Goal: Information Seeking & Learning: Find contact information

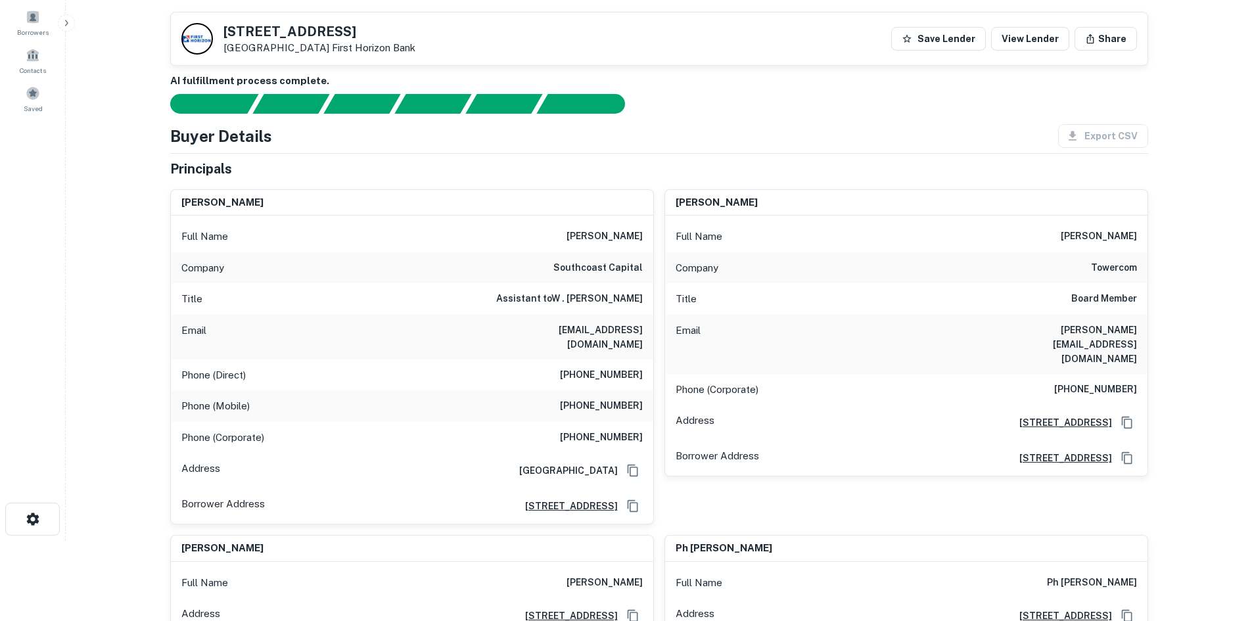
scroll to position [66, 0]
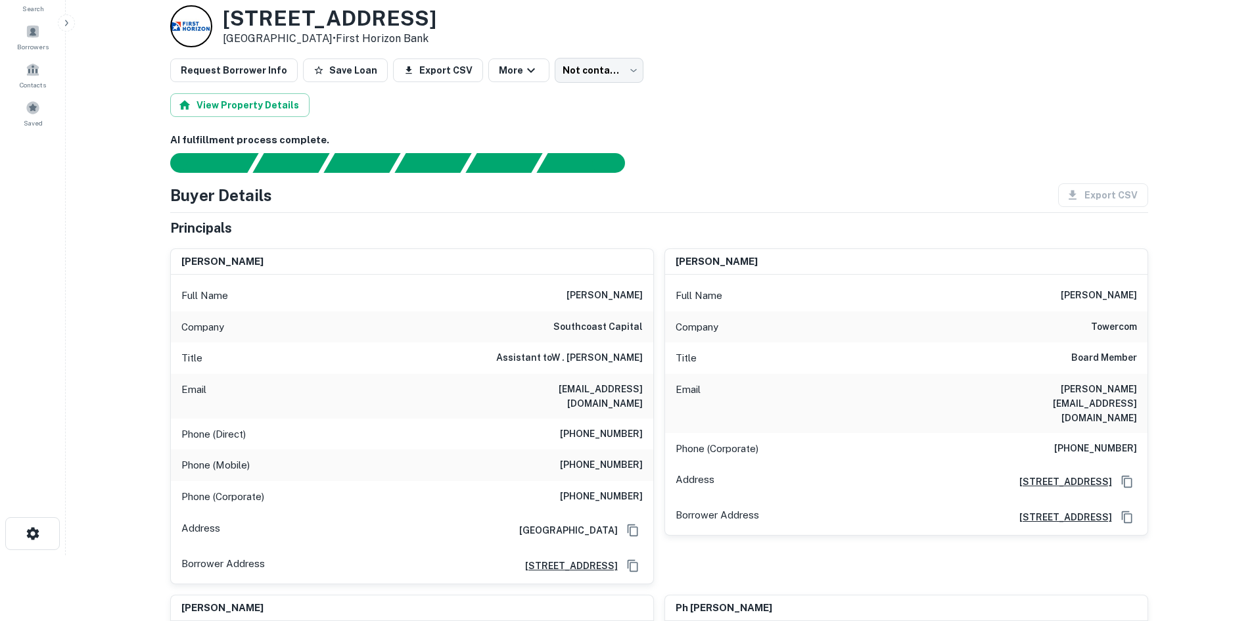
click at [605, 320] on h6 "southcoast capital" at bounding box center [597, 327] width 89 height 16
click at [605, 323] on h6 "southcoast capital" at bounding box center [597, 327] width 89 height 16
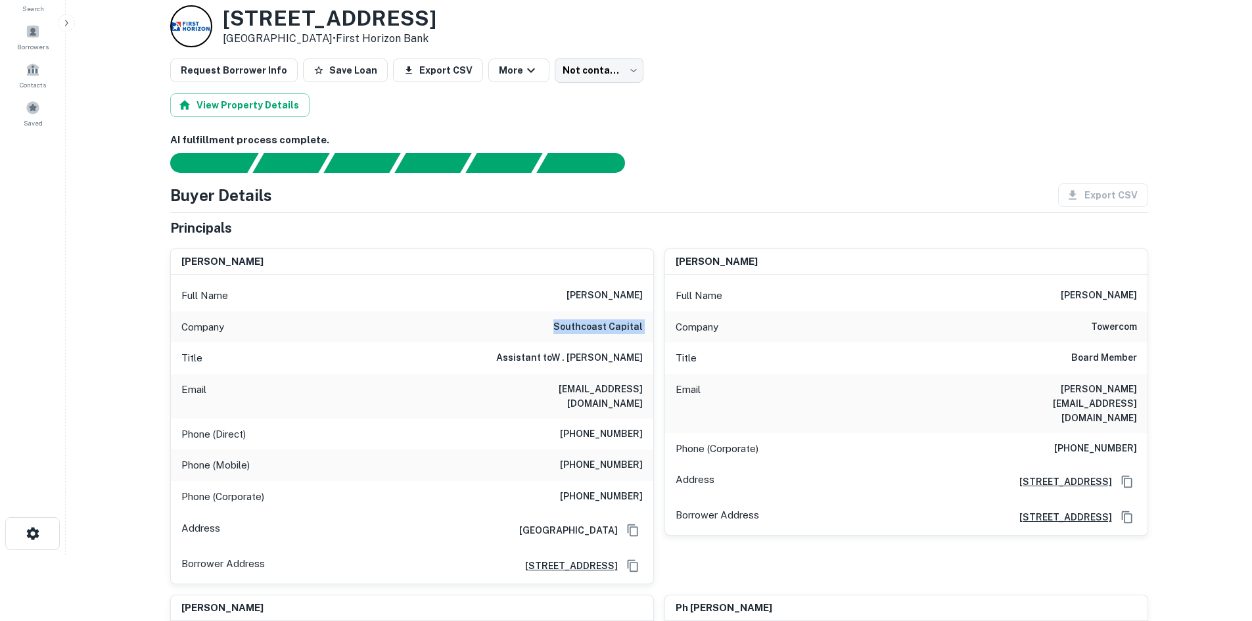
copy h6 "southcoast capital"
click at [609, 331] on h6 "southcoast capital" at bounding box center [597, 327] width 89 height 16
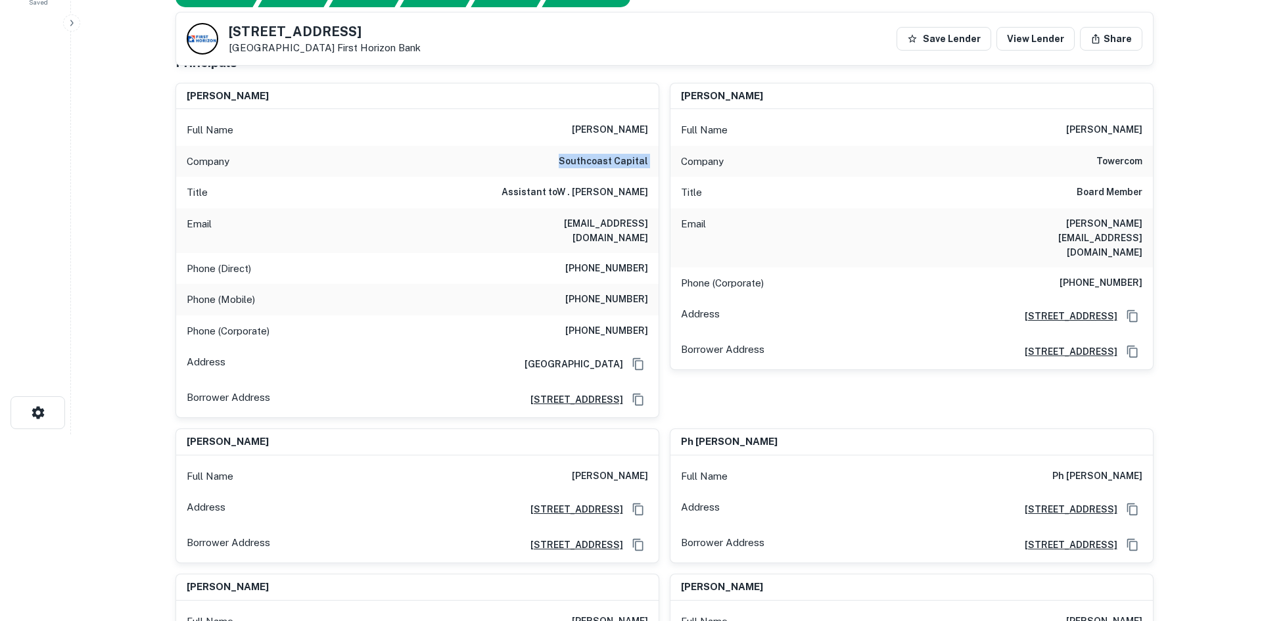
scroll to position [0, 0]
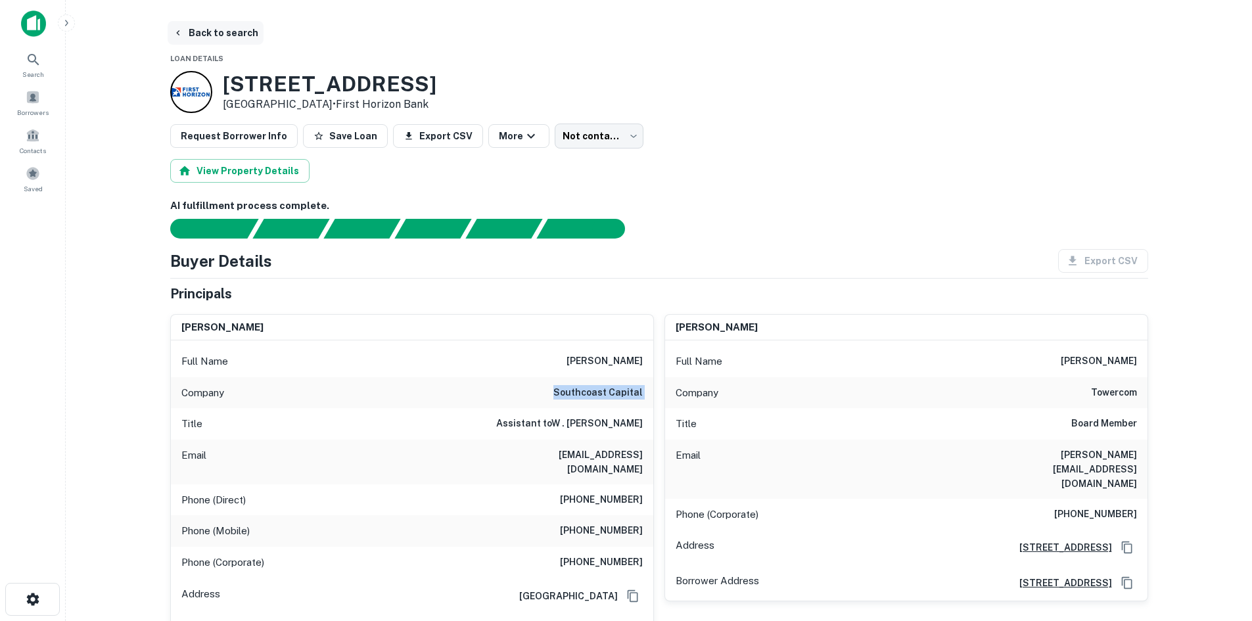
click at [220, 39] on button "Back to search" at bounding box center [216, 33] width 96 height 24
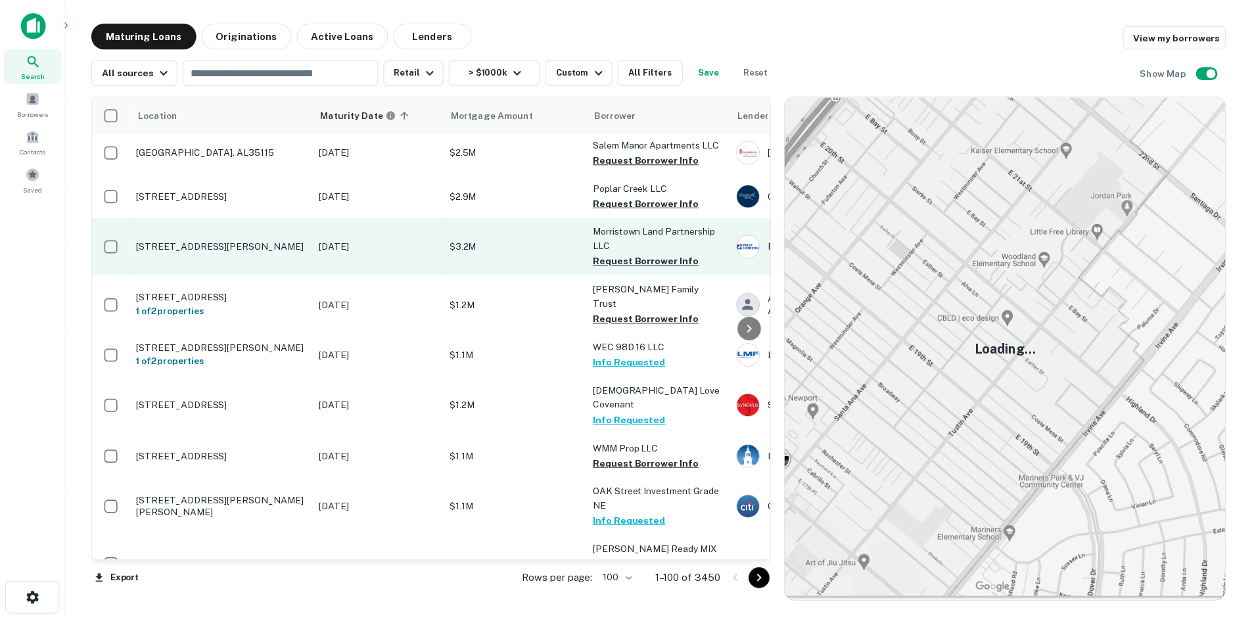
scroll to position [3525, 0]
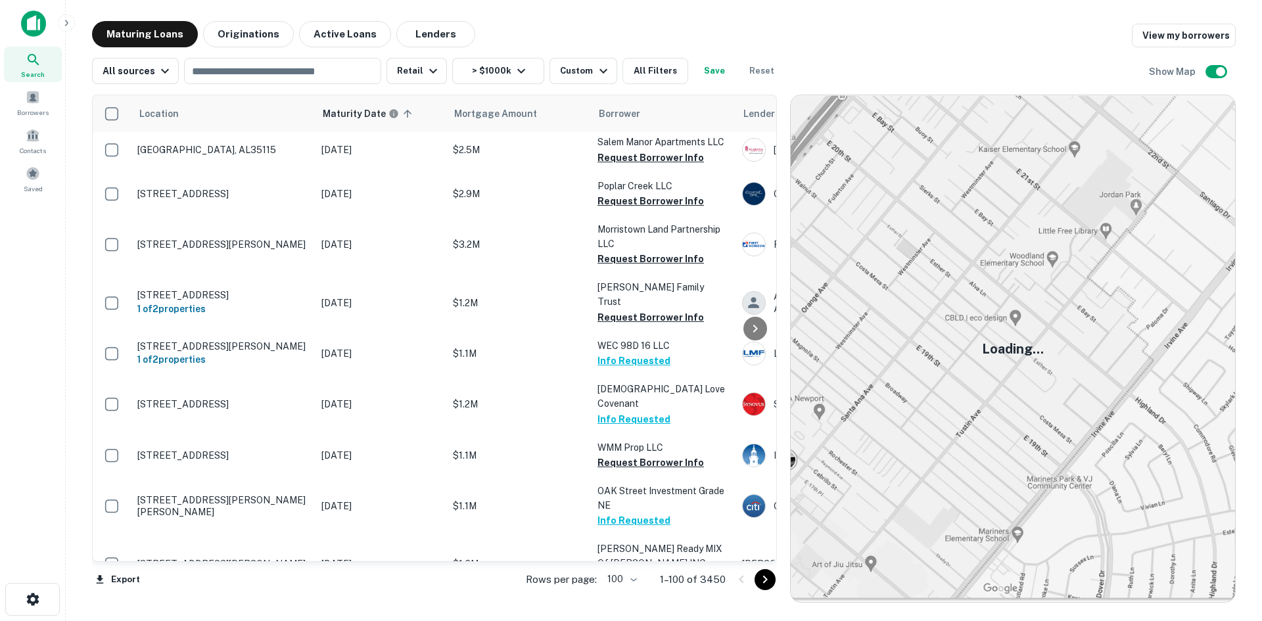
click at [201, 594] on td "[STREET_ADDRESS][PERSON_NAME]" at bounding box center [223, 615] width 184 height 43
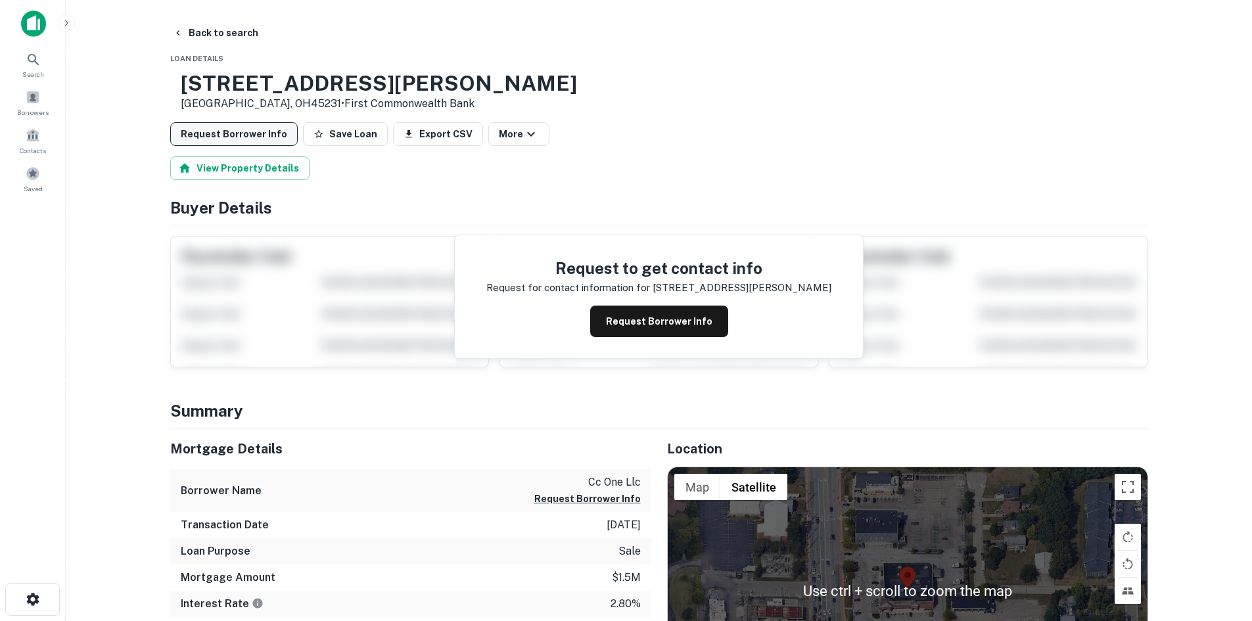
click at [263, 143] on button "Request Borrower Info" at bounding box center [234, 134] width 128 height 24
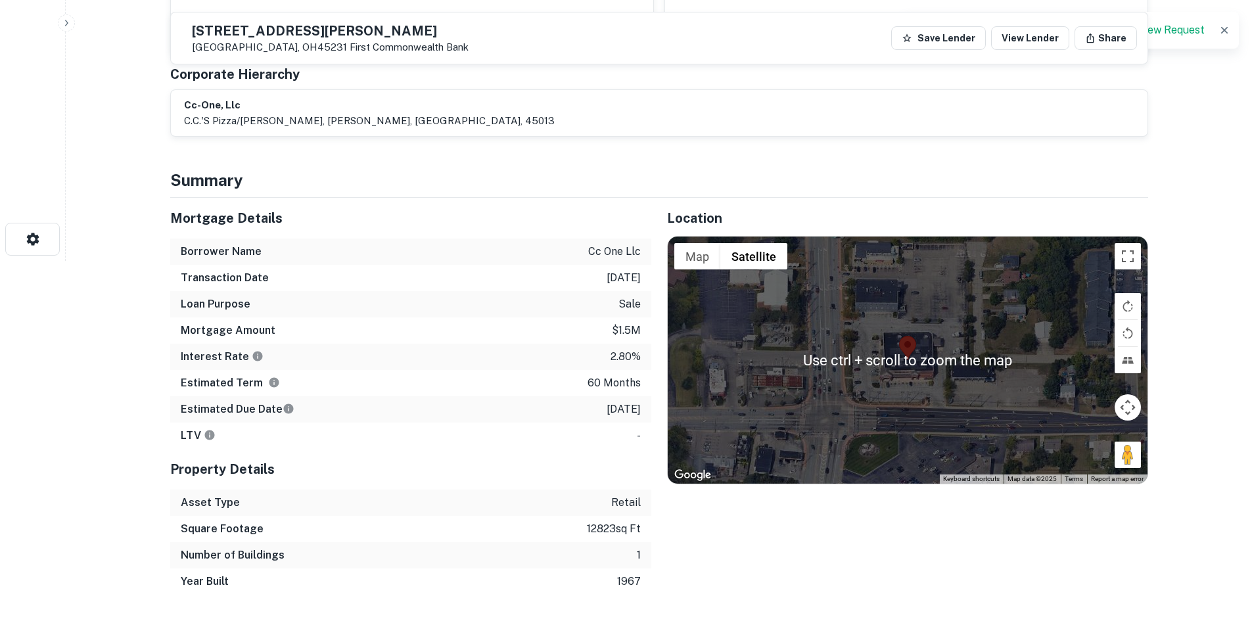
scroll to position [394, 0]
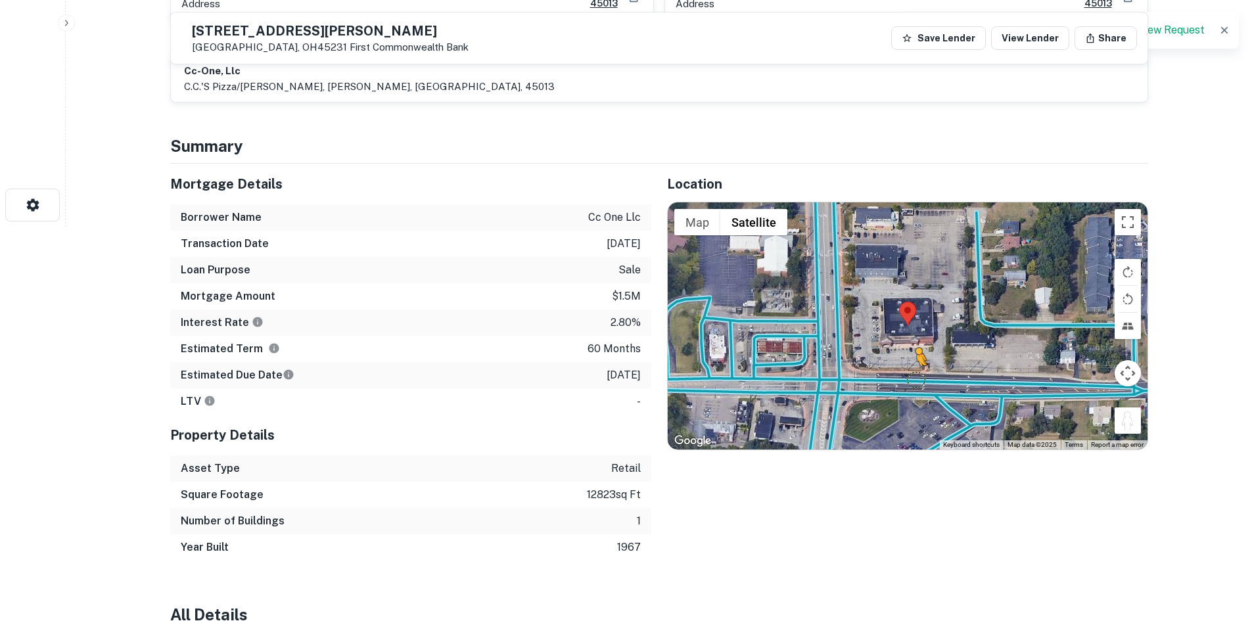
drag, startPoint x: 1129, startPoint y: 413, endPoint x: 916, endPoint y: 370, distance: 216.7
click at [916, 370] on div "To activate drag with keyboard, press Alt + Enter. Once in keyboard drag state,…" at bounding box center [908, 325] width 480 height 247
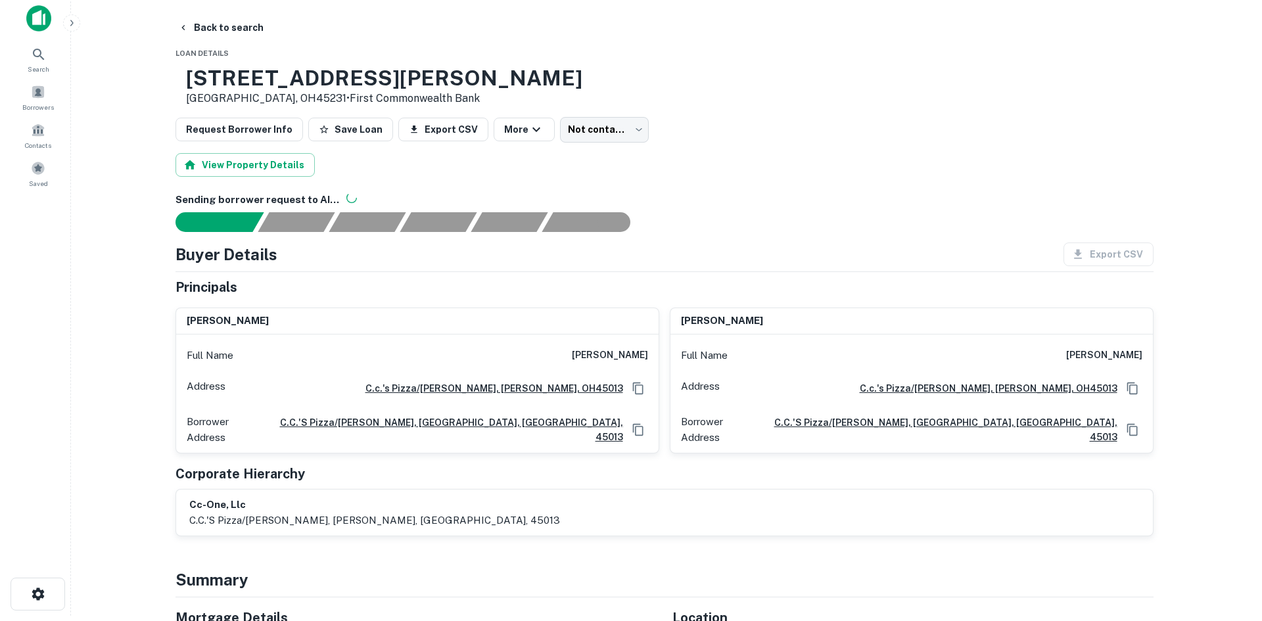
scroll to position [0, 0]
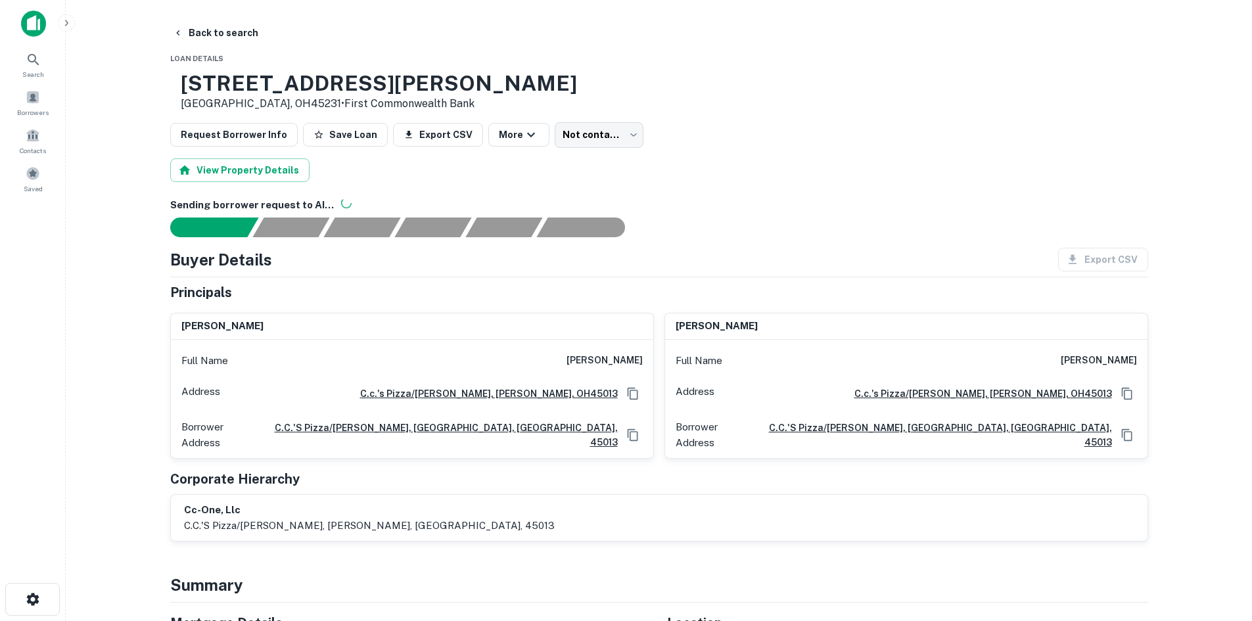
drag, startPoint x: 218, startPoint y: 41, endPoint x: 187, endPoint y: 54, distance: 33.6
click at [218, 41] on button "Back to search" at bounding box center [216, 33] width 96 height 24
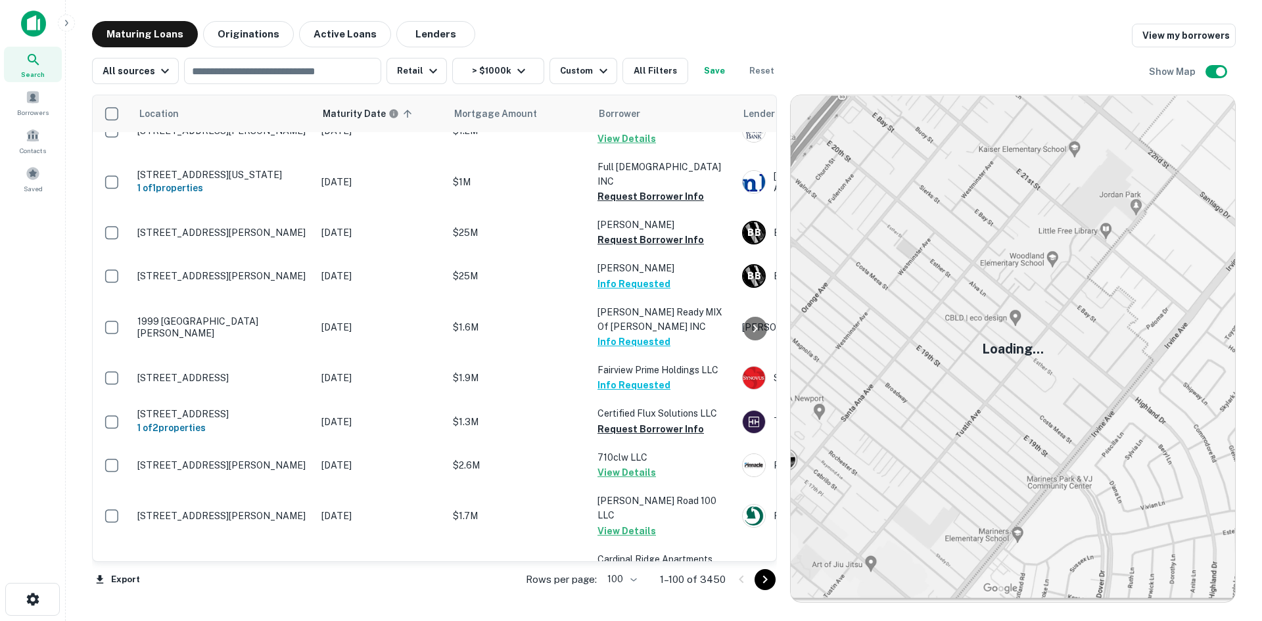
scroll to position [4189, 0]
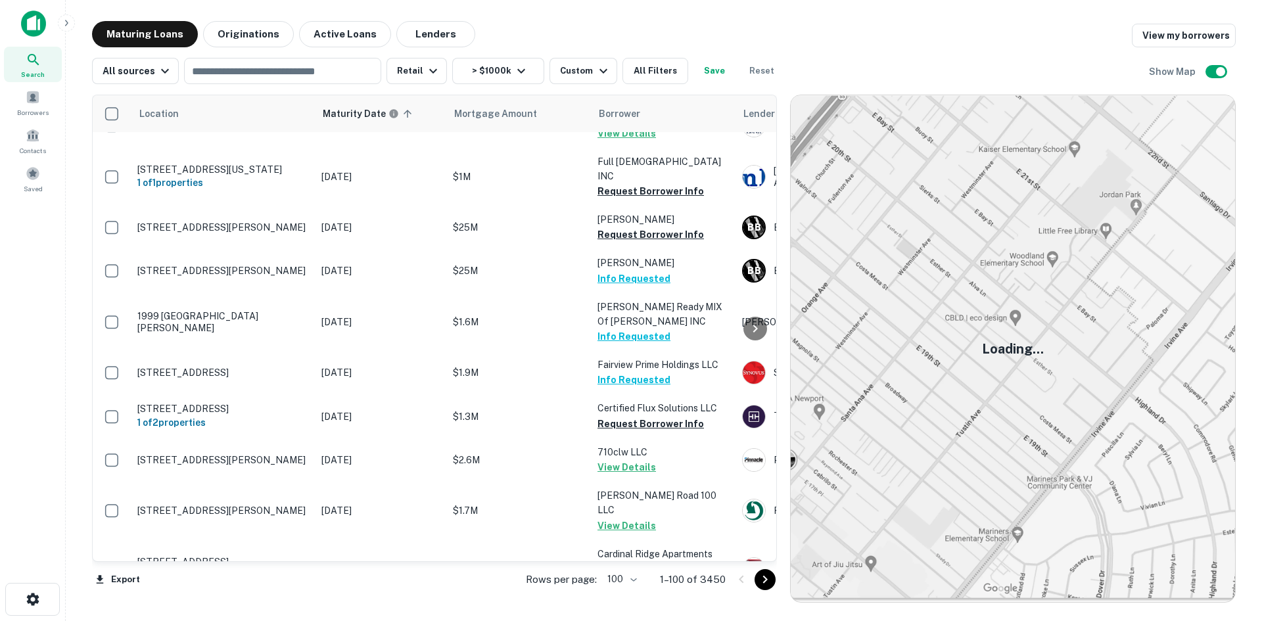
click at [765, 578] on icon "Go to next page" at bounding box center [765, 580] width 5 height 8
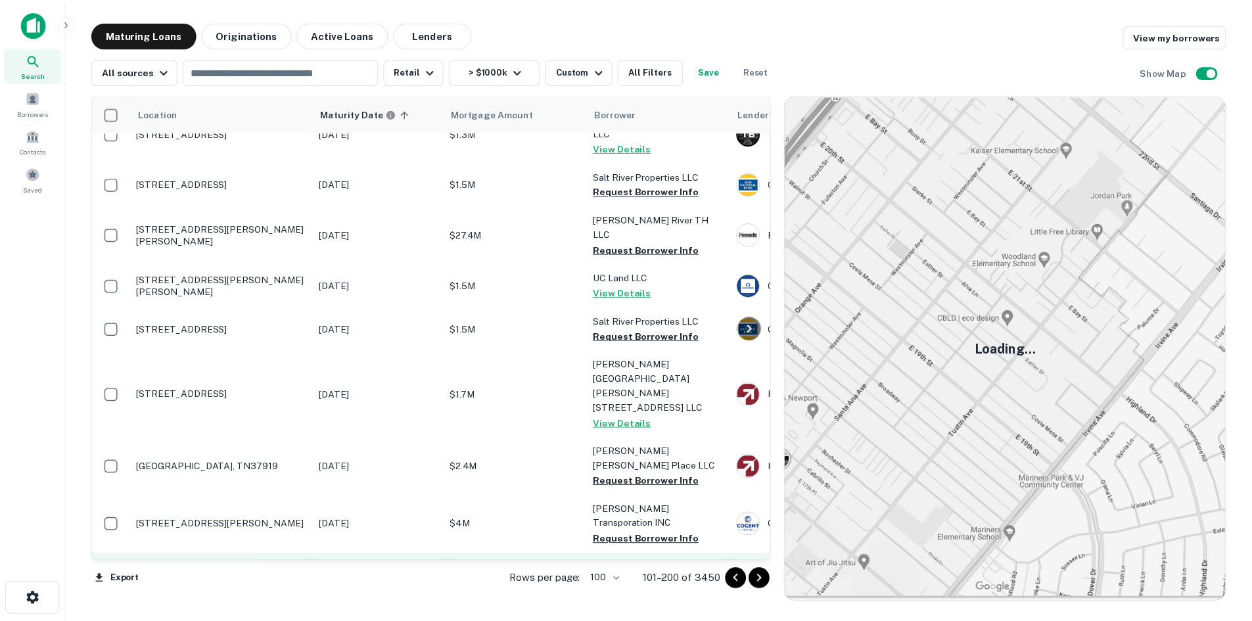
scroll to position [4287, 0]
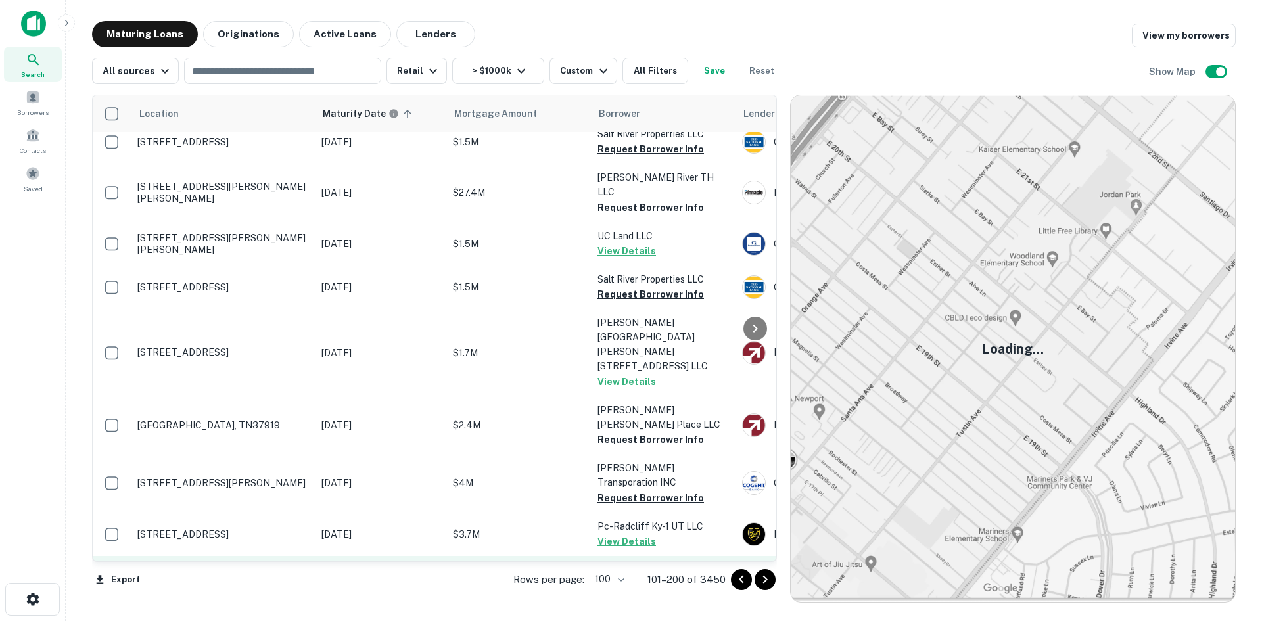
click at [230, 572] on p "916 Gum Branch Rd Jacksonville, NC28540" at bounding box center [222, 578] width 171 height 12
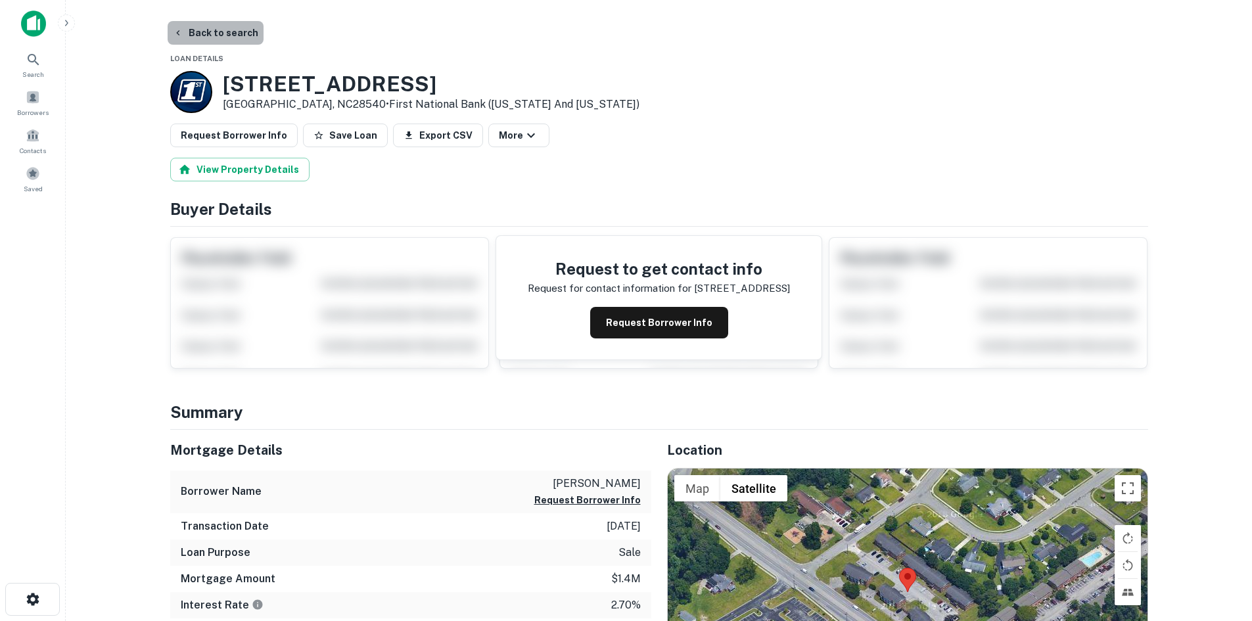
click at [243, 28] on button "Back to search" at bounding box center [216, 33] width 96 height 24
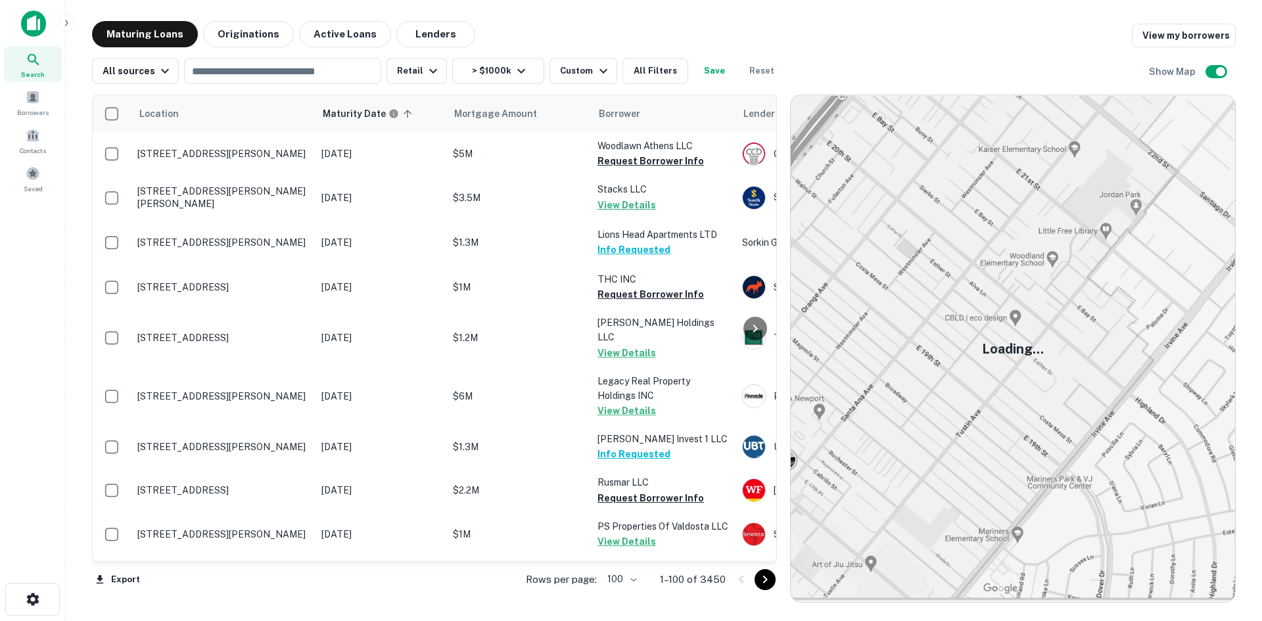
scroll to position [2999, 0]
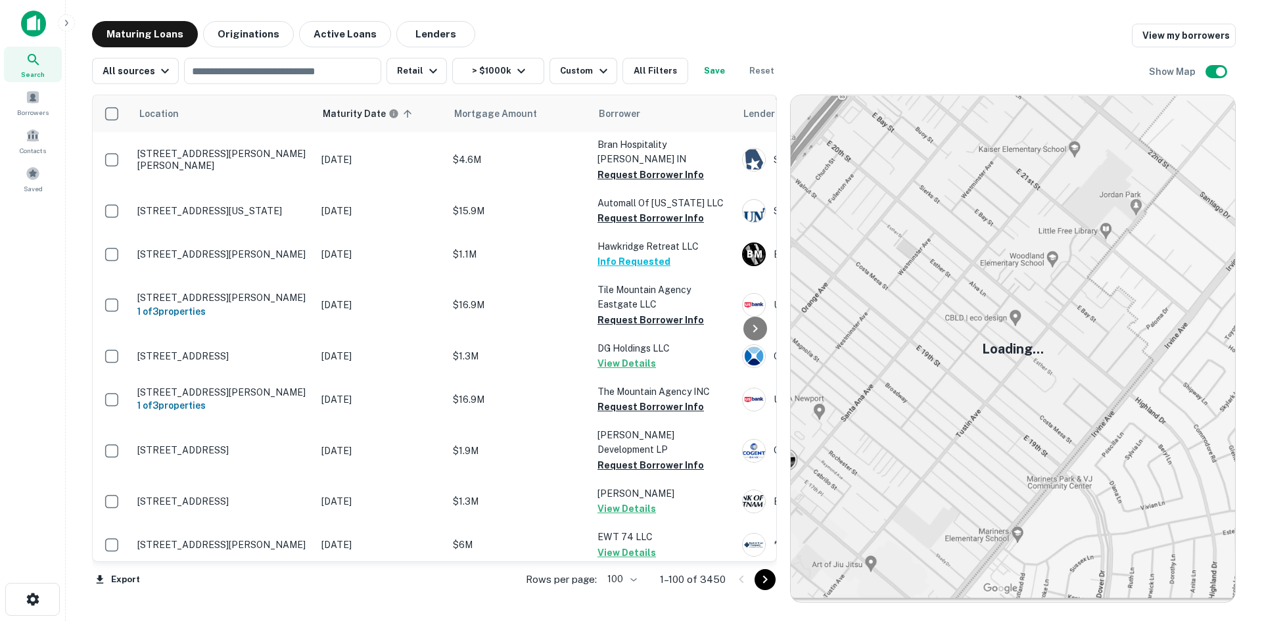
drag, startPoint x: 765, startPoint y: 576, endPoint x: 802, endPoint y: 553, distance: 43.1
click at [765, 577] on icon "Go to next page" at bounding box center [765, 580] width 16 height 16
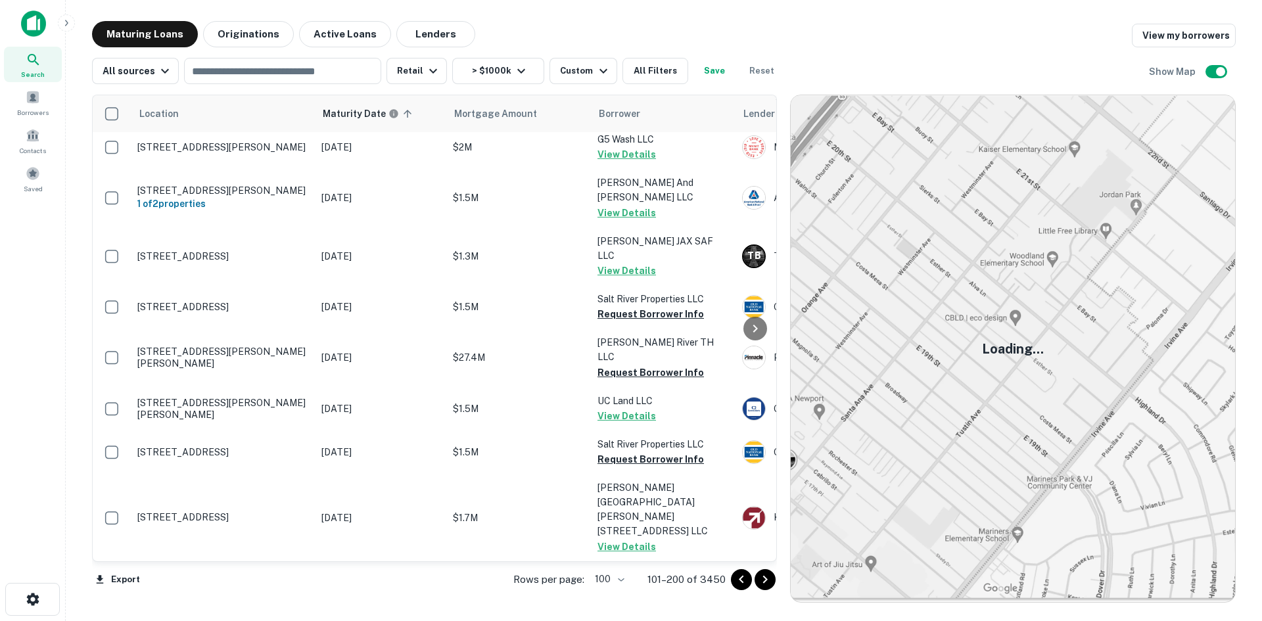
scroll to position [4248, 0]
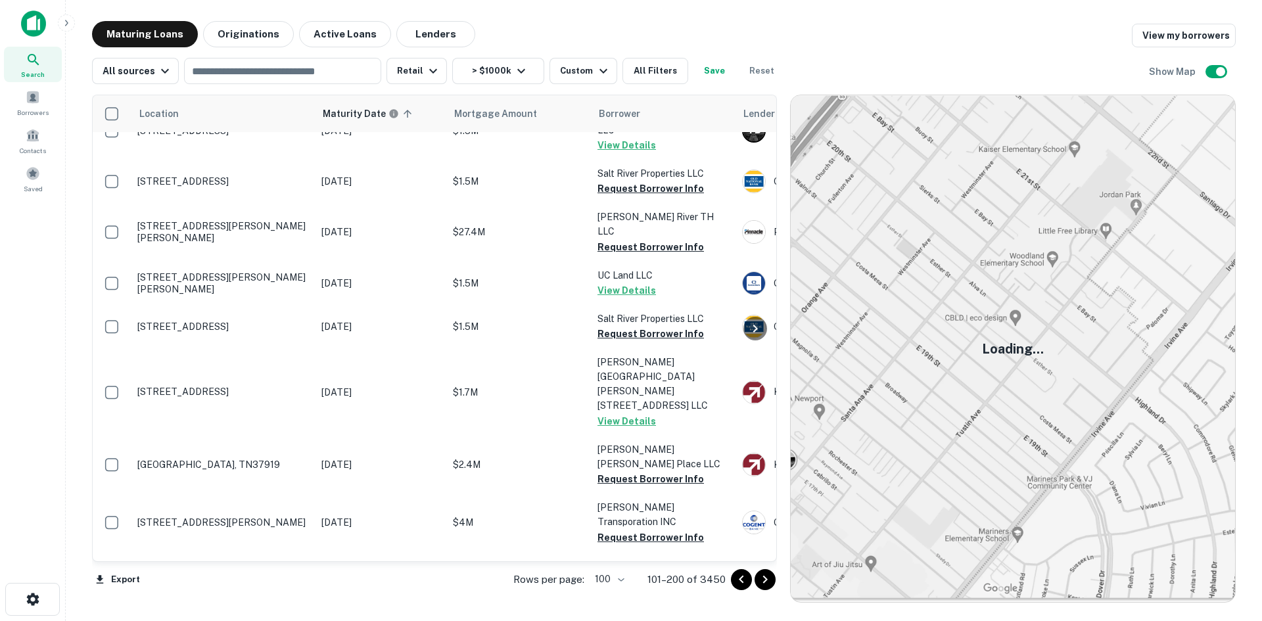
click at [766, 575] on icon "Go to next page" at bounding box center [765, 580] width 16 height 16
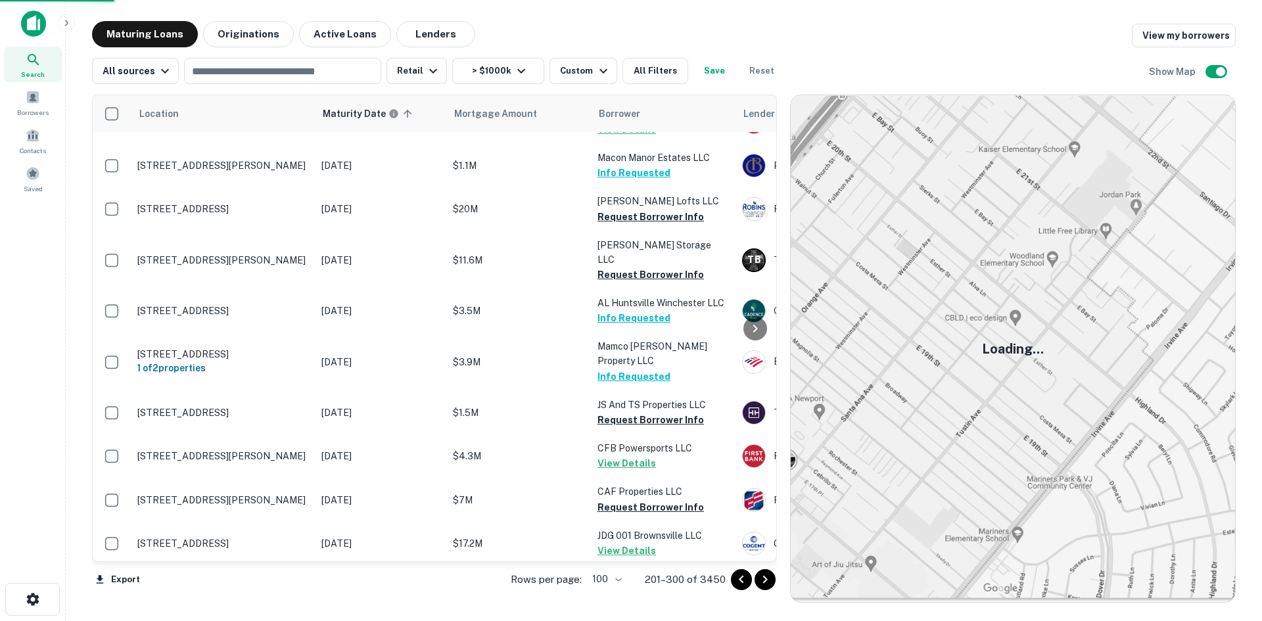
scroll to position [4124, 0]
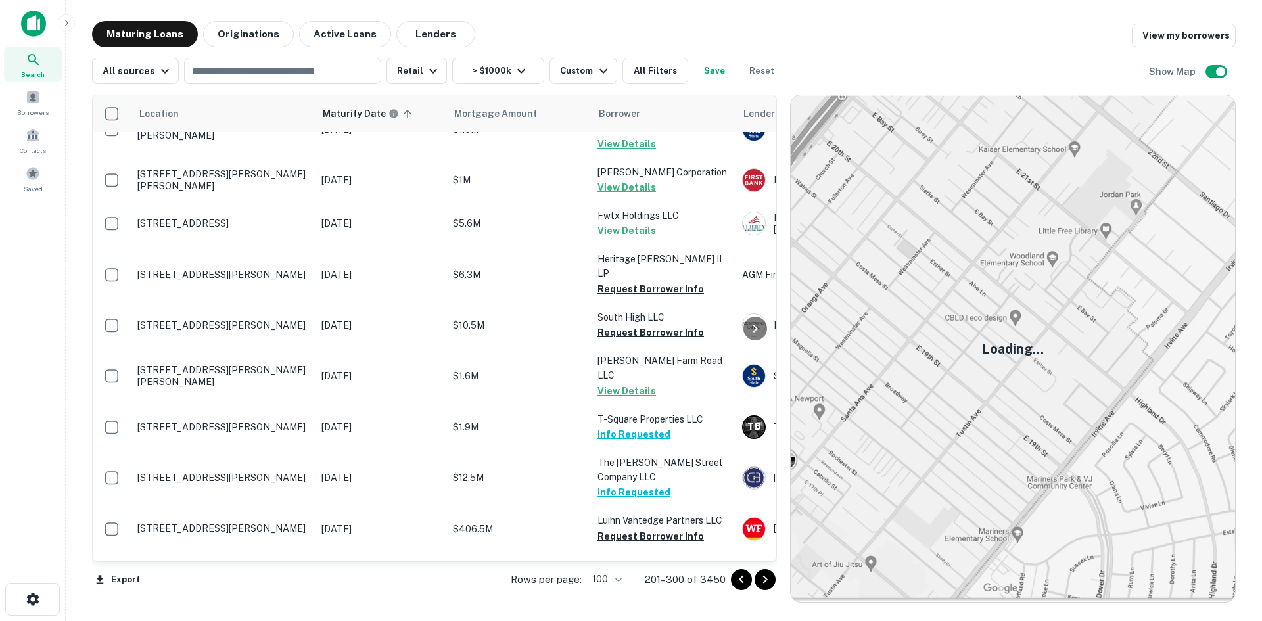
click at [761, 579] on icon "Go to next page" at bounding box center [765, 580] width 16 height 16
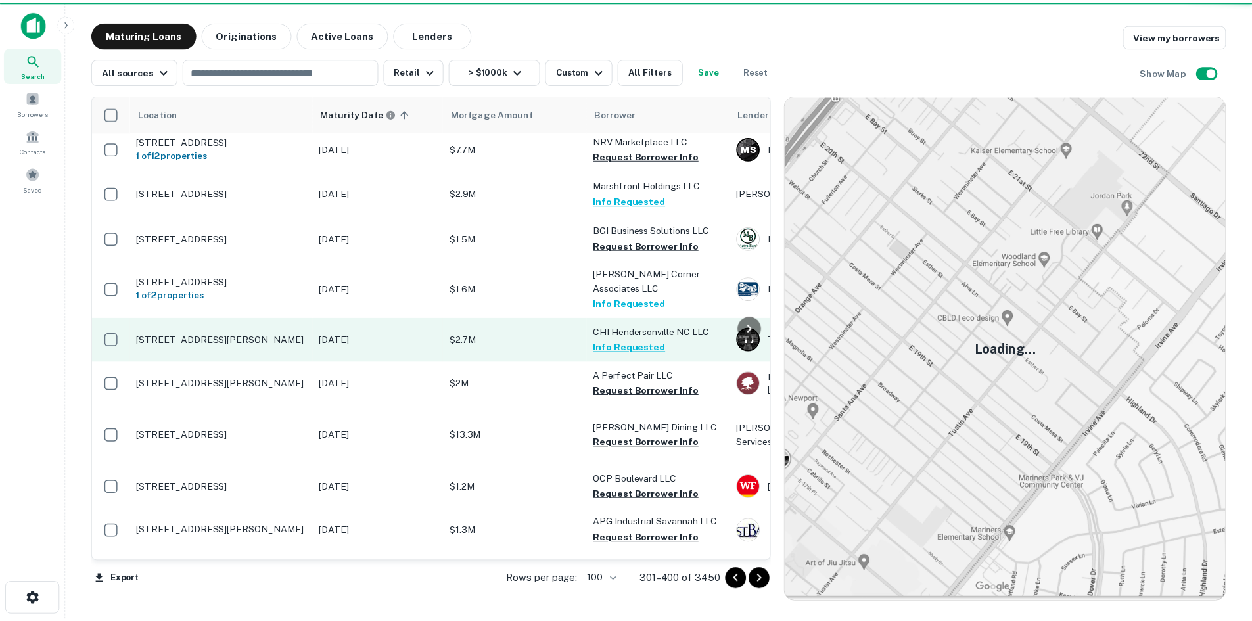
scroll to position [3985, 0]
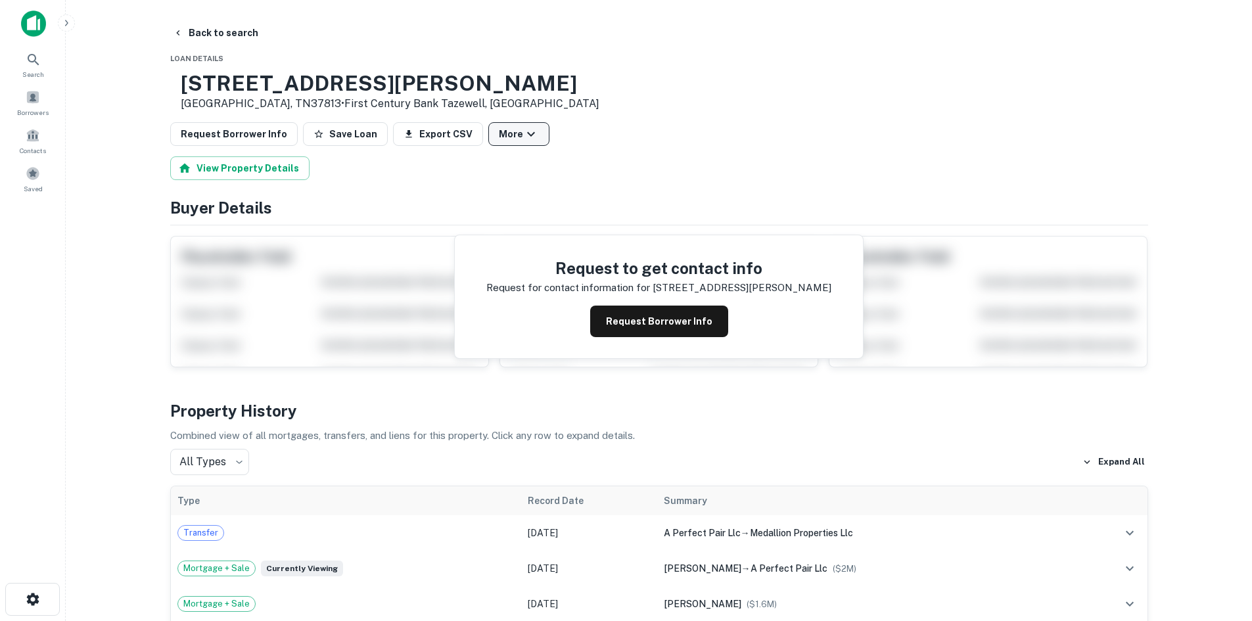
click at [496, 143] on button "More" at bounding box center [518, 134] width 61 height 24
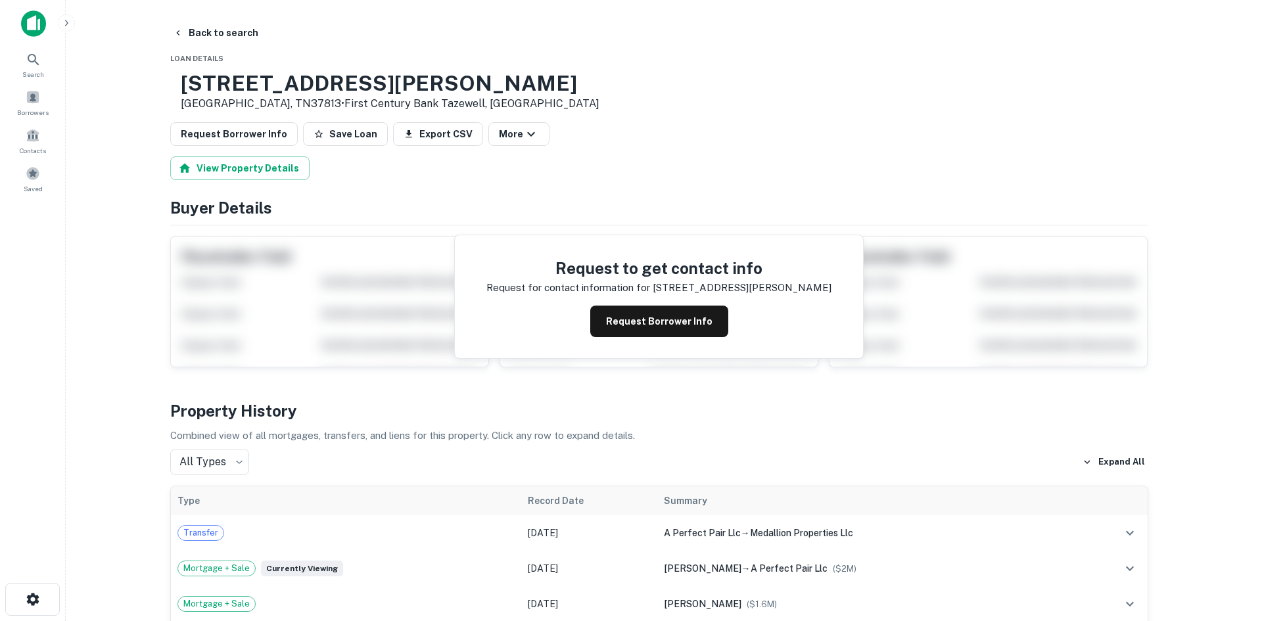
click at [515, 131] on div at bounding box center [631, 310] width 1262 height 621
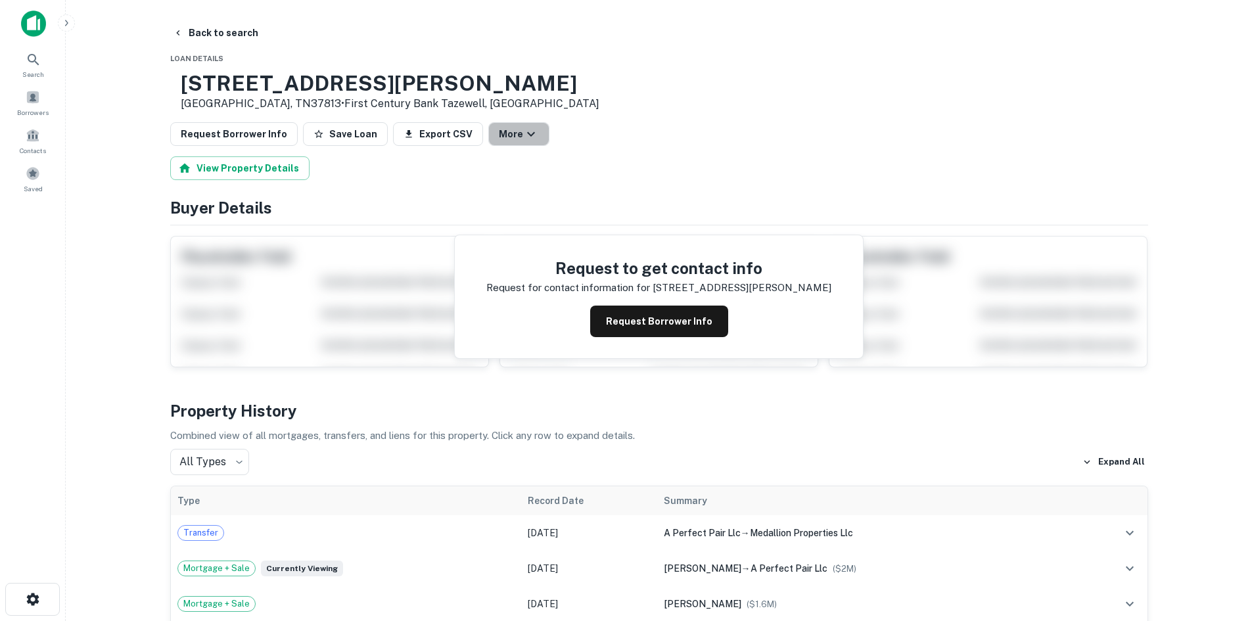
click at [523, 131] on icon "button" at bounding box center [531, 134] width 16 height 16
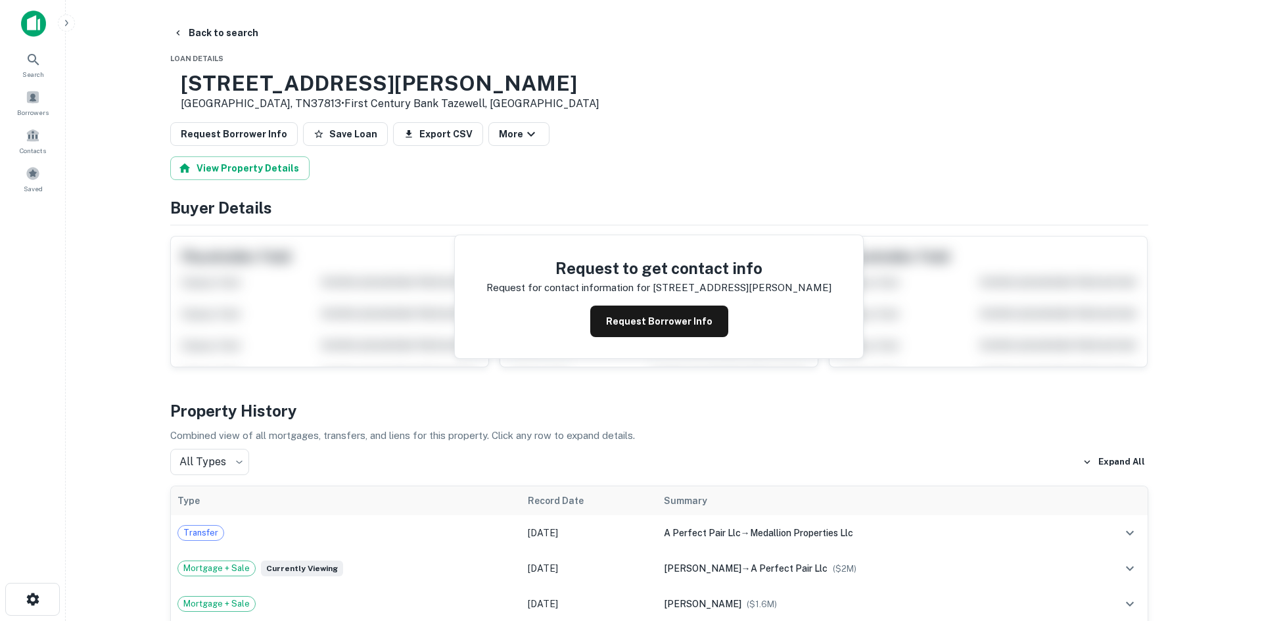
click at [515, 131] on div at bounding box center [631, 310] width 1262 height 621
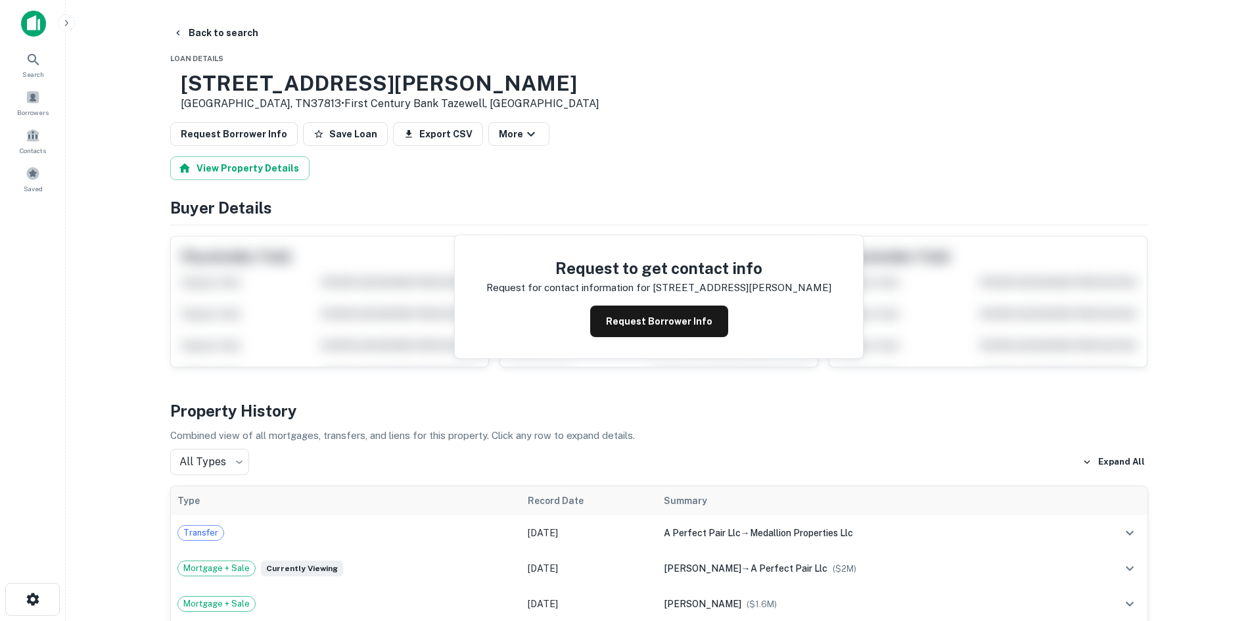
click at [245, 39] on button "Back to search" at bounding box center [216, 33] width 96 height 24
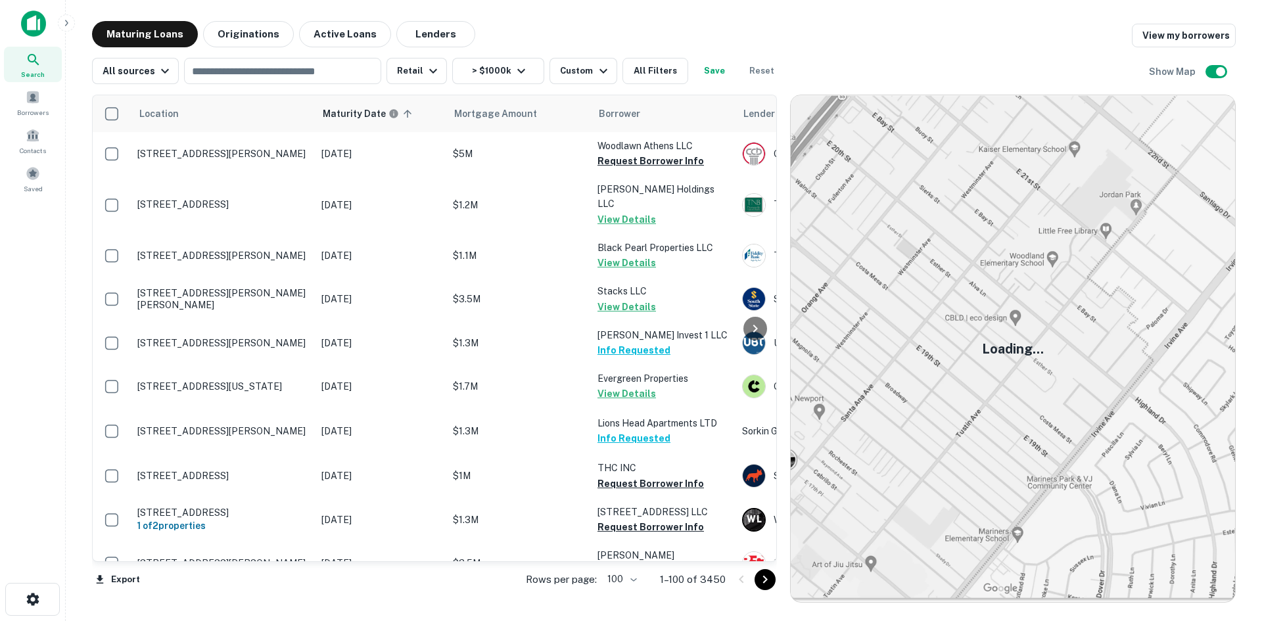
scroll to position [2999, 0]
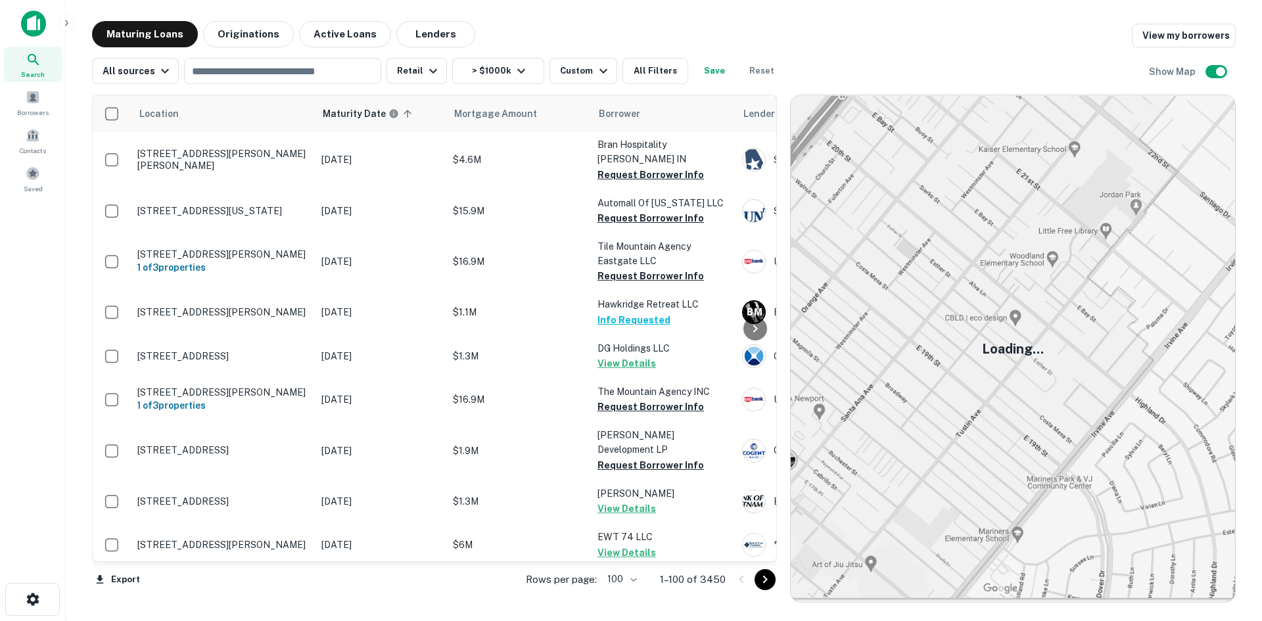
click at [757, 579] on button "Go to next page" at bounding box center [765, 579] width 21 height 21
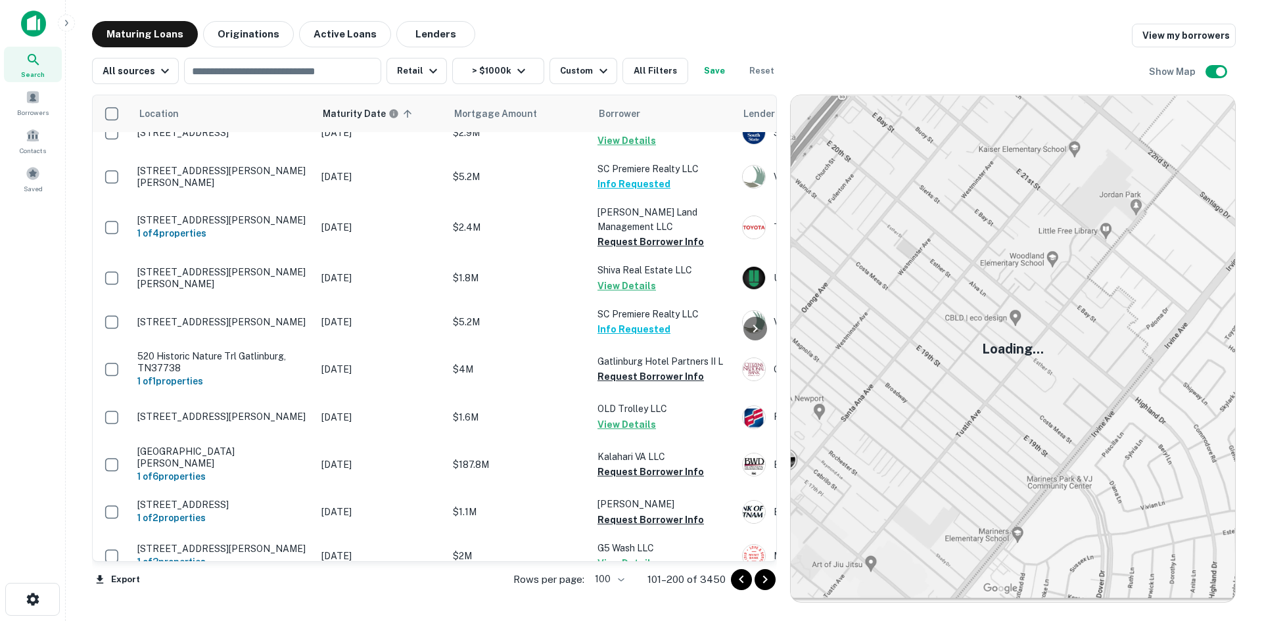
click at [764, 584] on icon "Go to next page" at bounding box center [765, 580] width 16 height 16
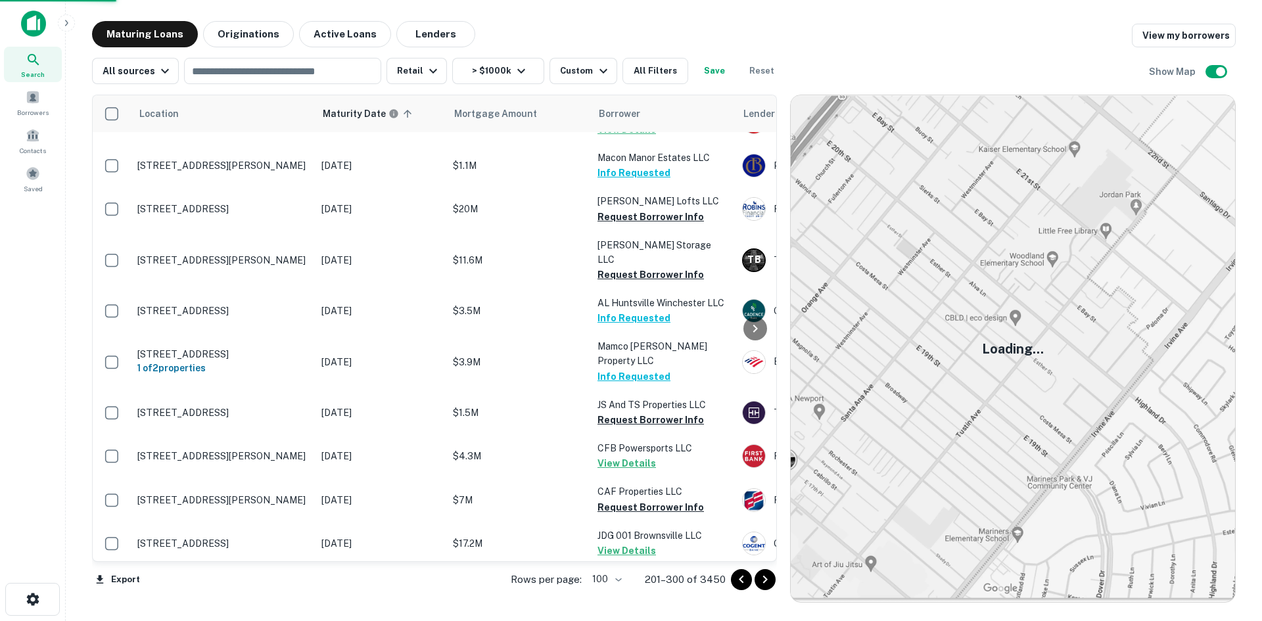
click at [764, 584] on icon "Go to next page" at bounding box center [765, 580] width 16 height 16
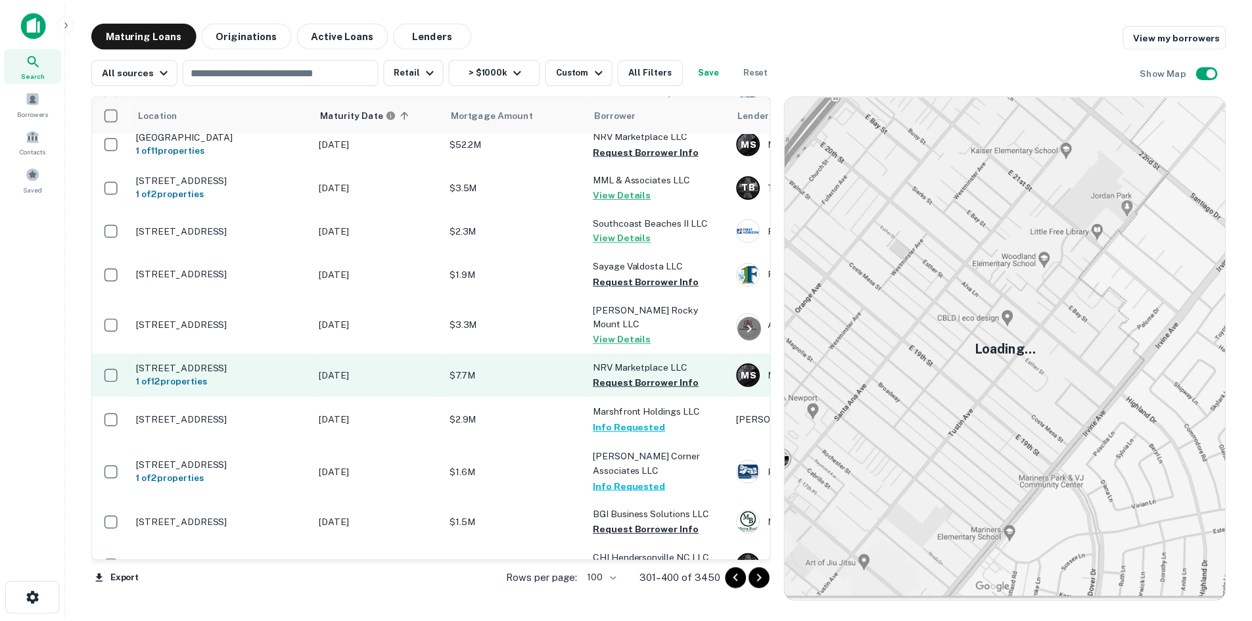
scroll to position [4051, 0]
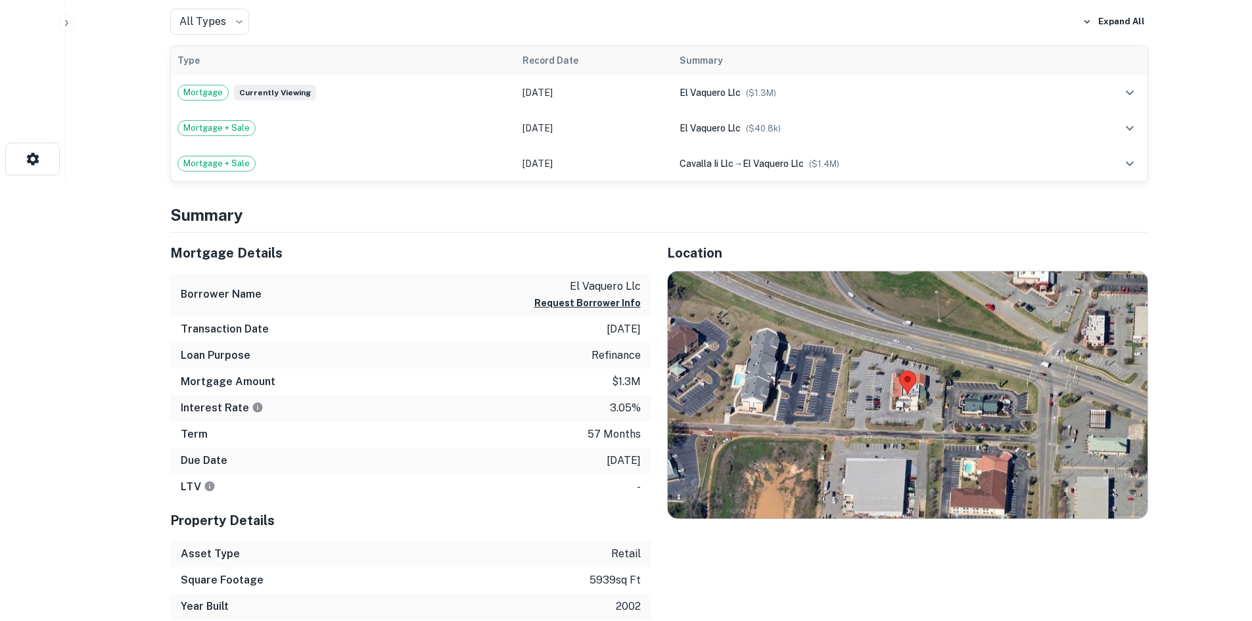
scroll to position [460, 0]
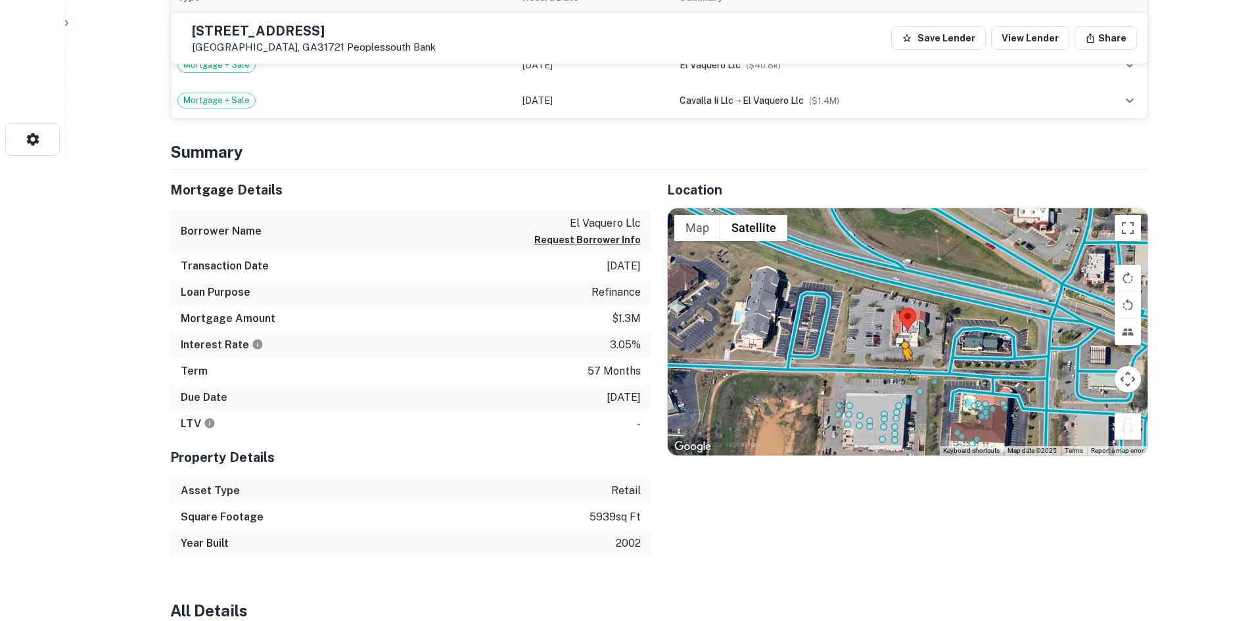
drag, startPoint x: 1117, startPoint y: 432, endPoint x: 903, endPoint y: 375, distance: 221.8
click at [903, 375] on div "To activate drag with keyboard, press Alt + Enter. Once in keyboard drag state,…" at bounding box center [908, 331] width 480 height 247
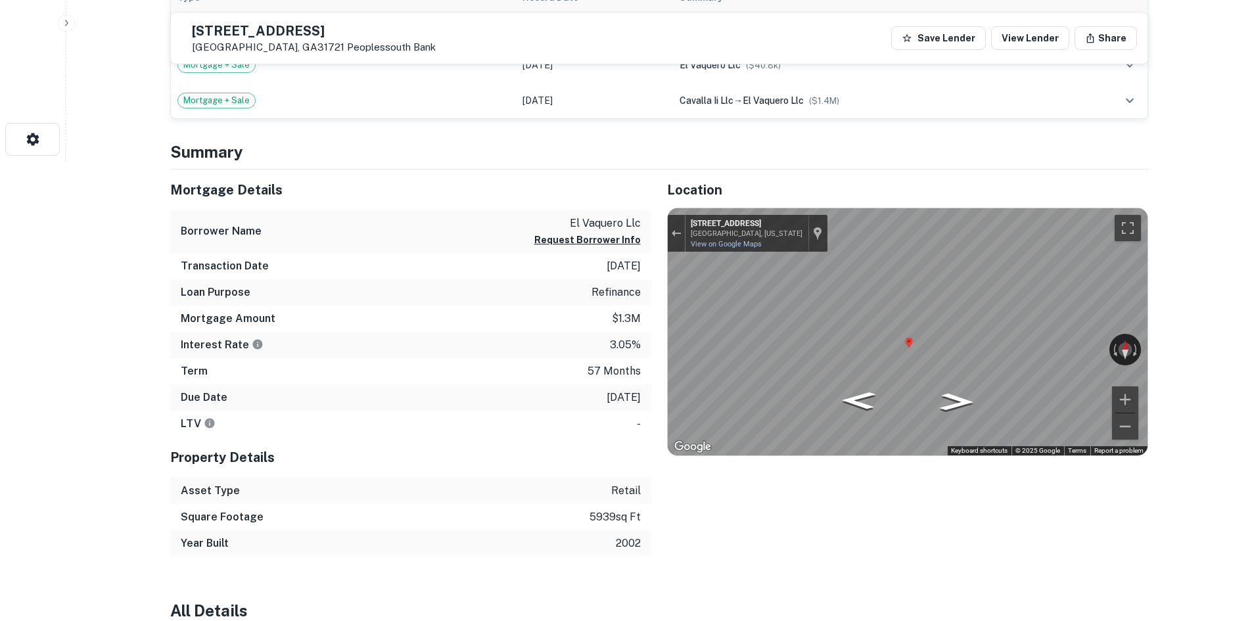
click at [816, 373] on div "Map" at bounding box center [908, 331] width 480 height 247
drag, startPoint x: 905, startPoint y: 340, endPoint x: 1160, endPoint y: 331, distance: 255.2
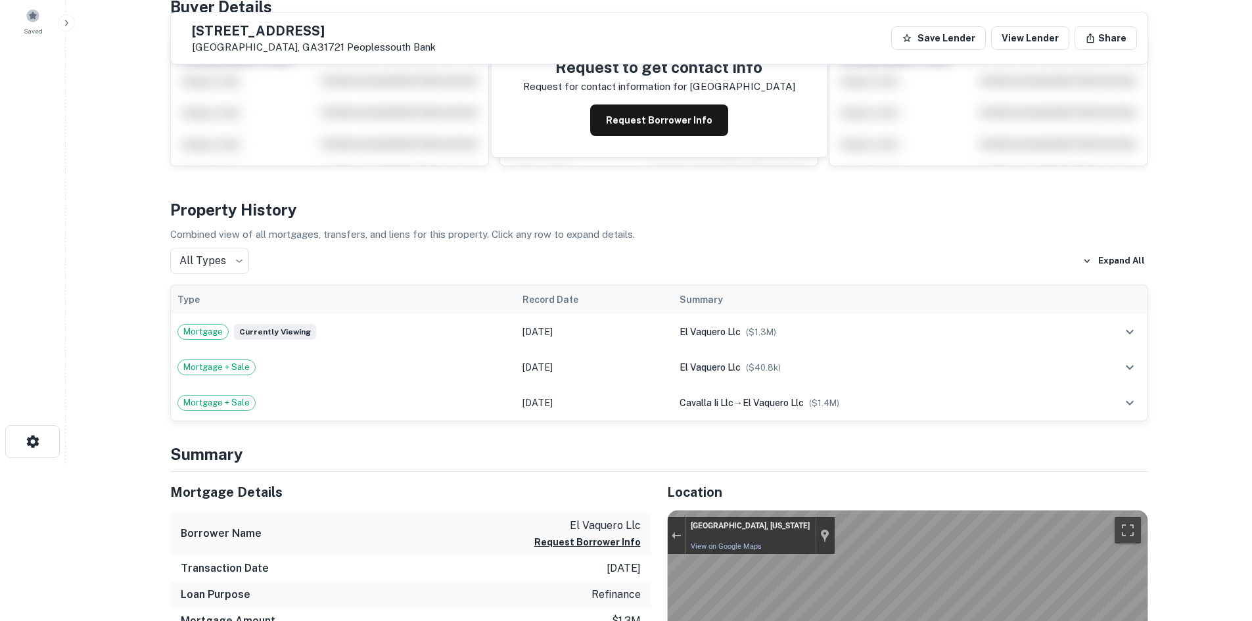
scroll to position [131, 0]
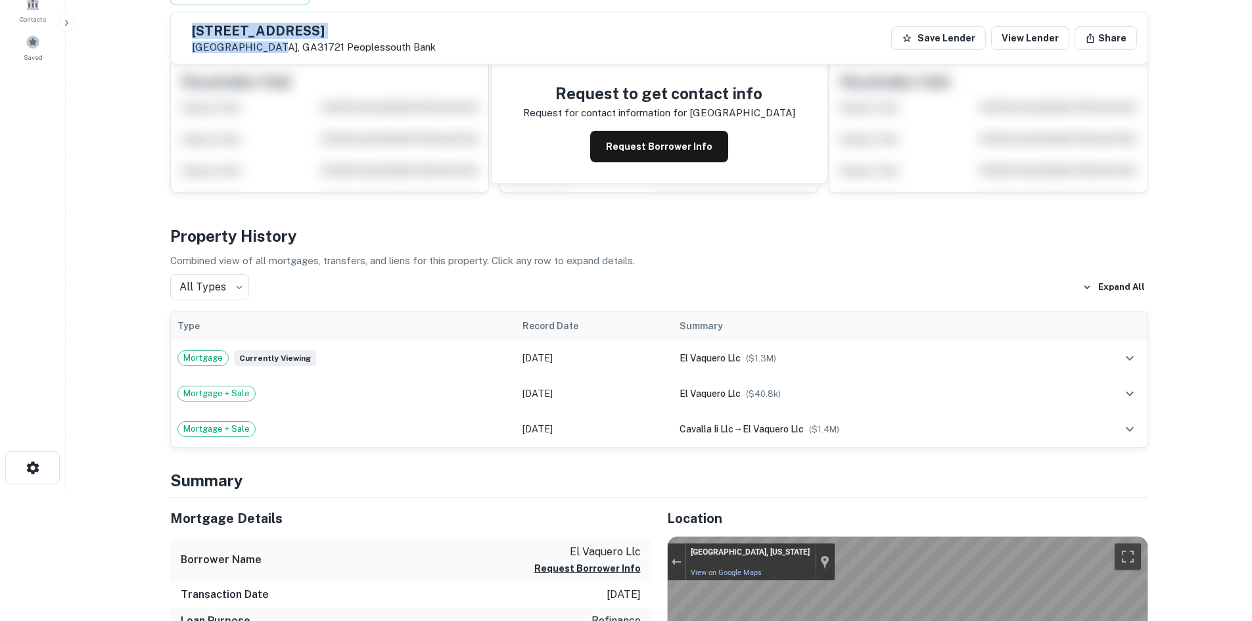
drag, startPoint x: 222, startPoint y: 28, endPoint x: 300, endPoint y: 44, distance: 79.9
click at [300, 44] on div "3007 Kensington Ct Albany, GA31721 Peoplessouth Bank" at bounding box center [308, 38] width 254 height 30
copy div "3007 Kensington Ct Albany, GA31721"
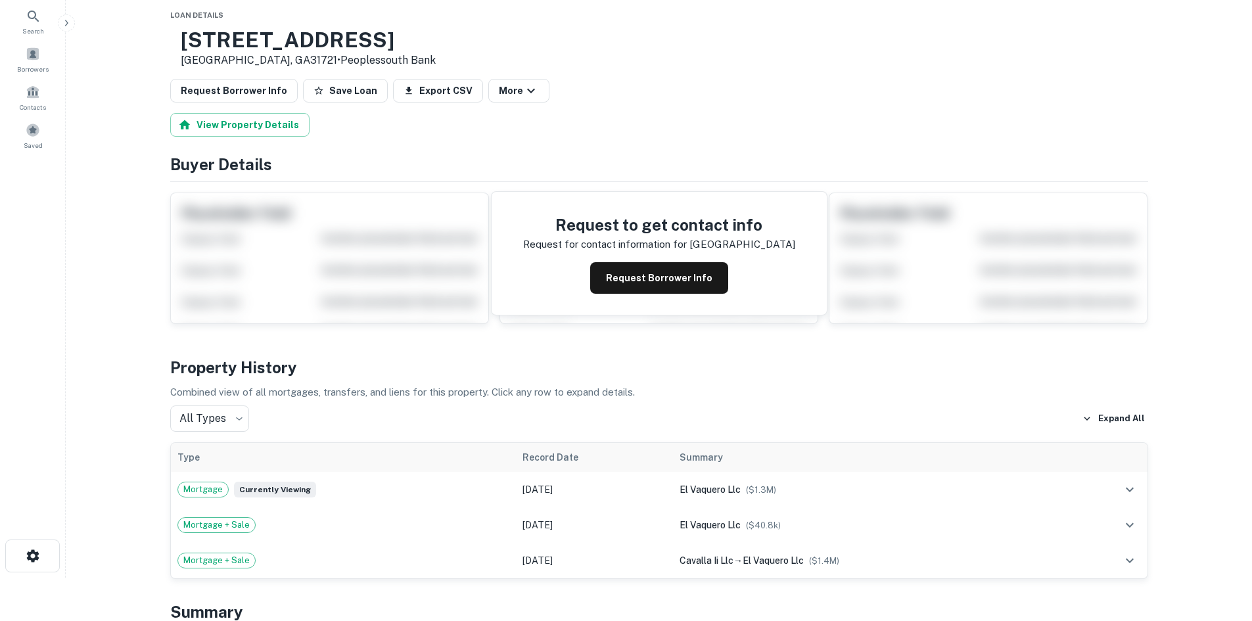
scroll to position [0, 0]
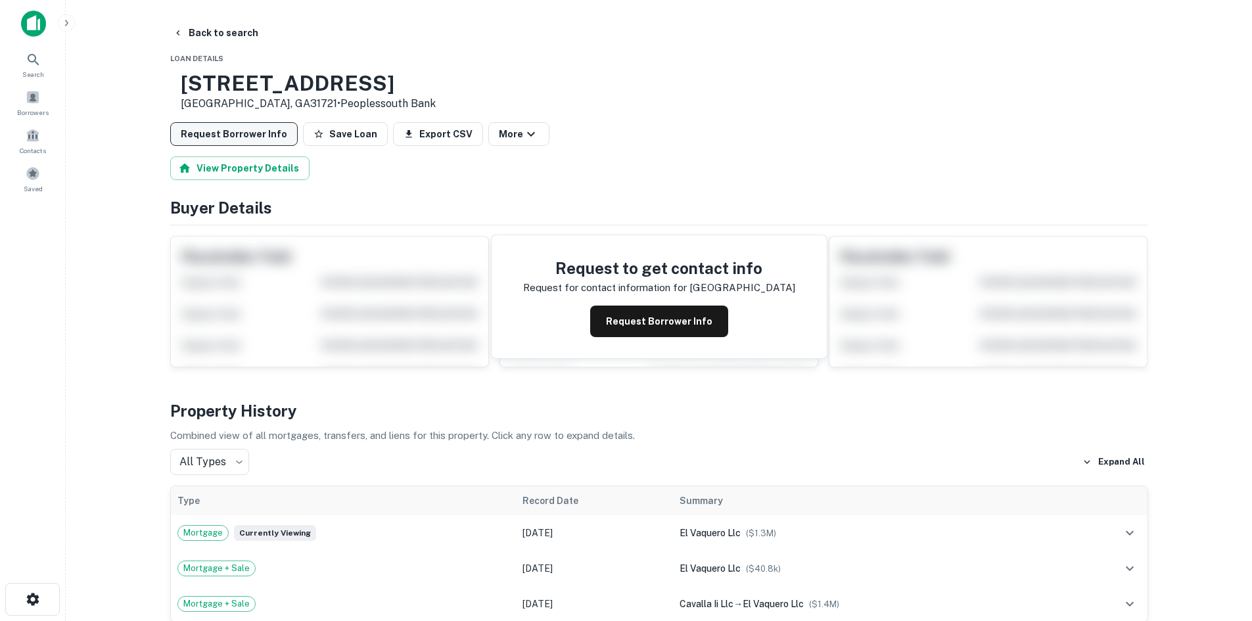
click at [237, 137] on button "Request Borrower Info" at bounding box center [234, 134] width 128 height 24
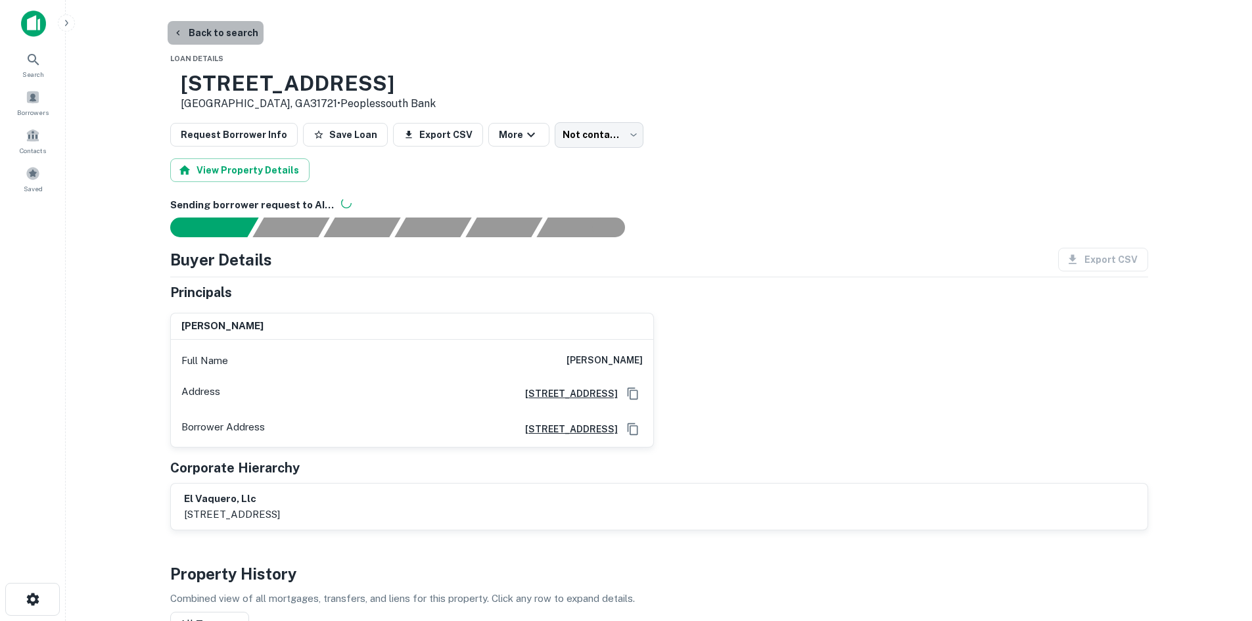
click at [248, 35] on button "Back to search" at bounding box center [216, 33] width 96 height 24
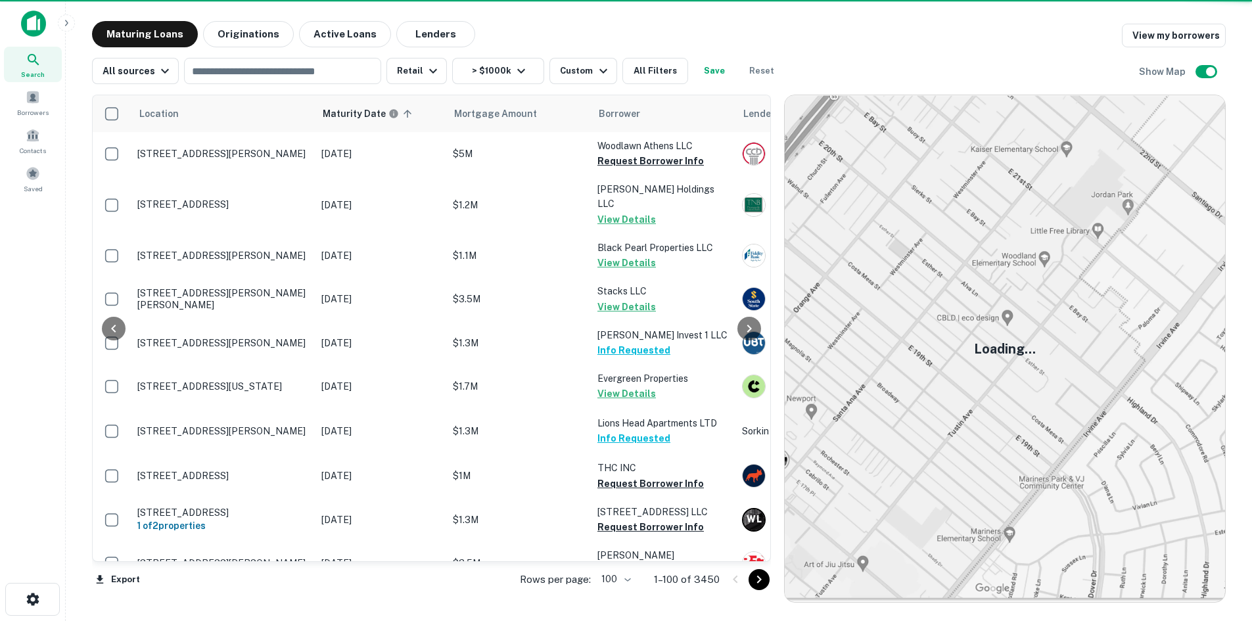
drag, startPoint x: 248, startPoint y: 35, endPoint x: 757, endPoint y: 563, distance: 732.2
click at [767, 582] on icon "Go to next page" at bounding box center [759, 580] width 16 height 16
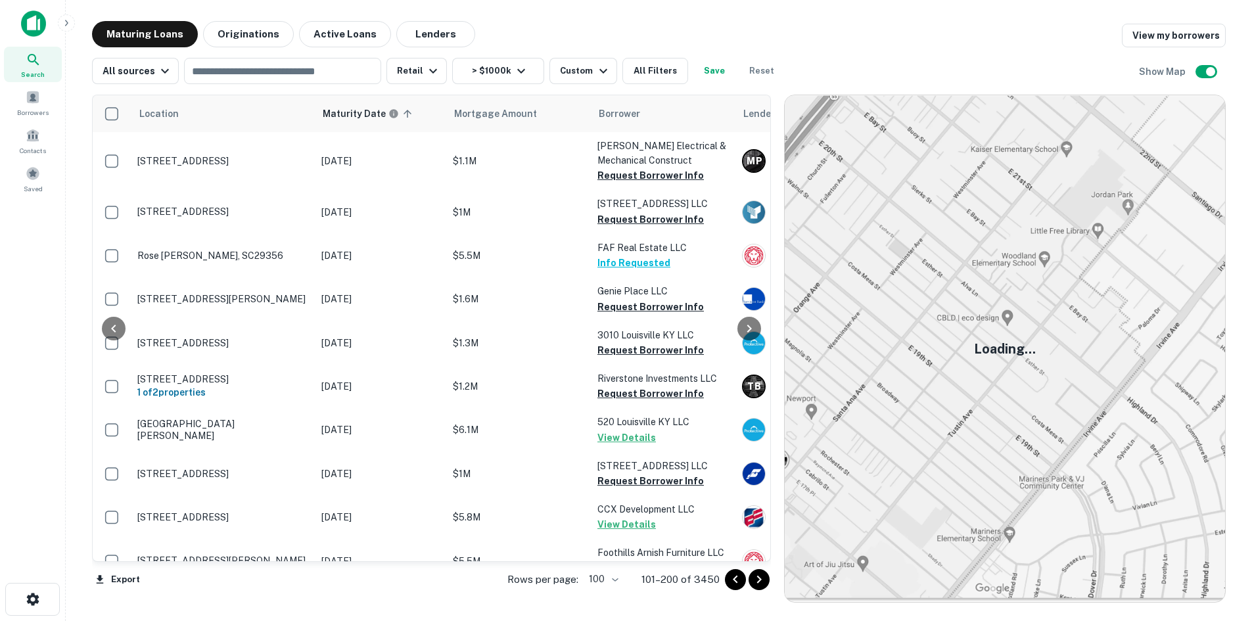
click at [757, 570] on div at bounding box center [747, 579] width 45 height 21
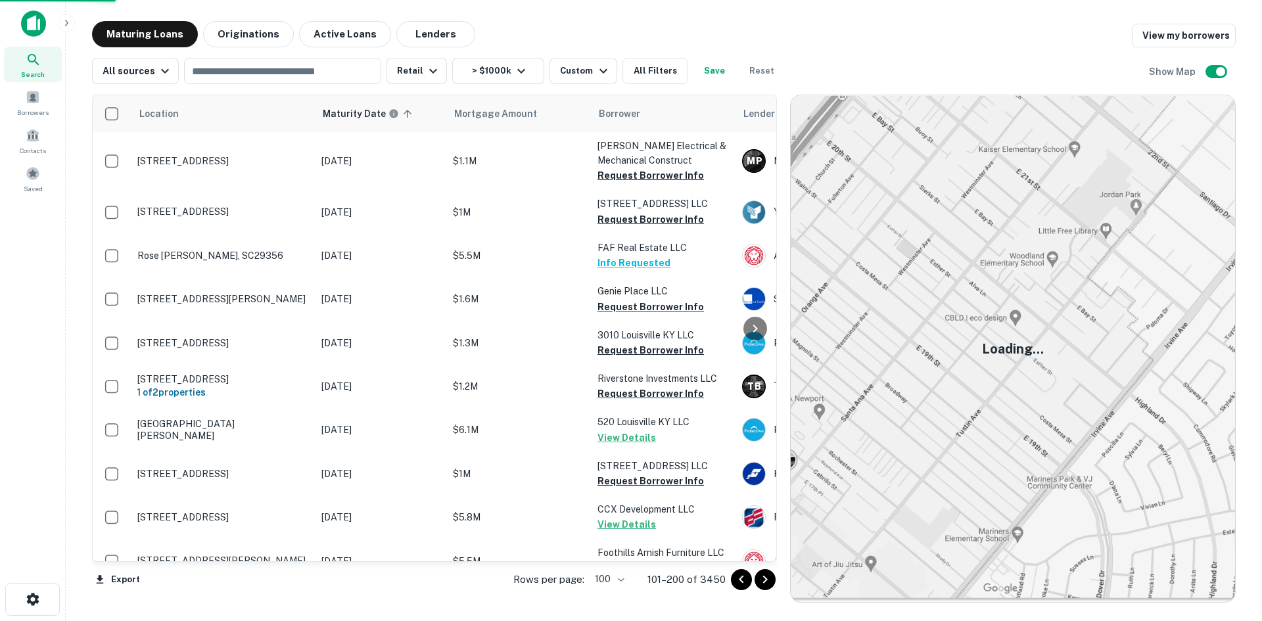
scroll to position [2999, 0]
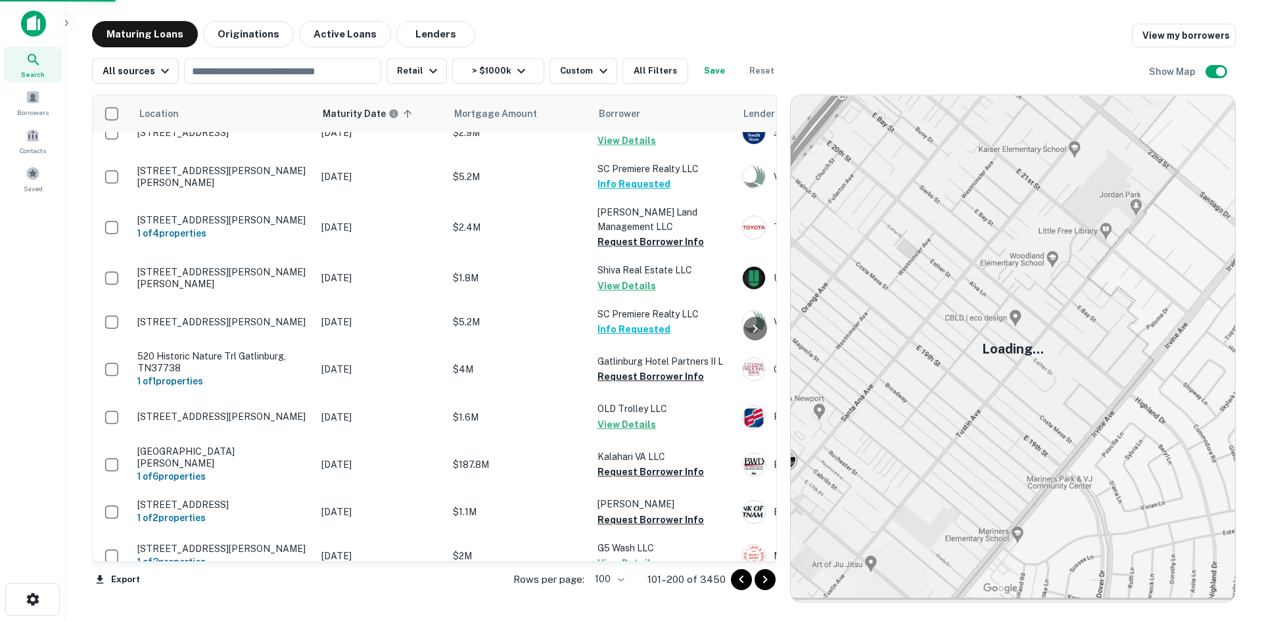
click at [758, 575] on icon "Go to next page" at bounding box center [765, 580] width 16 height 16
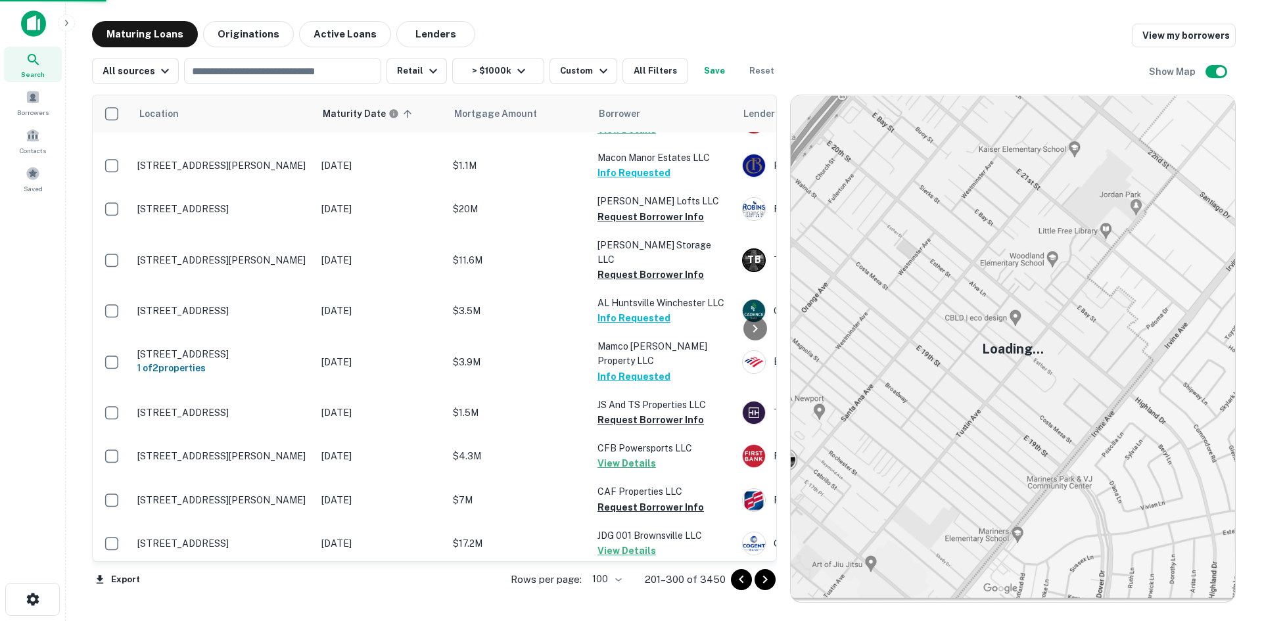
click at [758, 575] on icon "Go to next page" at bounding box center [765, 580] width 16 height 16
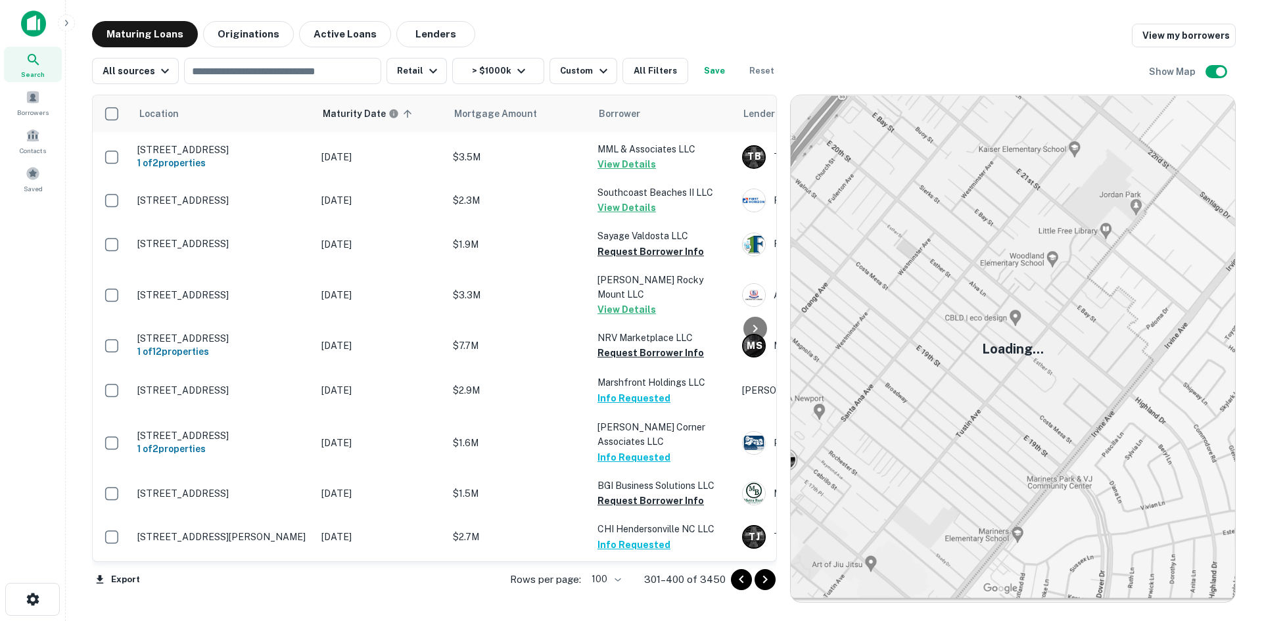
scroll to position [4284, 0]
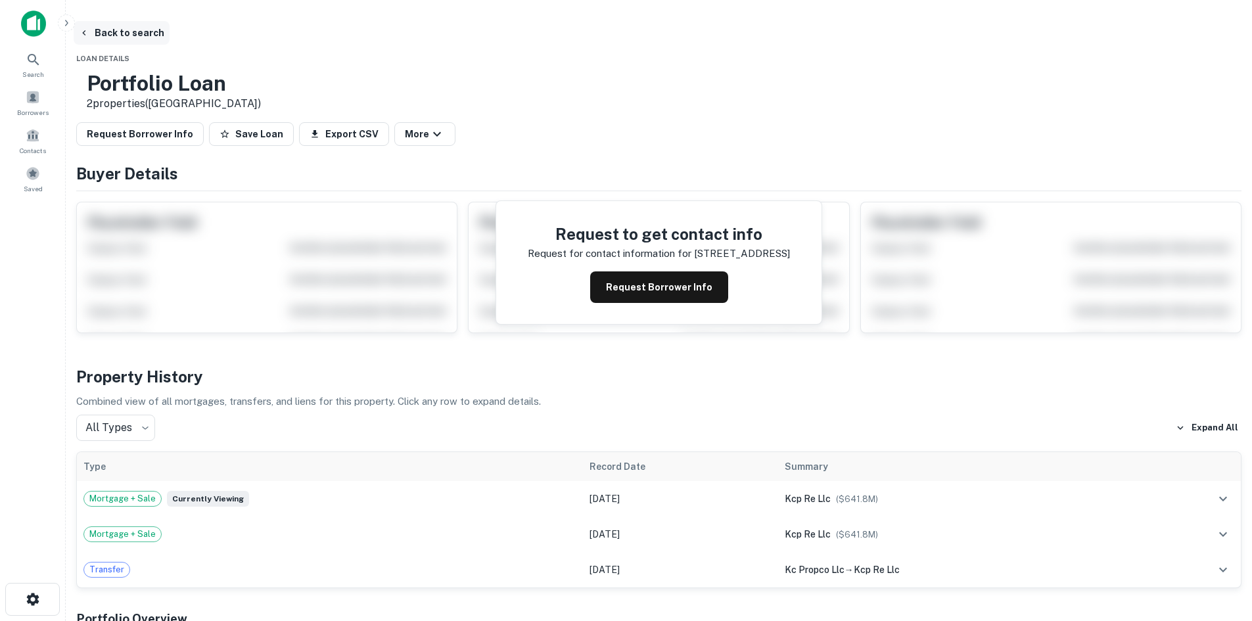
click at [170, 30] on button "Back to search" at bounding box center [122, 33] width 96 height 24
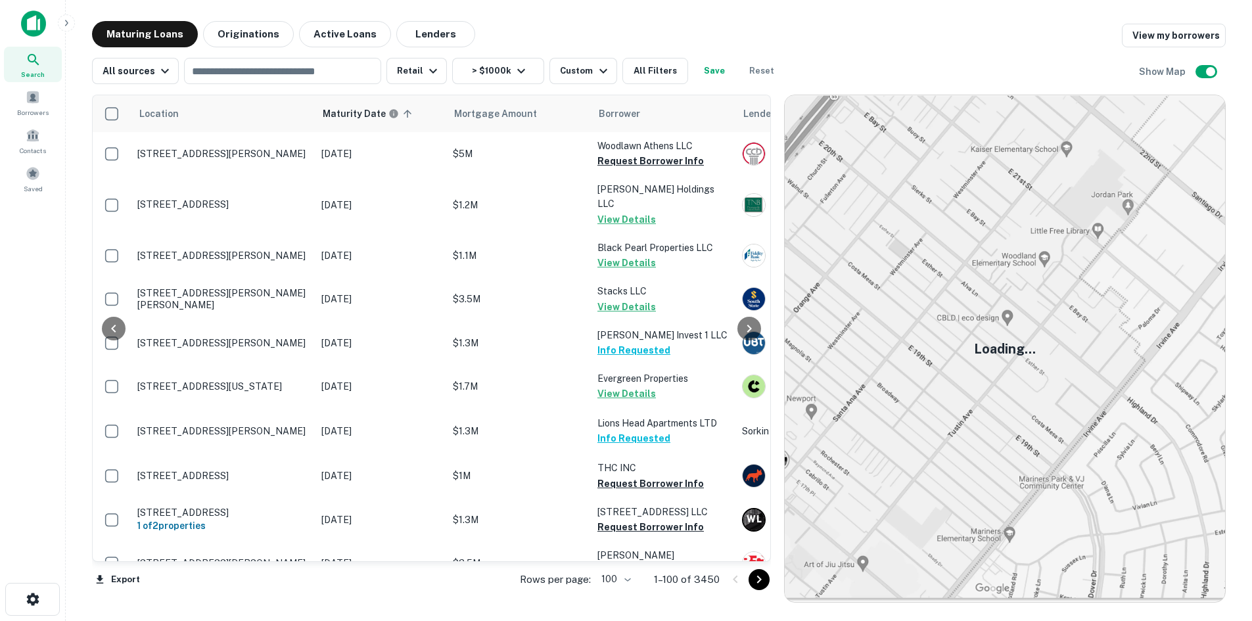
click at [766, 584] on icon "Go to next page" at bounding box center [759, 580] width 16 height 16
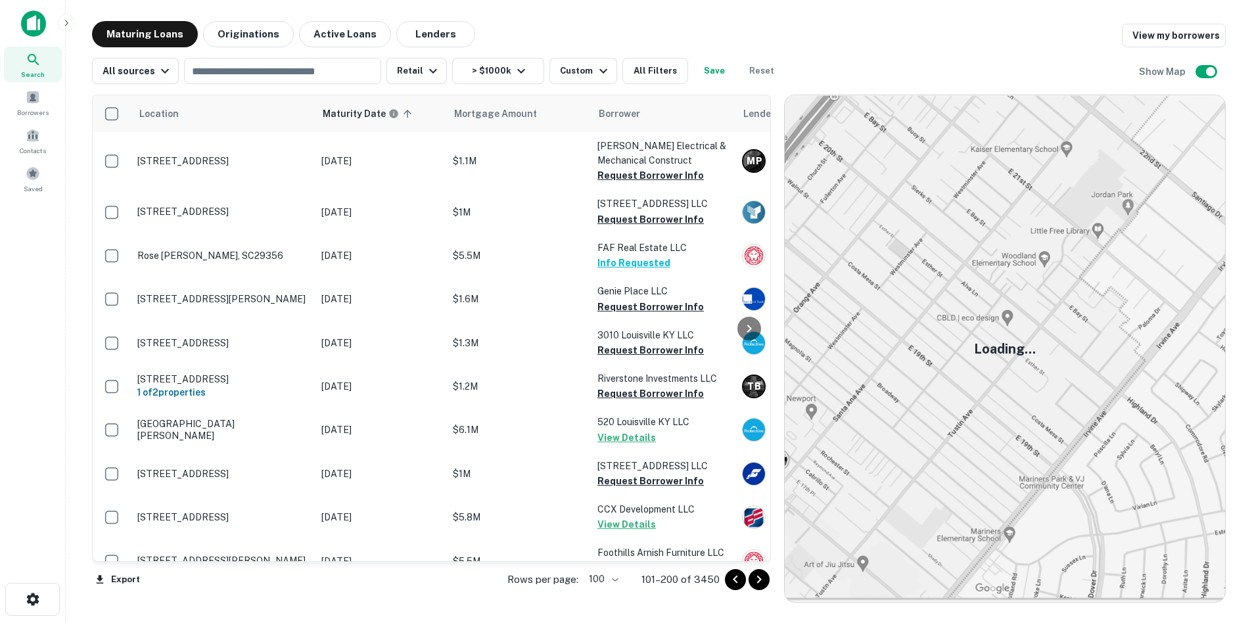
click at [766, 584] on icon "Go to next page" at bounding box center [759, 580] width 16 height 16
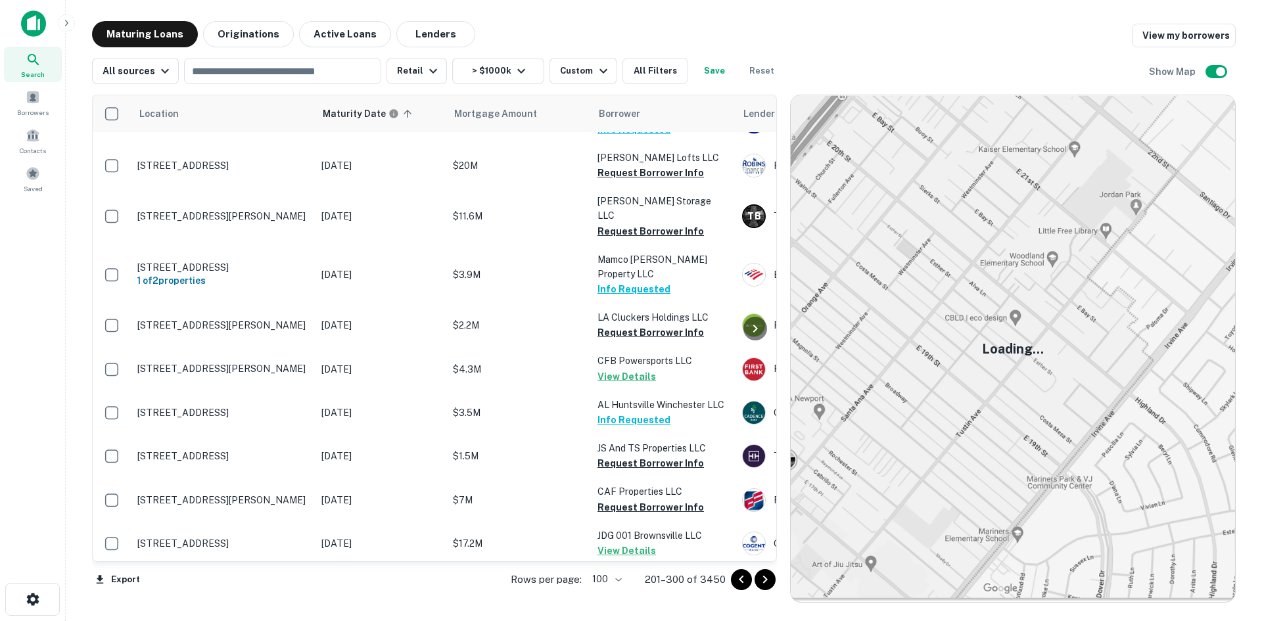
scroll to position [3064, 0]
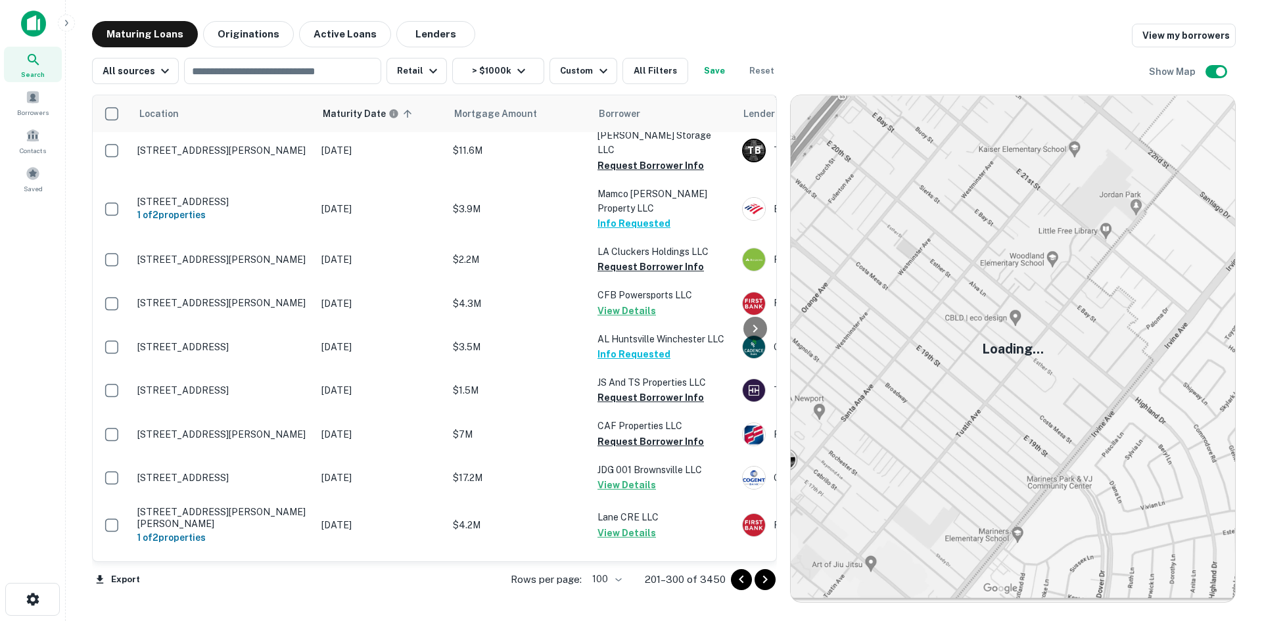
drag, startPoint x: 758, startPoint y: 571, endPoint x: 709, endPoint y: 557, distance: 50.7
click at [758, 572] on icon "Go to next page" at bounding box center [765, 580] width 16 height 16
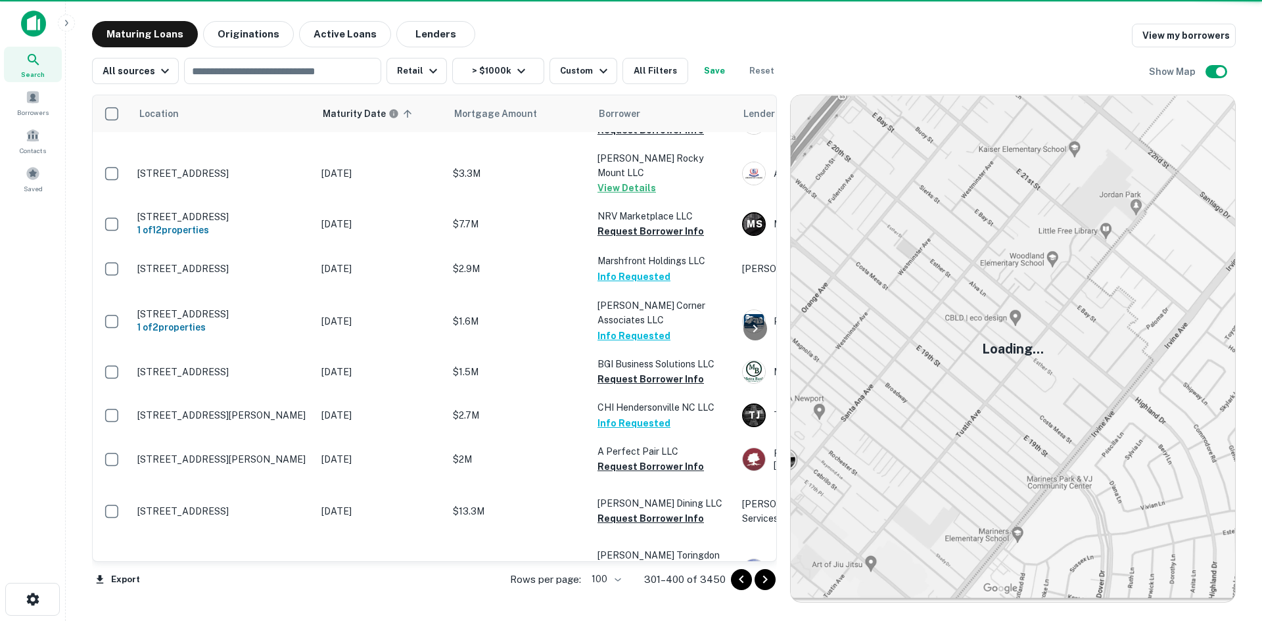
scroll to position [4248, 0]
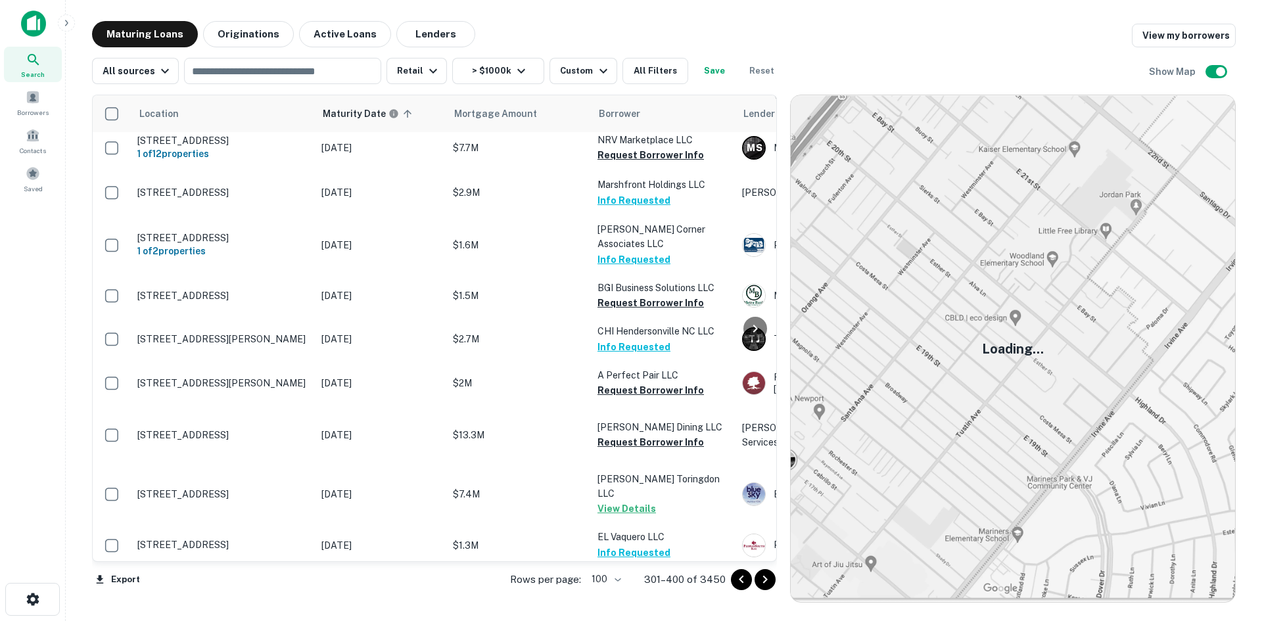
click at [763, 578] on icon "Go to next page" at bounding box center [765, 580] width 16 height 16
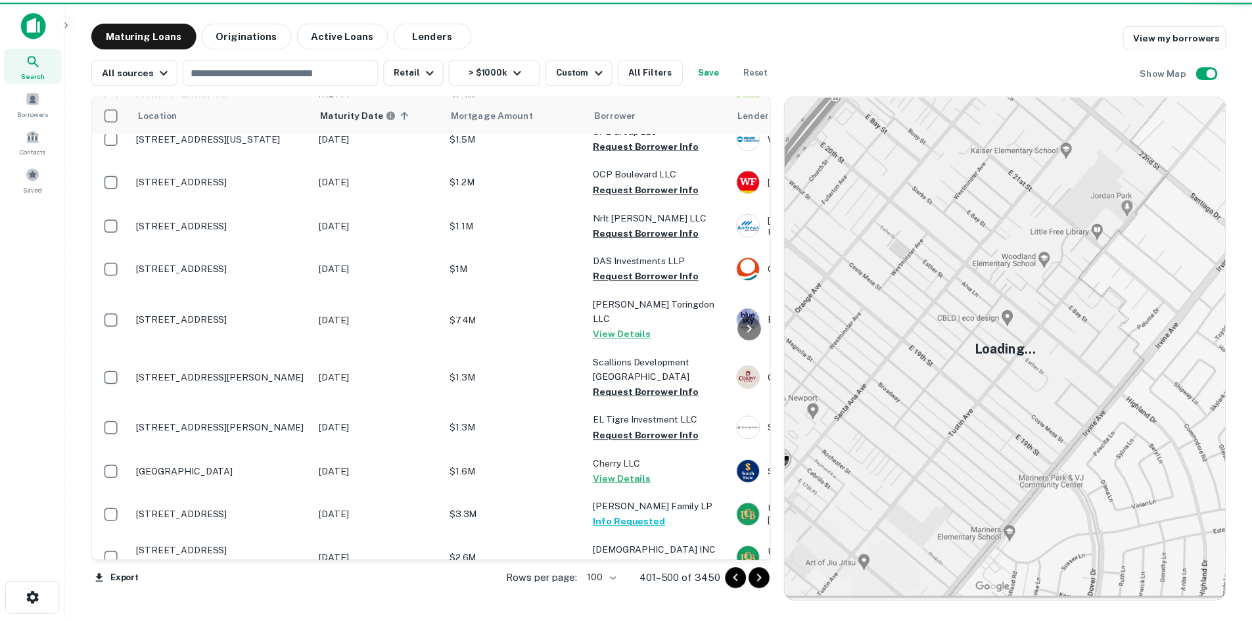
scroll to position [4255, 0]
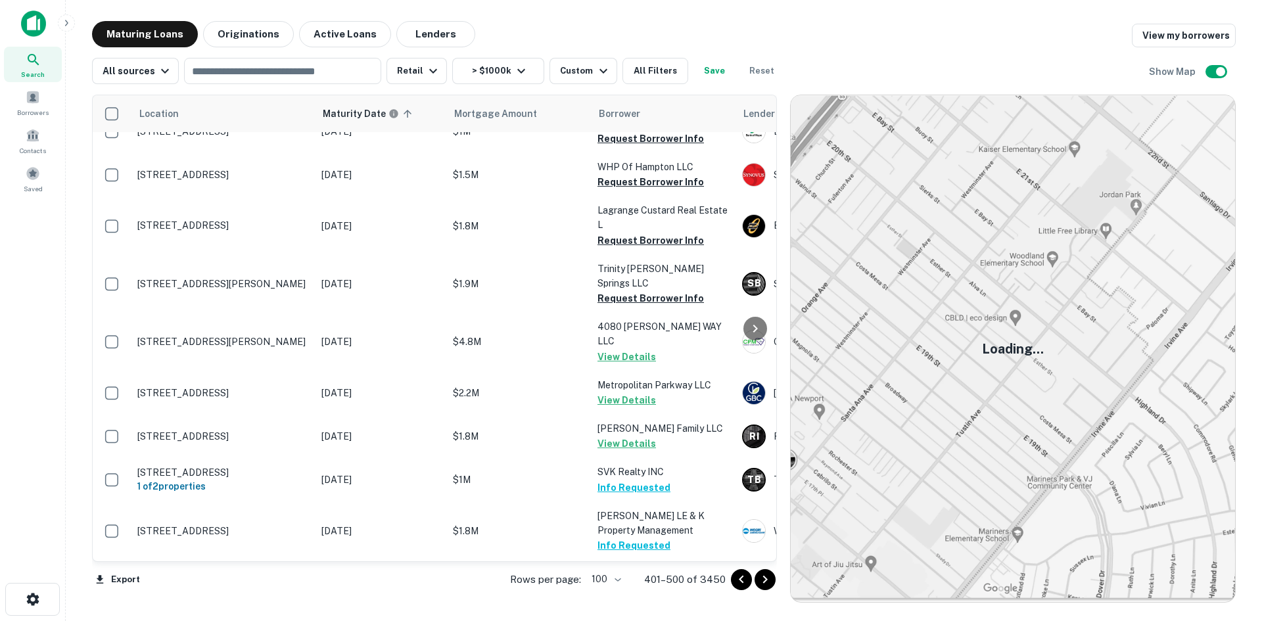
click at [187, 619] on p "[STREET_ADDRESS]" at bounding box center [222, 625] width 171 height 12
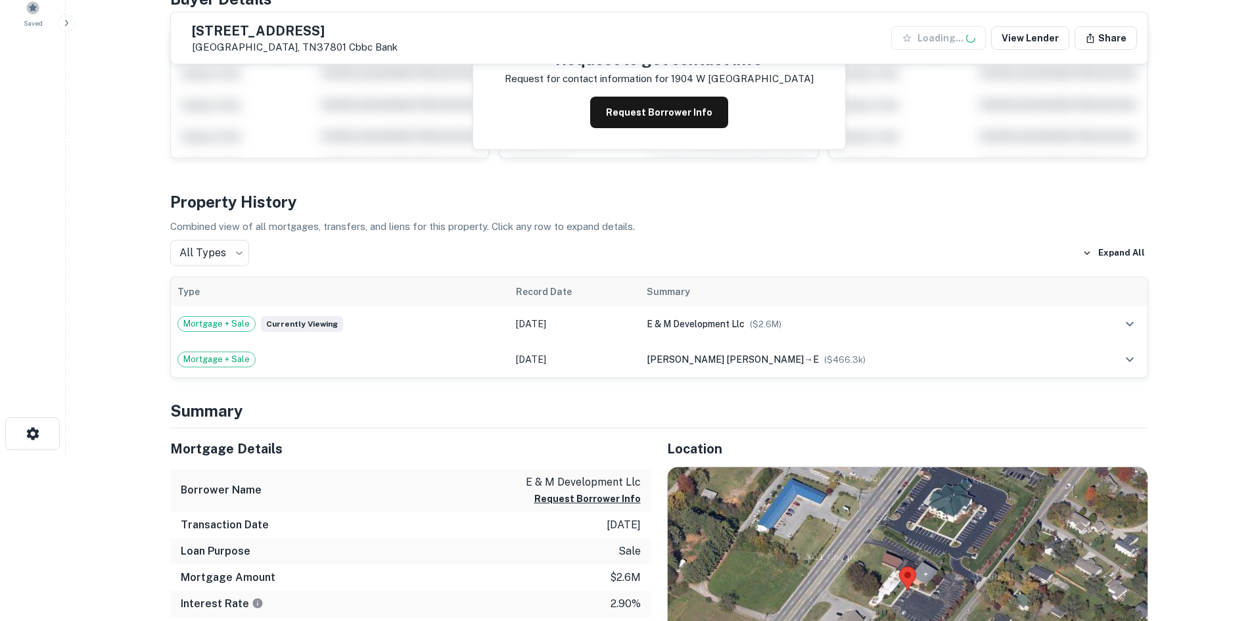
scroll to position [263, 0]
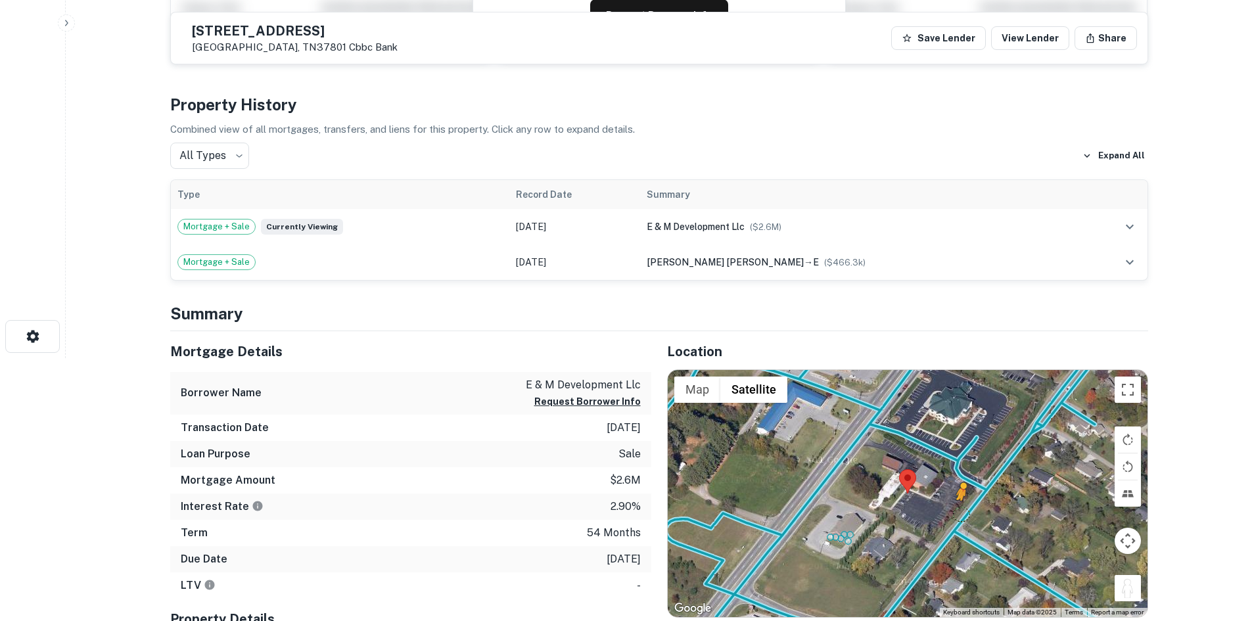
drag, startPoint x: 1126, startPoint y: 584, endPoint x: 961, endPoint y: 516, distance: 178.3
click at [961, 516] on div "To activate drag with keyboard, press Alt + Enter. Once in keyboard drag state,…" at bounding box center [908, 493] width 480 height 247
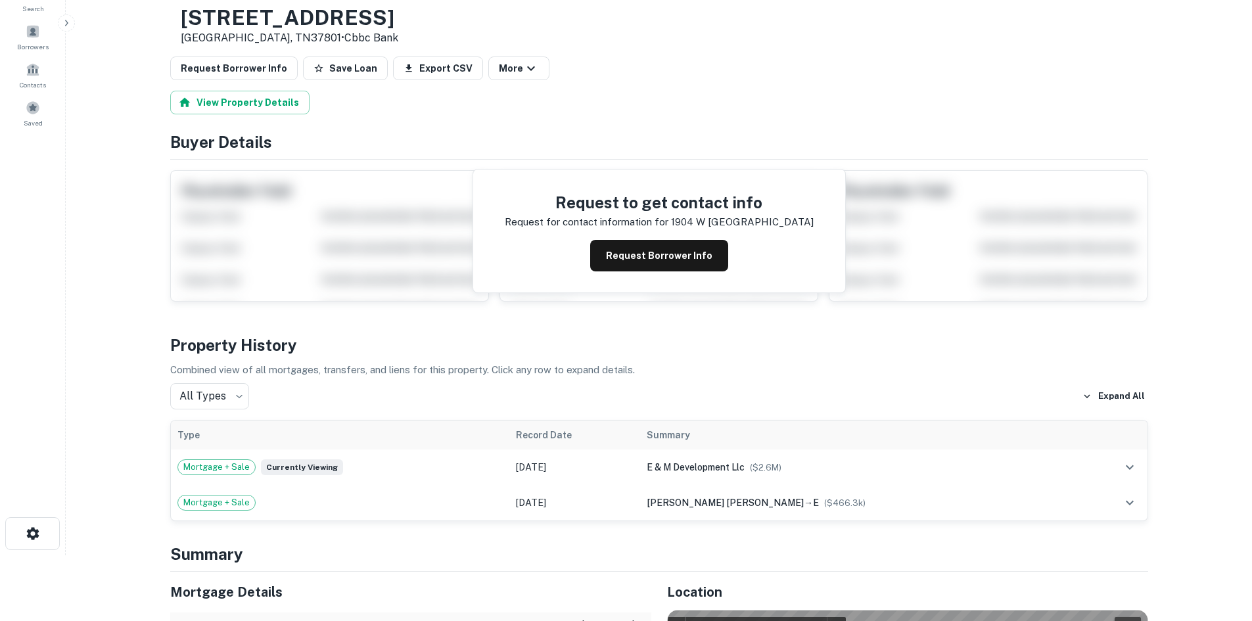
scroll to position [0, 0]
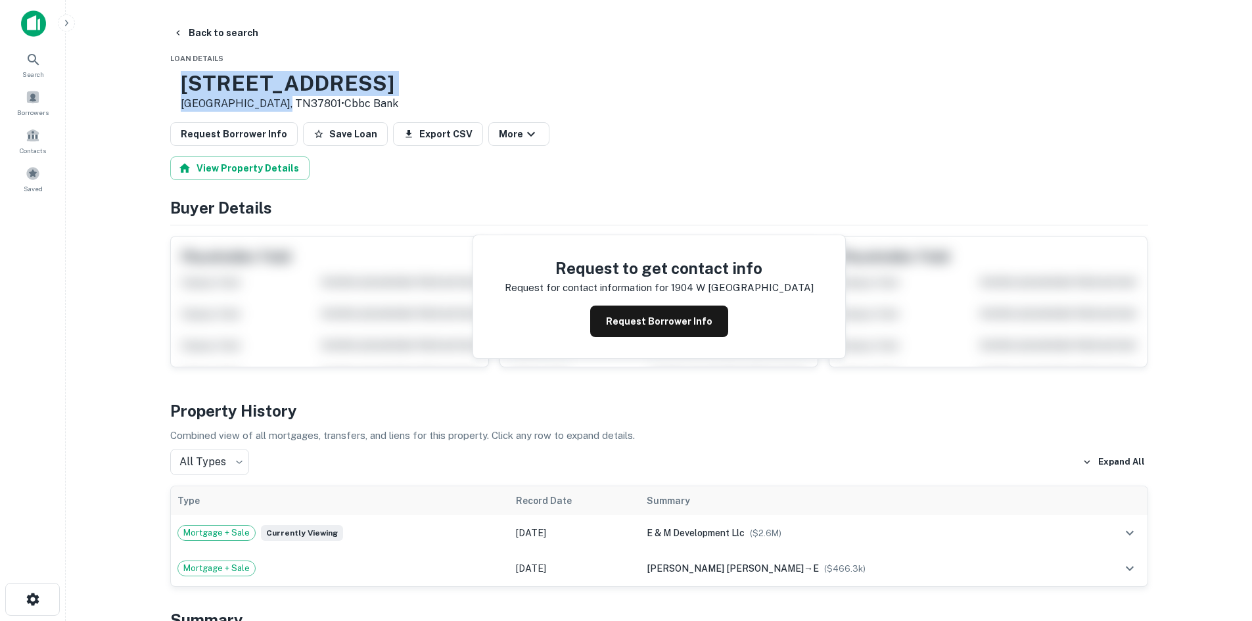
drag, startPoint x: 219, startPoint y: 80, endPoint x: 316, endPoint y: 109, distance: 101.5
click at [316, 109] on div "1904 W Broadway Ave Maryville, TN37801 • Cbbc Bank" at bounding box center [284, 91] width 228 height 41
copy div "[STREET_ADDRESS]"
click at [260, 133] on button "Request Borrower Info" at bounding box center [234, 134] width 128 height 24
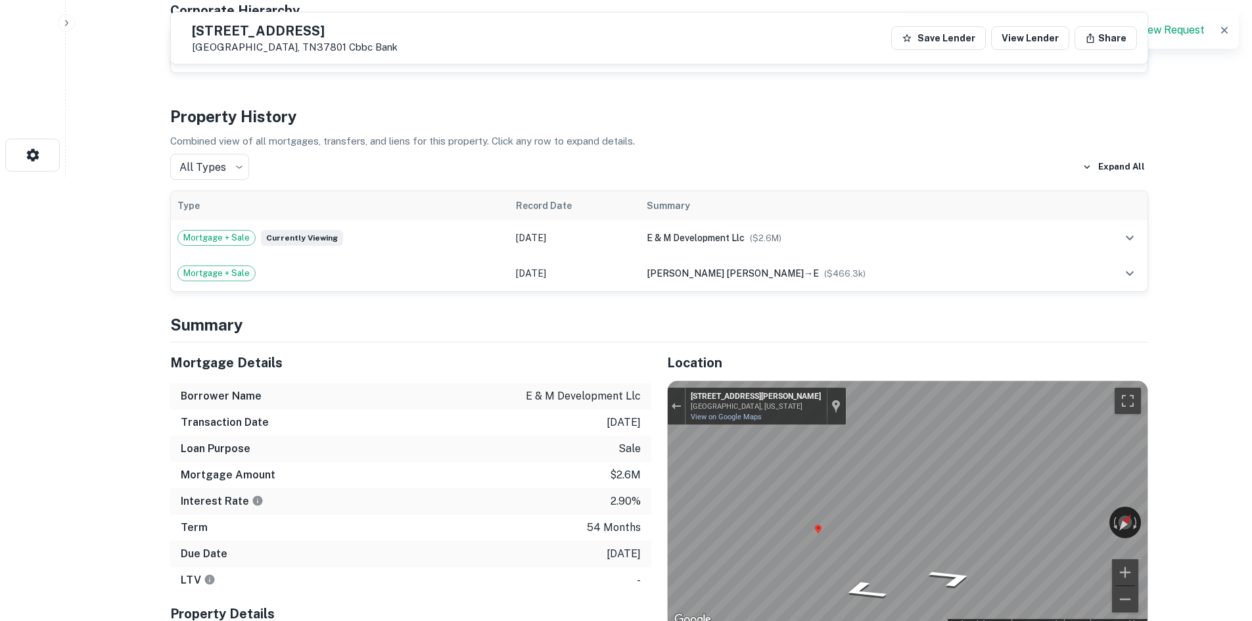
scroll to position [263, 0]
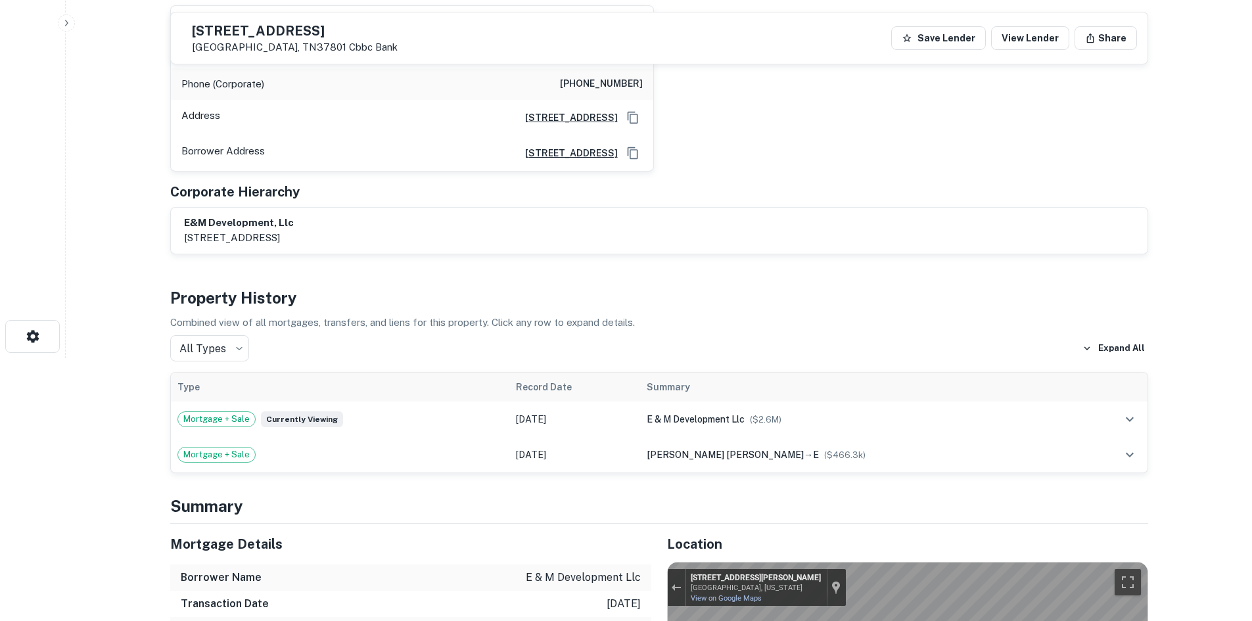
click at [606, 83] on h6 "(423) 285-5021" at bounding box center [601, 84] width 83 height 16
copy h6 "(423) 285-5021"
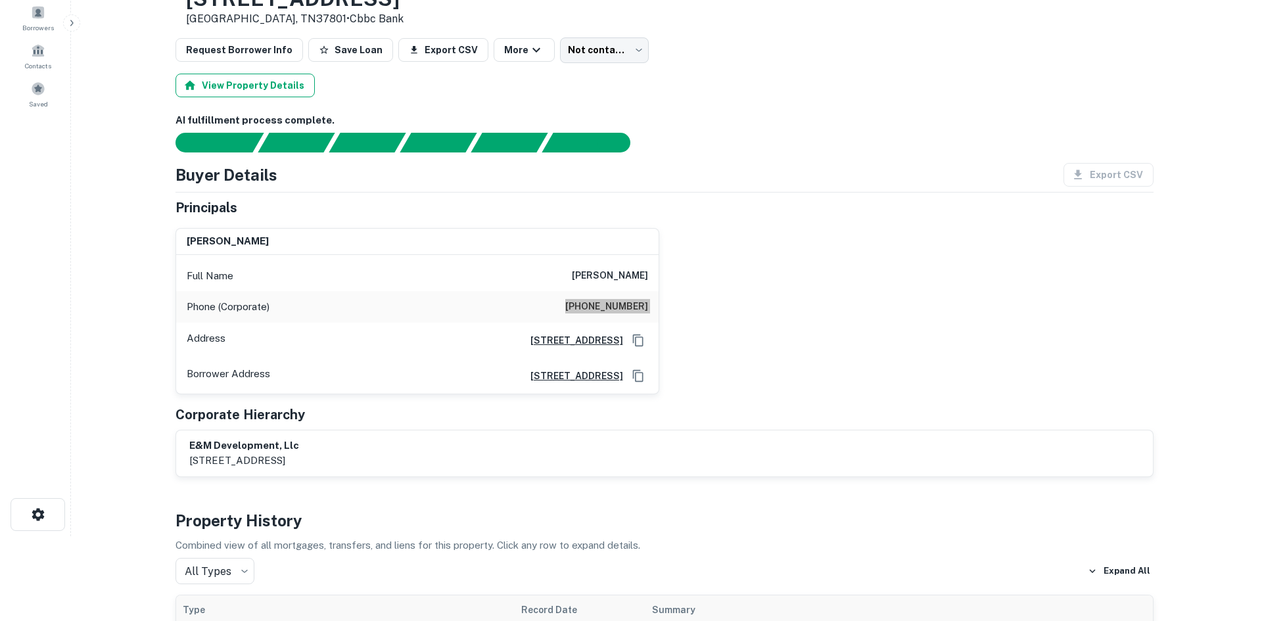
scroll to position [0, 0]
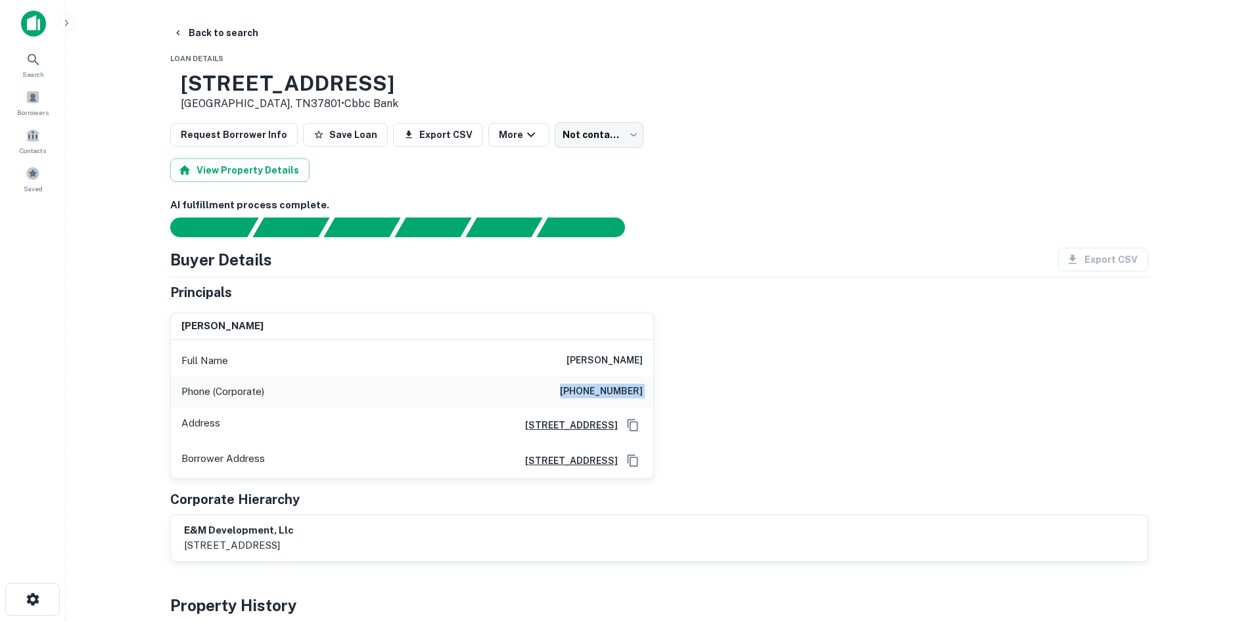
click at [244, 38] on button "Back to search" at bounding box center [216, 33] width 96 height 24
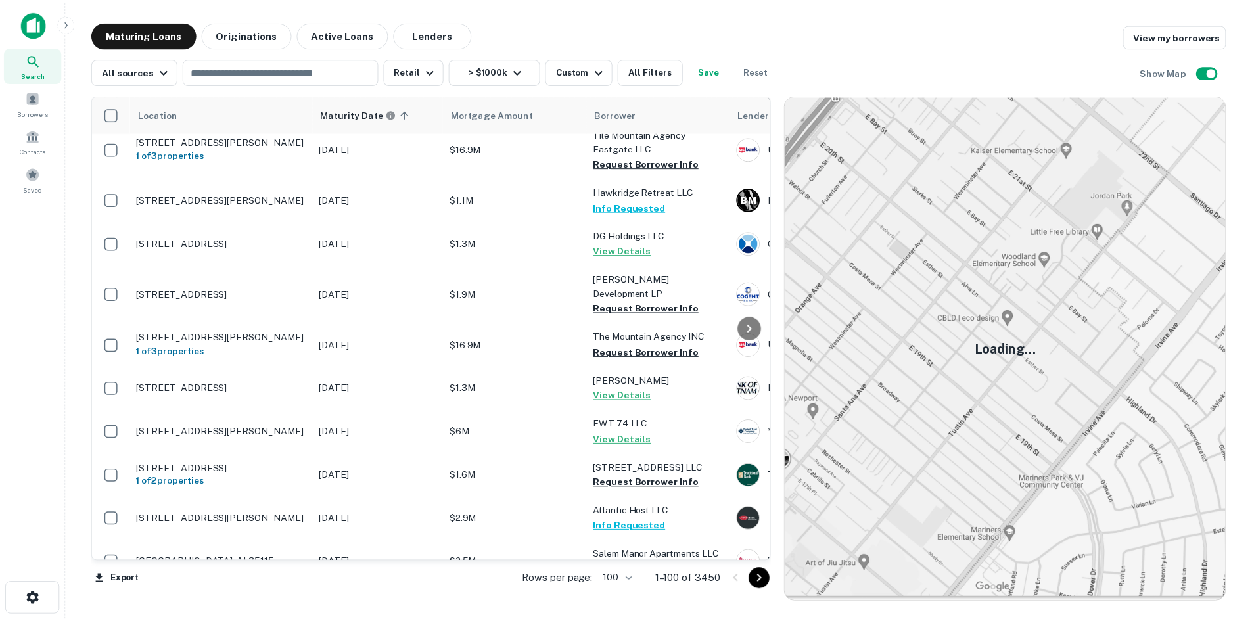
scroll to position [3155, 0]
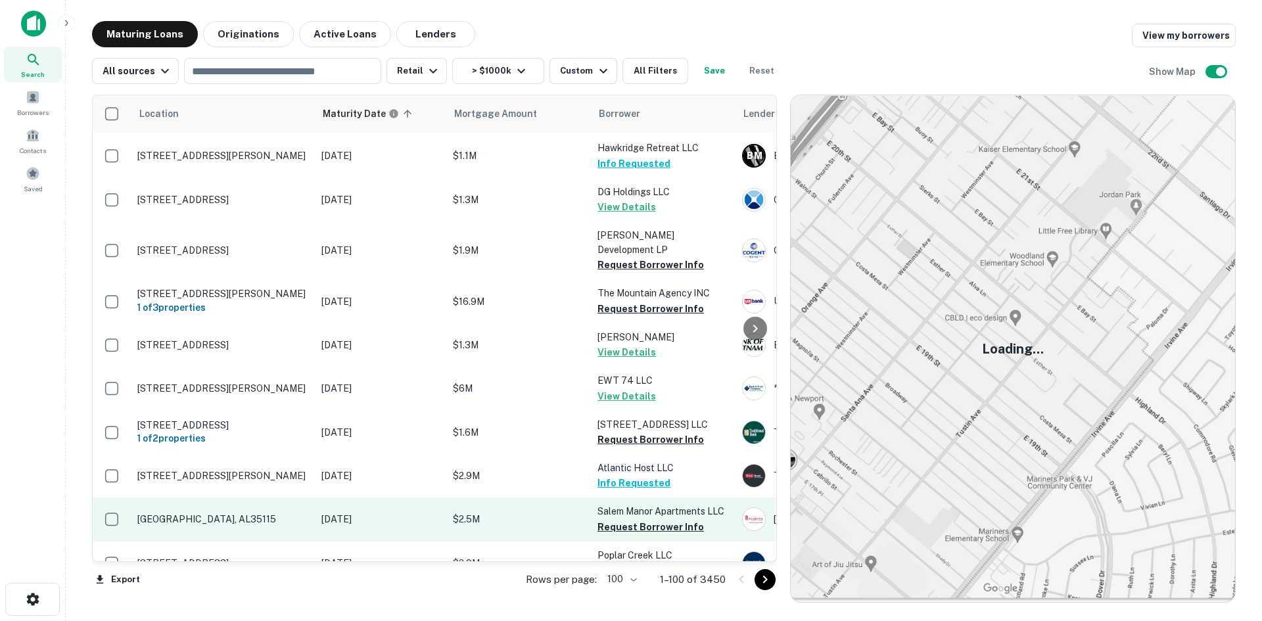
click at [275, 498] on td "Salem Manor Apts Montevallo, AL35115" at bounding box center [223, 519] width 184 height 43
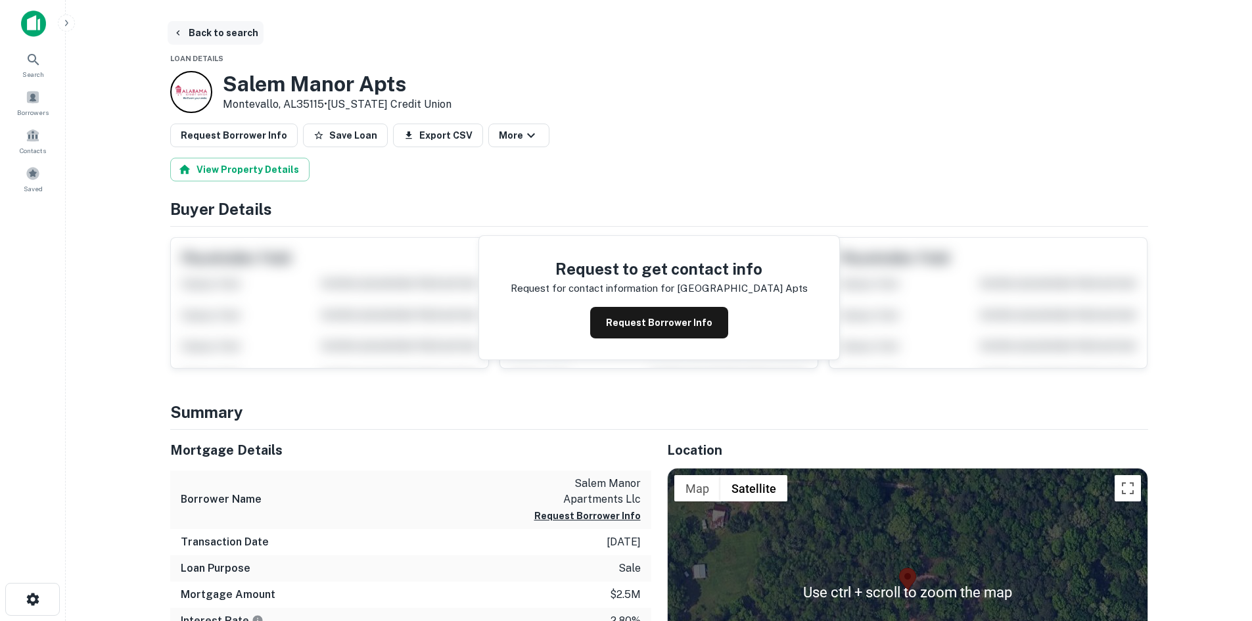
click at [197, 24] on button "Back to search" at bounding box center [216, 33] width 96 height 24
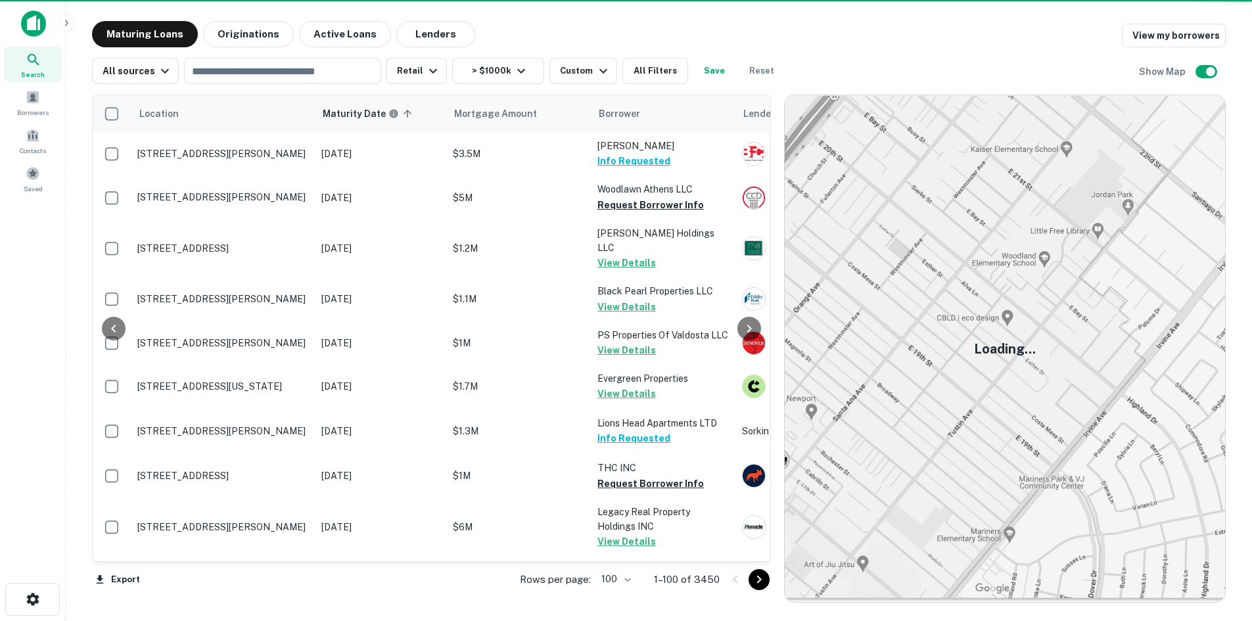
click at [767, 578] on icon "Go to next page" at bounding box center [759, 580] width 16 height 16
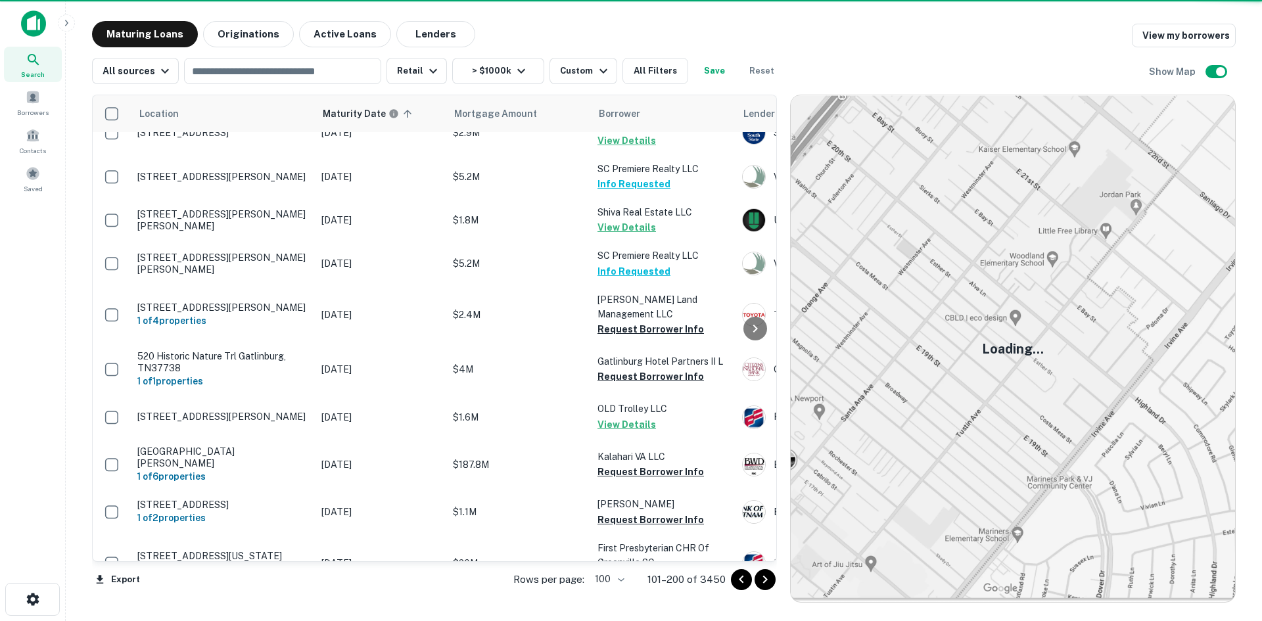
scroll to position [3418, 0]
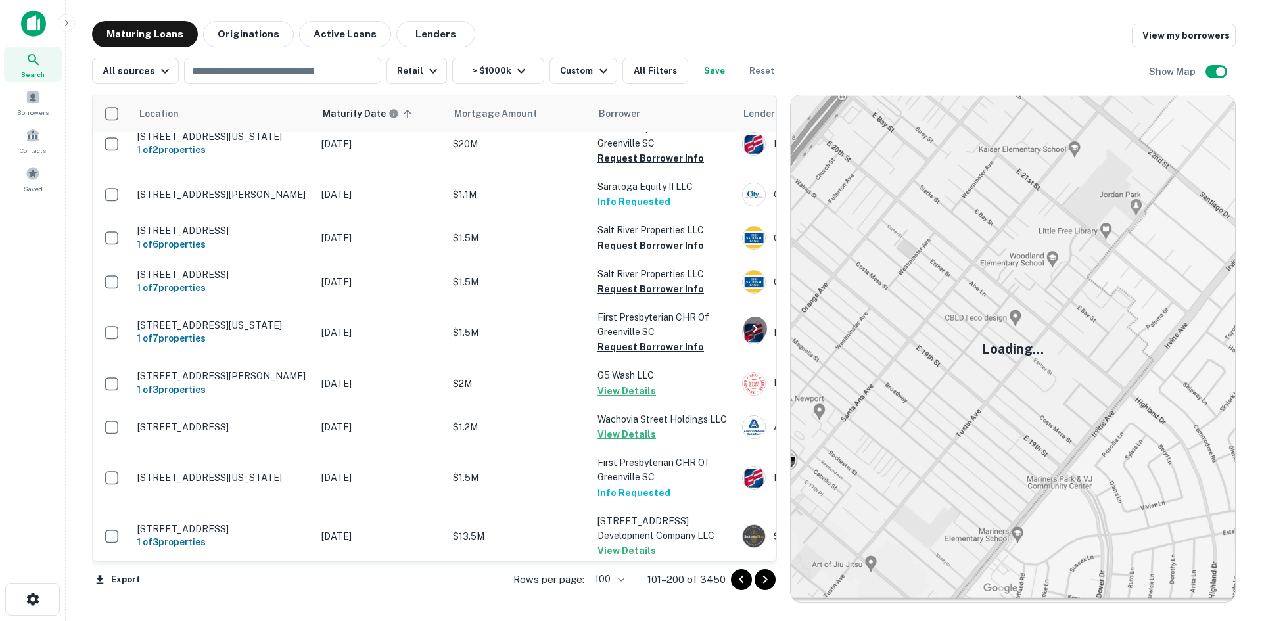
click at [761, 578] on icon "Go to next page" at bounding box center [765, 580] width 16 height 16
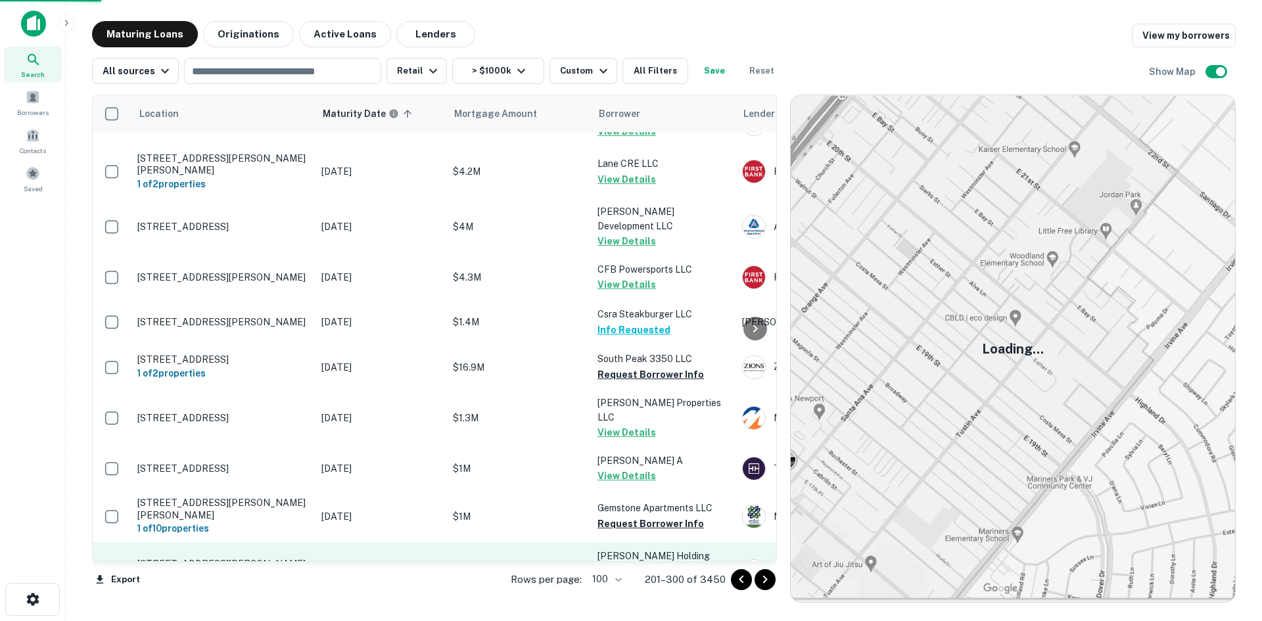
scroll to position [3615, 0]
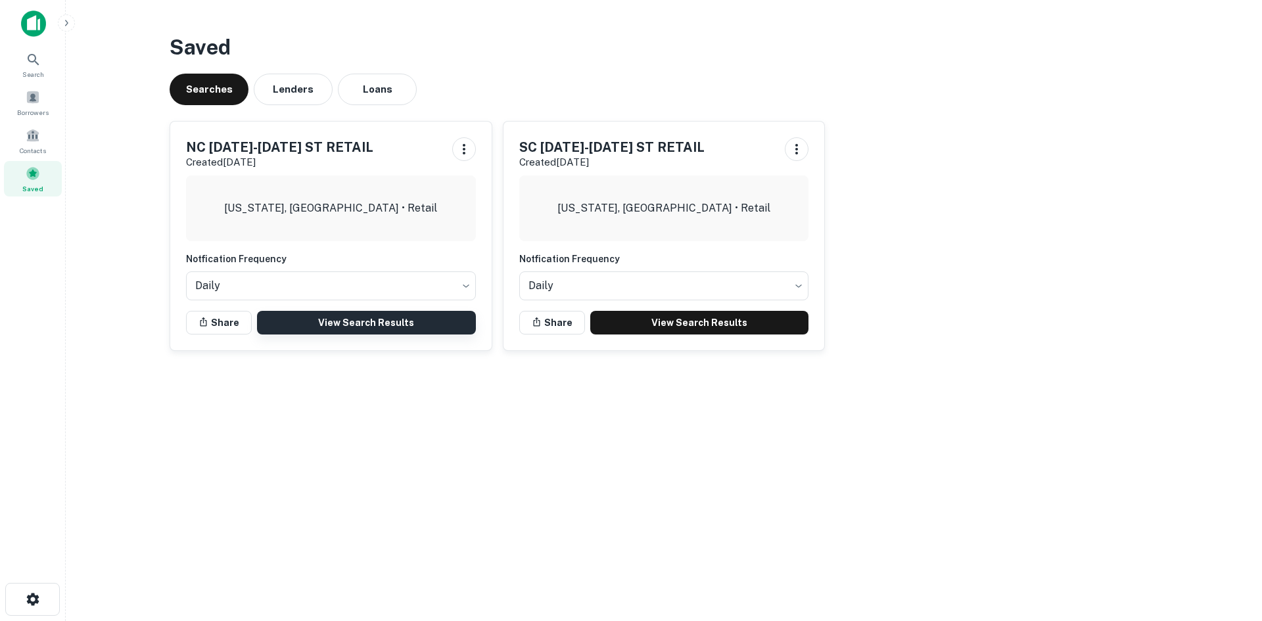
click at [387, 327] on link "View Search Results" at bounding box center [366, 323] width 219 height 24
click at [461, 319] on link "View Search Results" at bounding box center [366, 323] width 219 height 24
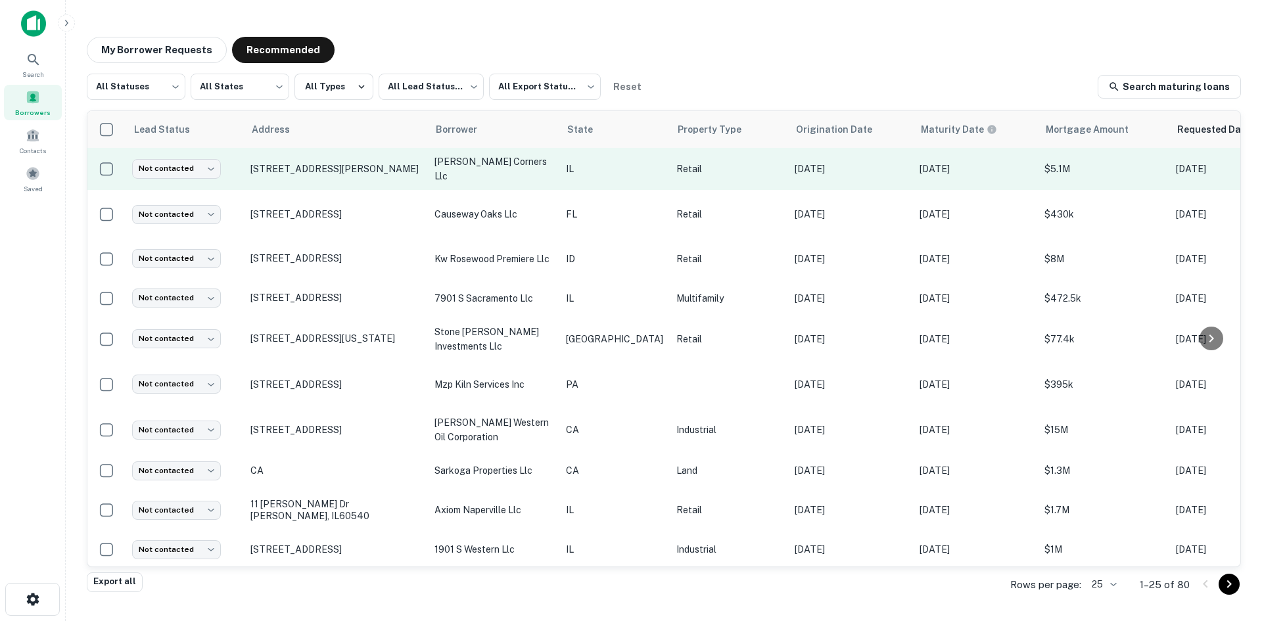
click at [331, 182] on td "1470 S Butterfield Rd Mundelein, IL60060" at bounding box center [336, 169] width 184 height 42
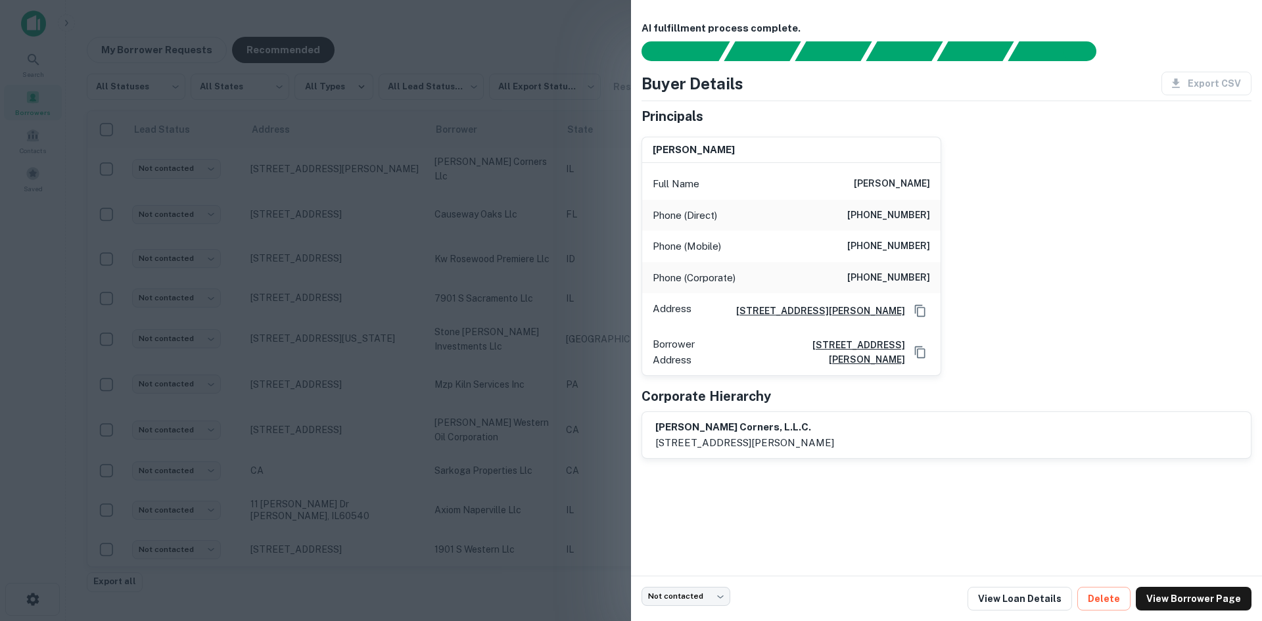
click at [321, 174] on div at bounding box center [631, 310] width 1262 height 621
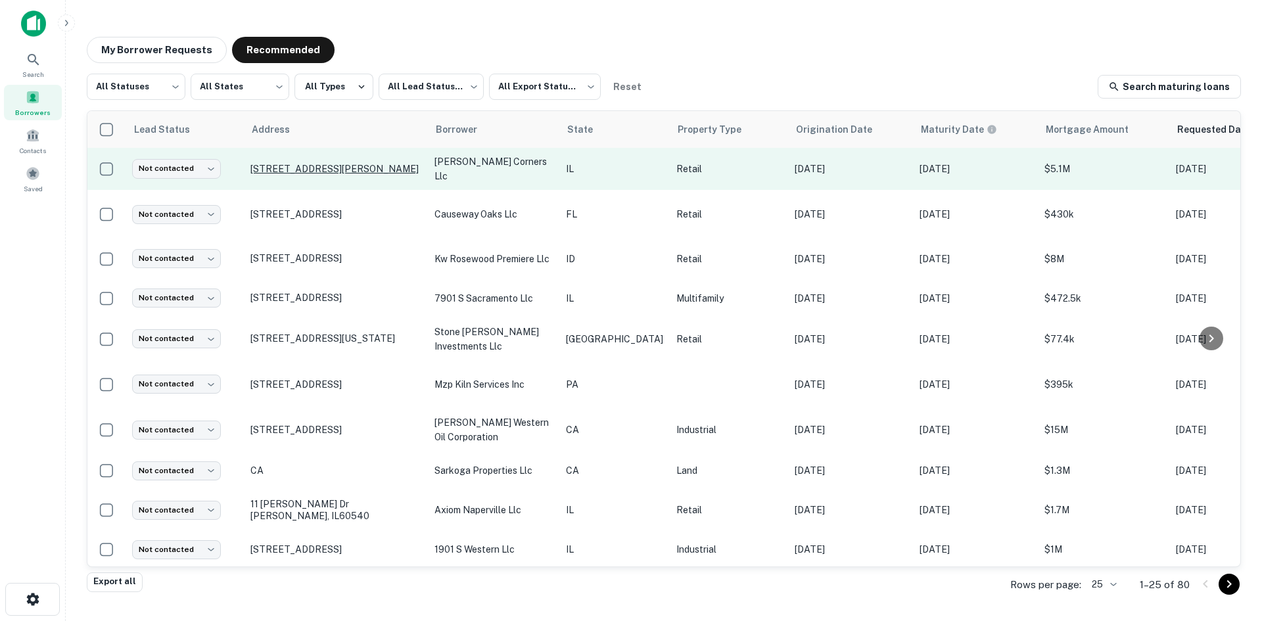
click at [313, 166] on p "1470 S Butterfield Rd Mundelein, IL60060" at bounding box center [335, 169] width 171 height 12
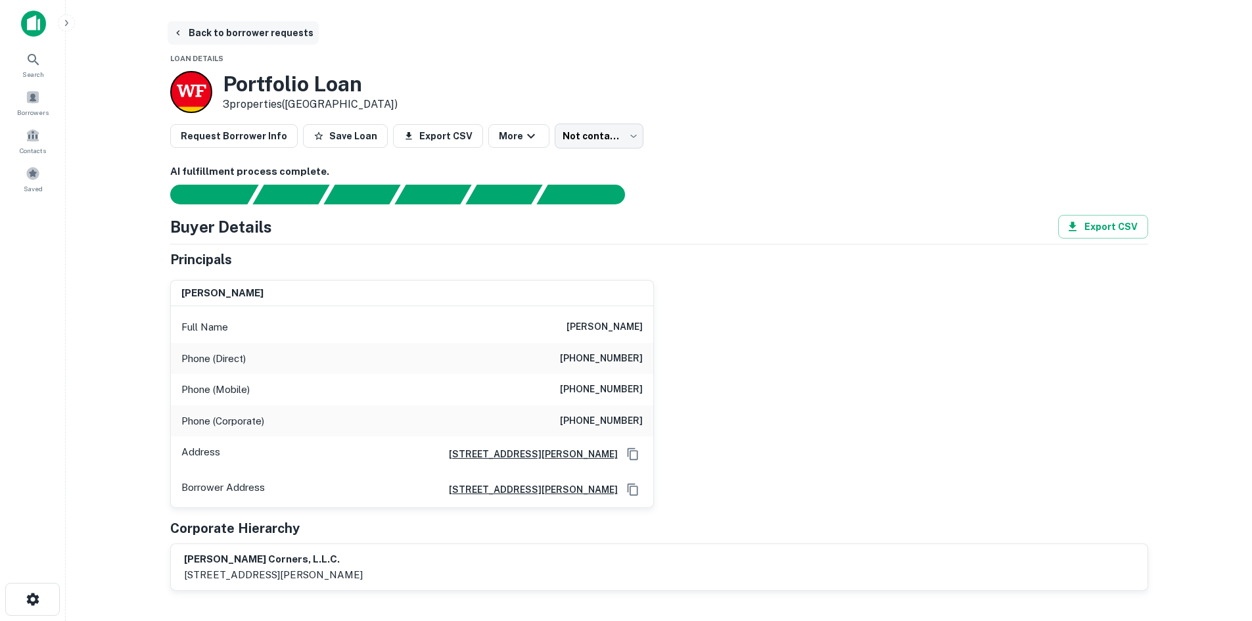
click at [212, 35] on button "Back to borrower requests" at bounding box center [243, 33] width 151 height 24
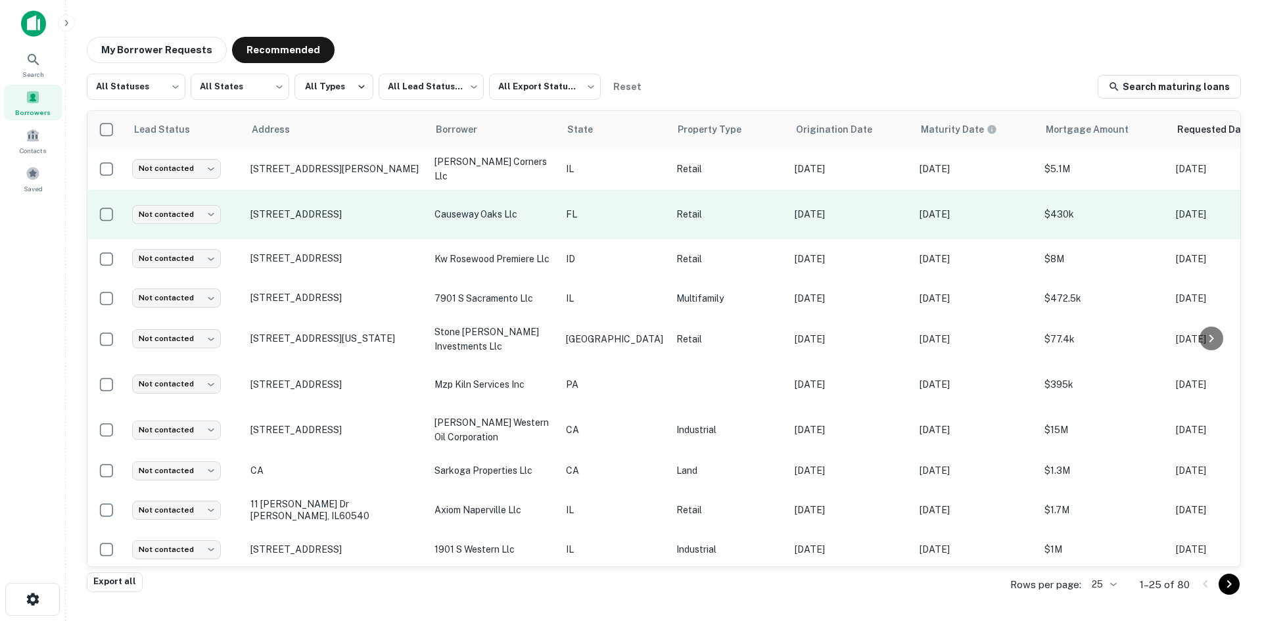
click at [339, 227] on td "835 17th St Vero Beach, FL32960" at bounding box center [336, 214] width 184 height 49
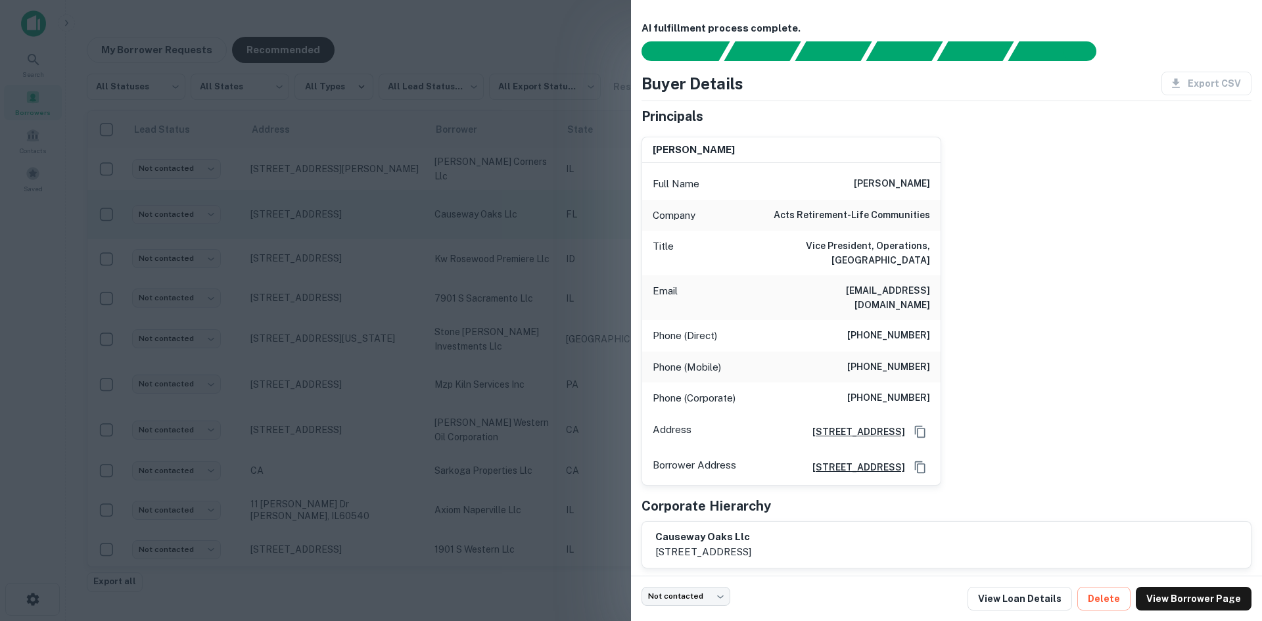
click at [339, 227] on div at bounding box center [631, 310] width 1262 height 621
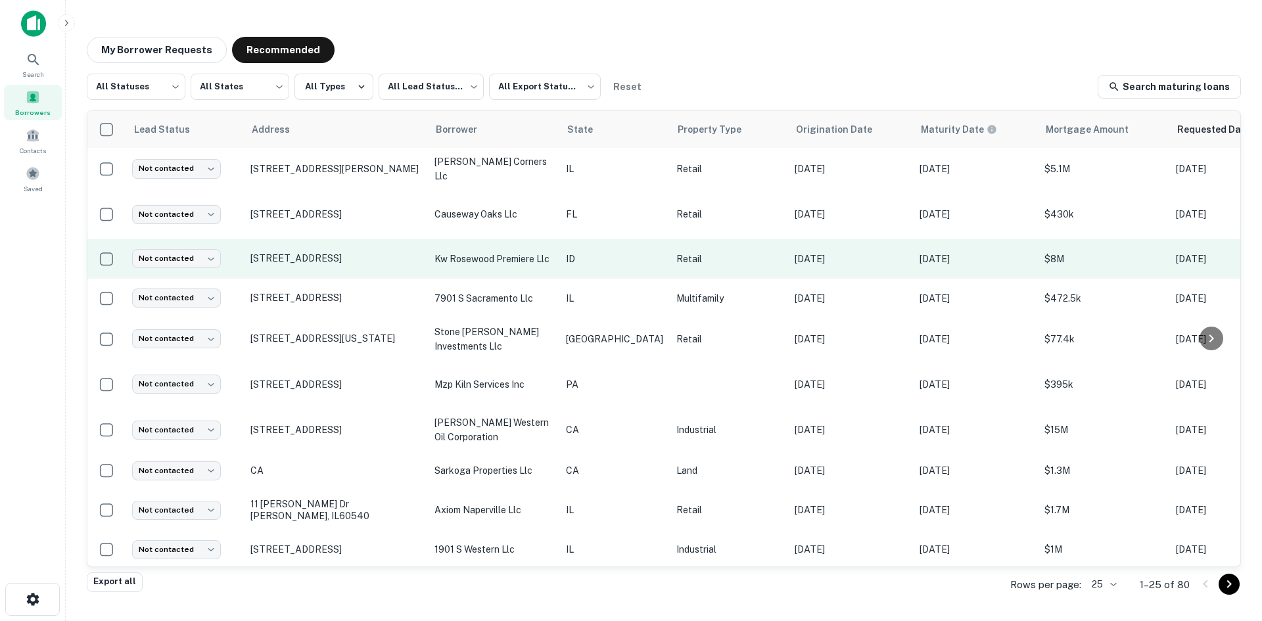
click at [349, 268] on td "1110 N Maple Grove Rd Boise, ID83704" at bounding box center [336, 258] width 184 height 39
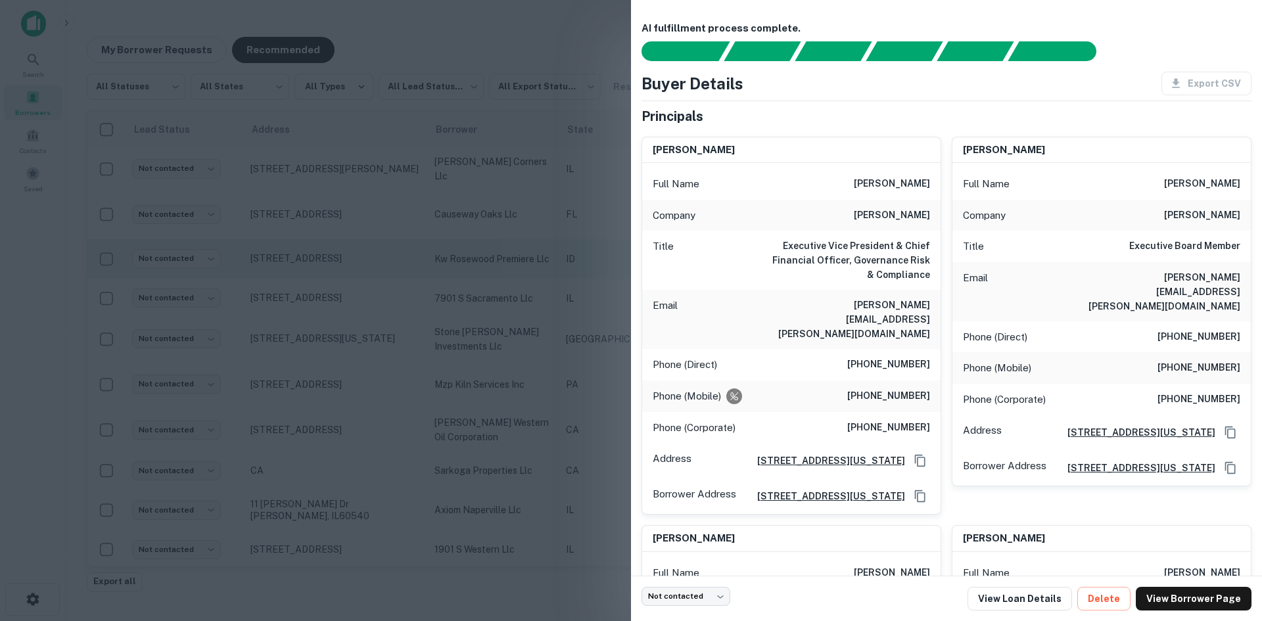
click at [349, 268] on div at bounding box center [631, 310] width 1262 height 621
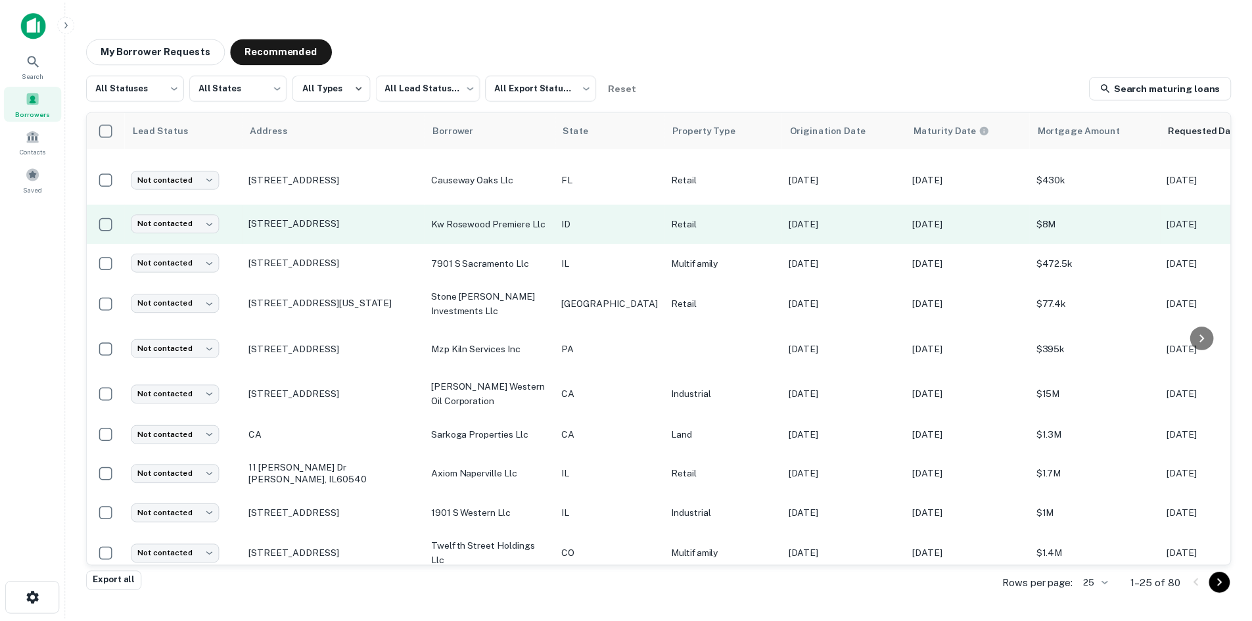
scroll to position [66, 0]
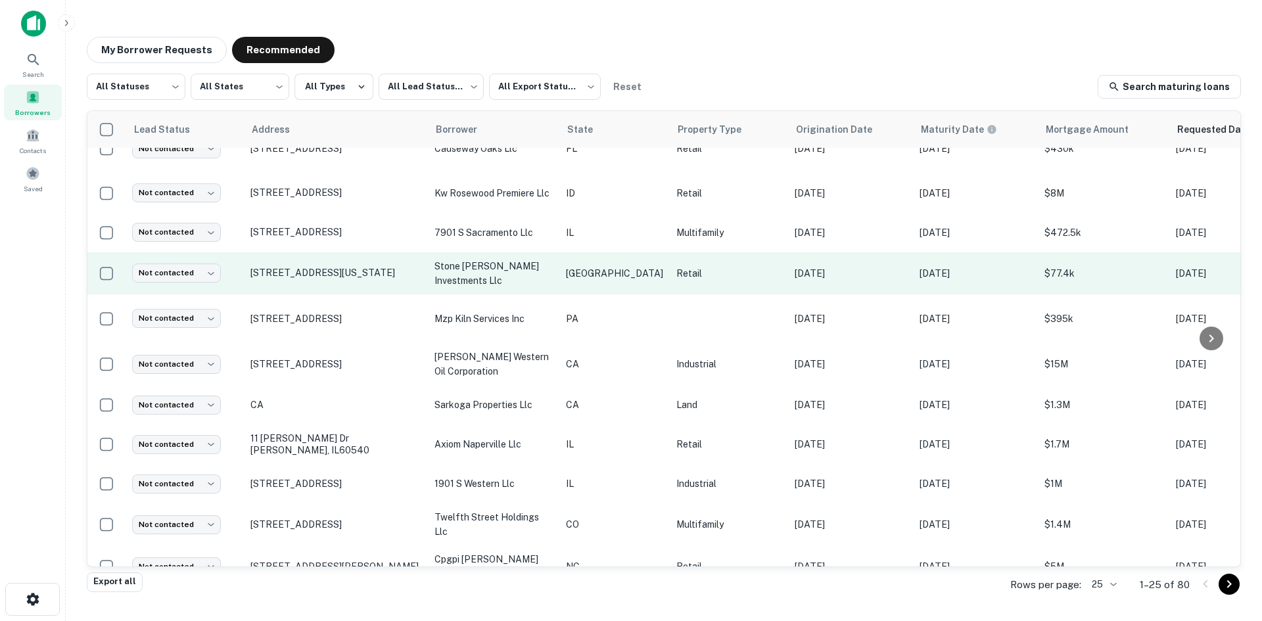
click at [351, 282] on td "511 S Virginia St Port Lavaca, TX77979" at bounding box center [336, 273] width 184 height 42
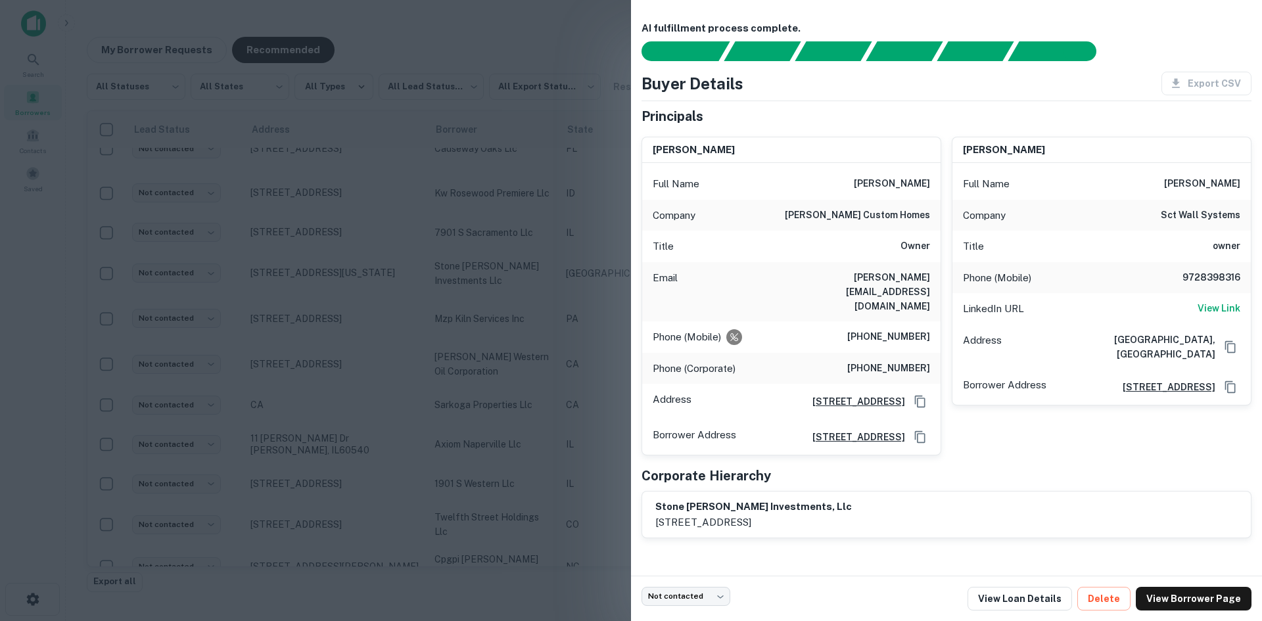
click at [351, 281] on div at bounding box center [631, 310] width 1262 height 621
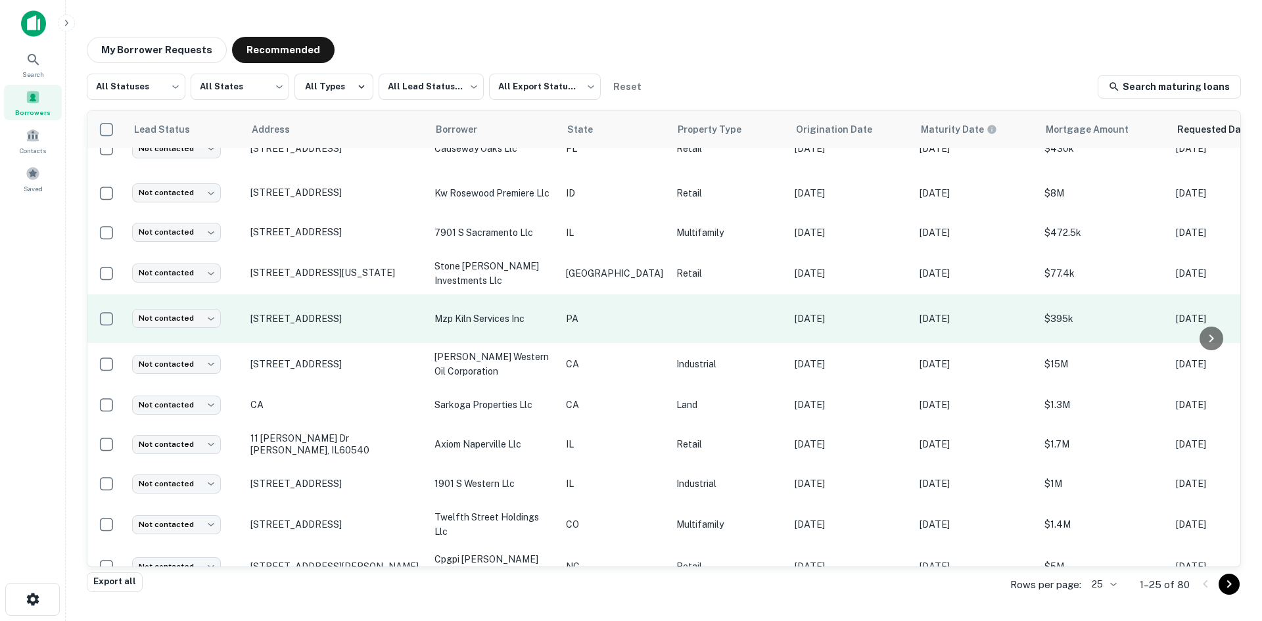
click at [354, 327] on td "328 14th St Ambridge, PA15003" at bounding box center [336, 318] width 184 height 49
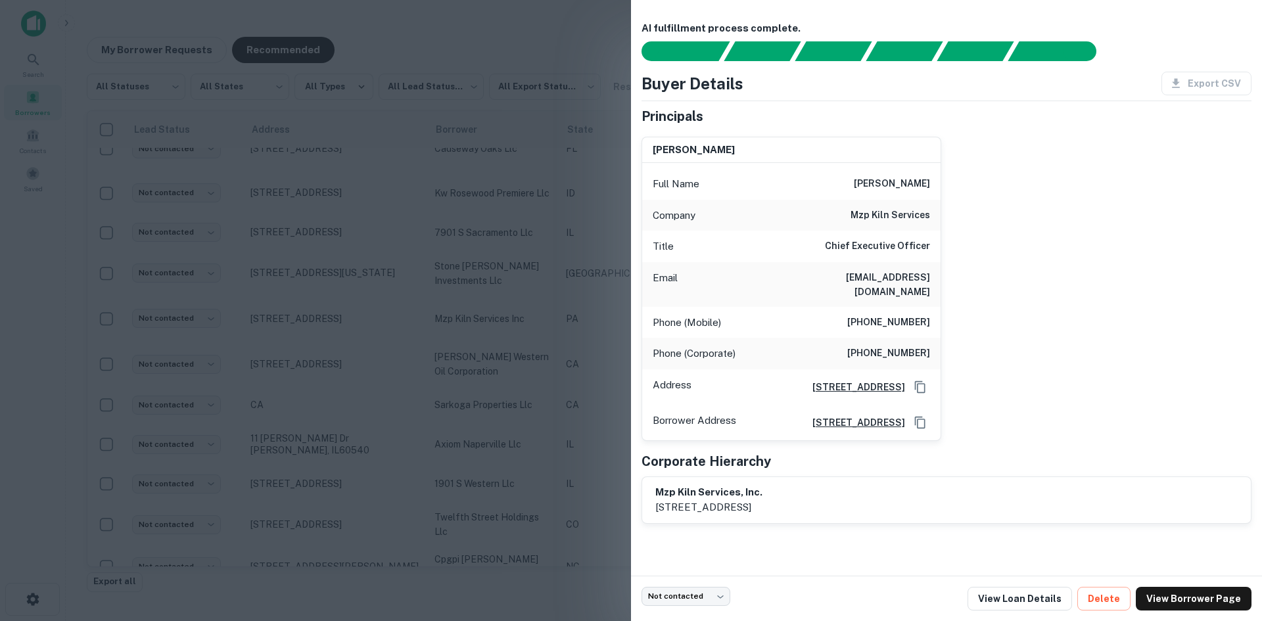
click at [354, 323] on div at bounding box center [631, 310] width 1262 height 621
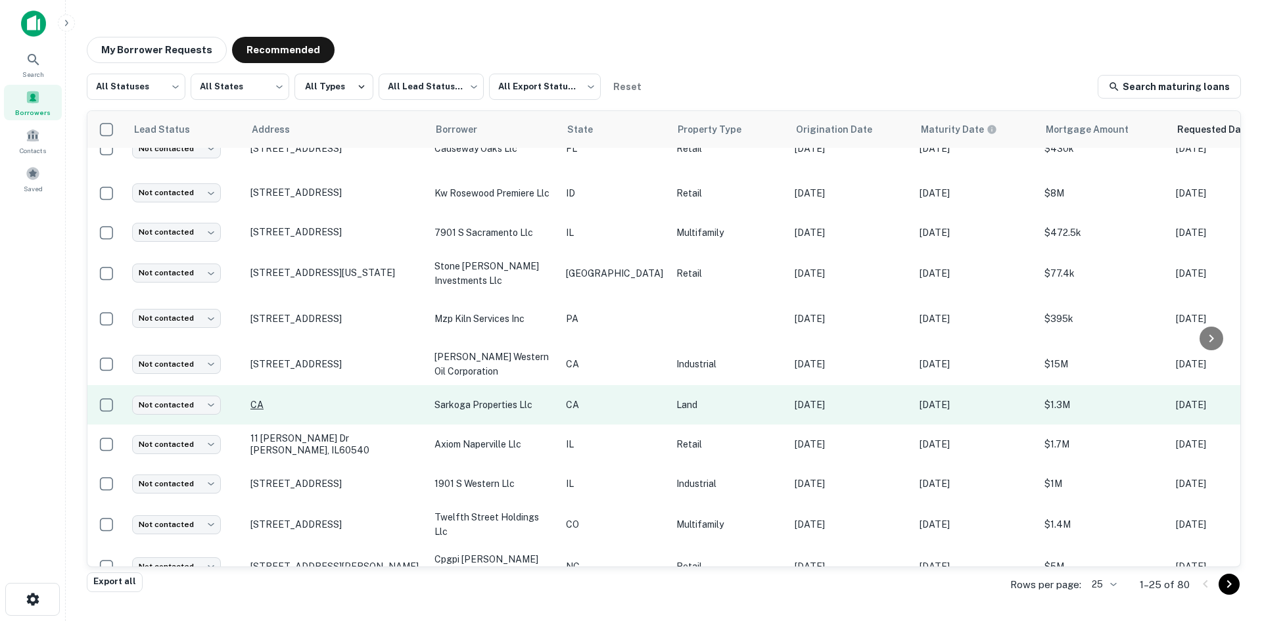
click at [344, 408] on p "CA" at bounding box center [335, 405] width 171 height 12
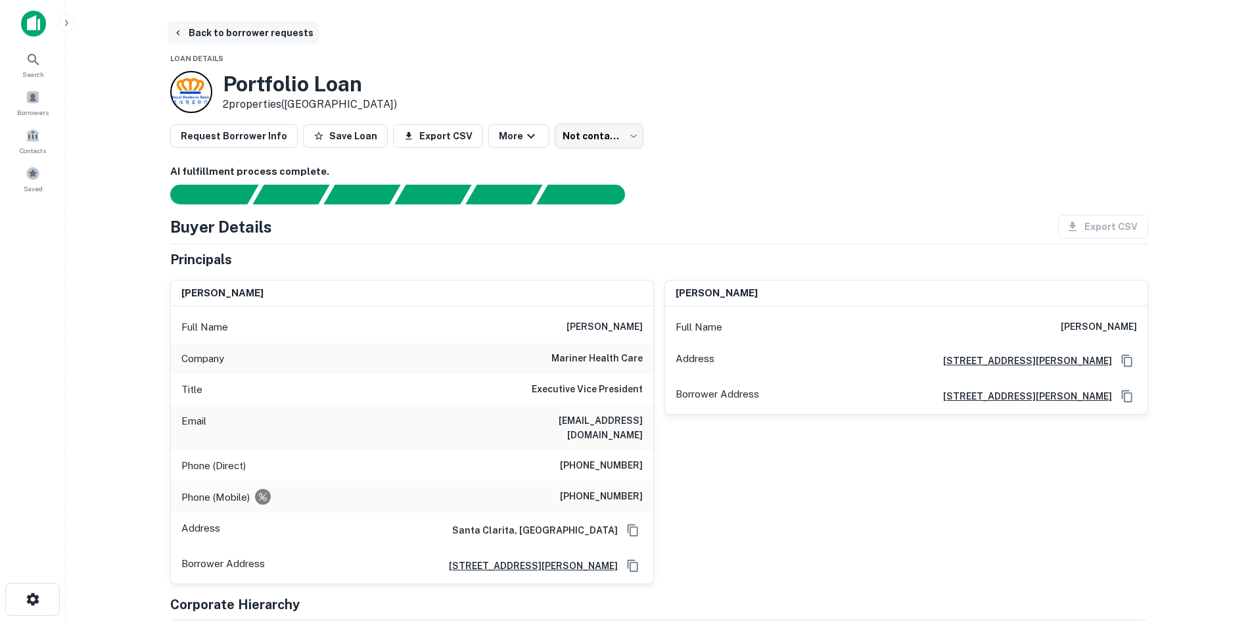
click at [257, 41] on button "Back to borrower requests" at bounding box center [243, 33] width 151 height 24
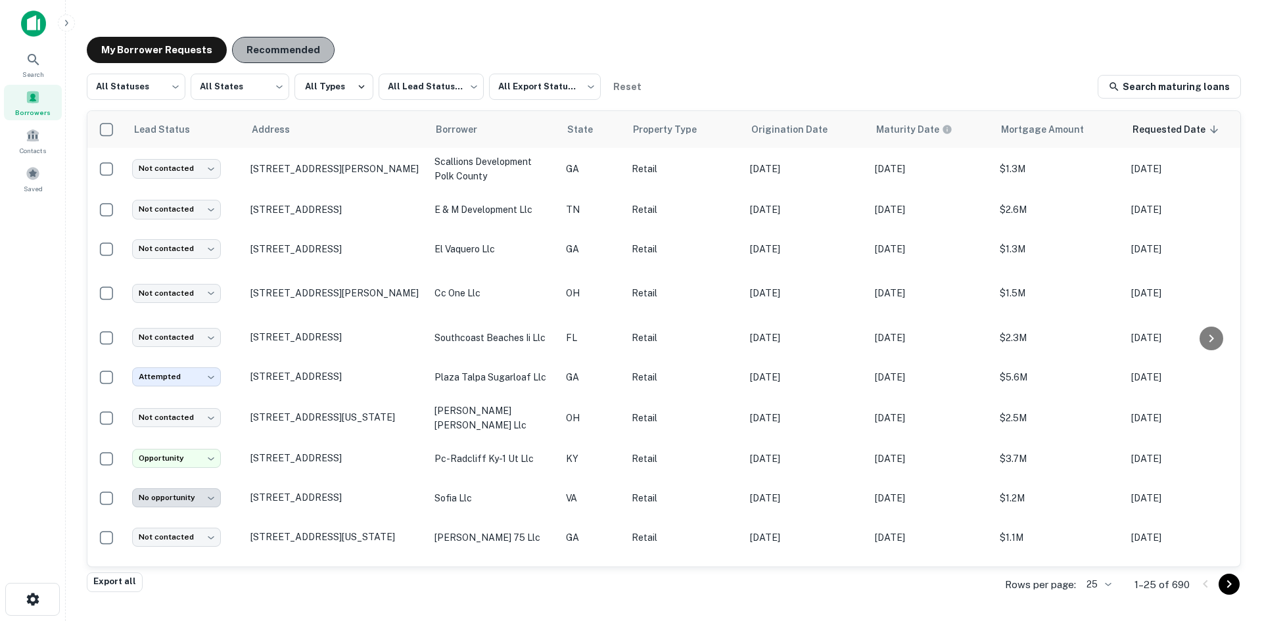
click at [266, 54] on button "Recommended" at bounding box center [283, 50] width 103 height 26
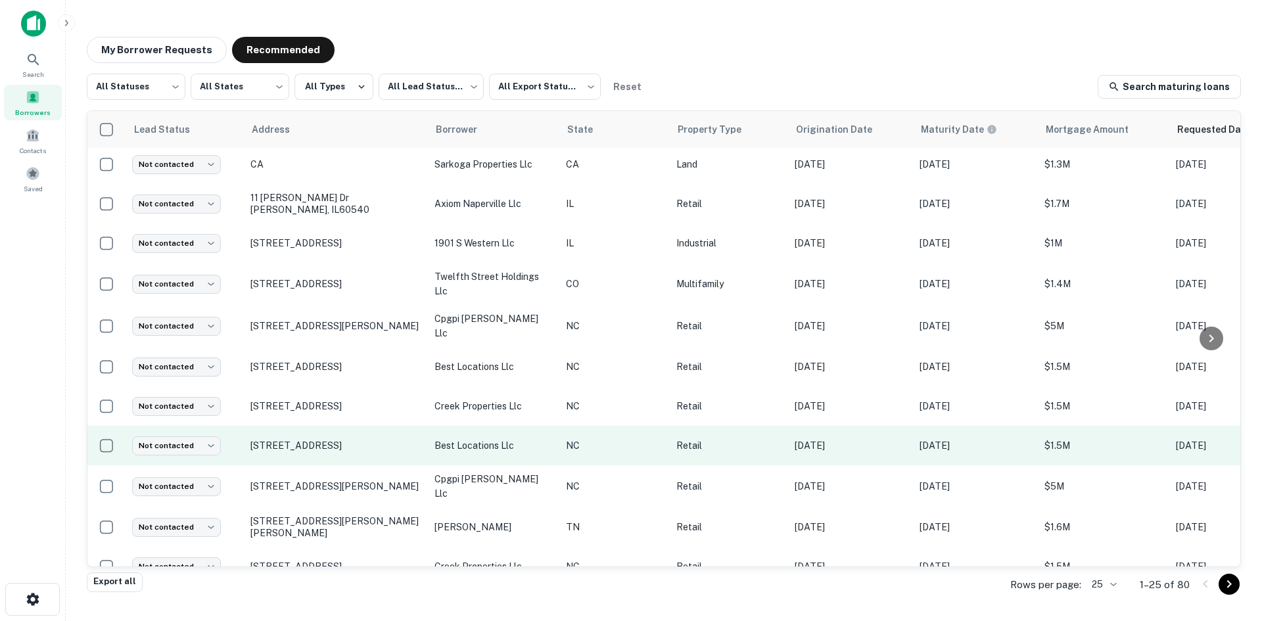
scroll to position [329, 0]
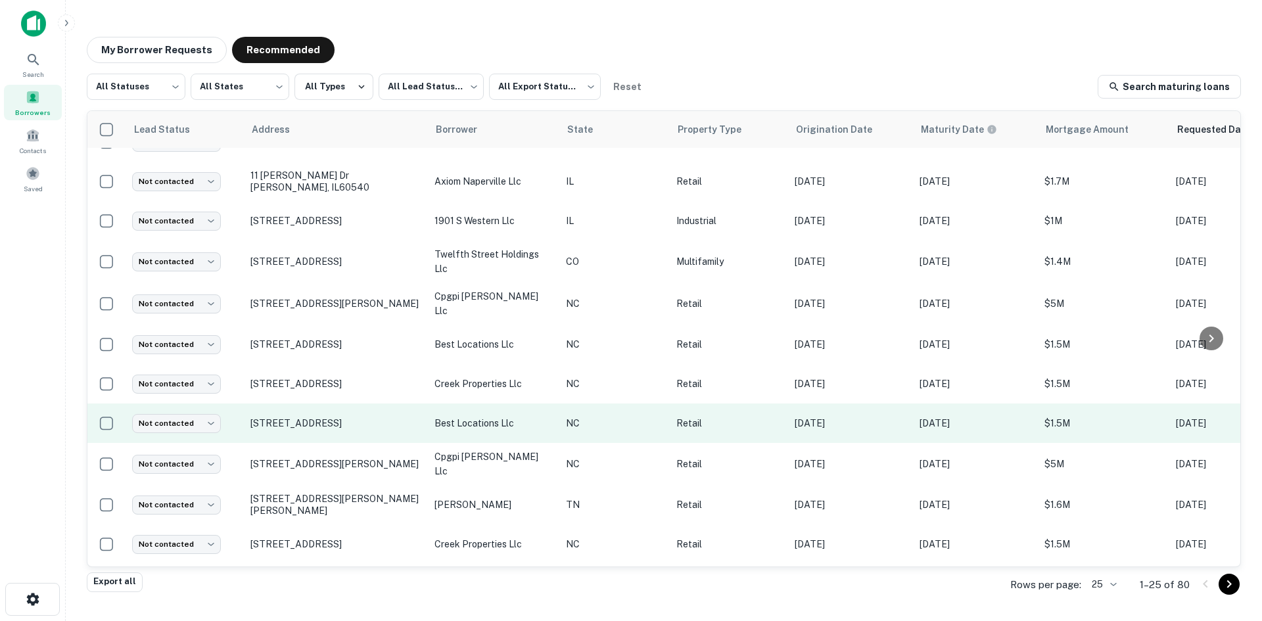
click at [327, 424] on td "71 Plaza Pkwy Lexington, NC27292" at bounding box center [336, 423] width 184 height 39
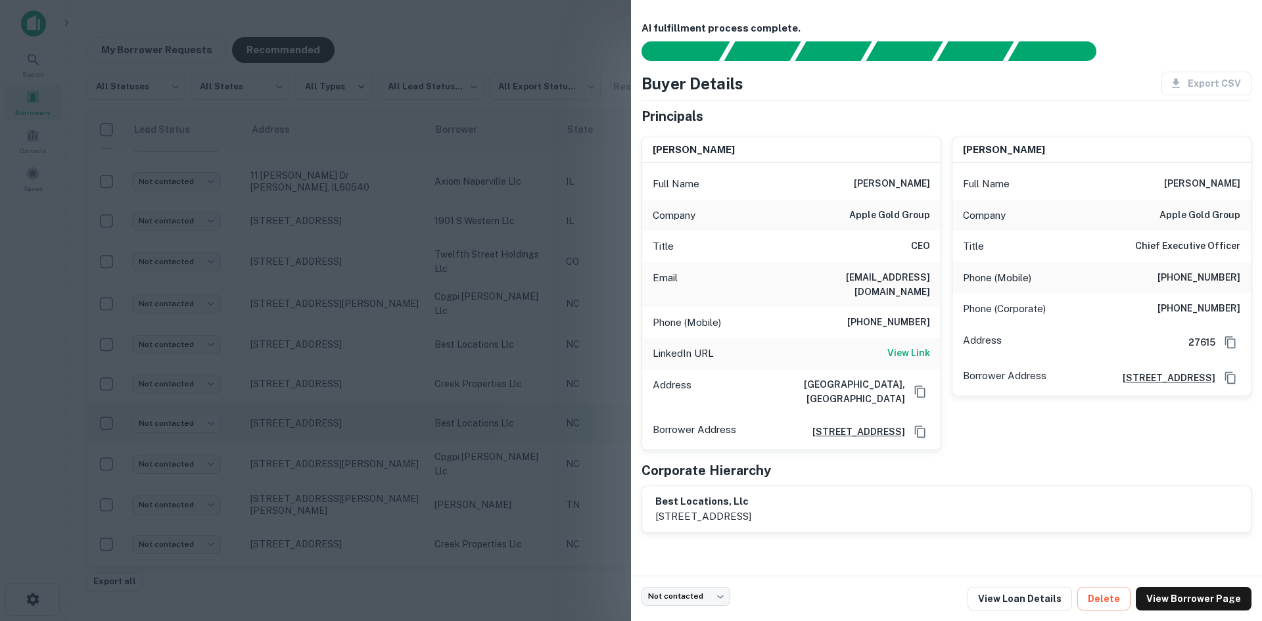
click at [327, 424] on div at bounding box center [631, 310] width 1262 height 621
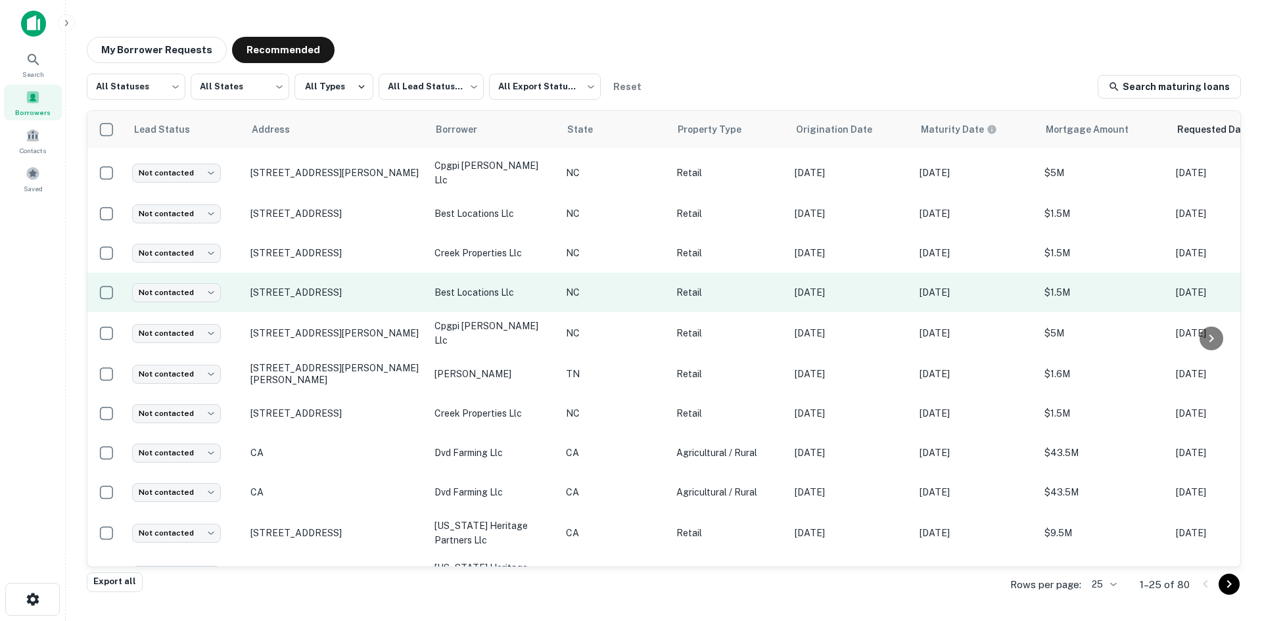
scroll to position [460, 0]
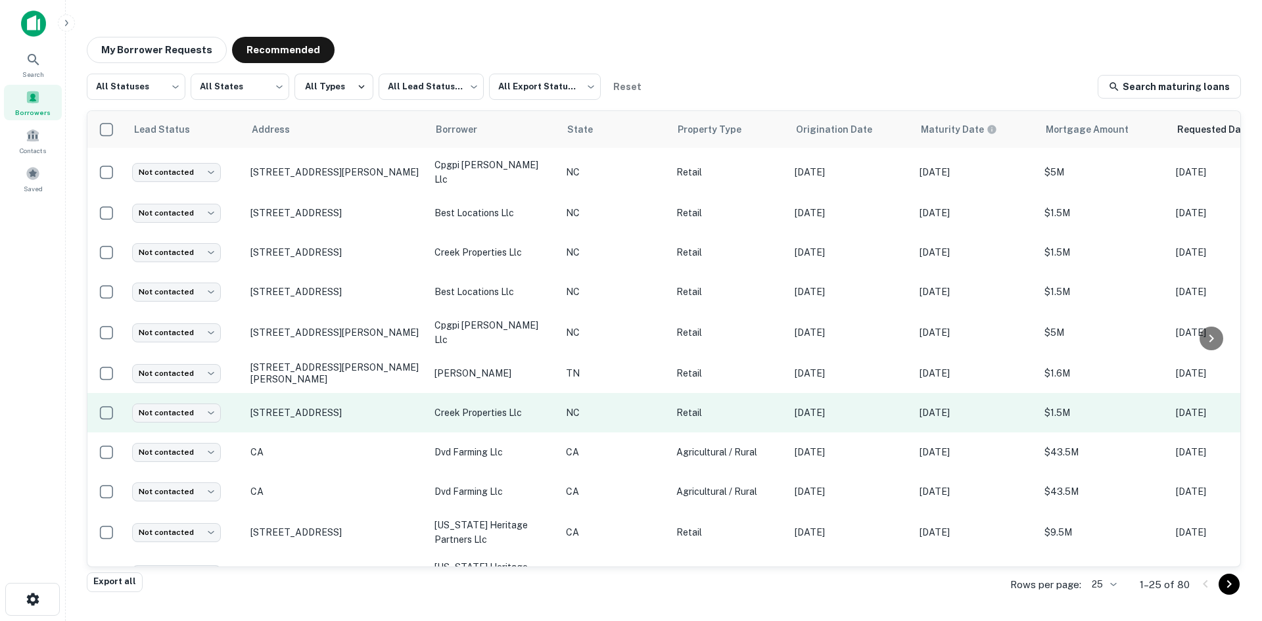
click at [332, 419] on td "123 Sweeten Creek Rd Asheville, NC28803" at bounding box center [336, 412] width 184 height 39
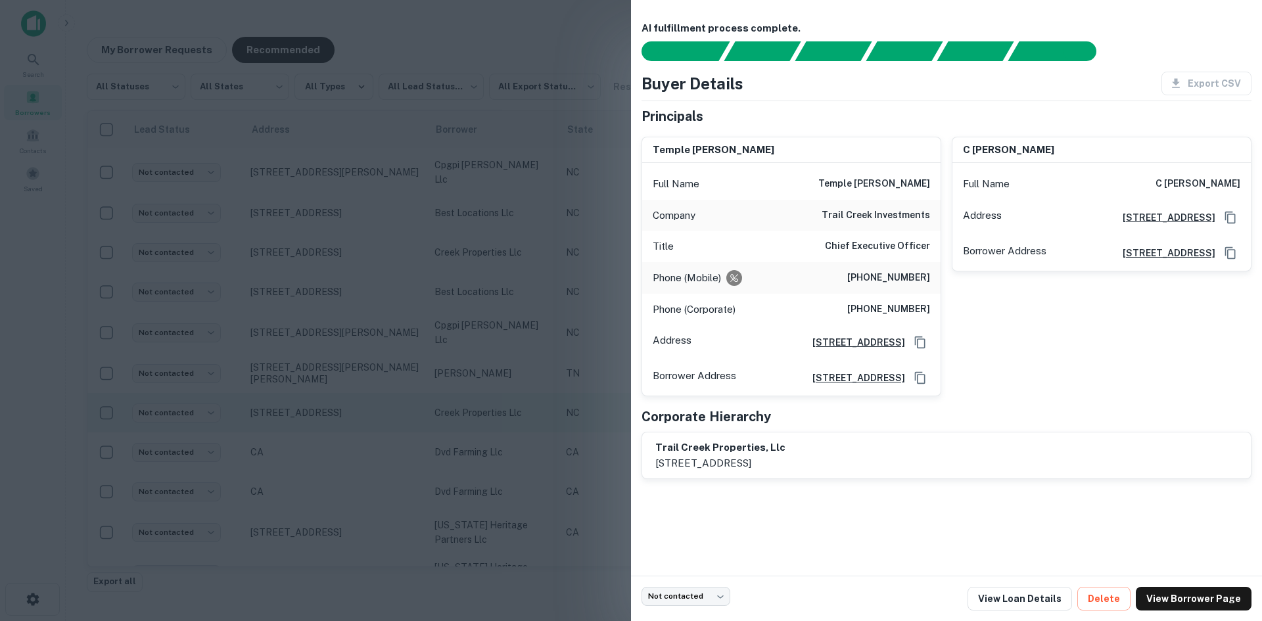
click at [332, 419] on div at bounding box center [631, 310] width 1262 height 621
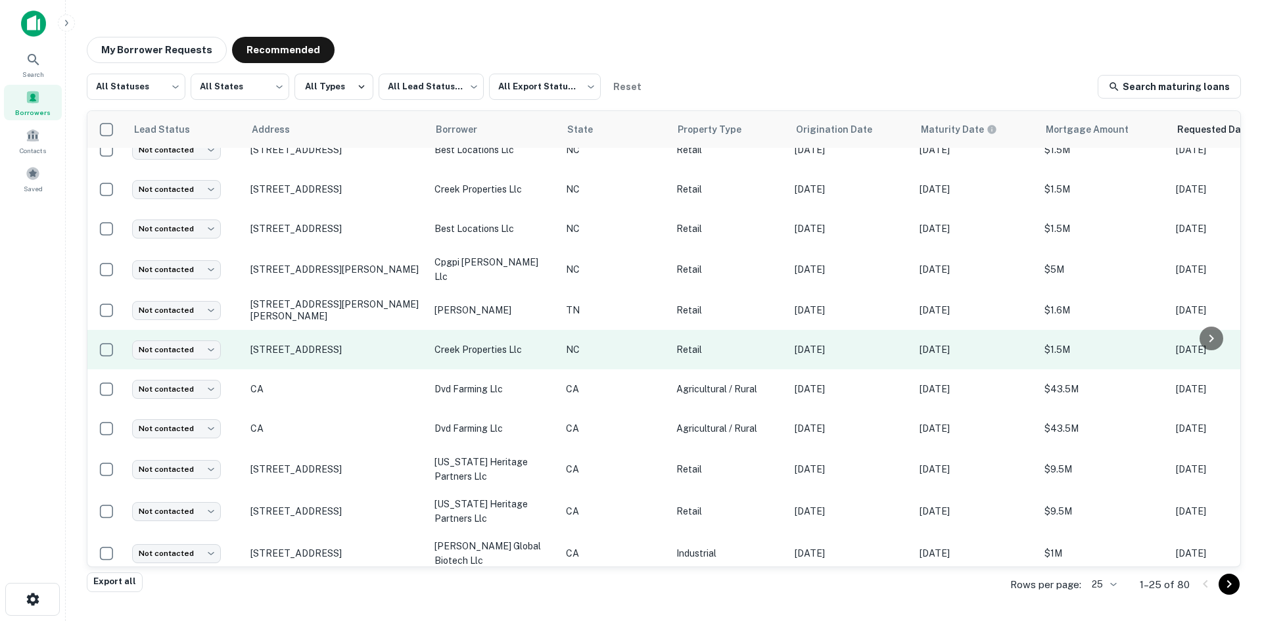
scroll to position [592, 0]
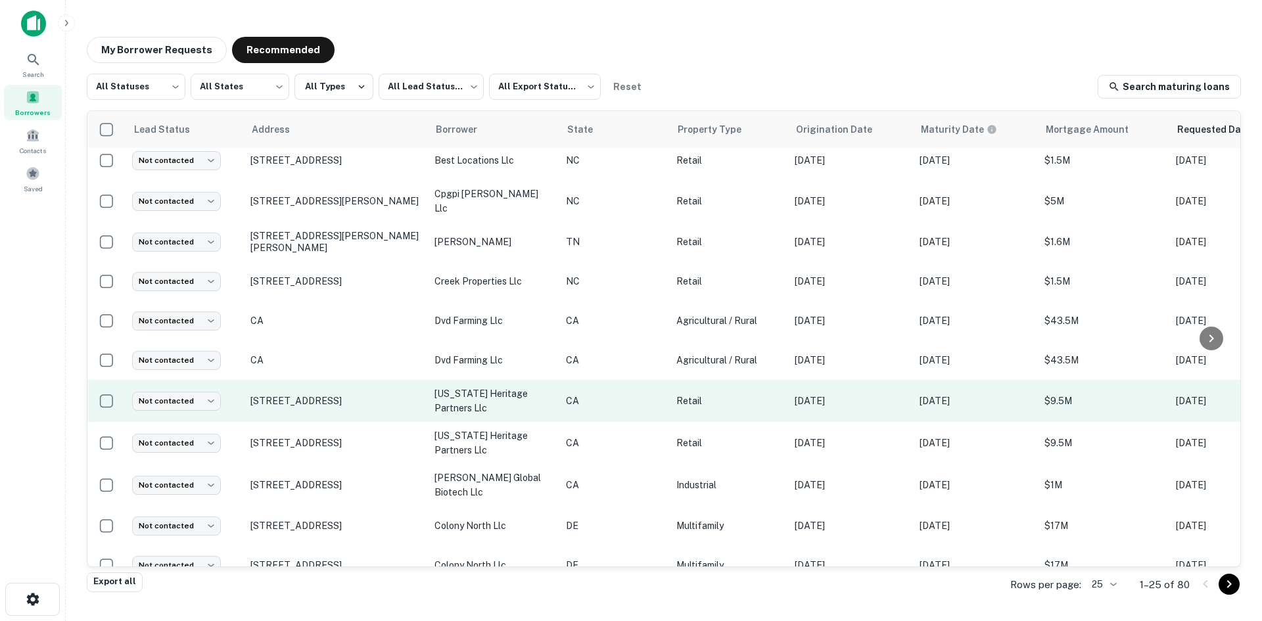
click at [333, 408] on td "1596 State Highway 99 Gridley, CA95948" at bounding box center [336, 401] width 184 height 42
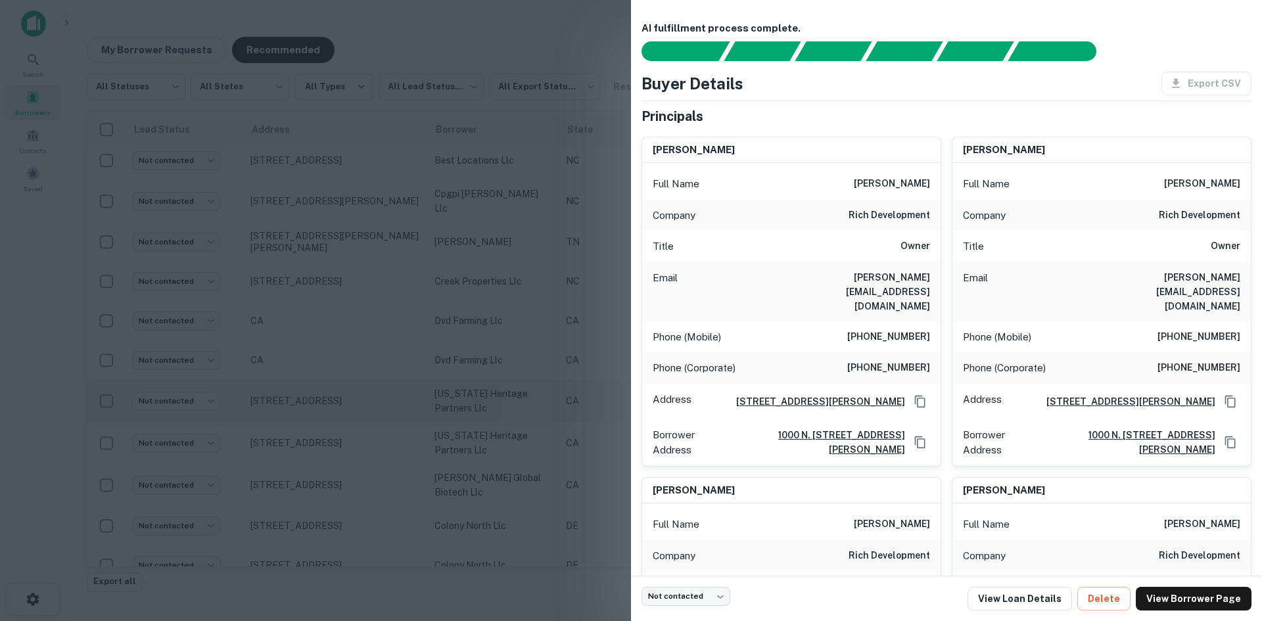
click at [333, 408] on div at bounding box center [631, 310] width 1262 height 621
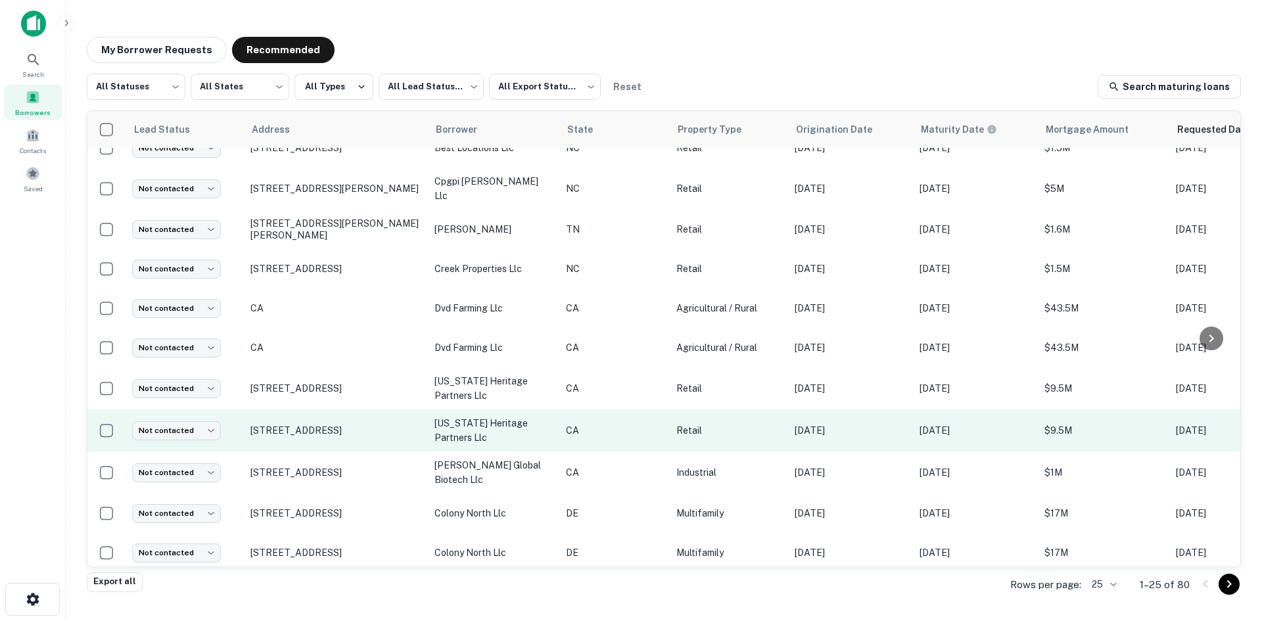
scroll to position [607, 0]
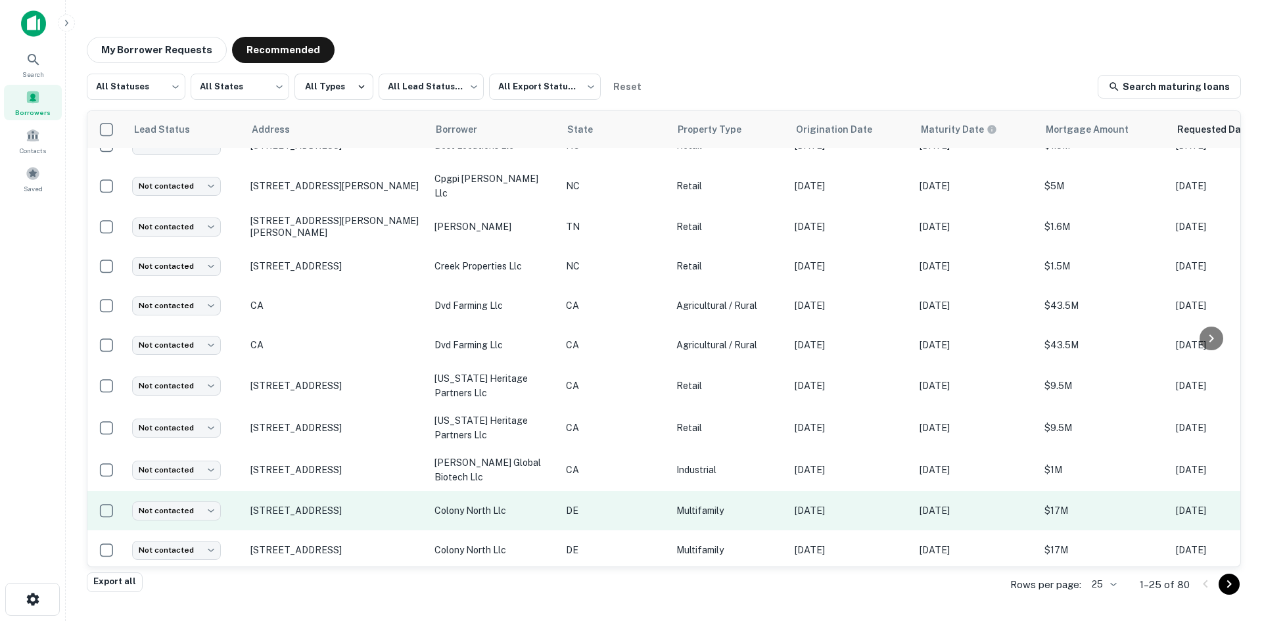
click at [325, 512] on td "2 Colony Blvd Wilmington, DE19802" at bounding box center [336, 510] width 184 height 39
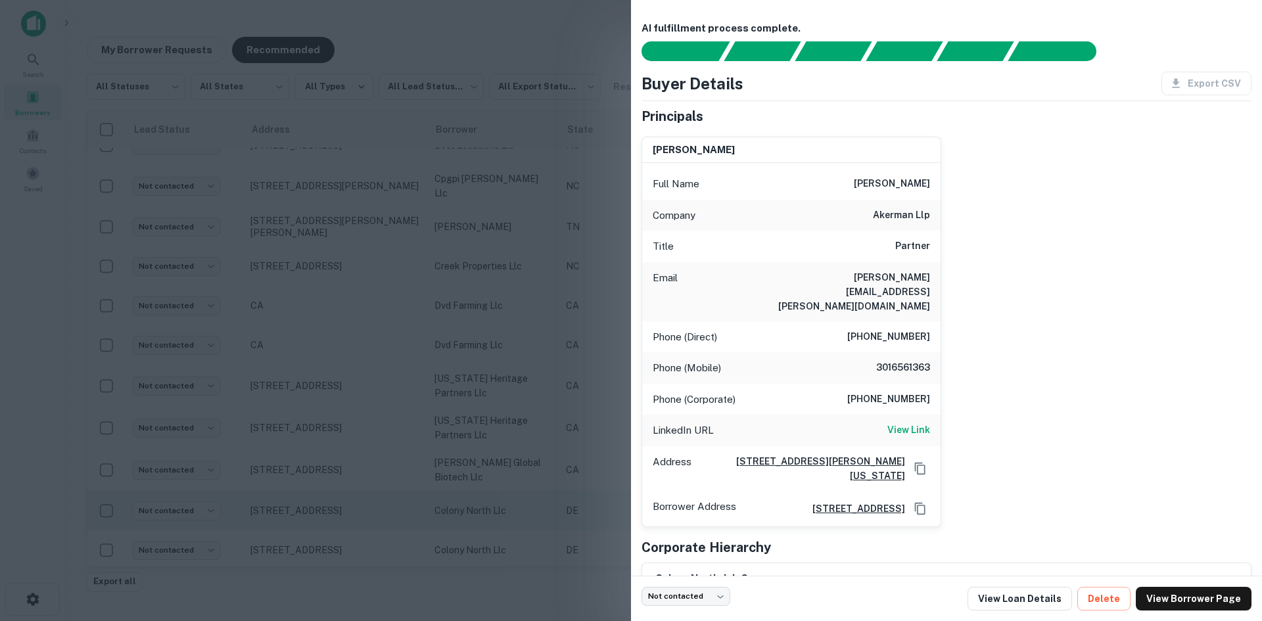
click at [327, 506] on div at bounding box center [631, 310] width 1262 height 621
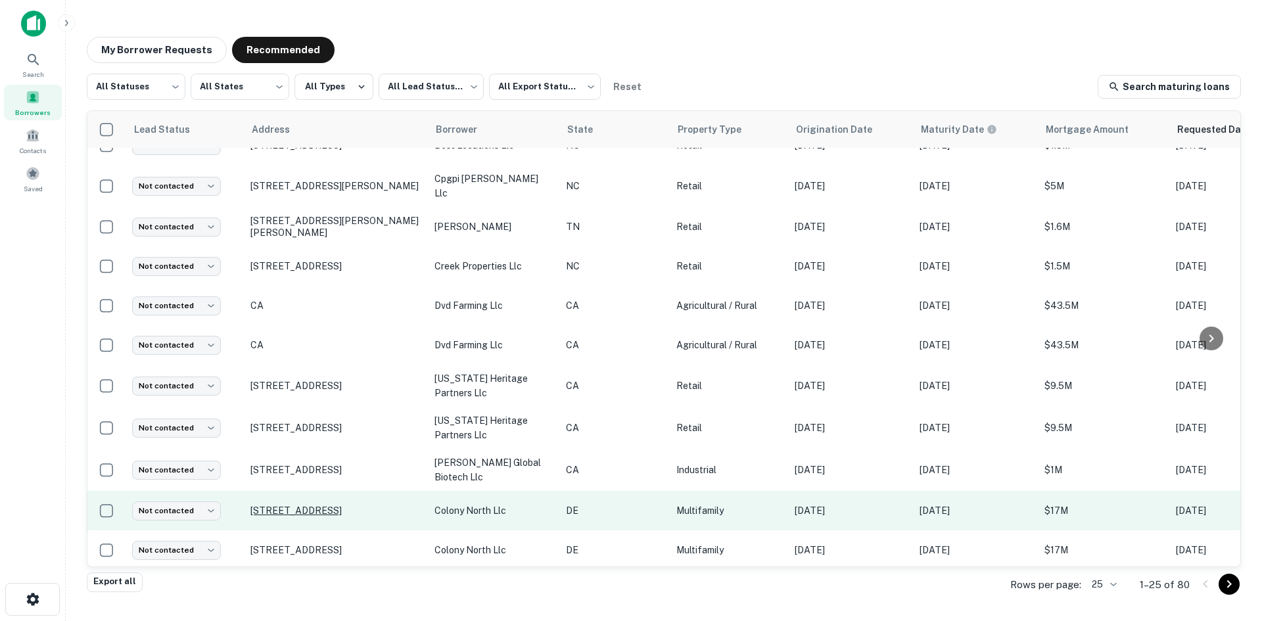
click at [323, 505] on p "2 Colony Blvd Wilmington, DE19802" at bounding box center [335, 511] width 171 height 12
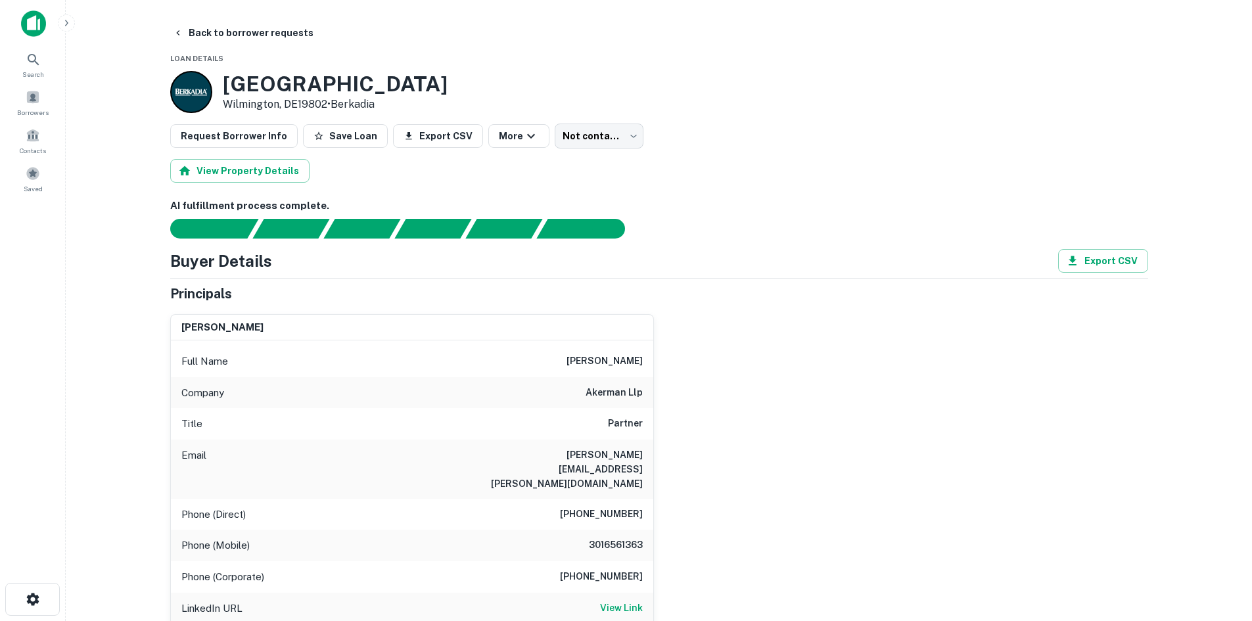
click at [210, 19] on main "Back to borrower requests Loan Details 2 Colony Blvd Wilmington, DE19802 • Berk…" at bounding box center [659, 310] width 1186 height 621
click at [227, 30] on button "Back to borrower requests" at bounding box center [243, 33] width 151 height 24
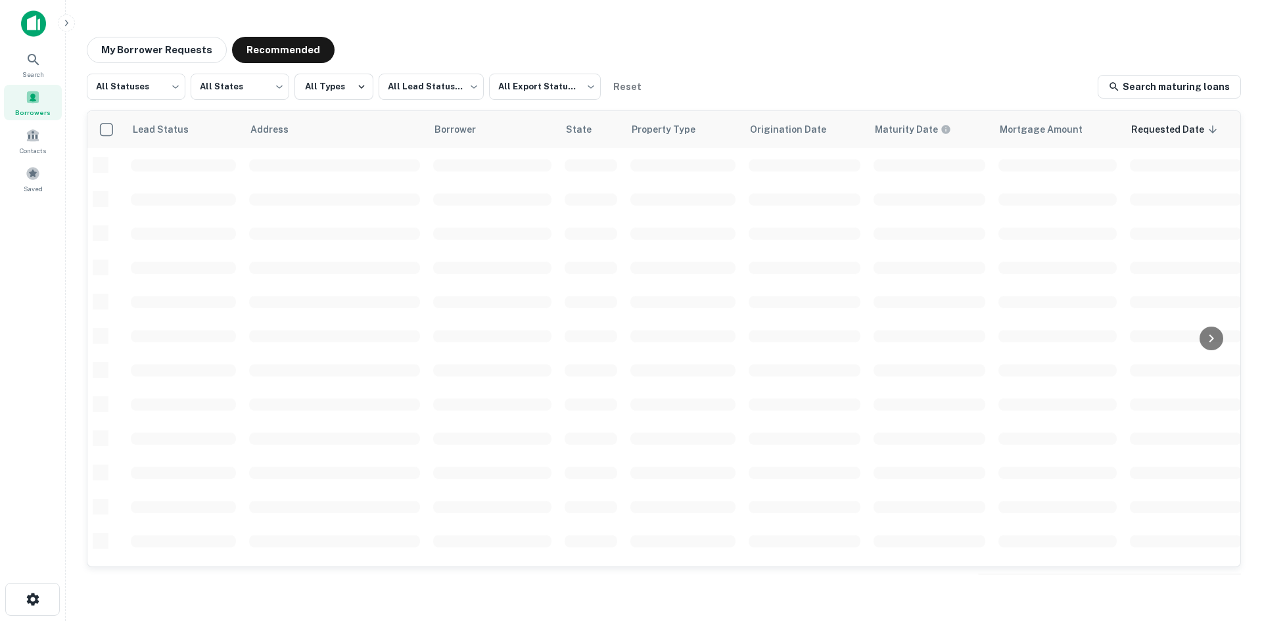
scroll to position [446, 0]
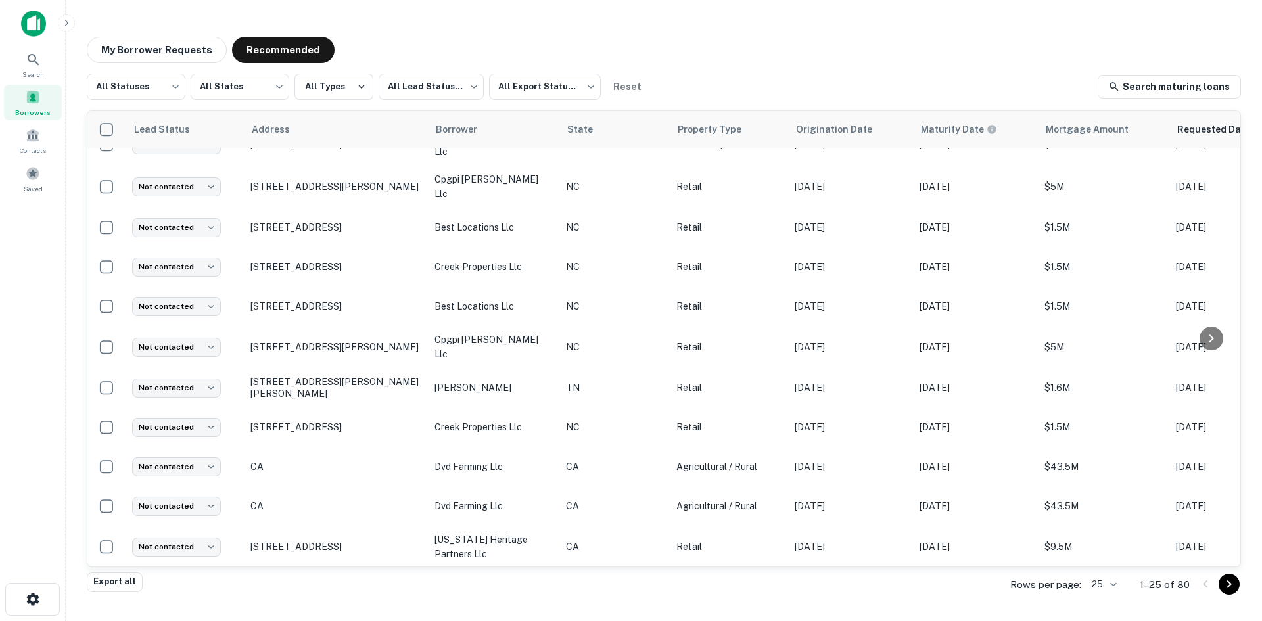
click at [1125, 586] on div "Rows per page: 25 ** 1–25 of 80" at bounding box center [1118, 584] width 247 height 35
click at [1114, 582] on body "Search Borrowers Contacts Saved My Borrower Requests Recommended All Statuses *…" at bounding box center [631, 310] width 1262 height 621
click at [1112, 588] on li "1000" at bounding box center [1104, 594] width 45 height 24
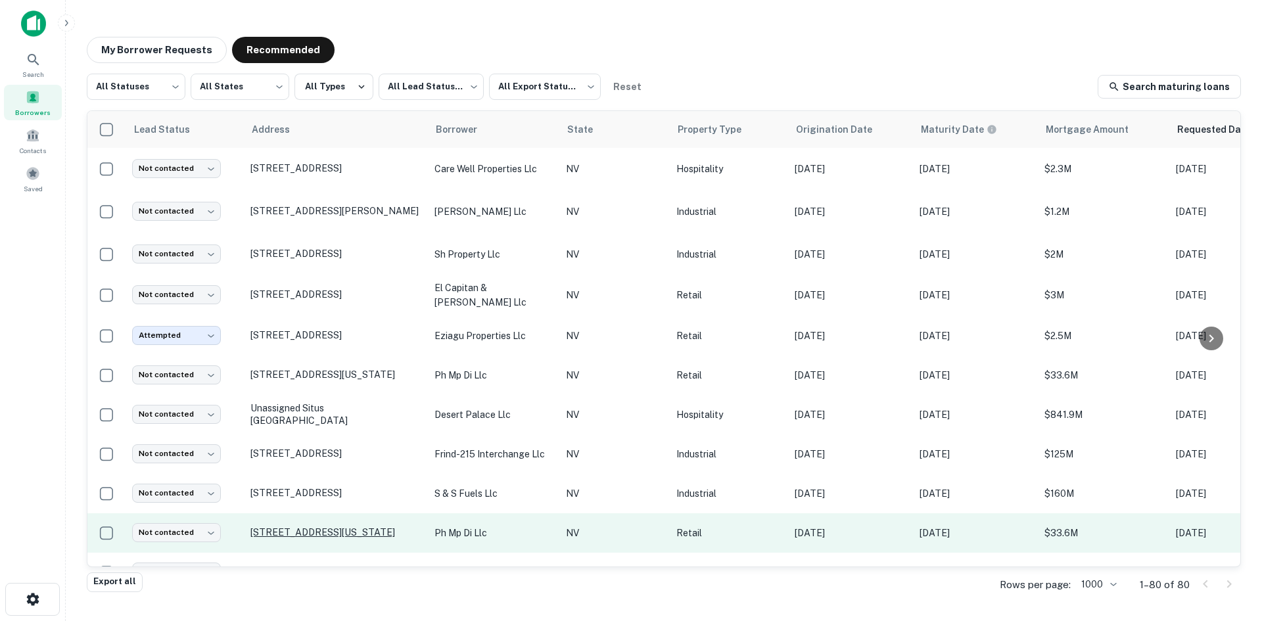
scroll to position [2681, 0]
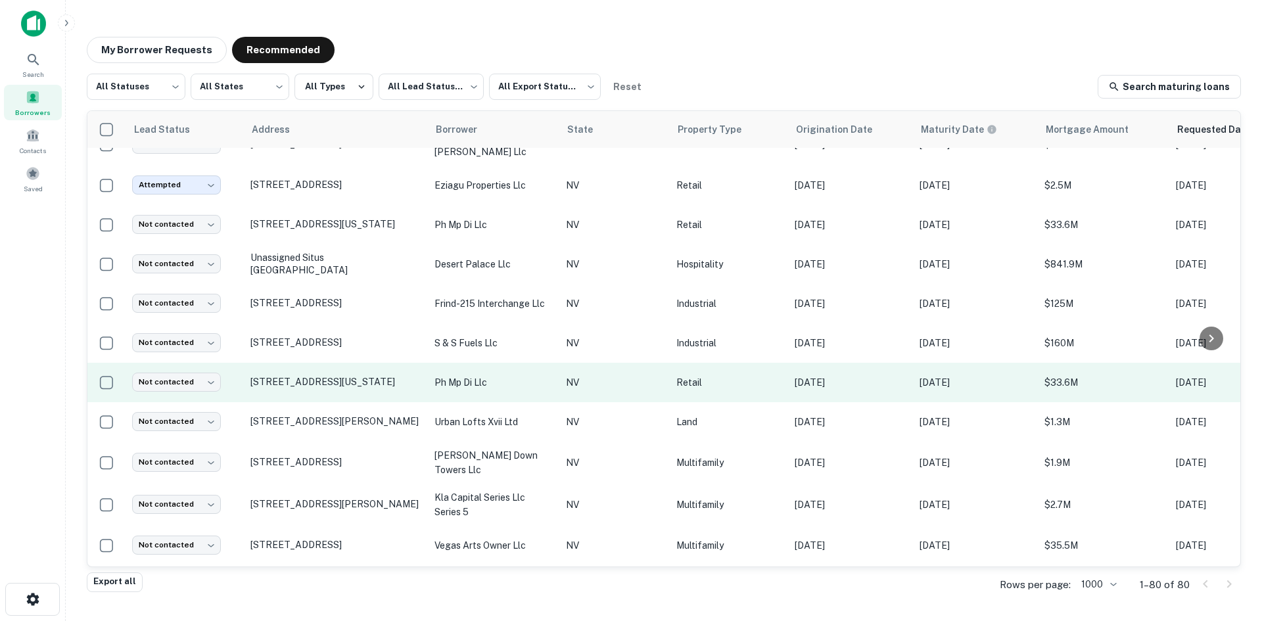
click at [328, 364] on td "3200 S Maryland Pkwy Las Vegas, NV89109" at bounding box center [336, 382] width 184 height 39
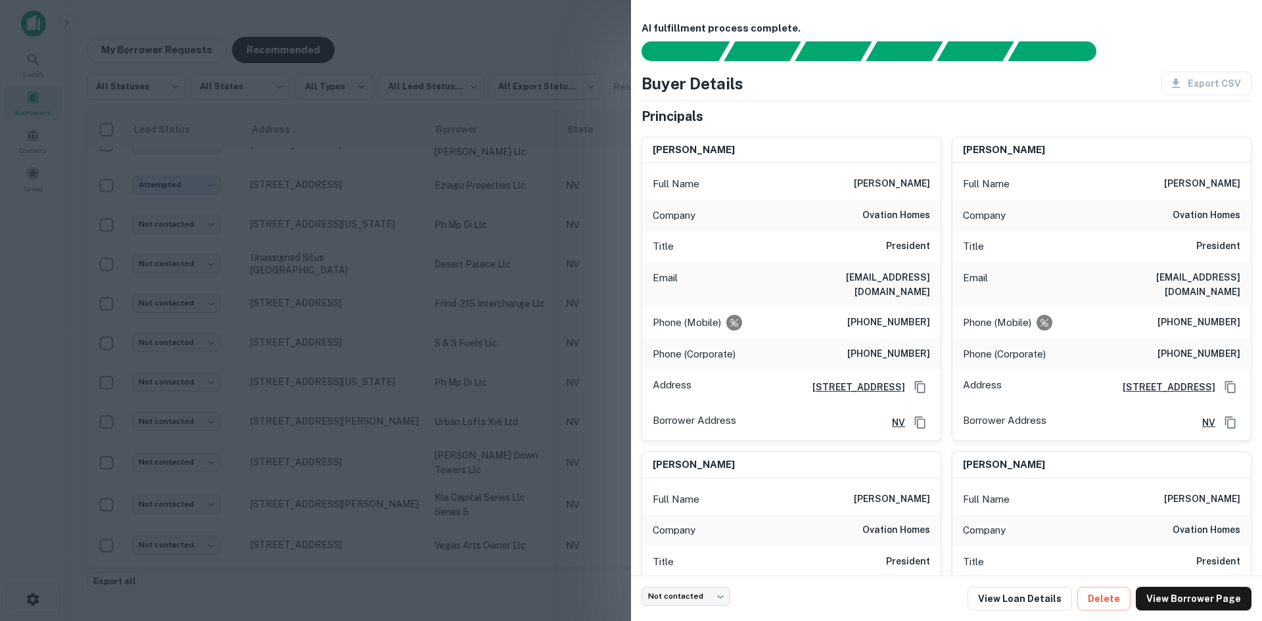
click at [414, 329] on div at bounding box center [631, 310] width 1262 height 621
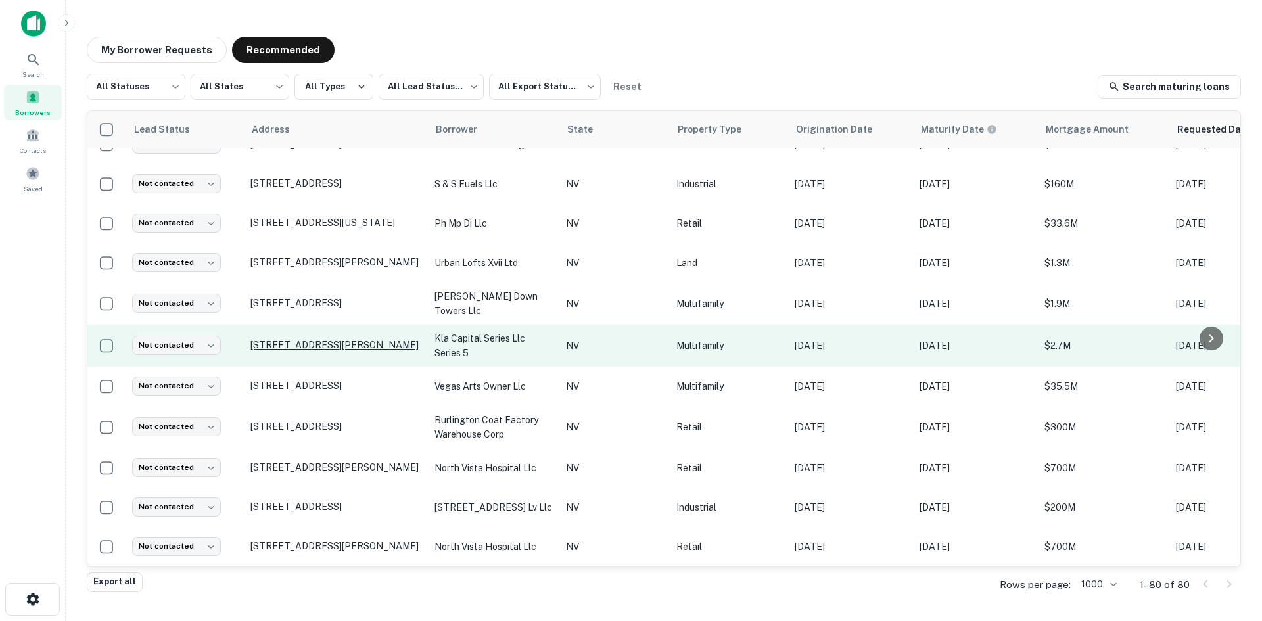
scroll to position [2847, 0]
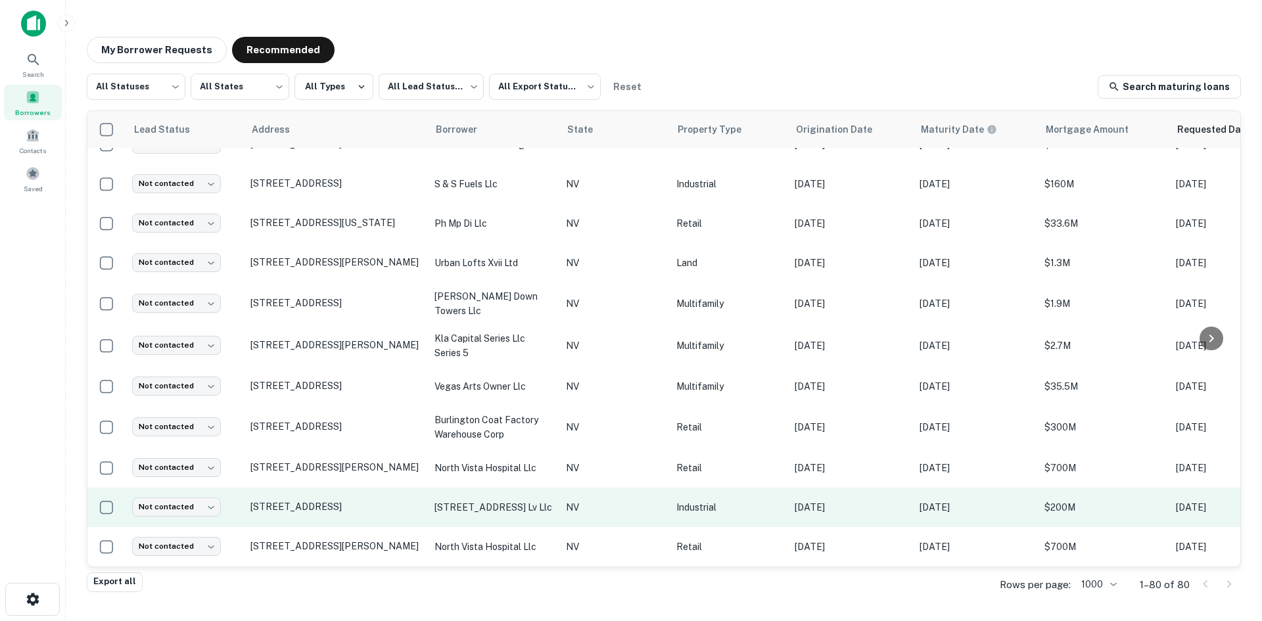
click at [381, 513] on td "333 W Saint Louis Ave Las Vegas, NV89102" at bounding box center [336, 507] width 184 height 39
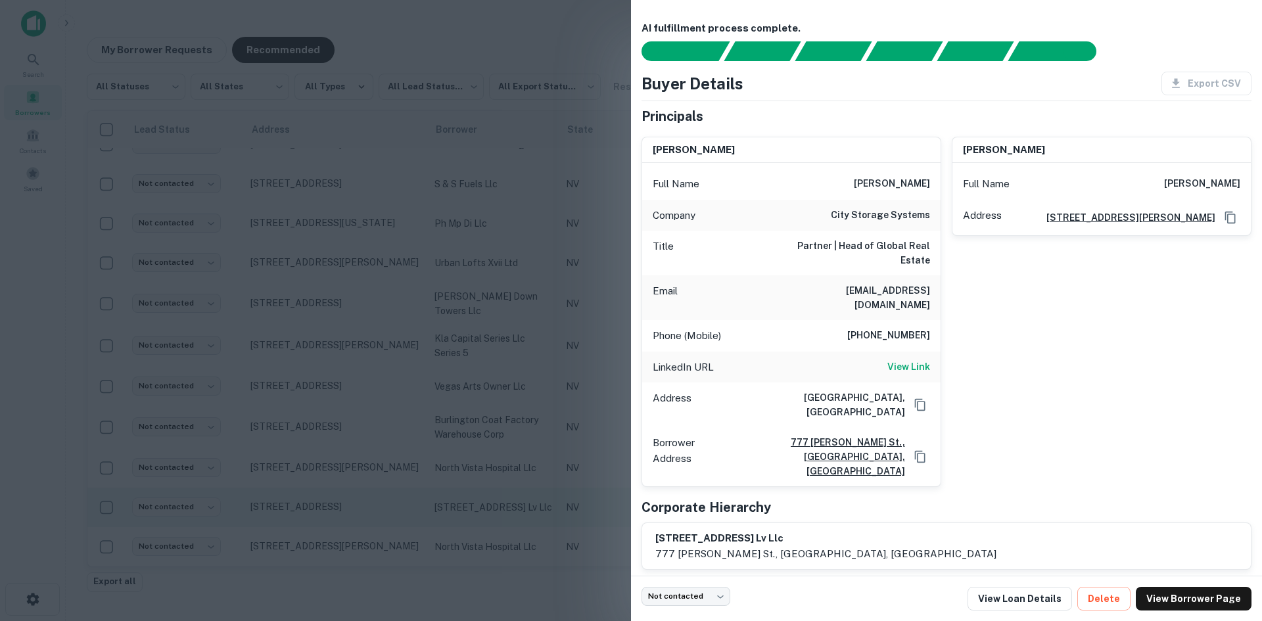
click at [381, 513] on div at bounding box center [631, 310] width 1262 height 621
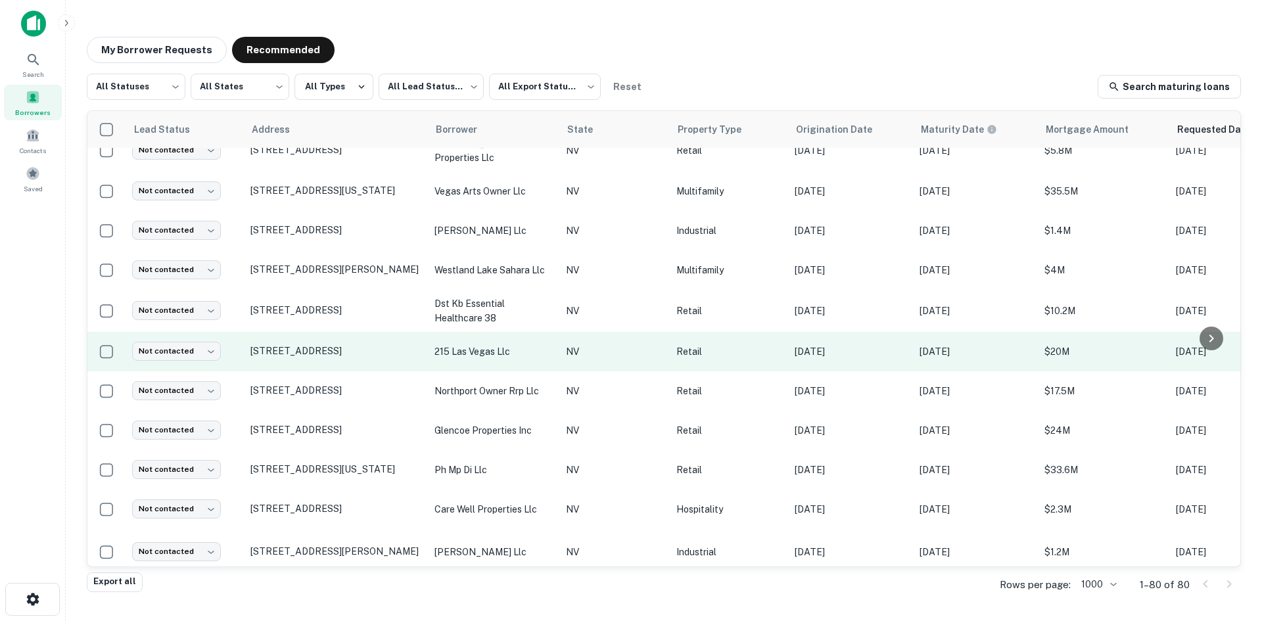
scroll to position [1927, 0]
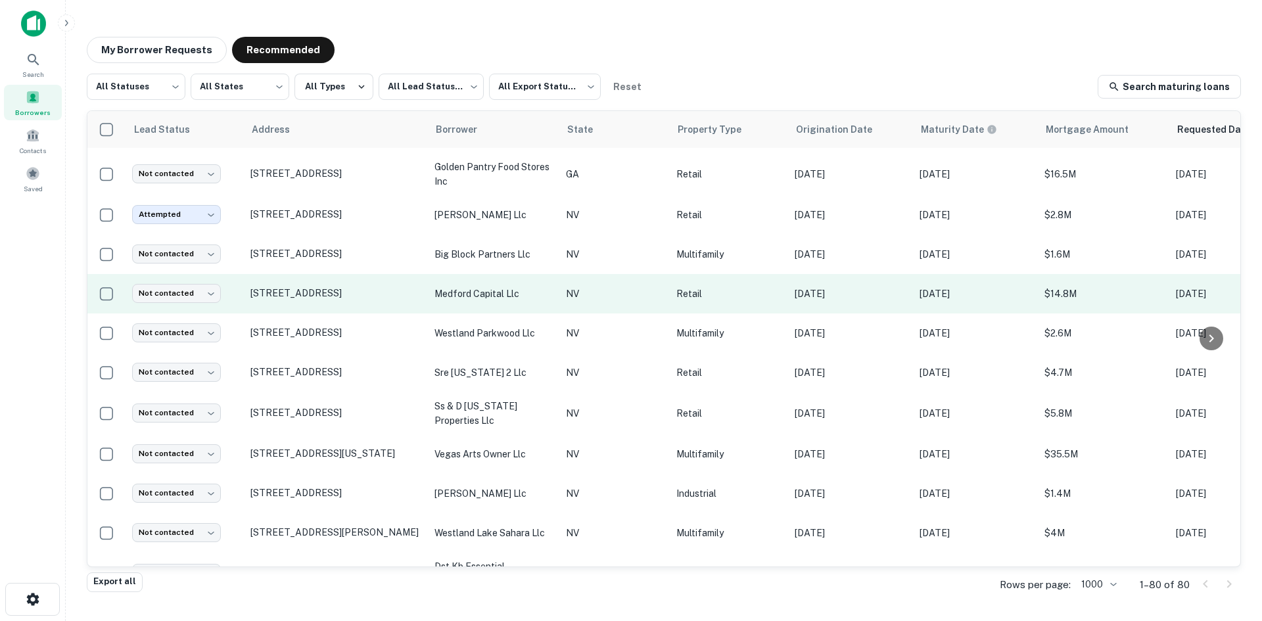
click at [327, 306] on td "2175 E Cheyenne Ave North Las Vegas, NV89030" at bounding box center [336, 293] width 184 height 39
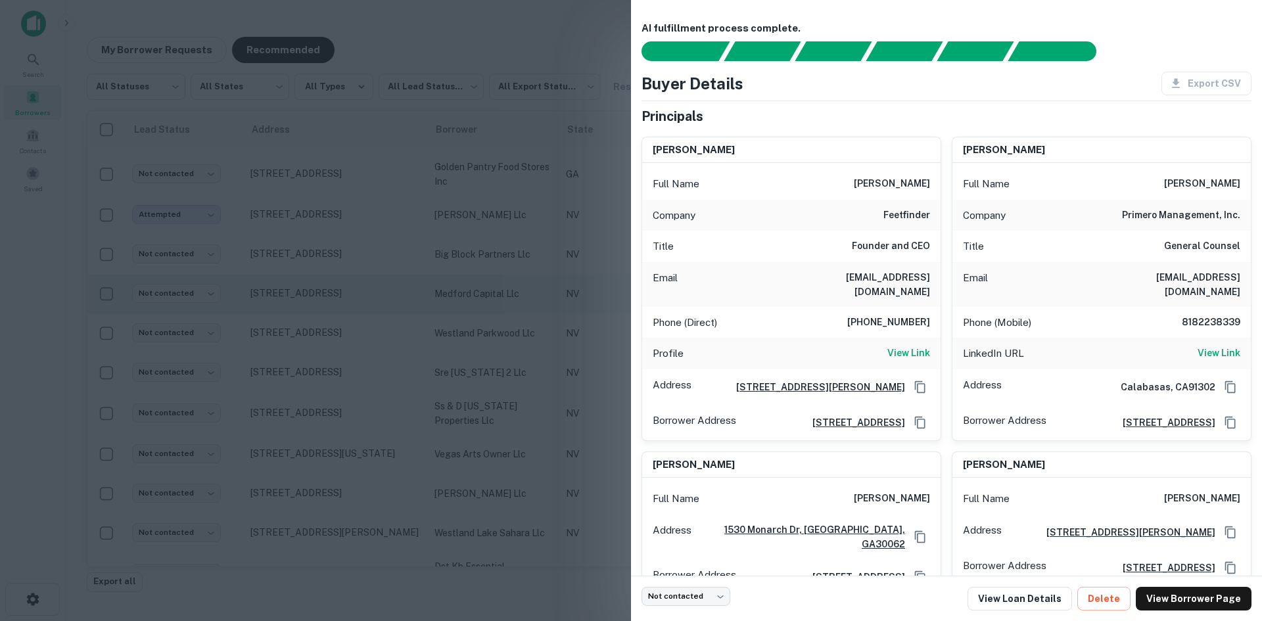
click at [327, 306] on div at bounding box center [631, 310] width 1262 height 621
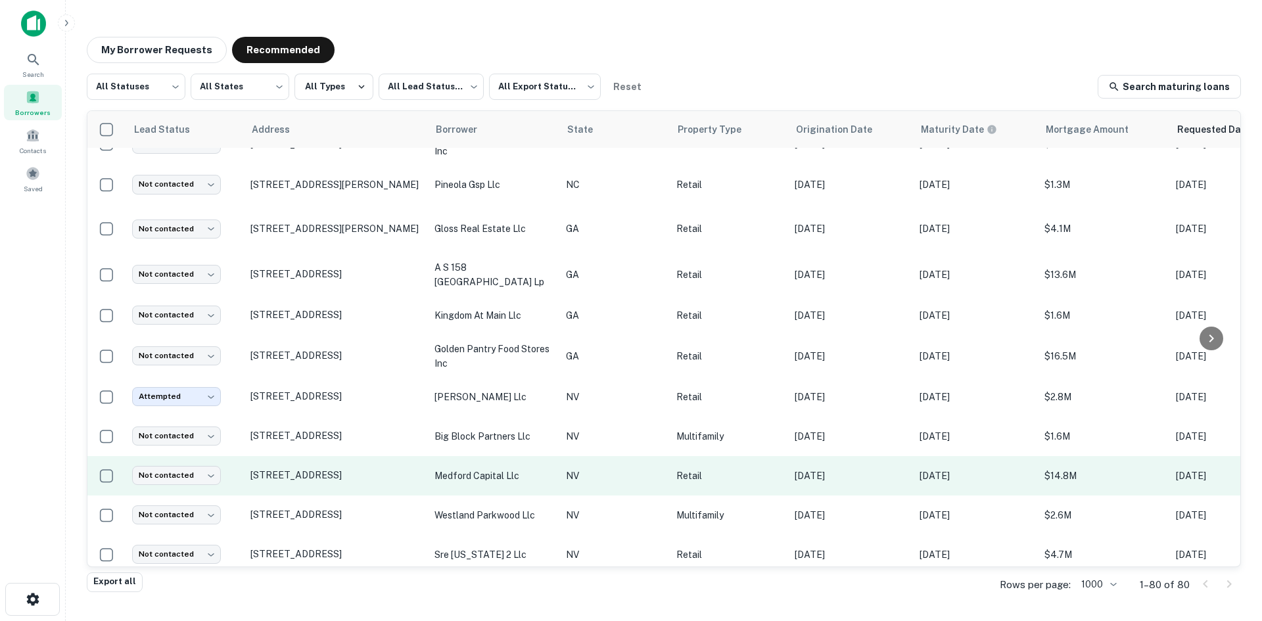
scroll to position [1532, 0]
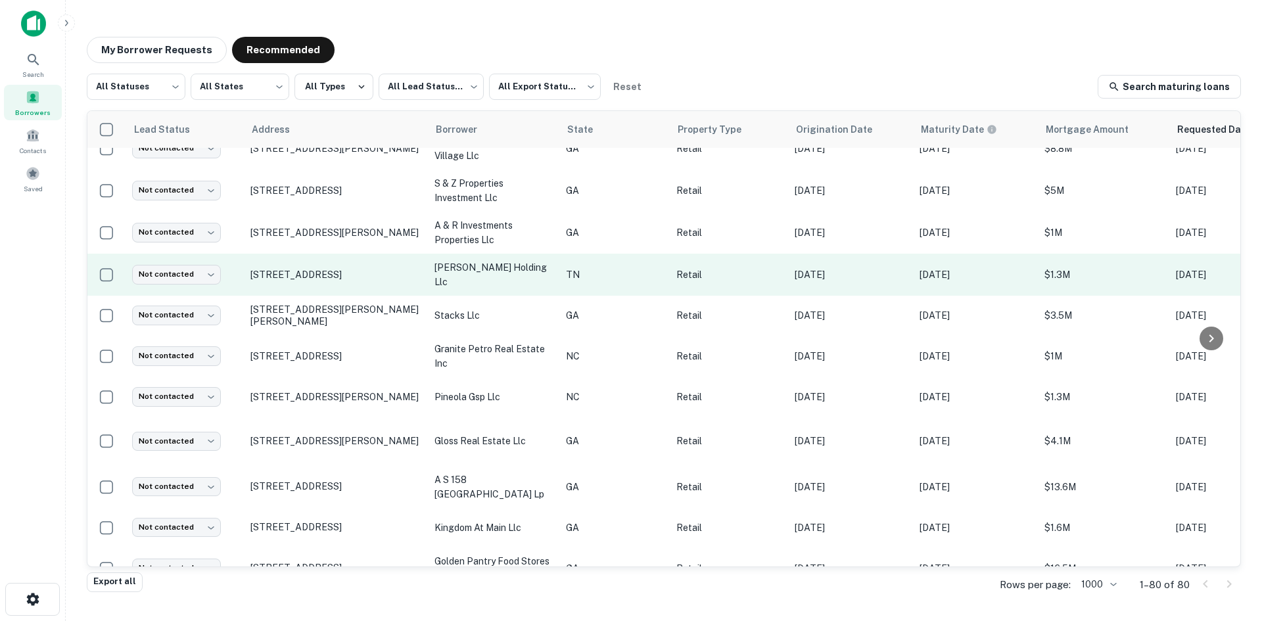
click at [331, 285] on td "3200 Knoxville Center Dr Knoxville, TN37924" at bounding box center [336, 275] width 184 height 42
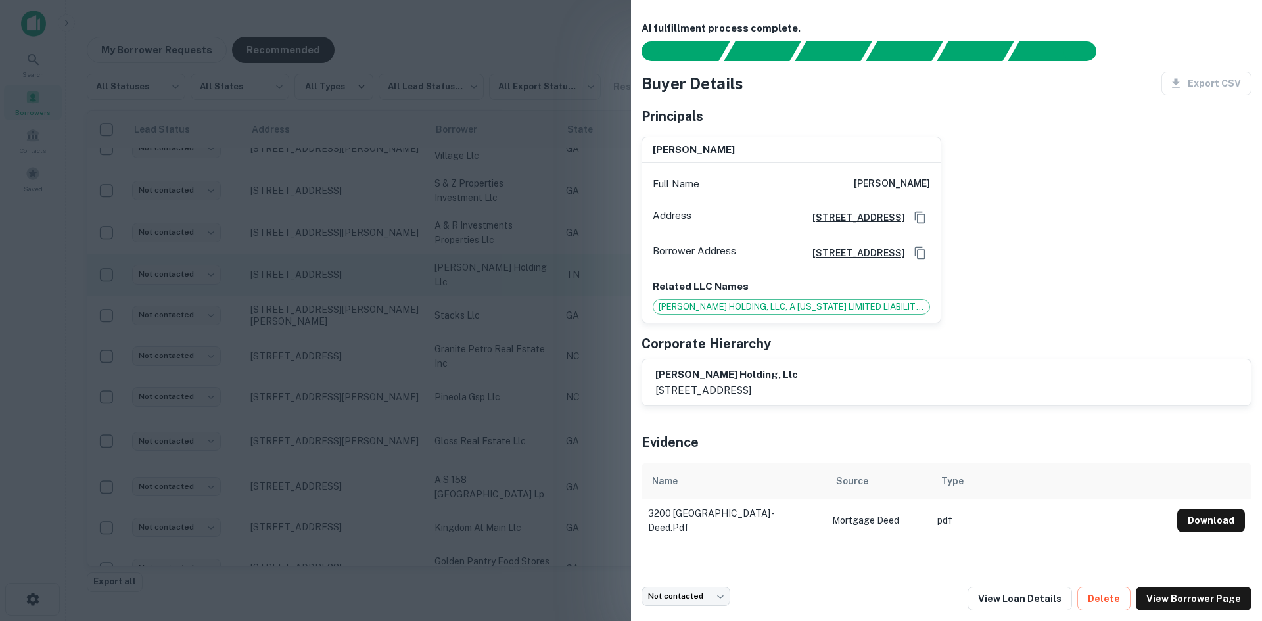
click at [331, 285] on div at bounding box center [631, 310] width 1262 height 621
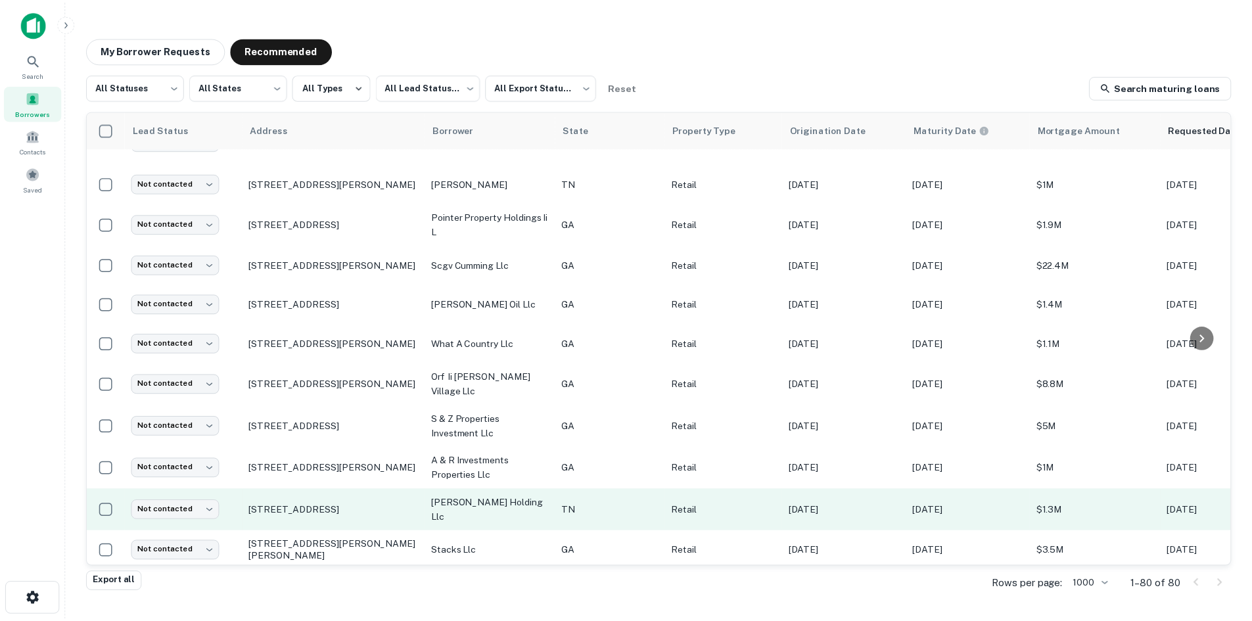
scroll to position [1269, 0]
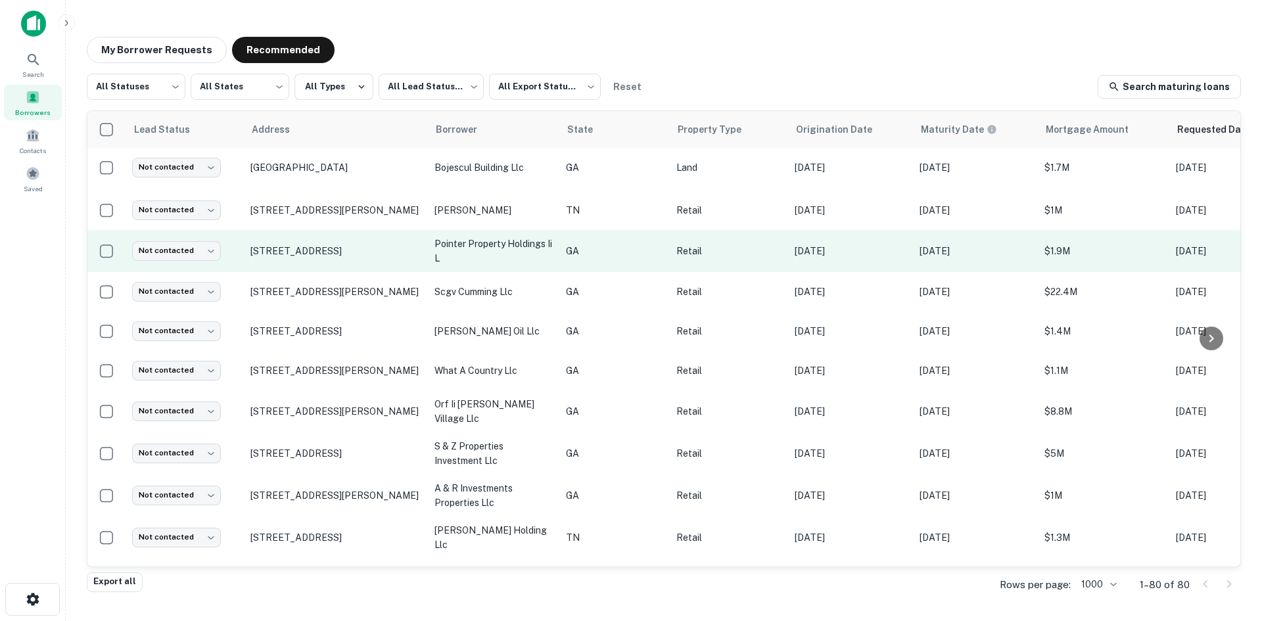
click at [310, 262] on td "1060 Ridgeland Pkwy Alpharetta, GA30004" at bounding box center [336, 251] width 184 height 42
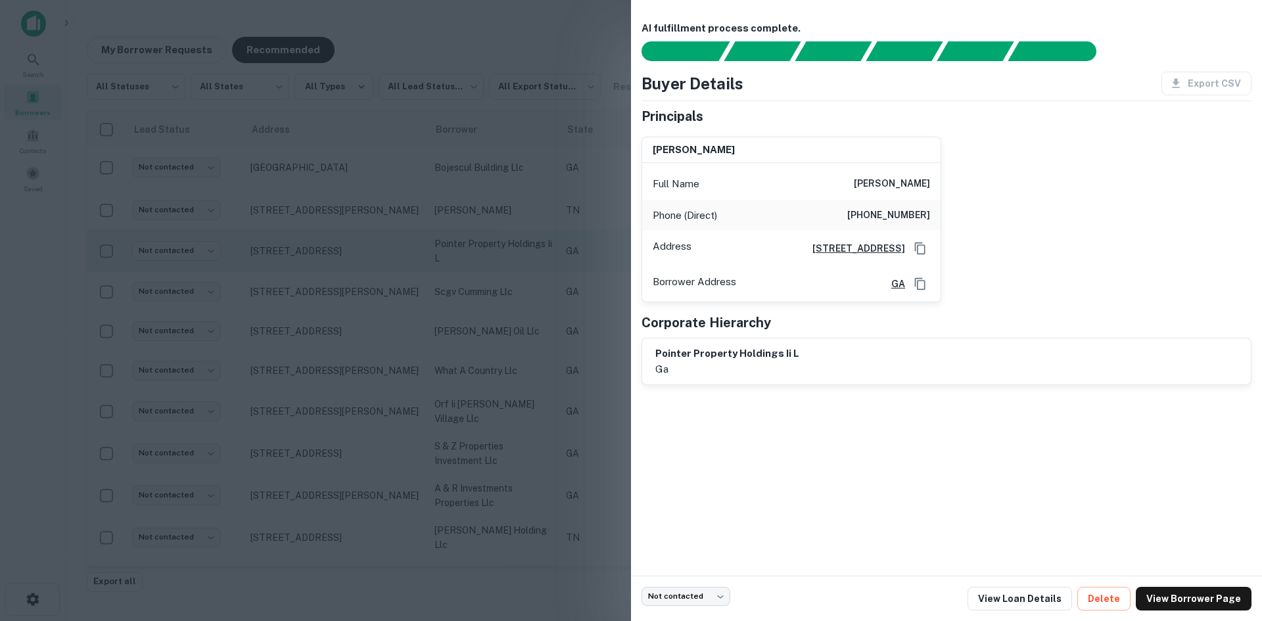
click at [310, 262] on div at bounding box center [631, 310] width 1262 height 621
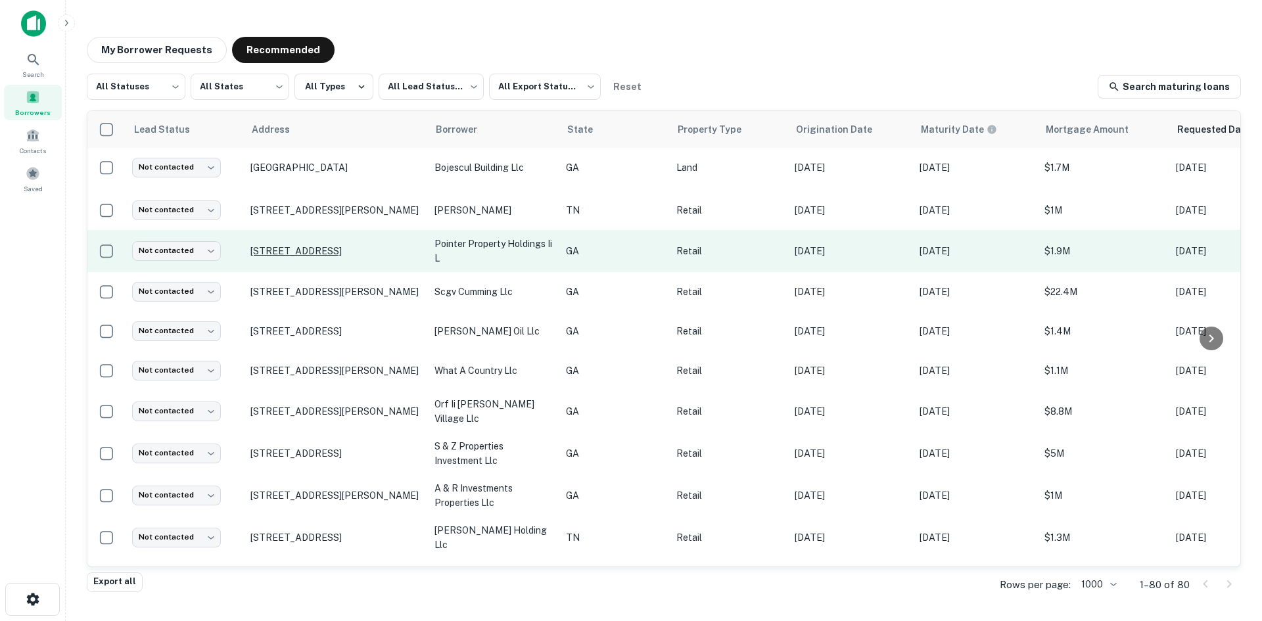
click at [285, 245] on p "1060 Ridgeland Pkwy Alpharetta, GA30004" at bounding box center [335, 251] width 171 height 12
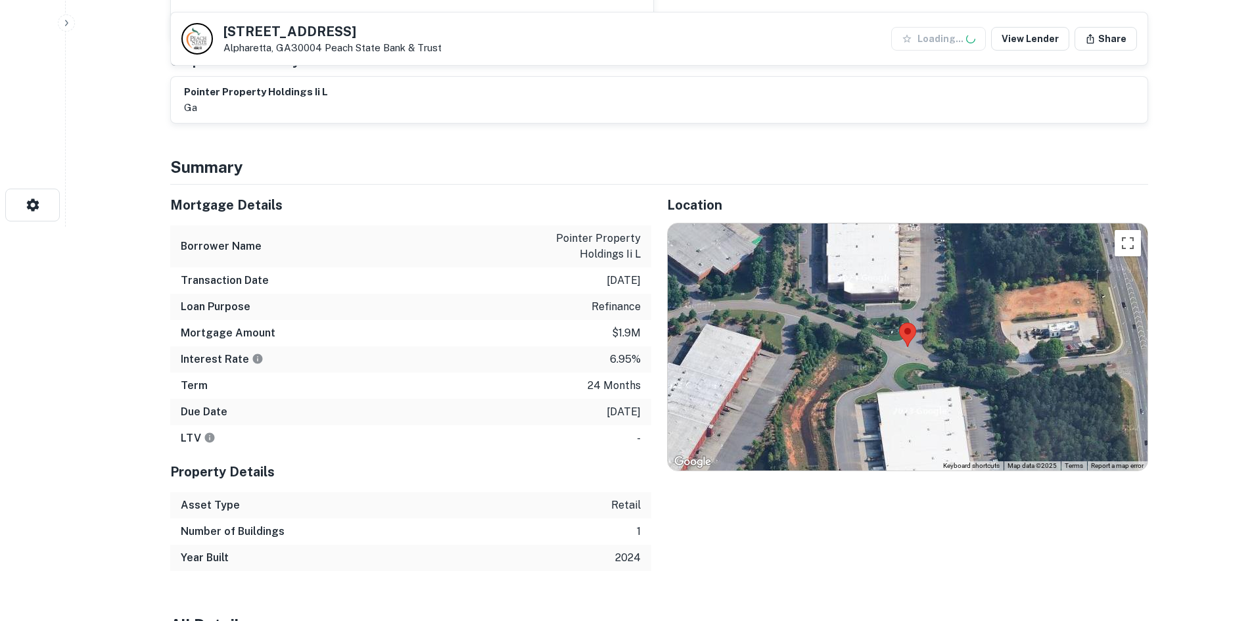
scroll to position [460, 0]
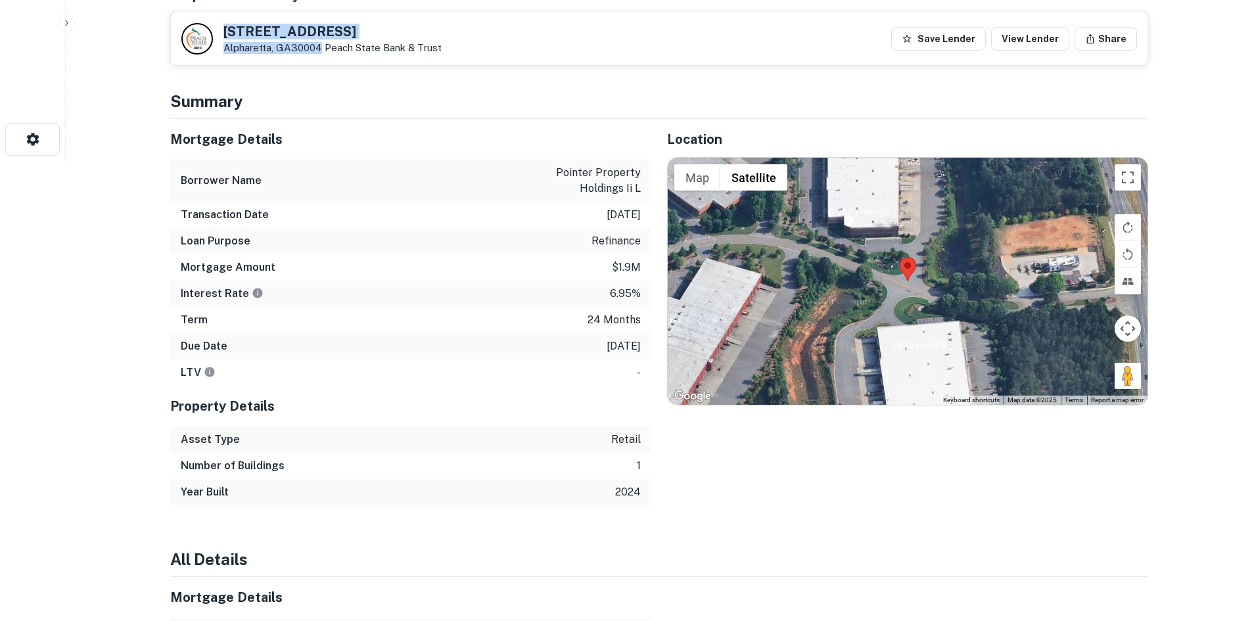
drag, startPoint x: 225, startPoint y: 26, endPoint x: 321, endPoint y: 45, distance: 97.7
click at [321, 45] on div "1060 Ridgeland Pkwy Alpharetta, GA30004 Peach State Bank & Trust" at bounding box center [332, 39] width 218 height 29
copy div "1060 Ridgeland Pkwy Alpharetta, GA30004"
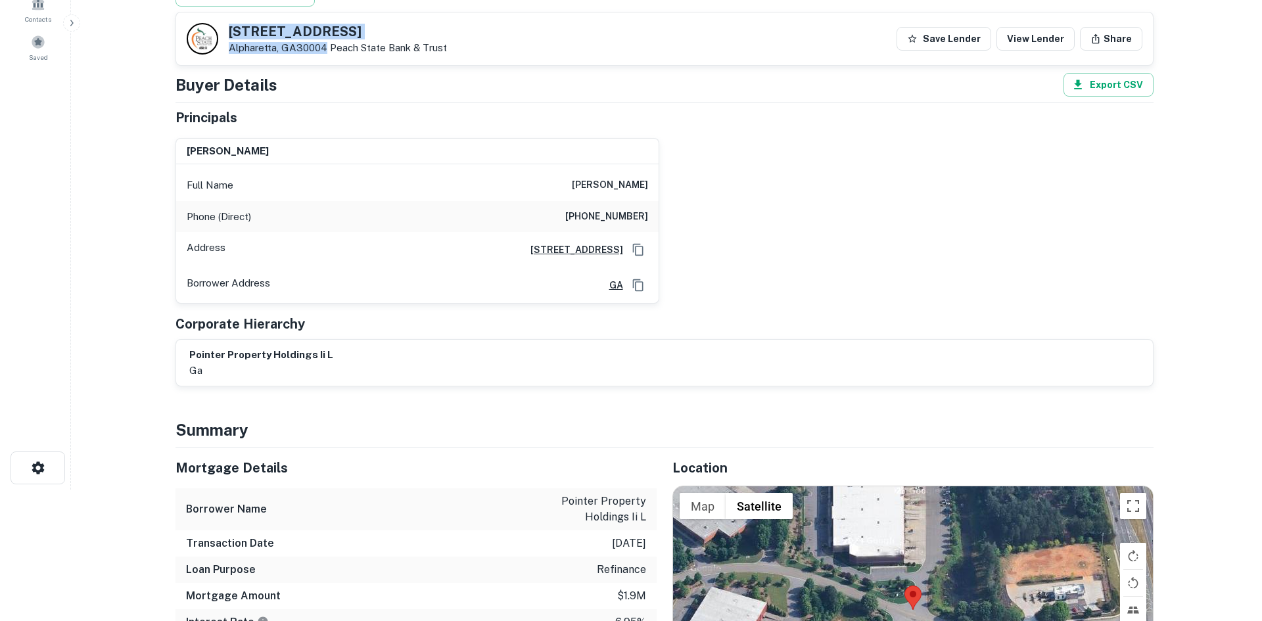
scroll to position [0, 0]
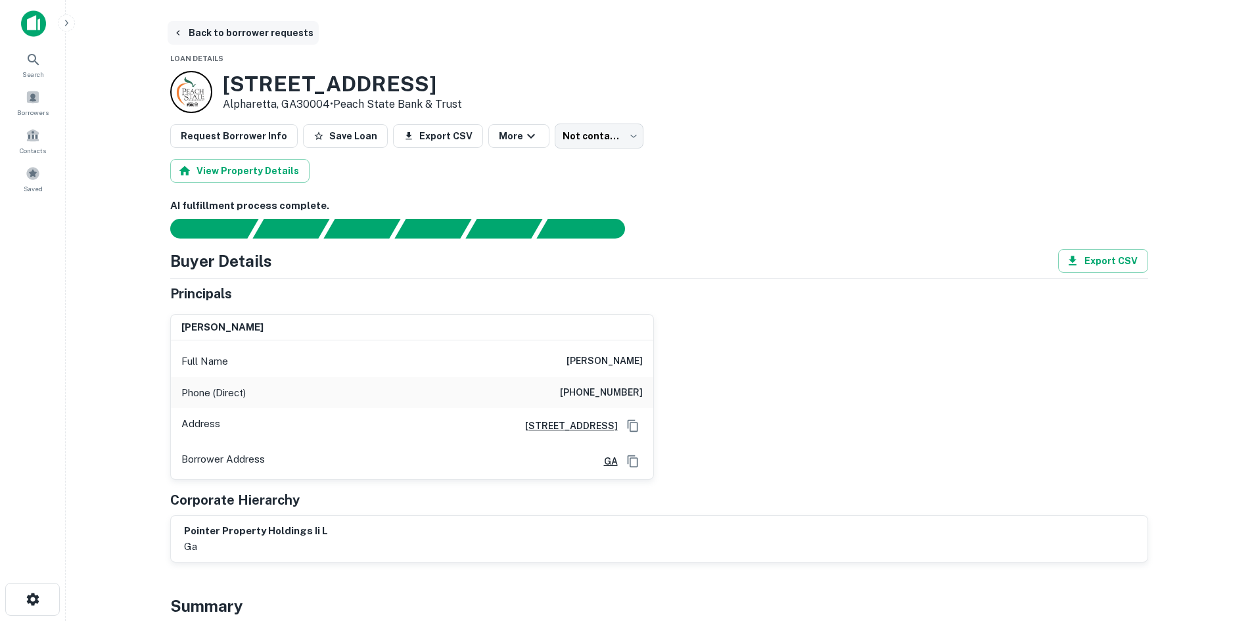
click at [253, 40] on button "Back to borrower requests" at bounding box center [243, 33] width 151 height 24
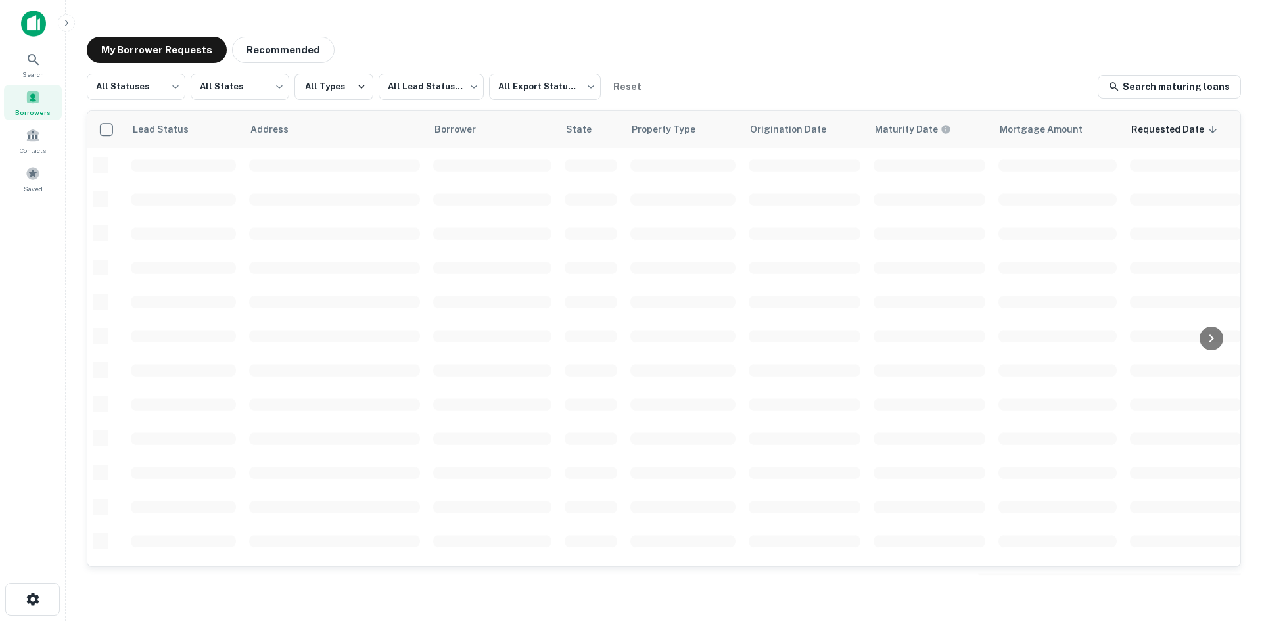
scroll to position [446, 0]
click at [41, 71] on span "Search" at bounding box center [33, 74] width 22 height 11
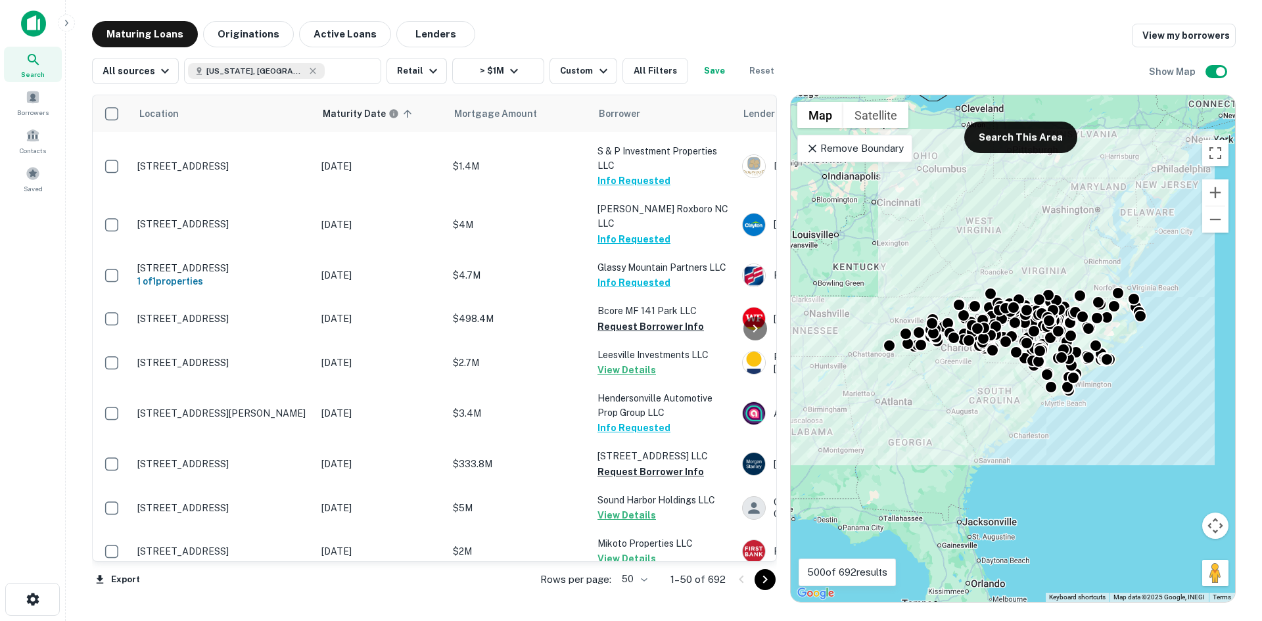
scroll to position [1921, 0]
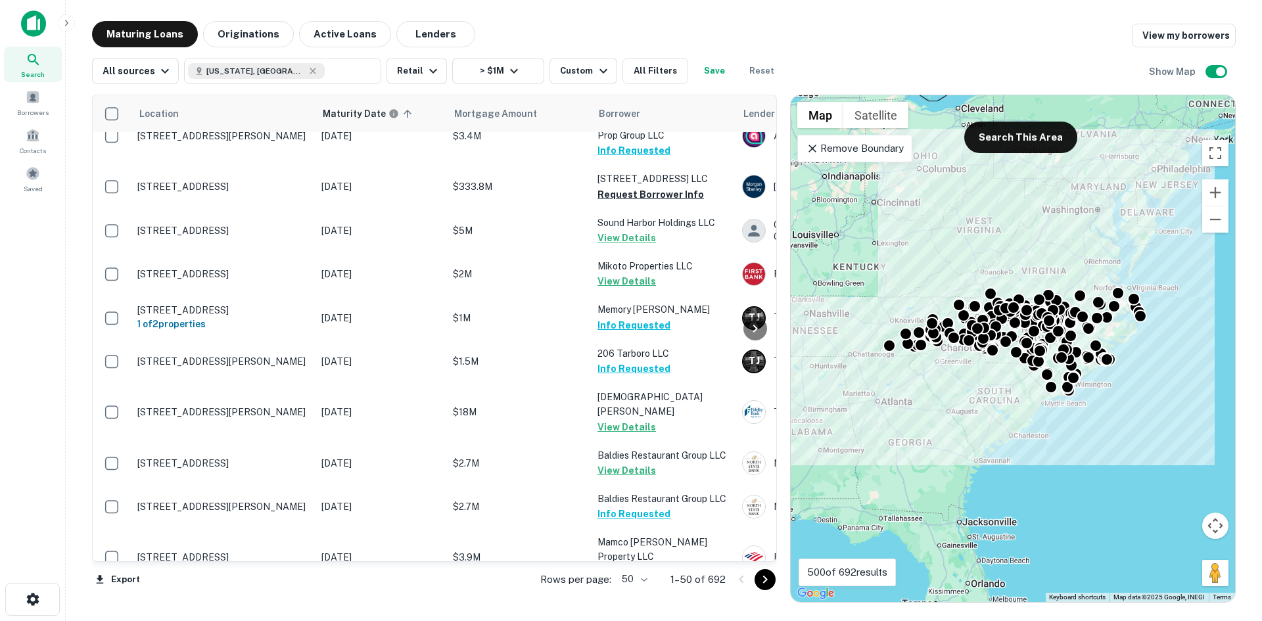
click at [640, 581] on body "Search Borrowers Contacts Saved Maturing Loans Originations Active Loans Lender…" at bounding box center [631, 310] width 1262 height 621
click at [646, 595] on li "100" at bounding box center [635, 594] width 38 height 24
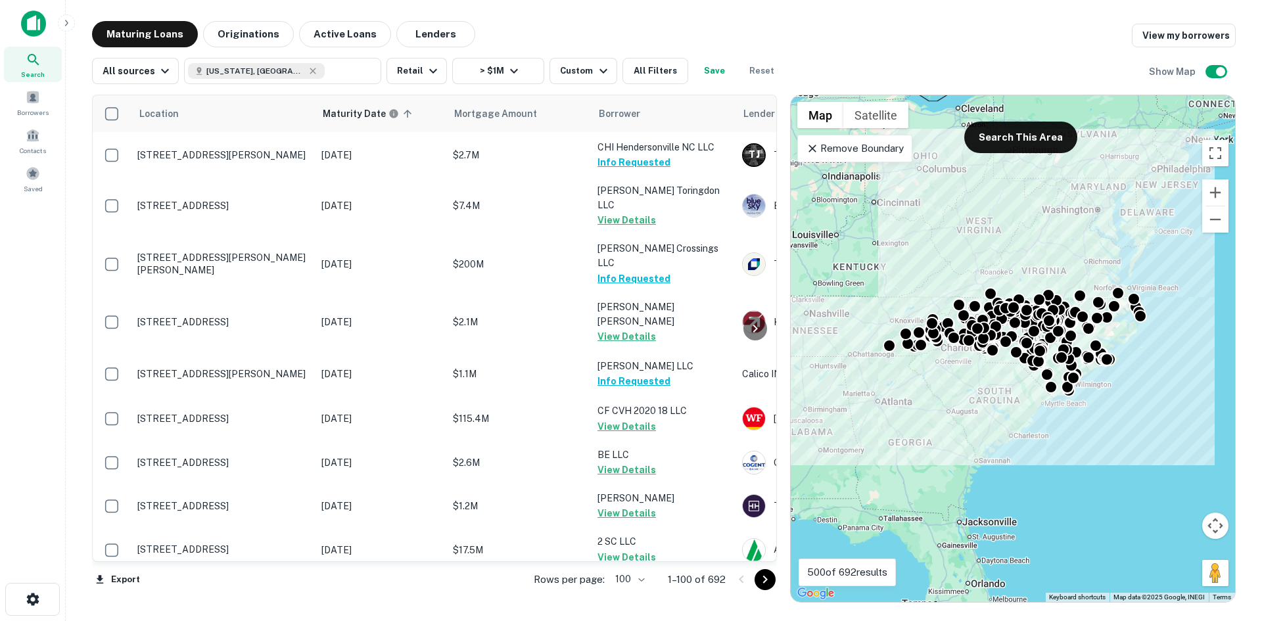
scroll to position [4223, 0]
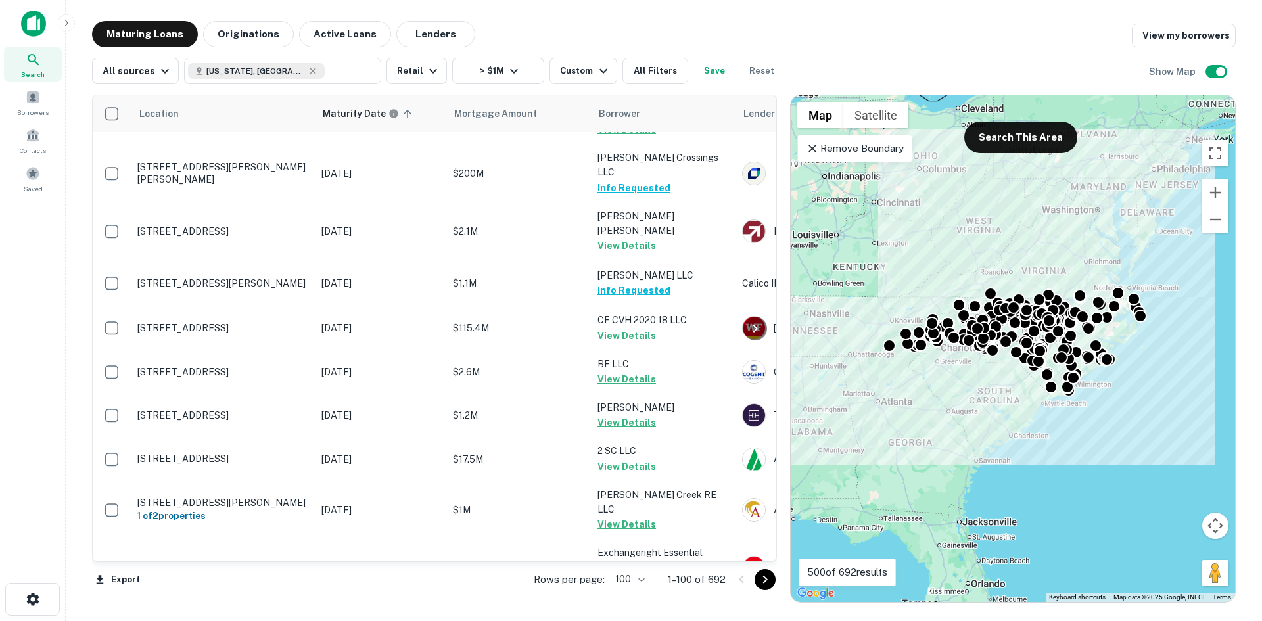
click at [768, 576] on icon "Go to next page" at bounding box center [765, 580] width 16 height 16
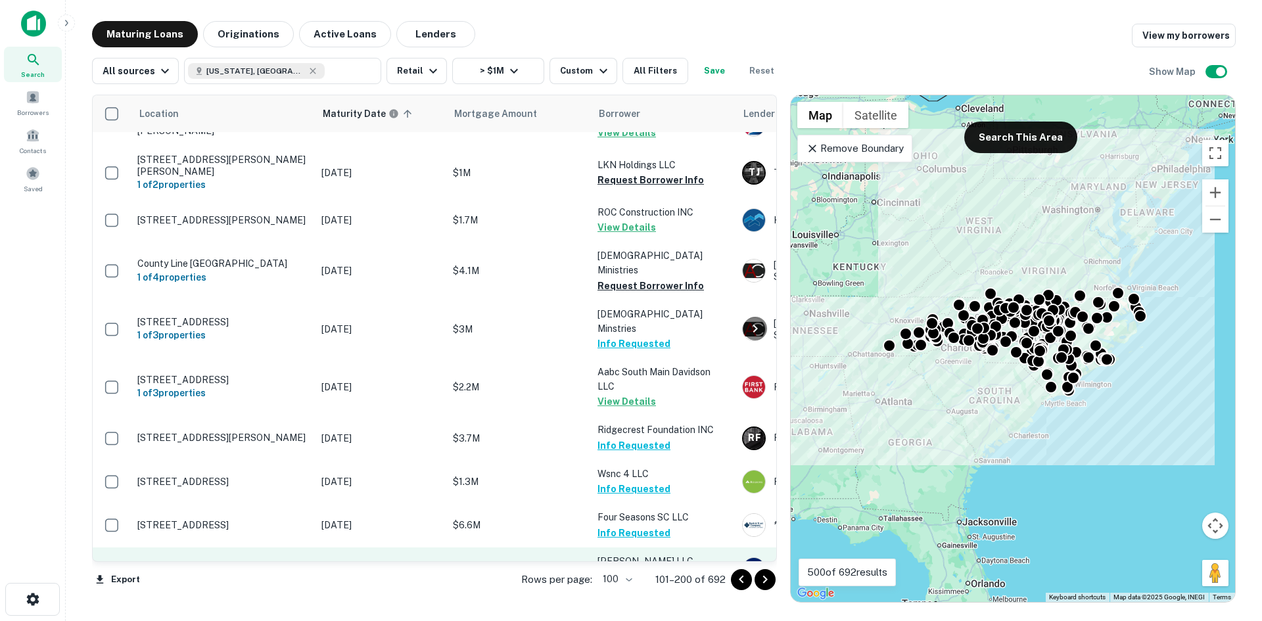
scroll to position [4275, 0]
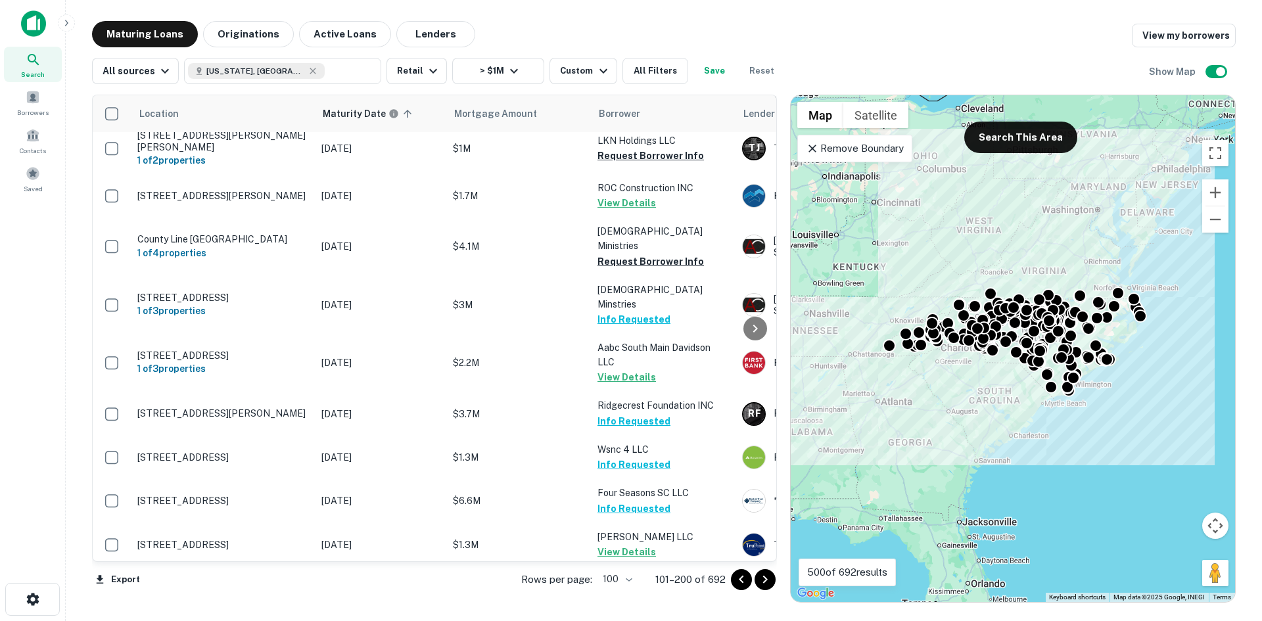
click at [762, 580] on icon "Go to next page" at bounding box center [765, 580] width 16 height 16
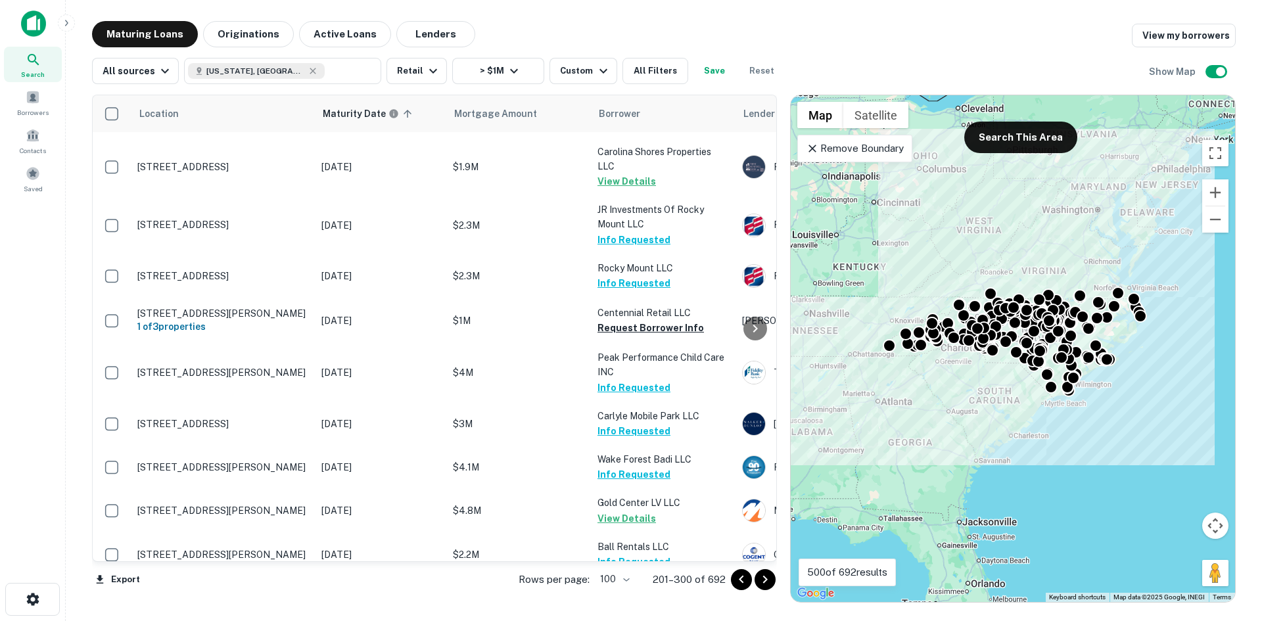
scroll to position [3542, 0]
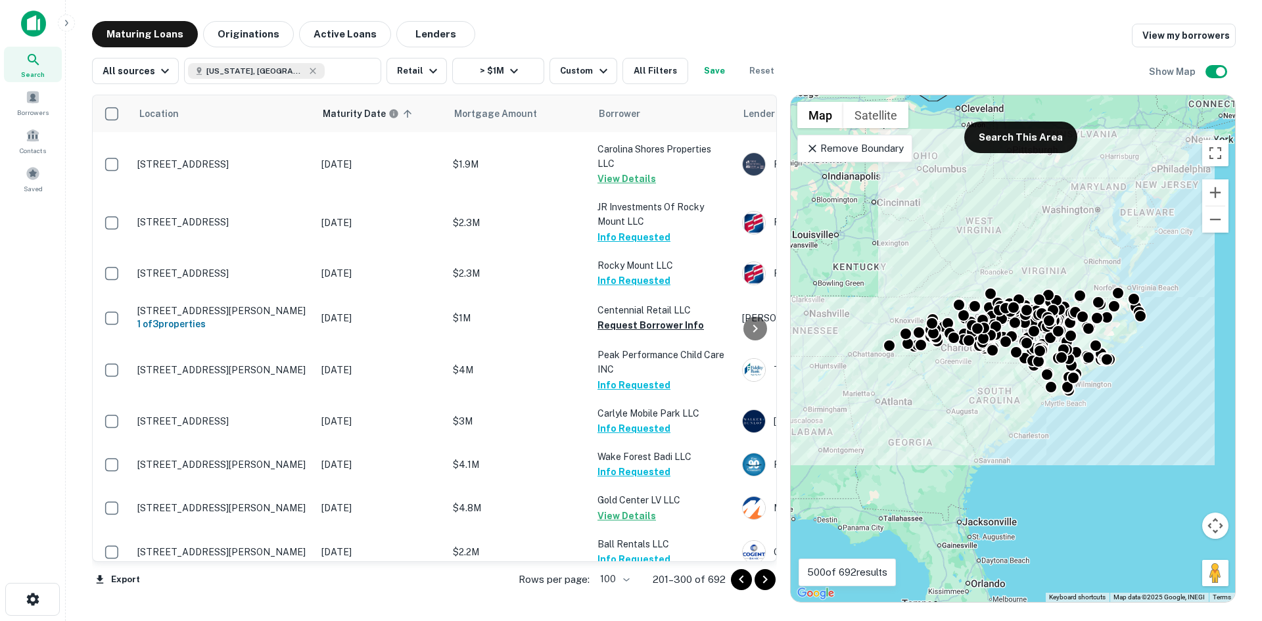
click at [761, 578] on icon "Go to next page" at bounding box center [765, 580] width 16 height 16
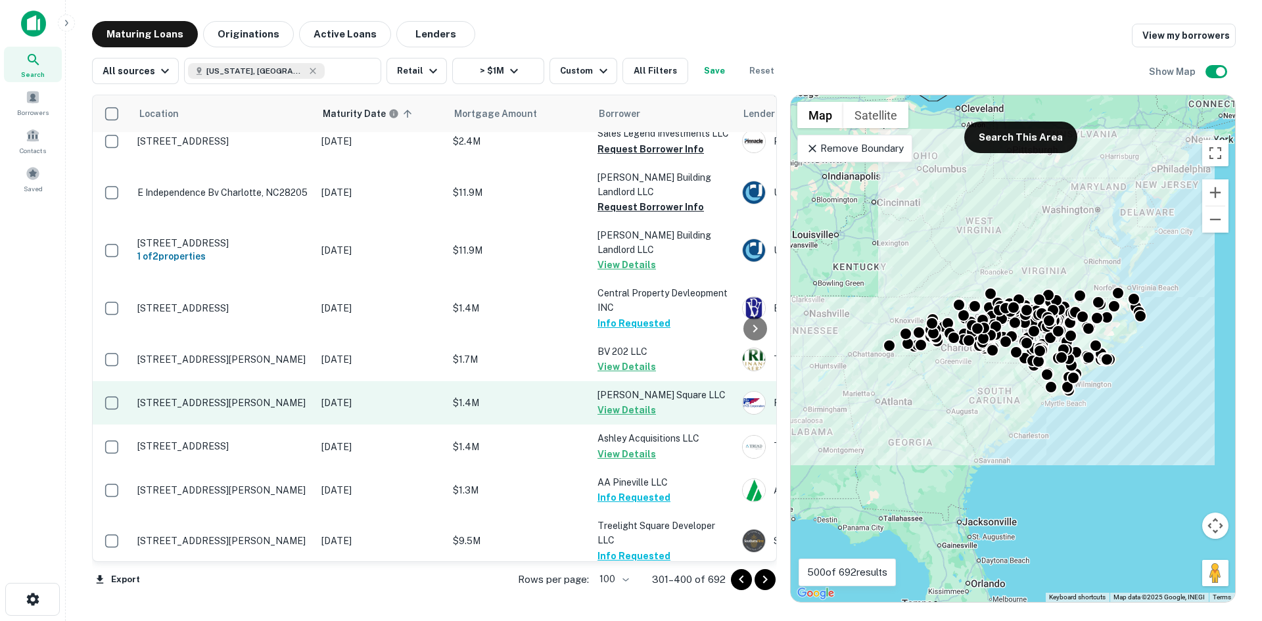
scroll to position [4265, 0]
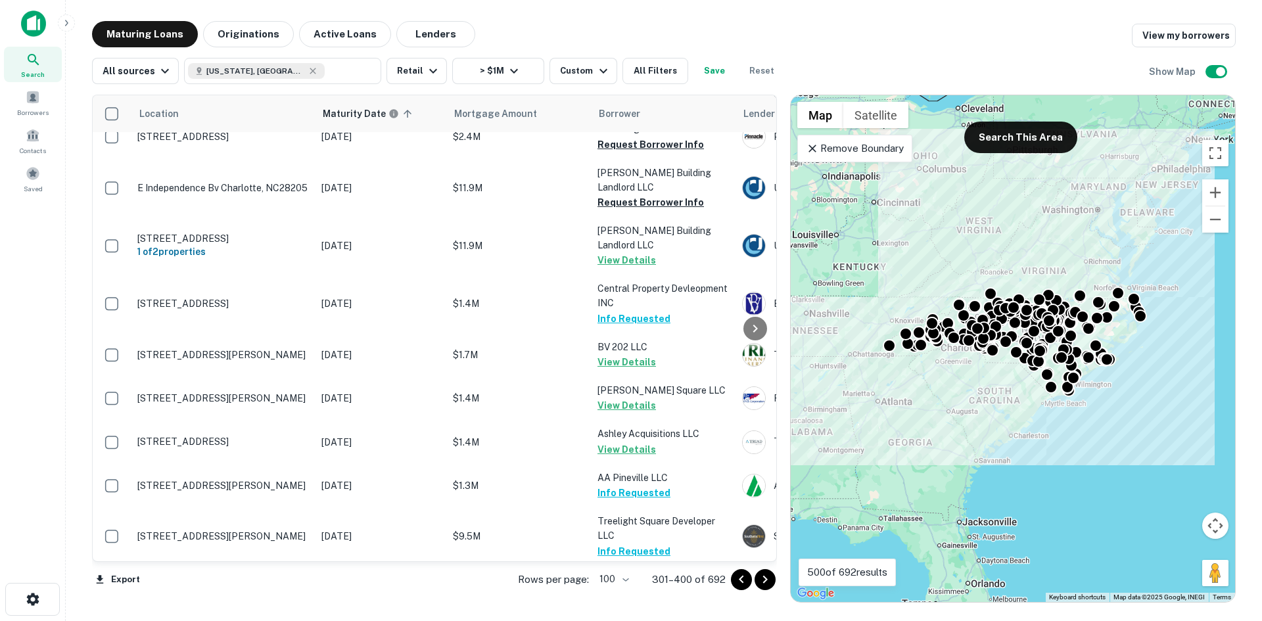
click at [761, 578] on icon "Go to next page" at bounding box center [765, 580] width 16 height 16
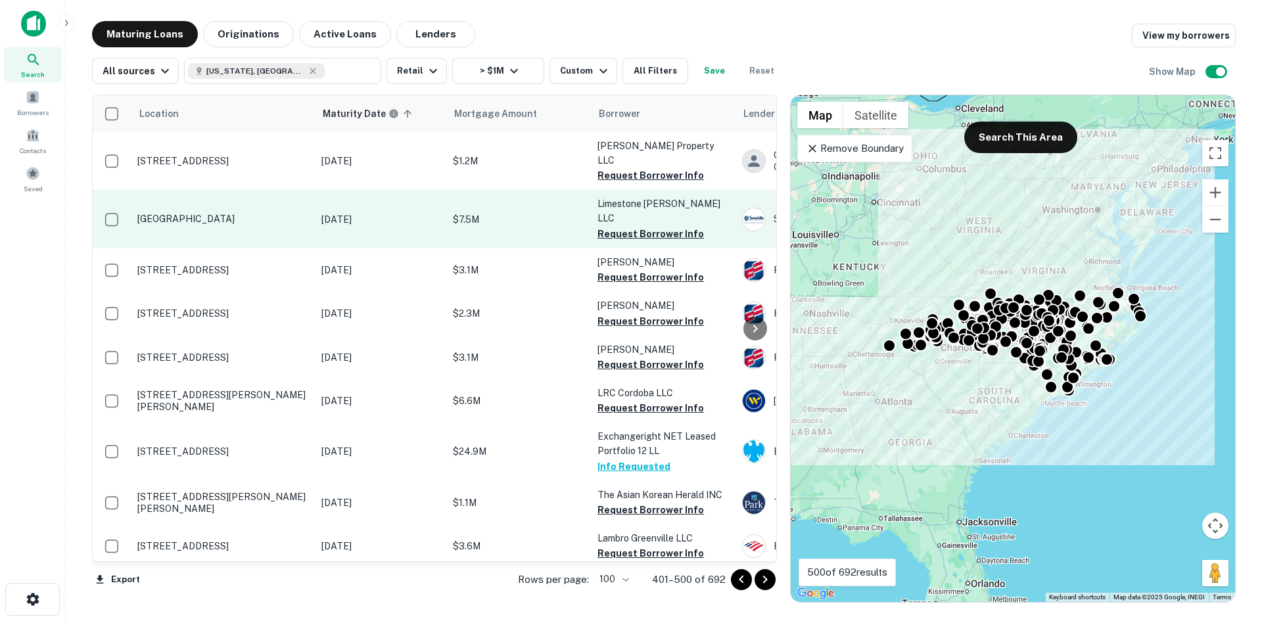
click at [275, 213] on p "1607 Sardis Rd N Charlotte, NC28270" at bounding box center [222, 219] width 171 height 12
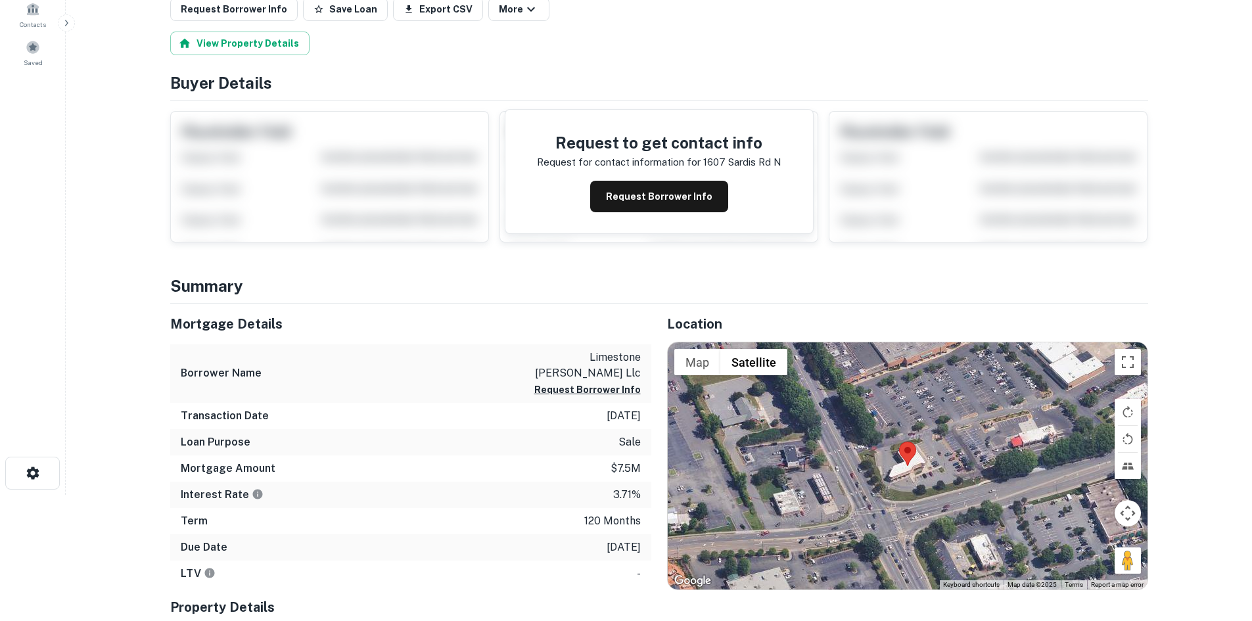
scroll to position [131, 0]
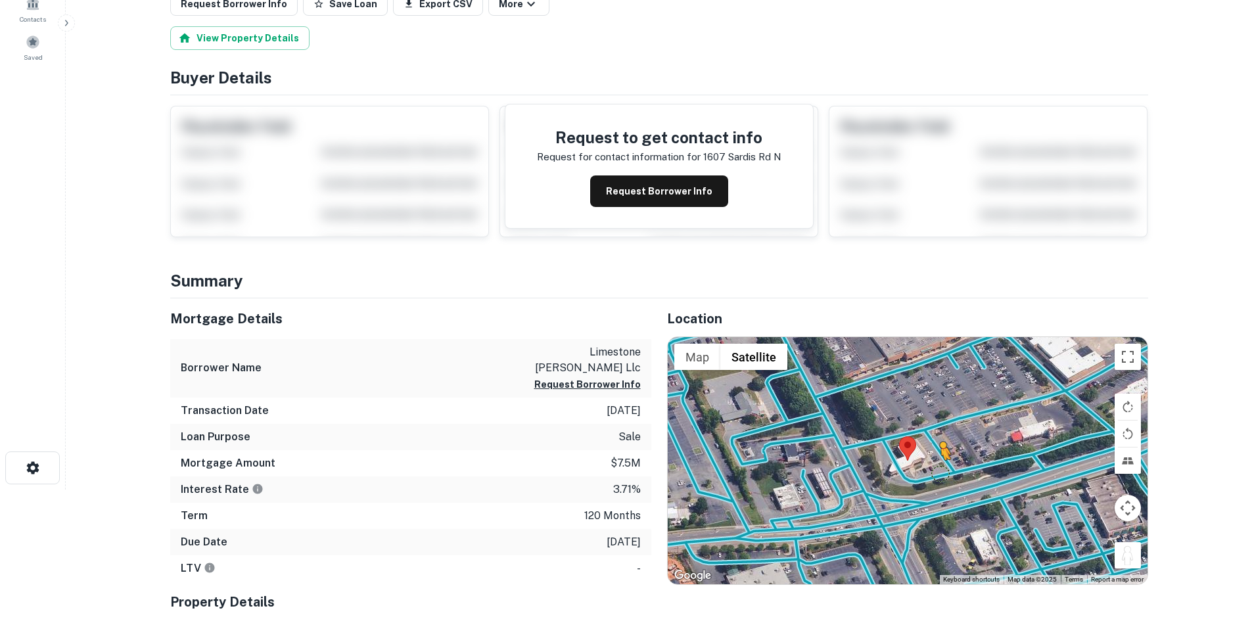
drag, startPoint x: 1116, startPoint y: 550, endPoint x: 940, endPoint y: 470, distance: 193.3
click at [940, 470] on div "To activate drag with keyboard, press Alt + Enter. Once in keyboard drag state,…" at bounding box center [908, 460] width 480 height 247
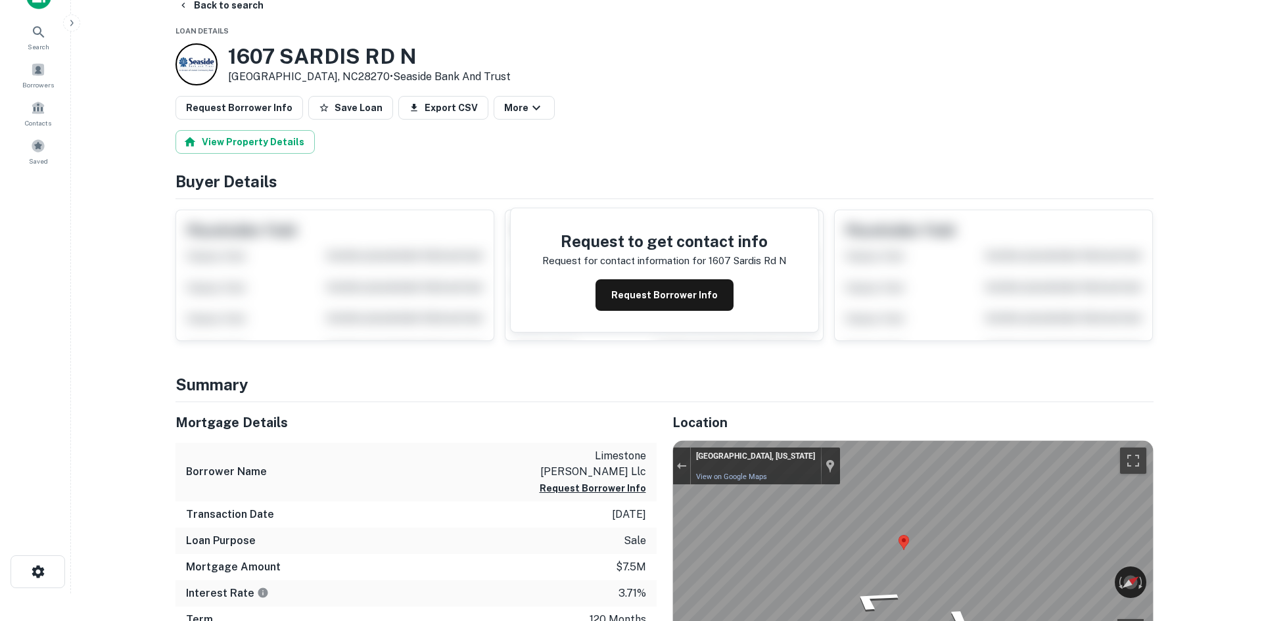
scroll to position [0, 0]
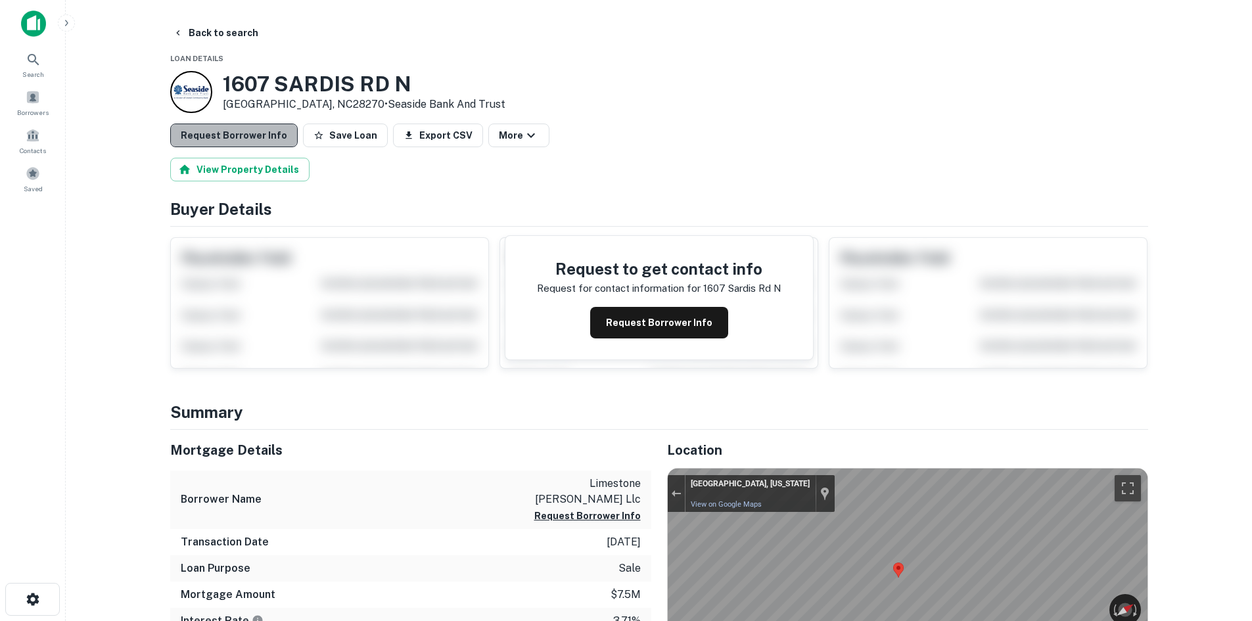
click at [268, 143] on button "Request Borrower Info" at bounding box center [234, 136] width 128 height 24
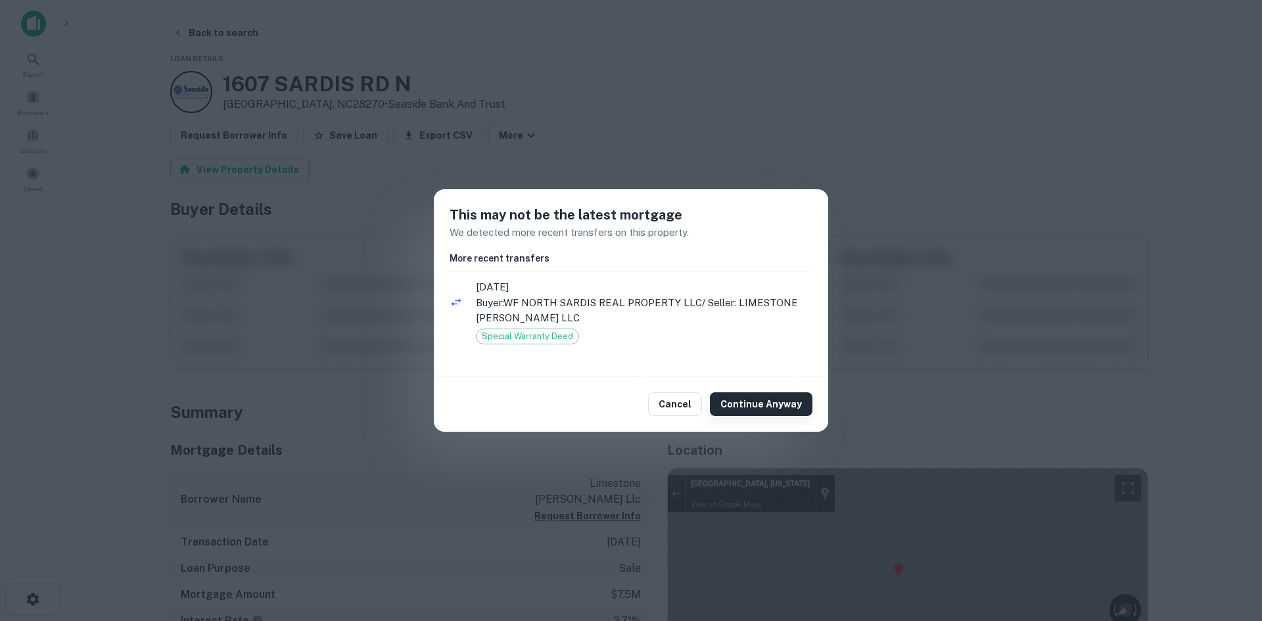
click at [766, 409] on button "Continue Anyway" at bounding box center [761, 404] width 103 height 24
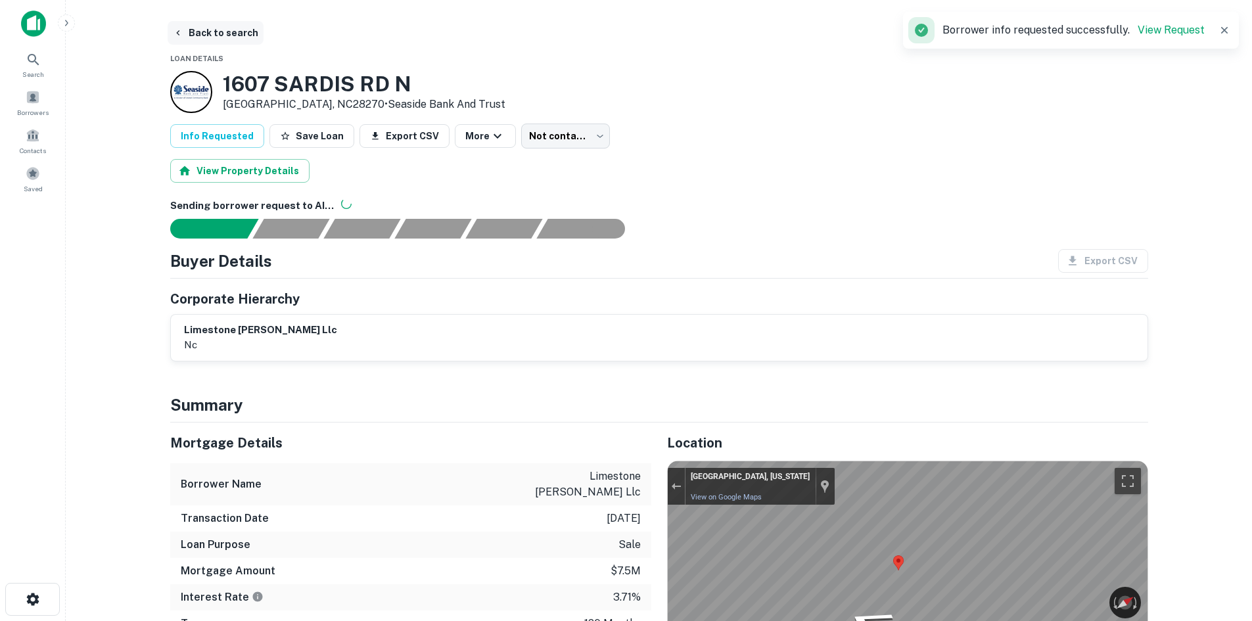
click at [234, 34] on button "Back to search" at bounding box center [216, 33] width 96 height 24
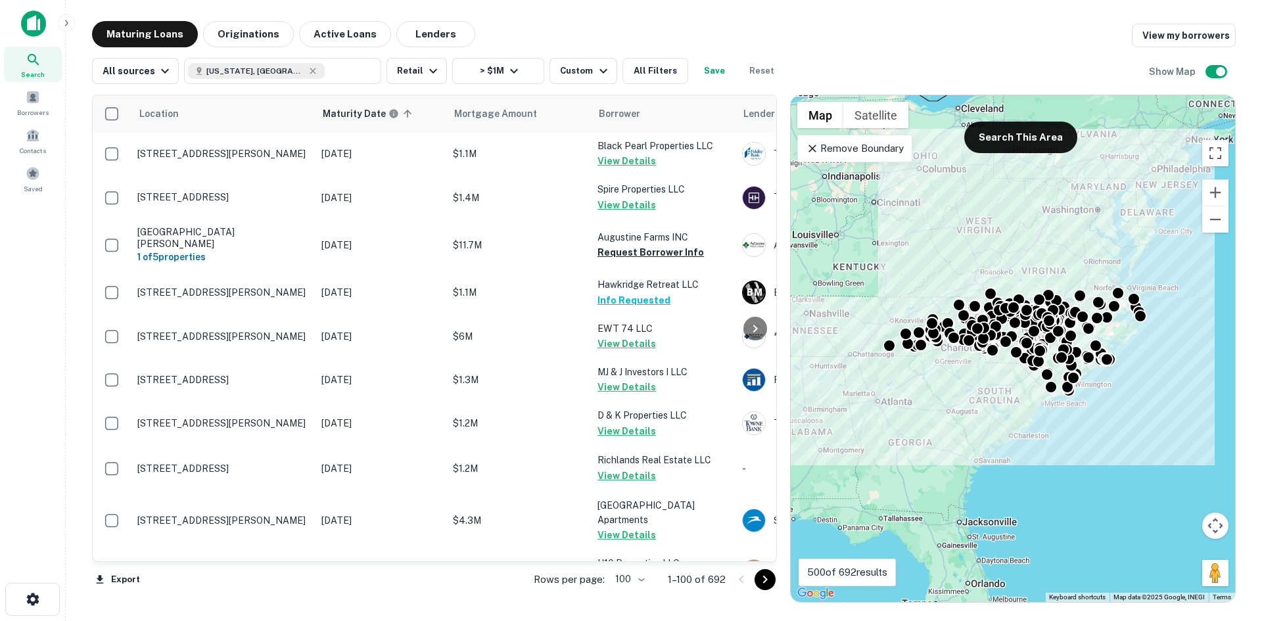
click at [851, 144] on p "Remove Boundary" at bounding box center [855, 149] width 98 height 16
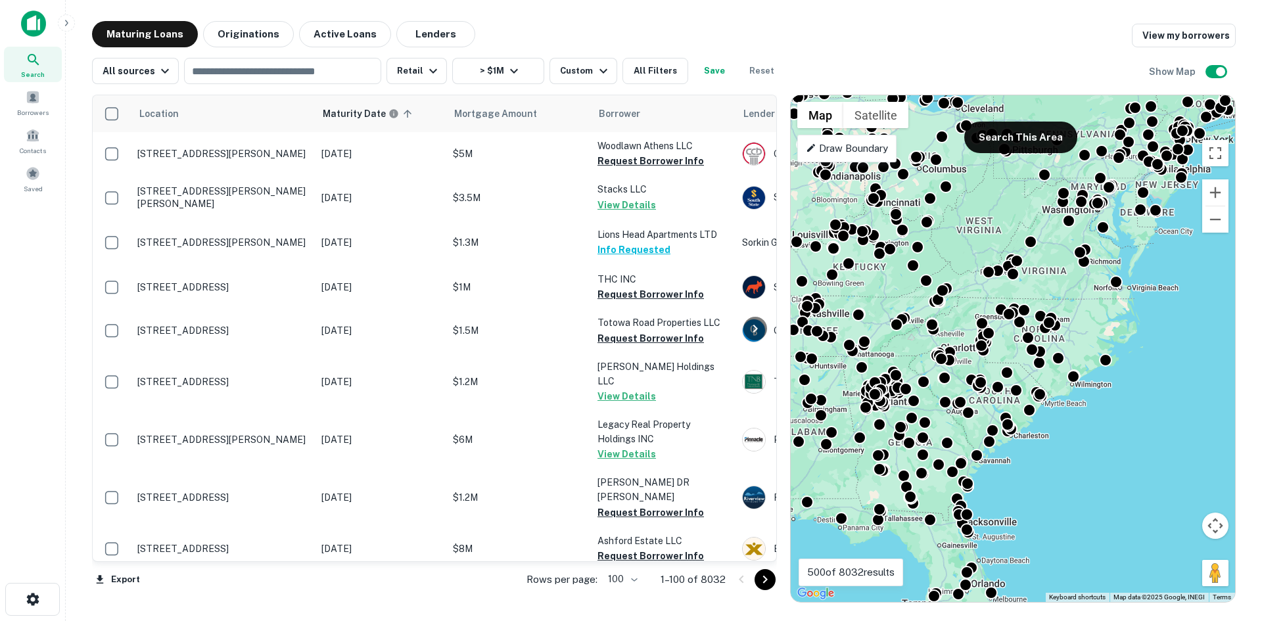
click at [852, 149] on p "Draw Boundary" at bounding box center [847, 149] width 82 height 16
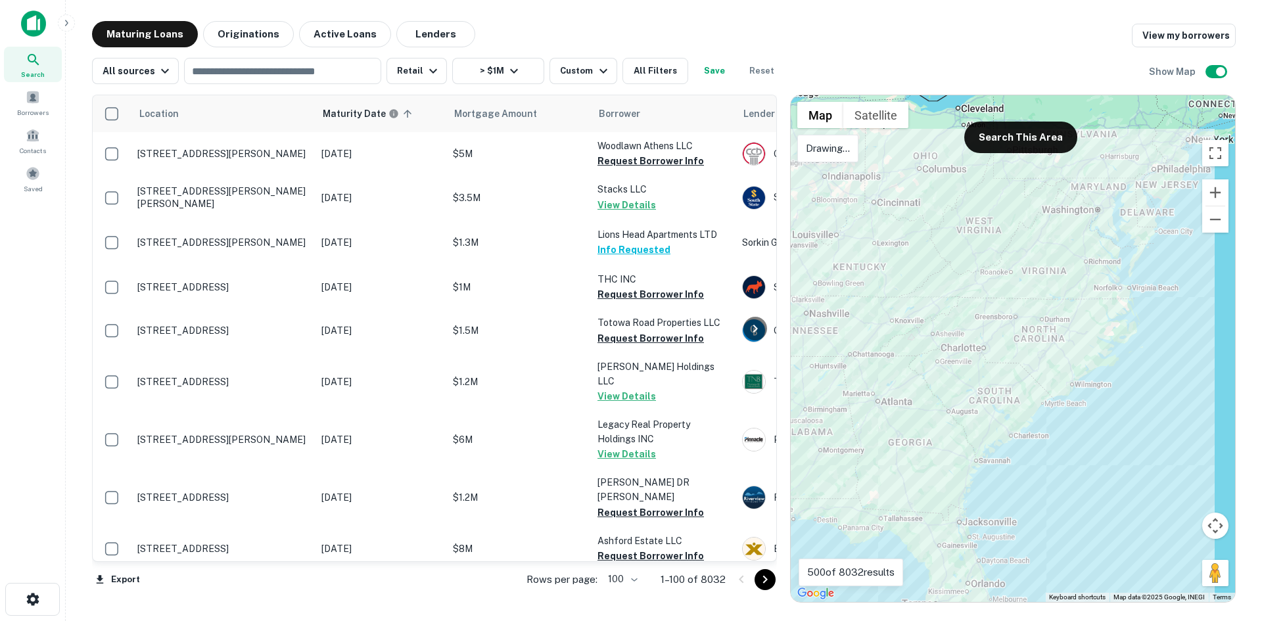
drag, startPoint x: 956, startPoint y: 168, endPoint x: 949, endPoint y: 176, distance: 10.3
click at [950, 176] on div at bounding box center [1013, 348] width 444 height 507
click at [947, 174] on div at bounding box center [1013, 348] width 444 height 507
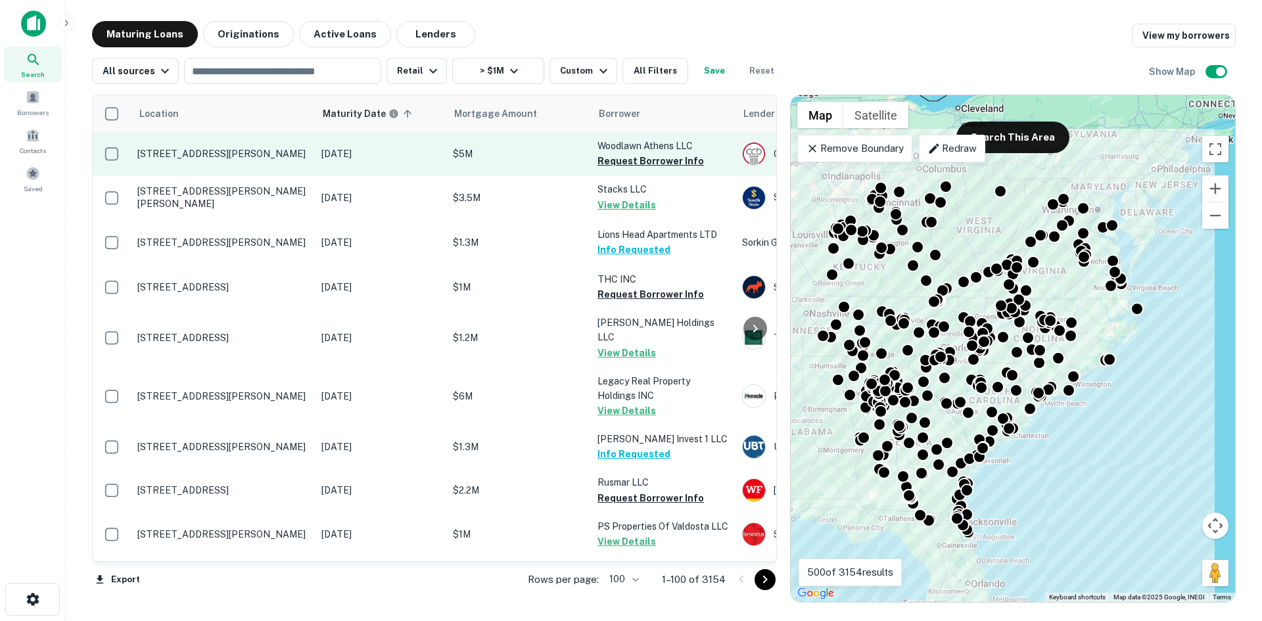
click at [297, 162] on td "2415 S Lumpkin St Athens, GA30606" at bounding box center [223, 153] width 184 height 43
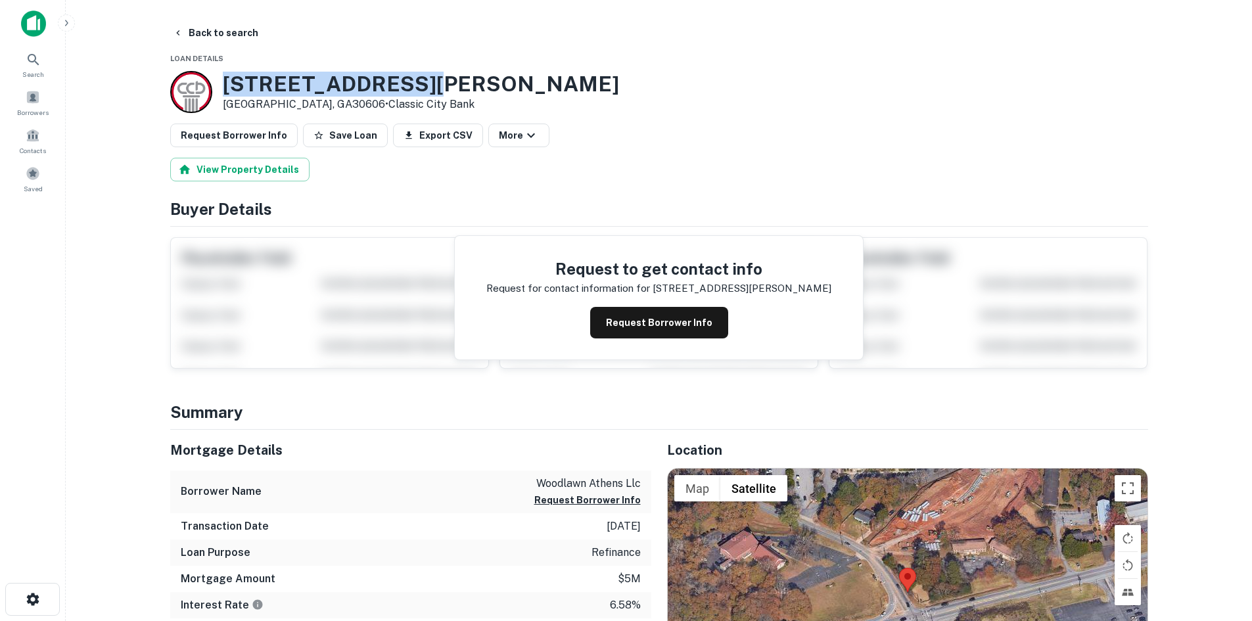
drag, startPoint x: 218, startPoint y: 80, endPoint x: 438, endPoint y: 87, distance: 219.7
click at [438, 87] on div "2415 S LUMPKIN ST Athens, GA30606 • Classic City Bank" at bounding box center [659, 92] width 978 height 42
copy h3 "2415 S LUMPKIN ST"
click at [201, 29] on button "Back to search" at bounding box center [216, 33] width 96 height 24
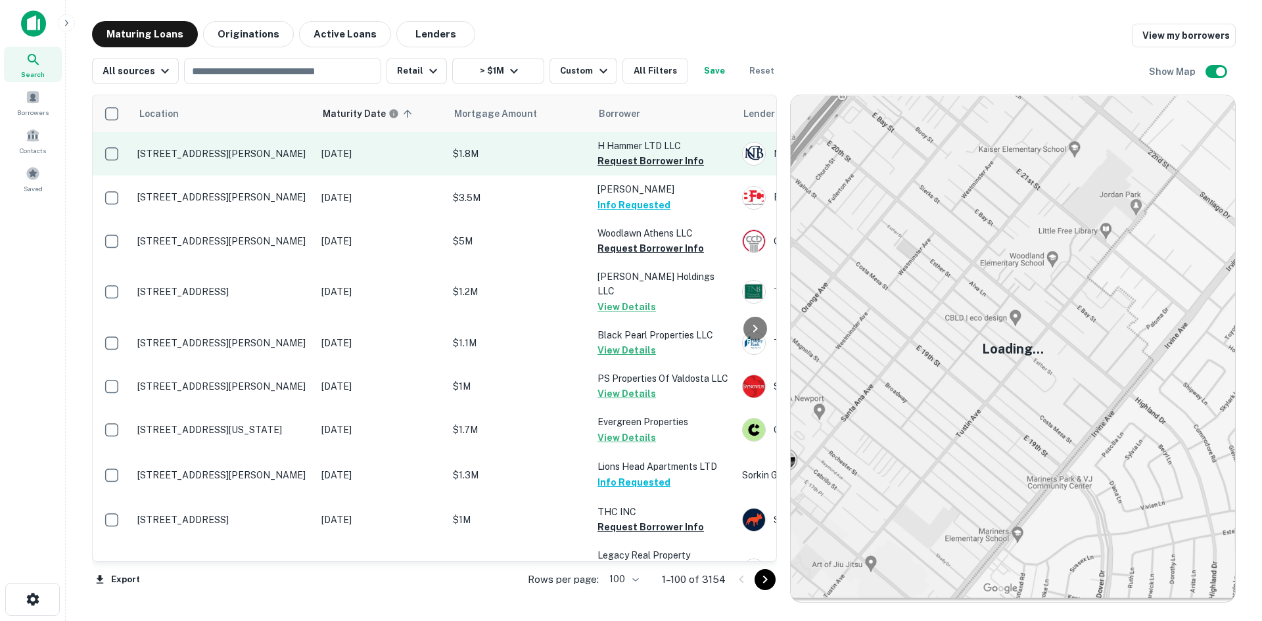
click at [241, 148] on p "[STREET_ADDRESS][PERSON_NAME]" at bounding box center [222, 154] width 171 height 12
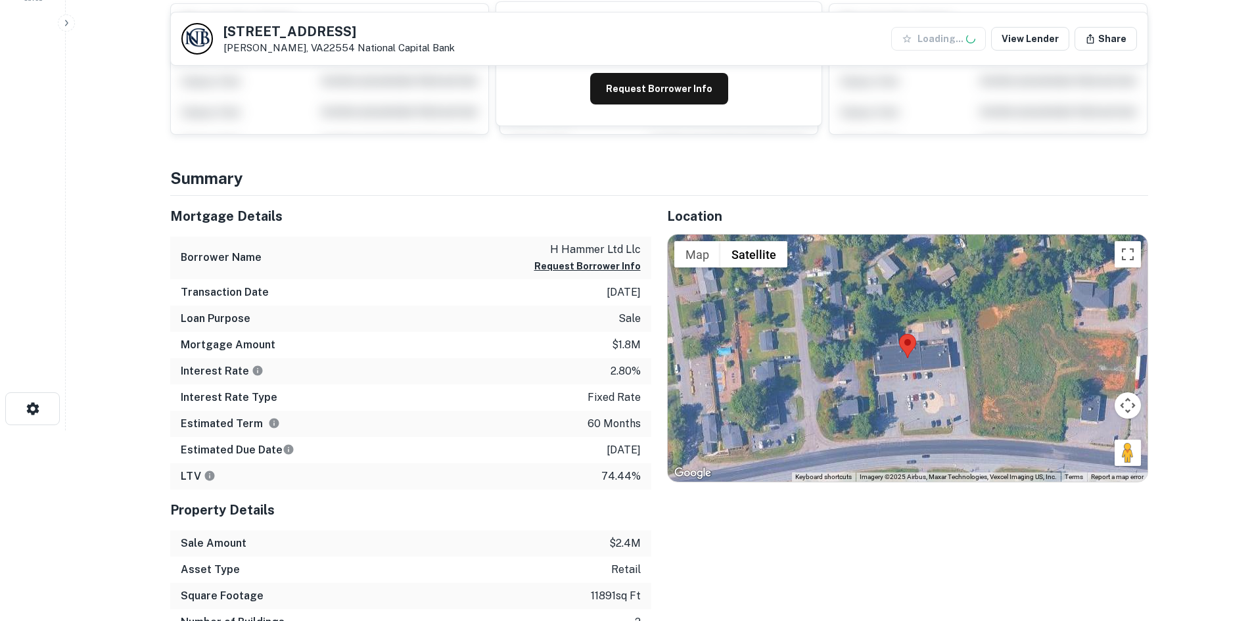
scroll to position [197, 0]
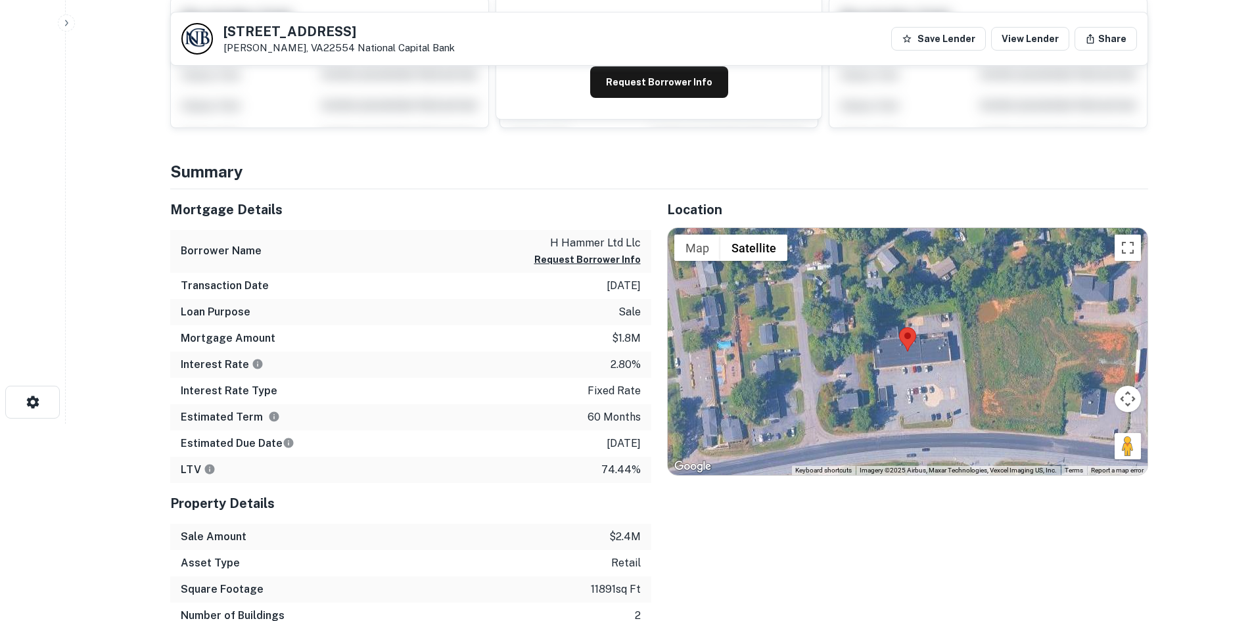
drag, startPoint x: 1114, startPoint y: 446, endPoint x: 1048, endPoint y: 408, distance: 76.3
click at [959, 434] on div "Map Terrain Satellite Labels Keyboard shortcuts Map Data Imagery ©2025 Airbus, …" at bounding box center [908, 351] width 480 height 247
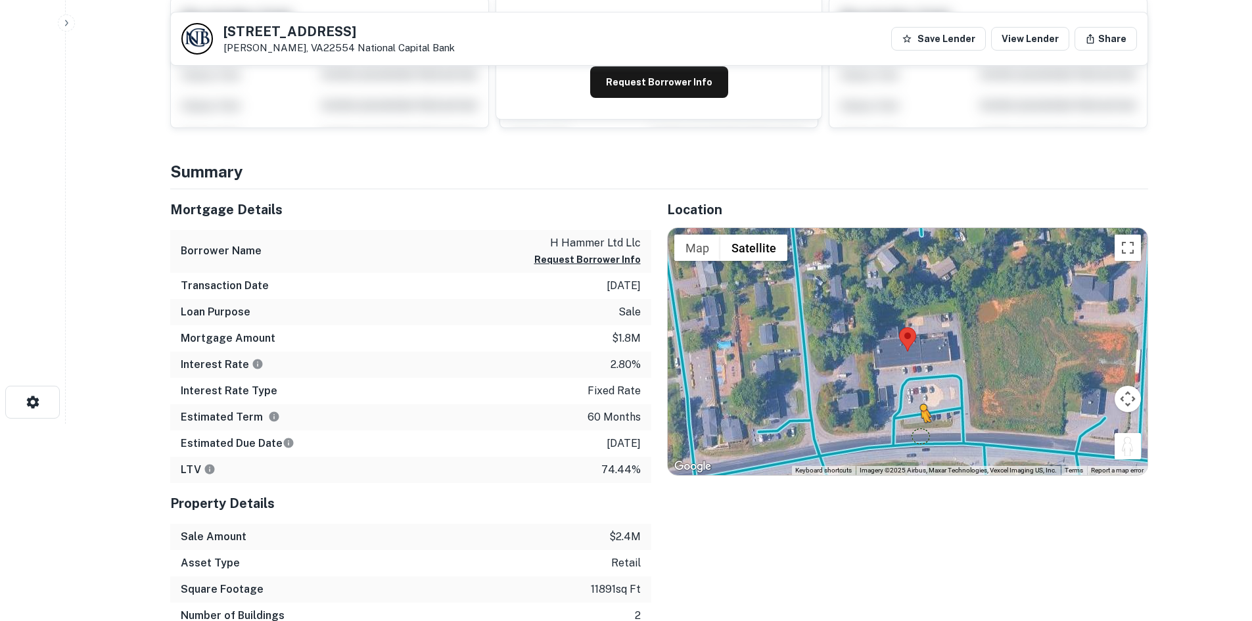
drag, startPoint x: 1123, startPoint y: 441, endPoint x: 920, endPoint y: 436, distance: 202.5
click at [920, 436] on div "To activate drag with keyboard, press Alt + Enter. Once in keyboard drag state,…" at bounding box center [908, 351] width 480 height 247
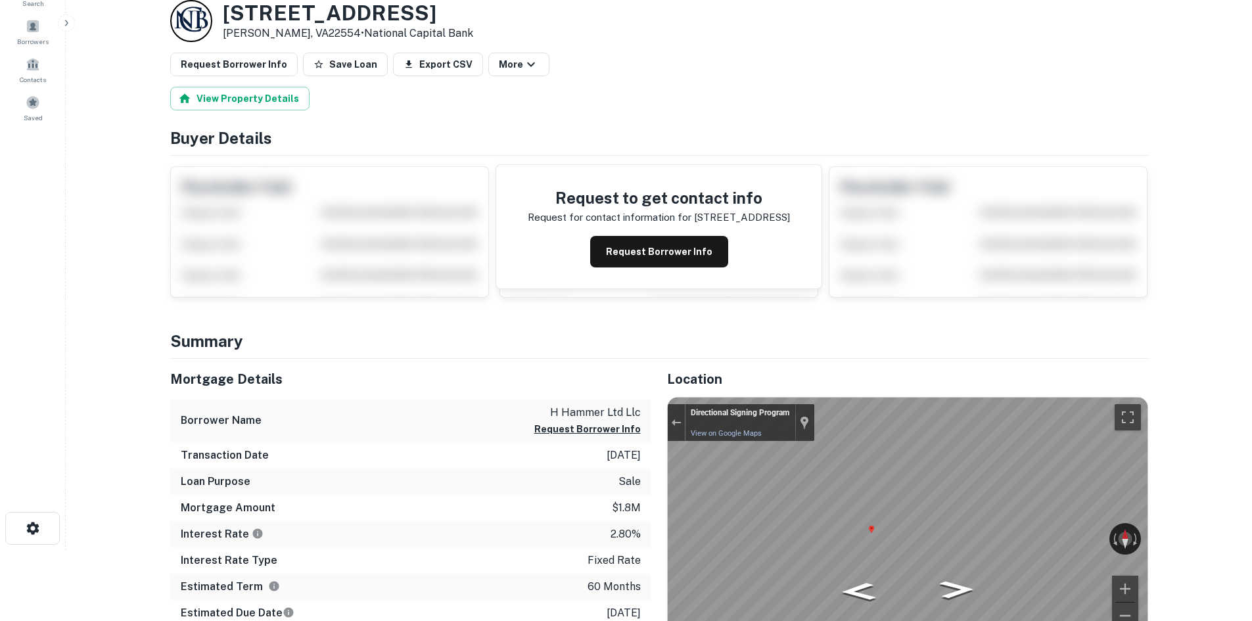
scroll to position [0, 0]
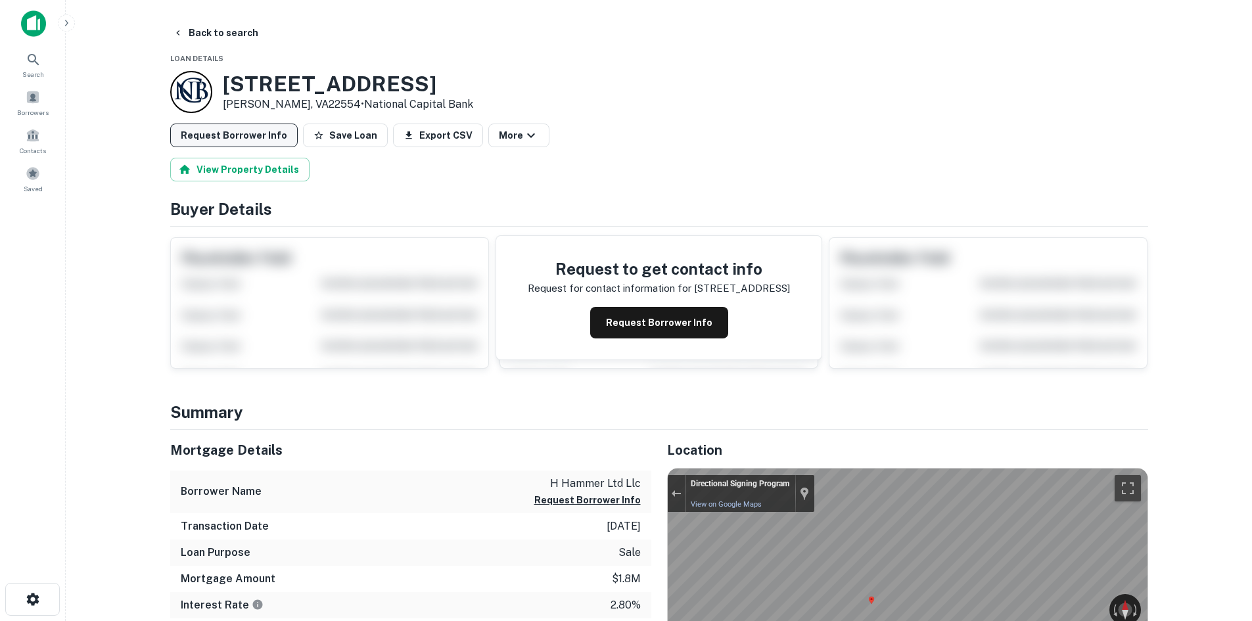
click at [276, 141] on button "Request Borrower Info" at bounding box center [234, 136] width 128 height 24
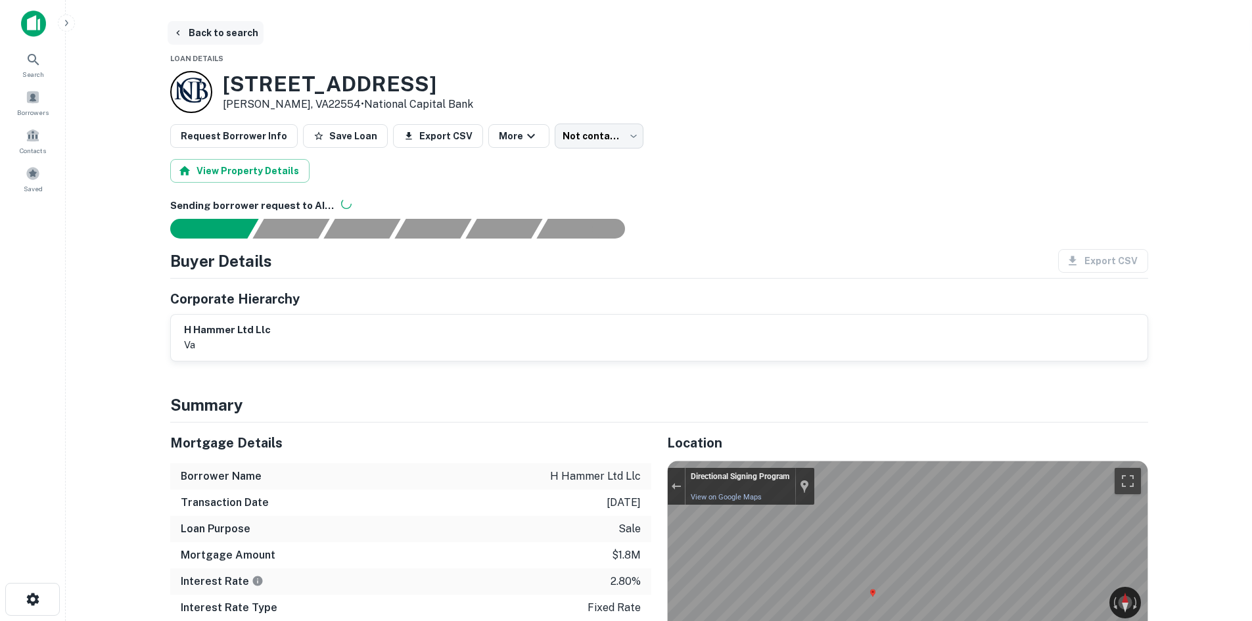
click at [223, 31] on button "Back to search" at bounding box center [216, 33] width 96 height 24
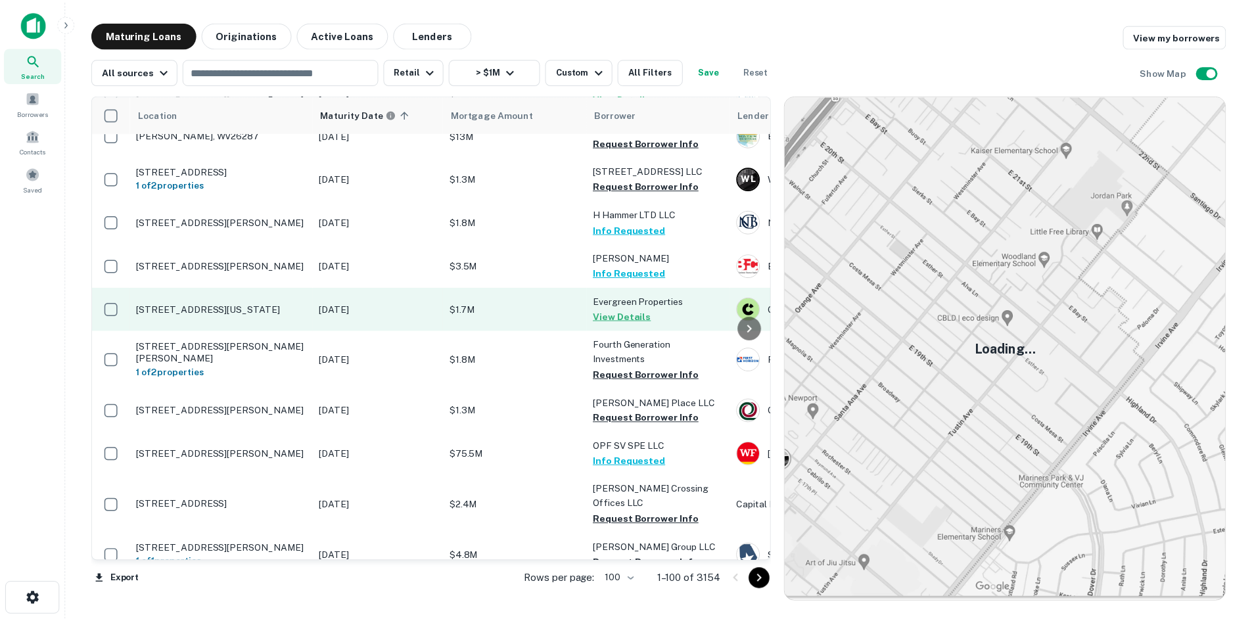
scroll to position [526, 0]
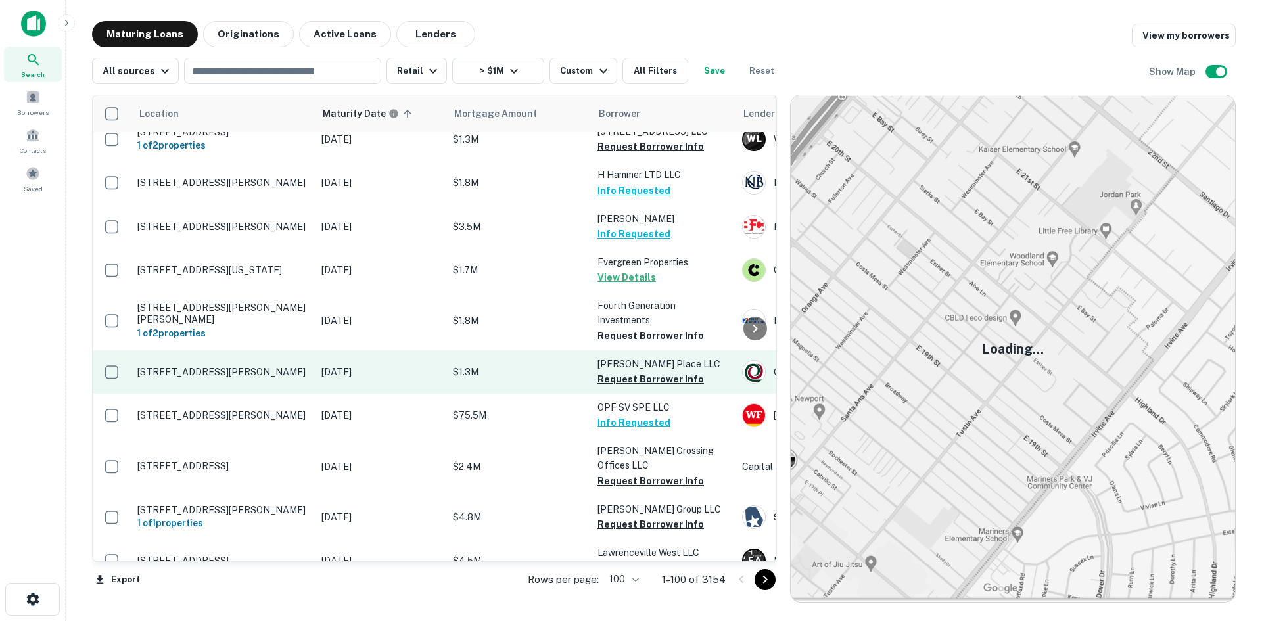
click at [229, 366] on p "[STREET_ADDRESS][PERSON_NAME]" at bounding box center [222, 372] width 171 height 12
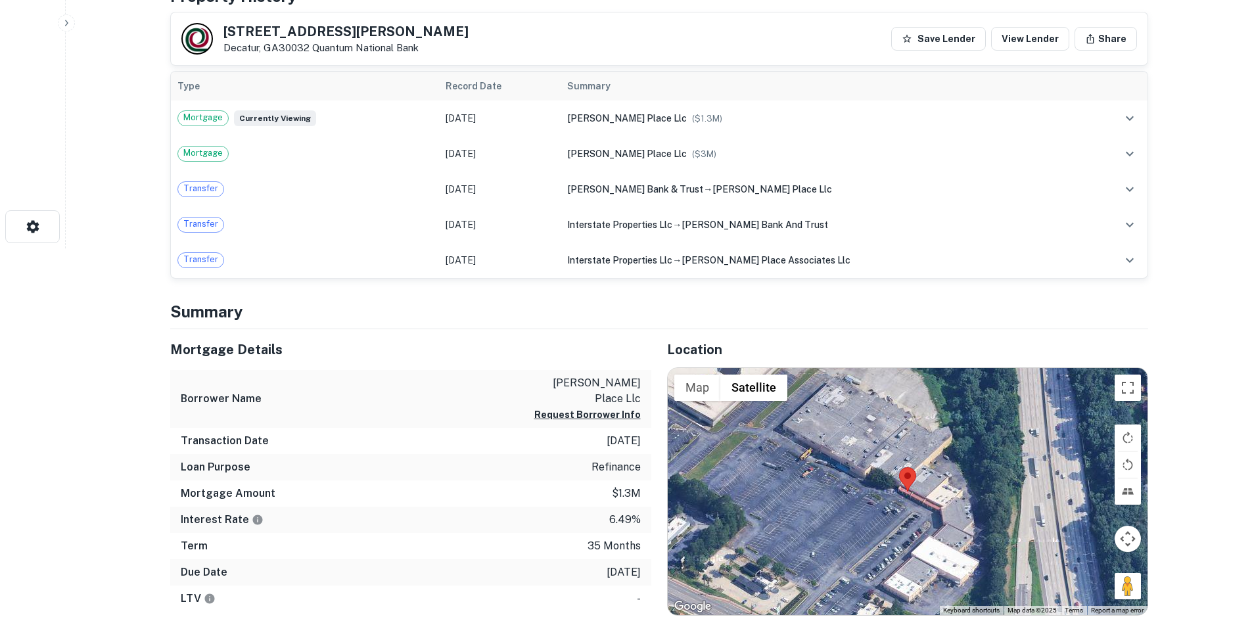
scroll to position [394, 0]
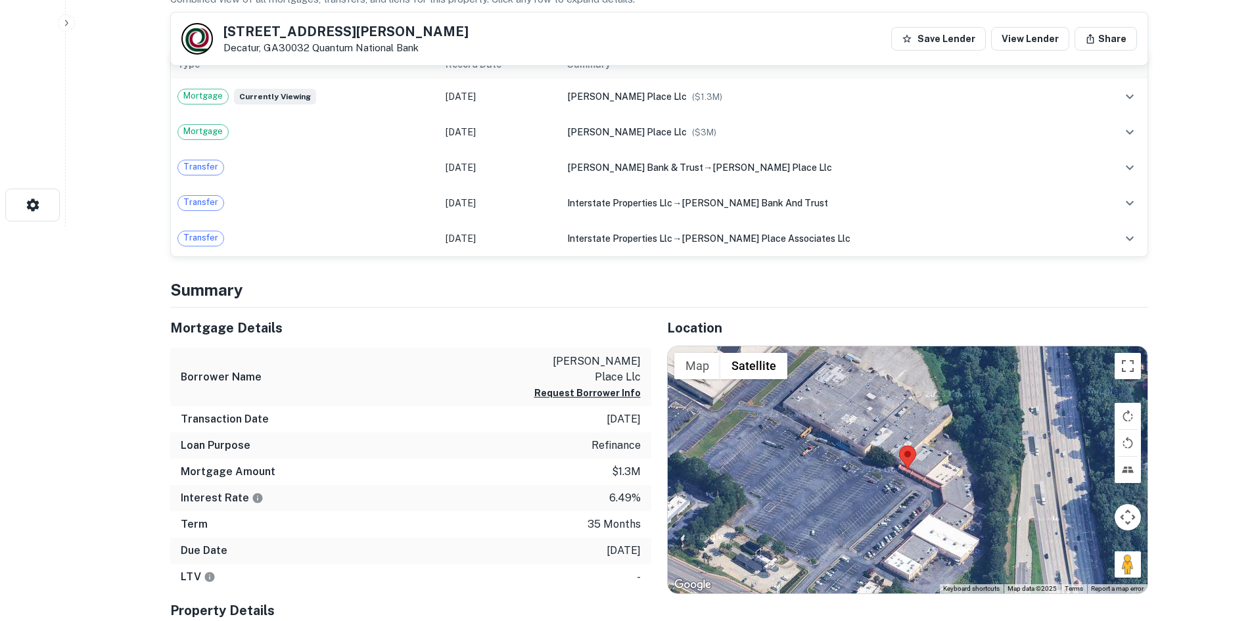
drag, startPoint x: 1129, startPoint y: 570, endPoint x: 1059, endPoint y: 514, distance: 89.3
click at [979, 473] on div "Map Terrain Satellite Labels Keyboard shortcuts Map Data Map data ©2025 Map dat…" at bounding box center [908, 469] width 480 height 247
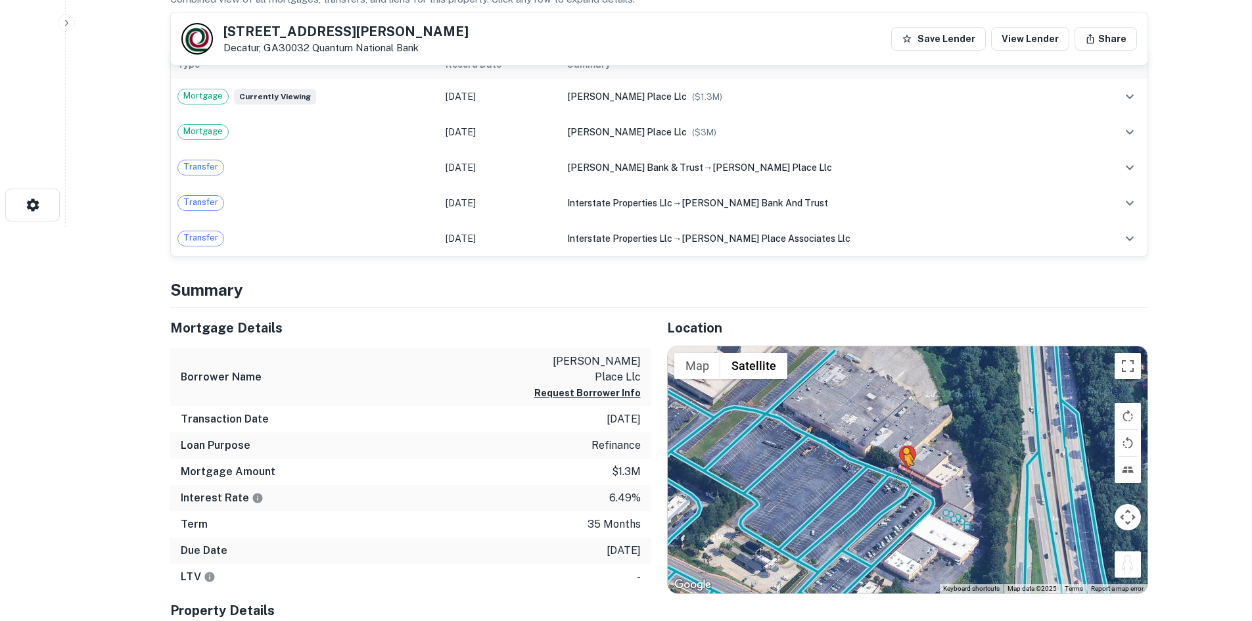
drag, startPoint x: 1125, startPoint y: 564, endPoint x: 895, endPoint y: 479, distance: 245.4
click at [896, 479] on div "To activate drag with keyboard, press Alt + Enter. Once in keyboard drag state,…" at bounding box center [908, 469] width 480 height 247
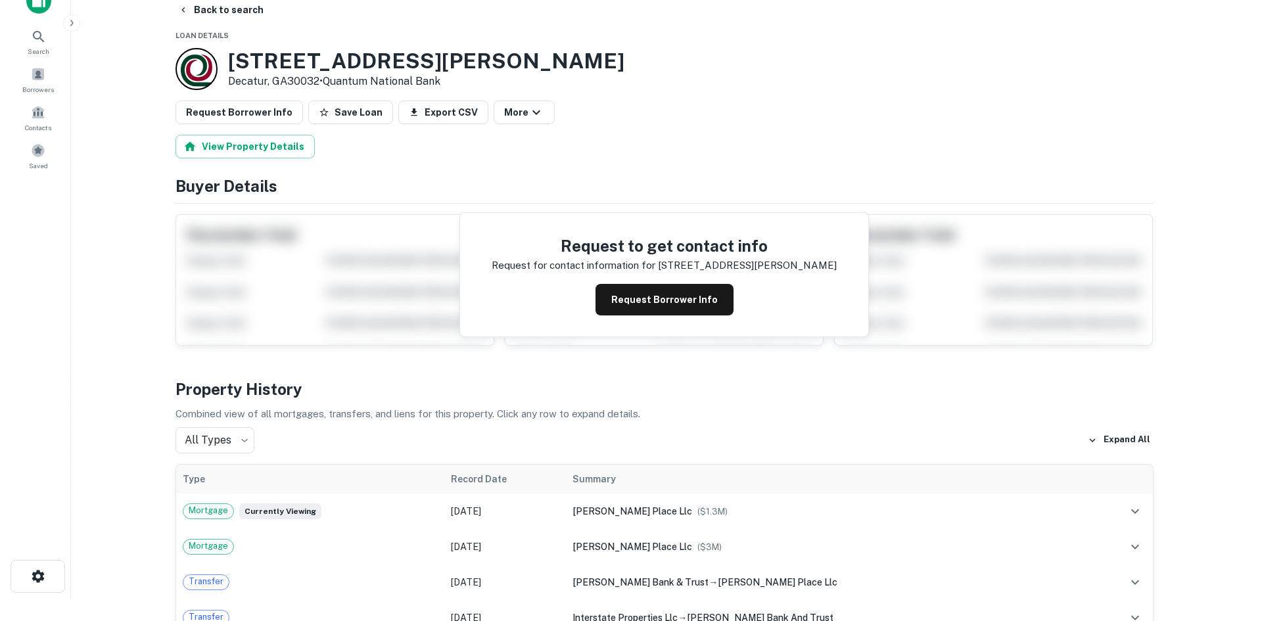
scroll to position [0, 0]
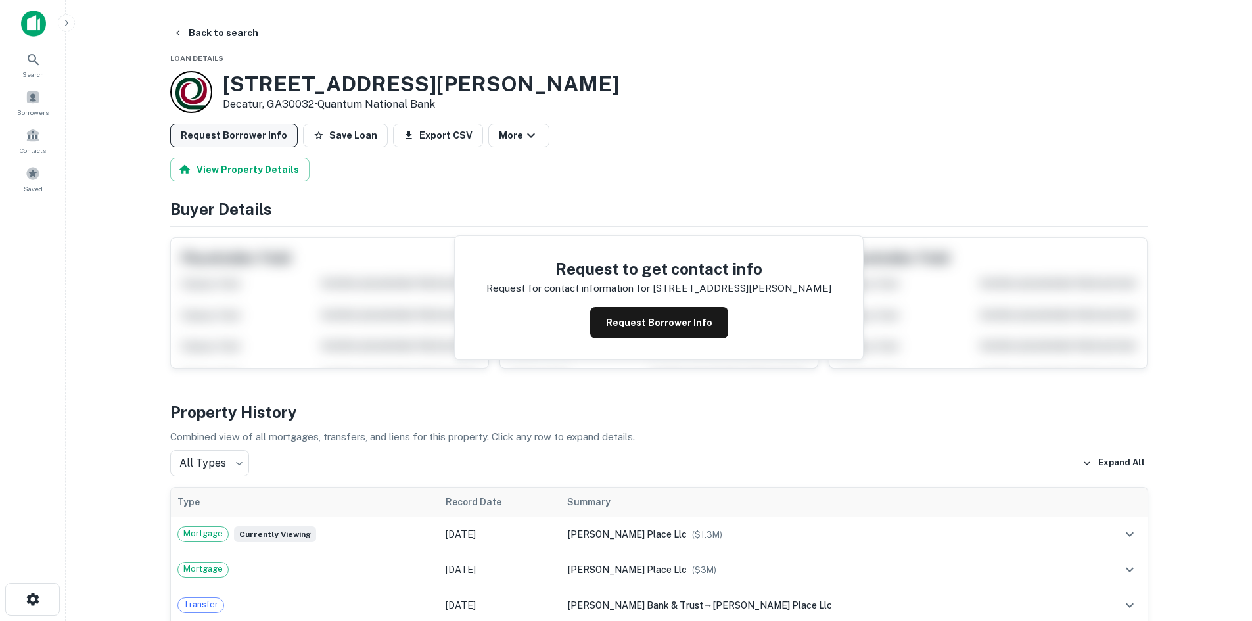
click at [239, 129] on button "Request Borrower Info" at bounding box center [234, 136] width 128 height 24
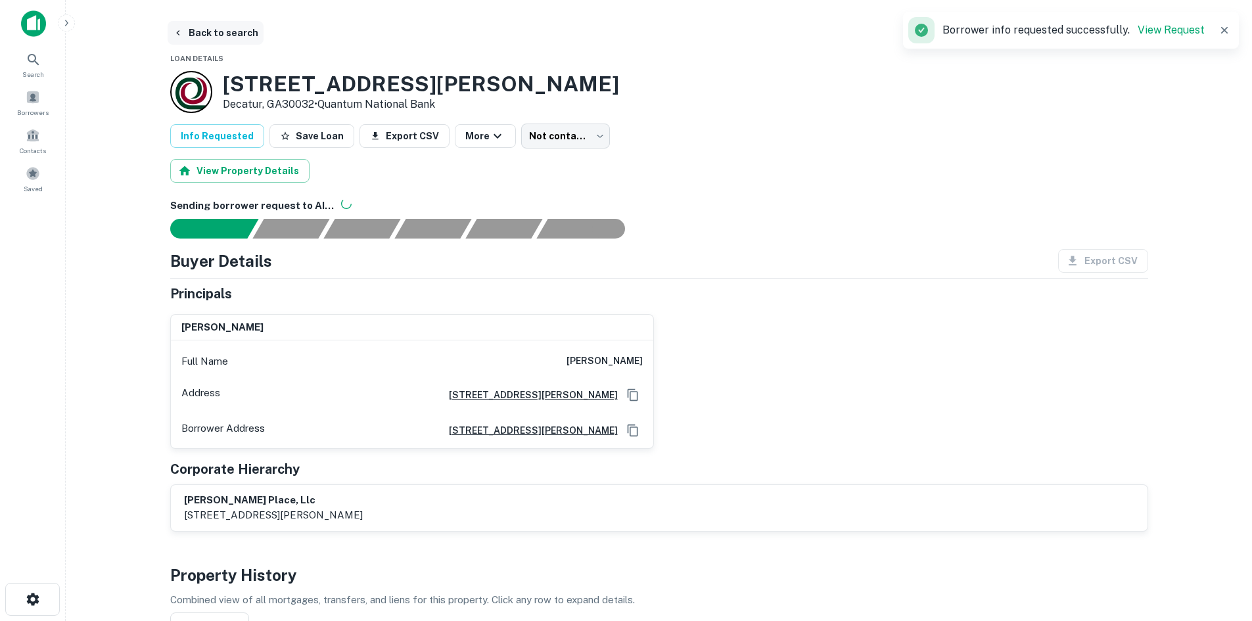
click at [204, 36] on button "Back to search" at bounding box center [216, 33] width 96 height 24
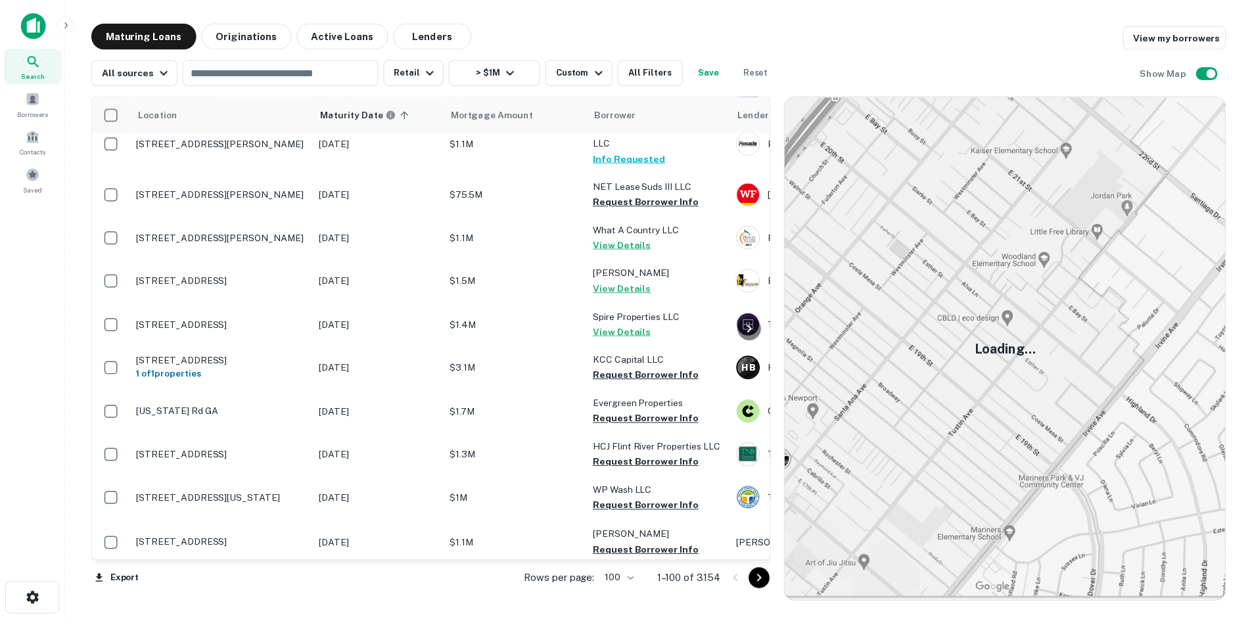
scroll to position [1709, 0]
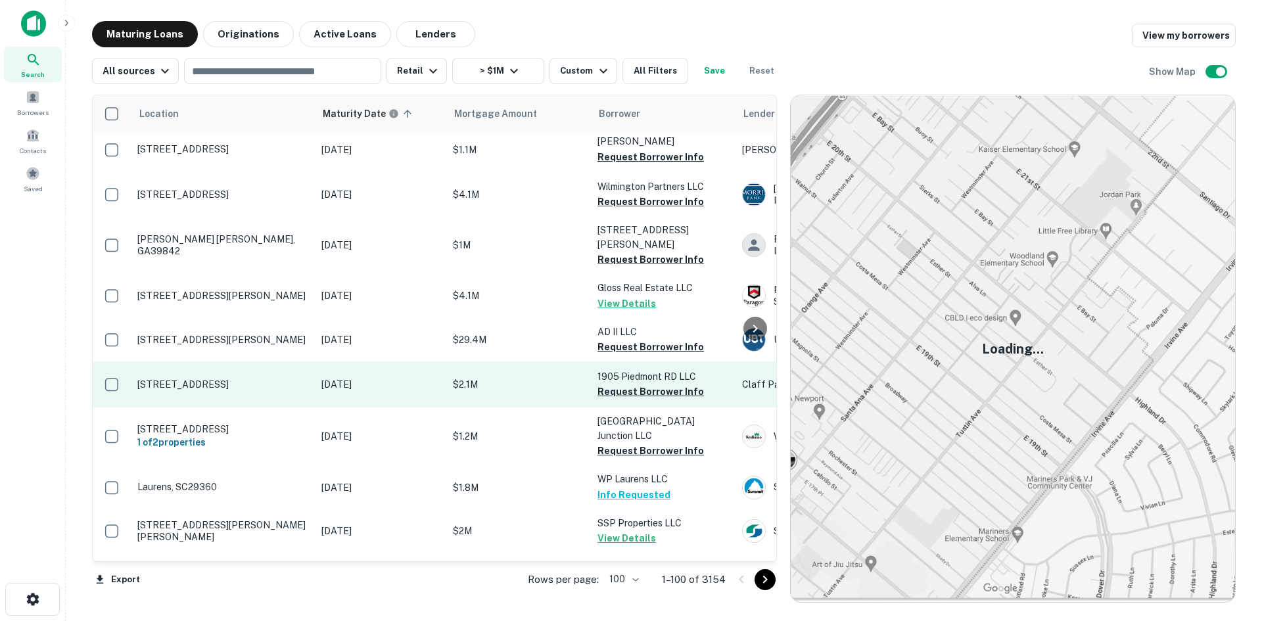
click at [251, 379] on p "[STREET_ADDRESS]" at bounding box center [222, 385] width 171 height 12
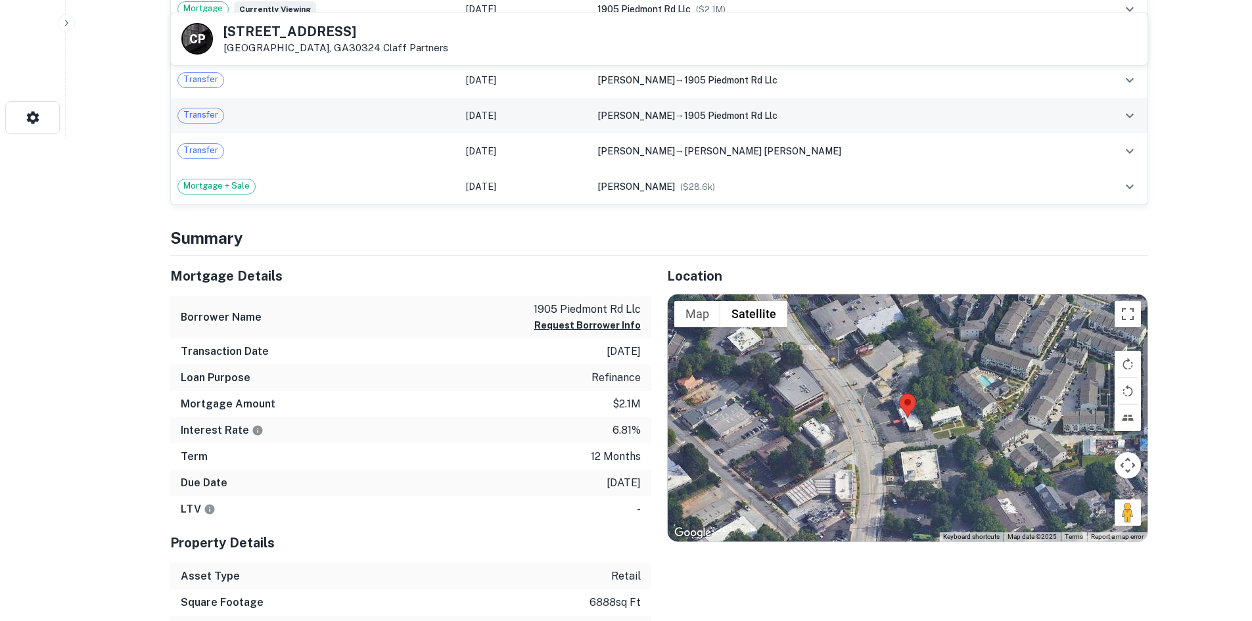
scroll to position [526, 0]
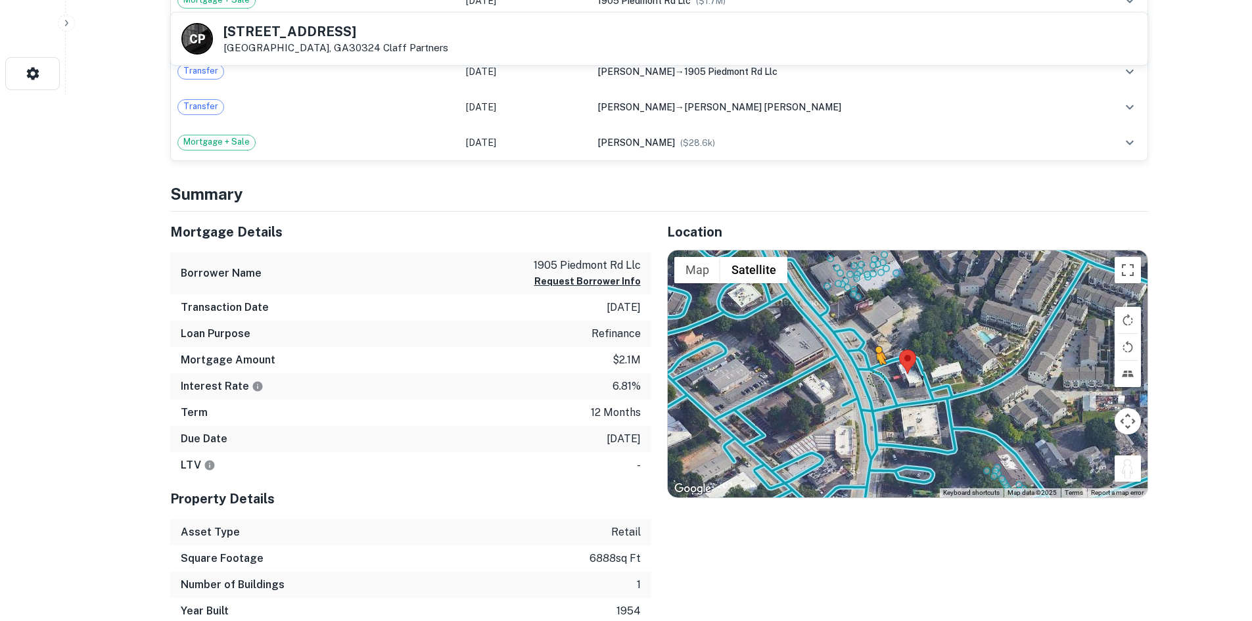
drag, startPoint x: 1136, startPoint y: 476, endPoint x: 876, endPoint y: 378, distance: 278.1
click at [876, 378] on div "To activate drag with keyboard, press Alt + Enter. Once in keyboard drag state,…" at bounding box center [908, 373] width 480 height 247
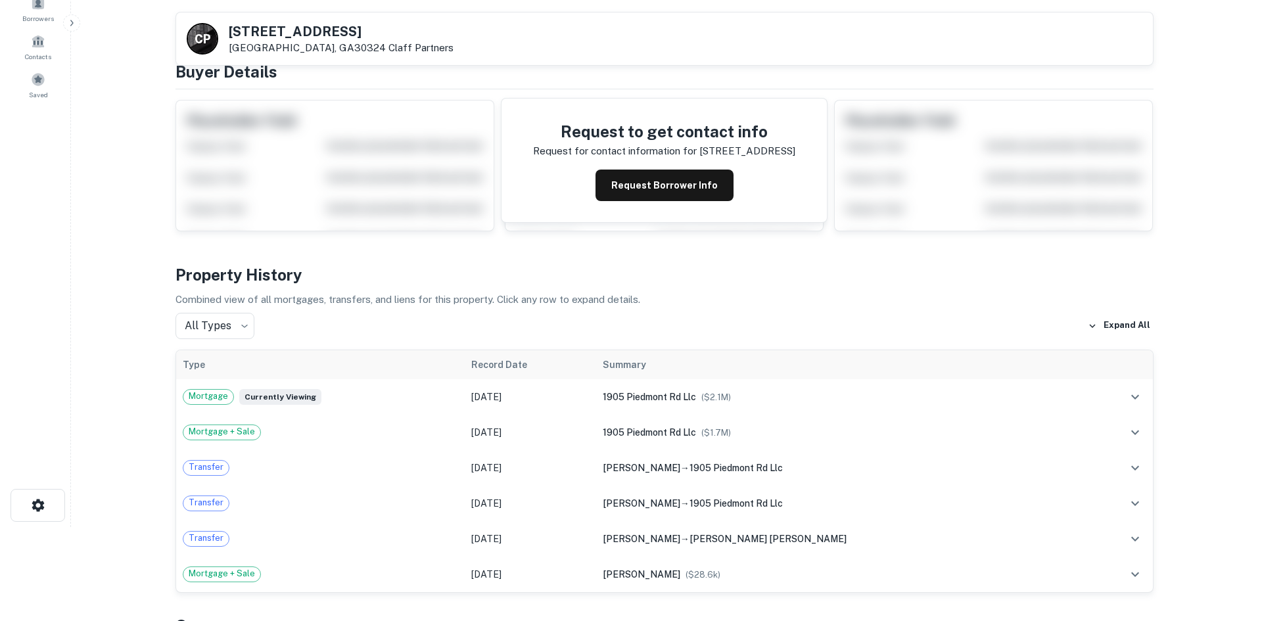
scroll to position [0, 0]
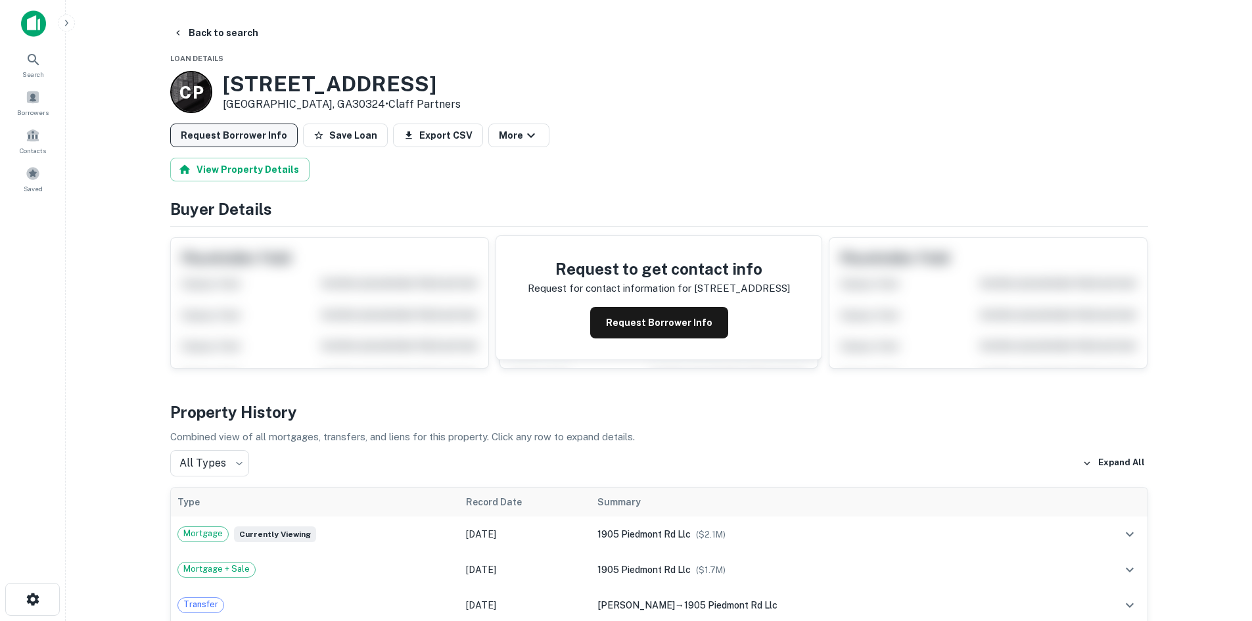
click at [235, 138] on button "Request Borrower Info" at bounding box center [234, 136] width 128 height 24
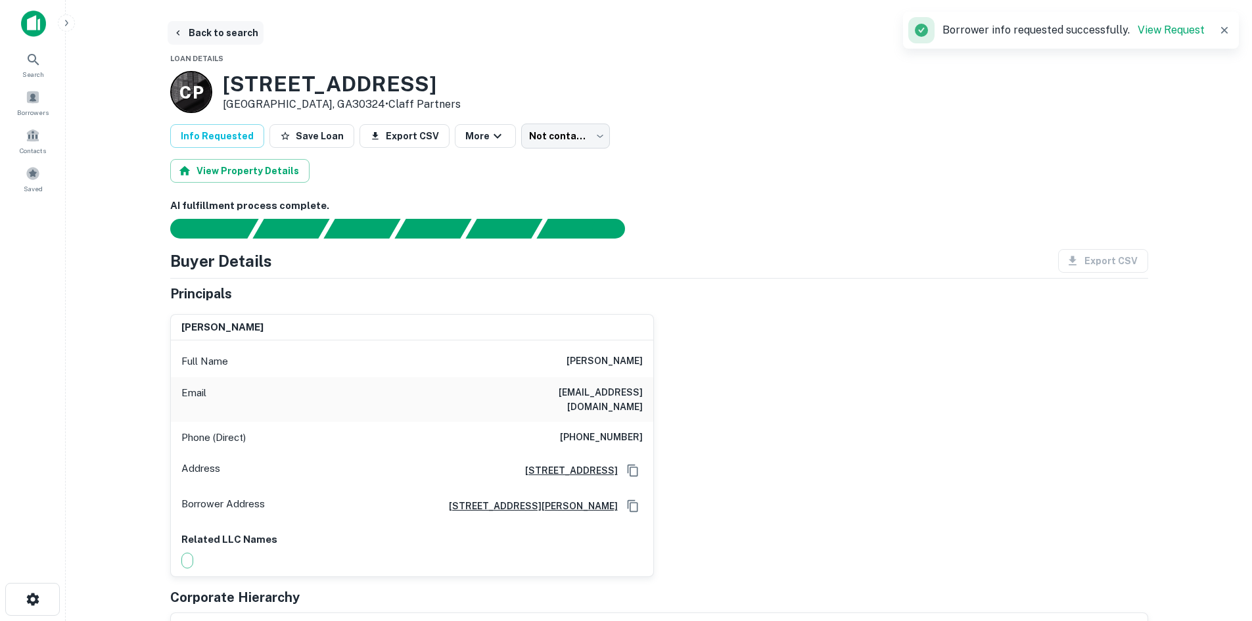
click at [226, 30] on button "Back to search" at bounding box center [216, 33] width 96 height 24
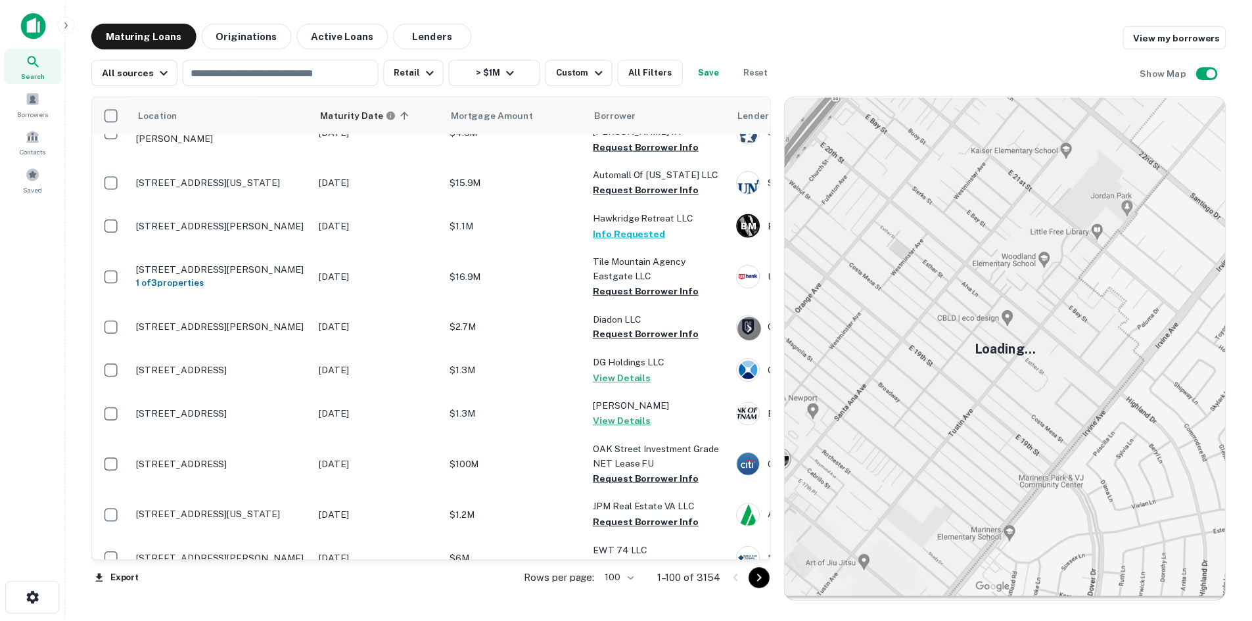
scroll to position [2958, 0]
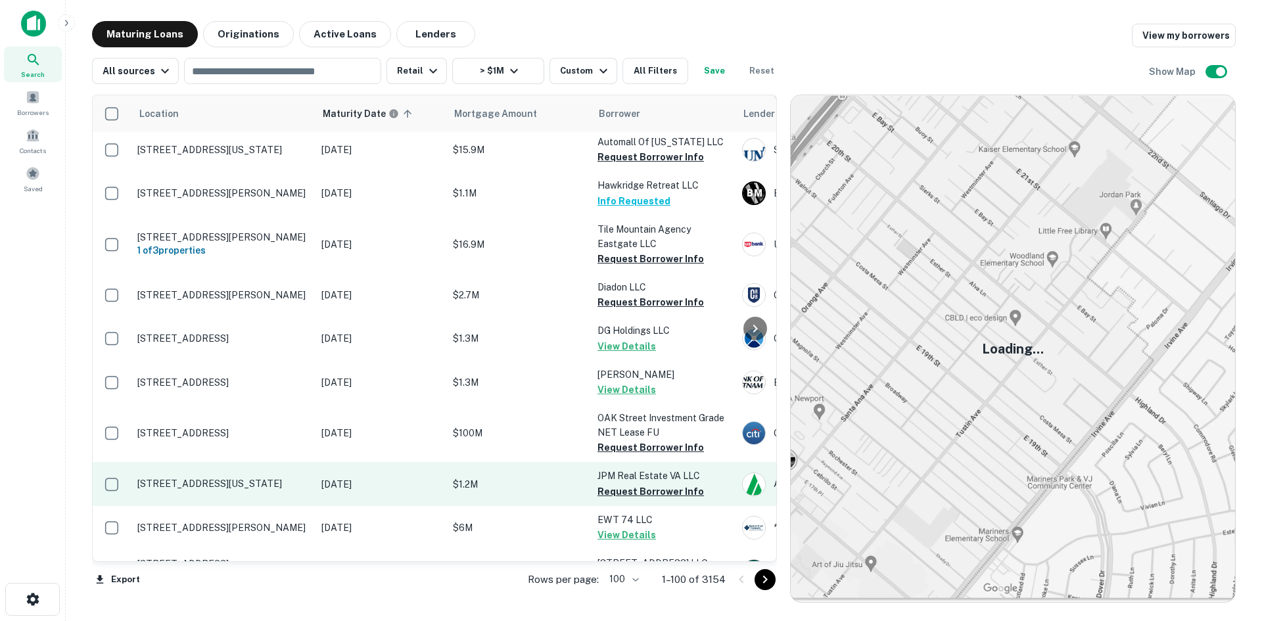
click at [279, 478] on p "208 N Birdneck Rd Virginia Beach, VA23451" at bounding box center [222, 484] width 171 height 12
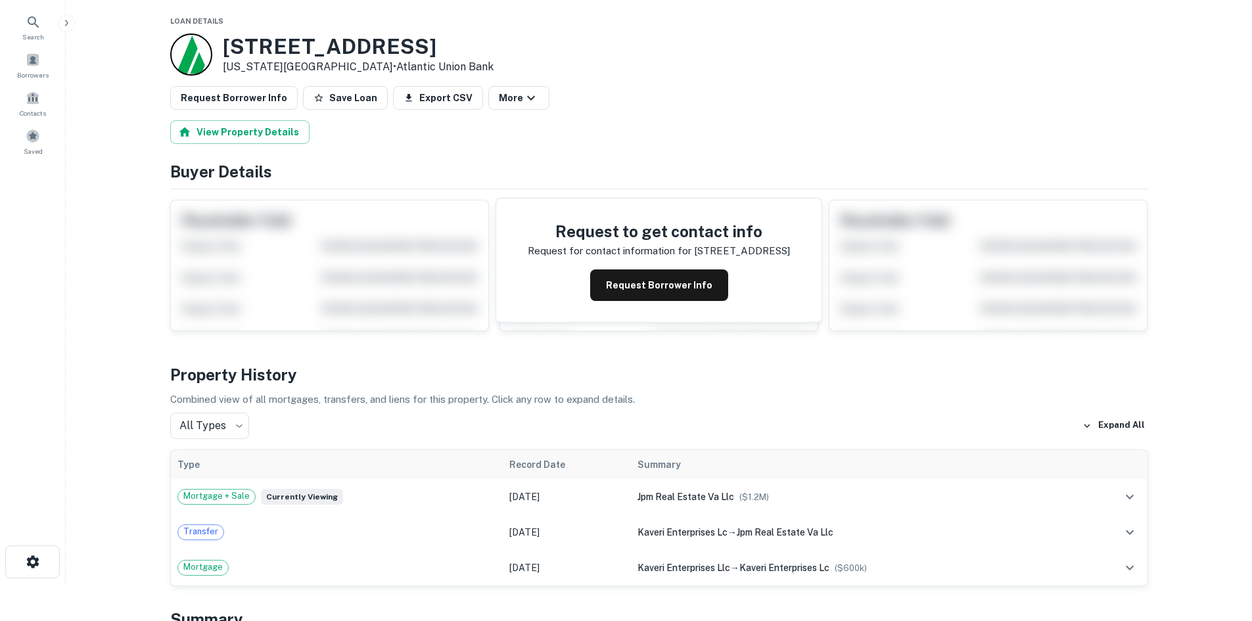
scroll to position [394, 0]
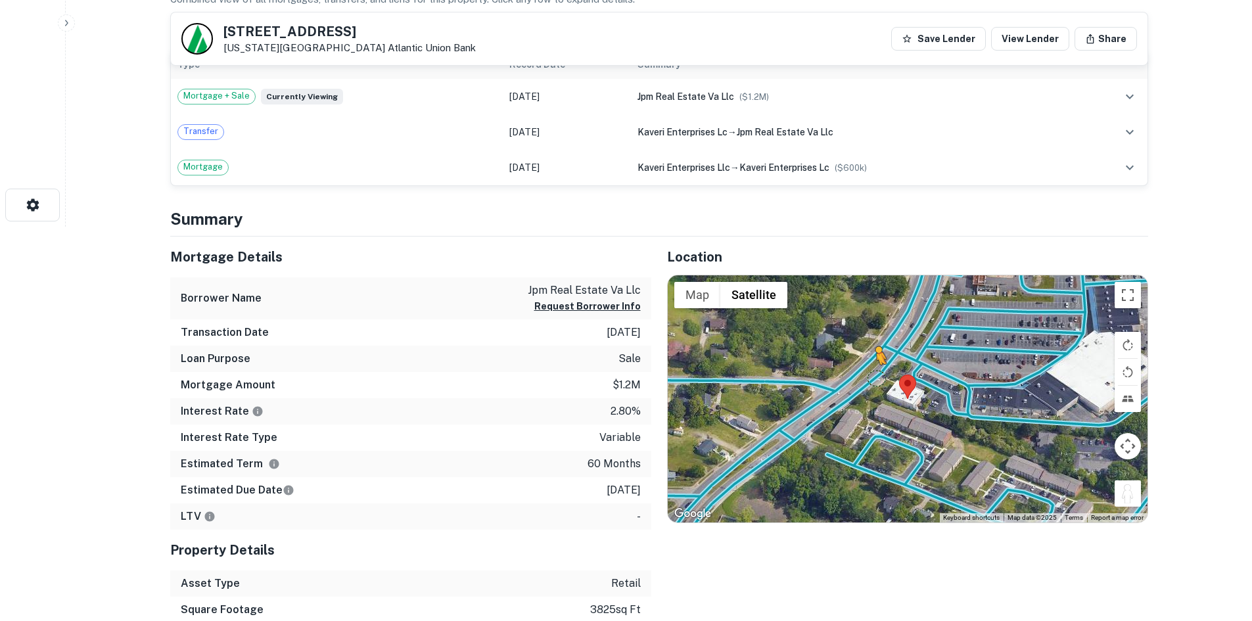
drag, startPoint x: 1131, startPoint y: 489, endPoint x: 874, endPoint y: 379, distance: 279.7
click at [874, 379] on div "To activate drag with keyboard, press Alt + Enter. Once in keyboard drag state,…" at bounding box center [908, 398] width 480 height 247
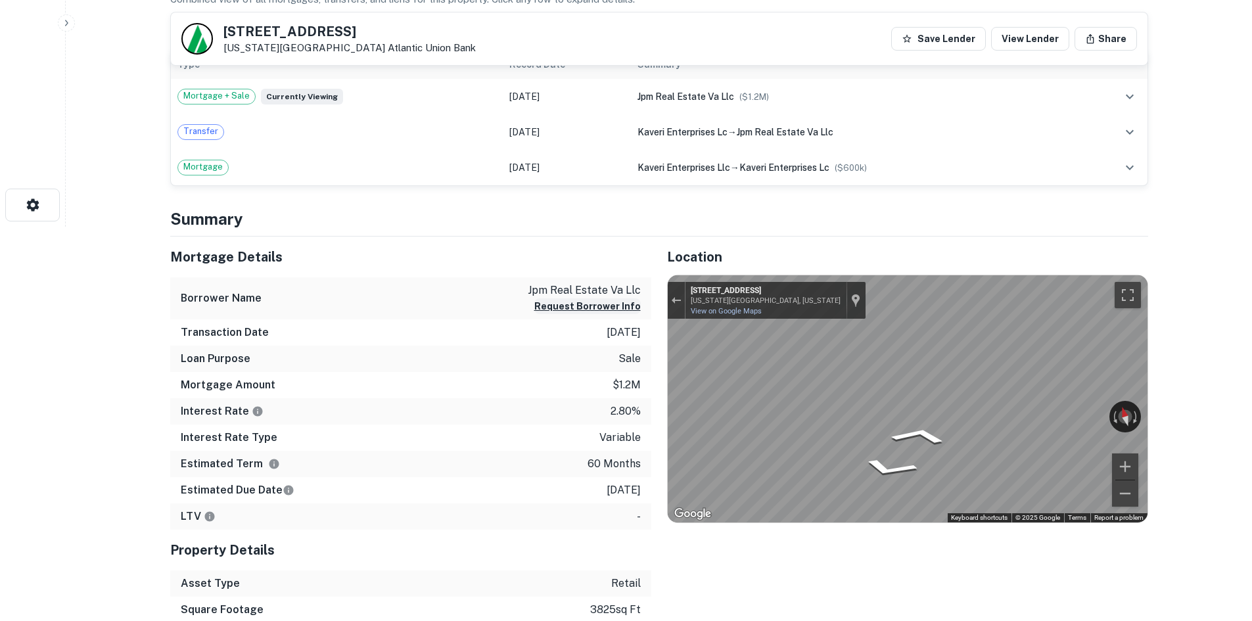
click at [622, 306] on div "Mortgage Details Borrower Name jpm real estate va llc Request Borrower Info Tra…" at bounding box center [651, 470] width 994 height 466
click at [747, 317] on div "← Move left → Move right ↑ Move up ↓ Move down + Zoom in - Zoom out 208 Birdnec…" at bounding box center [908, 398] width 480 height 247
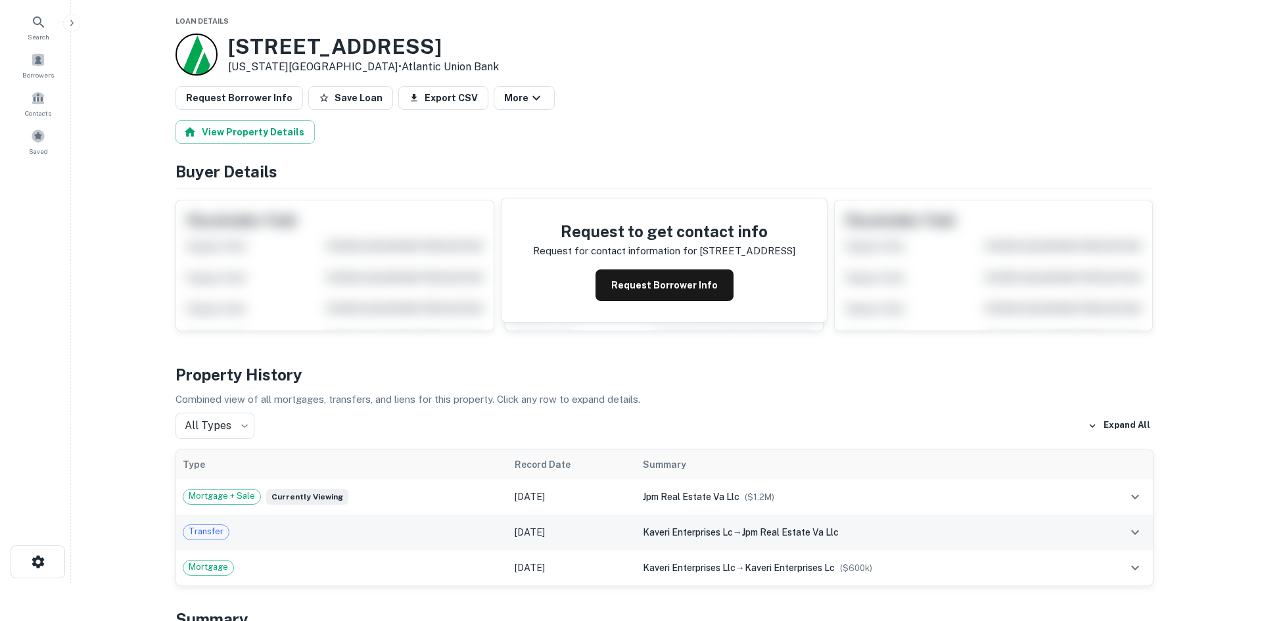
scroll to position [0, 0]
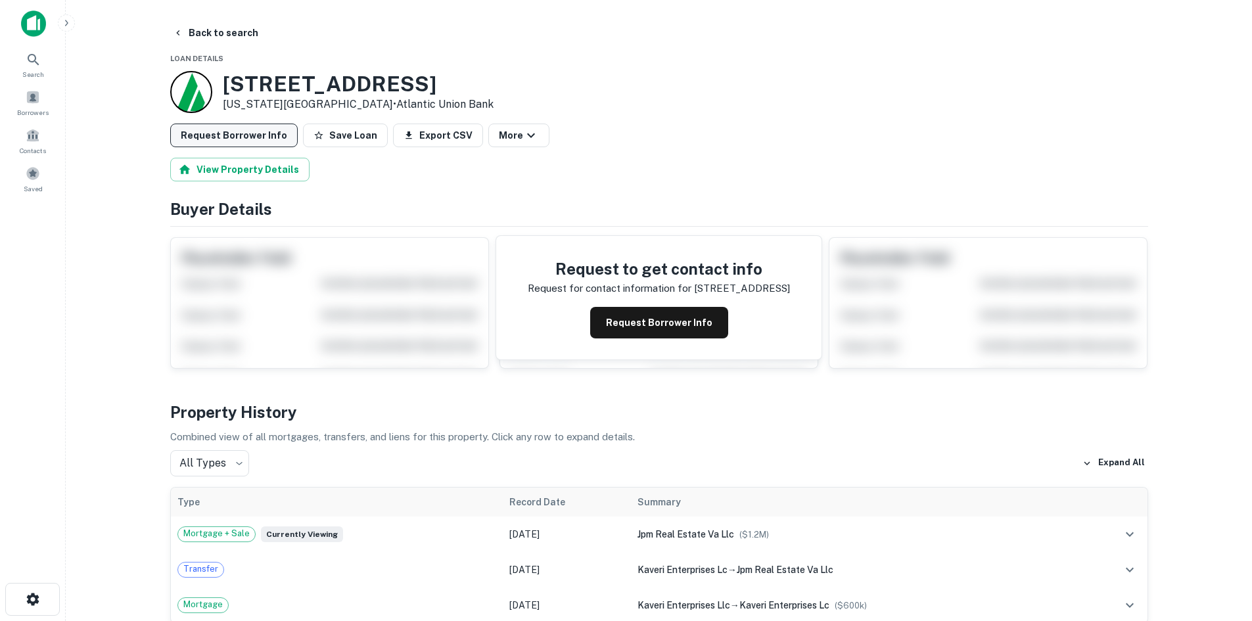
click at [271, 134] on button "Request Borrower Info" at bounding box center [234, 136] width 128 height 24
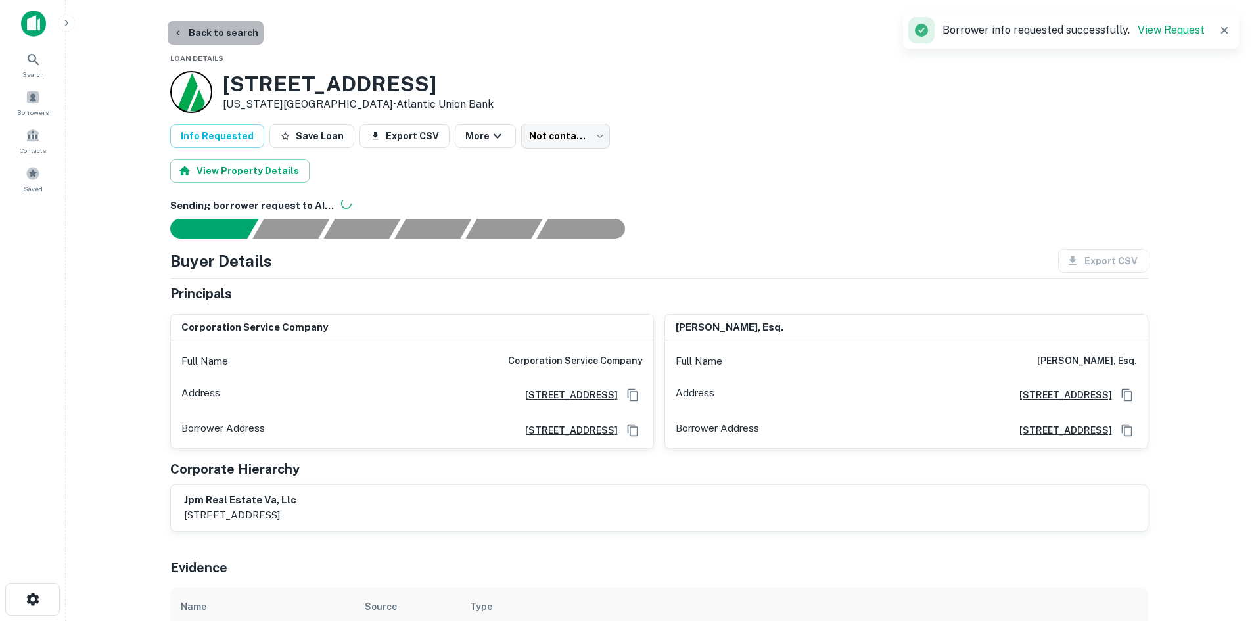
click at [248, 32] on button "Back to search" at bounding box center [216, 33] width 96 height 24
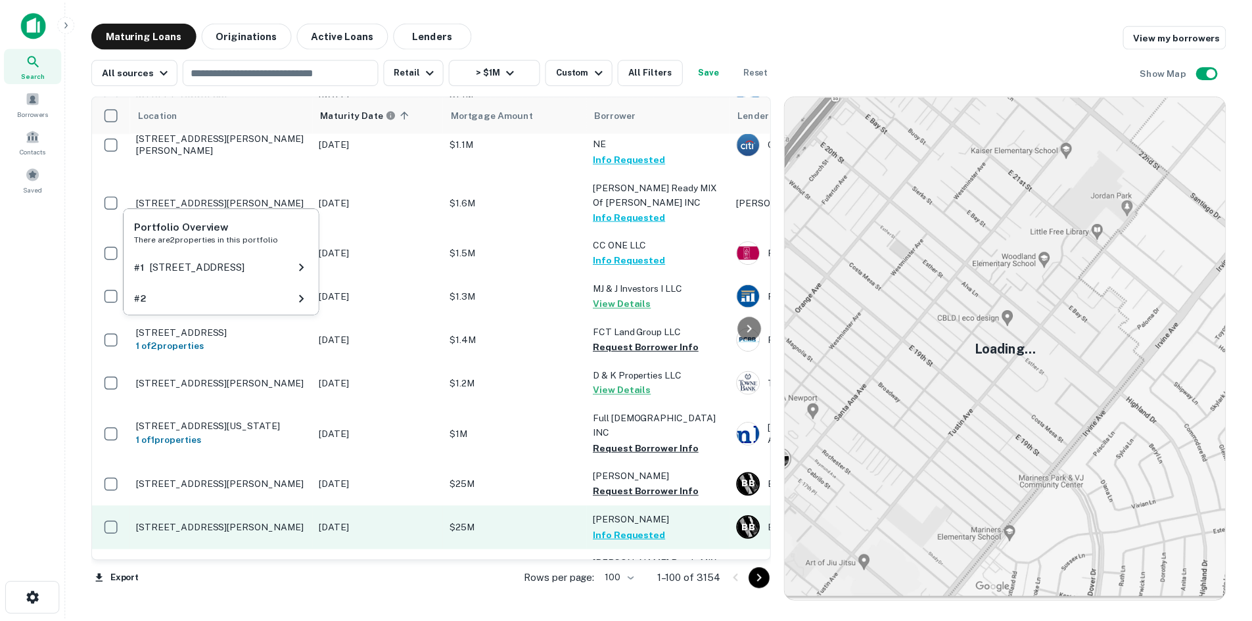
scroll to position [3813, 0]
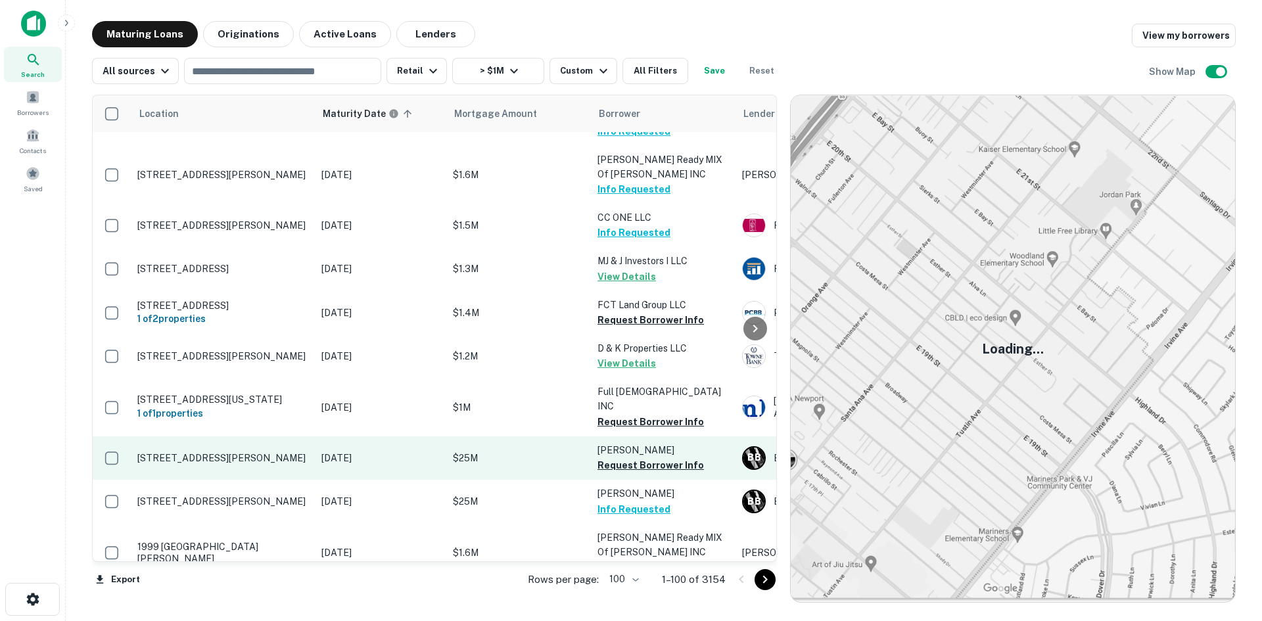
click at [239, 452] on p "[STREET_ADDRESS][PERSON_NAME]" at bounding box center [222, 458] width 171 height 12
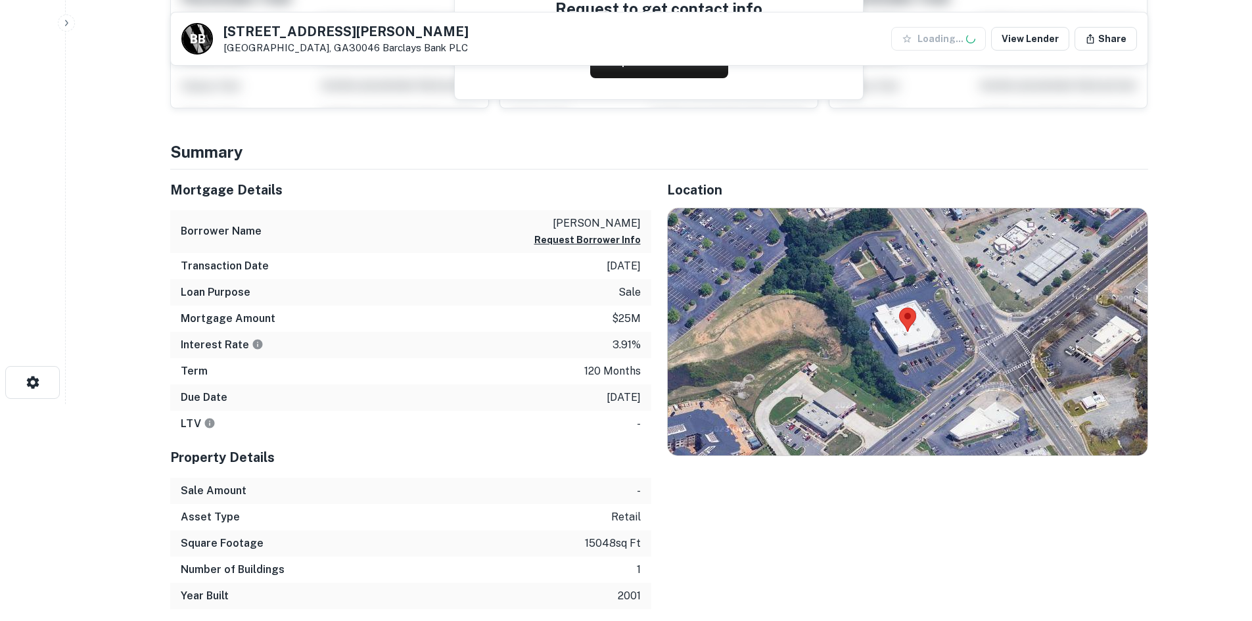
scroll to position [263, 0]
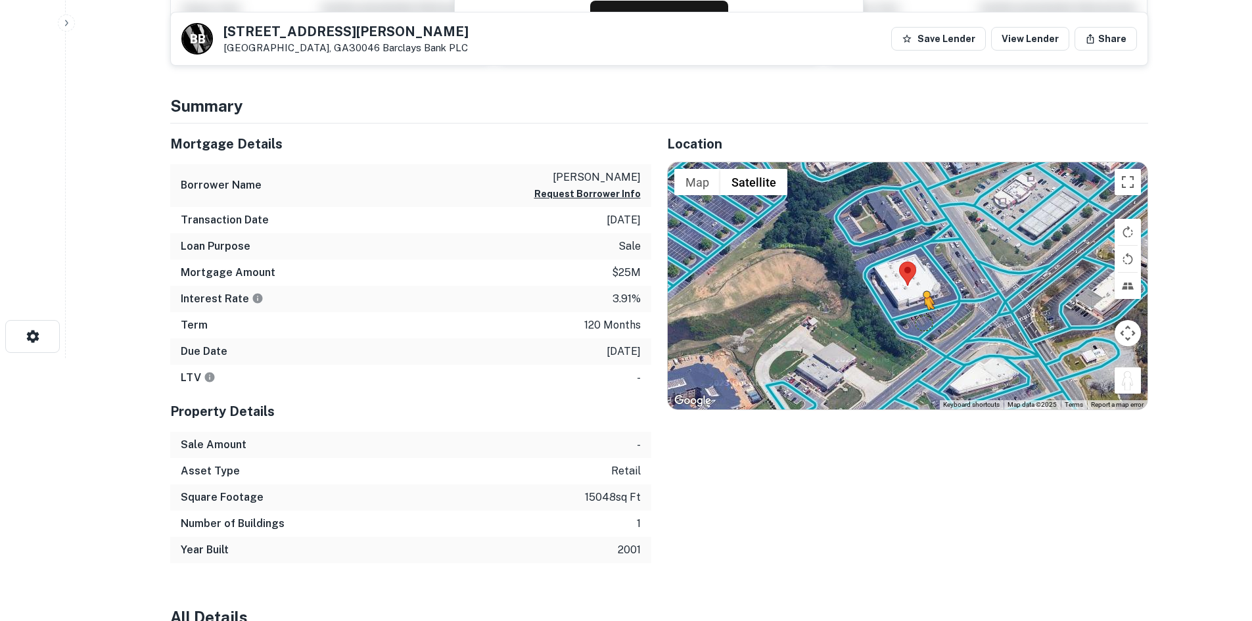
drag, startPoint x: 1137, startPoint y: 373, endPoint x: 922, endPoint y: 323, distance: 220.8
click at [922, 323] on div "To activate drag with keyboard, press Alt + Enter. Once in keyboard drag state,…" at bounding box center [908, 285] width 480 height 247
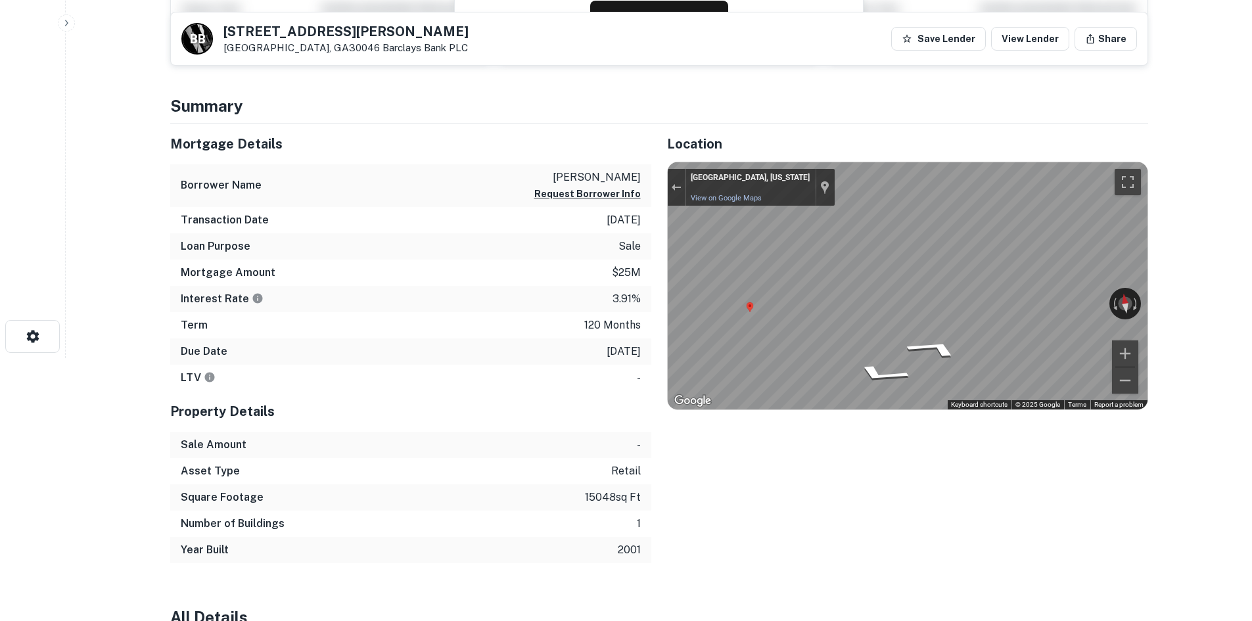
scroll to position [0, 0]
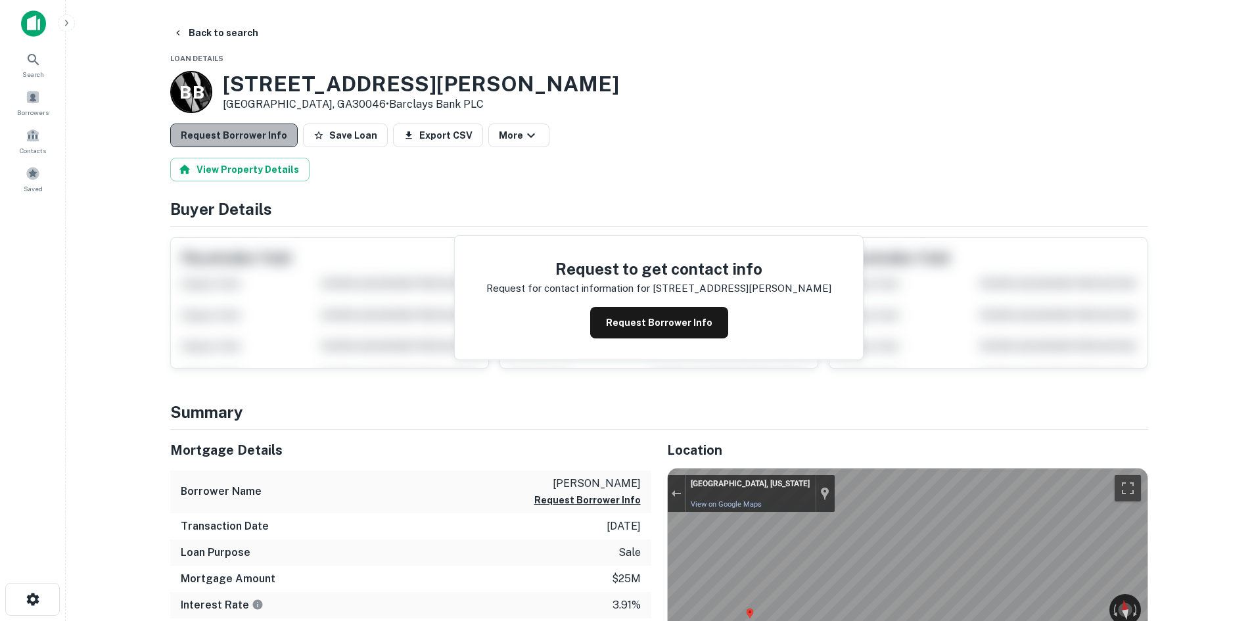
click at [260, 136] on button "Request Borrower Info" at bounding box center [234, 136] width 128 height 24
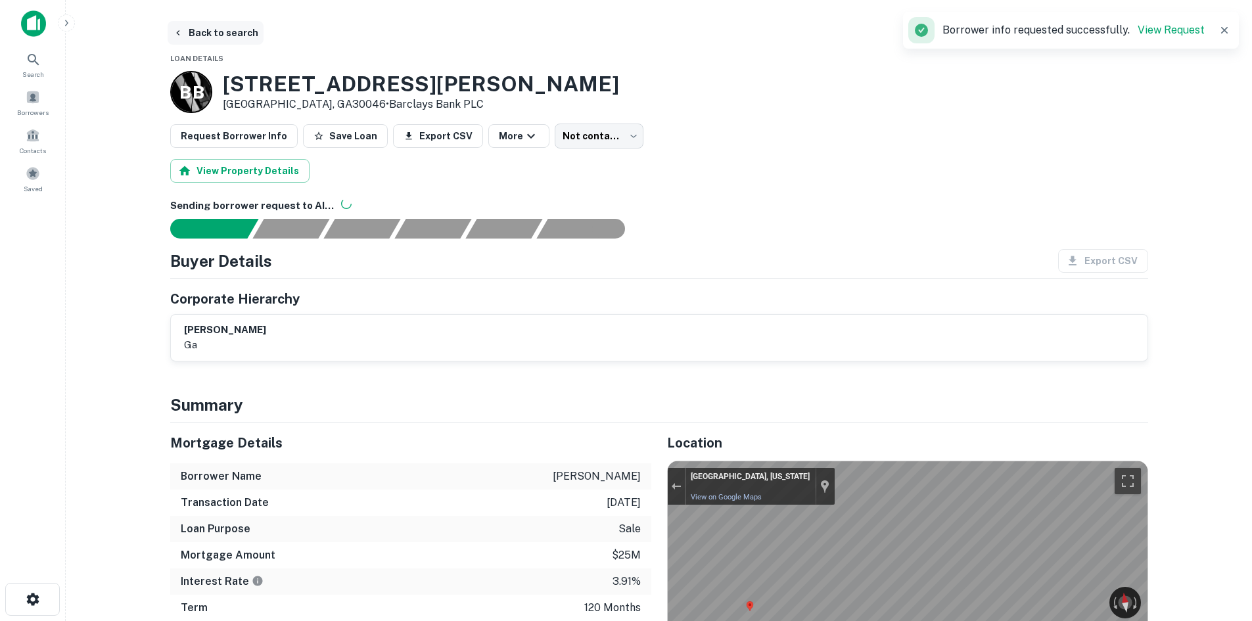
click at [193, 31] on button "Back to search" at bounding box center [216, 33] width 96 height 24
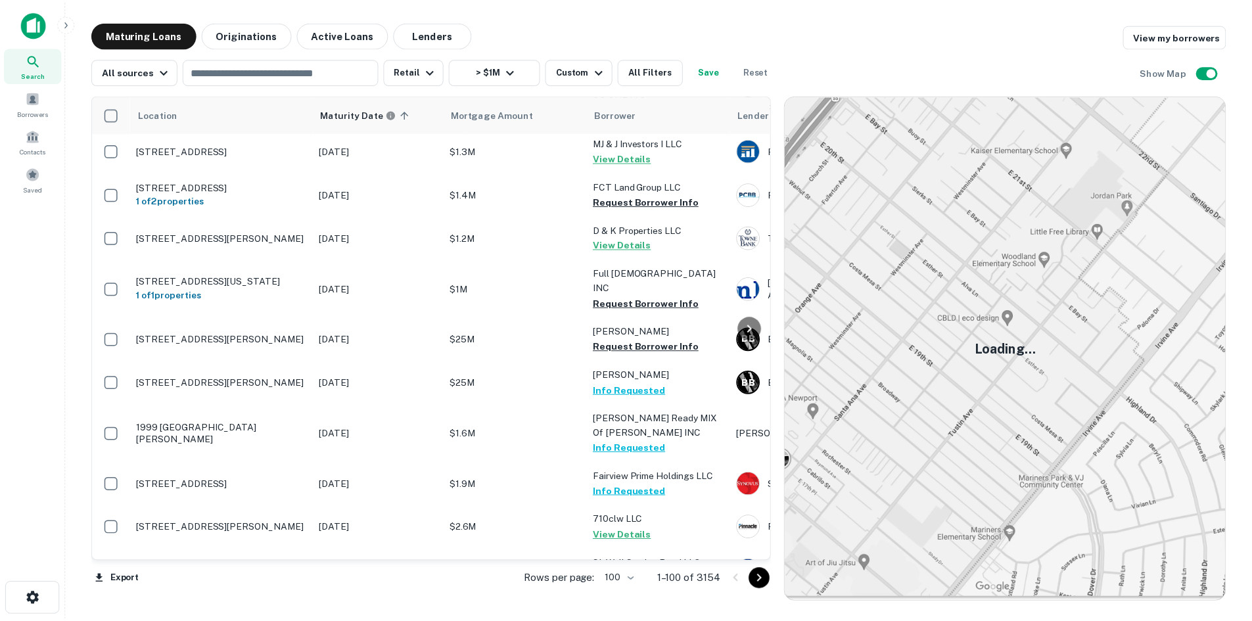
scroll to position [4210, 0]
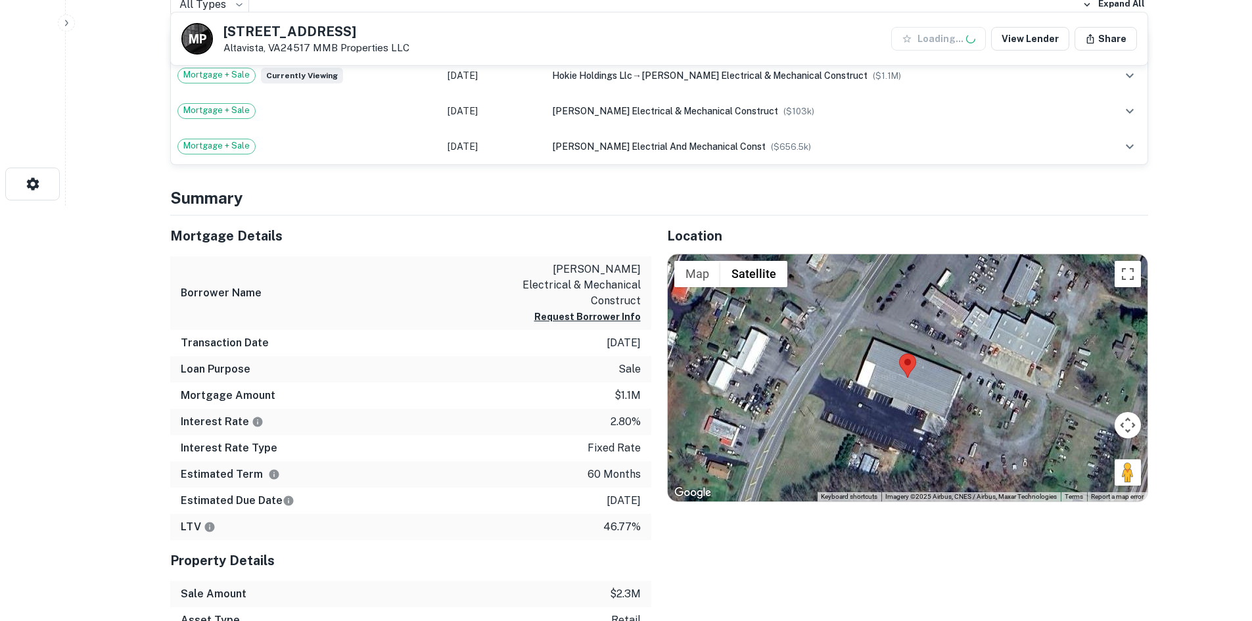
scroll to position [460, 0]
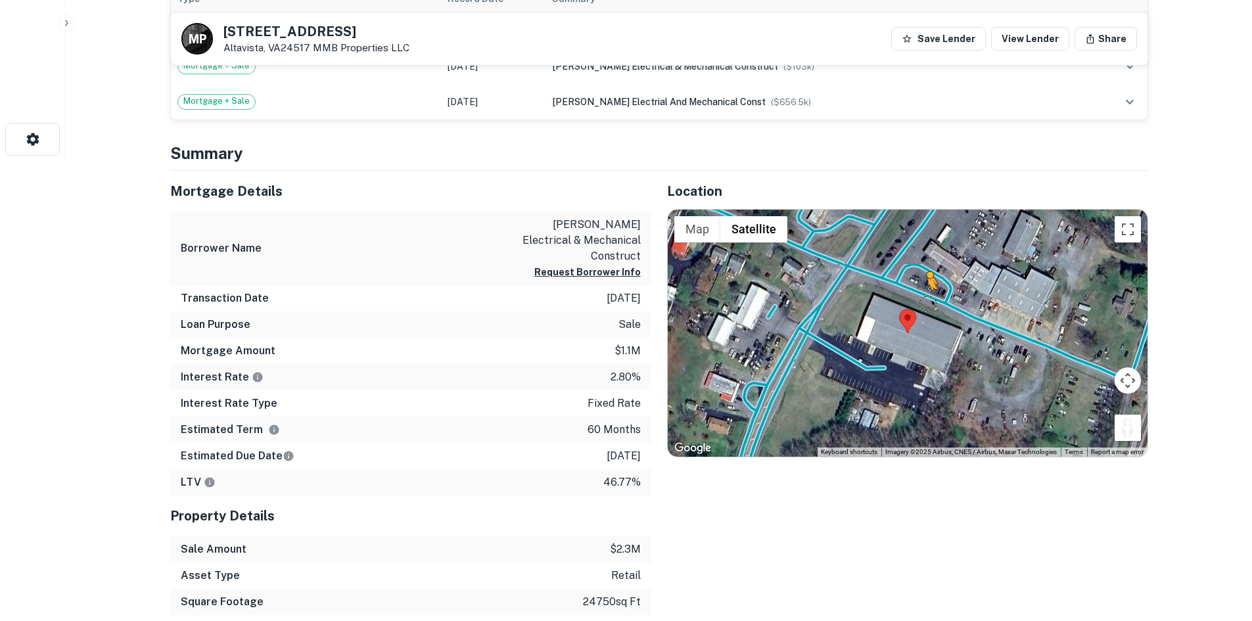
drag, startPoint x: 1127, startPoint y: 433, endPoint x: 924, endPoint y: 289, distance: 248.4
click at [924, 289] on div "To activate drag with keyboard, press Alt + Enter. Once in keyboard drag state,…" at bounding box center [908, 333] width 480 height 247
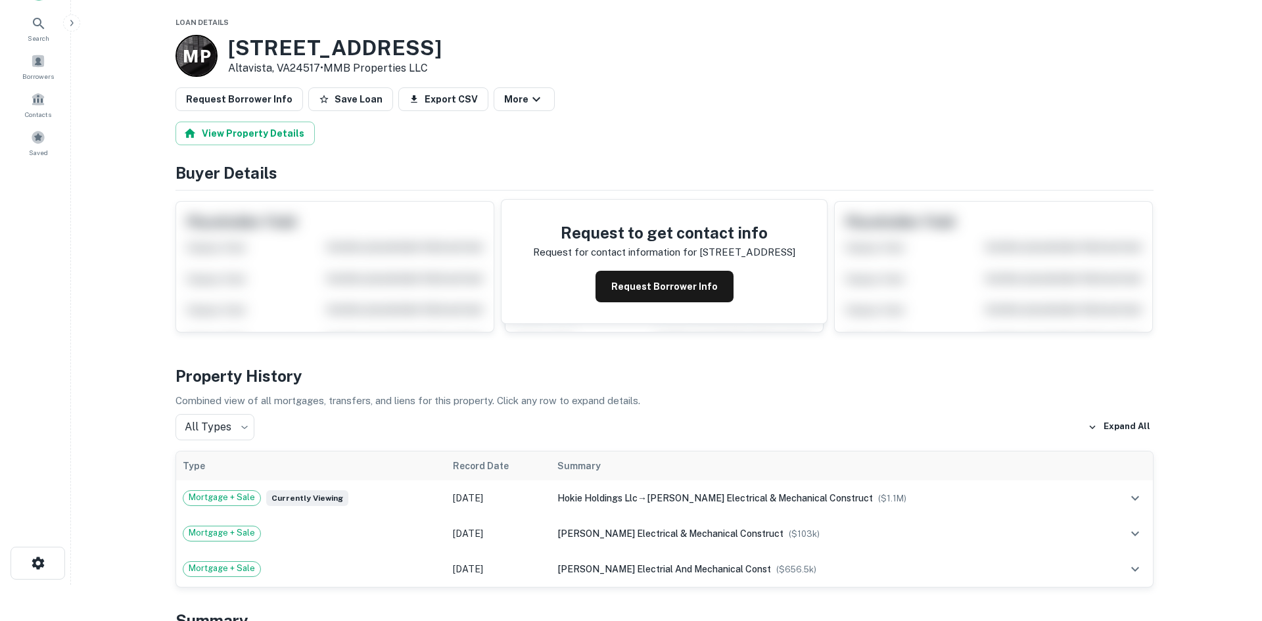
scroll to position [0, 0]
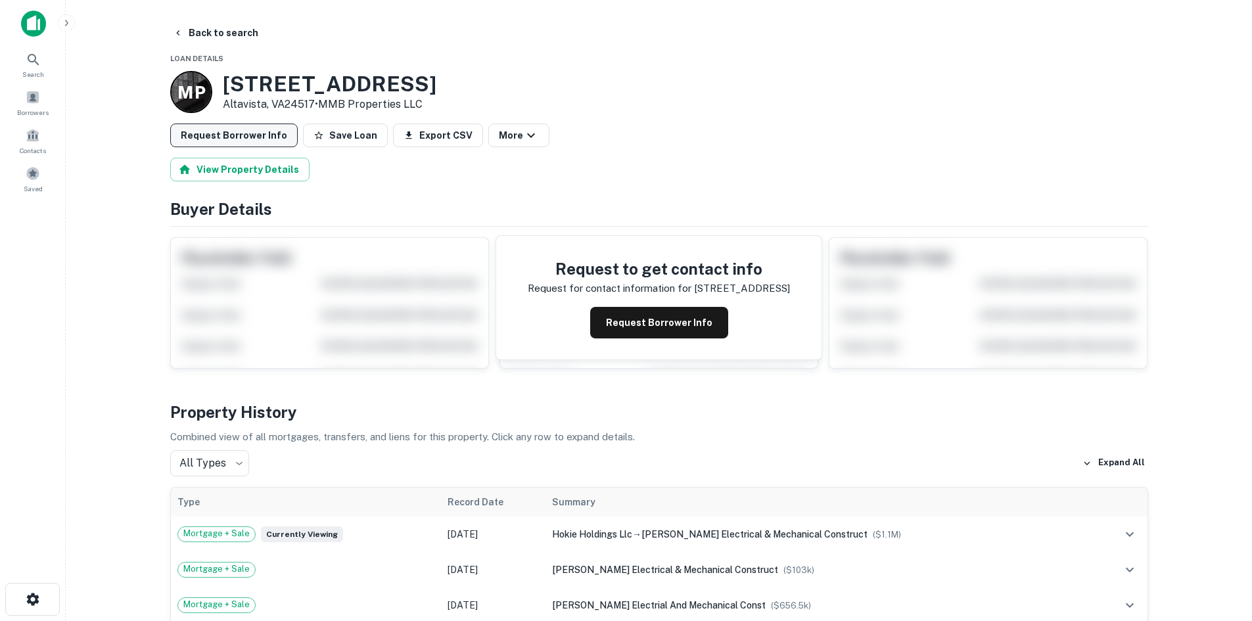
click at [248, 141] on button "Request Borrower Info" at bounding box center [234, 136] width 128 height 24
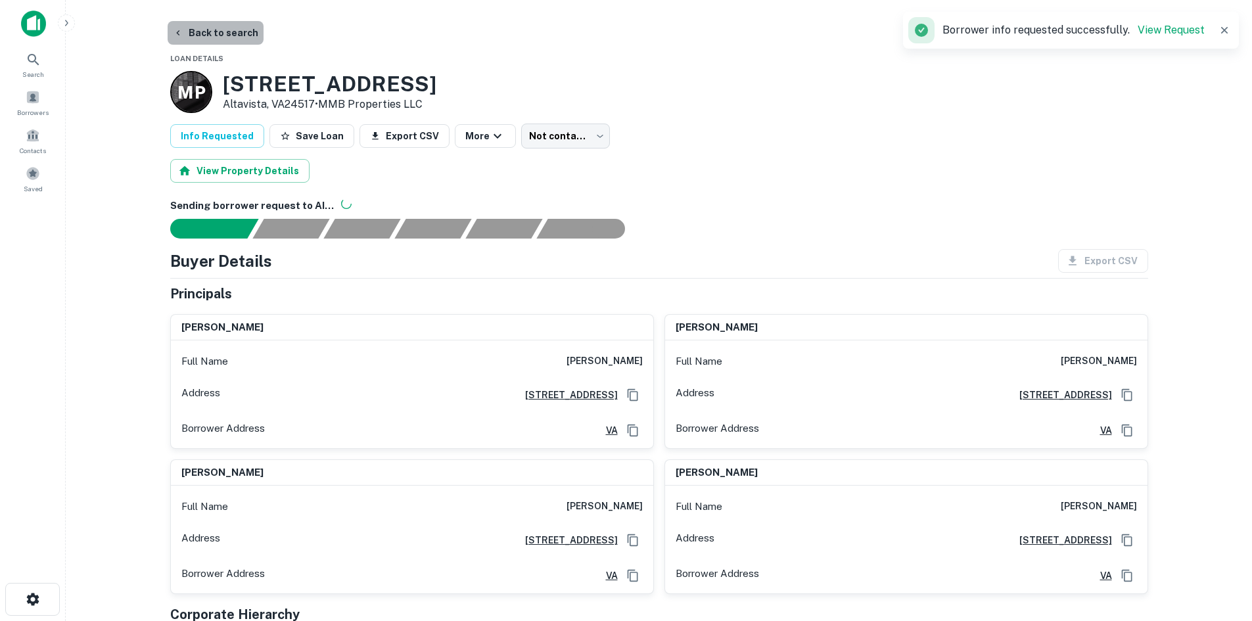
click at [227, 32] on button "Back to search" at bounding box center [216, 33] width 96 height 24
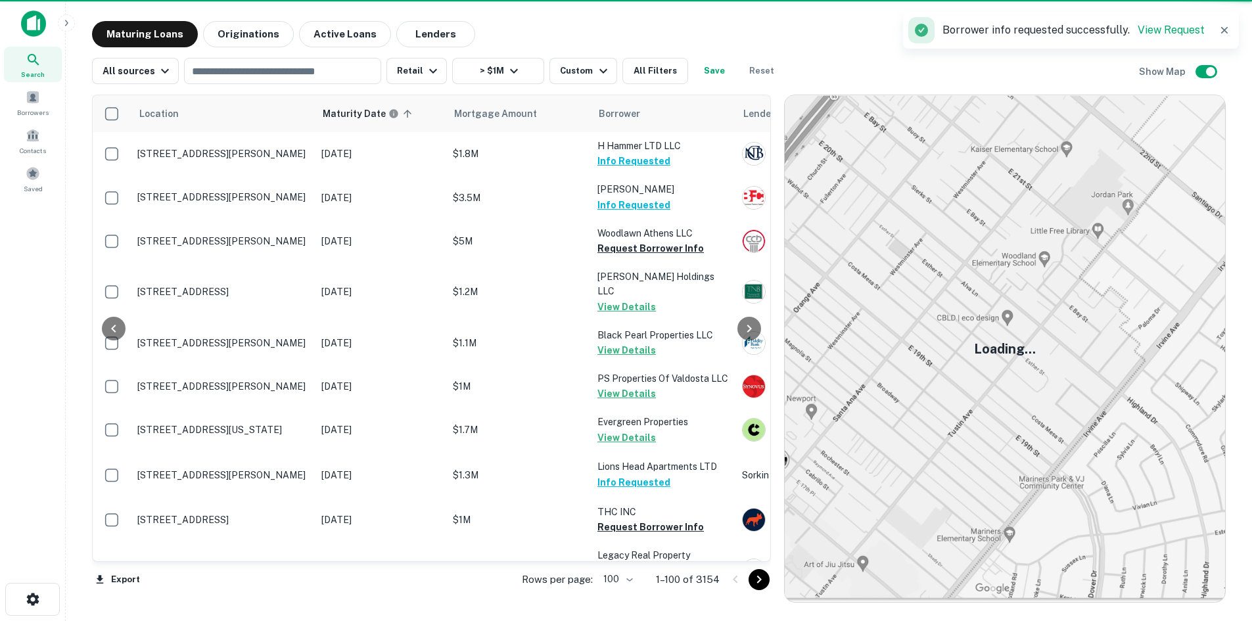
click at [759, 581] on icon "Go to next page" at bounding box center [759, 580] width 16 height 16
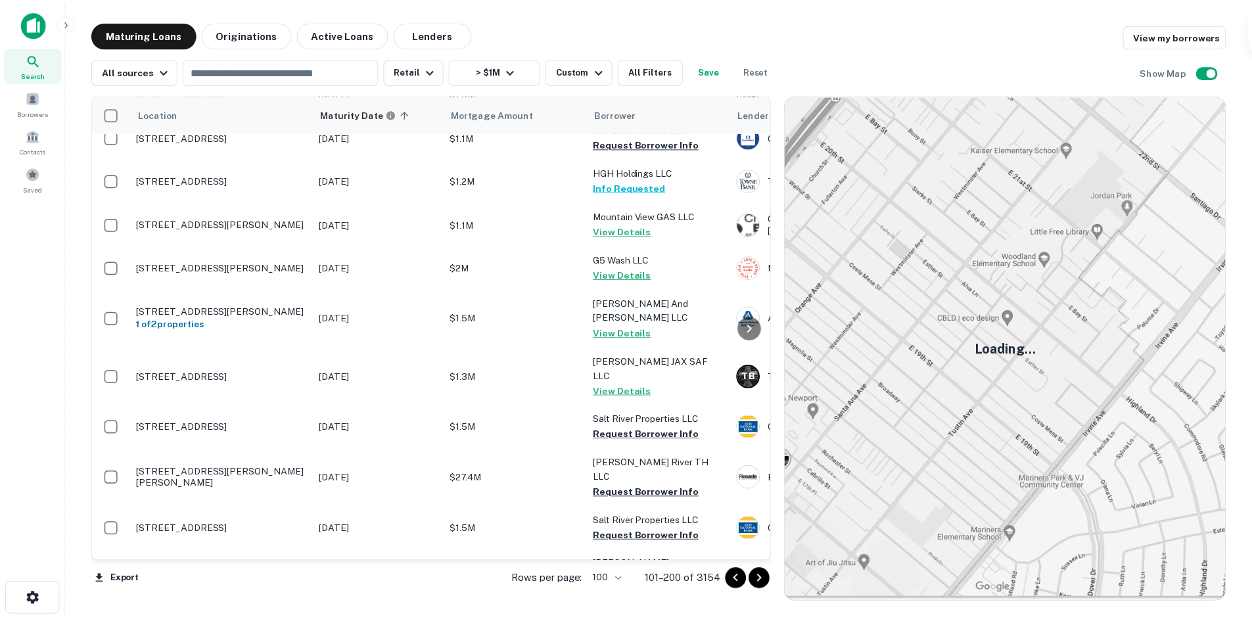
scroll to position [3487, 0]
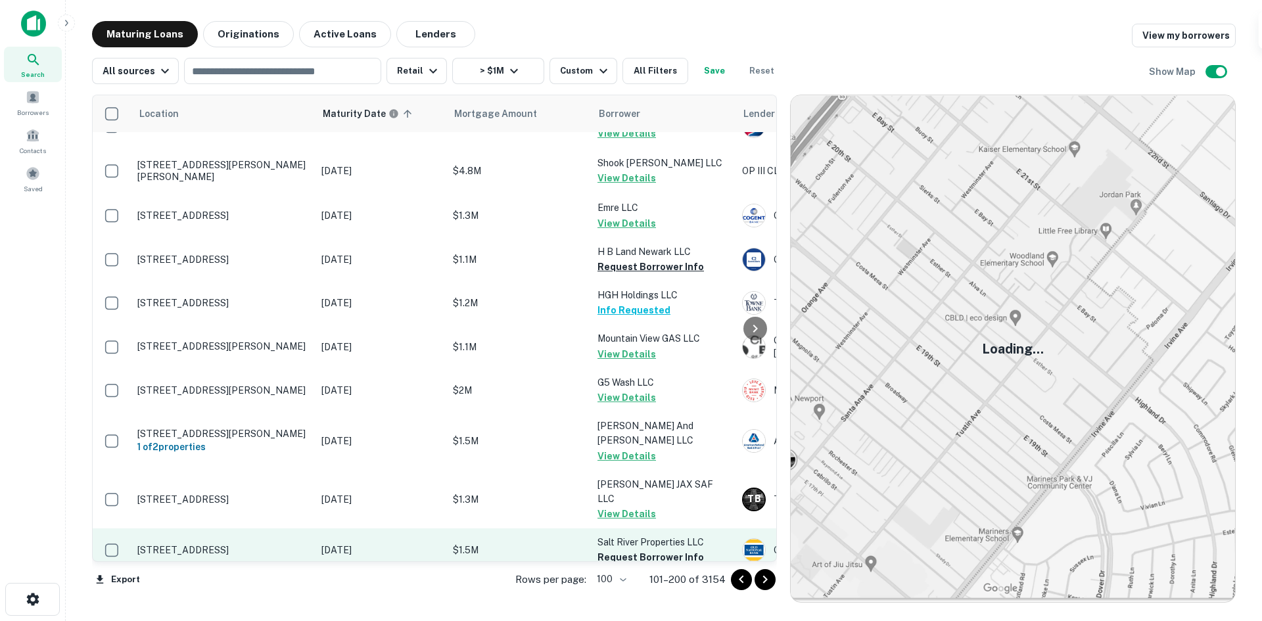
click at [269, 544] on p "158 Highland Blvd Shepherdsville, KY40165" at bounding box center [222, 550] width 171 height 12
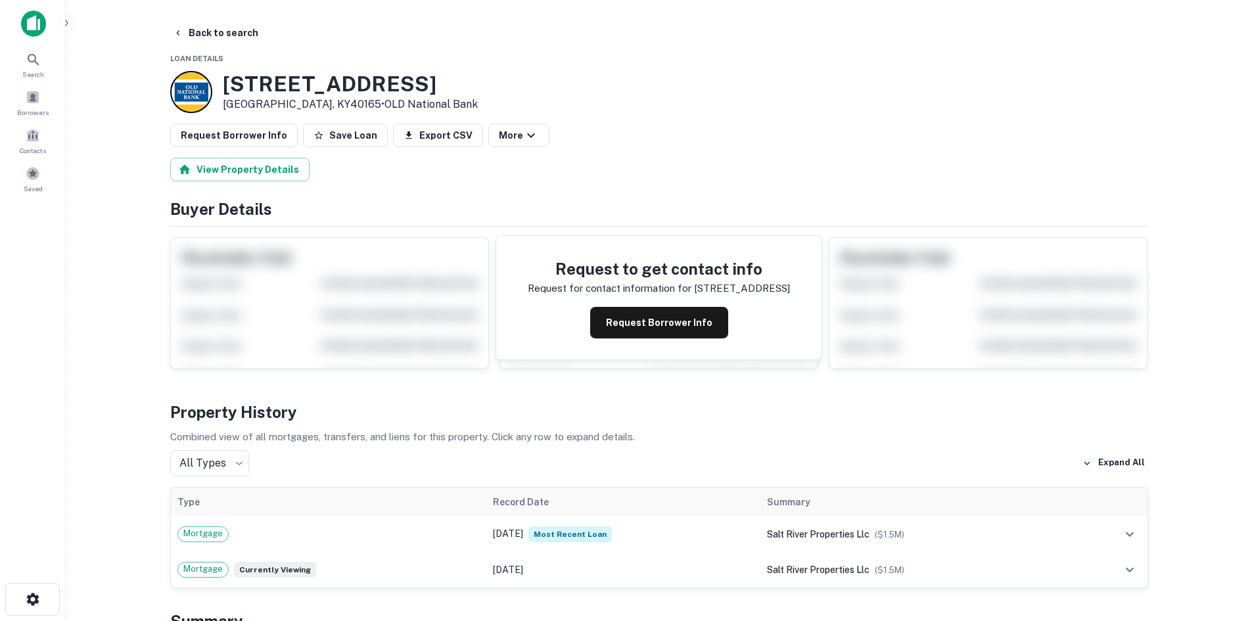
click at [229, 20] on main "Back to search Loan Details 158 Highland Blvd Shepherdsville, KY40165 • OLD Nat…" at bounding box center [659, 310] width 1186 height 621
click at [225, 32] on button "Back to search" at bounding box center [216, 33] width 96 height 24
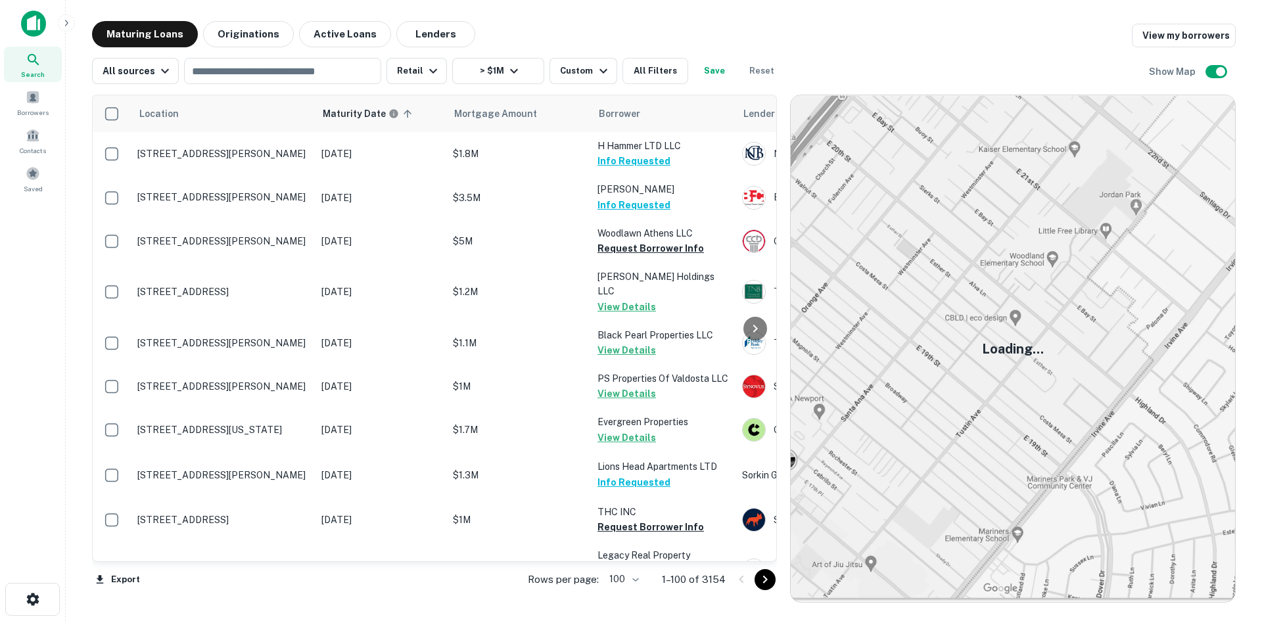
scroll to position [2999, 0]
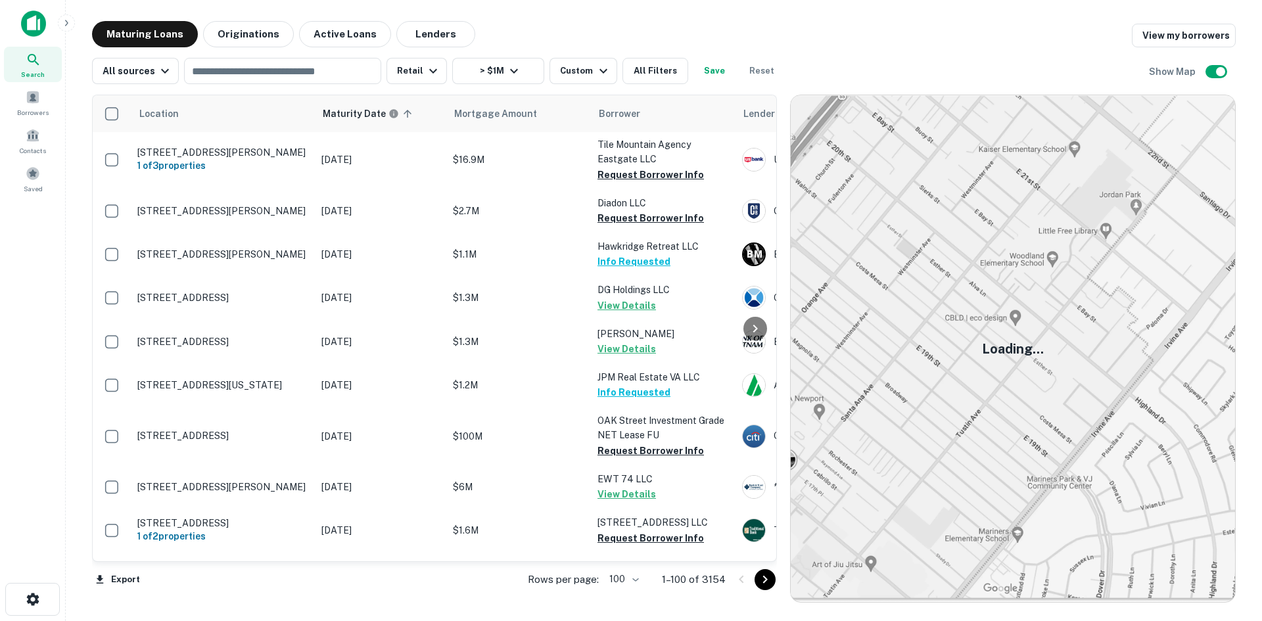
click at [772, 579] on icon "Go to next page" at bounding box center [765, 580] width 16 height 16
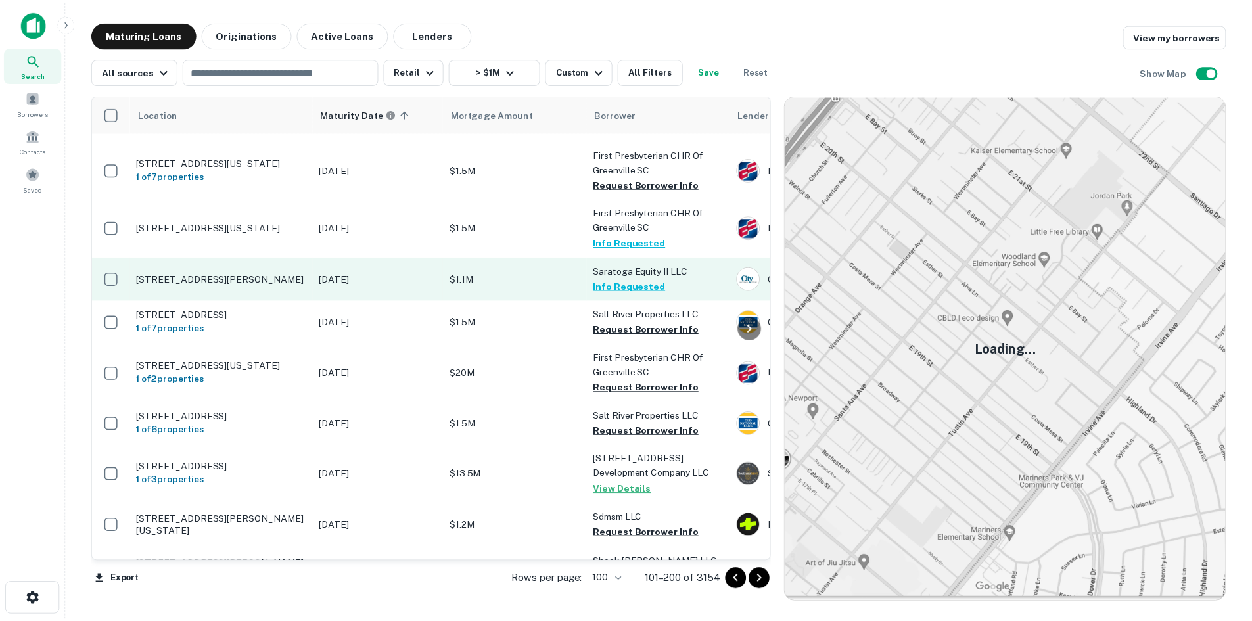
scroll to position [3262, 0]
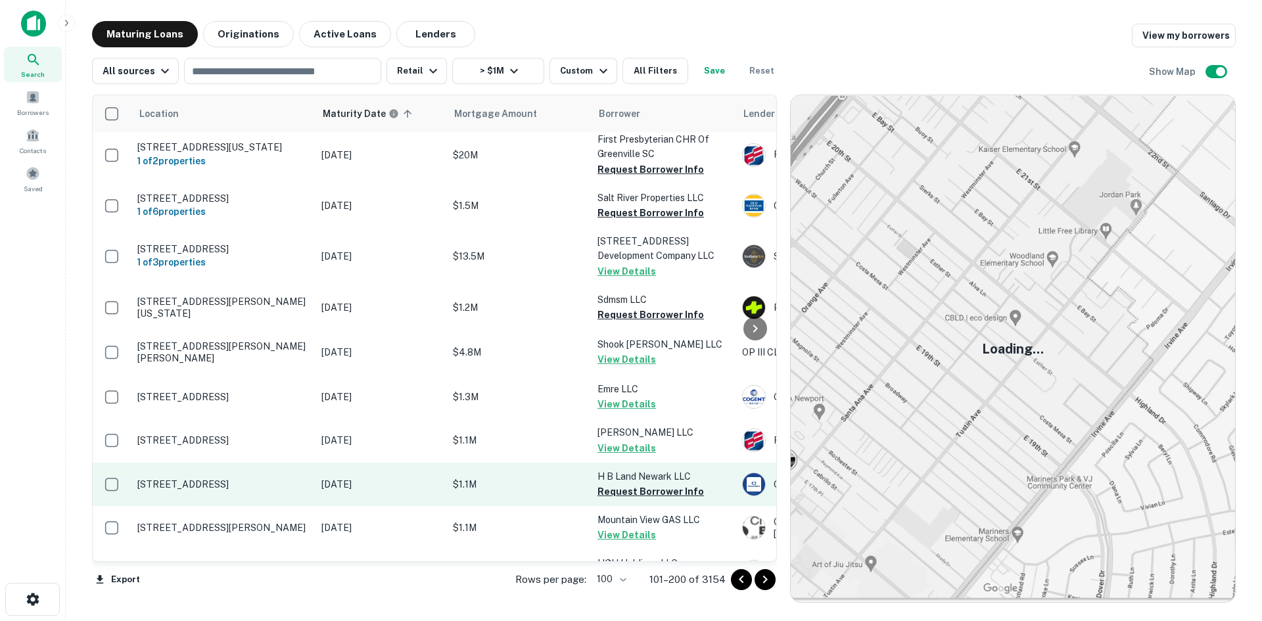
click at [224, 479] on p "[STREET_ADDRESS]" at bounding box center [222, 485] width 171 height 12
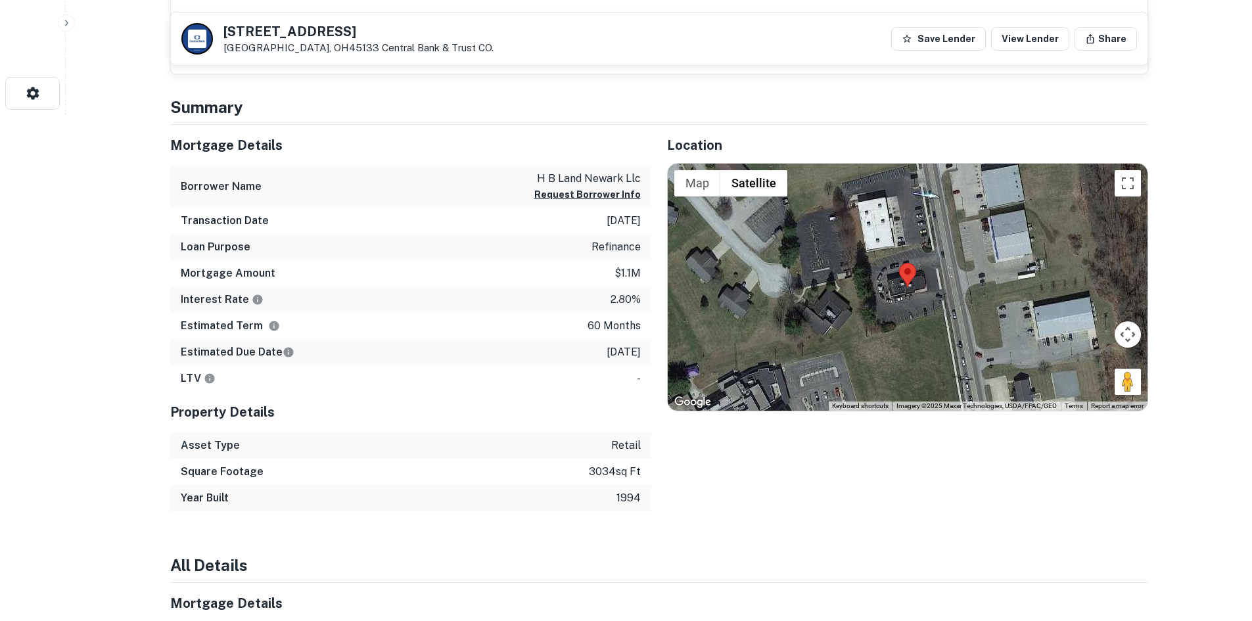
scroll to position [526, 0]
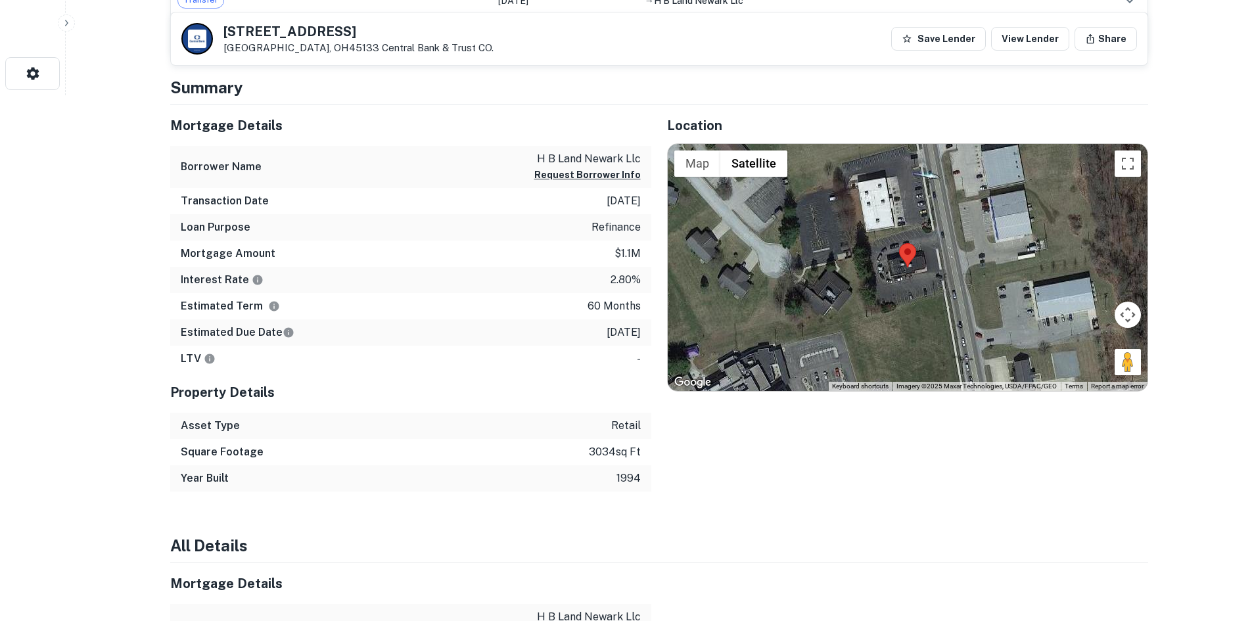
drag, startPoint x: 1122, startPoint y: 354, endPoint x: 1041, endPoint y: 333, distance: 83.5
click at [977, 285] on div "Map Terrain Satellite Labels Keyboard shortcuts Map Data Imagery ©2025 Maxar Te…" at bounding box center [908, 267] width 480 height 247
drag, startPoint x: 1129, startPoint y: 360, endPoint x: 947, endPoint y: 260, distance: 208.0
click at [949, 261] on div "To activate drag with keyboard, press Alt + Enter. Once in keyboard drag state,…" at bounding box center [908, 267] width 480 height 247
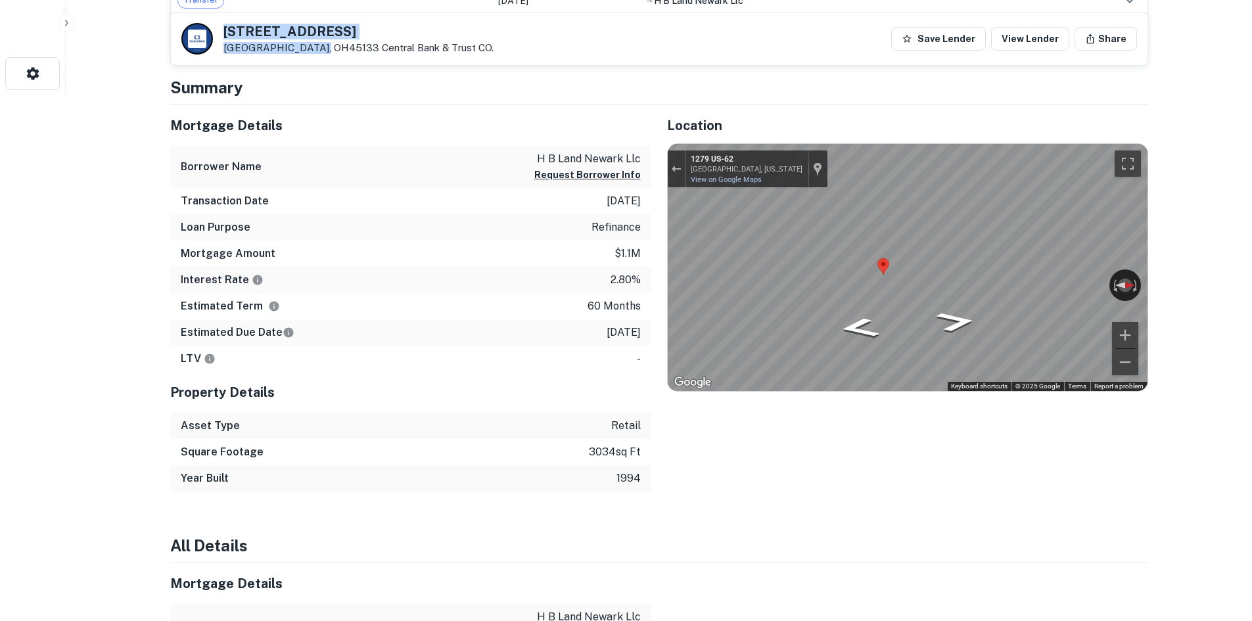
drag, startPoint x: 222, startPoint y: 26, endPoint x: 311, endPoint y: 45, distance: 91.3
click at [311, 45] on div "1279 N High St Hillsboro, OH45133 Central Bank & Trust CO." at bounding box center [337, 39] width 312 height 32
copy div "[STREET_ADDRESS]"
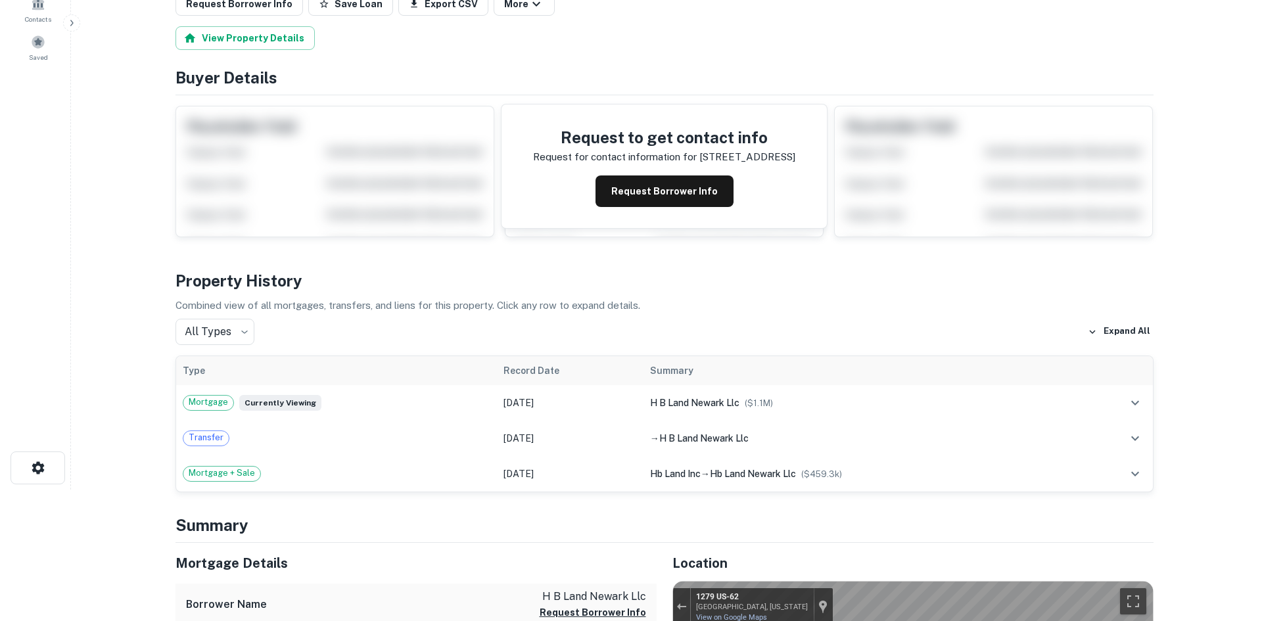
scroll to position [0, 0]
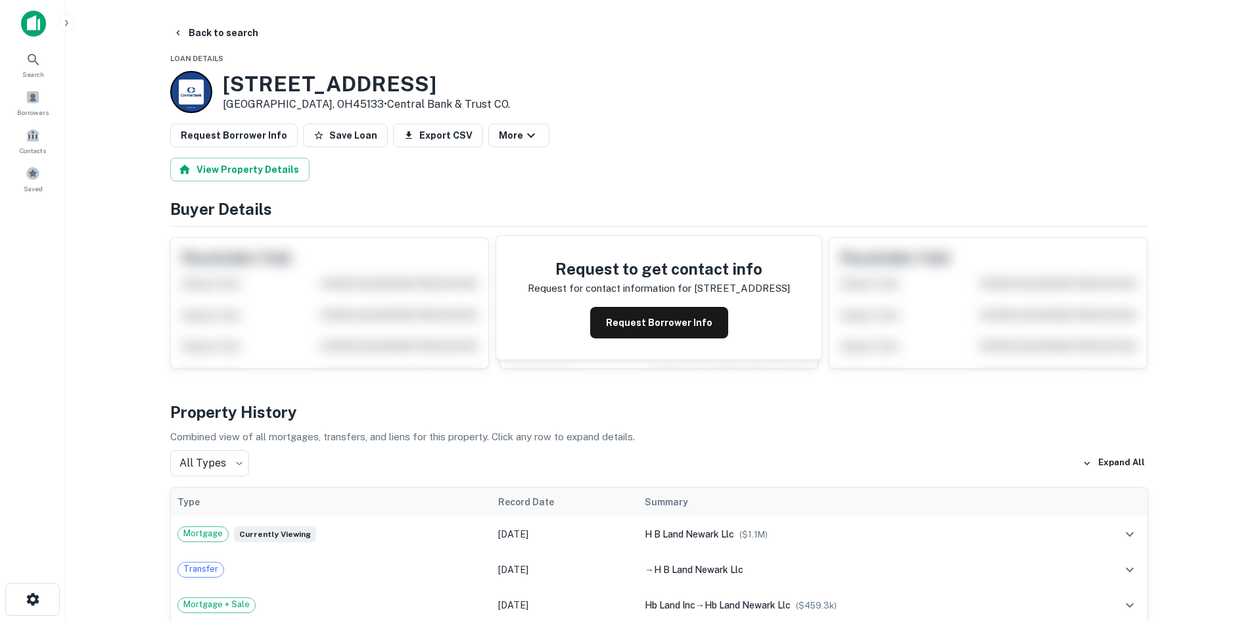
click at [274, 136] on button "Request Borrower Info" at bounding box center [234, 136] width 128 height 24
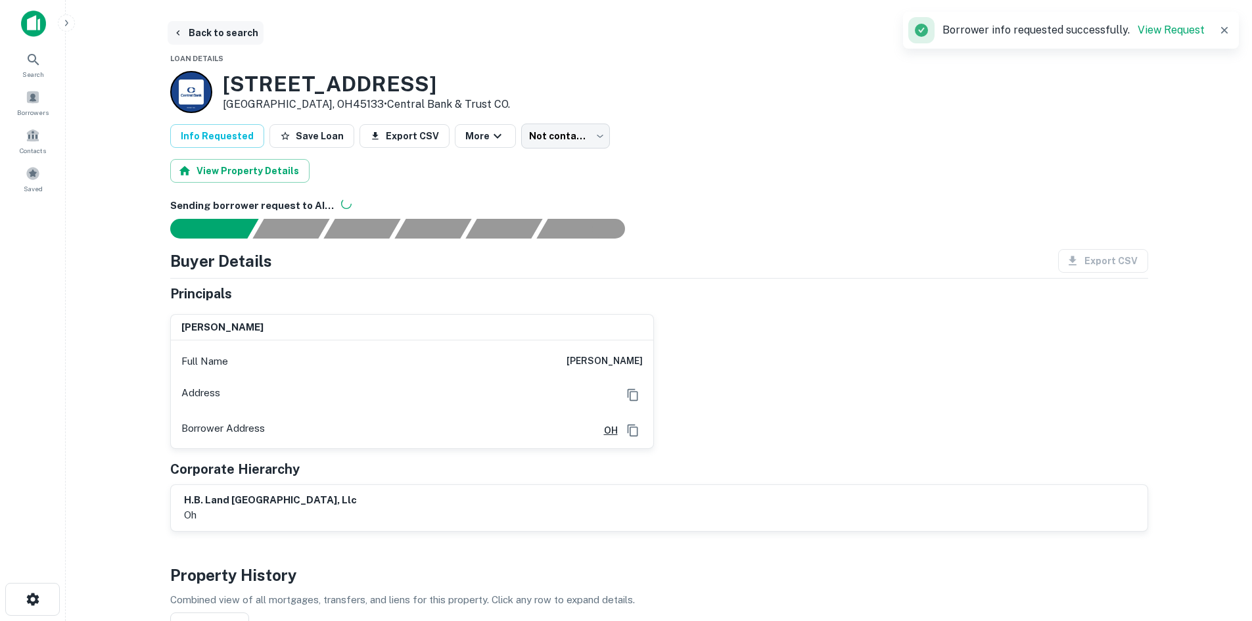
click at [235, 32] on button "Back to search" at bounding box center [216, 33] width 96 height 24
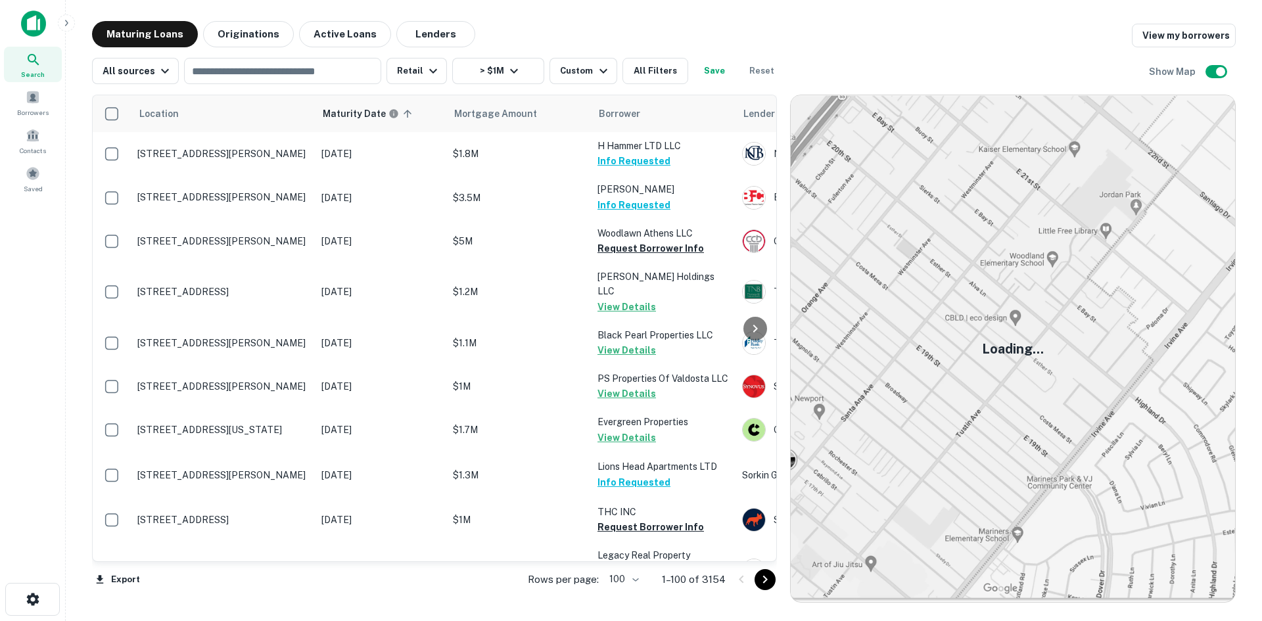
scroll to position [3262, 0]
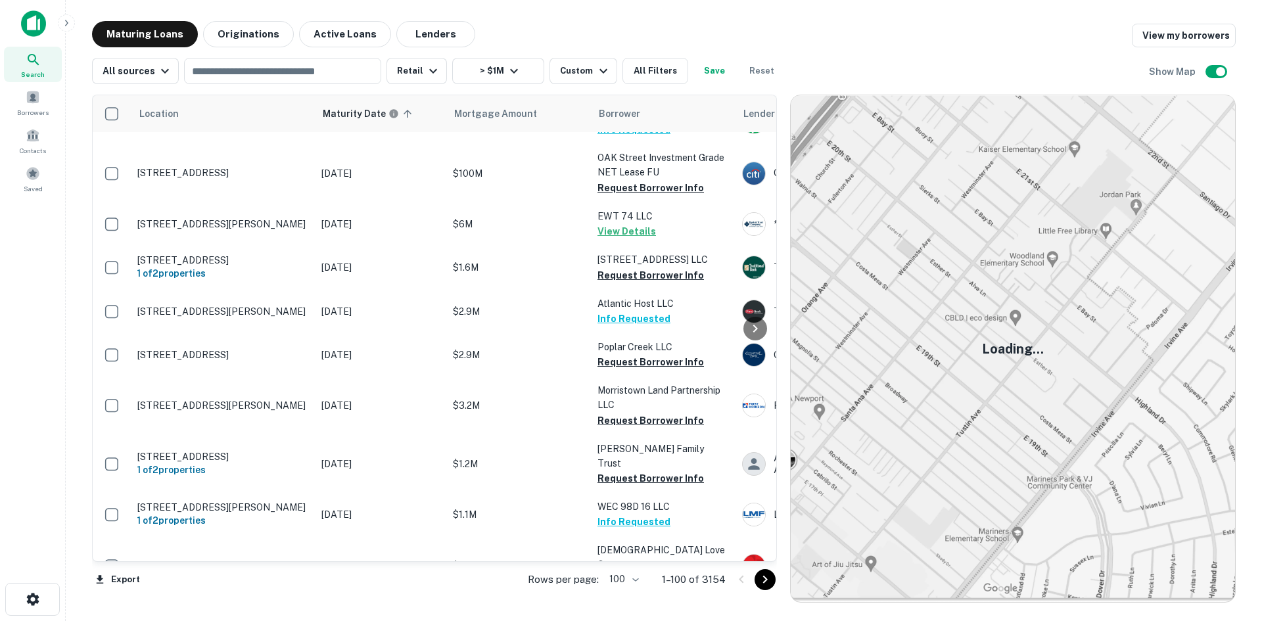
click at [764, 578] on icon "Go to next page" at bounding box center [765, 580] width 16 height 16
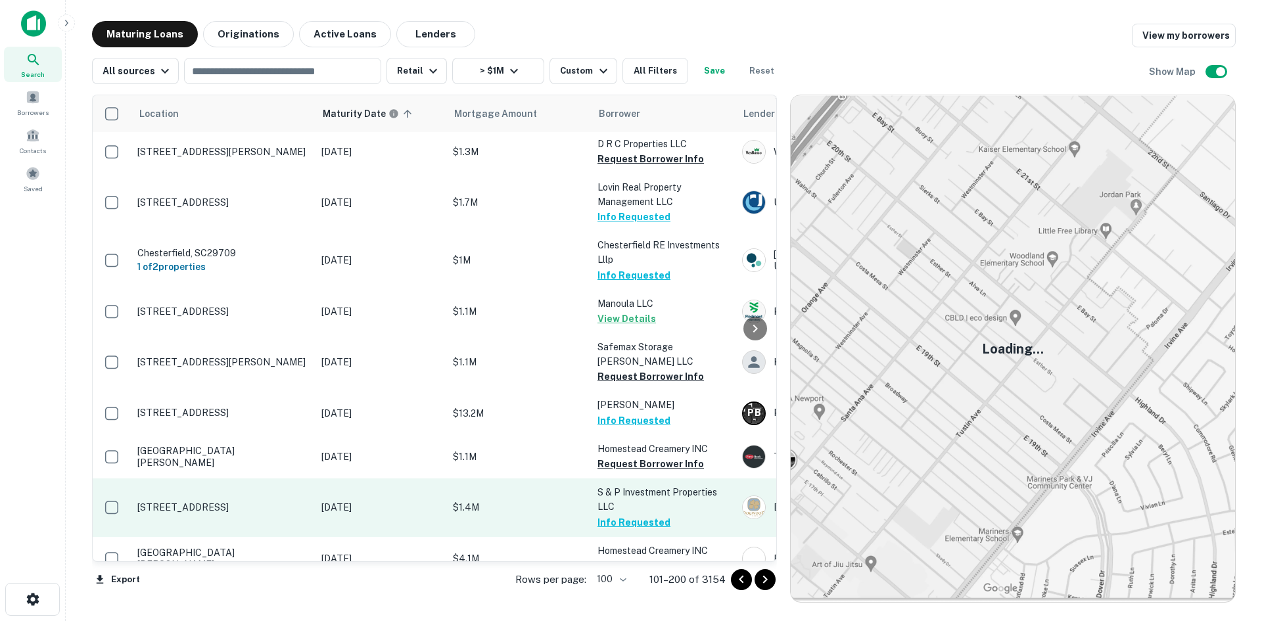
scroll to position [4266, 0]
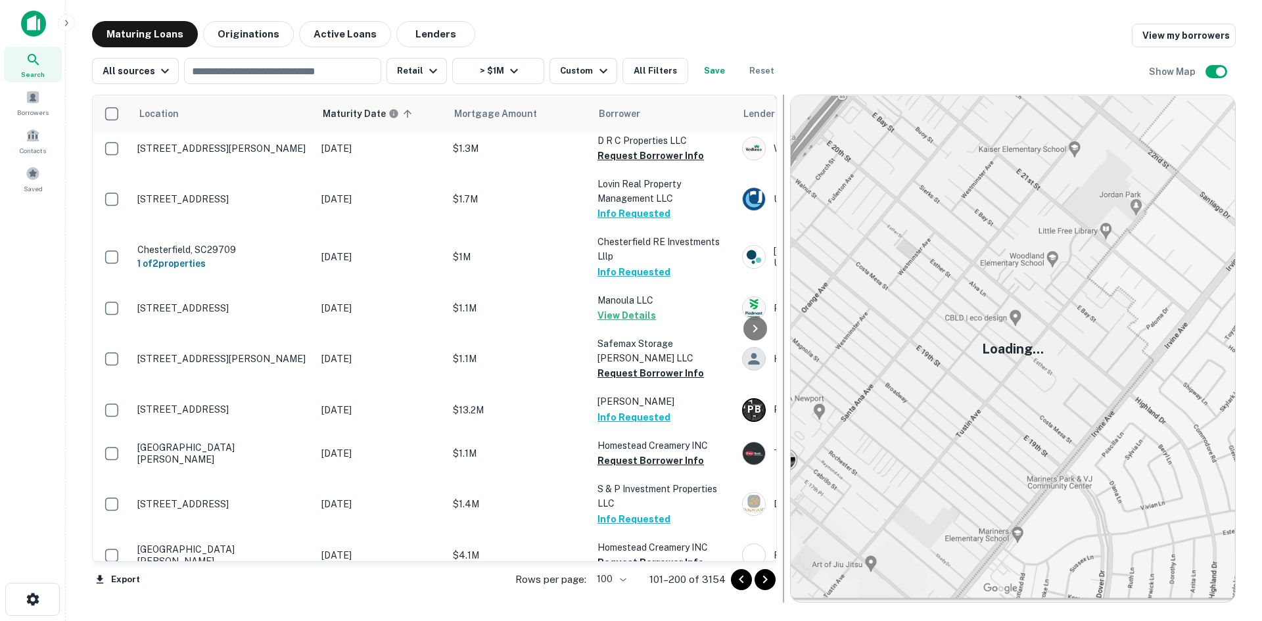
drag, startPoint x: 772, startPoint y: 578, endPoint x: 780, endPoint y: 559, distance: 20.6
click at [772, 578] on icon "Go to next page" at bounding box center [765, 580] width 16 height 16
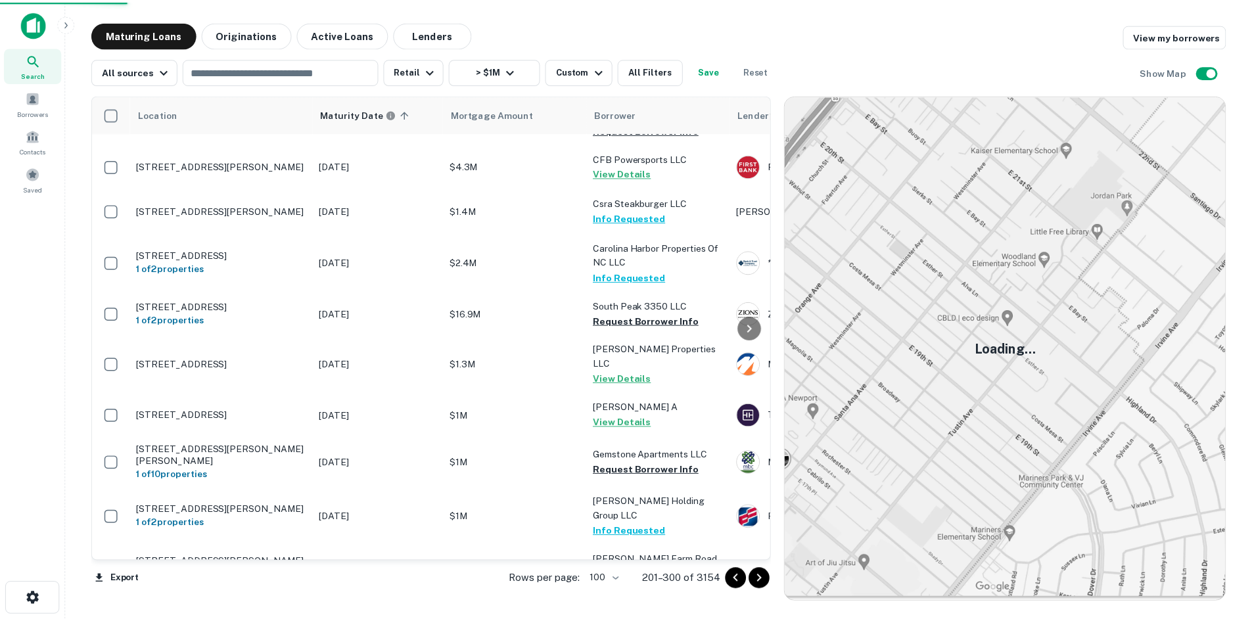
scroll to position [4153, 0]
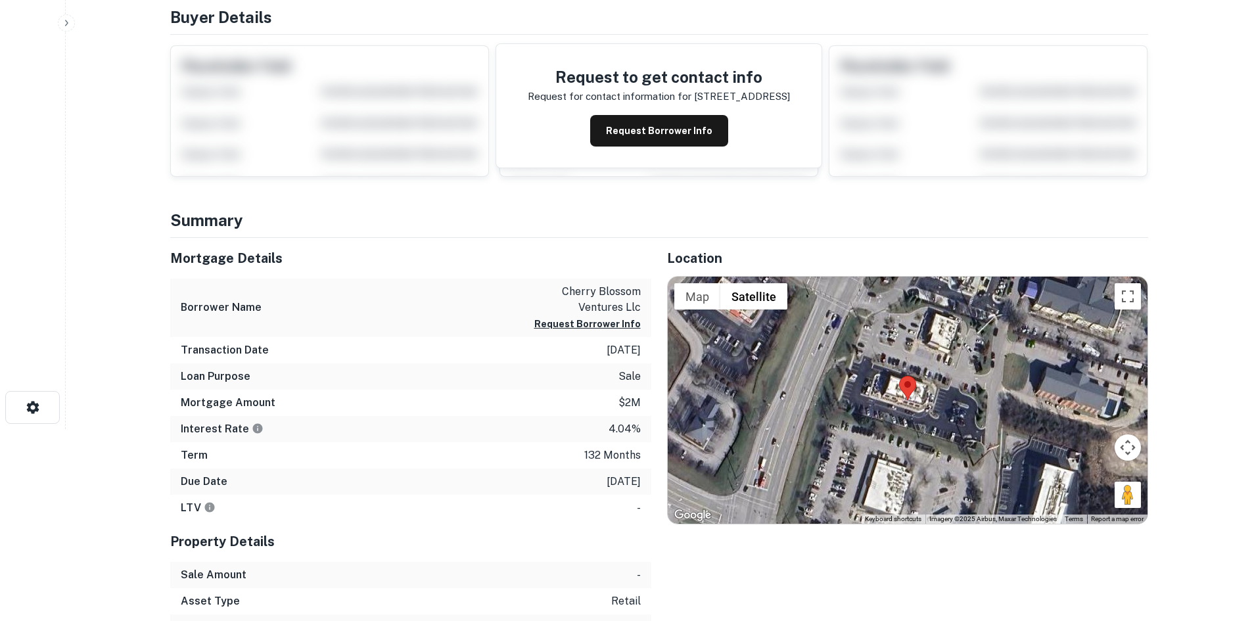
scroll to position [197, 0]
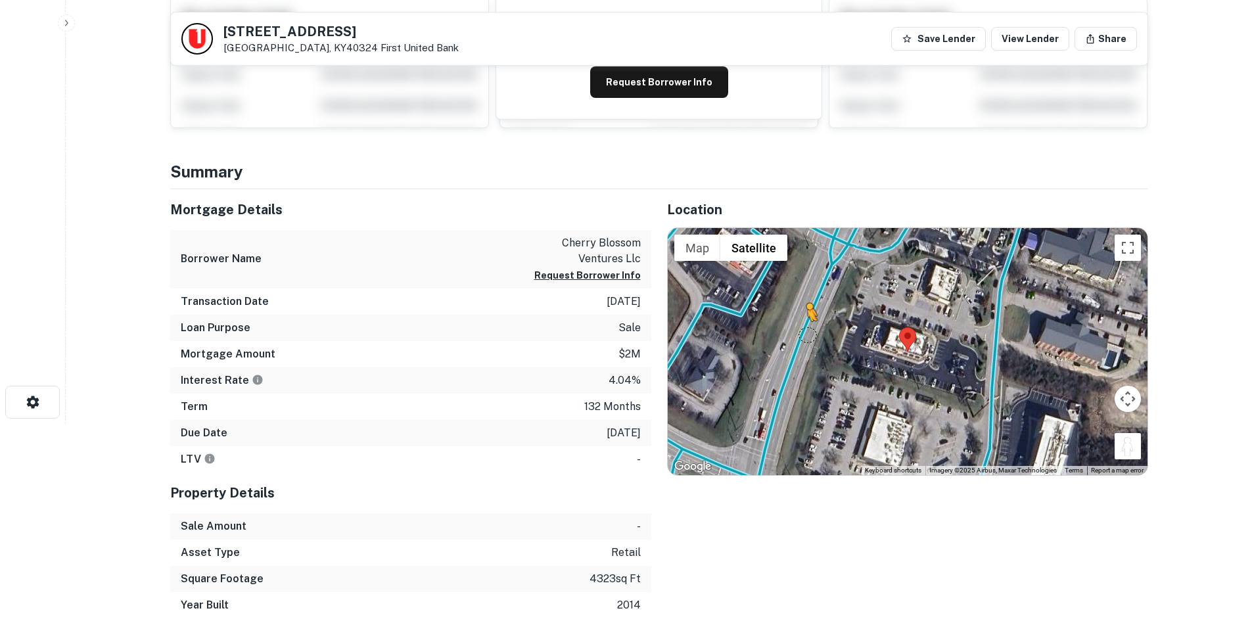
drag, startPoint x: 1126, startPoint y: 452, endPoint x: 803, endPoint y: 335, distance: 343.9
click at [803, 335] on div "To activate drag with keyboard, press Alt + Enter. Once in keyboard drag state,…" at bounding box center [908, 351] width 480 height 247
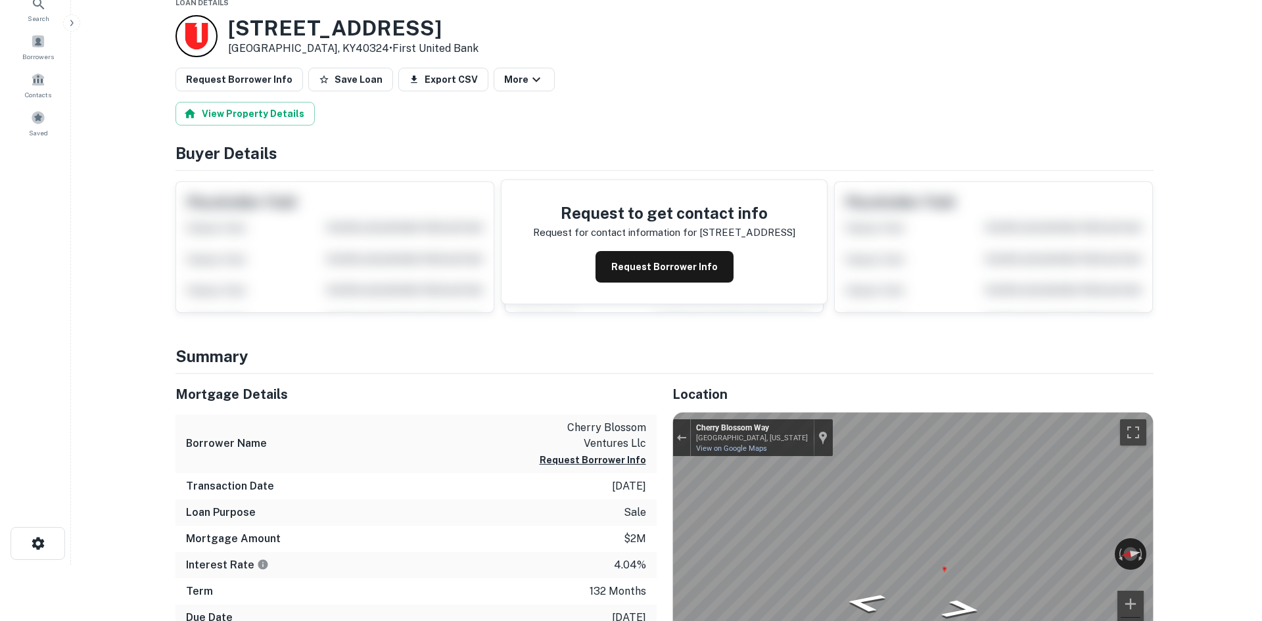
scroll to position [0, 0]
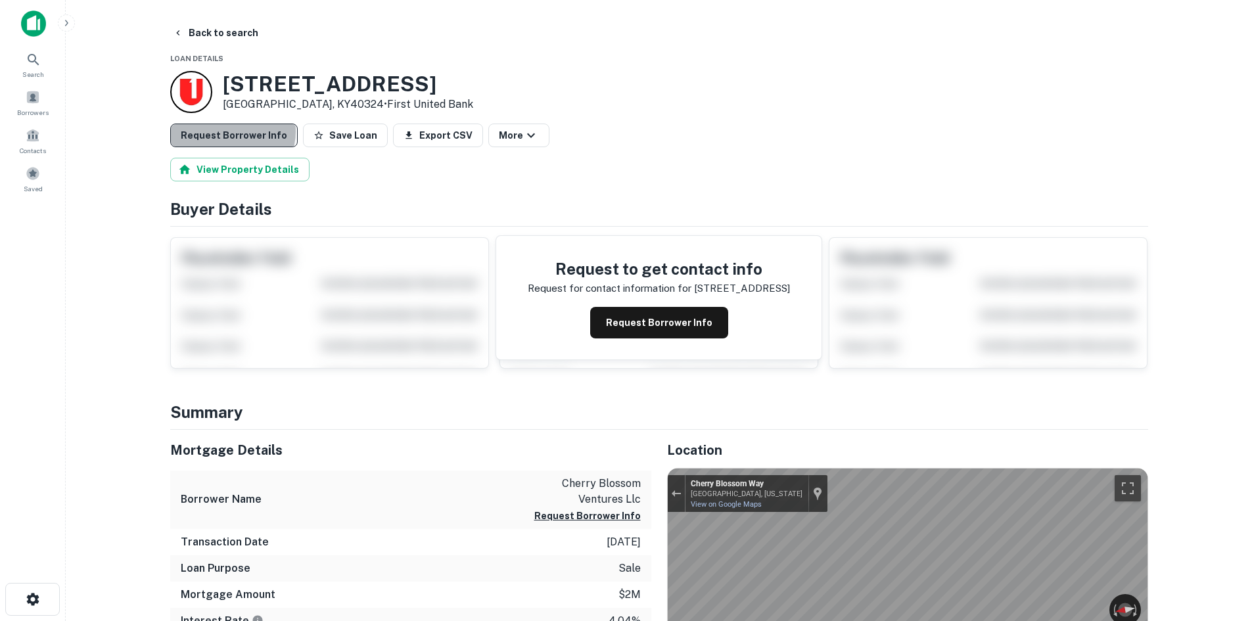
click at [231, 131] on button "Request Borrower Info" at bounding box center [234, 136] width 128 height 24
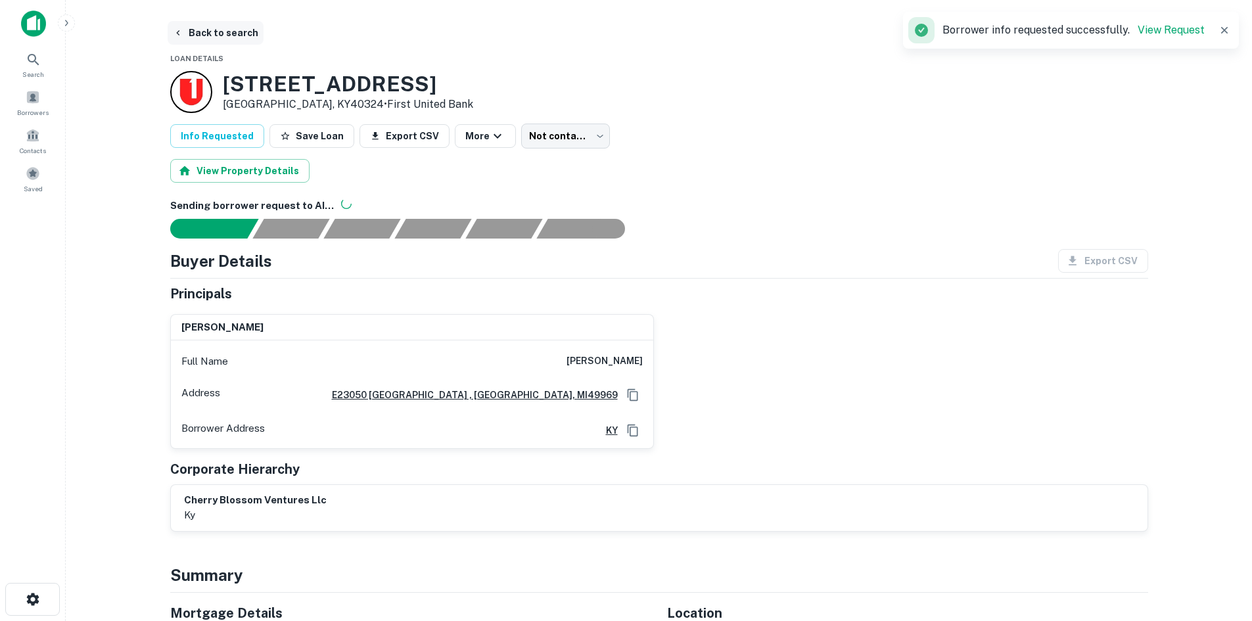
click at [215, 35] on button "Back to search" at bounding box center [216, 33] width 96 height 24
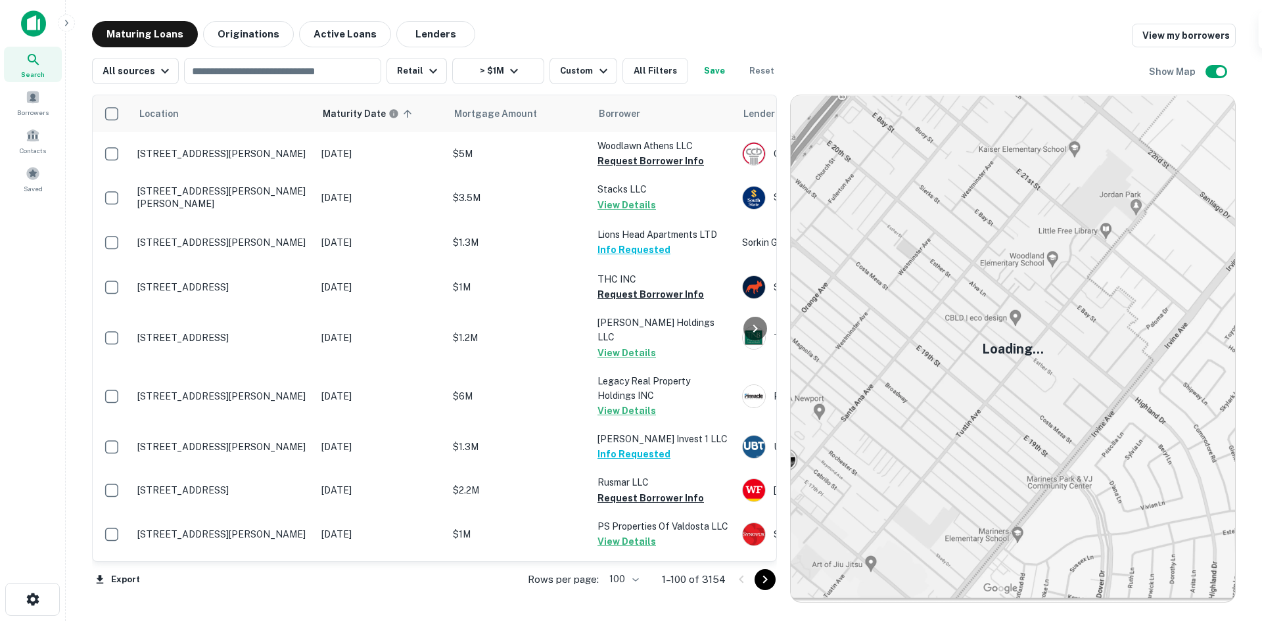
scroll to position [2999, 0]
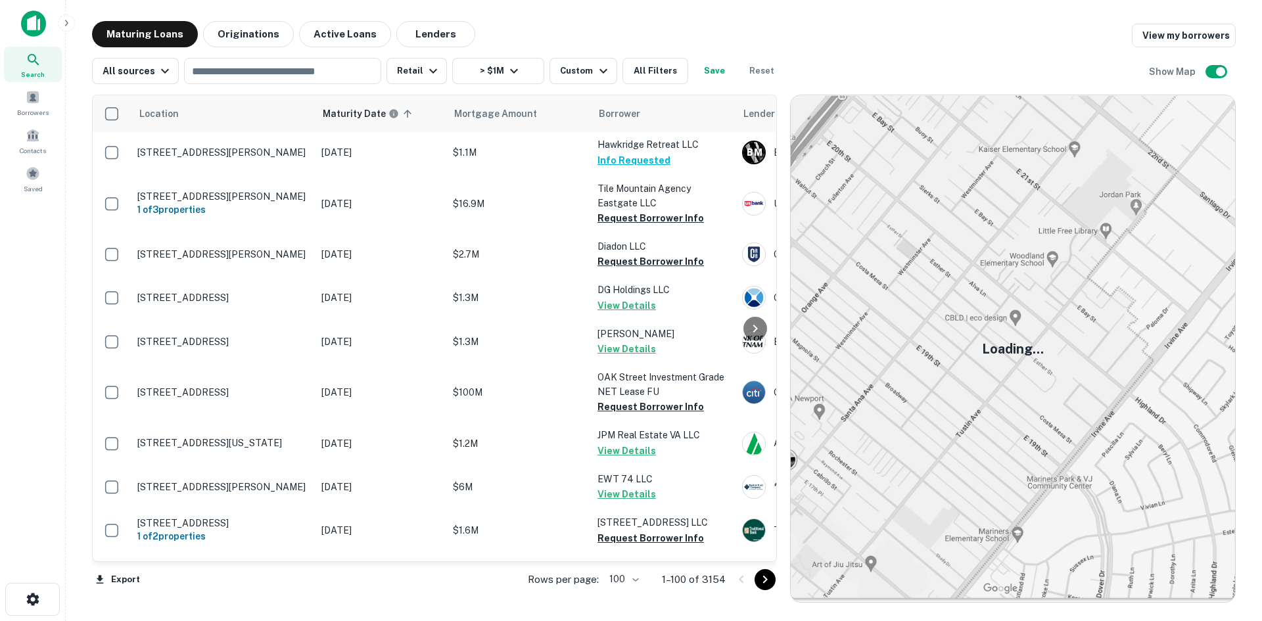
click at [765, 581] on icon "Go to next page" at bounding box center [765, 580] width 5 height 8
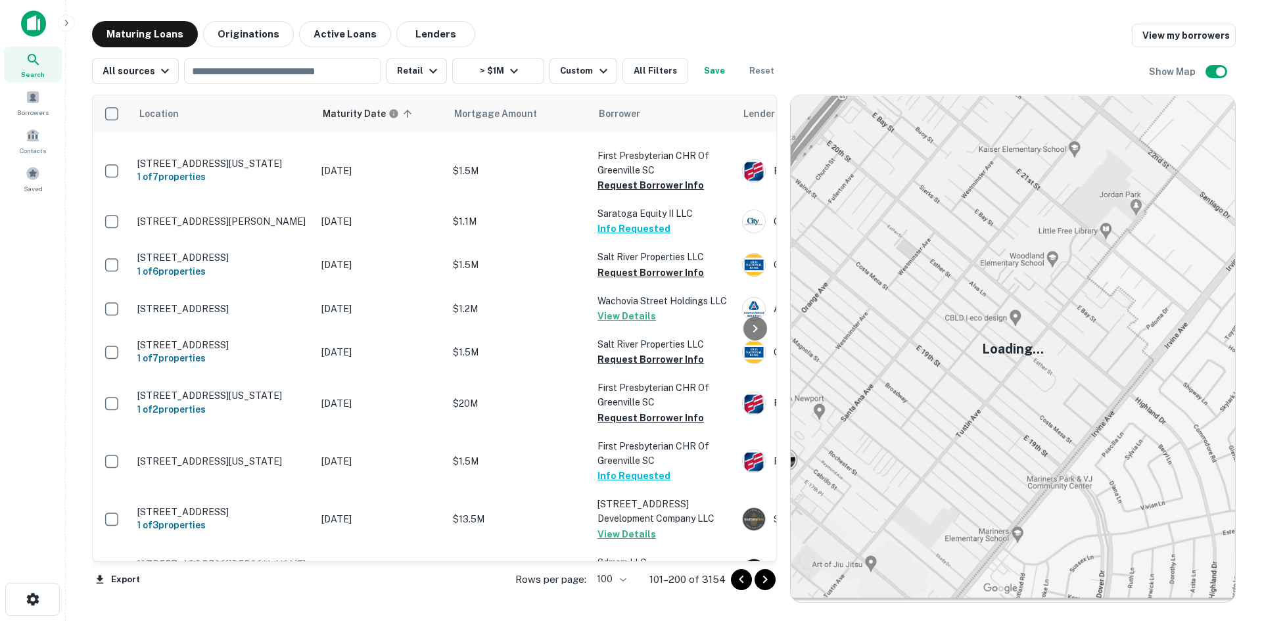
click at [761, 579] on icon "Go to next page" at bounding box center [765, 580] width 16 height 16
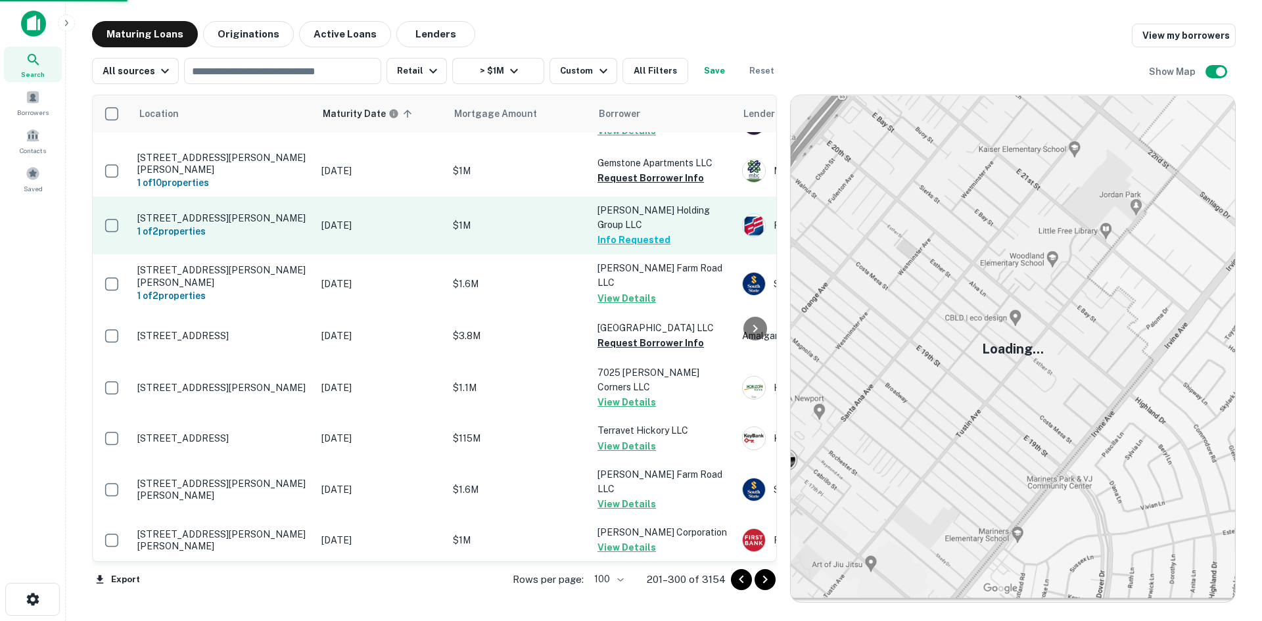
scroll to position [3199, 0]
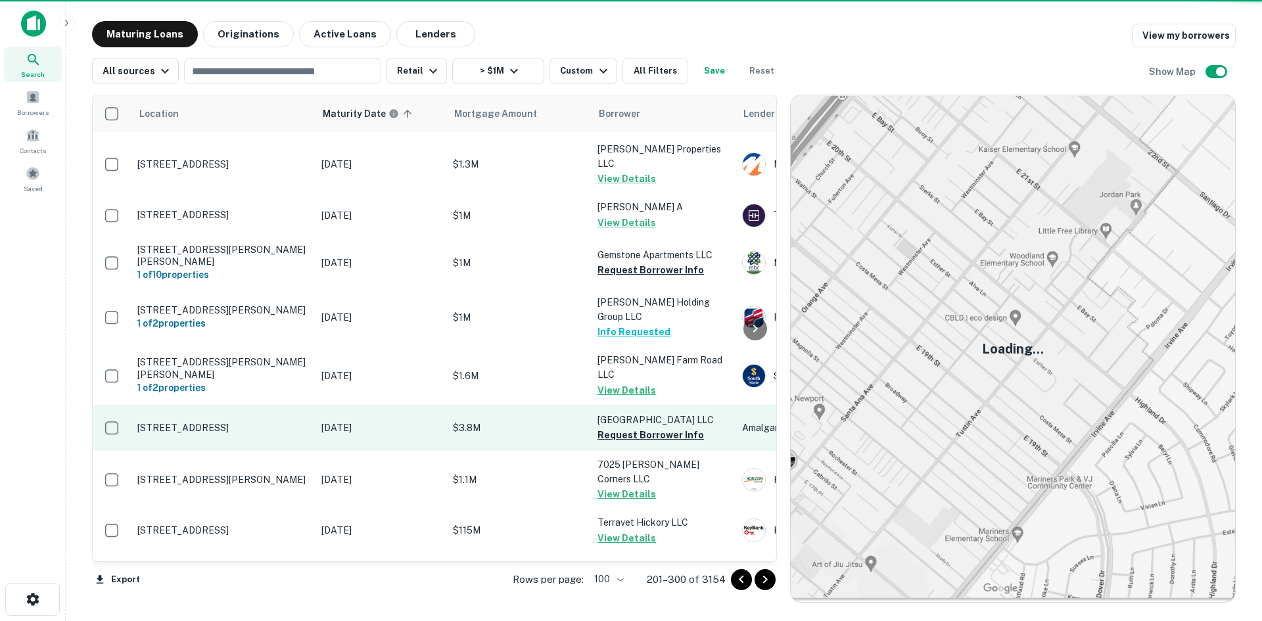
click at [234, 422] on p "[STREET_ADDRESS]" at bounding box center [222, 428] width 171 height 12
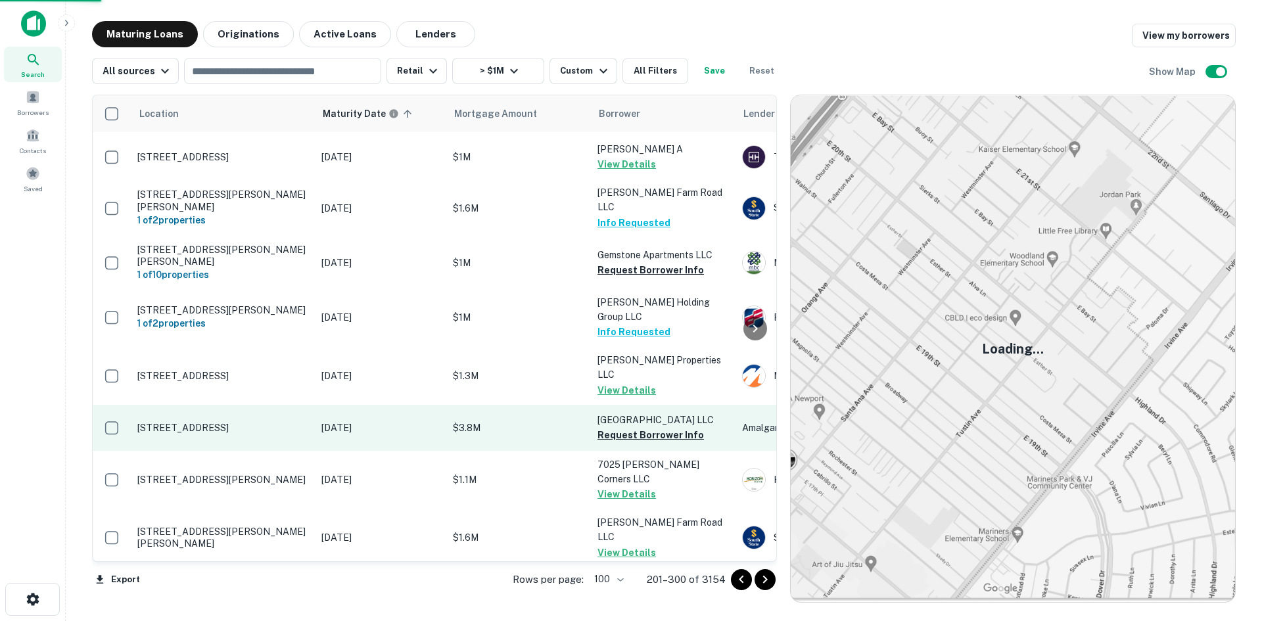
scroll to position [3189, 0]
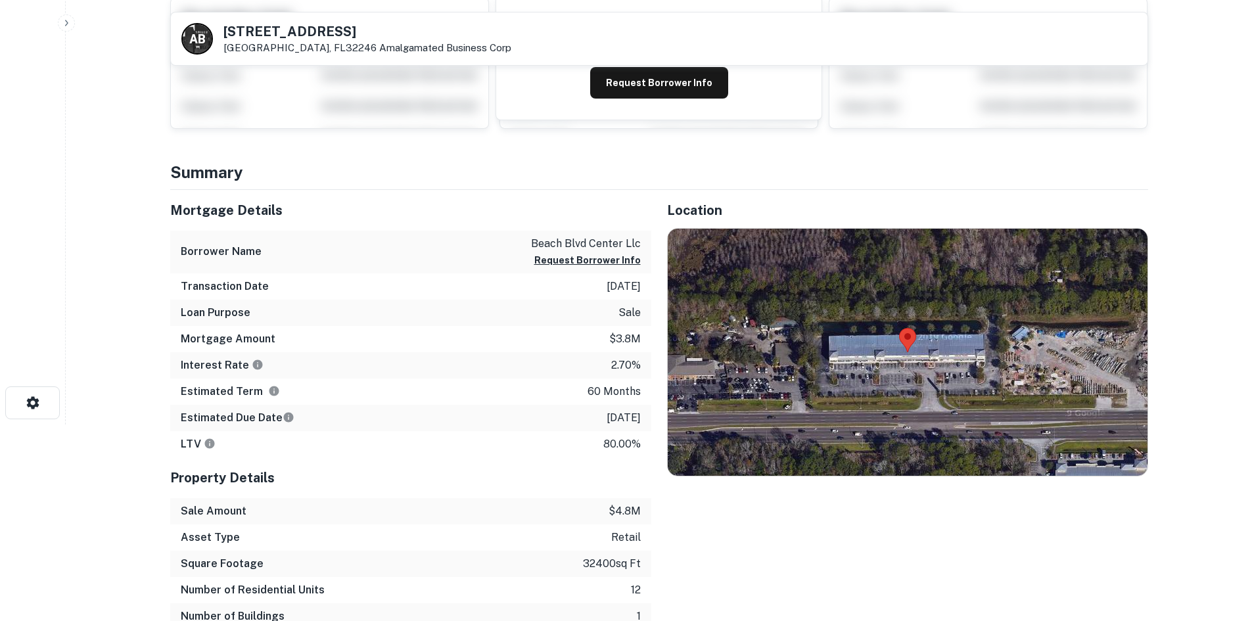
scroll to position [197, 0]
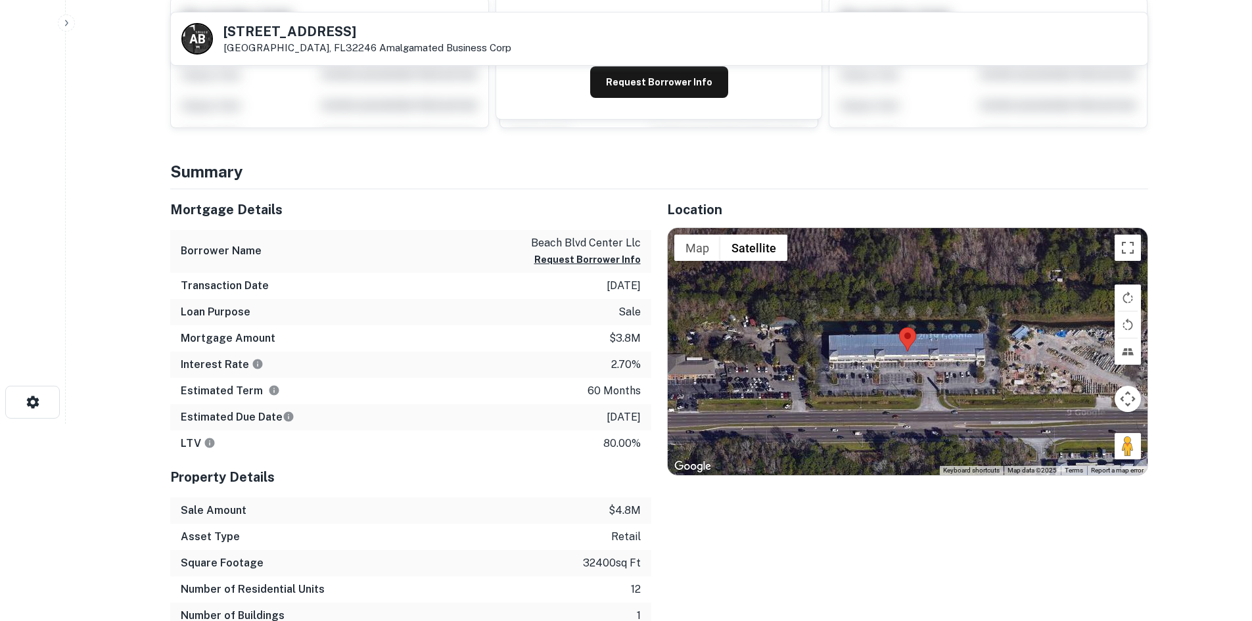
drag, startPoint x: 1122, startPoint y: 442, endPoint x: 950, endPoint y: 411, distance: 175.1
click at [950, 411] on div "Map Terrain Satellite Labels Keyboard shortcuts Map Data Map data ©2025 Map dat…" at bounding box center [908, 351] width 480 height 247
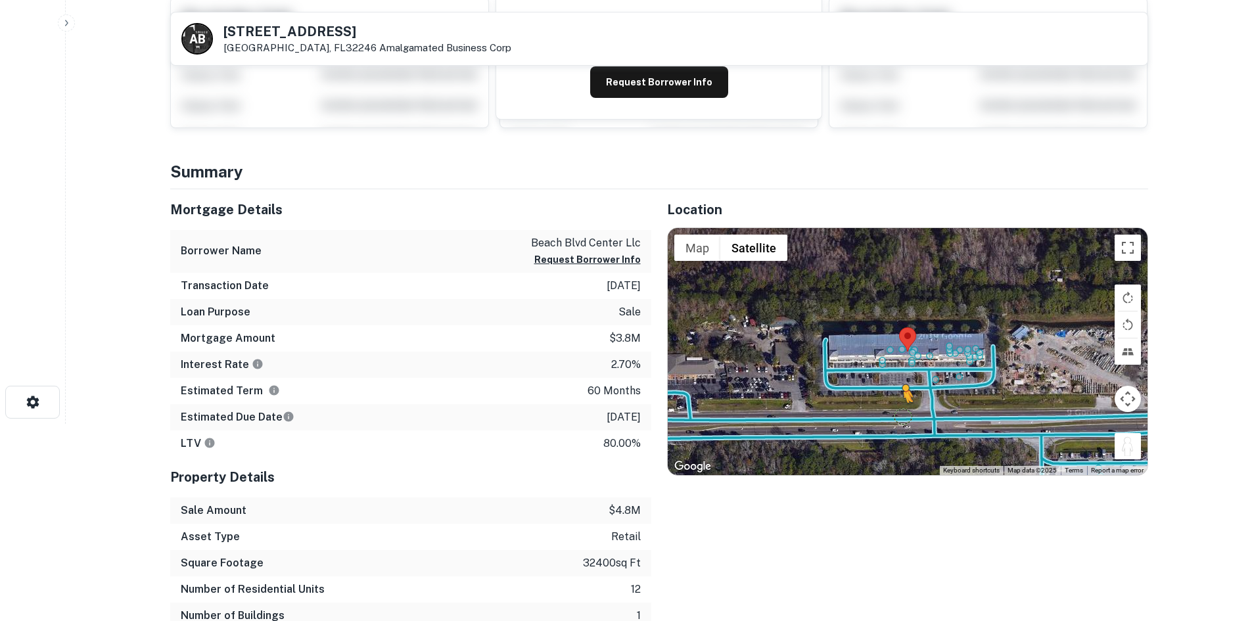
drag, startPoint x: 1121, startPoint y: 449, endPoint x: 901, endPoint y: 411, distance: 223.5
click at [901, 411] on div "To activate drag with keyboard, press Alt + Enter. Once in keyboard drag state,…" at bounding box center [908, 351] width 480 height 247
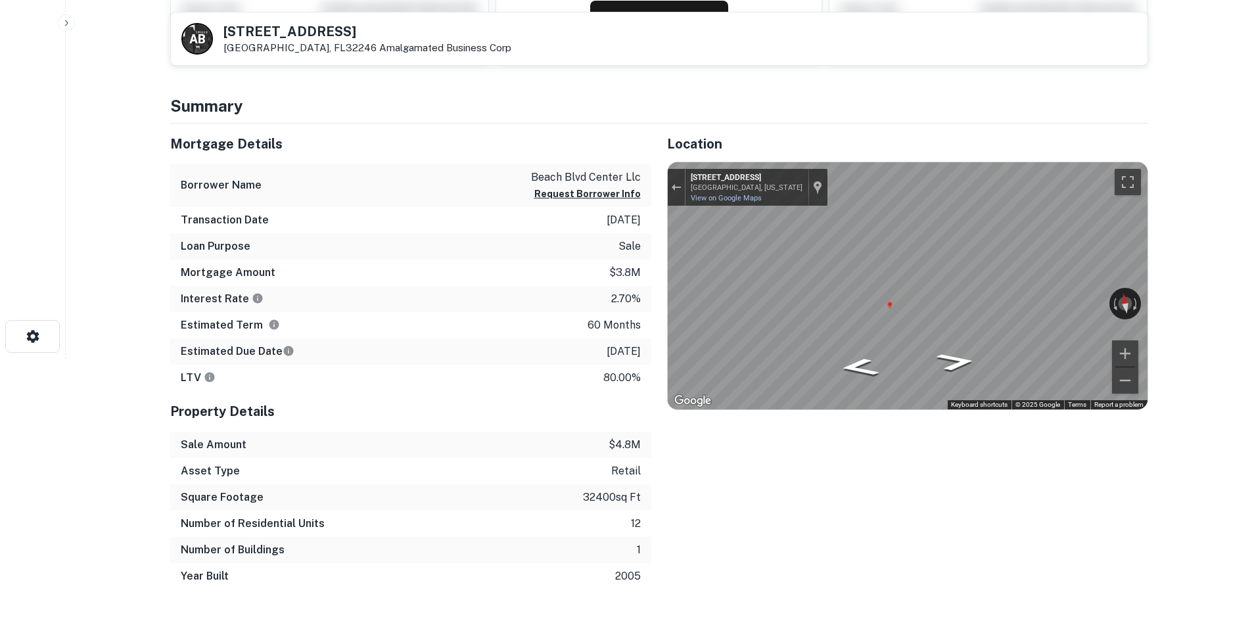
scroll to position [0, 0]
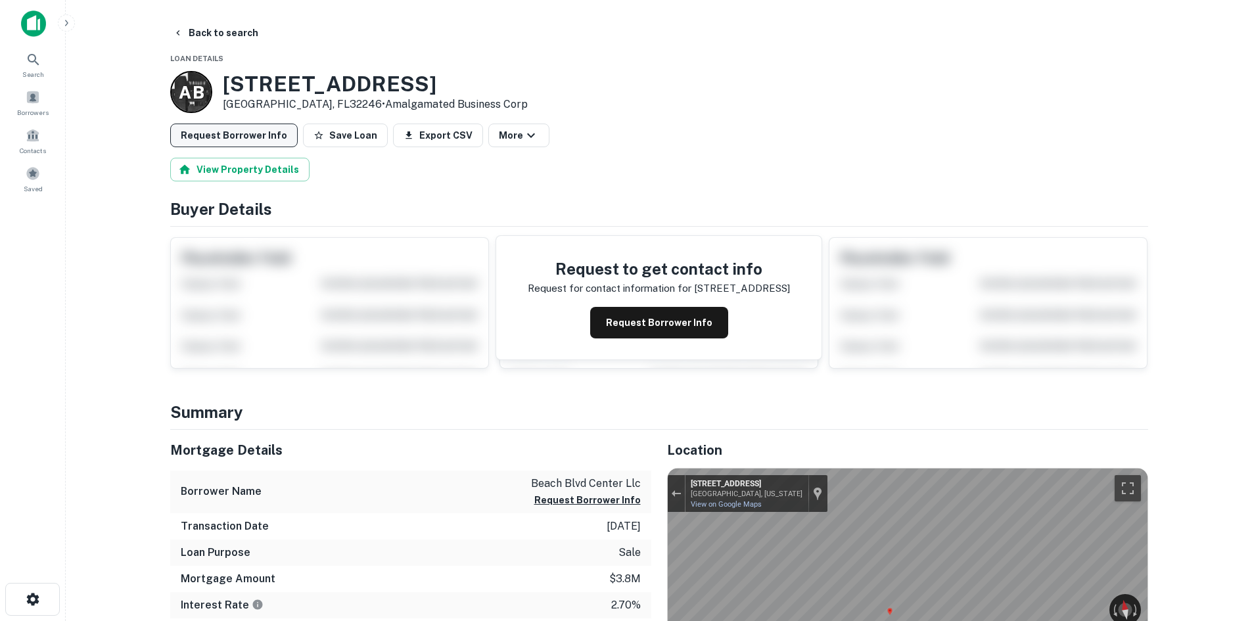
click at [222, 139] on button "Request Borrower Info" at bounding box center [234, 136] width 128 height 24
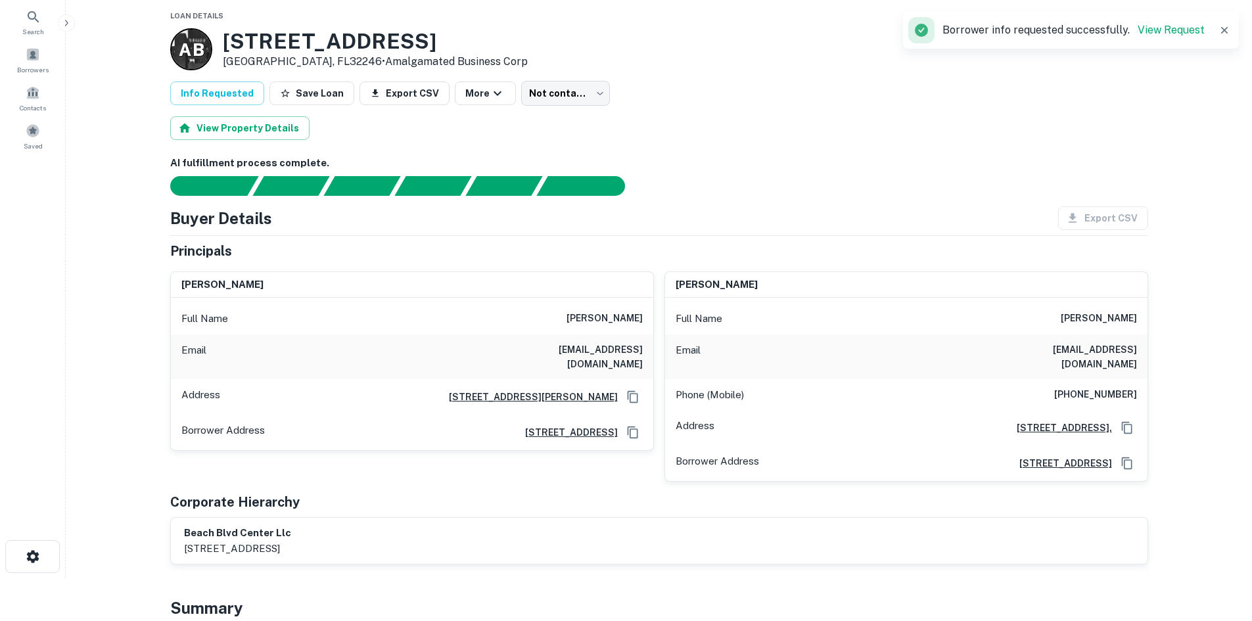
scroll to position [66, 0]
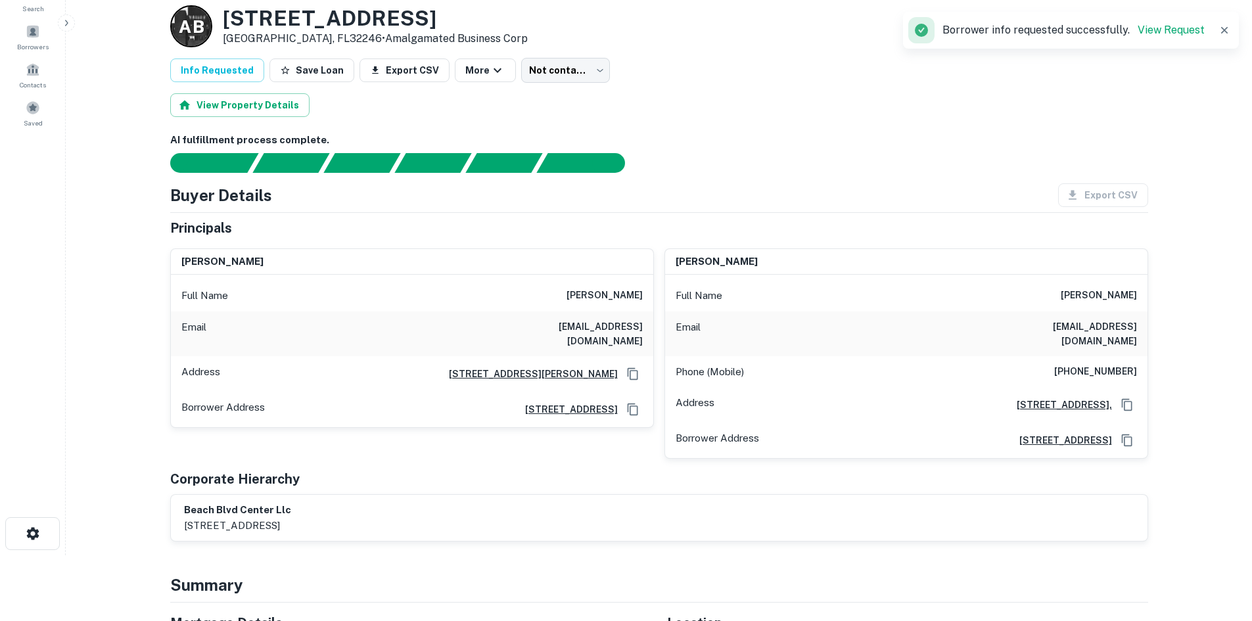
click at [1108, 364] on h6 "[PHONE_NUMBER]" at bounding box center [1095, 372] width 83 height 16
copy h6 "[PHONE_NUMBER]"
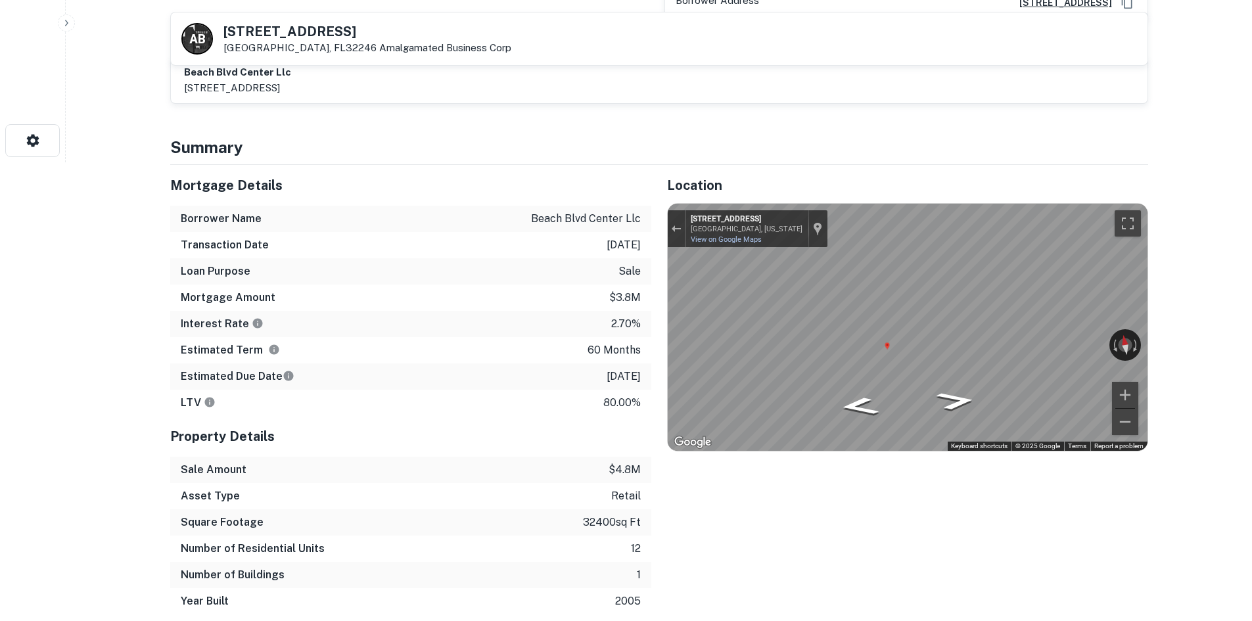
scroll to position [460, 0]
click at [615, 221] on div "Mortgage Details Borrower Name beach blvd center llc Transaction Date [DATE] Lo…" at bounding box center [651, 389] width 994 height 450
click at [879, 362] on div "Map" at bounding box center [908, 325] width 480 height 247
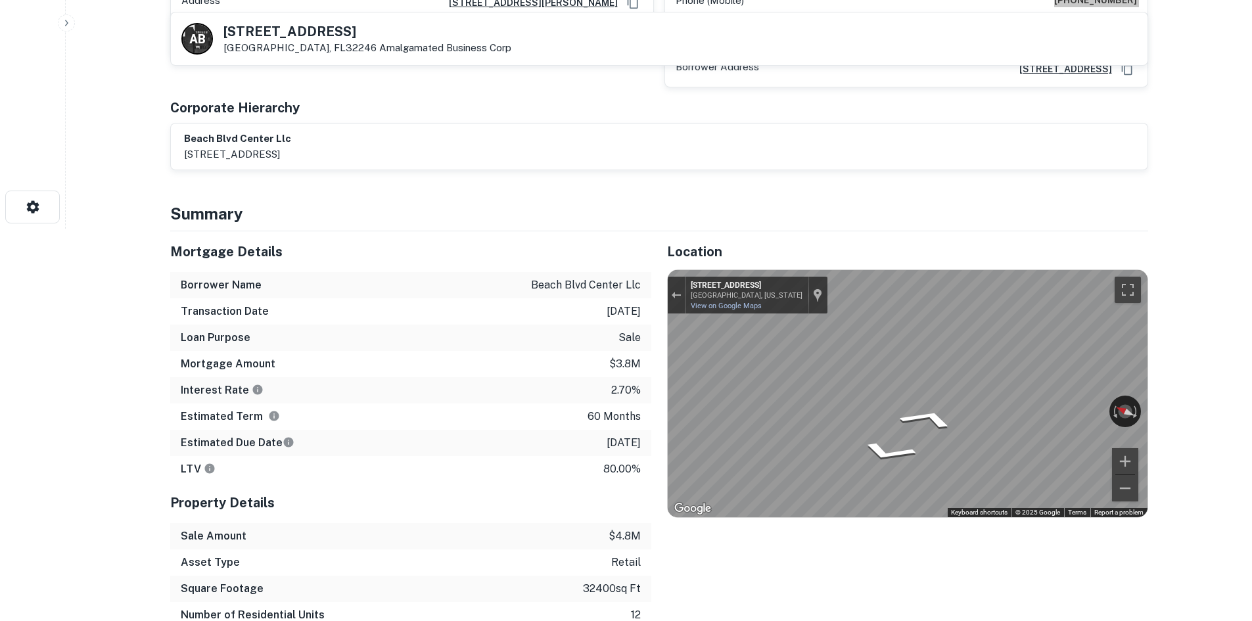
scroll to position [394, 0]
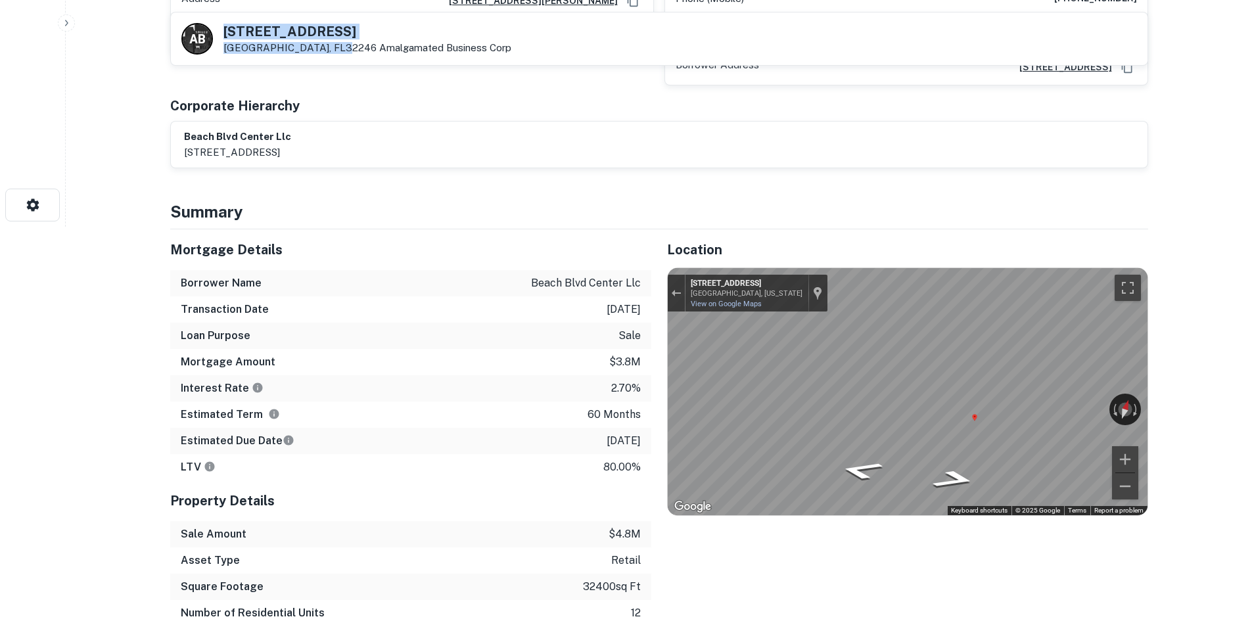
drag, startPoint x: 220, startPoint y: 25, endPoint x: 330, endPoint y: 51, distance: 113.4
click at [330, 51] on div "A B [STREET_ADDRESS][GEOGRAPHIC_DATA] Business Corp" at bounding box center [346, 39] width 330 height 32
copy div "[STREET_ADDRESS]"
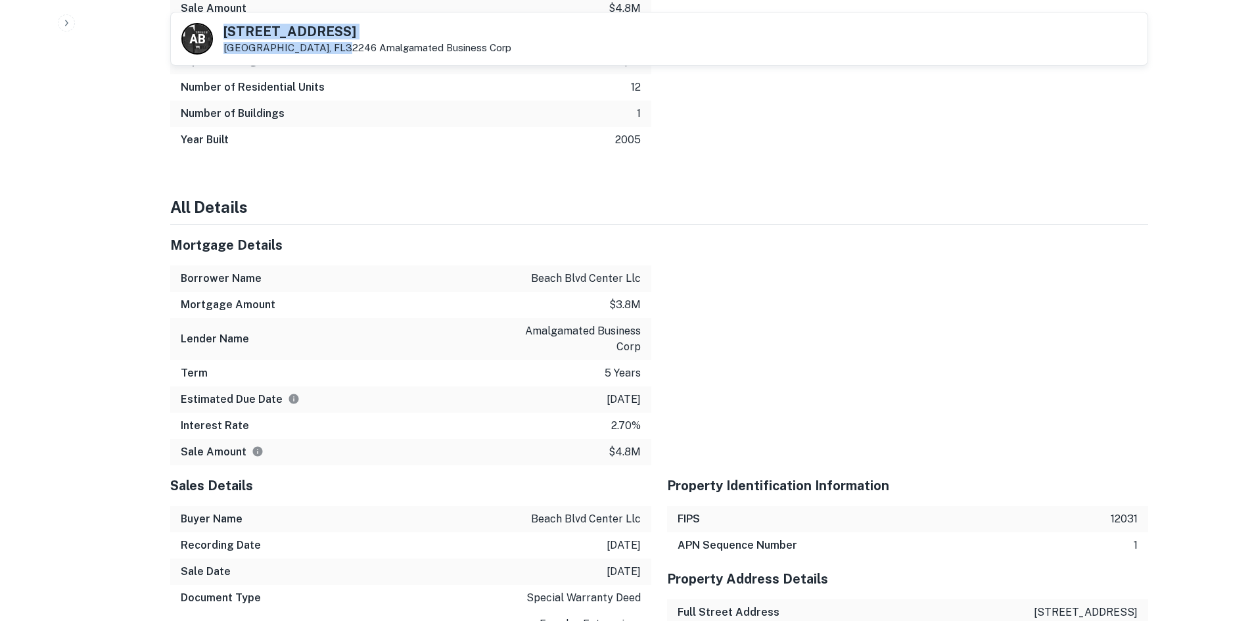
scroll to position [986, 0]
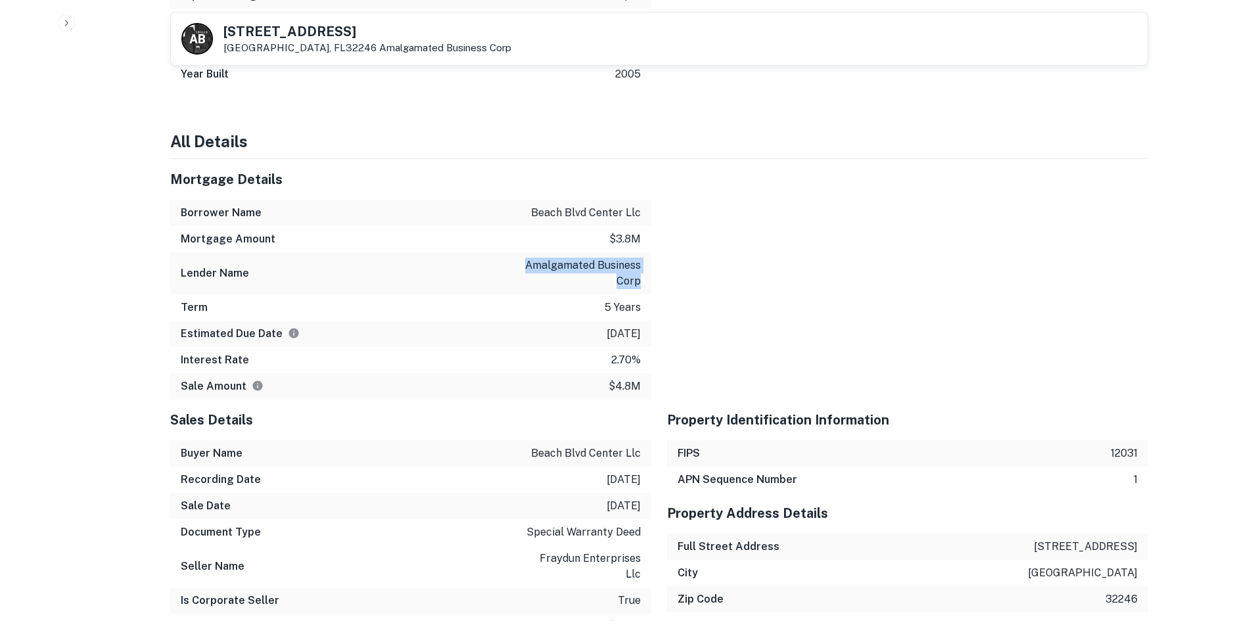
drag, startPoint x: 519, startPoint y: 250, endPoint x: 646, endPoint y: 269, distance: 128.2
click at [646, 269] on div "Lender Name amalgamated business corp" at bounding box center [410, 273] width 481 height 42
copy p "amalgamated business corp"
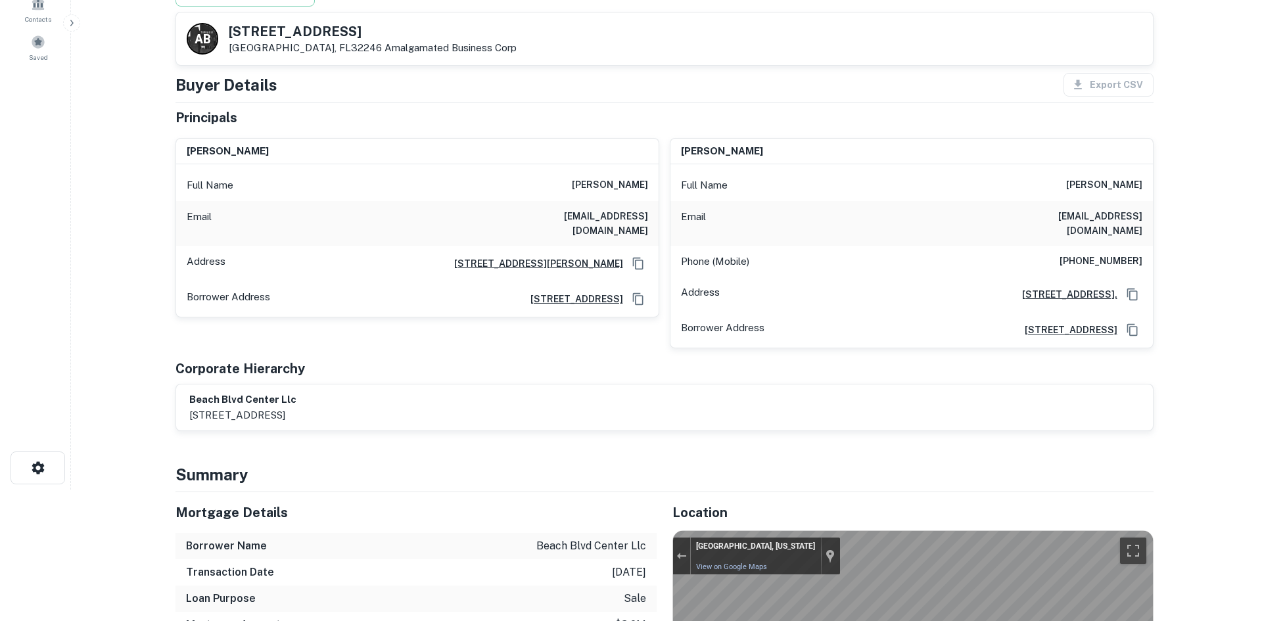
scroll to position [0, 0]
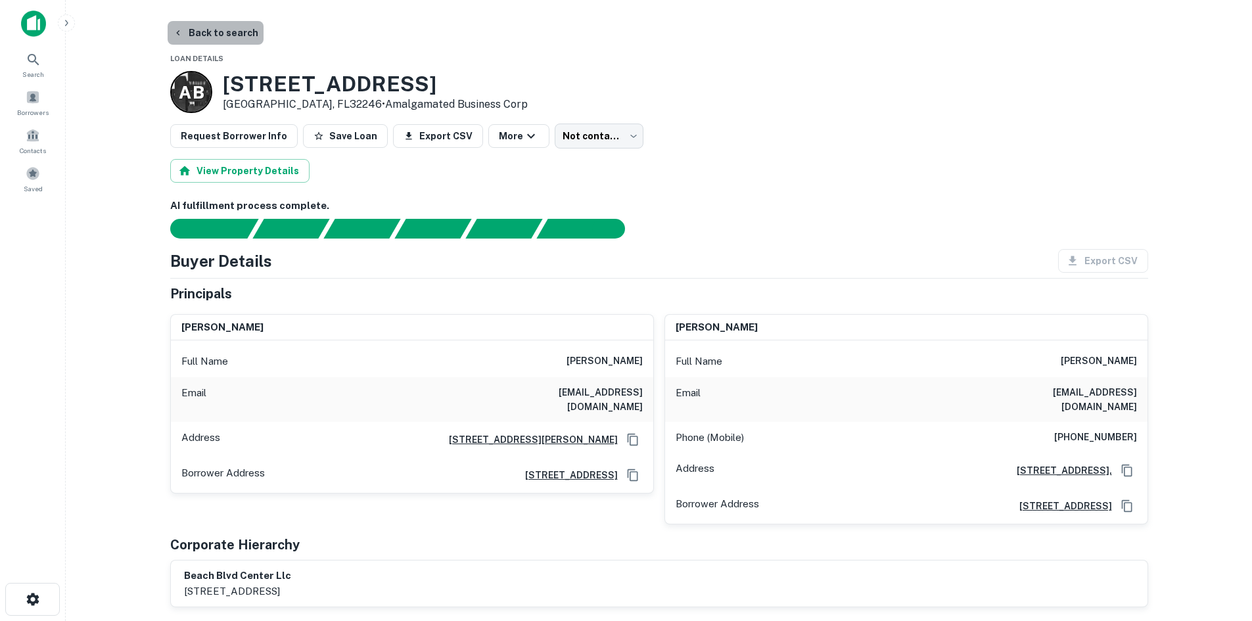
click at [233, 39] on button "Back to search" at bounding box center [216, 33] width 96 height 24
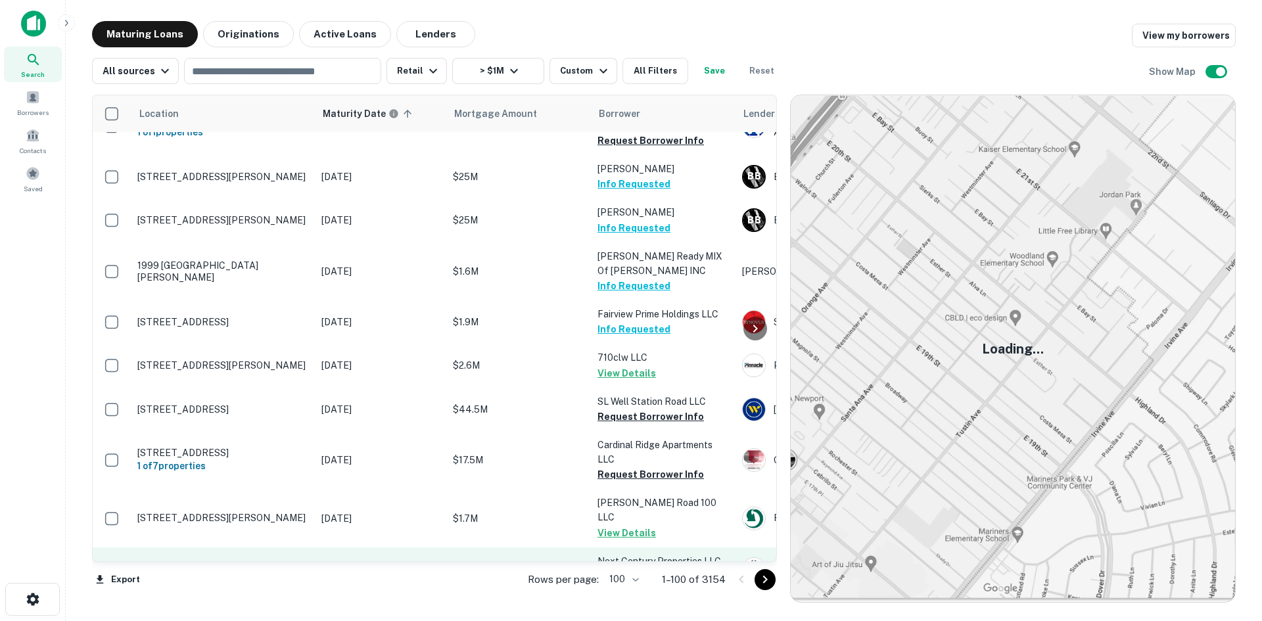
scroll to position [4078, 0]
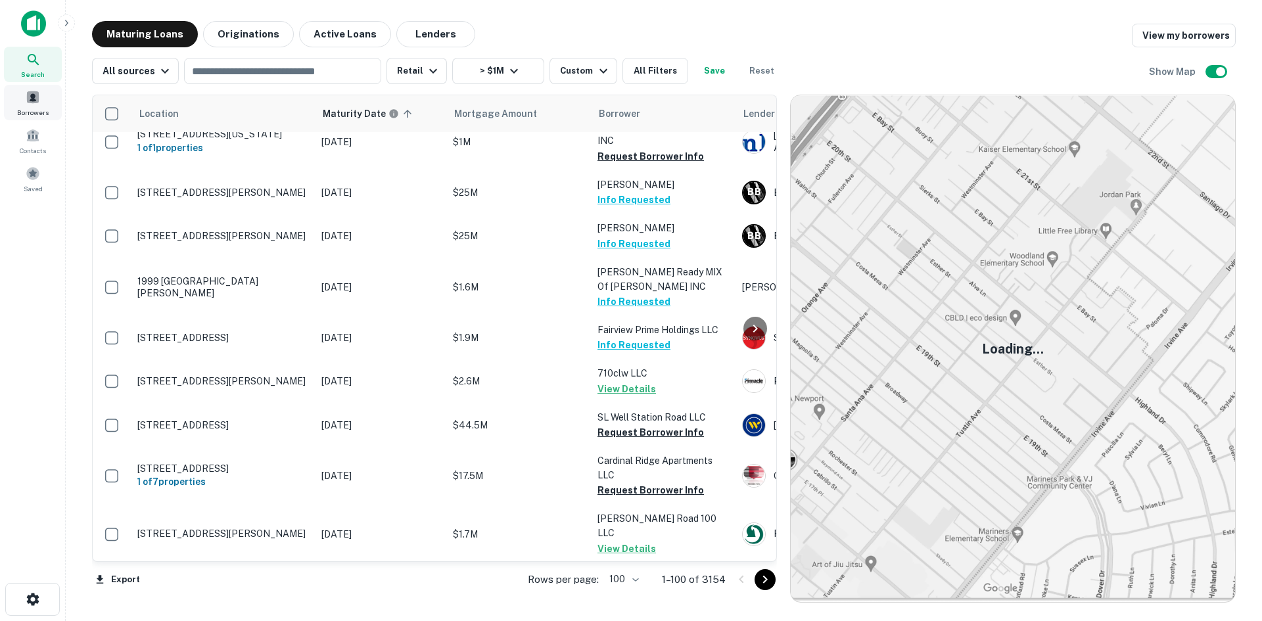
click at [47, 95] on div "Borrowers" at bounding box center [33, 102] width 58 height 35
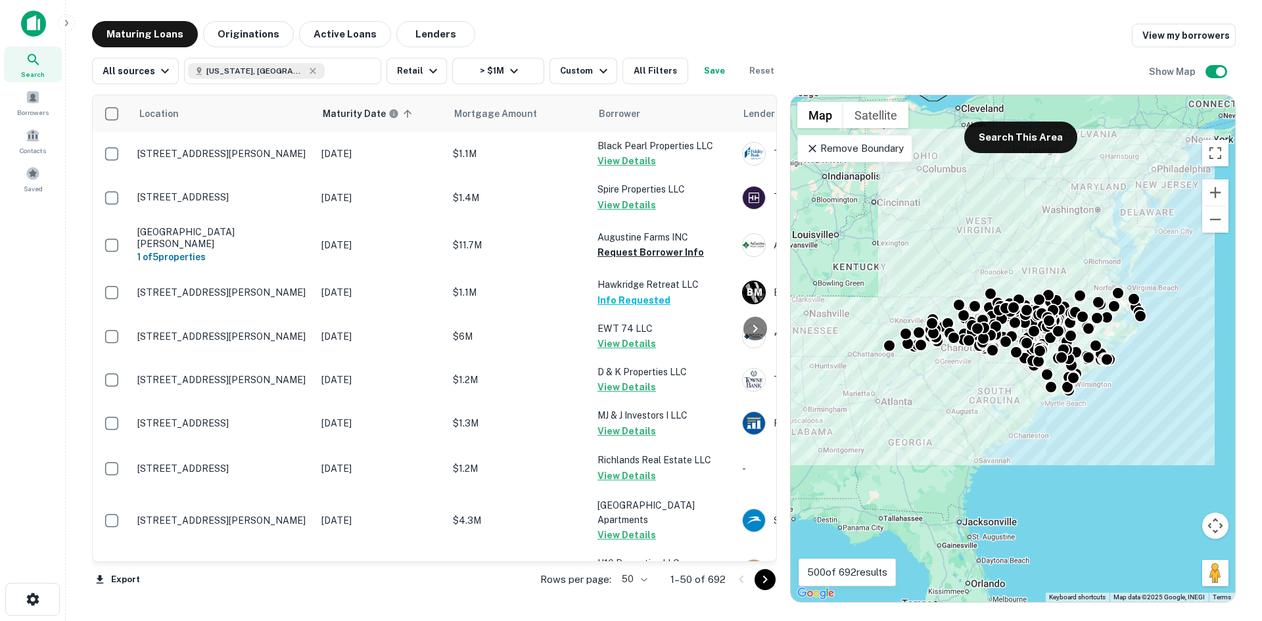
click at [855, 137] on div "Remove Boundary" at bounding box center [854, 149] width 115 height 28
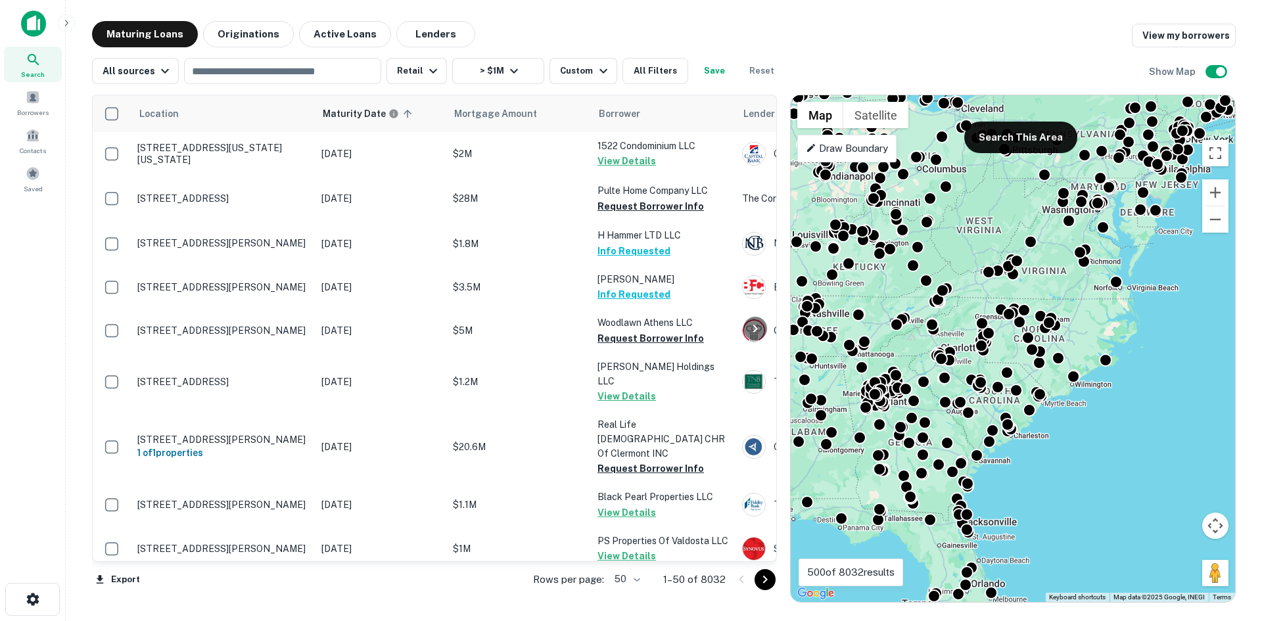
click at [847, 160] on div "Draw Boundary" at bounding box center [846, 149] width 99 height 28
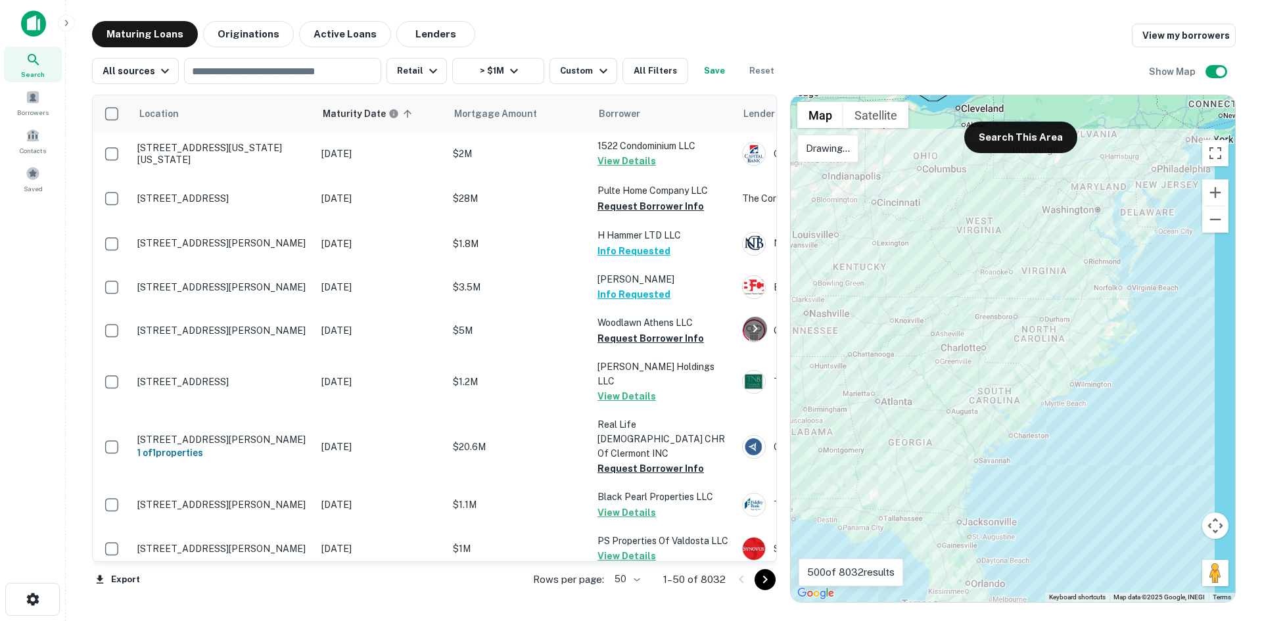
drag, startPoint x: 968, startPoint y: 177, endPoint x: 773, endPoint y: 208, distance: 197.0
click at [934, 187] on div at bounding box center [1013, 348] width 444 height 507
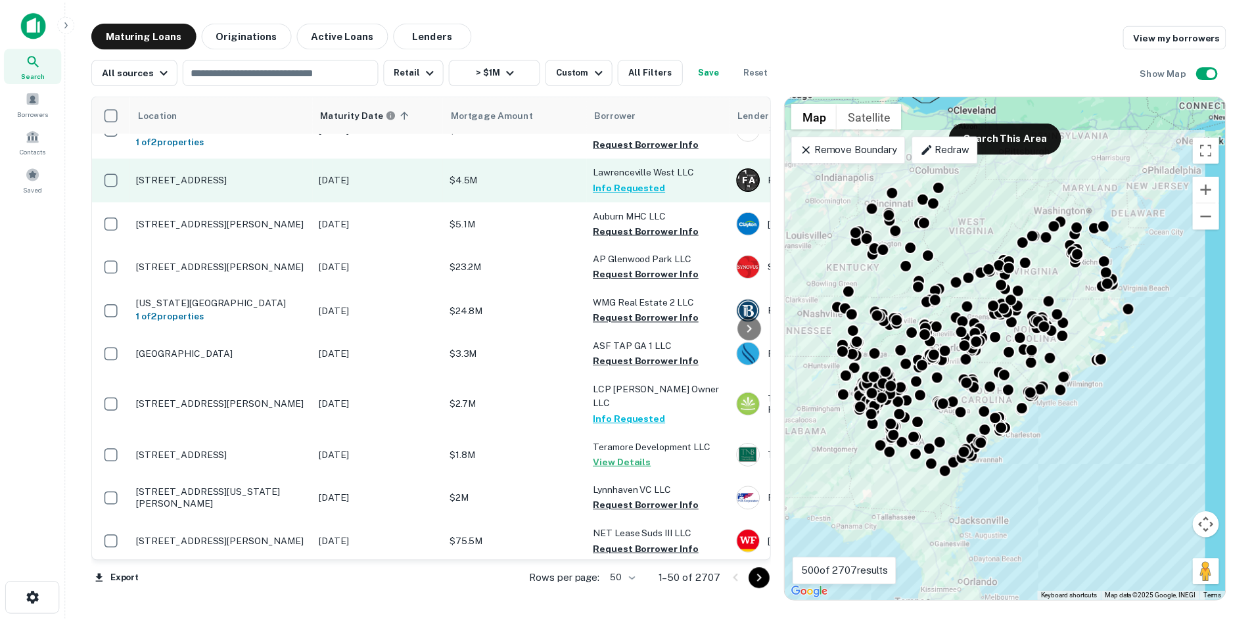
scroll to position [723, 0]
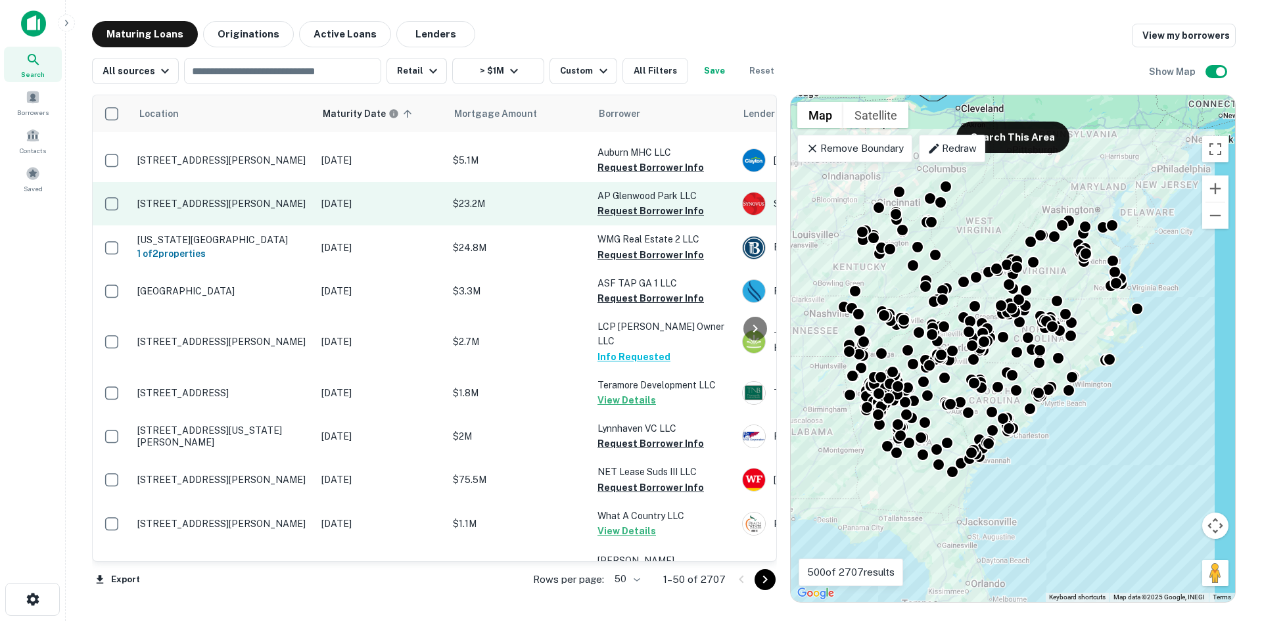
click at [232, 204] on p "[STREET_ADDRESS][PERSON_NAME]" at bounding box center [222, 204] width 171 height 12
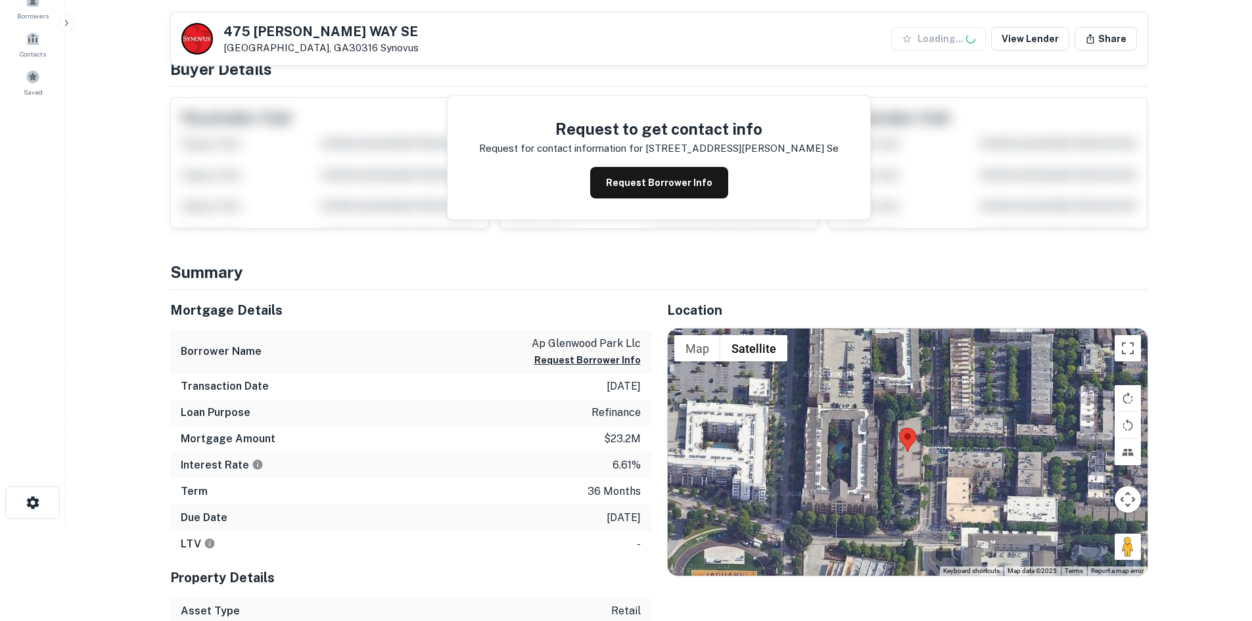
scroll to position [197, 0]
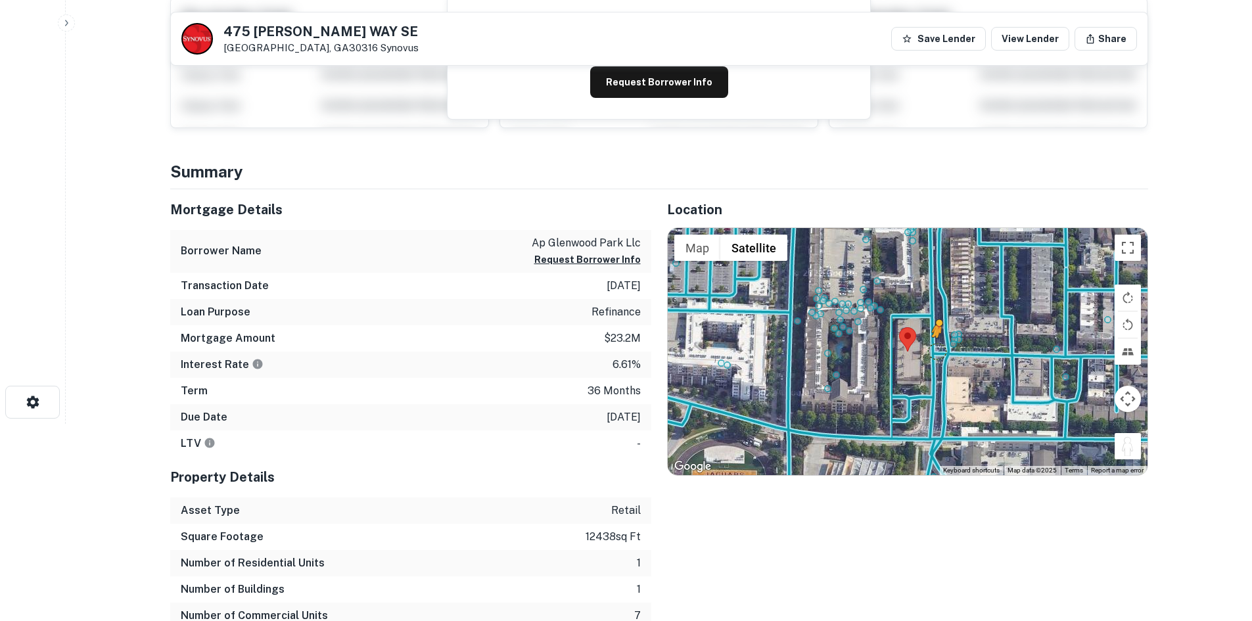
drag, startPoint x: 1131, startPoint y: 443, endPoint x: 937, endPoint y: 353, distance: 213.8
click at [937, 353] on div "To activate drag with keyboard, press Alt + Enter. Once in keyboard drag state,…" at bounding box center [908, 351] width 480 height 247
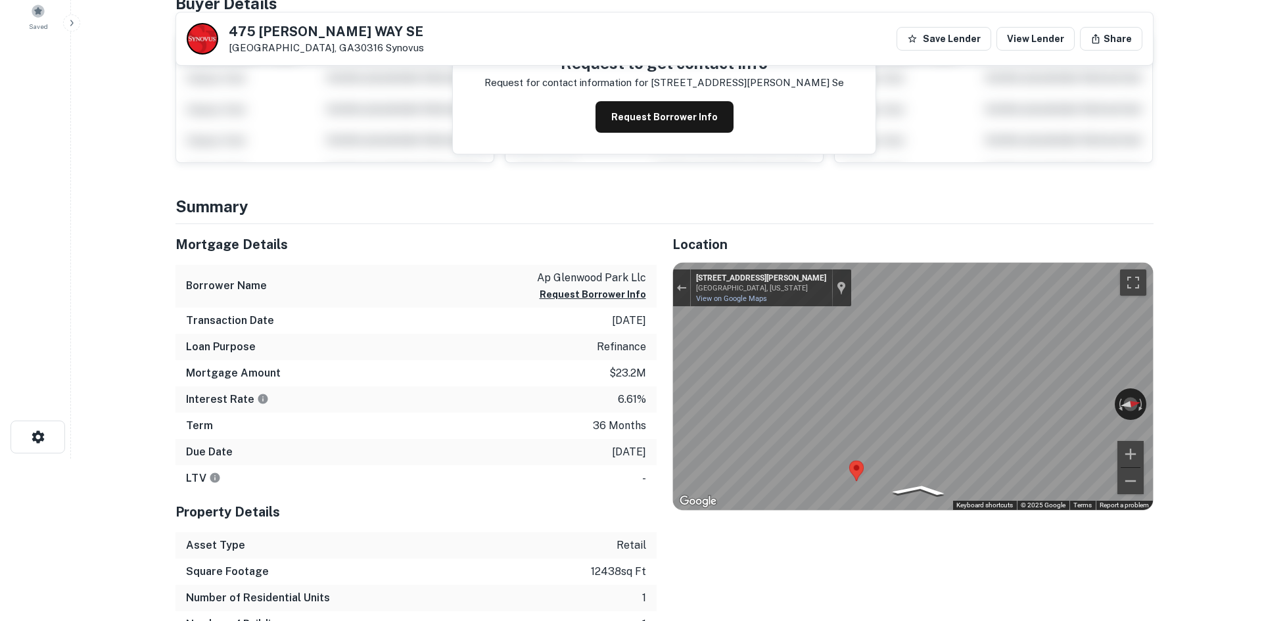
scroll to position [0, 0]
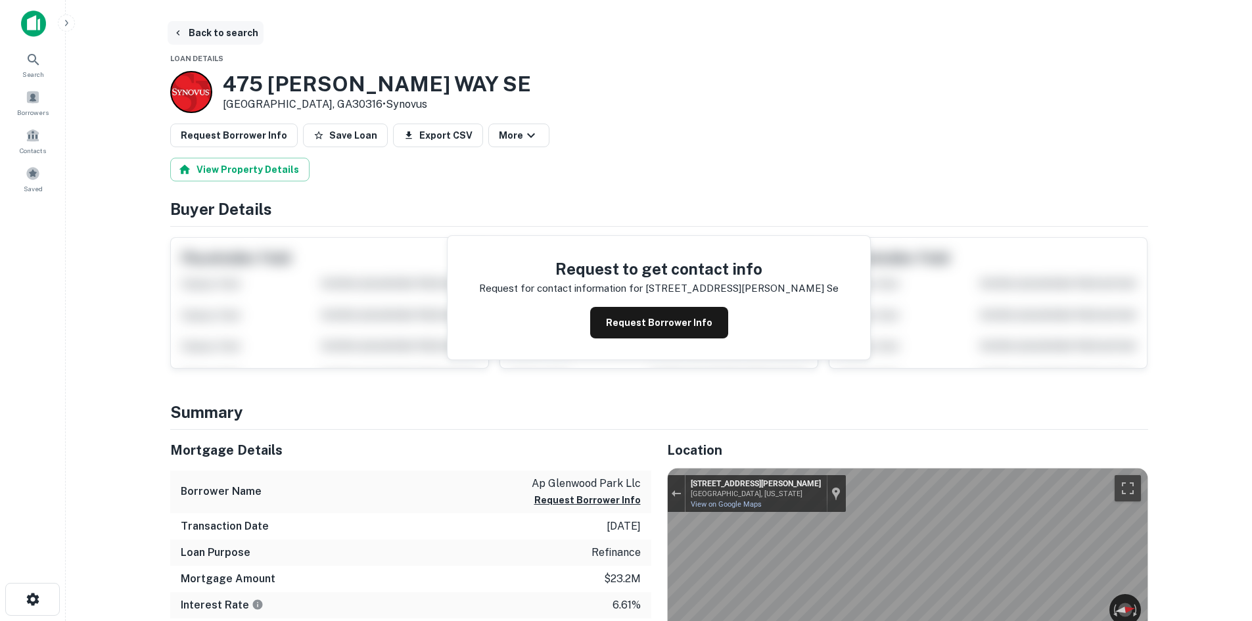
click at [196, 36] on button "Back to search" at bounding box center [216, 33] width 96 height 24
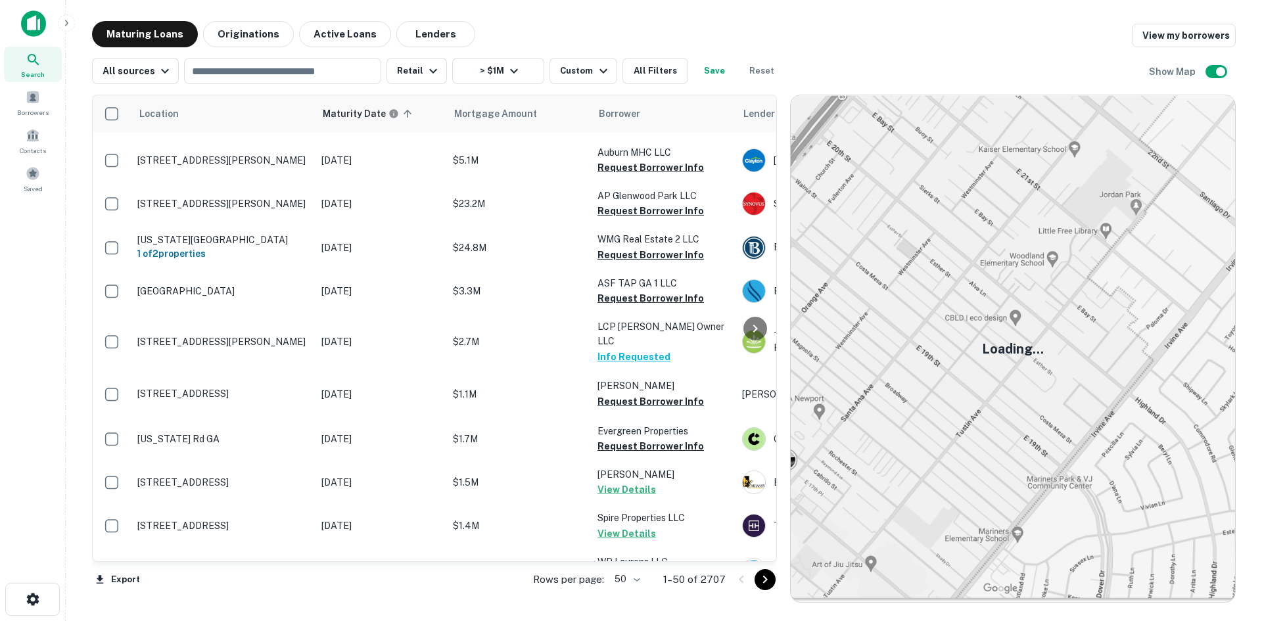
scroll to position [920, 0]
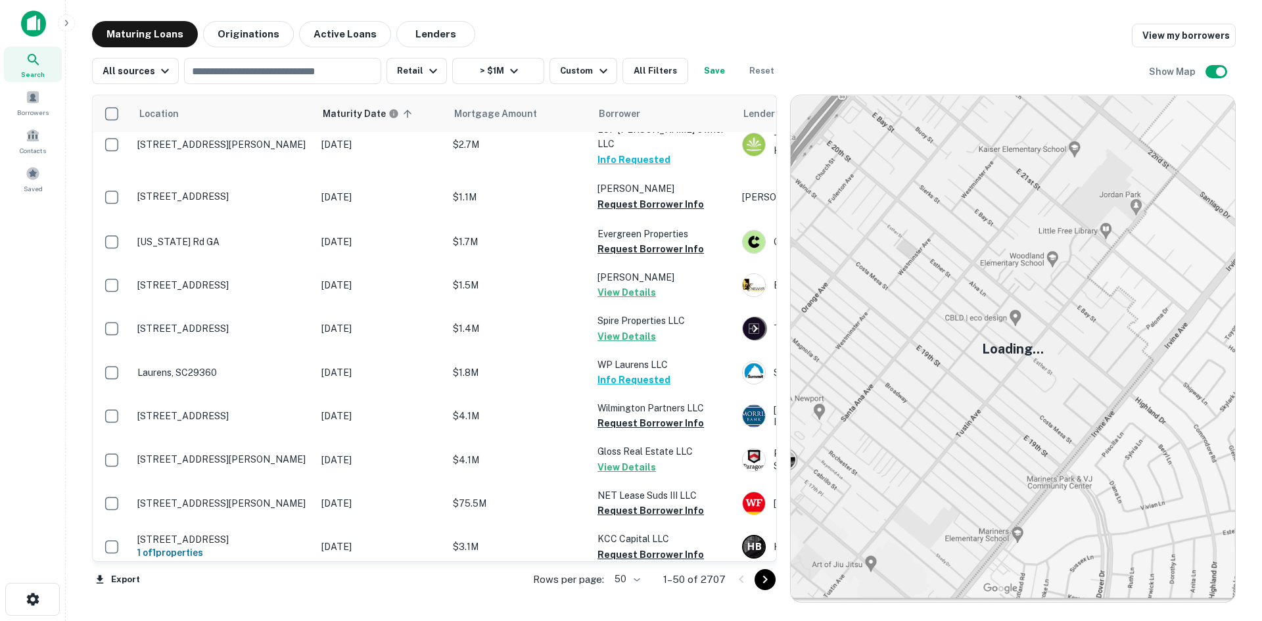
click at [637, 582] on body "Search Borrowers Contacts Saved Maturing Loans Originations Active Loans Lender…" at bounding box center [631, 310] width 1262 height 621
click at [630, 586] on li "100" at bounding box center [630, 594] width 38 height 24
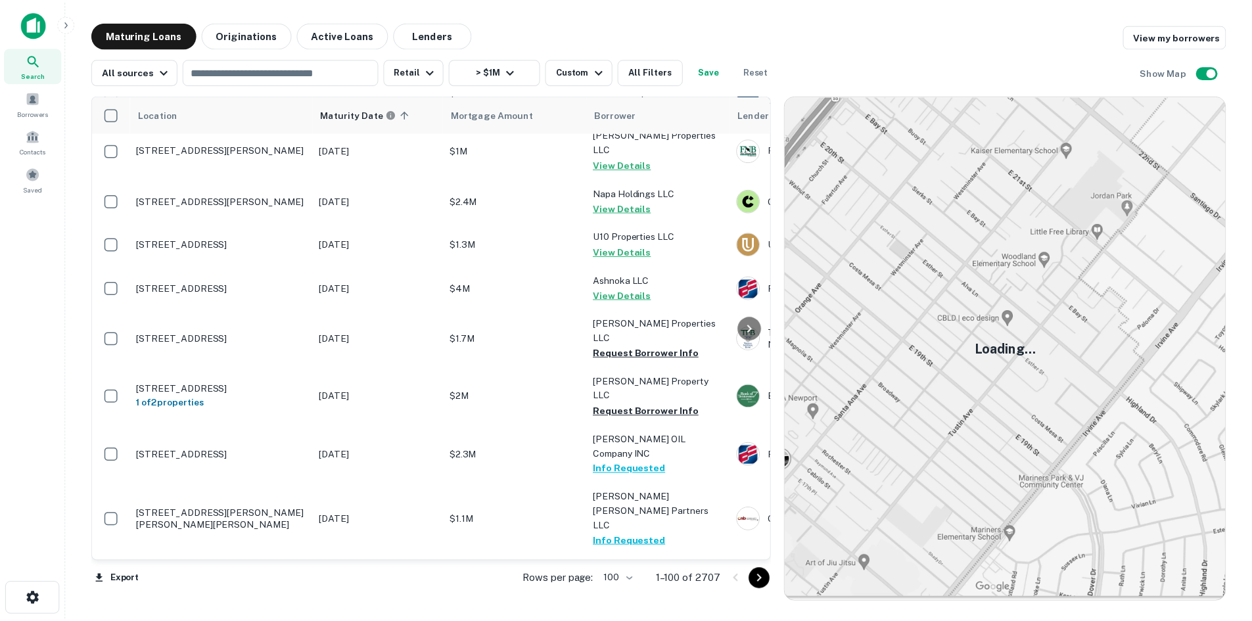
scroll to position [4075, 0]
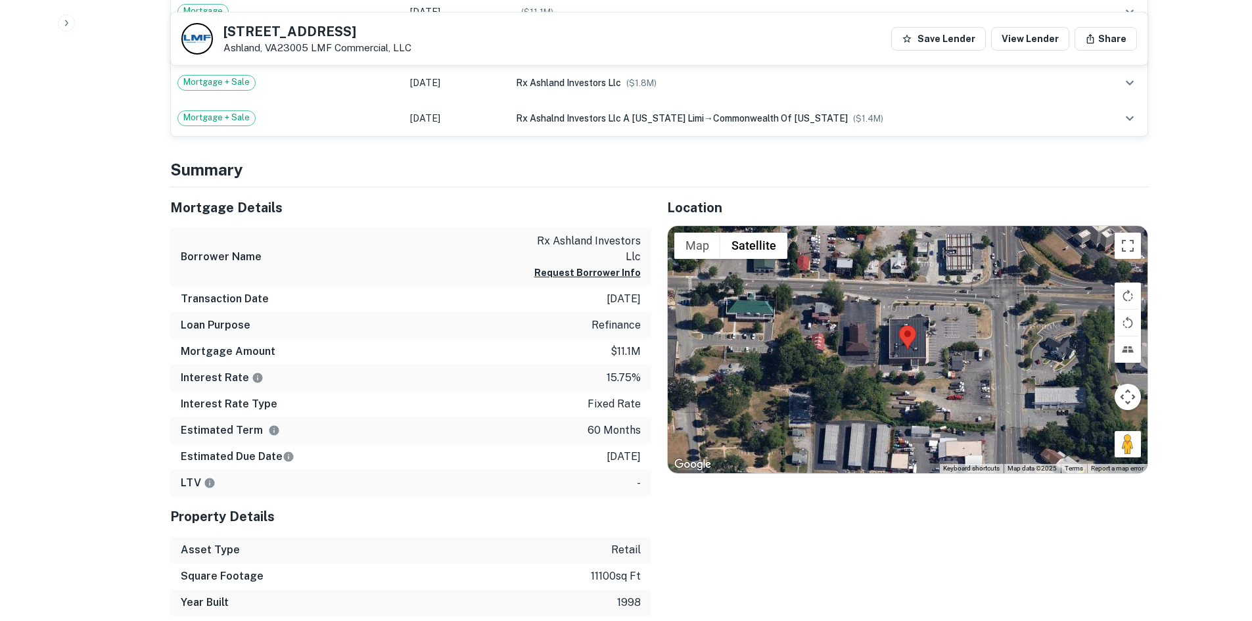
scroll to position [657, 0]
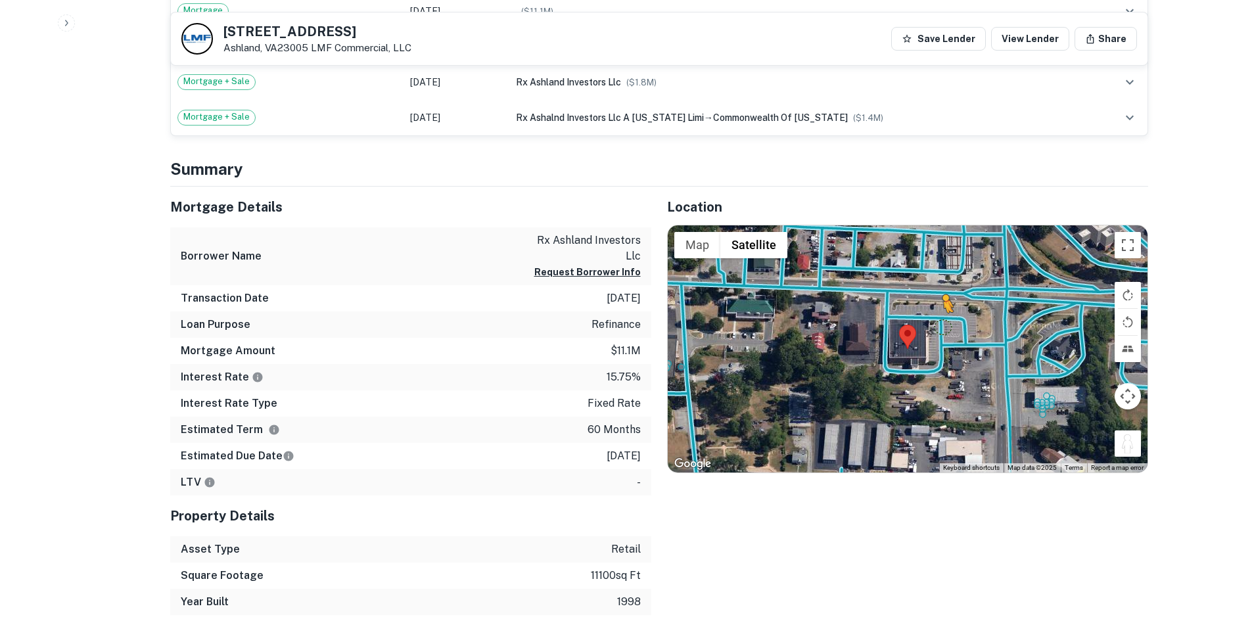
drag, startPoint x: 1132, startPoint y: 443, endPoint x: 922, endPoint y: 313, distance: 246.8
click at [926, 314] on div "To activate drag with keyboard, press Alt + Enter. Once in keyboard drag state,…" at bounding box center [908, 348] width 480 height 247
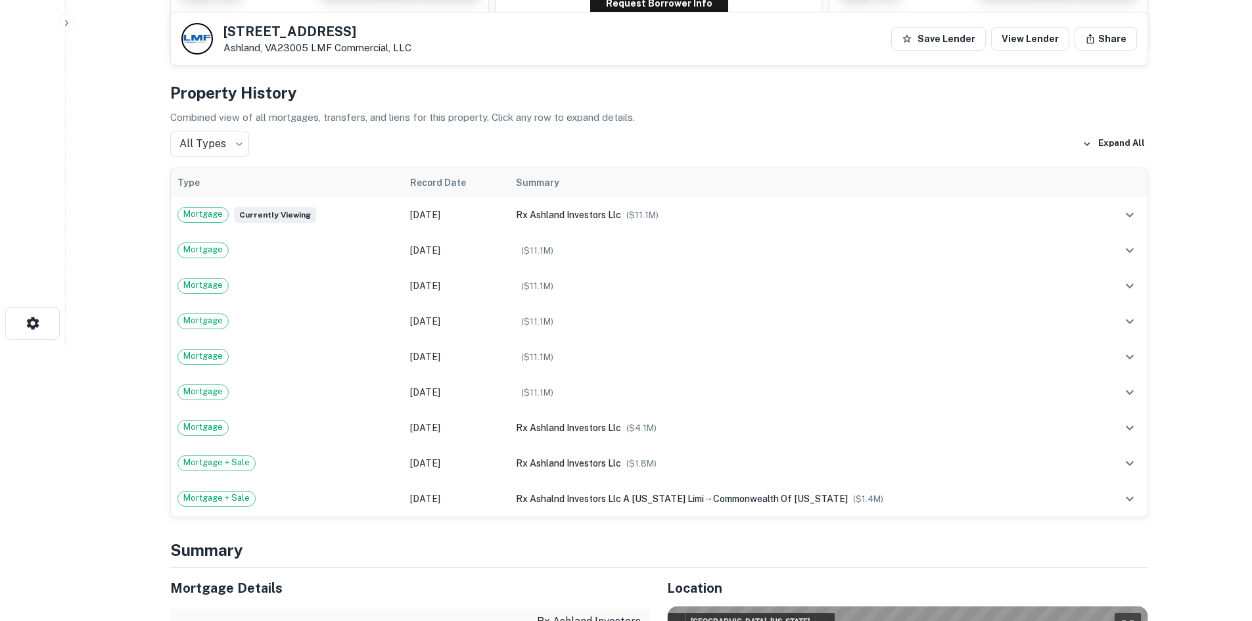
scroll to position [0, 0]
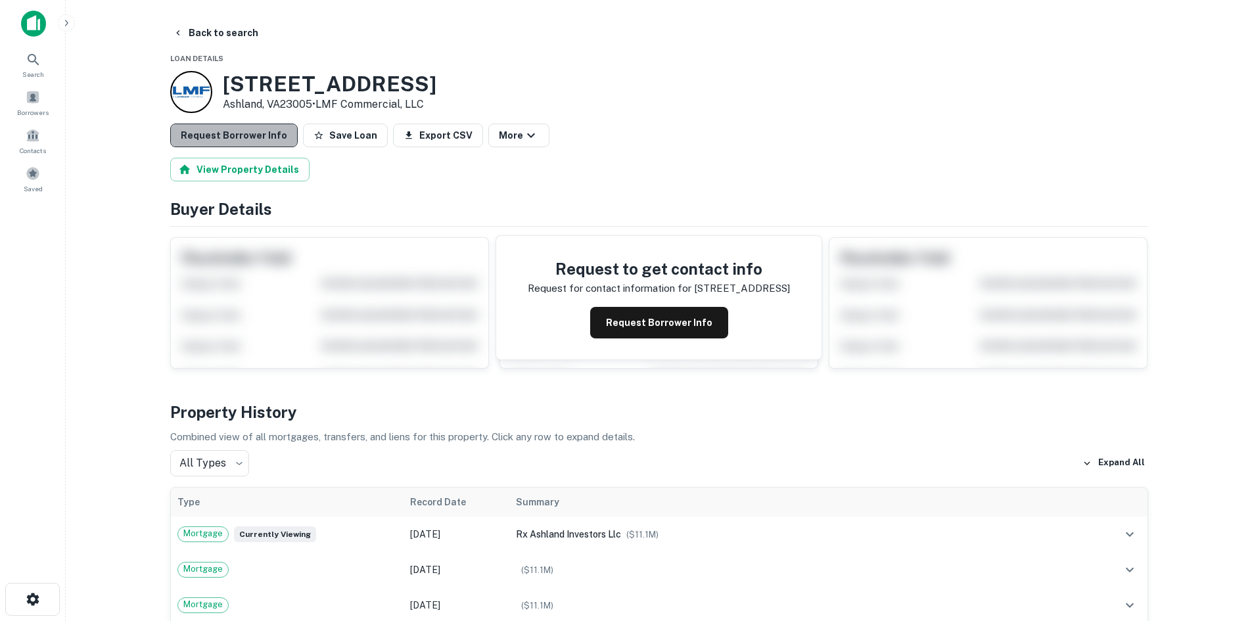
click at [267, 127] on button "Request Borrower Info" at bounding box center [234, 136] width 128 height 24
click at [266, 127] on button "Request Borrower Info" at bounding box center [234, 136] width 128 height 24
click at [330, 138] on button "Save Loan" at bounding box center [345, 136] width 85 height 24
click at [218, 37] on button "Back to search" at bounding box center [216, 33] width 96 height 24
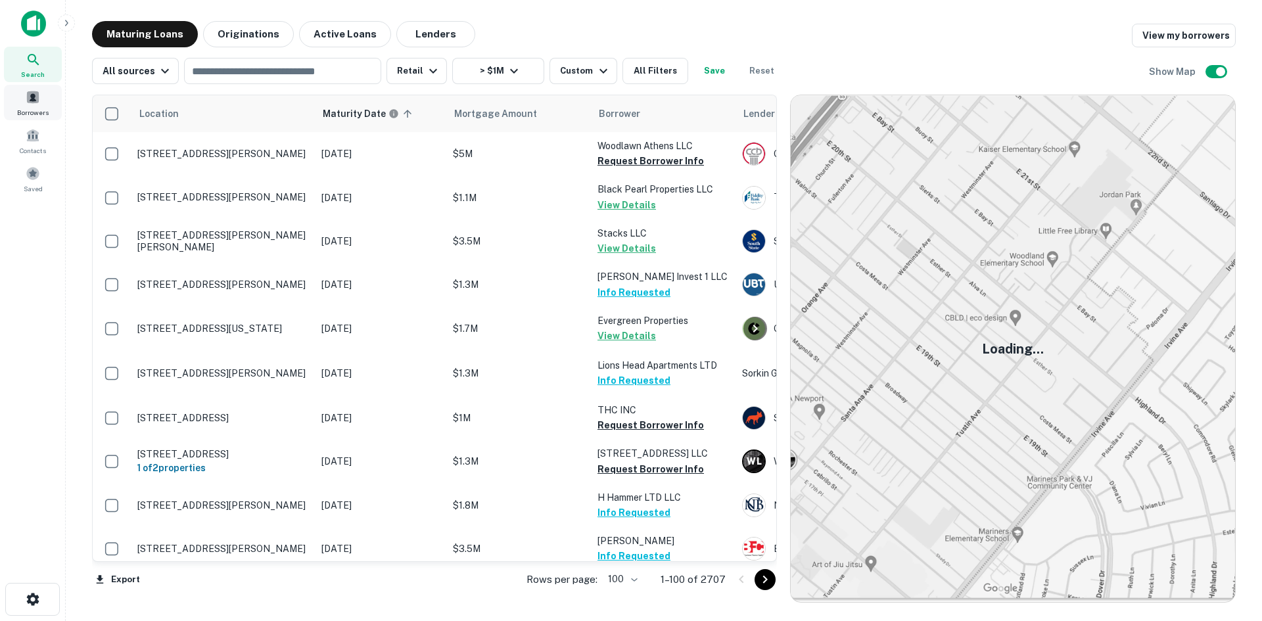
scroll to position [2999, 0]
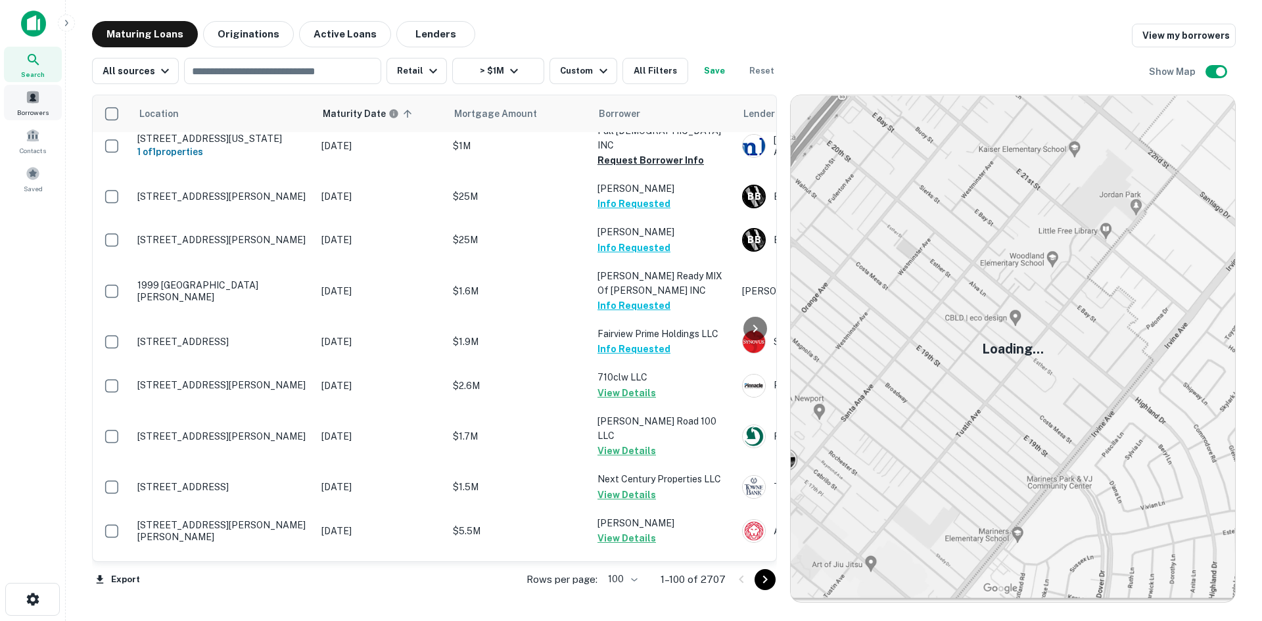
click at [47, 107] on span "Borrowers" at bounding box center [33, 112] width 32 height 11
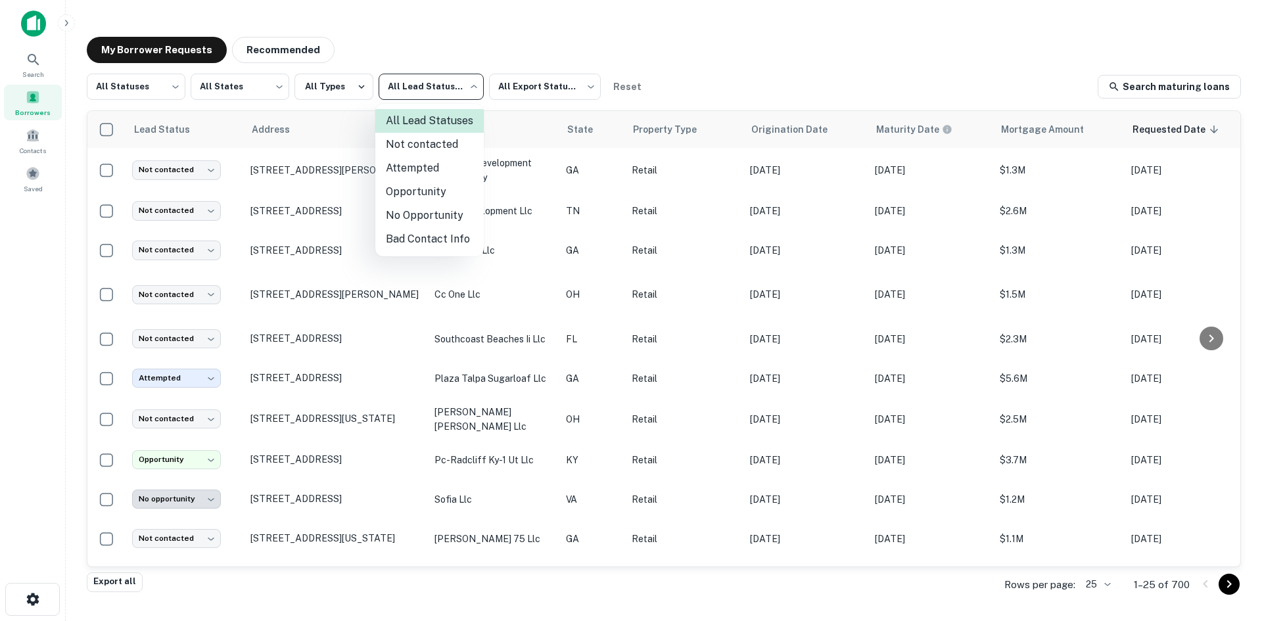
click at [426, 75] on body "Search Borrowers Contacts Saved My Borrower Requests Recommended All Statuses *…" at bounding box center [631, 310] width 1262 height 621
click at [427, 141] on li "Not contacted" at bounding box center [429, 145] width 108 height 24
type input "****"
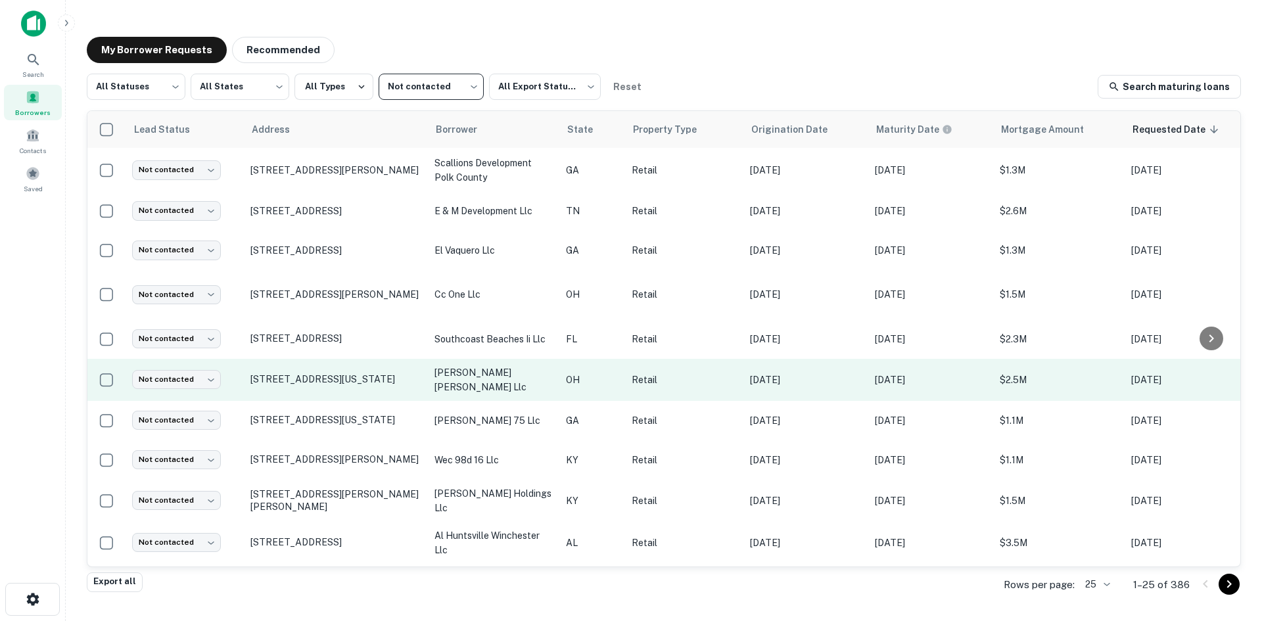
click at [359, 369] on td "[STREET_ADDRESS][US_STATE]" at bounding box center [336, 380] width 184 height 42
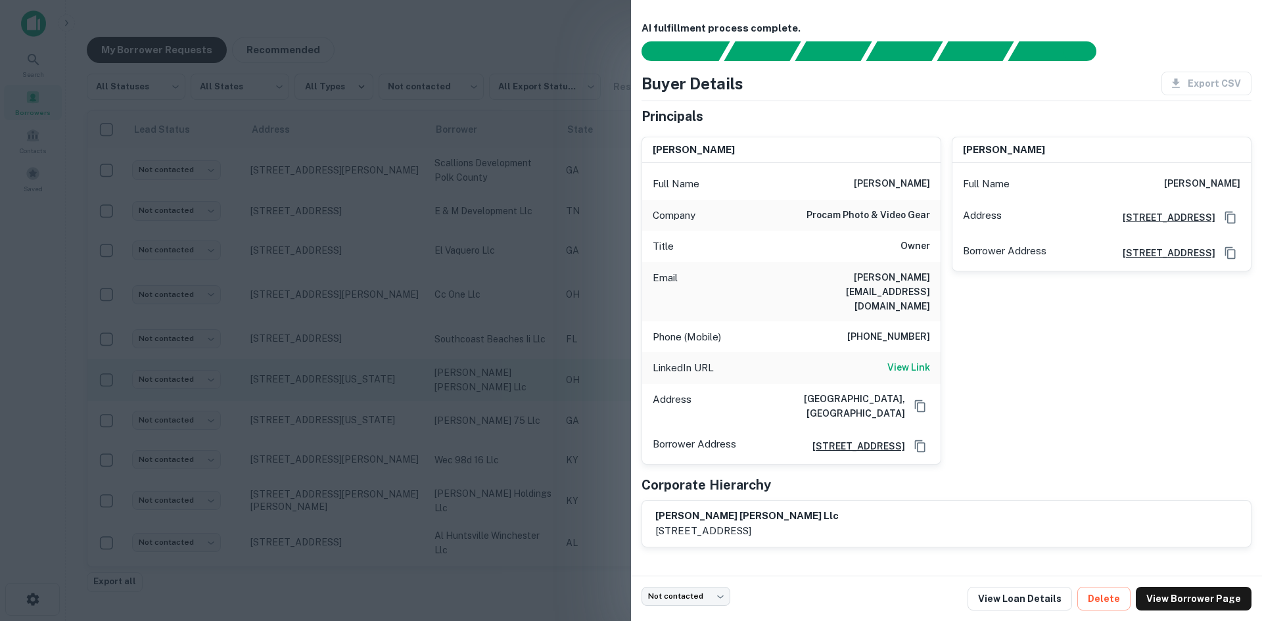
click at [359, 369] on div at bounding box center [631, 310] width 1262 height 621
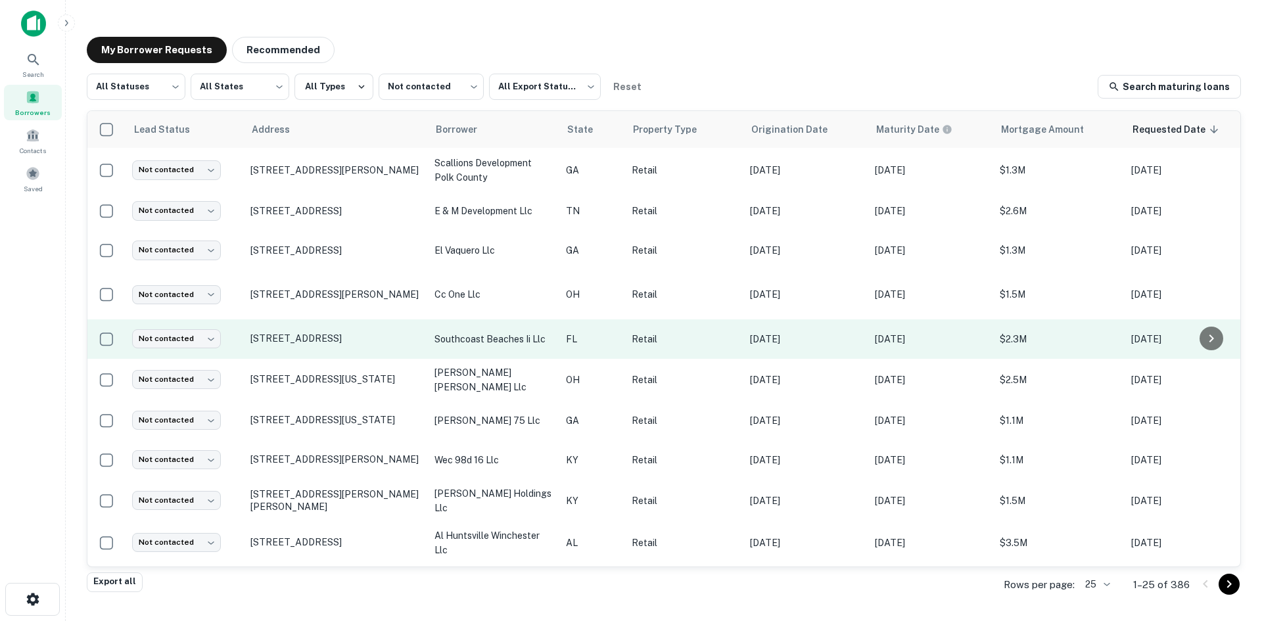
click at [344, 333] on td "[STREET_ADDRESS]" at bounding box center [336, 338] width 184 height 39
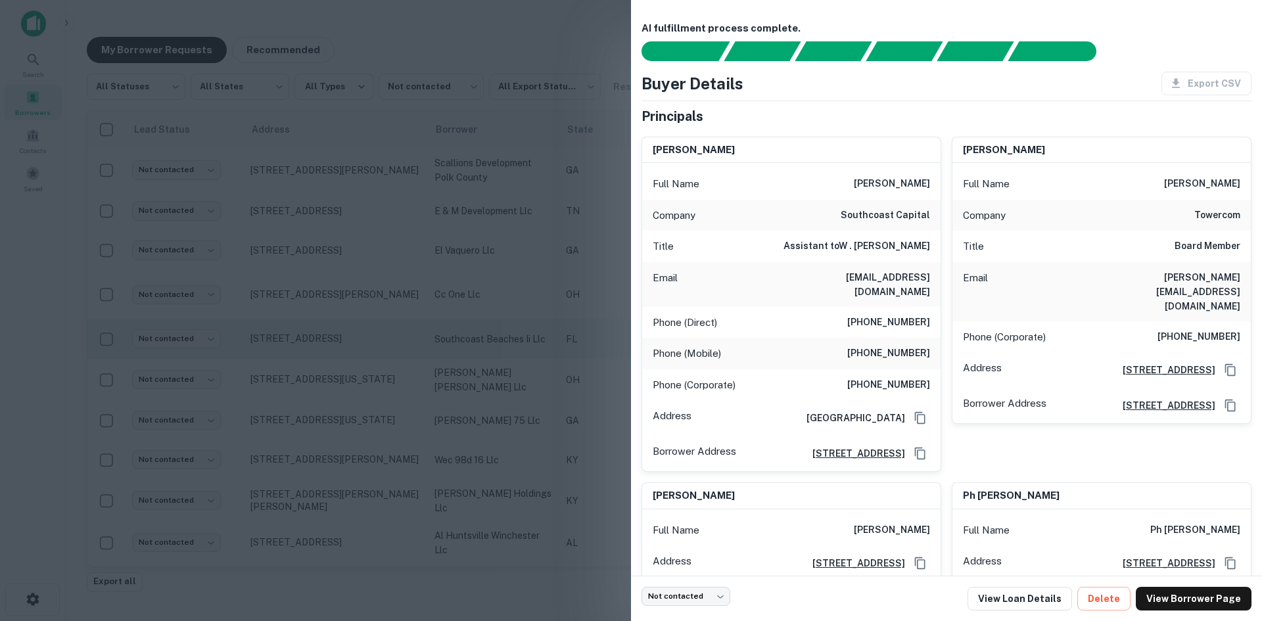
click at [344, 333] on div at bounding box center [631, 310] width 1262 height 621
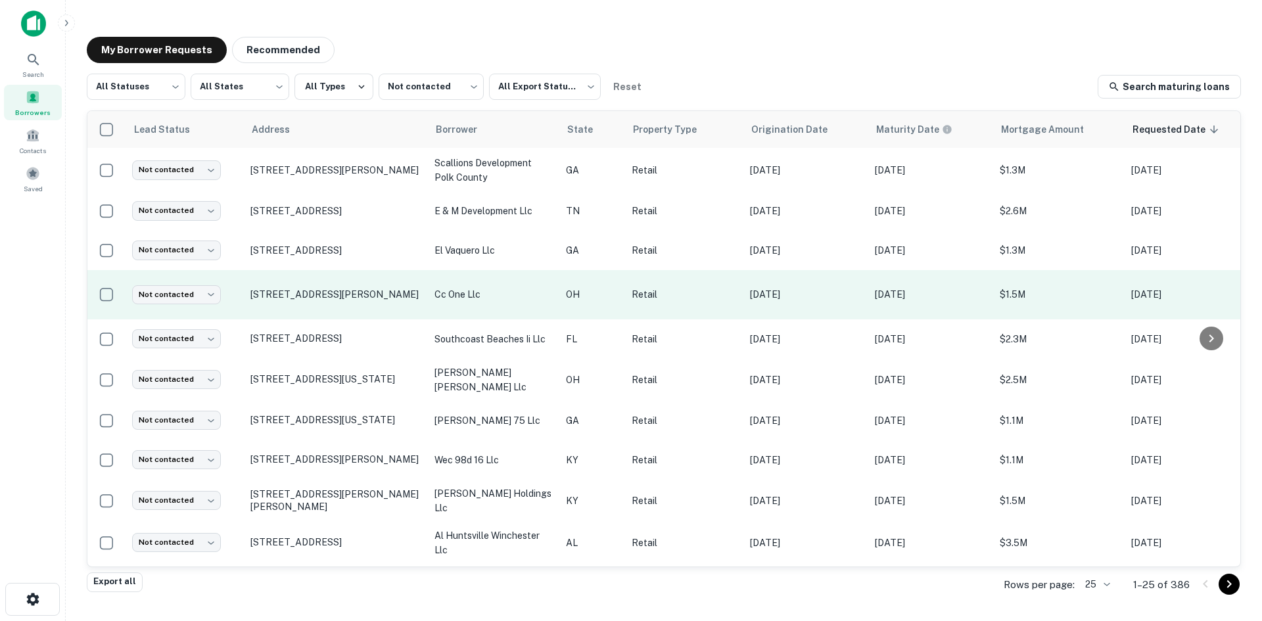
click at [344, 294] on td "[STREET_ADDRESS][PERSON_NAME]" at bounding box center [336, 294] width 184 height 49
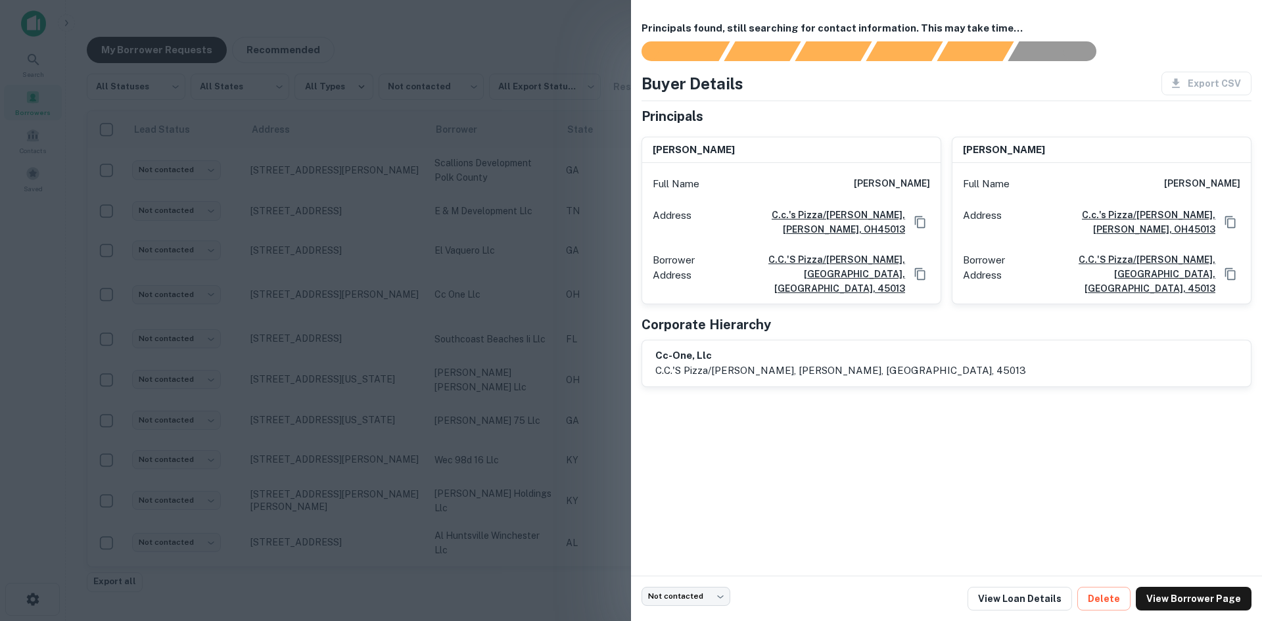
click at [54, 339] on div at bounding box center [631, 310] width 1262 height 621
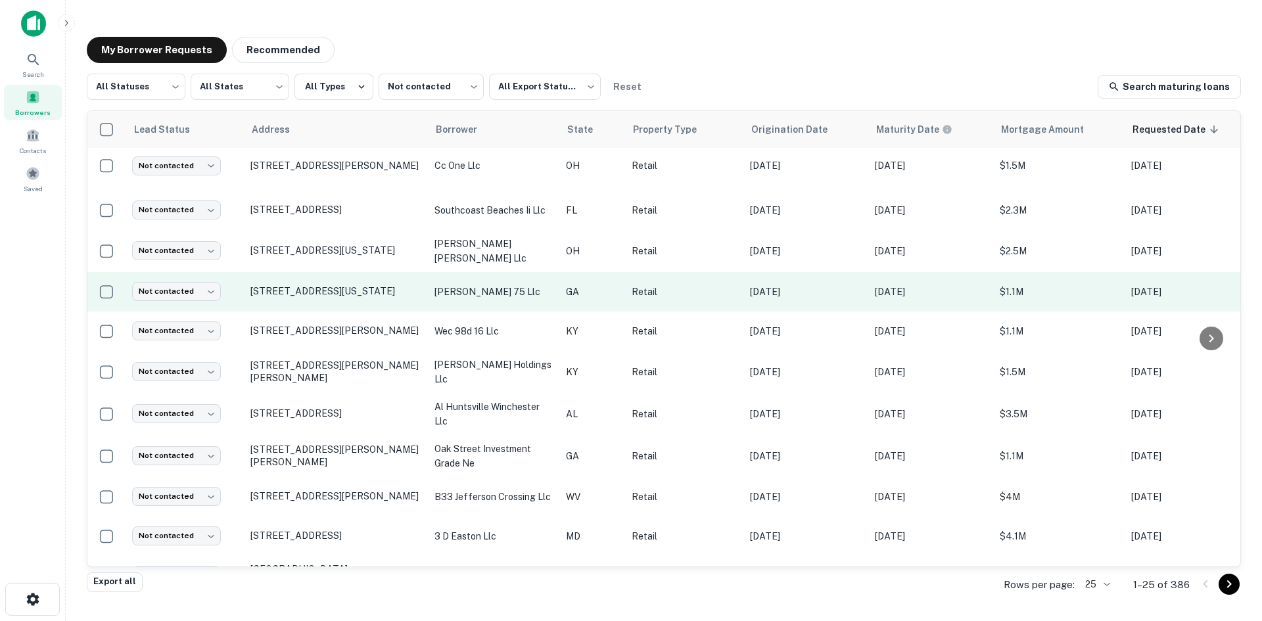
scroll to position [577, 0]
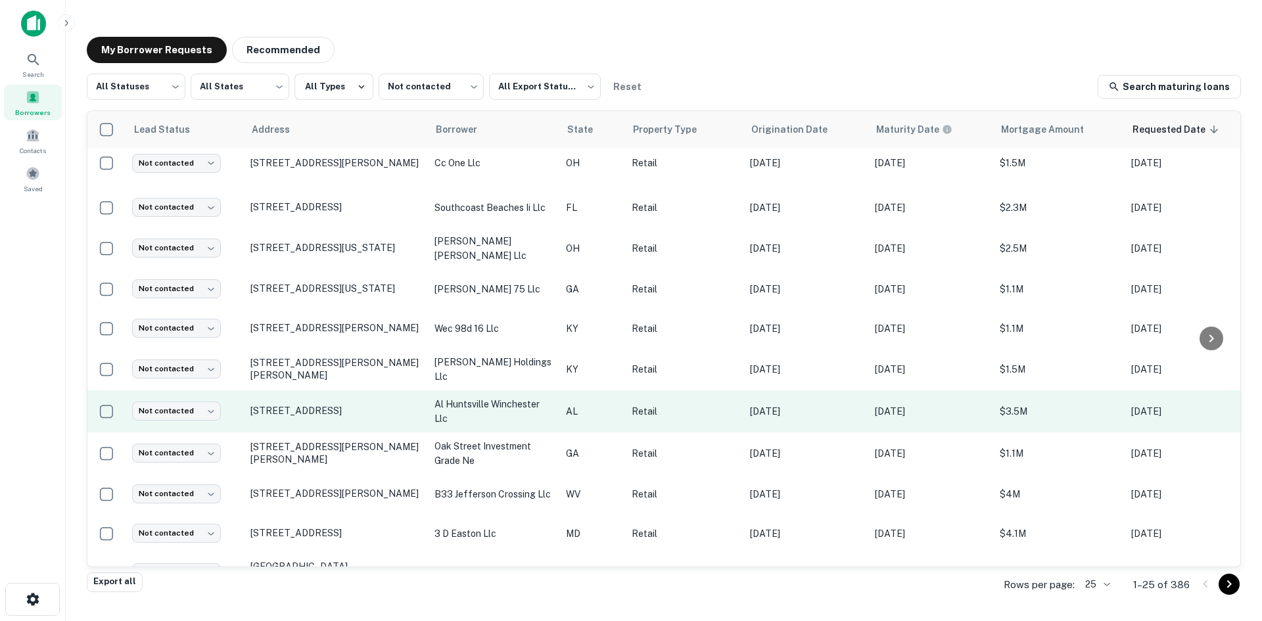
click at [303, 408] on td "[STREET_ADDRESS]" at bounding box center [336, 411] width 184 height 42
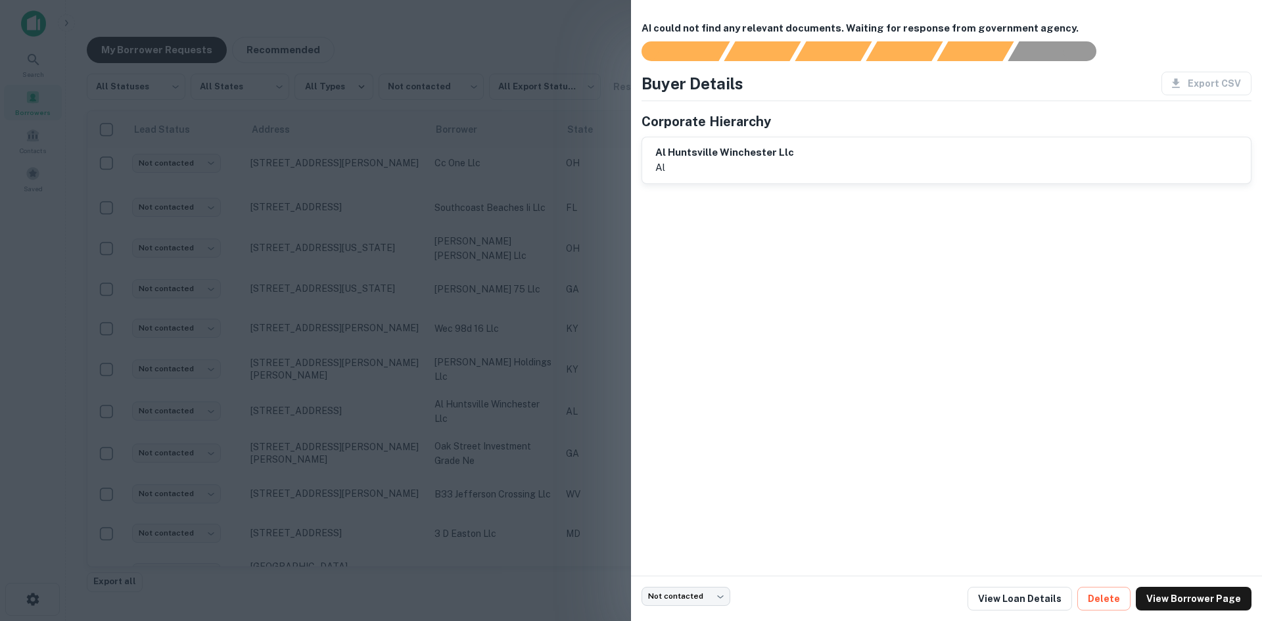
click at [367, 421] on div at bounding box center [631, 310] width 1262 height 621
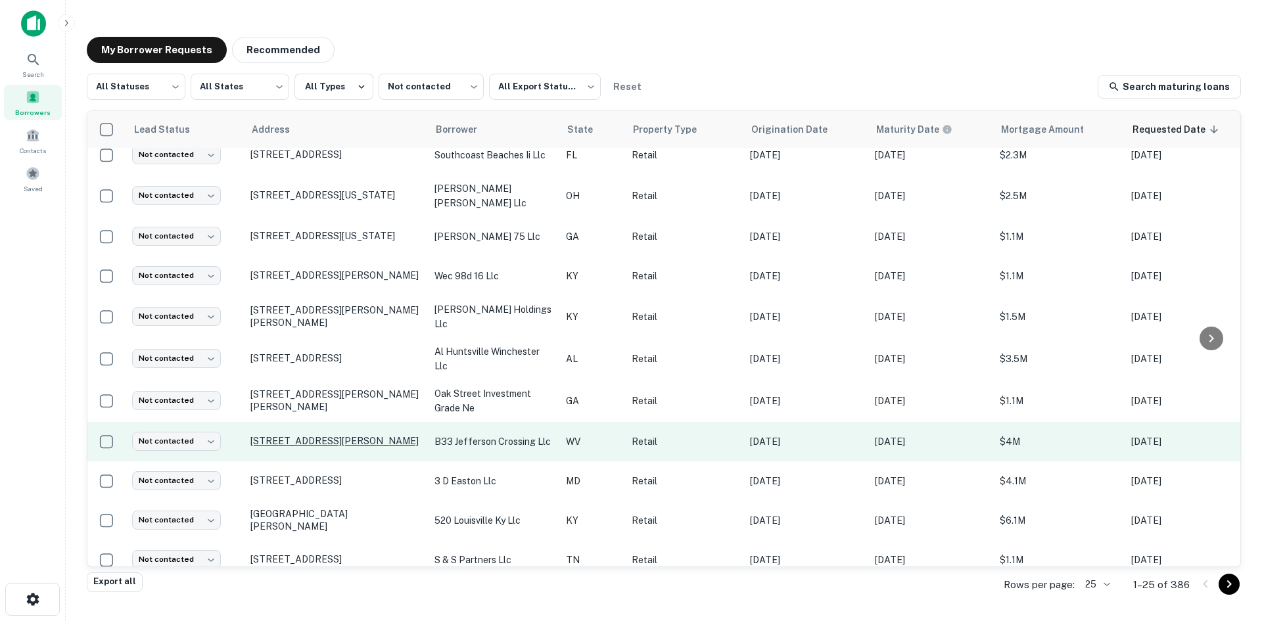
scroll to position [630, 0]
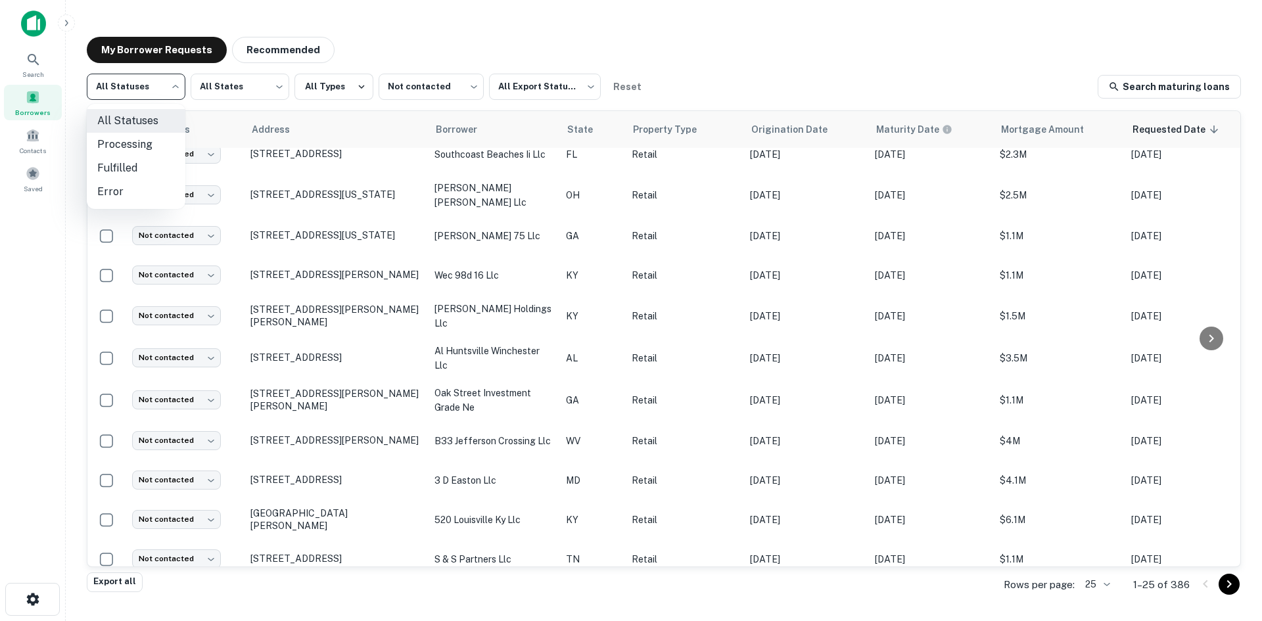
click at [97, 91] on body "Search Borrowers Contacts Saved My Borrower Requests Recommended All Statuses *…" at bounding box center [631, 310] width 1262 height 621
click at [120, 164] on li "Fulfilled" at bounding box center [136, 168] width 99 height 24
type input "*********"
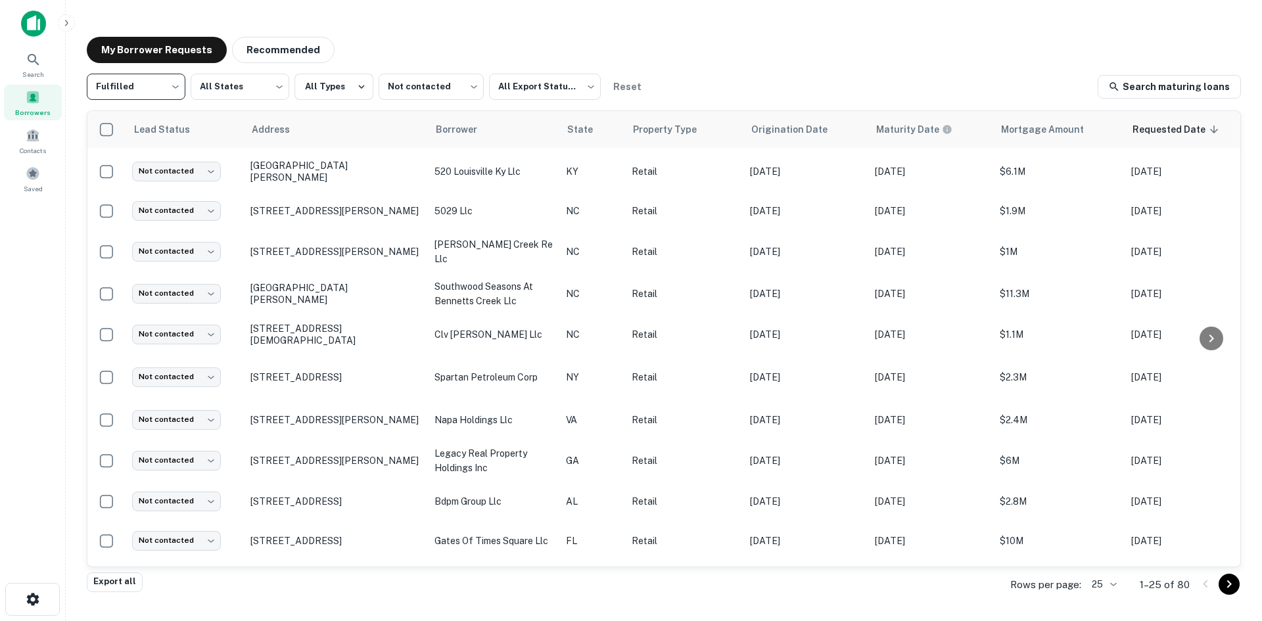
scroll to position [630, 0]
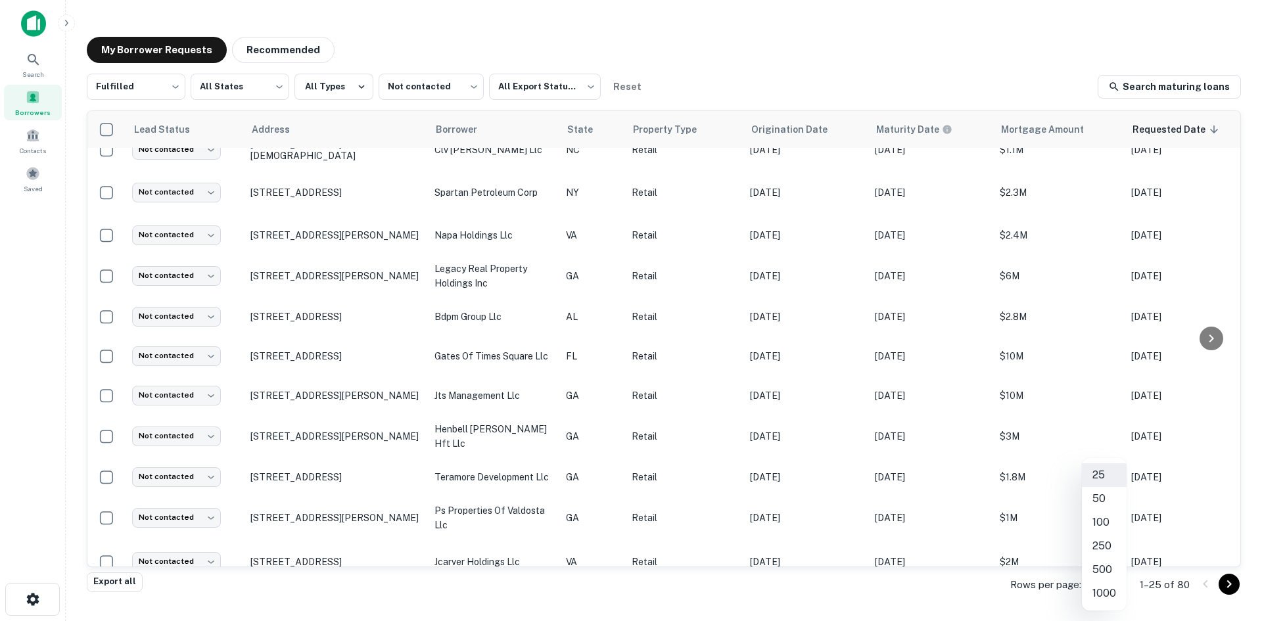
click at [1114, 592] on body "Search Borrowers Contacts Saved My Borrower Requests Recommended Fulfilled ****…" at bounding box center [631, 310] width 1262 height 621
click at [1114, 592] on li "1000" at bounding box center [1104, 594] width 45 height 24
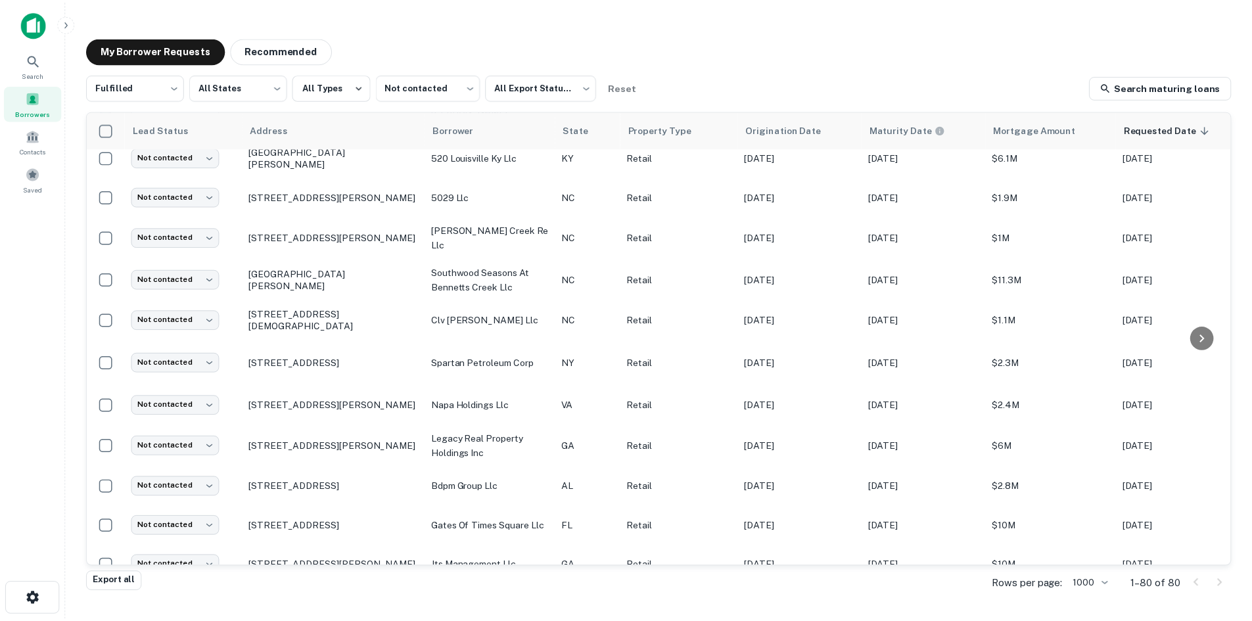
scroll to position [630, 0]
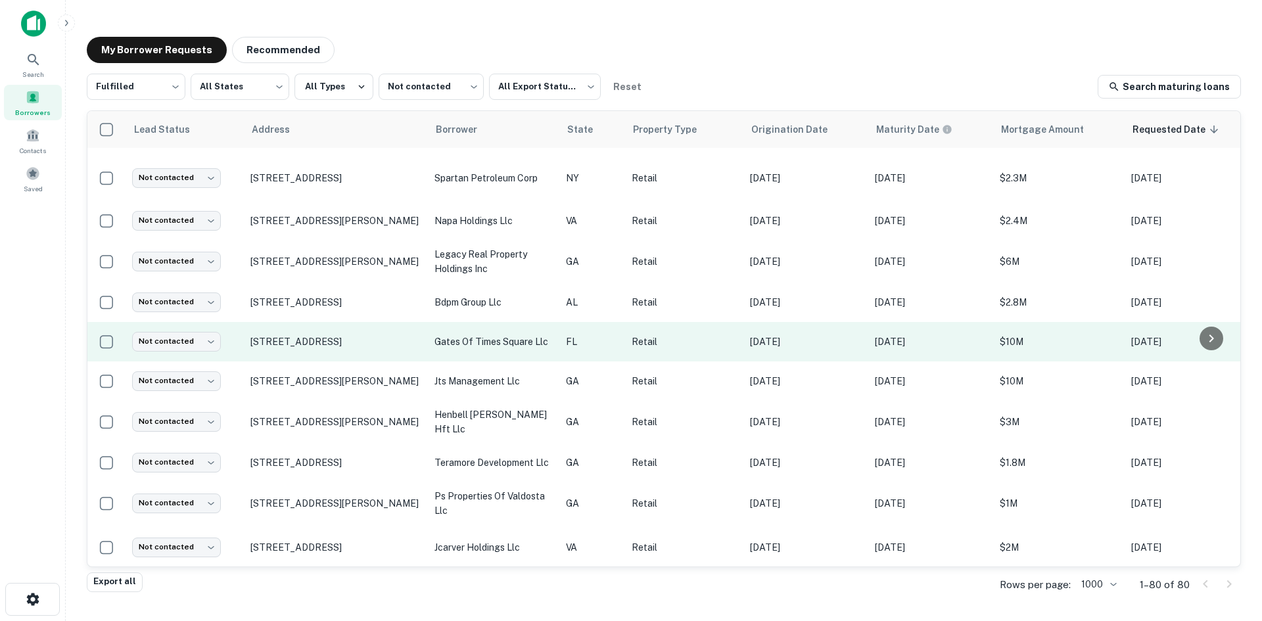
click at [328, 346] on td "[STREET_ADDRESS]" at bounding box center [336, 341] width 184 height 39
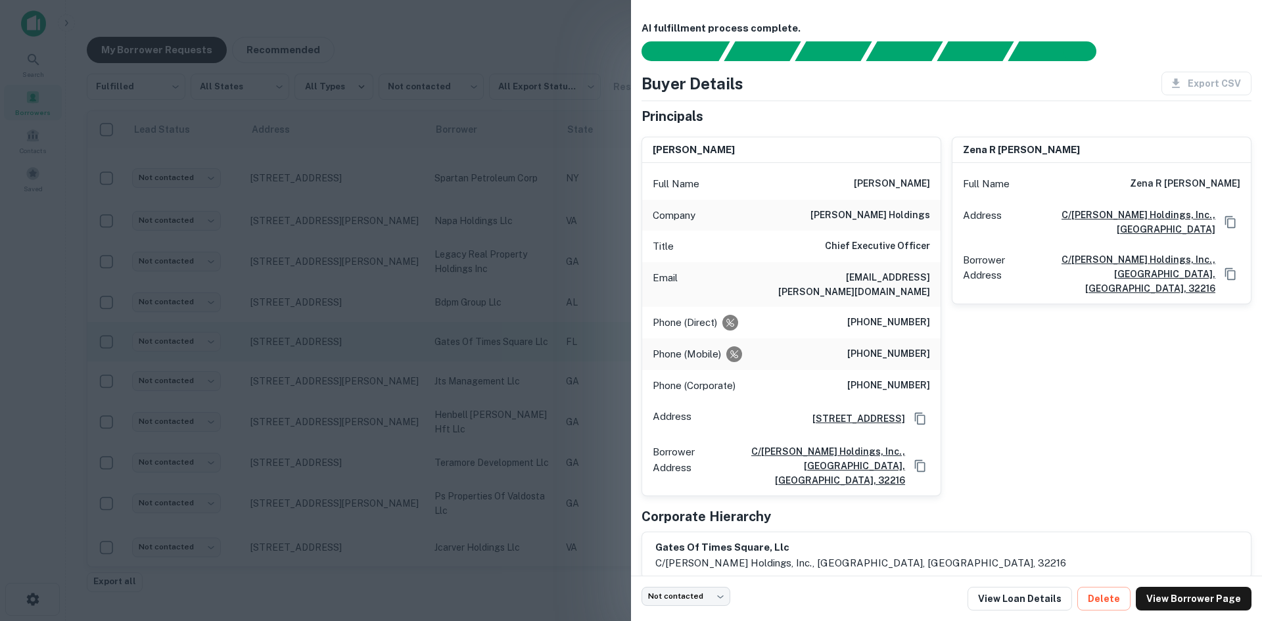
click at [328, 346] on div at bounding box center [631, 310] width 1262 height 621
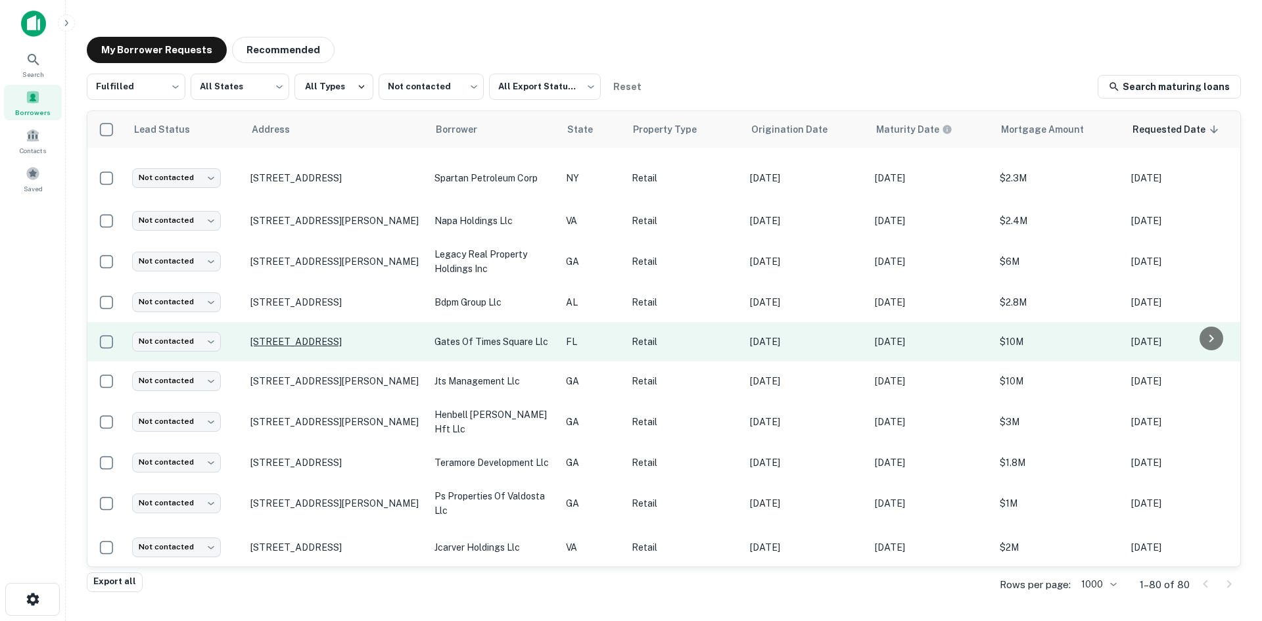
click at [324, 336] on p "[STREET_ADDRESS]" at bounding box center [335, 342] width 171 height 12
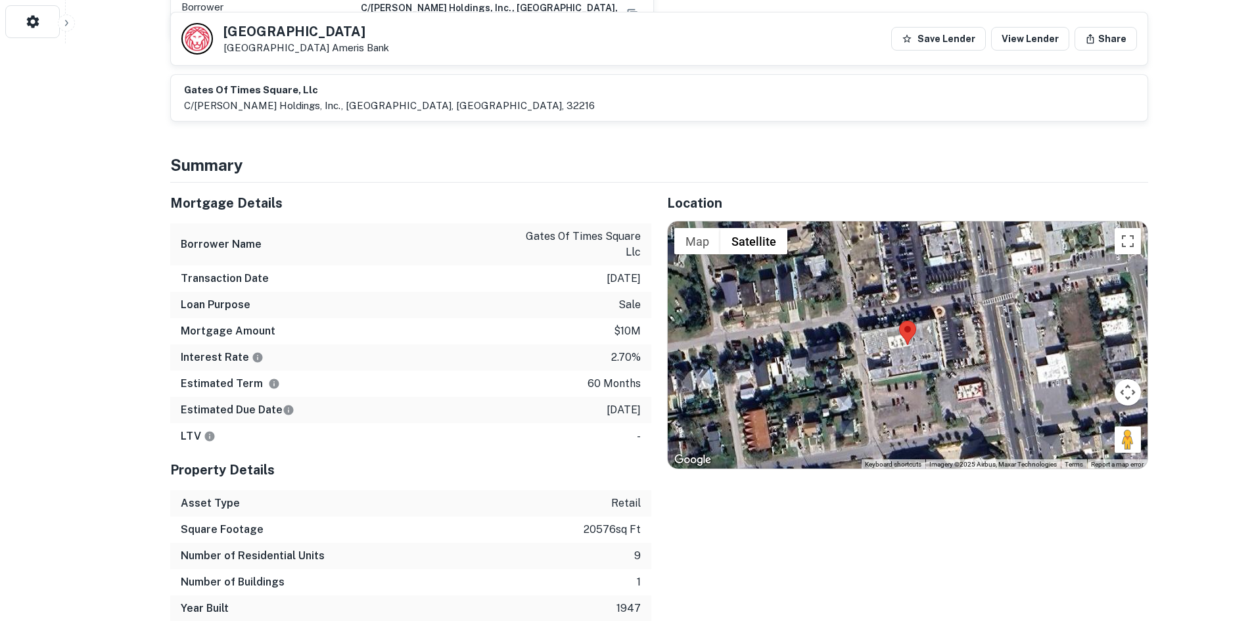
scroll to position [592, 0]
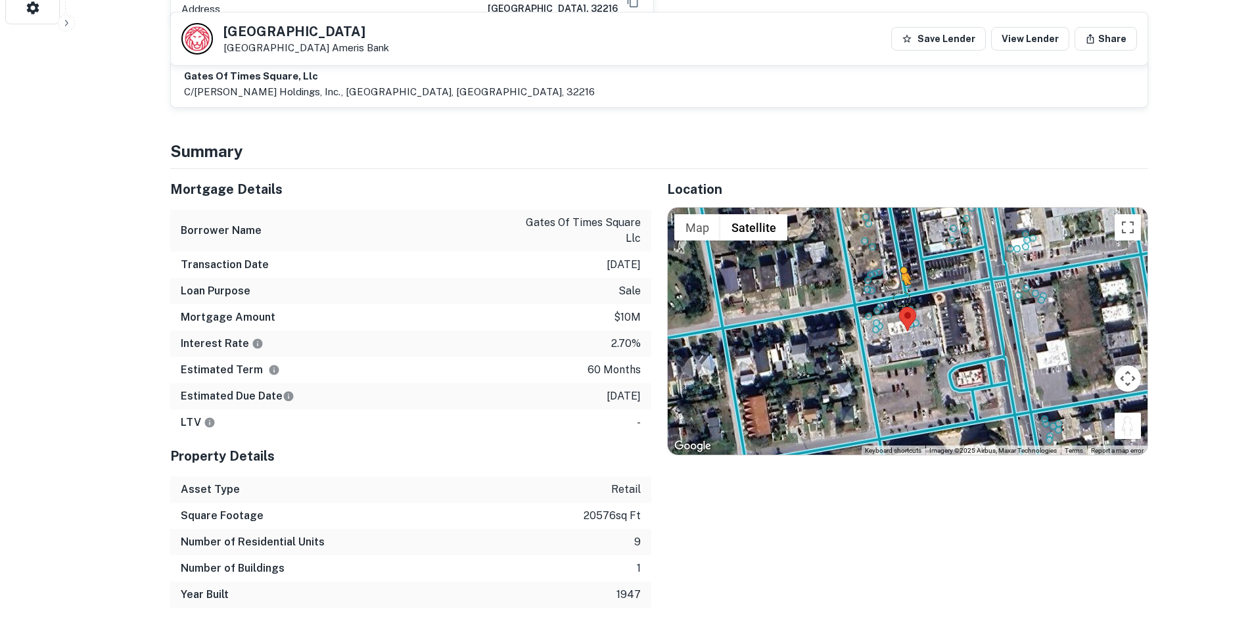
drag, startPoint x: 1139, startPoint y: 402, endPoint x: 897, endPoint y: 272, distance: 275.3
click at [897, 272] on div "To activate drag with keyboard, press Alt + Enter. Once in keyboard drag state,…" at bounding box center [908, 331] width 480 height 247
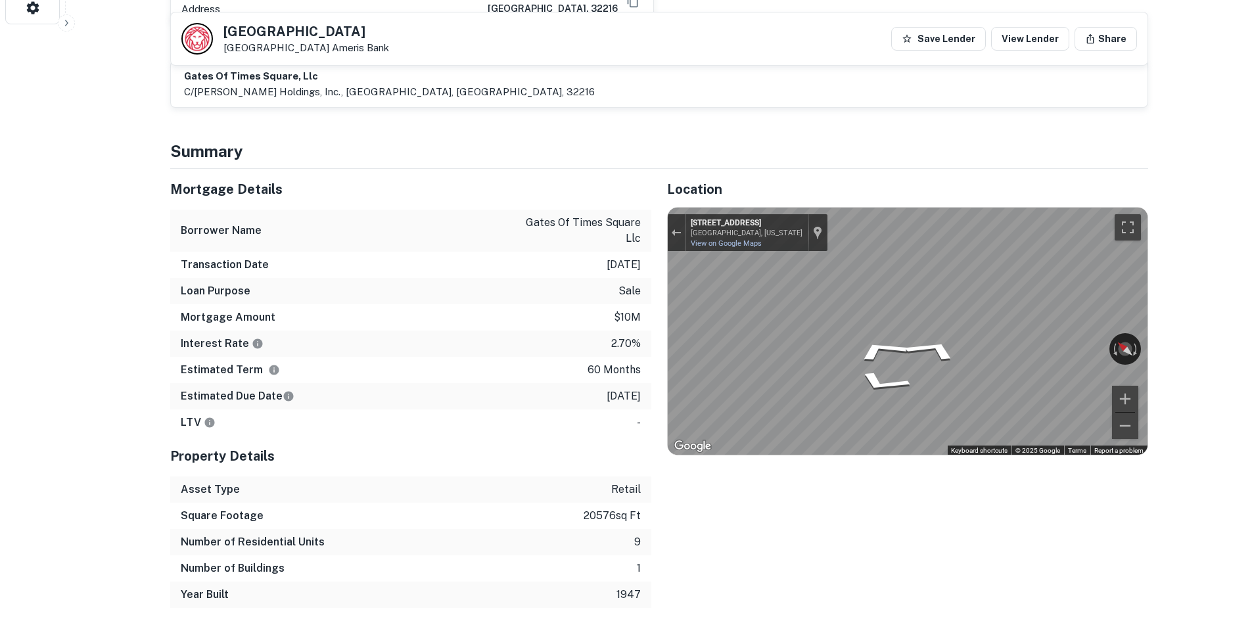
click at [519, 183] on div "Mortgage Details Borrower Name gates of times square llc Transaction Date [DATE…" at bounding box center [651, 388] width 994 height 439
click at [576, 341] on div "Mortgage Details Borrower Name gates of times square llc Transaction Date [DATE…" at bounding box center [651, 388] width 994 height 439
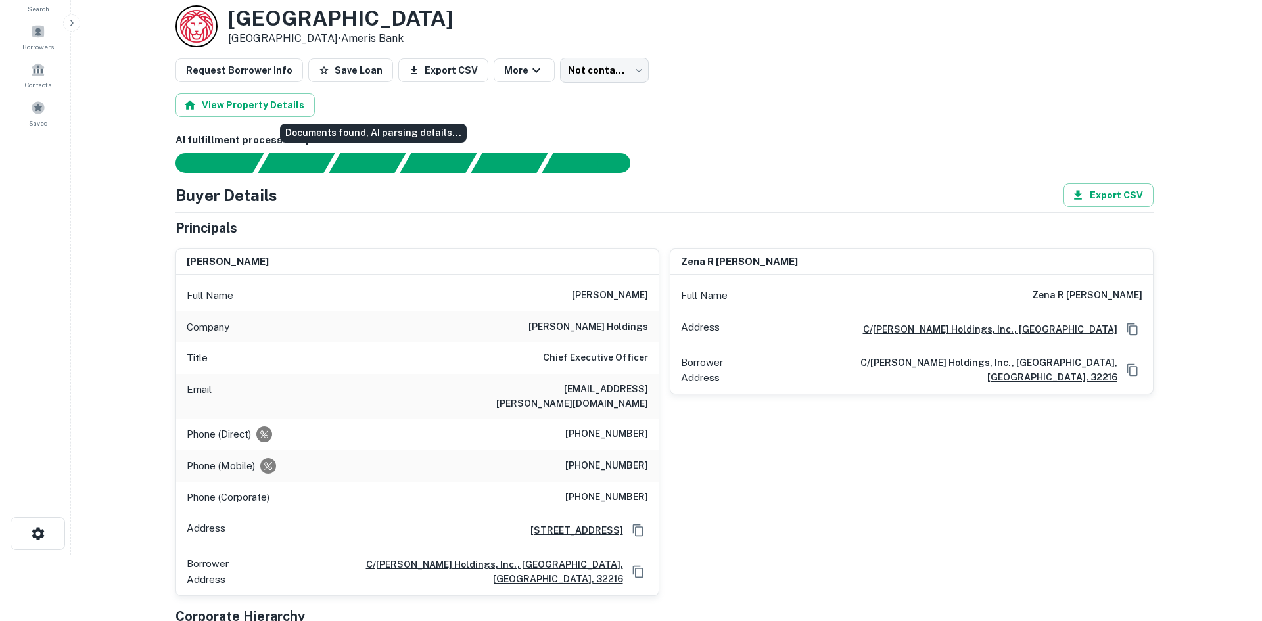
scroll to position [0, 0]
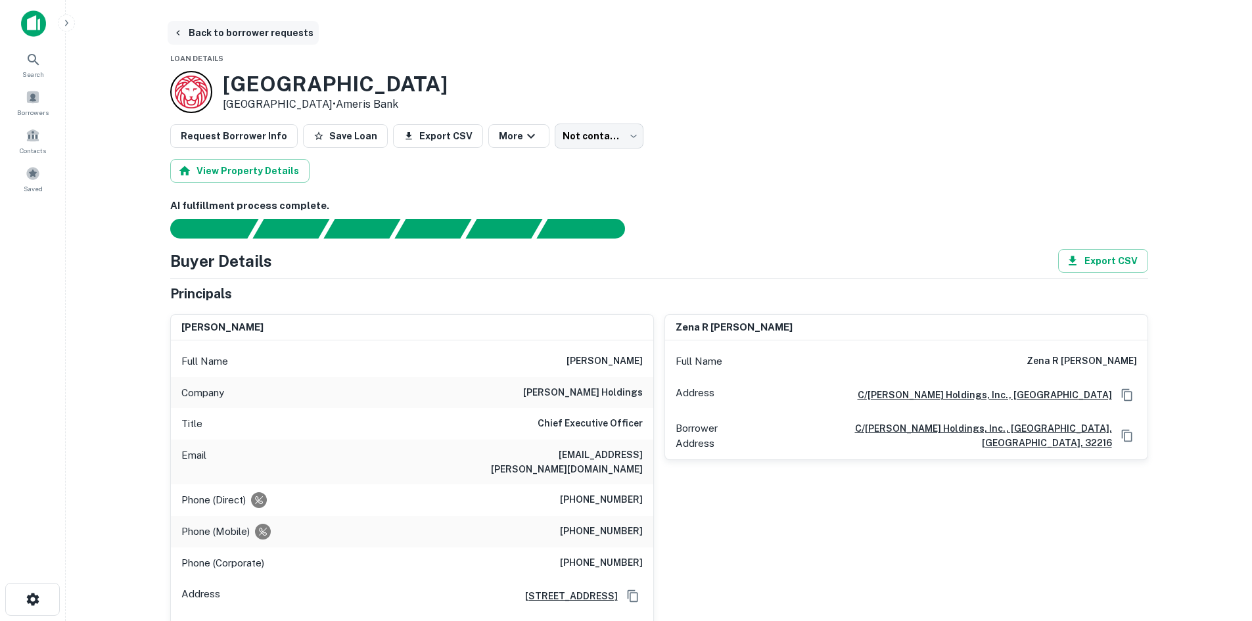
click at [254, 41] on button "Back to borrower requests" at bounding box center [243, 33] width 151 height 24
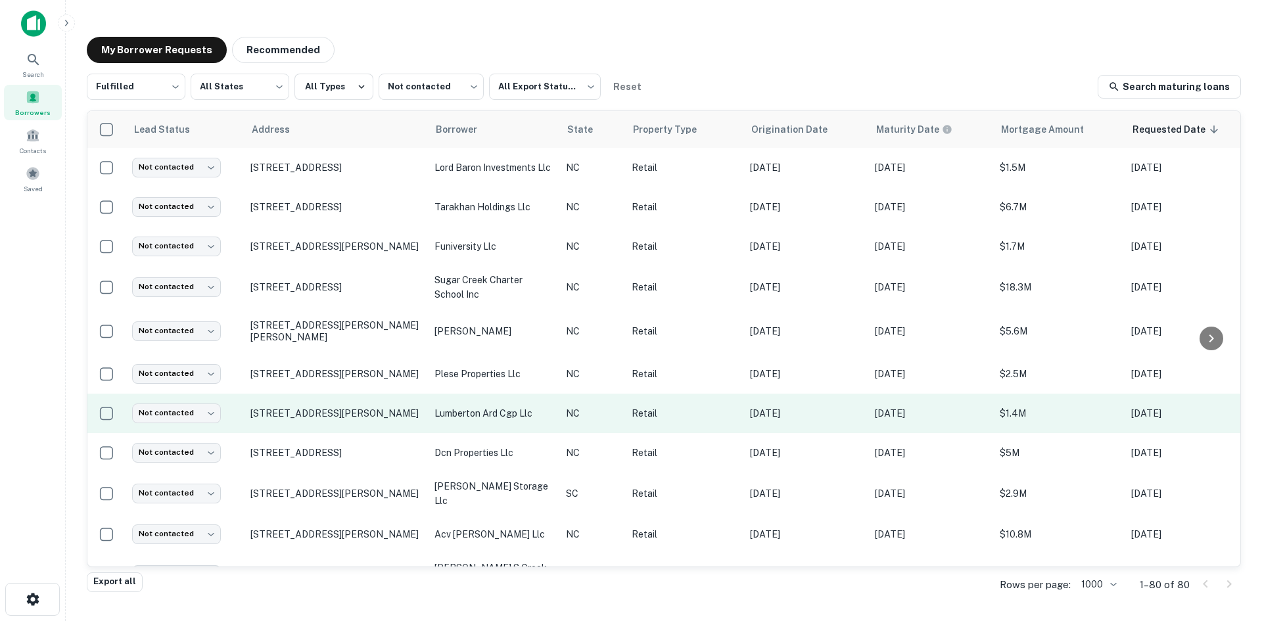
scroll to position [2089, 0]
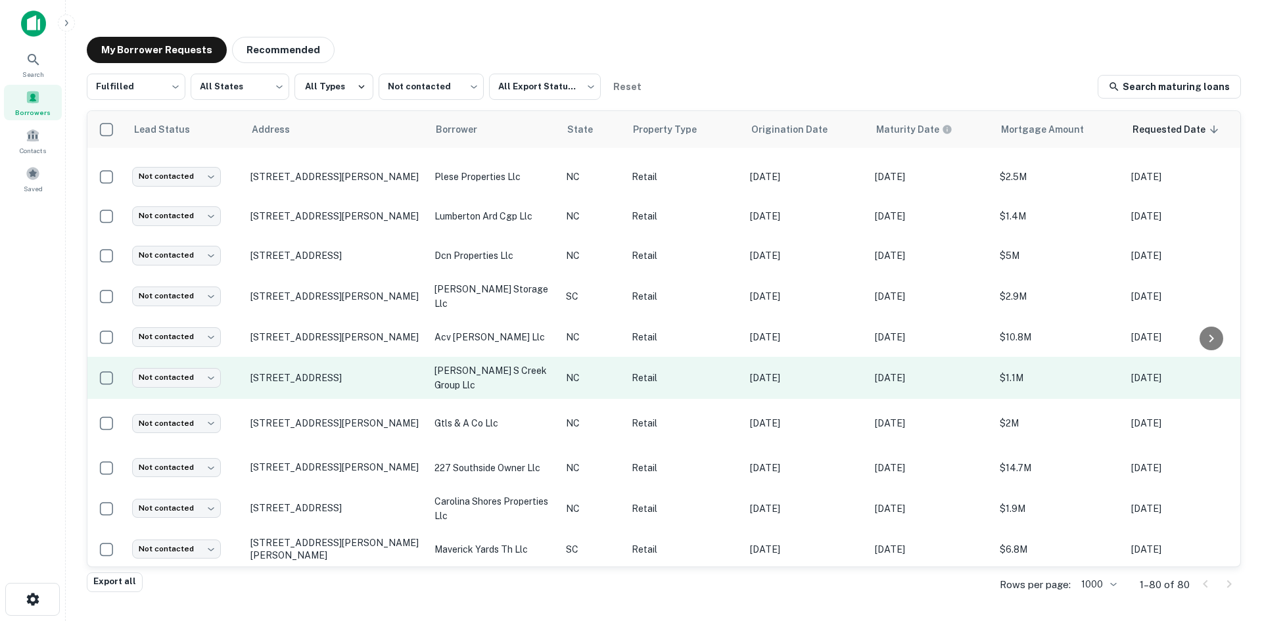
click at [358, 360] on td "[STREET_ADDRESS]" at bounding box center [336, 378] width 184 height 42
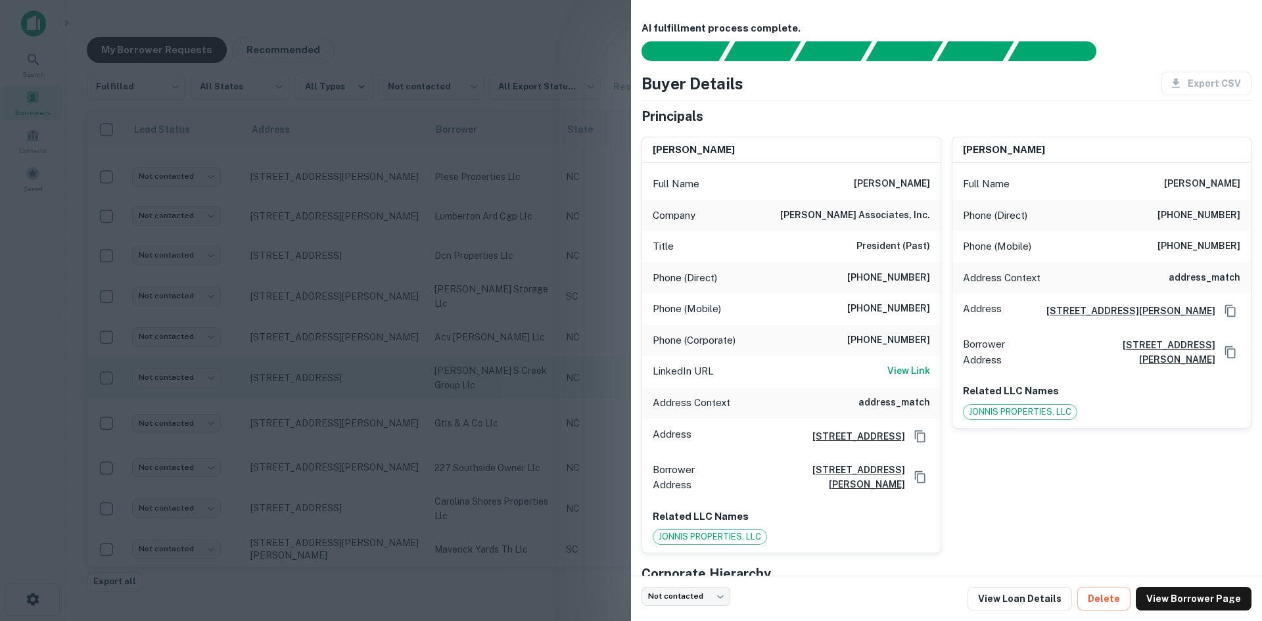
click at [358, 360] on div at bounding box center [631, 310] width 1262 height 621
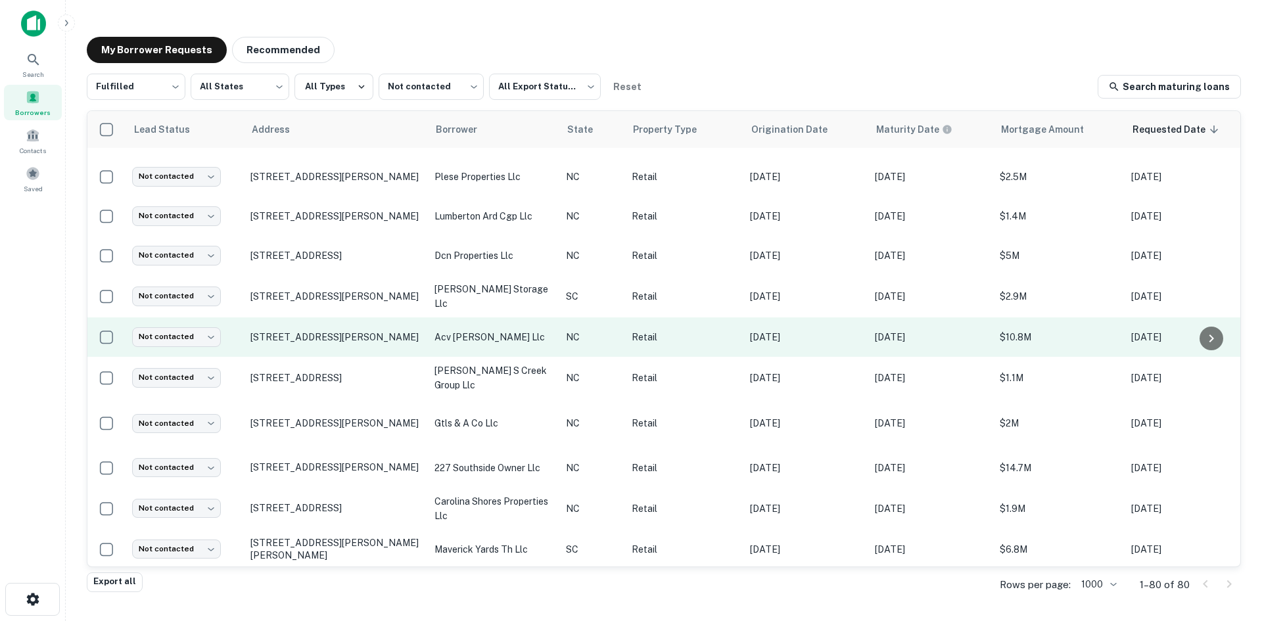
click at [344, 317] on td "1819 Walnut St Cary, NC27518" at bounding box center [336, 336] width 184 height 39
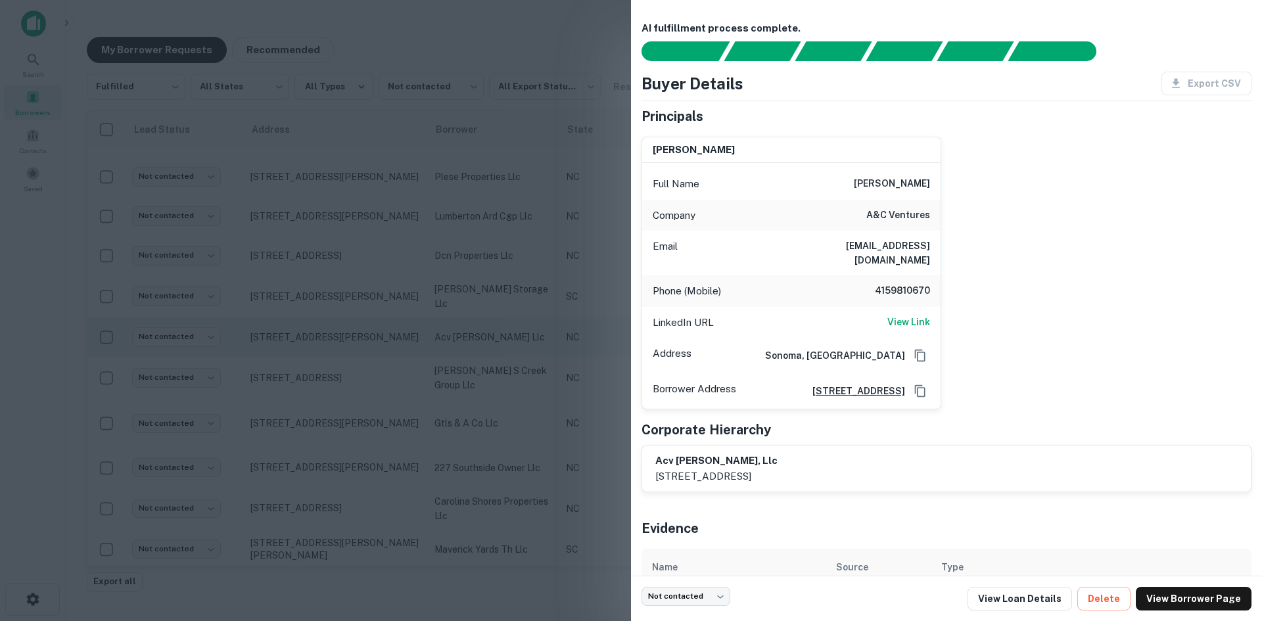
click at [344, 314] on div at bounding box center [631, 310] width 1262 height 621
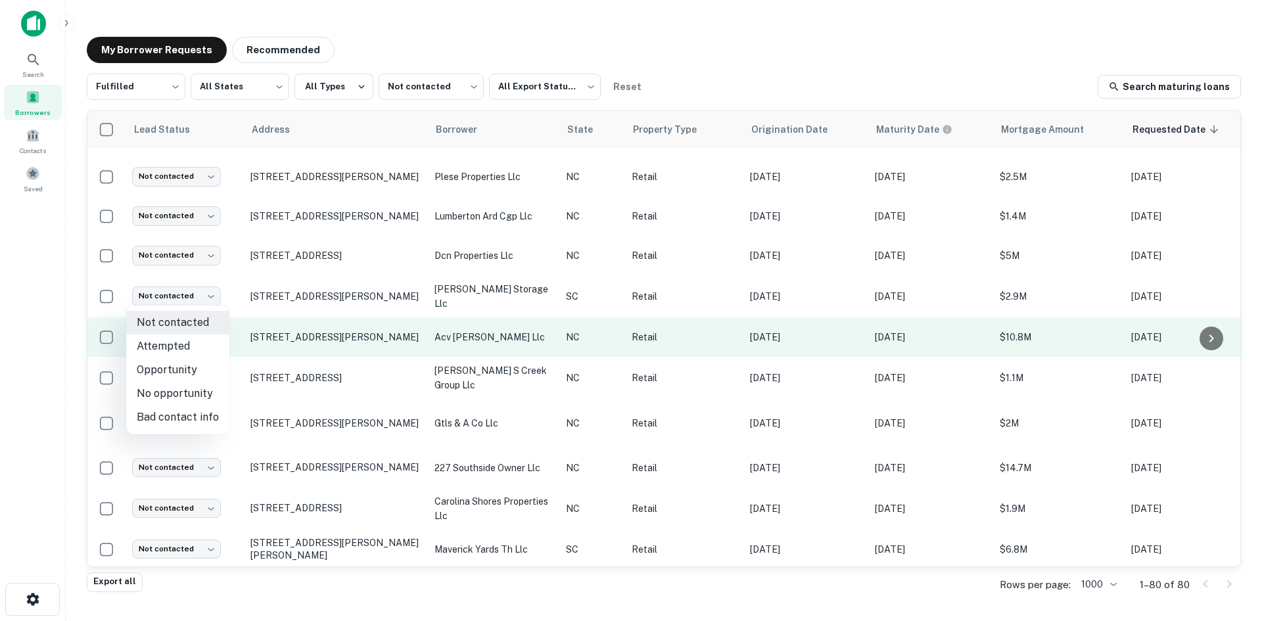
click at [217, 302] on body "Search Borrowers Contacts Saved My Borrower Requests Recommended Fulfilled ****…" at bounding box center [631, 310] width 1262 height 621
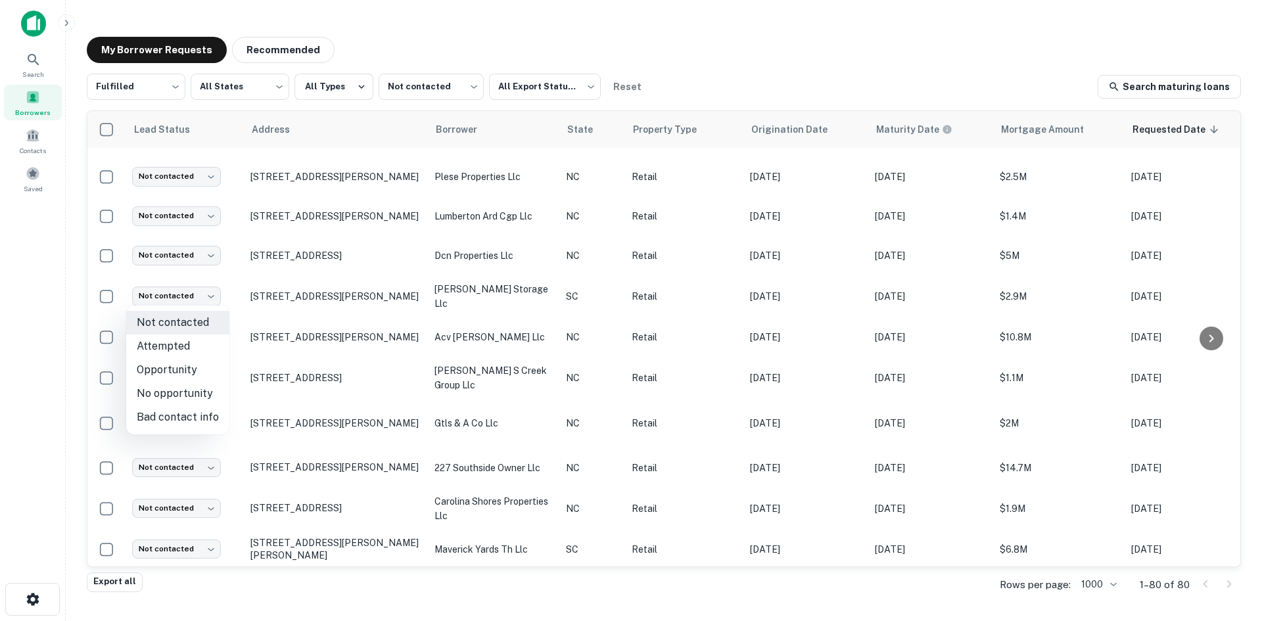
click at [197, 392] on li "No opportunity" at bounding box center [177, 394] width 103 height 24
type input "**********"
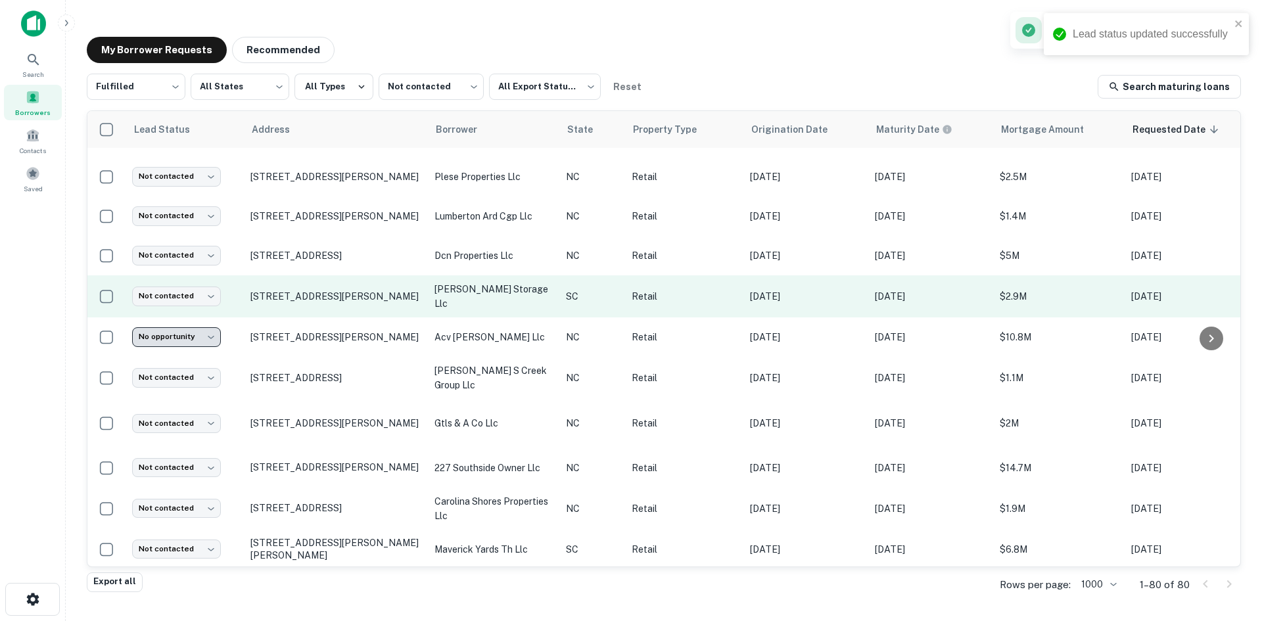
click at [291, 275] on td "[STREET_ADDRESS][PERSON_NAME]" at bounding box center [336, 296] width 184 height 42
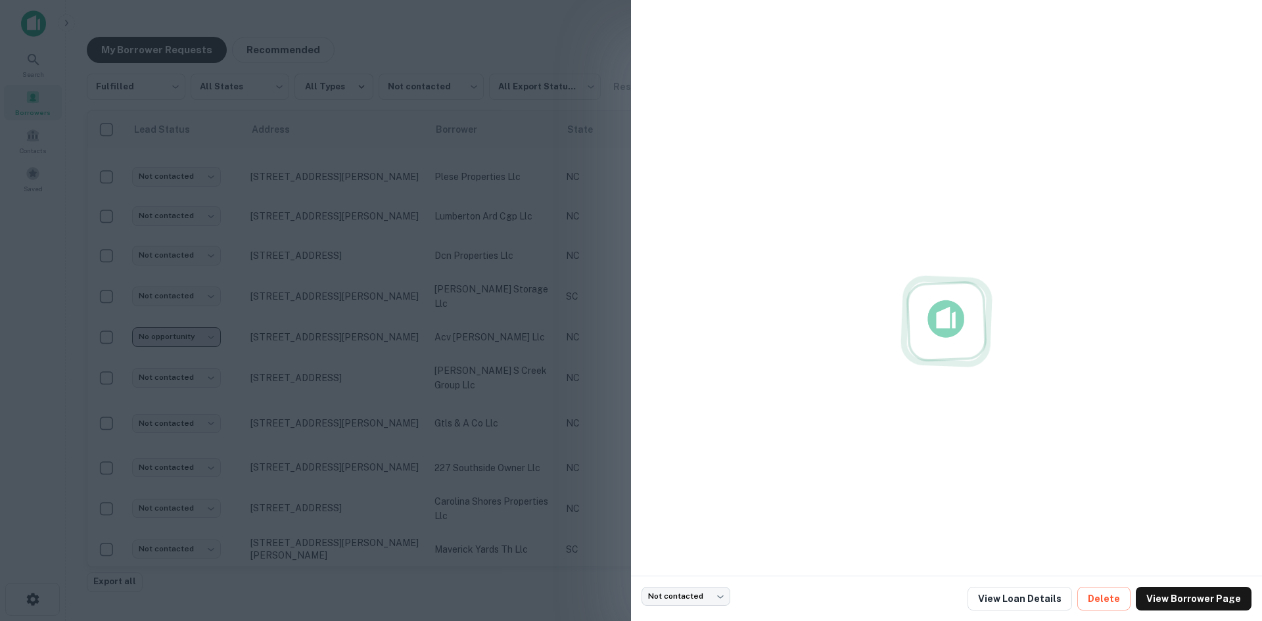
click at [65, 297] on div at bounding box center [631, 310] width 1262 height 621
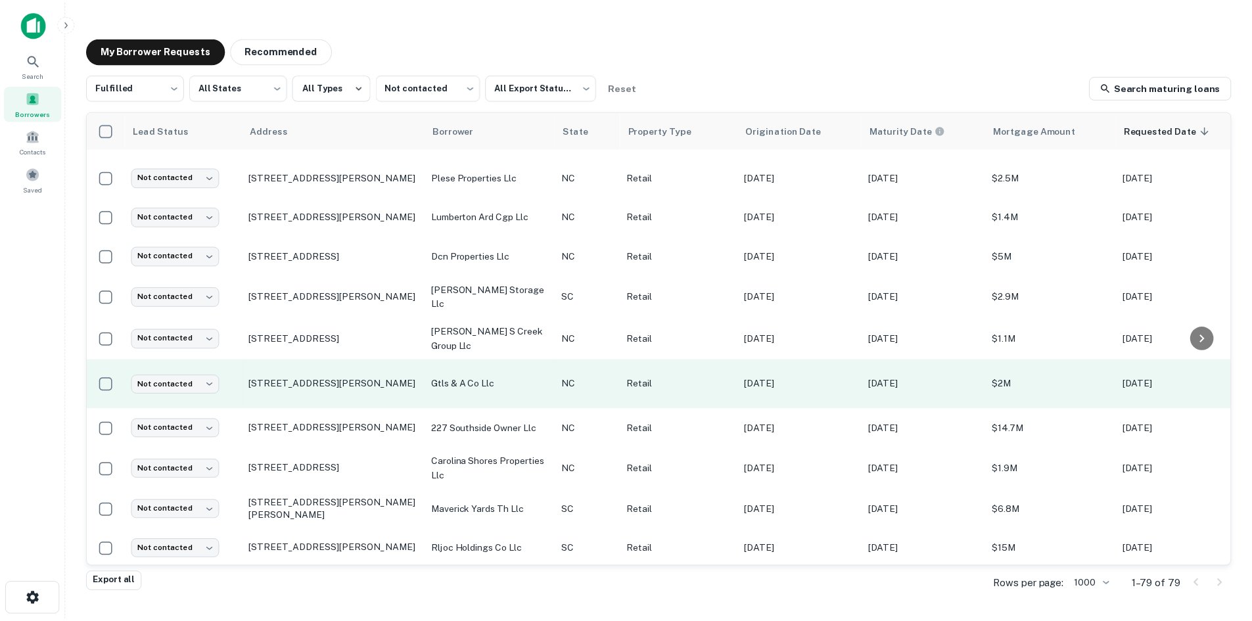
scroll to position [1958, 0]
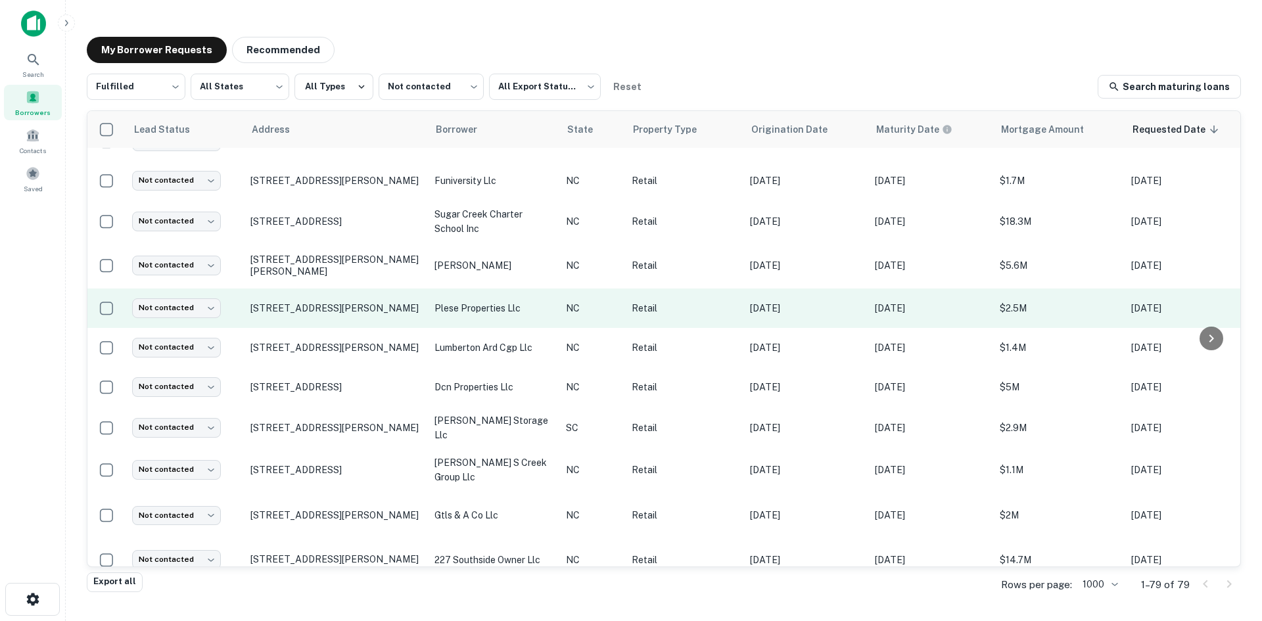
click at [302, 289] on td "[STREET_ADDRESS][PERSON_NAME]" at bounding box center [336, 308] width 184 height 39
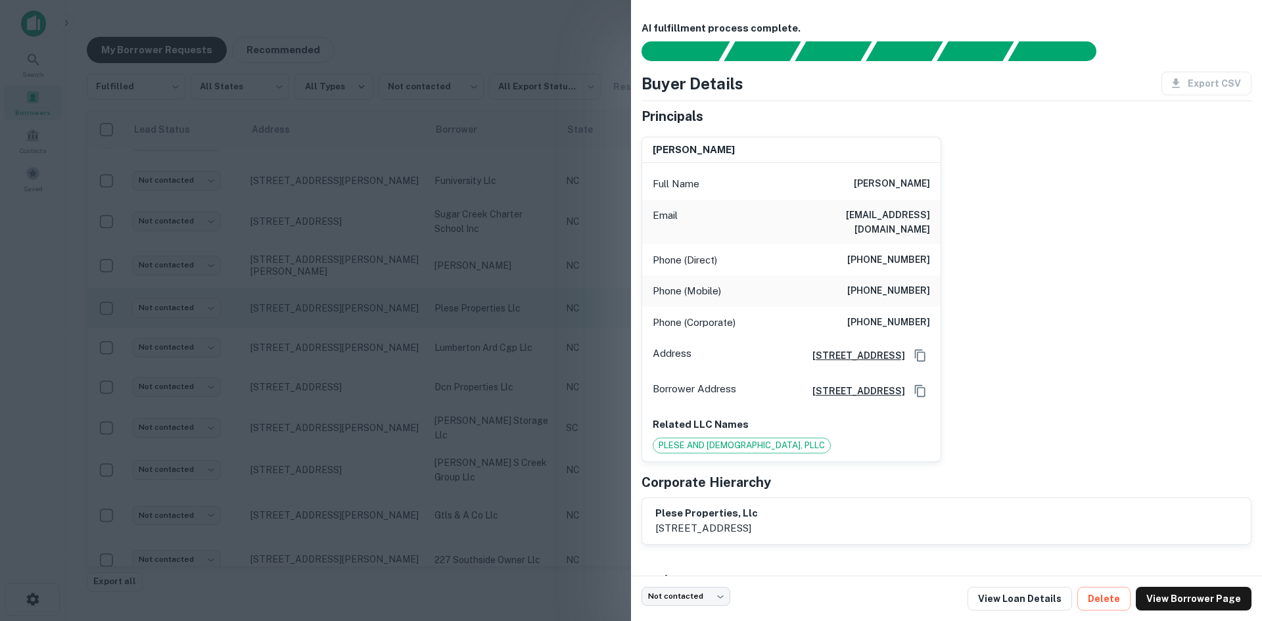
click at [302, 279] on div at bounding box center [631, 310] width 1262 height 621
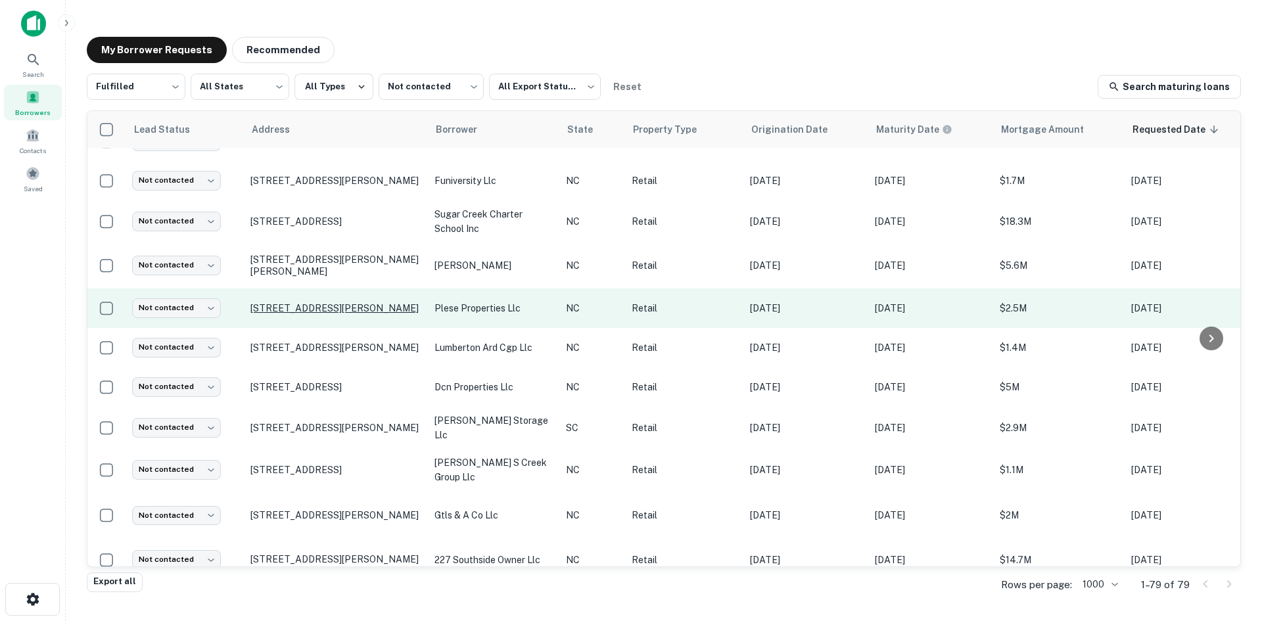
click at [309, 302] on p "[STREET_ADDRESS][PERSON_NAME]" at bounding box center [335, 308] width 171 height 12
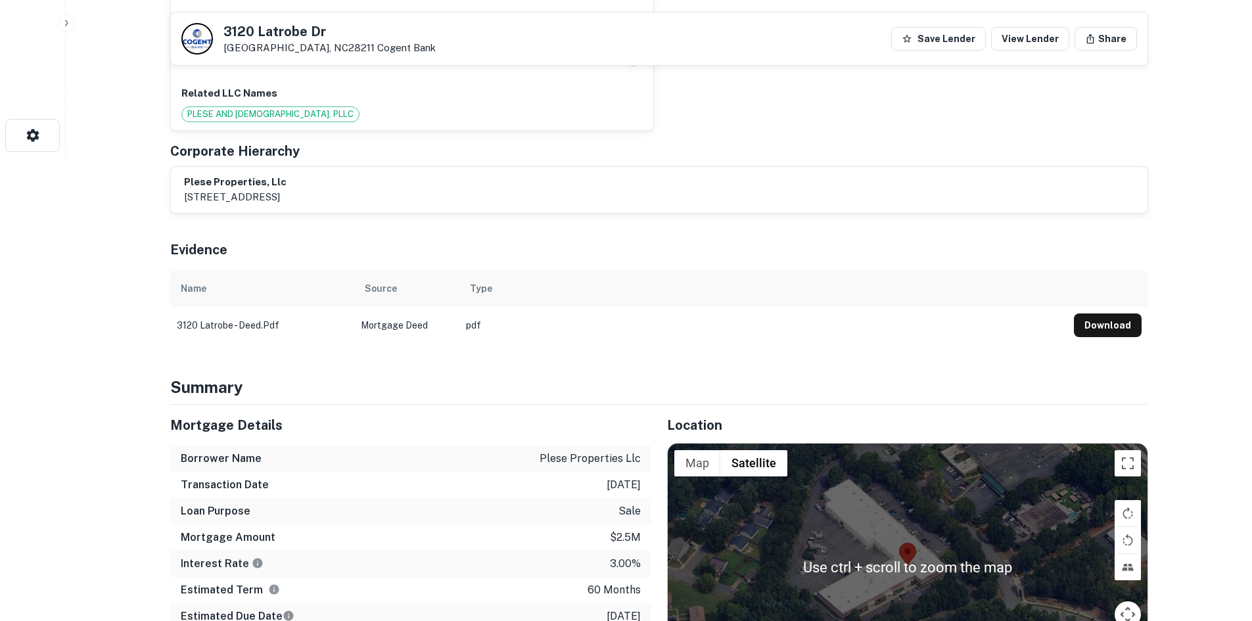
scroll to position [592, 0]
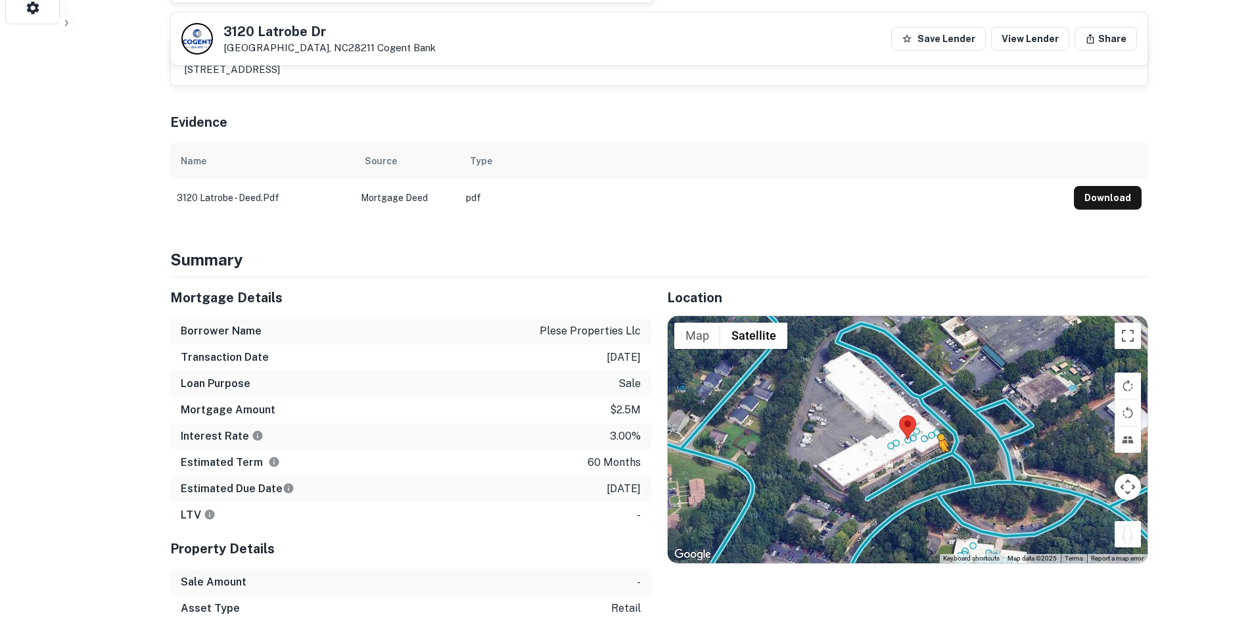
drag, startPoint x: 1128, startPoint y: 523, endPoint x: 936, endPoint y: 445, distance: 207.3
click at [936, 445] on div "To activate drag with keyboard, press Alt + Enter. Once in keyboard drag state,…" at bounding box center [908, 439] width 480 height 247
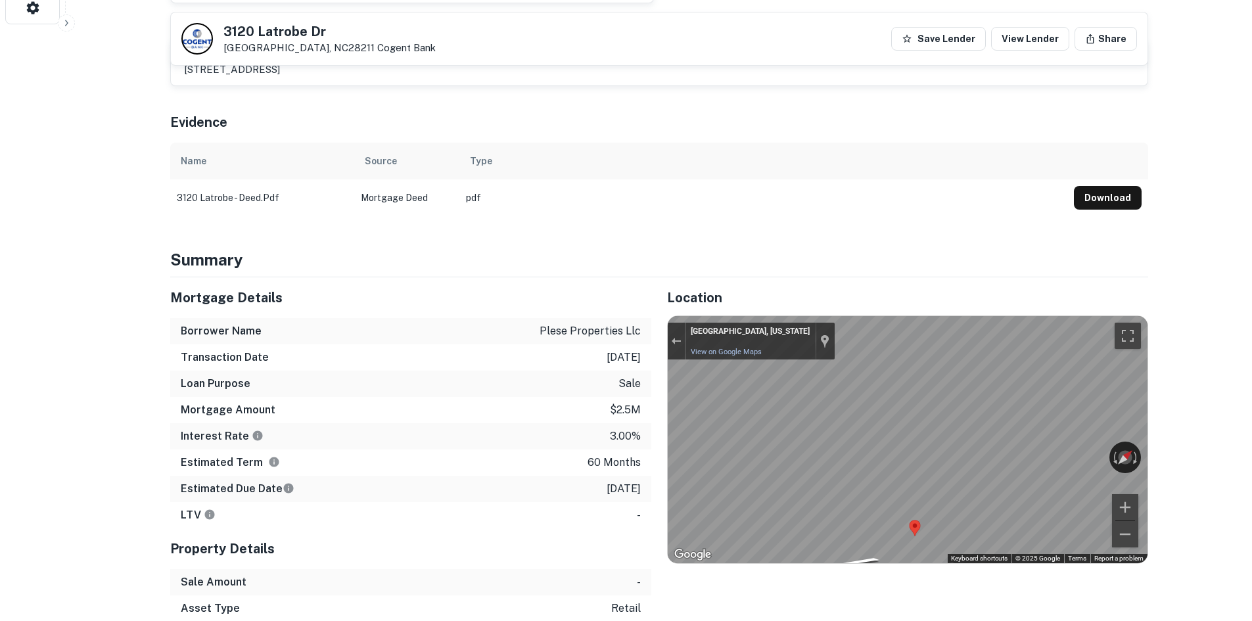
click at [624, 387] on div "Mortgage Details Borrower Name plese properties llc Transaction Date 4/4/2021 L…" at bounding box center [651, 502] width 994 height 450
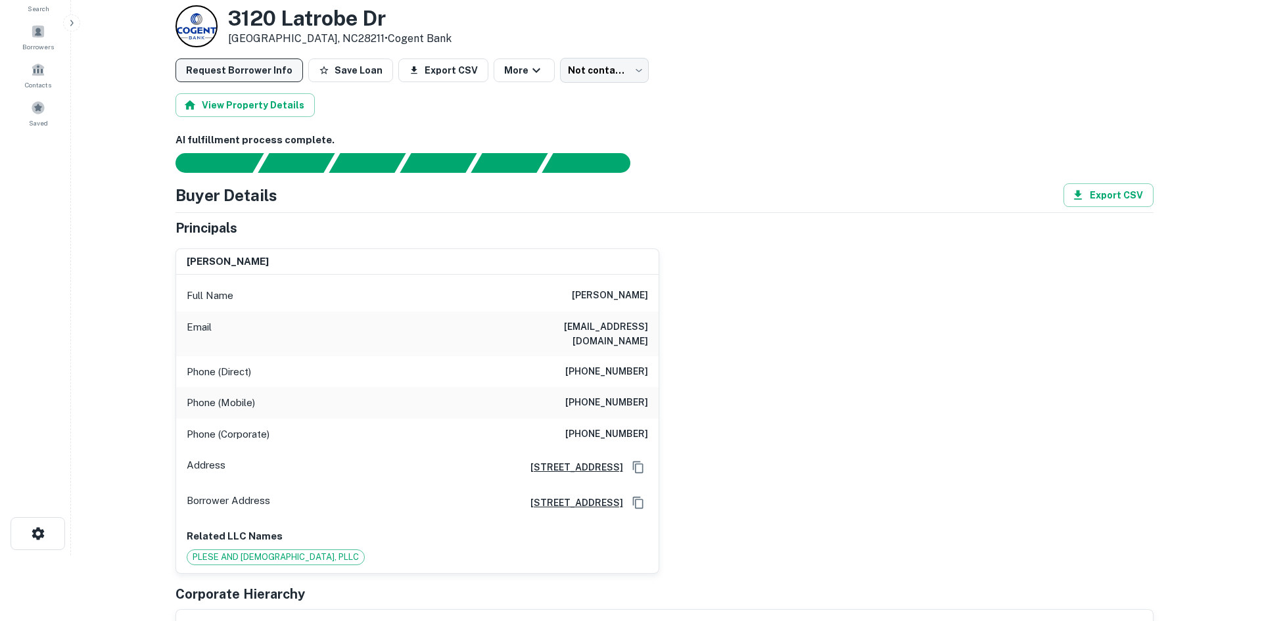
scroll to position [0, 0]
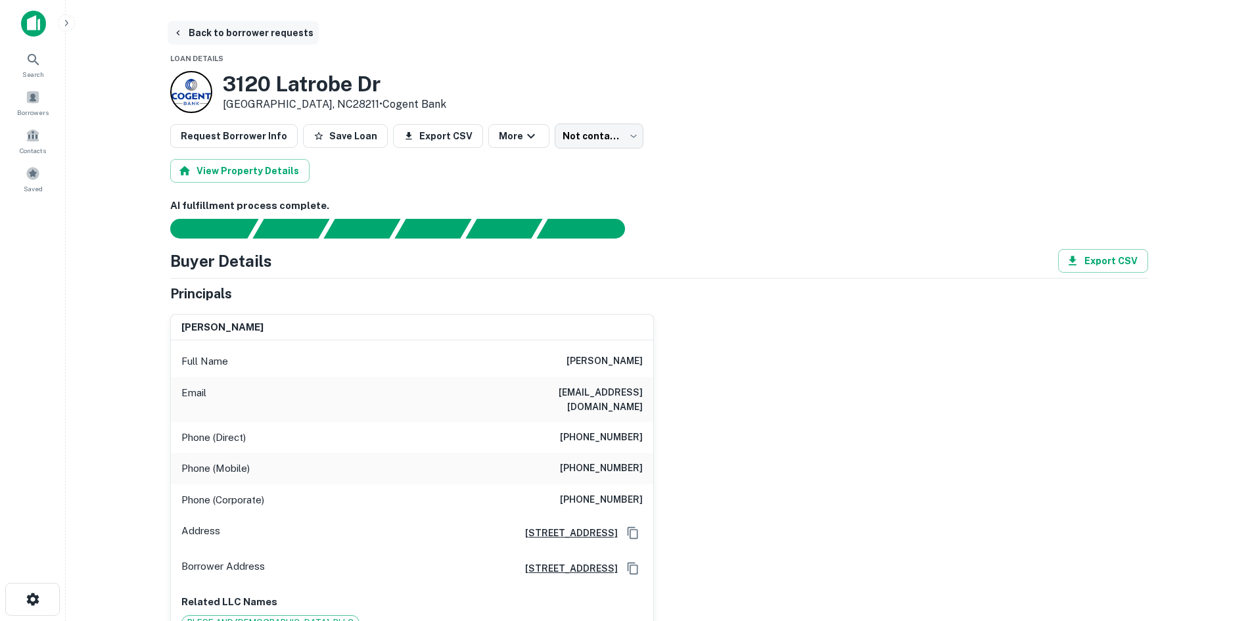
click at [236, 25] on button "Back to borrower requests" at bounding box center [243, 33] width 151 height 24
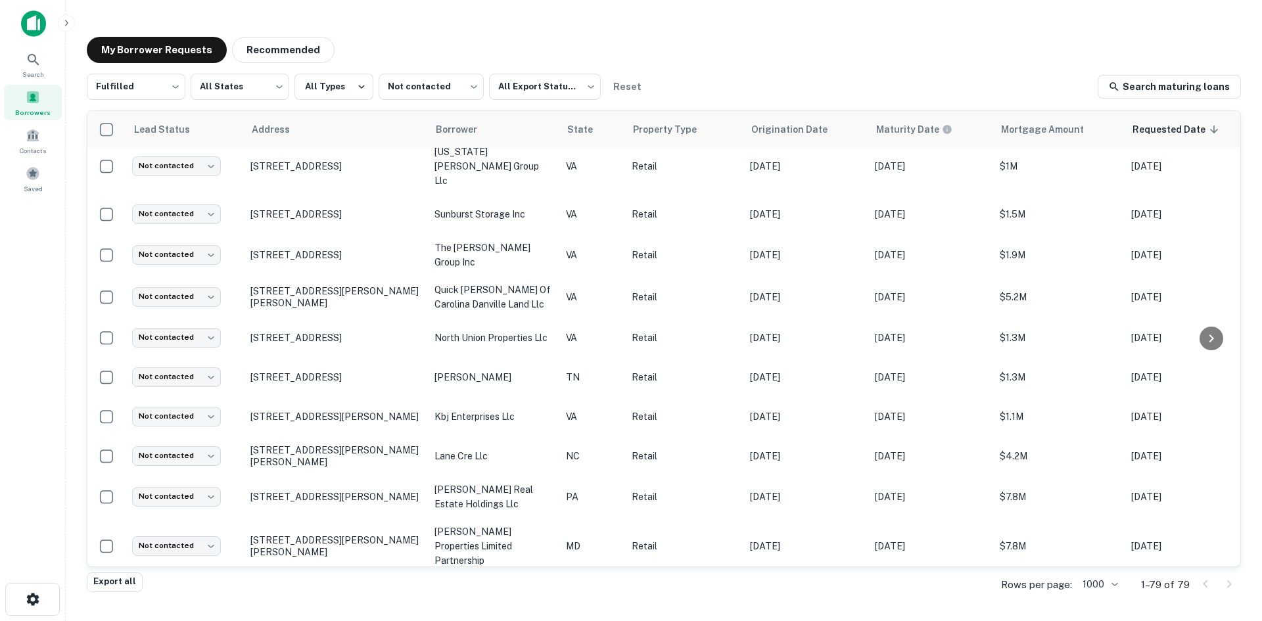
scroll to position [1103, 0]
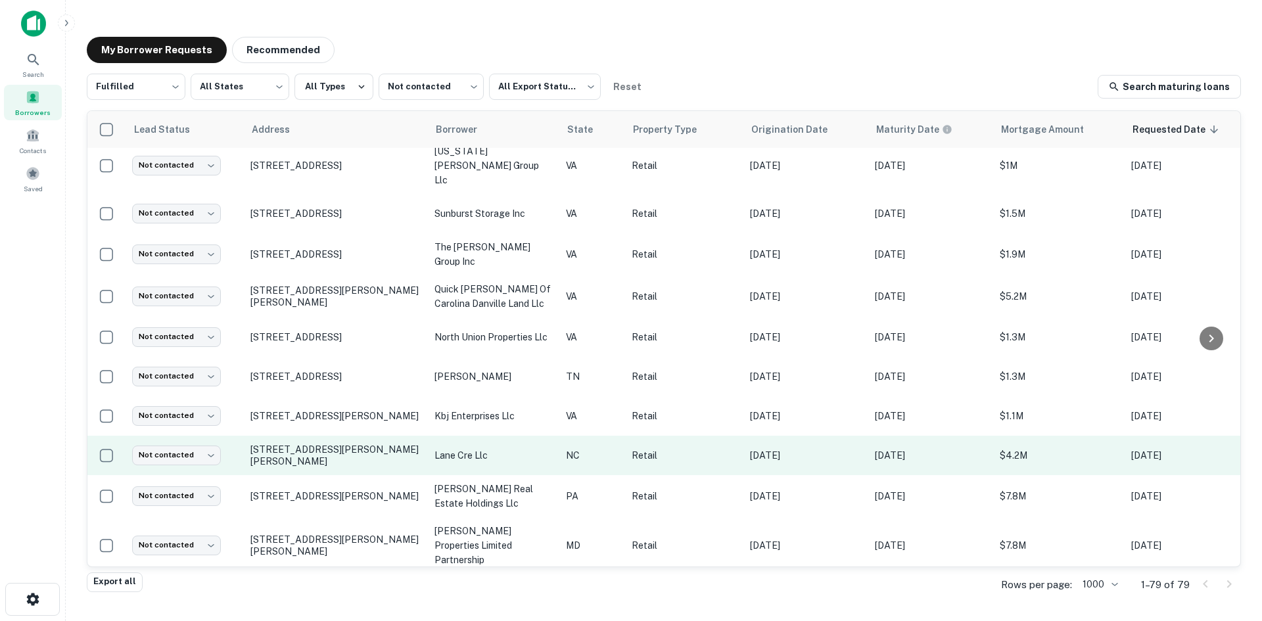
click at [346, 436] on td "[STREET_ADDRESS][PERSON_NAME][PERSON_NAME]" at bounding box center [336, 455] width 184 height 39
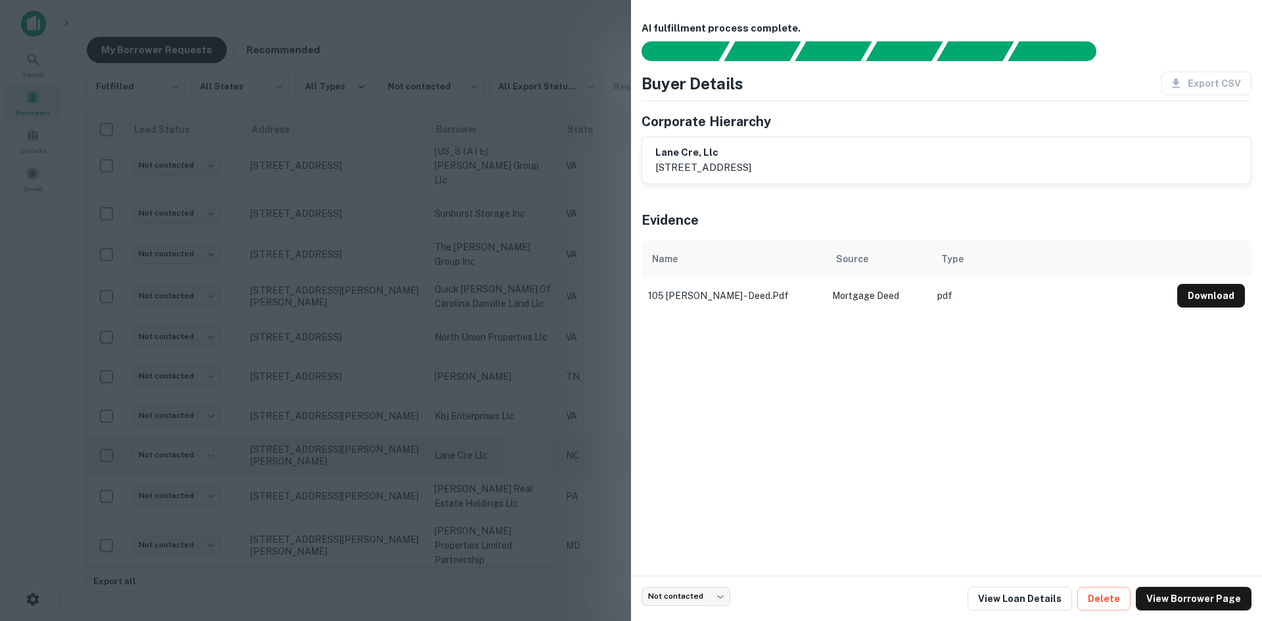
click at [346, 436] on div at bounding box center [631, 310] width 1262 height 621
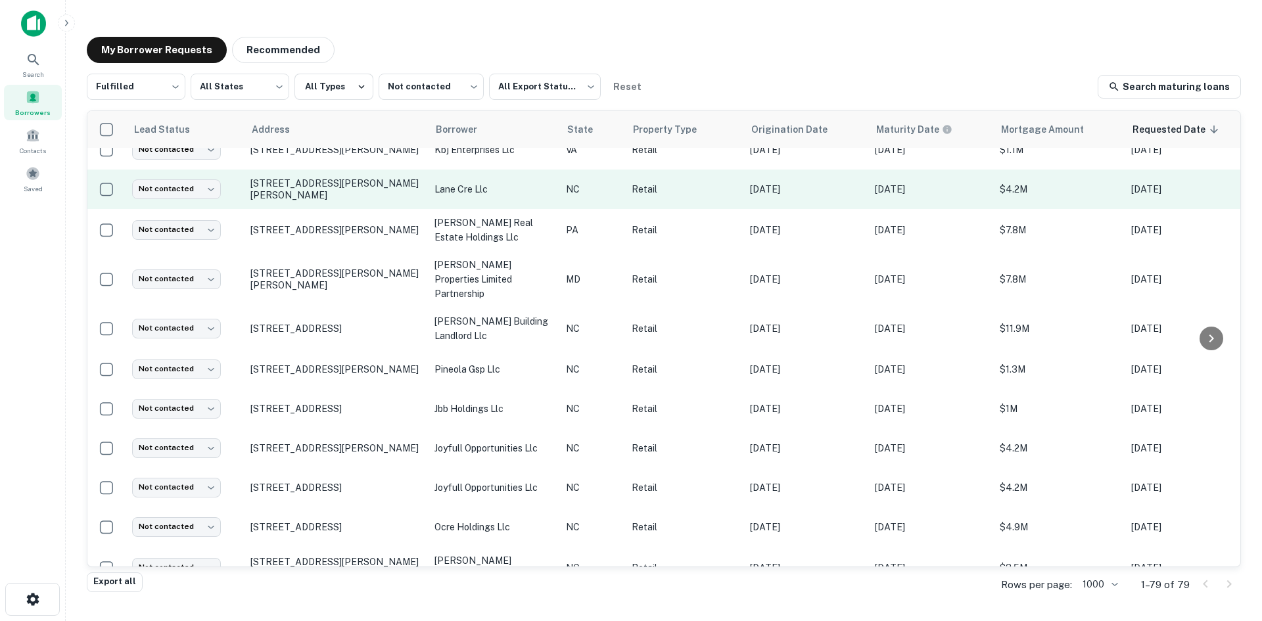
scroll to position [1432, 0]
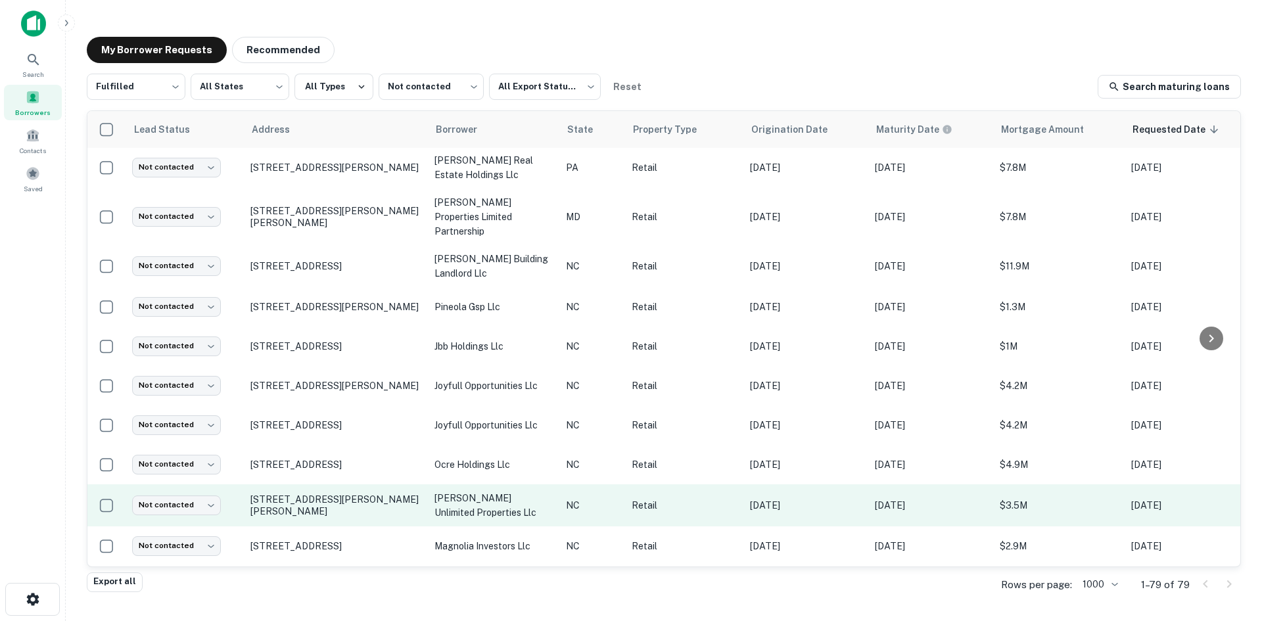
click at [348, 484] on td "[STREET_ADDRESS][PERSON_NAME][PERSON_NAME]" at bounding box center [336, 505] width 184 height 42
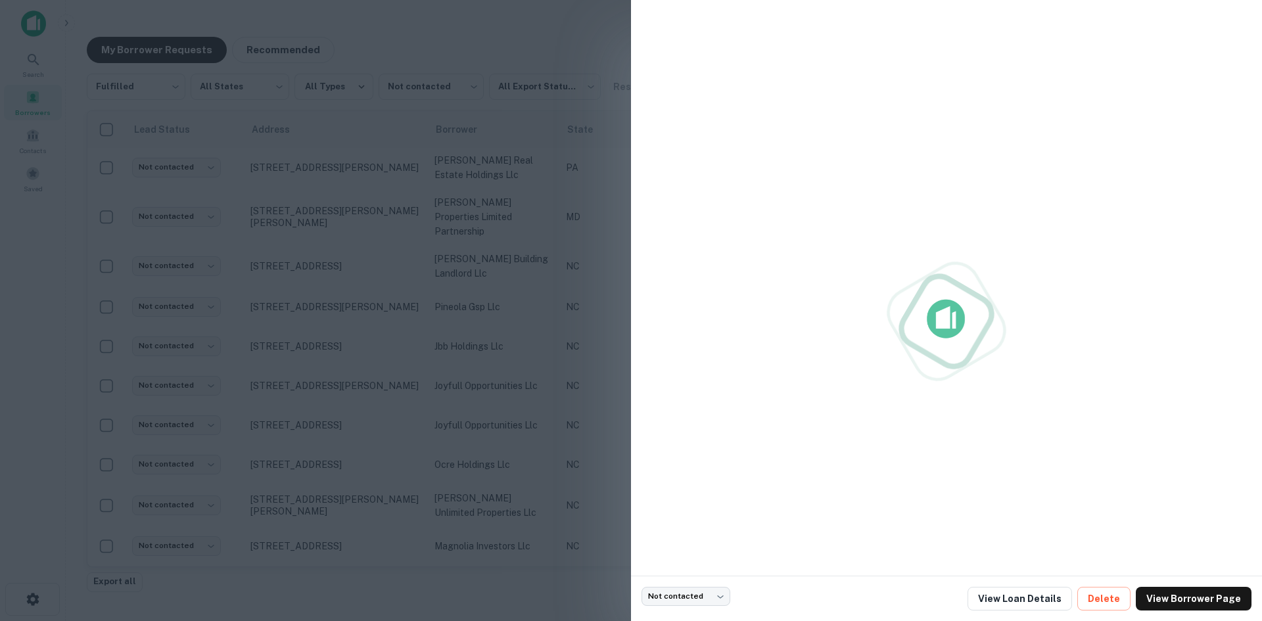
click at [358, 473] on div at bounding box center [631, 310] width 1262 height 621
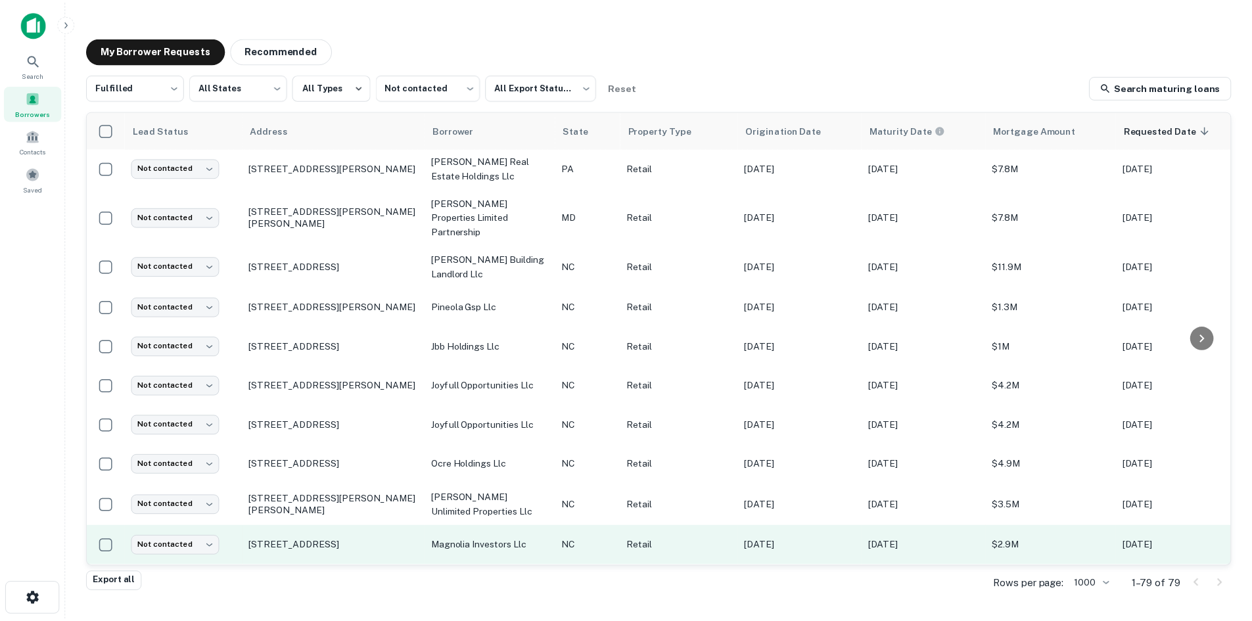
scroll to position [1497, 0]
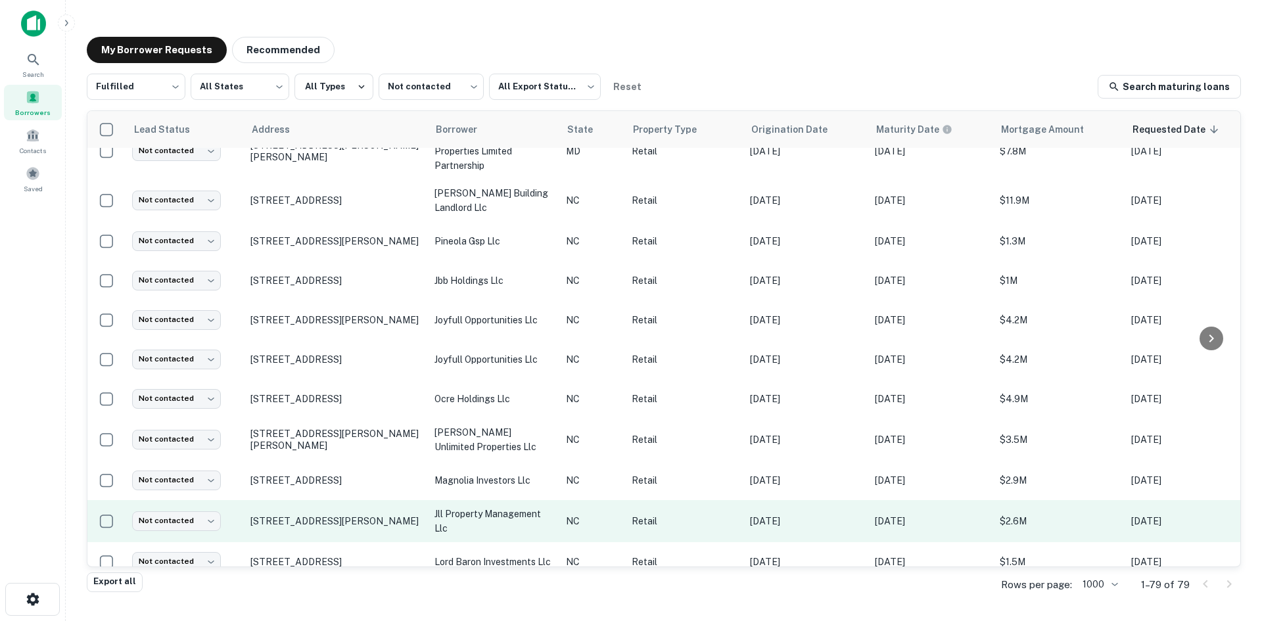
click at [335, 500] on td "745 Haywood Rd Asheville, NC28806" at bounding box center [336, 521] width 184 height 42
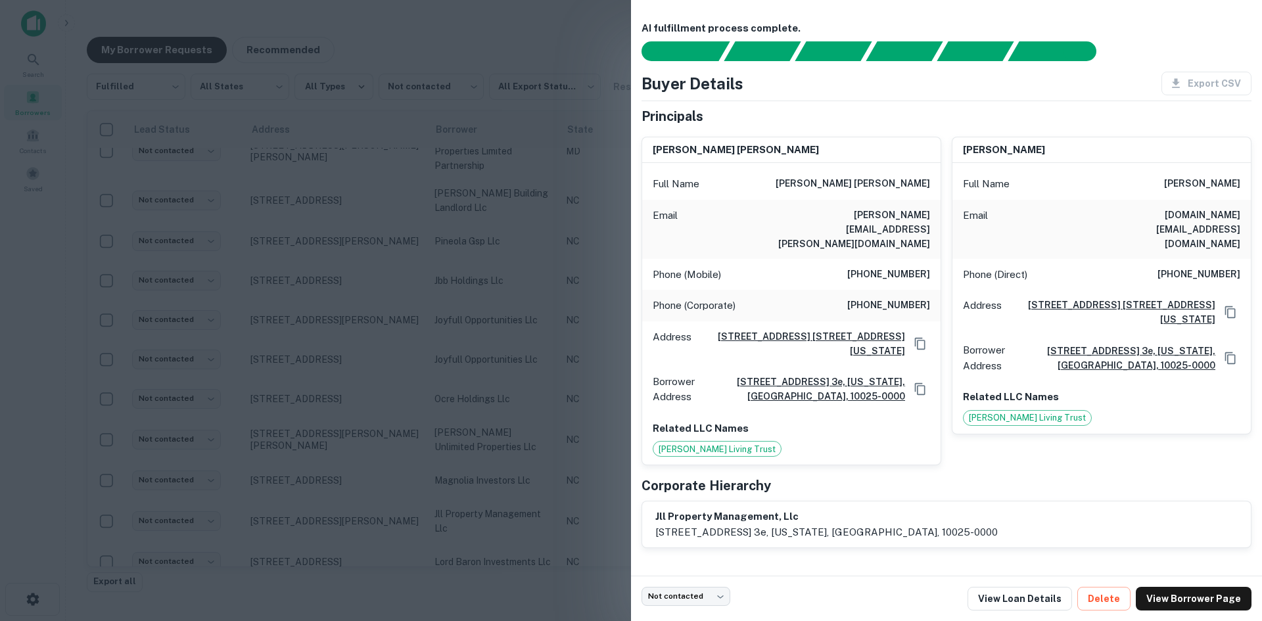
click at [295, 448] on div at bounding box center [631, 310] width 1262 height 621
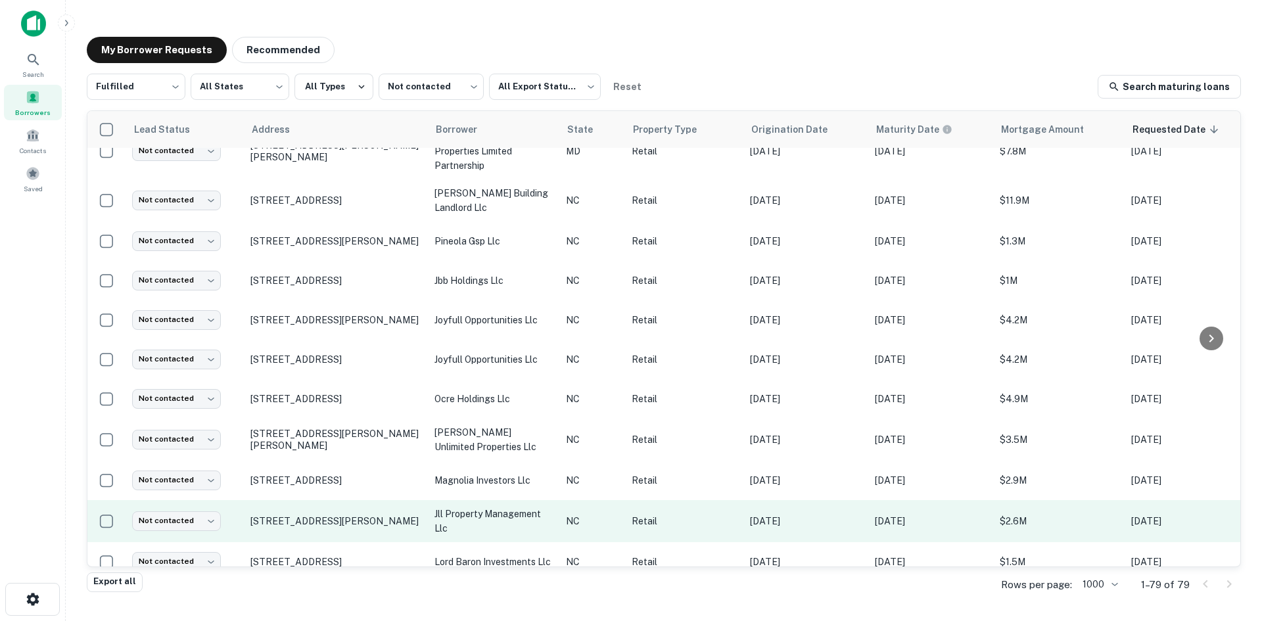
click at [316, 500] on td "745 Haywood Rd Asheville, NC28806" at bounding box center [336, 521] width 184 height 42
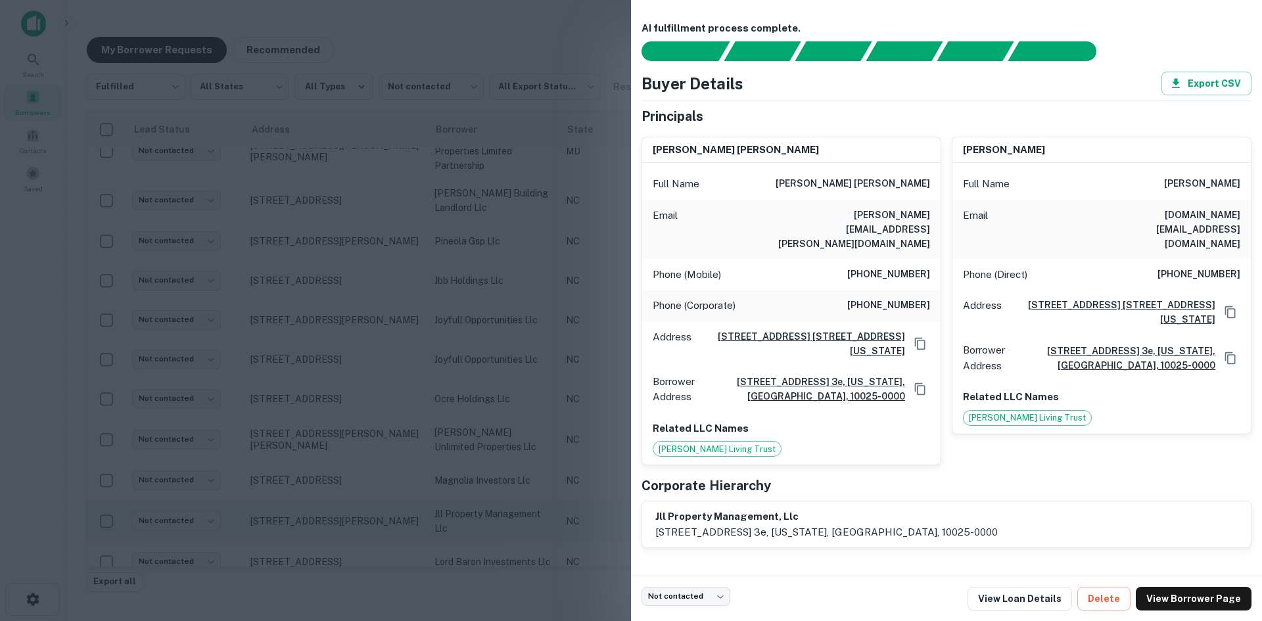
click at [316, 492] on div at bounding box center [631, 310] width 1262 height 621
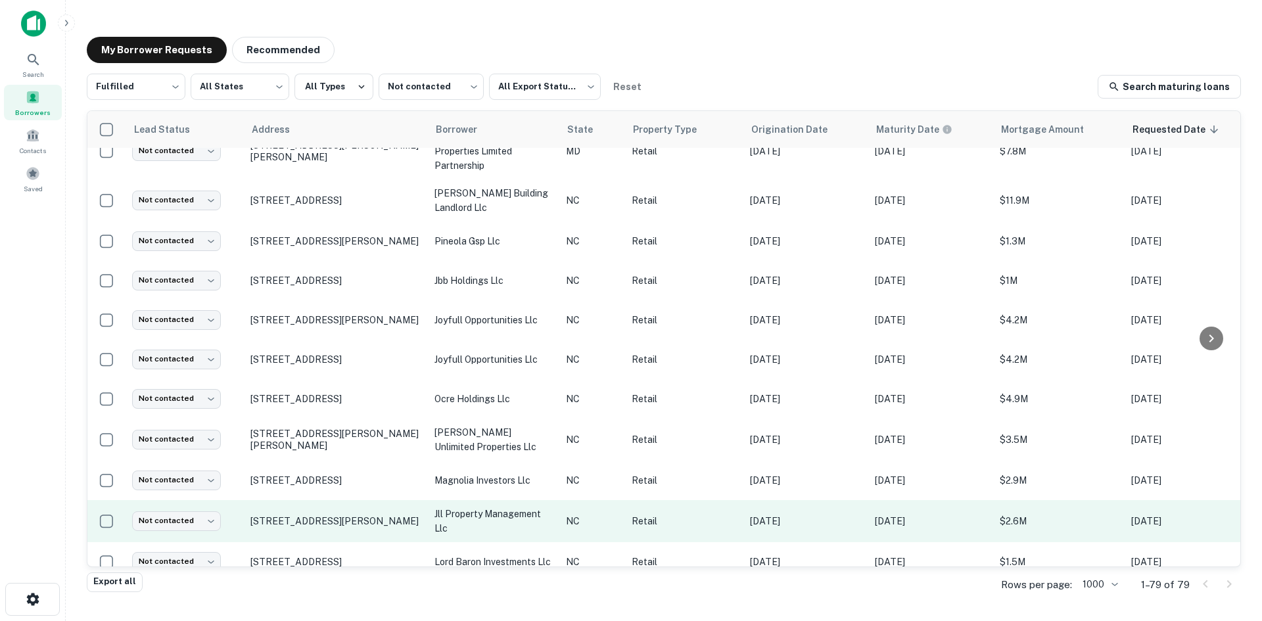
click at [316, 500] on td "745 Haywood Rd Asheville, NC28806" at bounding box center [336, 521] width 184 height 42
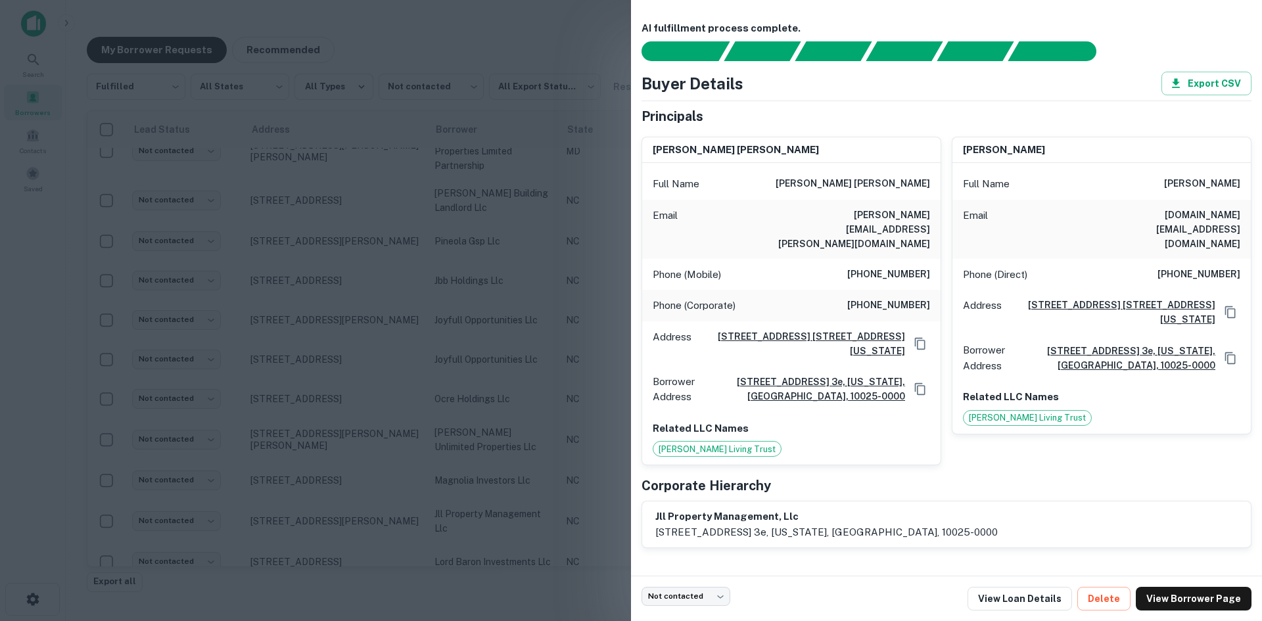
click at [316, 484] on div at bounding box center [631, 310] width 1262 height 621
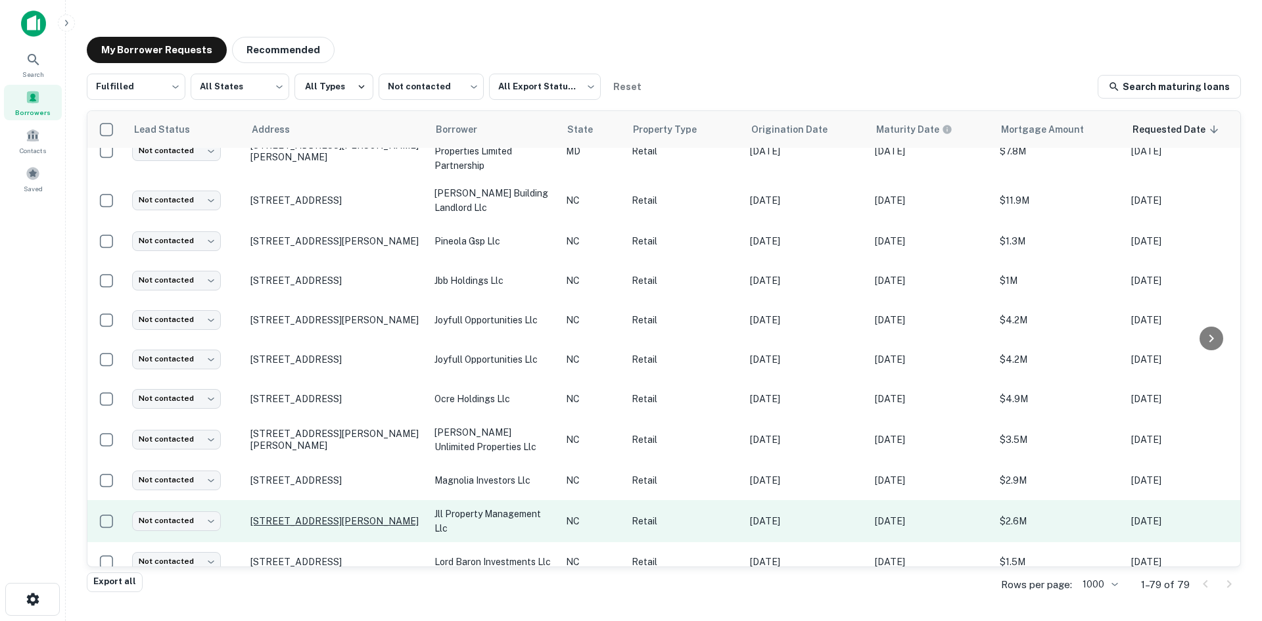
click at [317, 515] on p "745 Haywood Rd Asheville, NC28806" at bounding box center [335, 521] width 171 height 12
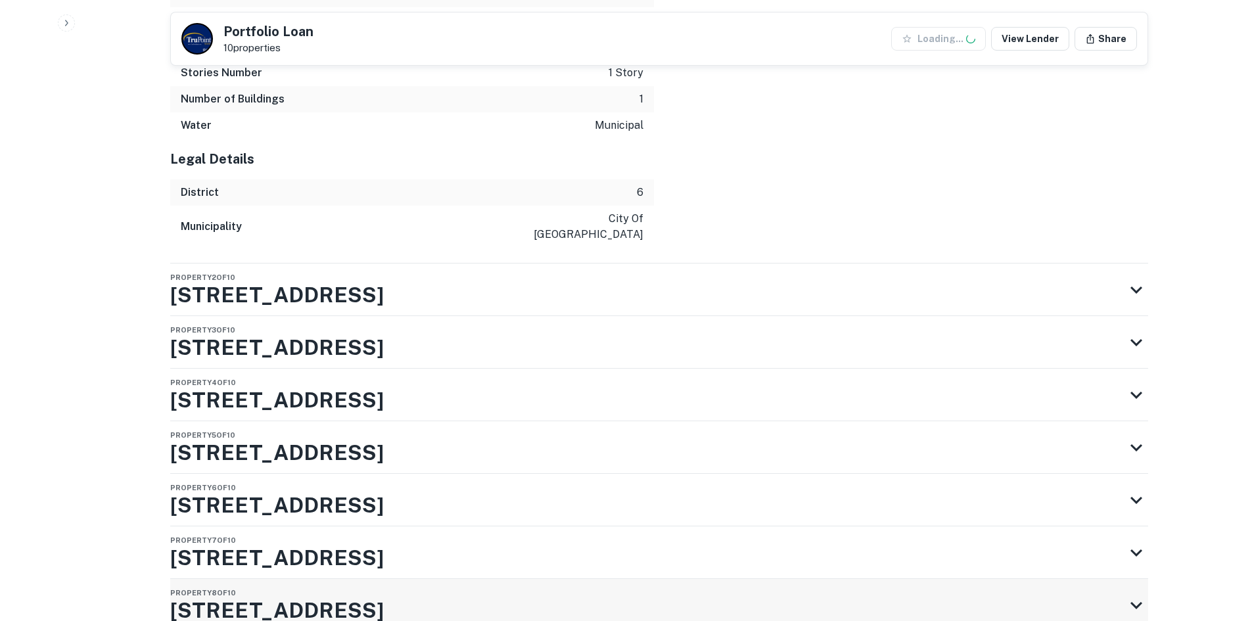
scroll to position [2683, 0]
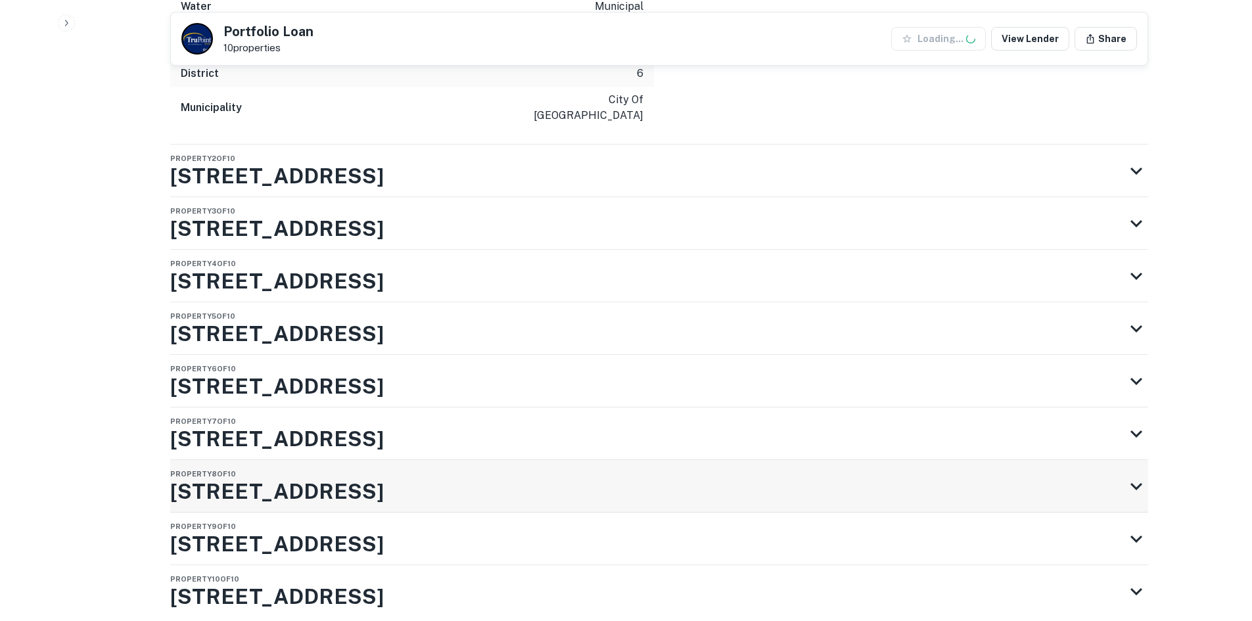
click at [808, 460] on div "Property 8 of 10 87 N Lexington Ave" at bounding box center [647, 486] width 954 height 53
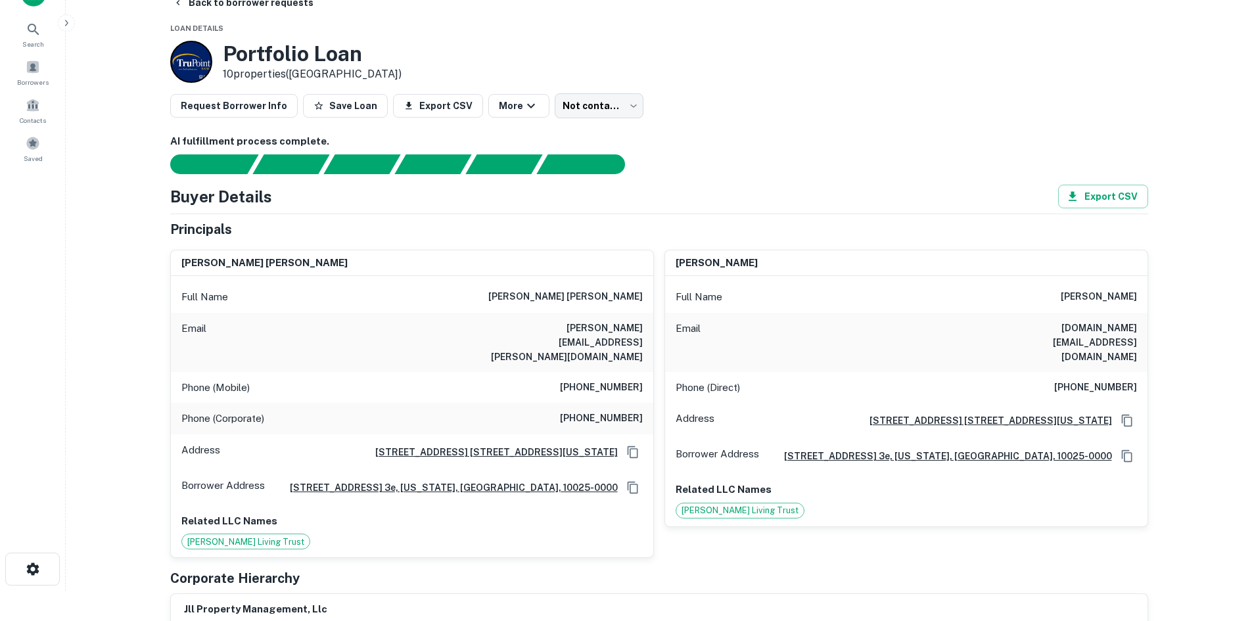
scroll to position [25, 0]
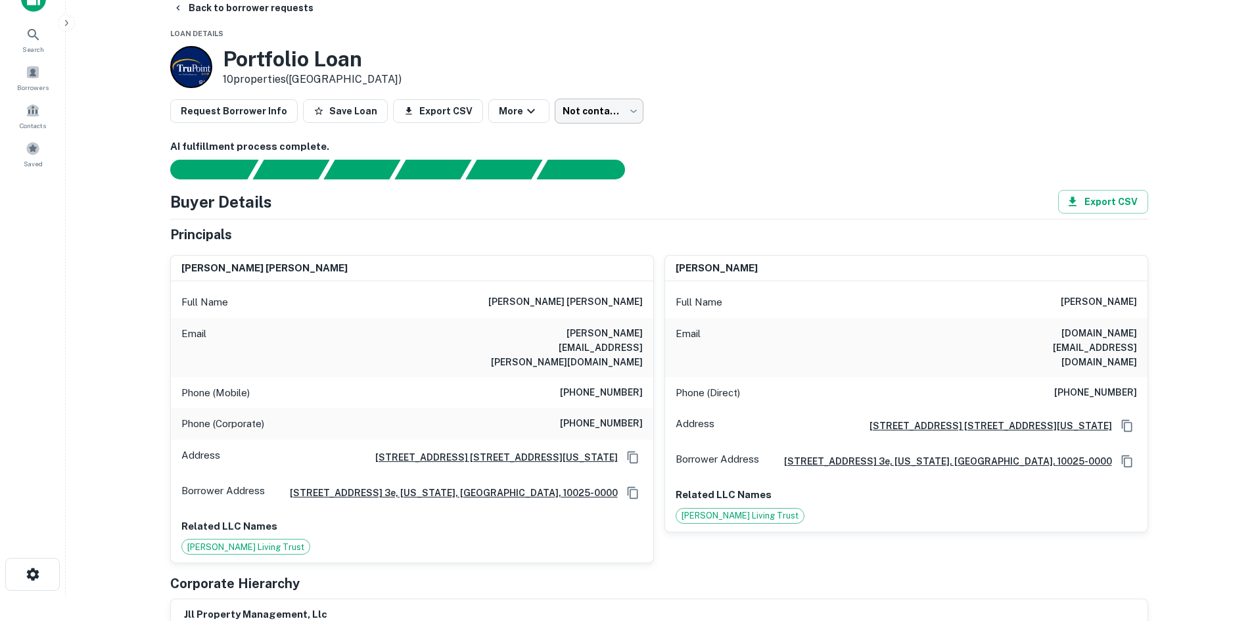
click at [580, 110] on body "Search Borrowers Contacts Saved Back to borrower requests Loan Details Portfoli…" at bounding box center [626, 285] width 1252 height 621
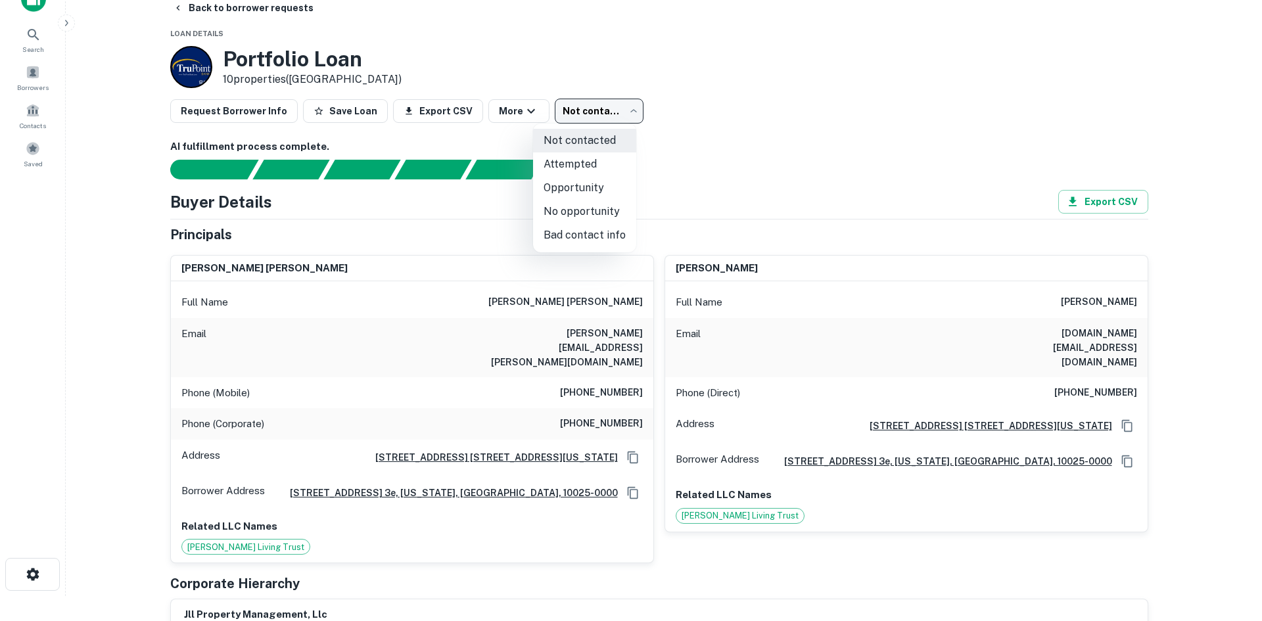
click at [580, 205] on li "No opportunity" at bounding box center [584, 212] width 103 height 24
type input "**********"
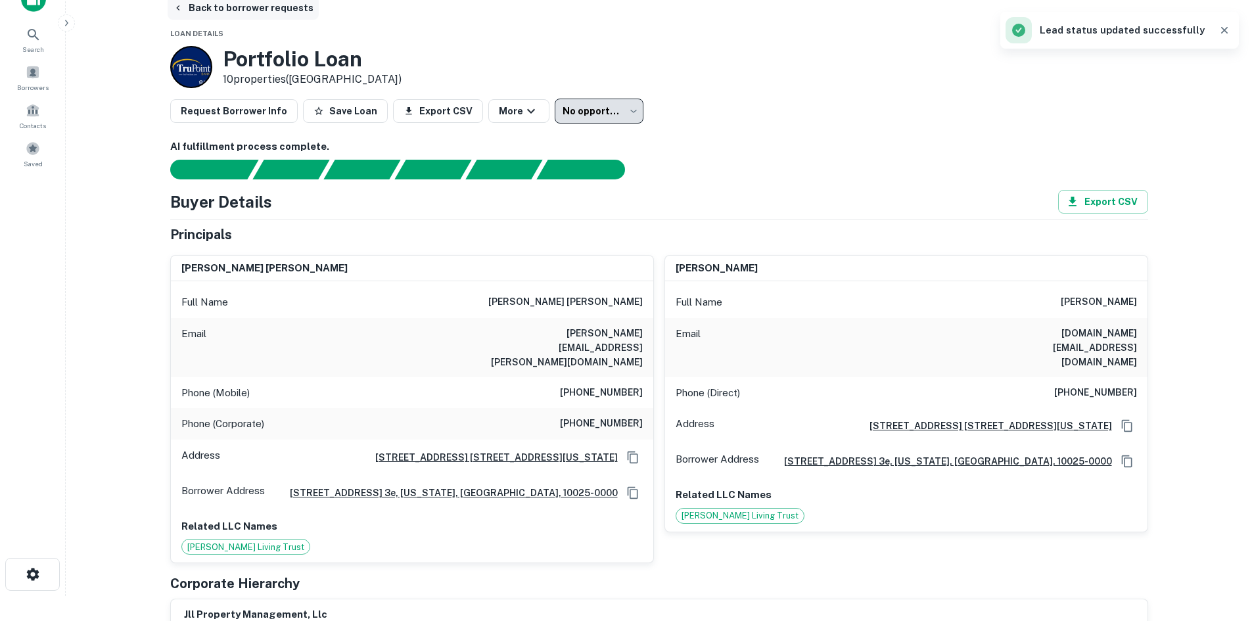
click at [222, 6] on button "Back to borrower requests" at bounding box center [243, 8] width 151 height 24
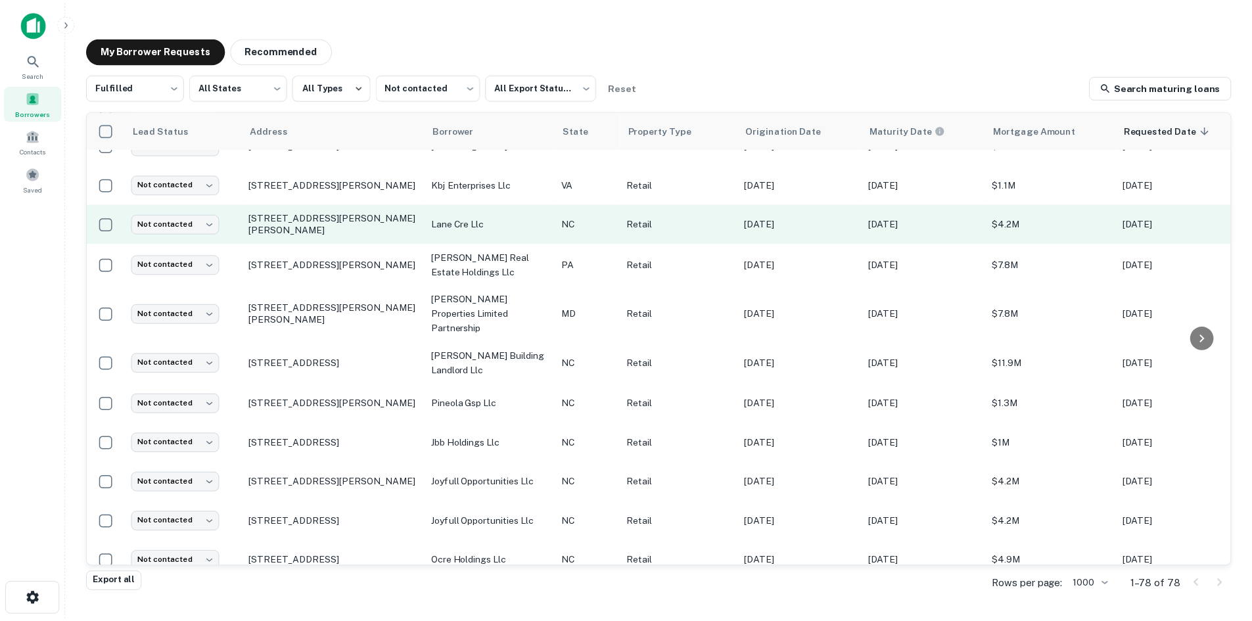
scroll to position [1366, 0]
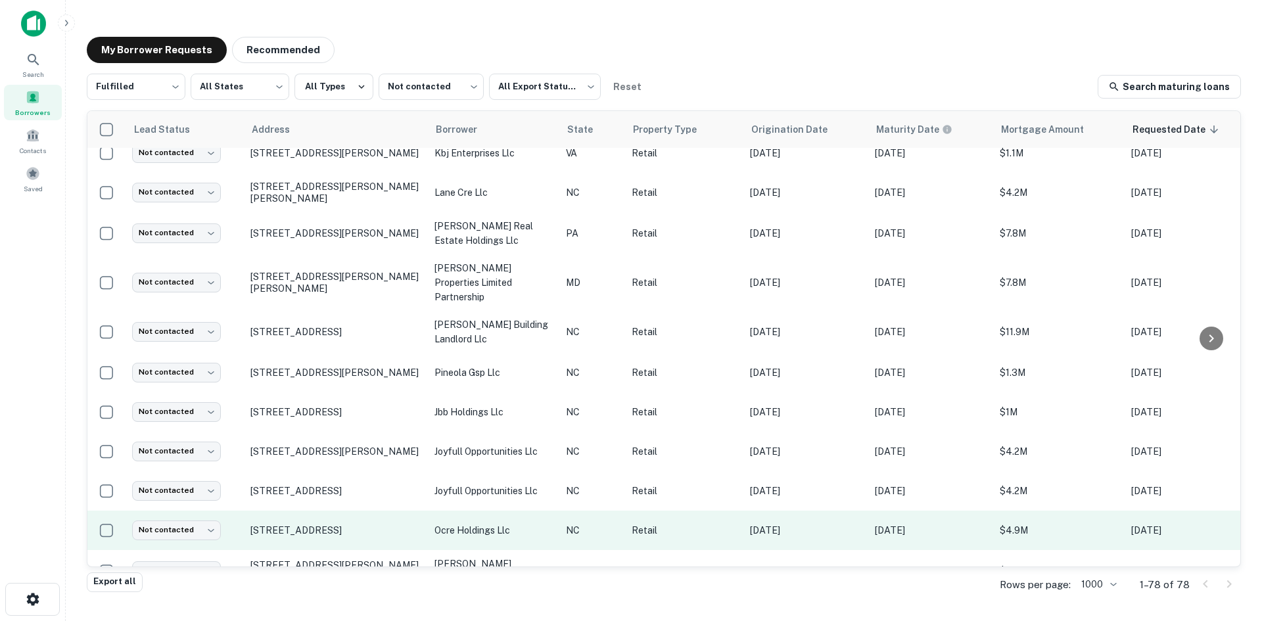
click at [331, 511] on td "10315 Hamptons Park Dr Huntersville, NC28078" at bounding box center [336, 530] width 184 height 39
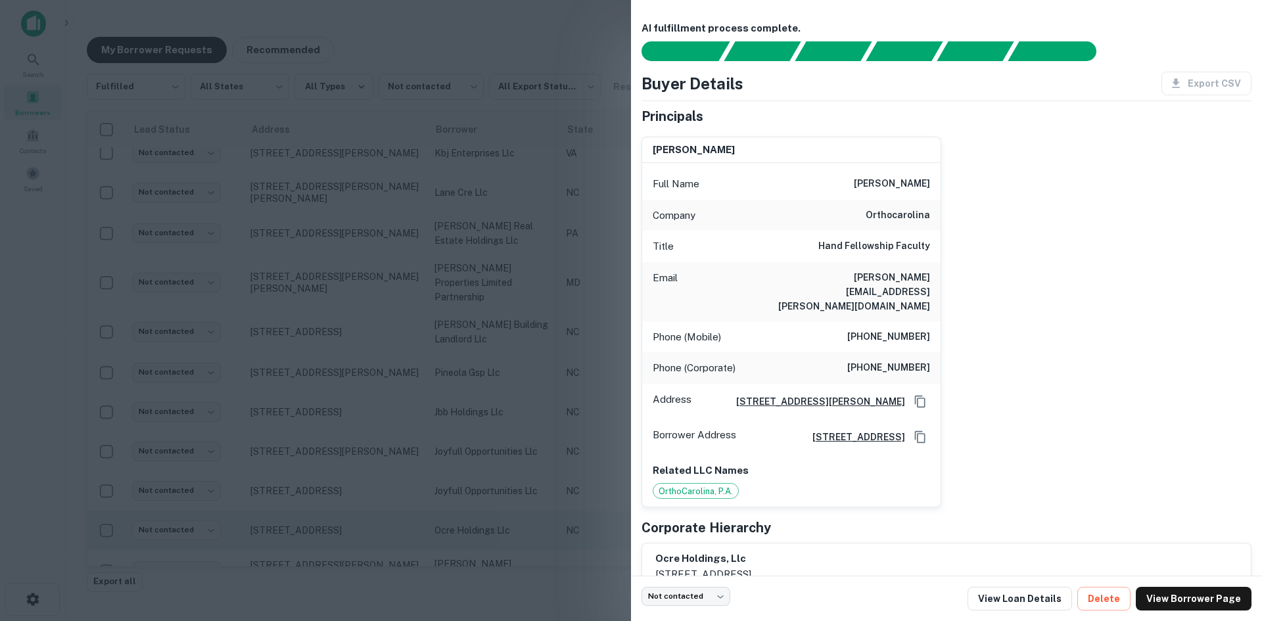
click at [331, 500] on div at bounding box center [631, 310] width 1262 height 621
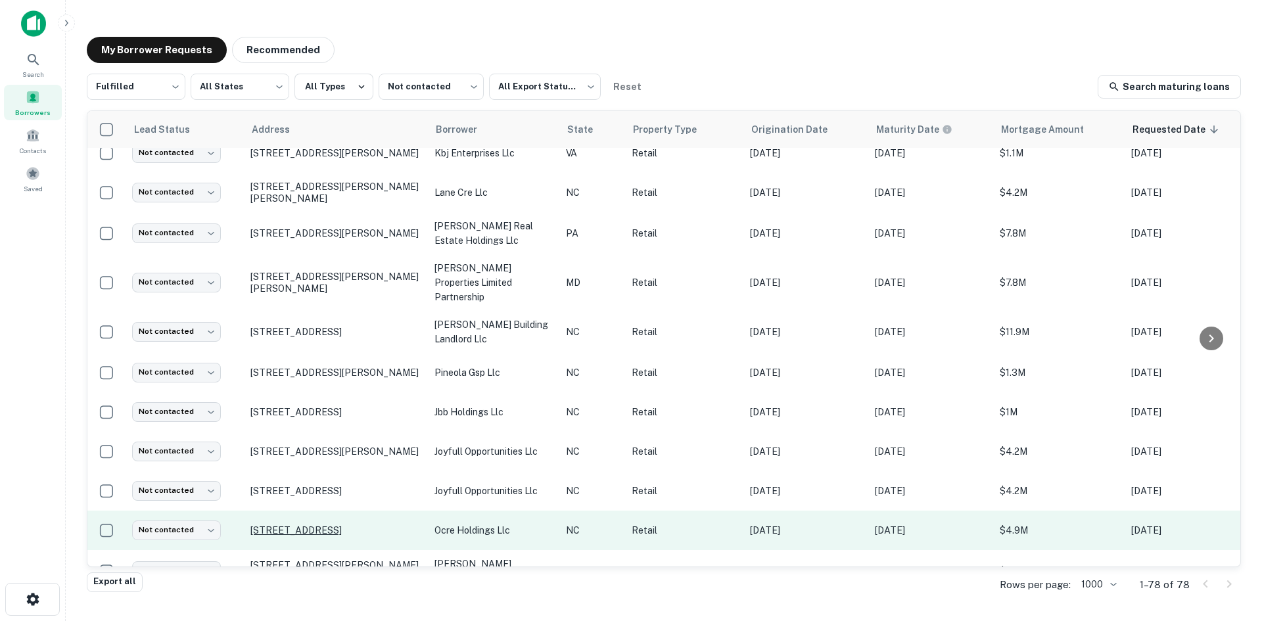
click at [329, 525] on p "10315 Hamptons Park Dr Huntersville, NC28078" at bounding box center [335, 531] width 171 height 12
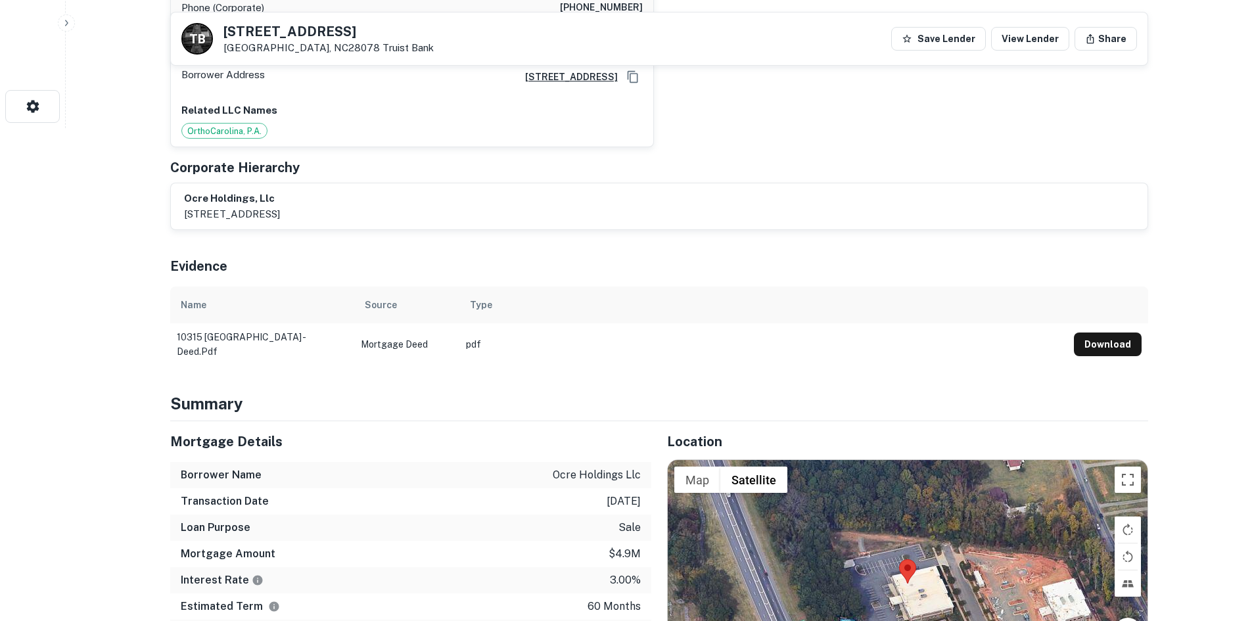
scroll to position [592, 0]
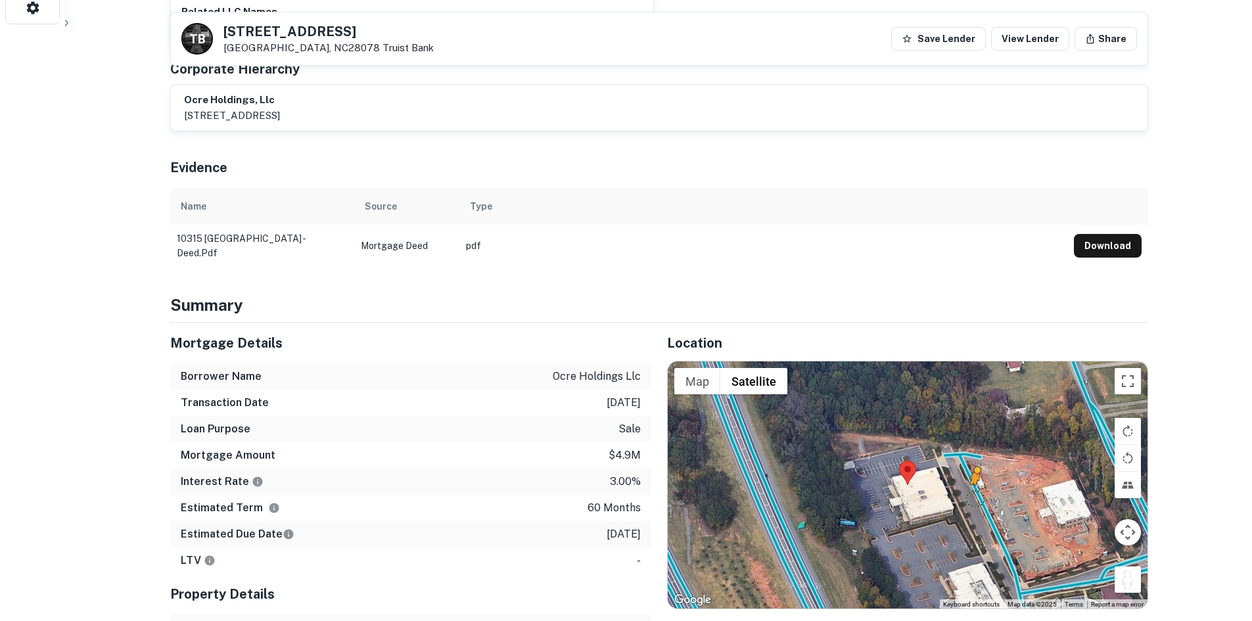
drag, startPoint x: 1117, startPoint y: 550, endPoint x: 974, endPoint y: 468, distance: 165.4
click at [974, 468] on div "To activate drag with keyboard, press Alt + Enter. Once in keyboard drag state,…" at bounding box center [908, 485] width 480 height 247
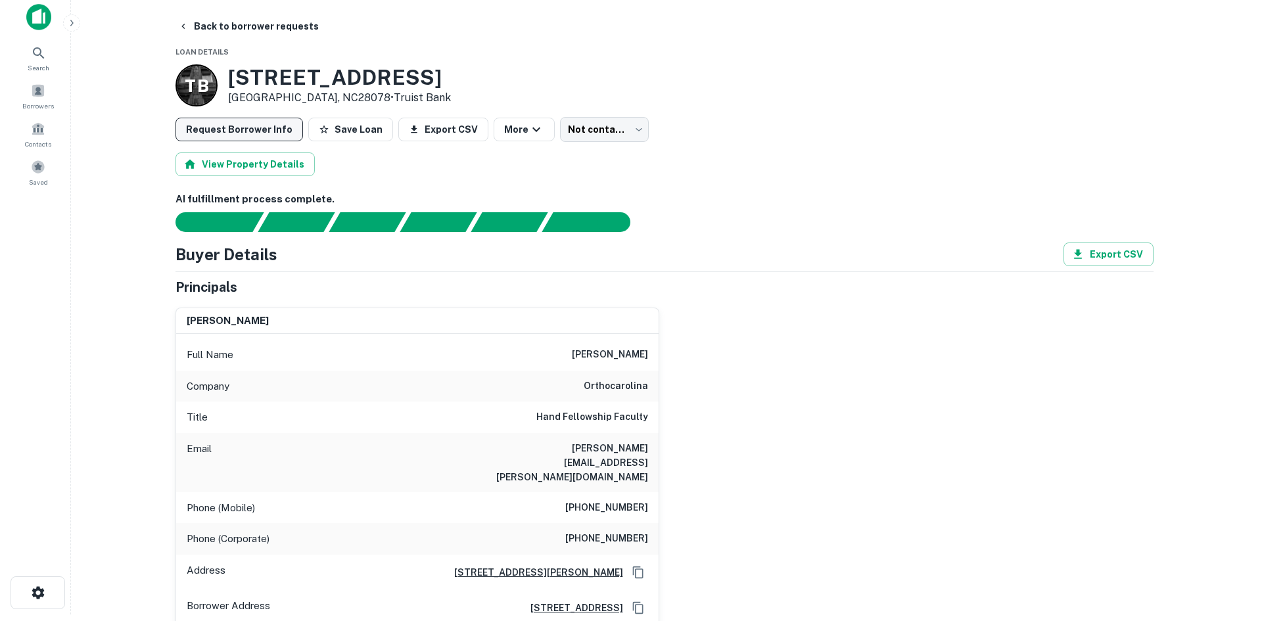
scroll to position [0, 0]
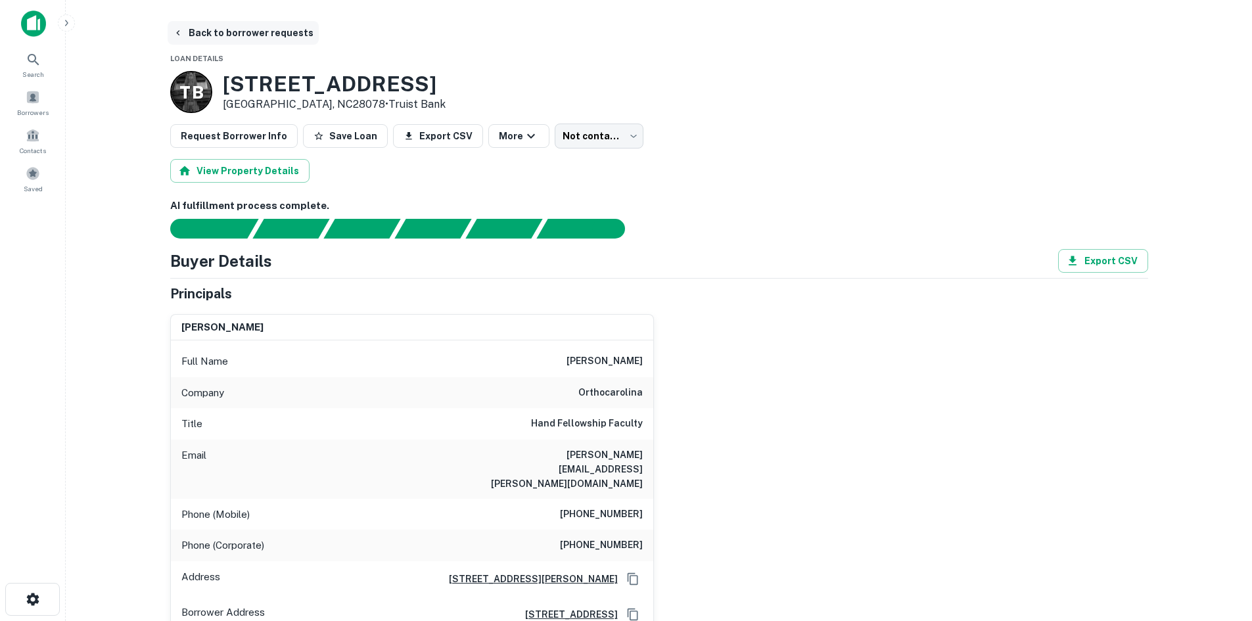
click at [223, 41] on button "Back to borrower requests" at bounding box center [243, 33] width 151 height 24
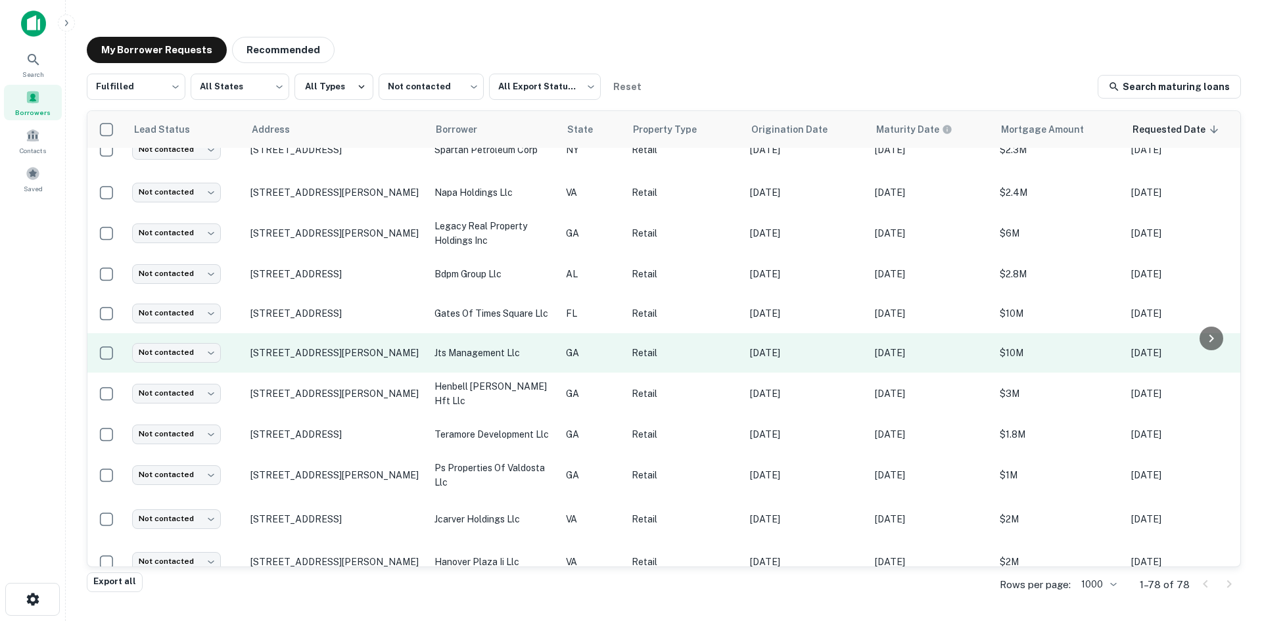
scroll to position [709, 0]
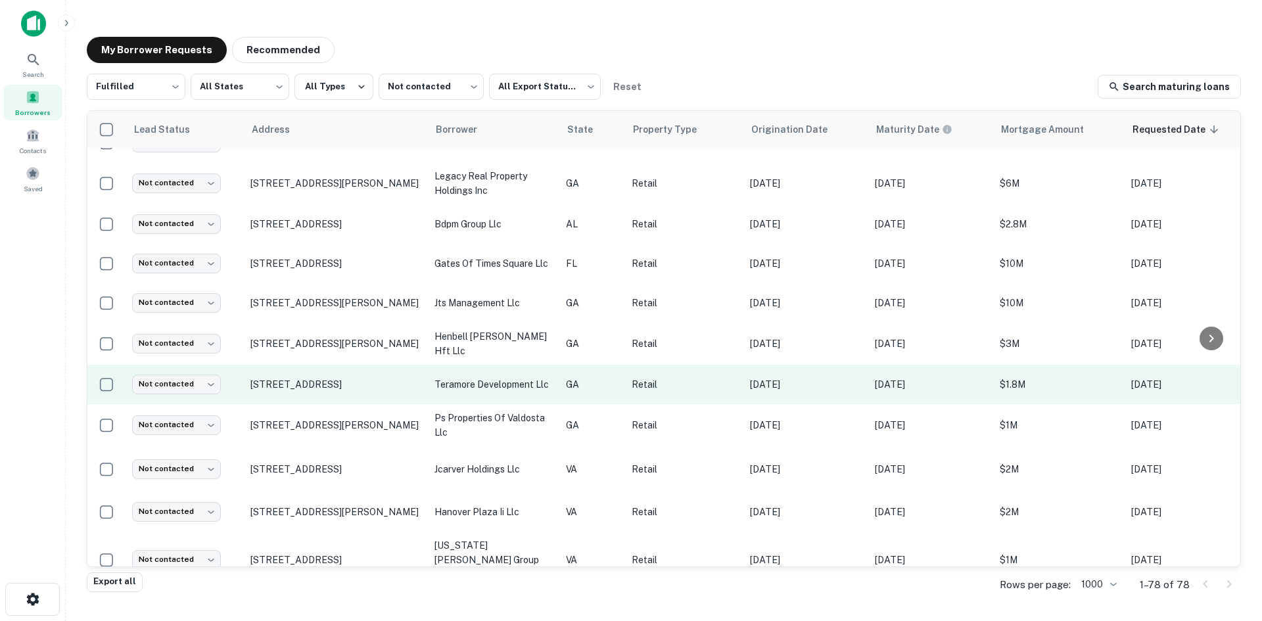
click at [354, 385] on td "[STREET_ADDRESS]" at bounding box center [336, 384] width 184 height 39
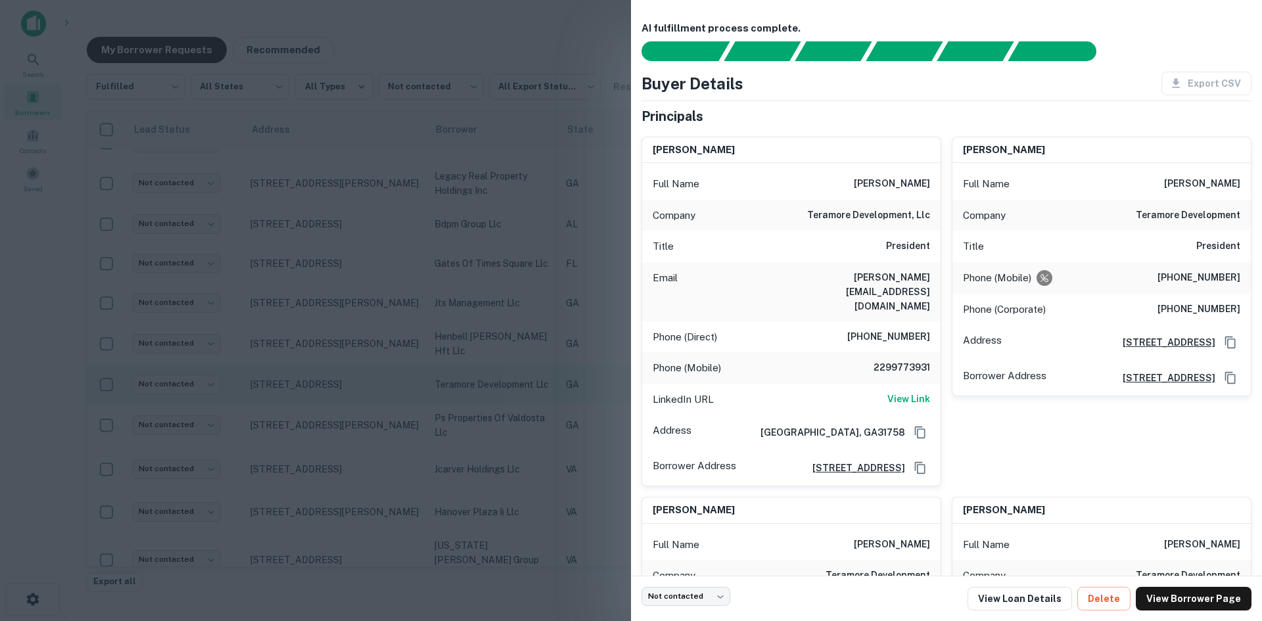
click at [354, 385] on div at bounding box center [631, 310] width 1262 height 621
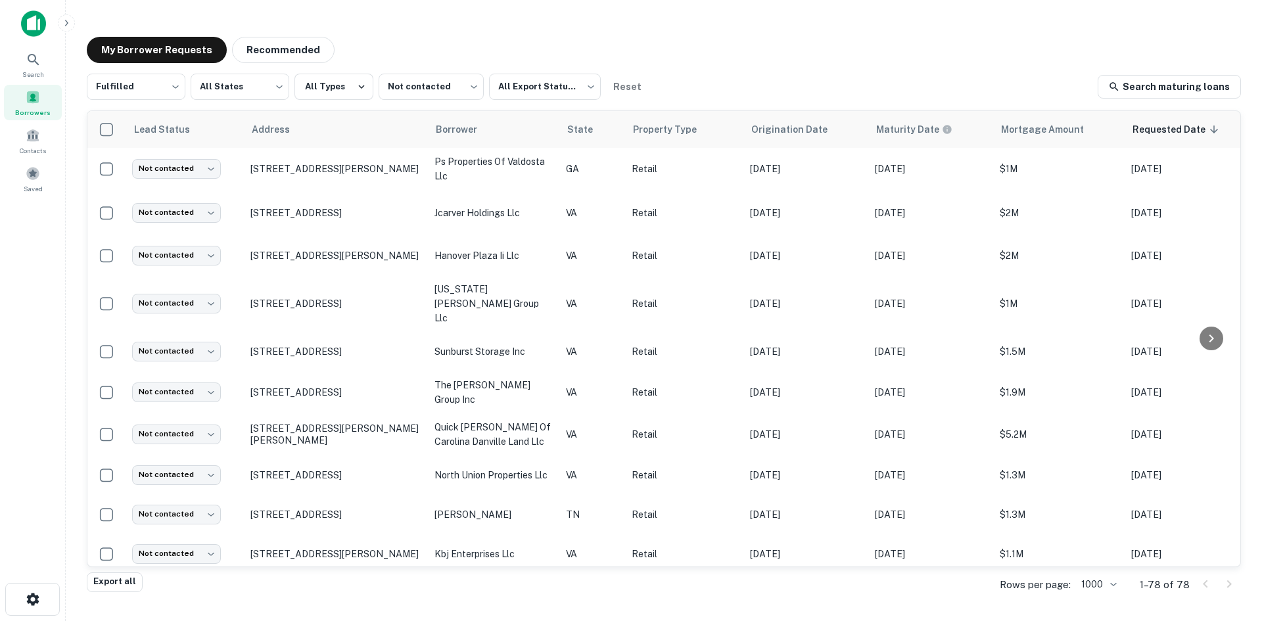
scroll to position [972, 0]
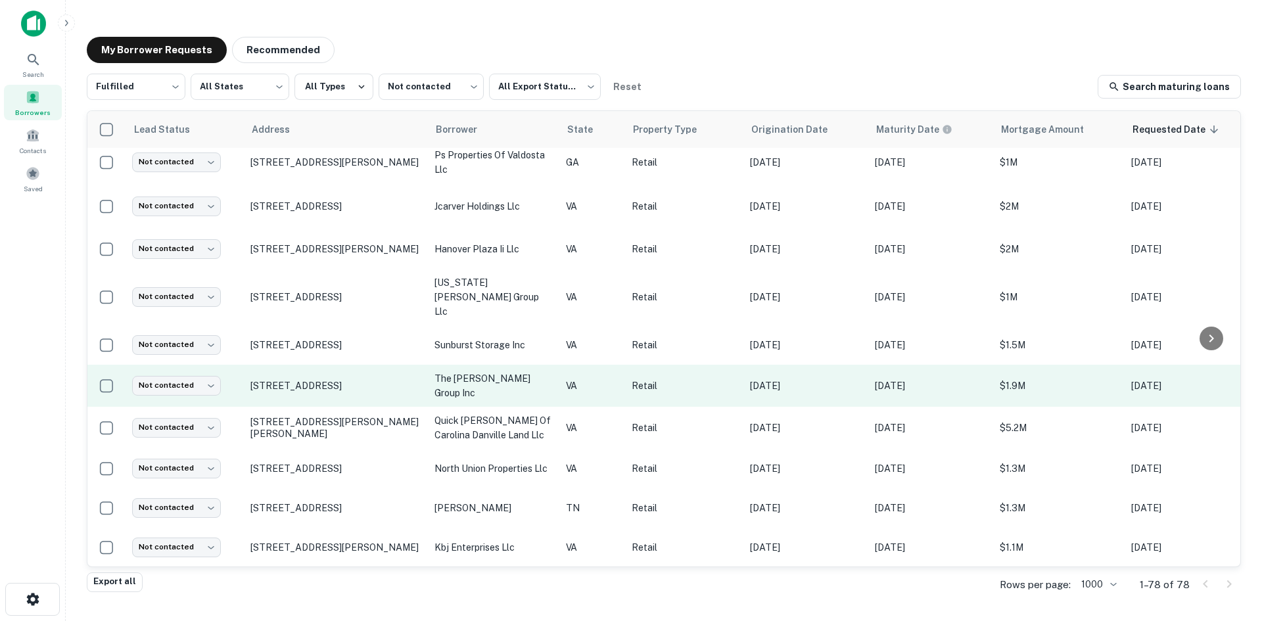
click at [346, 370] on td "[STREET_ADDRESS]" at bounding box center [336, 386] width 184 height 42
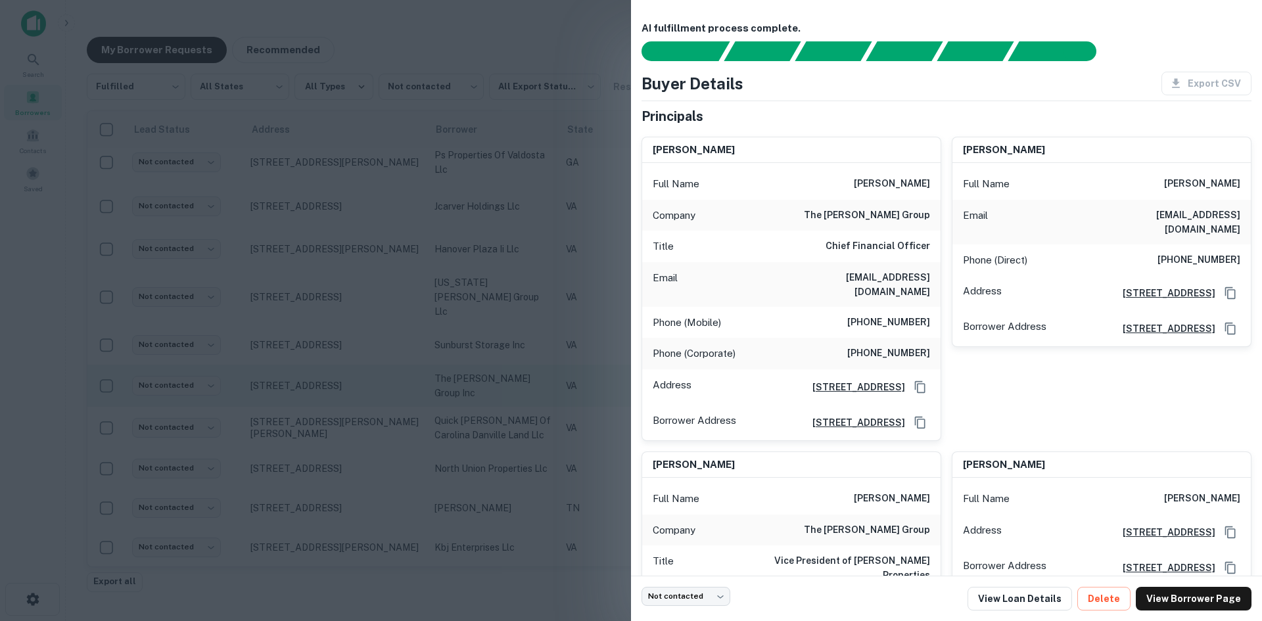
click at [346, 370] on div at bounding box center [631, 310] width 1262 height 621
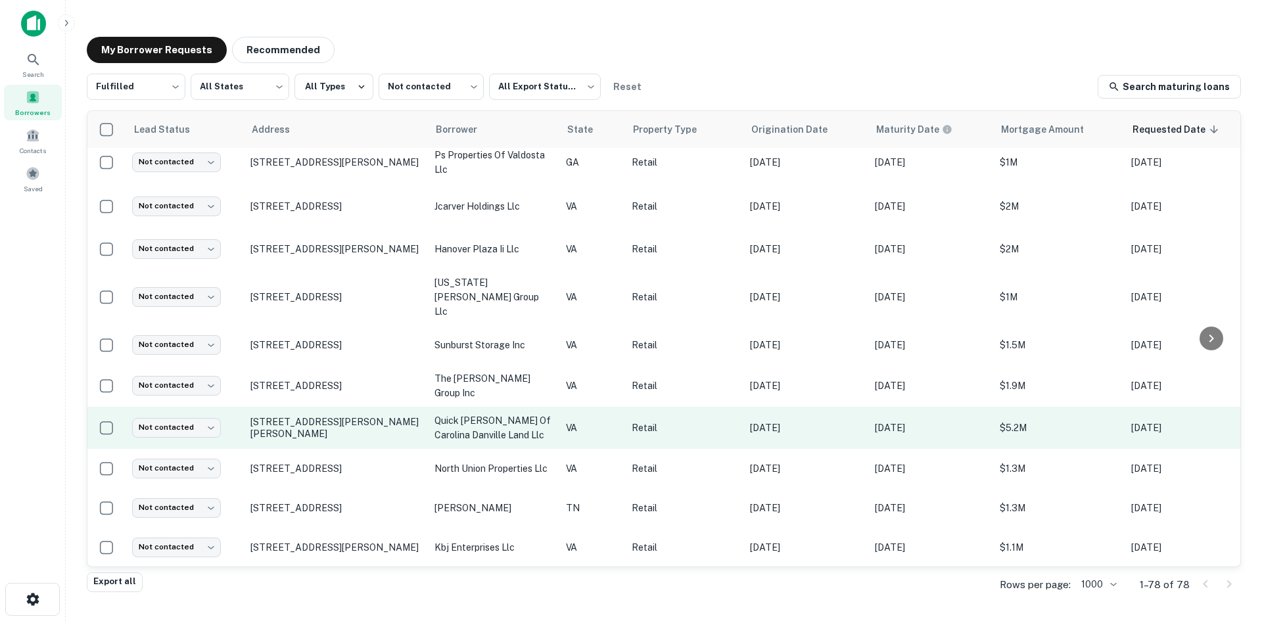
click at [339, 407] on td "[STREET_ADDRESS][PERSON_NAME][PERSON_NAME]" at bounding box center [336, 428] width 184 height 42
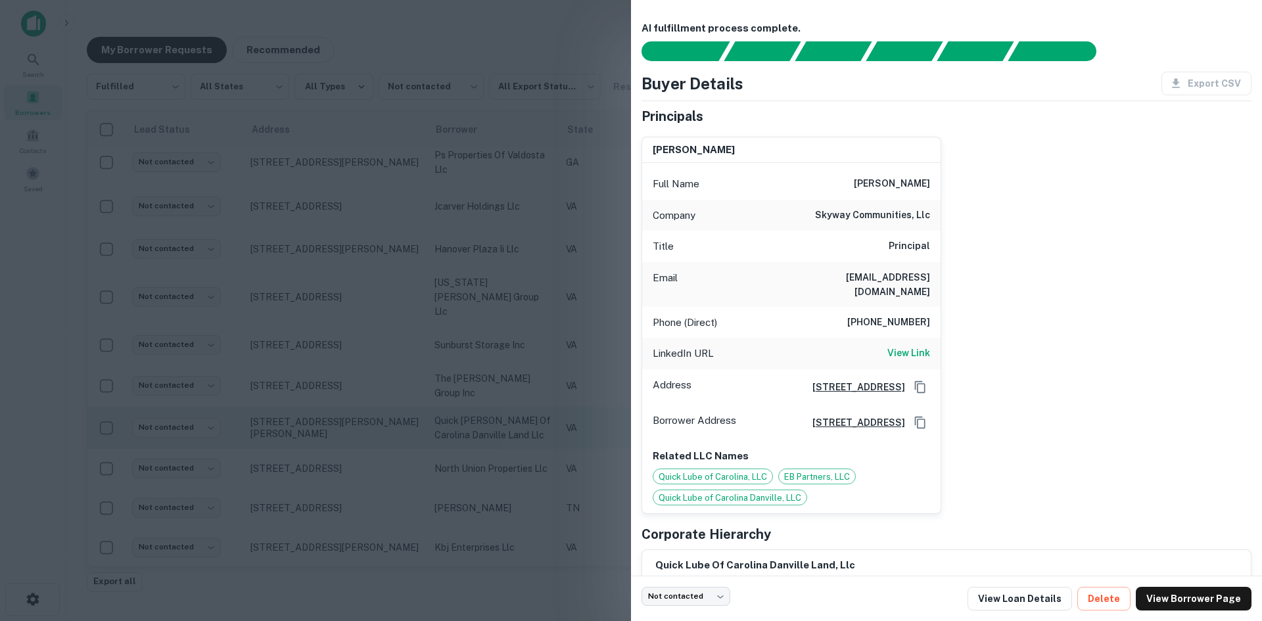
click at [339, 406] on div at bounding box center [631, 310] width 1262 height 621
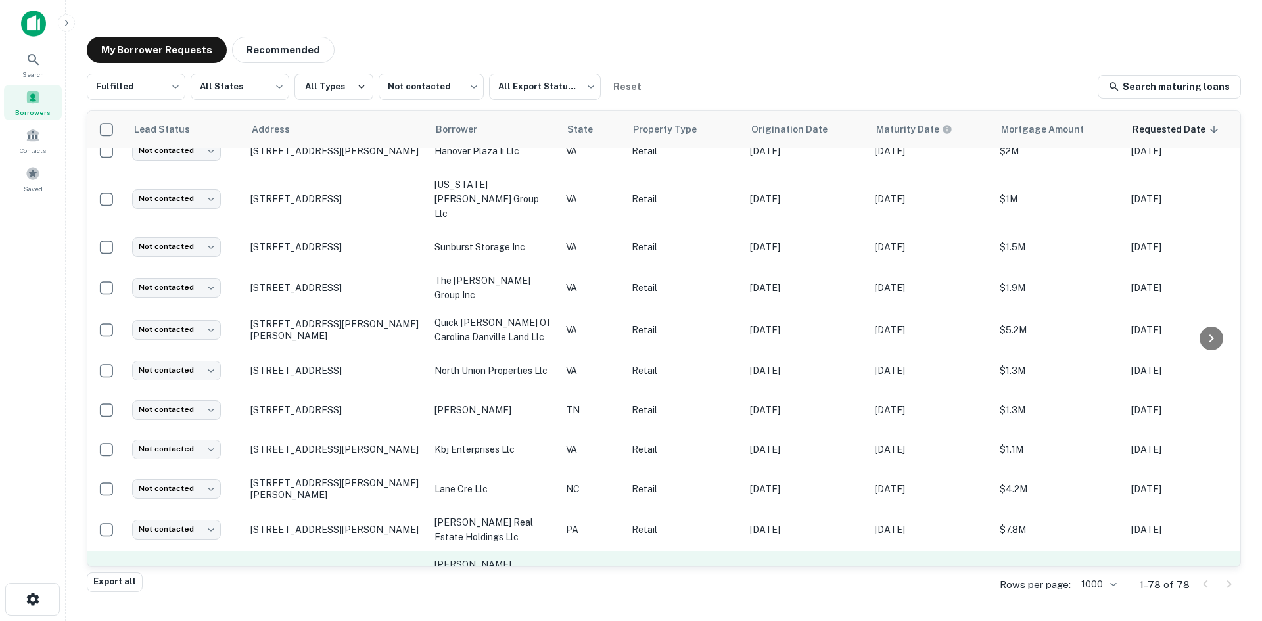
scroll to position [1234, 0]
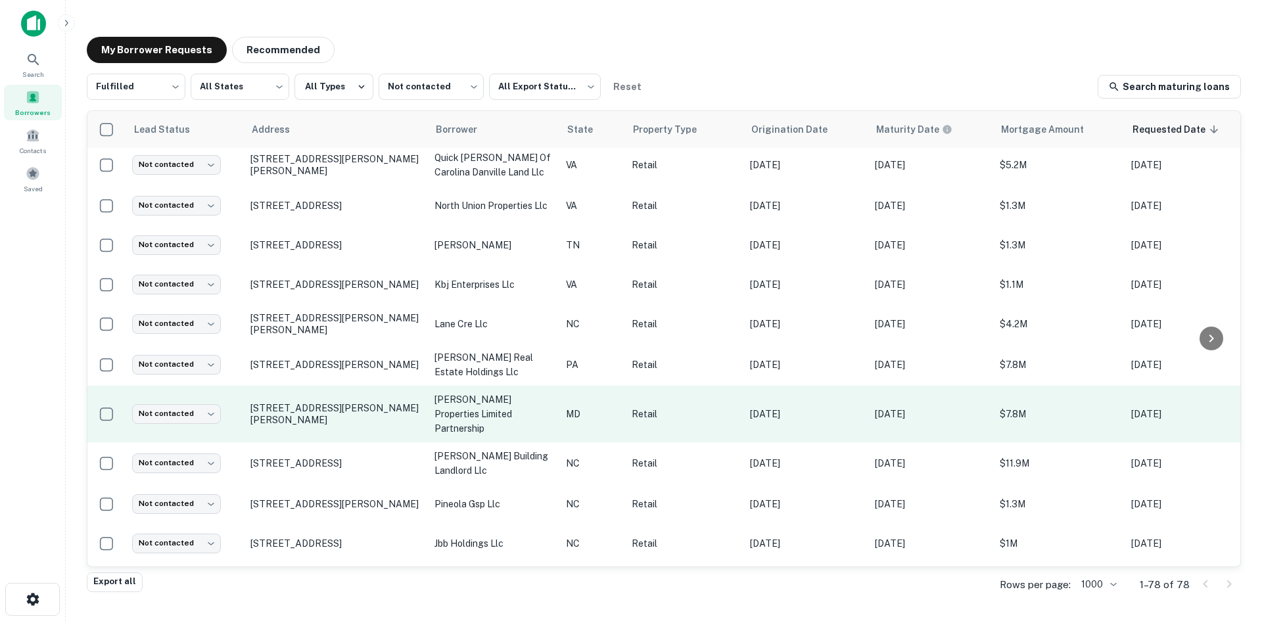
click at [339, 388] on td "[STREET_ADDRESS][PERSON_NAME][PERSON_NAME]" at bounding box center [336, 414] width 184 height 57
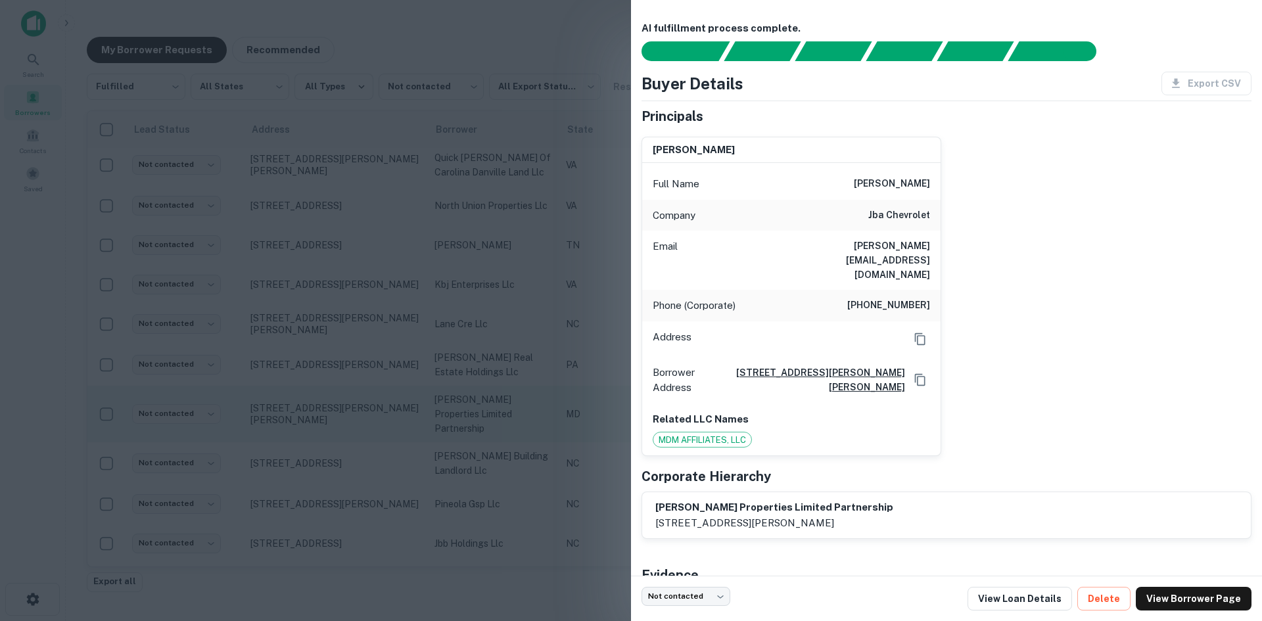
click at [339, 388] on div at bounding box center [631, 310] width 1262 height 621
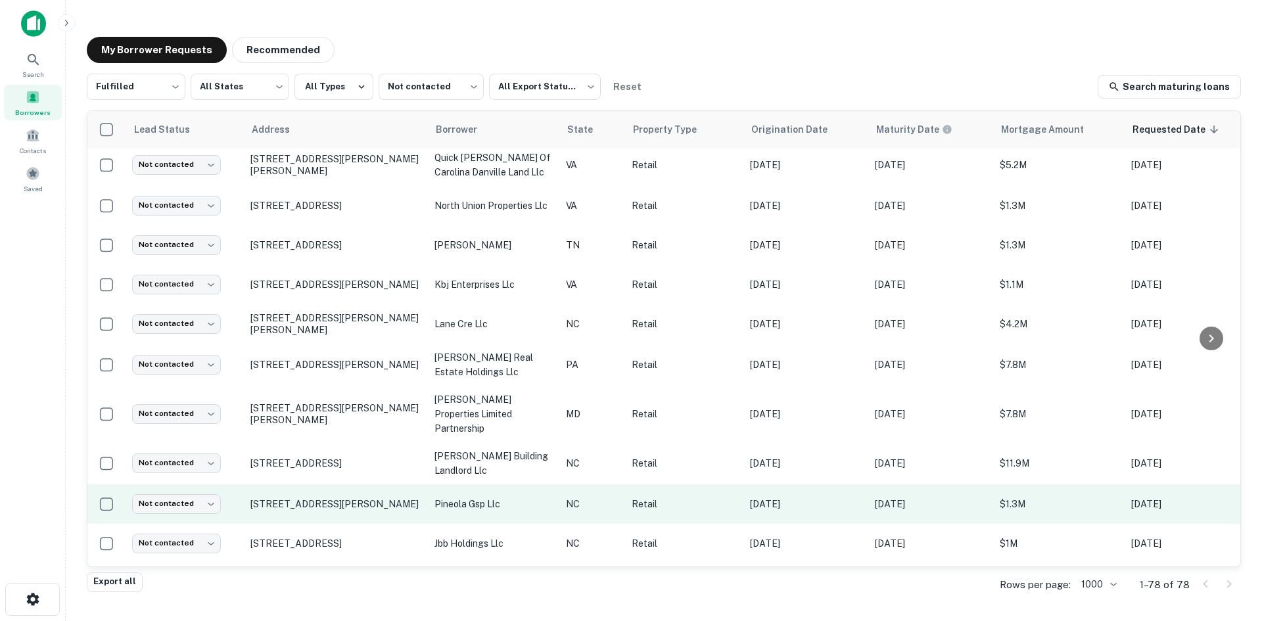
scroll to position [1497, 0]
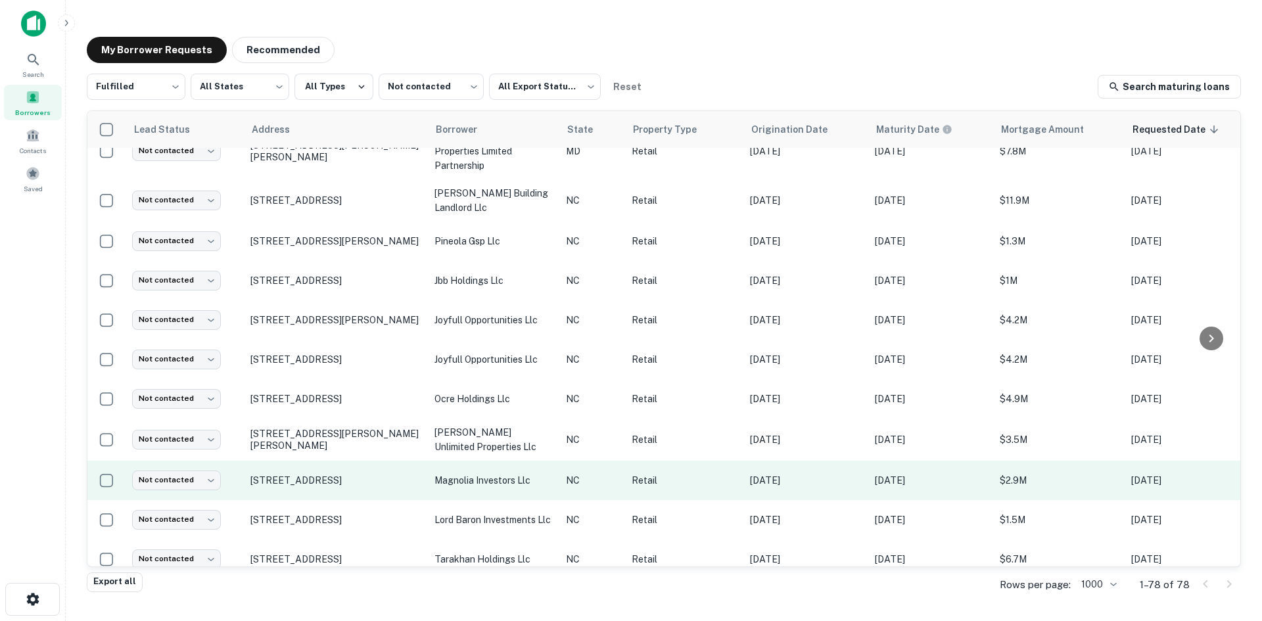
click at [343, 461] on td "2113 S Glenburnie Rd New Bern, NC28562" at bounding box center [336, 480] width 184 height 39
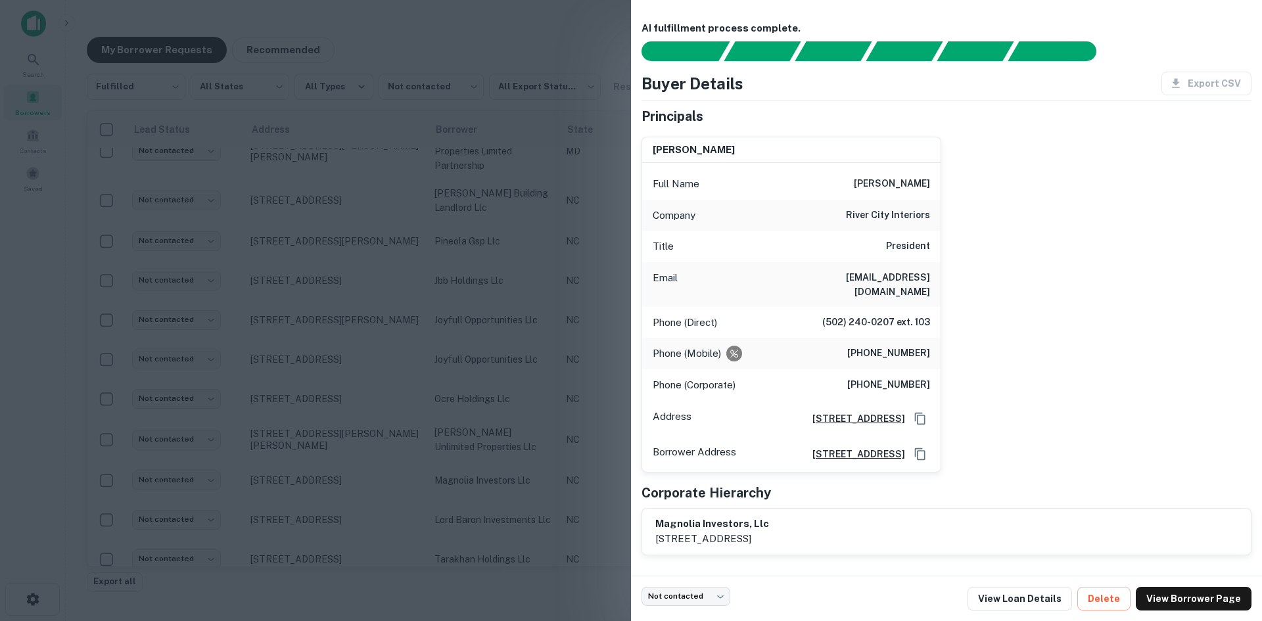
click at [343, 453] on div at bounding box center [631, 310] width 1262 height 621
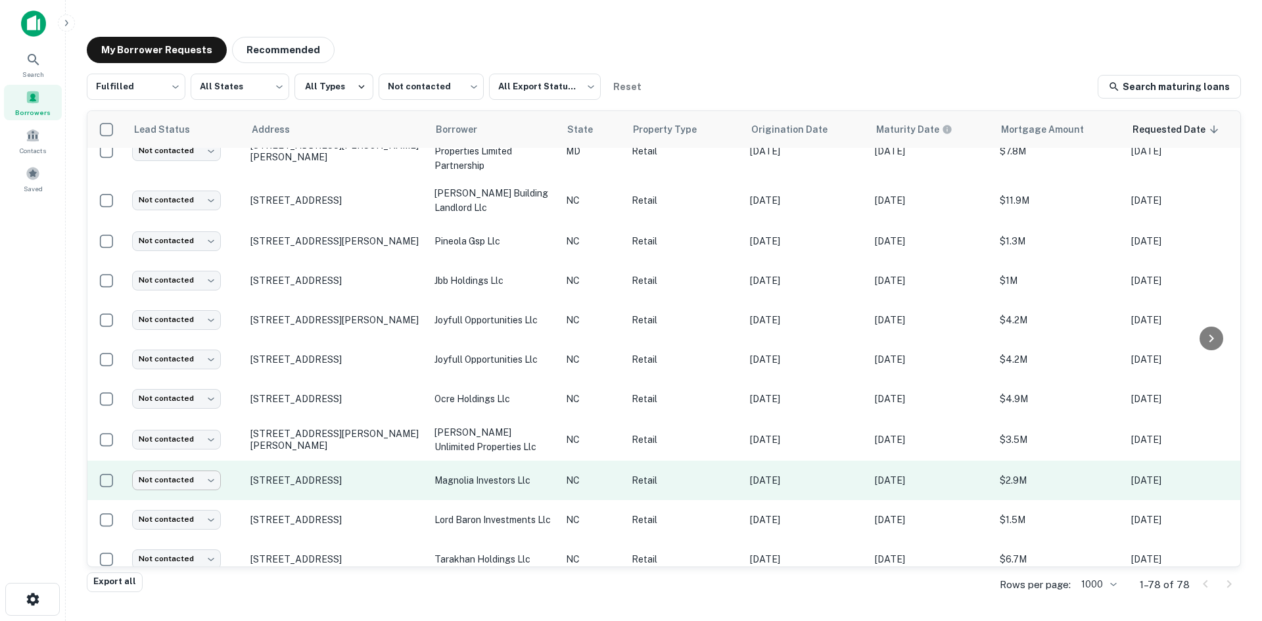
click at [210, 441] on body "Search Borrowers Contacts Saved My Borrower Requests Recommended Fulfilled ****…" at bounding box center [631, 310] width 1262 height 621
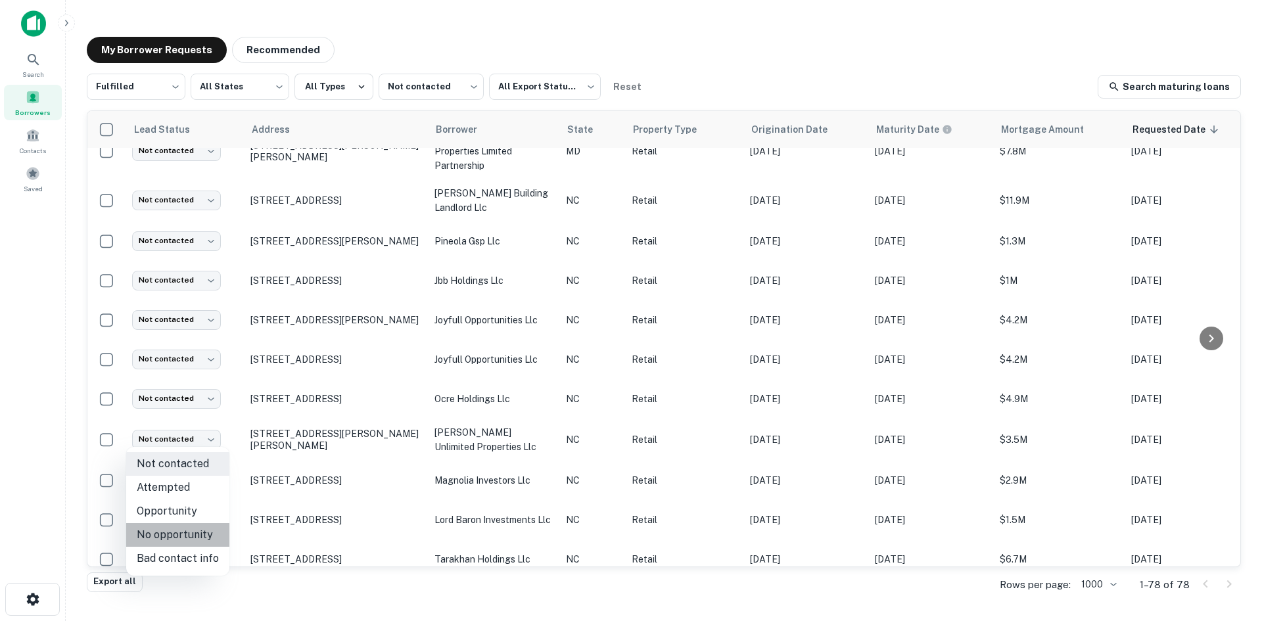
click at [183, 534] on li "No opportunity" at bounding box center [177, 535] width 103 height 24
type input "**********"
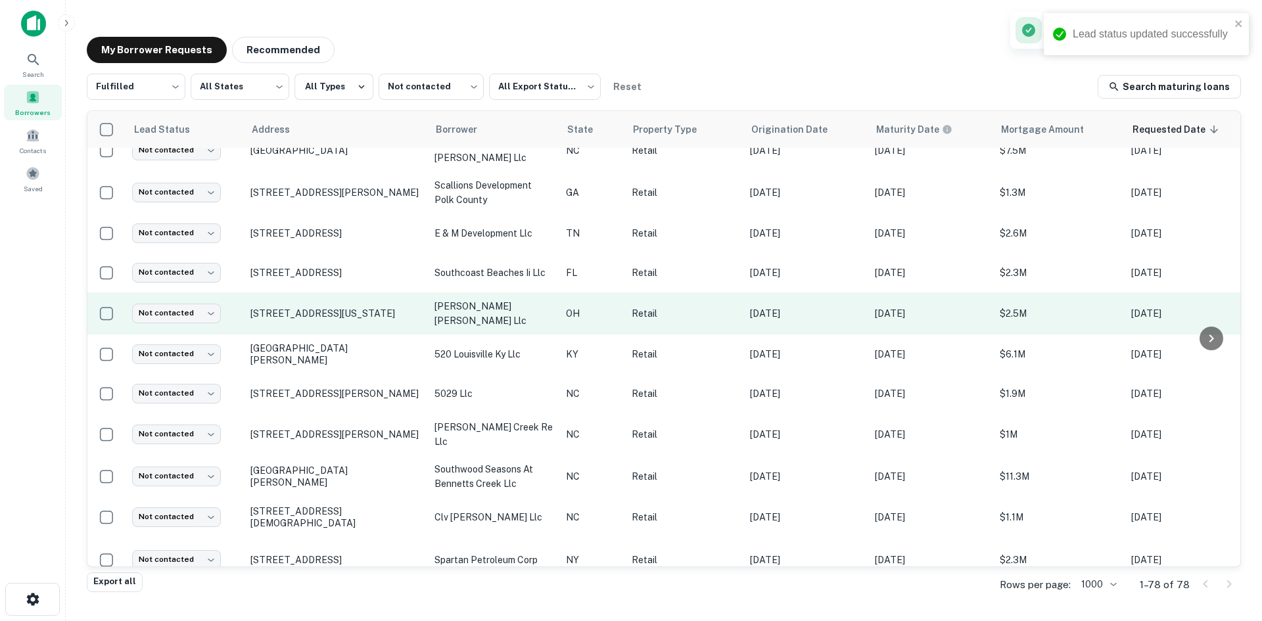
scroll to position [0, 0]
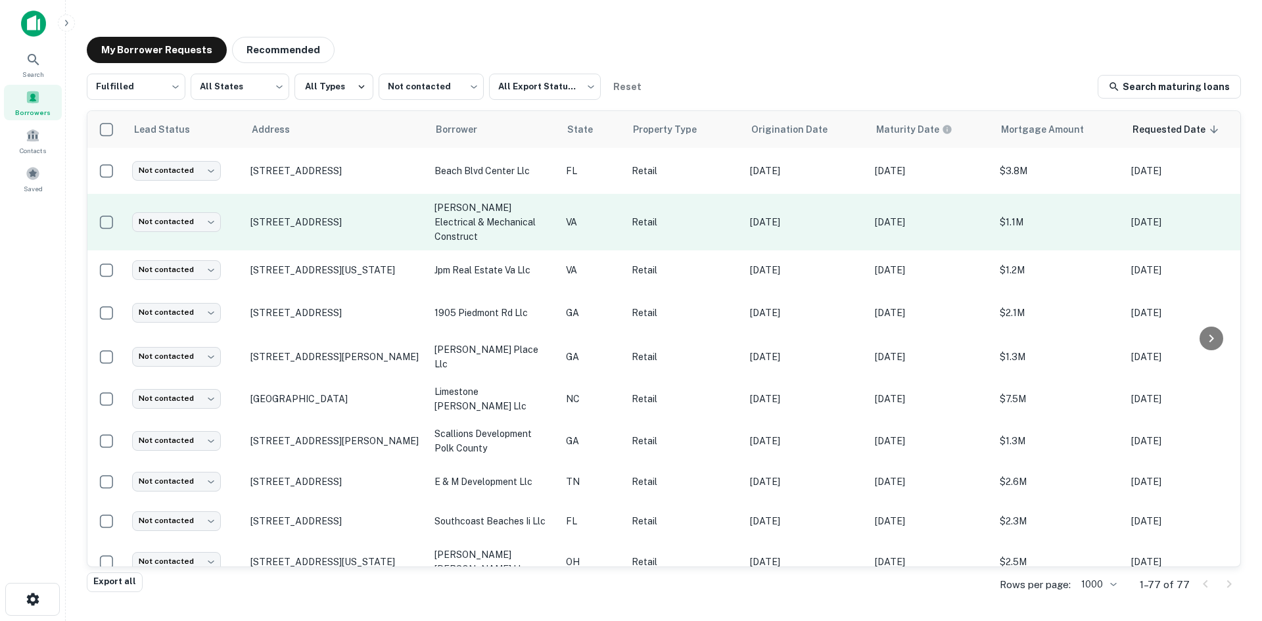
click at [315, 250] on td "[STREET_ADDRESS]" at bounding box center [336, 222] width 184 height 57
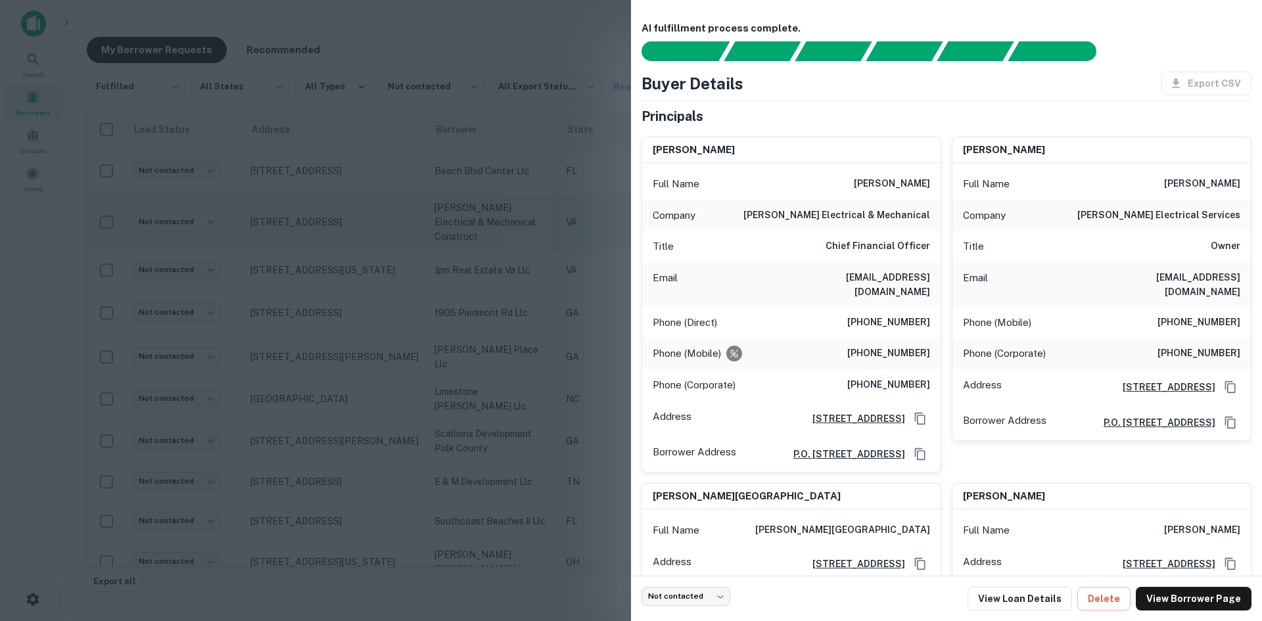
click at [315, 250] on div at bounding box center [631, 310] width 1262 height 621
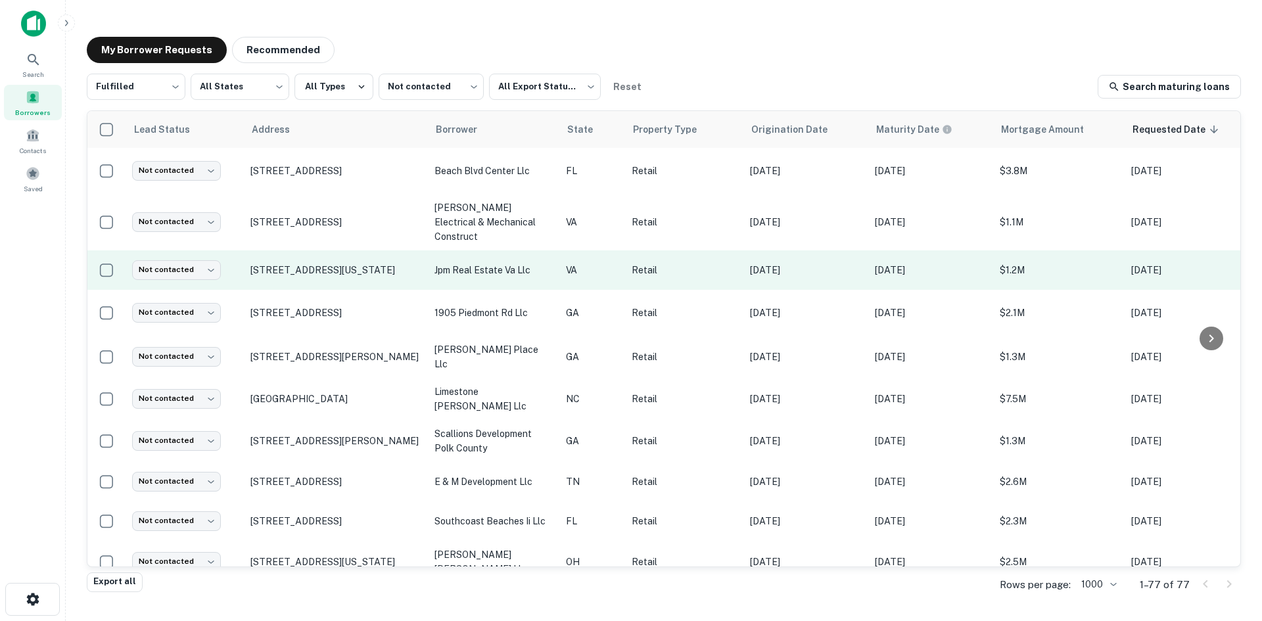
click at [317, 289] on td "[STREET_ADDRESS][US_STATE]" at bounding box center [336, 269] width 184 height 39
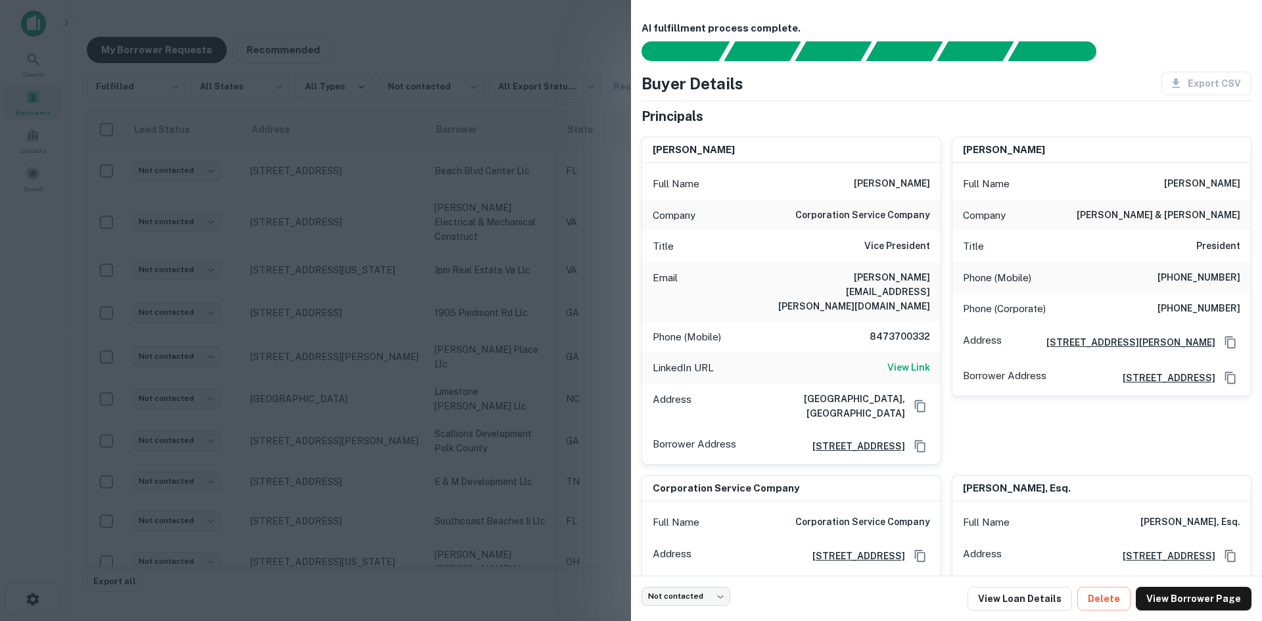
click at [317, 286] on div at bounding box center [631, 310] width 1262 height 621
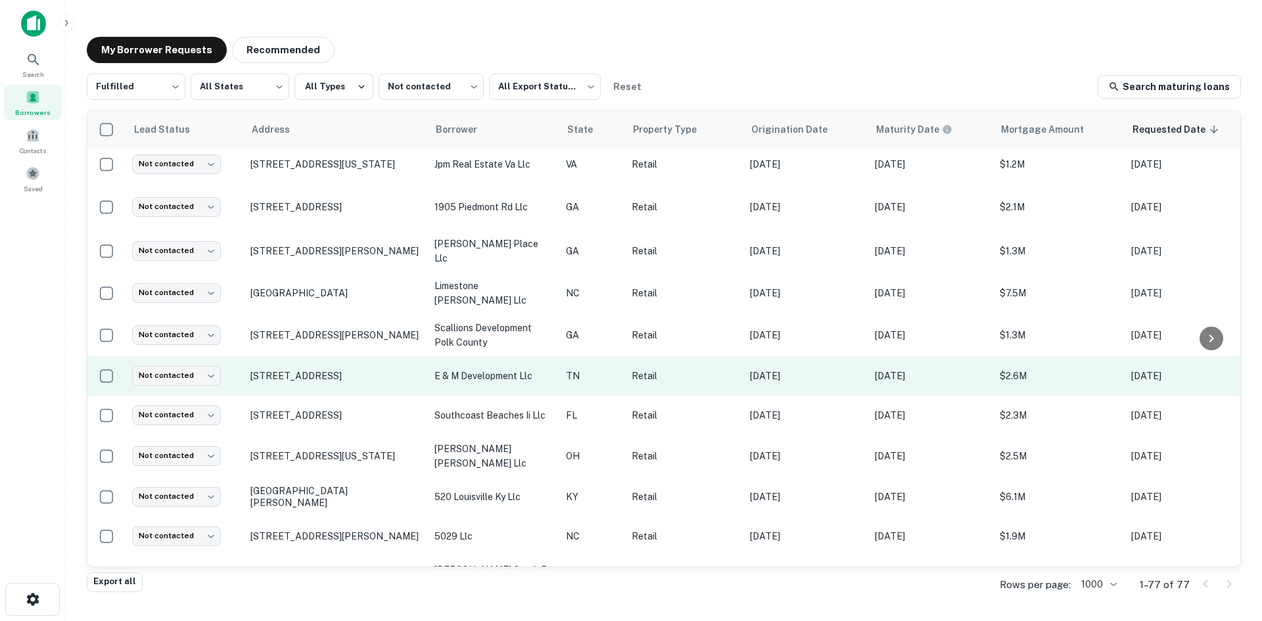
scroll to position [131, 0]
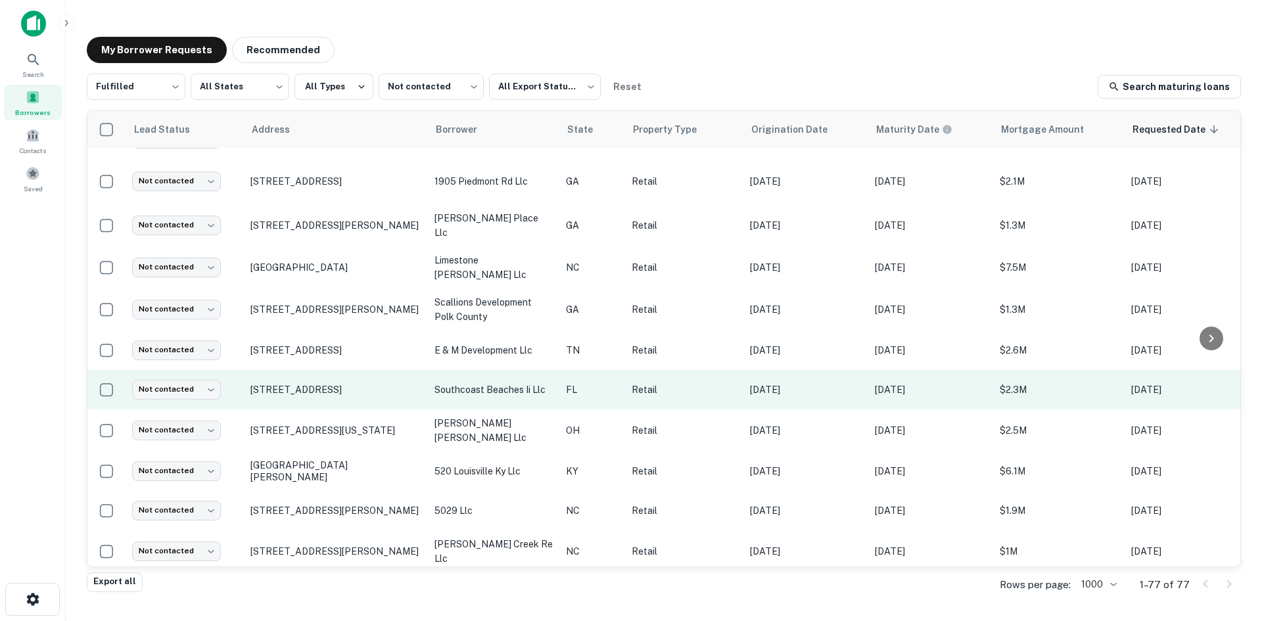
click at [340, 399] on td "[STREET_ADDRESS]" at bounding box center [336, 389] width 184 height 39
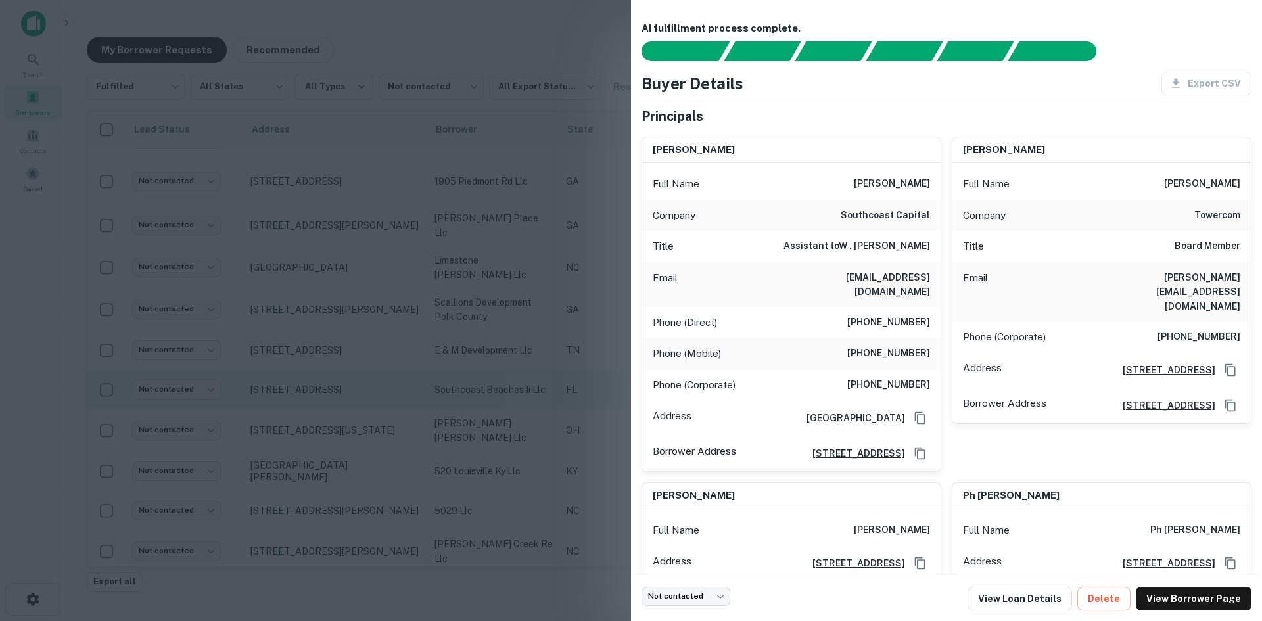
click at [340, 399] on div at bounding box center [631, 310] width 1262 height 621
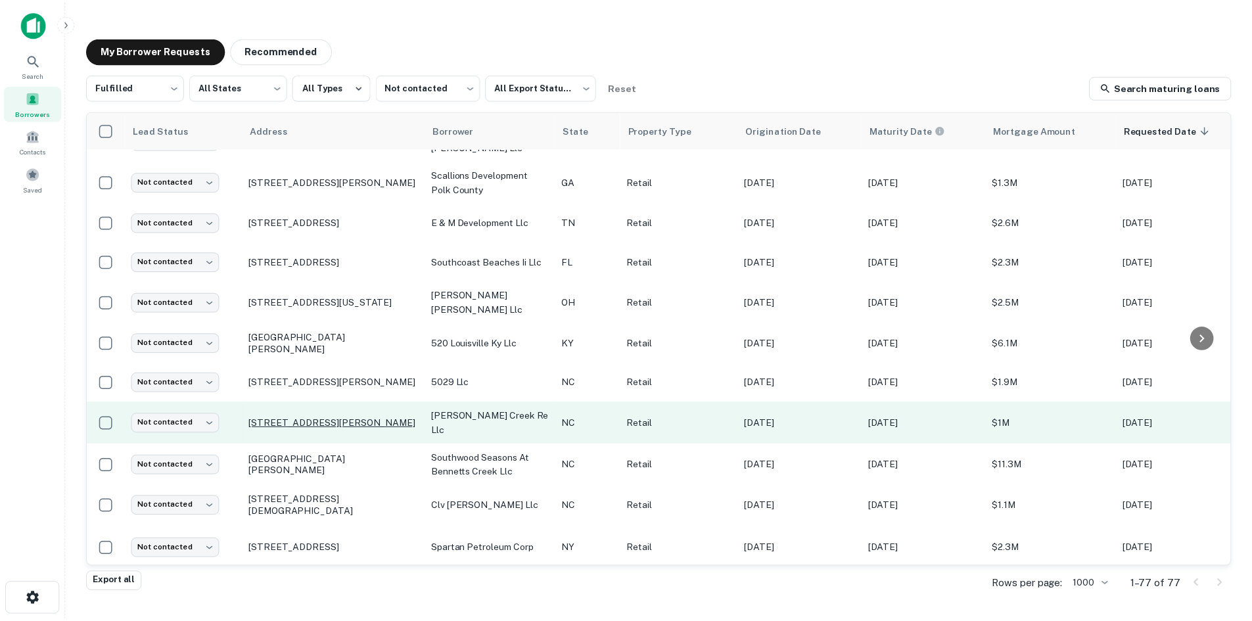
scroll to position [263, 0]
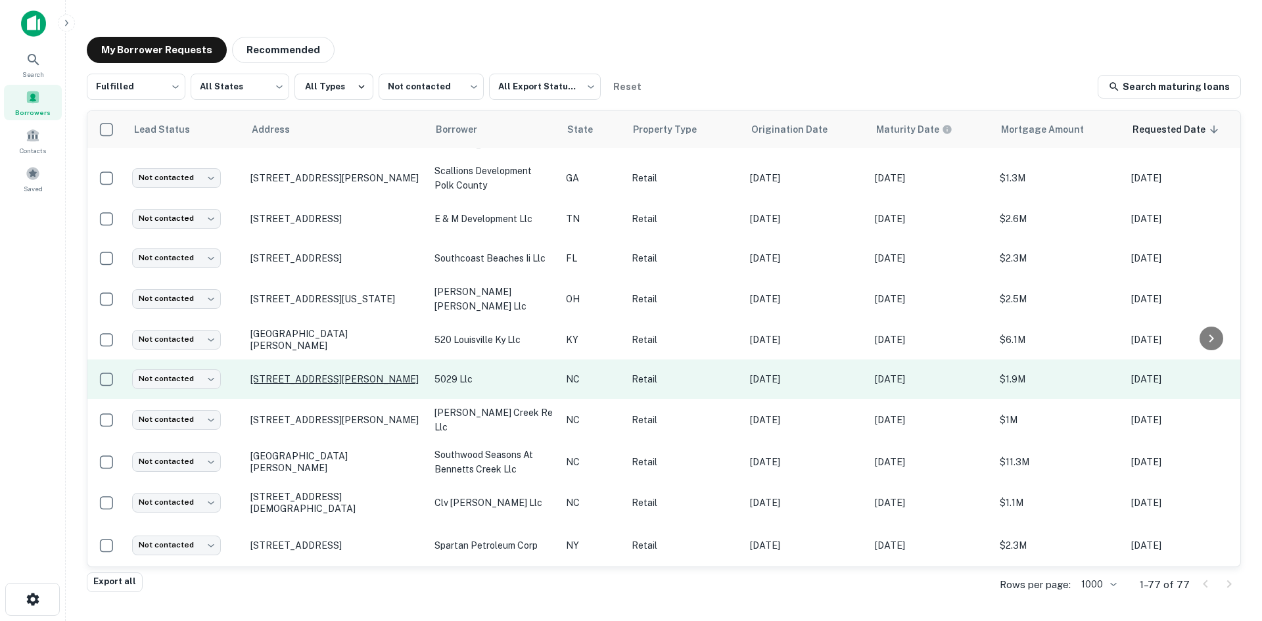
click at [317, 381] on p "[STREET_ADDRESS][PERSON_NAME]" at bounding box center [335, 379] width 171 height 12
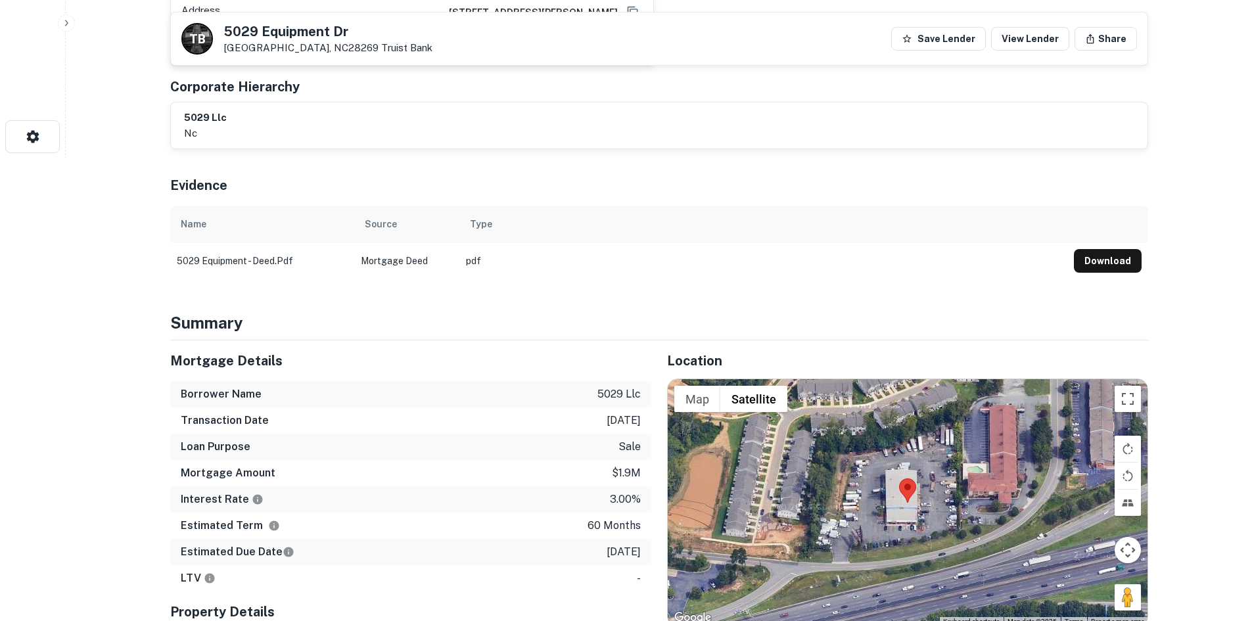
scroll to position [526, 0]
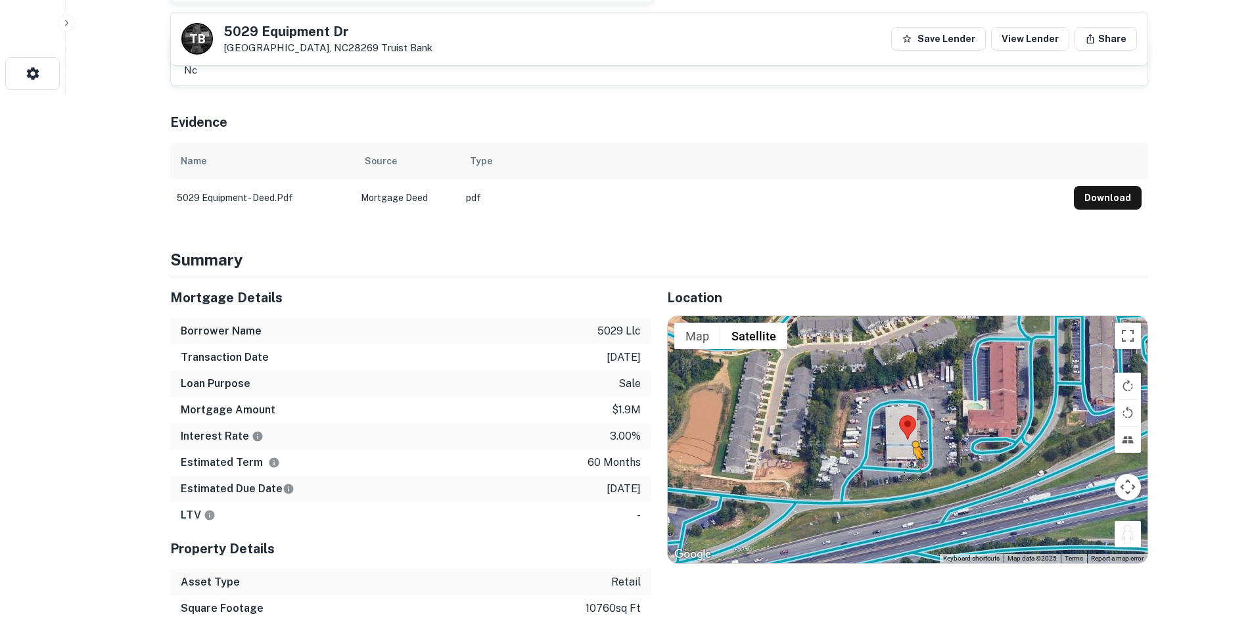
drag, startPoint x: 1127, startPoint y: 534, endPoint x: 911, endPoint y: 467, distance: 226.0
click at [911, 467] on div "To activate drag with keyboard, press Alt + Enter. Once in keyboard drag state,…" at bounding box center [908, 439] width 480 height 247
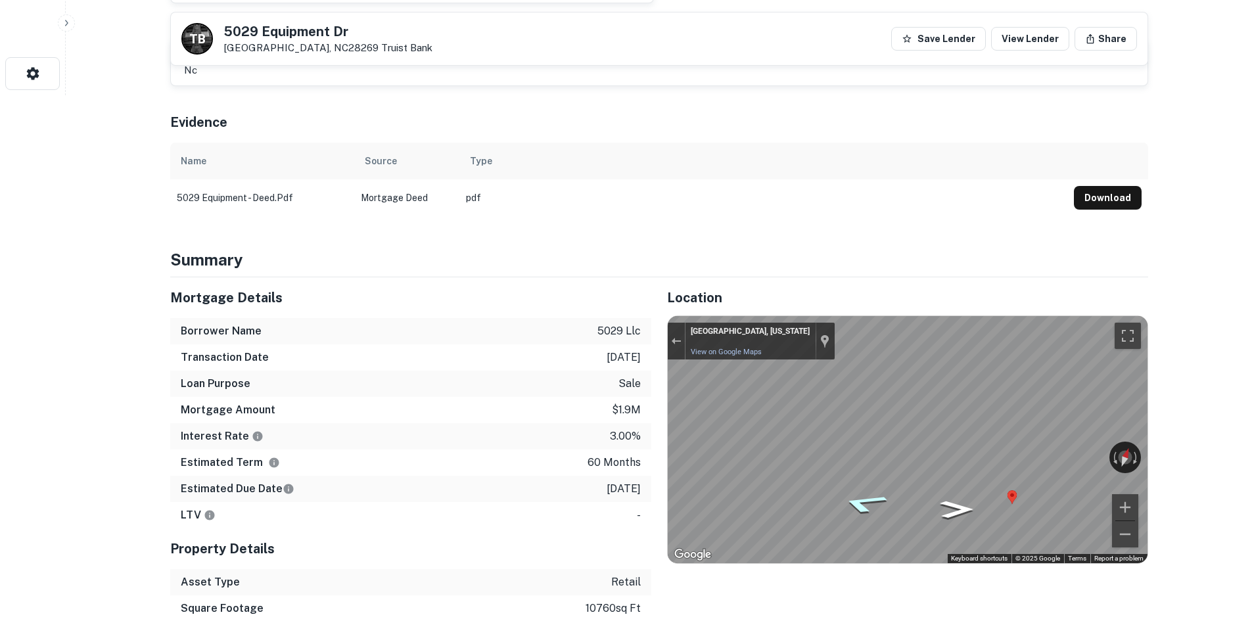
click at [849, 503] on div "Map" at bounding box center [908, 439] width 480 height 247
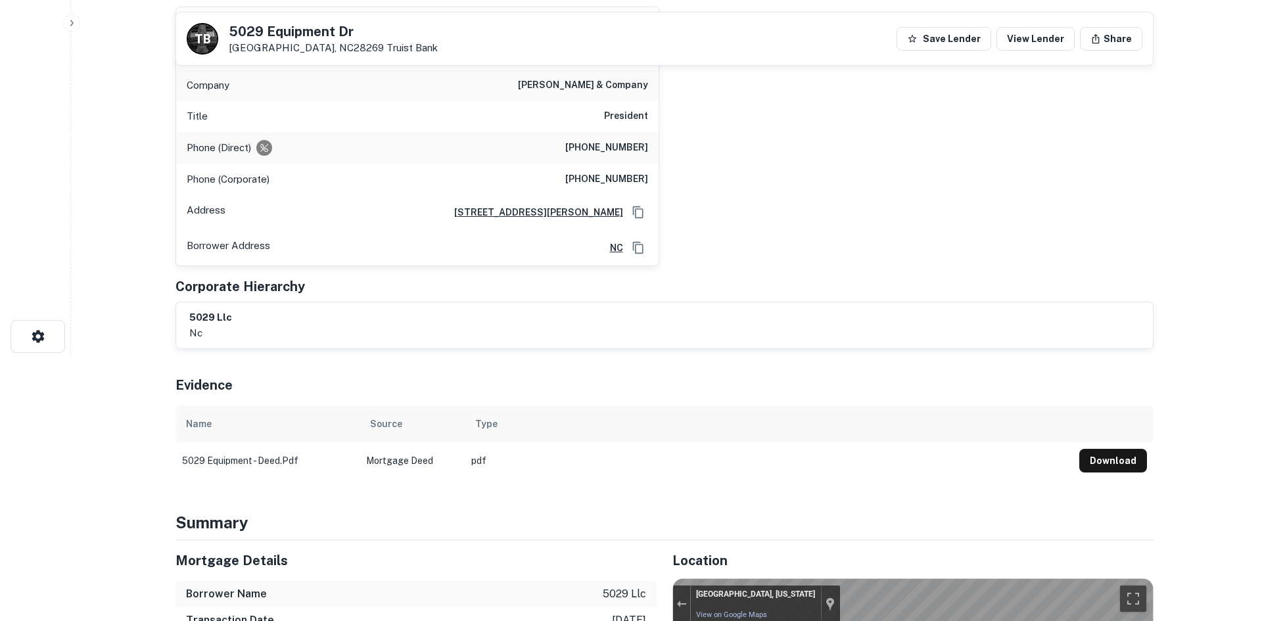
scroll to position [0, 0]
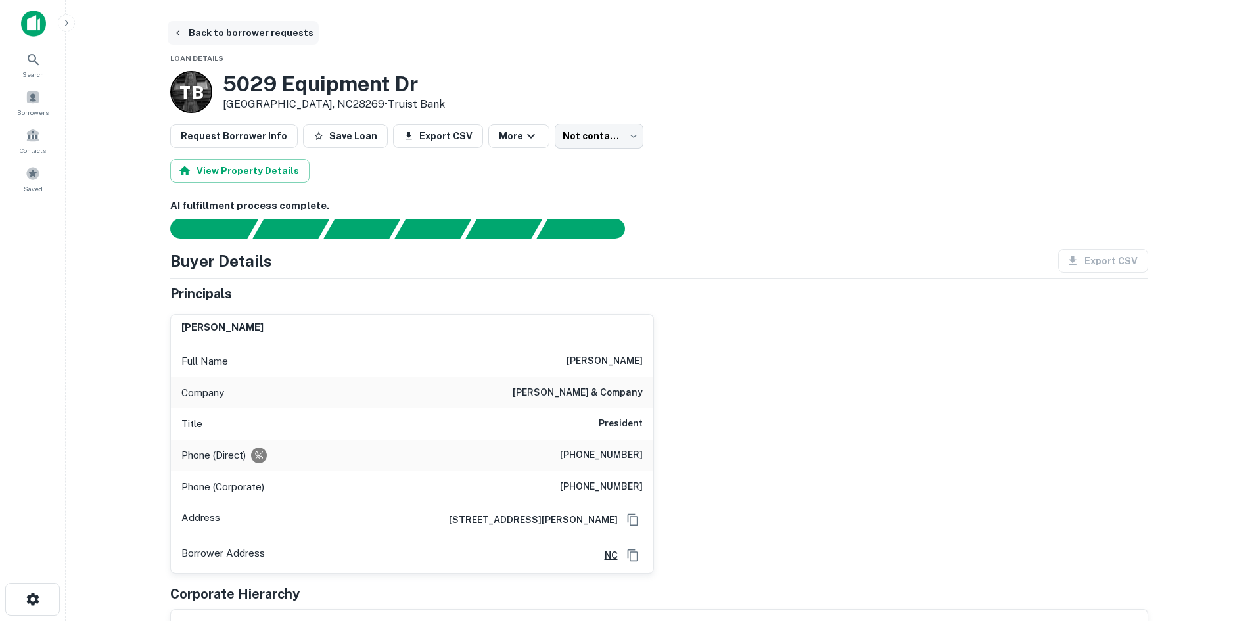
click at [253, 21] on button "Back to borrower requests" at bounding box center [243, 33] width 151 height 24
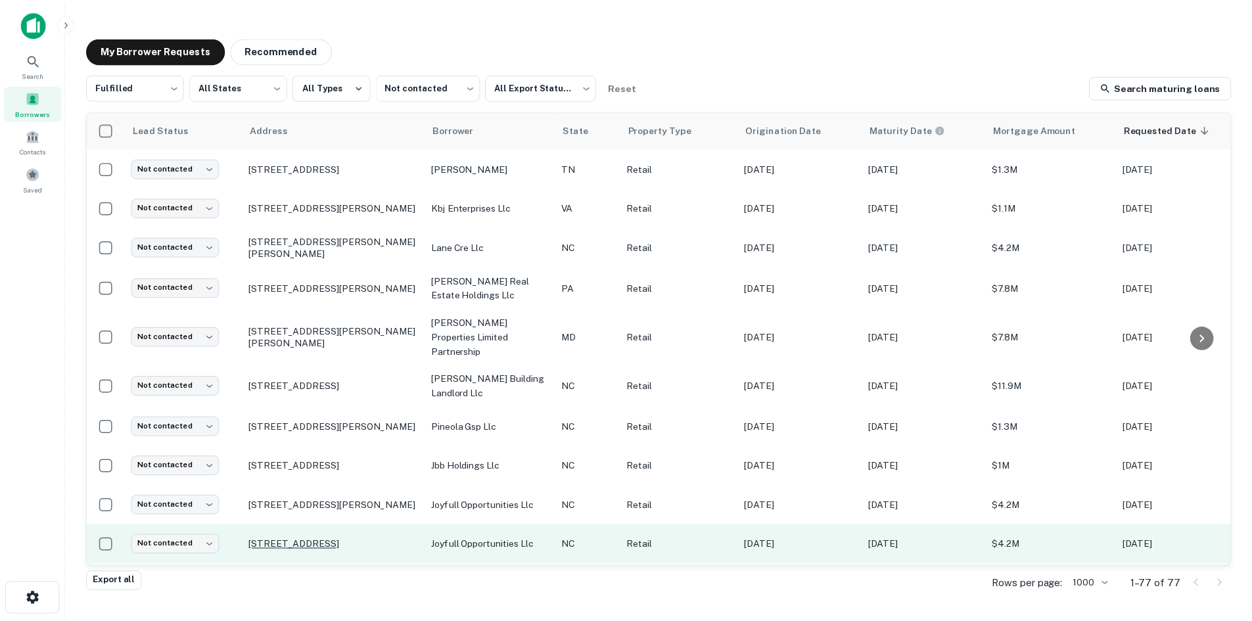
scroll to position [1446, 0]
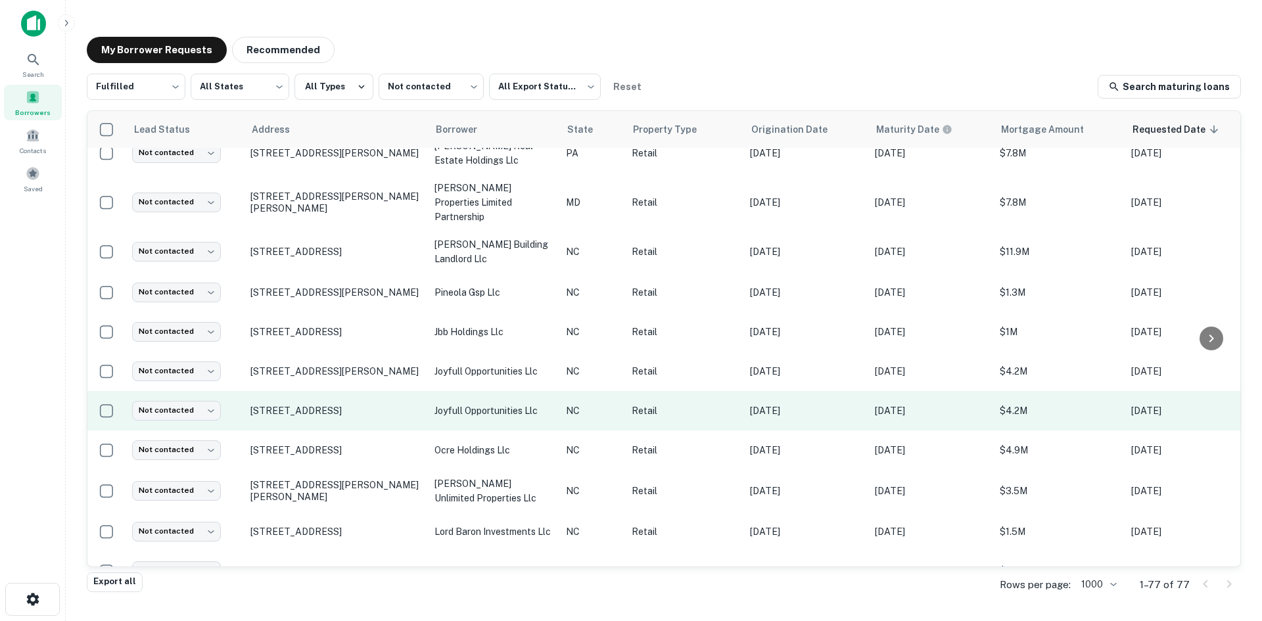
click at [324, 391] on td "1116 Lexington Ave Thomasville, NC27360" at bounding box center [336, 410] width 184 height 39
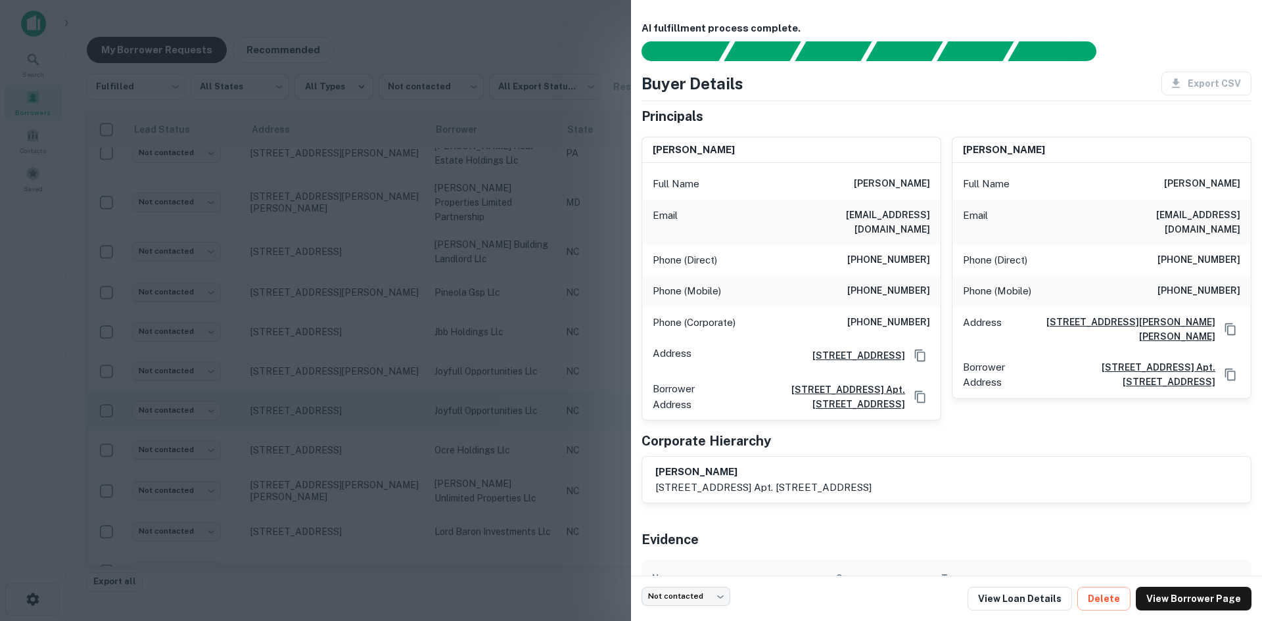
click at [324, 382] on div at bounding box center [631, 310] width 1262 height 621
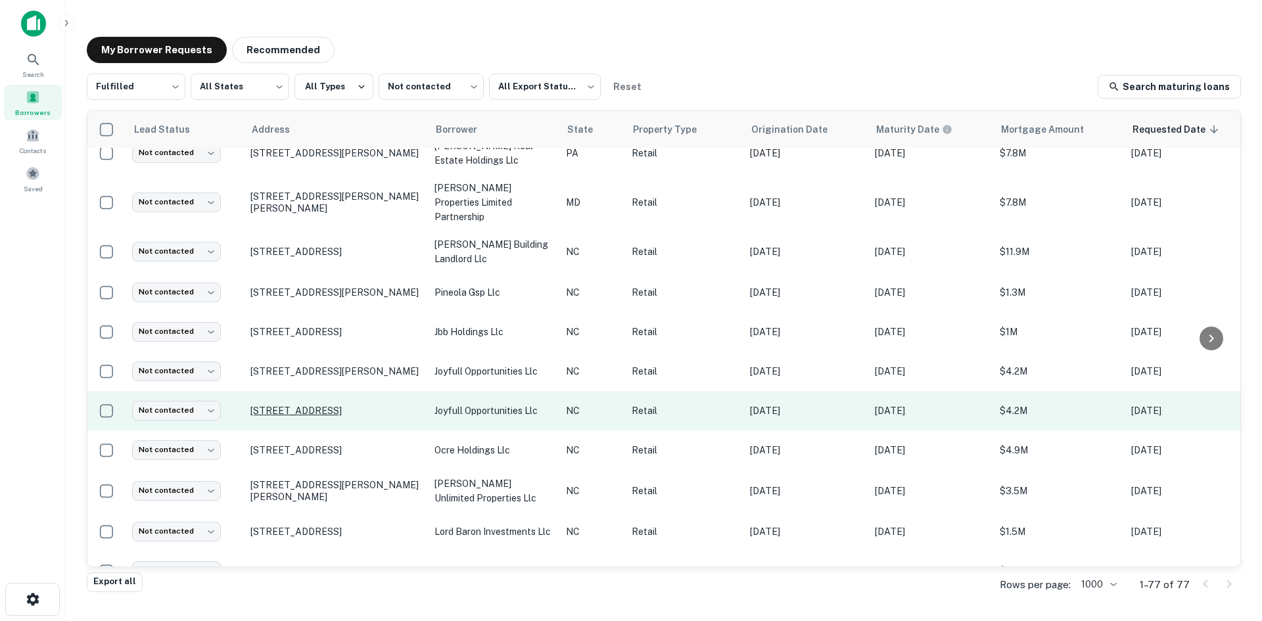
click at [319, 405] on p "1116 Lexington Ave Thomasville, NC27360" at bounding box center [335, 411] width 171 height 12
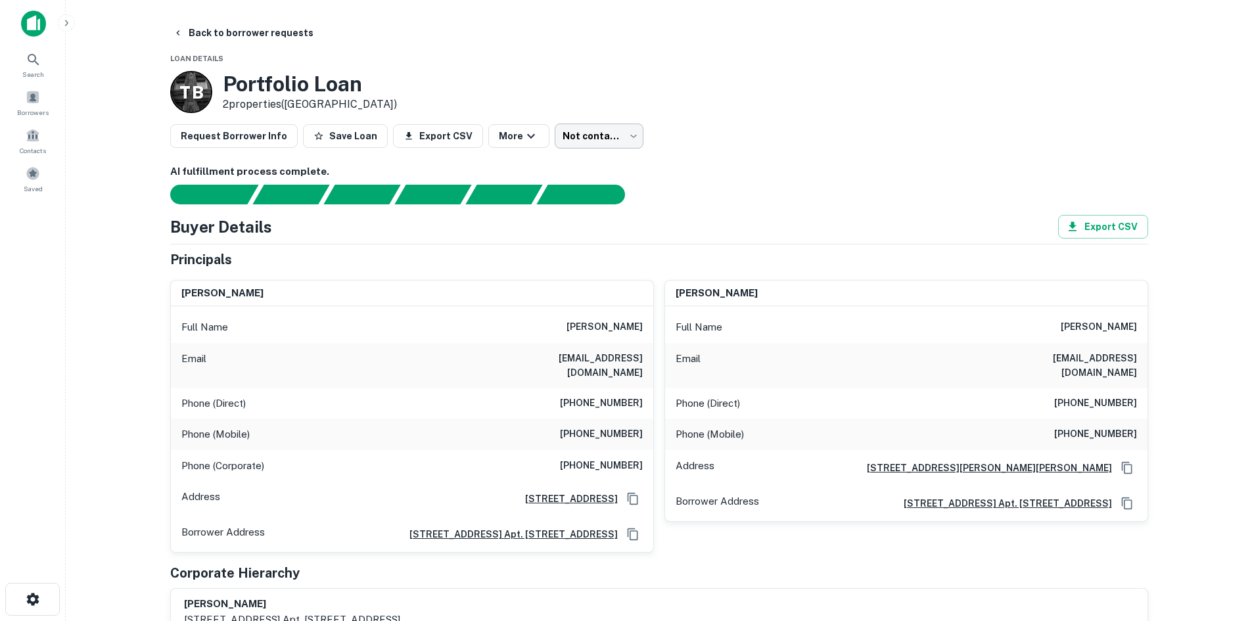
click at [609, 125] on body "Search Borrowers Contacts Saved Back to borrower requests Loan Details T B Port…" at bounding box center [626, 310] width 1252 height 621
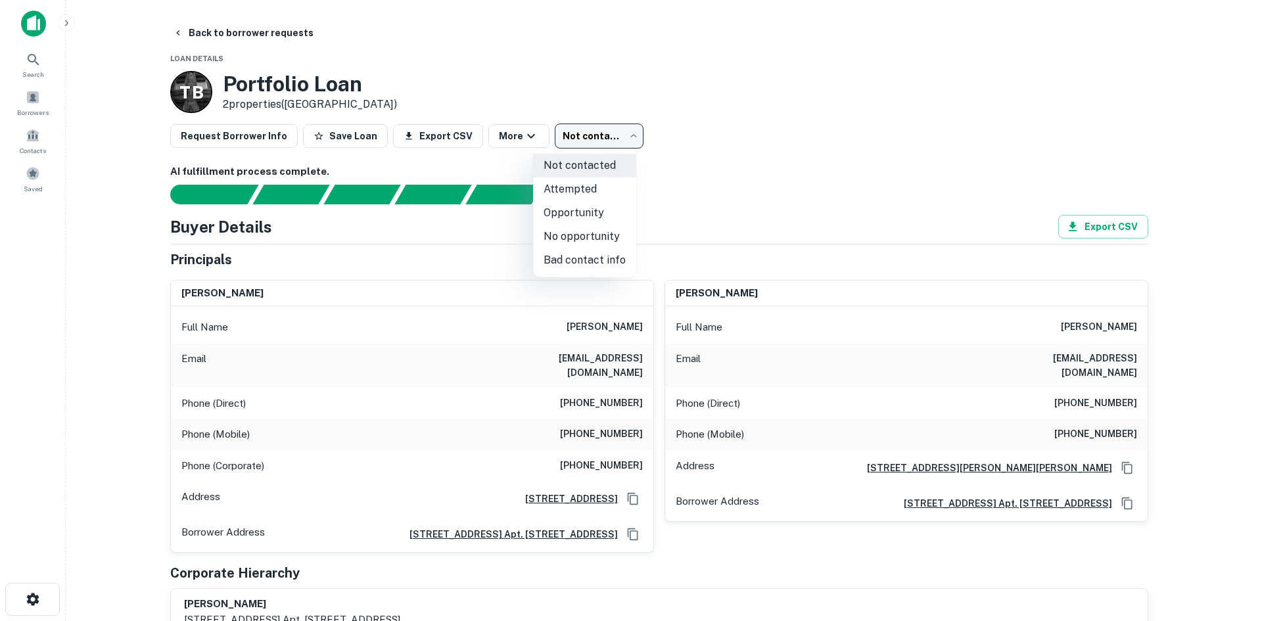
click at [600, 239] on li "No opportunity" at bounding box center [584, 237] width 103 height 24
type input "**********"
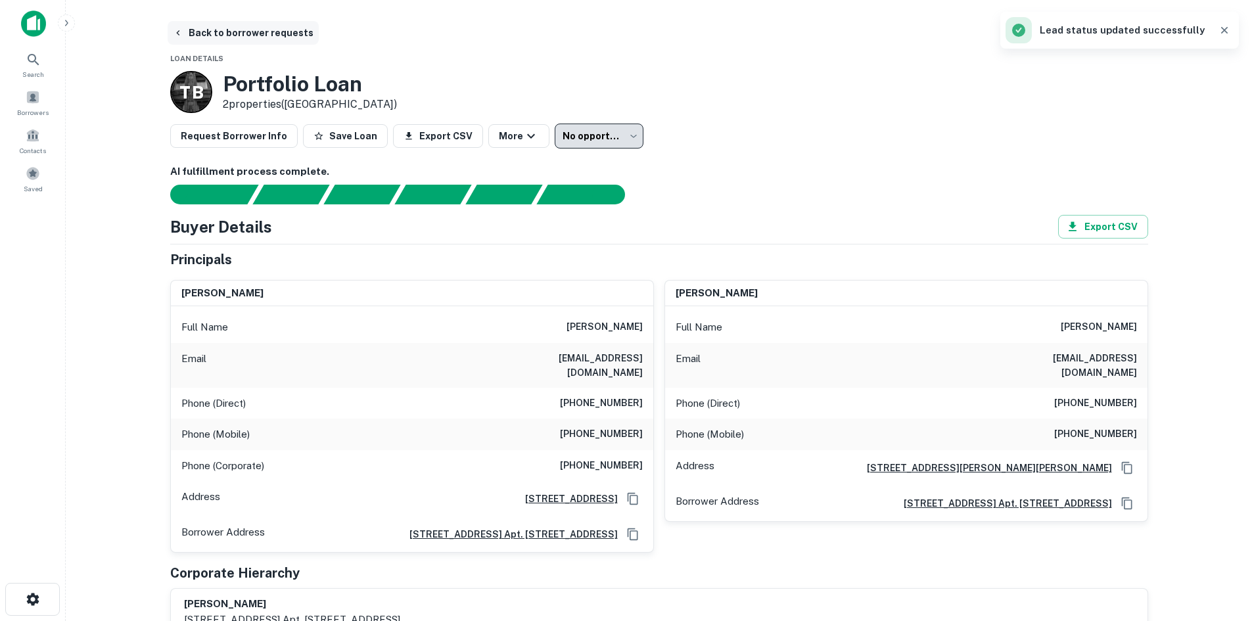
click at [268, 39] on button "Back to borrower requests" at bounding box center [243, 33] width 151 height 24
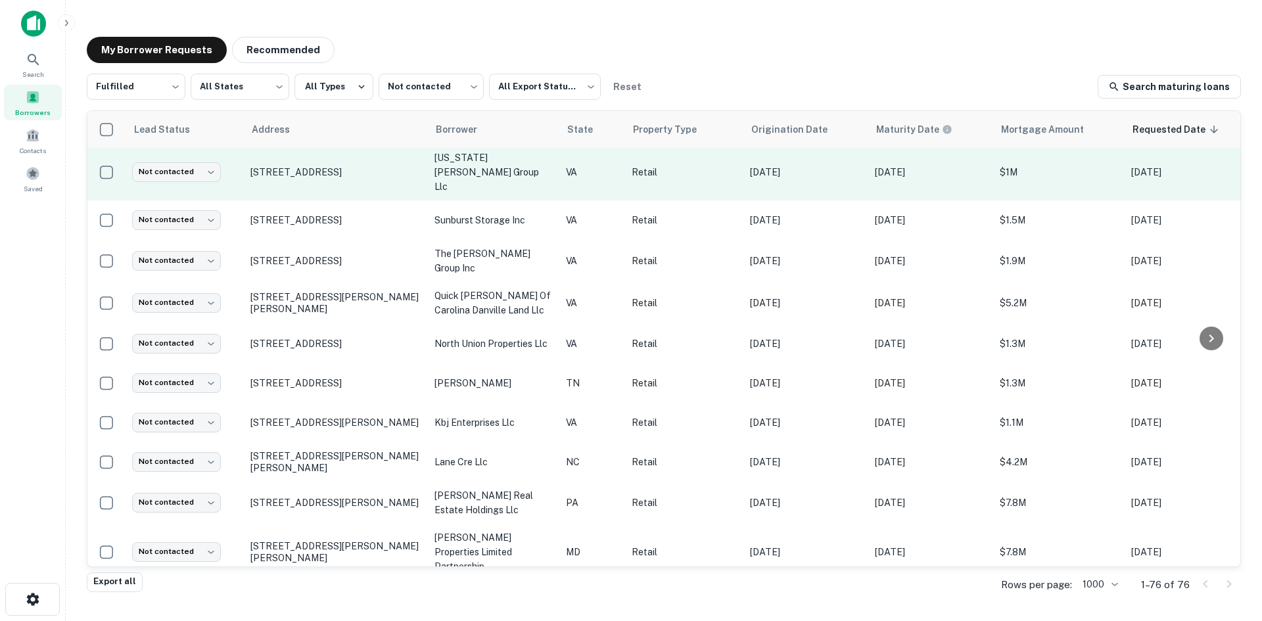
scroll to position [1103, 0]
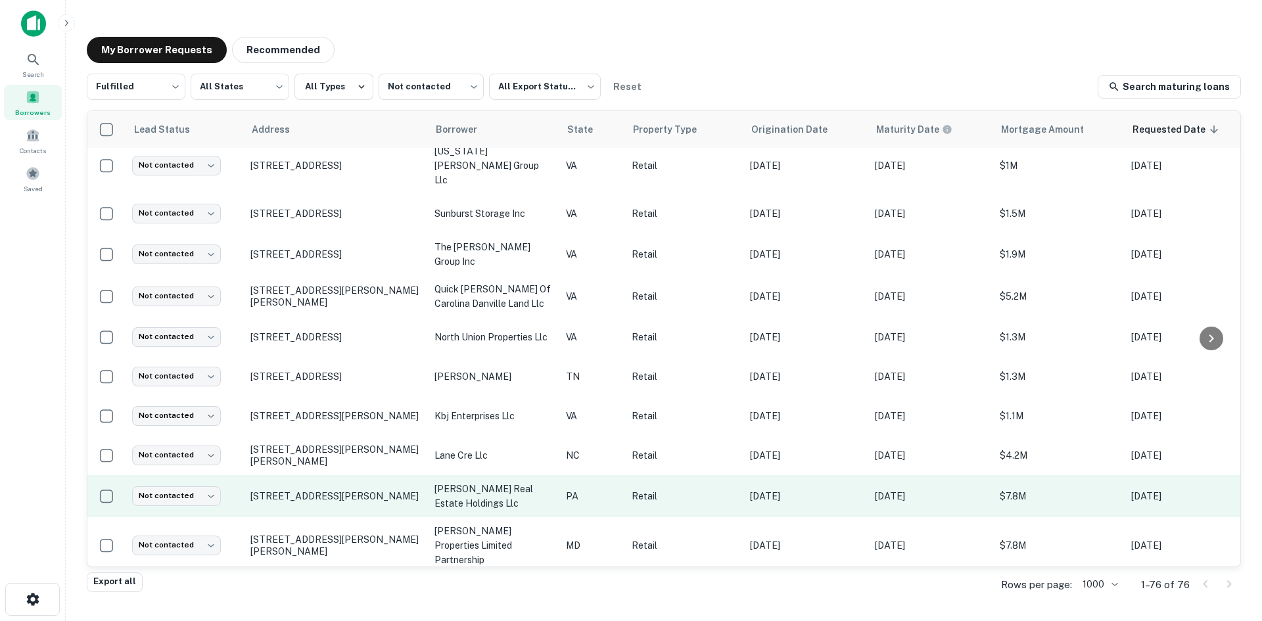
click at [327, 479] on td "[STREET_ADDRESS][PERSON_NAME]" at bounding box center [336, 496] width 184 height 42
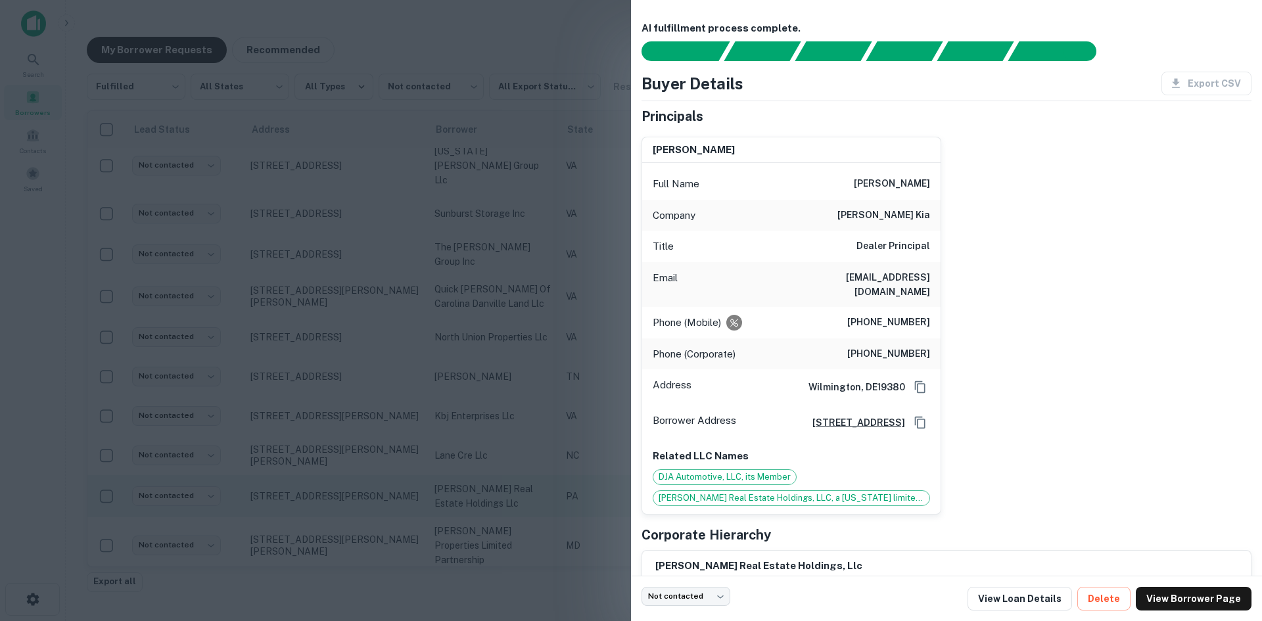
click at [327, 479] on div at bounding box center [631, 310] width 1262 height 621
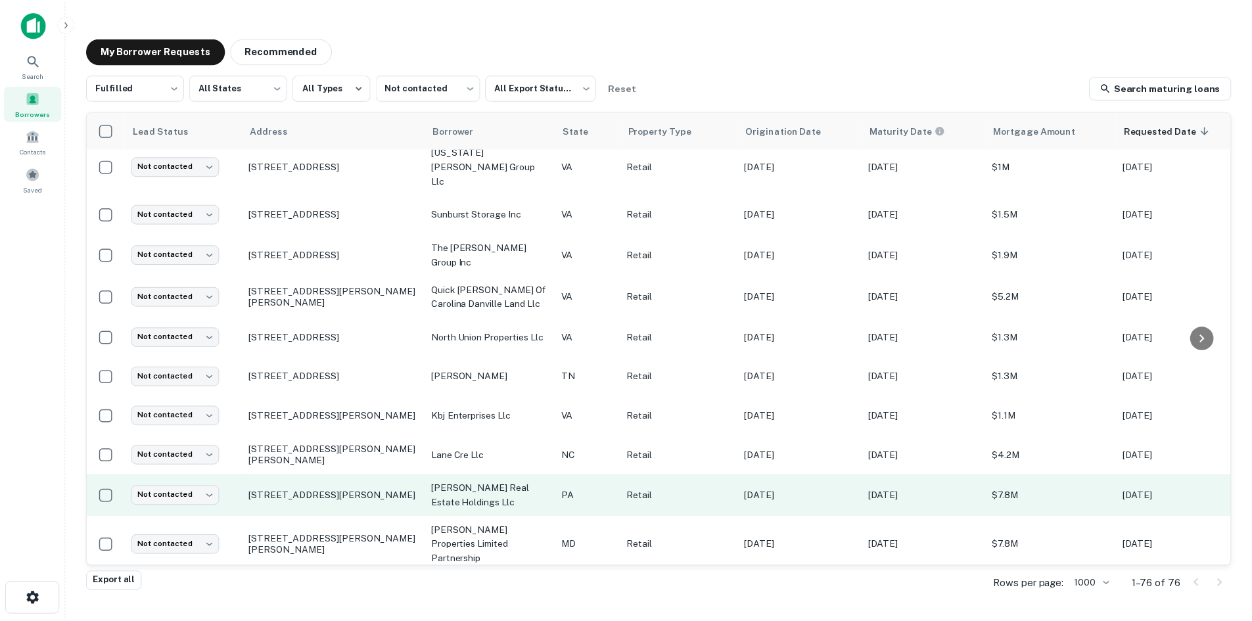
scroll to position [1366, 0]
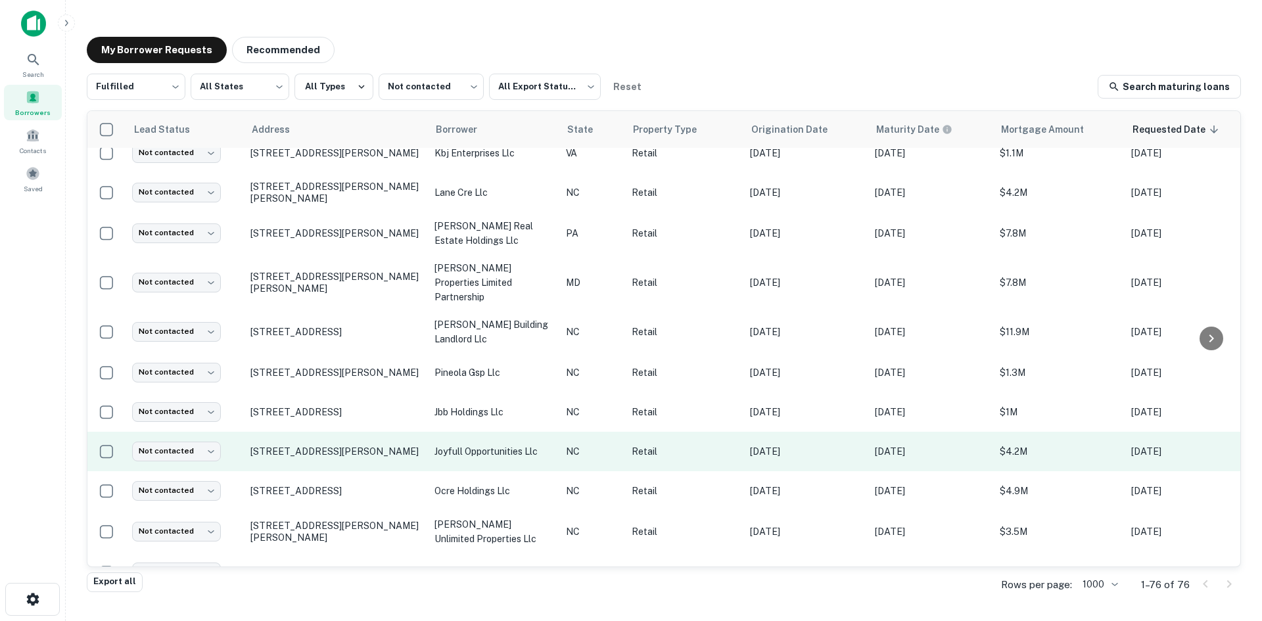
click at [323, 432] on td "[STREET_ADDRESS][PERSON_NAME]" at bounding box center [336, 451] width 184 height 39
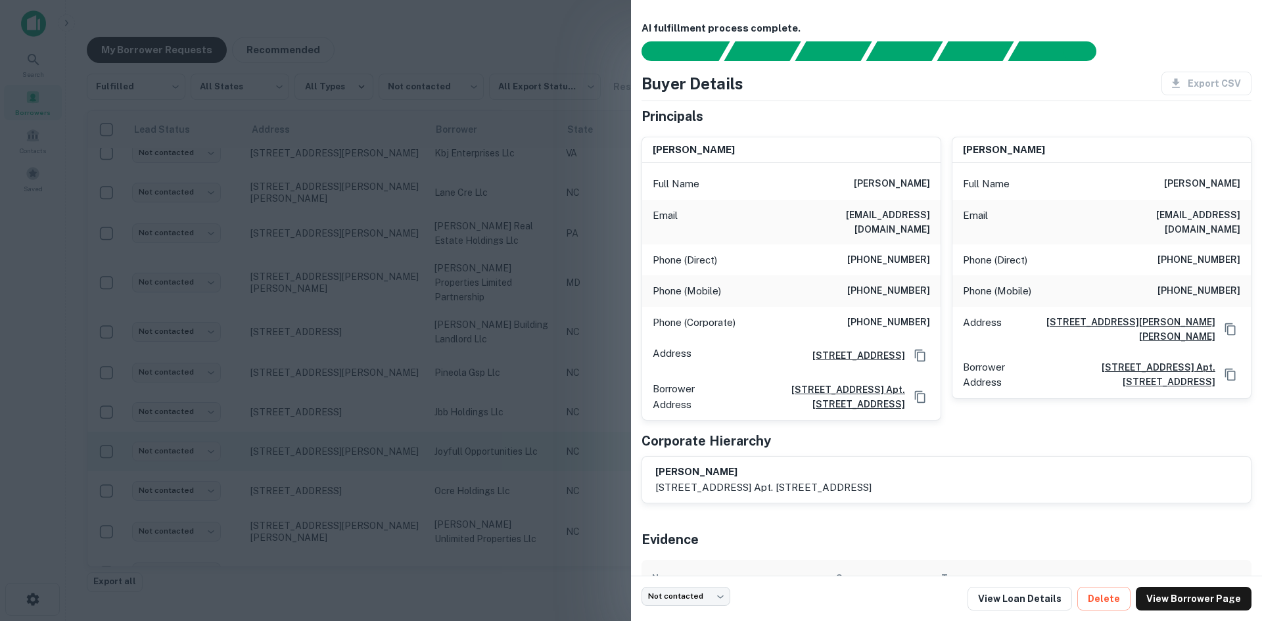
click at [323, 427] on div at bounding box center [631, 310] width 1262 height 621
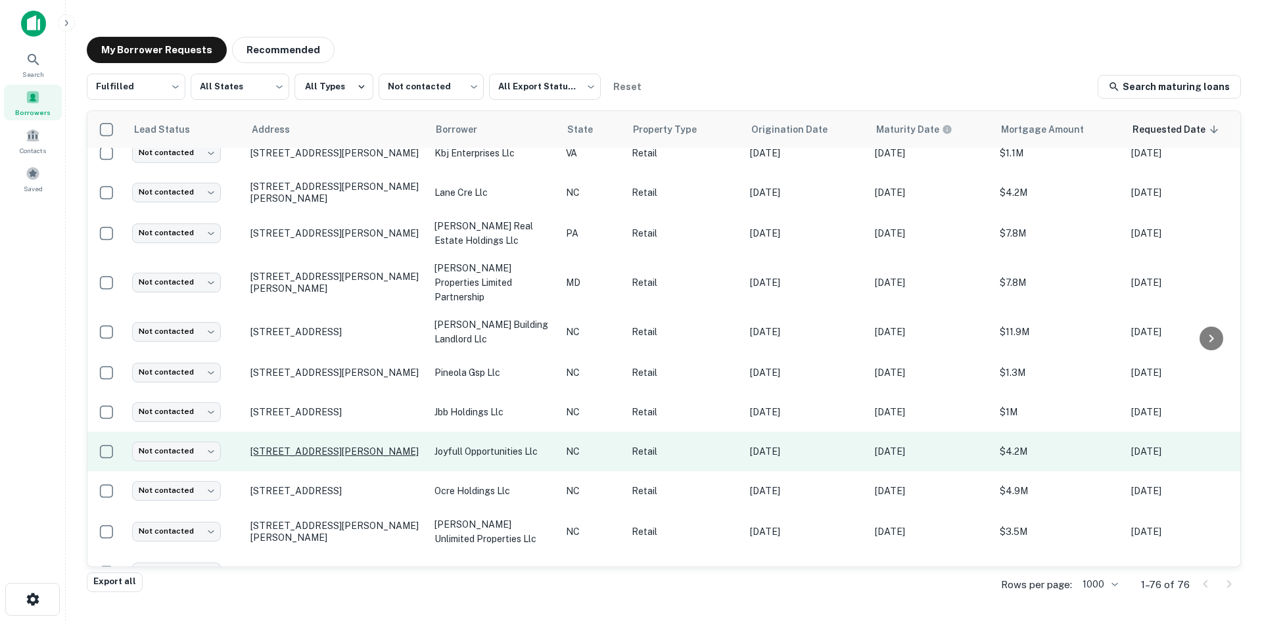
click at [311, 446] on p "[STREET_ADDRESS][PERSON_NAME]" at bounding box center [335, 452] width 171 height 12
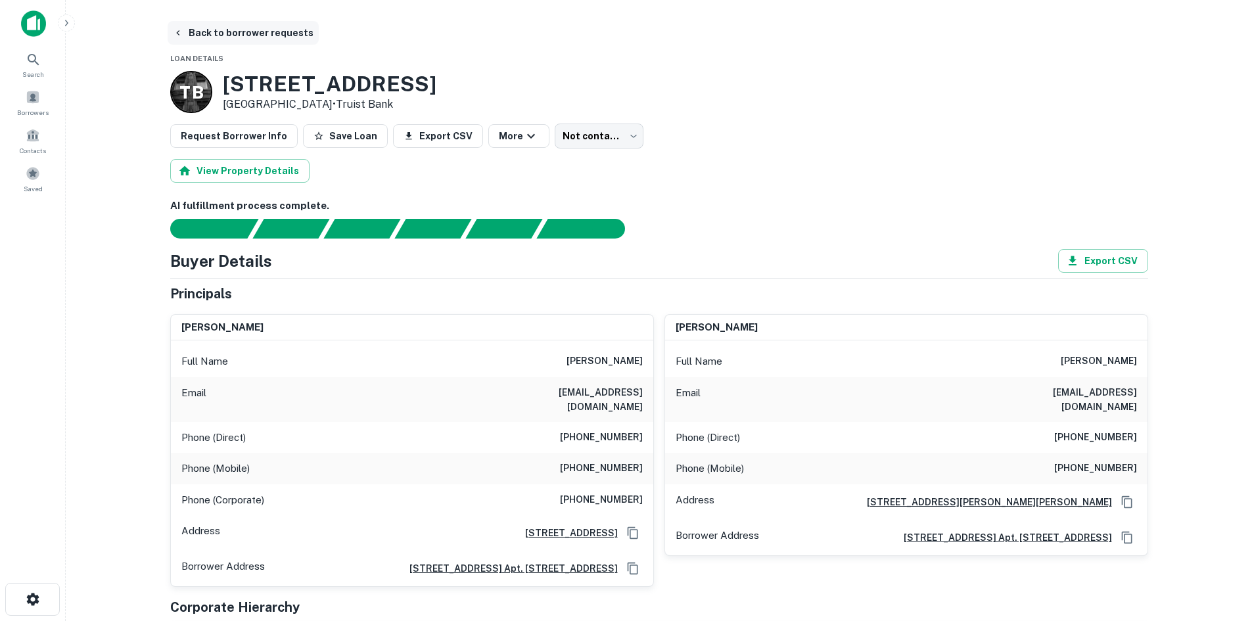
click at [208, 24] on button "Back to borrower requests" at bounding box center [243, 33] width 151 height 24
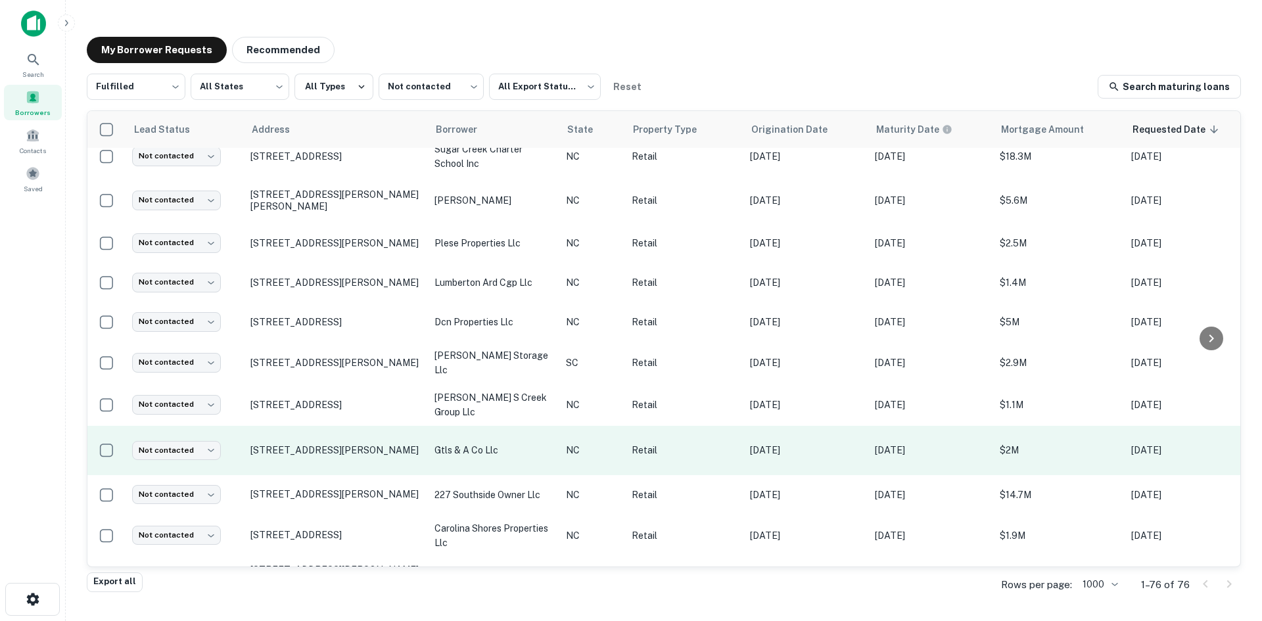
scroll to position [1906, 0]
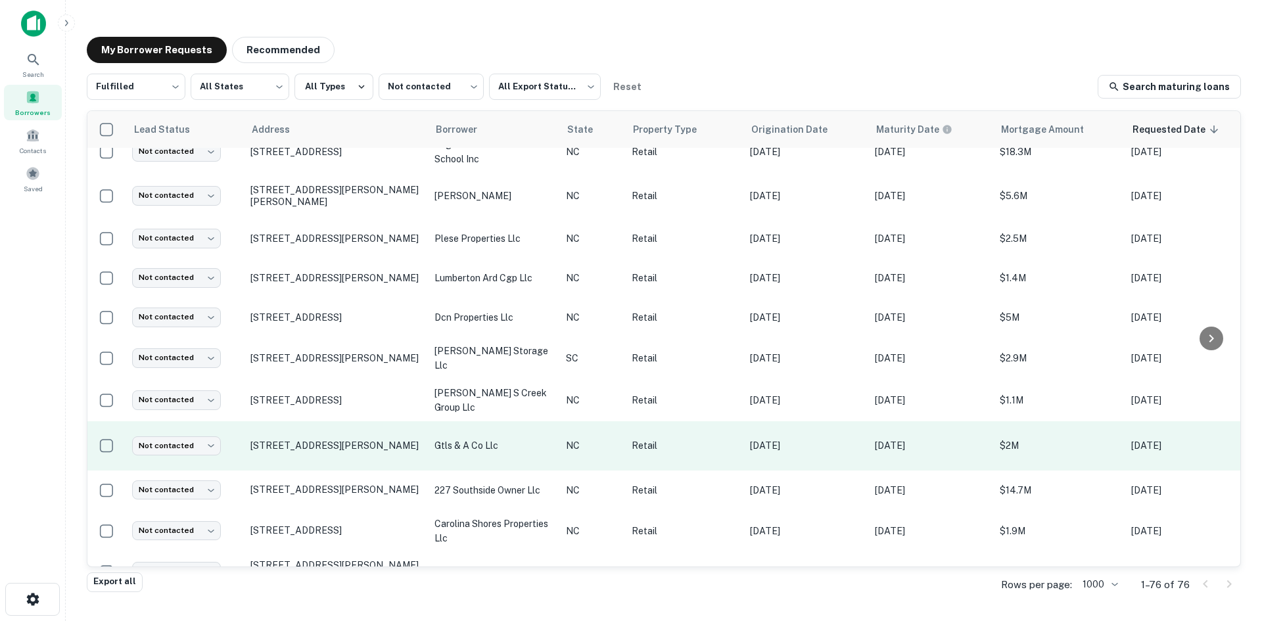
click at [342, 423] on td "[STREET_ADDRESS][PERSON_NAME]" at bounding box center [336, 445] width 184 height 49
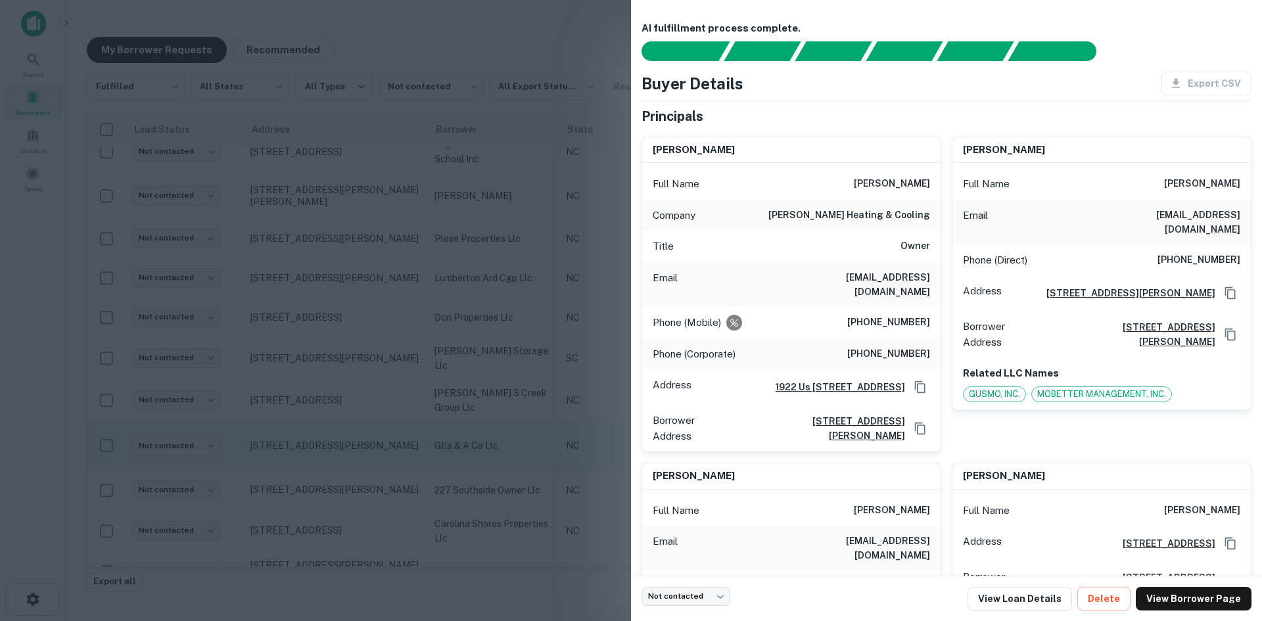
click at [342, 423] on div at bounding box center [631, 310] width 1262 height 621
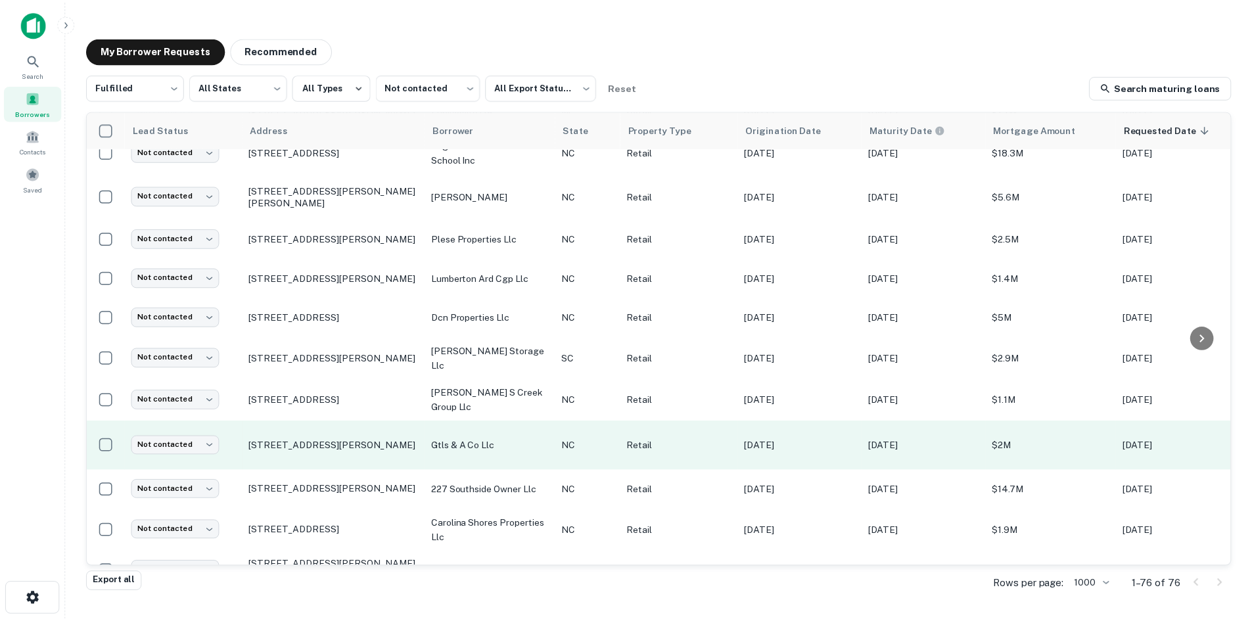
scroll to position [2366, 0]
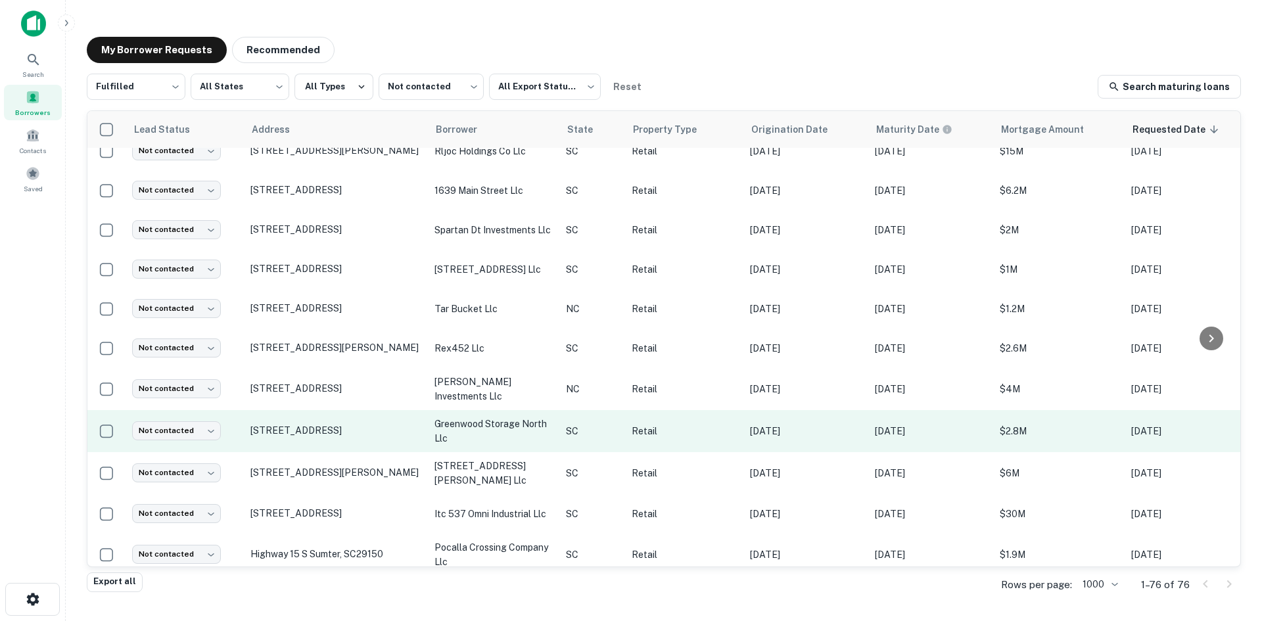
click at [350, 426] on td "108 Haze St Greenwood, SC29649" at bounding box center [336, 431] width 184 height 42
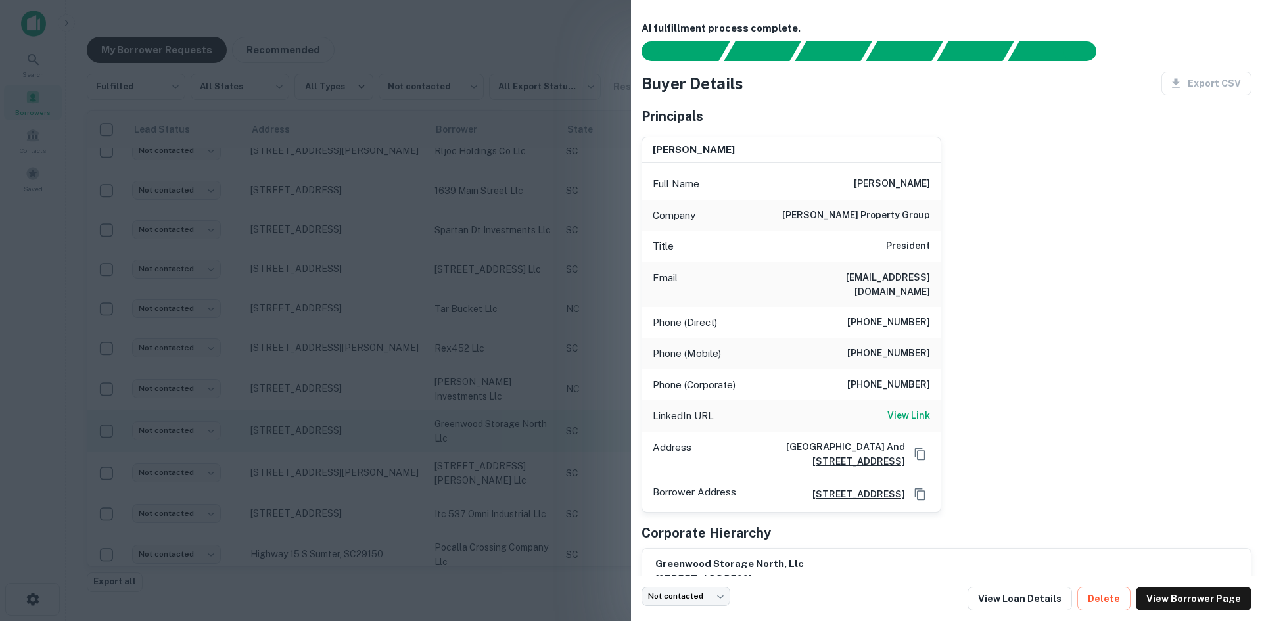
click at [350, 426] on div at bounding box center [631, 310] width 1262 height 621
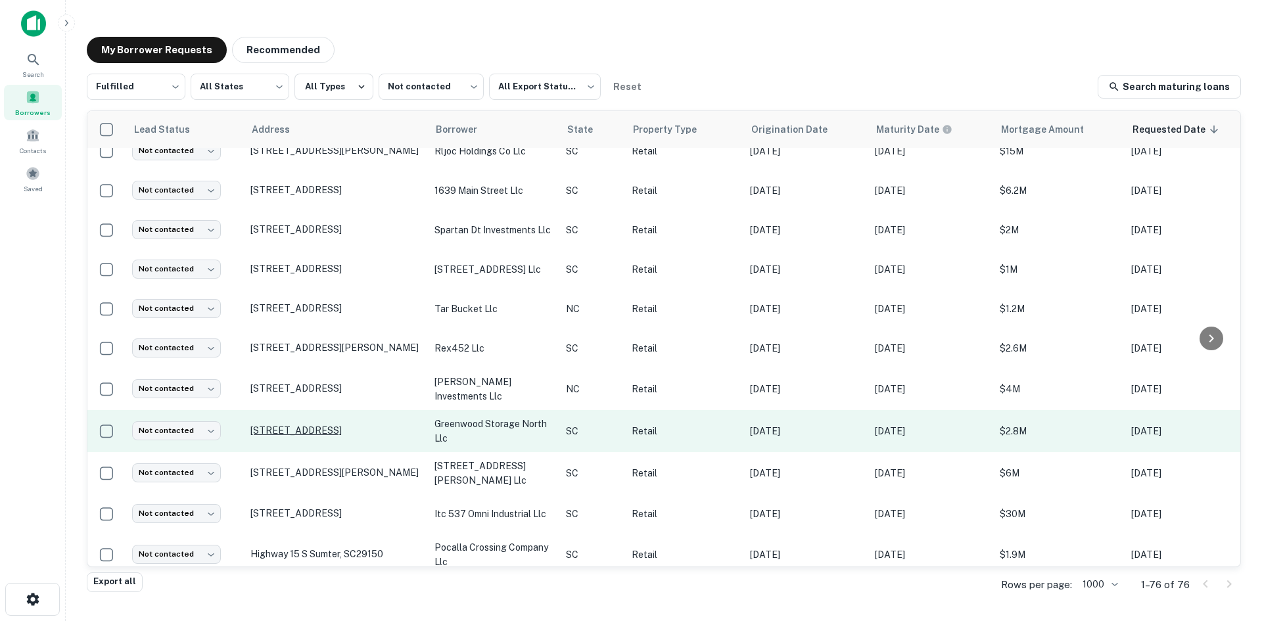
click at [349, 425] on p "108 Haze St Greenwood, SC29649" at bounding box center [335, 431] width 171 height 12
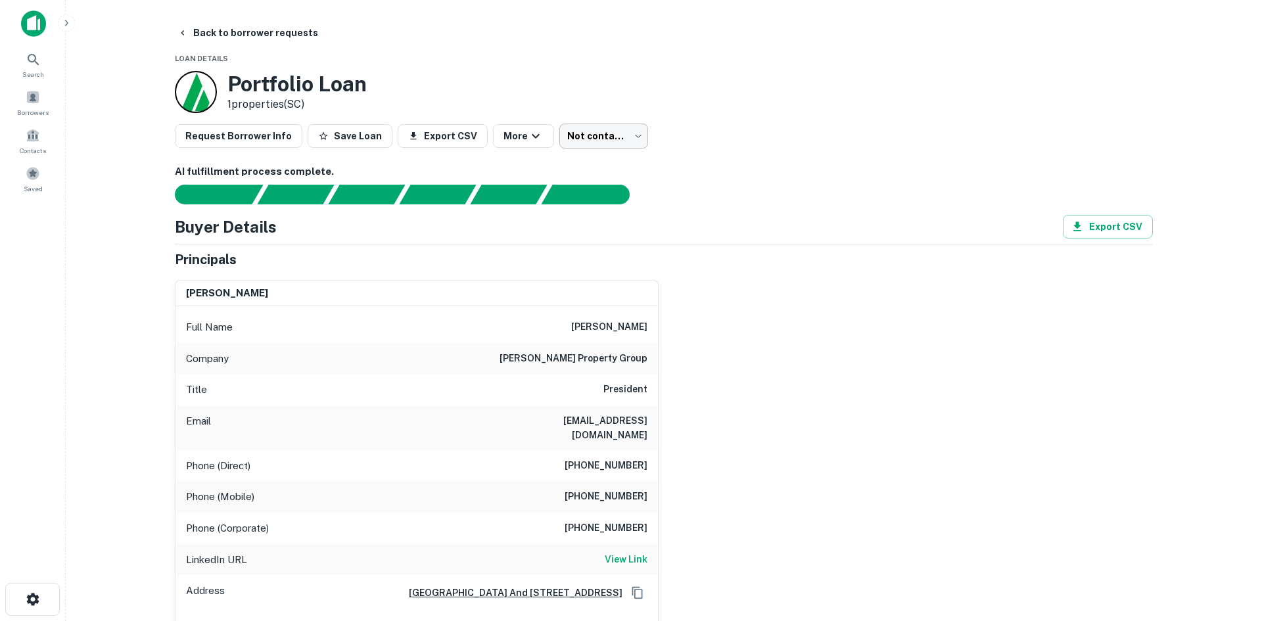
click at [596, 145] on body "Search Borrowers Contacts Saved Back to borrower requests Loan Details Portfoli…" at bounding box center [631, 310] width 1262 height 621
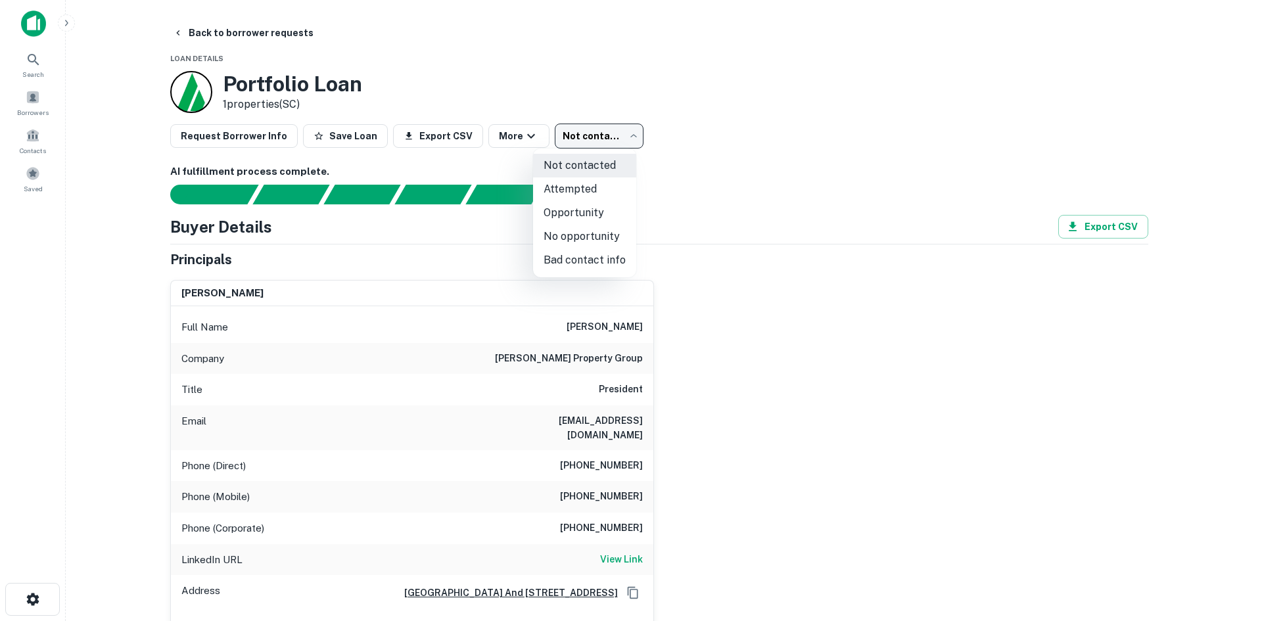
click at [589, 233] on li "No opportunity" at bounding box center [584, 237] width 103 height 24
type input "**********"
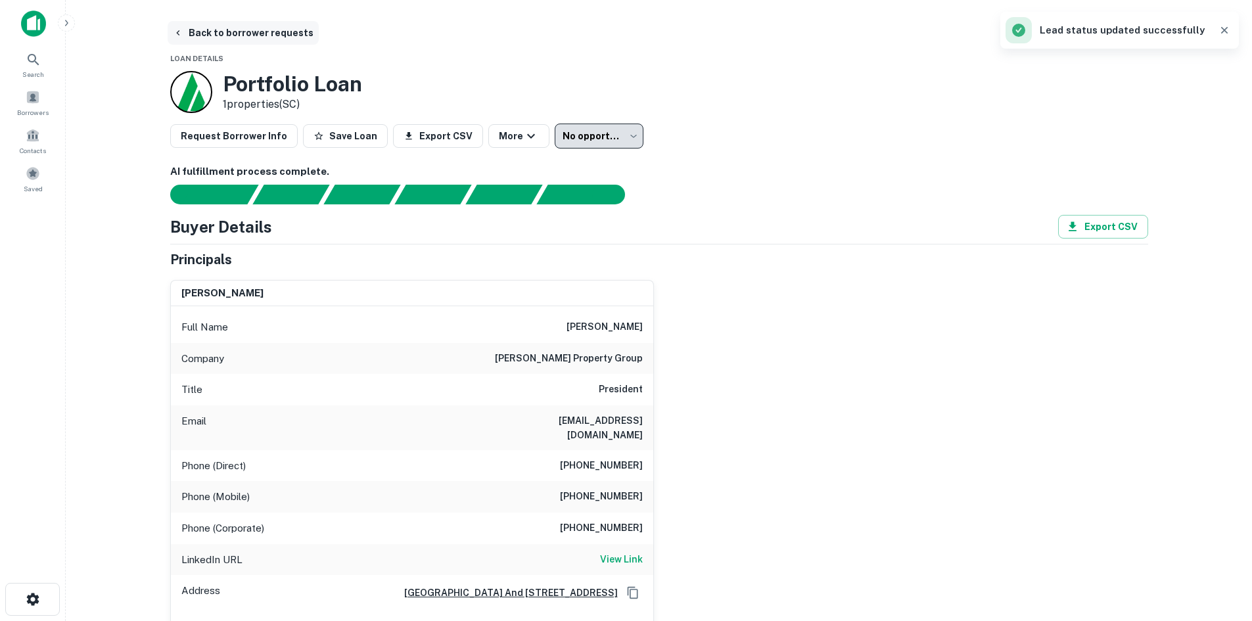
click at [268, 37] on button "Back to borrower requests" at bounding box center [243, 33] width 151 height 24
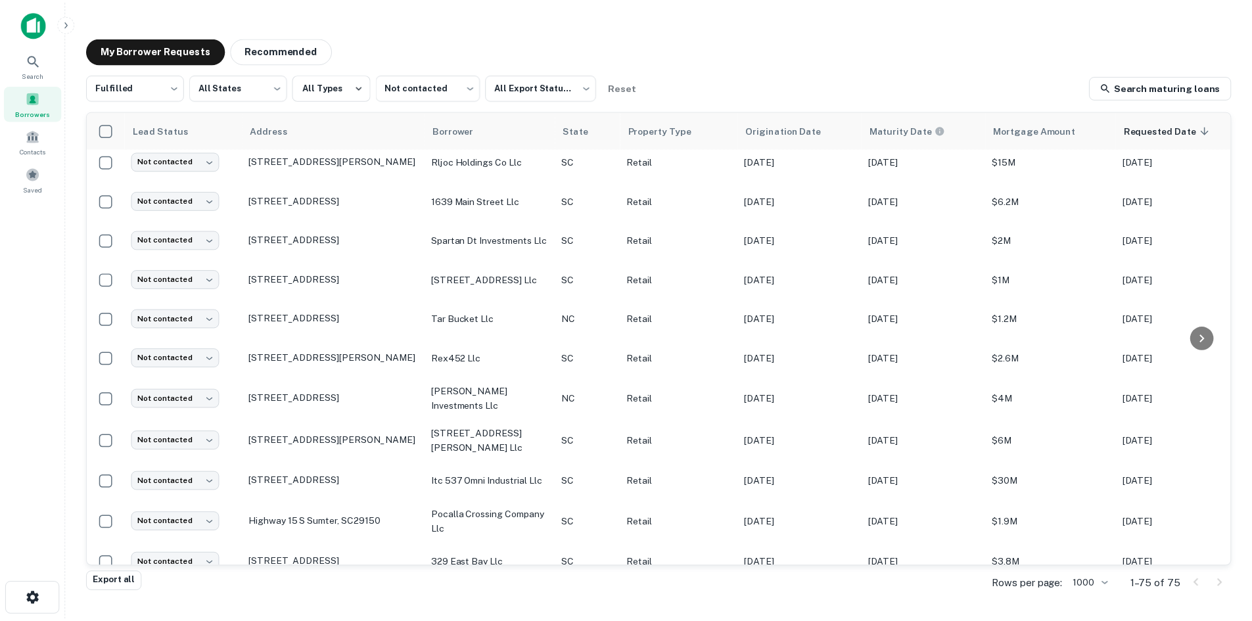
scroll to position [2549, 0]
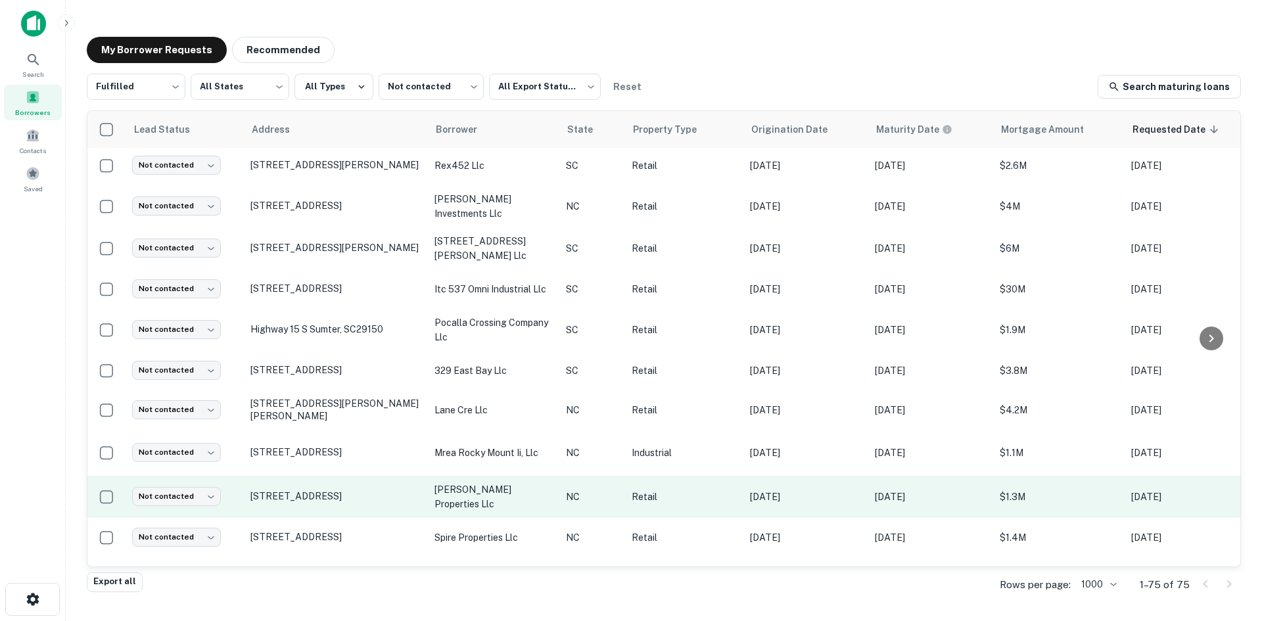
click at [302, 496] on td "341 Us 64 W Cashiers, NC28717" at bounding box center [336, 497] width 184 height 42
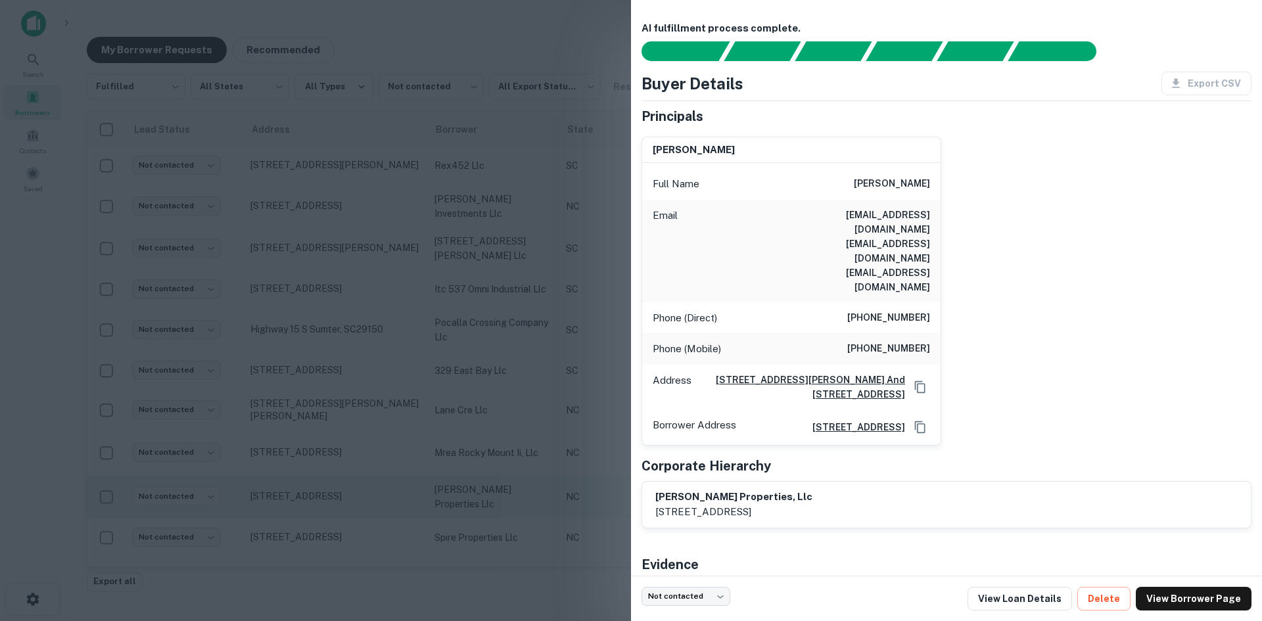
click at [302, 496] on div at bounding box center [631, 310] width 1262 height 621
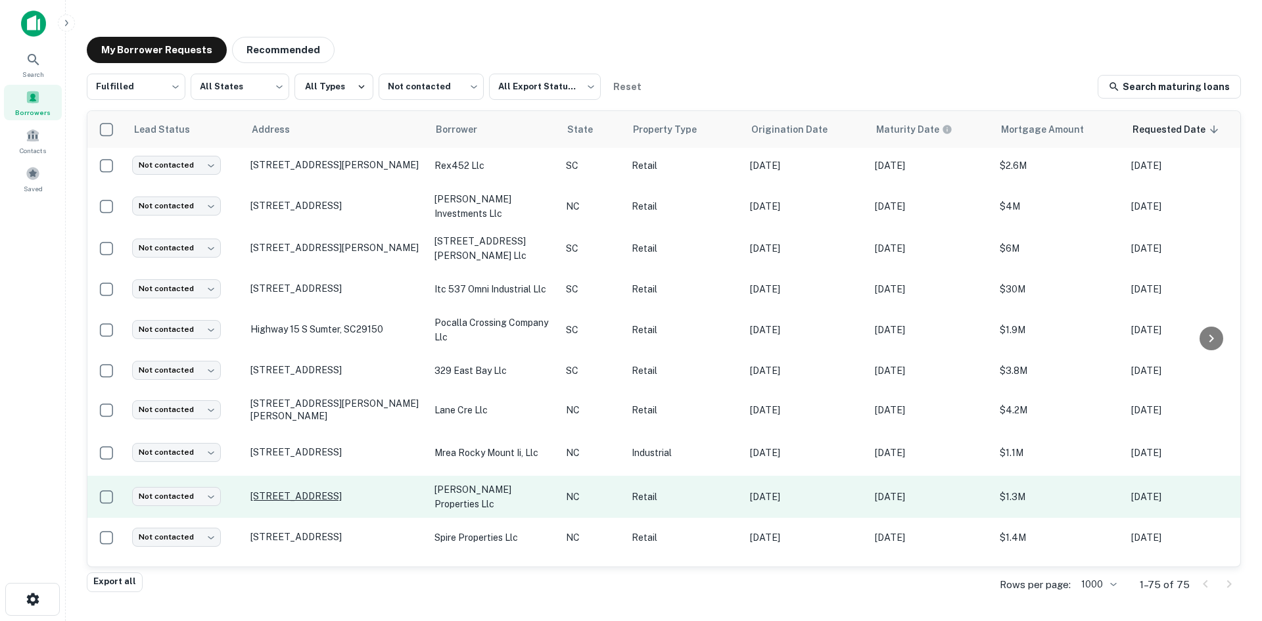
click at [302, 490] on p "341 Us 64 W Cashiers, NC28717" at bounding box center [335, 496] width 171 height 12
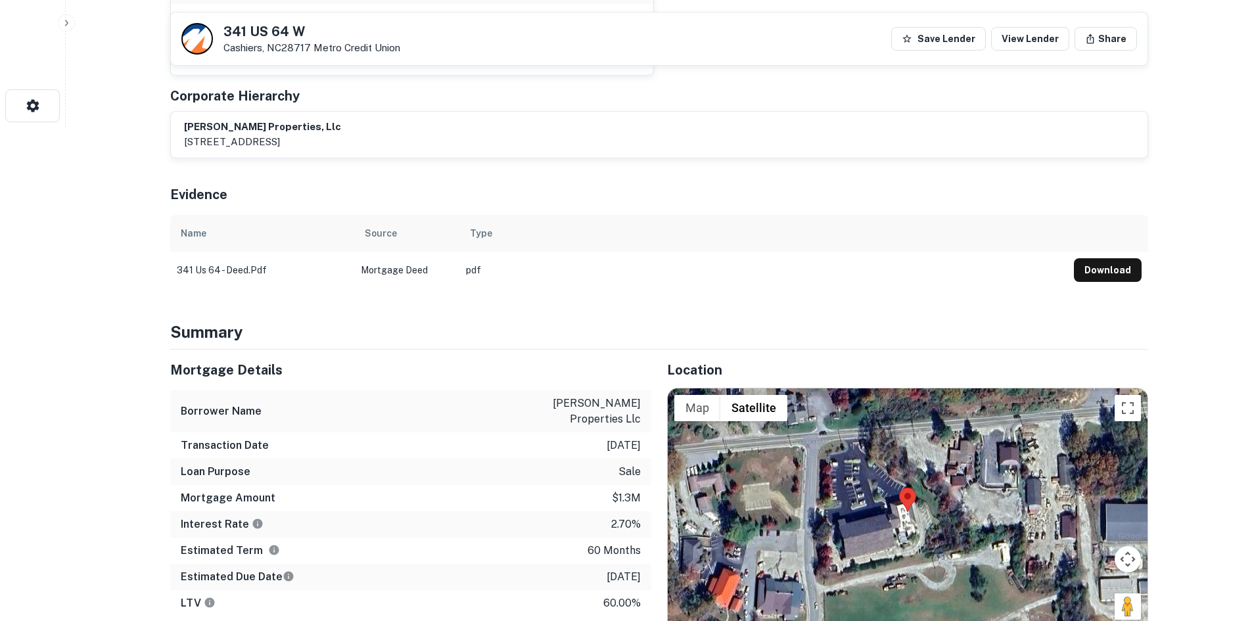
scroll to position [592, 0]
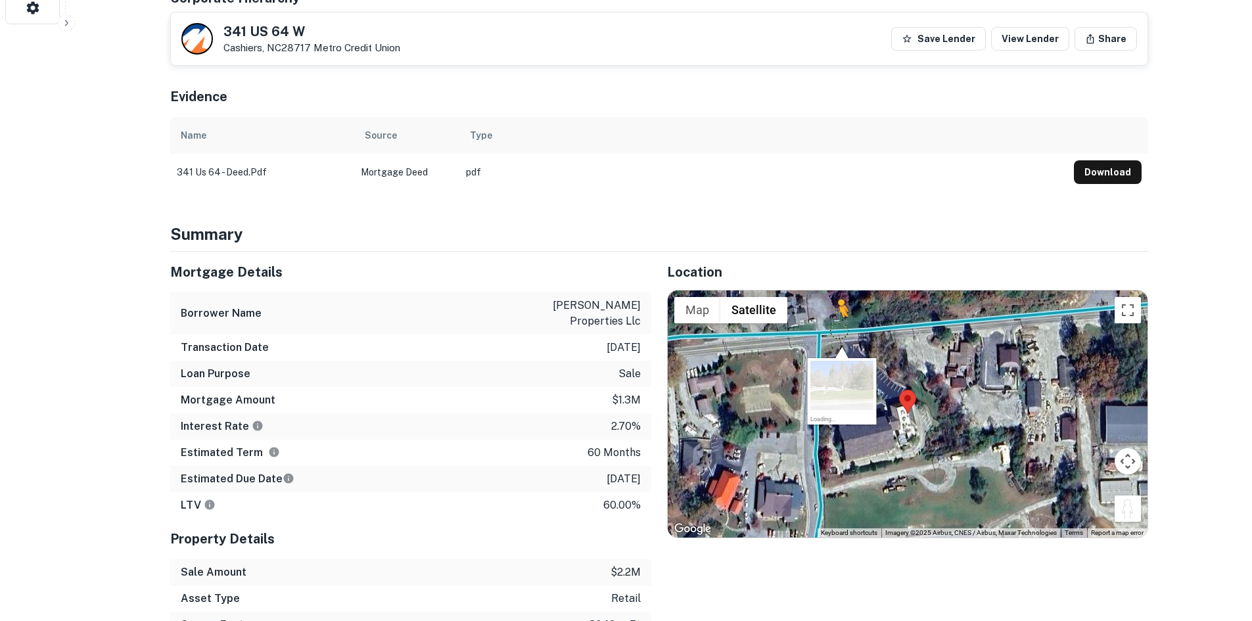
drag, startPoint x: 1127, startPoint y: 468, endPoint x: 835, endPoint y: 280, distance: 347.7
click at [835, 291] on div "To activate drag with keyboard, press Alt + Enter. Once in keyboard drag state,…" at bounding box center [908, 414] width 480 height 247
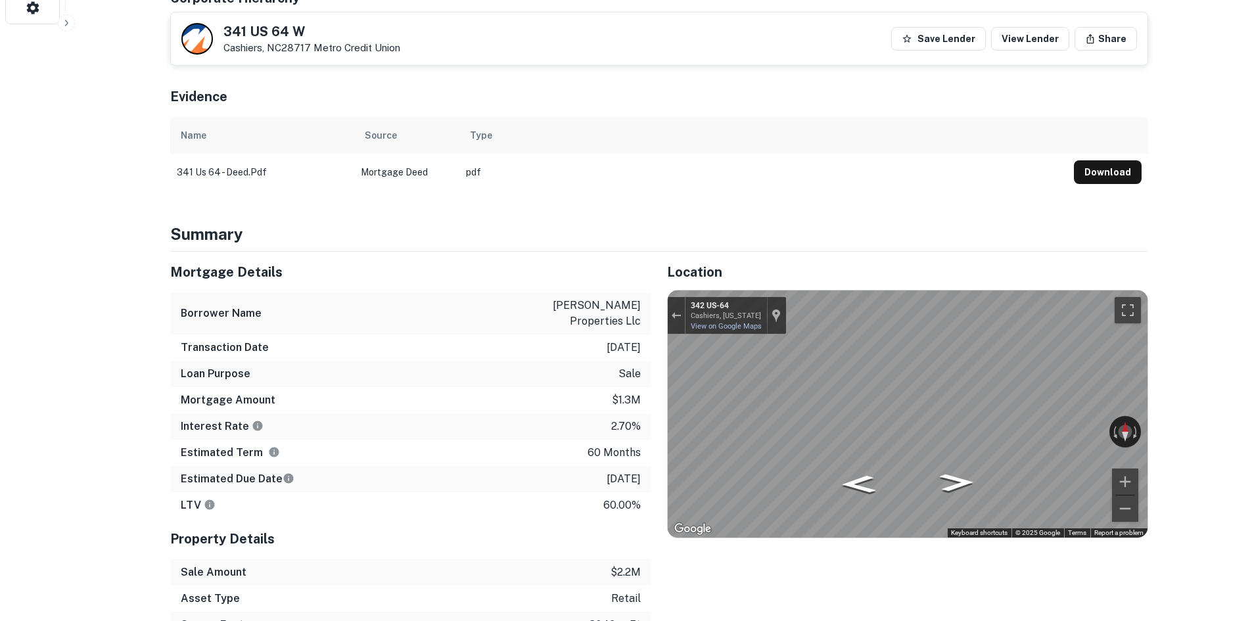
click at [597, 281] on div "Mortgage Details Borrower Name doughton finley properties llc Transaction Date …" at bounding box center [651, 471] width 994 height 439
click at [650, 348] on div "Mortgage Details Borrower Name doughton finley properties llc Transaction Date …" at bounding box center [651, 471] width 994 height 439
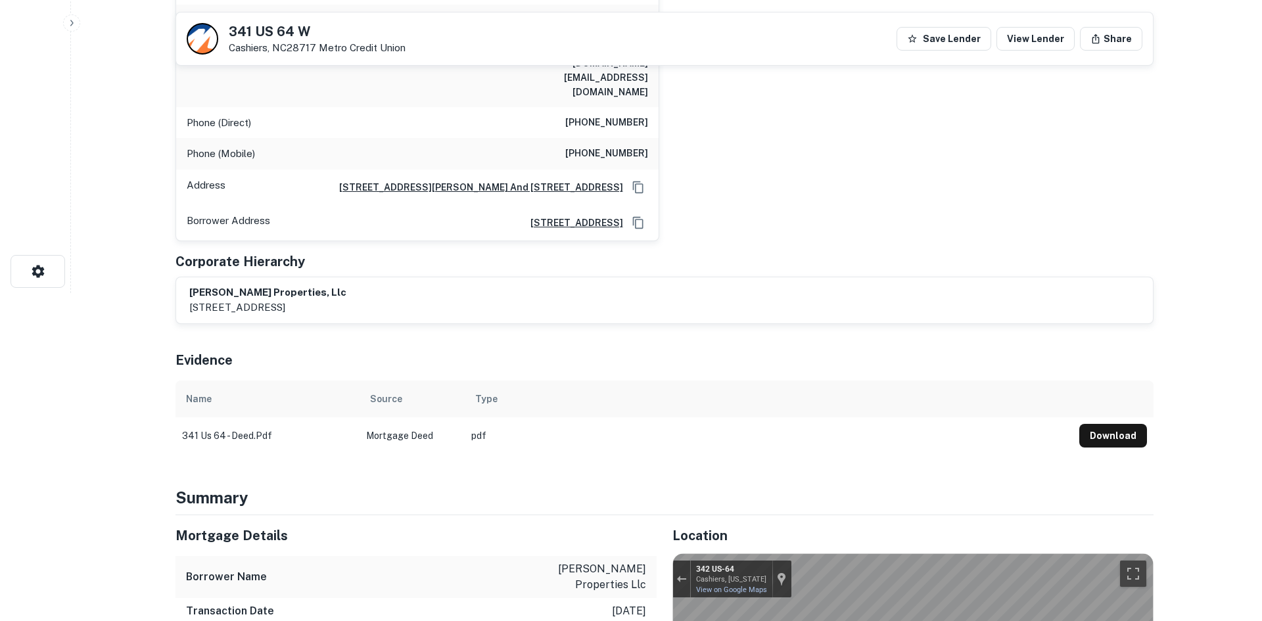
scroll to position [0, 0]
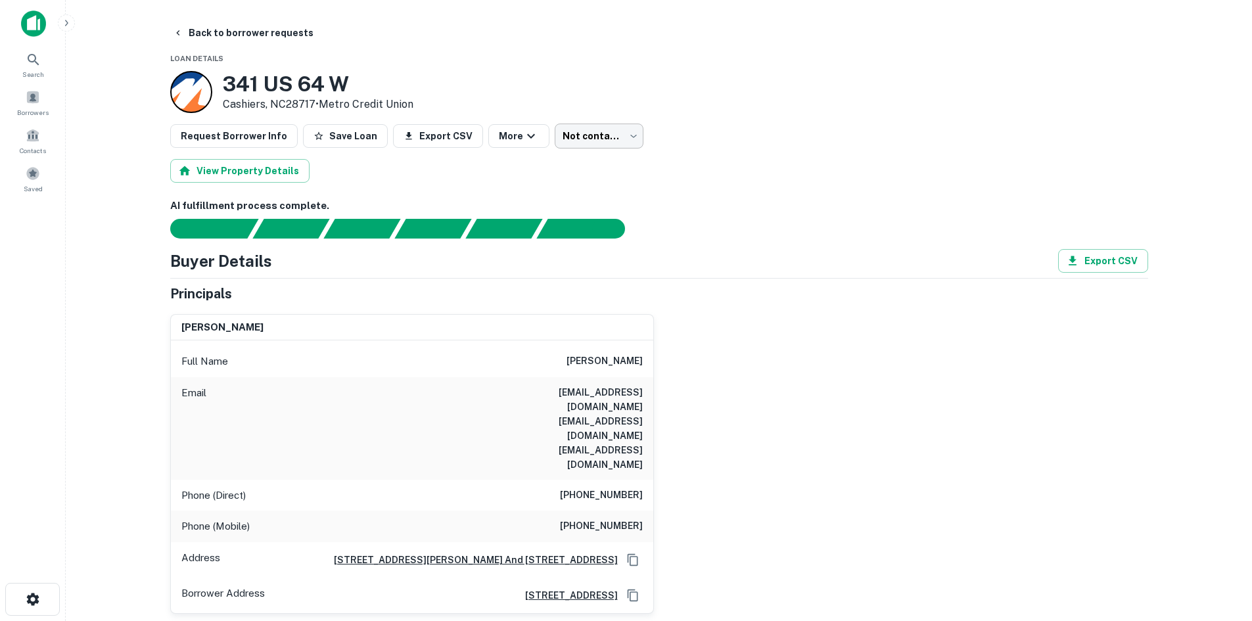
click at [587, 139] on body "Search Borrowers Contacts Saved Back to borrower requests Loan Details 341 US 6…" at bounding box center [626, 310] width 1252 height 621
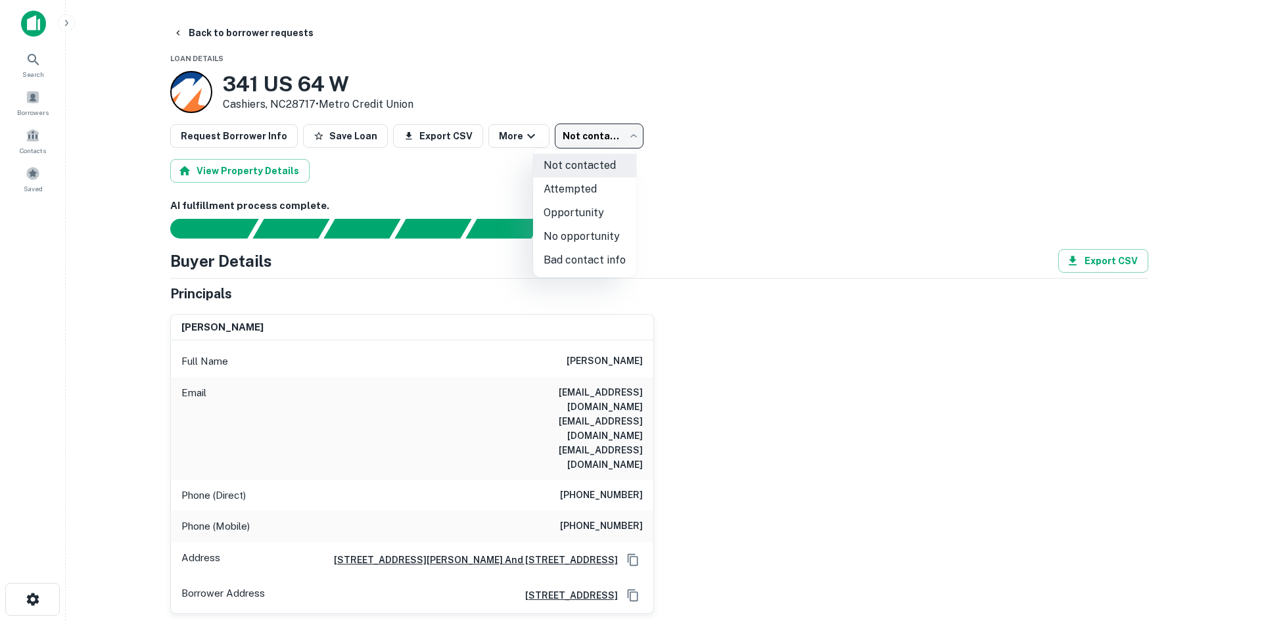
click at [586, 238] on li "No opportunity" at bounding box center [584, 237] width 103 height 24
type input "**********"
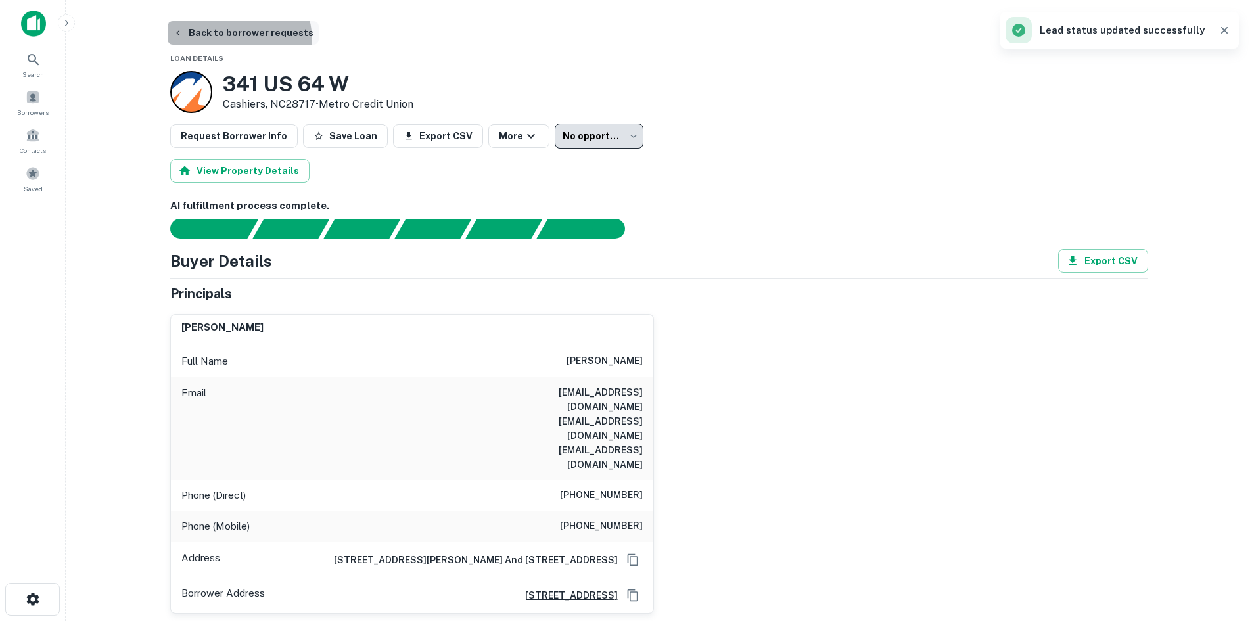
click at [231, 41] on button "Back to borrower requests" at bounding box center [243, 33] width 151 height 24
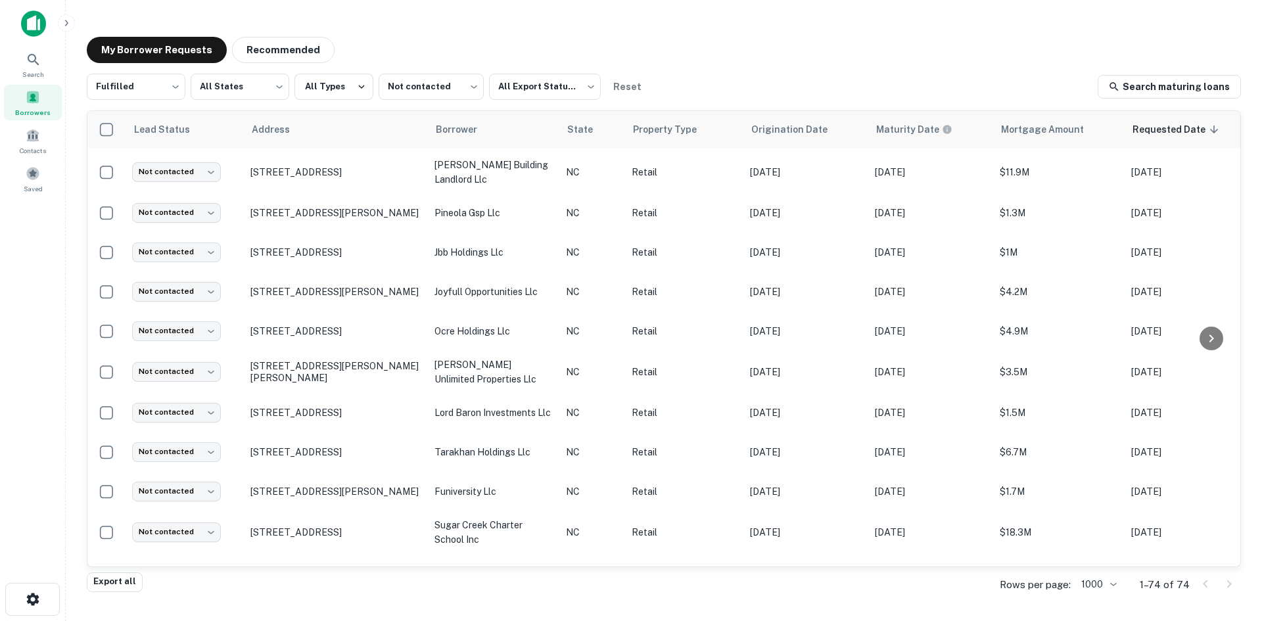
scroll to position [1826, 0]
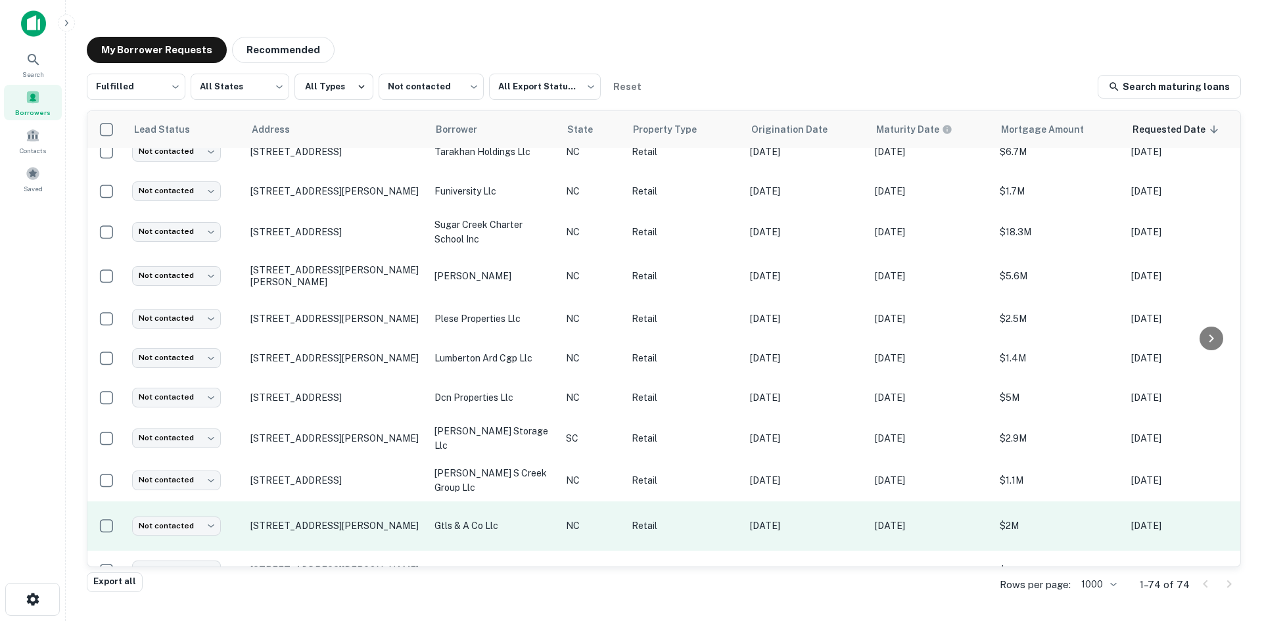
click at [340, 502] on td "[STREET_ADDRESS][PERSON_NAME]" at bounding box center [336, 526] width 184 height 49
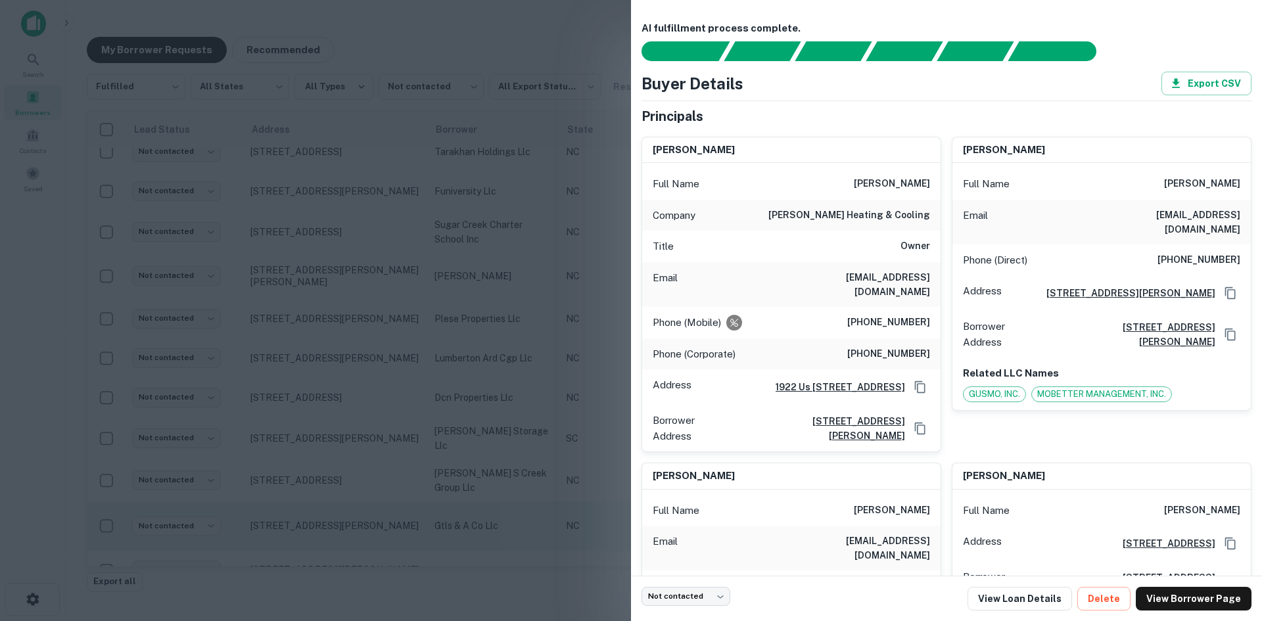
click at [340, 499] on div at bounding box center [631, 310] width 1262 height 621
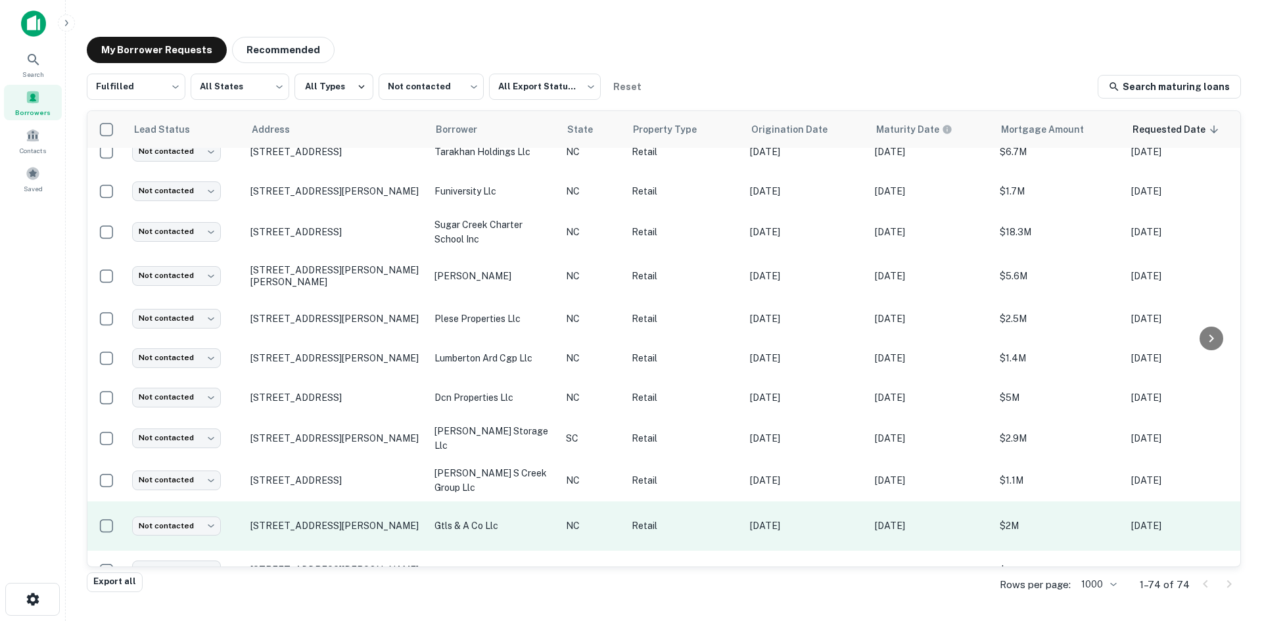
scroll to position [2155, 0]
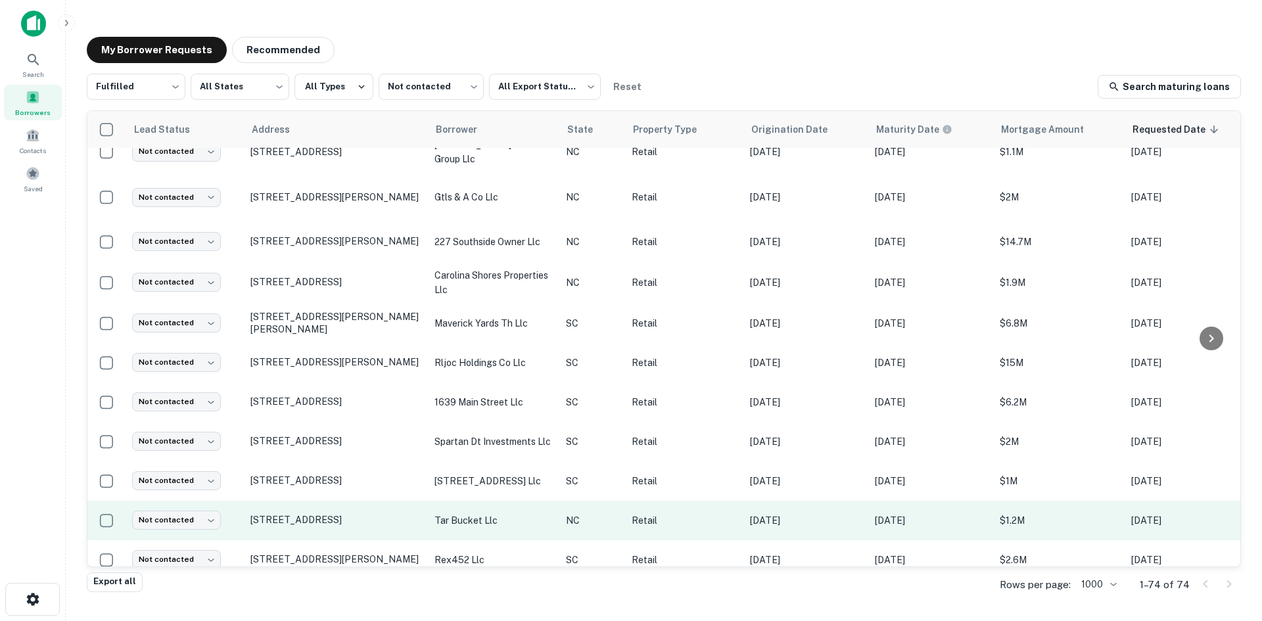
click at [339, 505] on td "[STREET_ADDRESS]" at bounding box center [336, 520] width 184 height 39
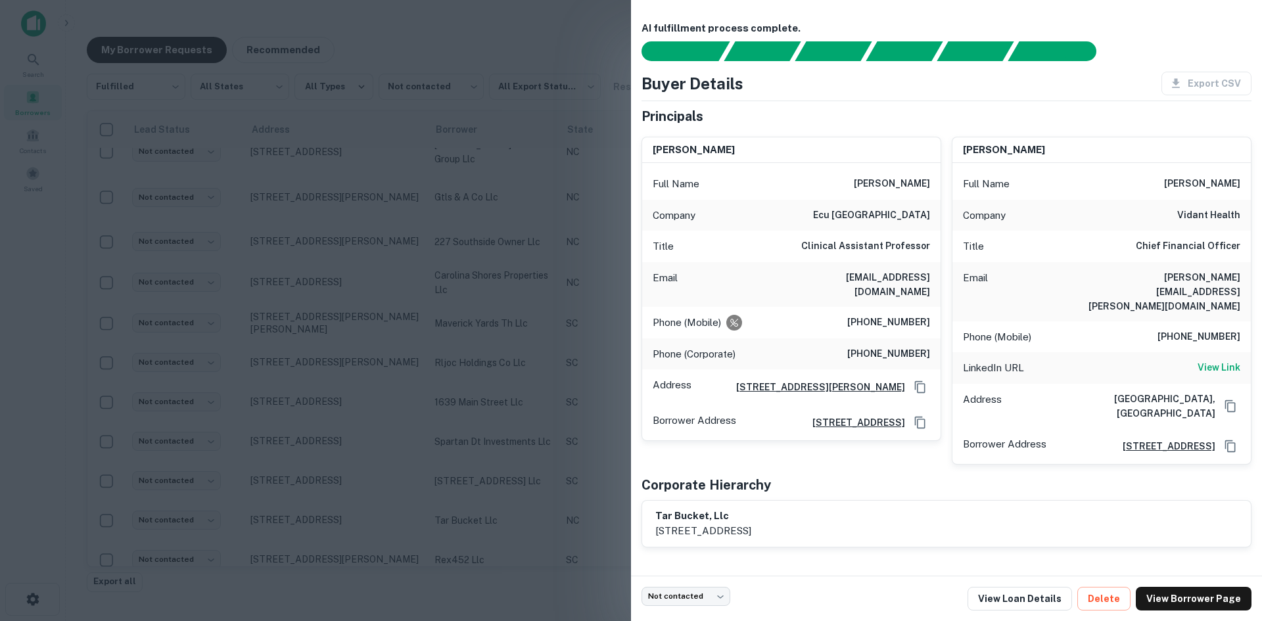
click at [339, 505] on div at bounding box center [631, 310] width 1262 height 621
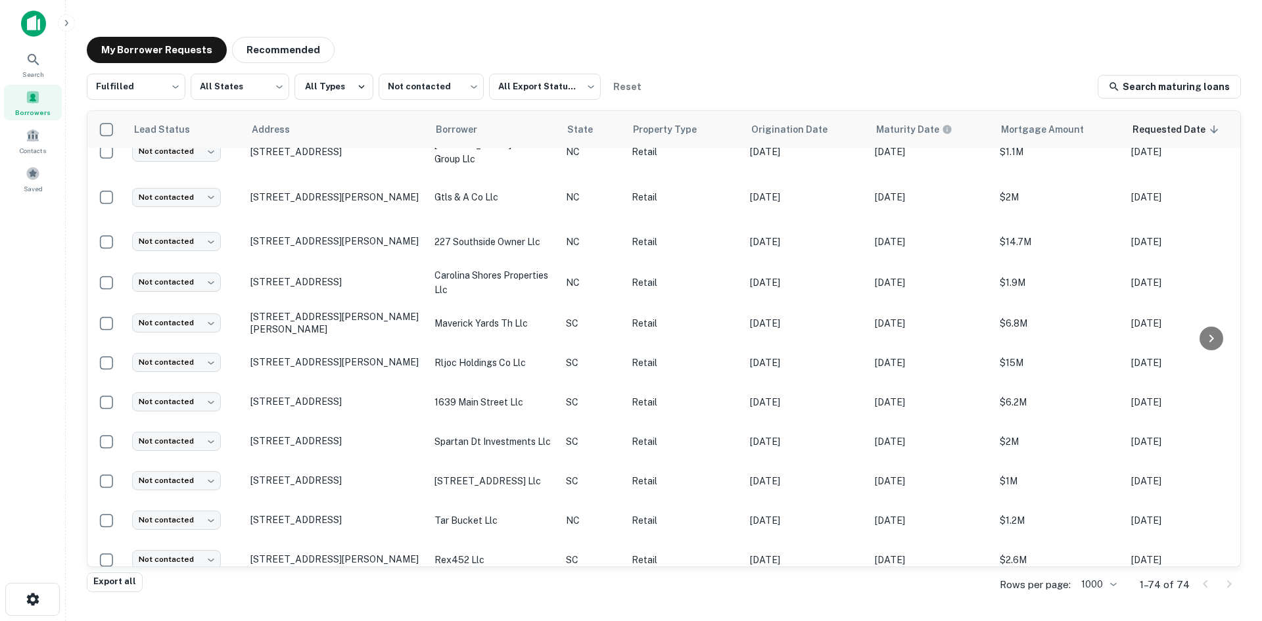
scroll to position [2483, 0]
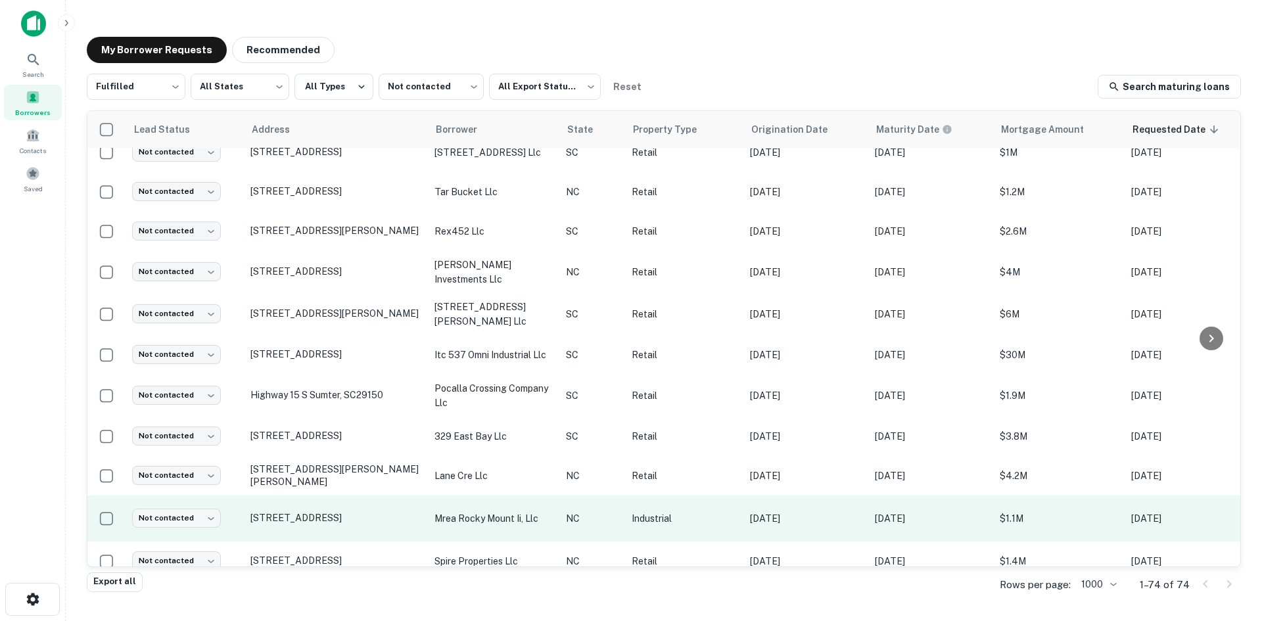
click at [331, 526] on td "[STREET_ADDRESS]" at bounding box center [336, 519] width 184 height 46
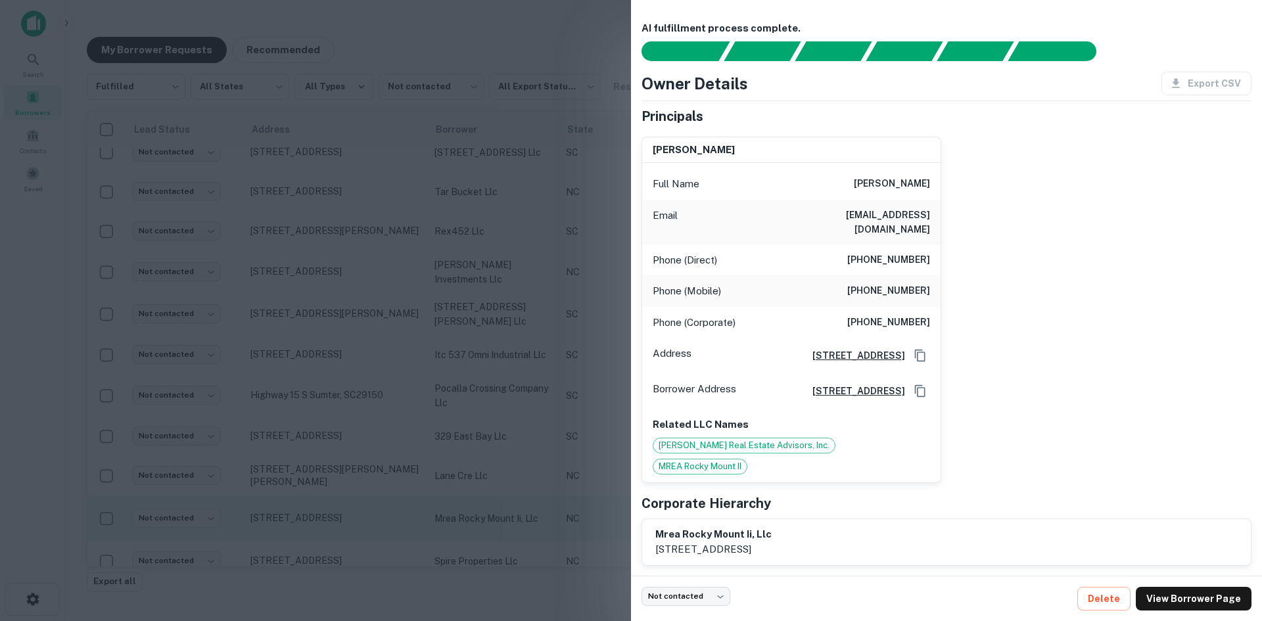
click at [331, 526] on div at bounding box center [631, 310] width 1262 height 621
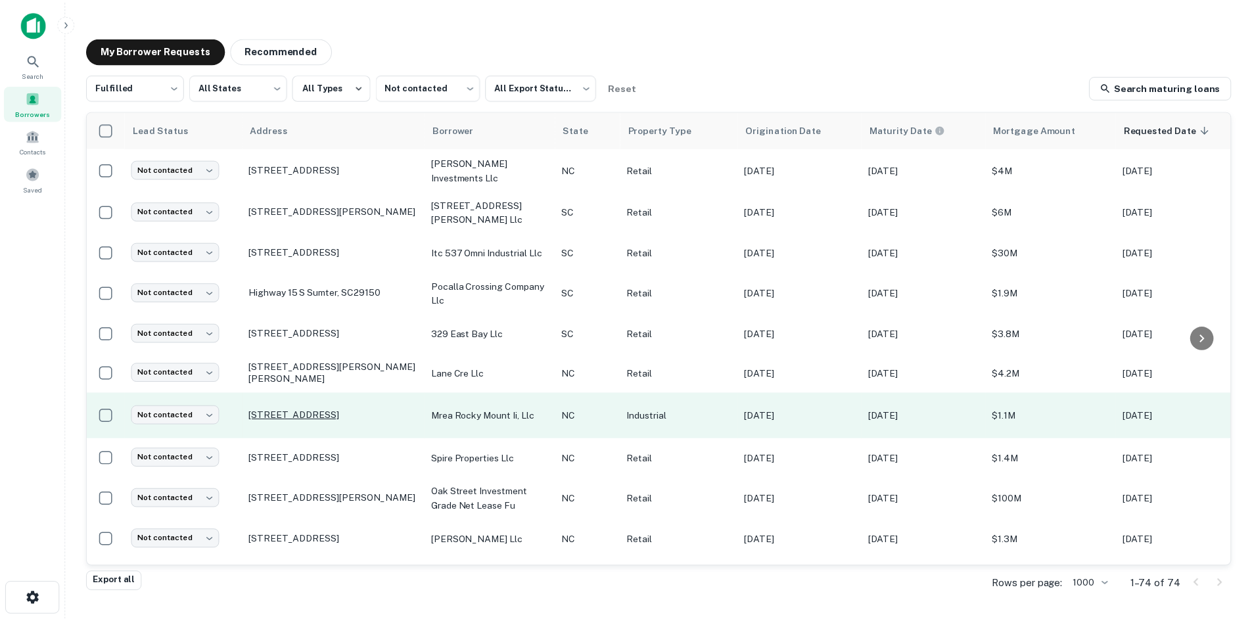
scroll to position [2658, 0]
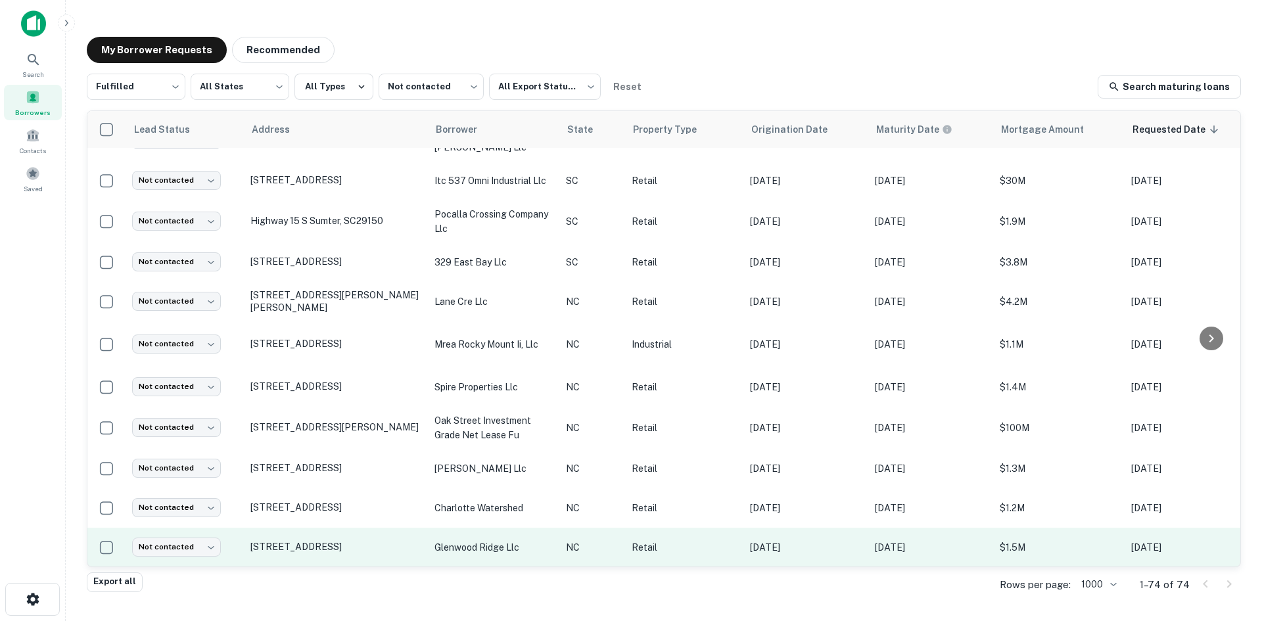
click at [400, 552] on td "[STREET_ADDRESS]" at bounding box center [336, 547] width 184 height 39
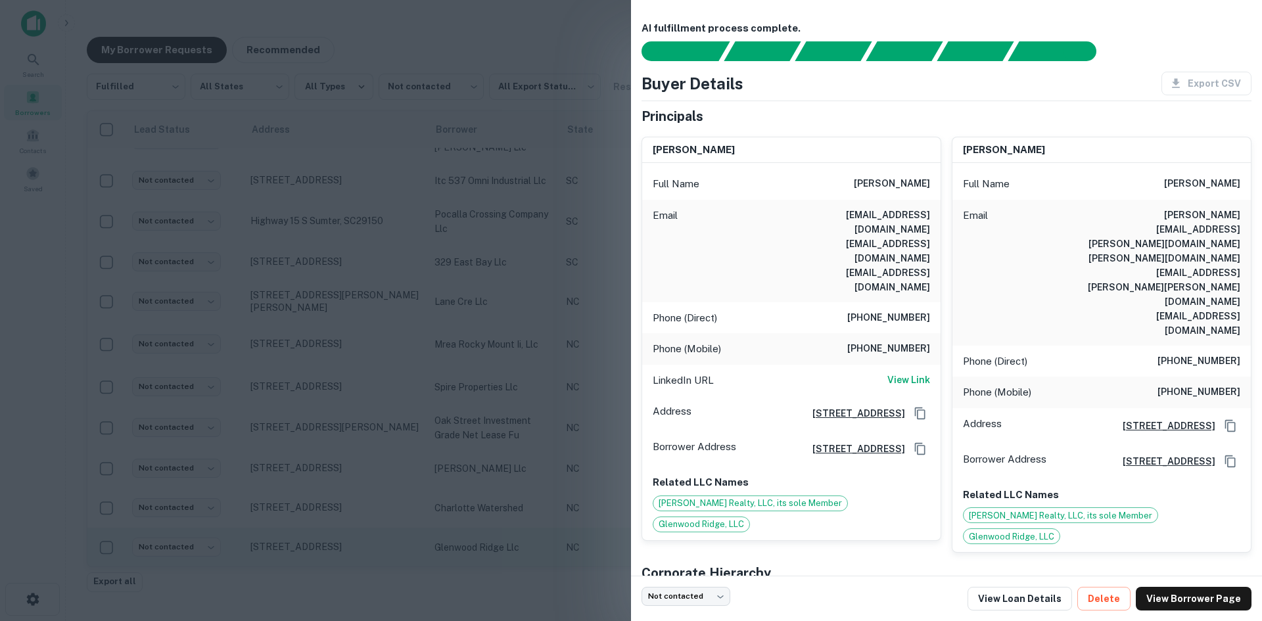
click at [400, 552] on div at bounding box center [631, 310] width 1262 height 621
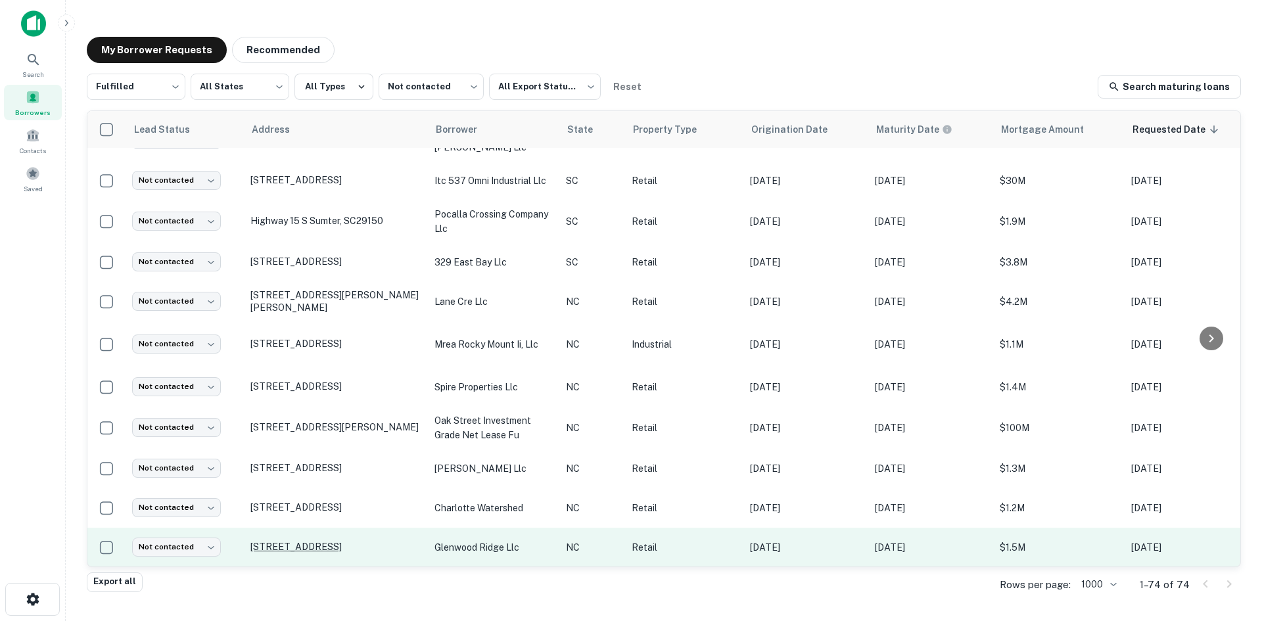
click at [387, 541] on p "[STREET_ADDRESS]" at bounding box center [335, 547] width 171 height 12
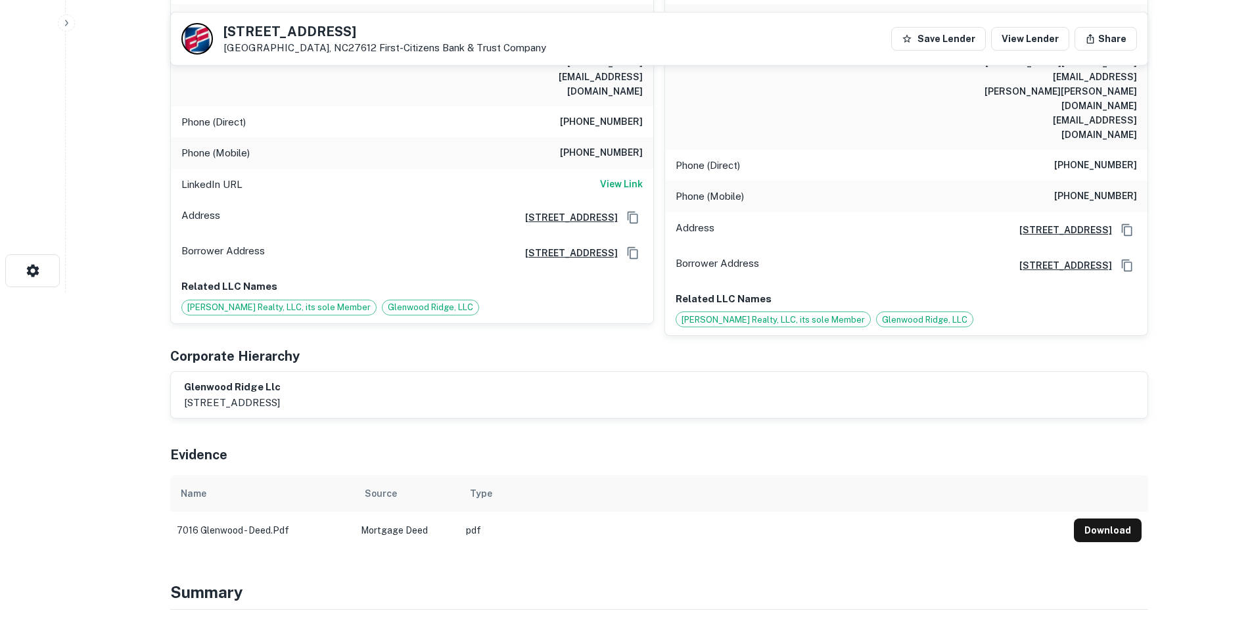
scroll to position [723, 0]
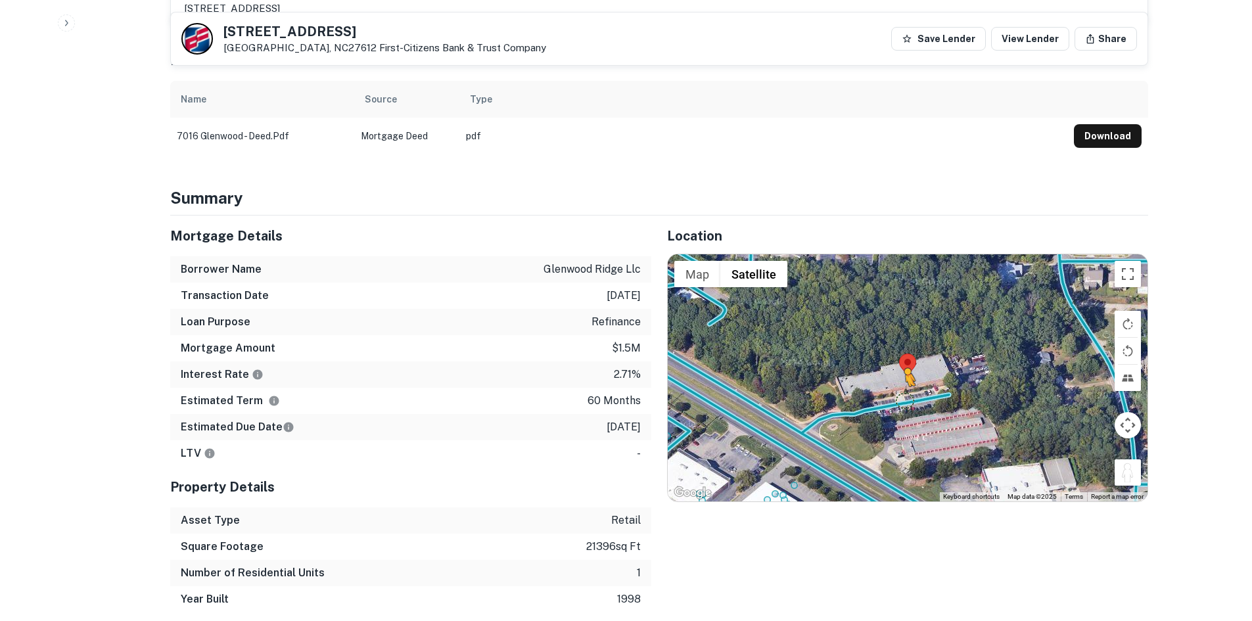
drag, startPoint x: 1120, startPoint y: 413, endPoint x: 905, endPoint y: 344, distance: 225.8
click at [905, 344] on div "To activate drag with keyboard, press Alt + Enter. Once in keyboard drag state,…" at bounding box center [908, 377] width 480 height 247
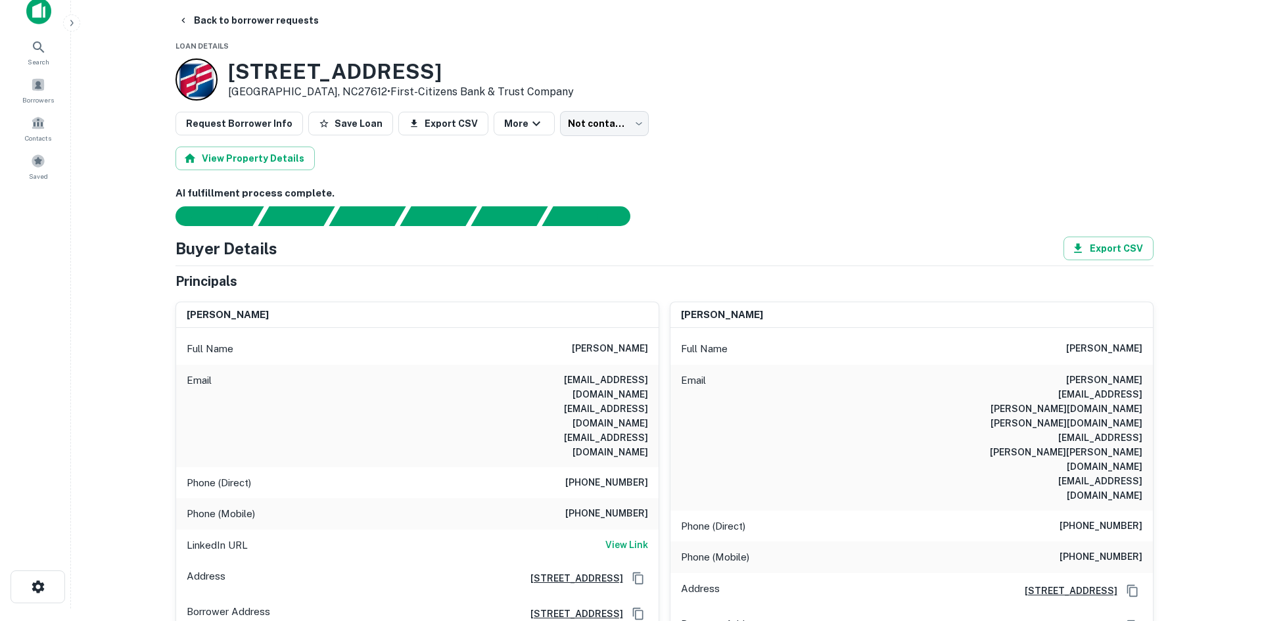
scroll to position [0, 0]
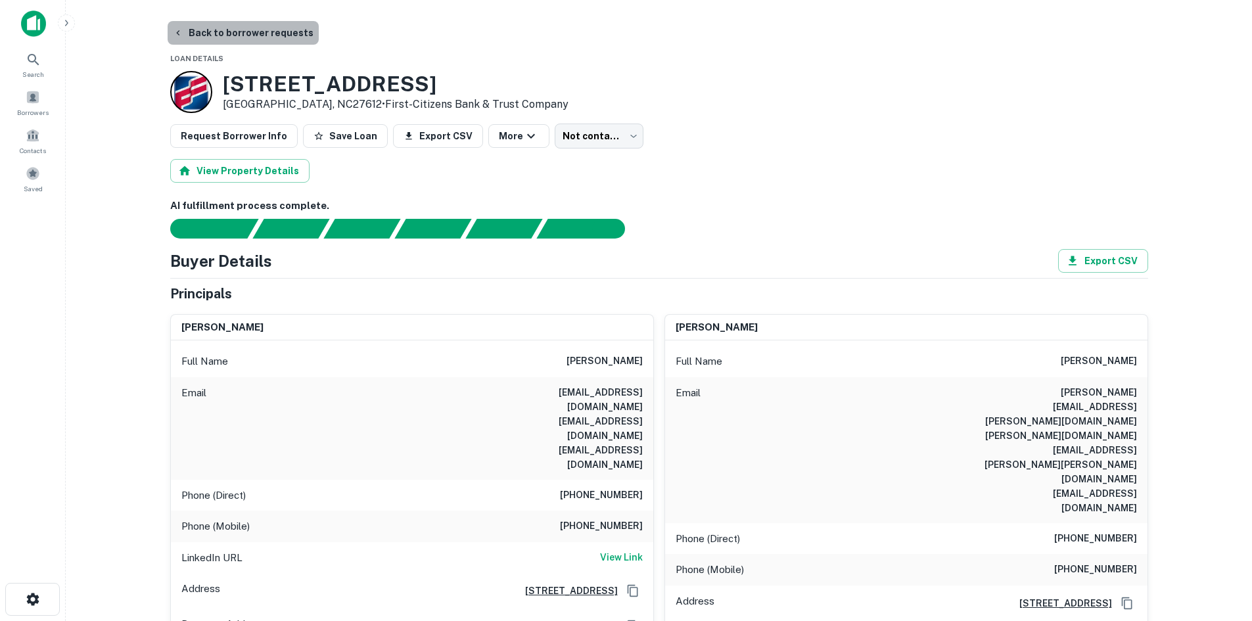
click at [287, 41] on button "Back to borrower requests" at bounding box center [243, 33] width 151 height 24
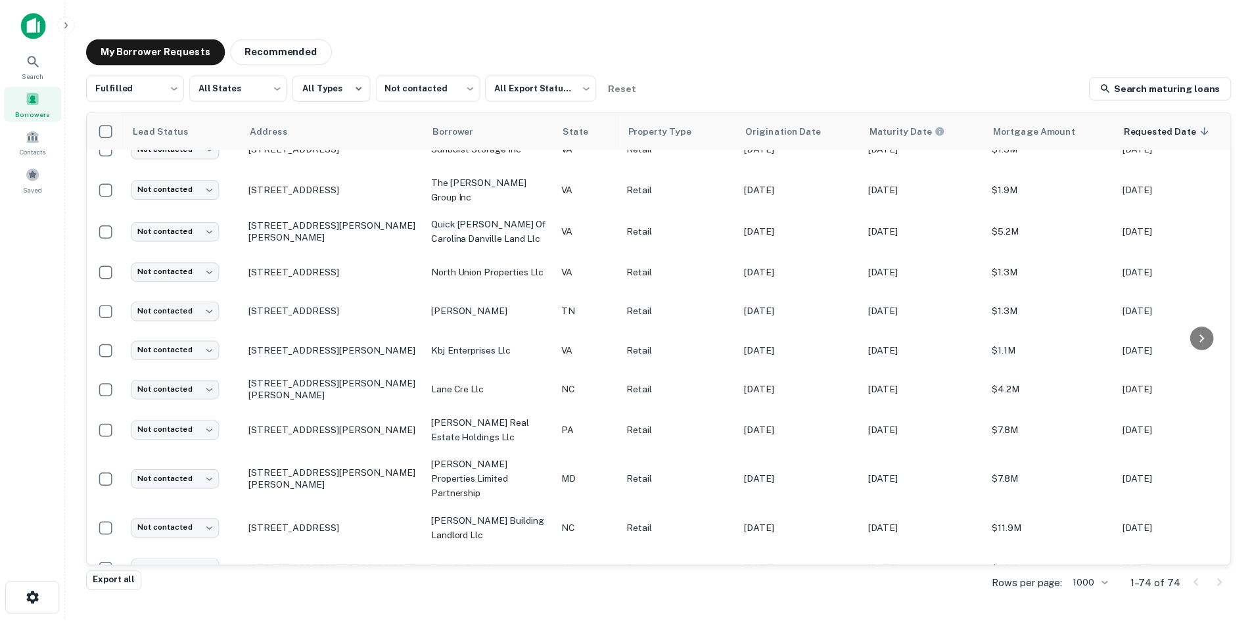
scroll to position [1497, 0]
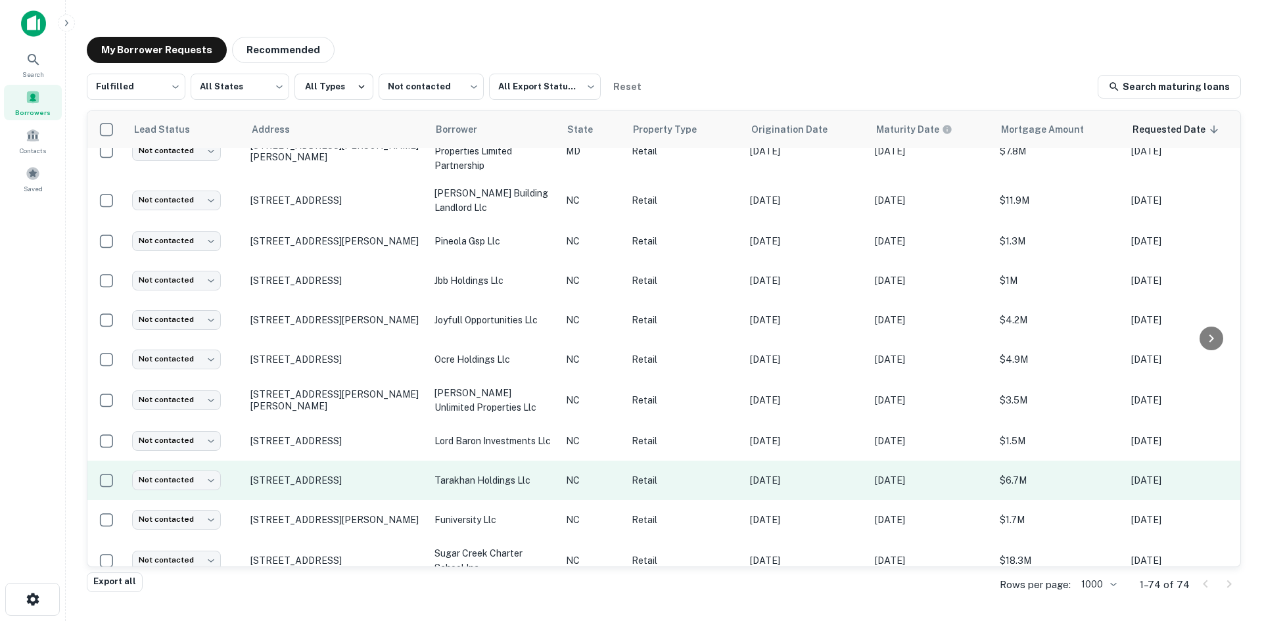
click at [352, 461] on td "[STREET_ADDRESS]" at bounding box center [336, 480] width 184 height 39
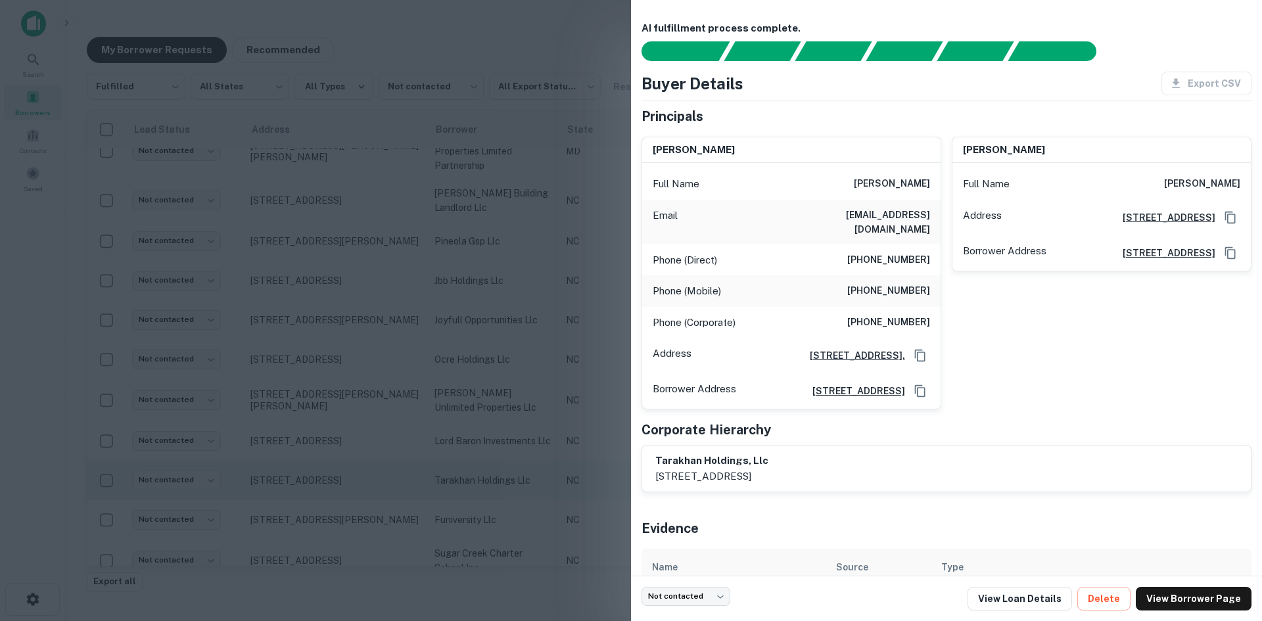
click at [352, 448] on div at bounding box center [631, 310] width 1262 height 621
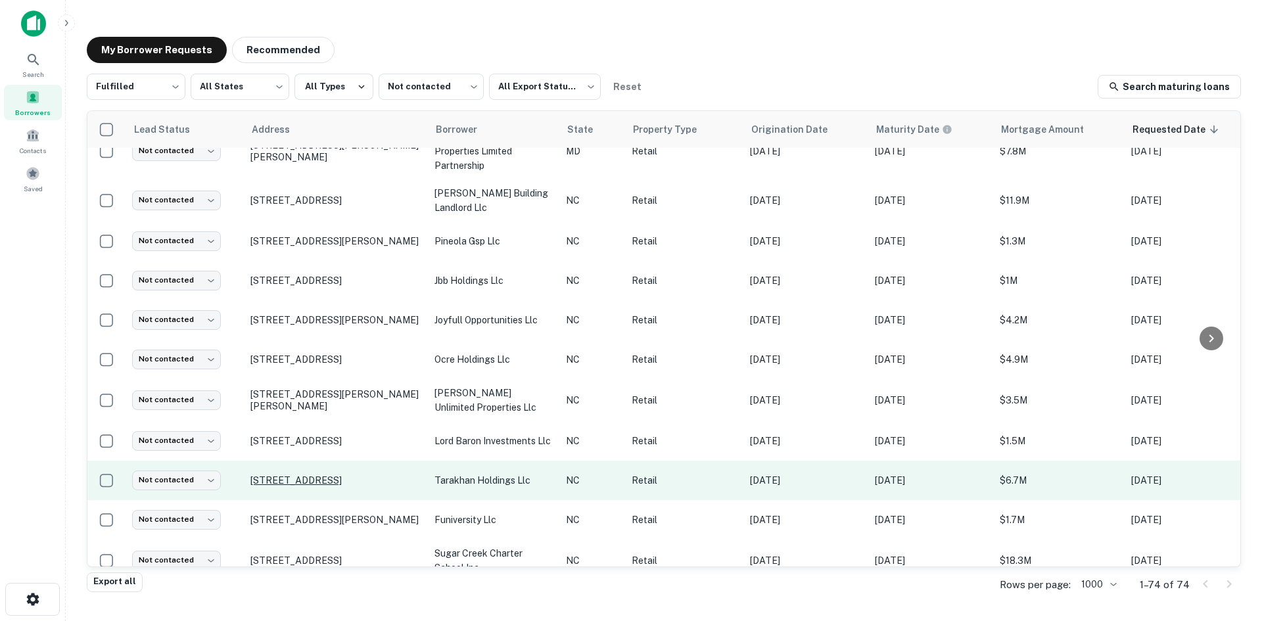
click at [346, 475] on p "[STREET_ADDRESS]" at bounding box center [335, 481] width 171 height 12
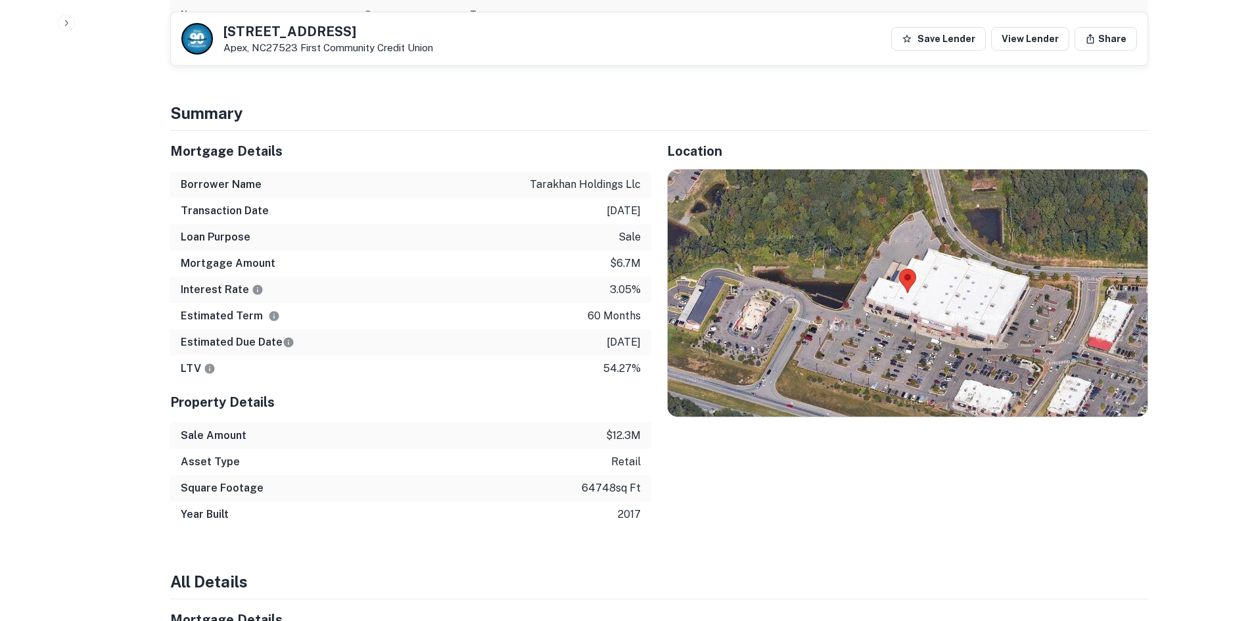
scroll to position [723, 0]
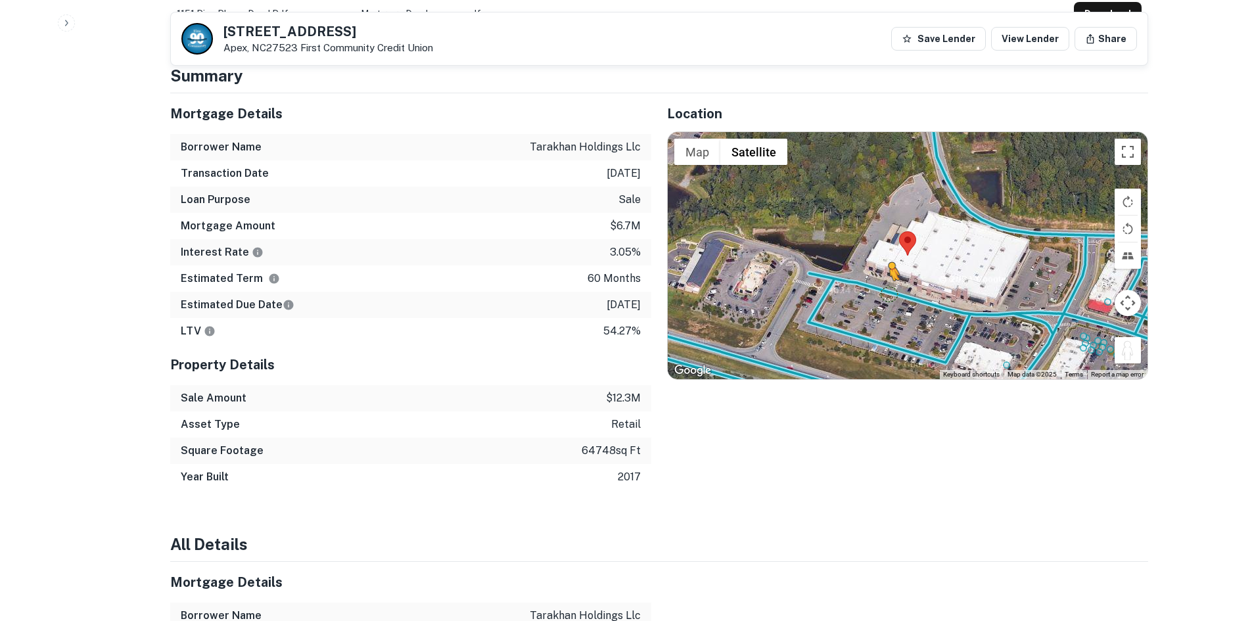
drag, startPoint x: 1127, startPoint y: 337, endPoint x: 882, endPoint y: 278, distance: 252.2
click at [882, 278] on div "To activate drag with keyboard, press Alt + Enter. Once in keyboard drag state,…" at bounding box center [908, 255] width 480 height 247
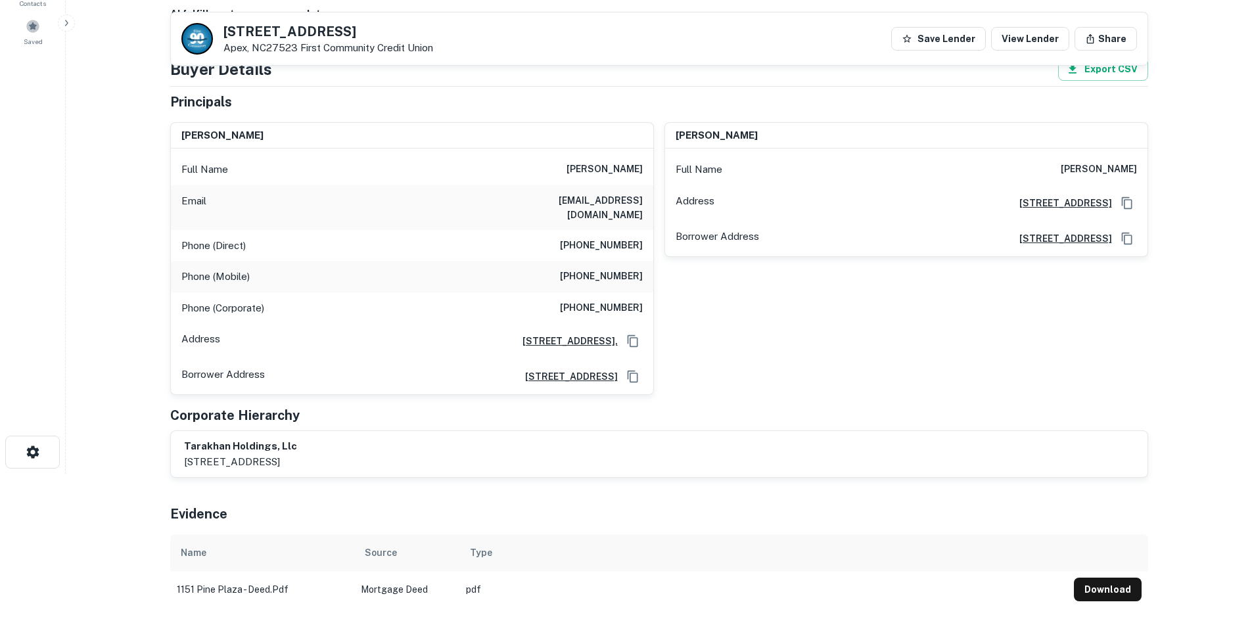
scroll to position [66, 0]
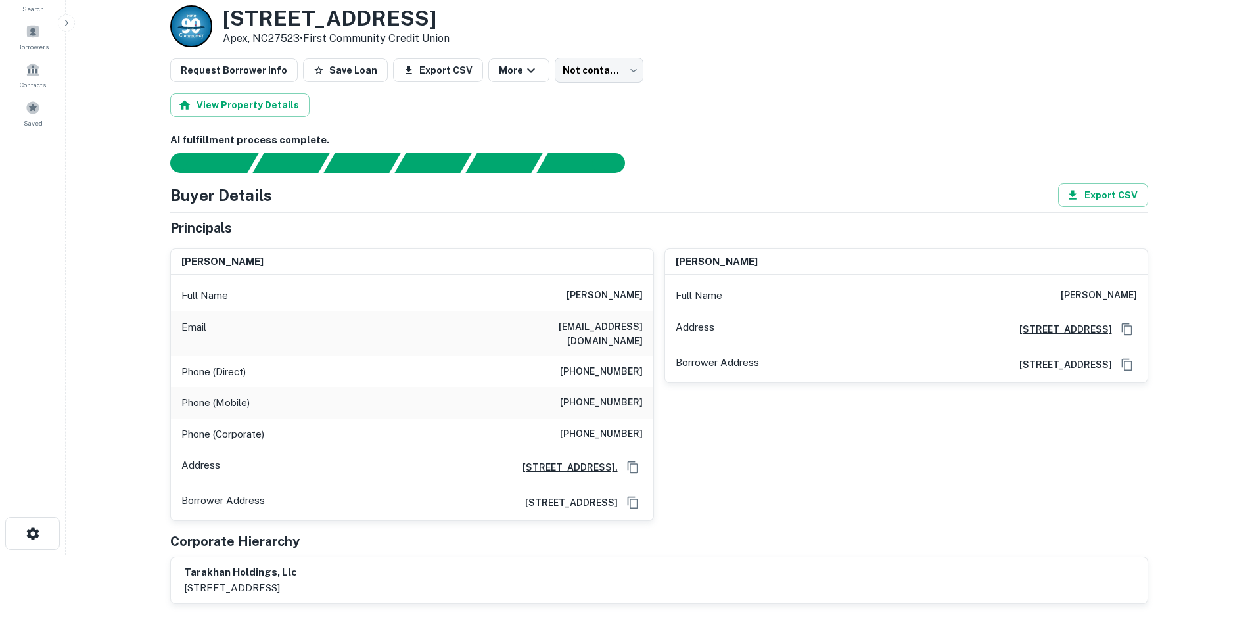
drag, startPoint x: 557, startPoint y: 293, endPoint x: 647, endPoint y: 289, distance: 90.1
click at [647, 289] on div "Full Name timothy j. masud" at bounding box center [412, 296] width 482 height 32
copy h6 "[PERSON_NAME]"
click at [607, 395] on h6 "[PHONE_NUMBER]" at bounding box center [601, 403] width 83 height 16
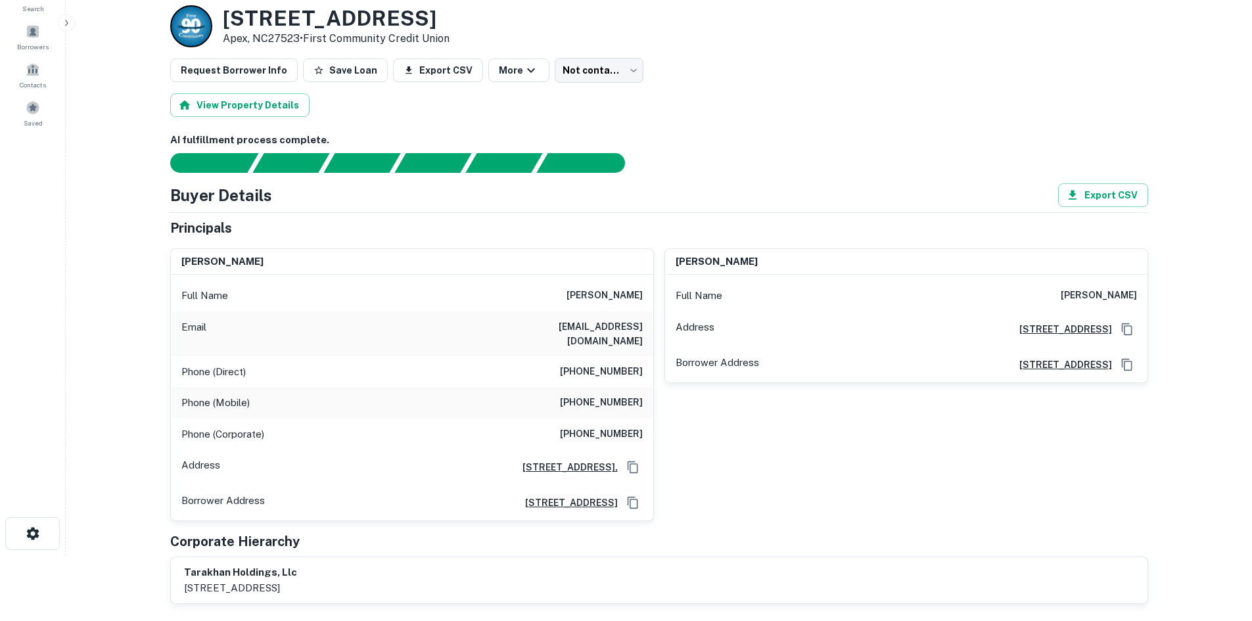
click at [627, 395] on h6 "[PHONE_NUMBER]" at bounding box center [601, 403] width 83 height 16
copy h6 "[PHONE_NUMBER]"
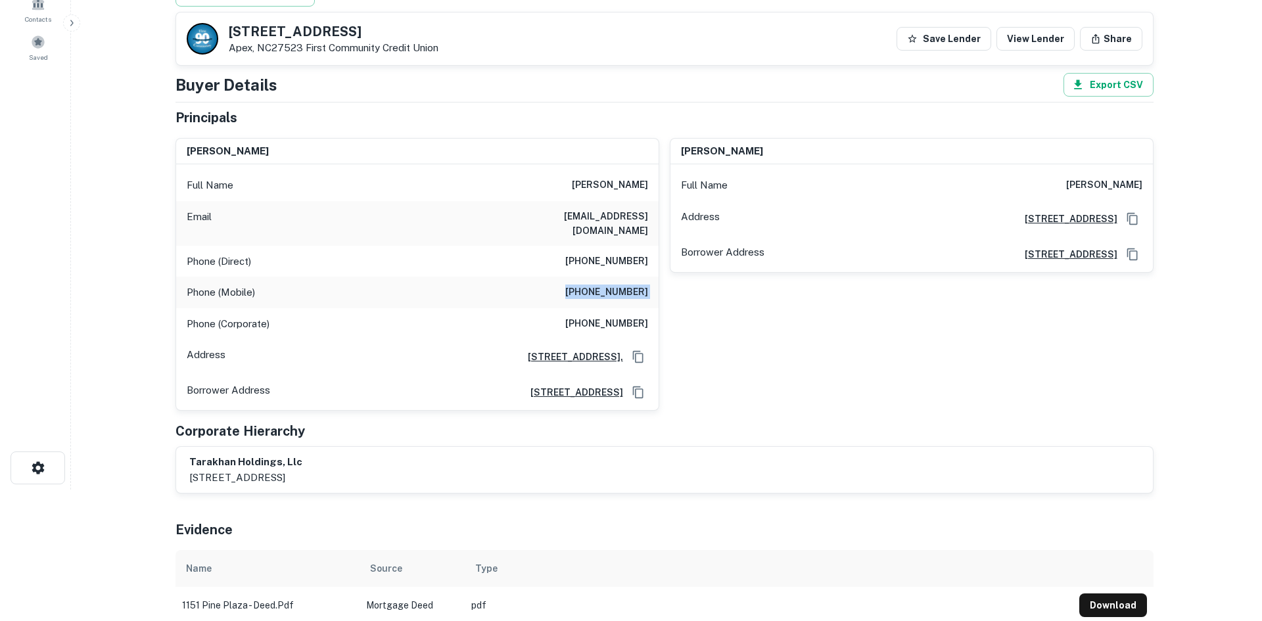
scroll to position [0, 0]
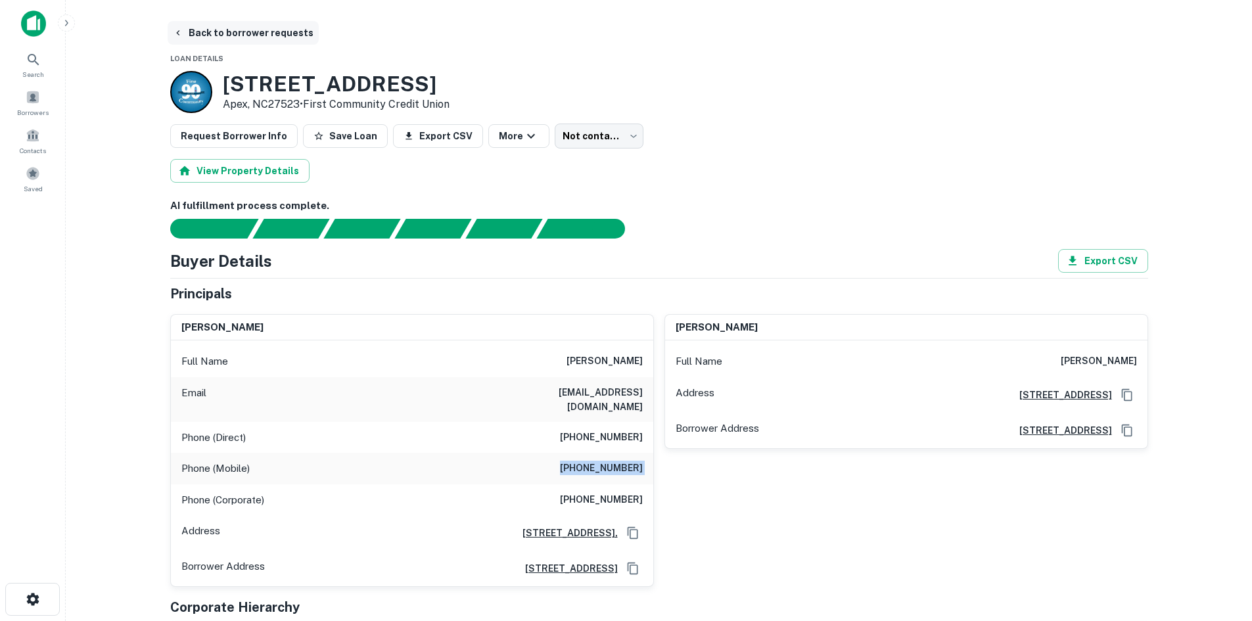
click at [254, 36] on button "Back to borrower requests" at bounding box center [243, 33] width 151 height 24
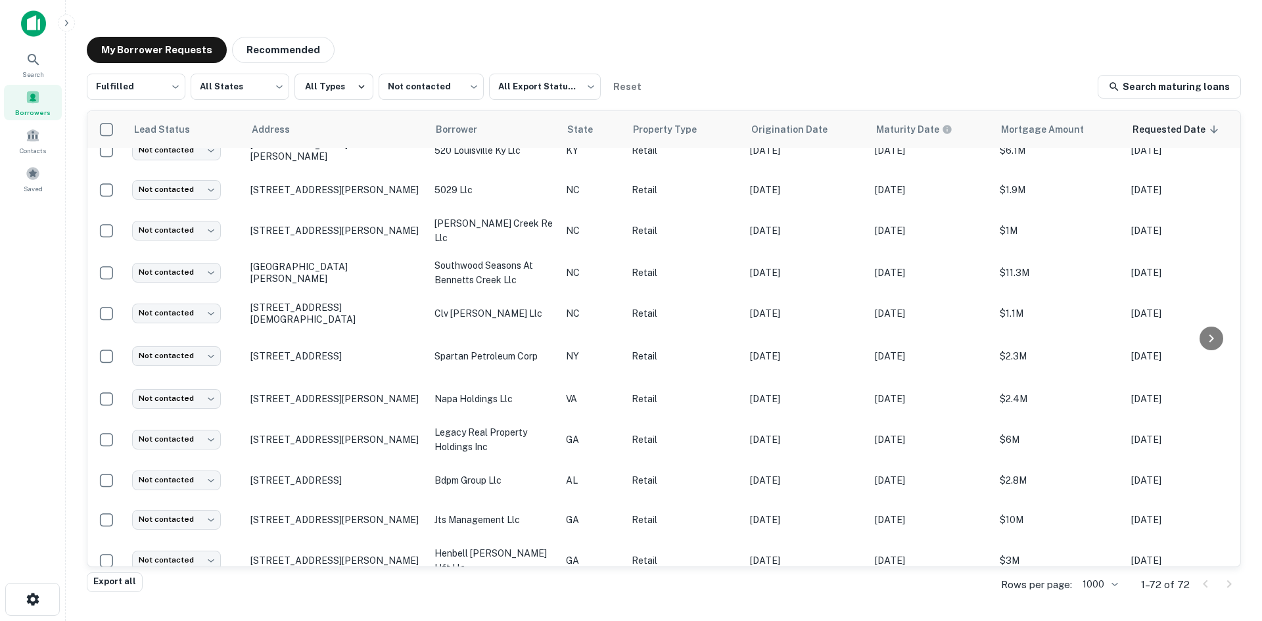
scroll to position [314, 0]
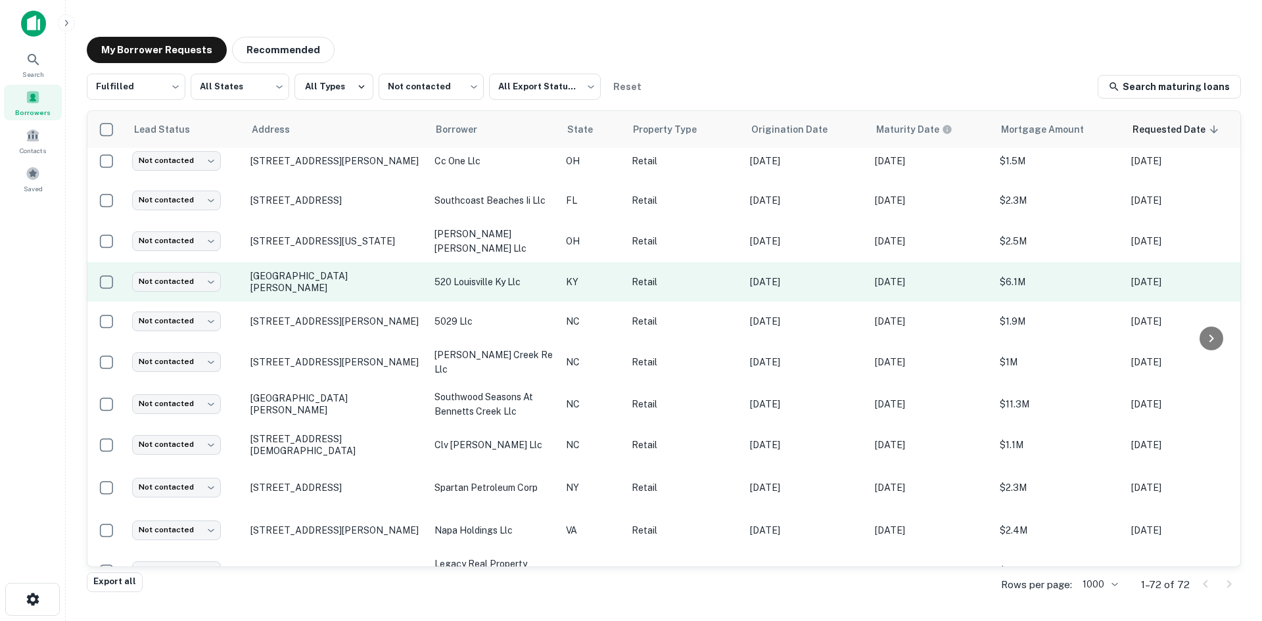
click at [333, 283] on td "520 Lyndon Ln Louisville, KY40222" at bounding box center [336, 281] width 184 height 39
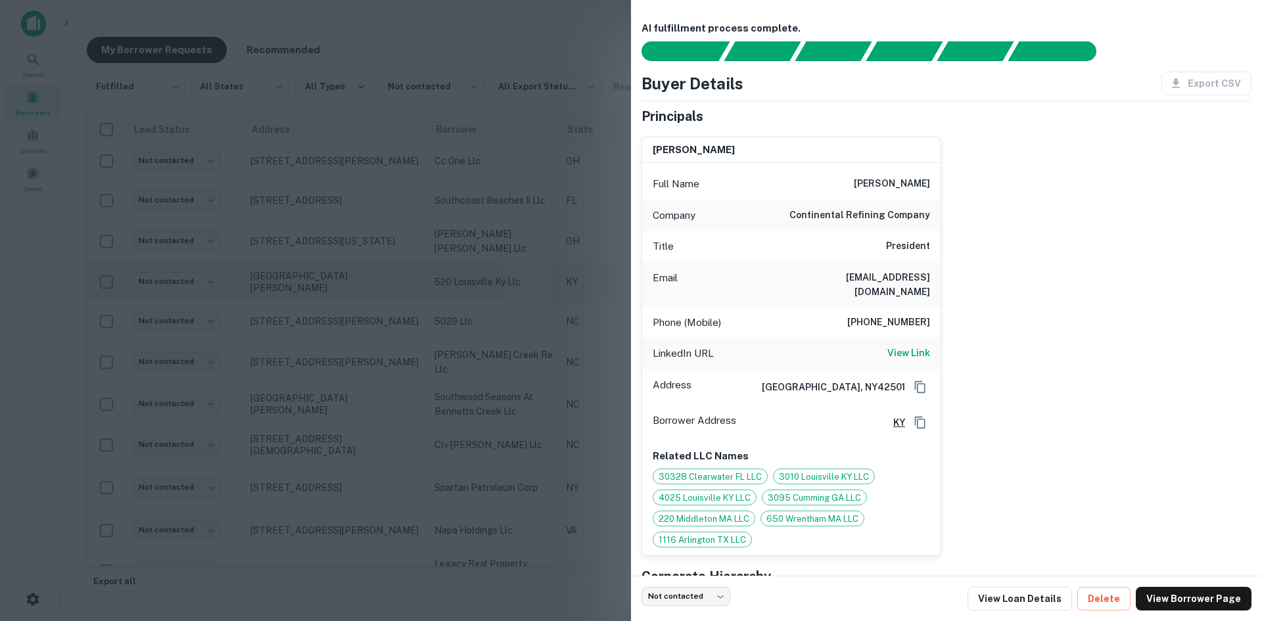
click at [333, 283] on div at bounding box center [631, 310] width 1262 height 621
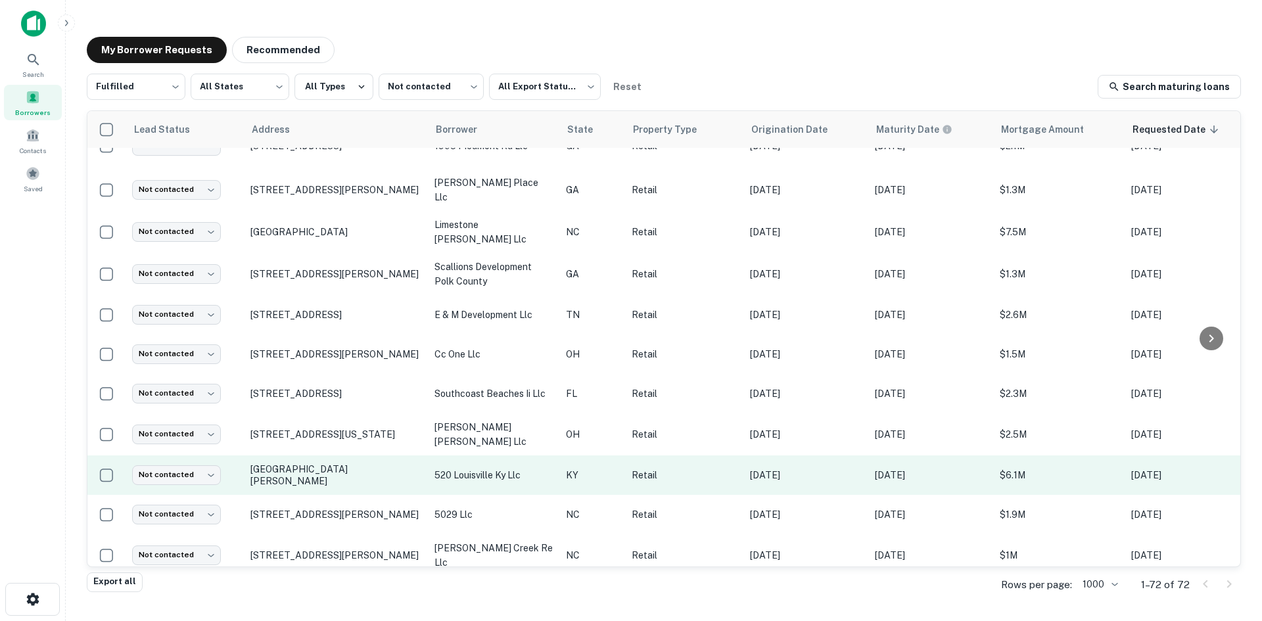
scroll to position [117, 0]
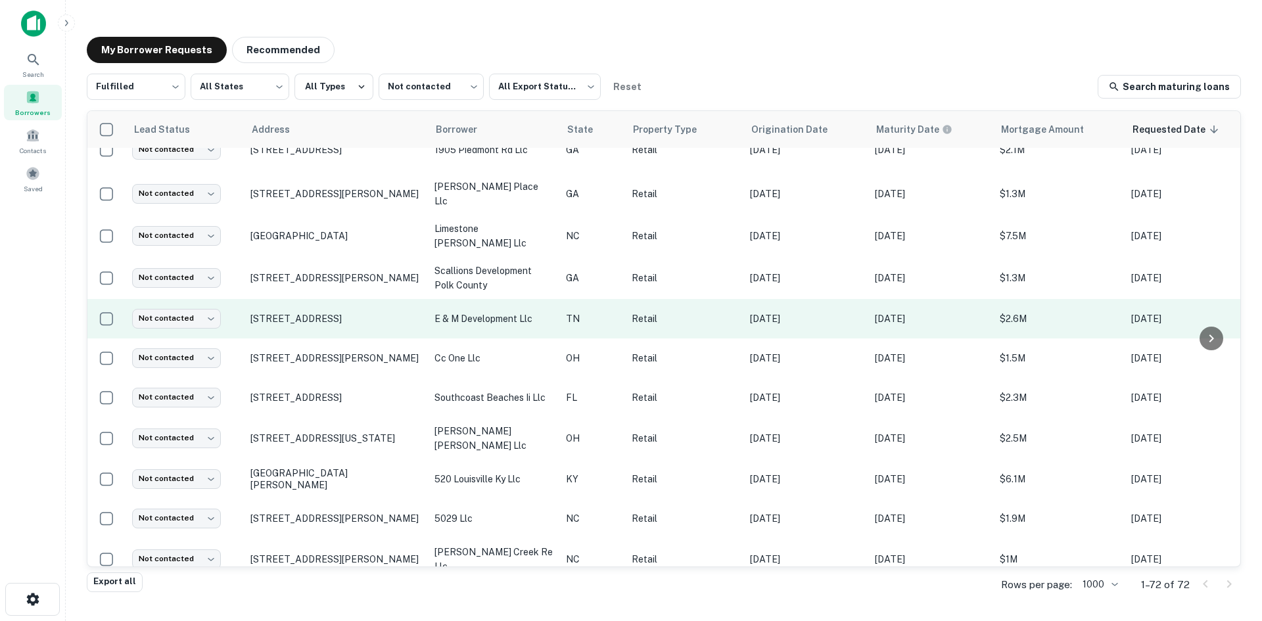
click at [328, 316] on td "1904 W Broadway Ave Maryville, TN37801" at bounding box center [336, 318] width 184 height 39
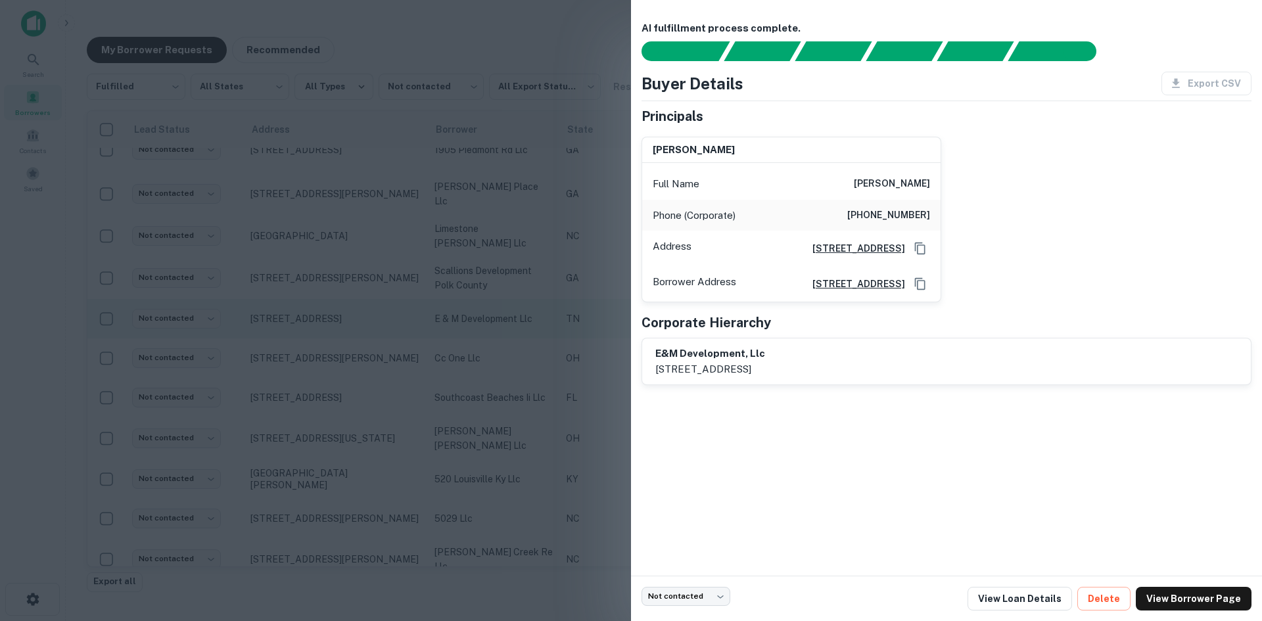
click at [328, 316] on div at bounding box center [631, 310] width 1262 height 621
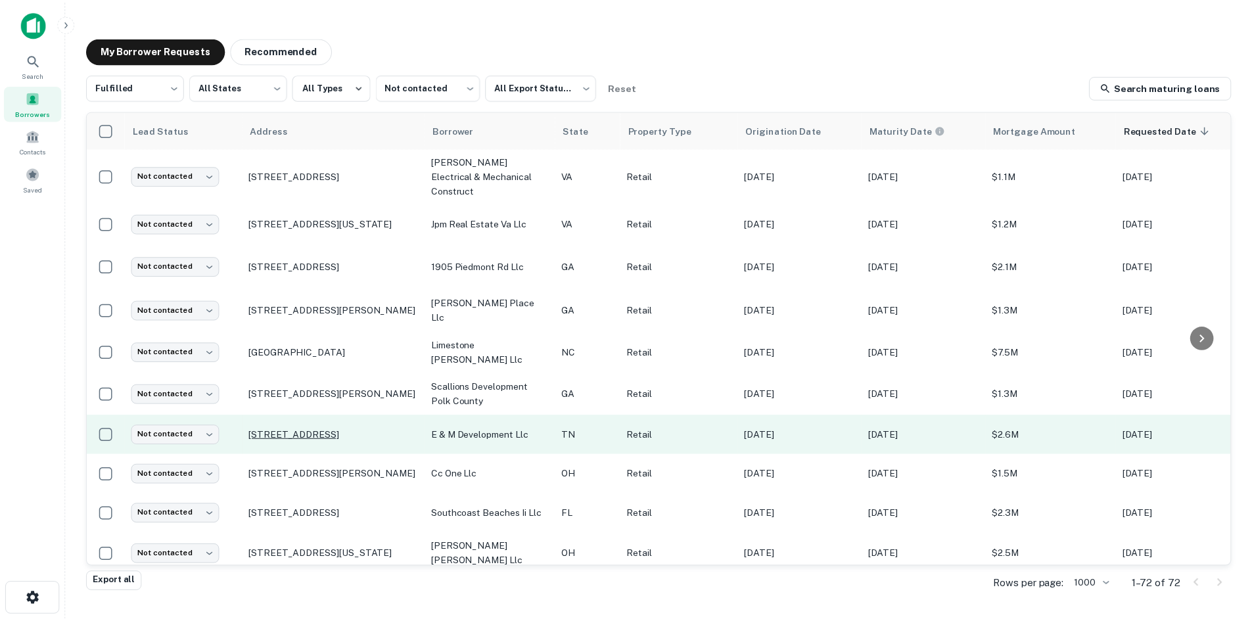
scroll to position [0, 0]
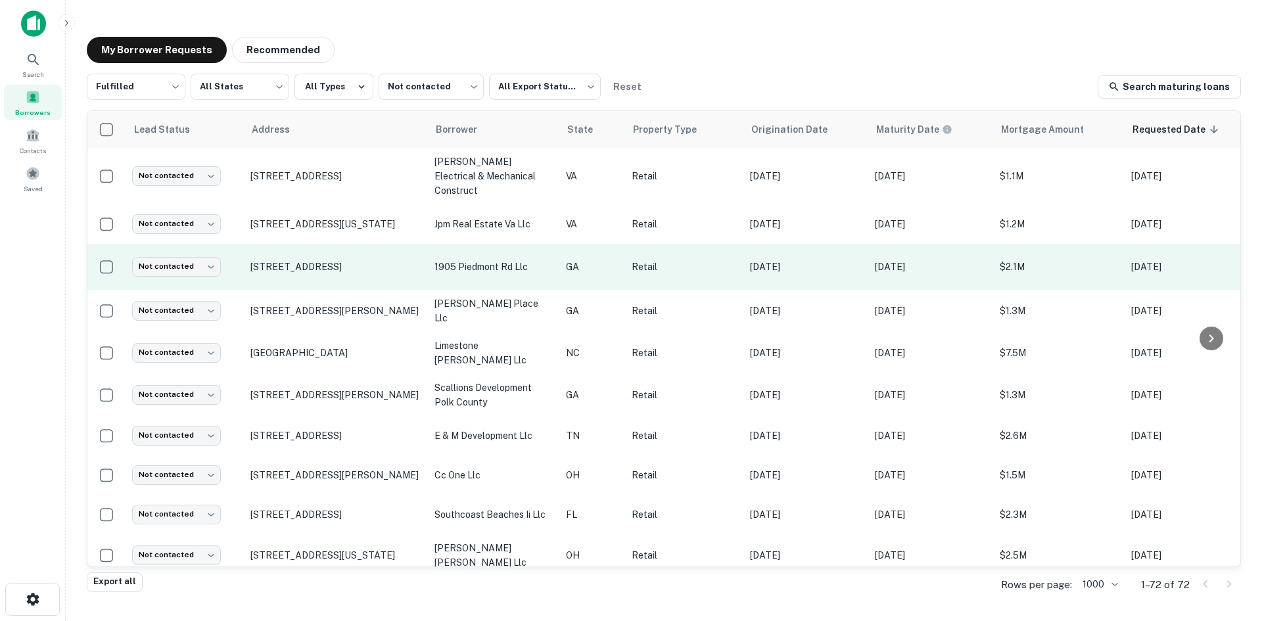
click at [331, 266] on td "1905 Piedmont Rd Ne Atlanta, GA30324" at bounding box center [336, 267] width 184 height 46
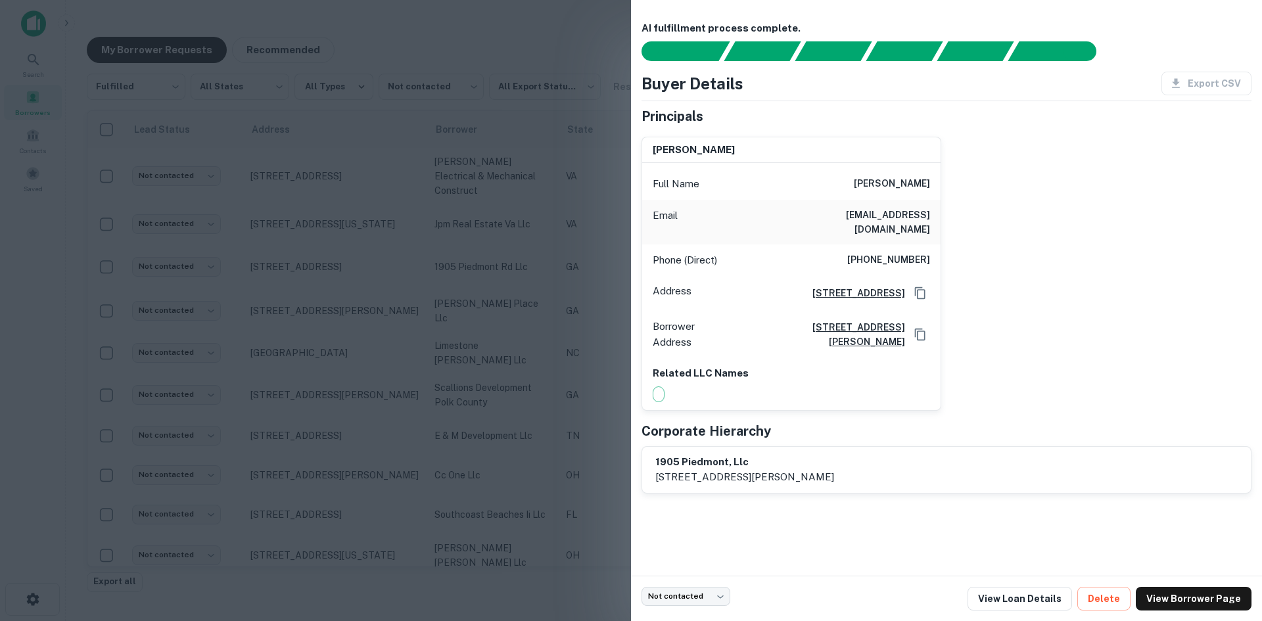
click at [329, 266] on div at bounding box center [631, 310] width 1262 height 621
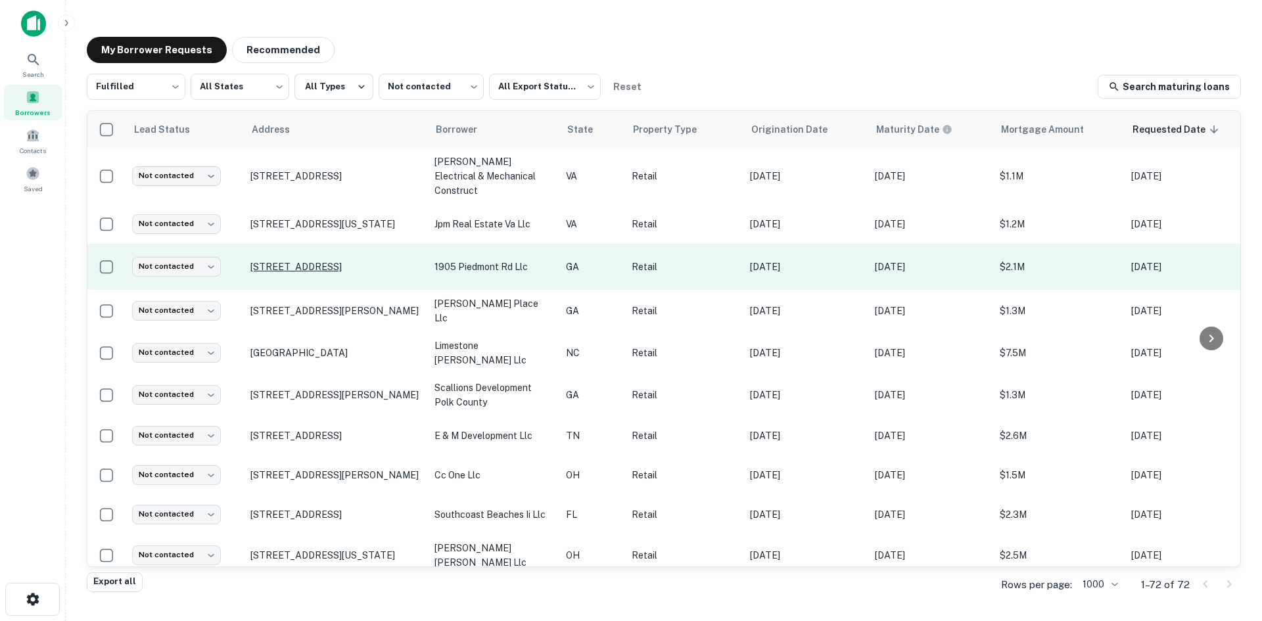
click at [329, 261] on p "1905 Piedmont Rd Ne Atlanta, GA30324" at bounding box center [335, 267] width 171 height 12
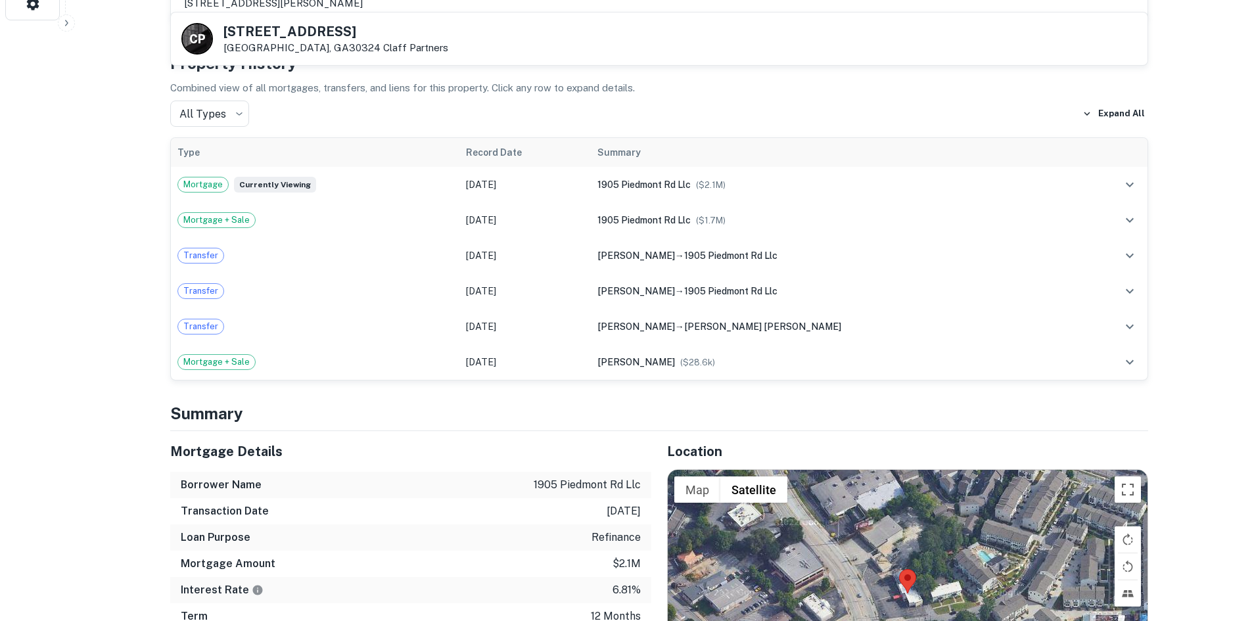
scroll to position [855, 0]
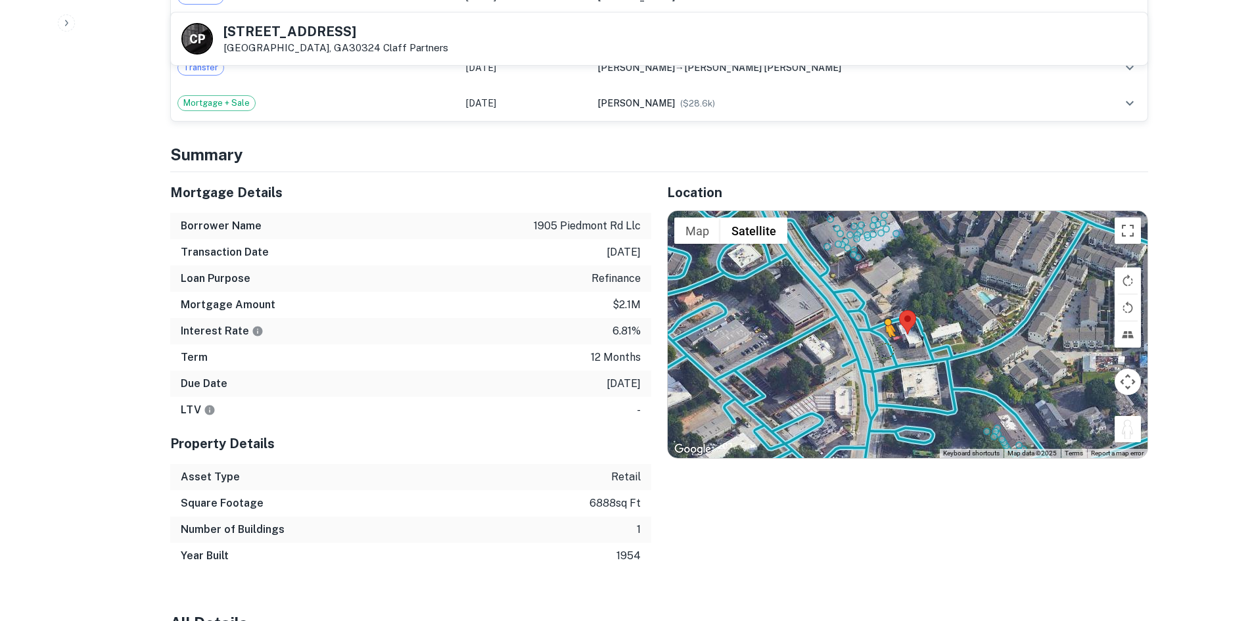
drag, startPoint x: 1126, startPoint y: 423, endPoint x: 880, endPoint y: 329, distance: 263.8
click at [880, 329] on div "To activate drag with keyboard, press Alt + Enter. Once in keyboard drag state,…" at bounding box center [908, 334] width 480 height 247
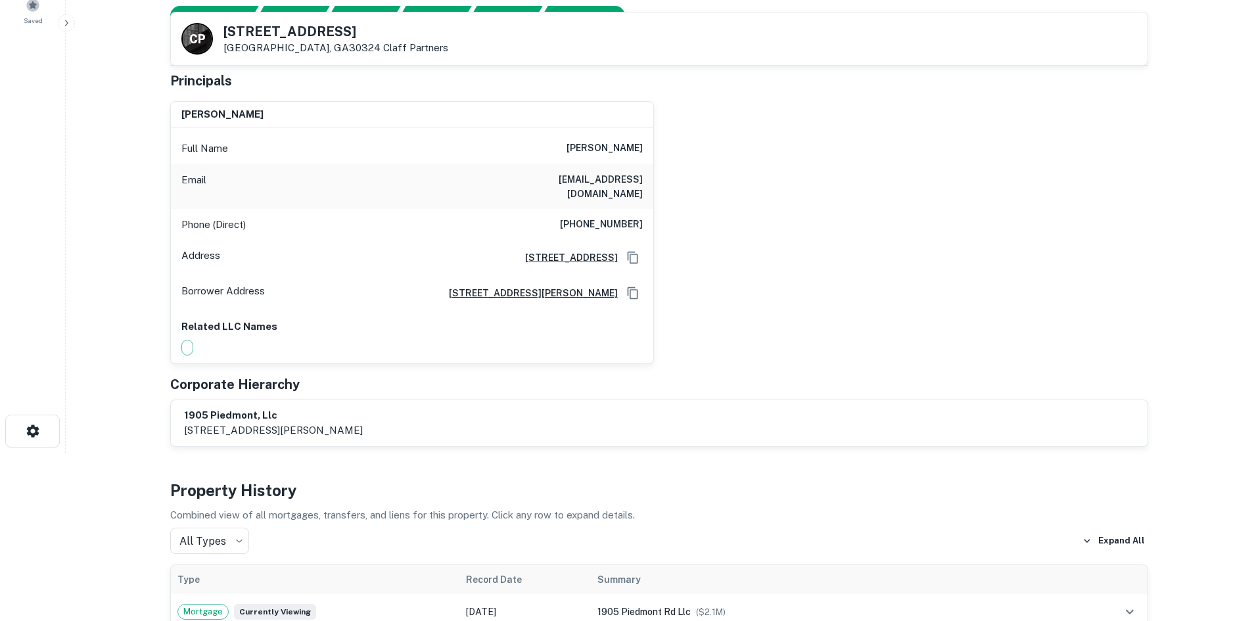
scroll to position [131, 0]
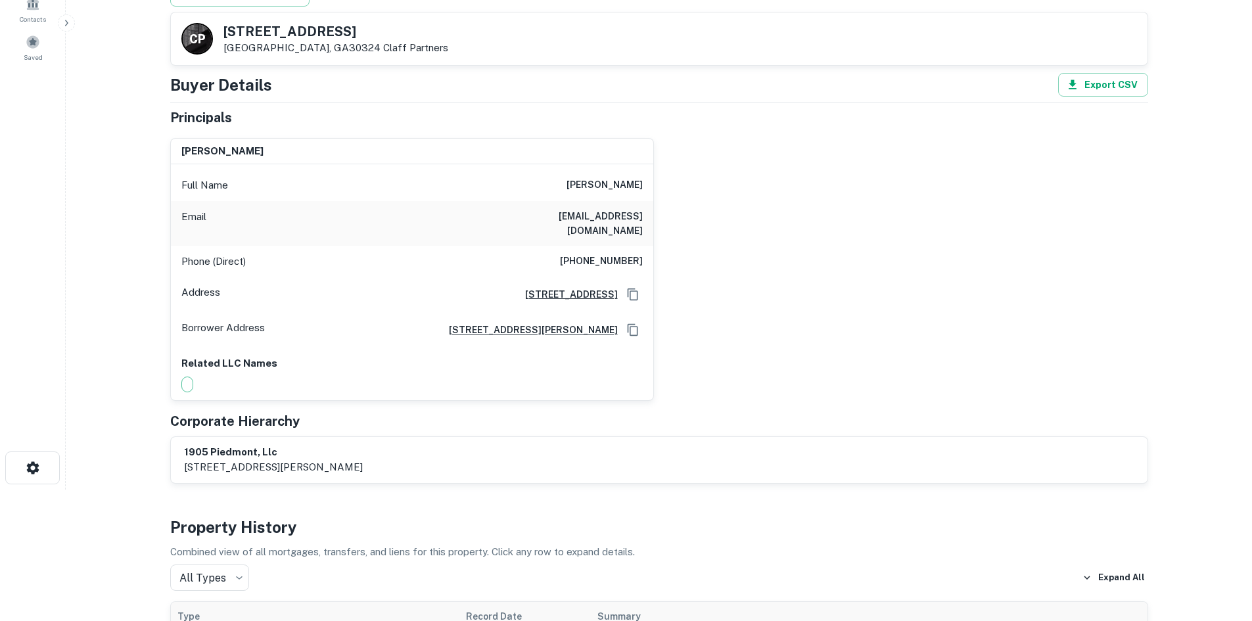
click at [596, 254] on h6 "(404) 402-3653" at bounding box center [601, 262] width 83 height 16
copy h6 "(404) 402-3653"
click at [630, 189] on h6 "steven j strelzik" at bounding box center [605, 185] width 76 height 16
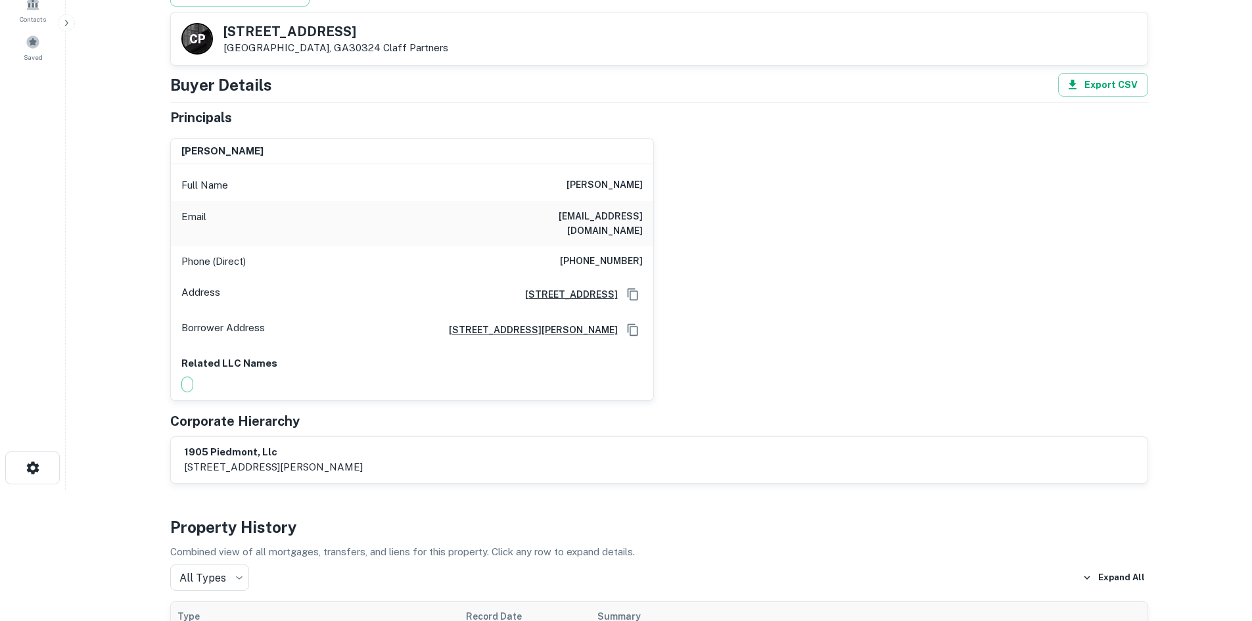
click at [630, 189] on h6 "steven j strelzik" at bounding box center [605, 185] width 76 height 16
copy h6 "steven j strelzik"
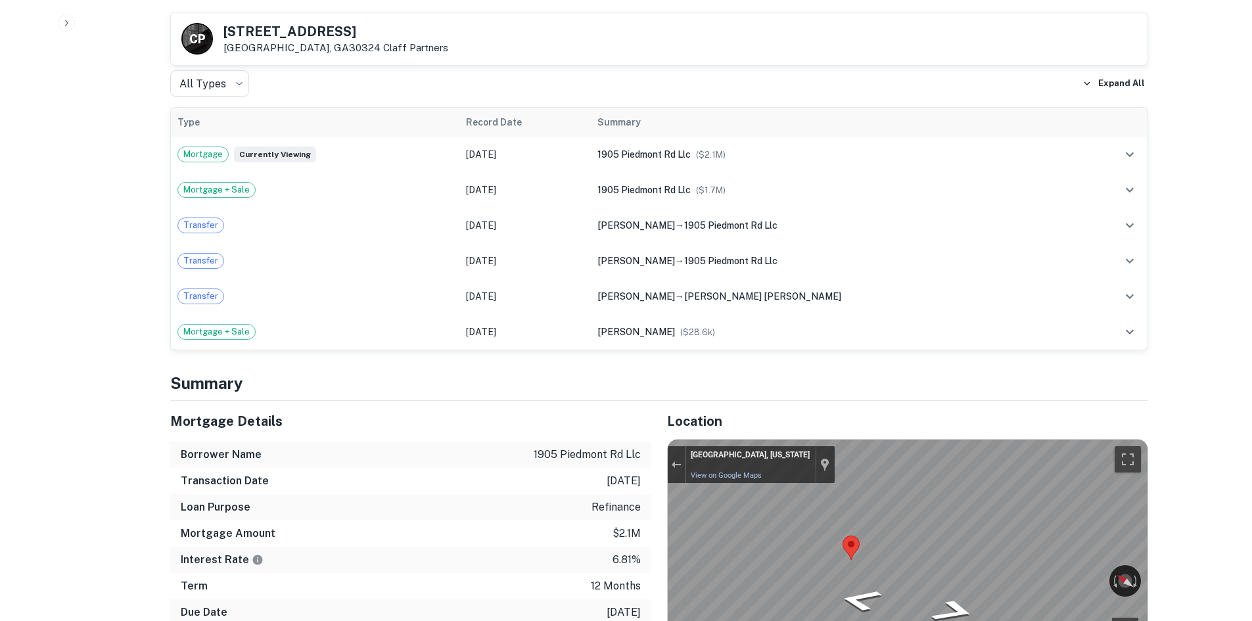
scroll to position [723, 0]
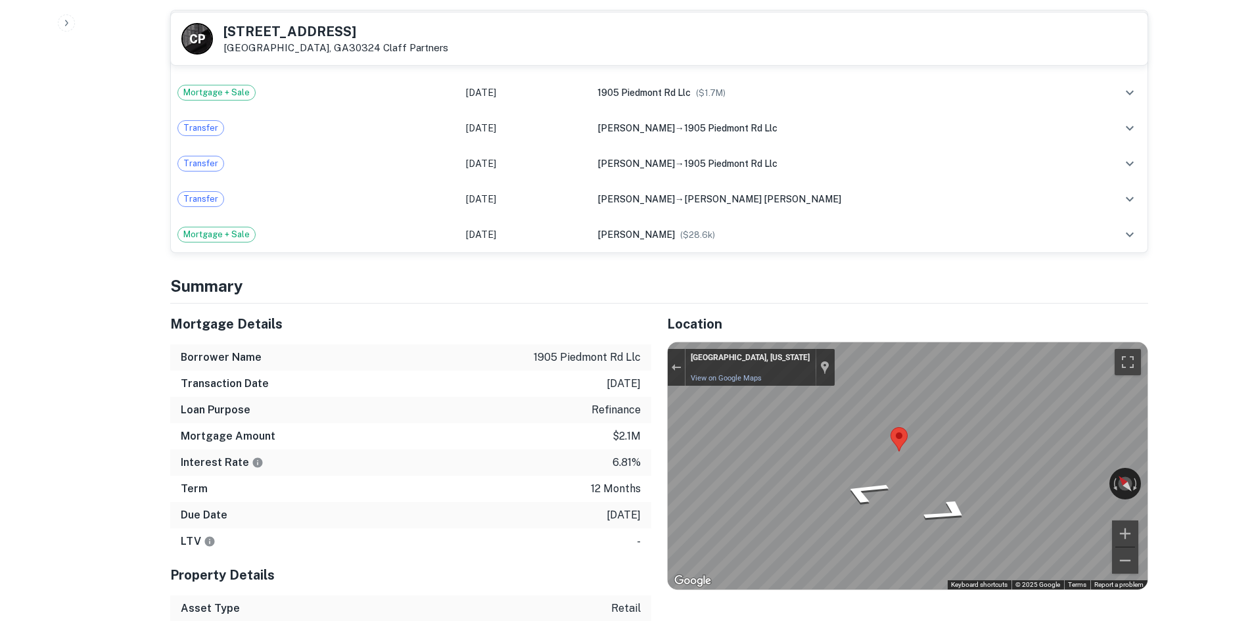
click at [653, 489] on div "Location ← Move left → Move right ↑ Move up ↓ Move down + Zoom in - Zoom out Ho…" at bounding box center [899, 502] width 497 height 397
drag, startPoint x: 223, startPoint y: 30, endPoint x: 306, endPoint y: 58, distance: 87.3
click at [306, 58] on div "C P 1905 Piedmont Rd NE Atlanta, GA30324 Claff Partners" at bounding box center [659, 38] width 977 height 53
copy div "1905 Piedmont Rd NE Atlanta, GA30324"
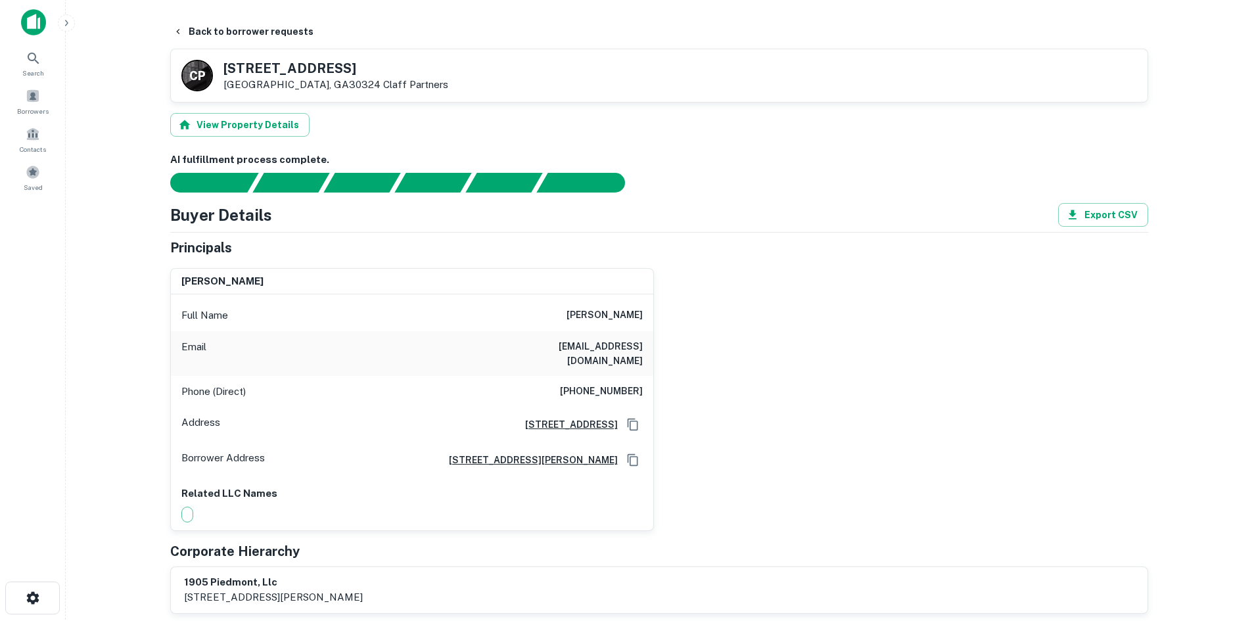
scroll to position [0, 0]
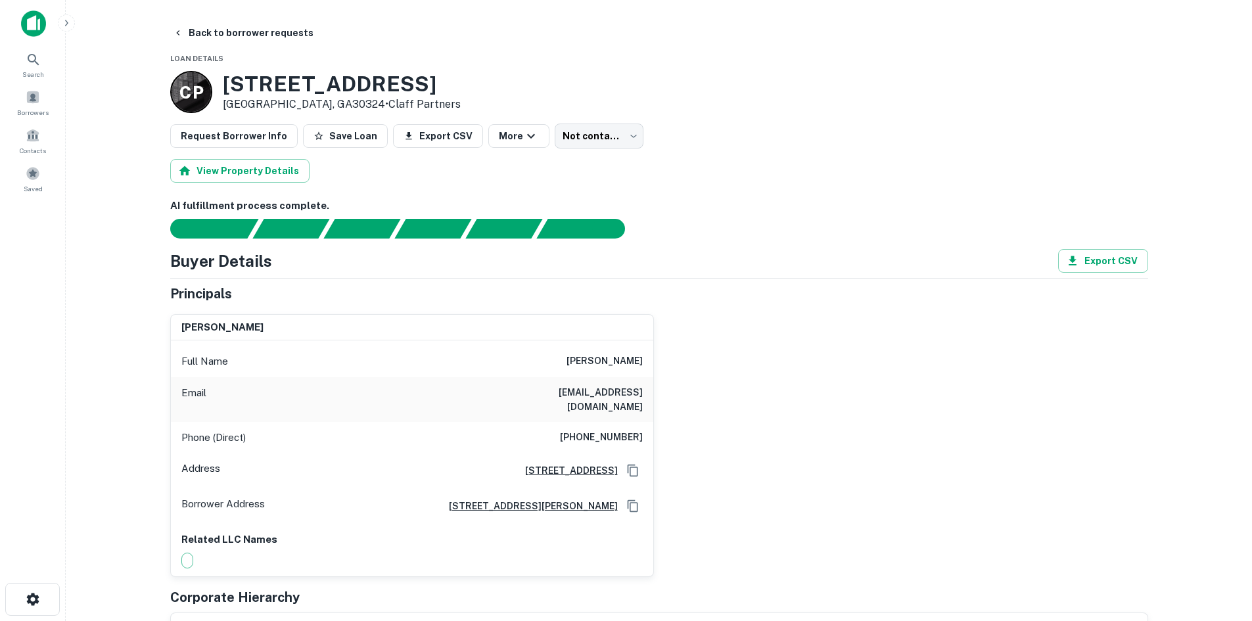
click at [599, 431] on h6 "(404) 402-3653" at bounding box center [601, 438] width 83 height 16
click at [603, 430] on h6 "(404) 402-3653" at bounding box center [601, 438] width 83 height 16
copy h6 "(404) 402-3653"
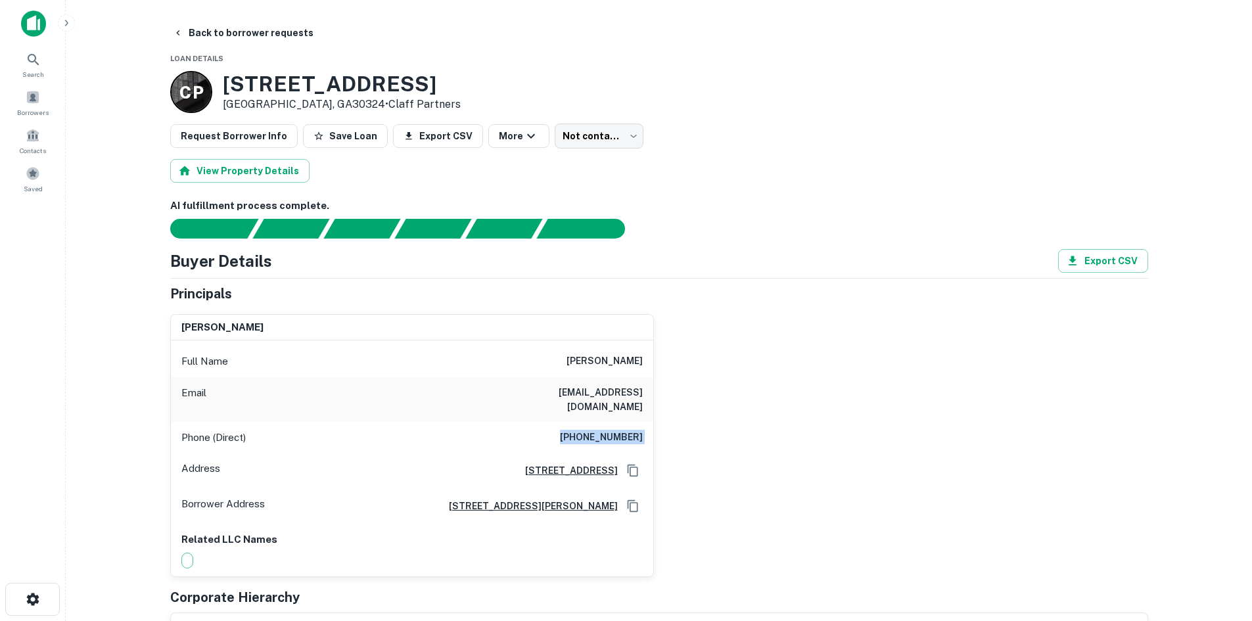
drag, startPoint x: 559, startPoint y: 354, endPoint x: 656, endPoint y: 353, distance: 96.6
click at [656, 353] on div "steven j strelzik Full Name steven j strelzik Email carotopp@aol.com Phone (Dir…" at bounding box center [654, 440] width 989 height 273
copy h6 "steven j strelzik"
click at [575, 364] on h6 "steven j strelzik" at bounding box center [605, 362] width 76 height 16
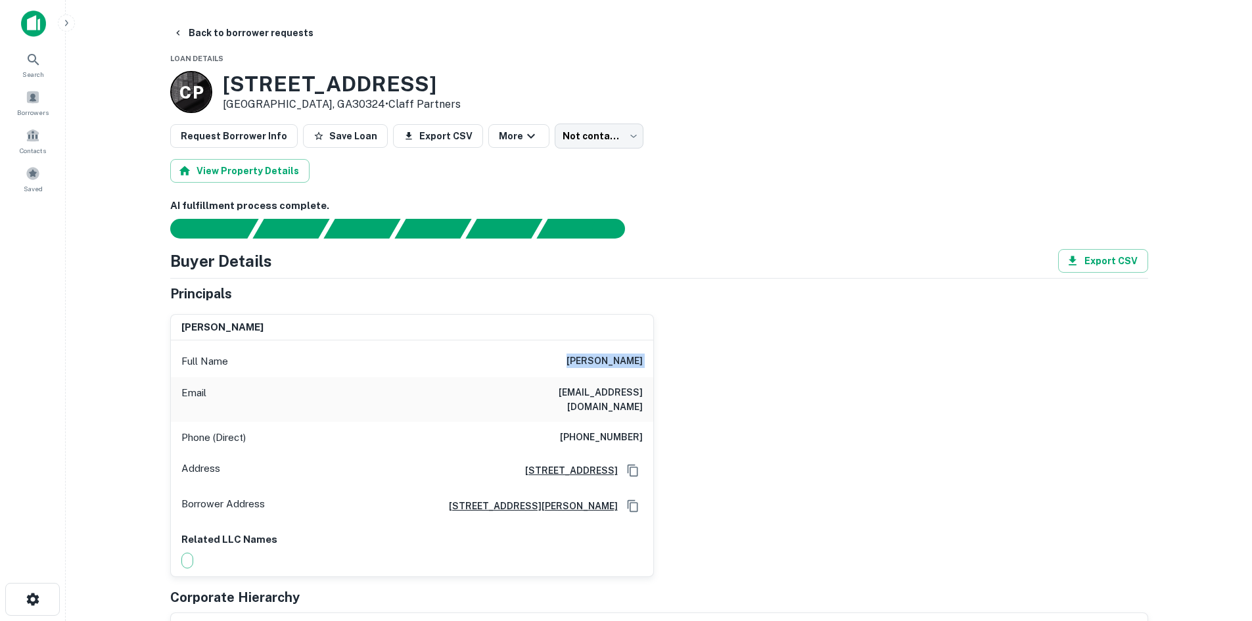
click at [575, 364] on h6 "steven j strelzik" at bounding box center [605, 362] width 76 height 16
click at [584, 377] on div "Email carotopp@aol.com" at bounding box center [412, 399] width 482 height 45
click at [595, 369] on h6 "steven j strelzik" at bounding box center [605, 362] width 76 height 16
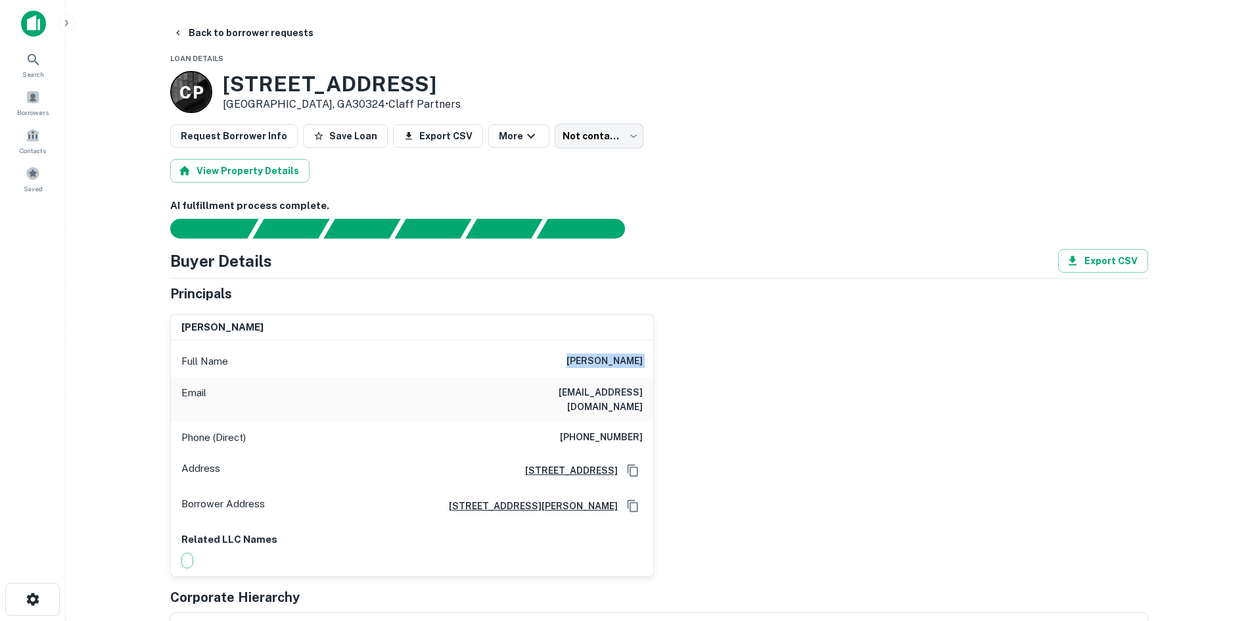
copy h6 "steven j strelzik"
drag, startPoint x: 222, startPoint y: 80, endPoint x: 457, endPoint y: 91, distance: 235.6
click at [457, 91] on div "C P 1905 Piedmont Rd NE Atlanta, GA30324 • Claff Partners" at bounding box center [659, 92] width 978 height 42
copy h3 "1905 Piedmont Rd NE"
click at [569, 142] on body "Search Borrowers Contacts Saved Back to borrower requests Loan Details C P 1905…" at bounding box center [626, 310] width 1252 height 621
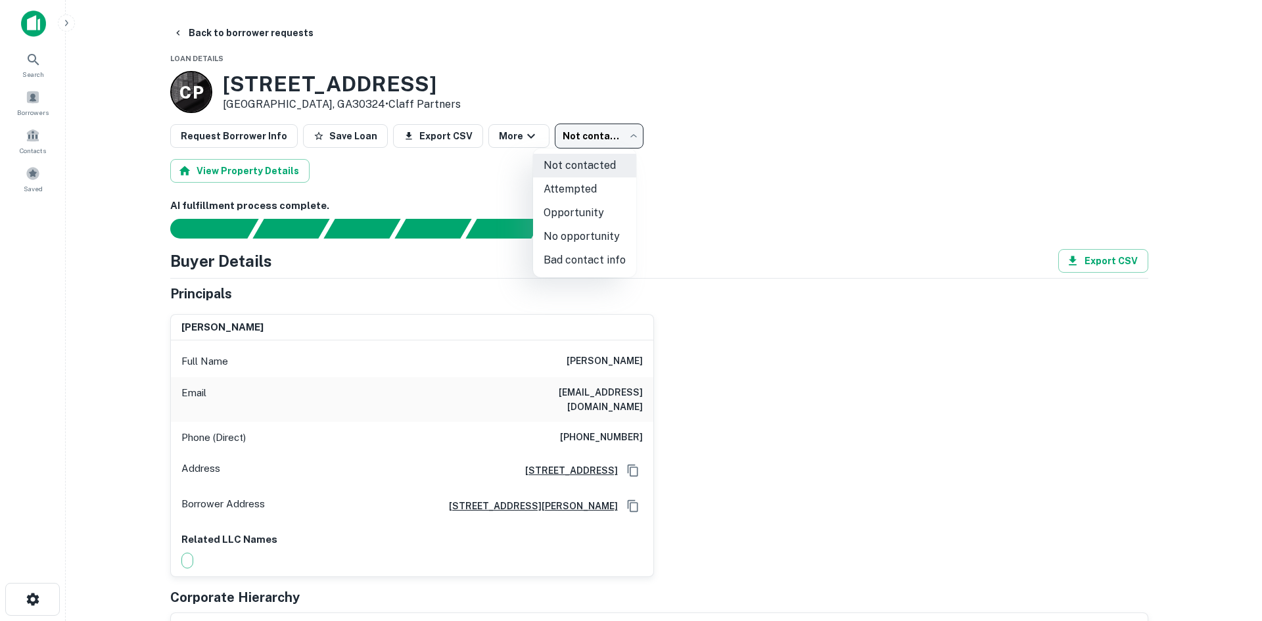
click at [573, 185] on li "Attempted" at bounding box center [584, 189] width 103 height 24
type input "*********"
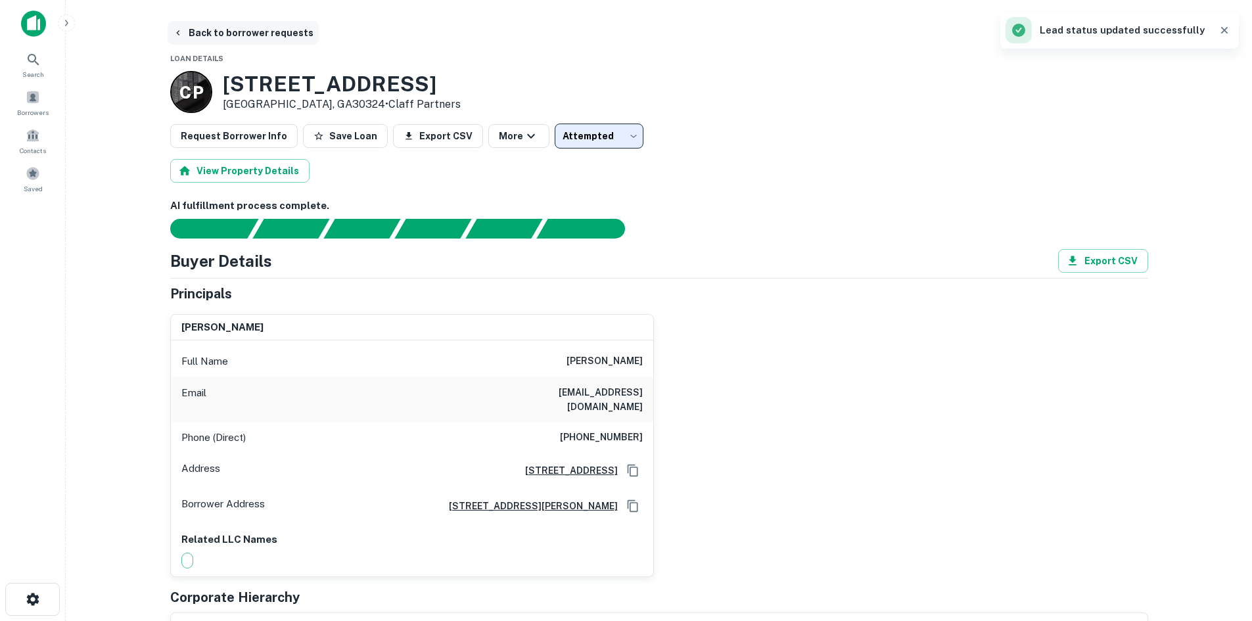
click at [209, 28] on button "Back to borrower requests" at bounding box center [243, 33] width 151 height 24
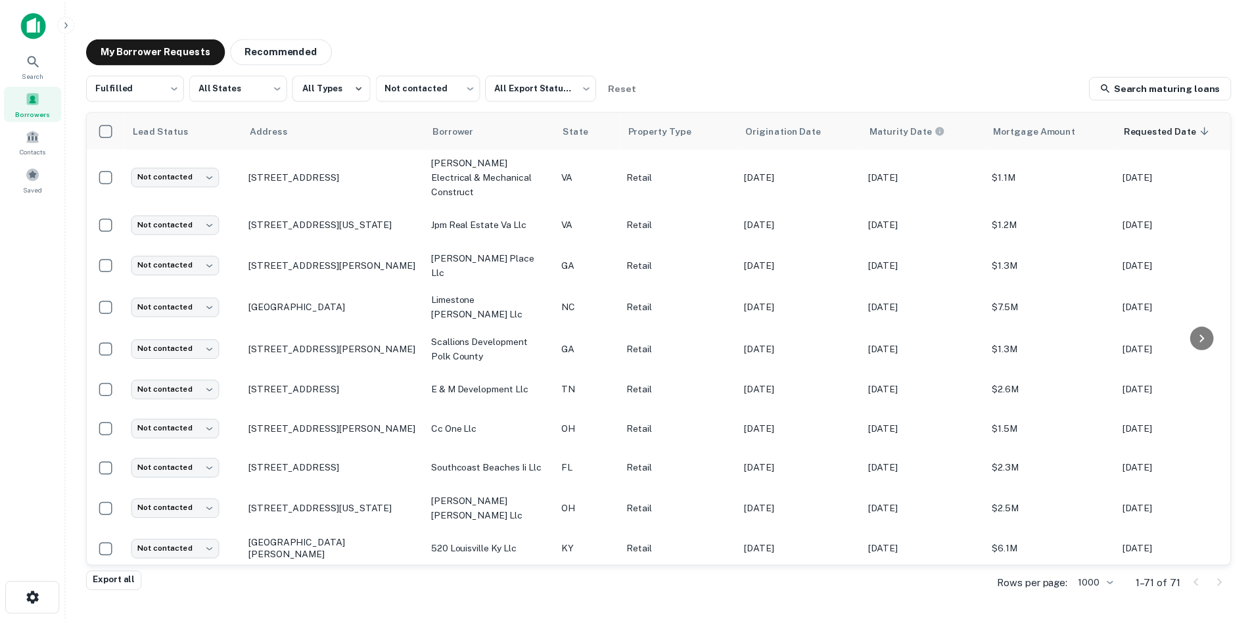
scroll to position [657, 0]
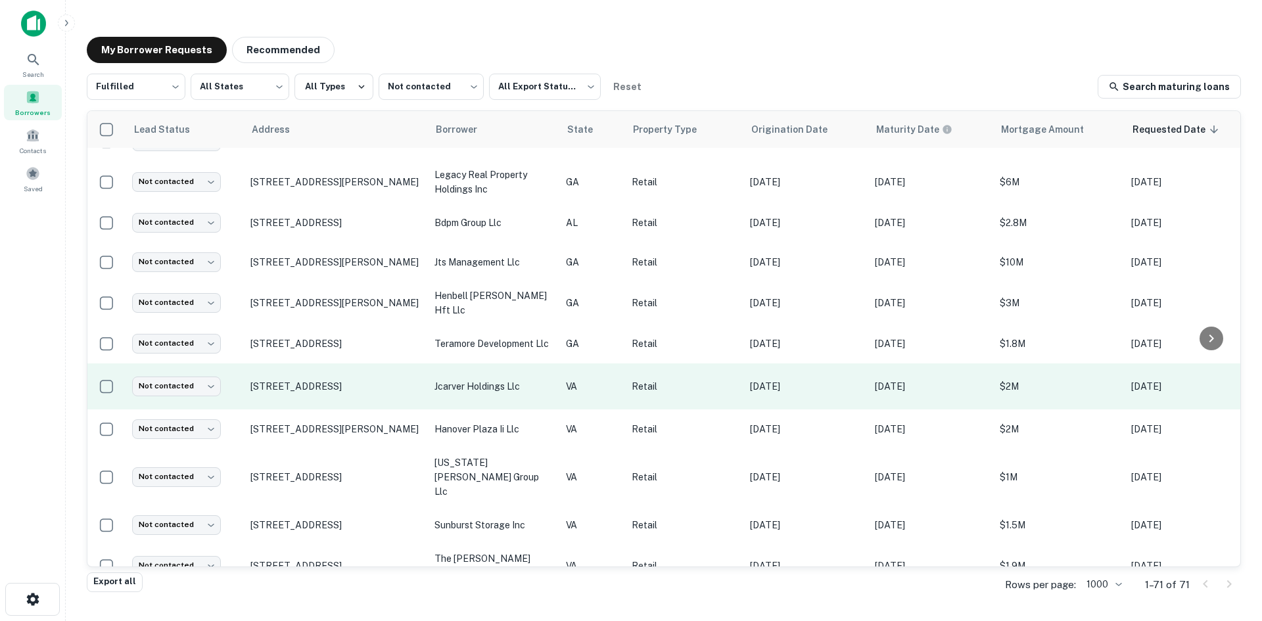
click at [347, 381] on td "1134 W Mercury Blvd Hampton, VA23666" at bounding box center [336, 387] width 184 height 46
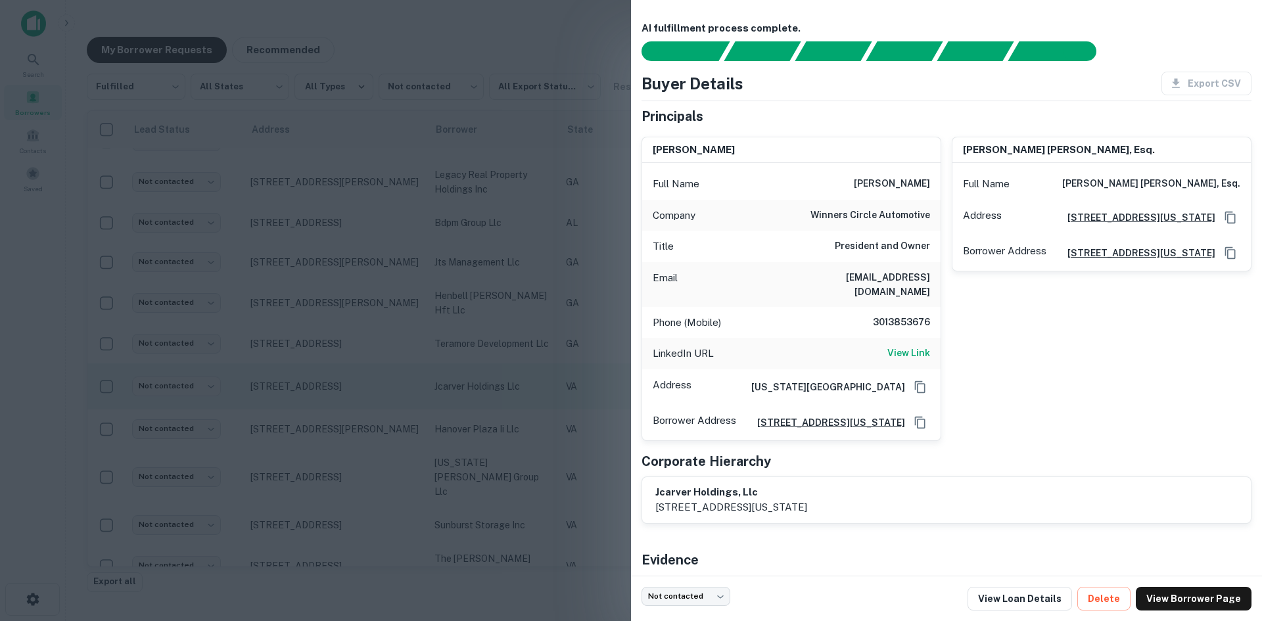
click at [347, 381] on div at bounding box center [631, 310] width 1262 height 621
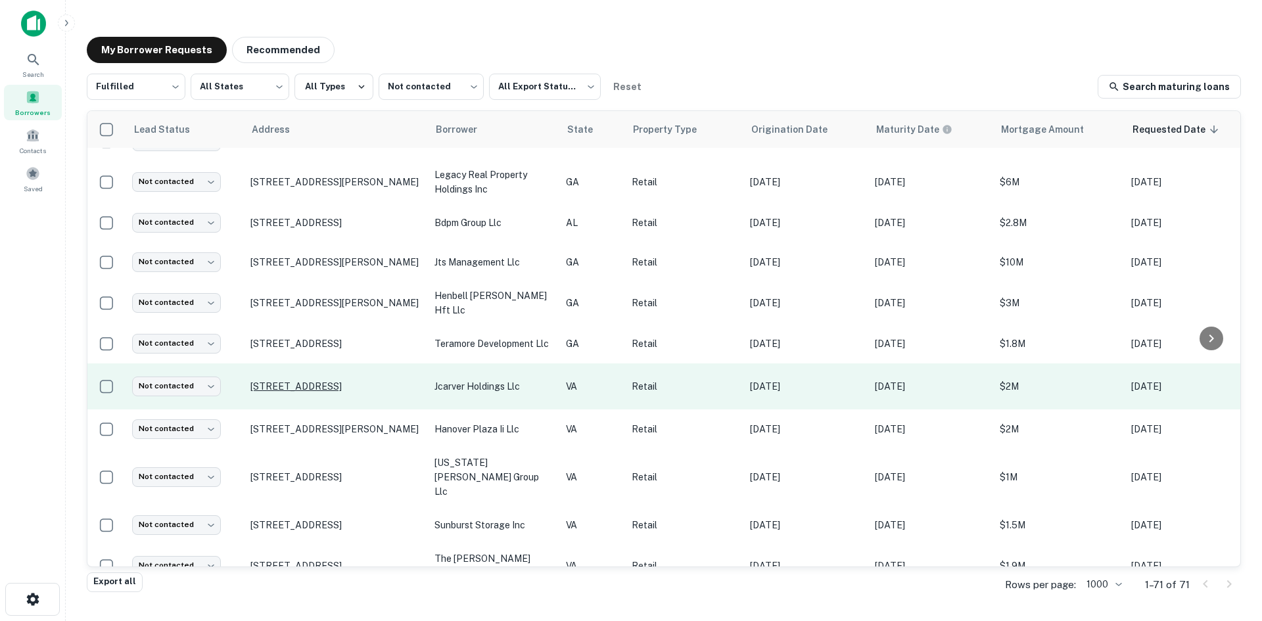
click at [339, 381] on p "1134 W Mercury Blvd Hampton, VA23666" at bounding box center [335, 387] width 171 height 12
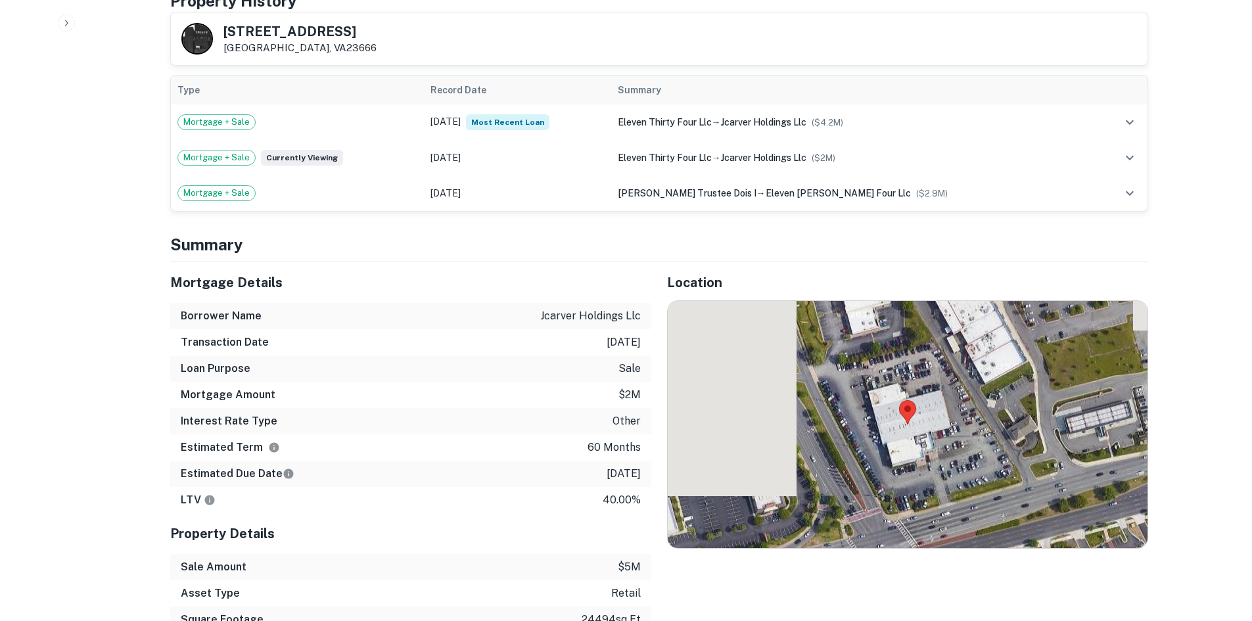
scroll to position [986, 0]
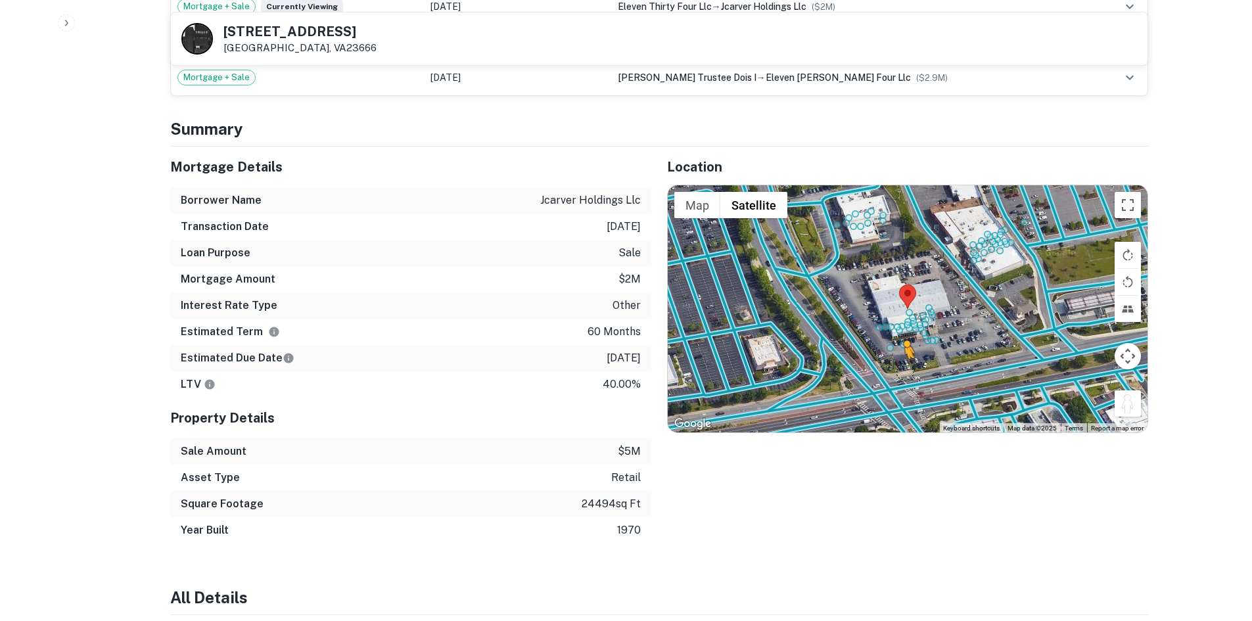
drag, startPoint x: 1123, startPoint y: 402, endPoint x: 903, endPoint y: 364, distance: 223.5
click at [903, 364] on div "To activate drag with keyboard, press Alt + Enter. Once in keyboard drag state,…" at bounding box center [908, 308] width 480 height 247
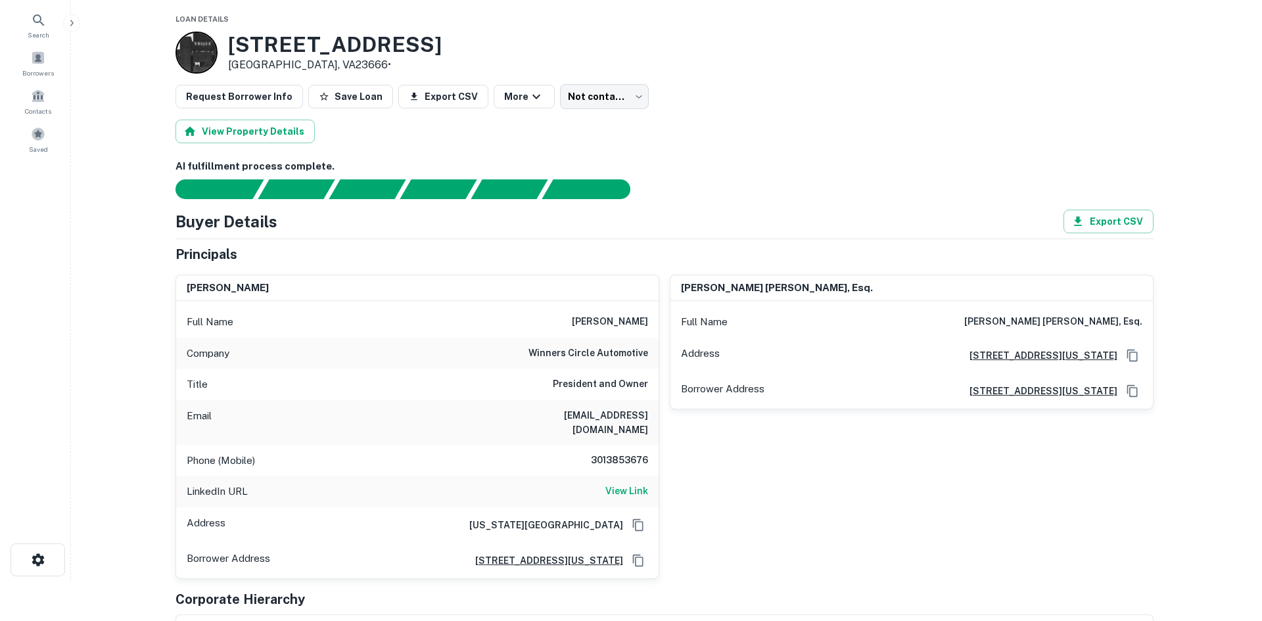
scroll to position [0, 0]
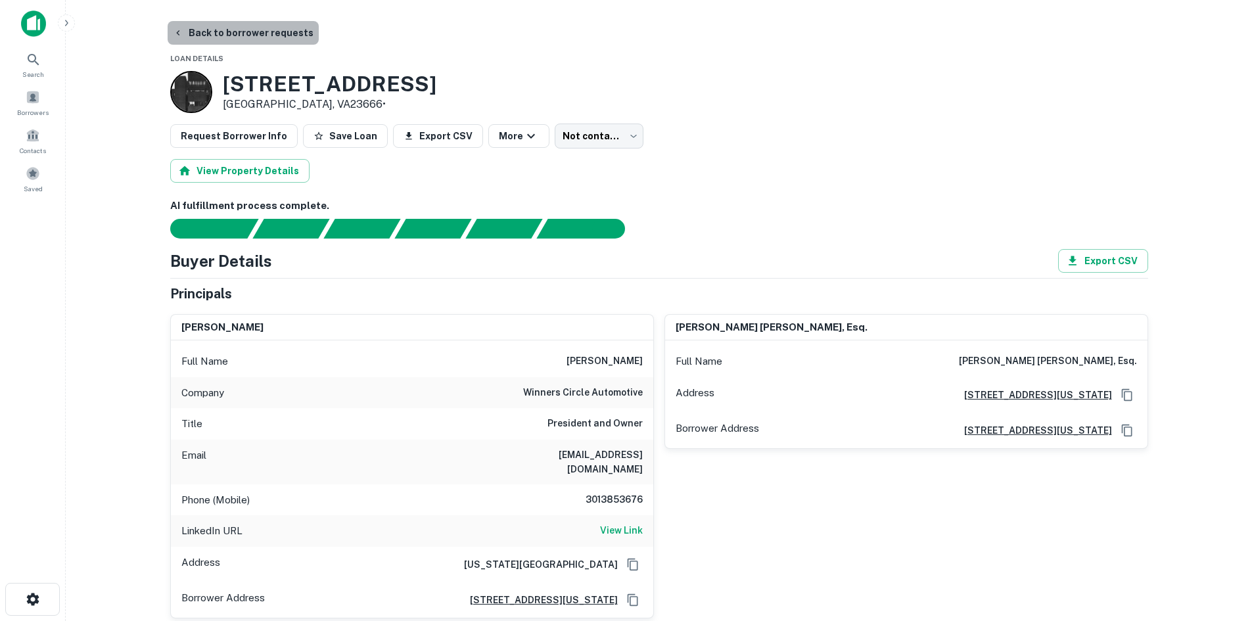
click at [252, 35] on button "Back to borrower requests" at bounding box center [243, 33] width 151 height 24
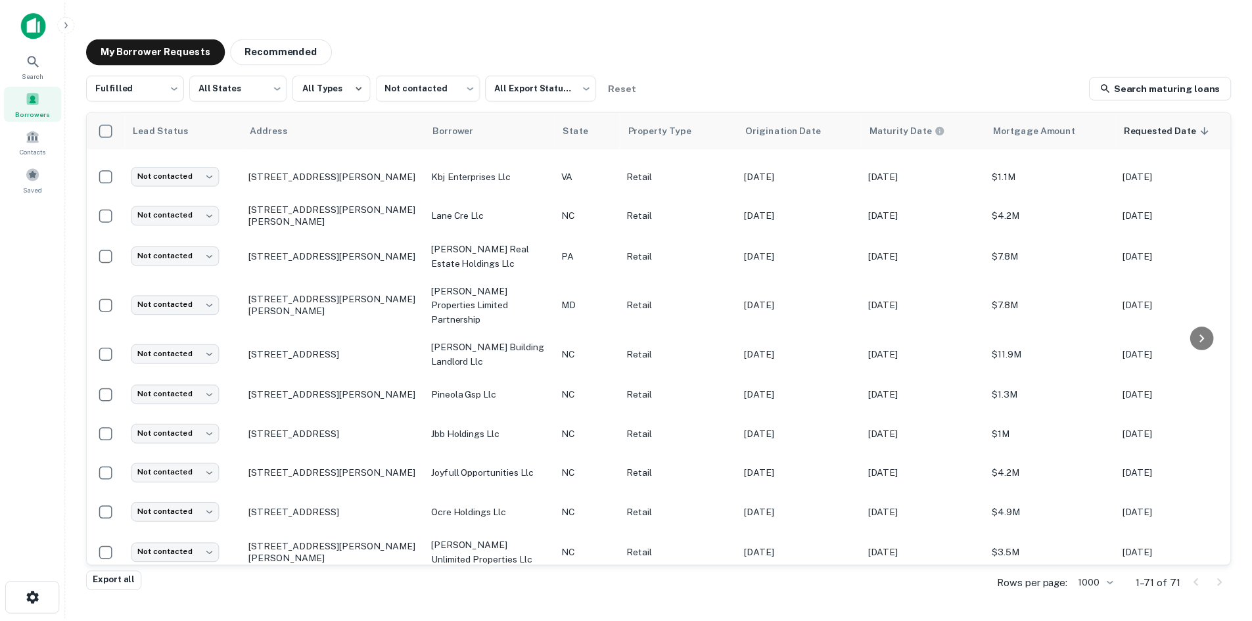
scroll to position [1300, 0]
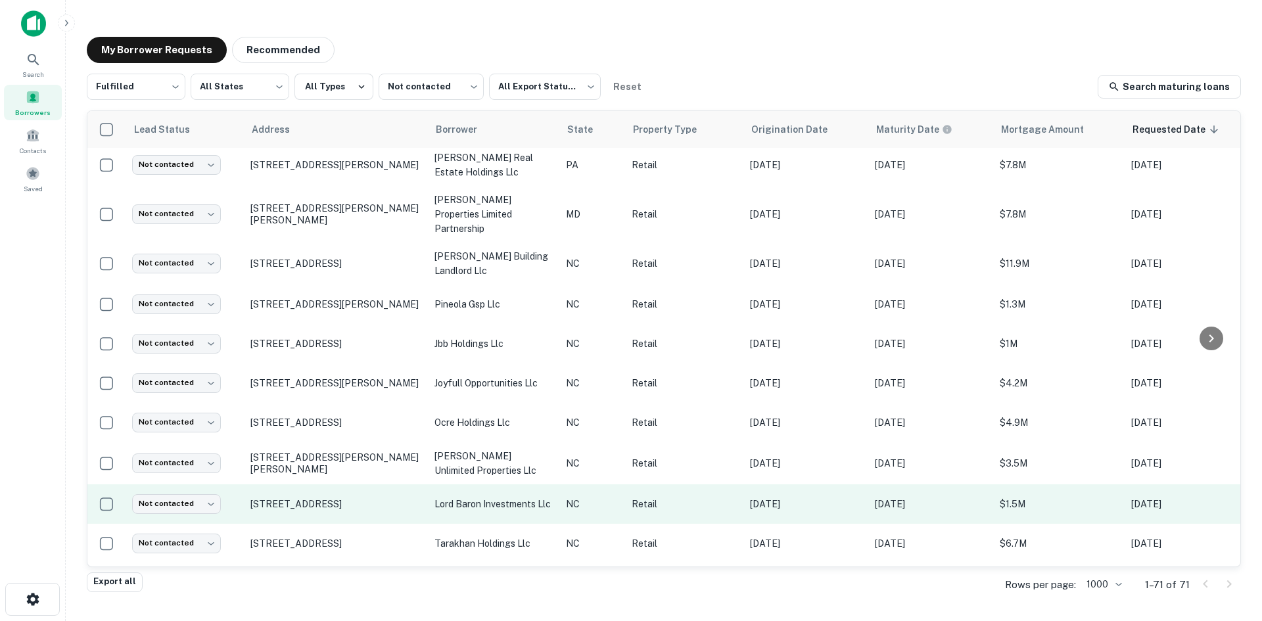
click at [370, 484] on td "9001 Baileywick Rd Raleigh, NC27615" at bounding box center [336, 503] width 184 height 39
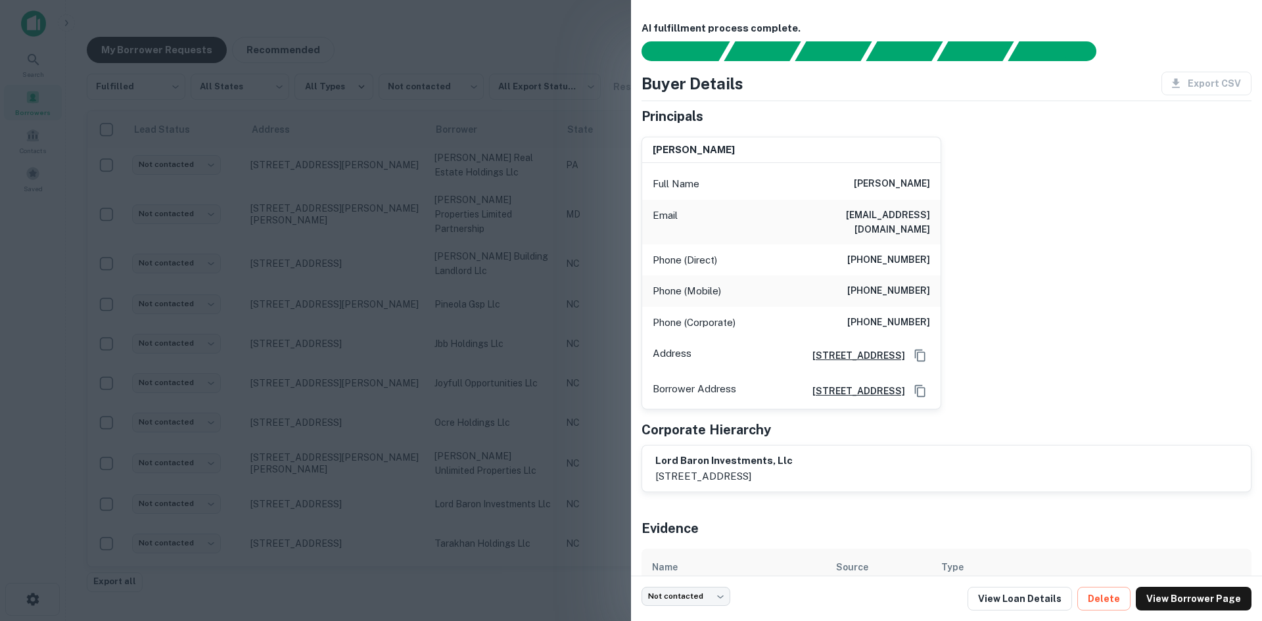
click at [356, 472] on div at bounding box center [631, 310] width 1262 height 621
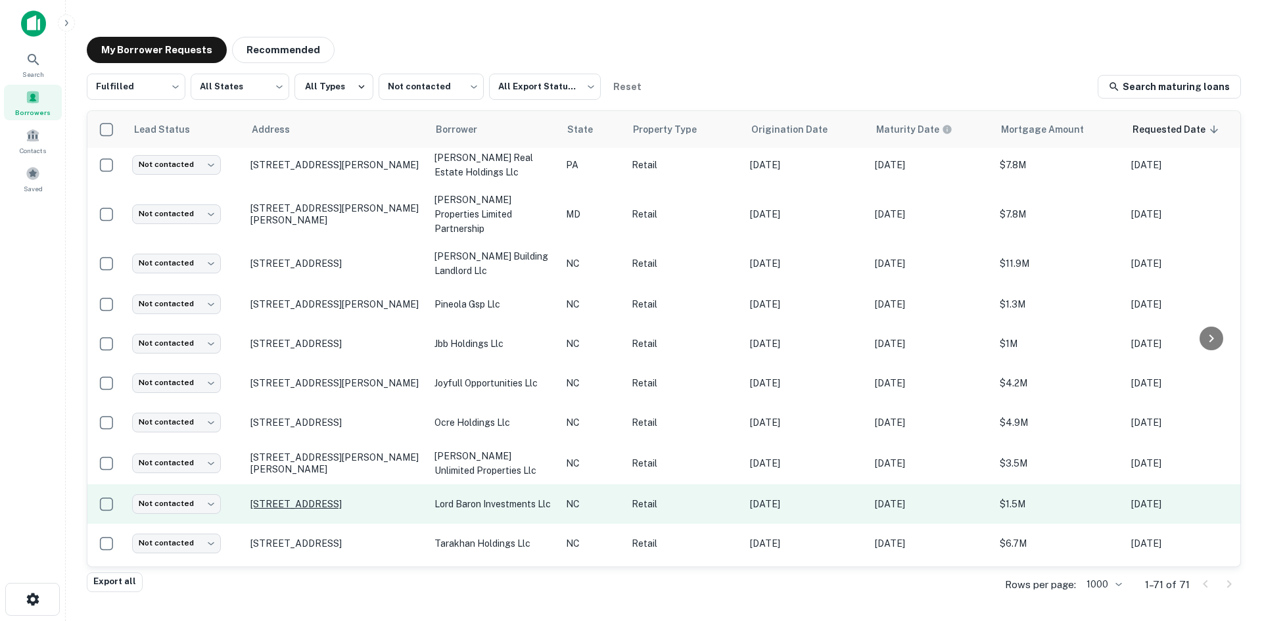
click at [367, 498] on p "9001 Baileywick Rd Raleigh, NC27615" at bounding box center [335, 504] width 171 height 12
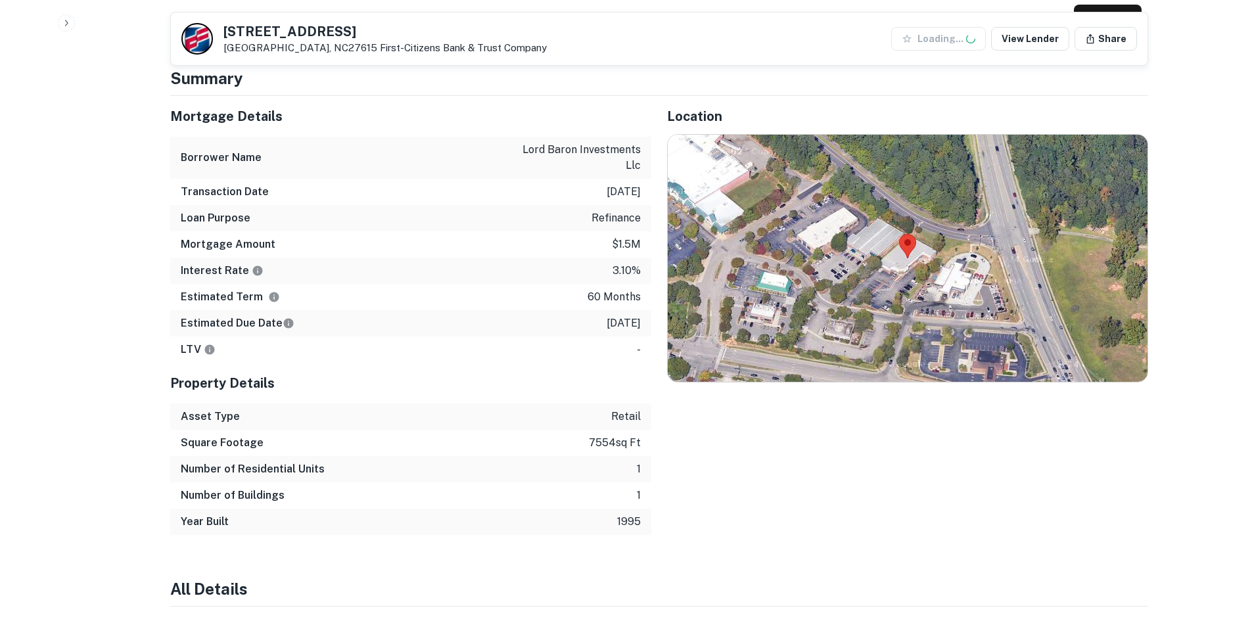
scroll to position [723, 0]
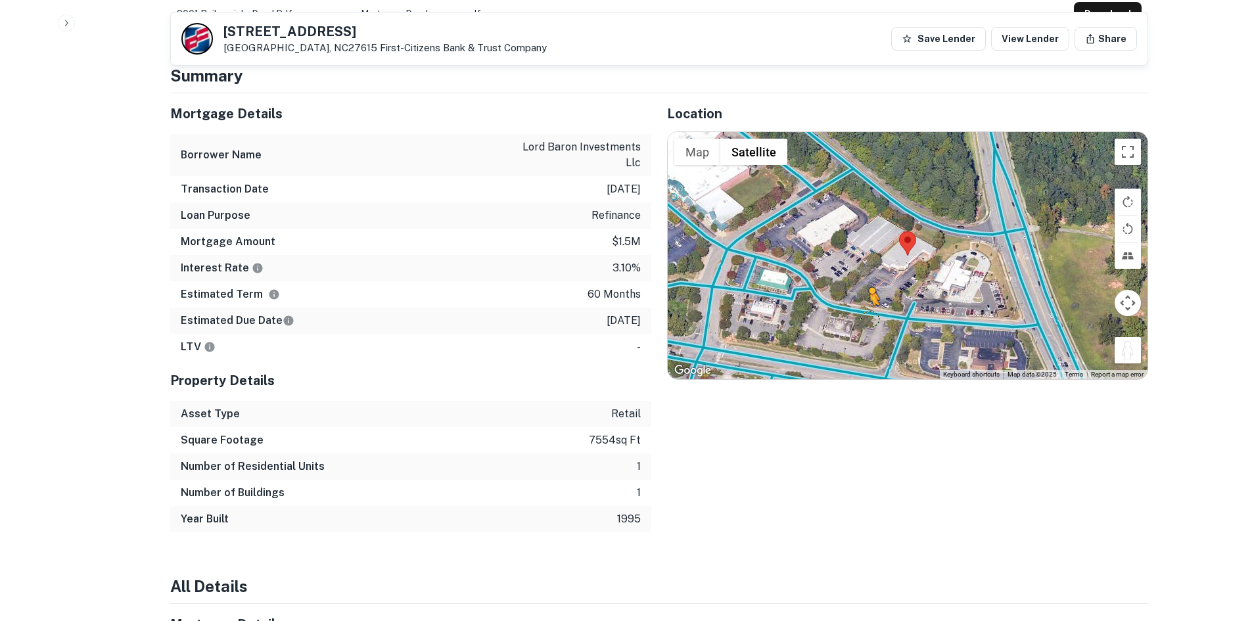
drag, startPoint x: 1129, startPoint y: 340, endPoint x: 859, endPoint y: 297, distance: 272.9
click at [859, 297] on div "To activate drag with keyboard, press Alt + Enter. Once in keyboard drag state,…" at bounding box center [908, 255] width 480 height 247
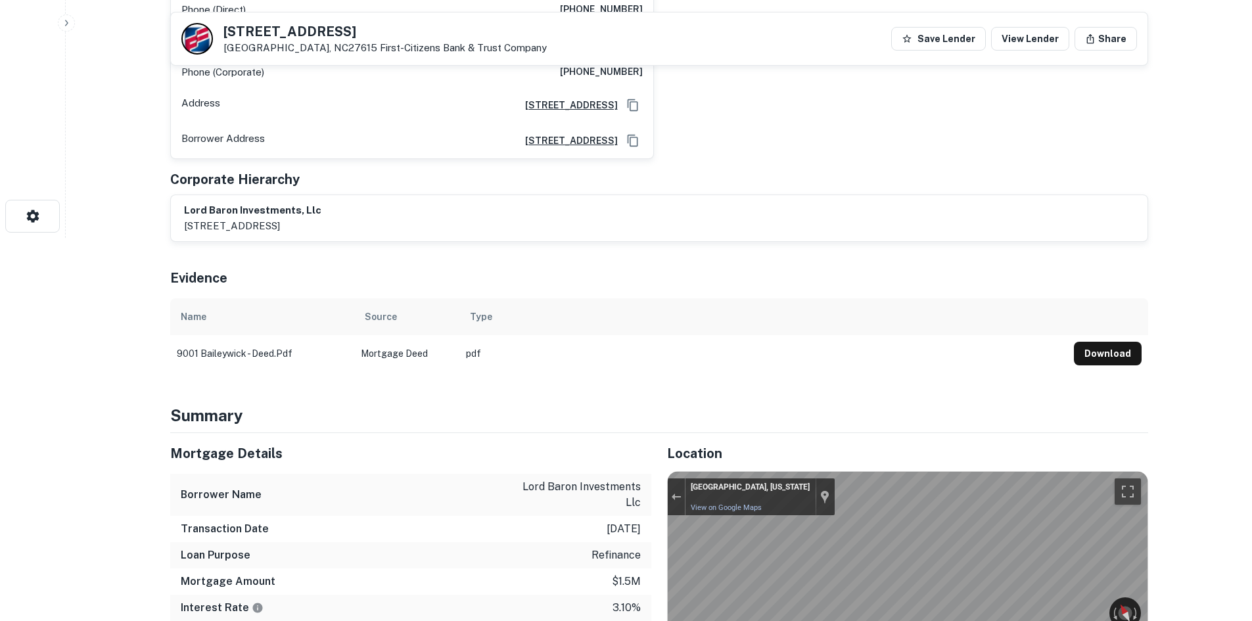
scroll to position [66, 0]
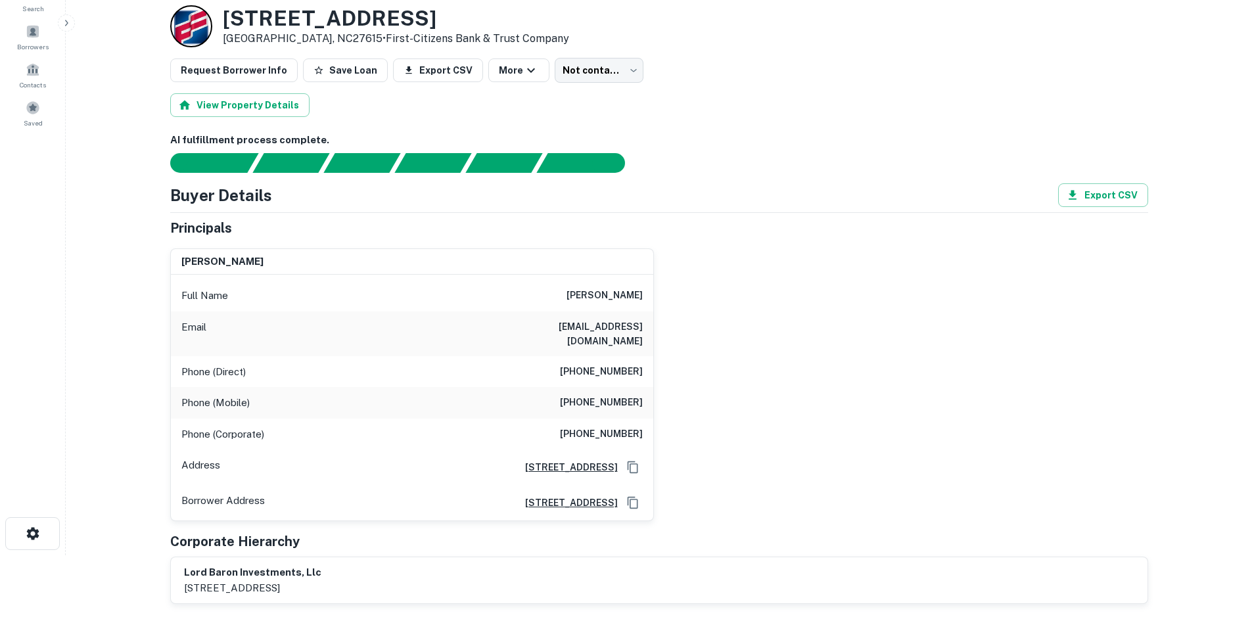
click at [618, 364] on h6 "(252) 355-0592" at bounding box center [601, 372] width 83 height 16
copy h6 "(252) 355-0592"
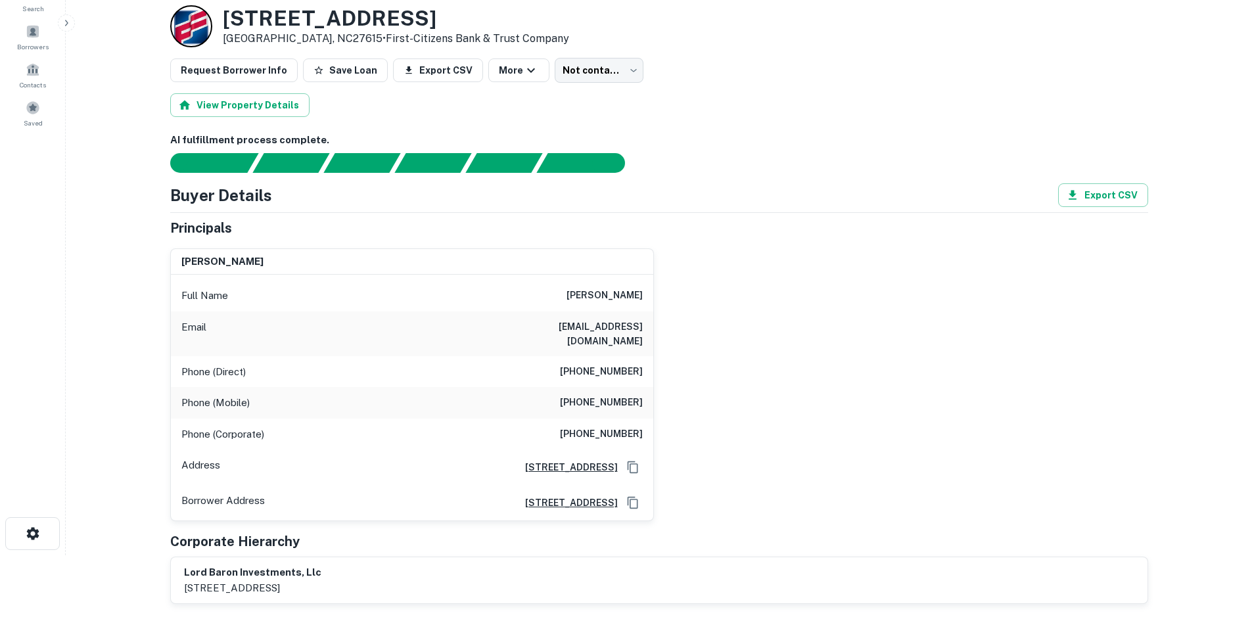
click at [607, 395] on h6 "(919) 522-1303" at bounding box center [601, 403] width 83 height 16
click at [610, 427] on h6 "(252) 622-4441" at bounding box center [601, 435] width 83 height 16
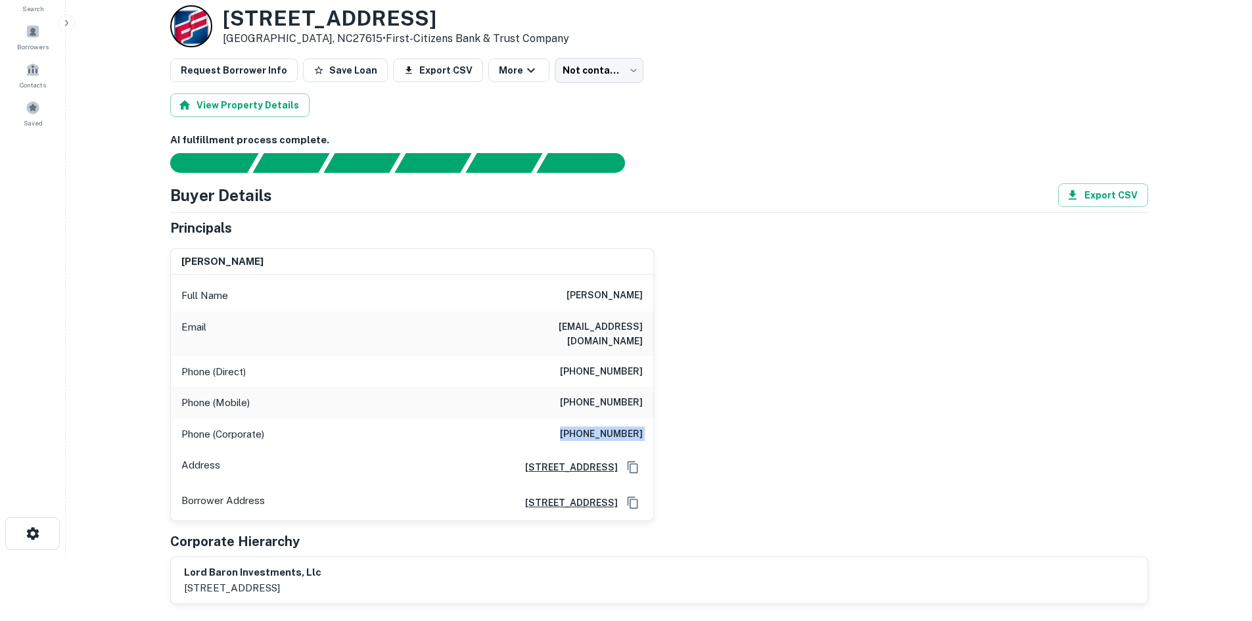
click at [610, 427] on h6 "(252) 622-4441" at bounding box center [601, 435] width 83 height 16
click at [603, 293] on h6 "joel f. plotkin" at bounding box center [605, 296] width 76 height 16
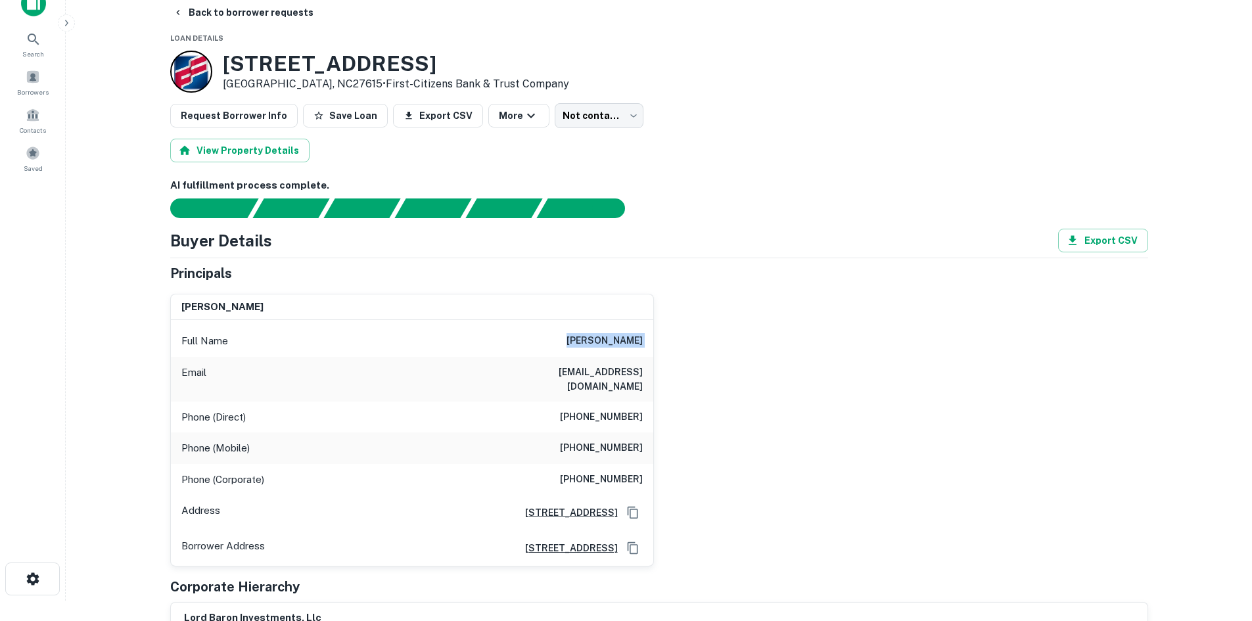
scroll to position [0, 0]
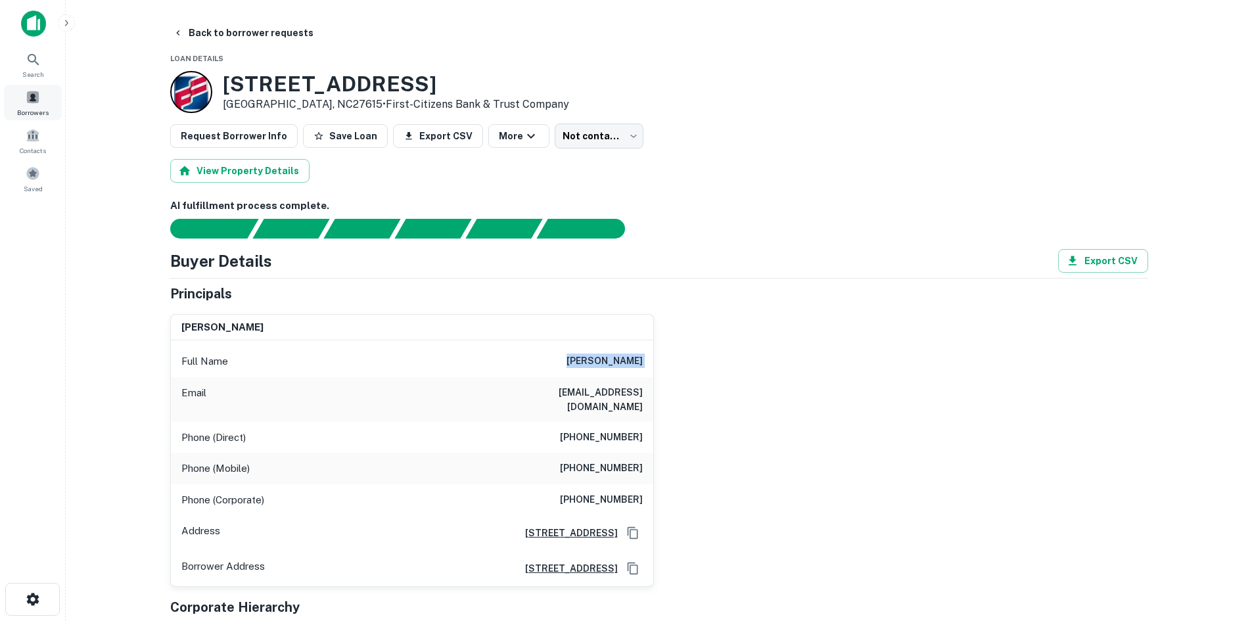
click at [47, 96] on div "Borrowers" at bounding box center [33, 102] width 58 height 35
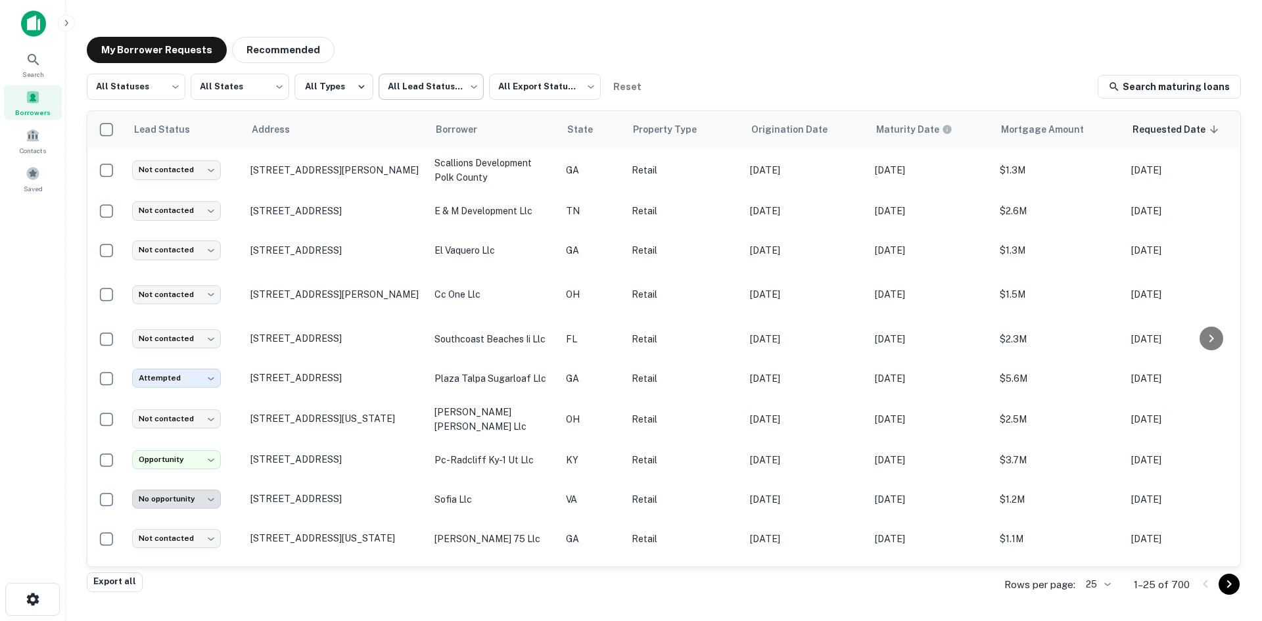
click at [404, 99] on body "Search Borrowers Contacts Saved My Borrower Requests Recommended All Statuses *…" at bounding box center [631, 310] width 1262 height 621
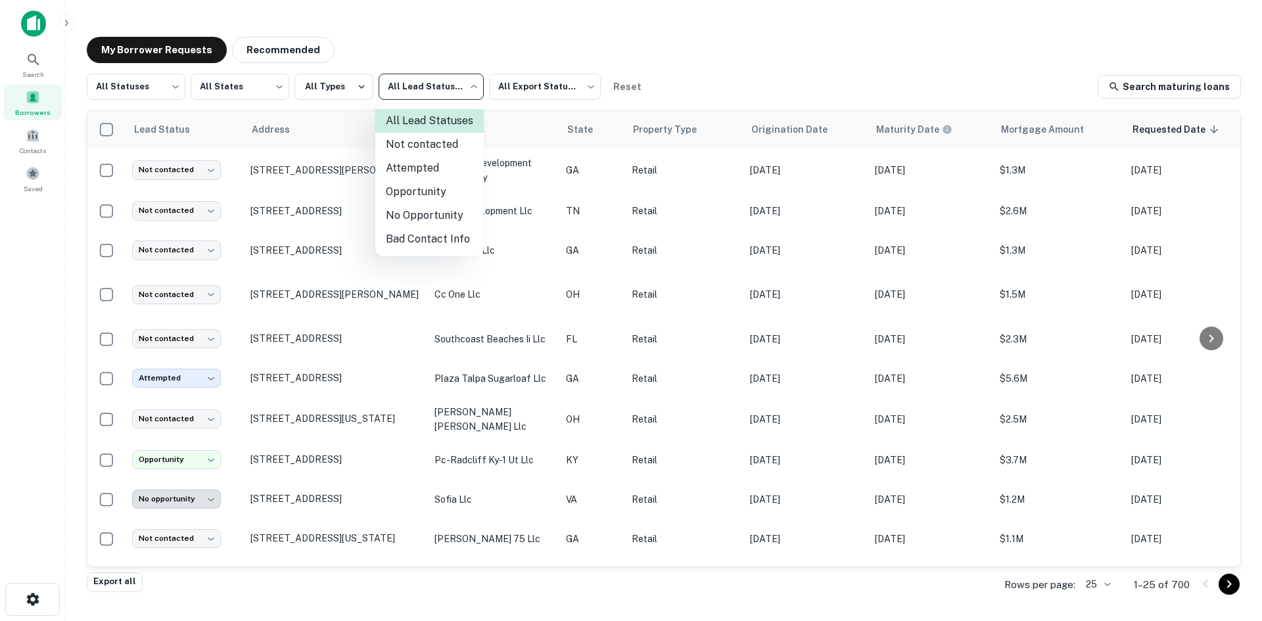
click at [443, 149] on li "Not contacted" at bounding box center [429, 145] width 108 height 24
type input "****"
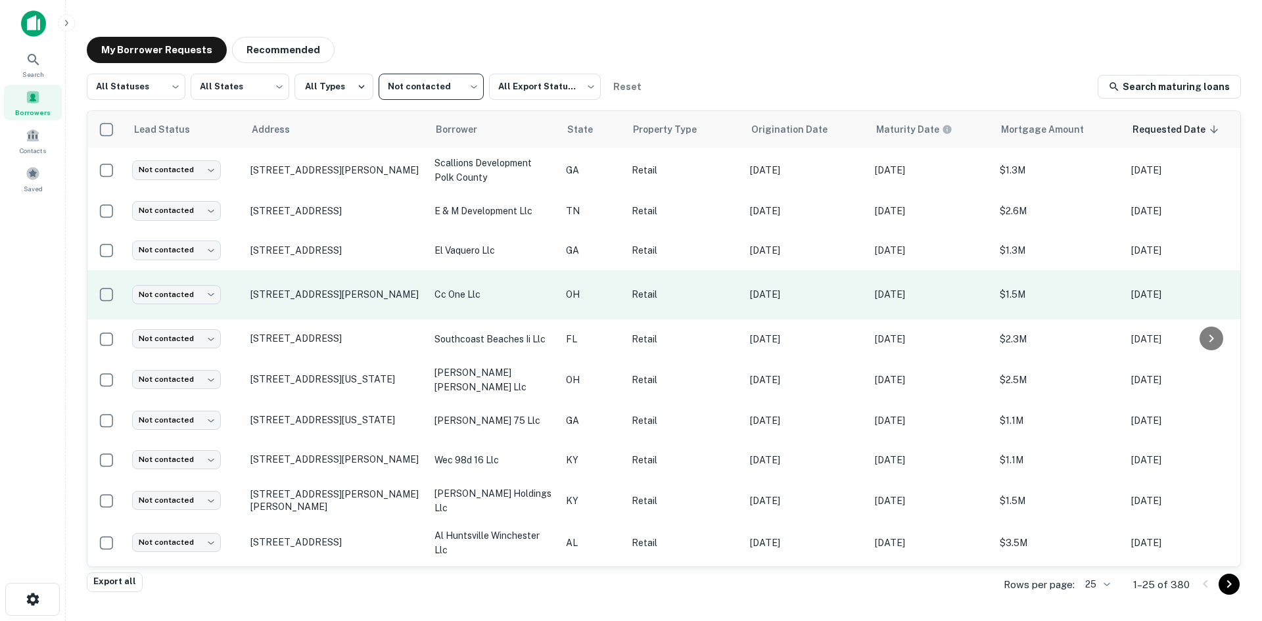
scroll to position [630, 0]
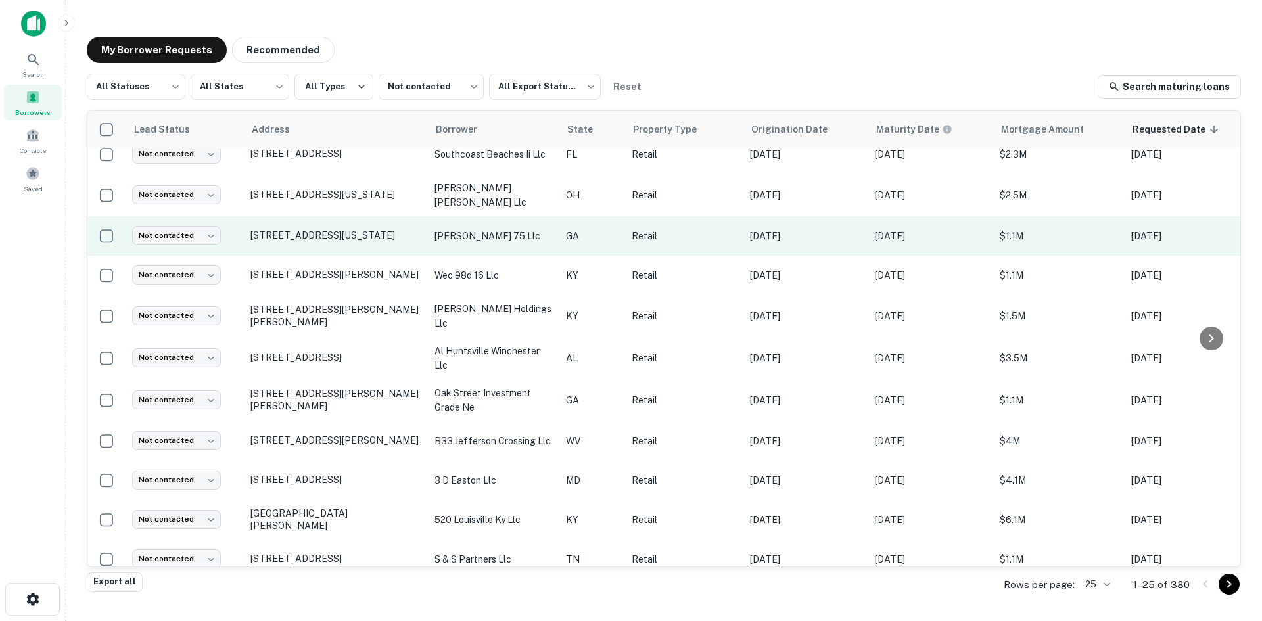
click at [334, 231] on td "[STREET_ADDRESS][US_STATE]" at bounding box center [336, 235] width 184 height 39
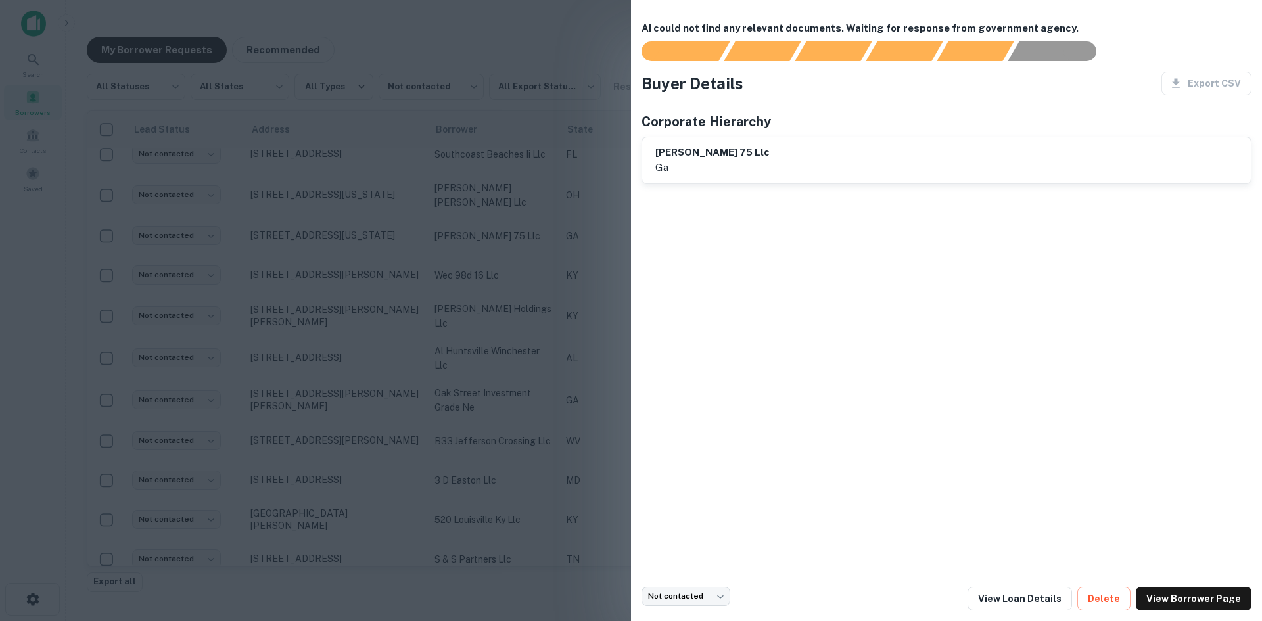
click at [332, 232] on div at bounding box center [631, 310] width 1262 height 621
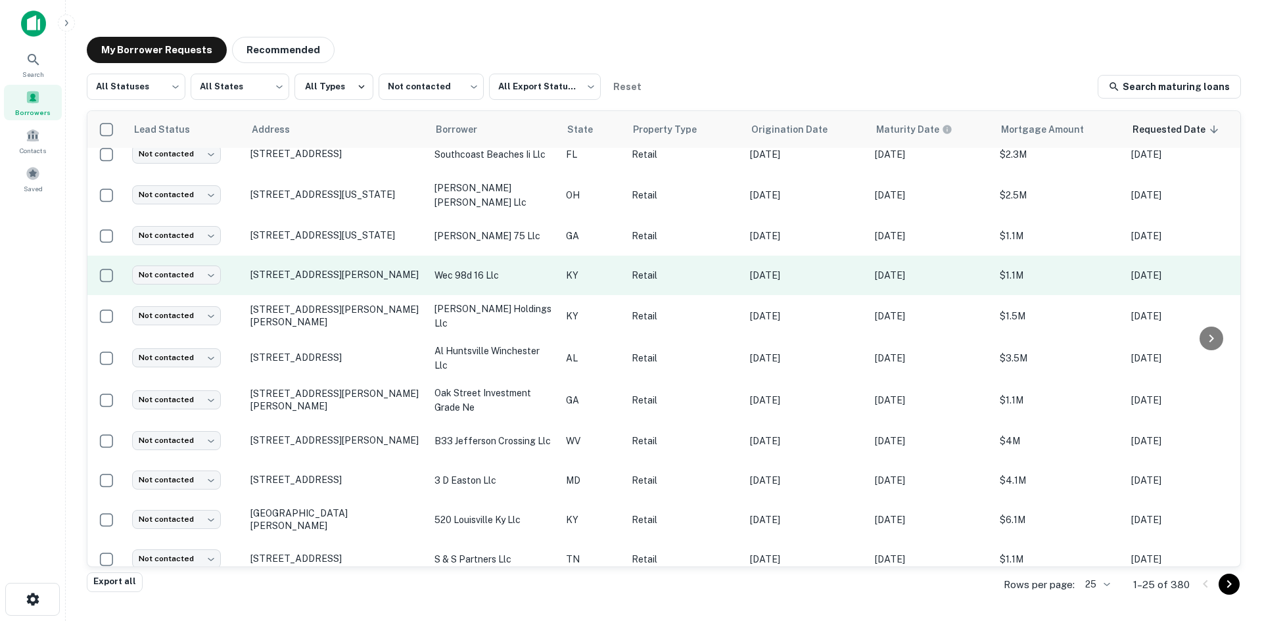
click at [330, 263] on td "[STREET_ADDRESS][PERSON_NAME]" at bounding box center [336, 275] width 184 height 39
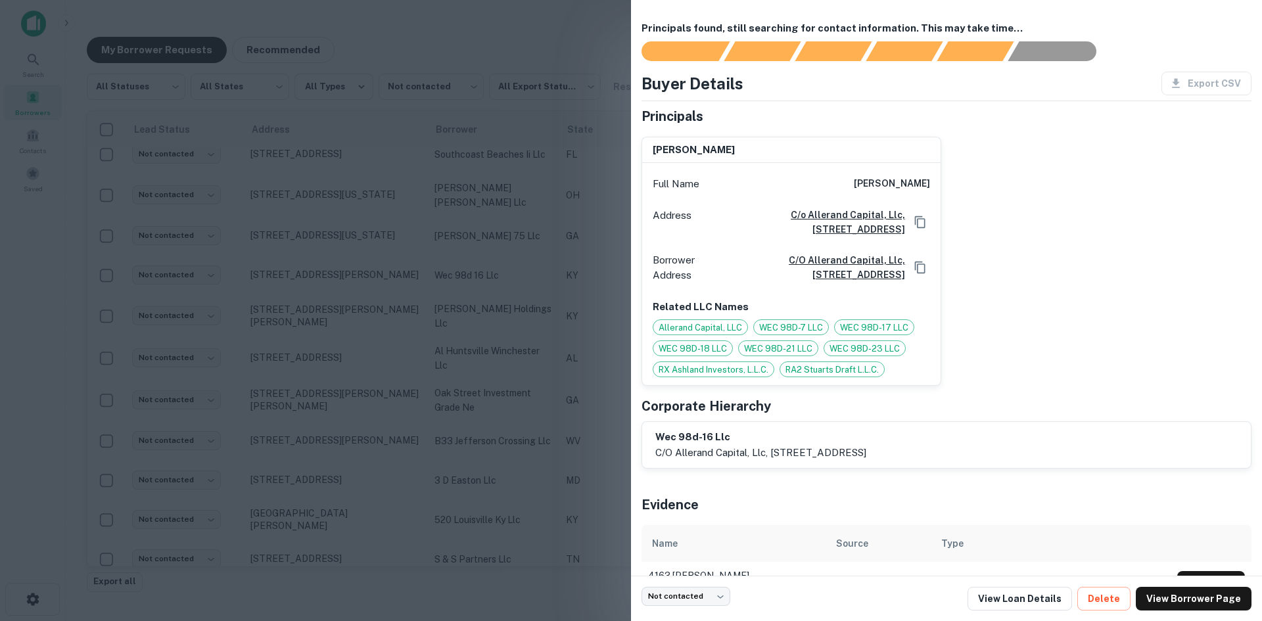
click at [329, 264] on div at bounding box center [631, 310] width 1262 height 621
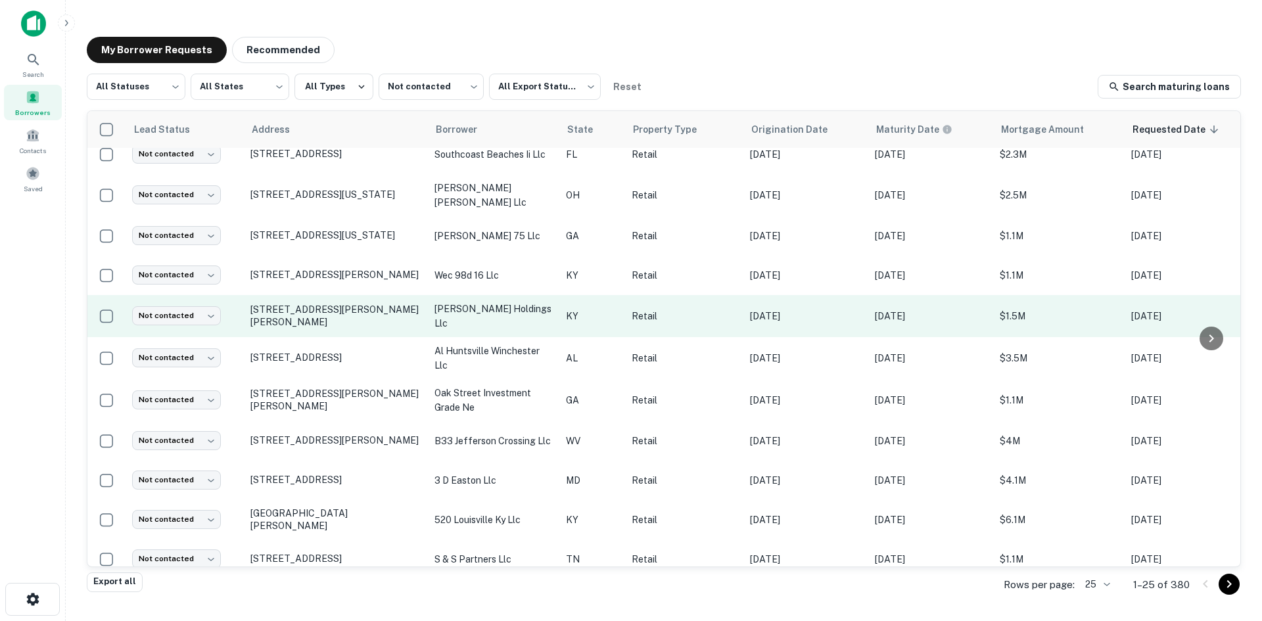
click at [327, 304] on td "6555 Nicholas St Florence, KY41042" at bounding box center [336, 316] width 184 height 42
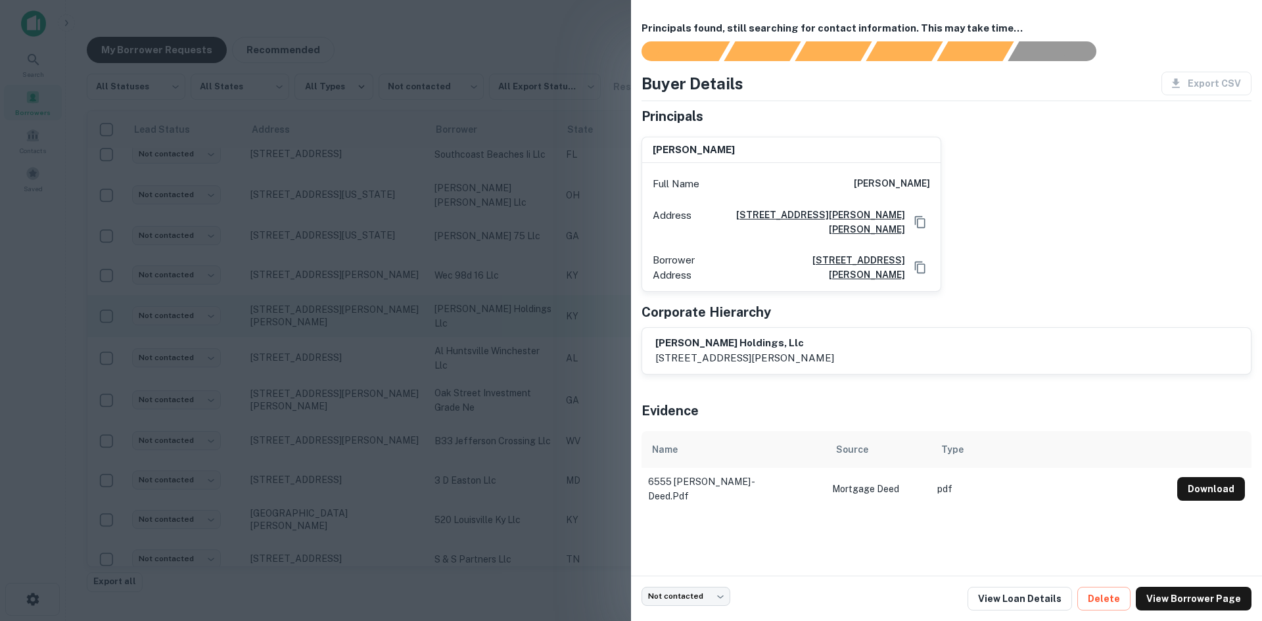
click at [327, 304] on div at bounding box center [631, 310] width 1262 height 621
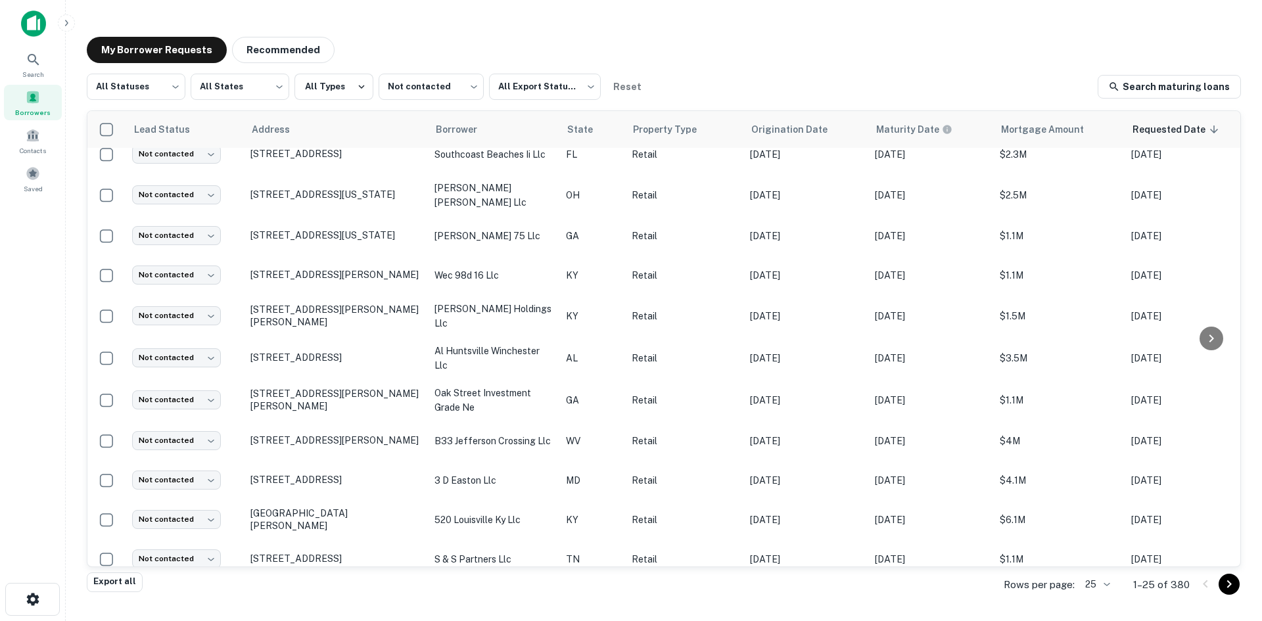
click at [156, 105] on div "All Statuses *** ​ All States *** ​ All Types Not contacted **** ​ All Export S…" at bounding box center [664, 323] width 1154 height 499
click at [162, 97] on body "Search Borrowers Contacts Saved My Borrower Requests Recommended All Statuses *…" at bounding box center [631, 310] width 1262 height 621
click at [156, 162] on li "Fulfilled" at bounding box center [136, 168] width 99 height 24
type input "*********"
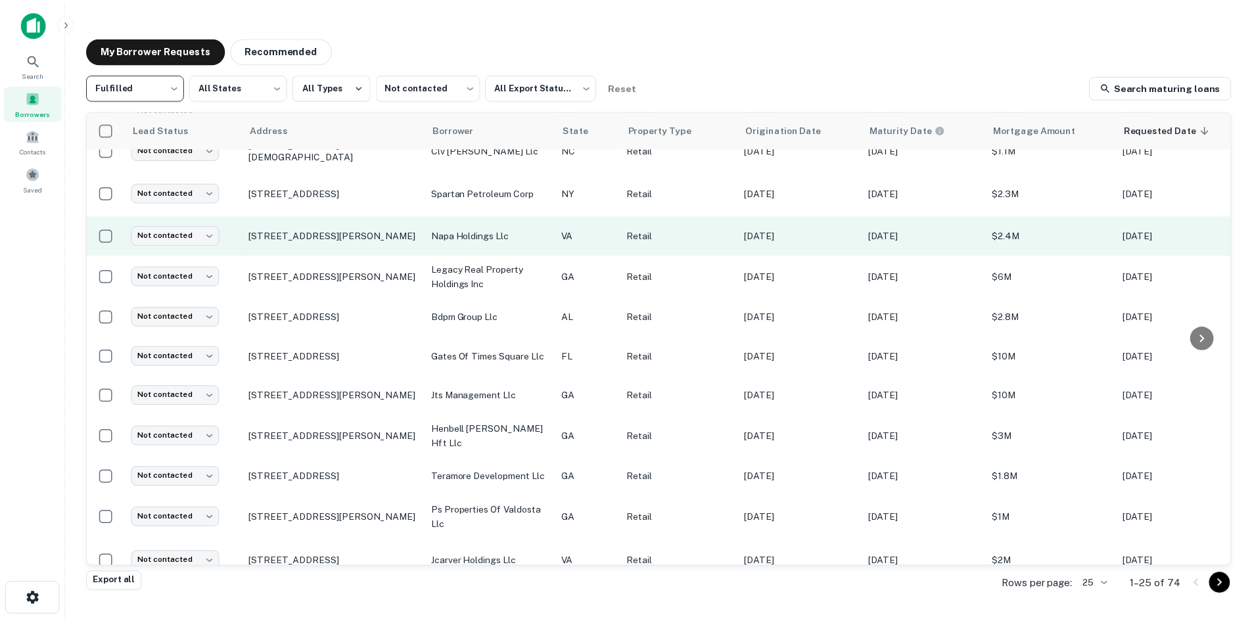
scroll to position [631, 0]
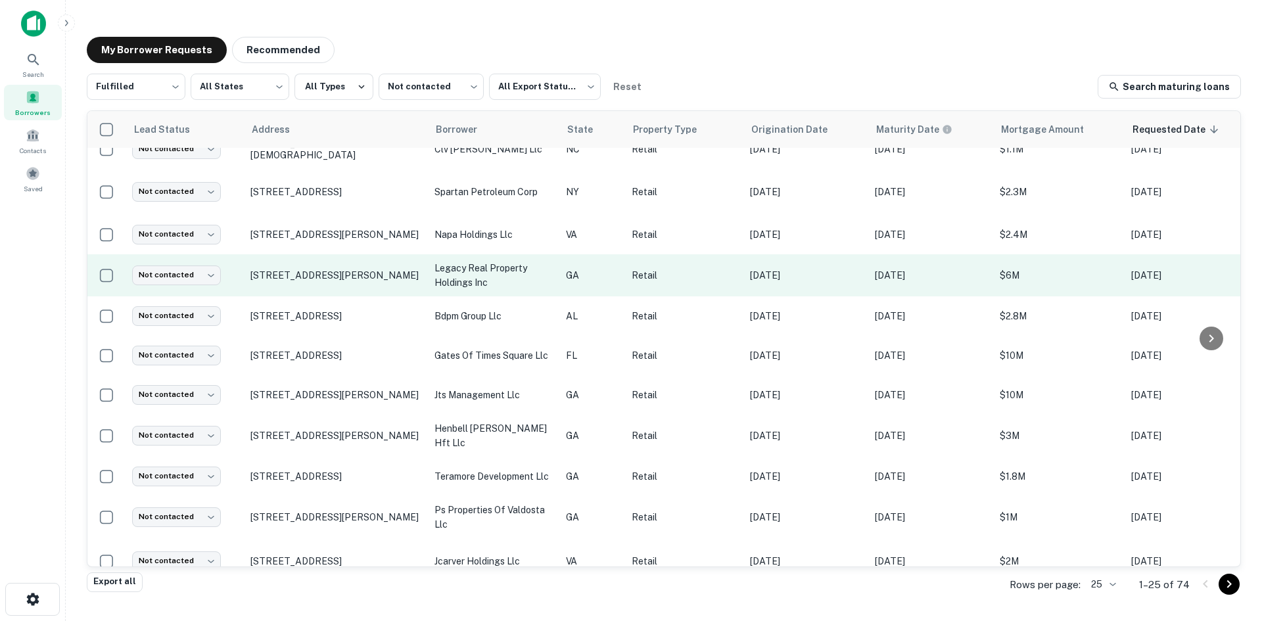
click at [357, 265] on td "[STREET_ADDRESS][PERSON_NAME]" at bounding box center [336, 275] width 184 height 42
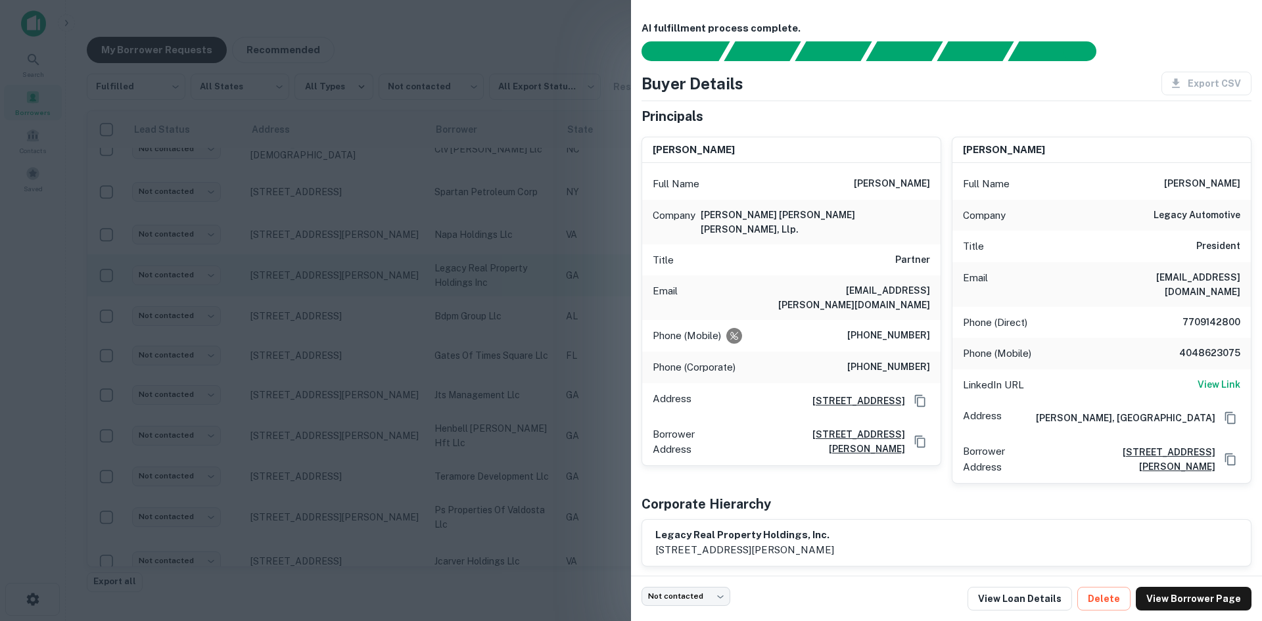
click at [357, 265] on div at bounding box center [631, 310] width 1262 height 621
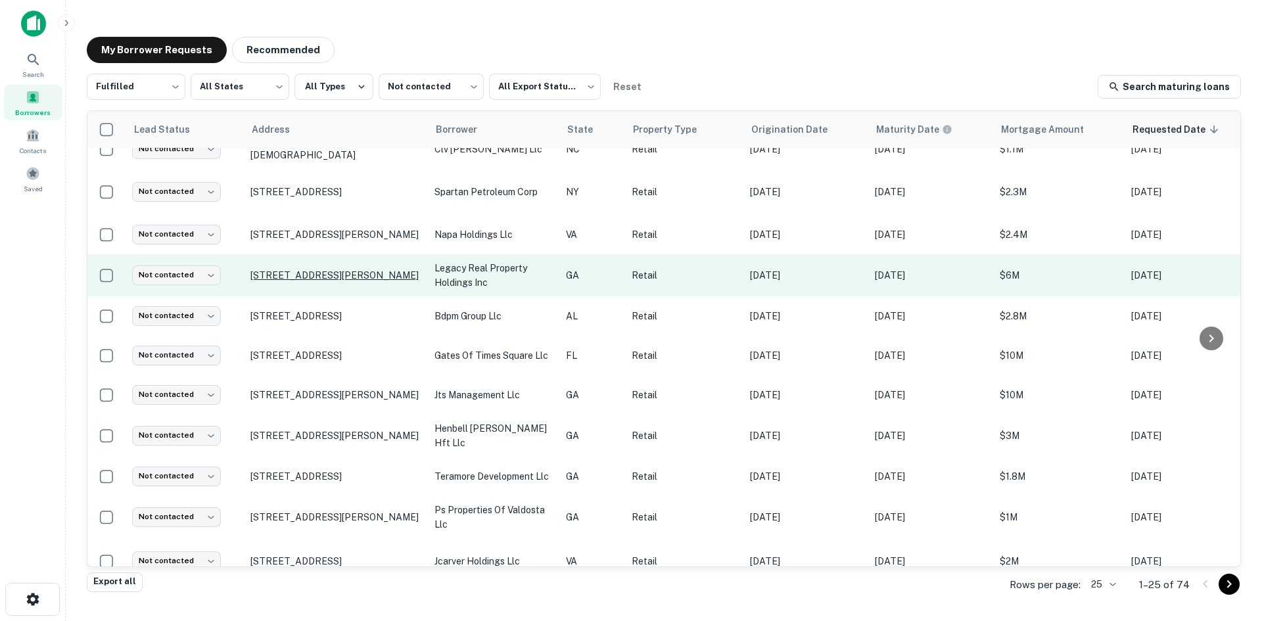
click at [342, 270] on p "[STREET_ADDRESS][PERSON_NAME]" at bounding box center [335, 276] width 171 height 12
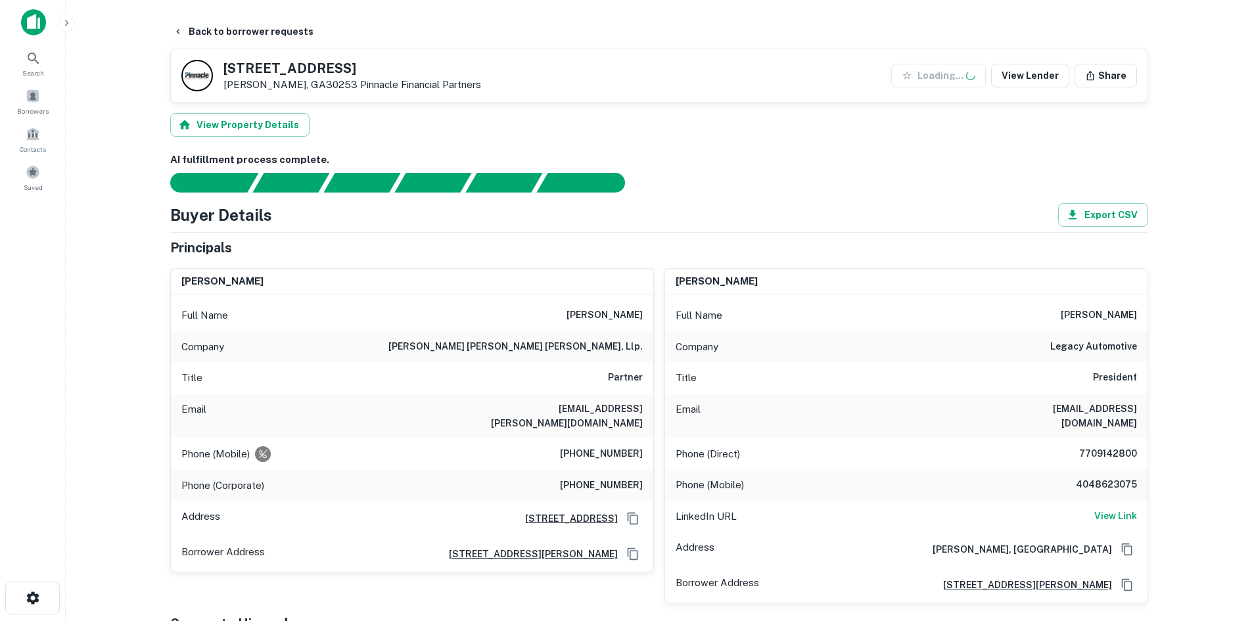
scroll to position [460, 0]
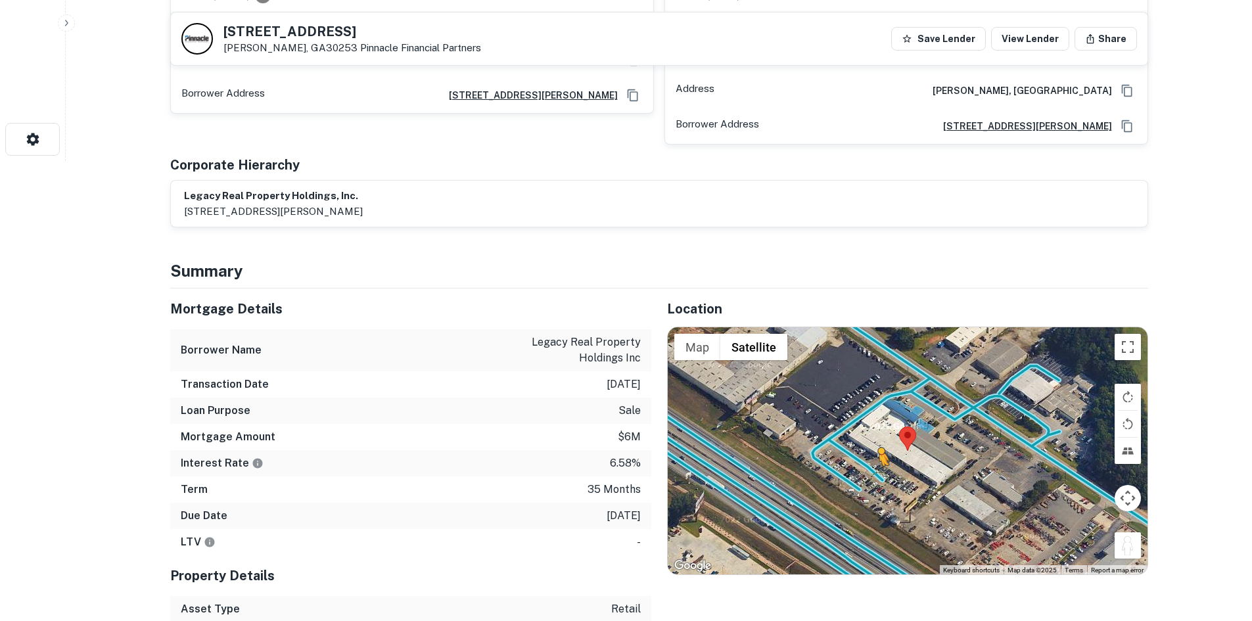
drag, startPoint x: 1132, startPoint y: 541, endPoint x: 870, endPoint y: 462, distance: 273.3
click at [870, 462] on div "To activate drag with keyboard, press Alt + Enter. Once in keyboard drag state,…" at bounding box center [908, 450] width 480 height 247
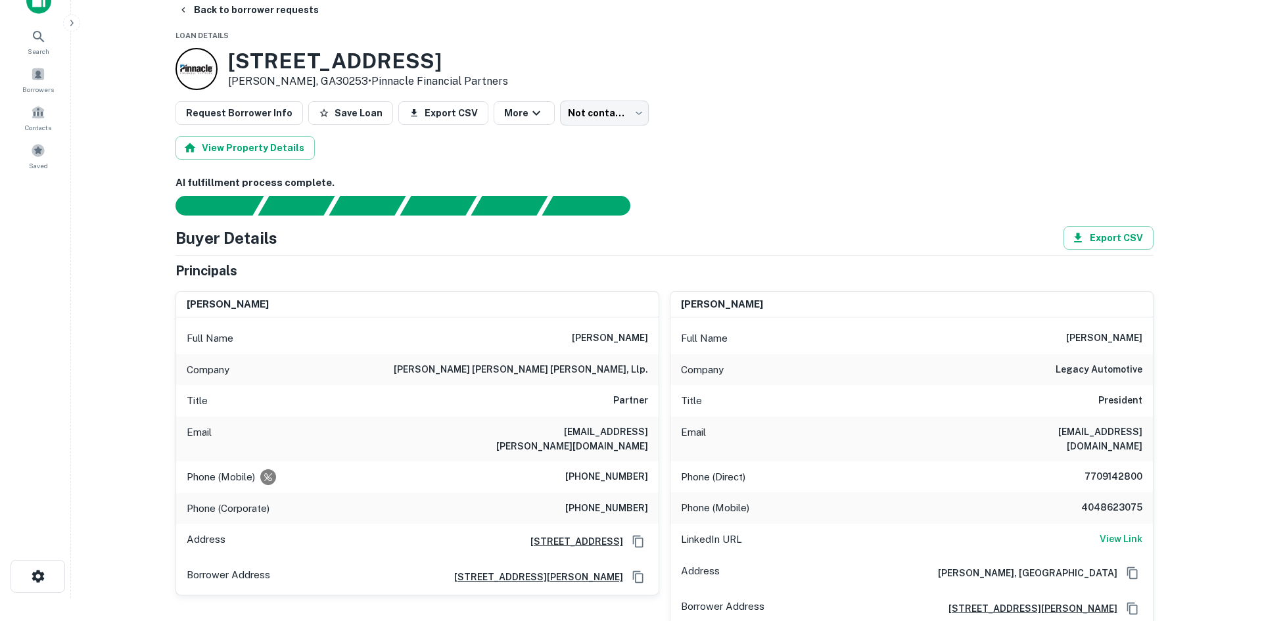
scroll to position [0, 0]
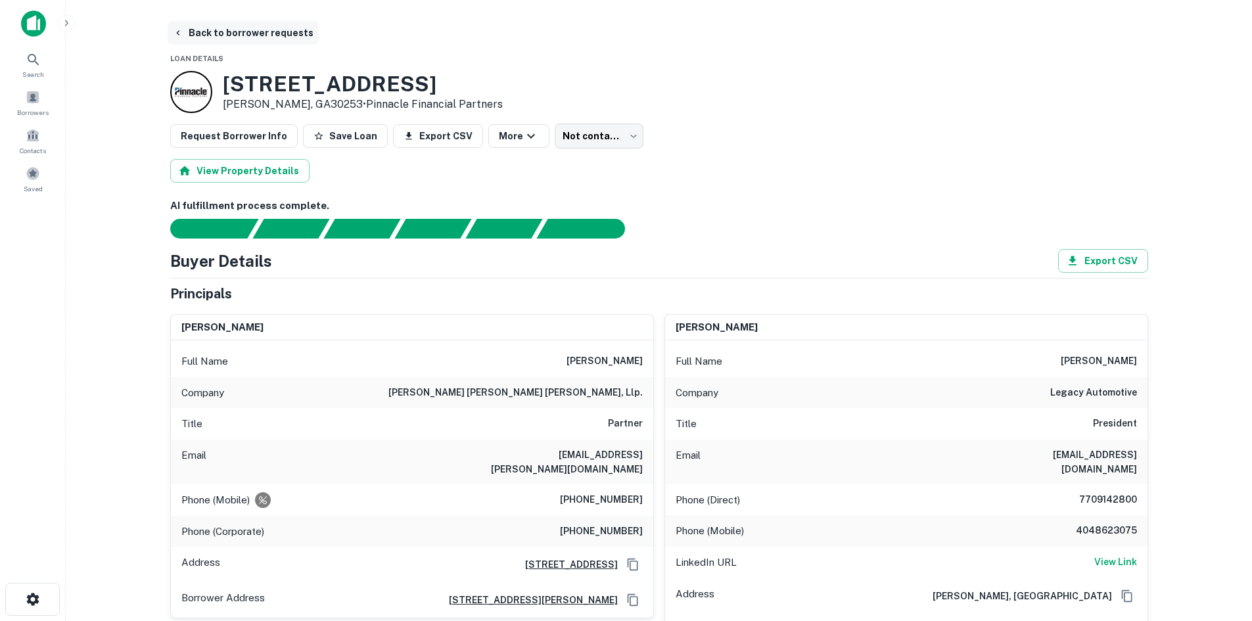
click at [256, 30] on button "Back to borrower requests" at bounding box center [243, 33] width 151 height 24
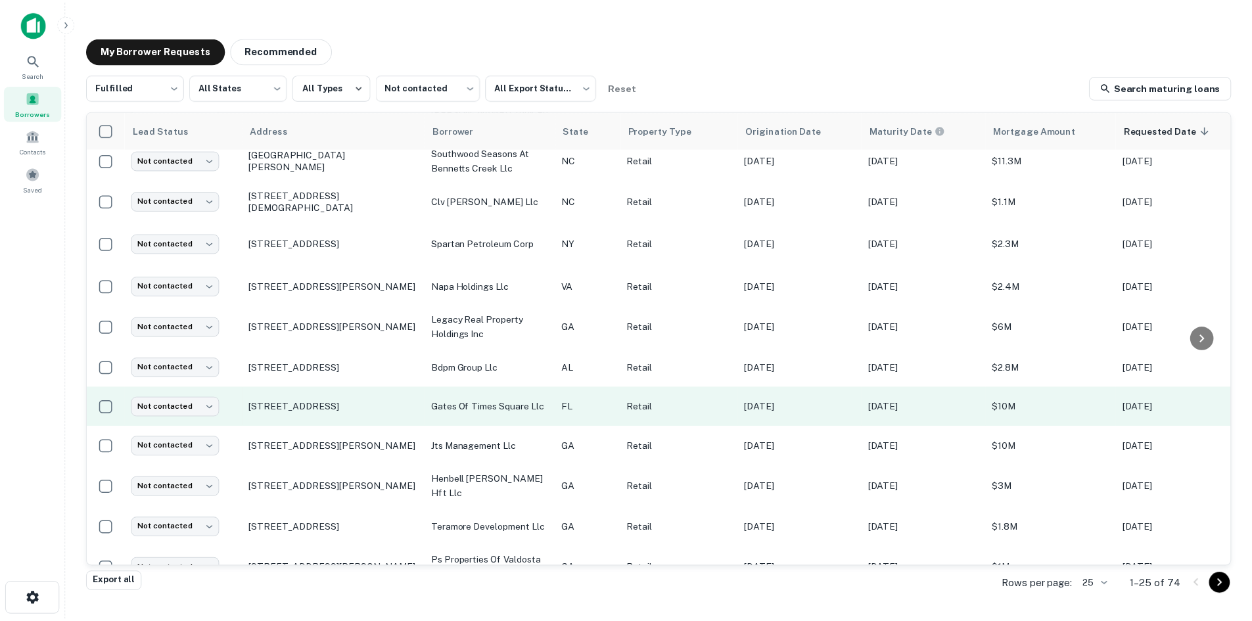
scroll to position [631, 0]
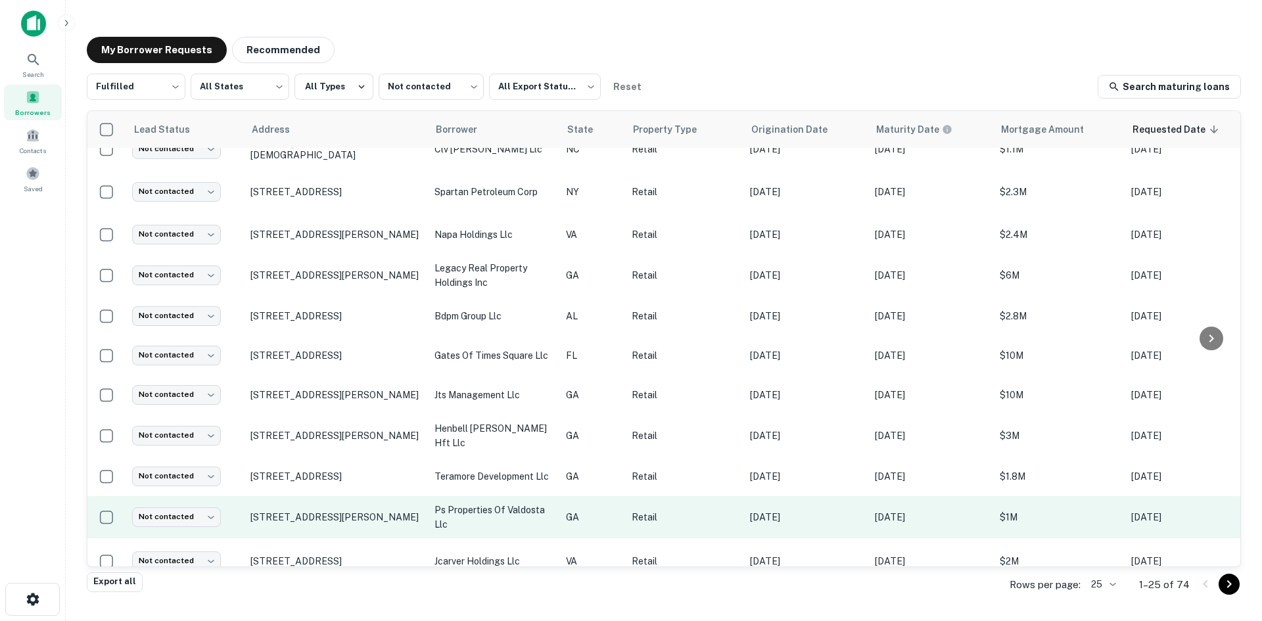
click at [327, 502] on td "200 S Patterson St Valdosta, GA31601" at bounding box center [336, 517] width 184 height 42
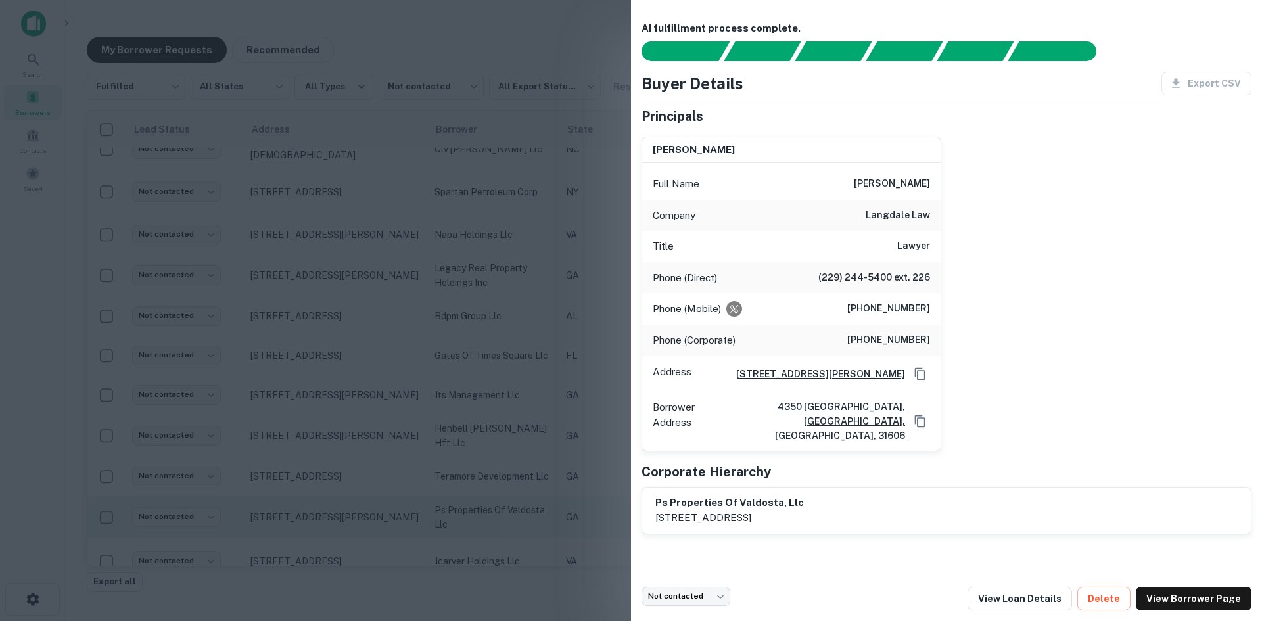
click at [327, 502] on div at bounding box center [631, 310] width 1262 height 621
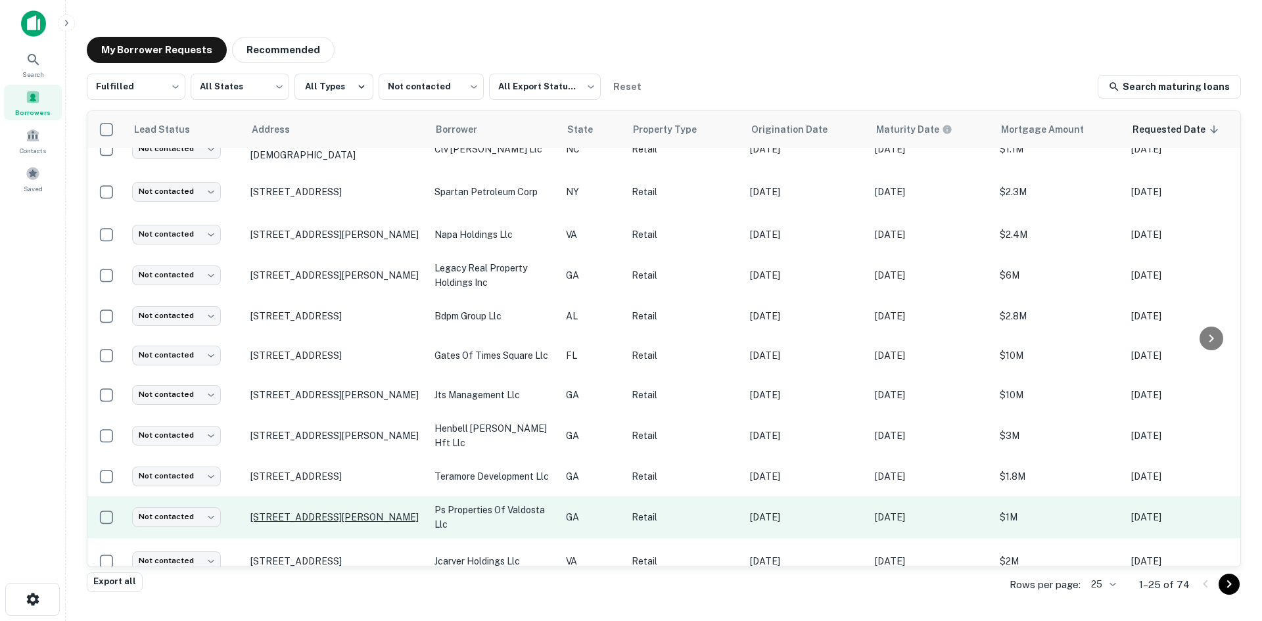
click at [325, 511] on p "200 S Patterson St Valdosta, GA31601" at bounding box center [335, 517] width 171 height 12
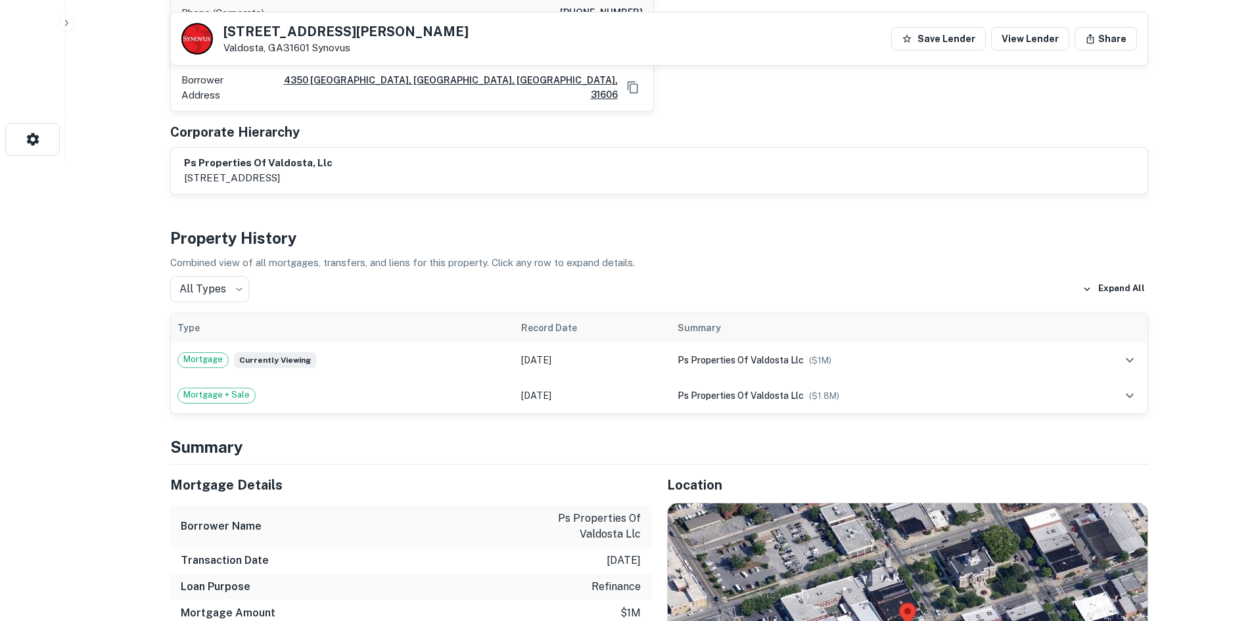
scroll to position [657, 0]
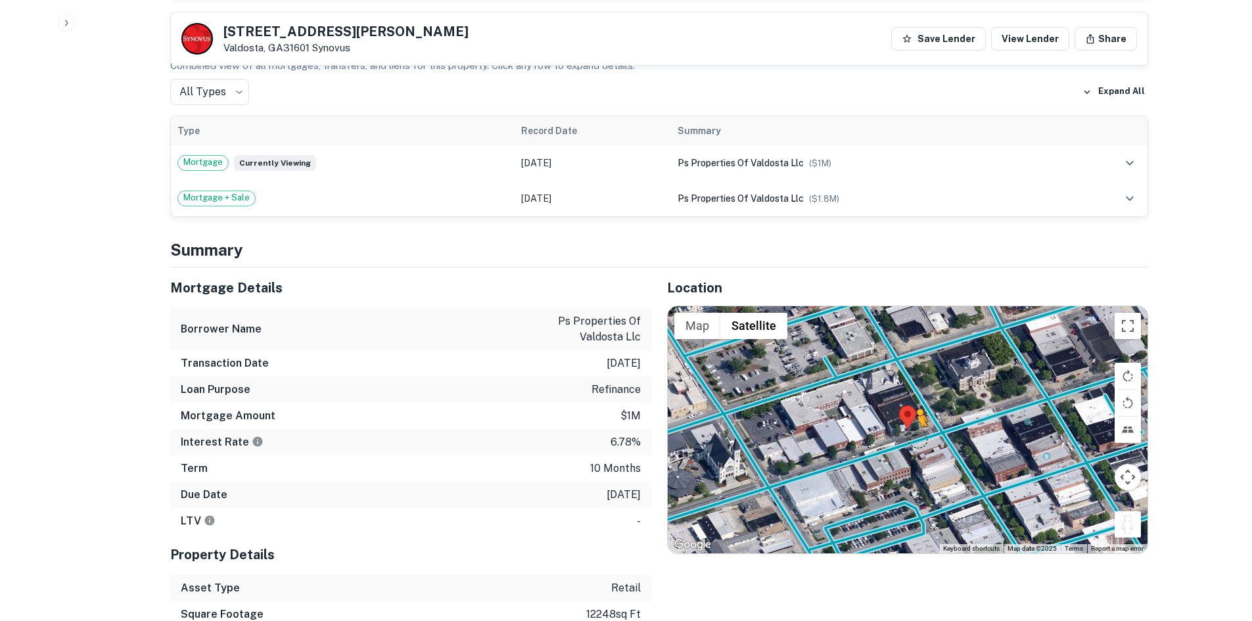
drag, startPoint x: 1125, startPoint y: 514, endPoint x: 917, endPoint y: 429, distance: 225.2
click at [917, 429] on div "To activate drag with keyboard, press Alt + Enter. Once in keyboard drag state,…" at bounding box center [908, 429] width 480 height 247
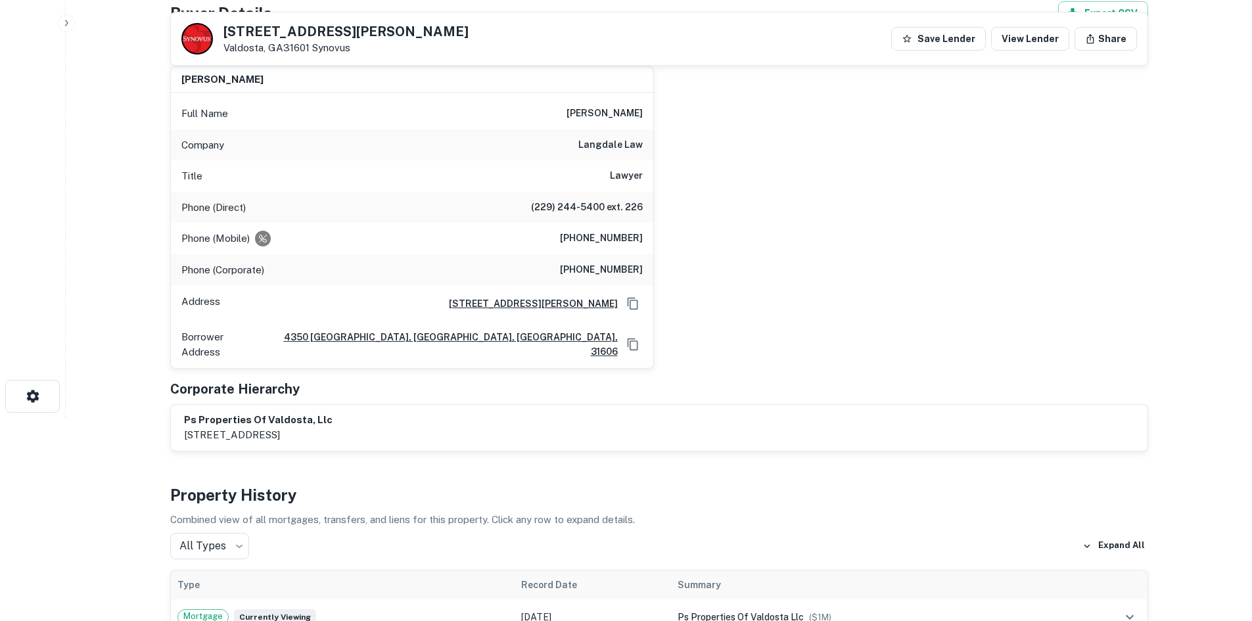
scroll to position [66, 0]
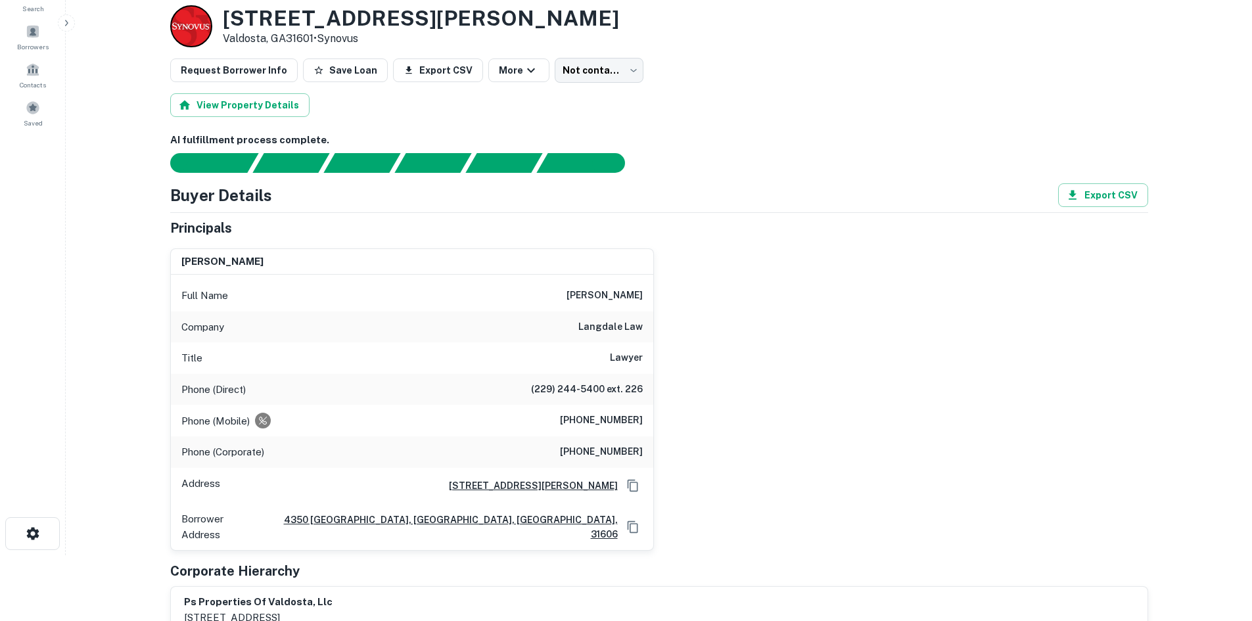
click at [571, 397] on h6 "(229) 244-5400 ext. 226" at bounding box center [587, 390] width 112 height 16
click at [592, 416] on h6 "(404) 317-4395" at bounding box center [601, 421] width 83 height 16
copy h6 "(404) 317-4395"
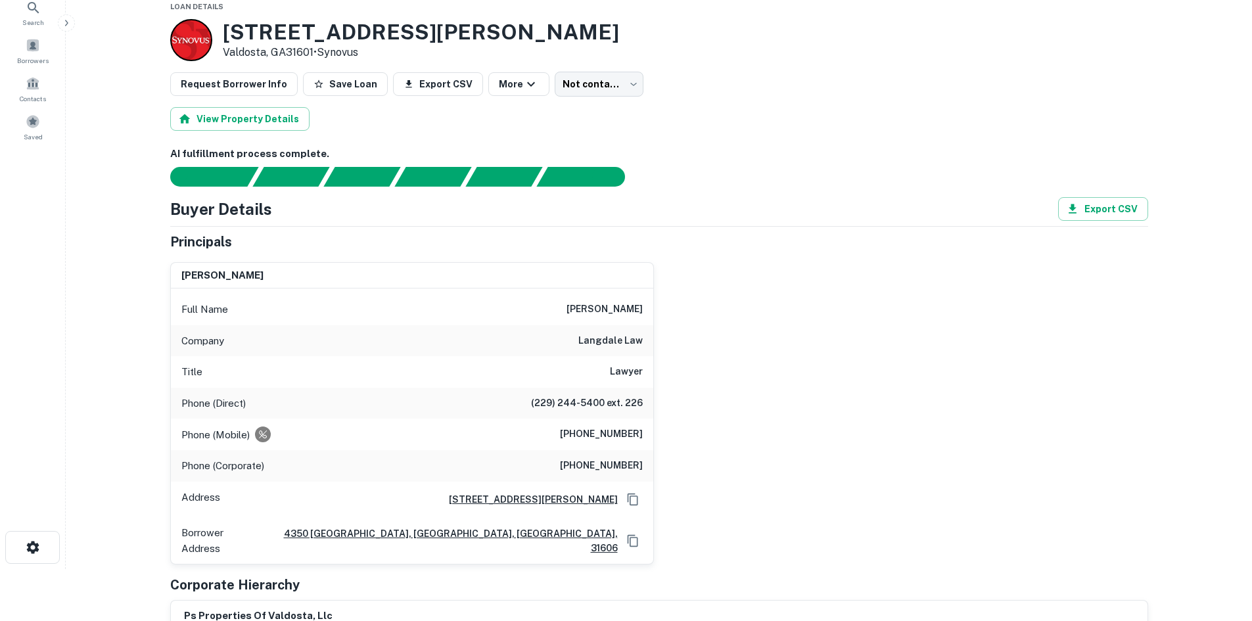
scroll to position [46, 0]
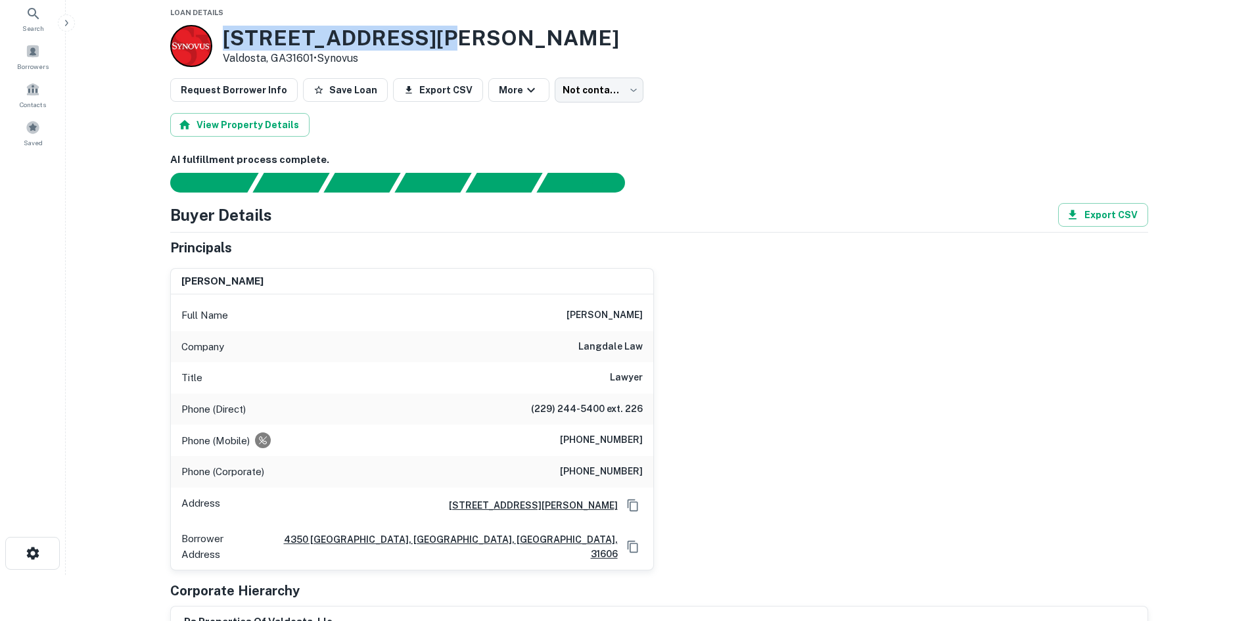
drag, startPoint x: 219, startPoint y: 12, endPoint x: 421, endPoint y: 35, distance: 203.1
click at [421, 35] on div "200 S Patterson St Valdosta, GA31601 • Synovus" at bounding box center [659, 46] width 978 height 42
copy h3 "200 S Patterson St"
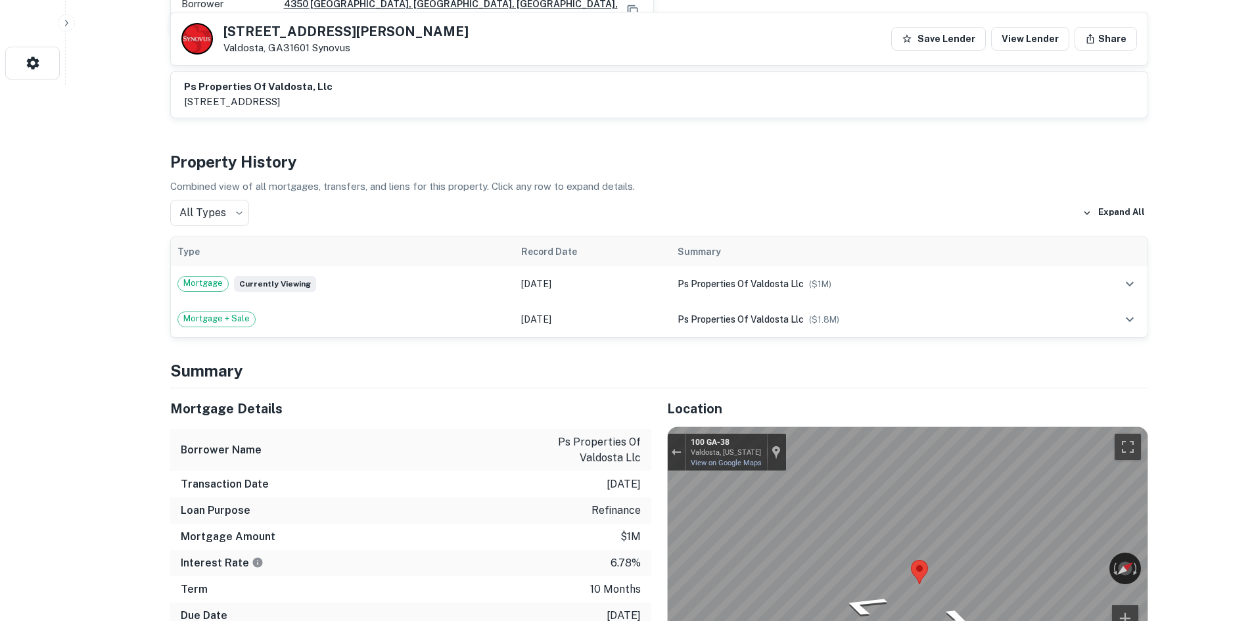
scroll to position [638, 0]
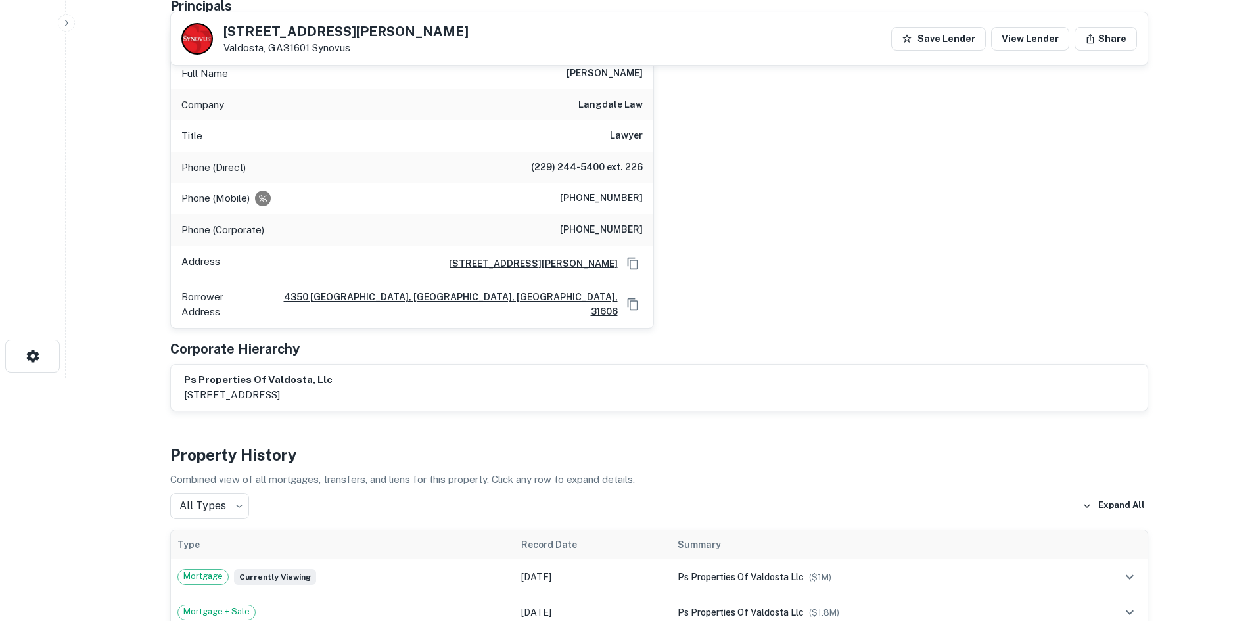
scroll to position [177, 0]
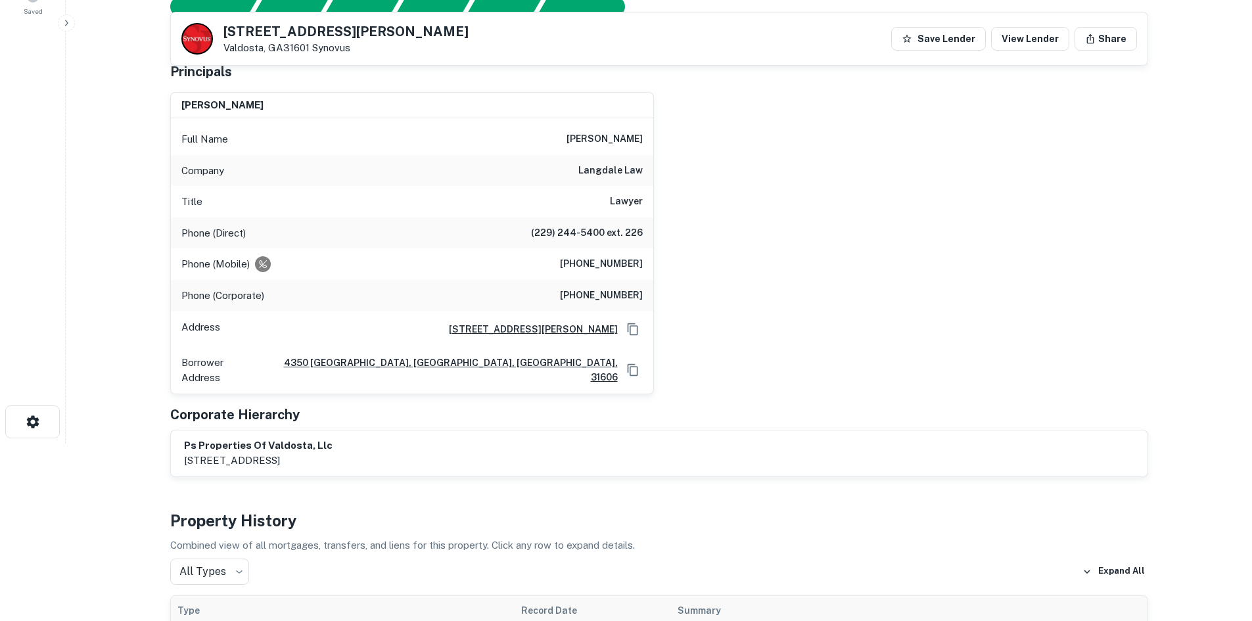
click at [599, 257] on h6 "(404) 317-4395" at bounding box center [601, 264] width 83 height 16
click at [599, 265] on h6 "(404) 317-4395" at bounding box center [601, 264] width 83 height 16
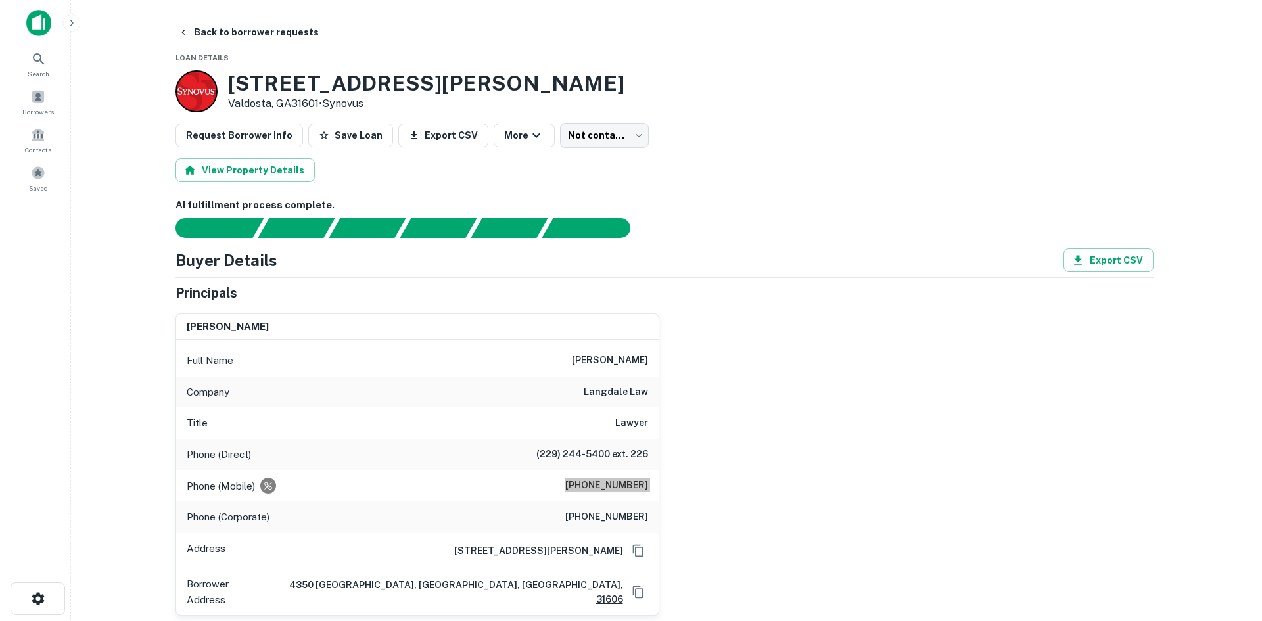
scroll to position [0, 0]
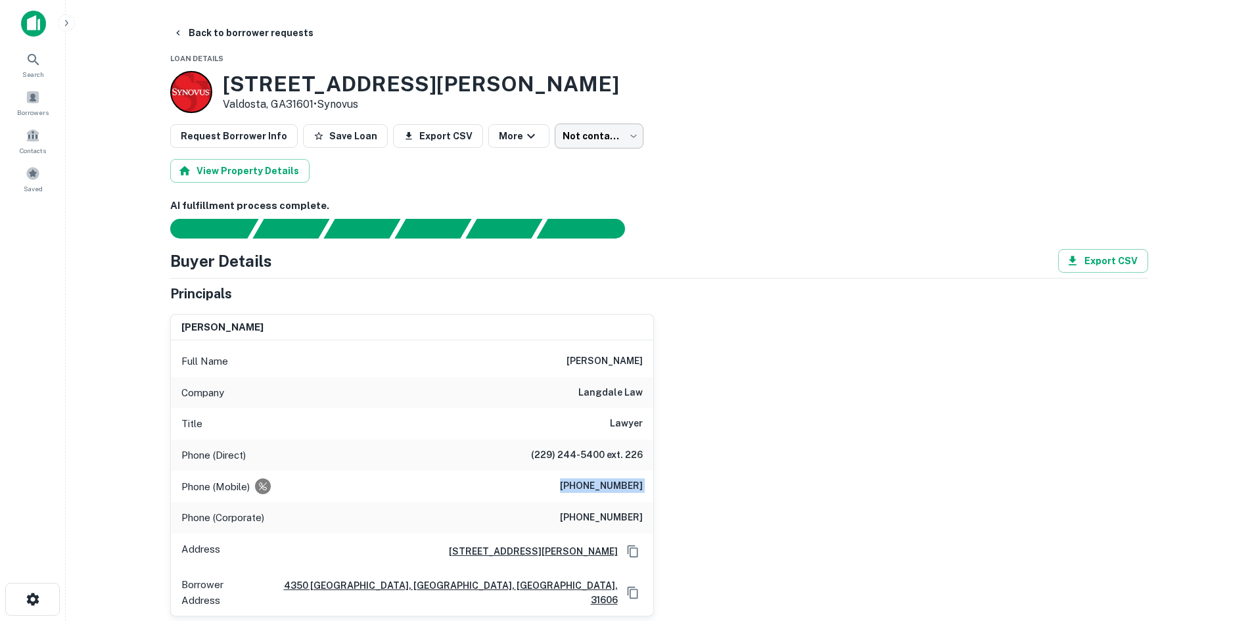
click at [576, 144] on body "Search Borrowers Contacts Saved Back to borrower requests Loan Details 200 S Pa…" at bounding box center [626, 310] width 1252 height 621
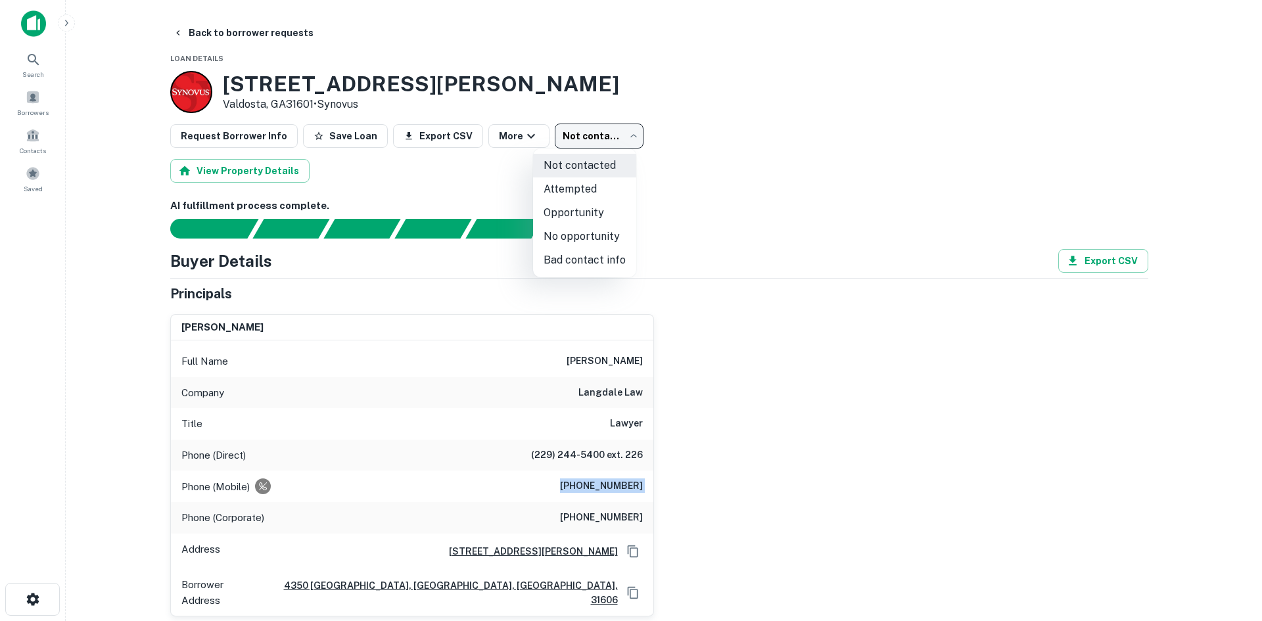
click at [577, 193] on li "Attempted" at bounding box center [584, 189] width 103 height 24
type input "*********"
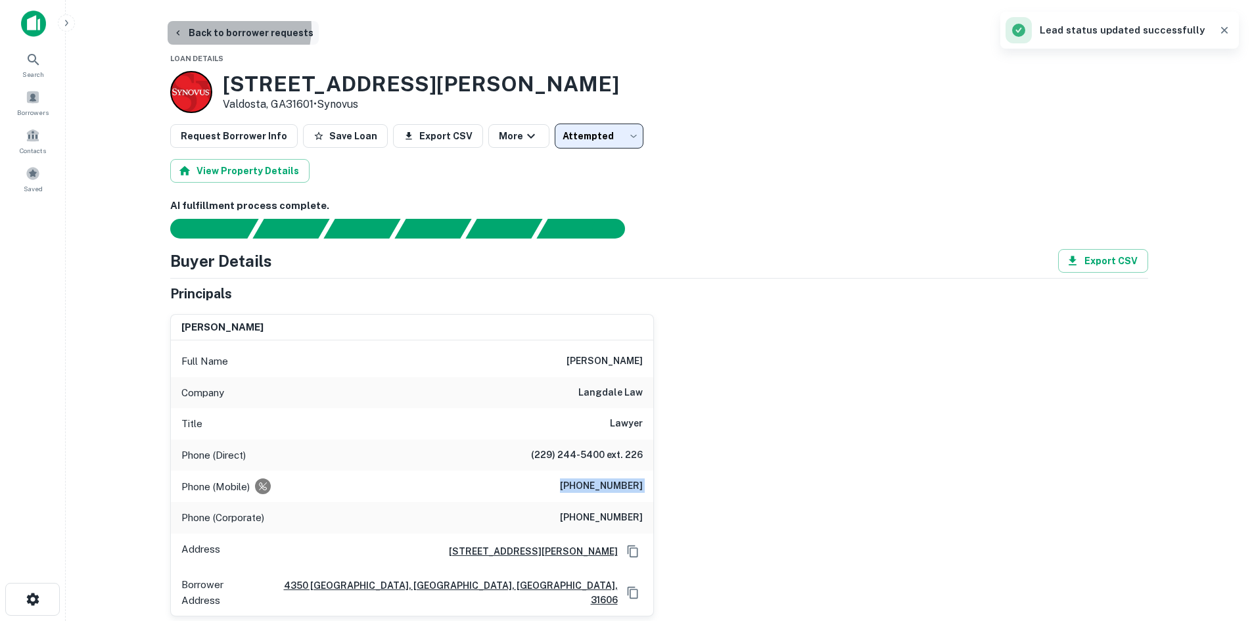
click at [232, 28] on button "Back to borrower requests" at bounding box center [243, 33] width 151 height 24
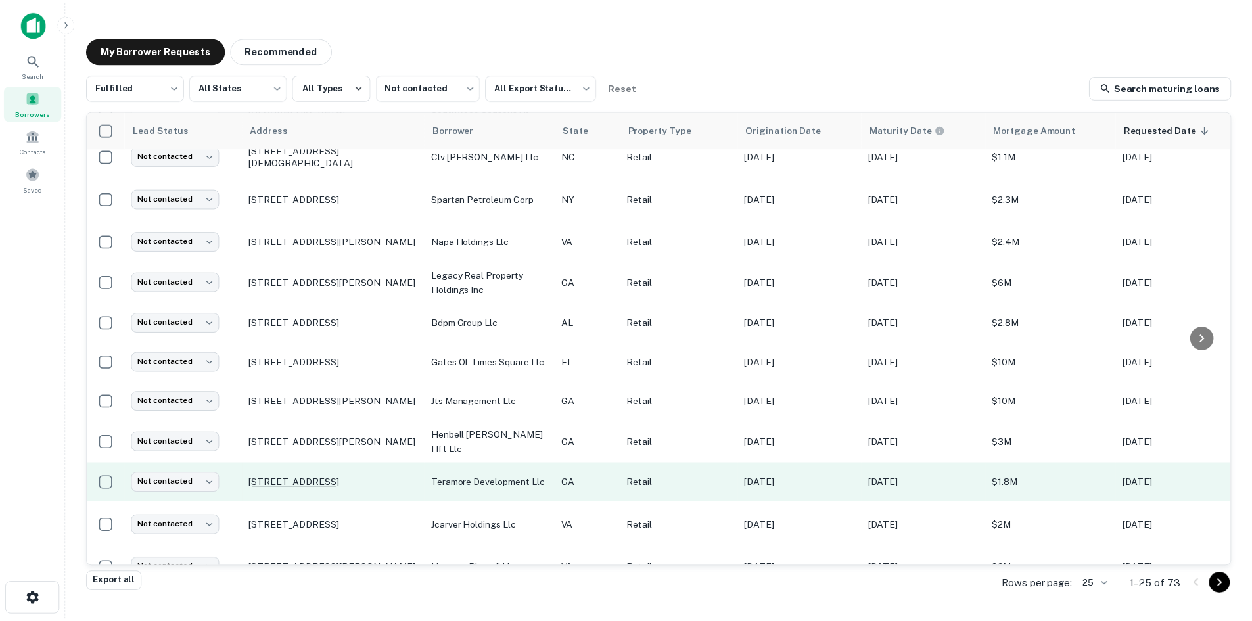
scroll to position [628, 0]
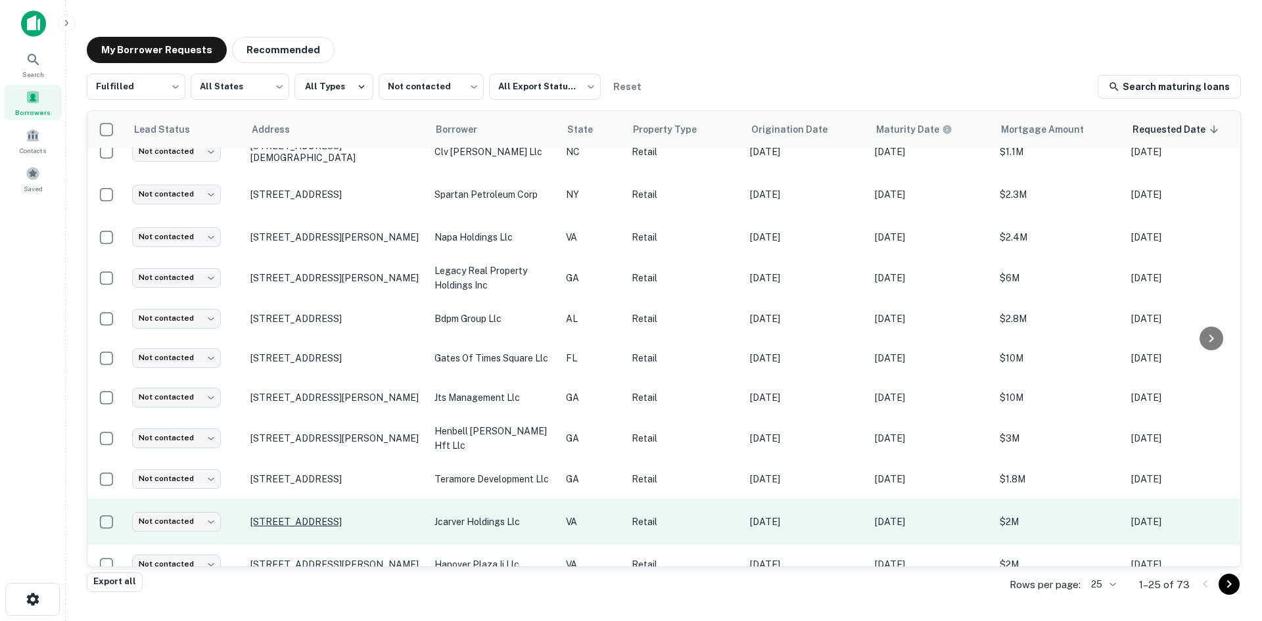
click at [339, 516] on p "1134 W Mercury Blvd Hampton, VA23666" at bounding box center [335, 522] width 171 height 12
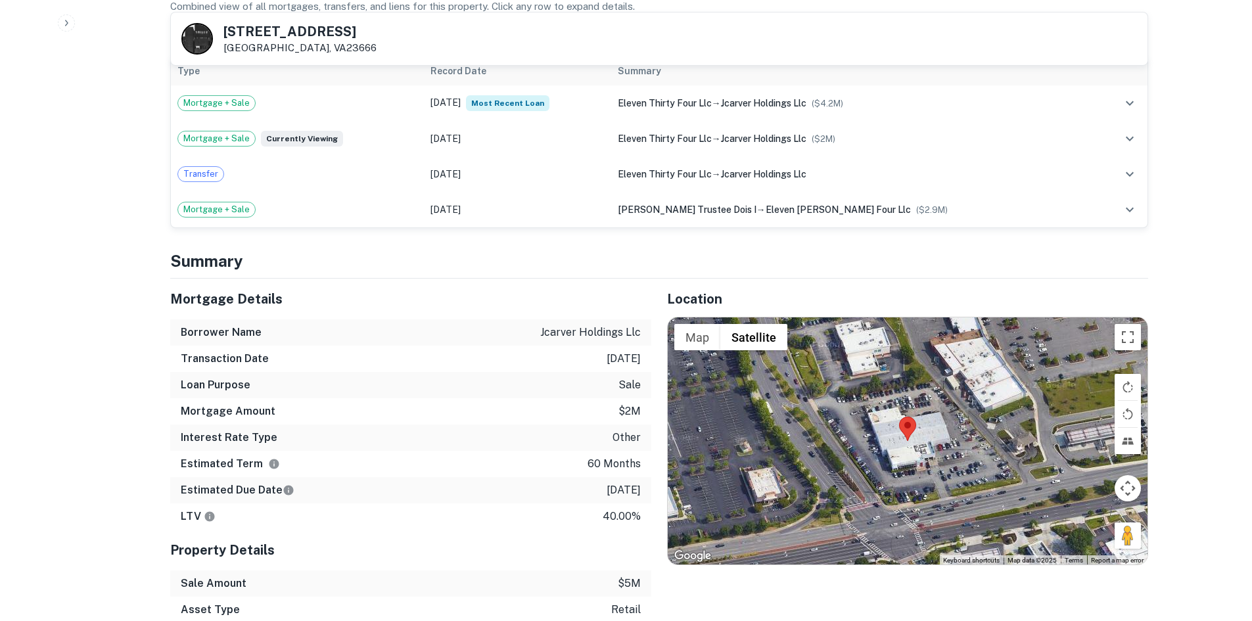
scroll to position [855, 0]
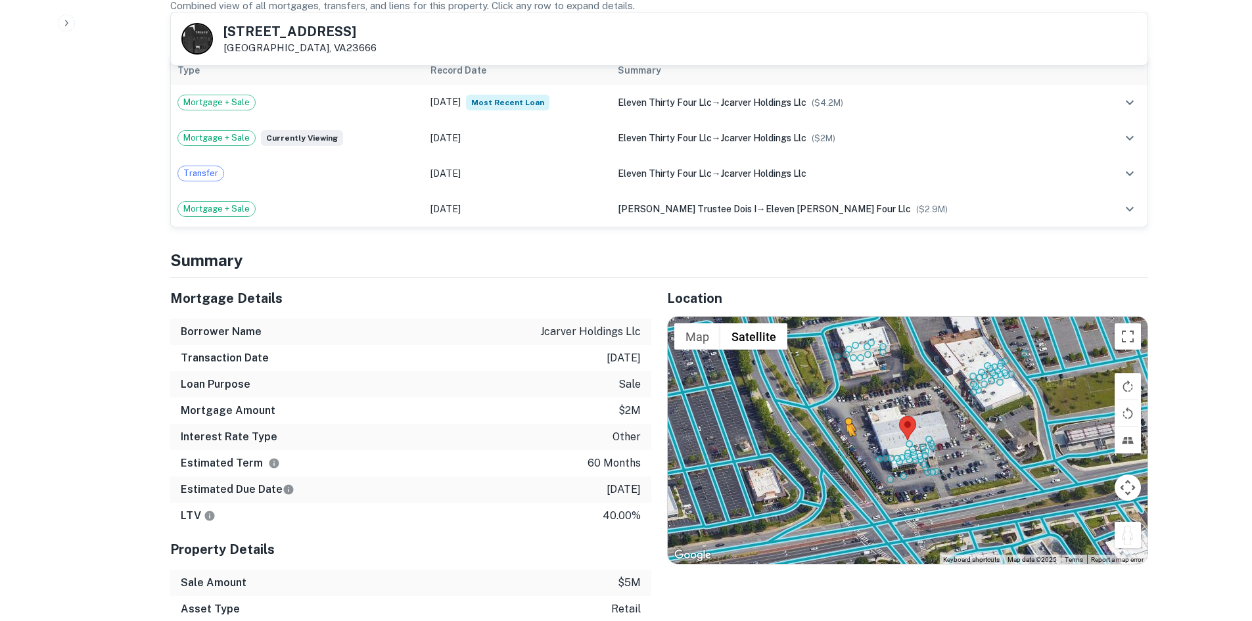
drag, startPoint x: 1131, startPoint y: 518, endPoint x: 841, endPoint y: 437, distance: 300.9
click at [842, 437] on div "To activate drag with keyboard, press Alt + Enter. Once in keyboard drag state,…" at bounding box center [908, 440] width 480 height 247
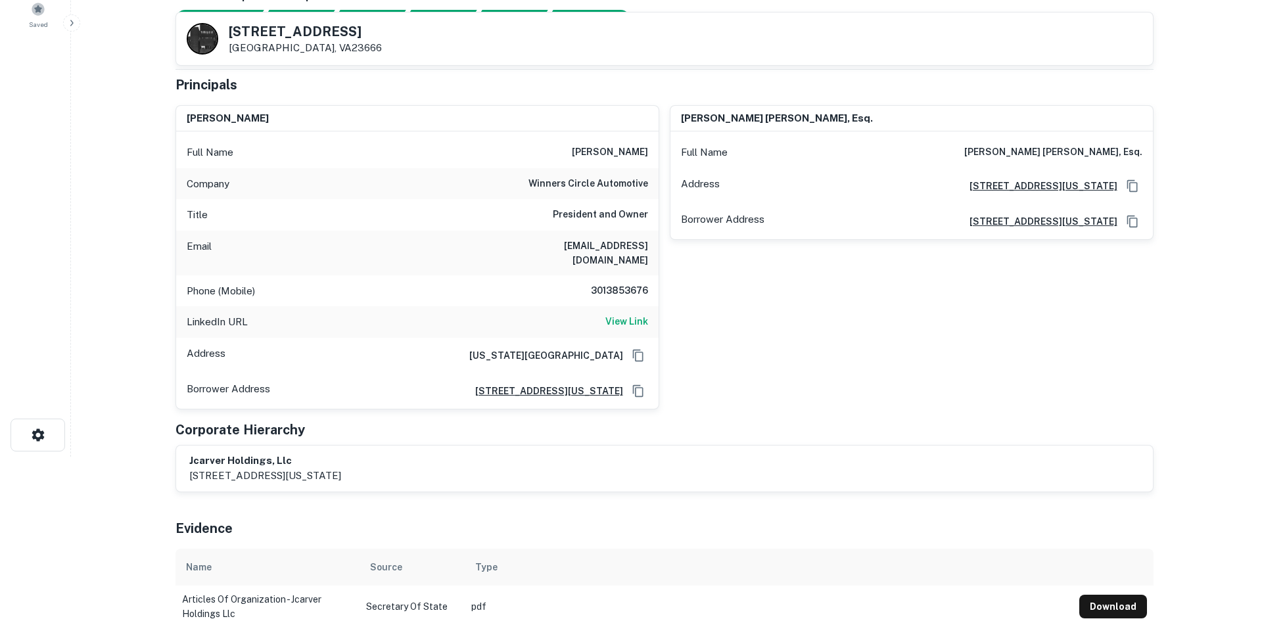
scroll to position [0, 0]
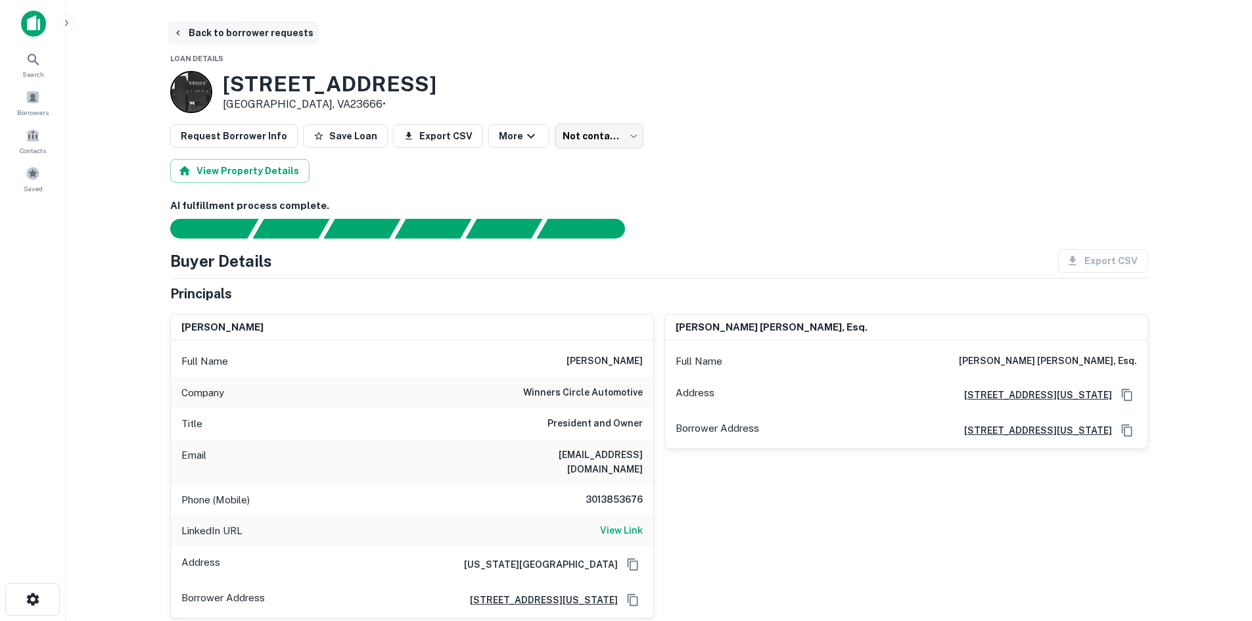
click at [242, 35] on button "Back to borrower requests" at bounding box center [243, 33] width 151 height 24
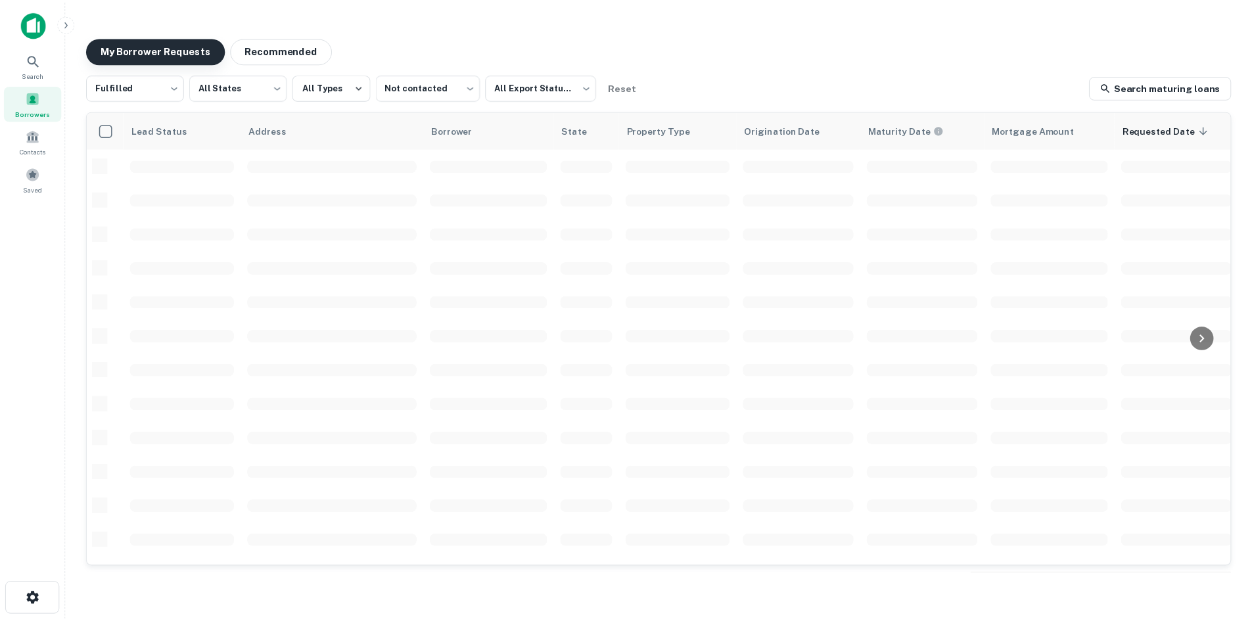
scroll to position [446, 0]
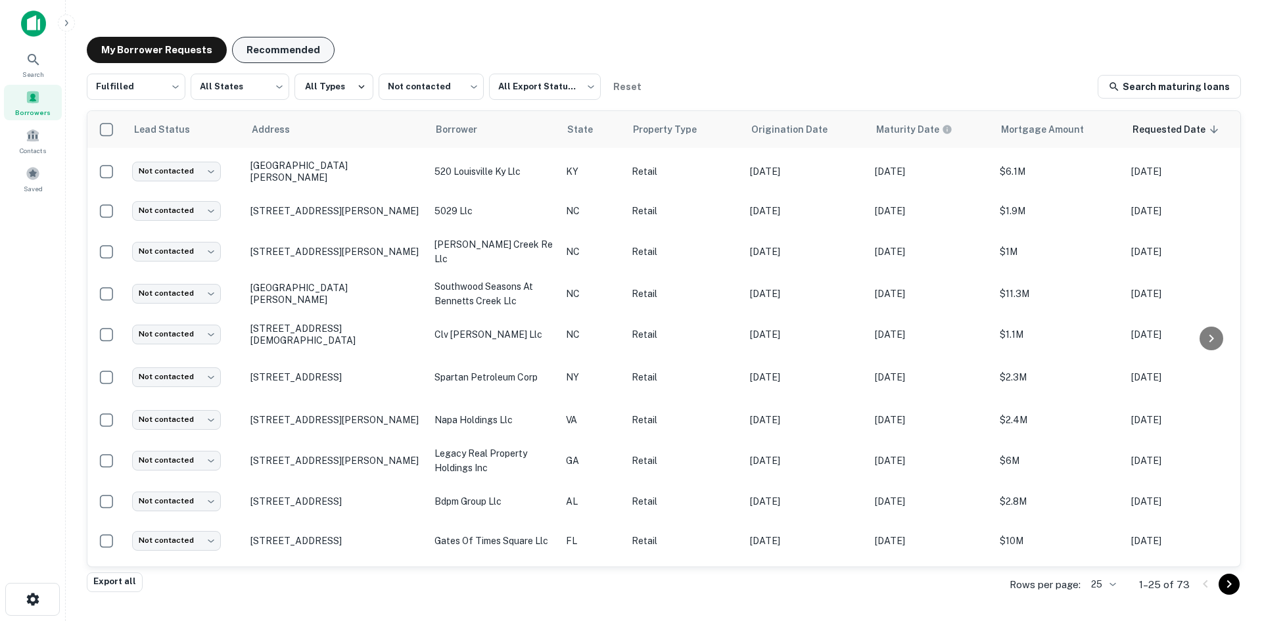
click at [265, 59] on button "Recommended" at bounding box center [283, 50] width 103 height 26
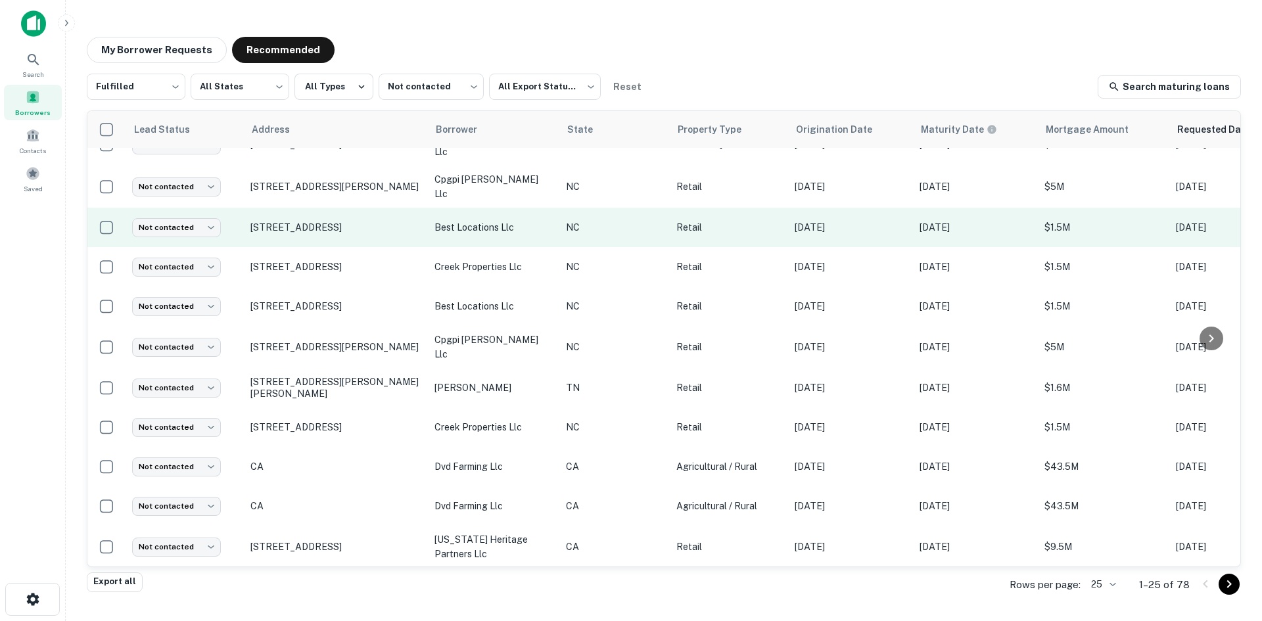
click at [311, 237] on td "71 Plaza Pkwy Lexington, NC27292" at bounding box center [336, 227] width 184 height 39
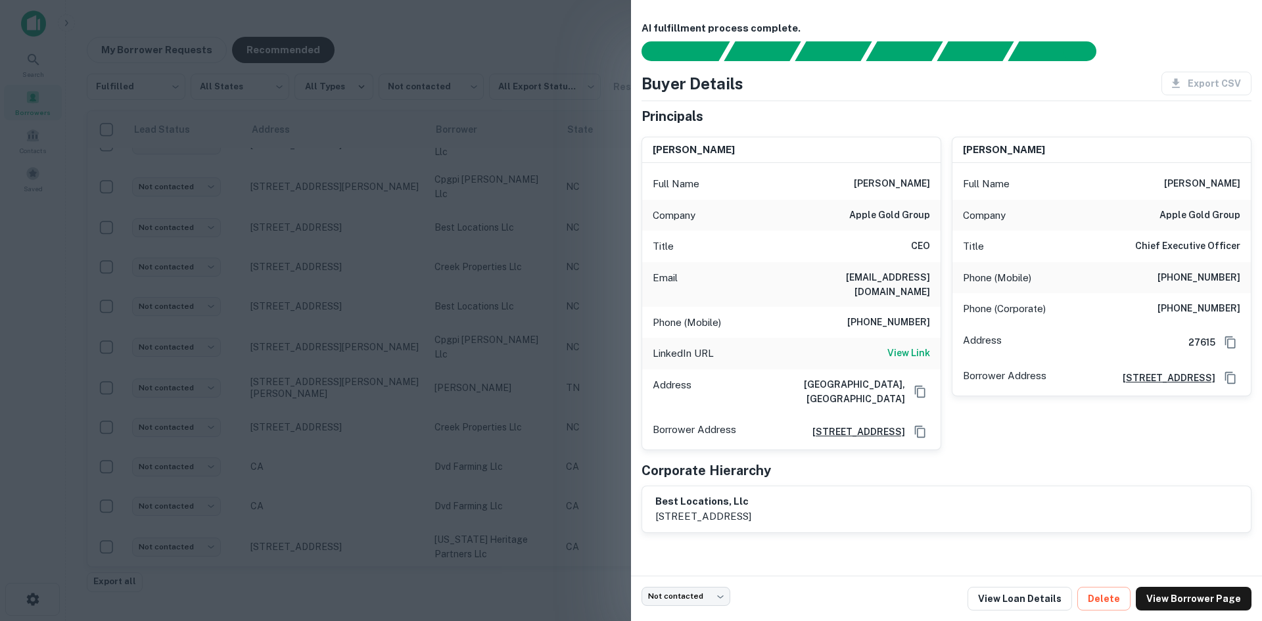
click at [302, 240] on div at bounding box center [631, 310] width 1262 height 621
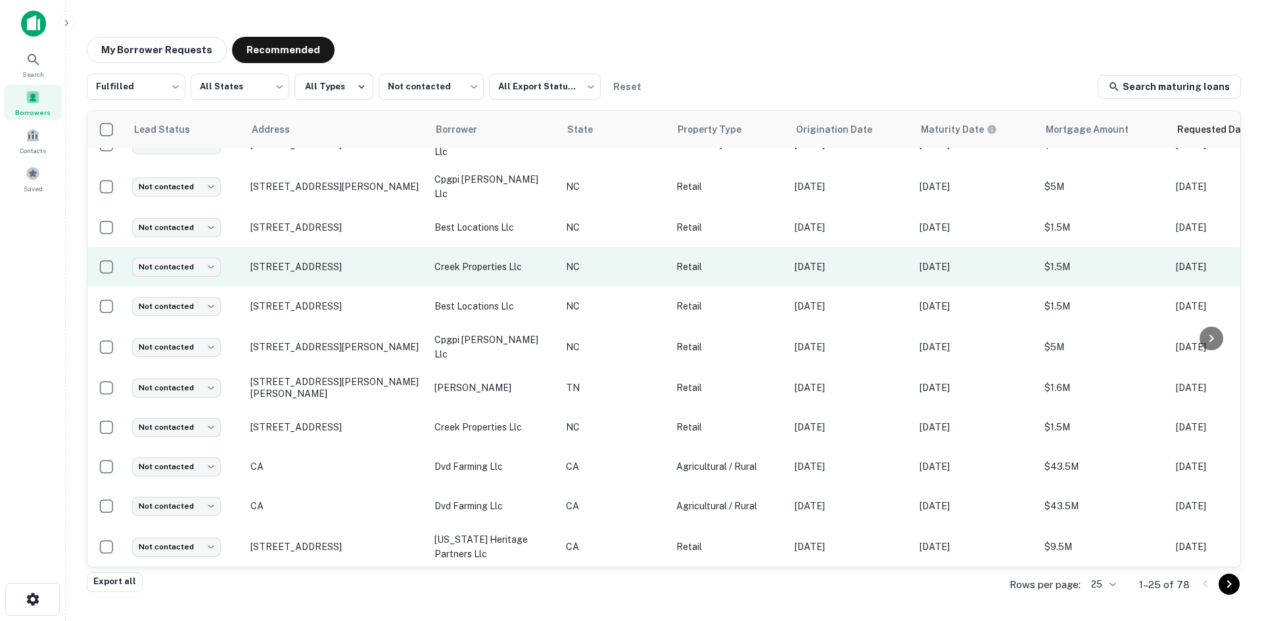
click at [314, 278] on td "123 Sweeten Creek Rd Asheville, NC28803" at bounding box center [336, 266] width 184 height 39
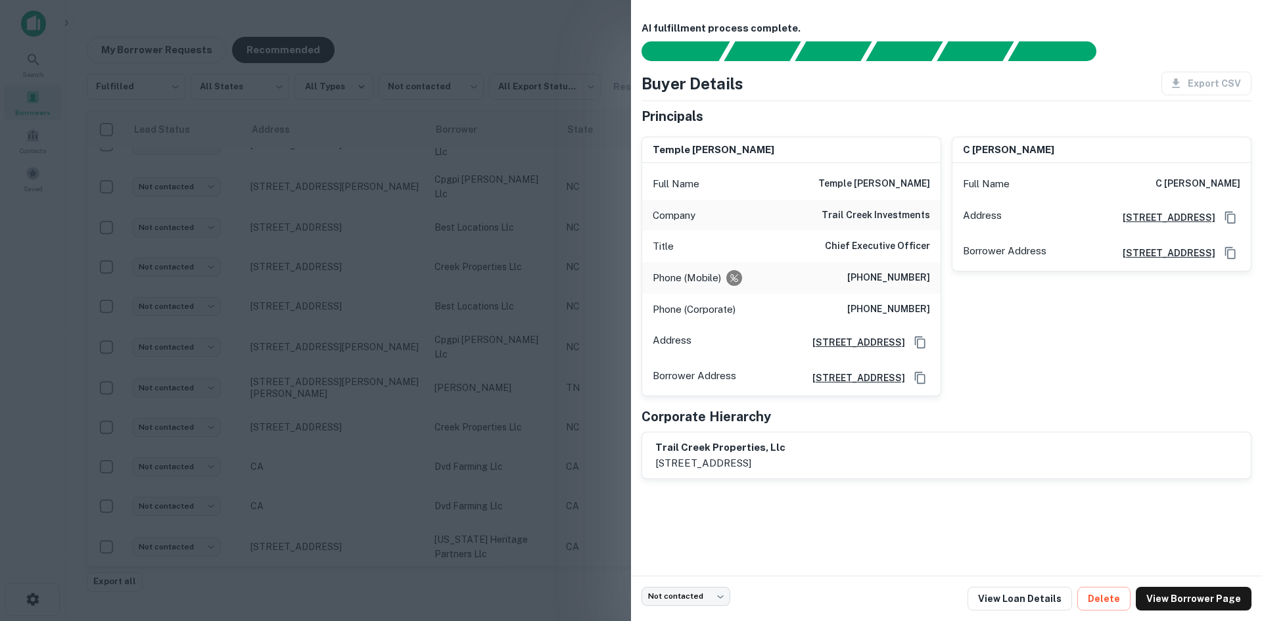
click at [314, 276] on div at bounding box center [631, 310] width 1262 height 621
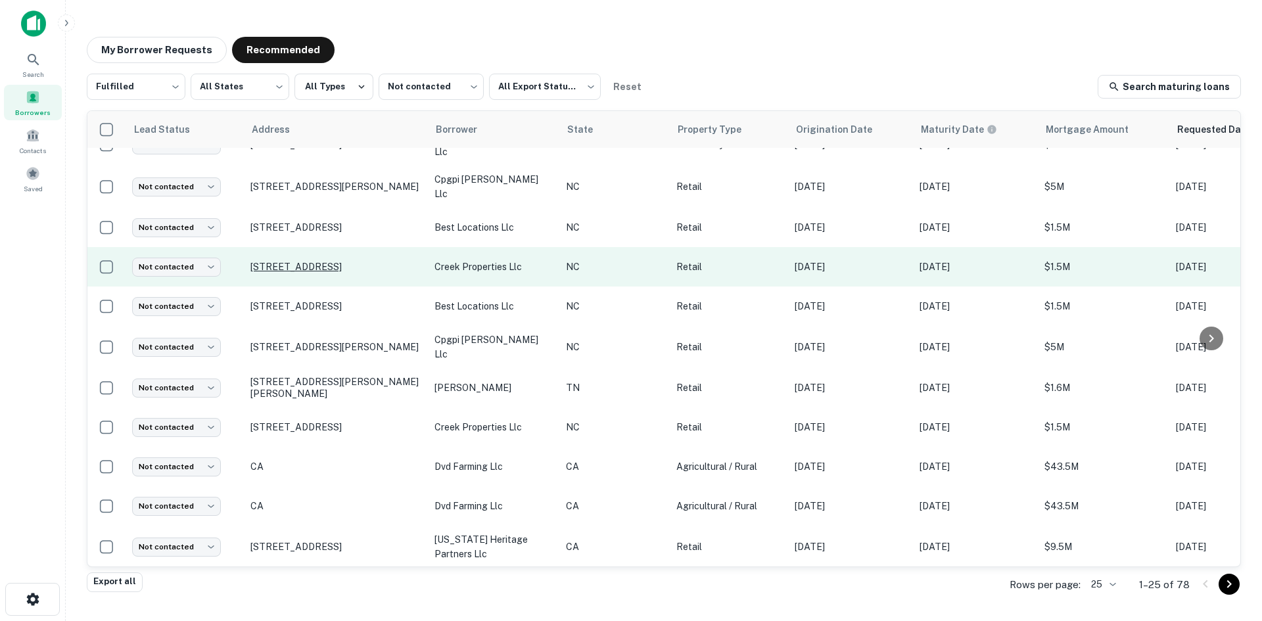
click at [312, 261] on p "123 Sweeten Creek Rd Asheville, NC28803" at bounding box center [335, 267] width 171 height 12
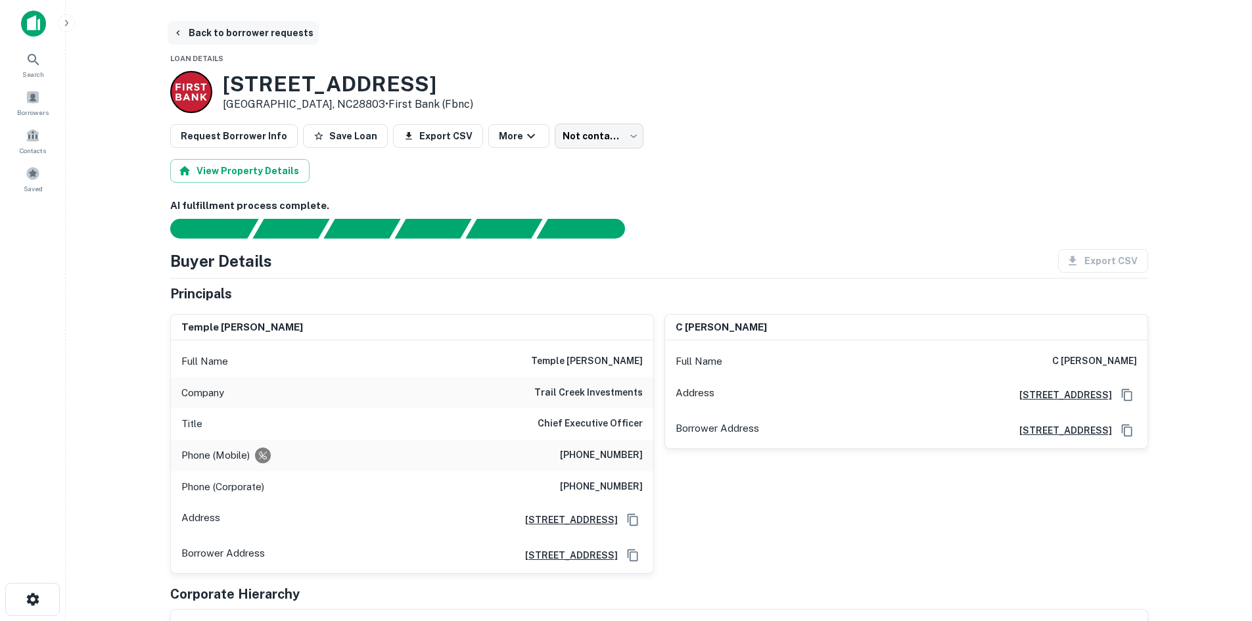
click at [223, 26] on button "Back to borrower requests" at bounding box center [243, 33] width 151 height 24
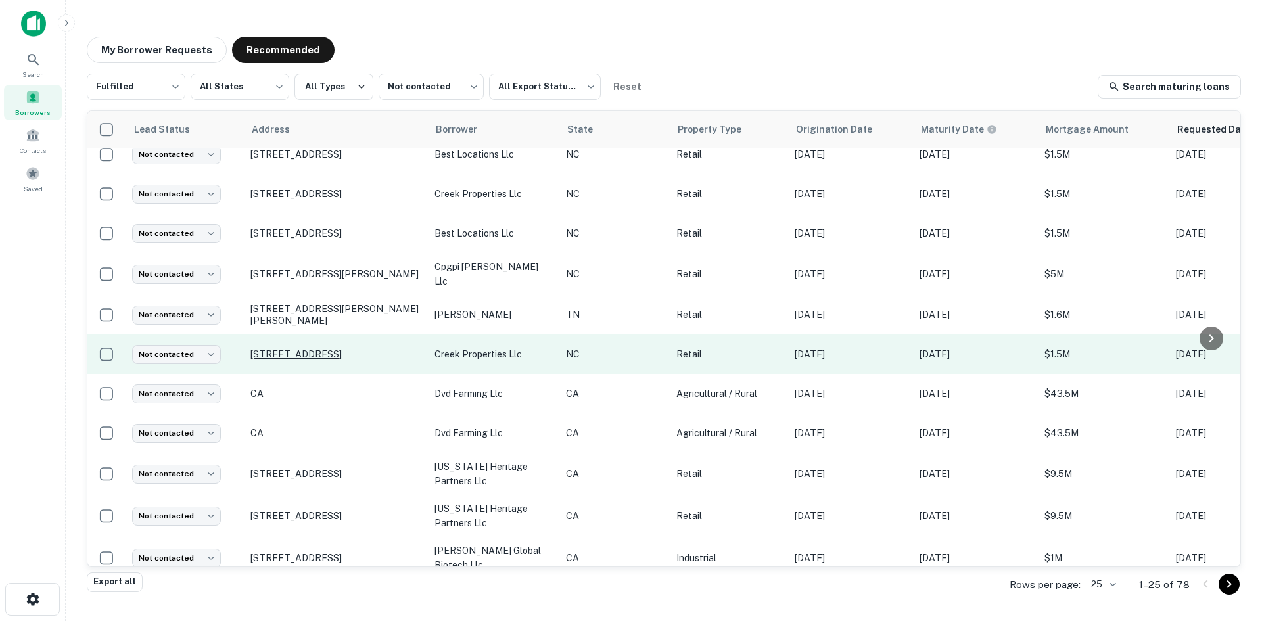
scroll to position [607, 0]
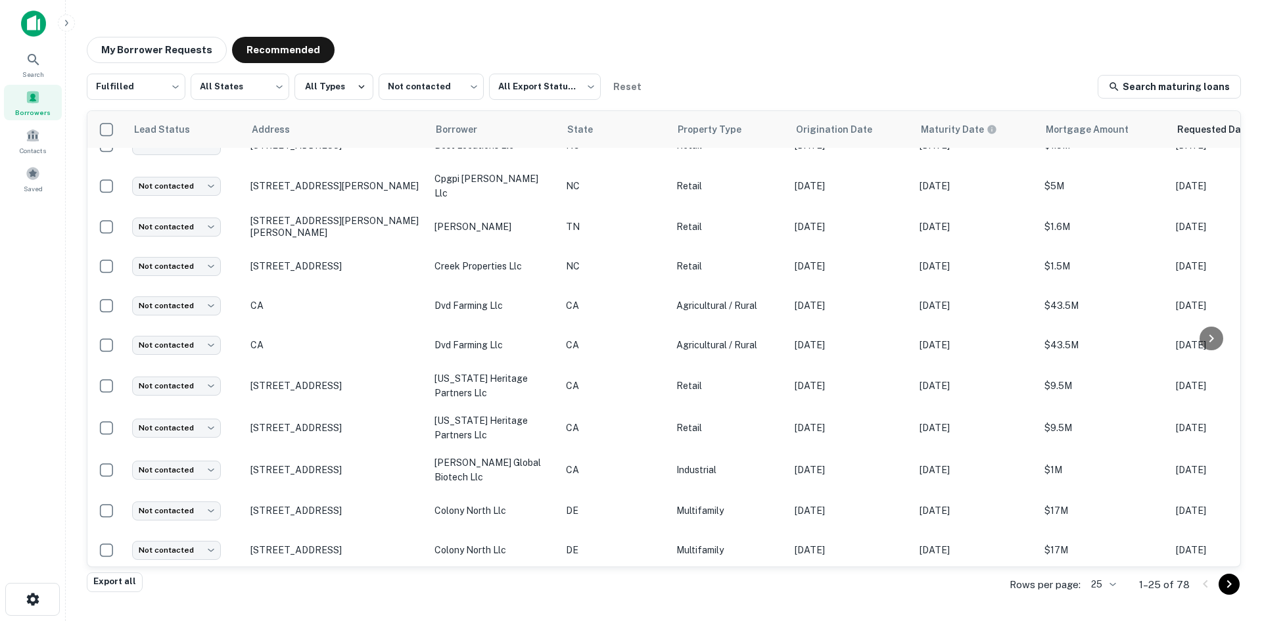
click at [1088, 592] on div "Rows per page: 25 ** 1–25 of 78" at bounding box center [1117, 584] width 247 height 35
click at [1089, 590] on body "Search Borrowers Contacts Saved My Borrower Requests Recommended Fulfilled ****…" at bounding box center [631, 310] width 1262 height 621
click at [1094, 599] on li "1000" at bounding box center [1105, 594] width 45 height 24
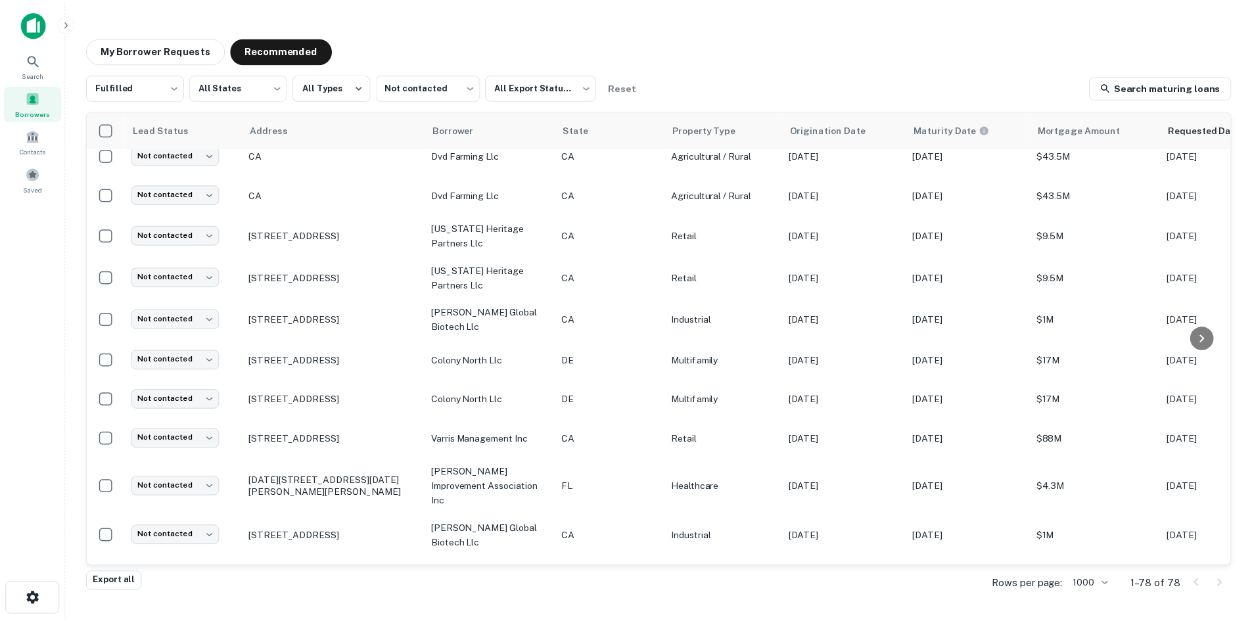
scroll to position [1001, 0]
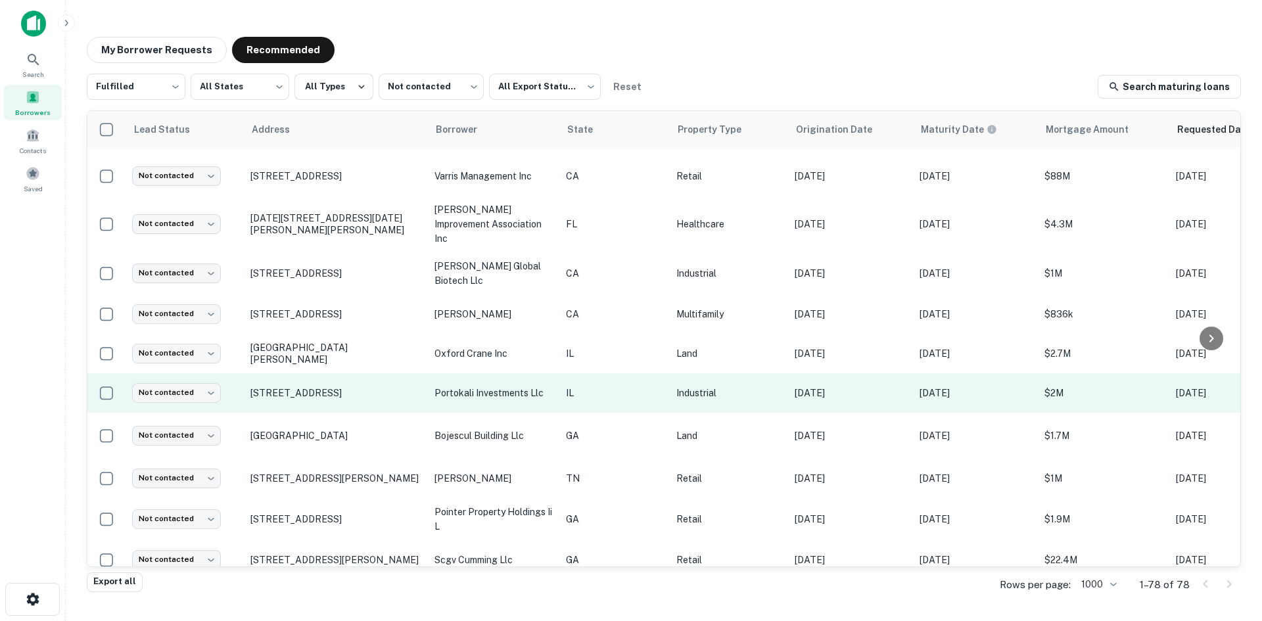
click at [319, 408] on td "2280 White Oak Cir Aurora, IL60502" at bounding box center [336, 392] width 184 height 39
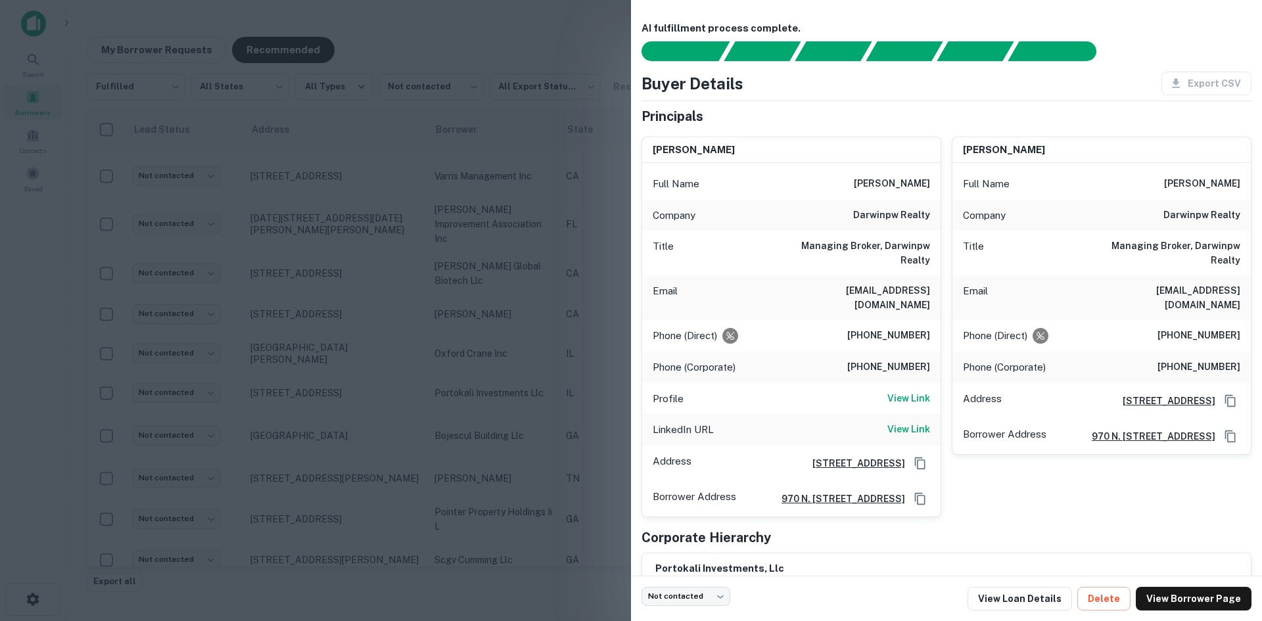
click at [317, 408] on div at bounding box center [631, 310] width 1262 height 621
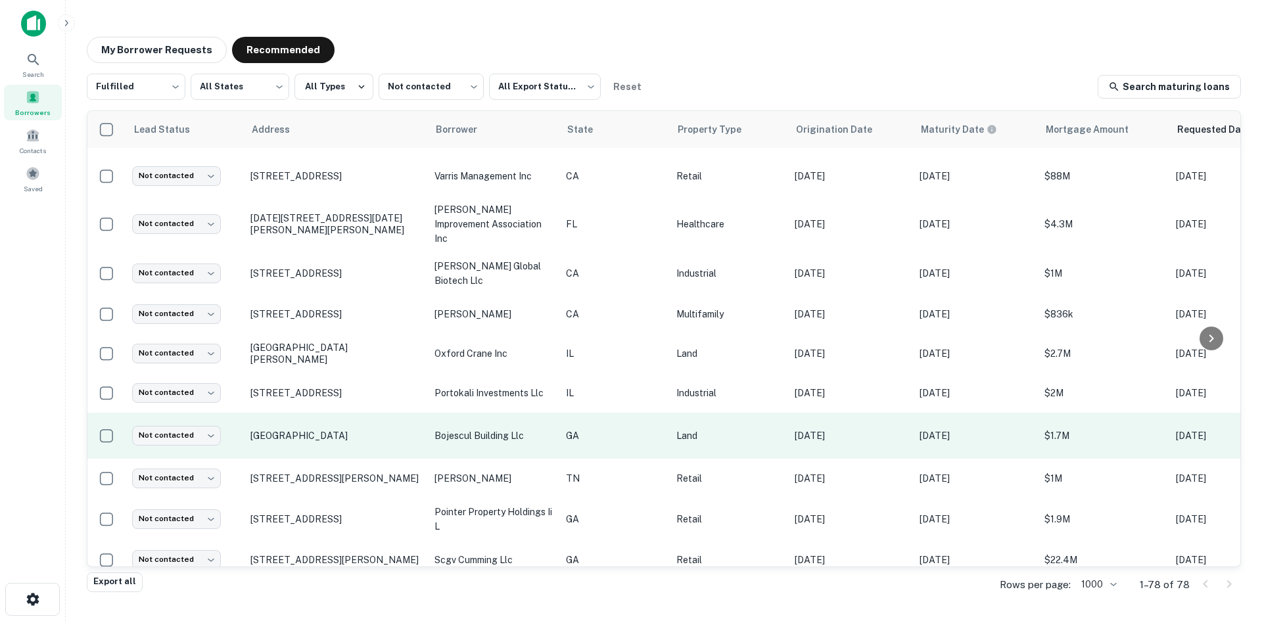
click at [317, 442] on td "Columbia Rd Grovetown, GA30813" at bounding box center [336, 436] width 184 height 46
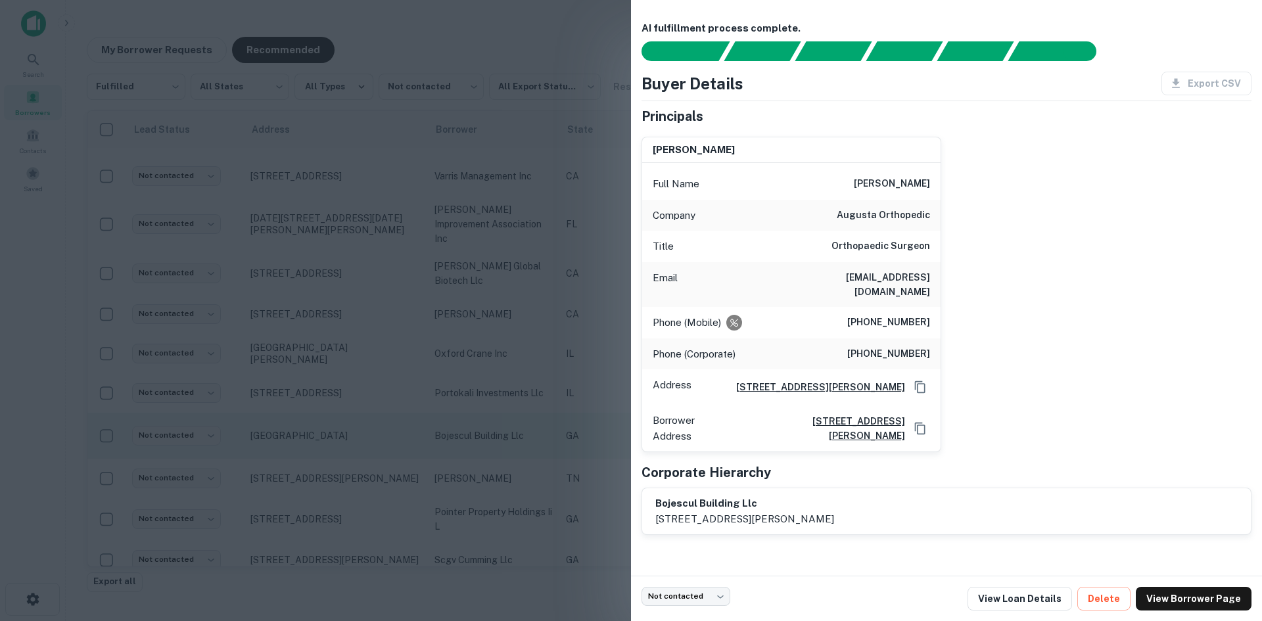
click at [317, 442] on div at bounding box center [631, 310] width 1262 height 621
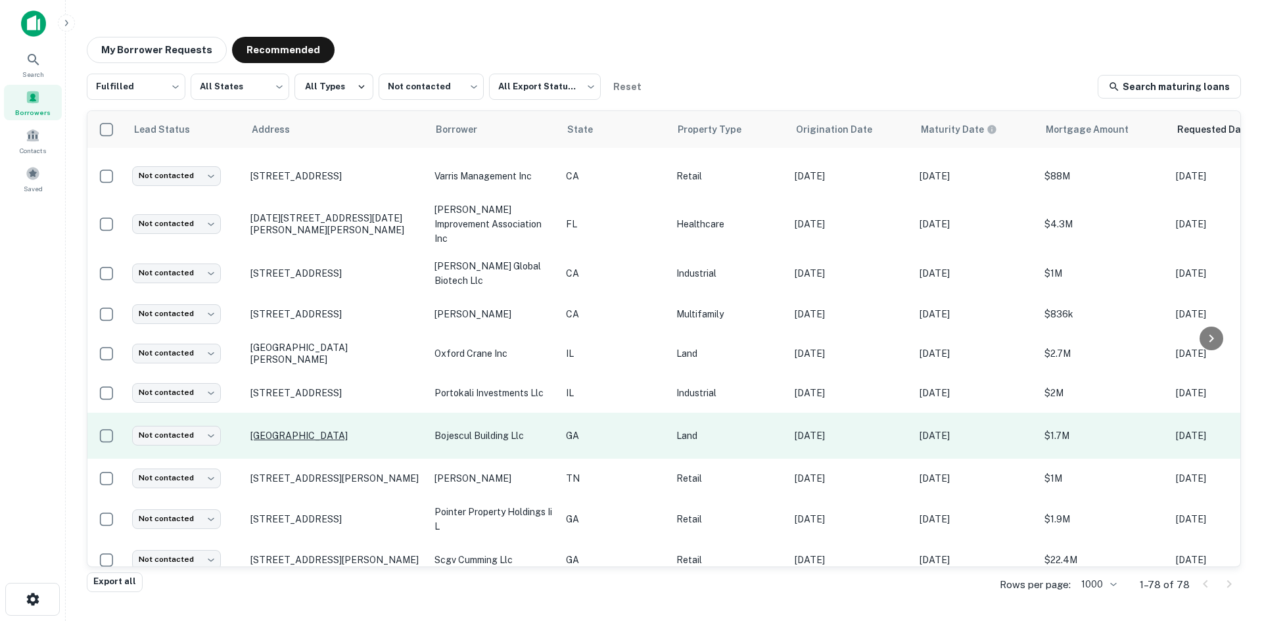
click at [317, 436] on p "Columbia Rd Grovetown, GA30813" at bounding box center [335, 436] width 171 height 12
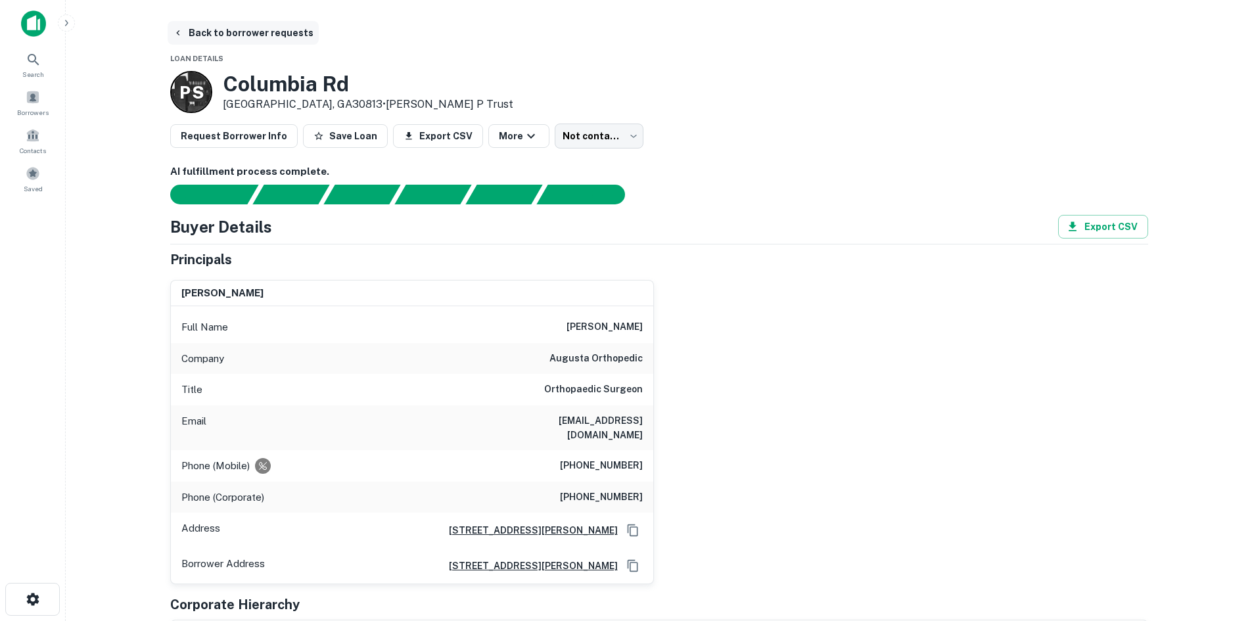
click at [226, 39] on button "Back to borrower requests" at bounding box center [243, 33] width 151 height 24
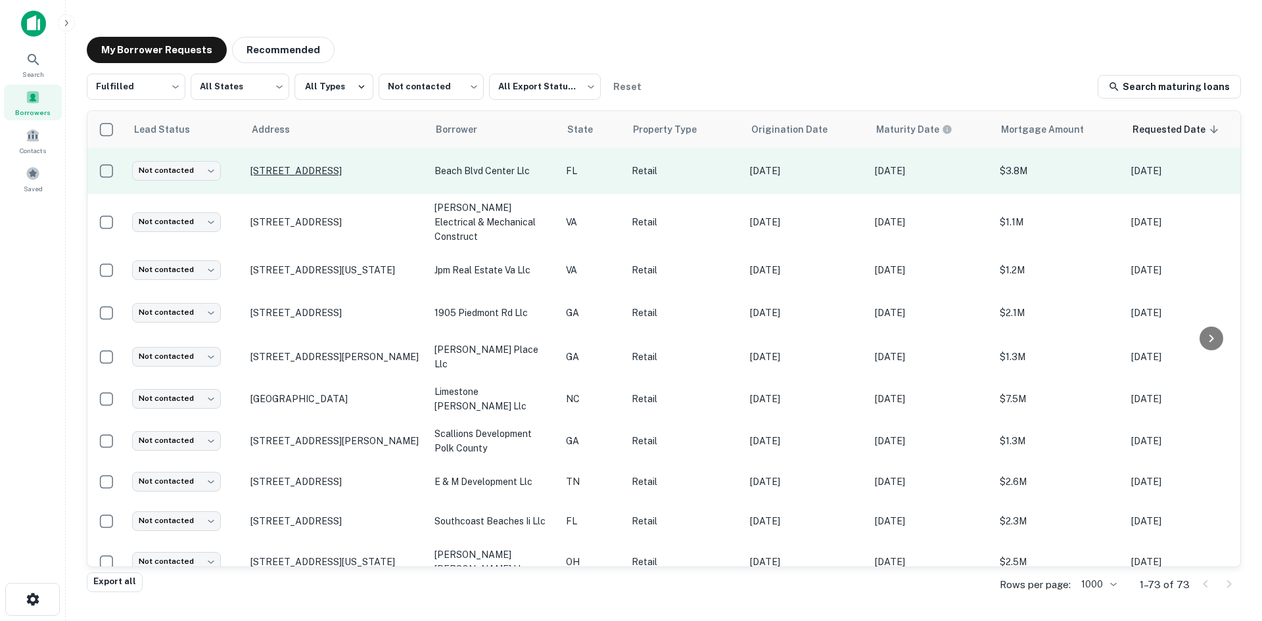
click at [333, 177] on p "10095 Beach Blvd Jacksonville, FL32246" at bounding box center [335, 171] width 171 height 12
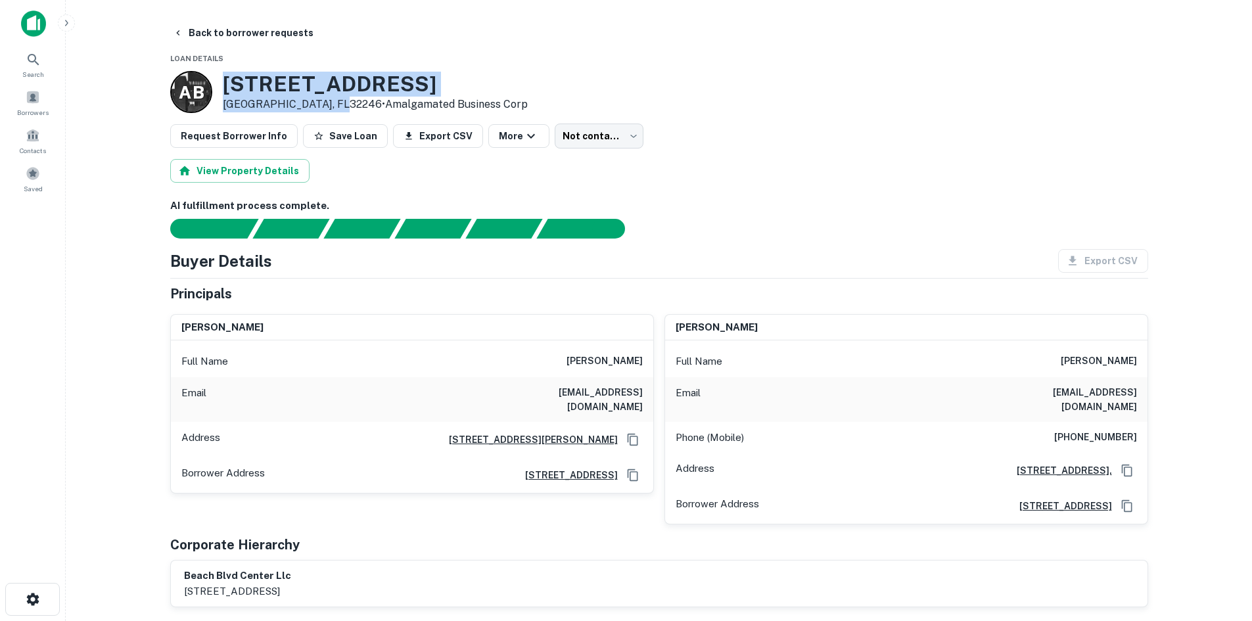
drag, startPoint x: 223, startPoint y: 83, endPoint x: 330, endPoint y: 110, distance: 109.8
click at [330, 110] on div "10095 Beach Blvd Jacksonville, FL32246 • Amalgamated Business Corp" at bounding box center [375, 92] width 305 height 41
copy div "10095 Beach Blvd Jacksonville, FL32246"
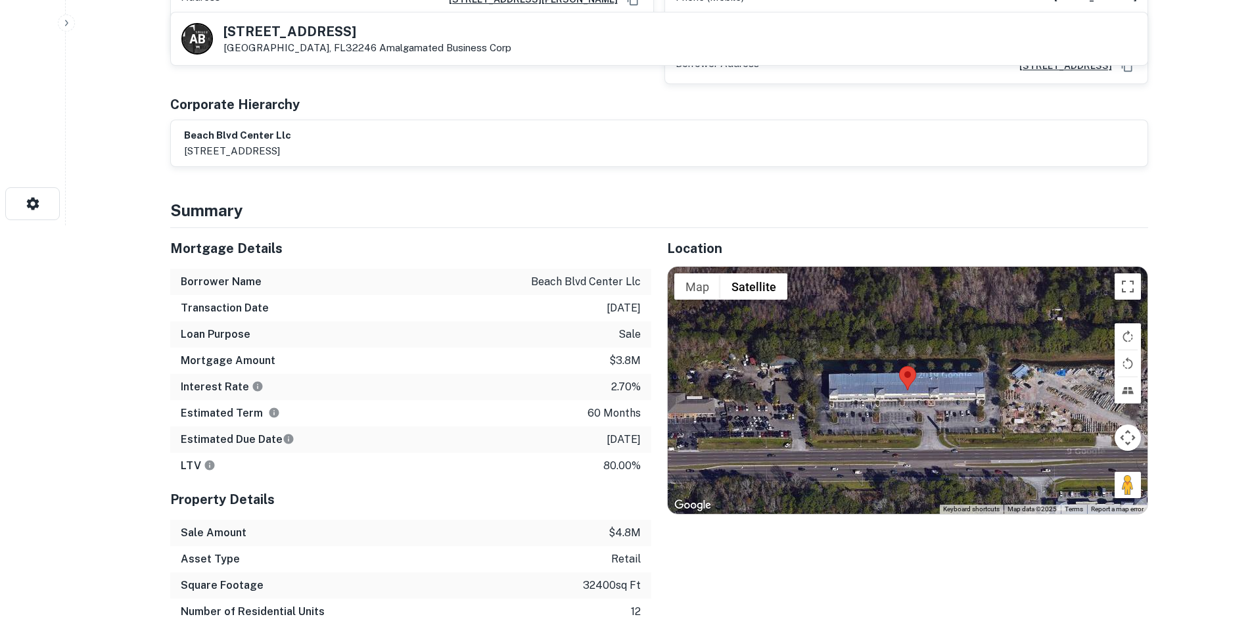
scroll to position [394, 0]
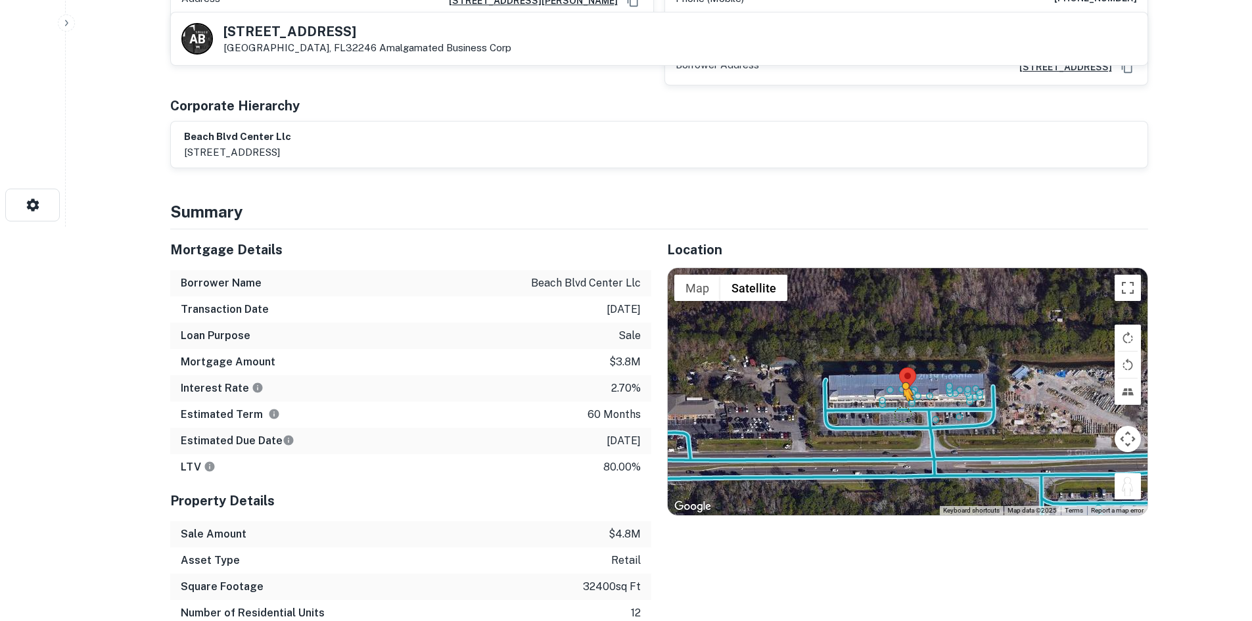
drag, startPoint x: 1131, startPoint y: 470, endPoint x: 897, endPoint y: 398, distance: 244.7
click at [897, 398] on div "To activate drag with keyboard, press Alt + Enter. Once in keyboard drag state,…" at bounding box center [908, 391] width 480 height 247
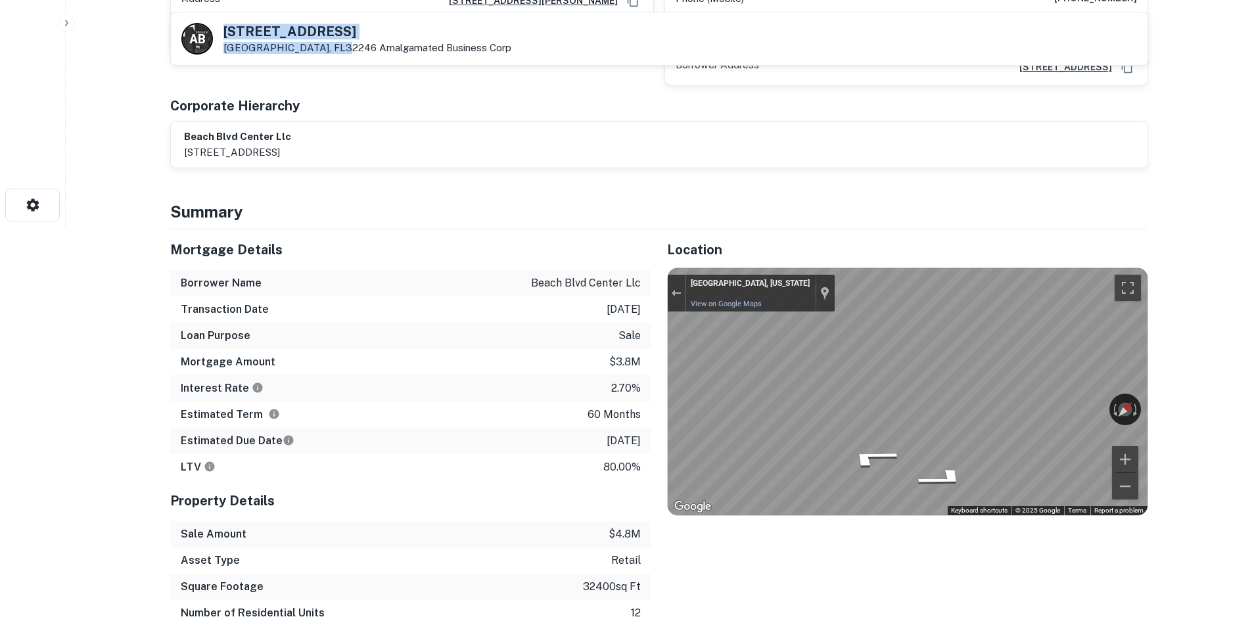
drag, startPoint x: 222, startPoint y: 30, endPoint x: 326, endPoint y: 51, distance: 106.0
click at [326, 51] on div "A B 10095 Beach Blvd Jacksonville, FL32246 Amalgamated Business Corp" at bounding box center [346, 39] width 330 height 32
copy div "10095 Beach Blvd Jacksonville, FL32246"
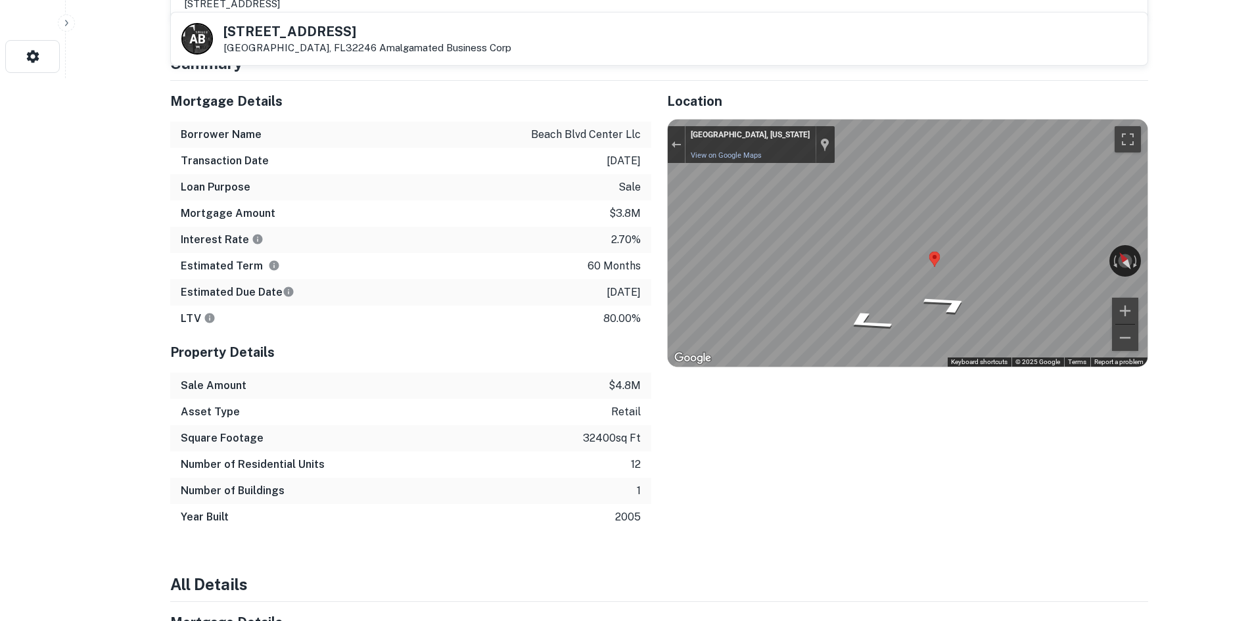
scroll to position [460, 0]
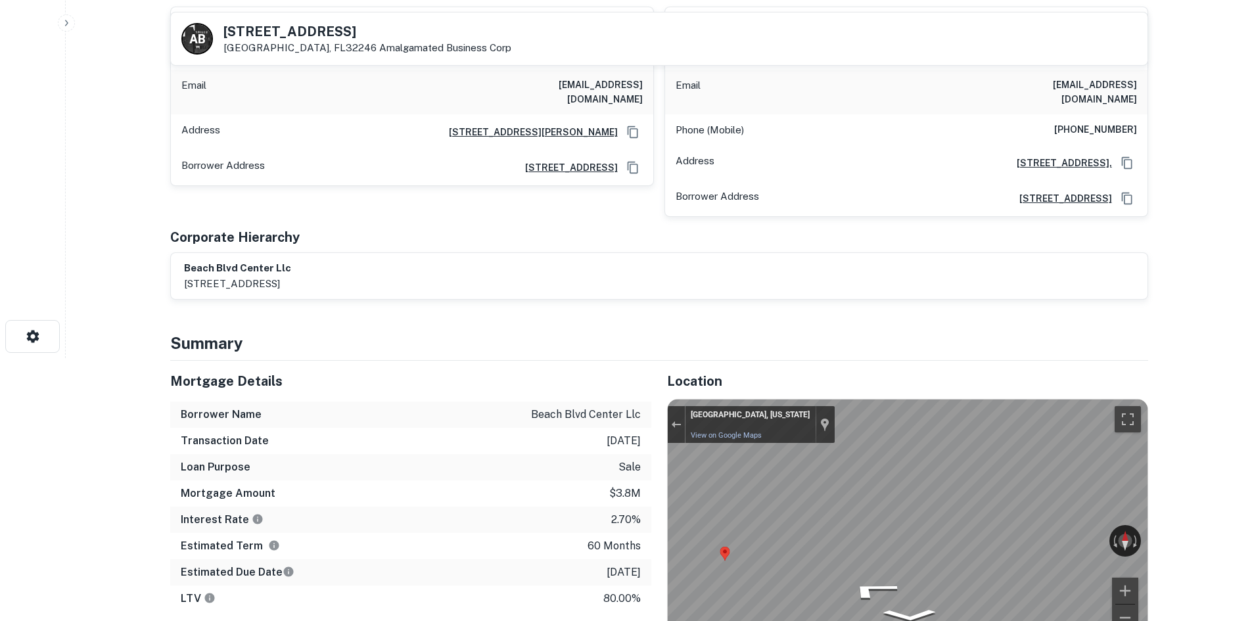
scroll to position [0, 0]
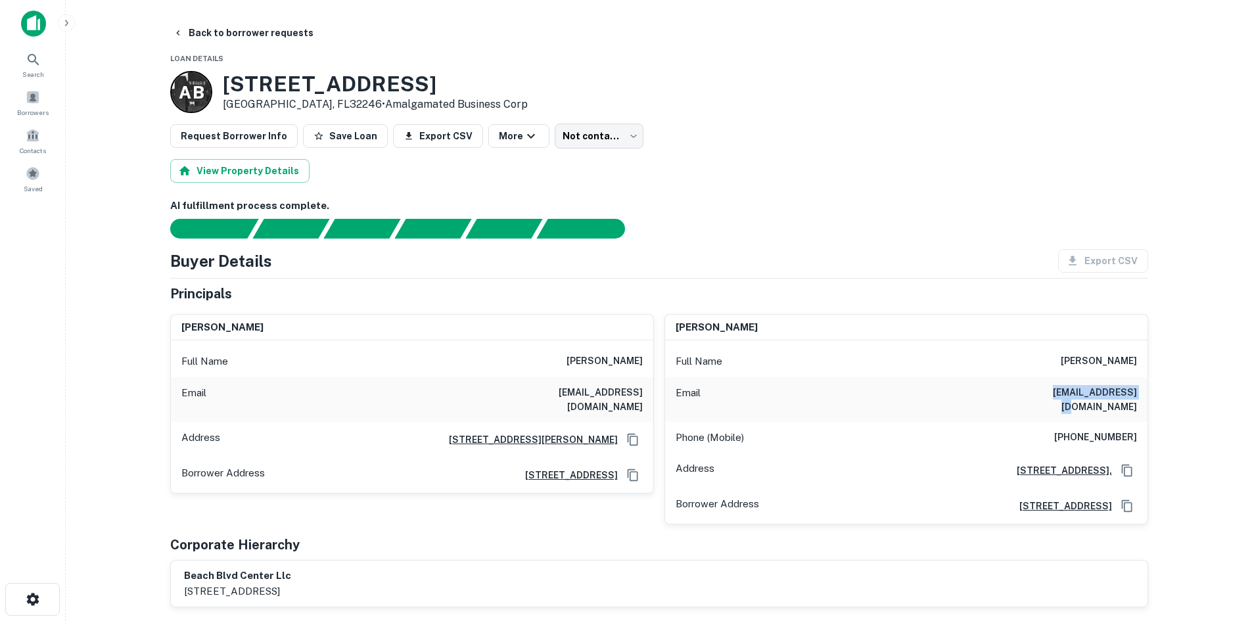
drag, startPoint x: 1023, startPoint y: 396, endPoint x: 1124, endPoint y: 390, distance: 101.4
click at [1124, 390] on div "Email ecoombes@cfl.rr.com" at bounding box center [906, 399] width 482 height 45
drag, startPoint x: 1051, startPoint y: 360, endPoint x: 1139, endPoint y: 364, distance: 87.5
click at [1142, 364] on div "Full Name mohammad faisal" at bounding box center [906, 362] width 482 height 32
copy h6 "mohammad faisal"
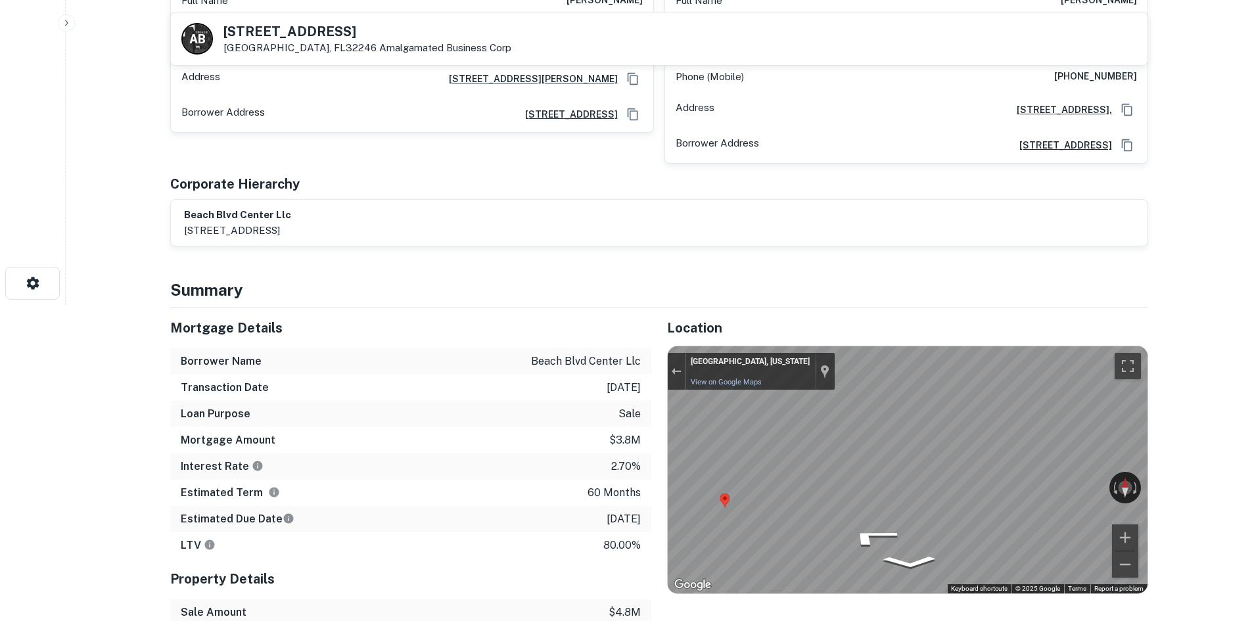
scroll to position [382, 0]
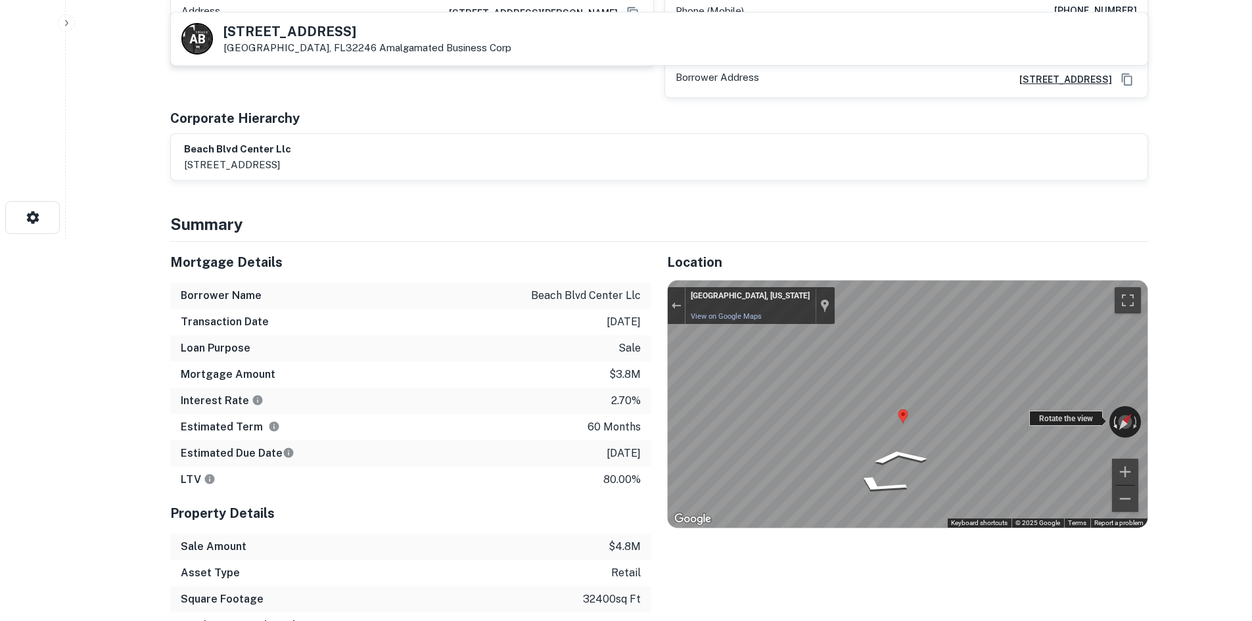
click at [1112, 399] on div "← Move left → Move right ↑ Move up ↓ Move down + Zoom in - Zoom out Jacksonvill…" at bounding box center [908, 404] width 480 height 247
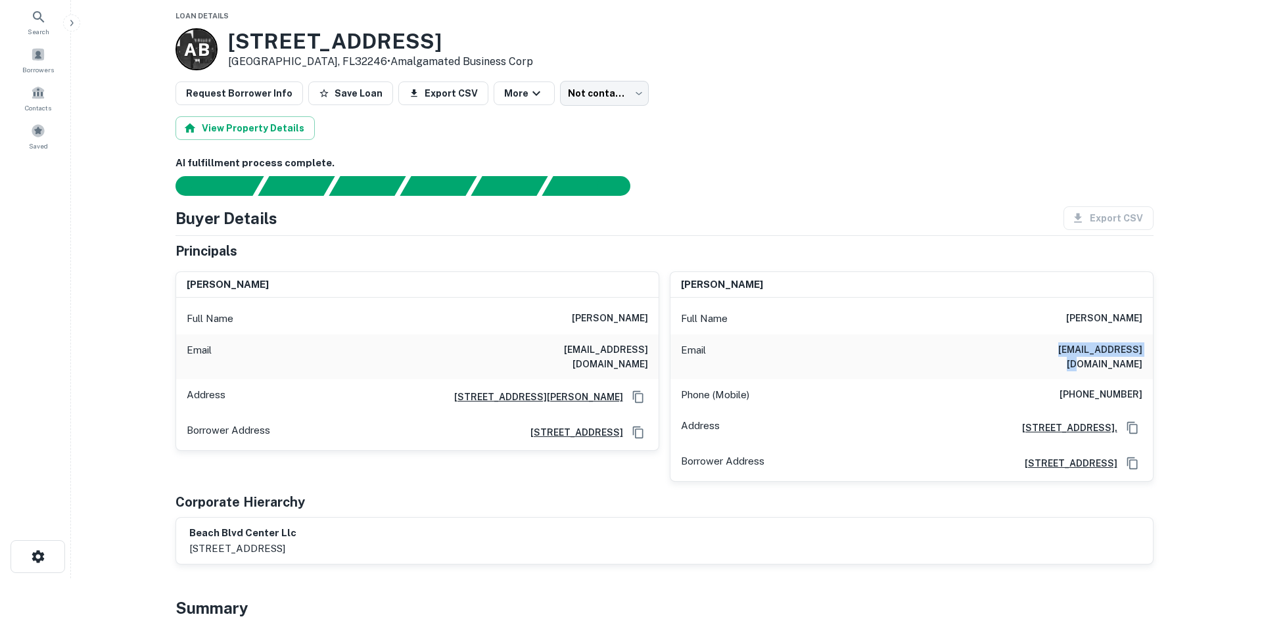
scroll to position [0, 0]
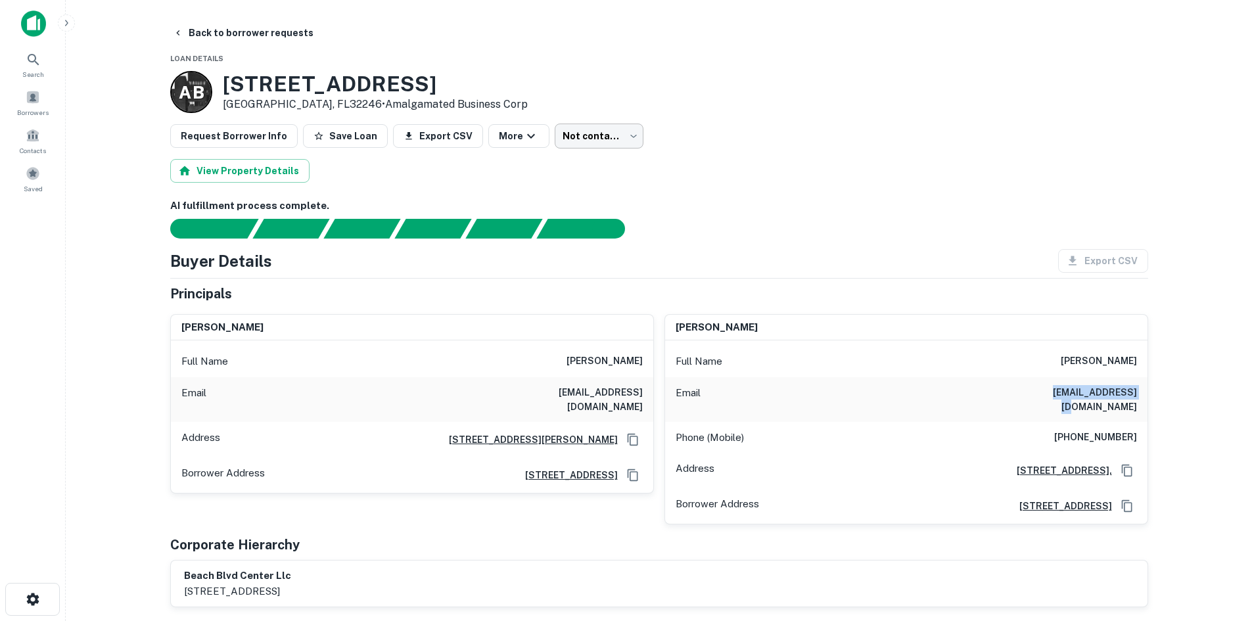
click at [575, 145] on body "Search Borrowers Contacts Saved Back to borrower requests Loan Details A B 1009…" at bounding box center [626, 310] width 1252 height 621
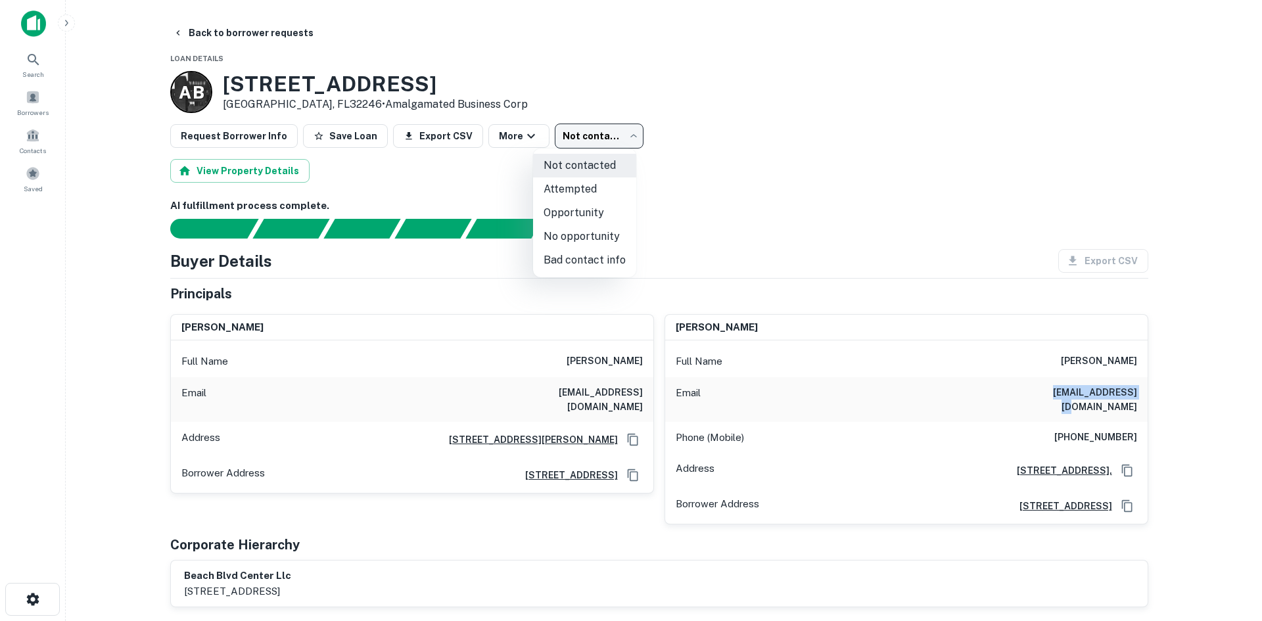
click at [553, 208] on li "Opportunity" at bounding box center [584, 213] width 103 height 24
type input "**********"
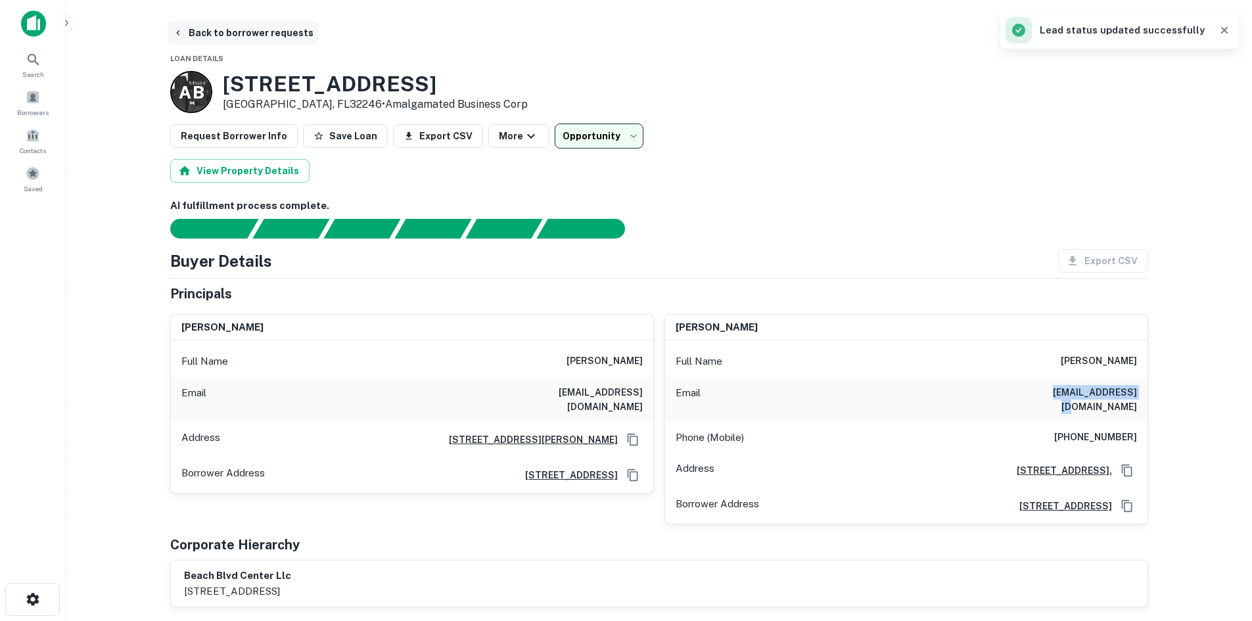
click at [288, 35] on button "Back to borrower requests" at bounding box center [243, 33] width 151 height 24
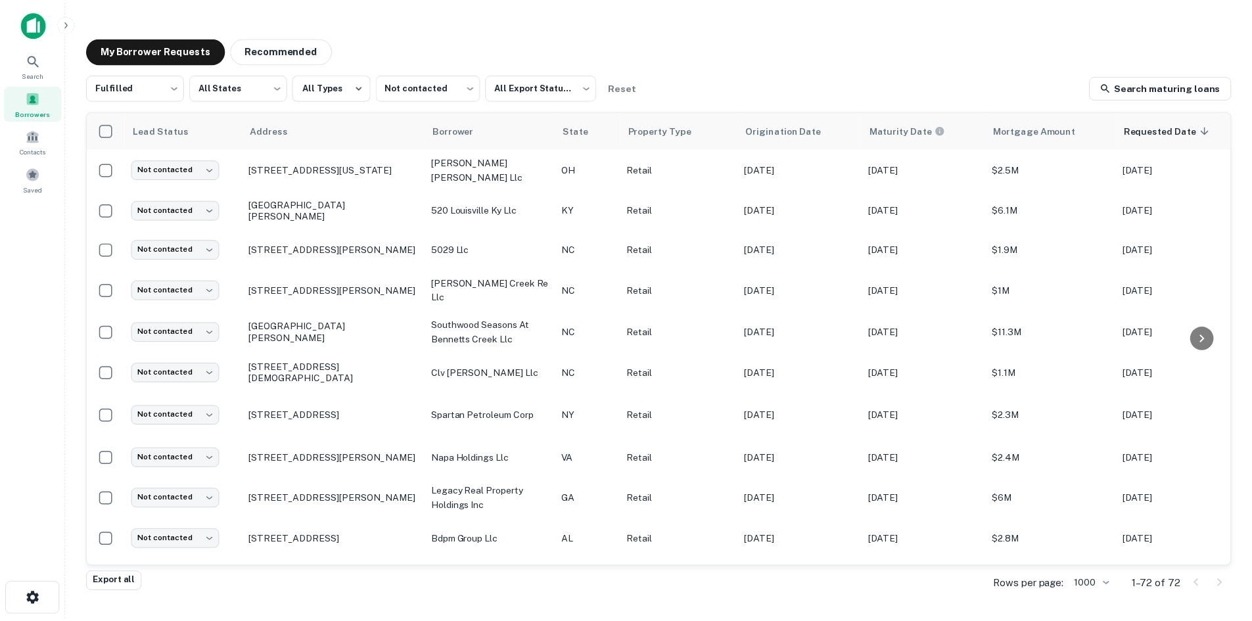
scroll to position [526, 0]
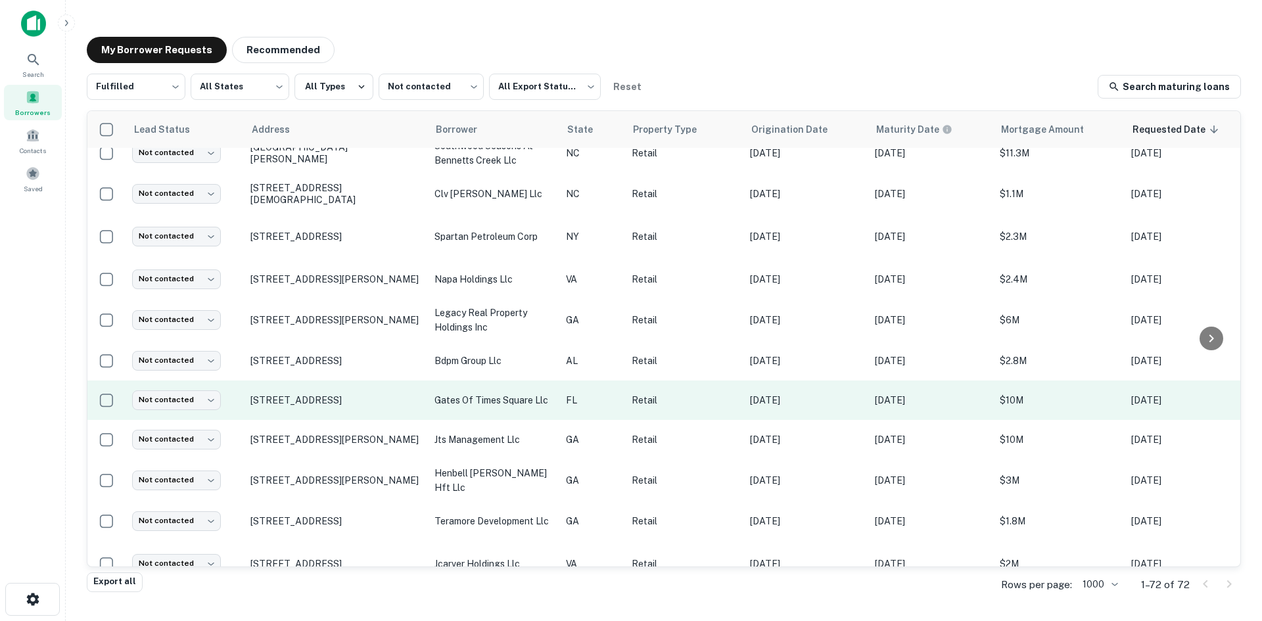
click at [333, 392] on td "940 3rd St N Jacksonville Beach, FL32250" at bounding box center [336, 400] width 184 height 39
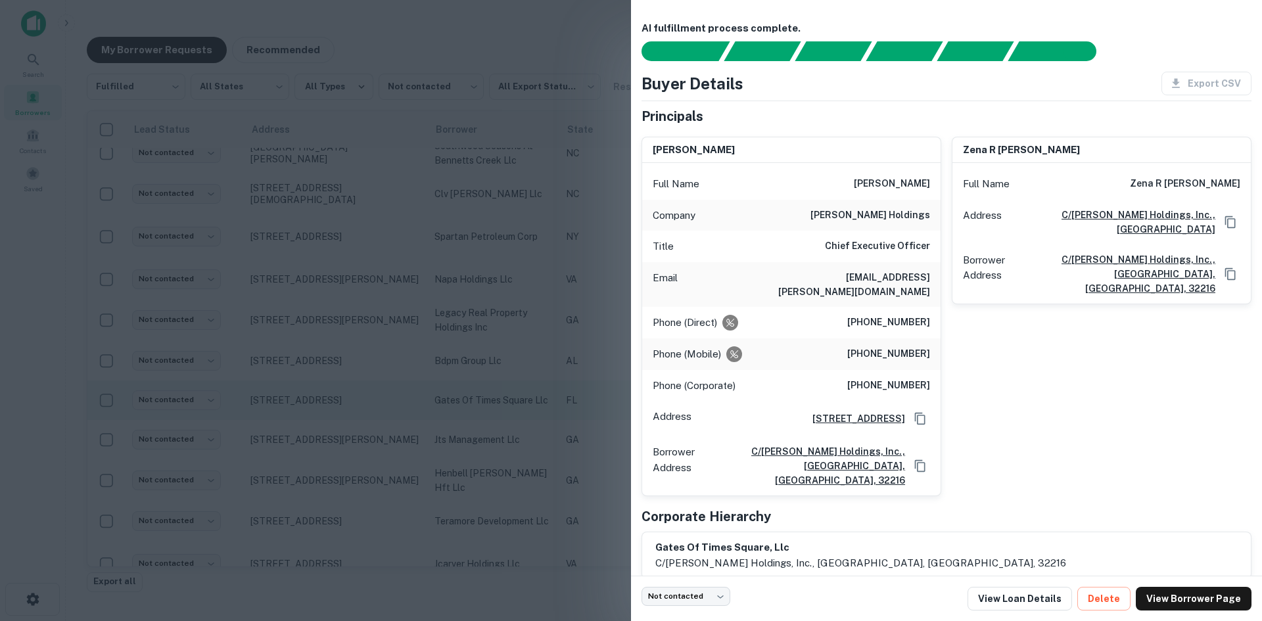
click at [333, 392] on div at bounding box center [631, 310] width 1262 height 621
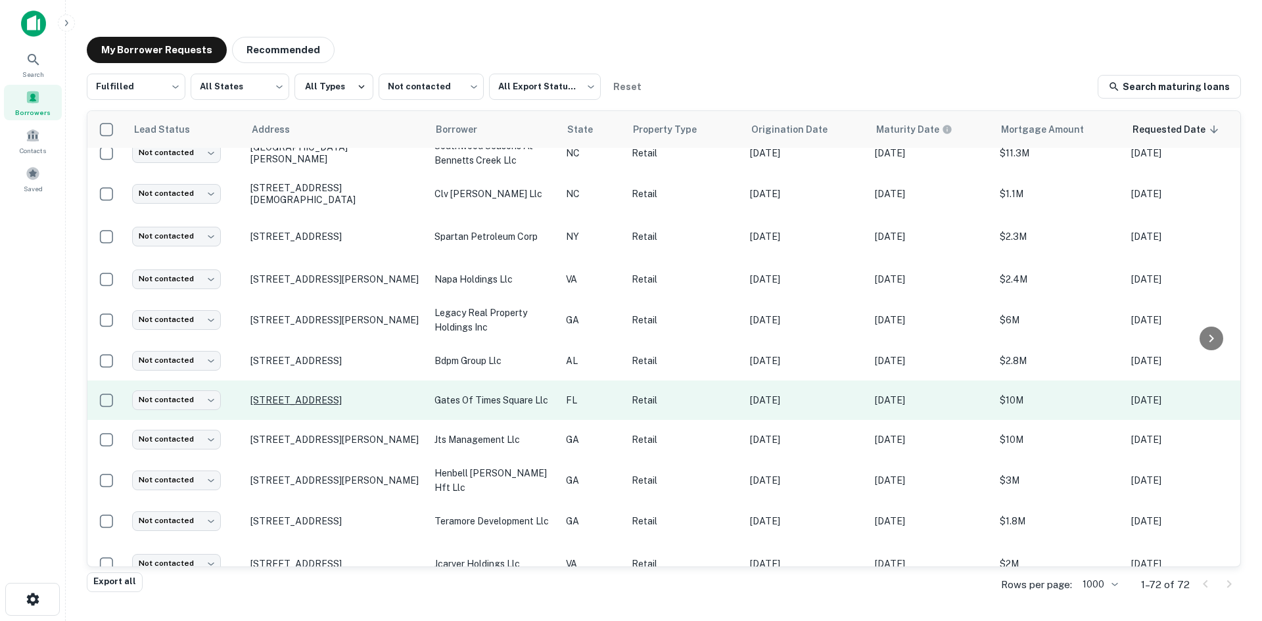
click at [333, 394] on p "940 3rd St N Jacksonville Beach, FL32250" at bounding box center [335, 400] width 171 height 12
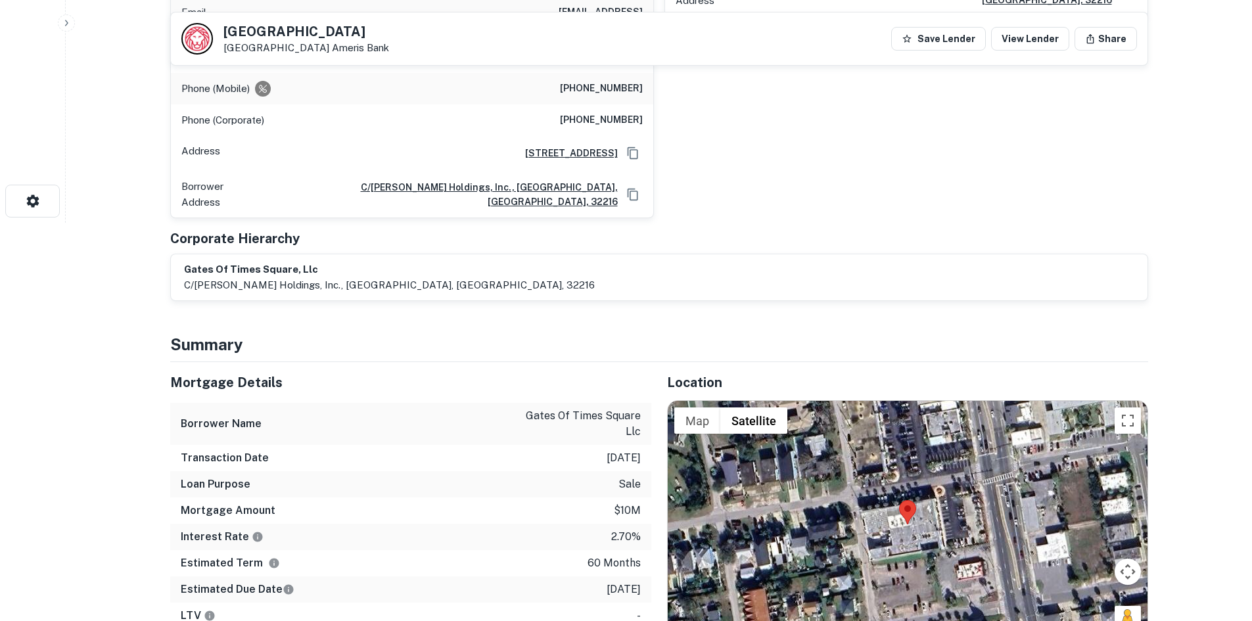
scroll to position [592, 0]
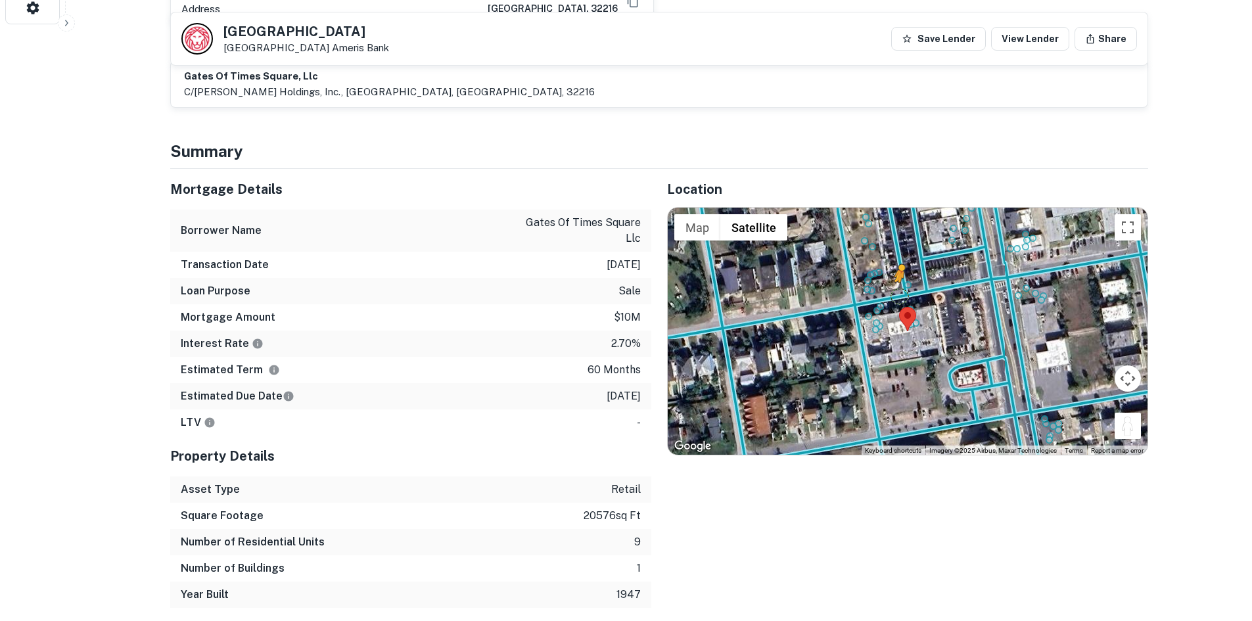
drag, startPoint x: 1131, startPoint y: 402, endPoint x: 894, endPoint y: 268, distance: 271.7
click at [894, 268] on div "To activate drag with keyboard, press Alt + Enter. Once in keyboard drag state,…" at bounding box center [908, 331] width 480 height 247
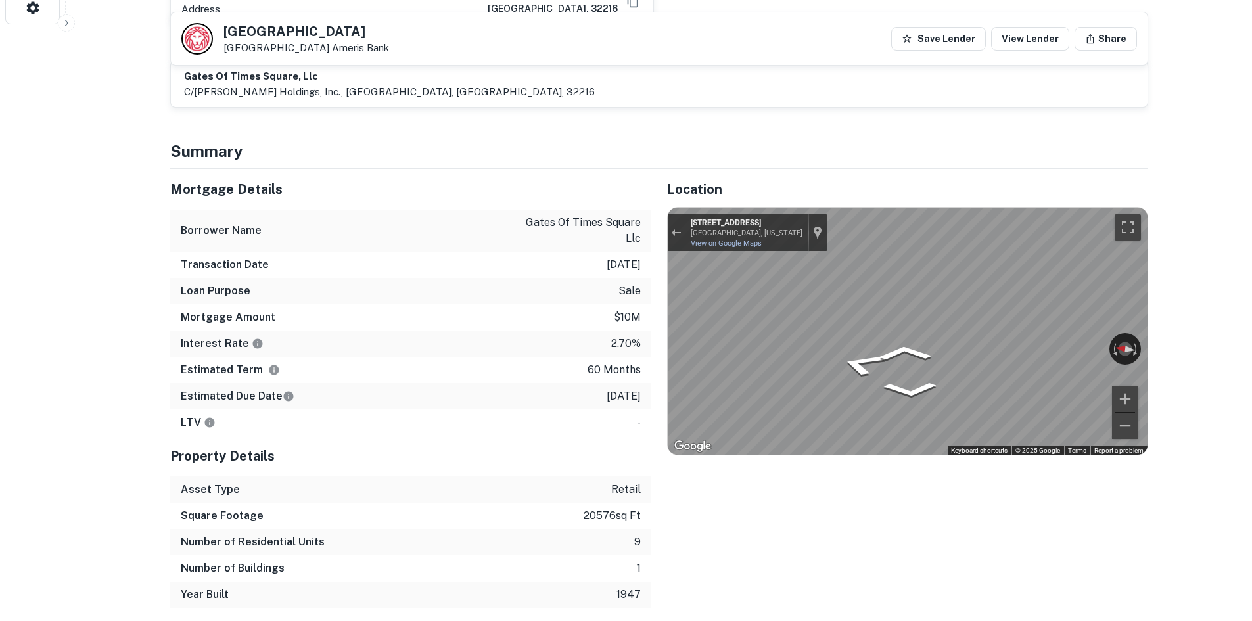
click at [561, 252] on div "Mortgage Details Borrower Name gates of times square llc Transaction Date 12/8/…" at bounding box center [651, 388] width 994 height 439
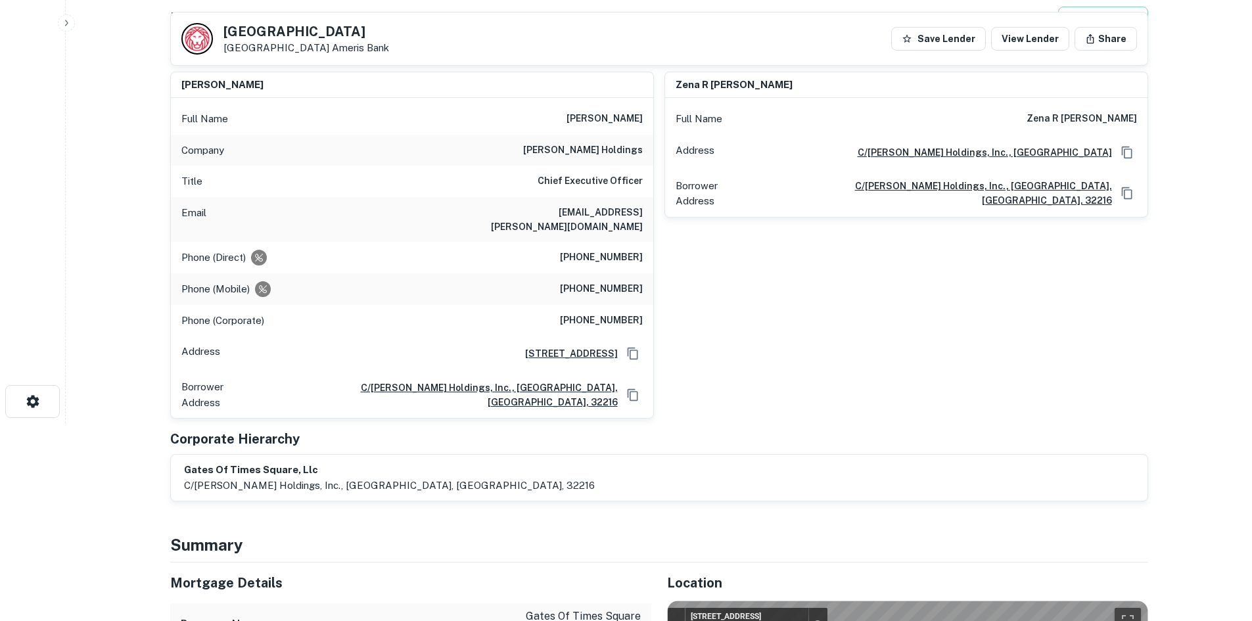
scroll to position [197, 0]
click at [598, 250] on h6 "(212) 683-9292" at bounding box center [601, 258] width 83 height 16
click at [580, 152] on h6 "hakimian holdings" at bounding box center [583, 151] width 120 height 16
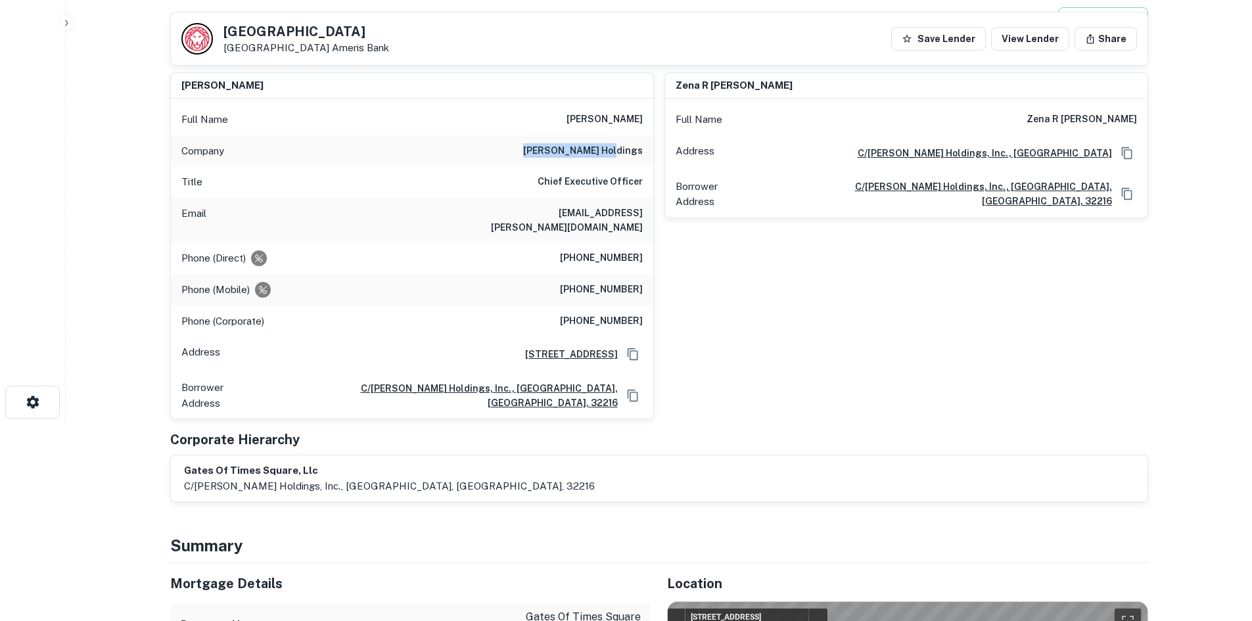
drag, startPoint x: 557, startPoint y: 149, endPoint x: 647, endPoint y: 140, distance: 89.8
click at [647, 140] on div "Company hakimian holdings" at bounding box center [412, 151] width 482 height 32
copy h6 "hakimian holdings"
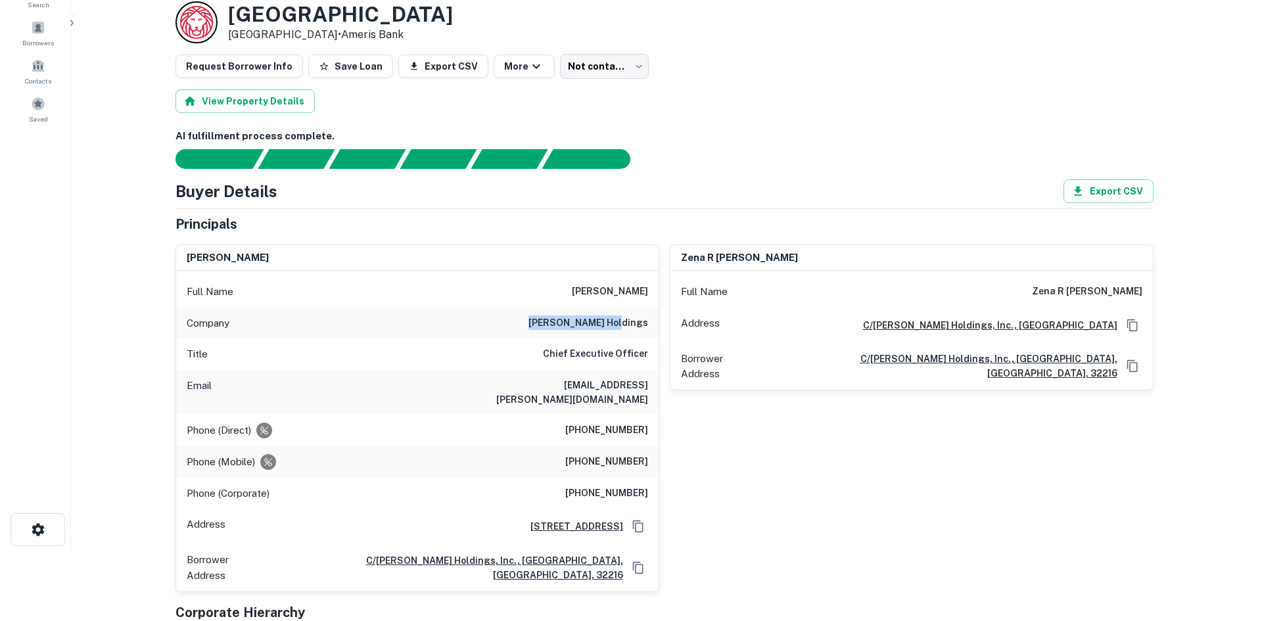
scroll to position [0, 0]
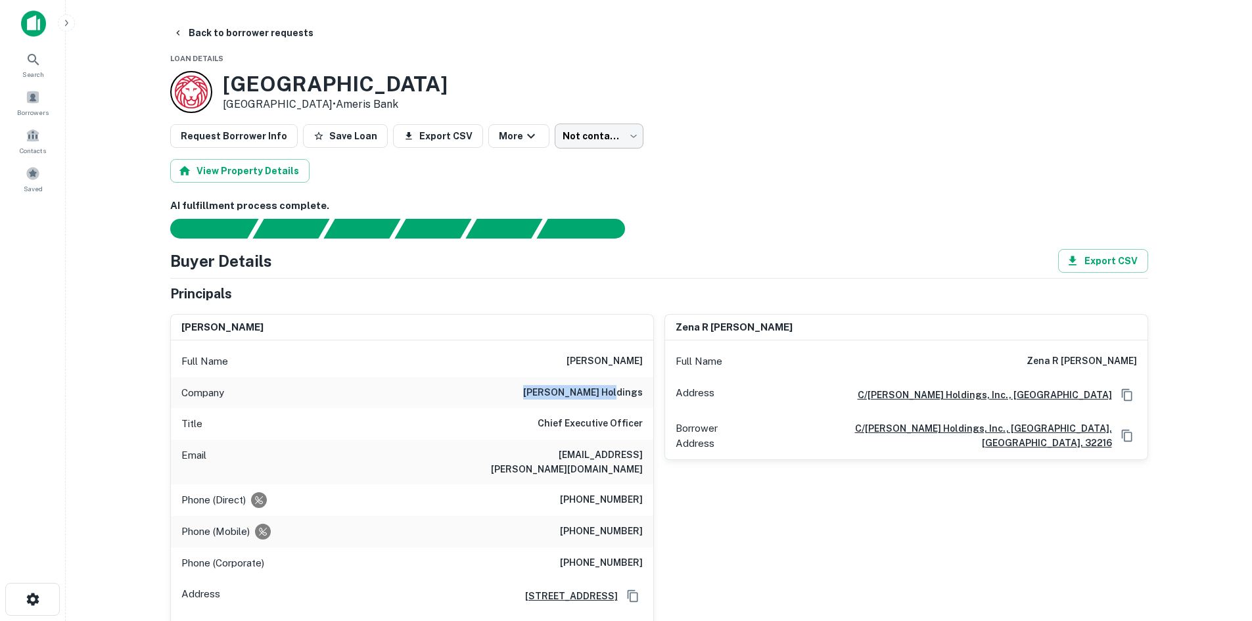
click at [561, 144] on body "Search Borrowers Contacts Saved Back to borrower requests Loan Details 940 3rd …" at bounding box center [626, 310] width 1252 height 621
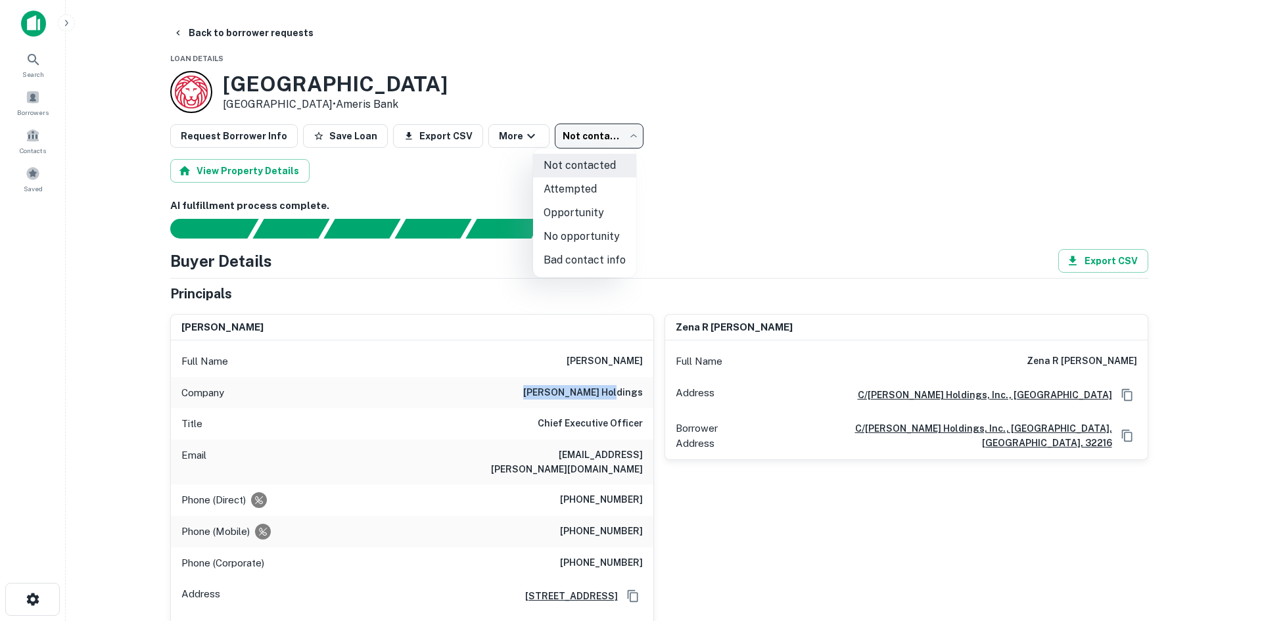
click at [569, 228] on li "No opportunity" at bounding box center [584, 237] width 103 height 24
type input "**********"
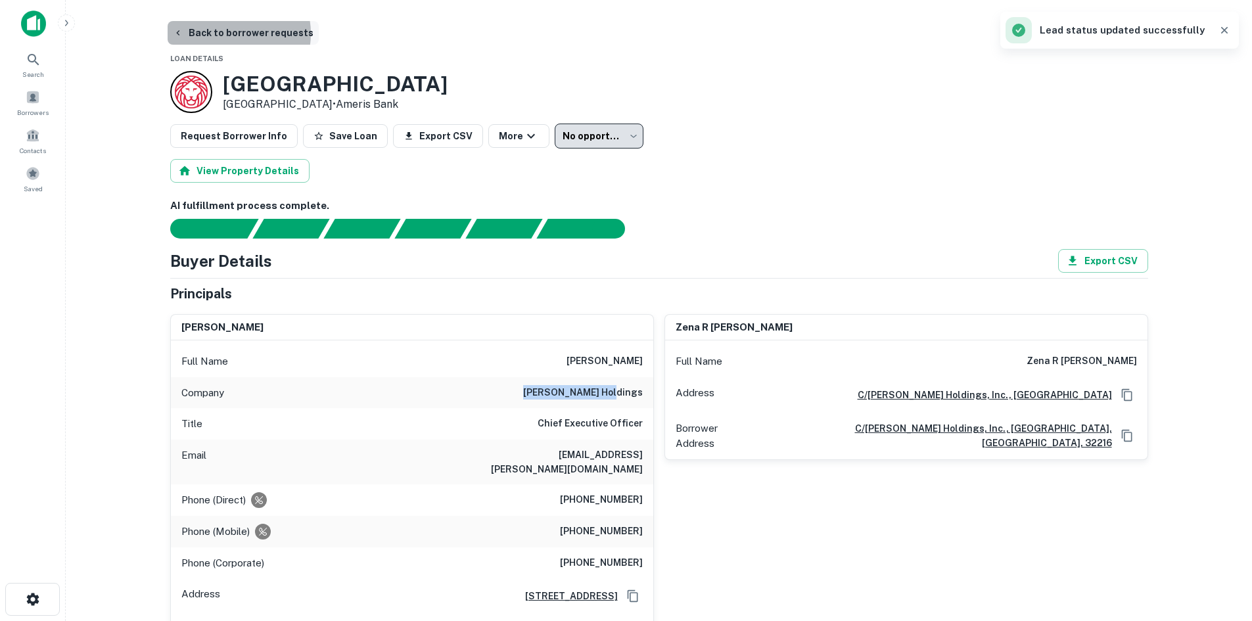
click at [231, 34] on button "Back to borrower requests" at bounding box center [243, 33] width 151 height 24
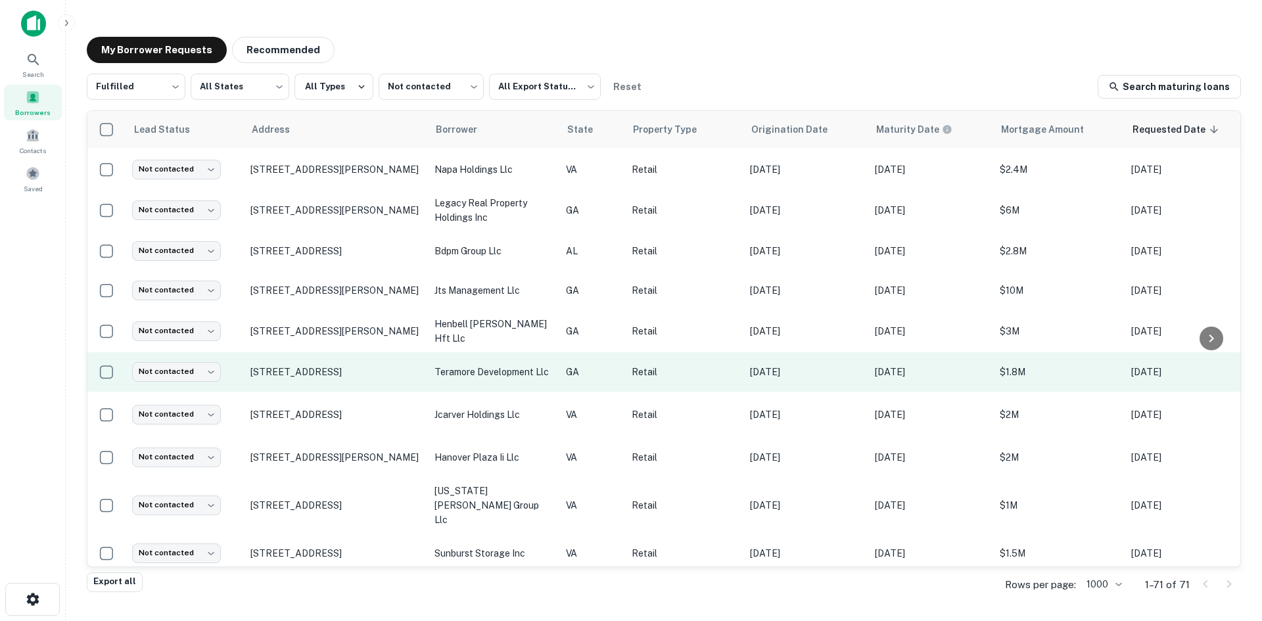
scroll to position [643, 0]
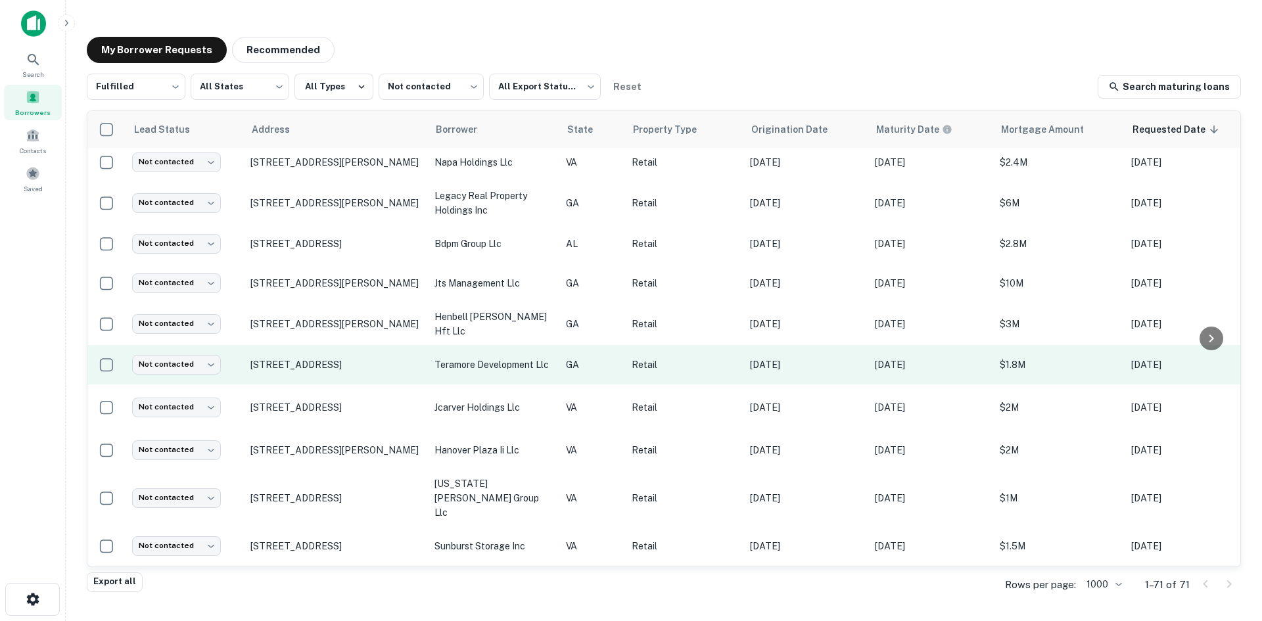
click at [358, 353] on td "E Highway 80 East Dublin, GA31027" at bounding box center [336, 364] width 184 height 39
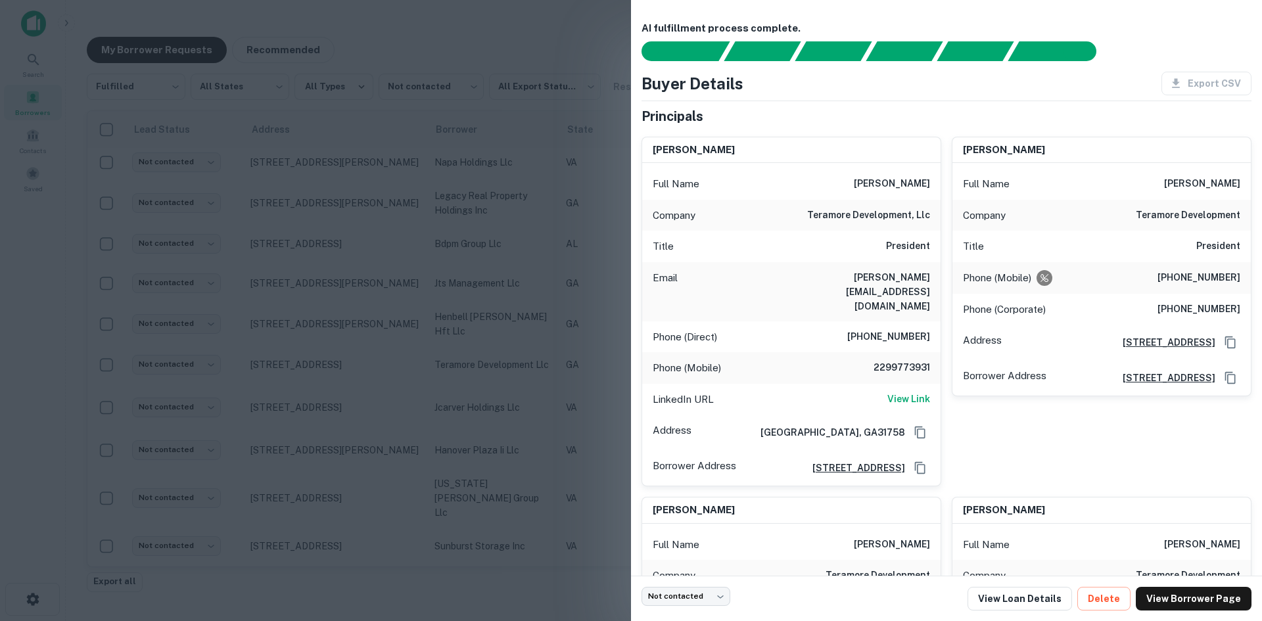
click at [358, 345] on div at bounding box center [631, 310] width 1262 height 621
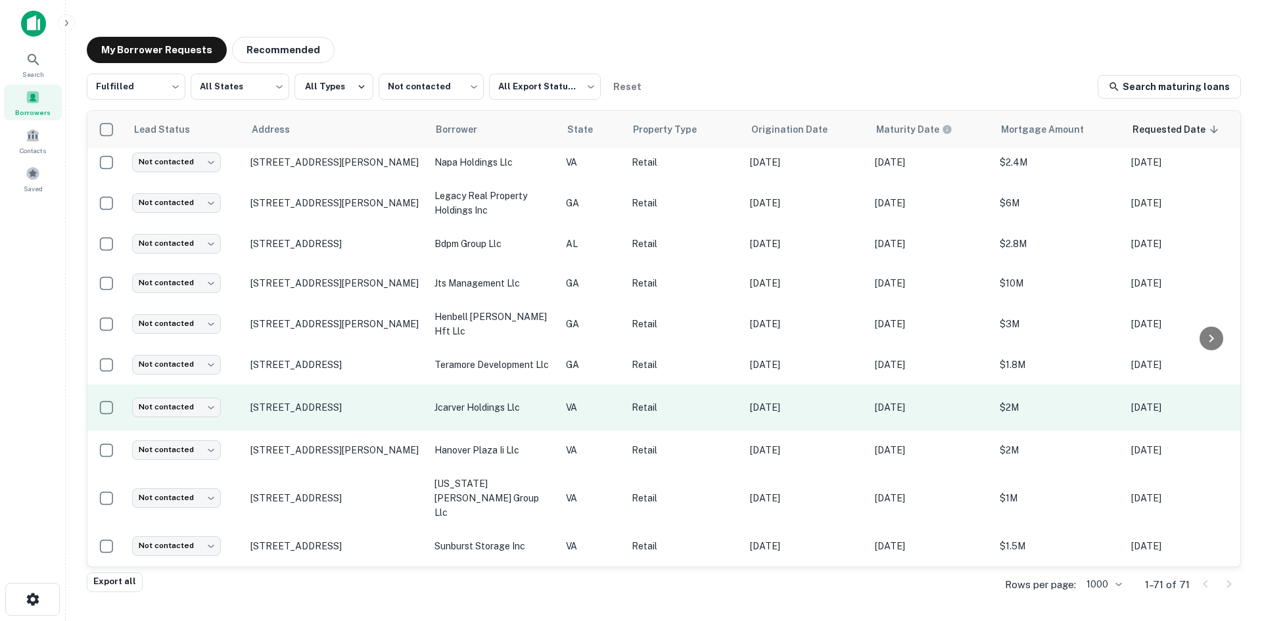
click at [333, 398] on td "1134 W Mercury Blvd Hampton, VA23666" at bounding box center [336, 408] width 184 height 46
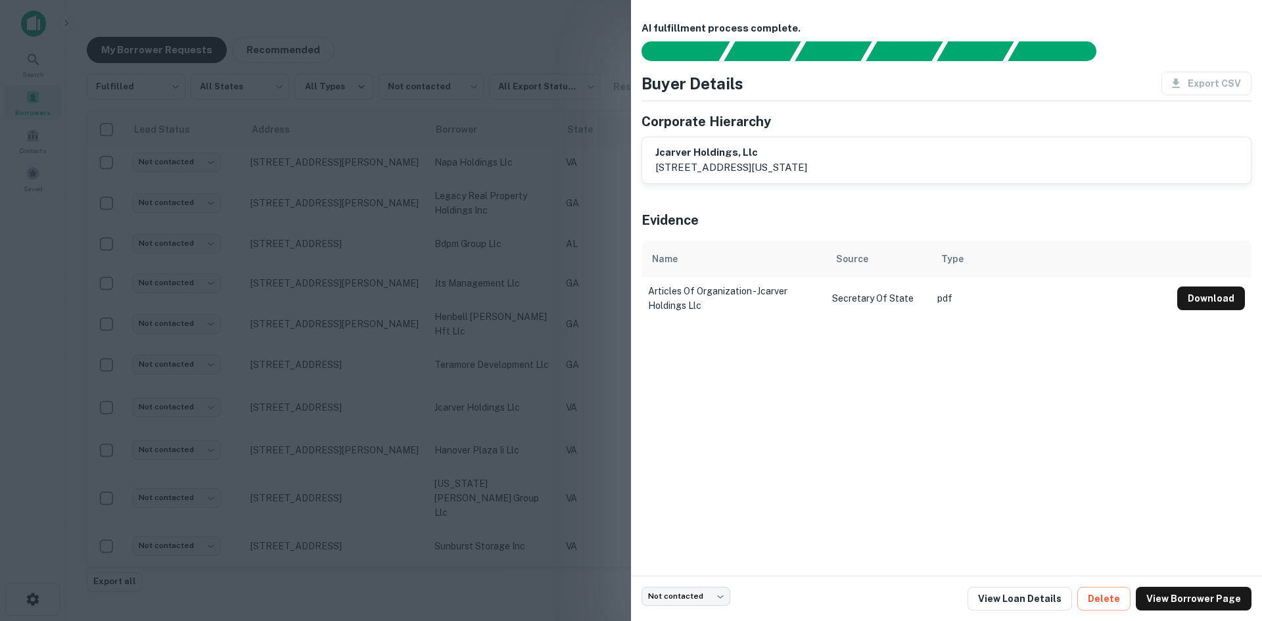
click at [319, 382] on div at bounding box center [631, 310] width 1262 height 621
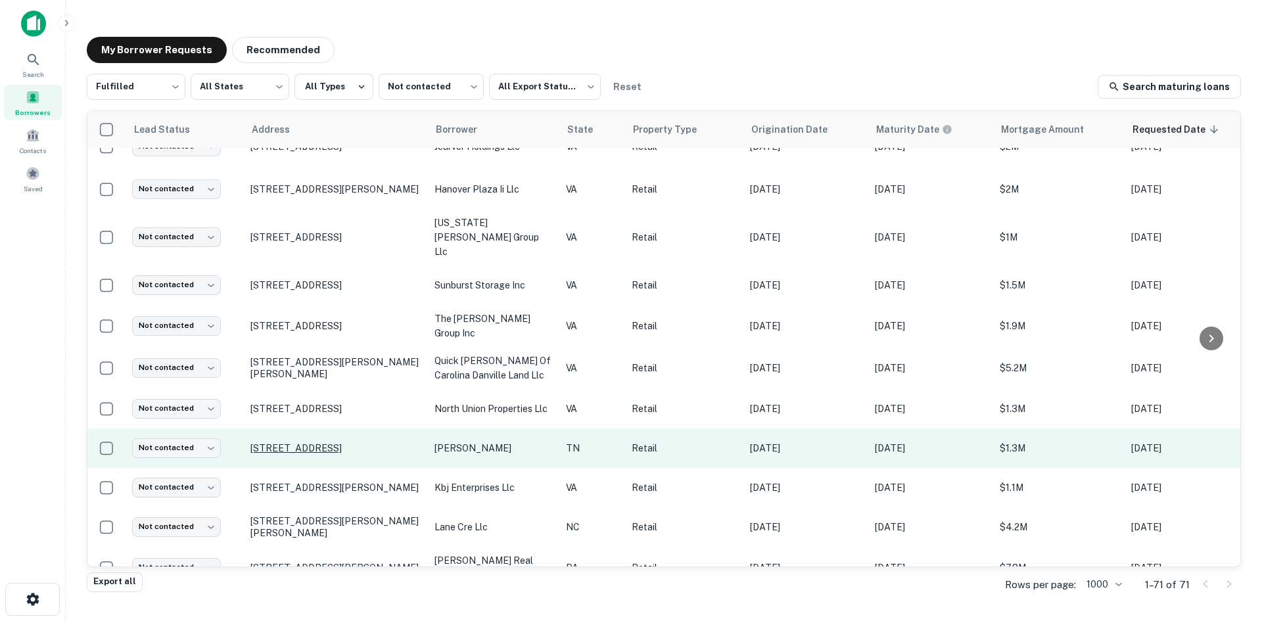
scroll to position [906, 0]
click at [340, 427] on td "5816 Kingston Pike Knoxville, TN37919" at bounding box center [336, 446] width 184 height 39
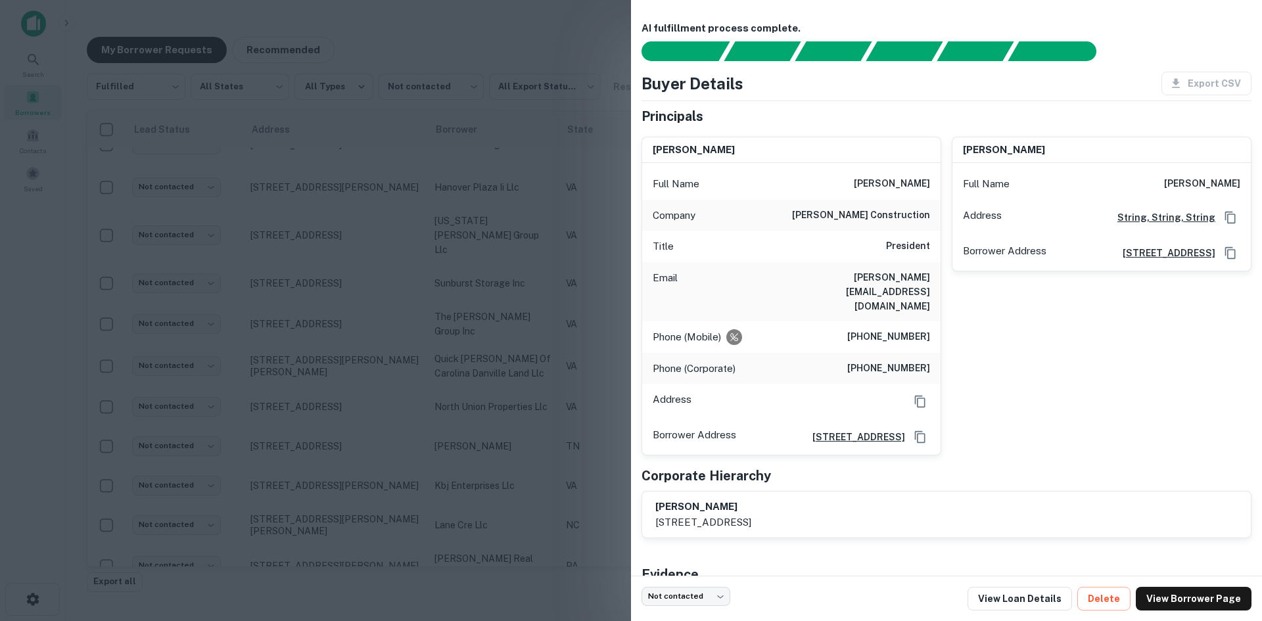
click at [339, 411] on div at bounding box center [631, 310] width 1262 height 621
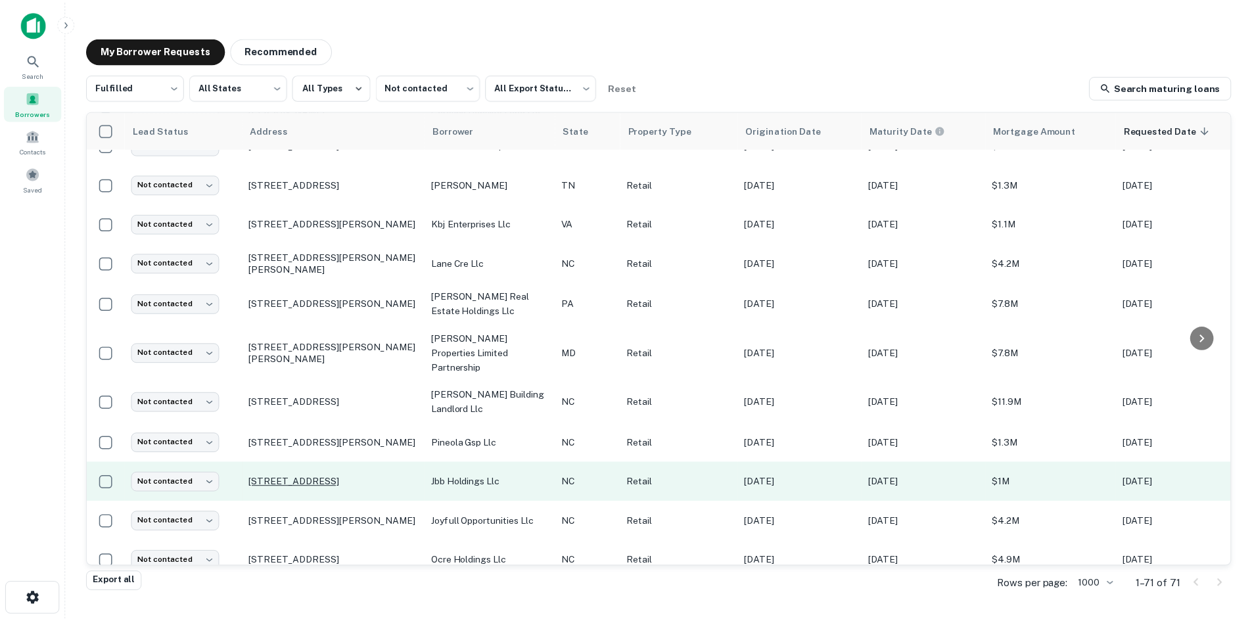
scroll to position [1169, 0]
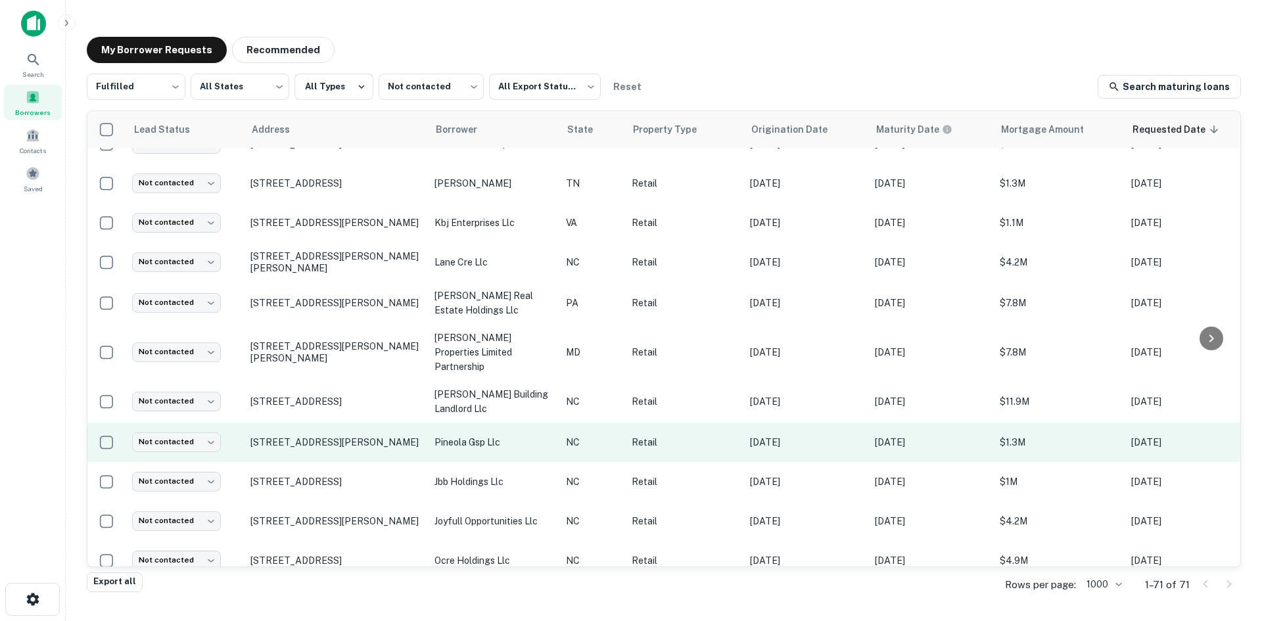
click at [343, 423] on td "570 Pineola St Newland, NC28657" at bounding box center [336, 442] width 184 height 39
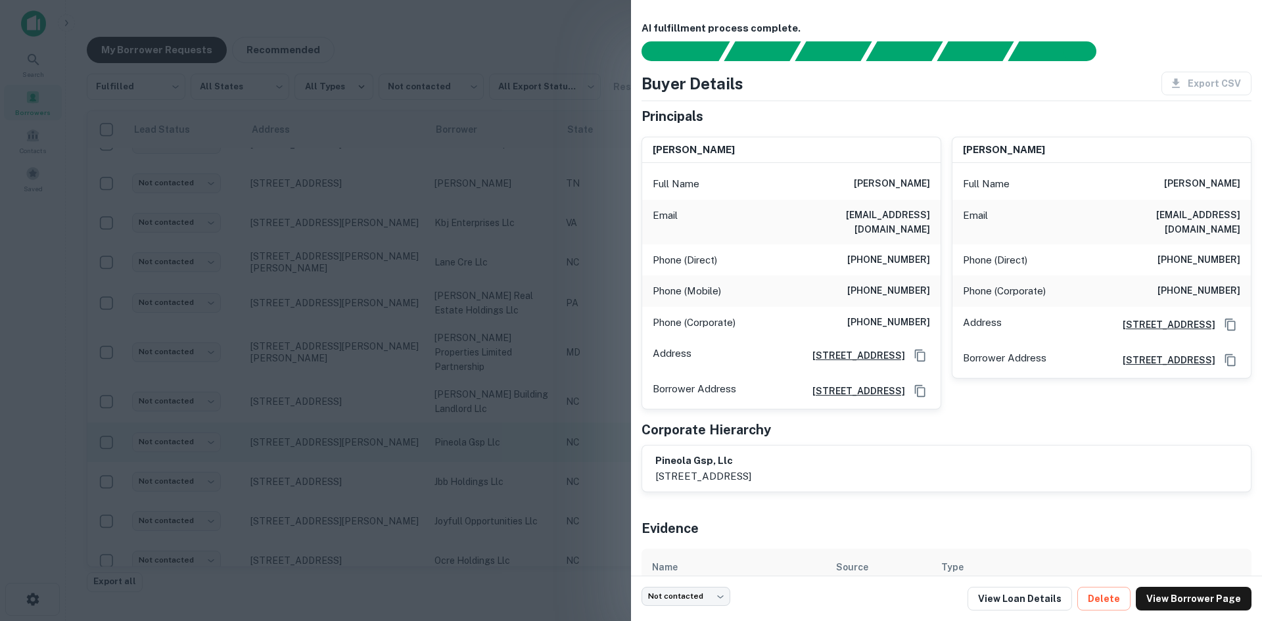
click at [343, 402] on div at bounding box center [631, 310] width 1262 height 621
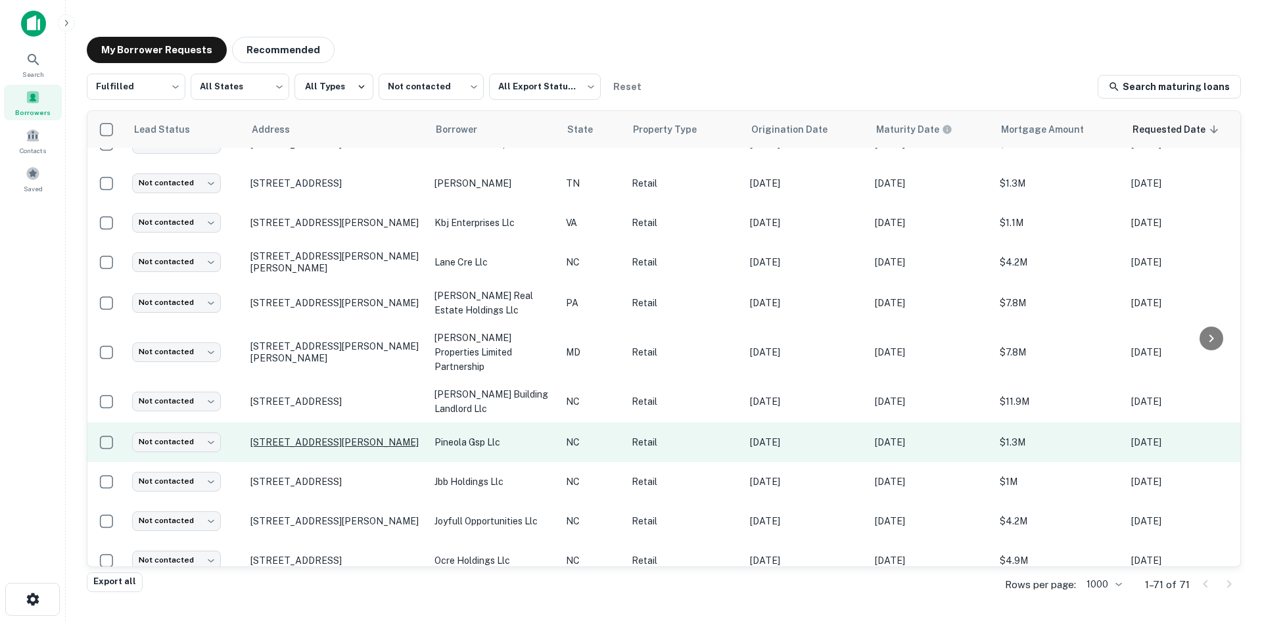
click at [344, 436] on p "570 Pineola St Newland, NC28657" at bounding box center [335, 442] width 171 height 12
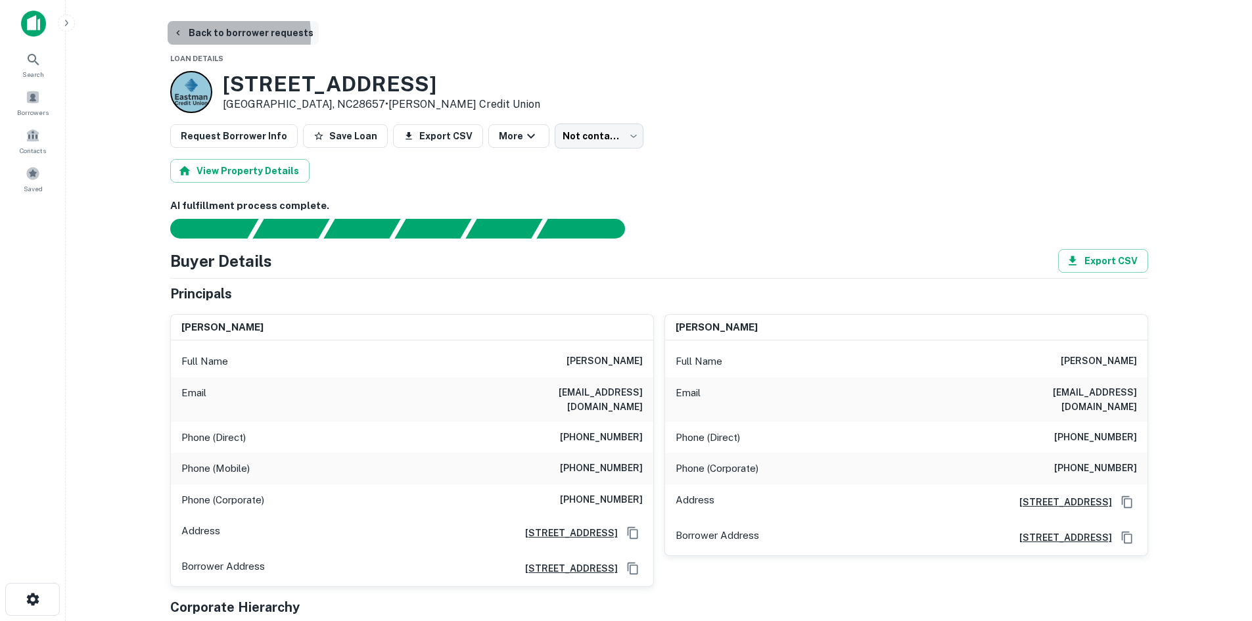
click at [197, 36] on button "Back to borrower requests" at bounding box center [243, 33] width 151 height 24
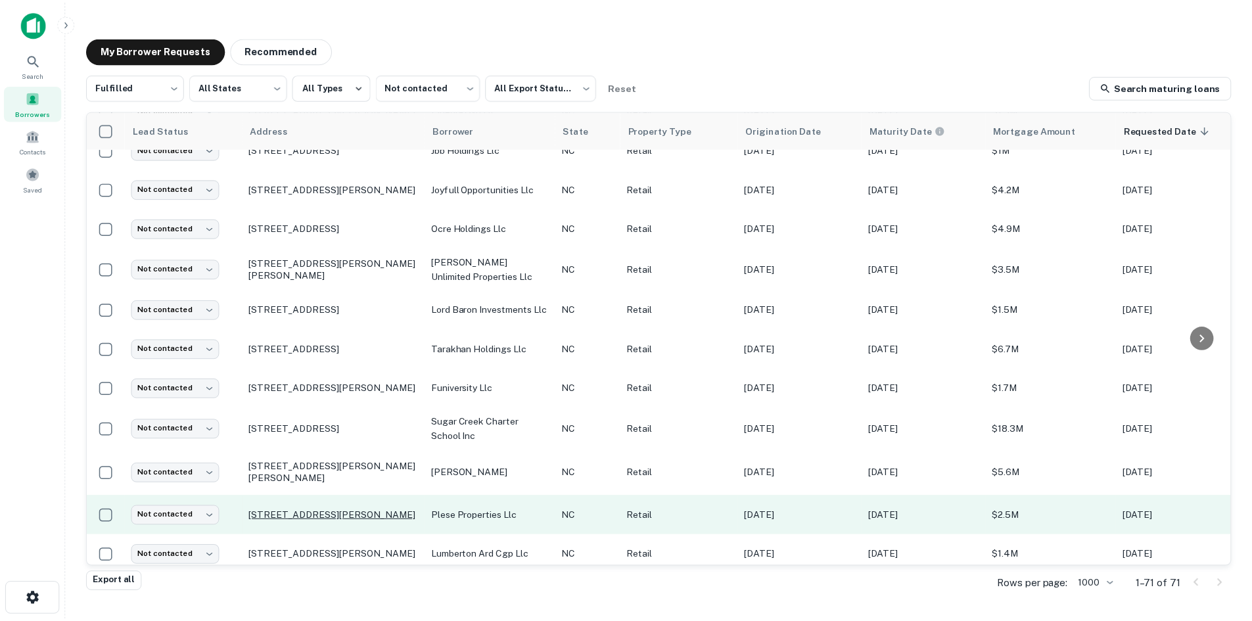
scroll to position [1695, 0]
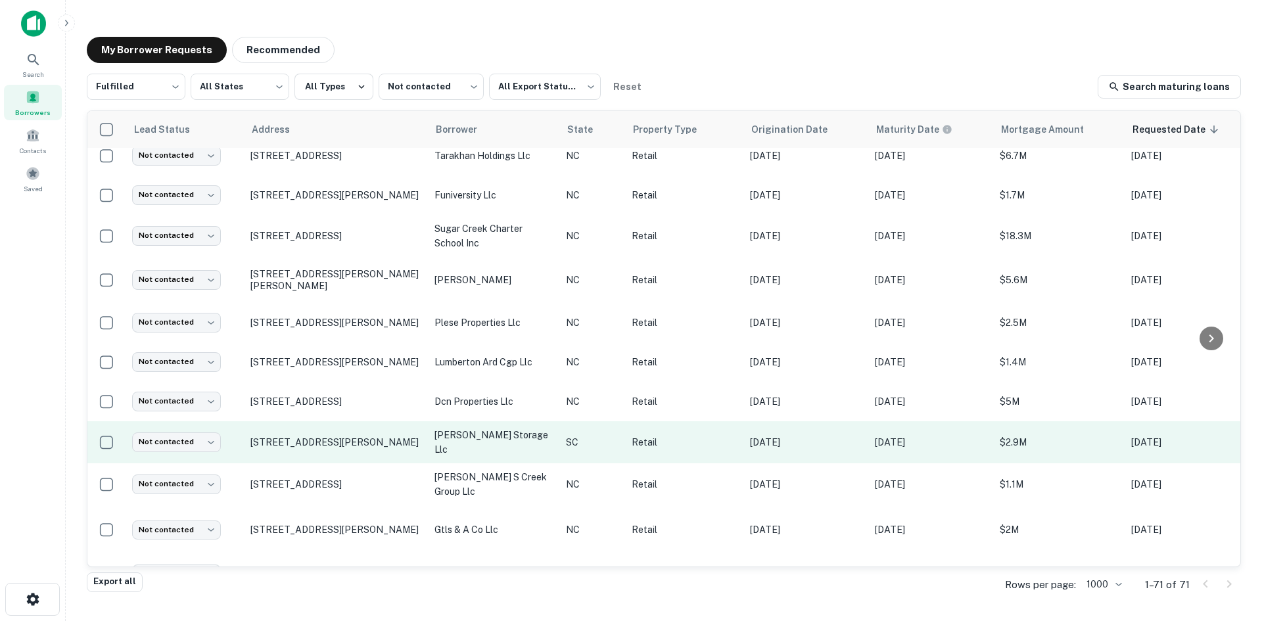
click at [367, 421] on td "700 E Main St Duncan, SC29334" at bounding box center [336, 442] width 184 height 42
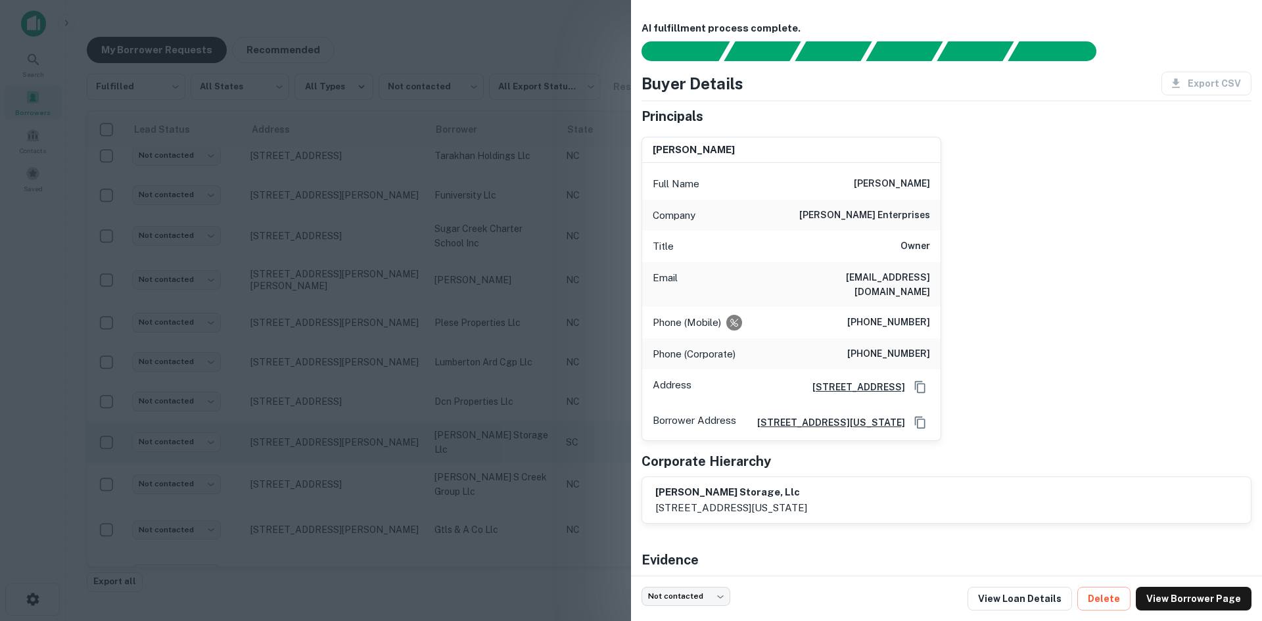
click at [366, 398] on div at bounding box center [631, 310] width 1262 height 621
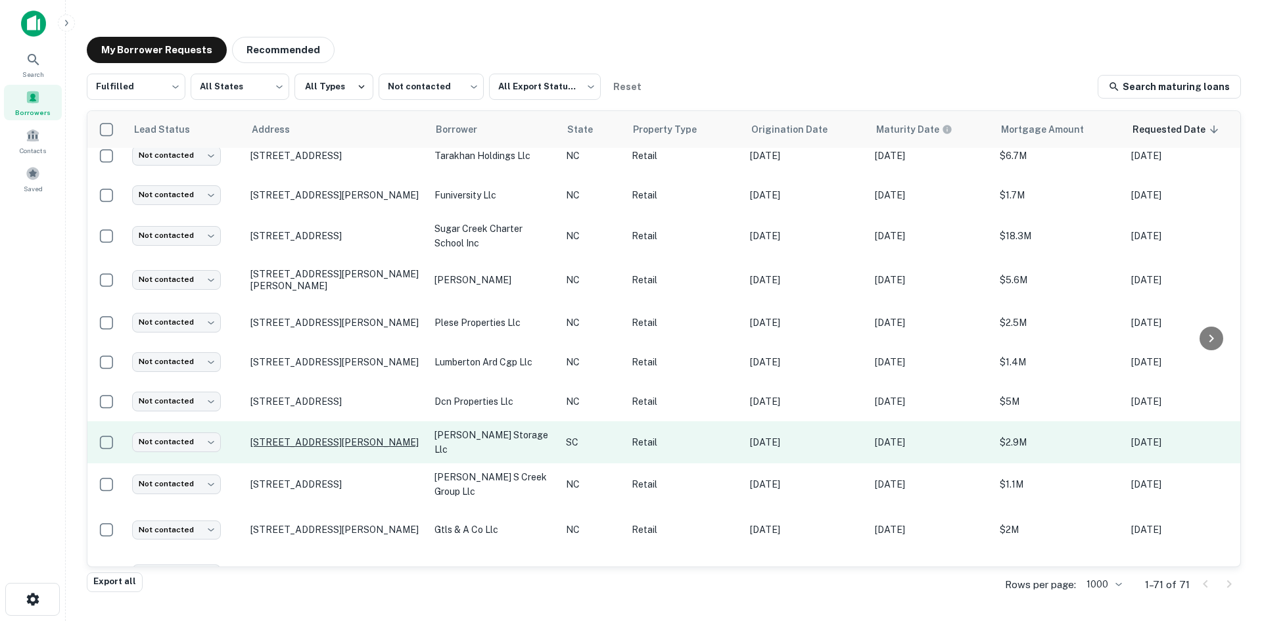
click at [348, 436] on p "700 E Main St Duncan, SC29334" at bounding box center [335, 442] width 171 height 12
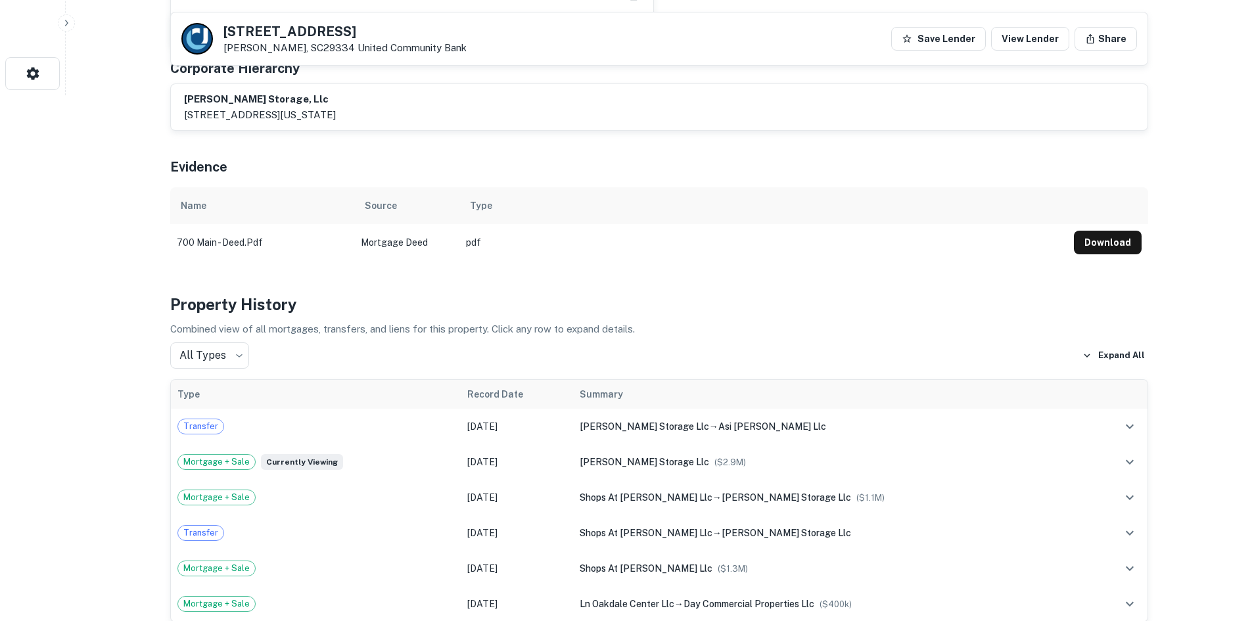
scroll to position [986, 0]
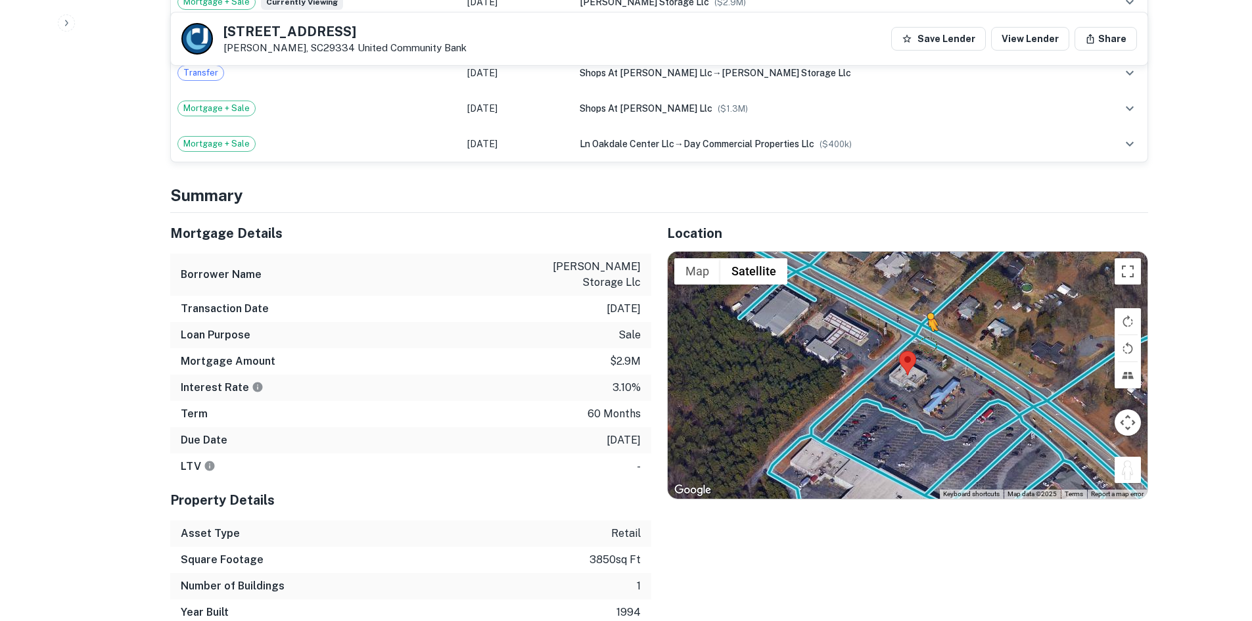
drag, startPoint x: 1125, startPoint y: 465, endPoint x: 927, endPoint y: 340, distance: 234.0
click at [927, 340] on div "To activate drag with keyboard, press Alt + Enter. Once in keyboard drag state,…" at bounding box center [908, 375] width 480 height 247
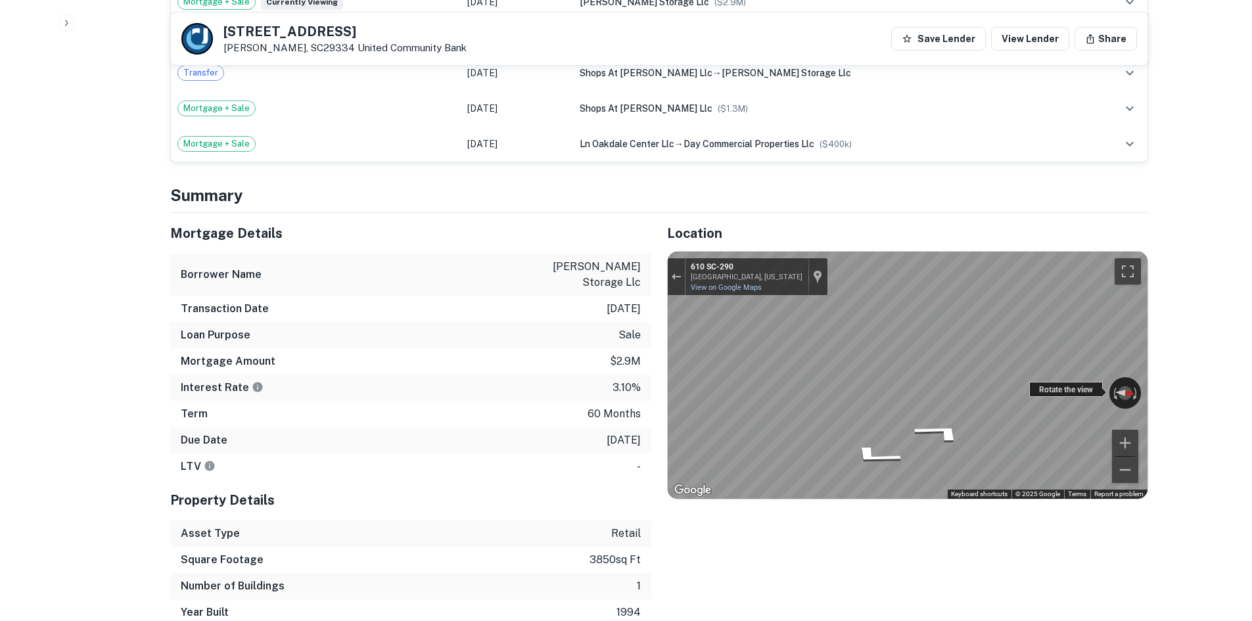
click at [1098, 381] on div "← Move left → Move right ↑ Move up ↓ Move down + Zoom in - Zoom out 610 SC-290 …" at bounding box center [908, 375] width 480 height 247
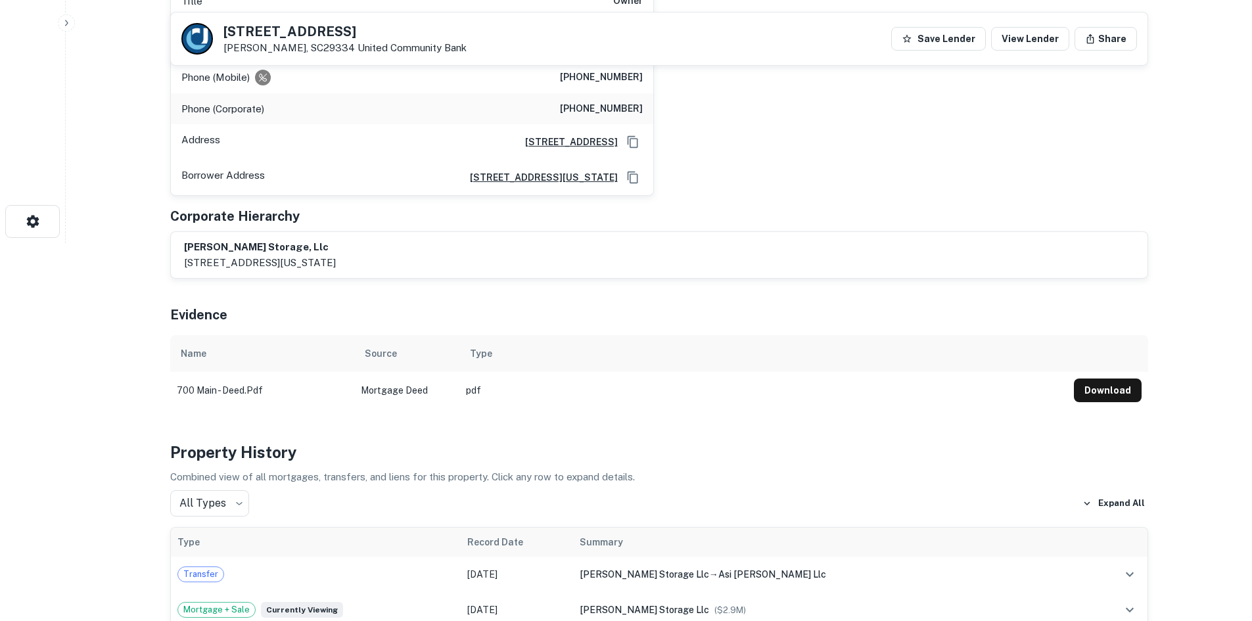
scroll to position [263, 0]
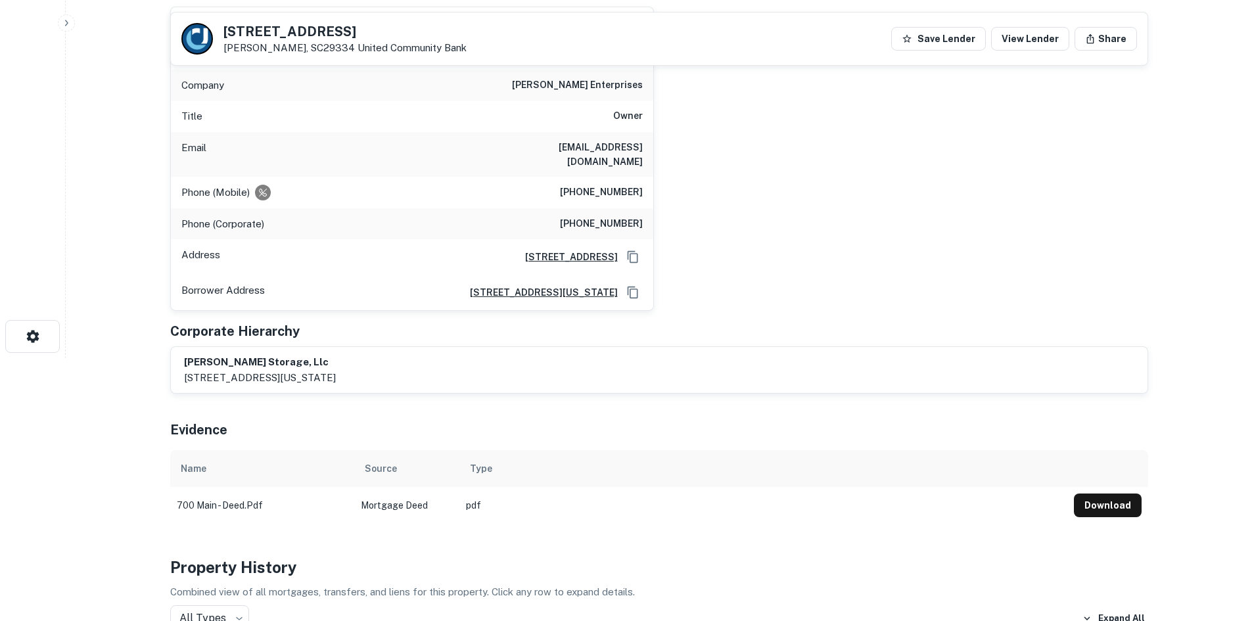
click at [592, 196] on h6 "(617) 413-7066" at bounding box center [601, 193] width 83 height 16
copy h6 "(617) 413-7066"
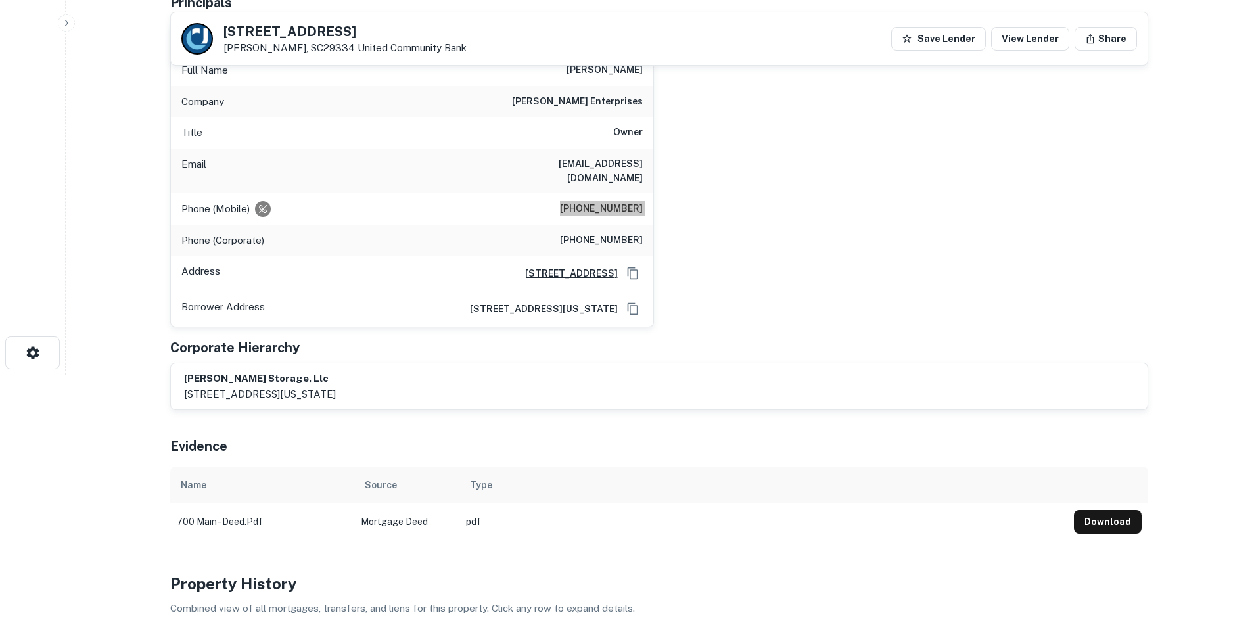
scroll to position [131, 0]
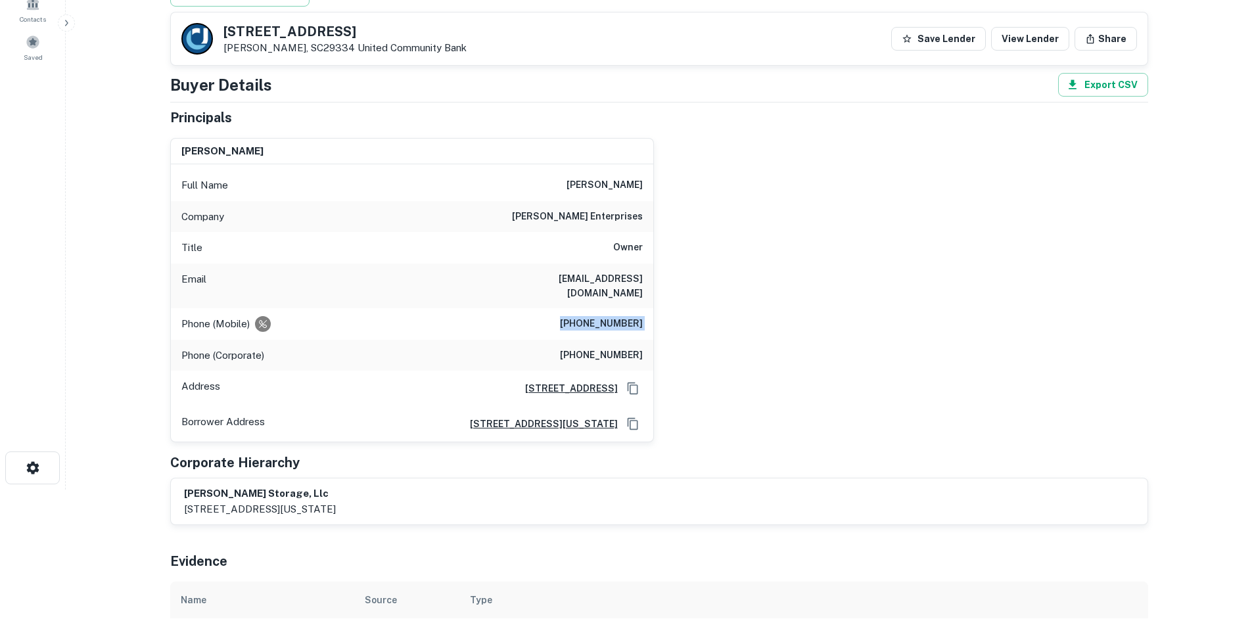
click at [599, 325] on h6 "(617) 413-7066" at bounding box center [601, 324] width 83 height 16
click at [520, 285] on h6 "hchris@chrisharrisonenterprises.com" at bounding box center [564, 285] width 158 height 29
drag, startPoint x: 564, startPoint y: 173, endPoint x: 646, endPoint y: 208, distance: 89.5
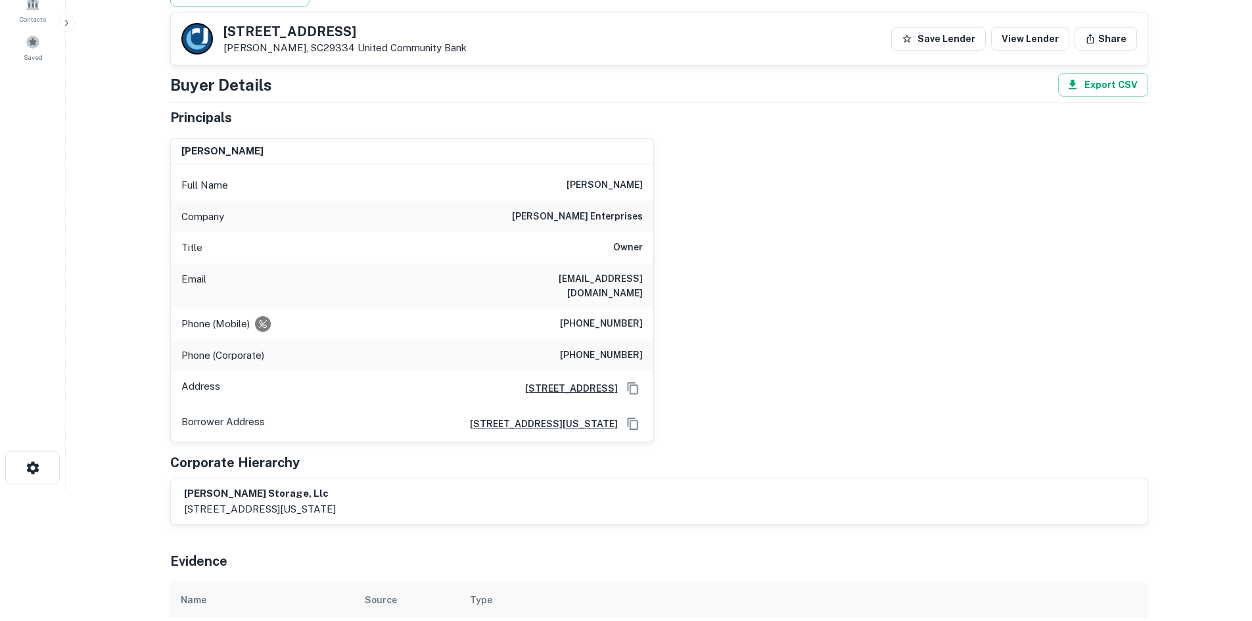
click at [646, 208] on div "Full Name chris harrison Company chris harrison enterprises Title Owner Email h…" at bounding box center [412, 302] width 482 height 277
copy div "chris harrison Company chris harrison enterprises"
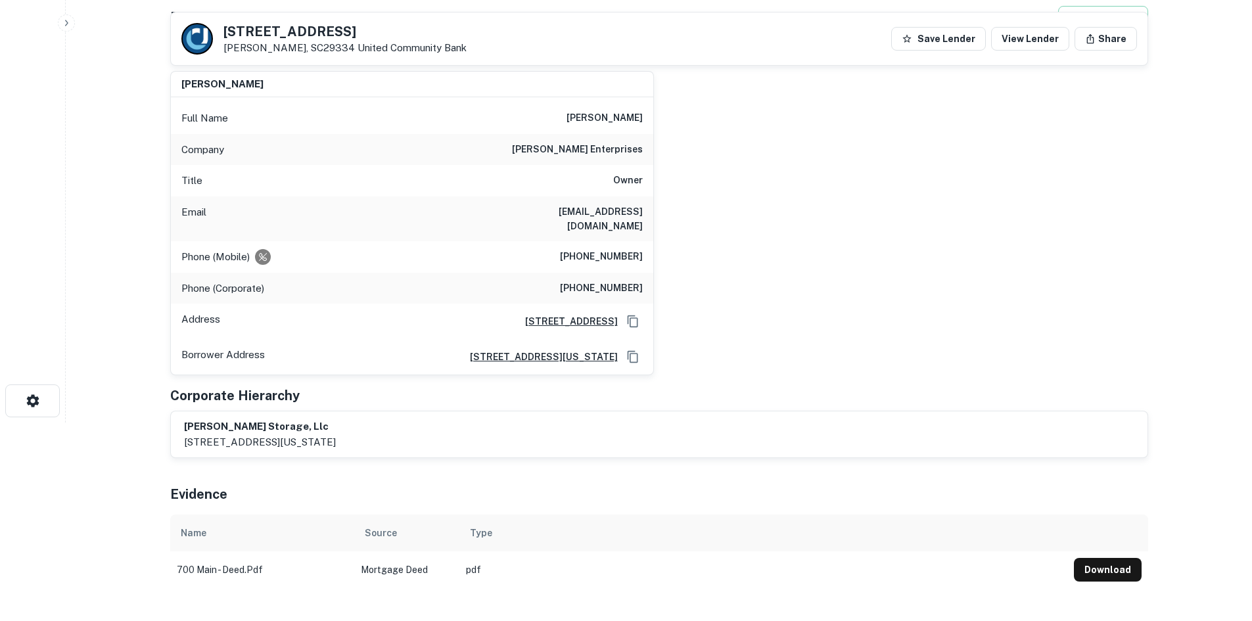
scroll to position [197, 0]
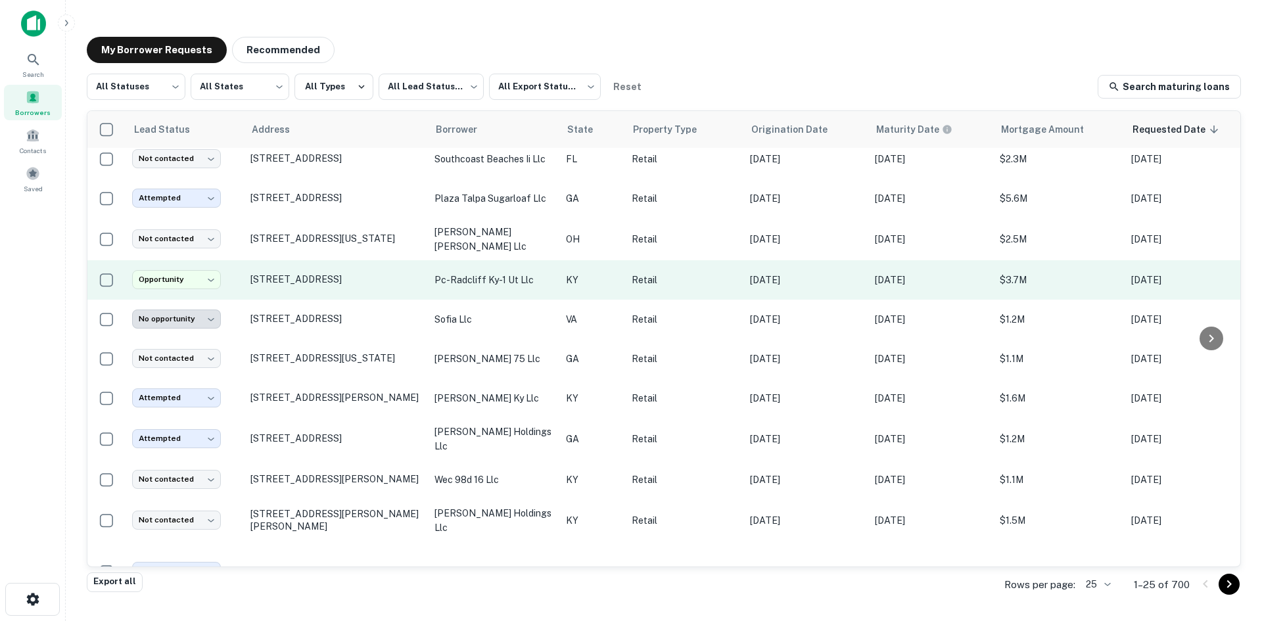
scroll to position [632, 0]
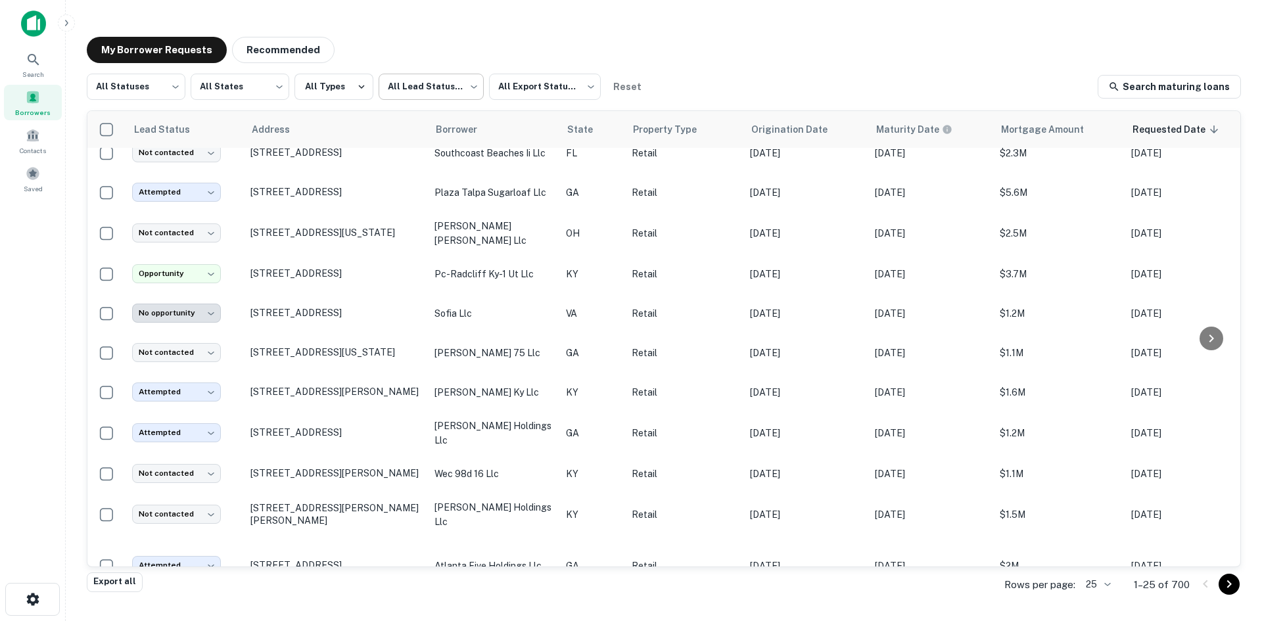
click at [430, 78] on body "**********" at bounding box center [631, 310] width 1262 height 621
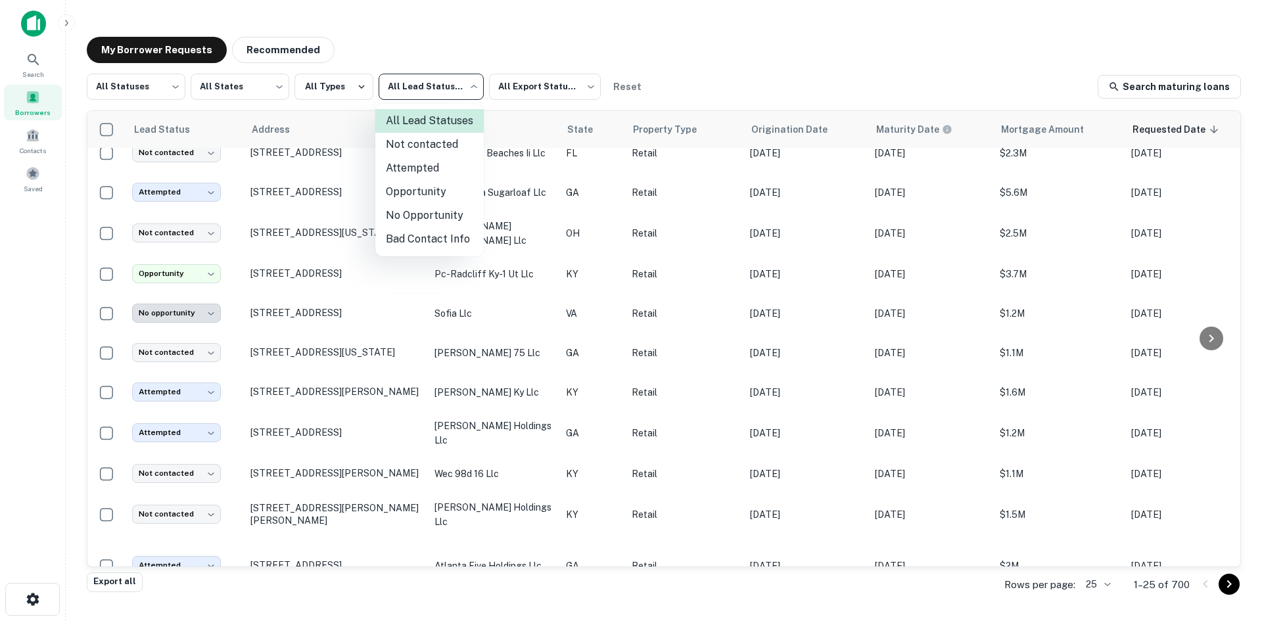
click at [440, 154] on li "Not contacted" at bounding box center [429, 145] width 108 height 24
type input "****"
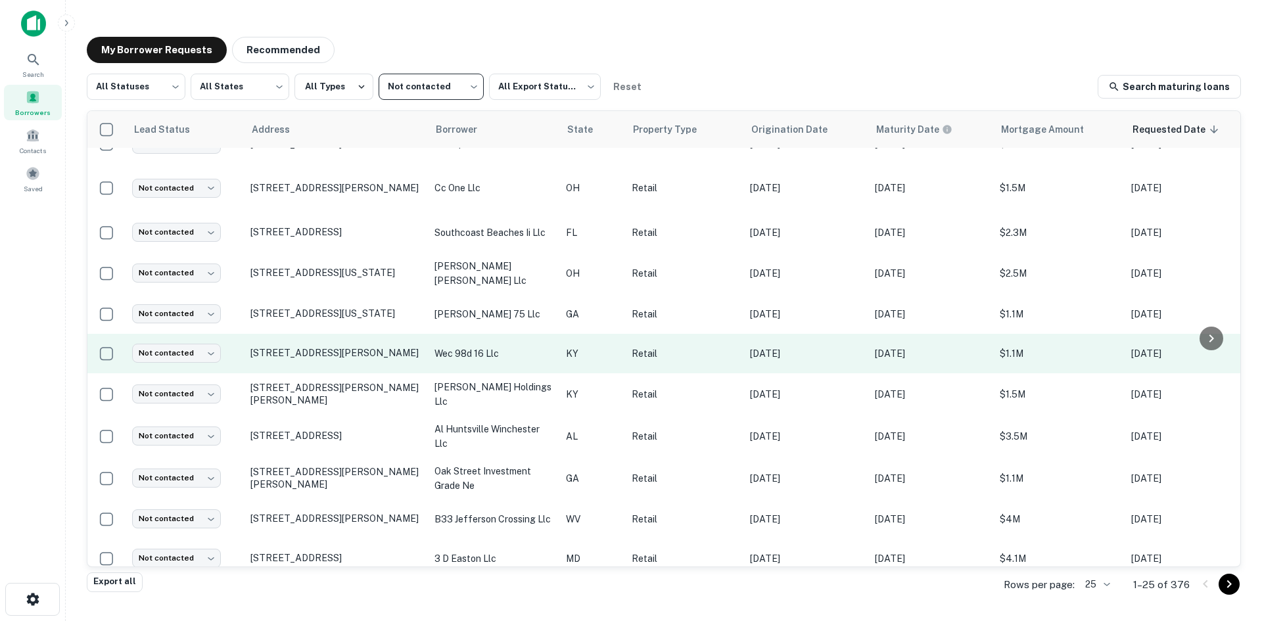
scroll to position [603, 0]
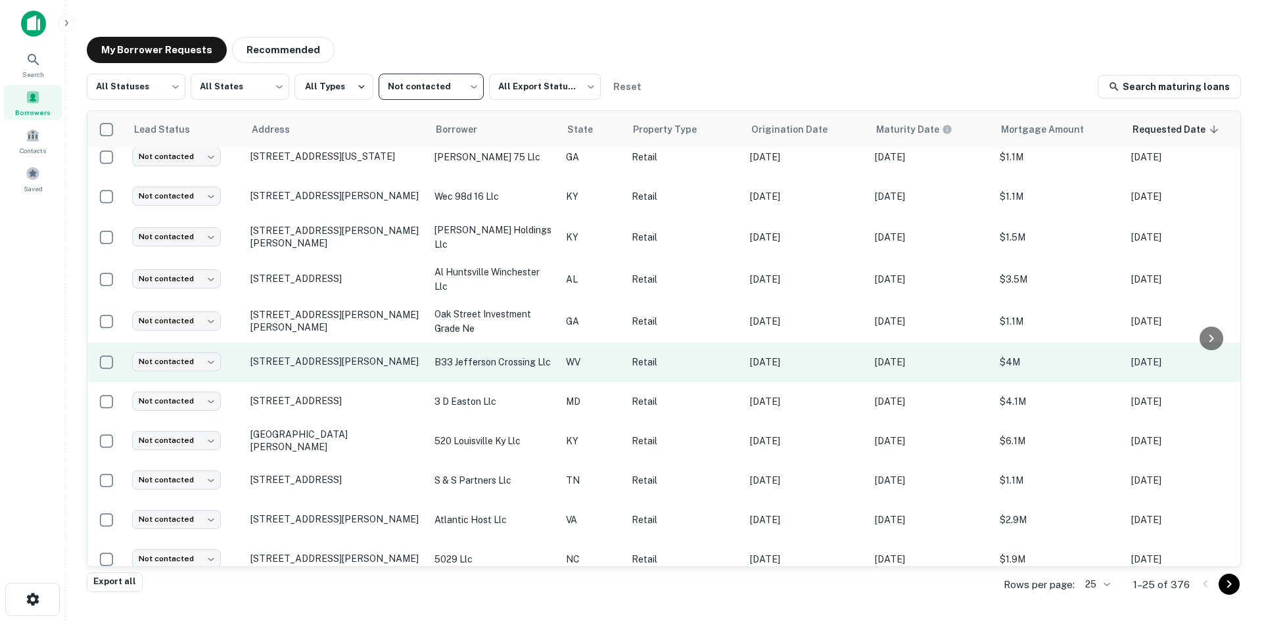
click at [339, 354] on td "[STREET_ADDRESS][PERSON_NAME]" at bounding box center [336, 361] width 184 height 39
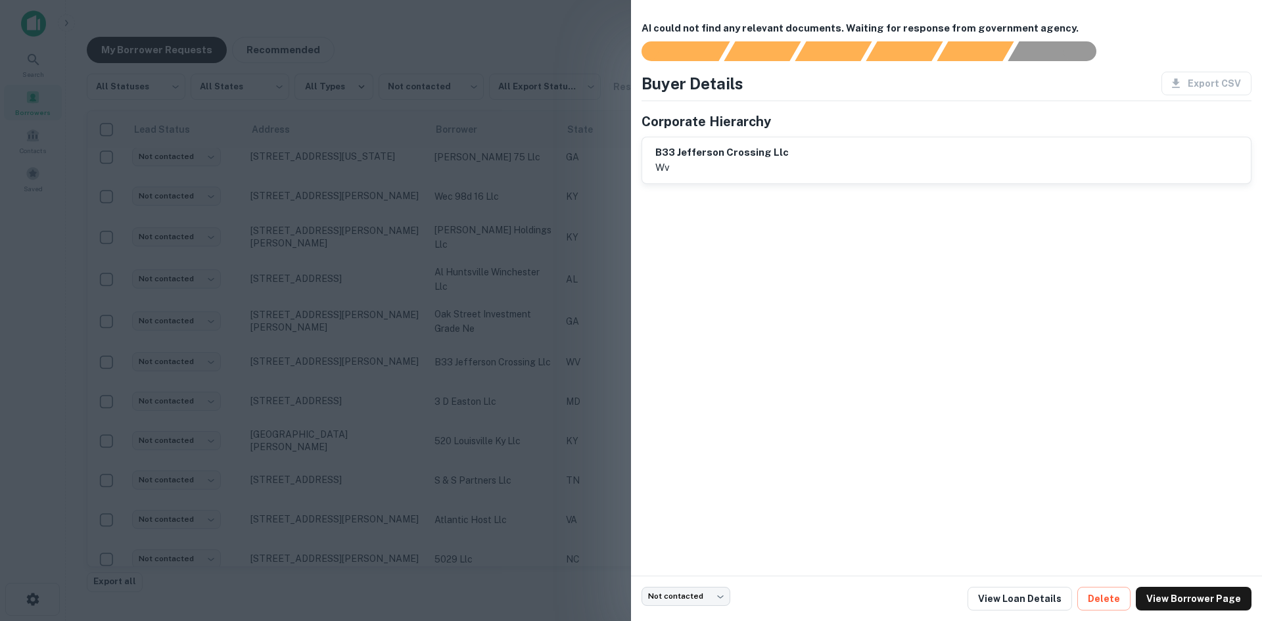
click at [338, 354] on div at bounding box center [631, 310] width 1262 height 621
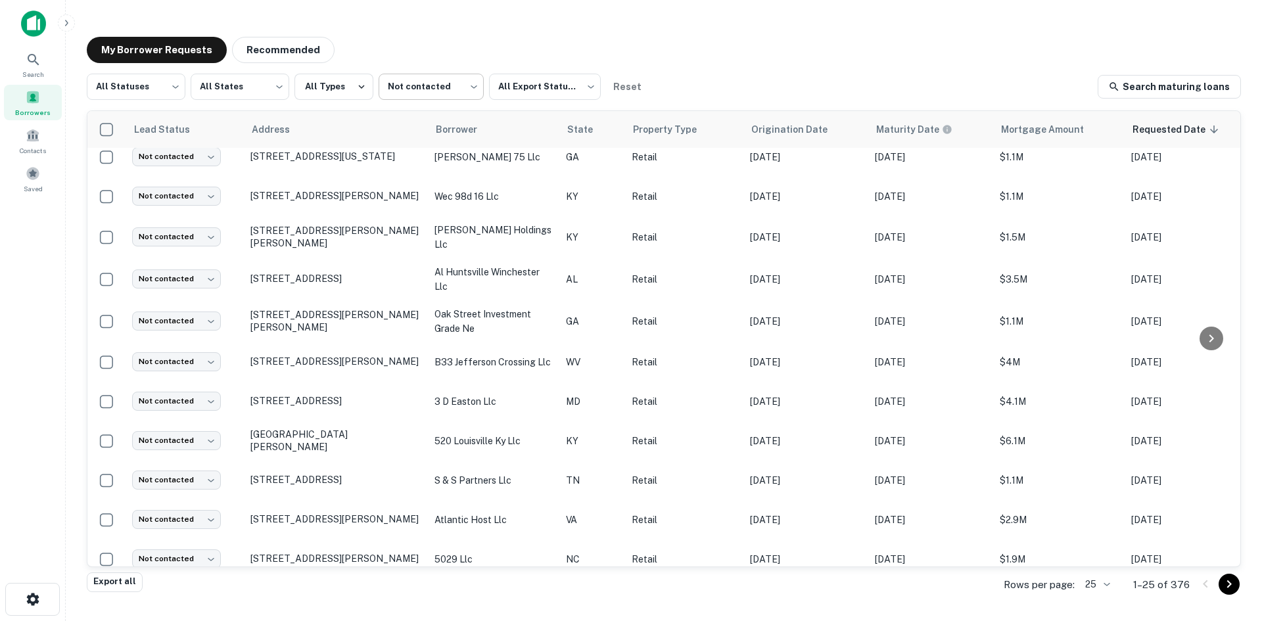
click at [439, 90] on body "Search Borrowers Contacts Saved My Borrower Requests Recommended All Statuses *…" at bounding box center [631, 310] width 1262 height 621
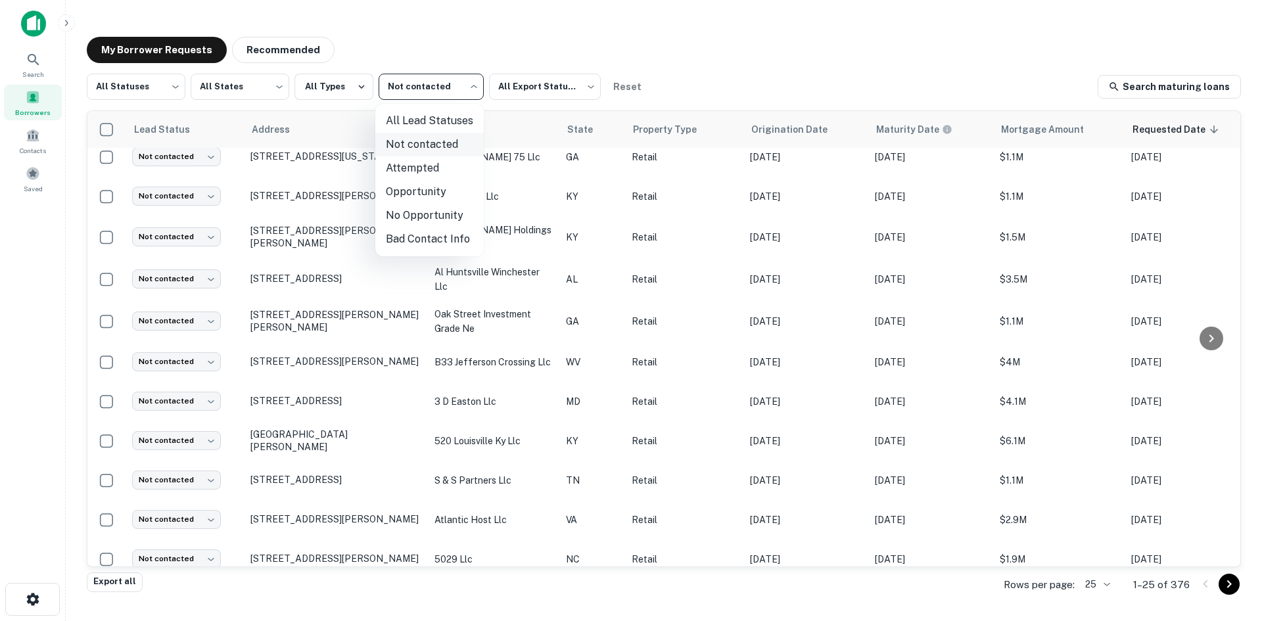
click at [427, 146] on li "Not contacted" at bounding box center [429, 145] width 108 height 24
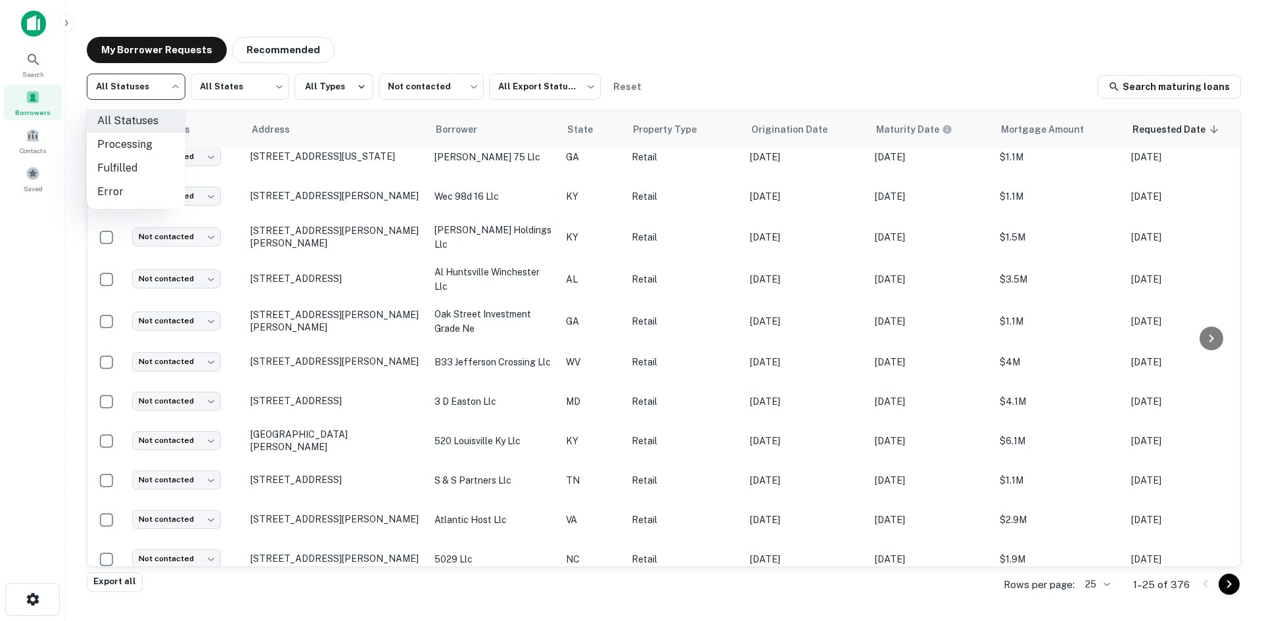
click at [145, 90] on body "Search Borrowers Contacts Saved My Borrower Requests Recommended All Statuses *…" at bounding box center [631, 310] width 1262 height 621
click at [150, 172] on li "Fulfilled" at bounding box center [136, 168] width 99 height 24
type input "*********"
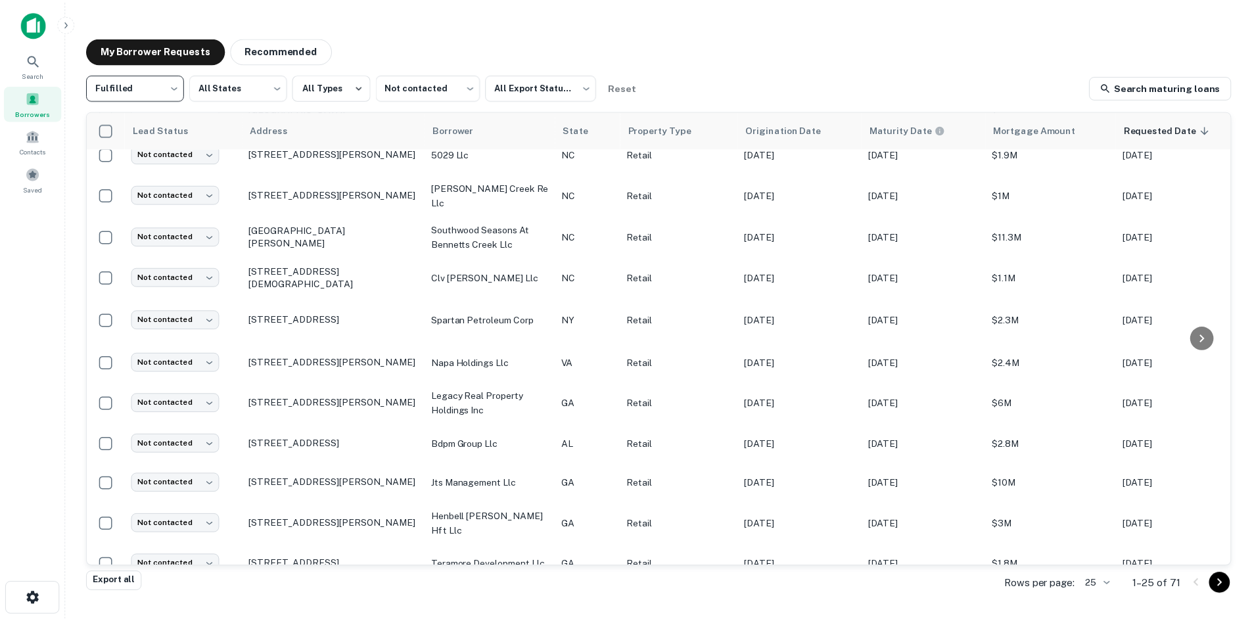
scroll to position [611, 0]
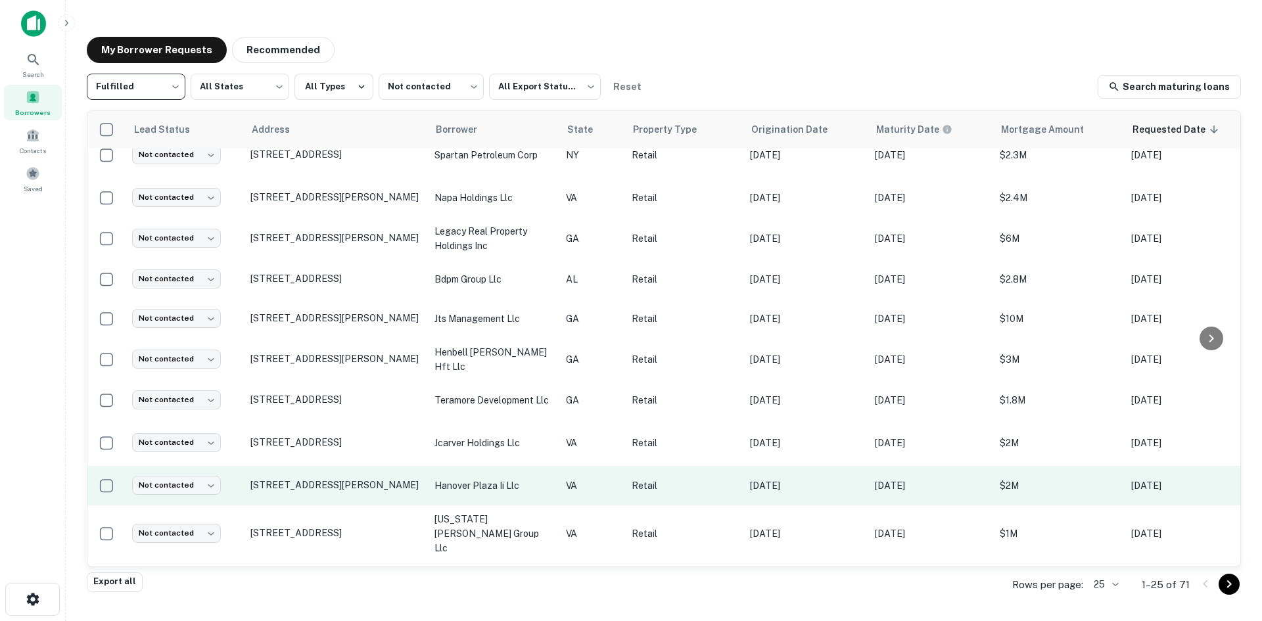
click at [378, 475] on td "[STREET_ADDRESS][PERSON_NAME]" at bounding box center [336, 485] width 184 height 39
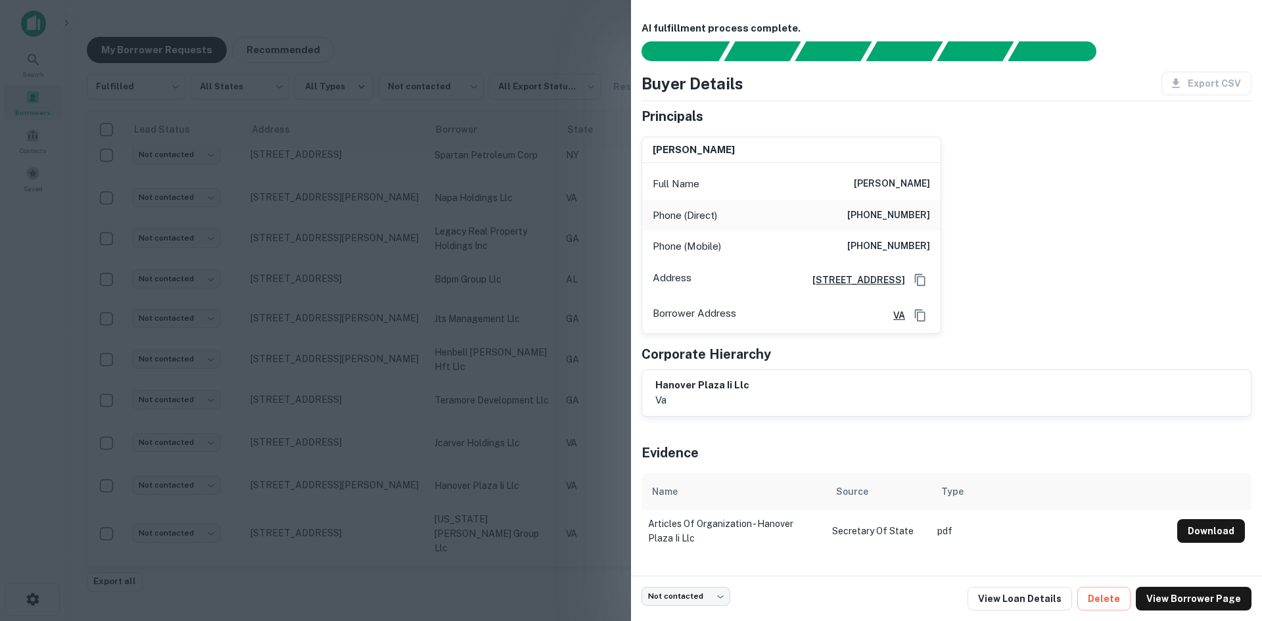
click at [321, 212] on div at bounding box center [631, 310] width 1262 height 621
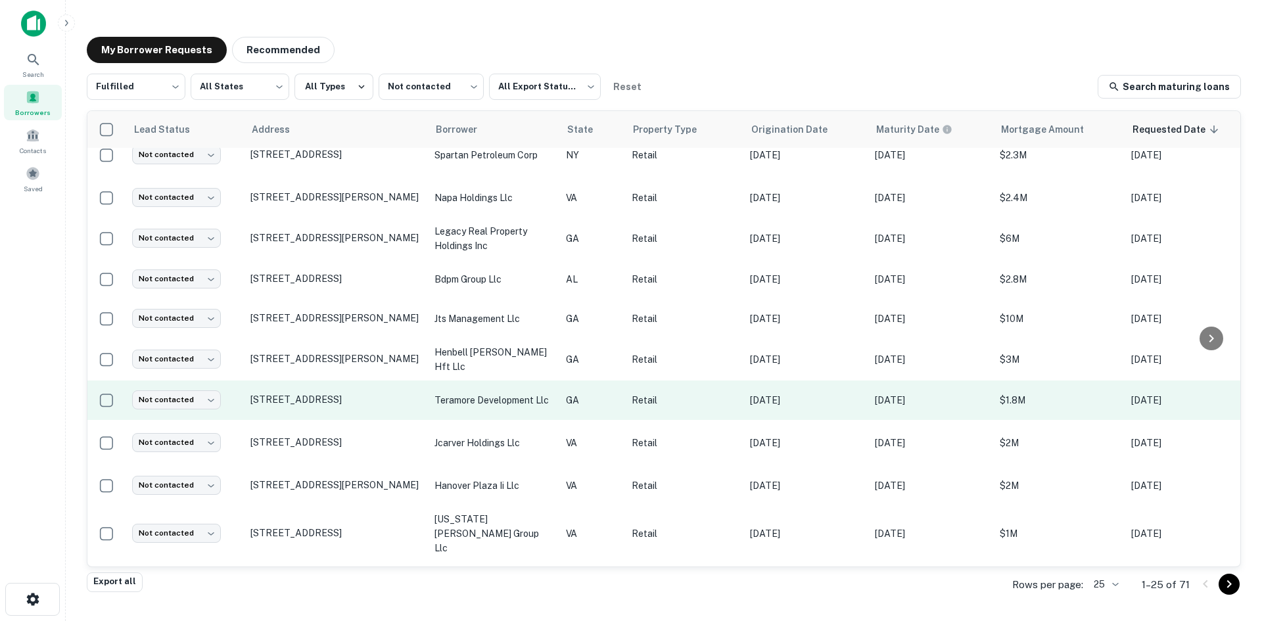
click at [291, 383] on td "[STREET_ADDRESS]" at bounding box center [336, 400] width 184 height 39
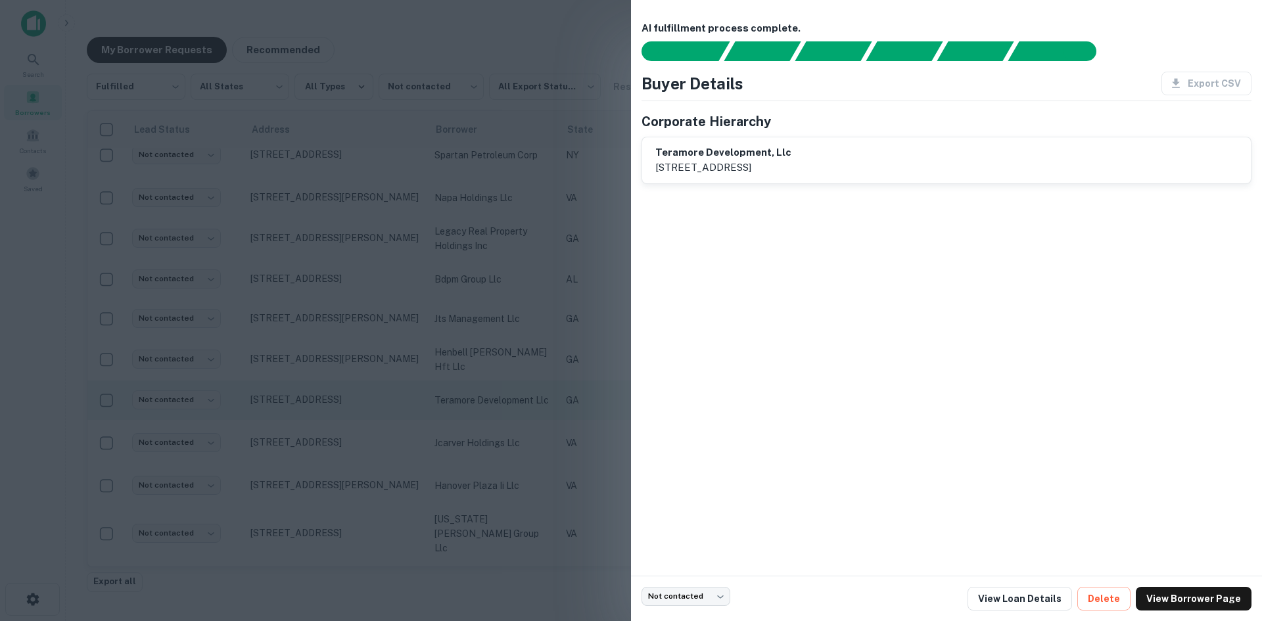
click at [291, 383] on div at bounding box center [631, 310] width 1262 height 621
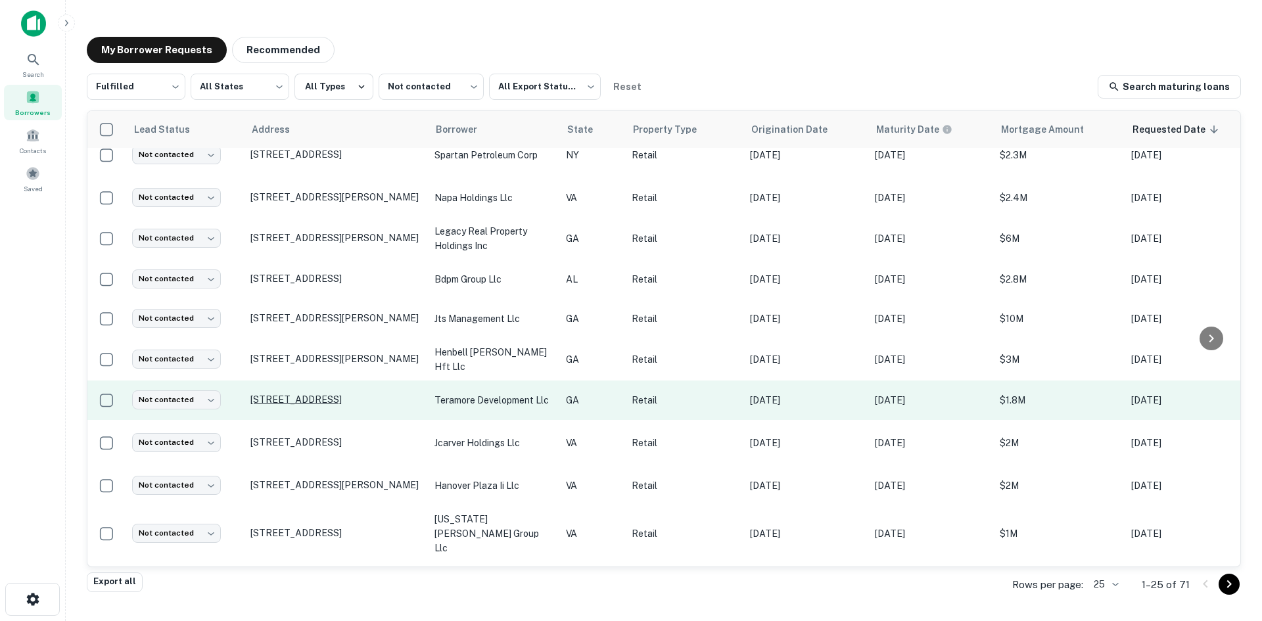
click at [292, 394] on p "[STREET_ADDRESS]" at bounding box center [335, 400] width 171 height 12
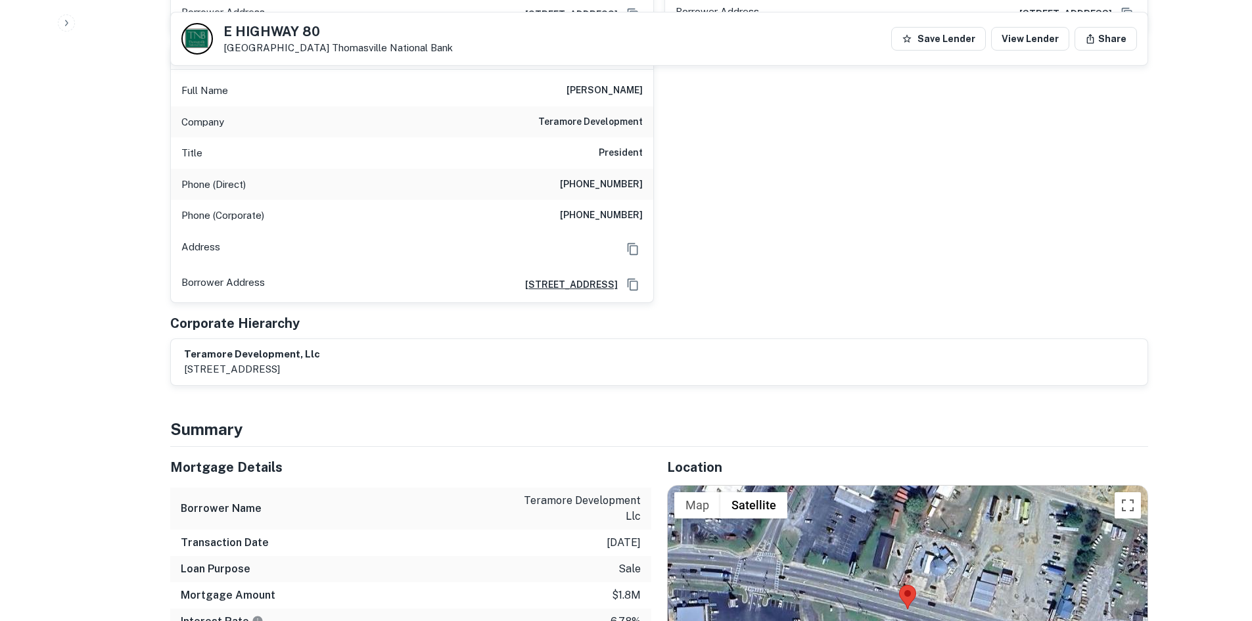
scroll to position [3089, 0]
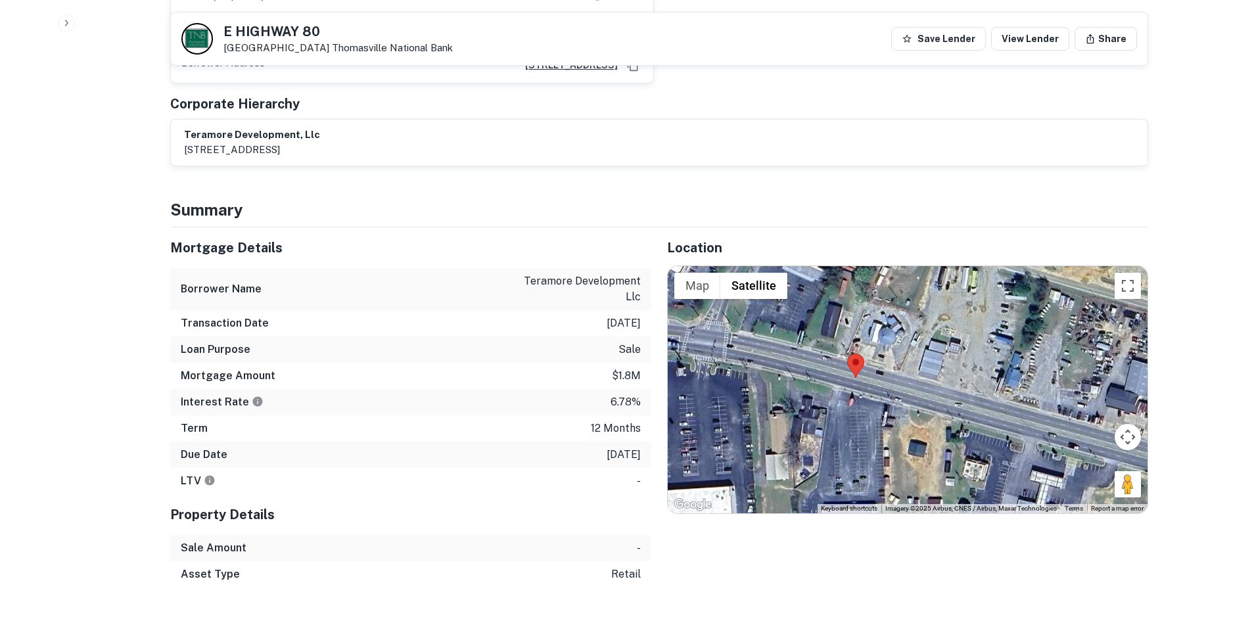
drag, startPoint x: 1123, startPoint y: 417, endPoint x: 1070, endPoint y: 404, distance: 55.0
click at [1070, 404] on div at bounding box center [908, 389] width 480 height 247
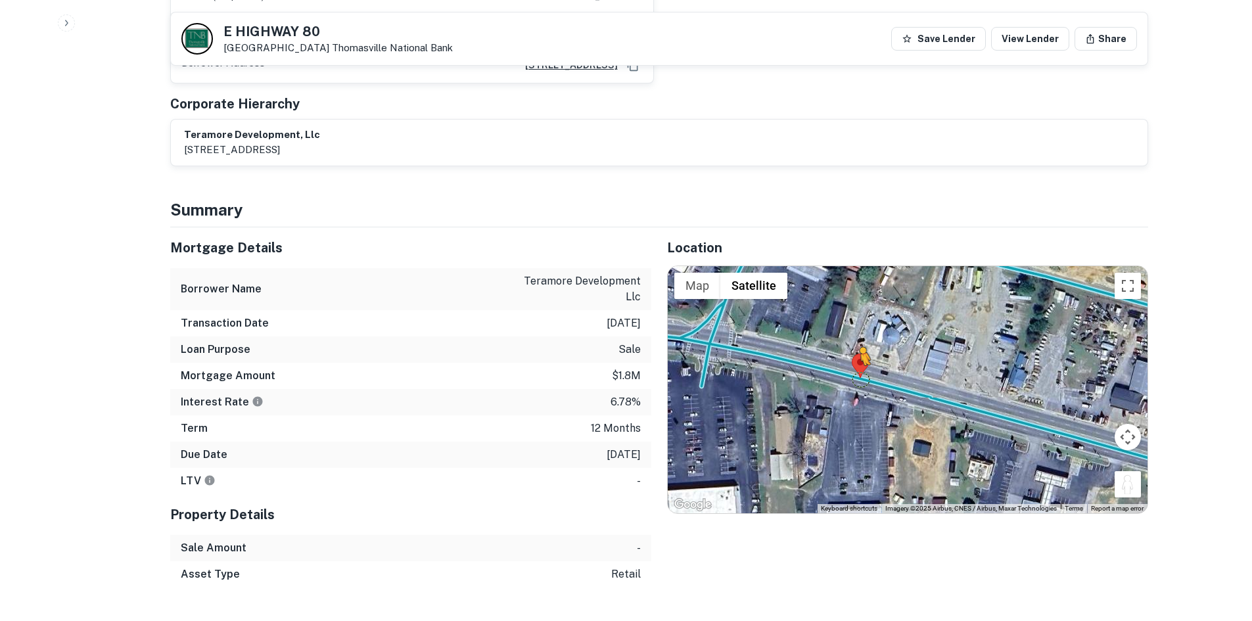
drag, startPoint x: 1123, startPoint y: 404, endPoint x: 854, endPoint y: 293, distance: 290.9
click at [854, 293] on div "To activate drag with keyboard, press Alt + Enter. Once in keyboard drag state,…" at bounding box center [908, 389] width 480 height 247
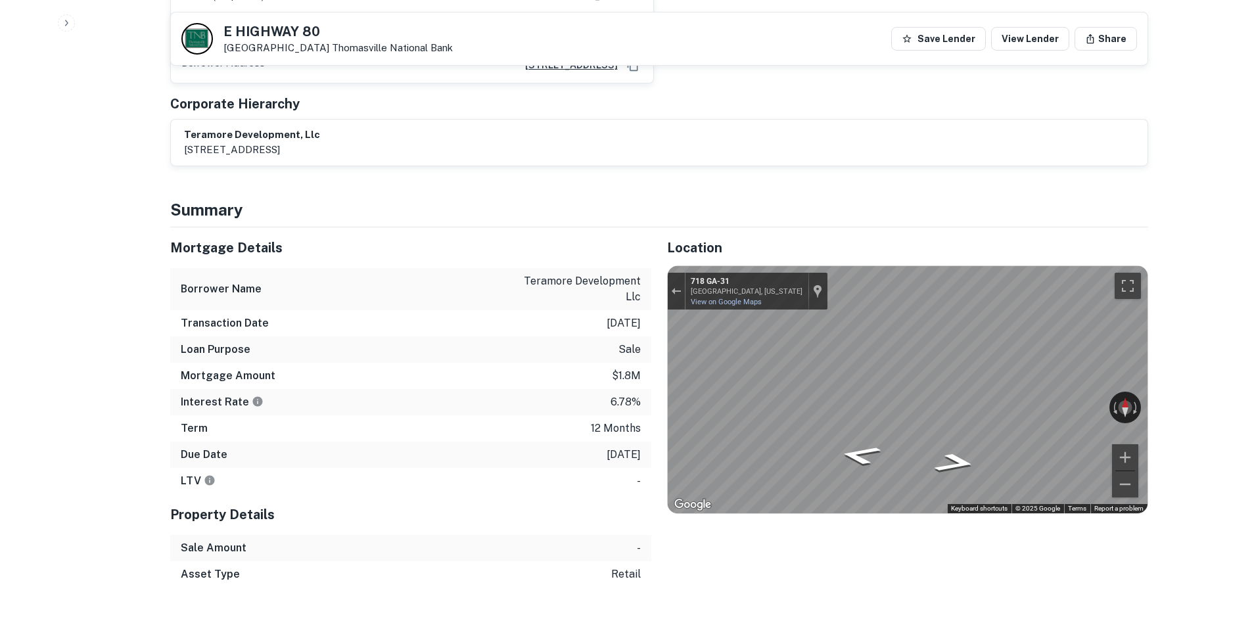
click at [504, 227] on div "Mortgage Details Borrower Name teramore development llc Transaction Date 12/10/…" at bounding box center [651, 407] width 994 height 360
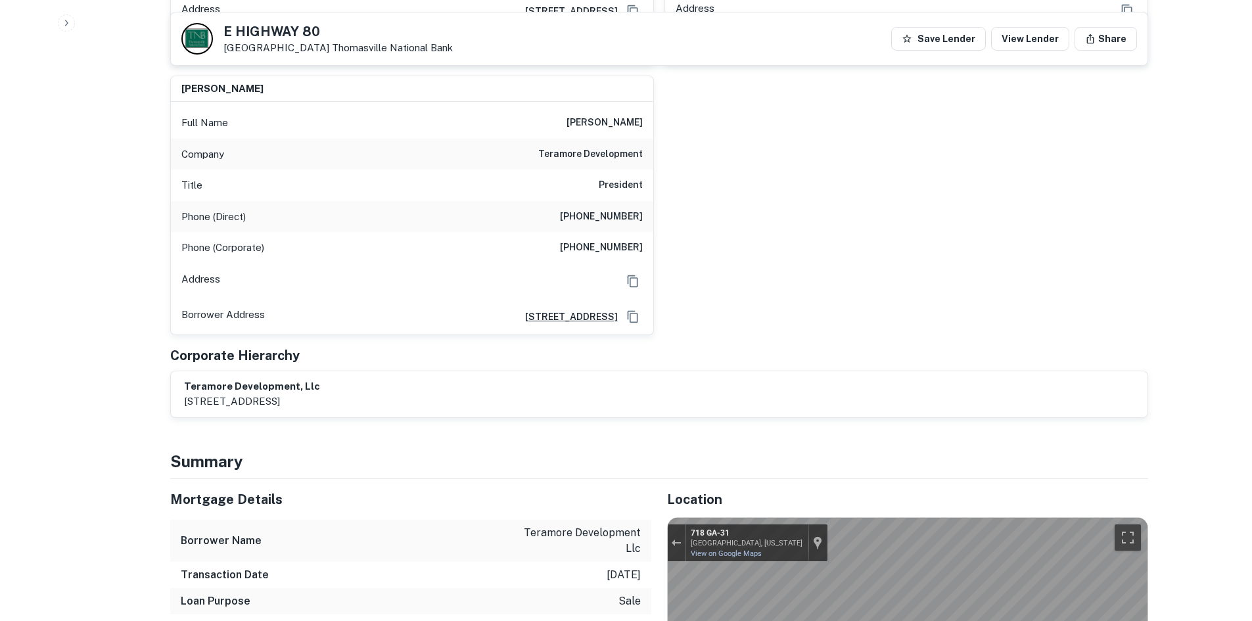
scroll to position [2958, 0]
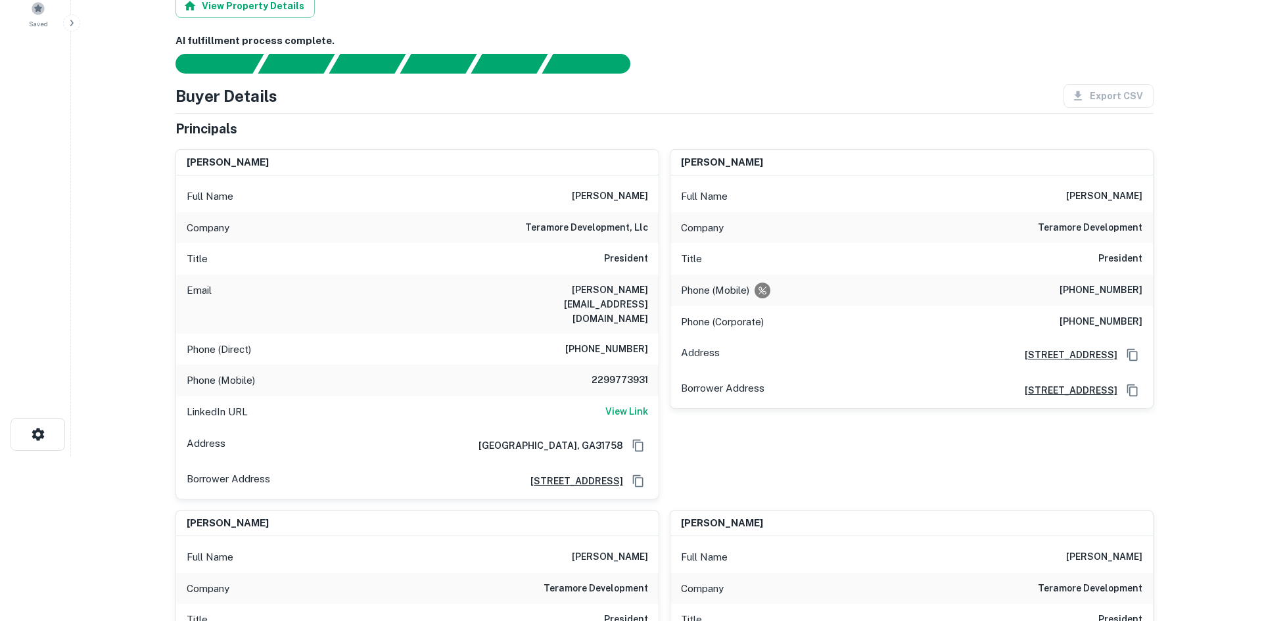
scroll to position [0, 0]
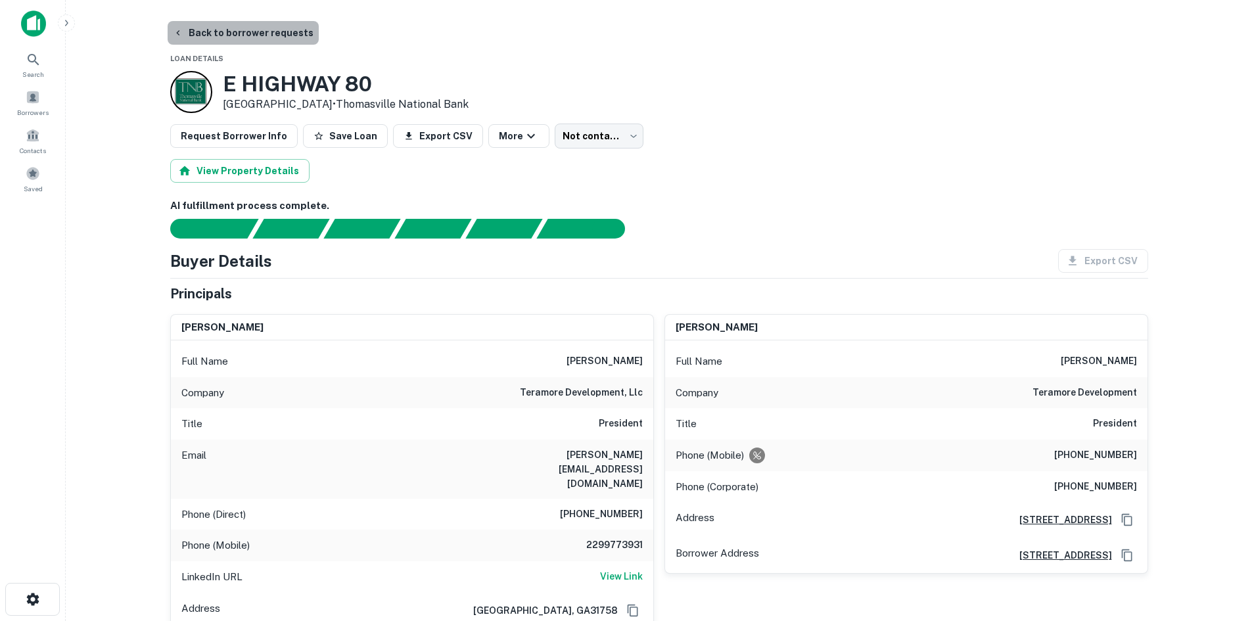
click at [271, 35] on button "Back to borrower requests" at bounding box center [243, 33] width 151 height 24
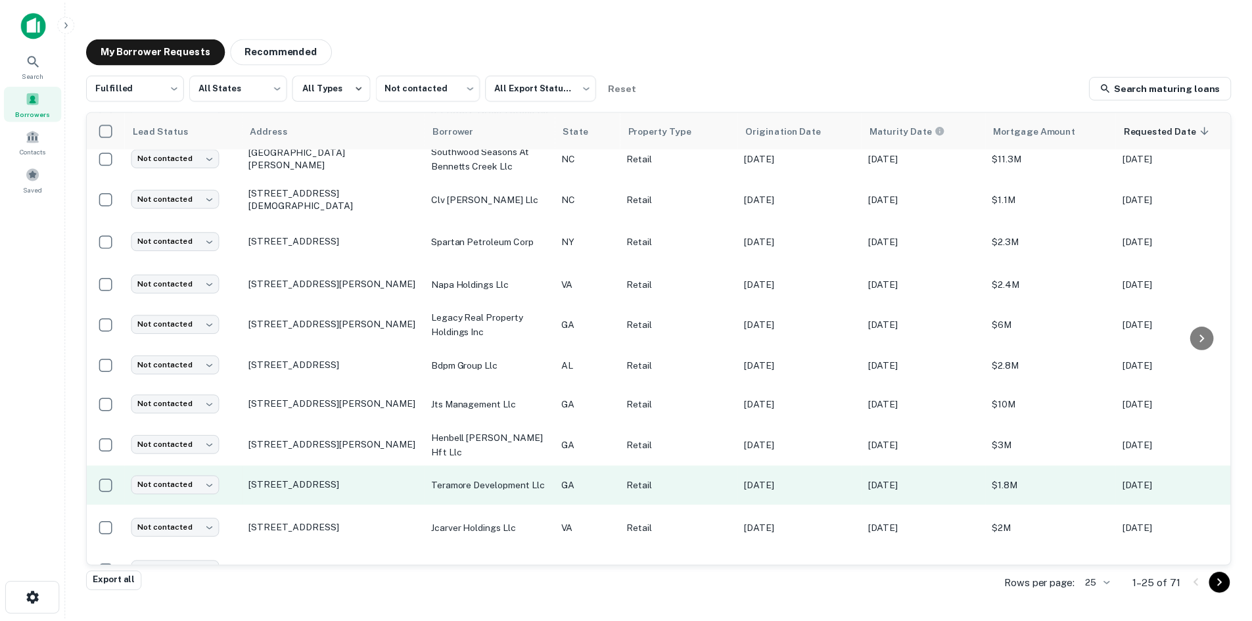
scroll to position [611, 0]
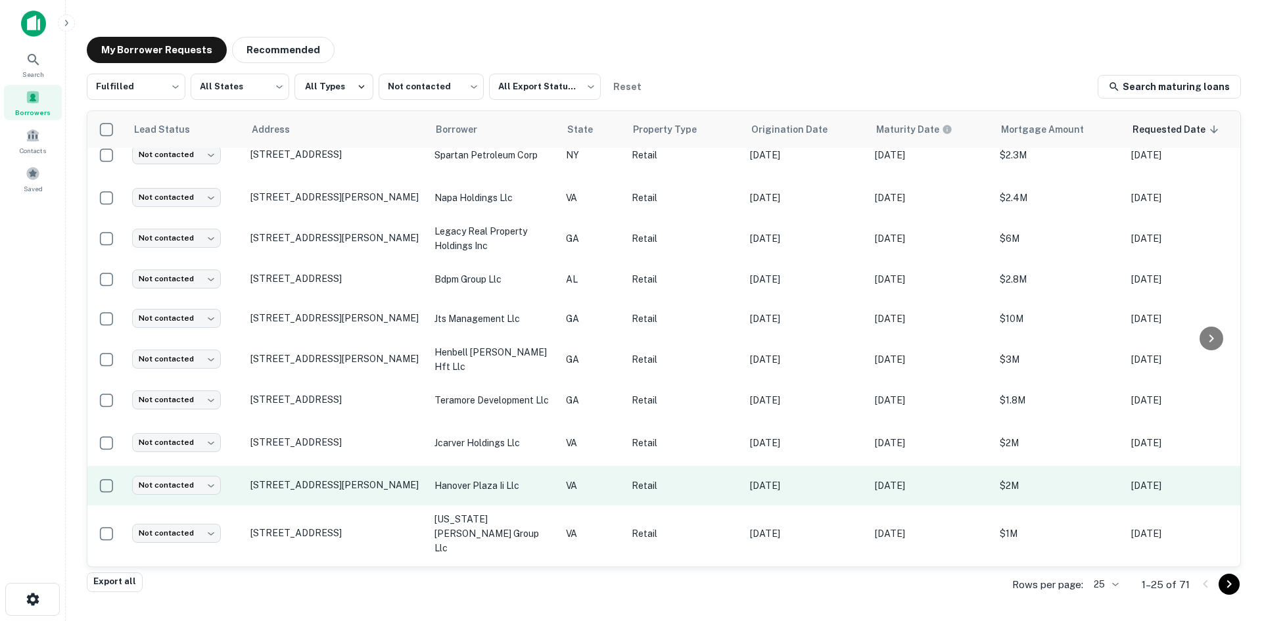
click at [351, 473] on td "7494 Lee Davis Rd Mechanicsville, VA23111" at bounding box center [336, 485] width 184 height 39
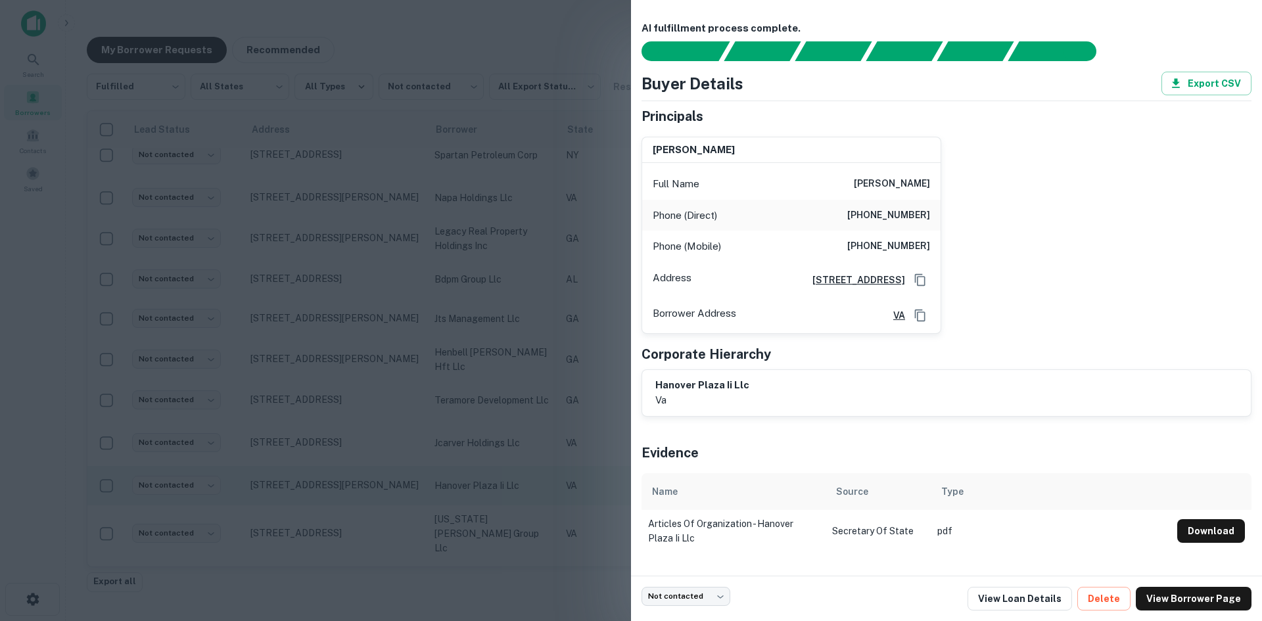
click at [351, 473] on div at bounding box center [631, 310] width 1262 height 621
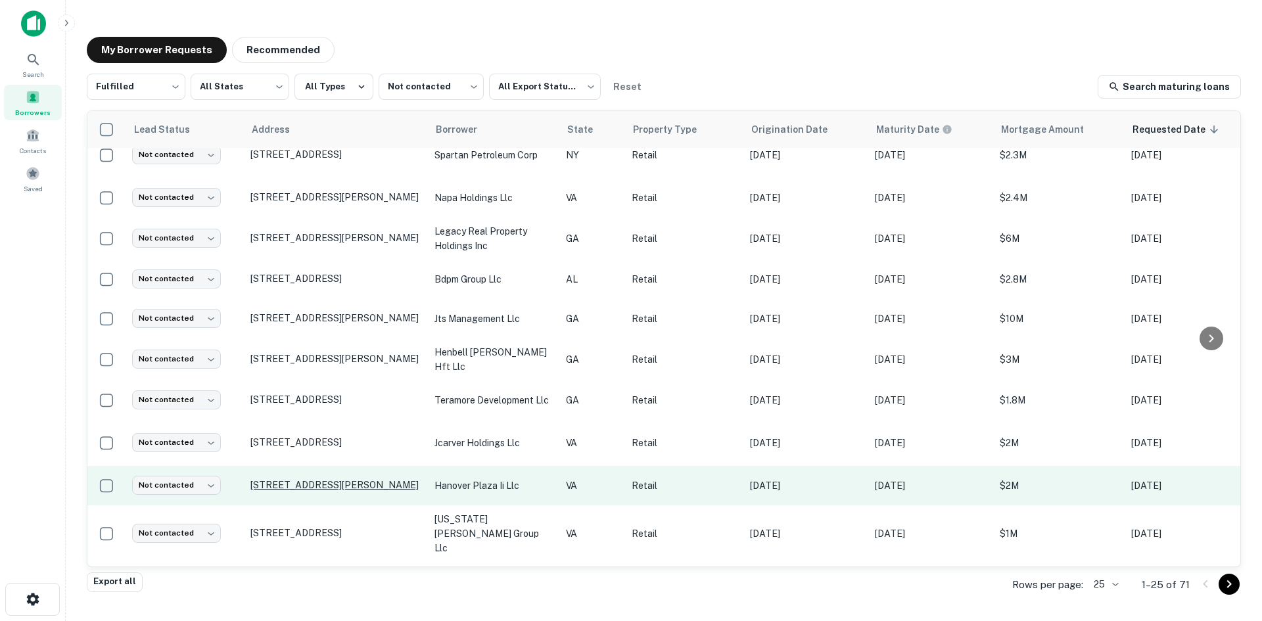
click at [346, 479] on p "7494 Lee Davis Rd Mechanicsville, VA23111" at bounding box center [335, 485] width 171 height 12
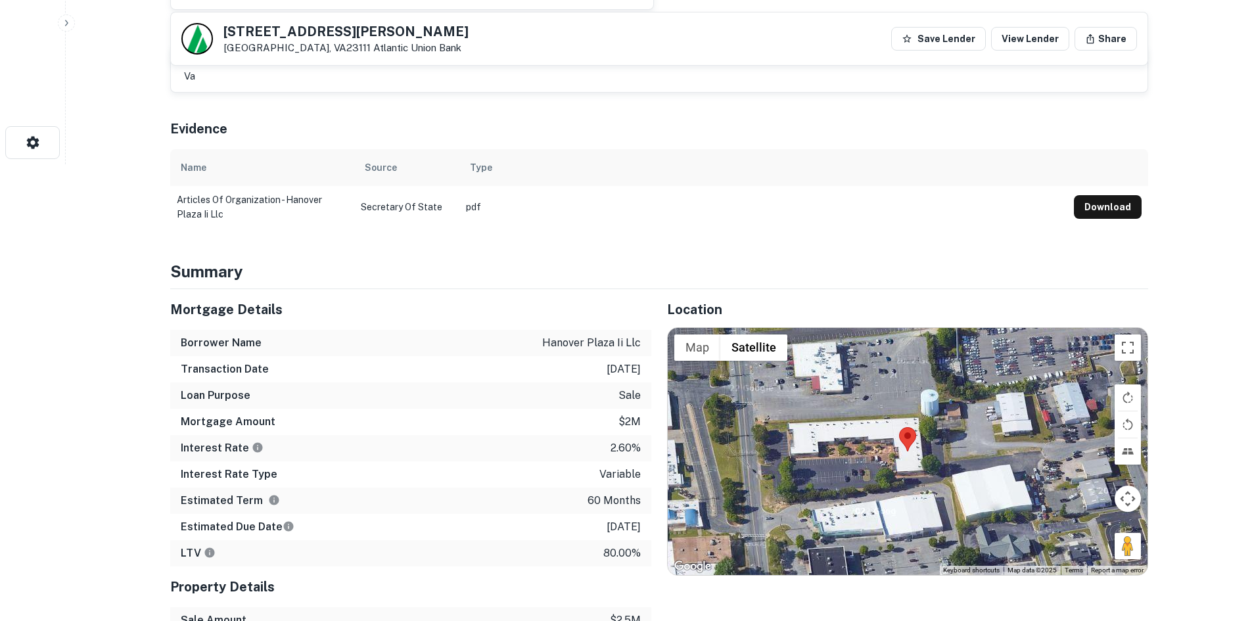
scroll to position [460, 0]
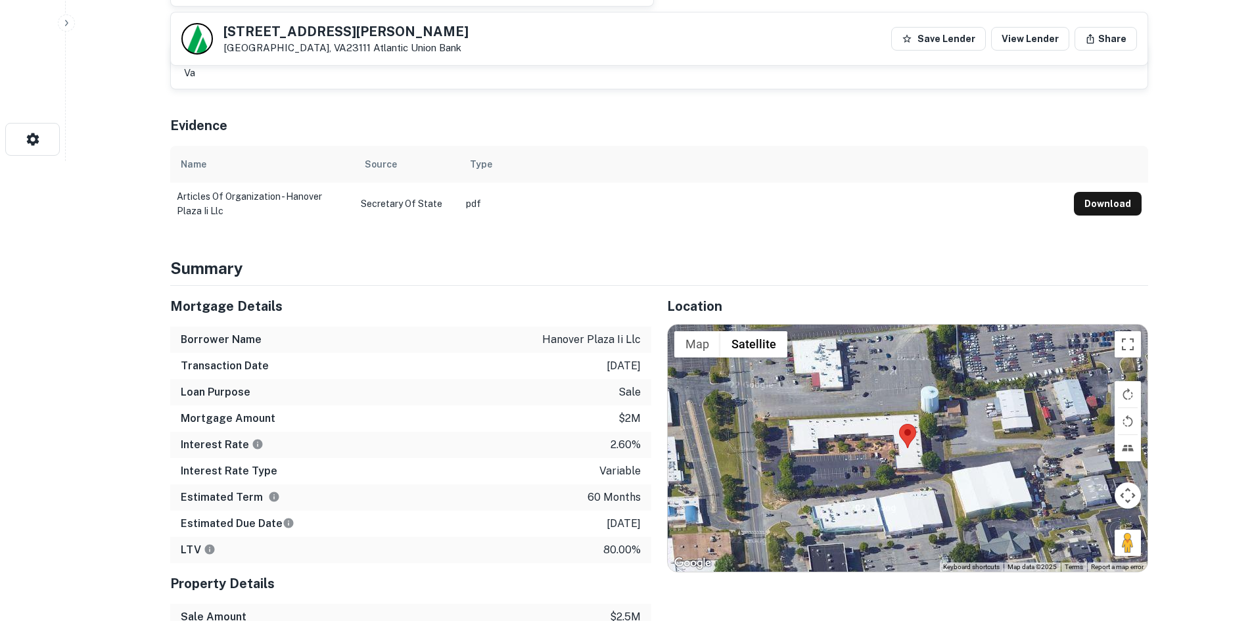
drag, startPoint x: 1119, startPoint y: 546, endPoint x: 963, endPoint y: 493, distance: 165.3
click at [956, 491] on div "Map Terrain Satellite Labels Keyboard shortcuts Map Data Map data ©2025 Map dat…" at bounding box center [908, 448] width 480 height 247
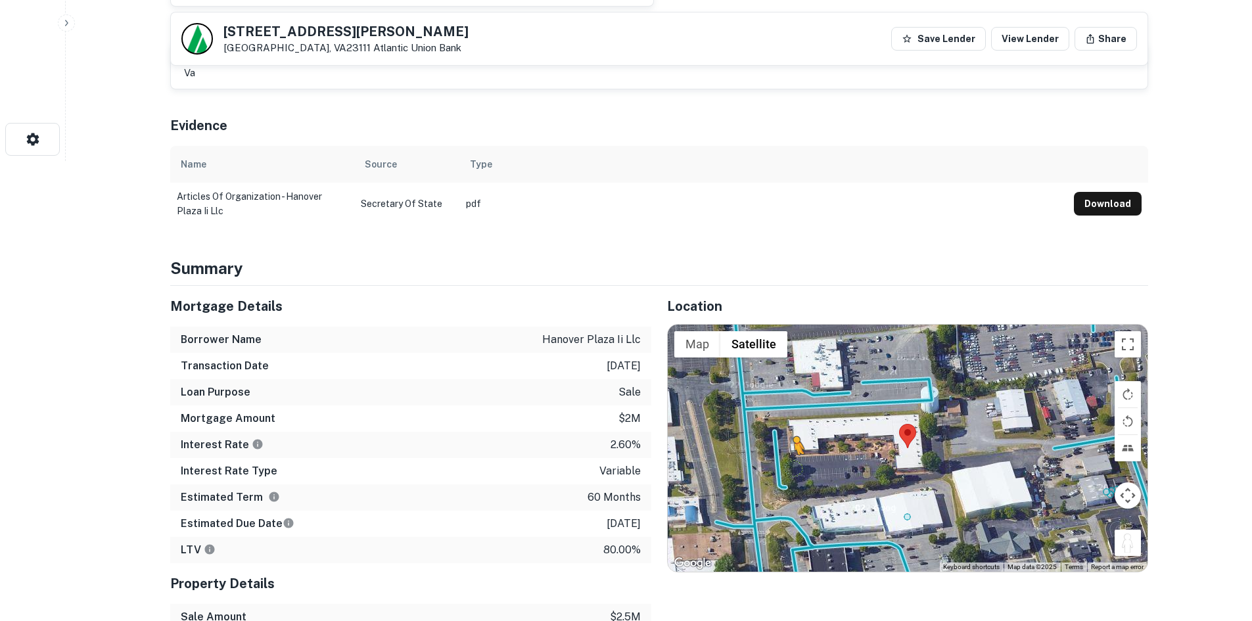
drag, startPoint x: 1131, startPoint y: 543, endPoint x: 793, endPoint y: 467, distance: 346.9
click at [793, 467] on div "To activate drag with keyboard, press Alt + Enter. Once in keyboard drag state,…" at bounding box center [908, 448] width 480 height 247
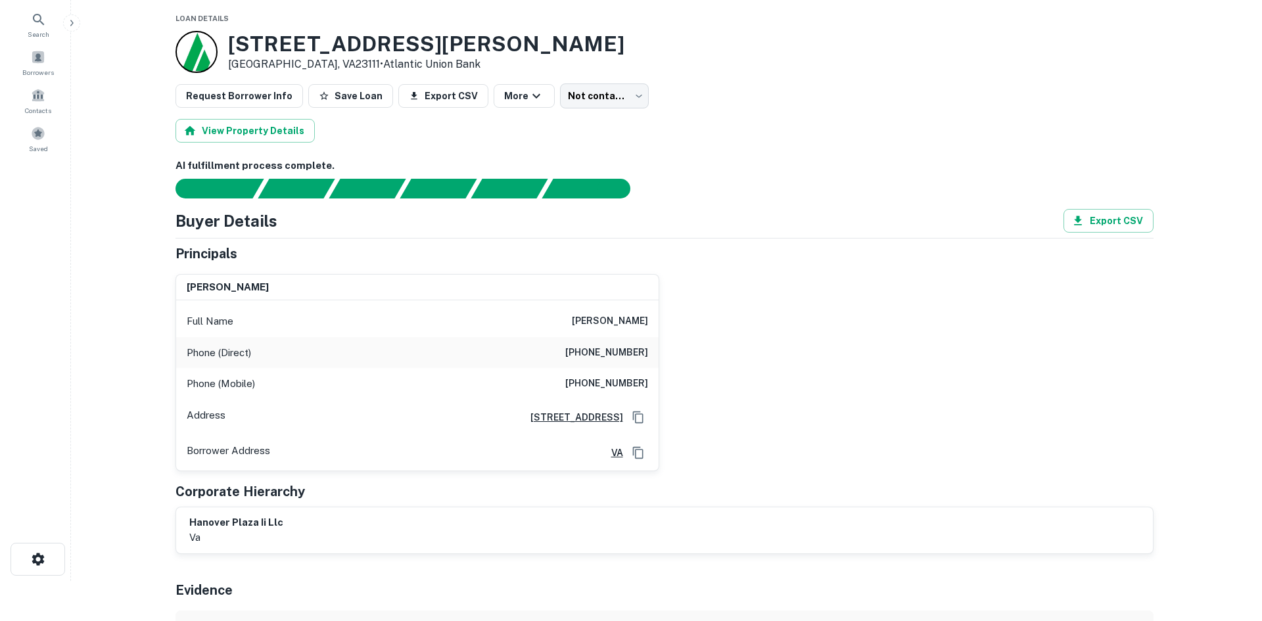
scroll to position [0, 0]
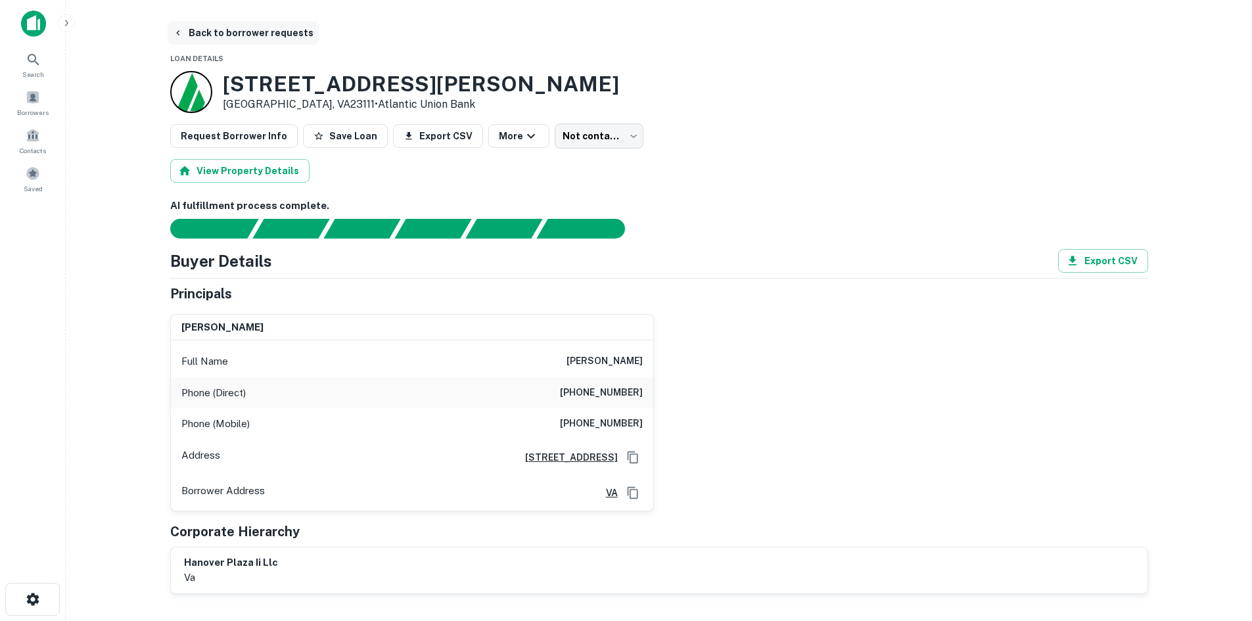
click at [223, 38] on button "Back to borrower requests" at bounding box center [243, 33] width 151 height 24
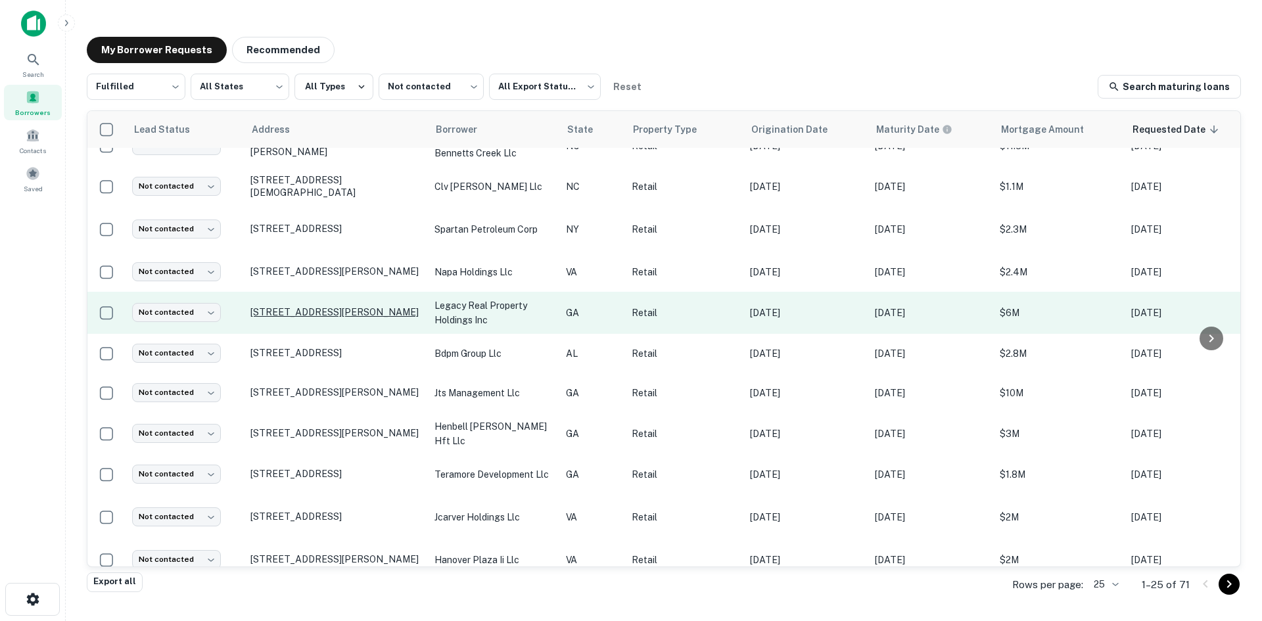
scroll to position [611, 0]
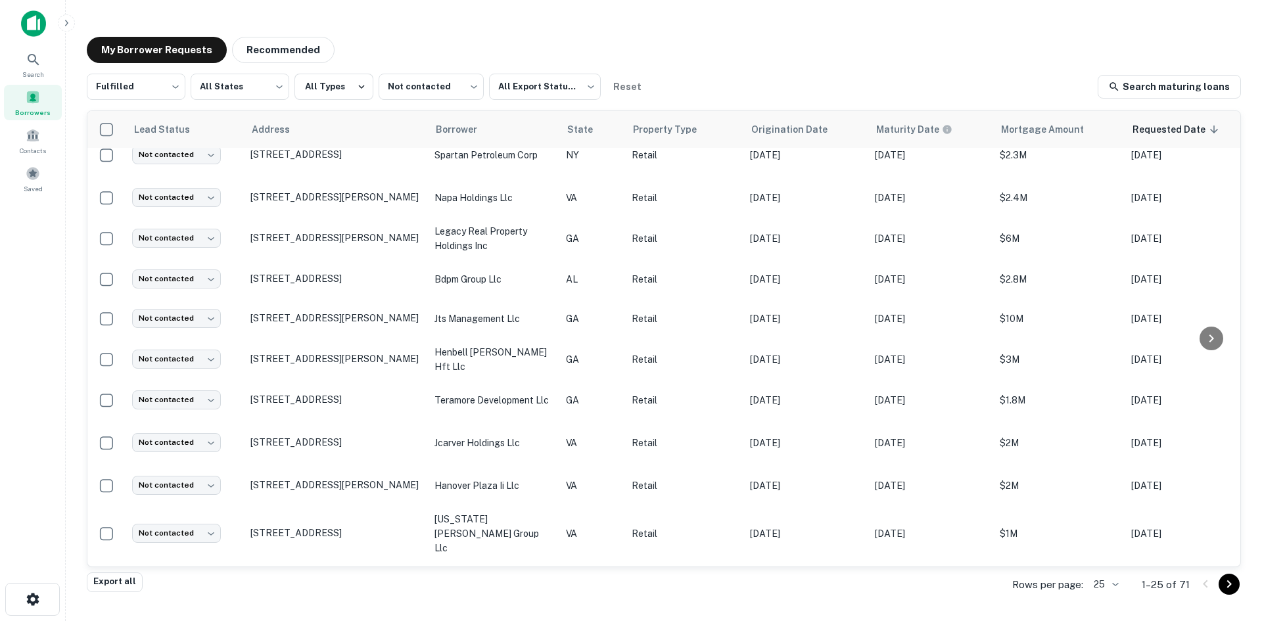
click at [1118, 584] on body "Search Borrowers Contacts Saved My Borrower Requests Recommended Fulfilled ****…" at bounding box center [631, 310] width 1262 height 621
click at [1116, 580] on li "500" at bounding box center [1107, 570] width 45 height 24
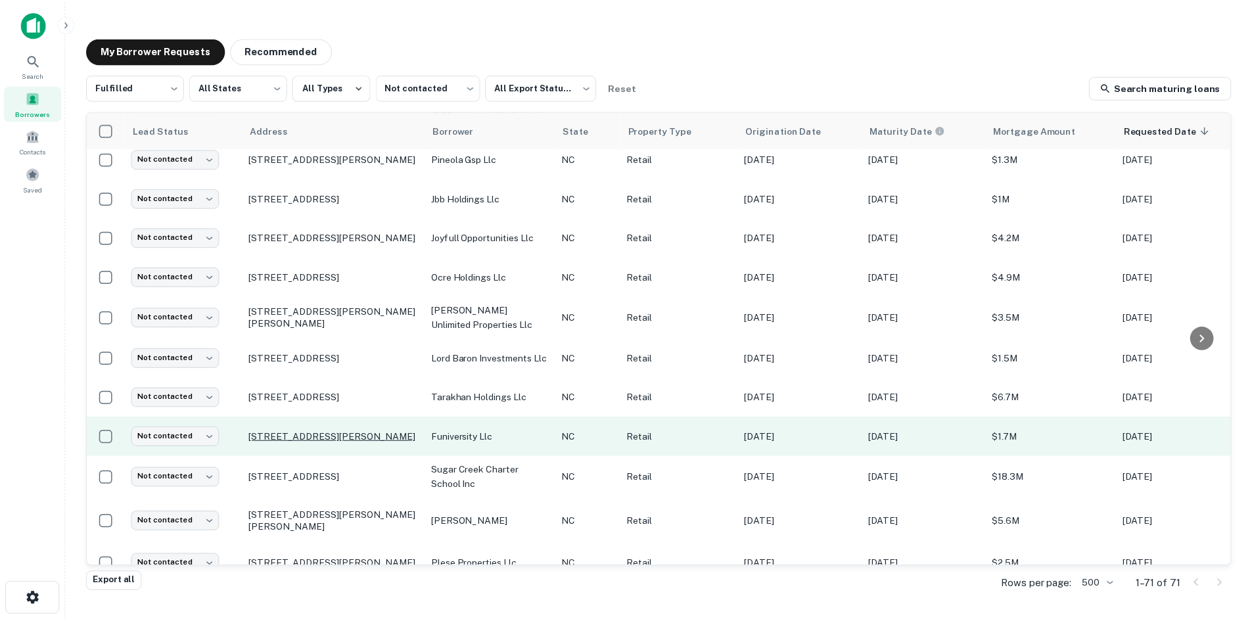
scroll to position [1465, 0]
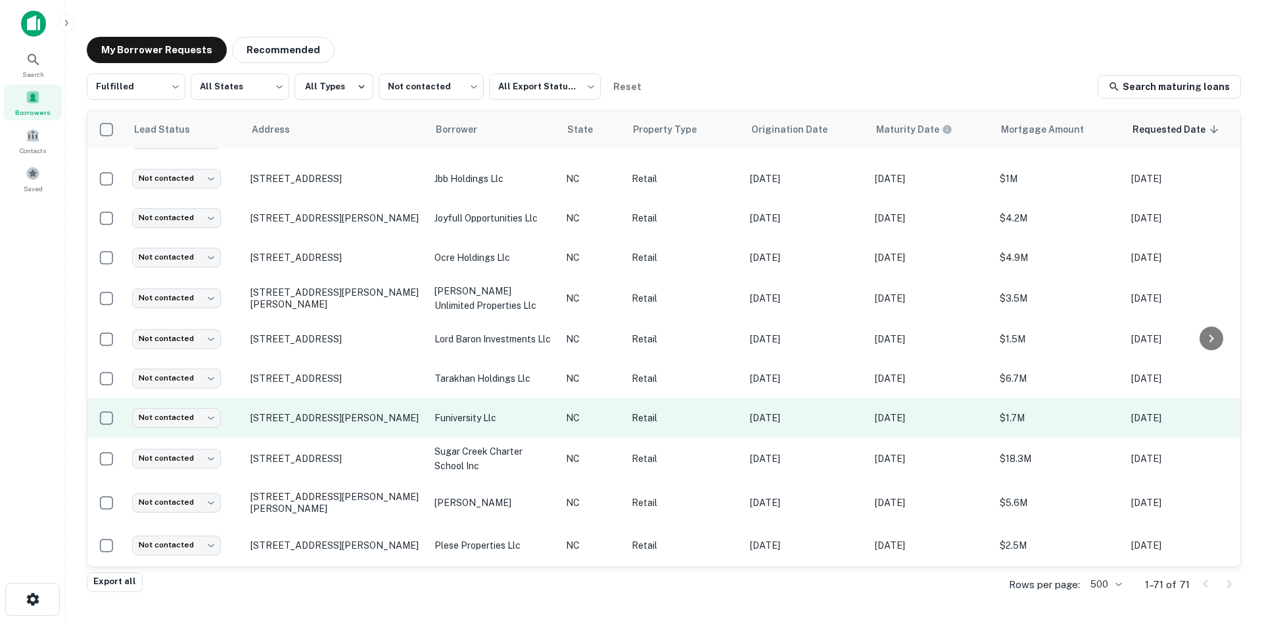
click at [356, 398] on td "22 Walden Ridge Dr Asheville, NC28803" at bounding box center [336, 417] width 184 height 39
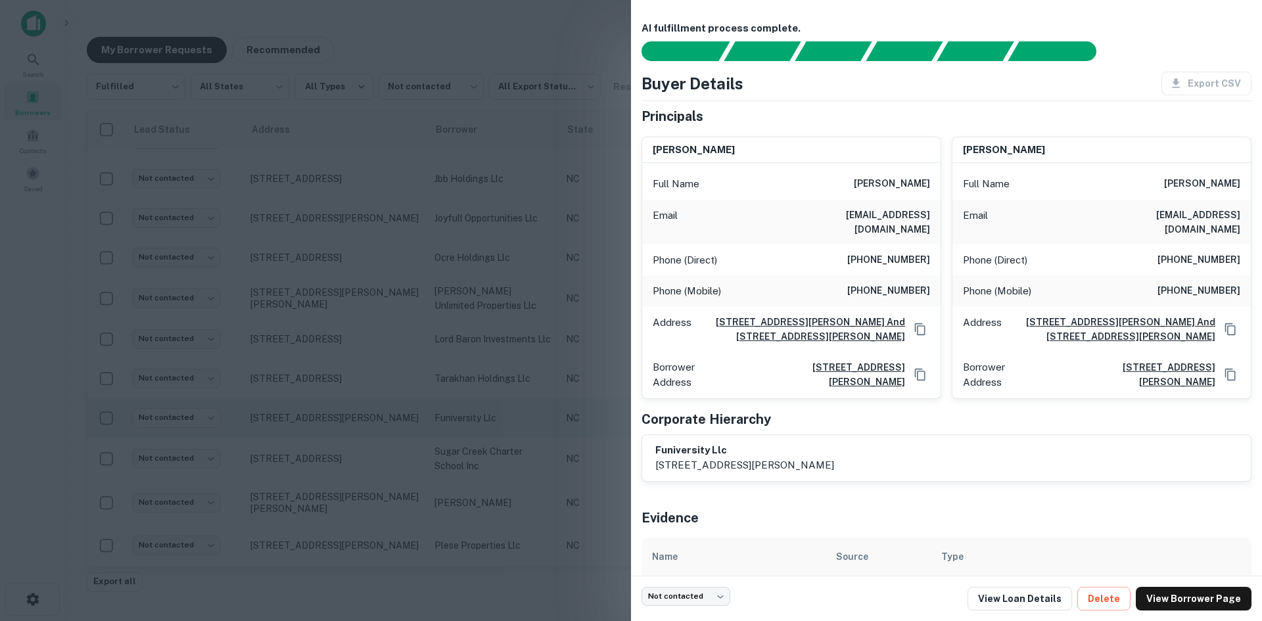
click at [356, 381] on div at bounding box center [631, 310] width 1262 height 621
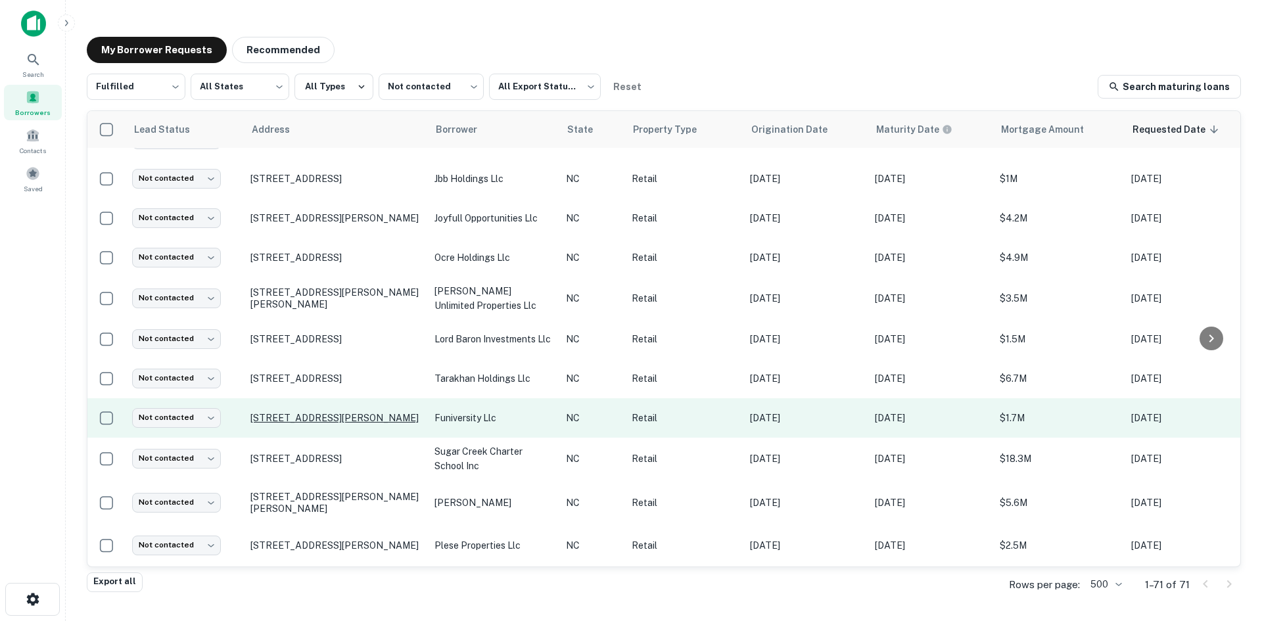
click at [353, 412] on p "22 Walden Ridge Dr Asheville, NC28803" at bounding box center [335, 418] width 171 height 12
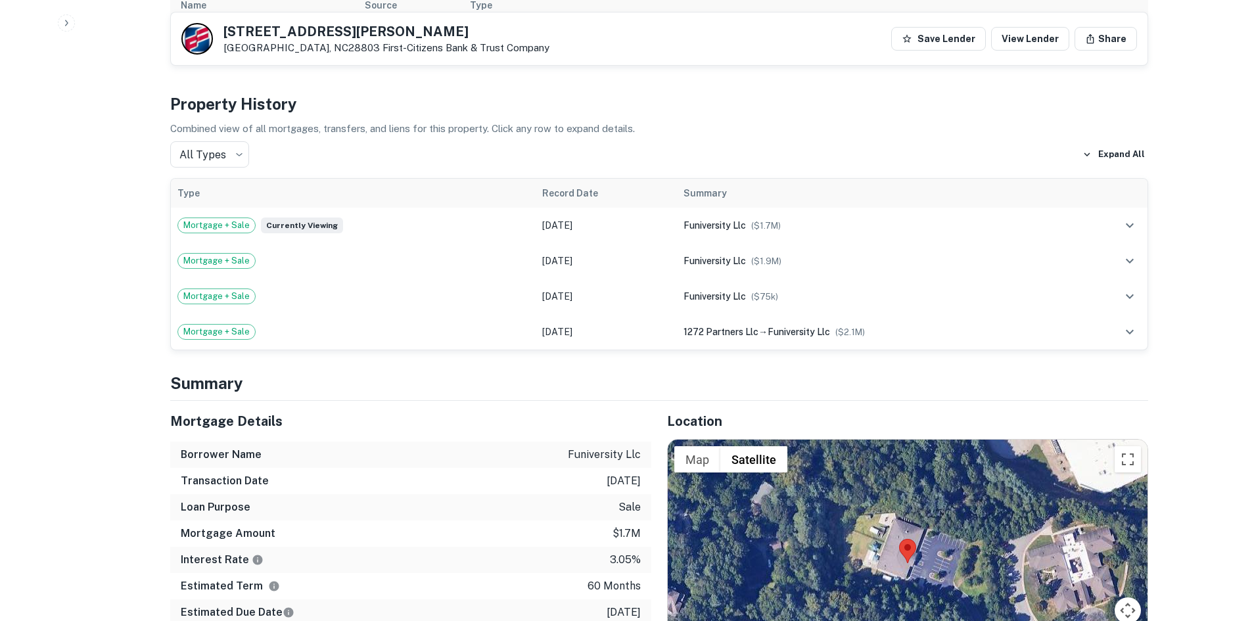
scroll to position [855, 0]
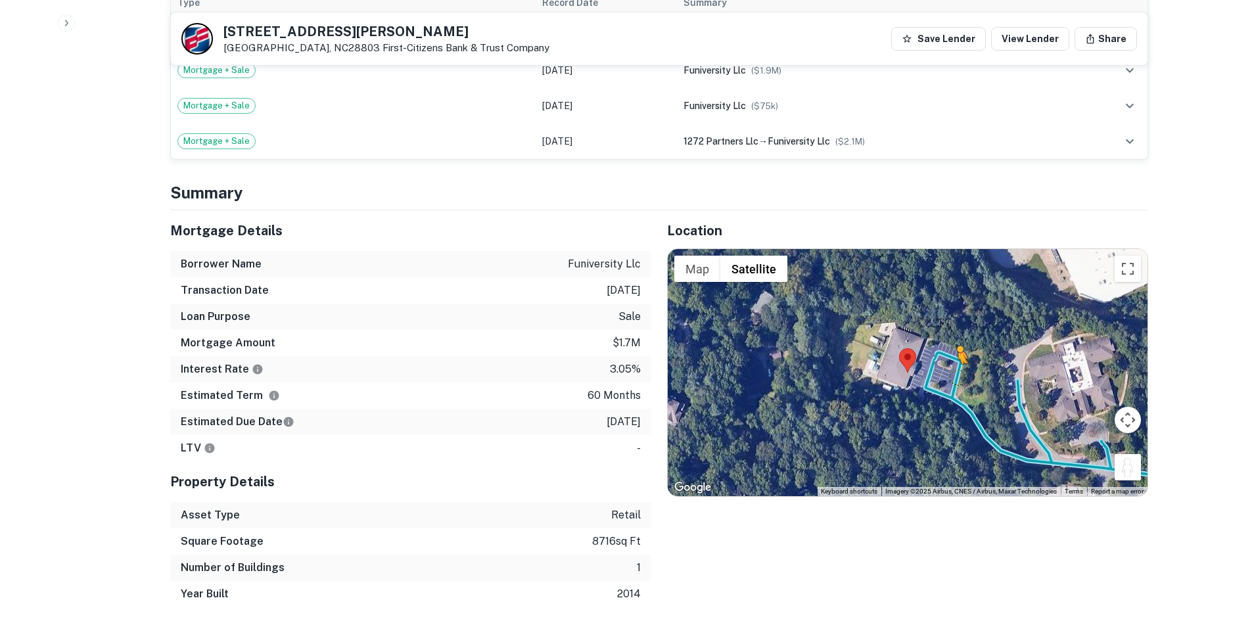
drag, startPoint x: 1124, startPoint y: 450, endPoint x: 956, endPoint y: 364, distance: 188.4
click at [956, 364] on div "To activate drag with keyboard, press Alt + Enter. Once in keyboard drag state,…" at bounding box center [908, 372] width 480 height 247
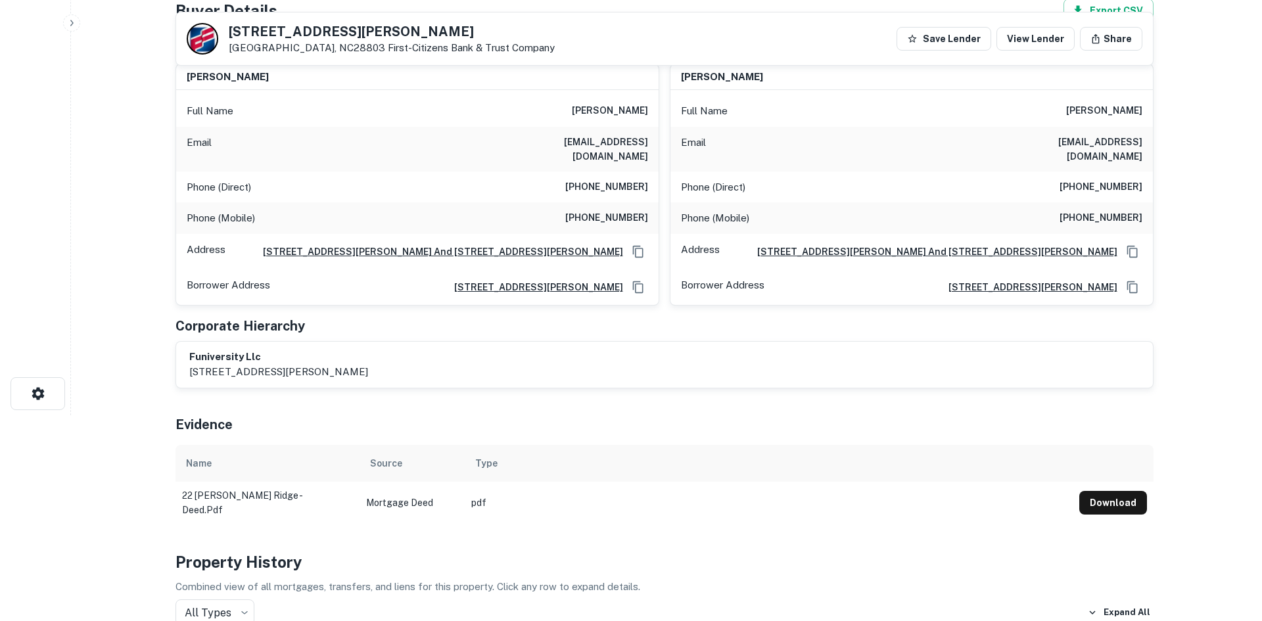
scroll to position [0, 0]
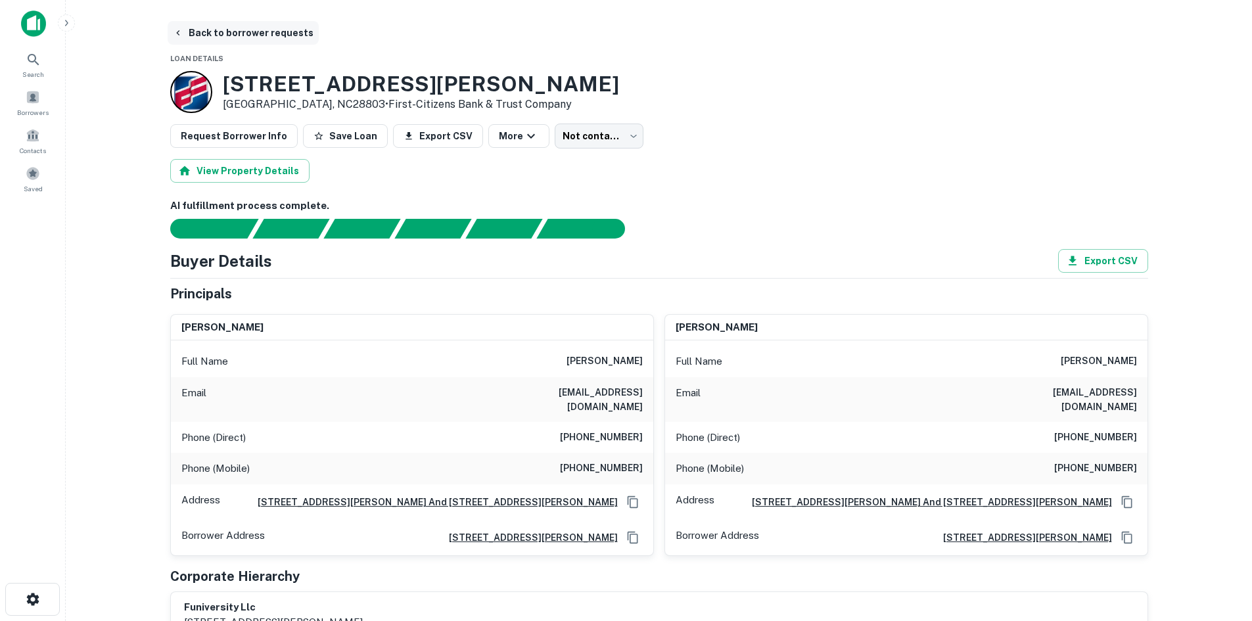
click at [275, 30] on button "Back to borrower requests" at bounding box center [243, 33] width 151 height 24
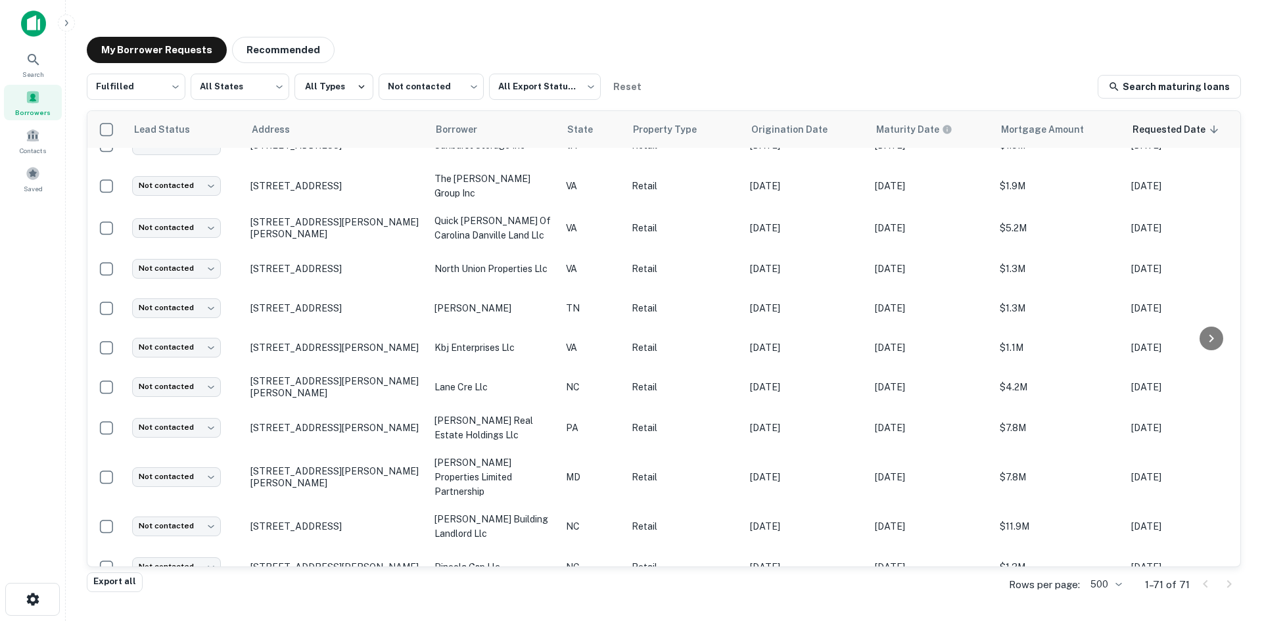
scroll to position [1300, 0]
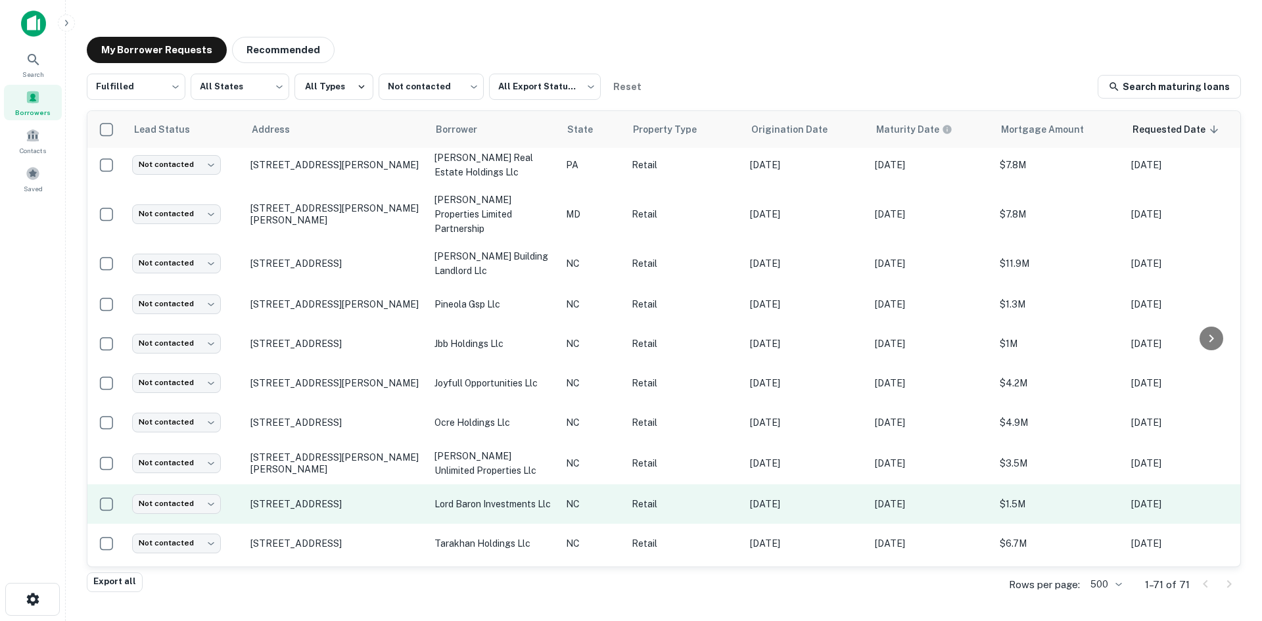
click at [324, 484] on td "9001 Baileywick Rd Raleigh, NC27615" at bounding box center [336, 503] width 184 height 39
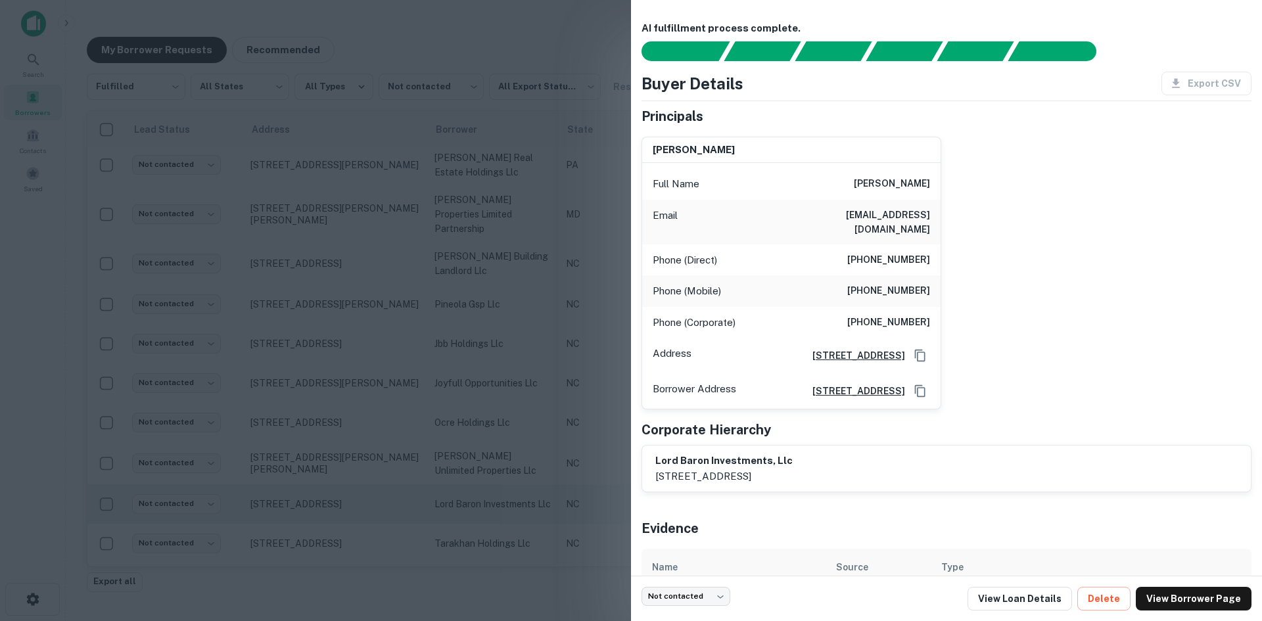
click at [324, 464] on div at bounding box center [631, 310] width 1262 height 621
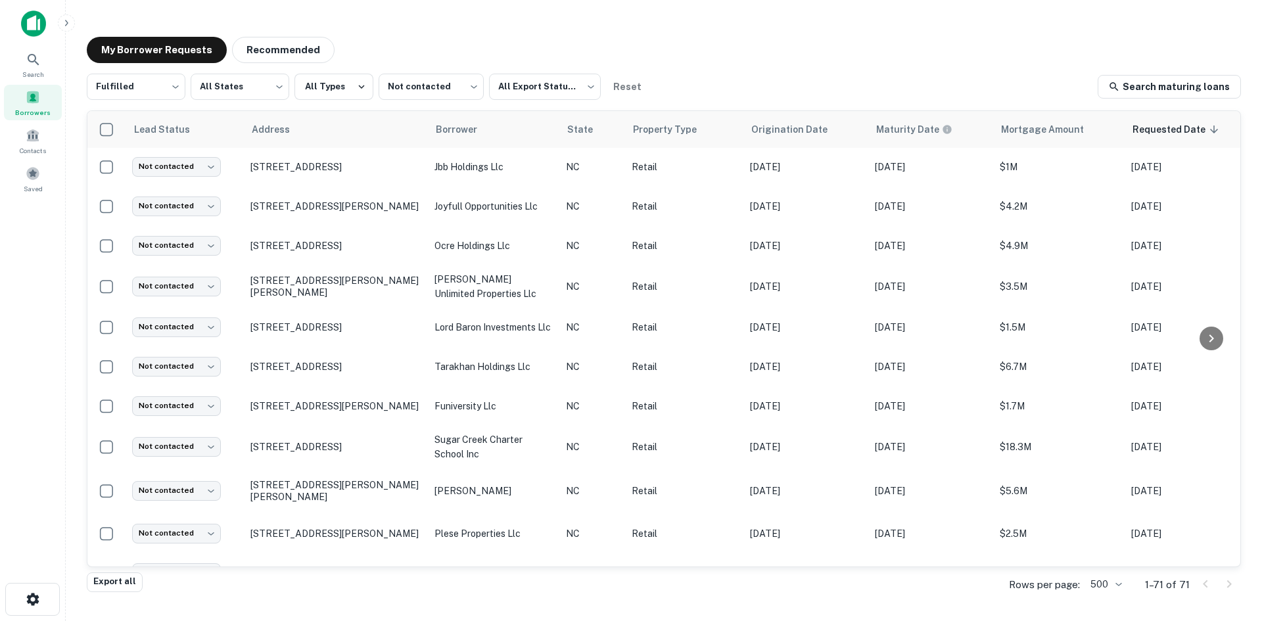
scroll to position [1760, 0]
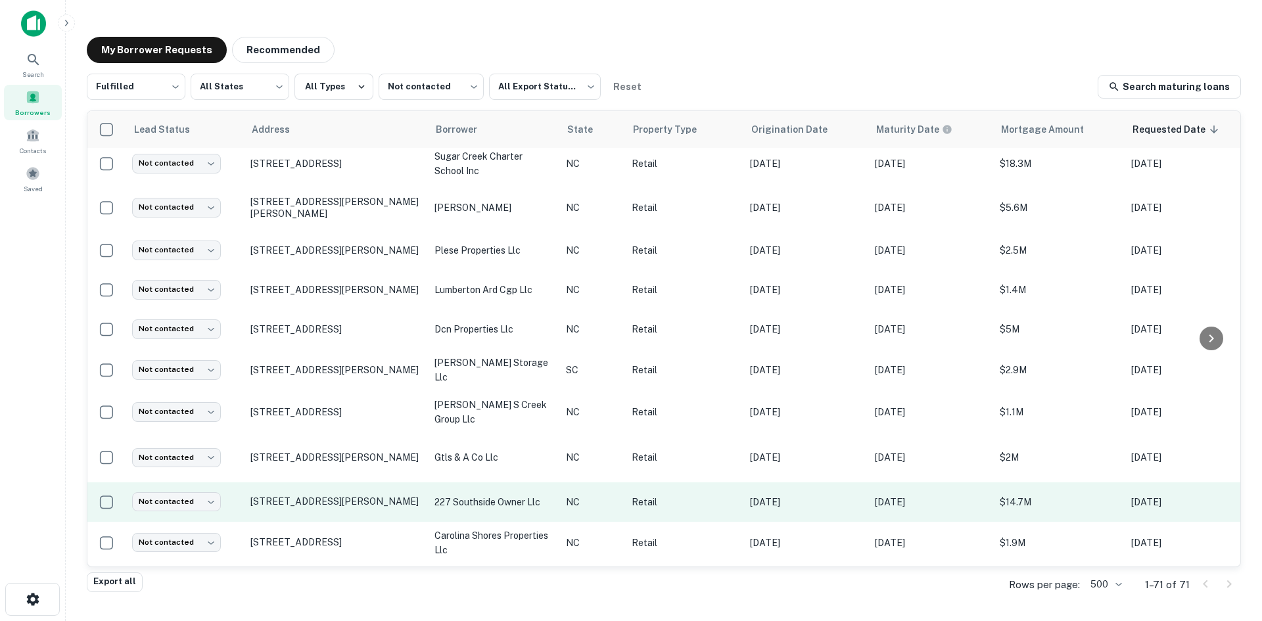
click at [317, 482] on td "227 Southside Dr Charlotte, NC28217" at bounding box center [336, 501] width 184 height 39
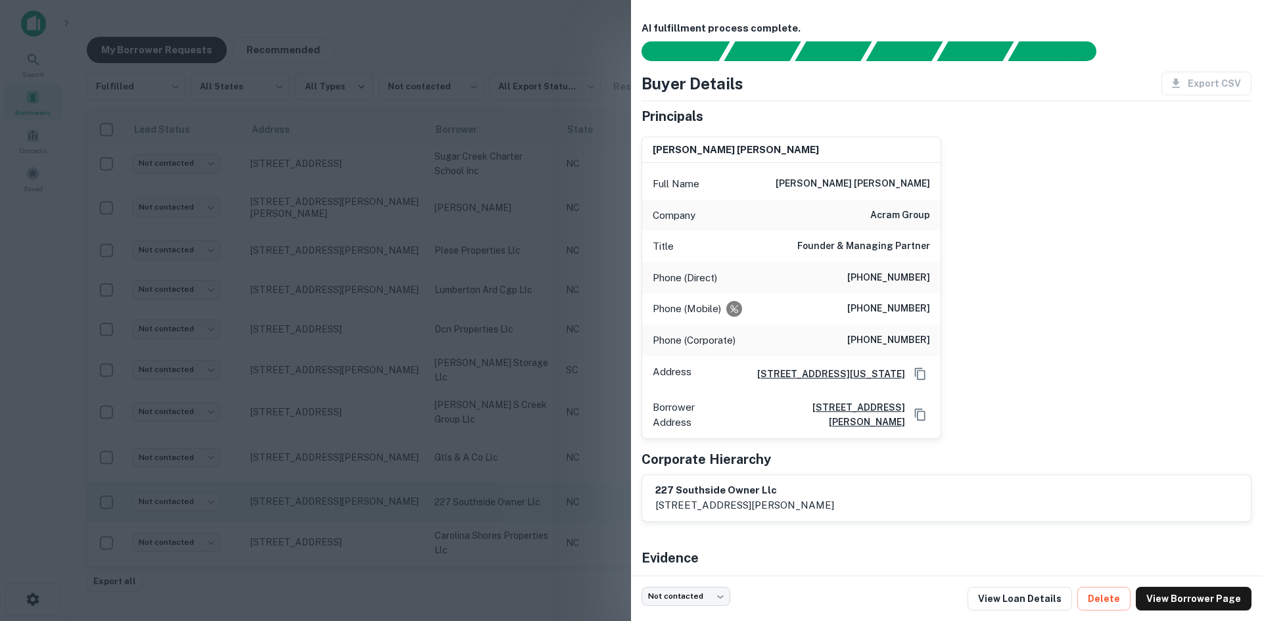
click at [317, 475] on div at bounding box center [631, 310] width 1262 height 621
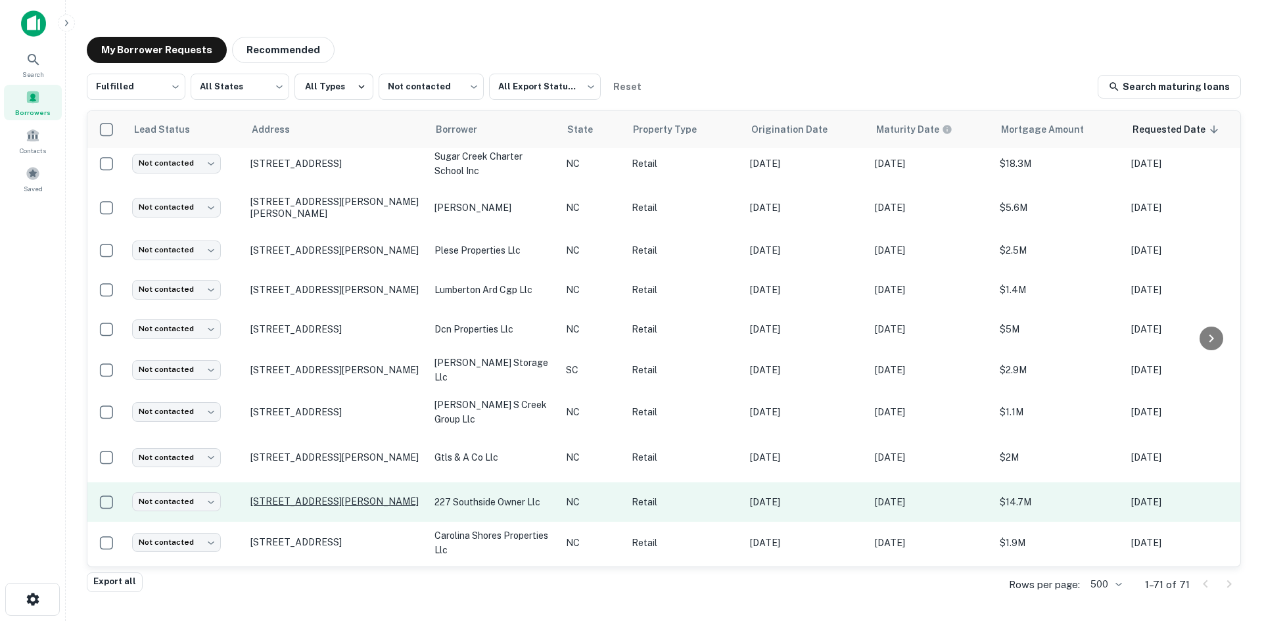
click at [319, 496] on p "227 Southside Dr Charlotte, NC28217" at bounding box center [335, 502] width 171 height 12
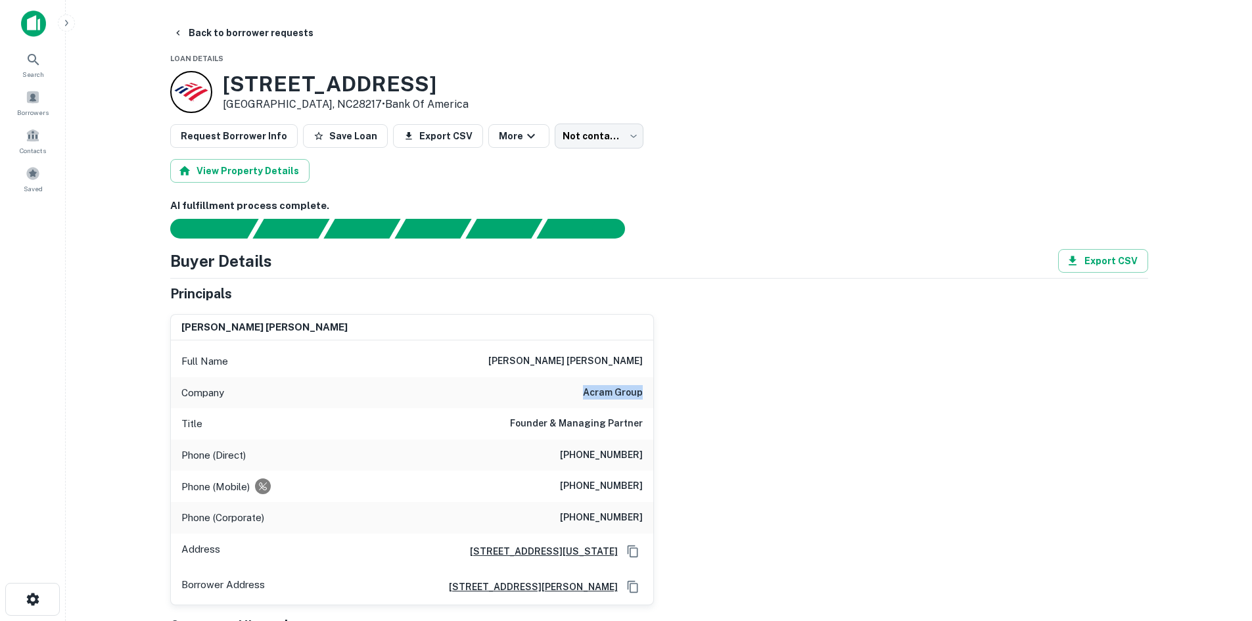
drag, startPoint x: 567, startPoint y: 391, endPoint x: 655, endPoint y: 385, distance: 89.0
click at [655, 385] on div "j. matthew cassin Full Name j. matthew cassin Company acram group Title Founder…" at bounding box center [654, 455] width 989 height 302
copy h6 "acram group"
click at [578, 132] on body "Search Borrowers Contacts Saved Back to borrower requests Loan Details 227 Sout…" at bounding box center [626, 310] width 1252 height 621
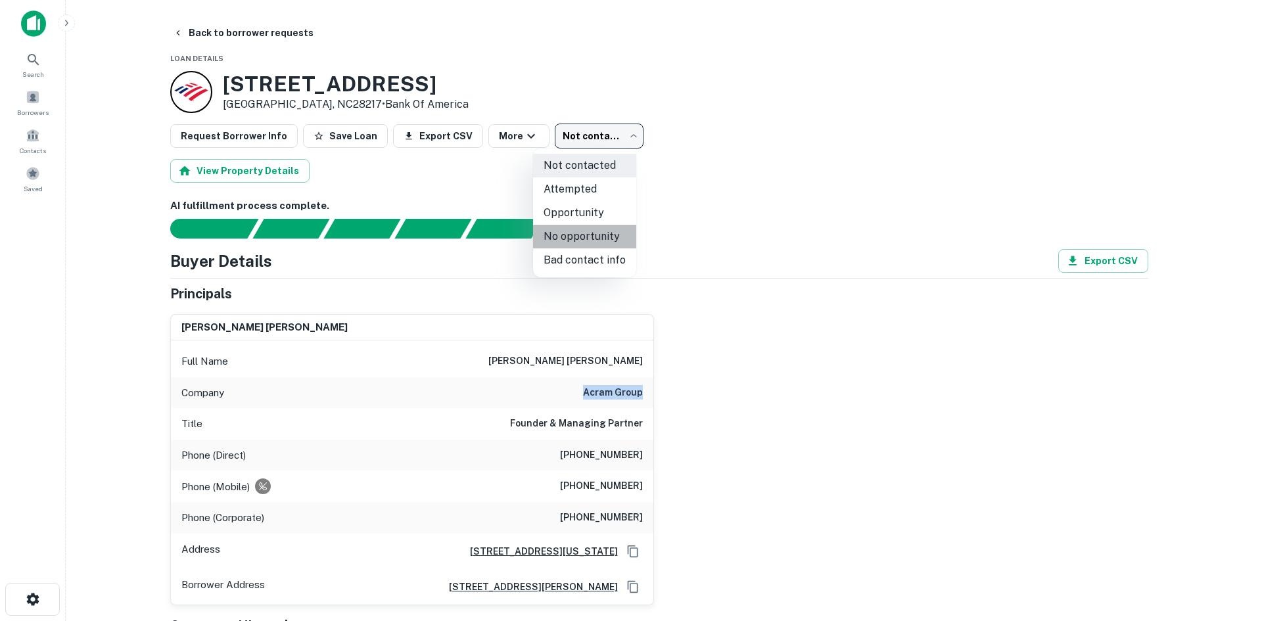
click at [586, 230] on li "No opportunity" at bounding box center [584, 237] width 103 height 24
type input "**********"
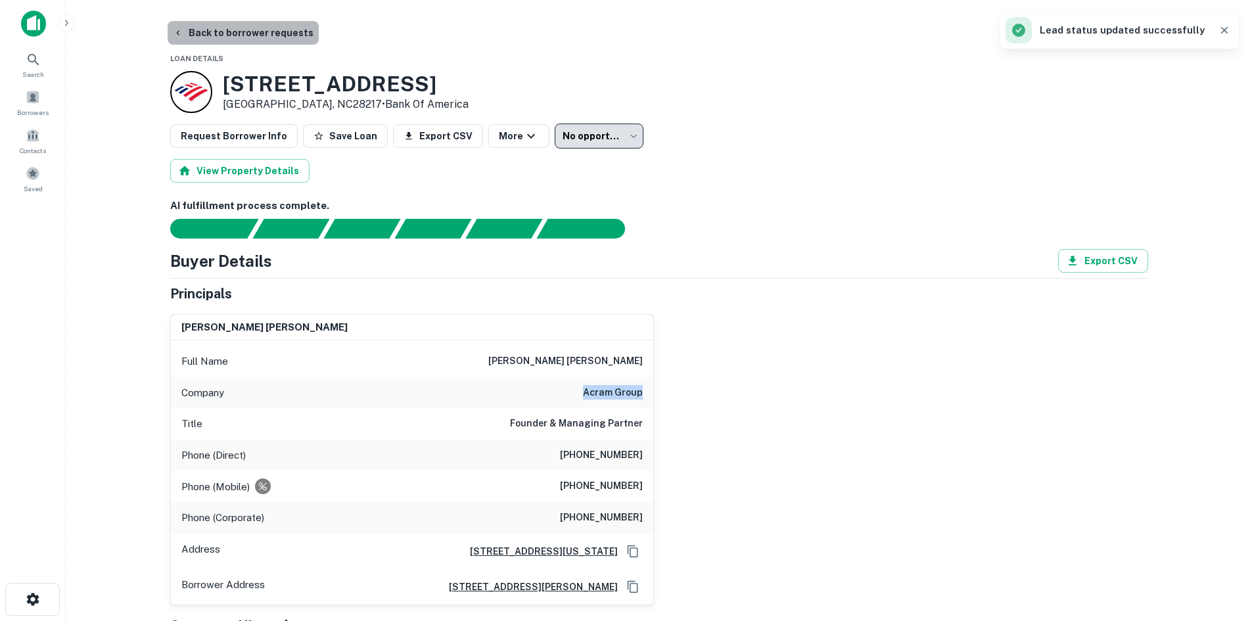
click at [245, 26] on button "Back to borrower requests" at bounding box center [243, 33] width 151 height 24
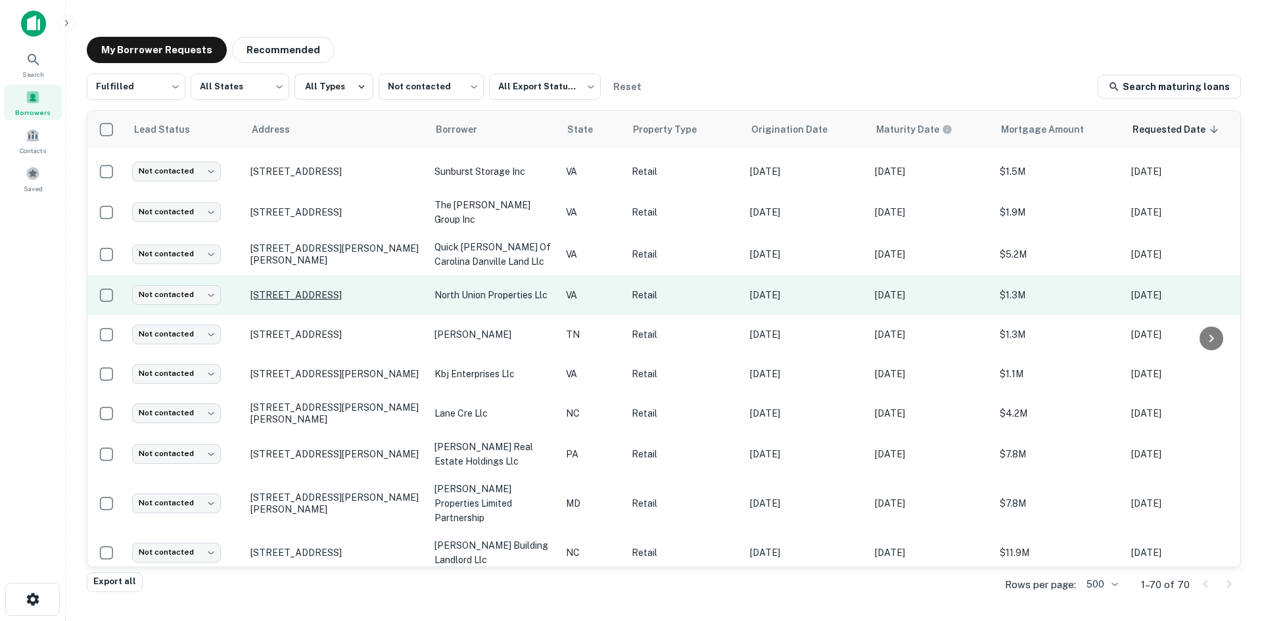
scroll to position [1300, 0]
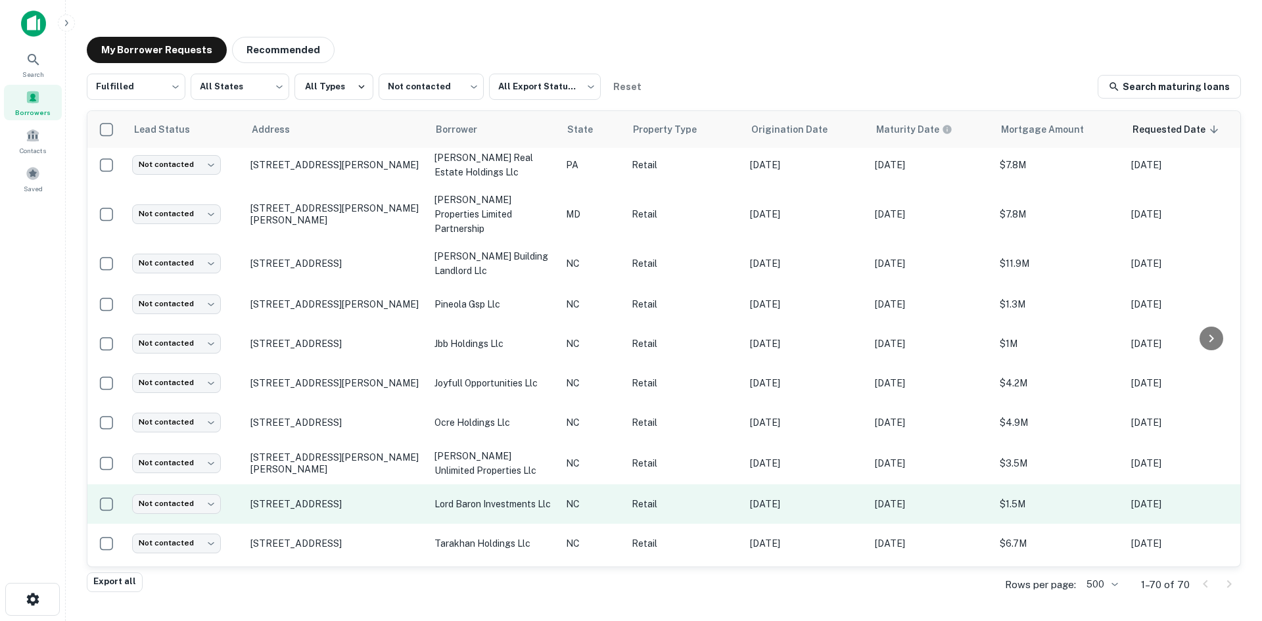
click at [295, 484] on td "9001 Baileywick Rd Raleigh, NC27615" at bounding box center [336, 503] width 184 height 39
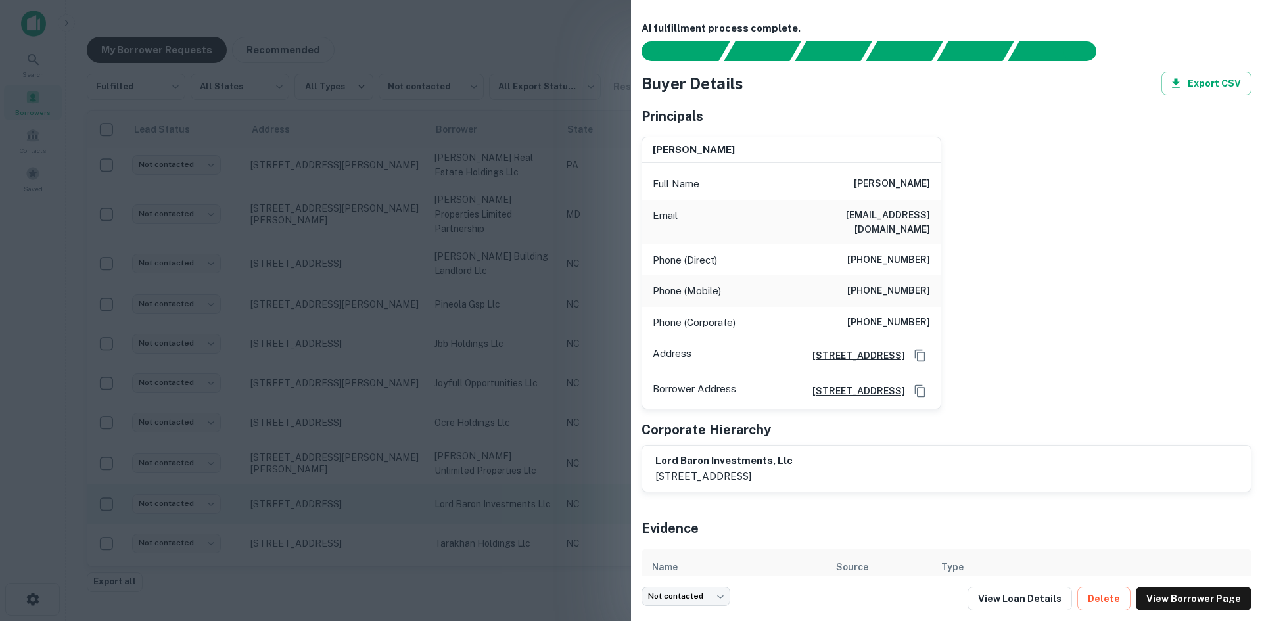
click at [295, 475] on div at bounding box center [631, 310] width 1262 height 621
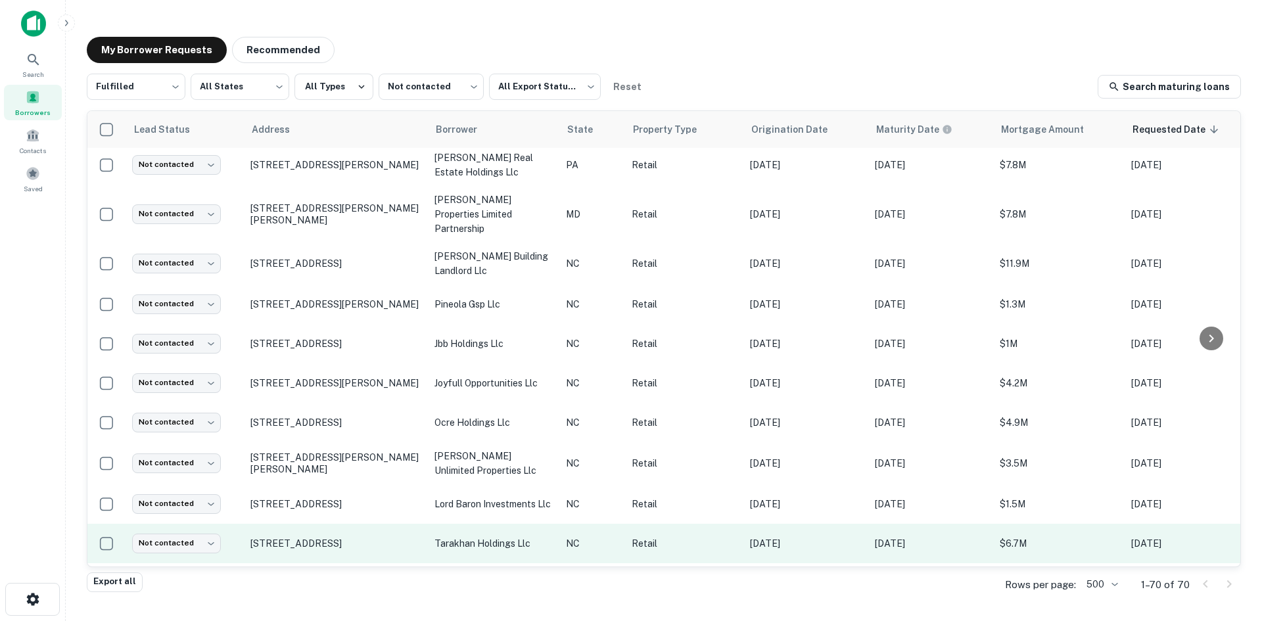
click at [302, 524] on td "1151 Pine Plaza Dr Apex, NC27523" at bounding box center [336, 543] width 184 height 39
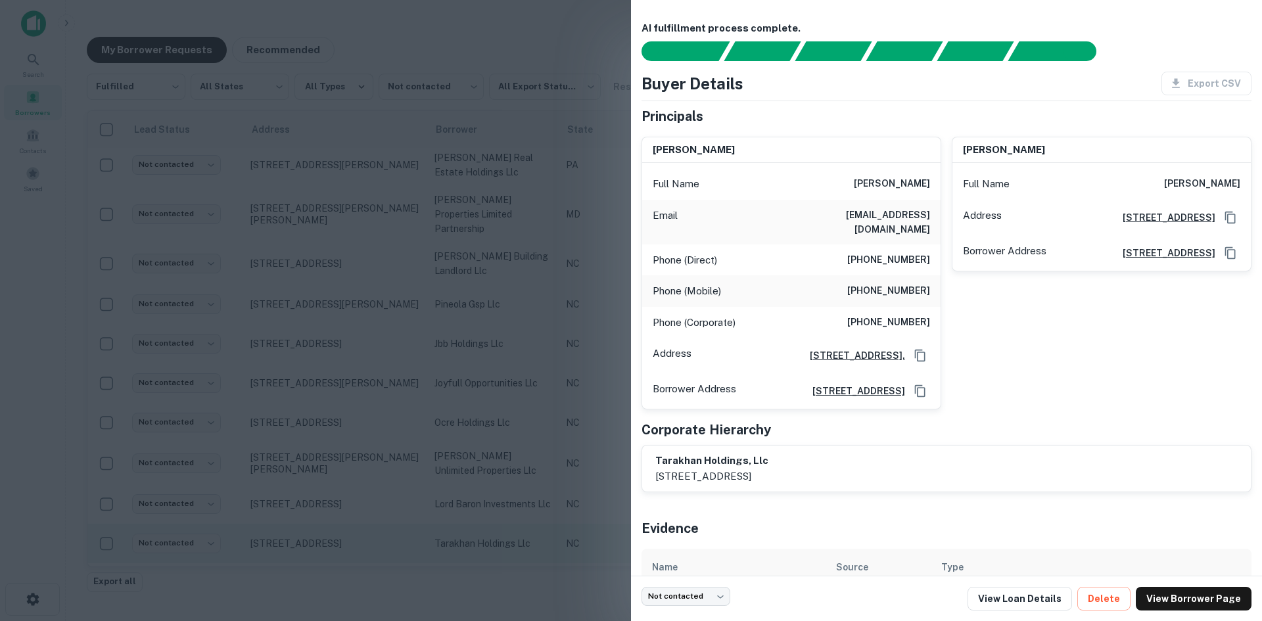
click at [302, 505] on div at bounding box center [631, 310] width 1262 height 621
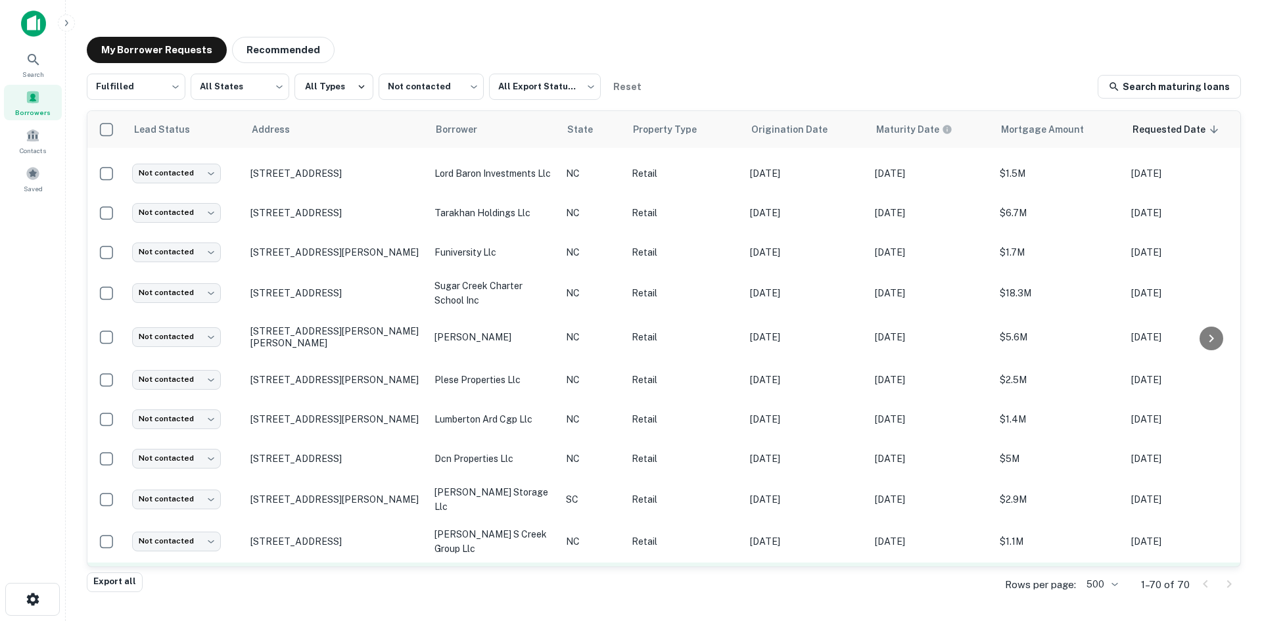
scroll to position [1695, 0]
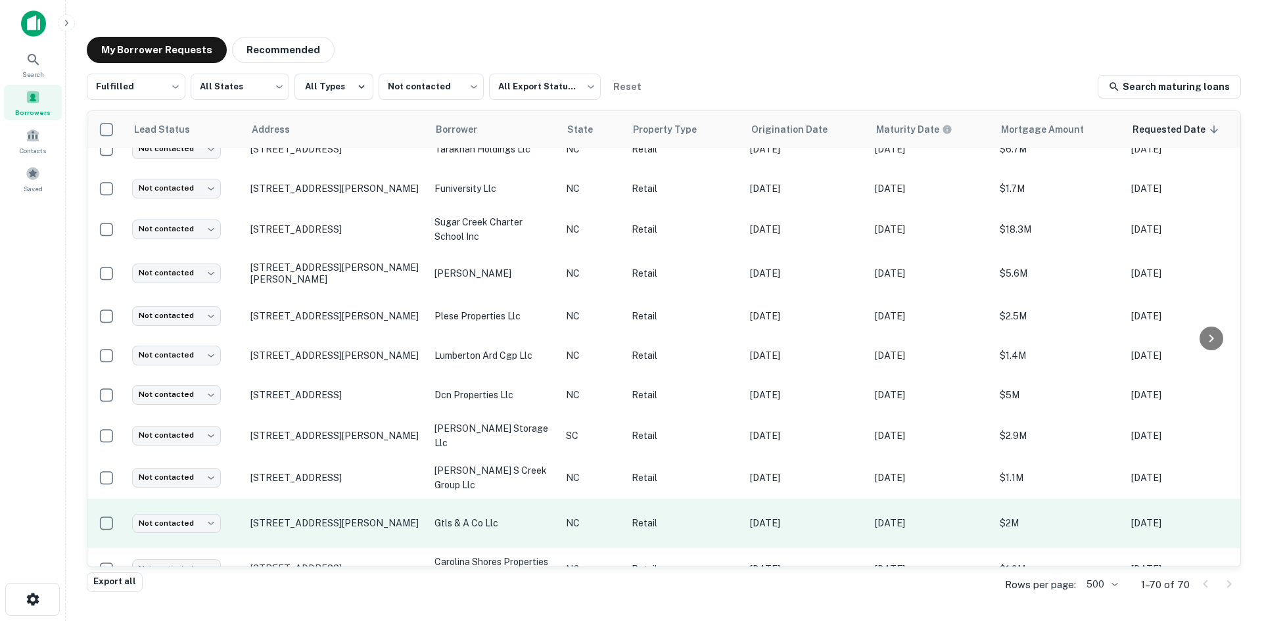
click at [285, 499] on td "210 Charlotte Hwy Asheville, NC28803" at bounding box center [336, 523] width 184 height 49
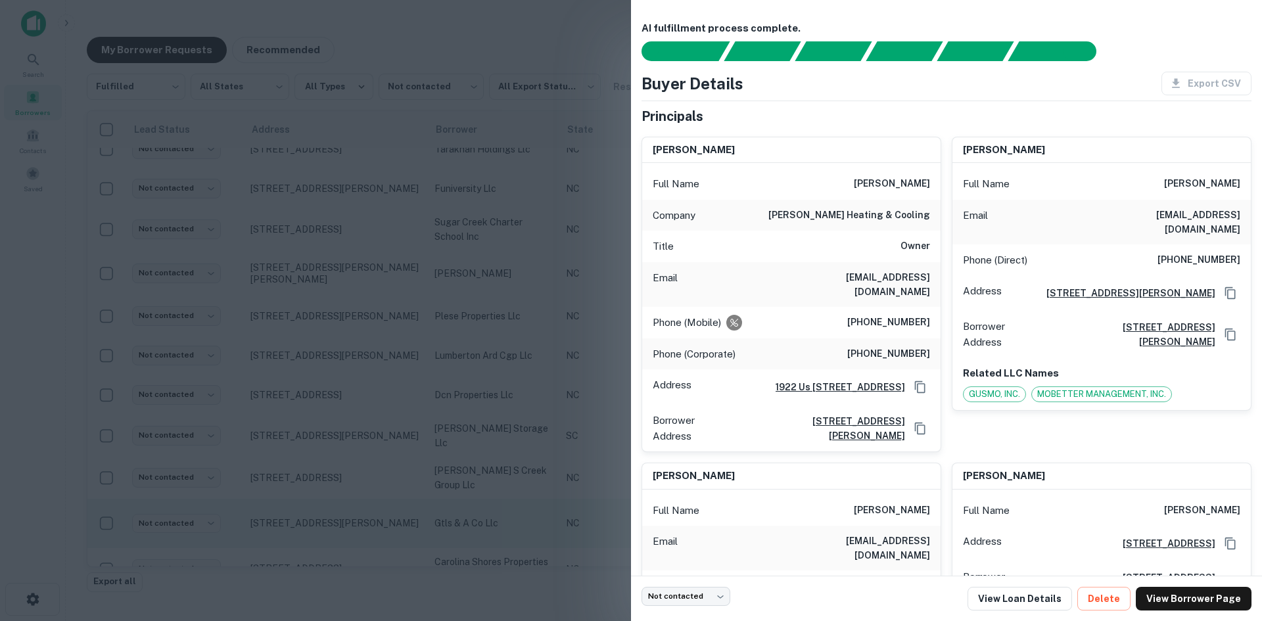
click at [285, 484] on div at bounding box center [631, 310] width 1262 height 621
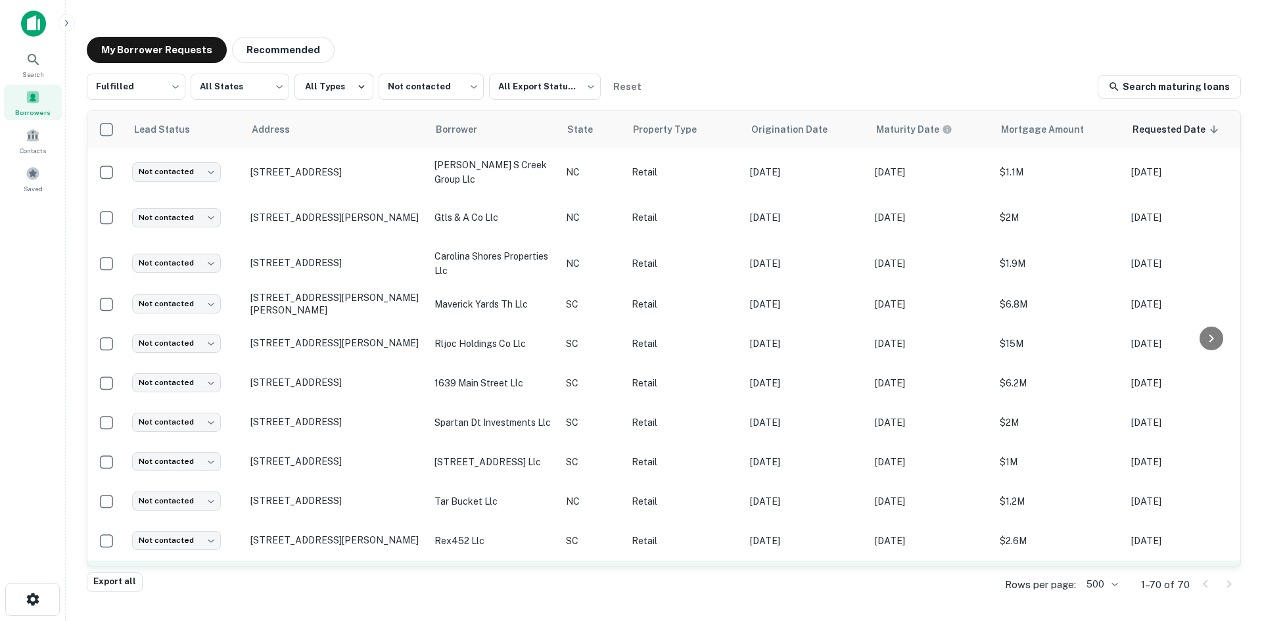
scroll to position [2089, 0]
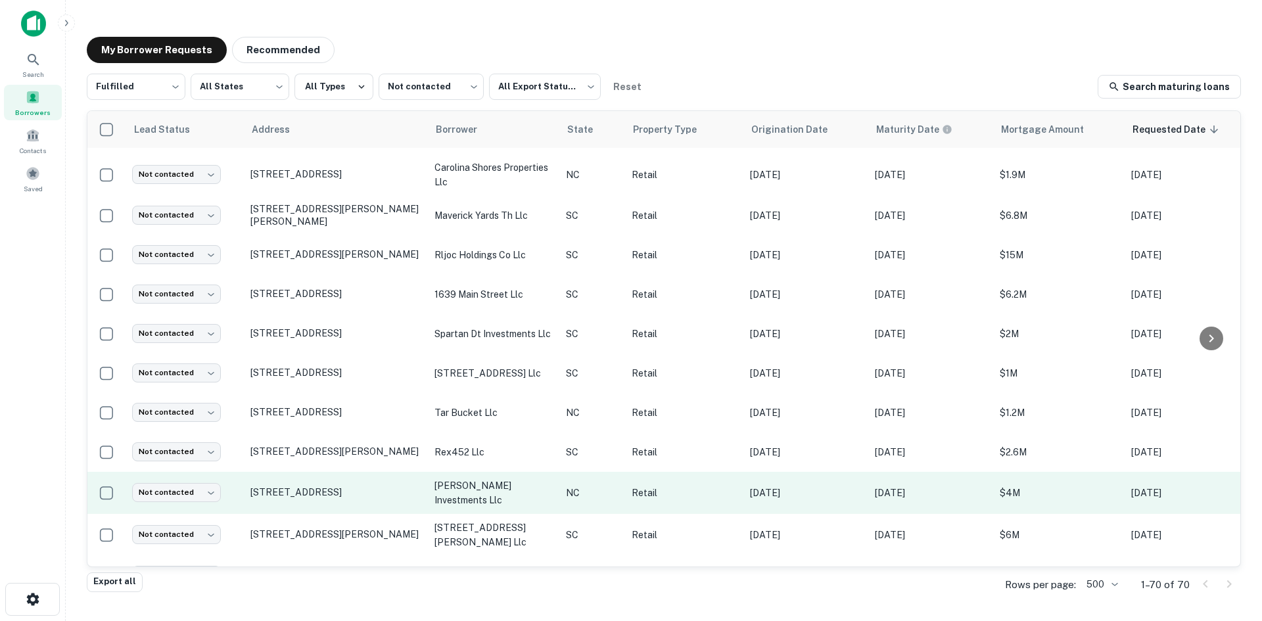
click at [285, 482] on td "415 E Main St Sylva, NC28779" at bounding box center [336, 493] width 184 height 42
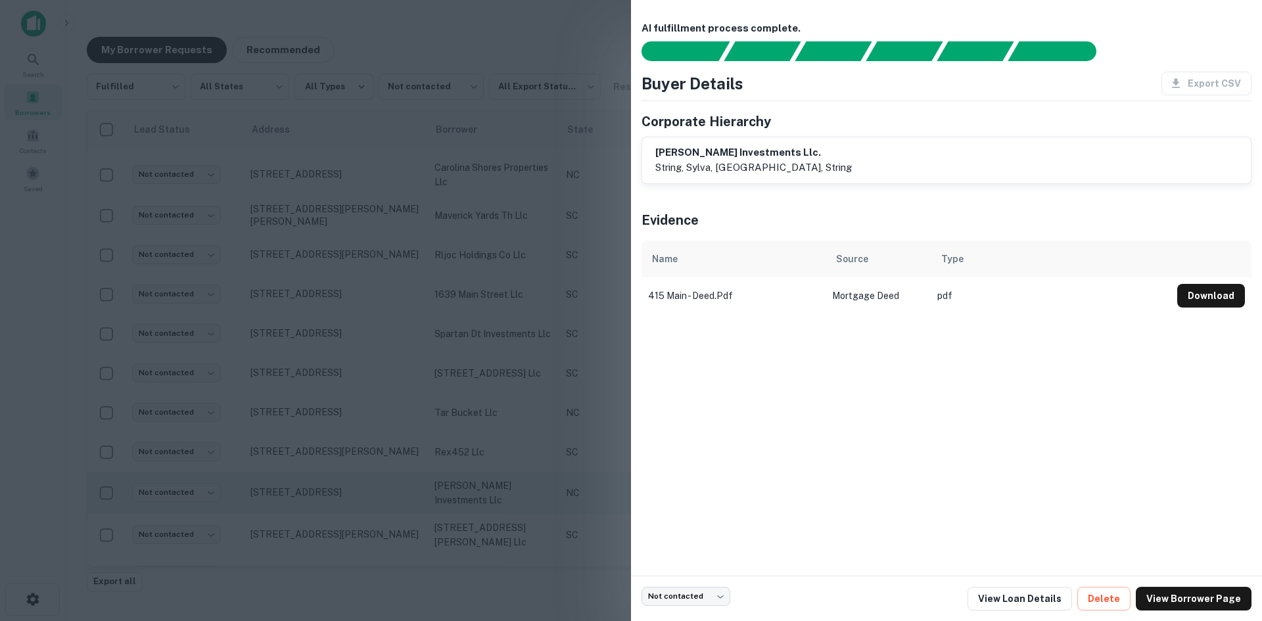
click at [285, 482] on div at bounding box center [631, 310] width 1262 height 621
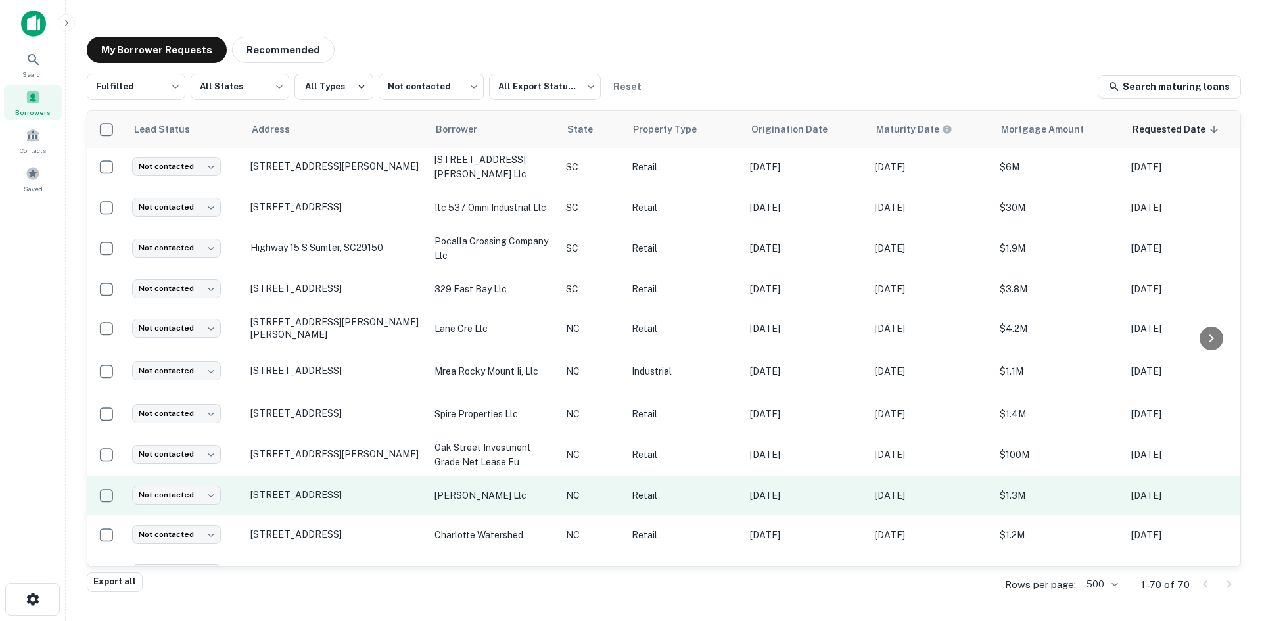
scroll to position [2479, 0]
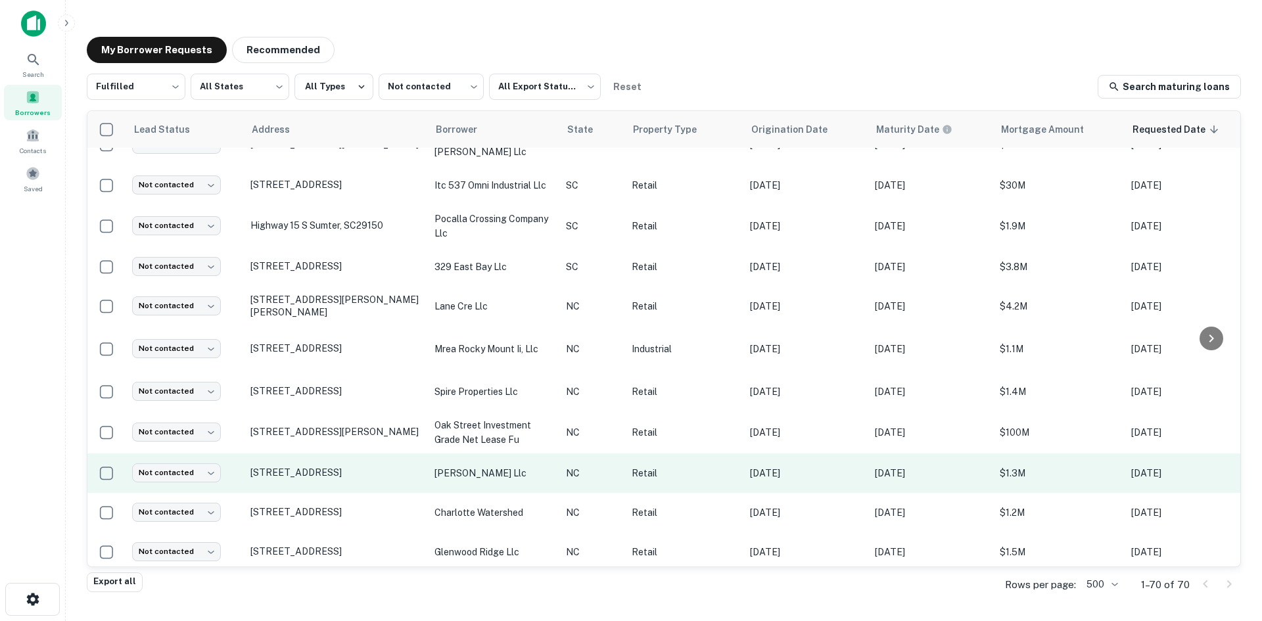
click at [279, 472] on td "45 Broadway St Asheville, NC28801" at bounding box center [336, 473] width 184 height 39
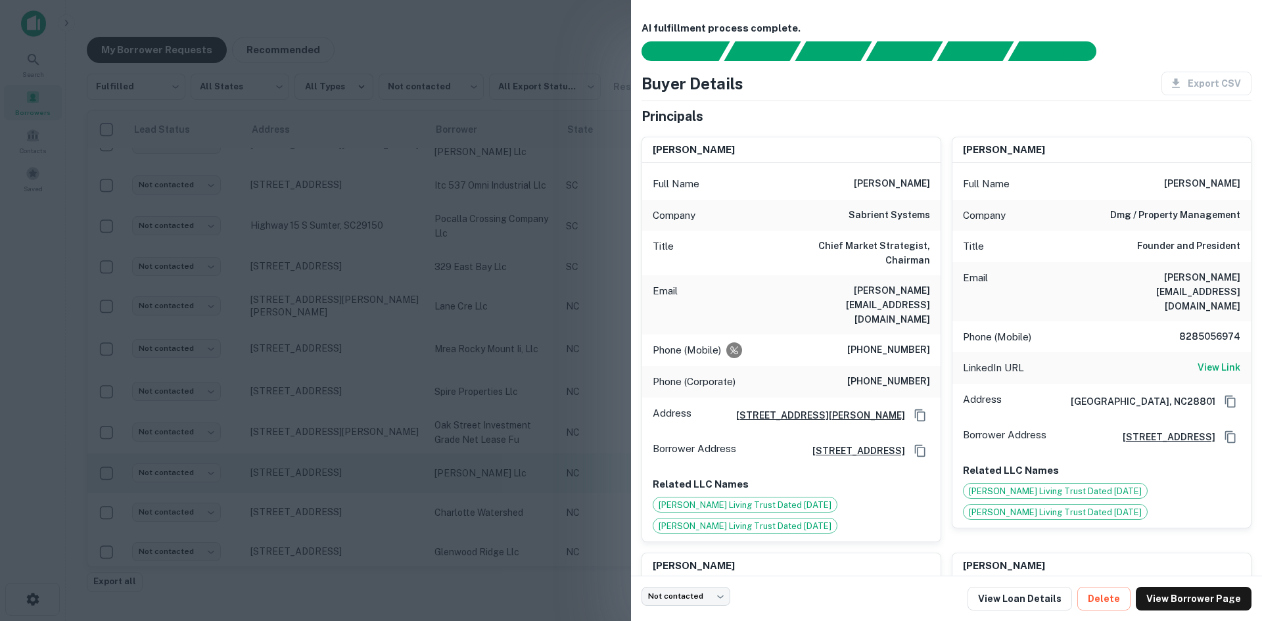
click at [279, 472] on div at bounding box center [631, 310] width 1262 height 621
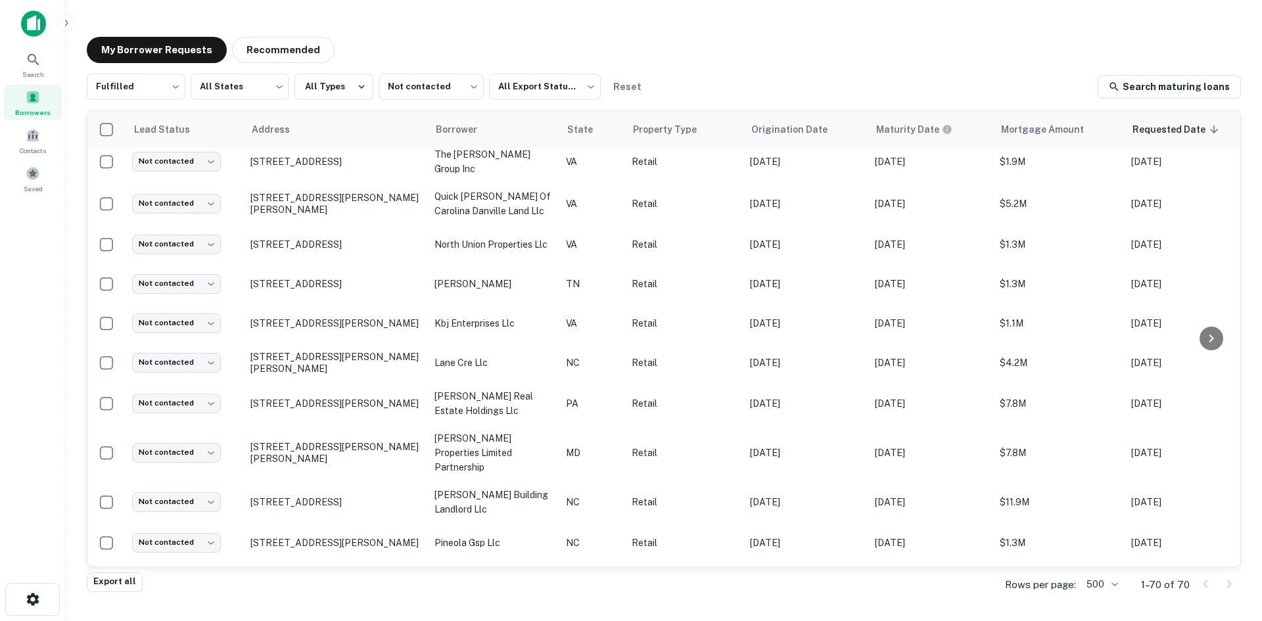
scroll to position [902, 0]
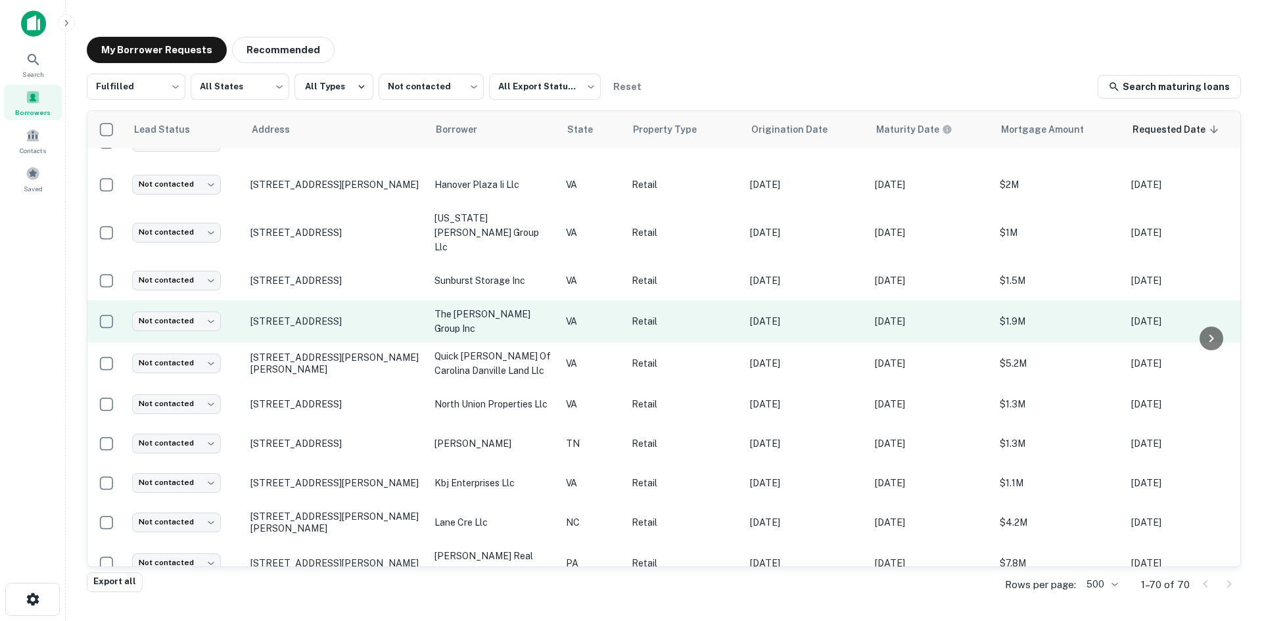
click at [345, 300] on td "1170 Memorial Blvd N Martinsville, VA24112" at bounding box center [336, 321] width 184 height 42
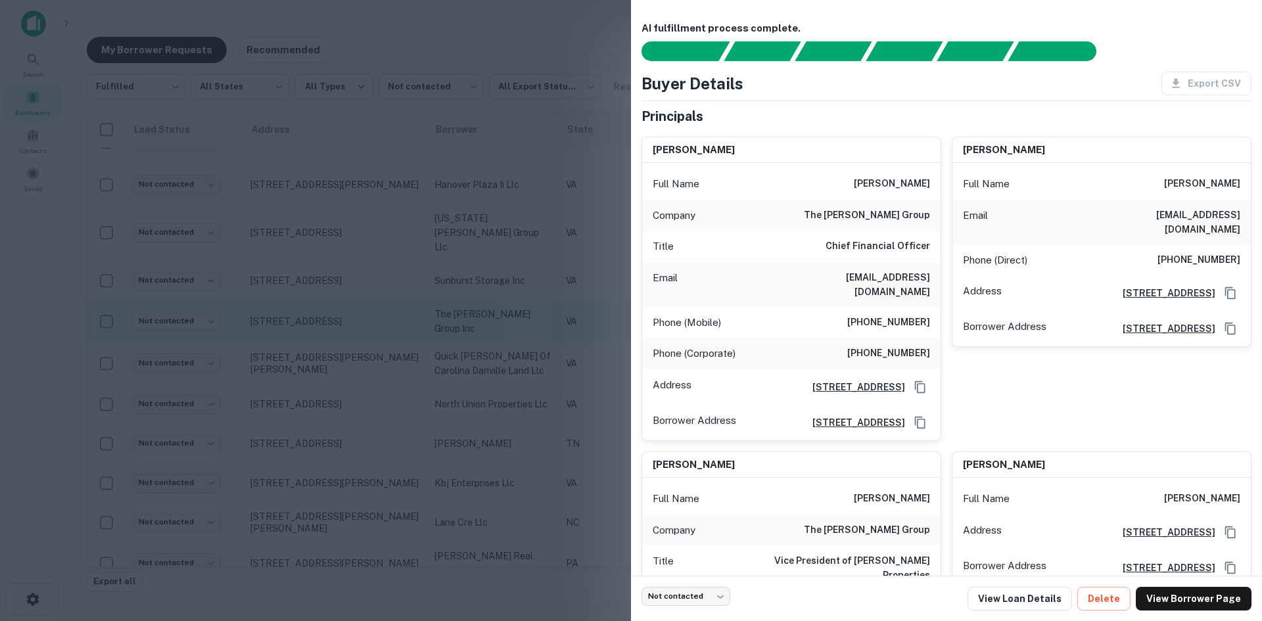
click at [345, 297] on div at bounding box center [631, 310] width 1262 height 621
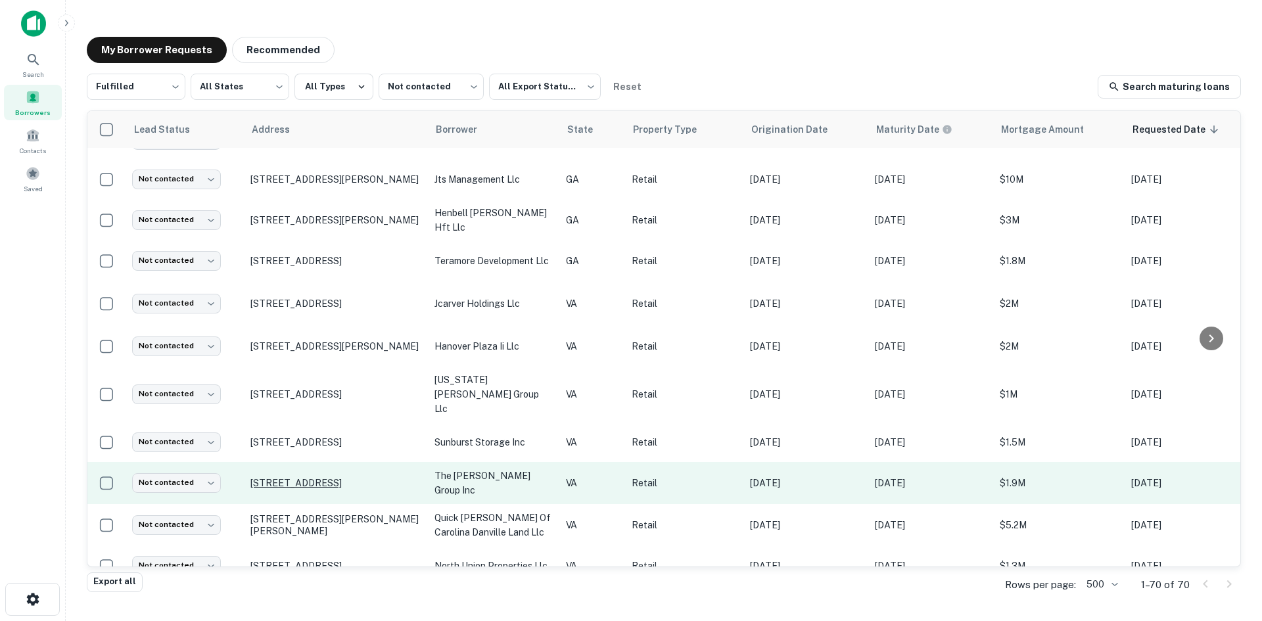
scroll to position [573, 0]
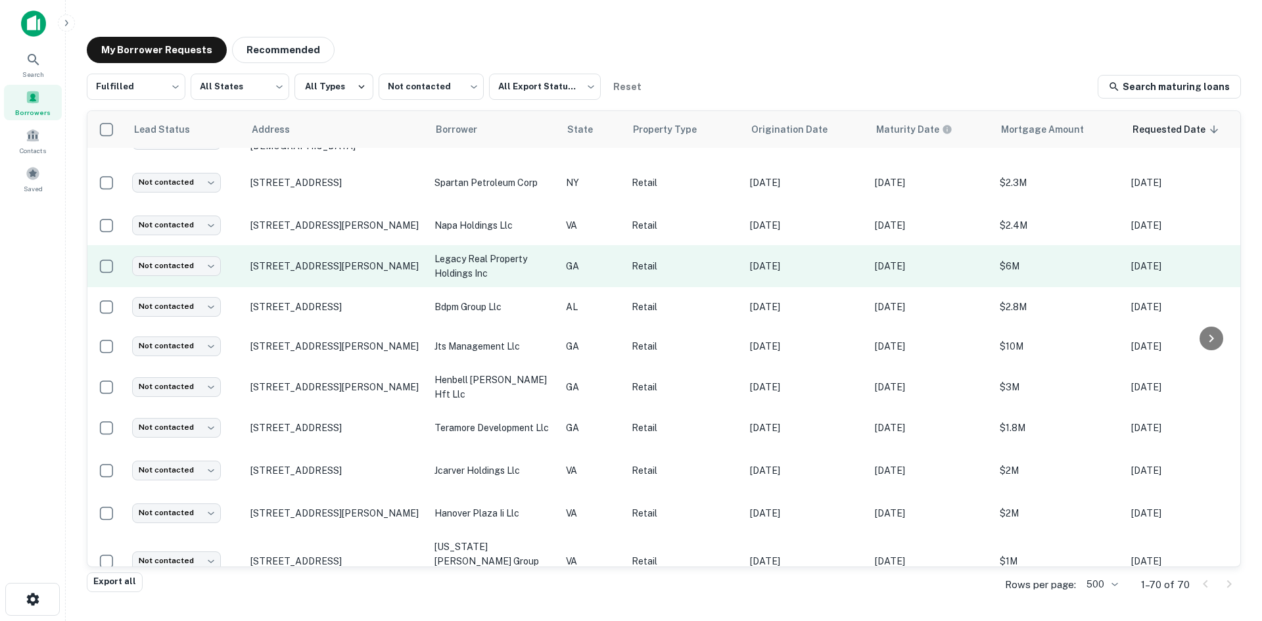
click at [332, 263] on td "413 Industrial Blvd Mcdonough, GA30253" at bounding box center [336, 266] width 184 height 42
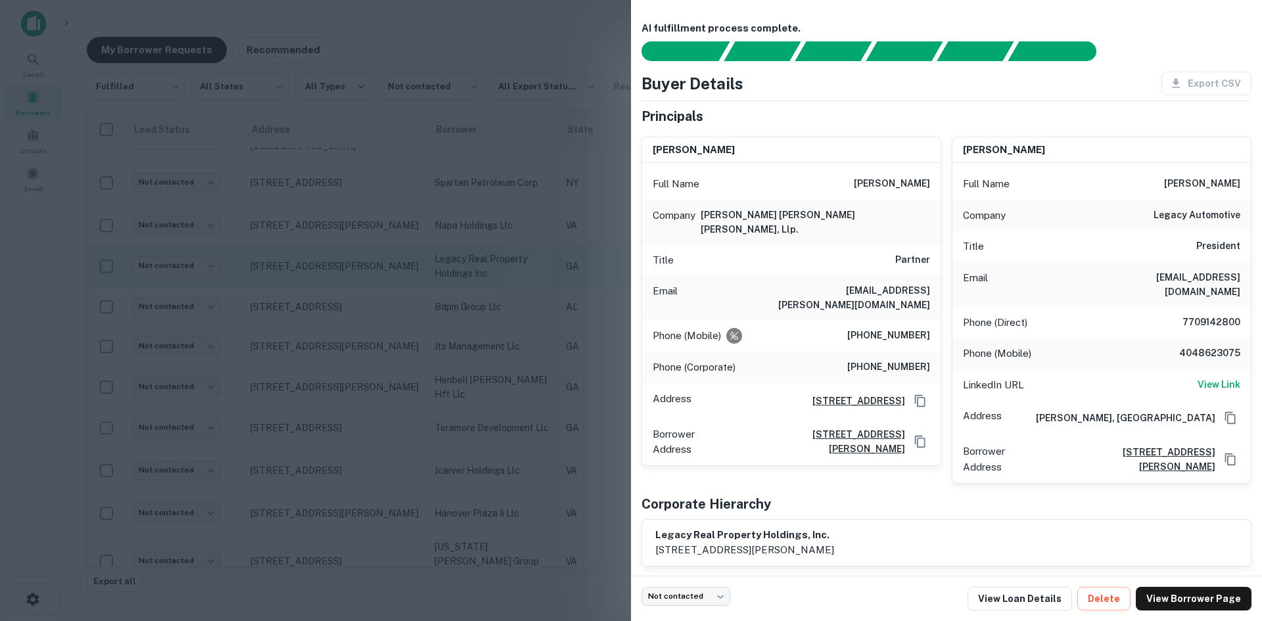
click at [332, 263] on div at bounding box center [631, 310] width 1262 height 621
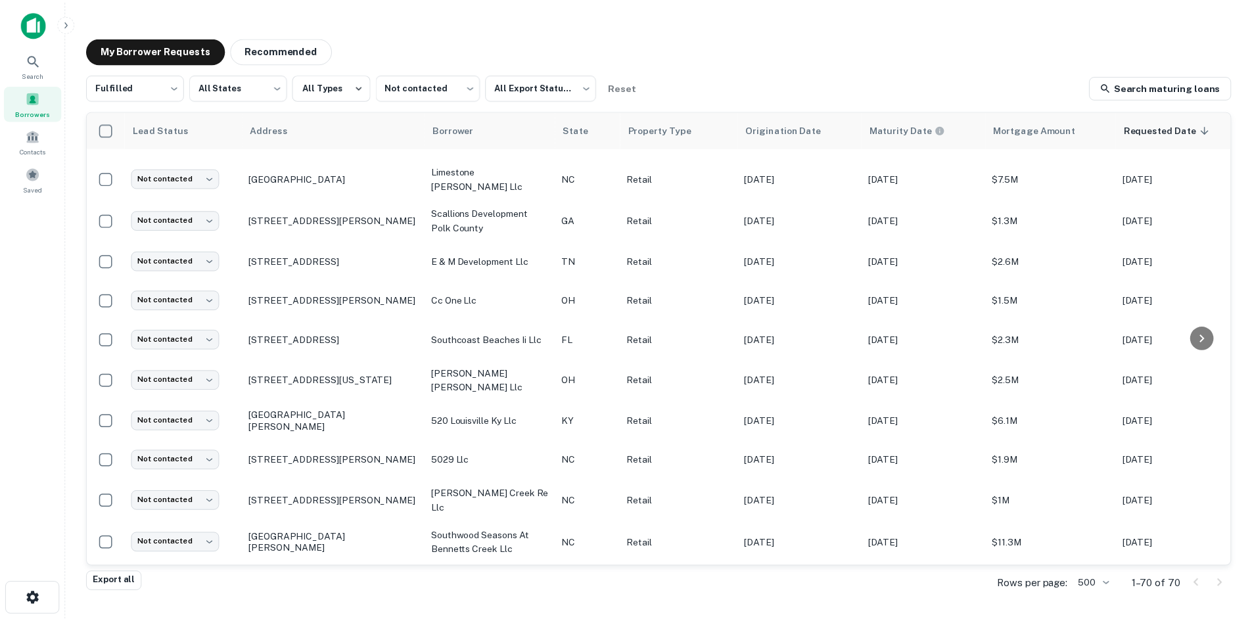
scroll to position [113, 0]
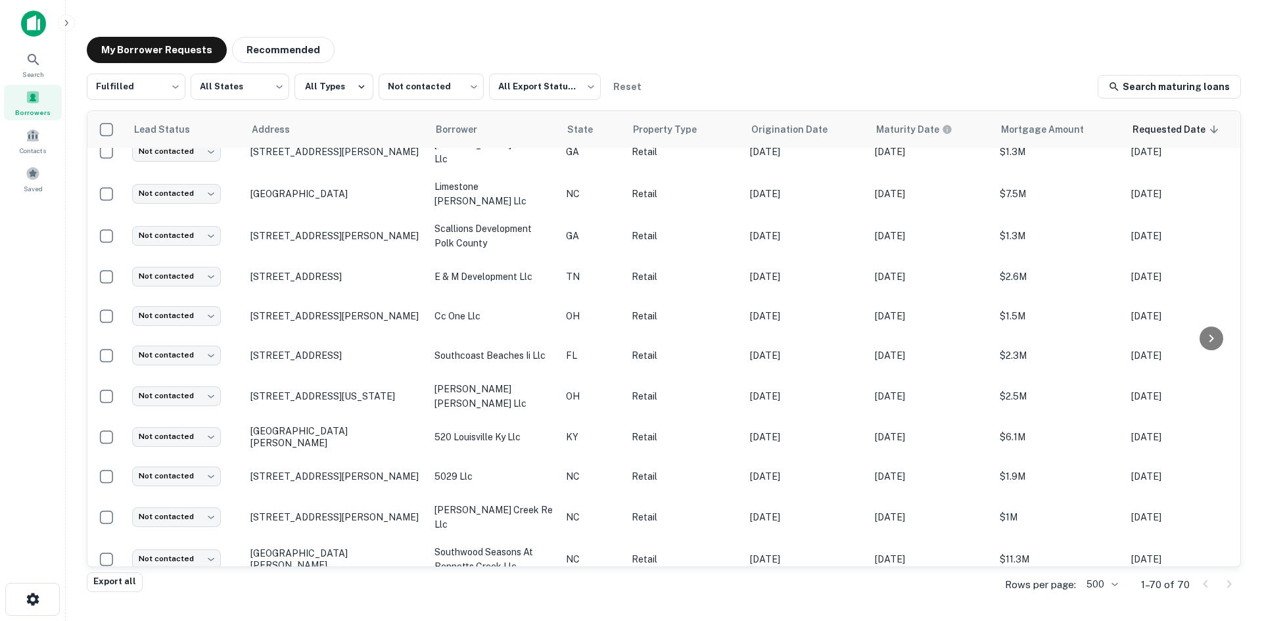
click at [332, 271] on p "1904 W Broadway Ave Maryville, TN37801" at bounding box center [335, 277] width 171 height 12
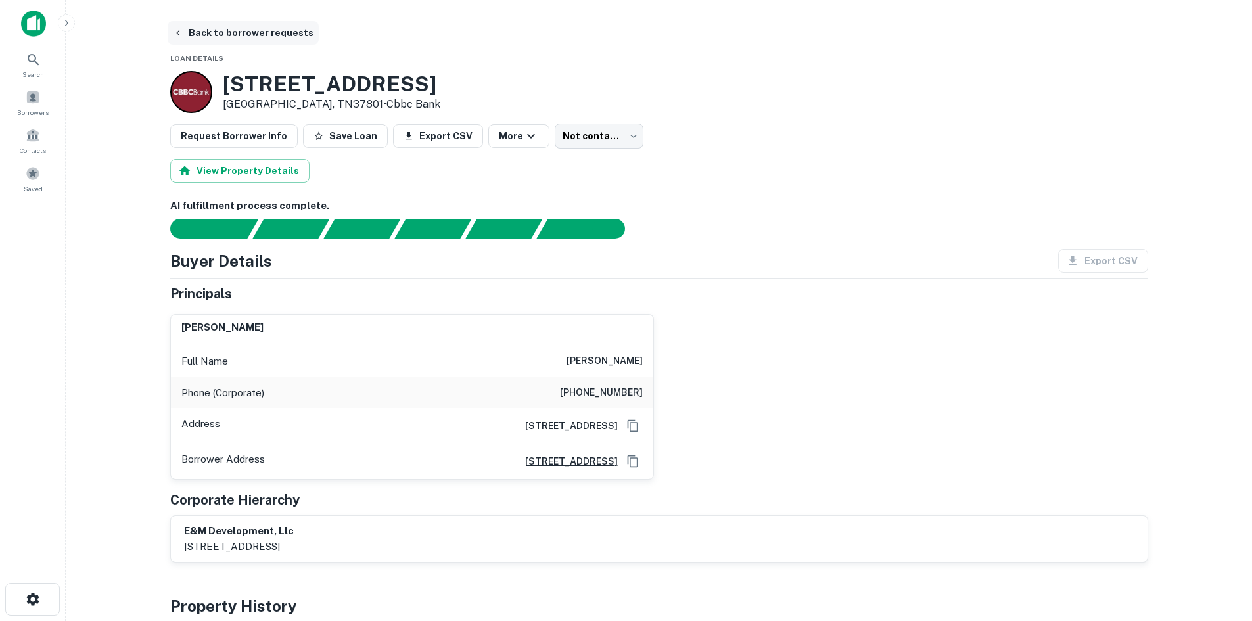
click at [220, 39] on button "Back to borrower requests" at bounding box center [243, 33] width 151 height 24
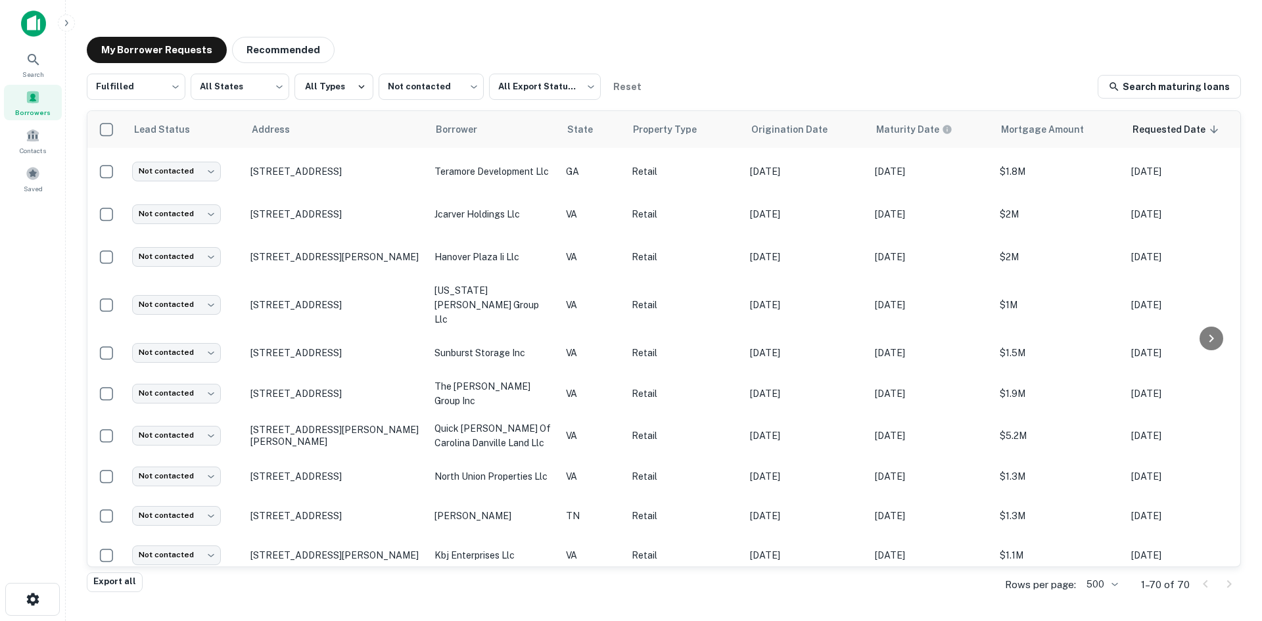
scroll to position [1033, 0]
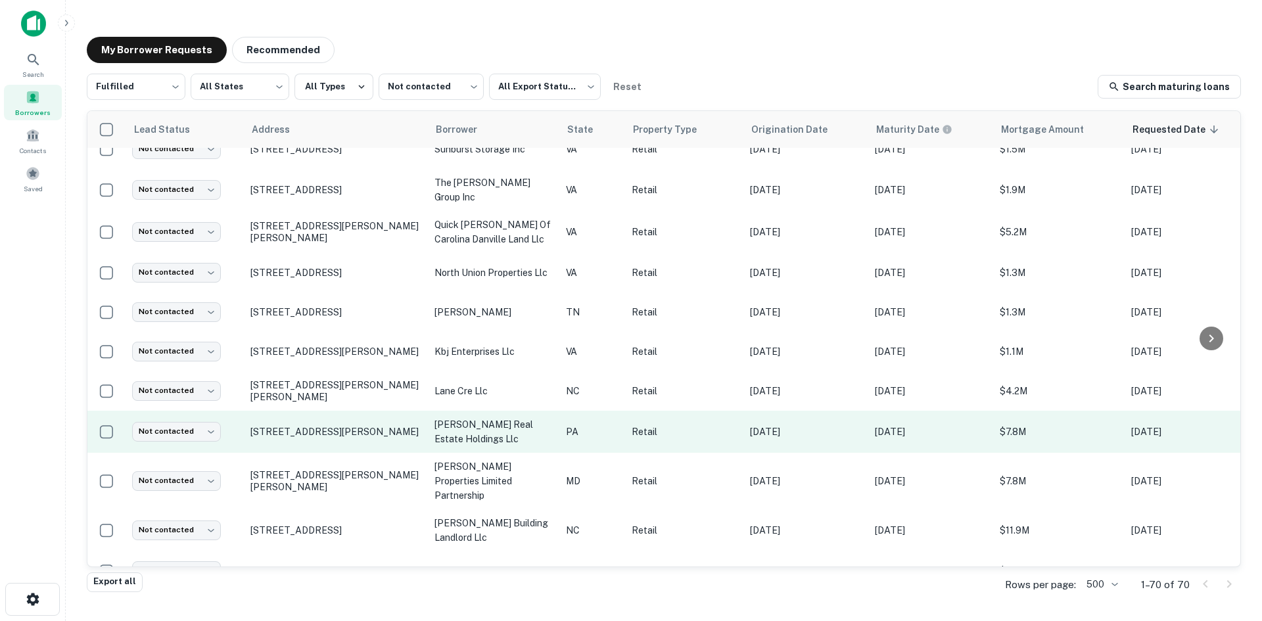
click at [329, 411] on td "328 Westtown Rd West Chester, PA19382" at bounding box center [336, 432] width 184 height 42
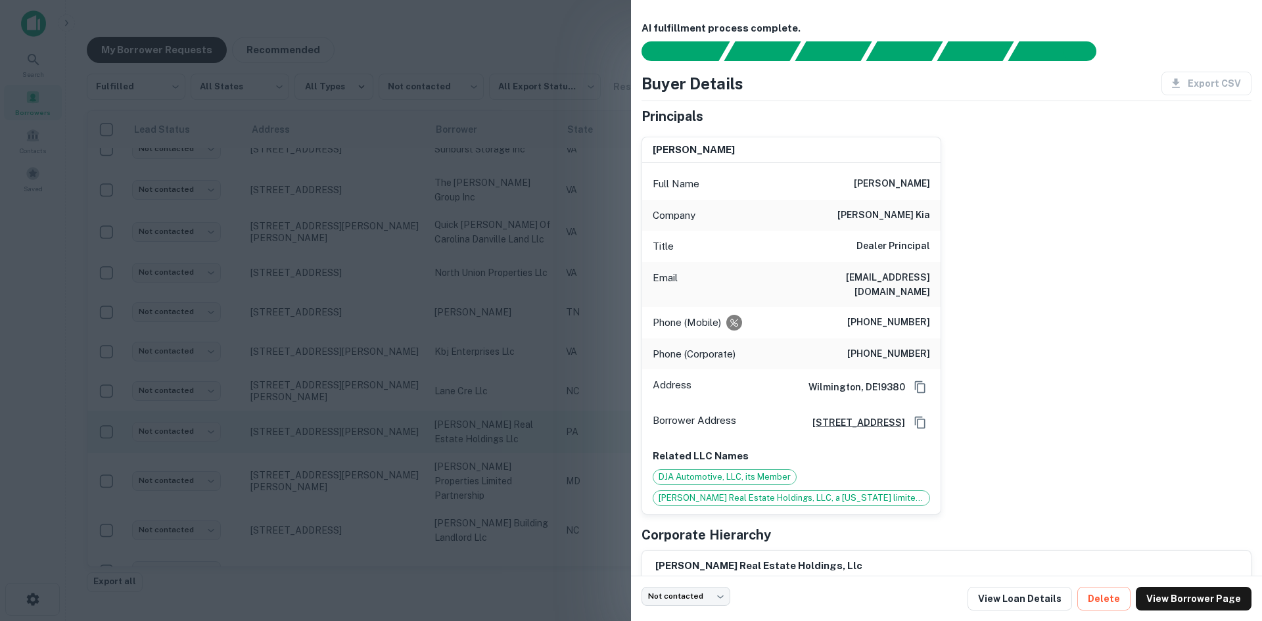
click at [327, 399] on div at bounding box center [631, 310] width 1262 height 621
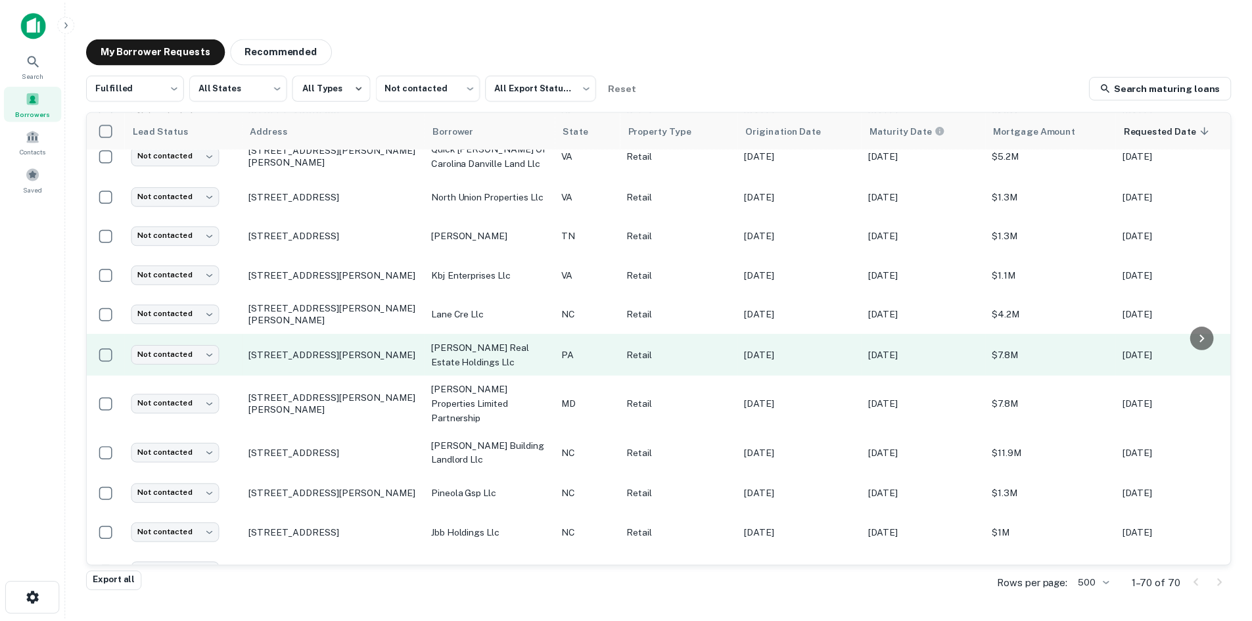
scroll to position [1231, 0]
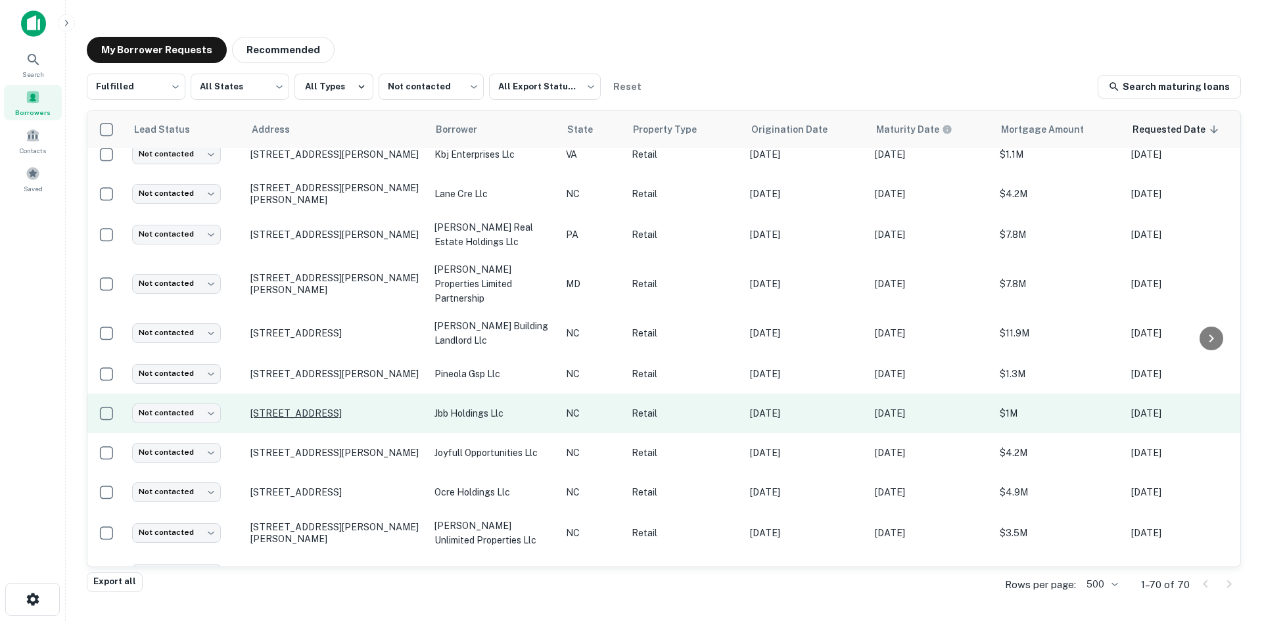
click at [326, 408] on p "16140 Cascade Loop Huntersville, NC28078" at bounding box center [335, 414] width 171 height 12
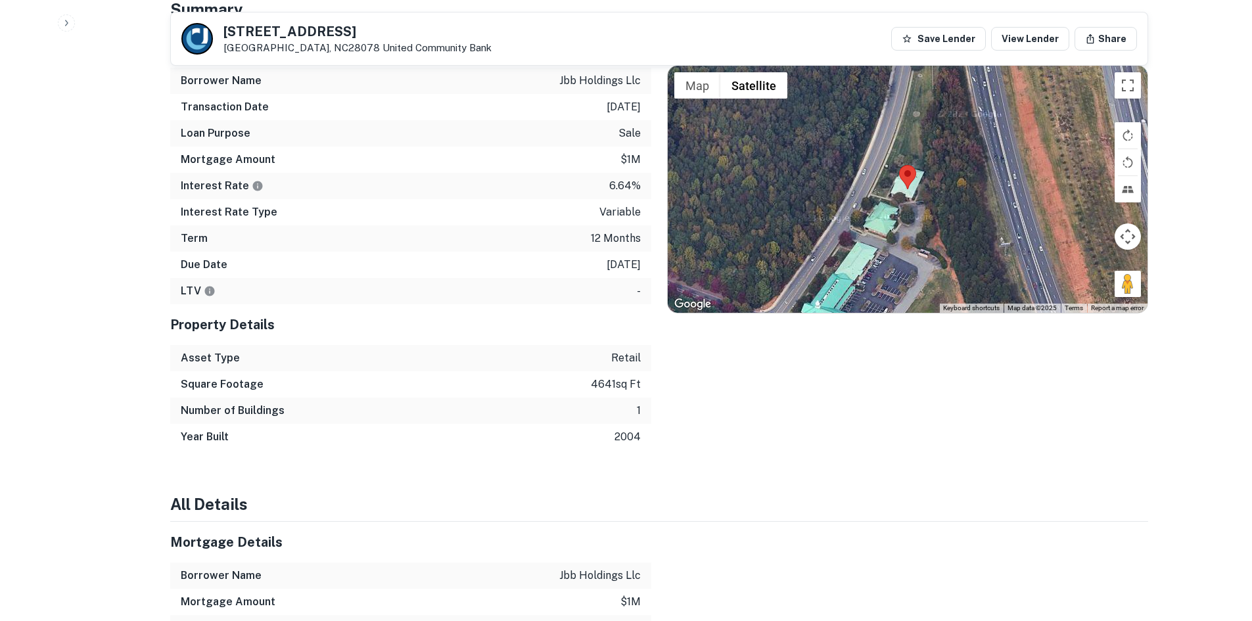
scroll to position [855, 0]
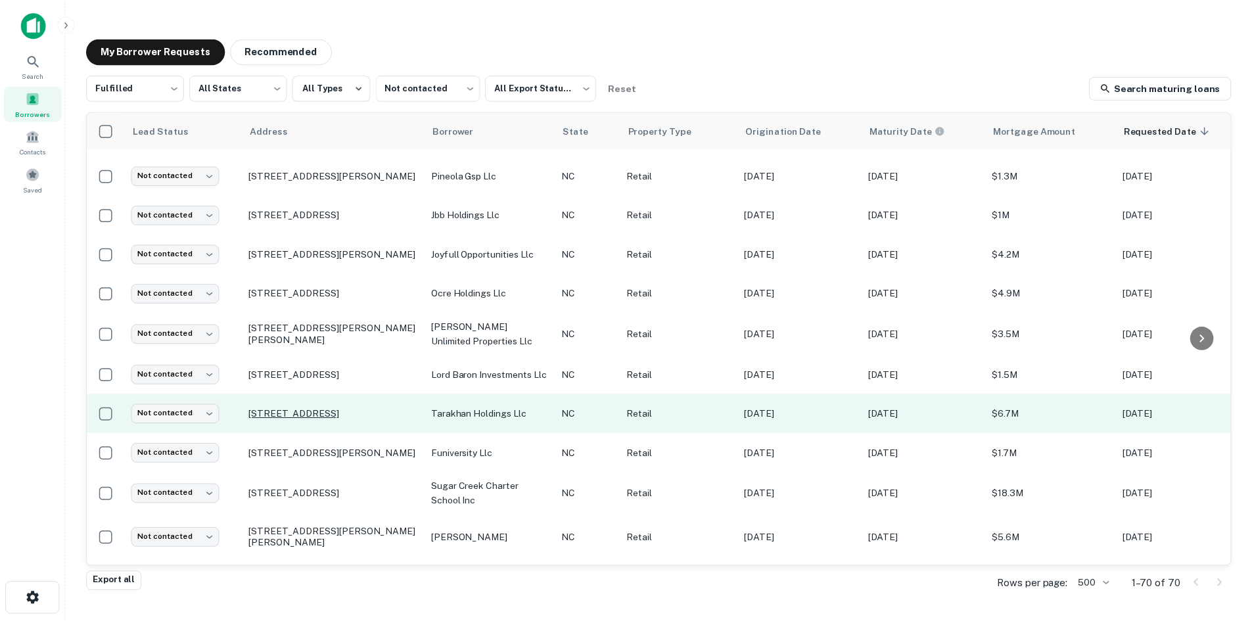
scroll to position [1432, 0]
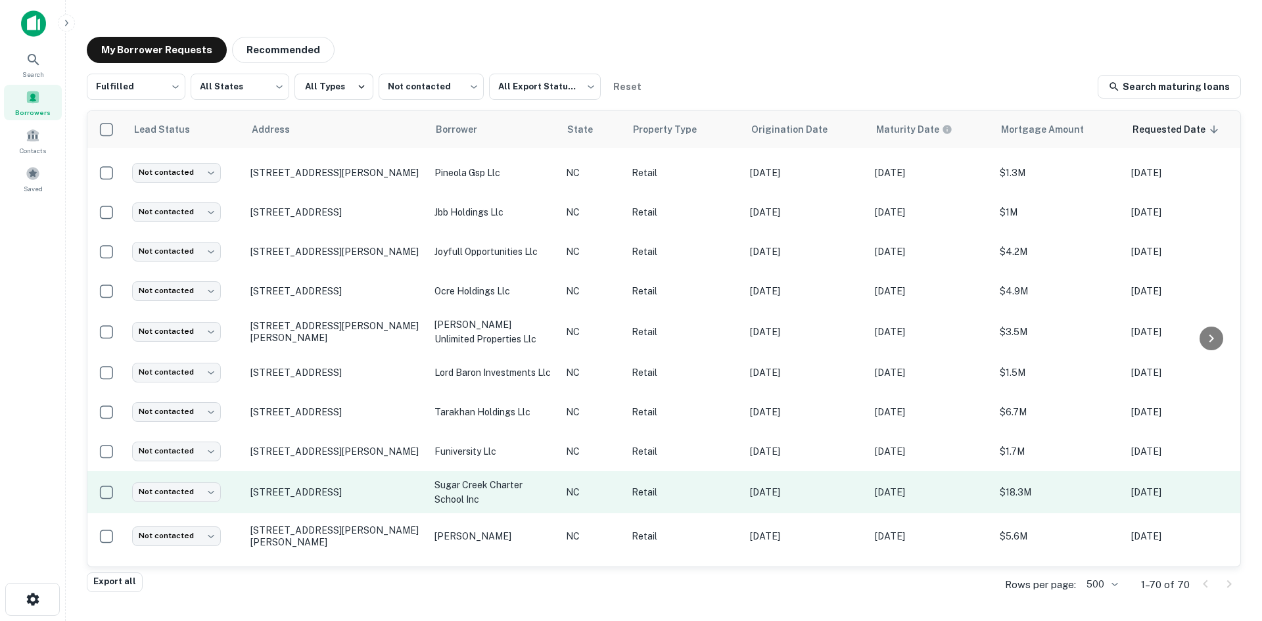
click at [345, 471] on td "101 W Sugar Creek Rd Charlotte, NC28213" at bounding box center [336, 492] width 184 height 42
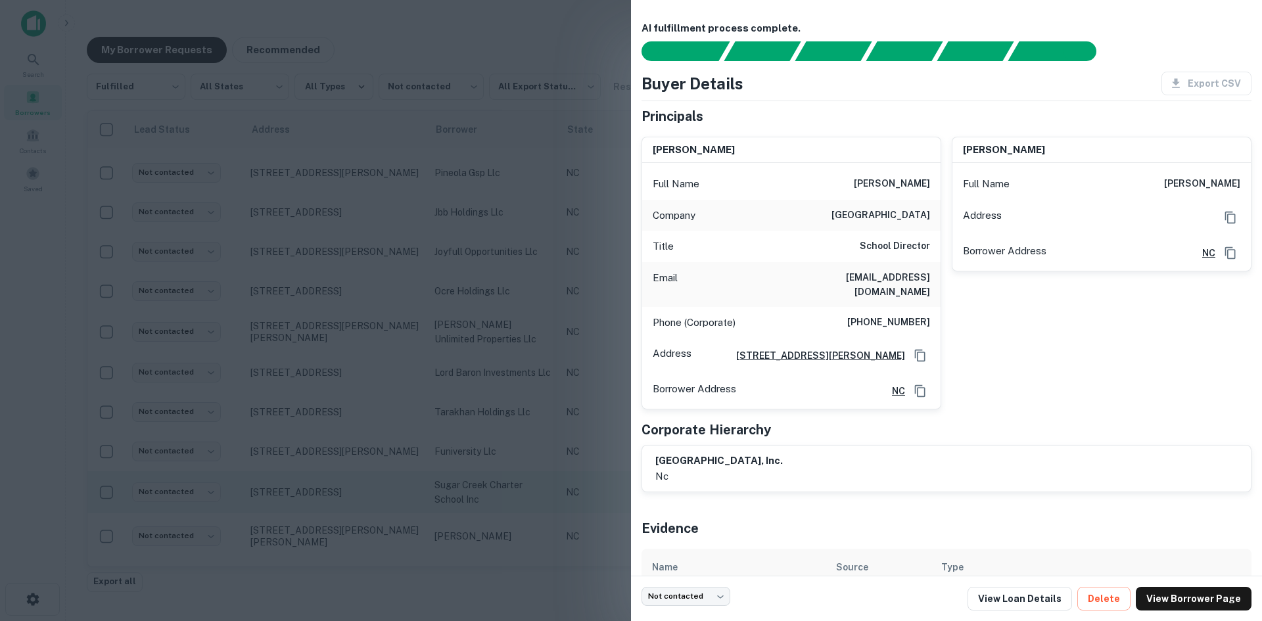
click at [344, 459] on div at bounding box center [631, 310] width 1262 height 621
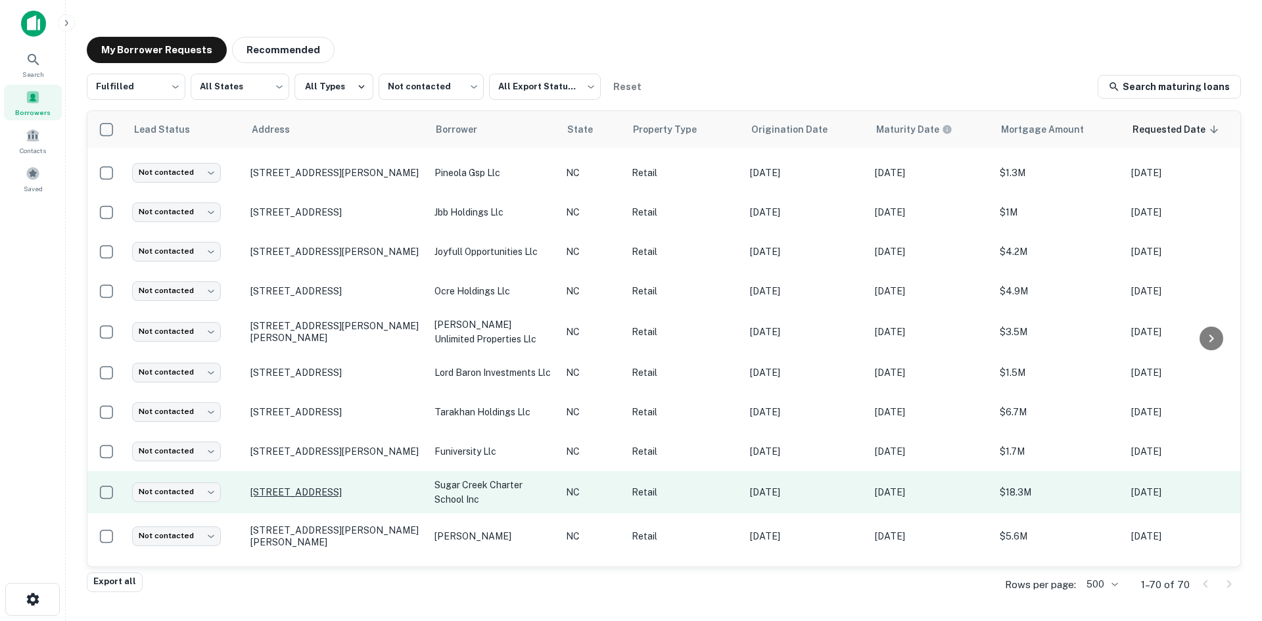
click at [337, 486] on p "101 W Sugar Creek Rd Charlotte, NC28213" at bounding box center [335, 492] width 171 height 12
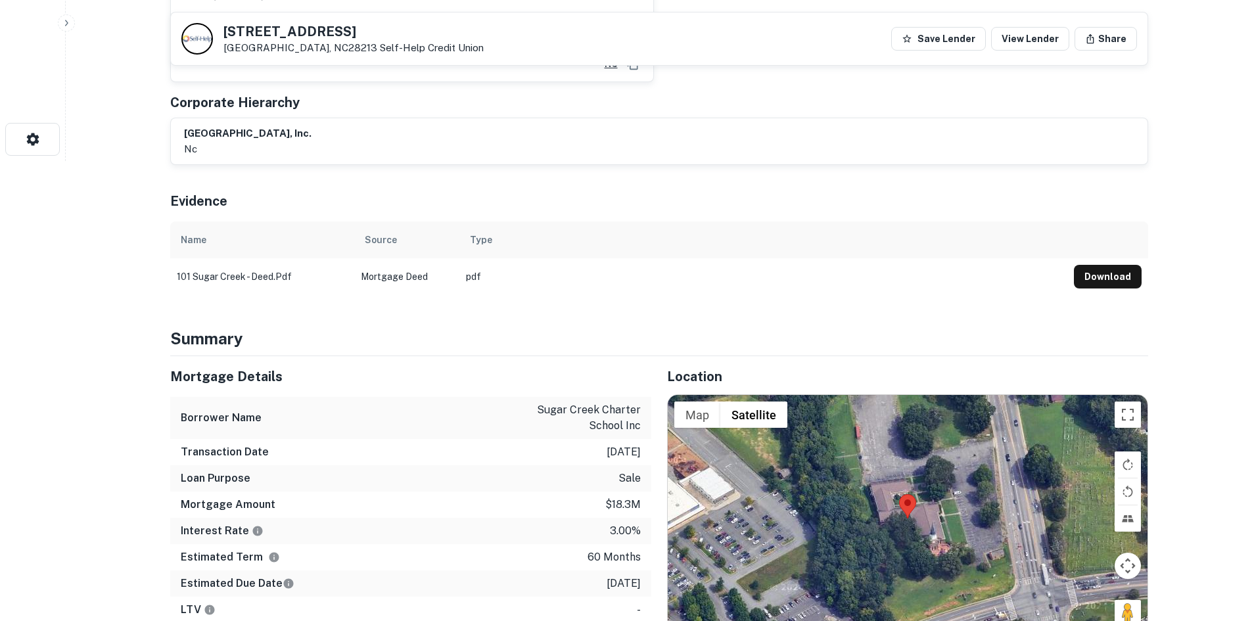
scroll to position [657, 0]
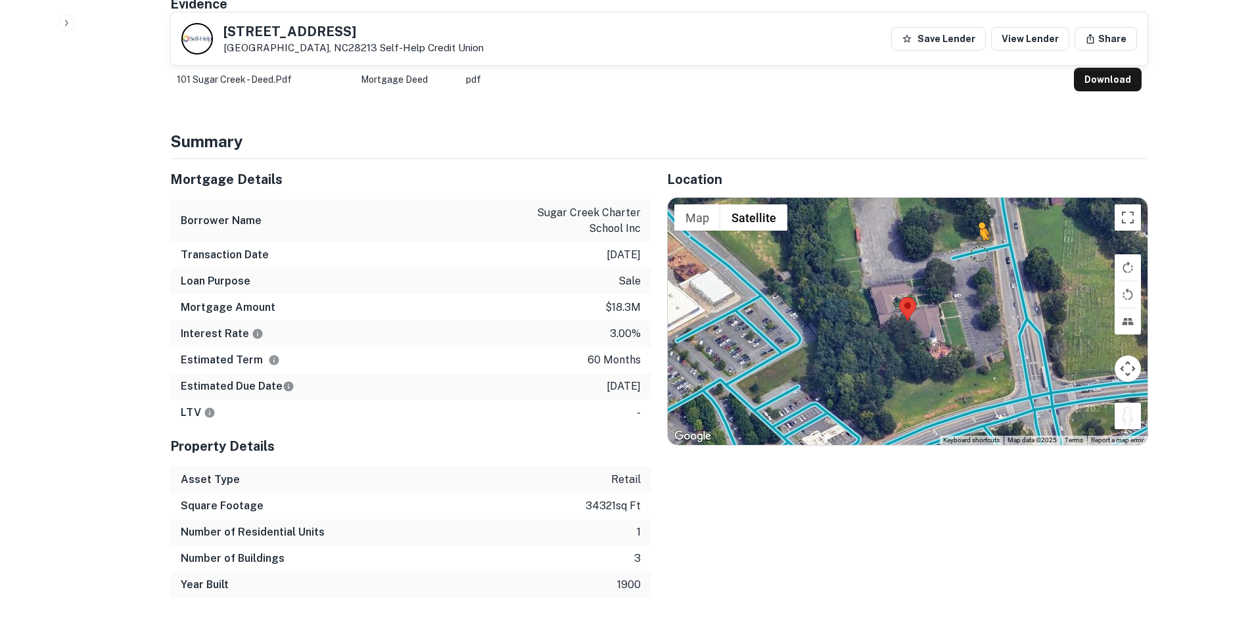
drag, startPoint x: 1122, startPoint y: 399, endPoint x: 975, endPoint y: 235, distance: 219.7
click at [975, 235] on div "To activate drag with keyboard, press Alt + Enter. Once in keyboard drag state,…" at bounding box center [908, 321] width 480 height 247
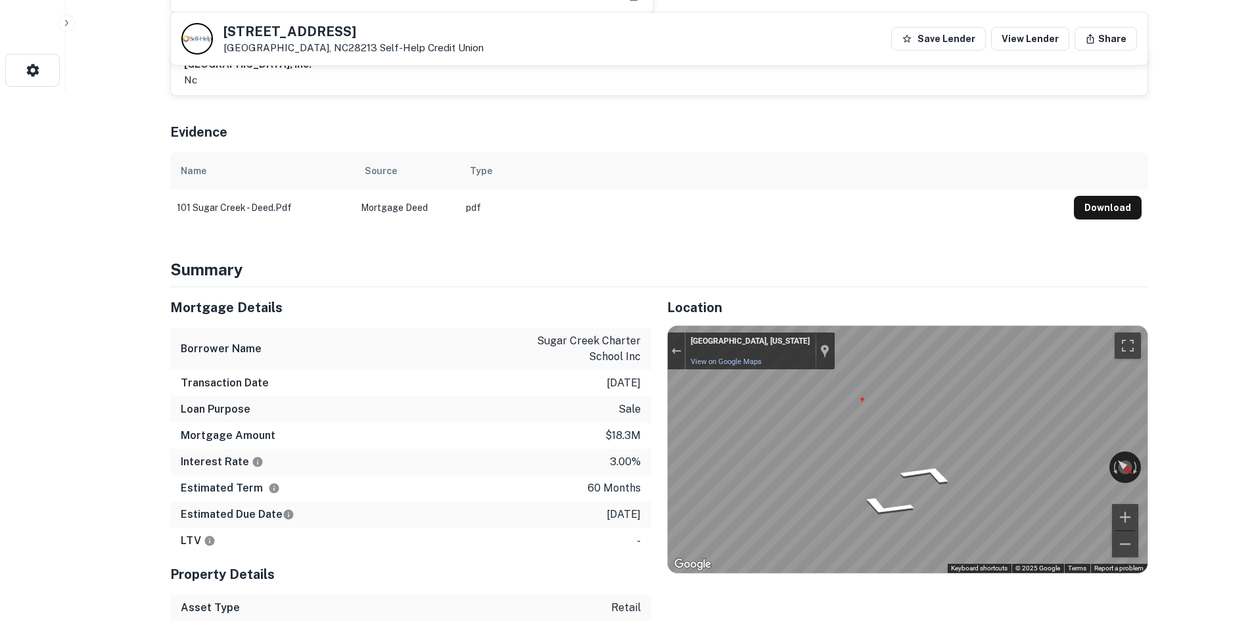
scroll to position [329, 0]
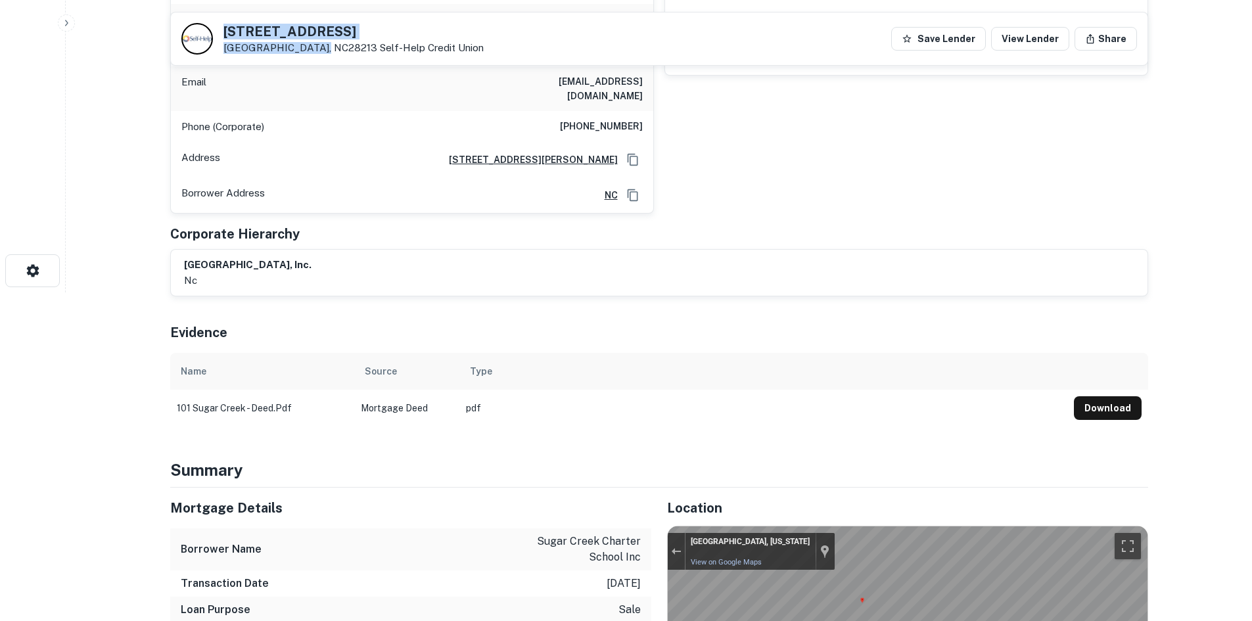
drag, startPoint x: 222, startPoint y: 29, endPoint x: 310, endPoint y: 50, distance: 90.6
click at [310, 50] on div "101 W Sugar Creek Rd Charlotte, NC28213 Self-help Credit Union" at bounding box center [332, 39] width 302 height 32
copy div "101 W Sugar Creek Rd Charlotte, NC28213"
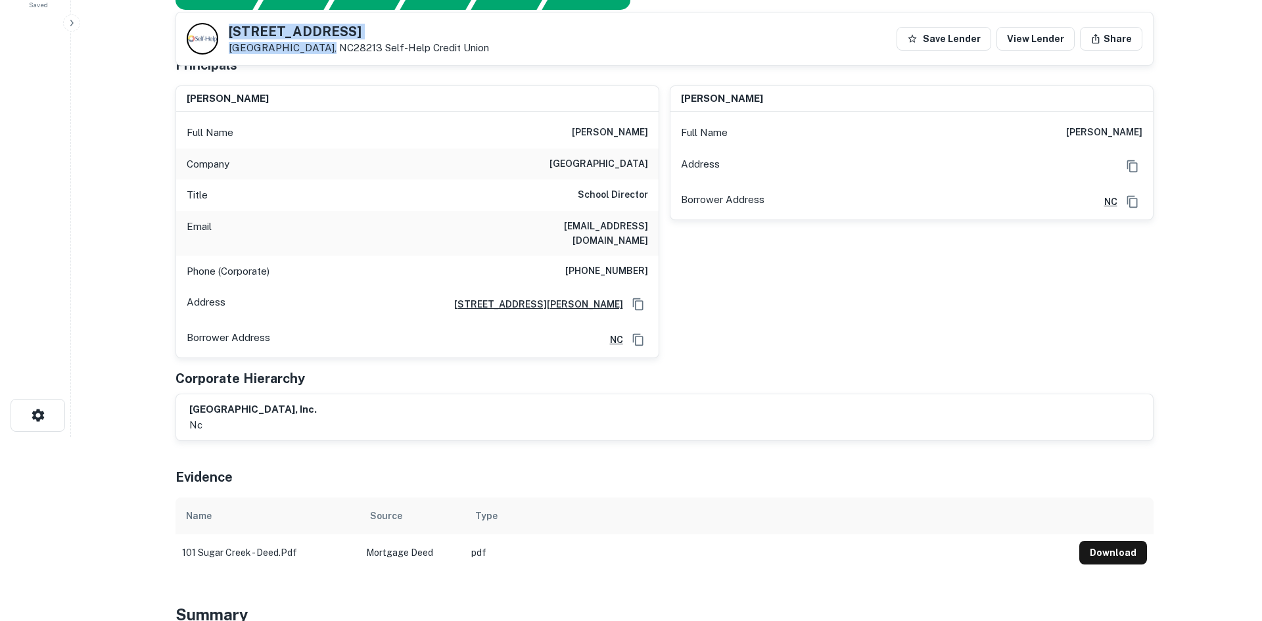
scroll to position [0, 0]
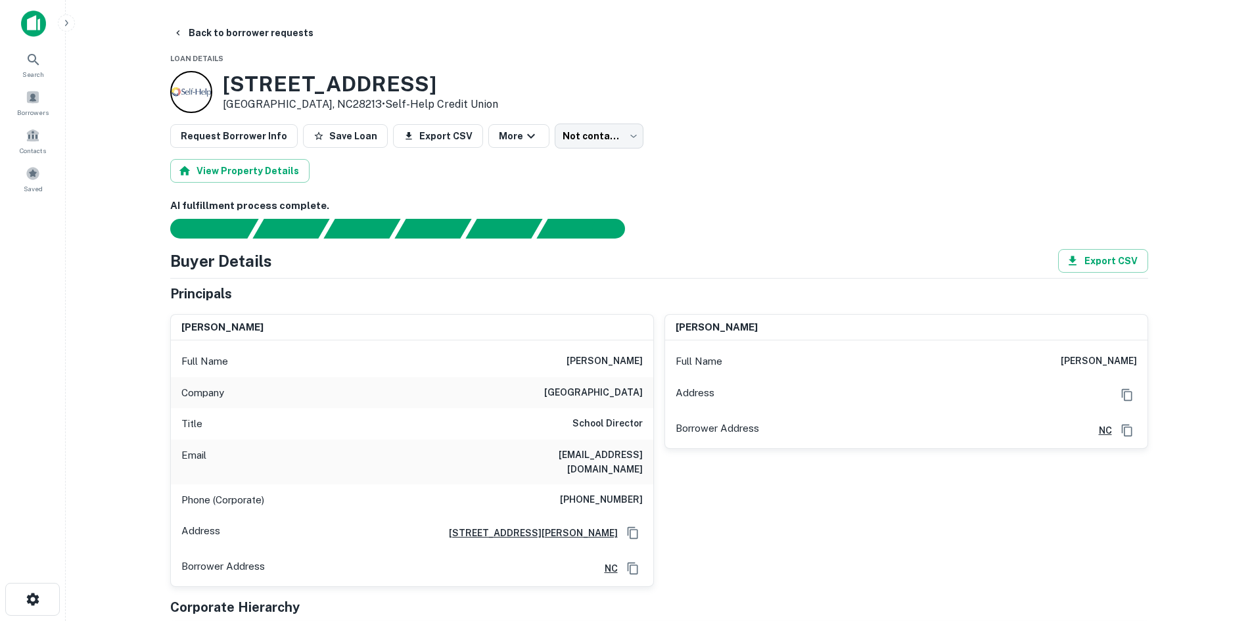
click at [264, 37] on button "Back to borrower requests" at bounding box center [243, 33] width 151 height 24
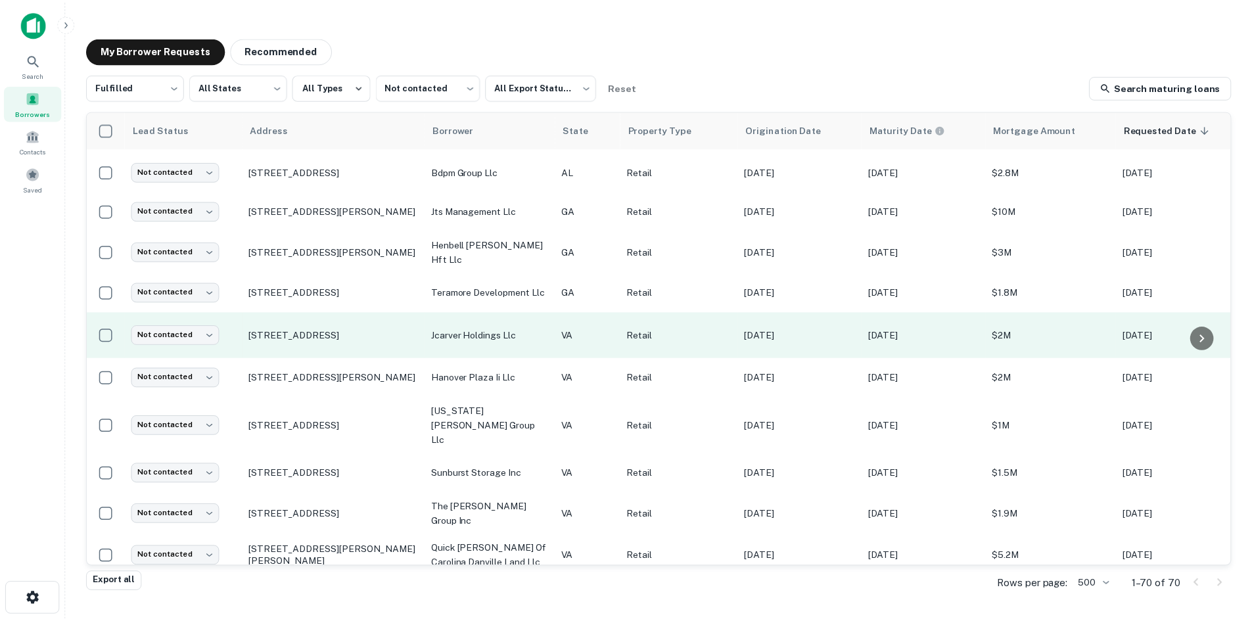
scroll to position [1169, 0]
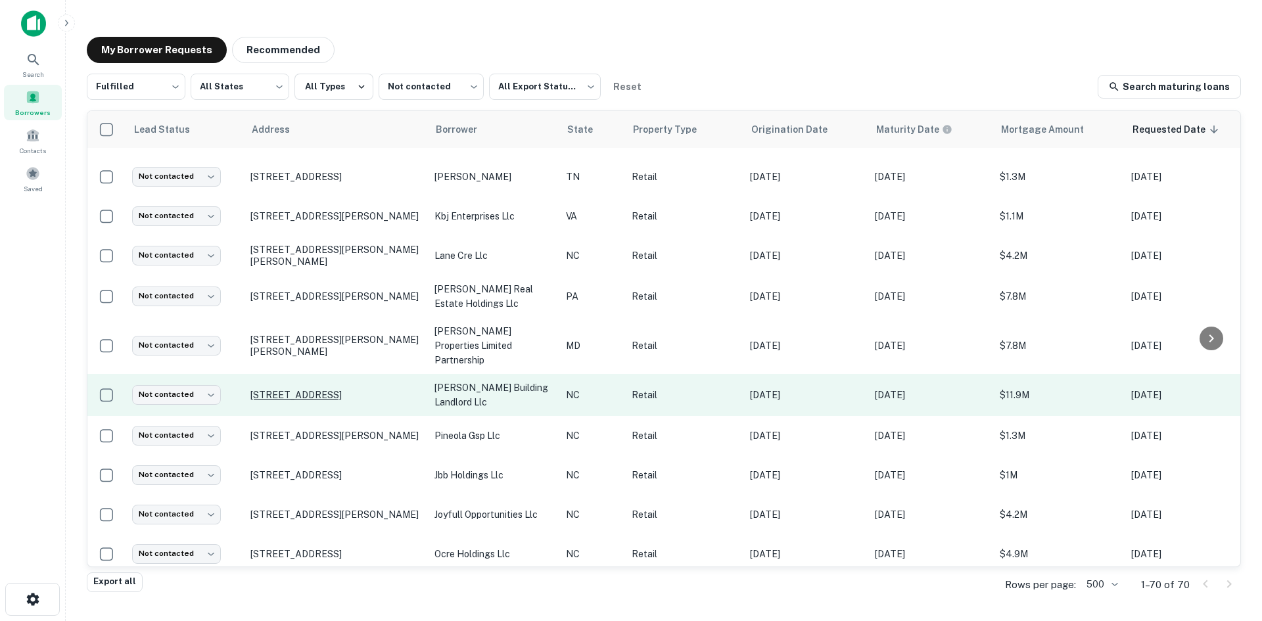
click at [346, 389] on p "4037 E Independence Blvd Charlotte, NC28205" at bounding box center [335, 395] width 171 height 12
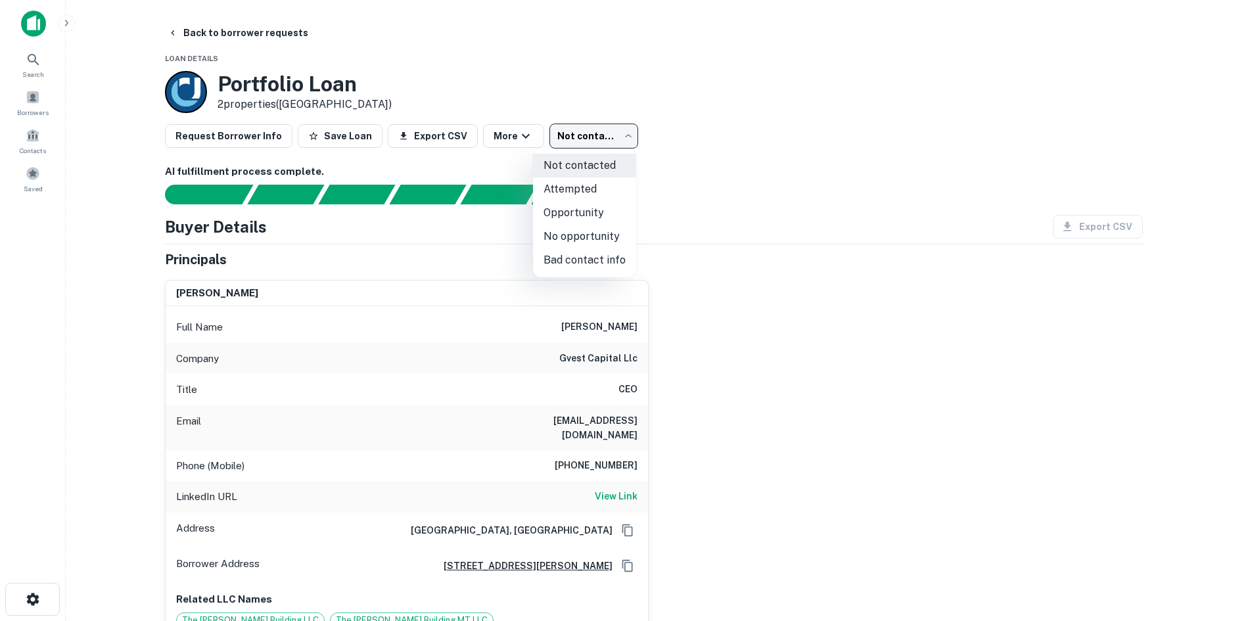
click at [549, 137] on body "Search Borrowers Contacts Saved Back to borrower requests Loan Details Portfoli…" at bounding box center [626, 310] width 1252 height 621
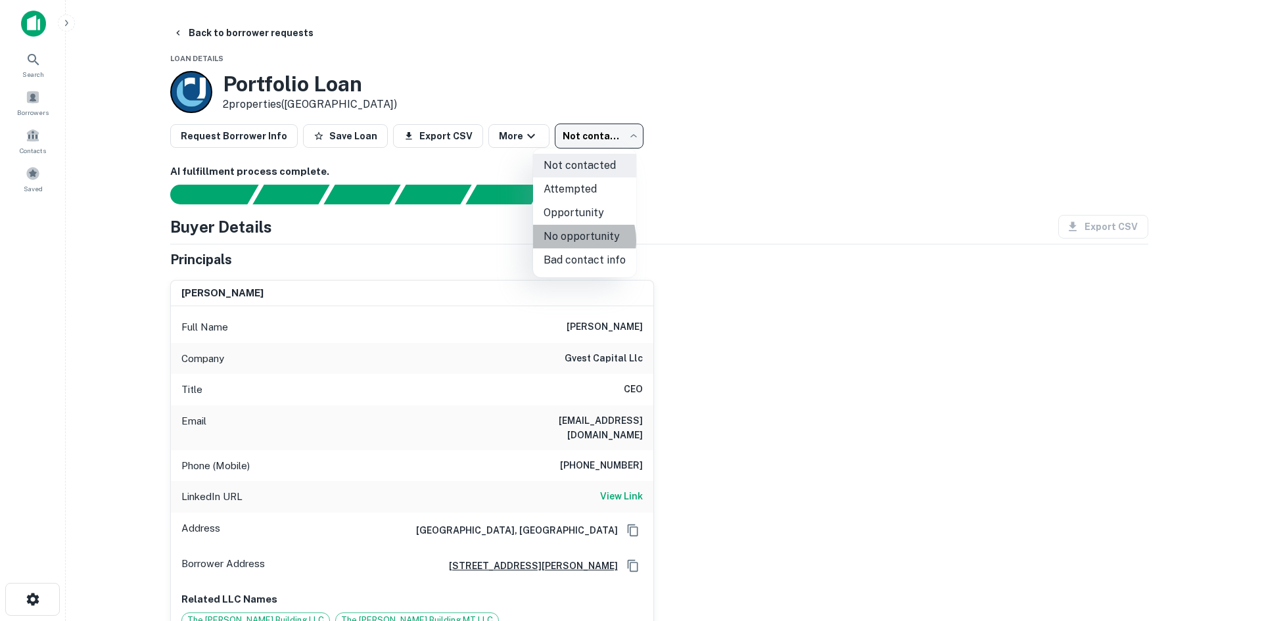
click at [569, 241] on li "No opportunity" at bounding box center [584, 237] width 103 height 24
type input "**********"
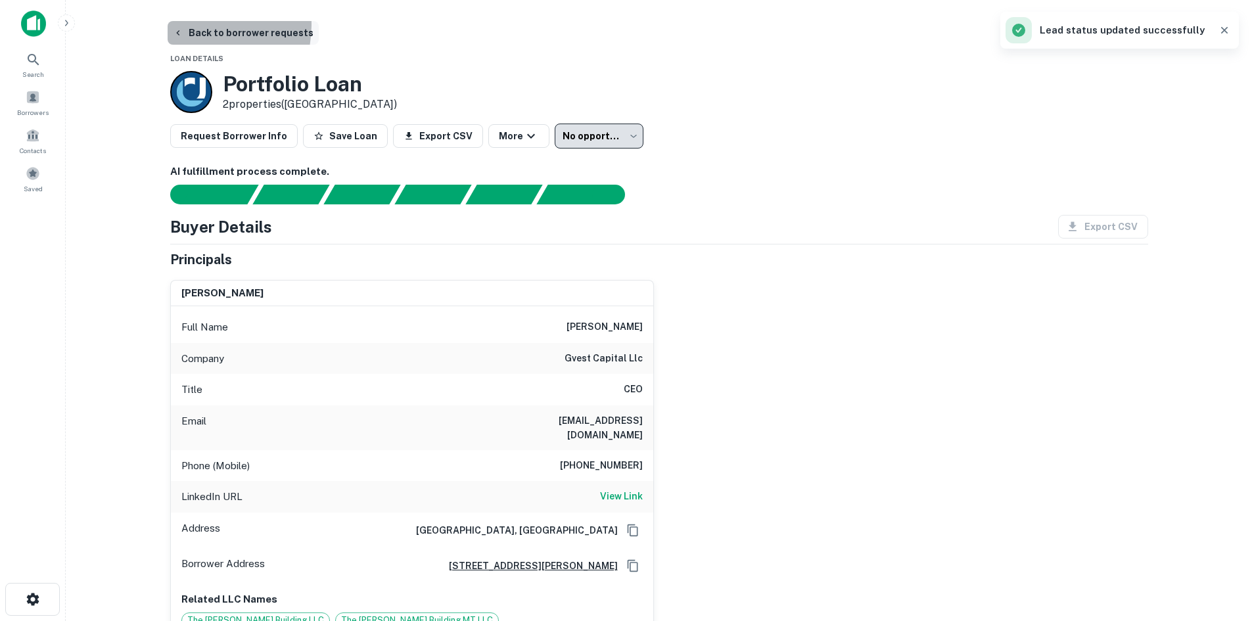
click at [196, 25] on button "Back to borrower requests" at bounding box center [243, 33] width 151 height 24
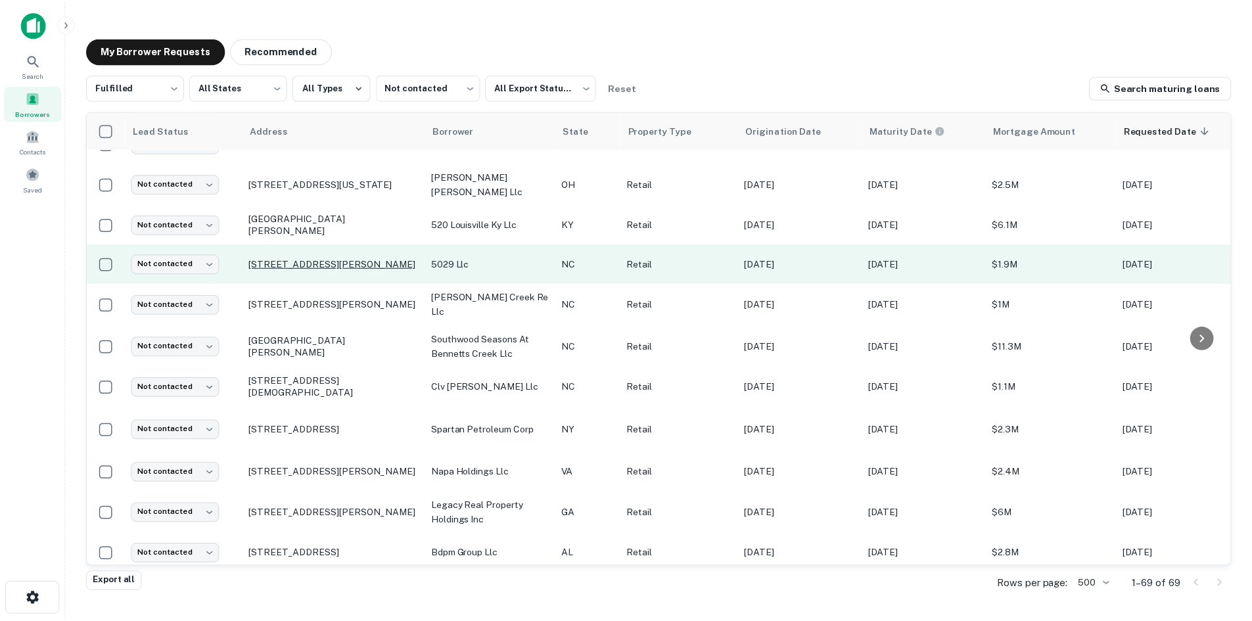
scroll to position [329, 0]
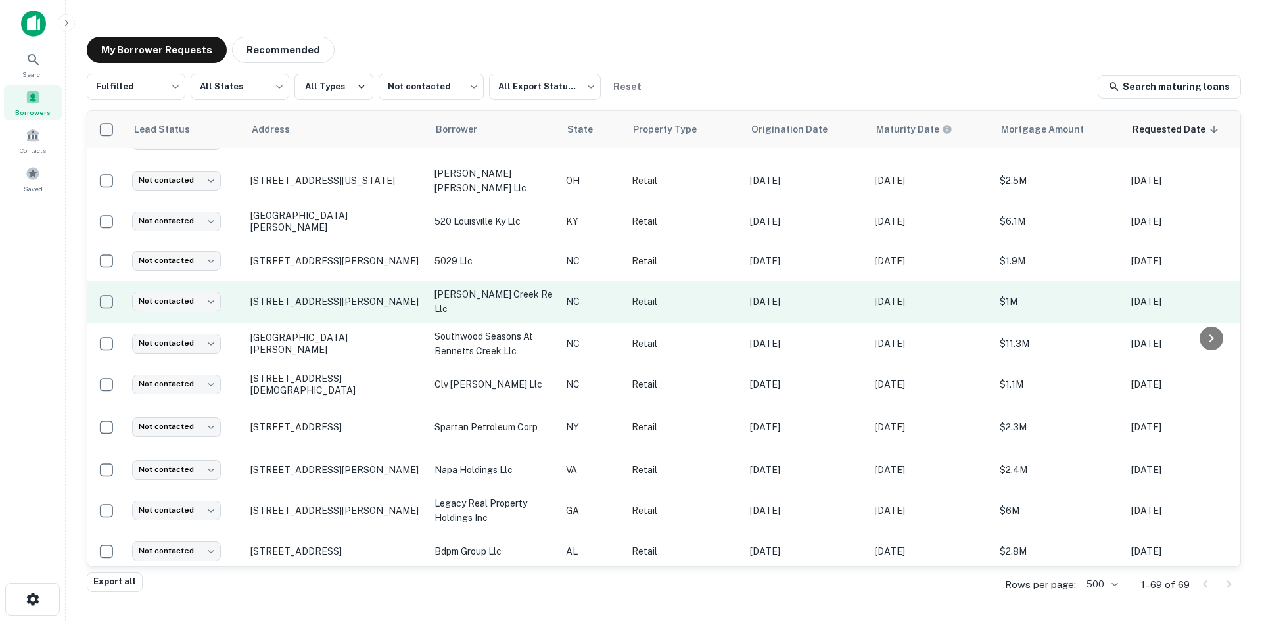
click at [345, 304] on td "2701 Peters Creek Pkwy Winston Salem, NC27127" at bounding box center [336, 302] width 184 height 42
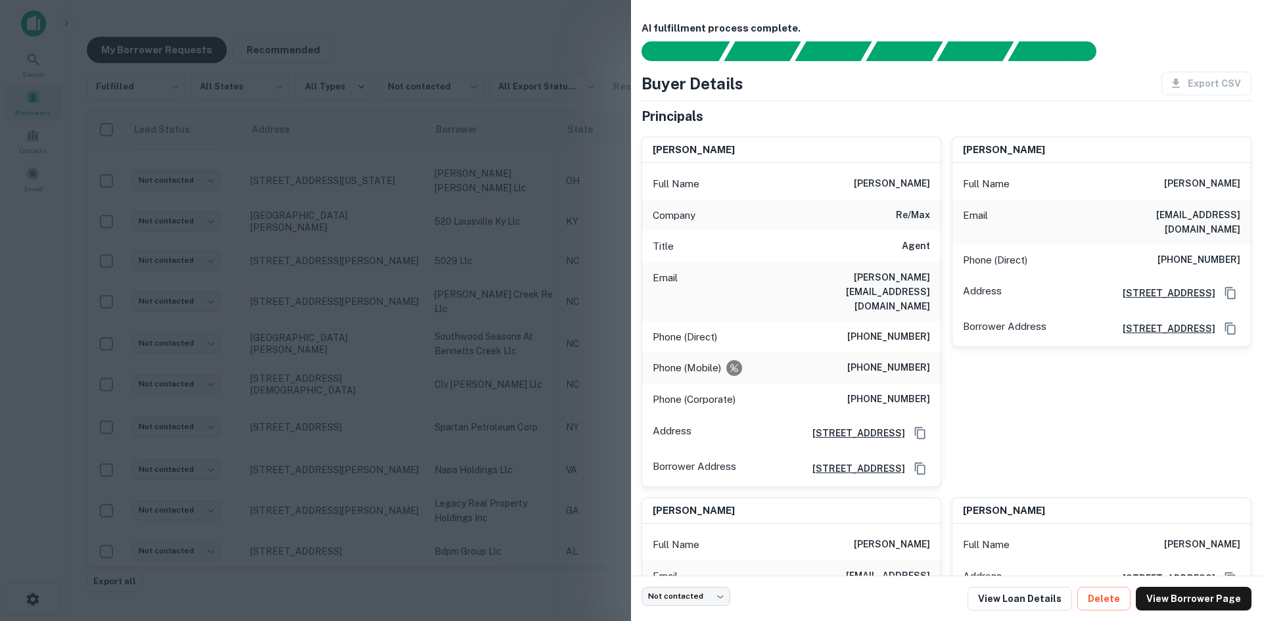
click at [333, 304] on div at bounding box center [631, 310] width 1262 height 621
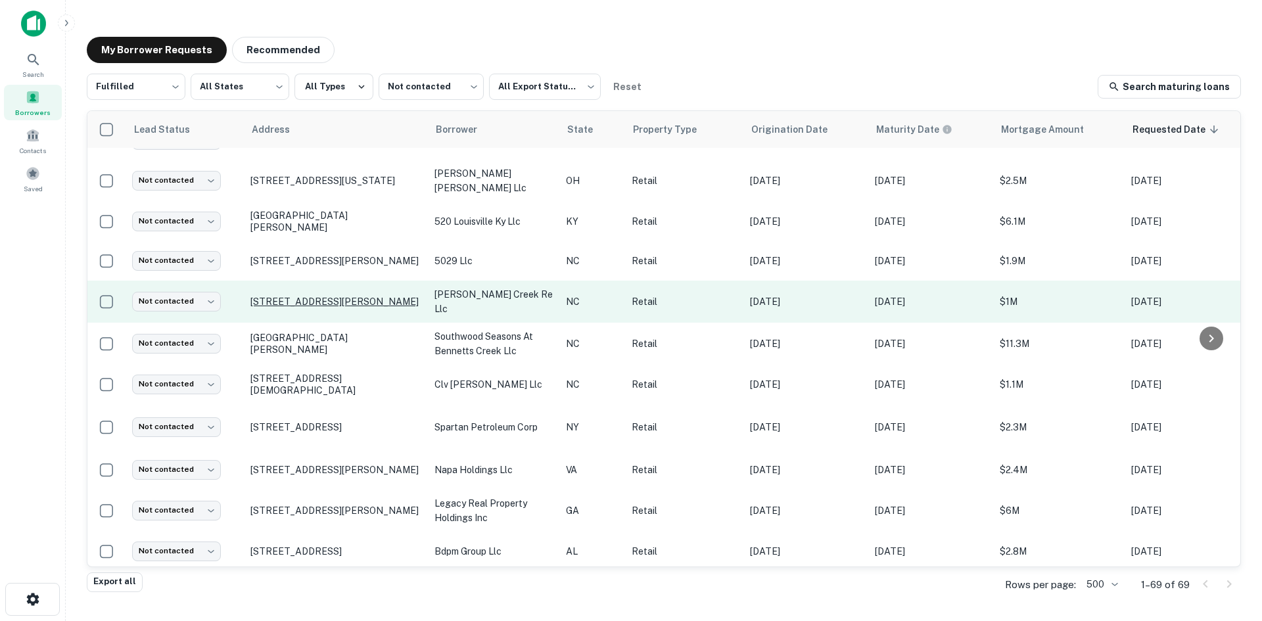
click at [326, 296] on p "2701 Peters Creek Pkwy Winston Salem, NC27127" at bounding box center [335, 302] width 171 height 12
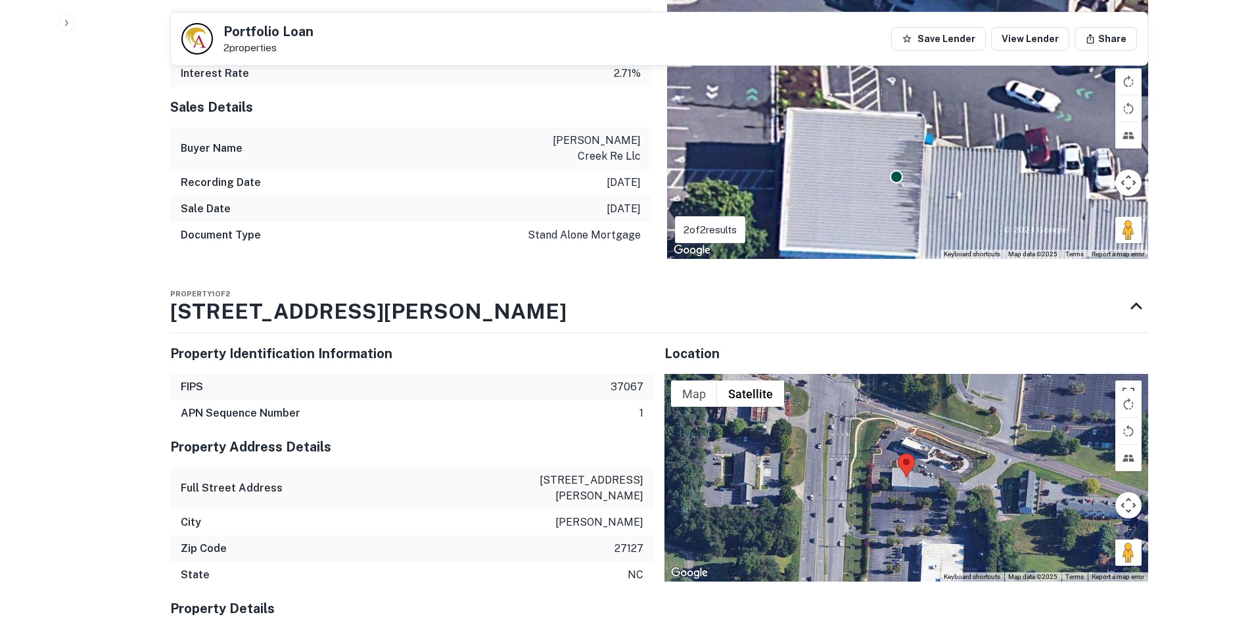
scroll to position [1457, 0]
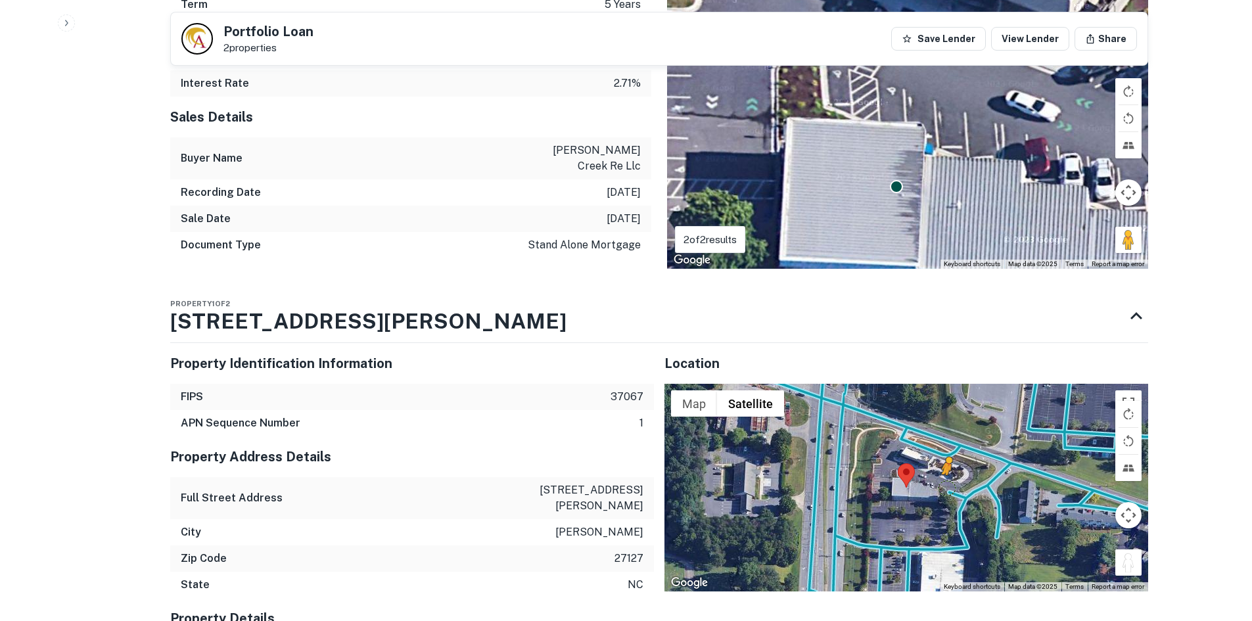
drag, startPoint x: 1118, startPoint y: 484, endPoint x: 947, endPoint y: 413, distance: 185.9
click at [947, 413] on div "To activate drag with keyboard, press Alt + Enter. Once in keyboard drag state,…" at bounding box center [907, 488] width 484 height 208
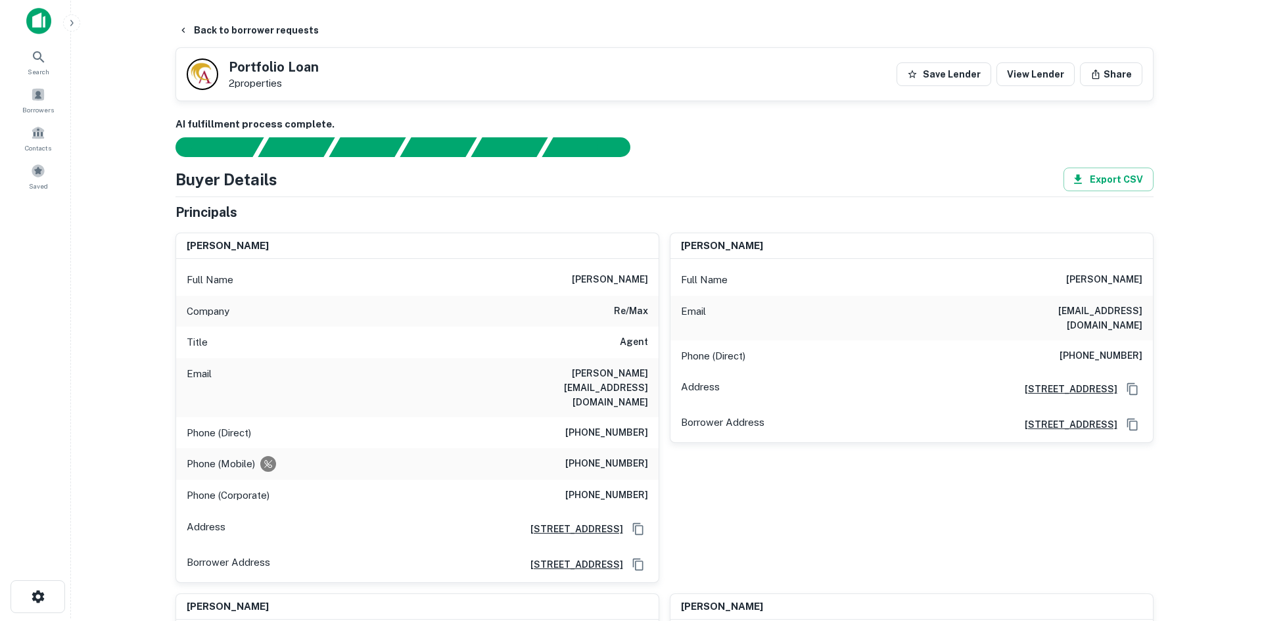
scroll to position [0, 0]
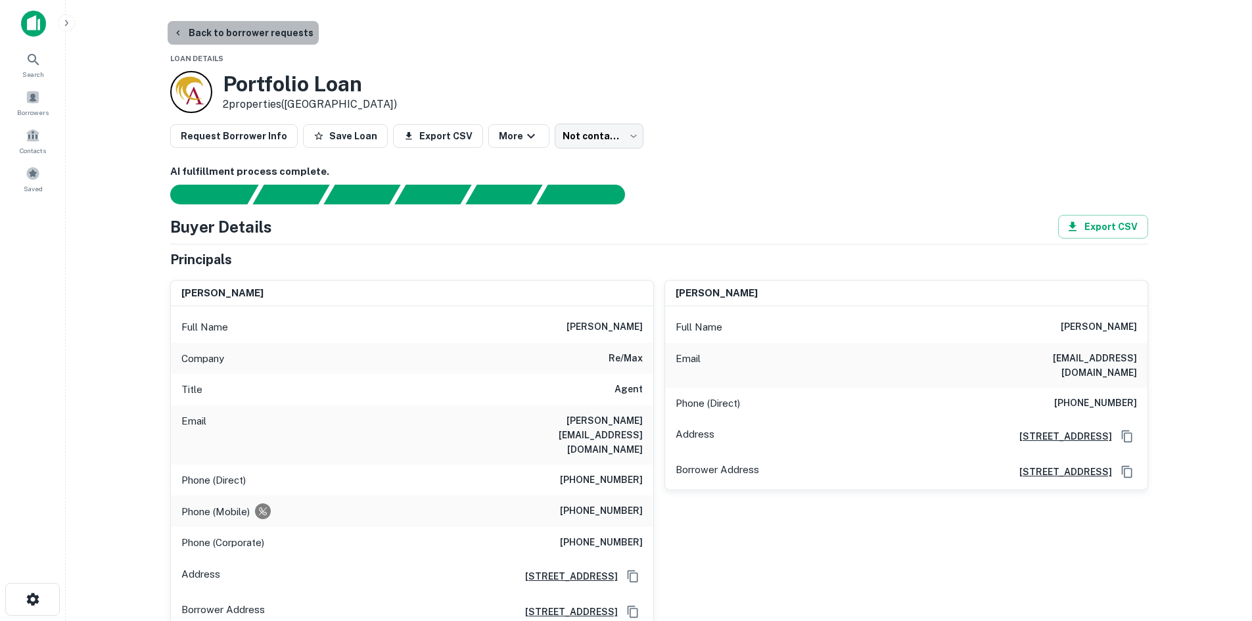
click at [251, 27] on button "Back to borrower requests" at bounding box center [243, 33] width 151 height 24
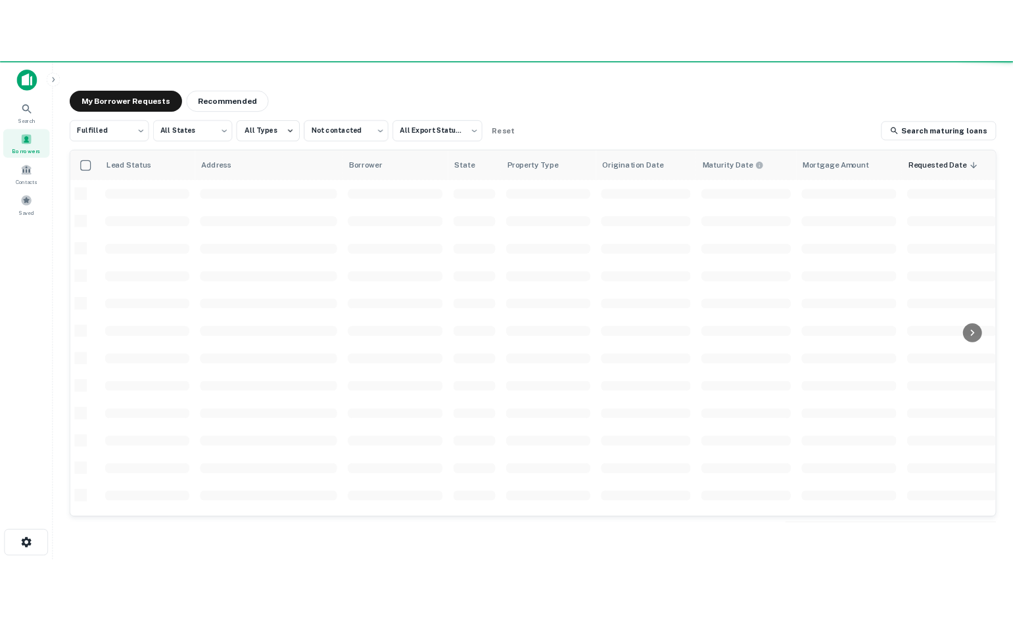
scroll to position [329, 0]
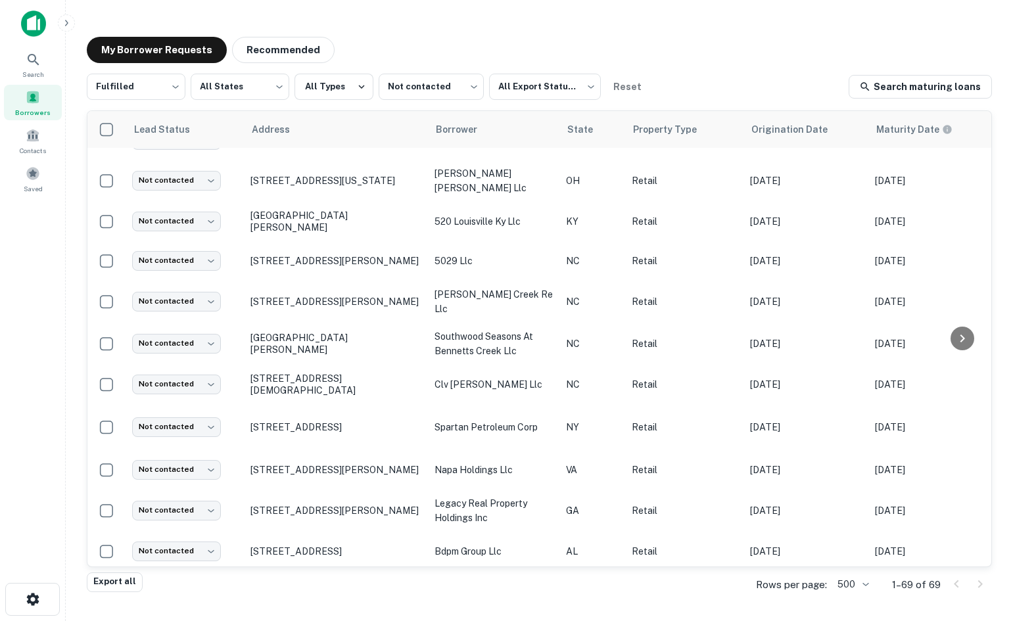
click at [151, 108] on div "Fulfilled ********* ​ All States *** ​ All Types Not contacted **** ​ All Expor…" at bounding box center [539, 323] width 905 height 499
click at [150, 100] on body "Search Borrowers Contacts Saved My Borrower Requests Recommended Fulfilled ****…" at bounding box center [506, 310] width 1013 height 621
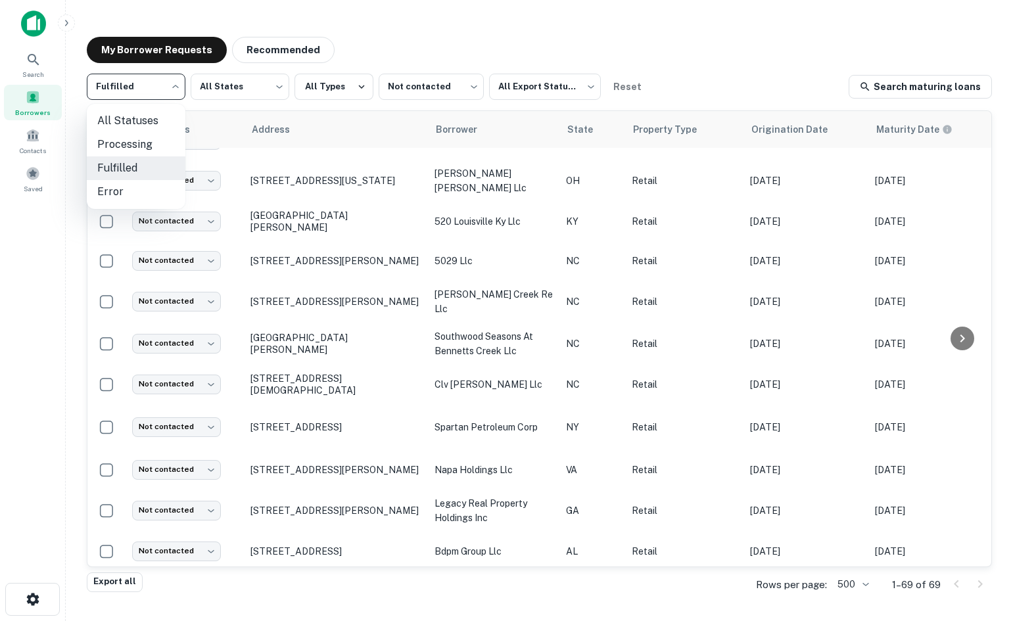
click at [149, 125] on li "All Statuses" at bounding box center [136, 121] width 99 height 24
type input "***"
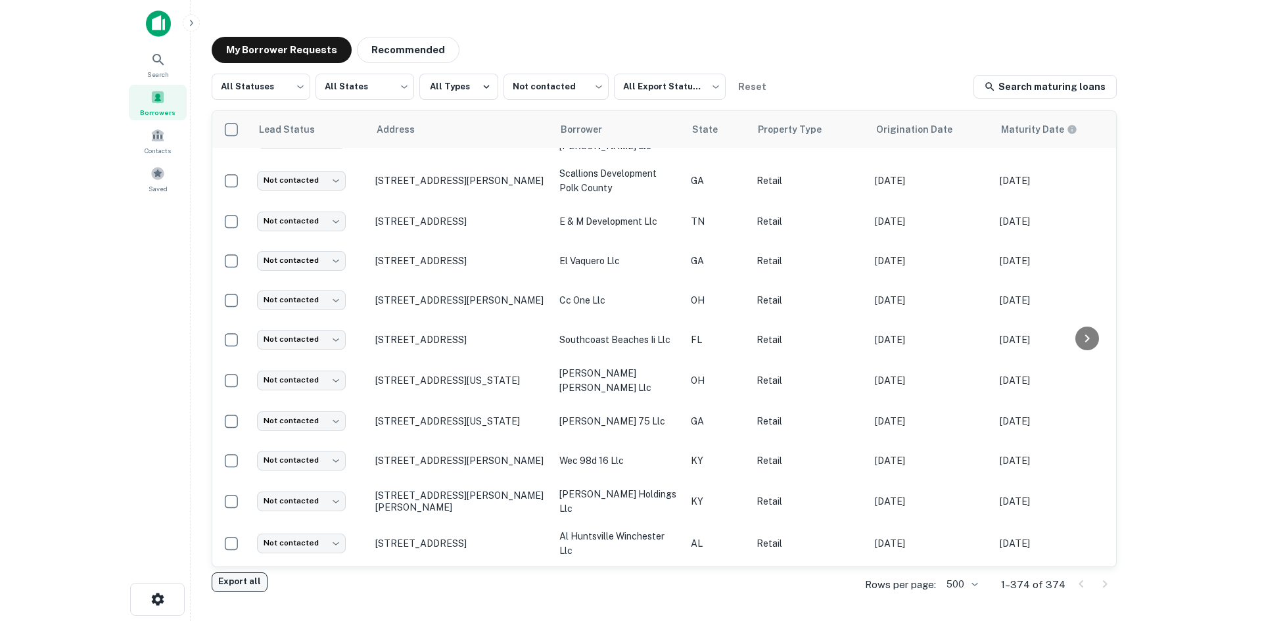
scroll to position [197, 0]
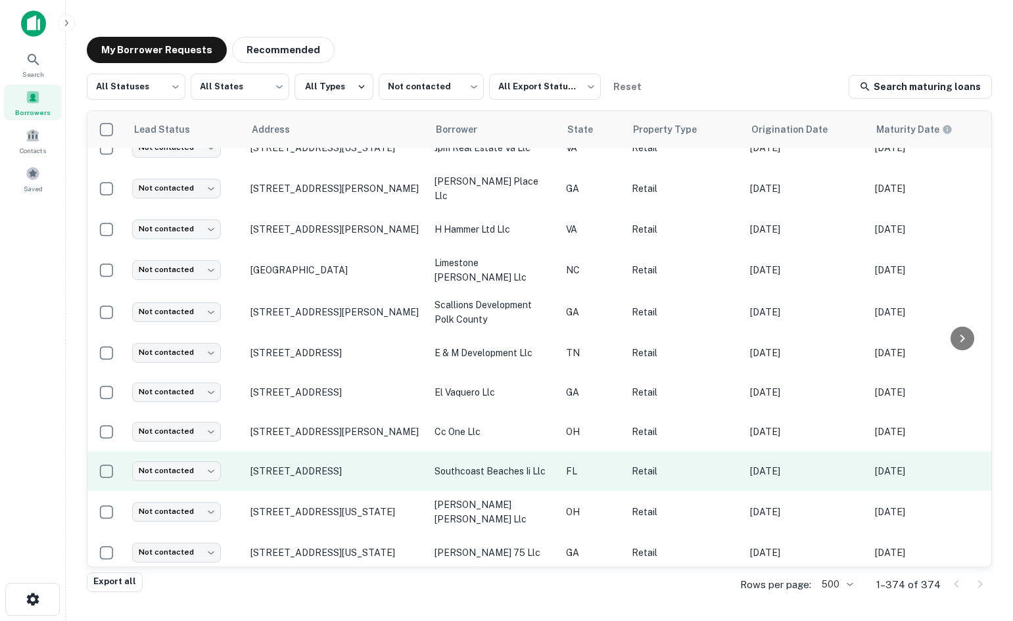
click at [131, 587] on button "Export all" at bounding box center [115, 583] width 56 height 20
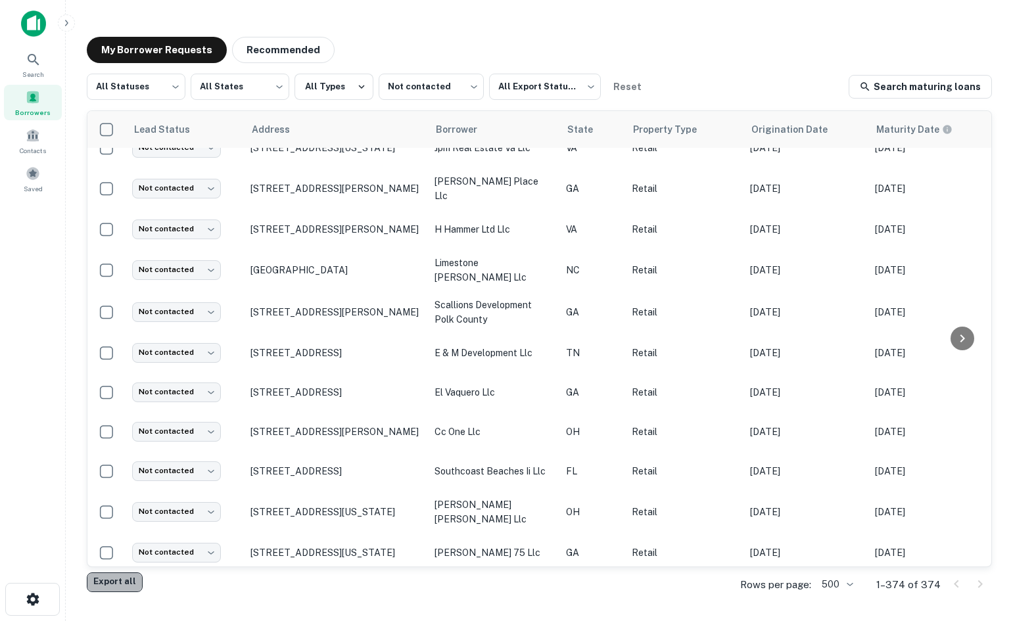
click at [125, 575] on button "Export all" at bounding box center [115, 583] width 56 height 20
